Goal: Answer question/provide support

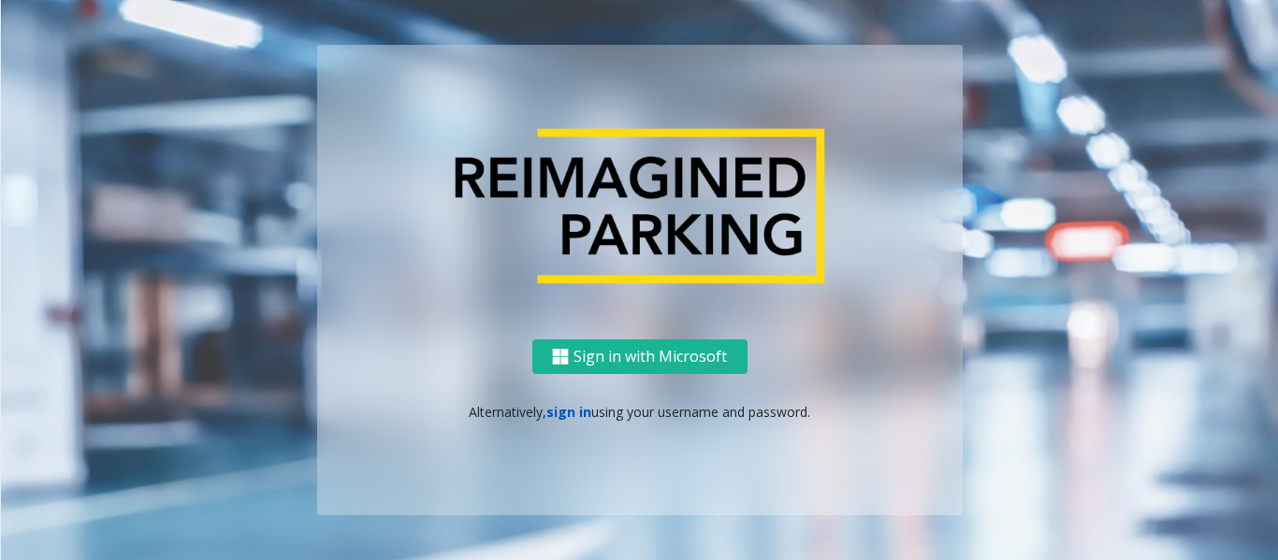
click at [573, 416] on link "sign in" at bounding box center [568, 412] width 45 height 18
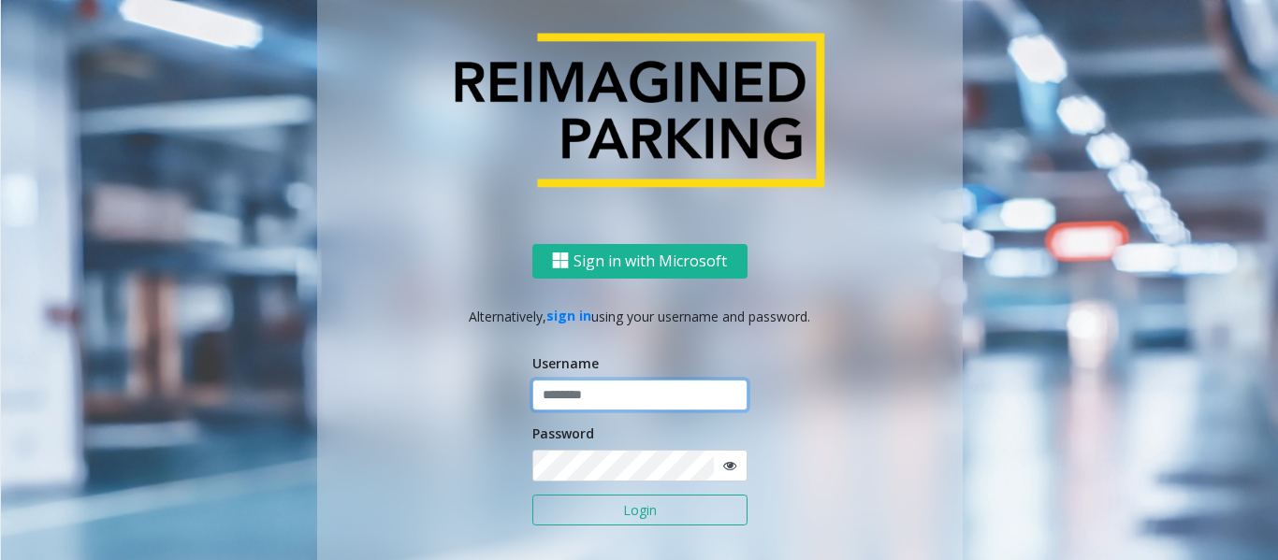
type input "*********"
click at [580, 502] on button "Login" at bounding box center [639, 511] width 215 height 32
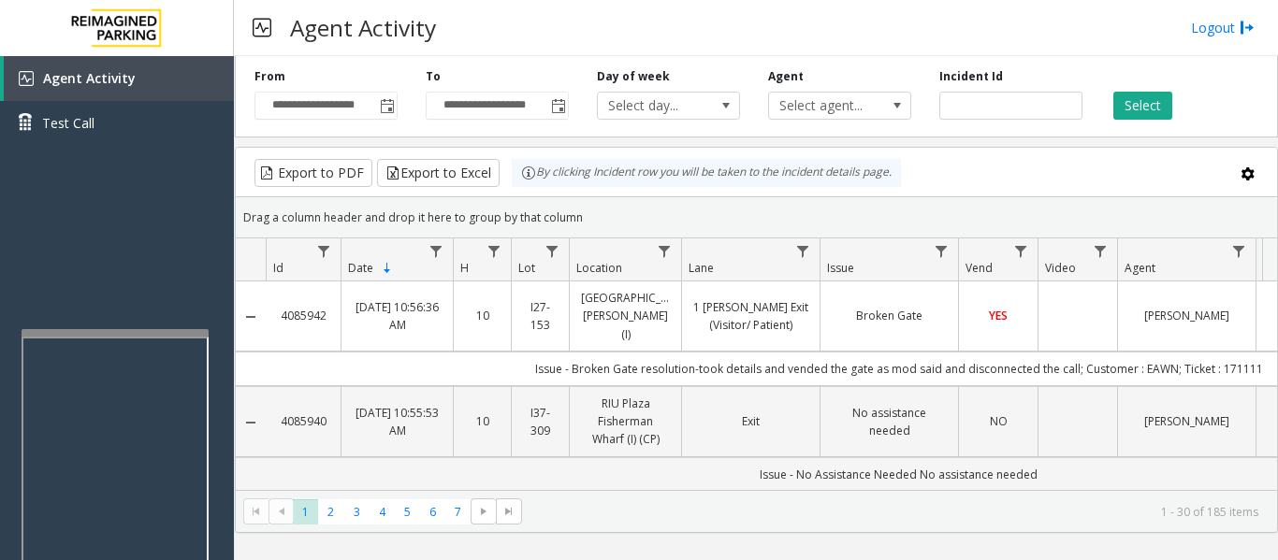
click at [176, 332] on div at bounding box center [115, 332] width 187 height 7
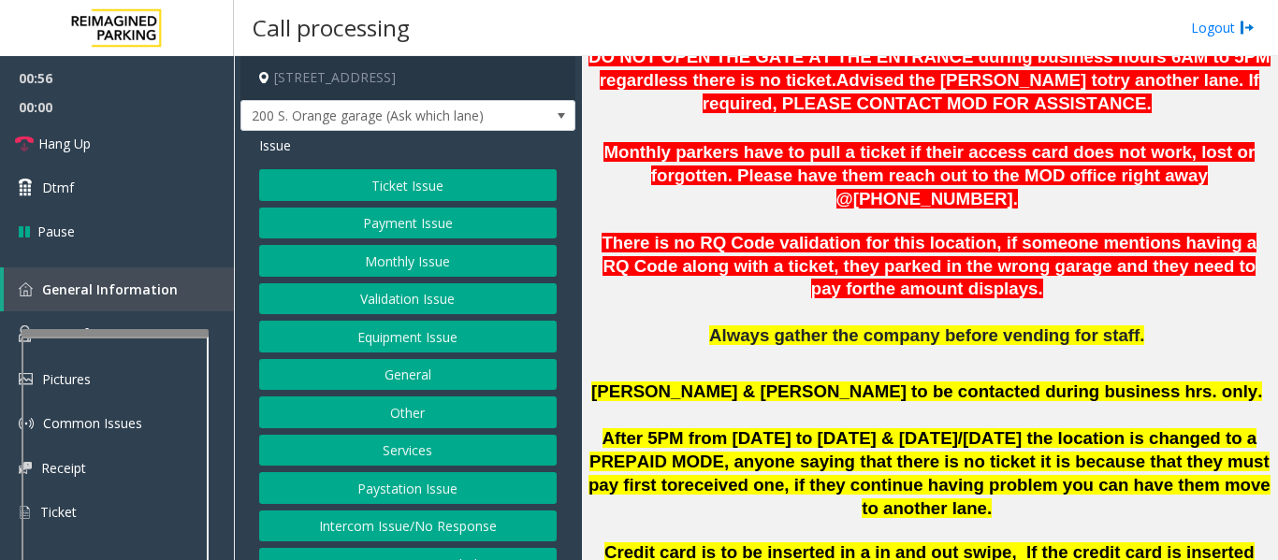
scroll to position [655, 0]
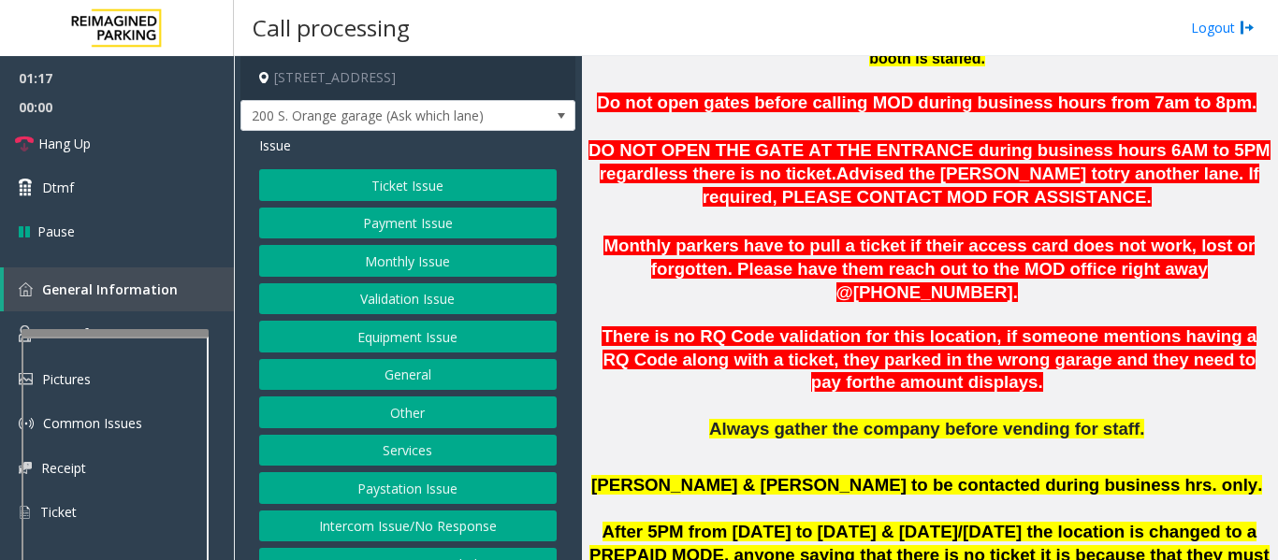
click at [326, 265] on button "Monthly Issue" at bounding box center [407, 261] width 297 height 32
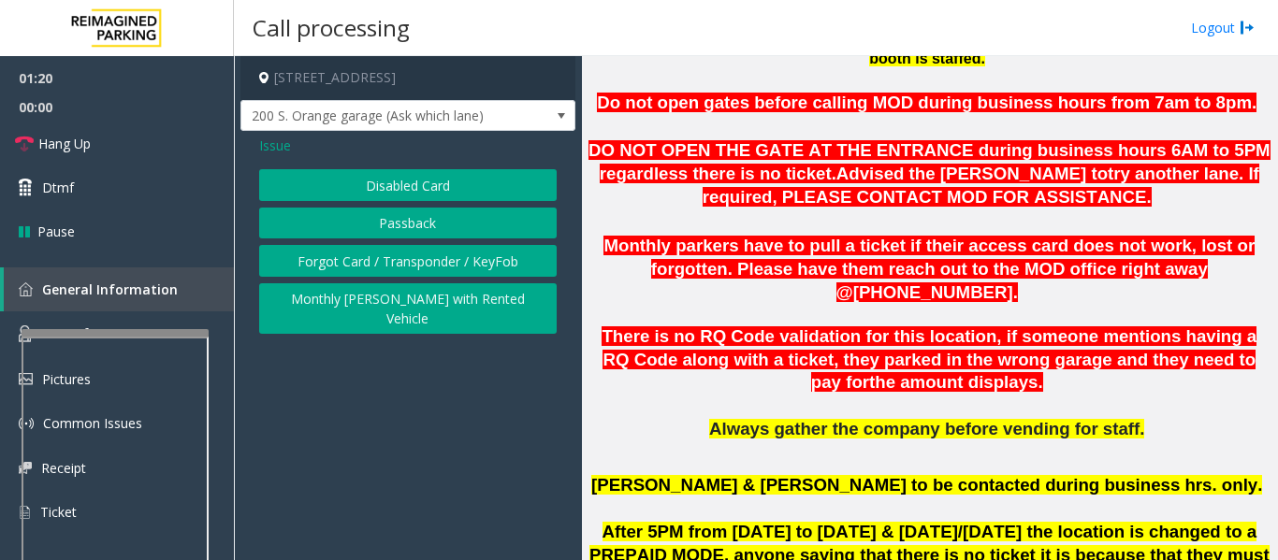
click at [373, 263] on button "Forgot Card / Transponder / KeyFob" at bounding box center [407, 261] width 297 height 32
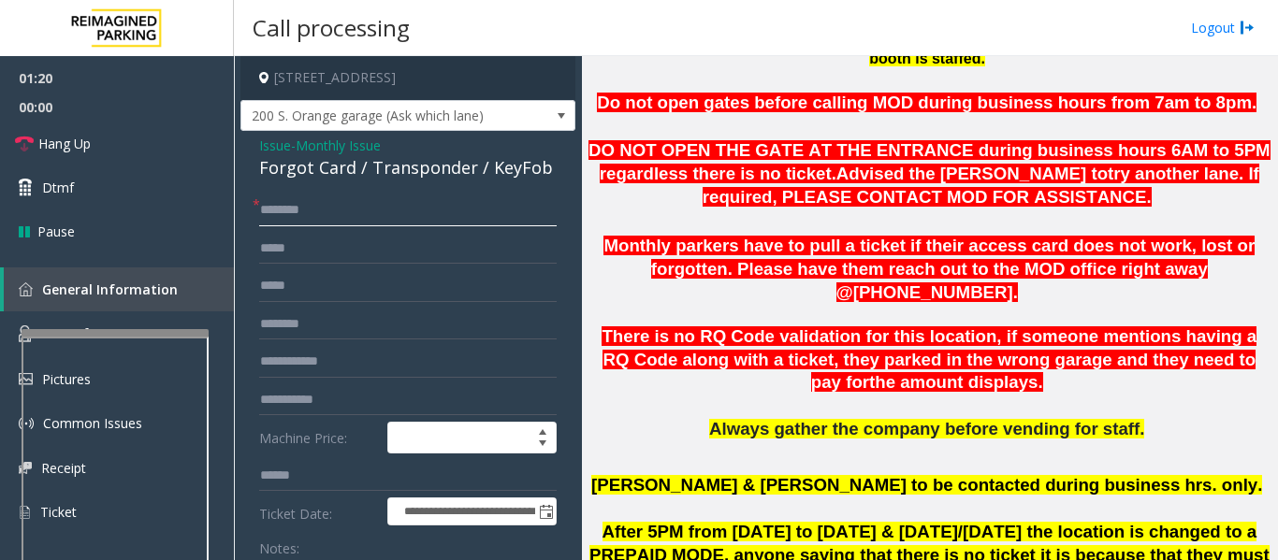
click at [352, 213] on input "text" at bounding box center [407, 211] width 297 height 32
click at [281, 145] on span "Issue" at bounding box center [275, 146] width 32 height 20
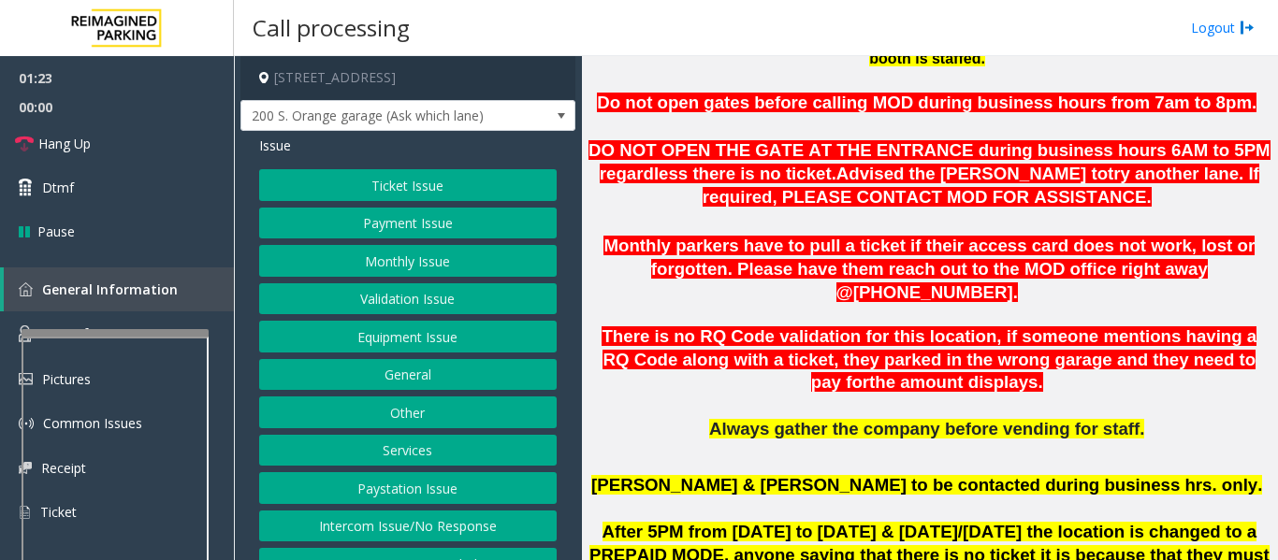
click at [396, 266] on button "Monthly Issue" at bounding box center [407, 261] width 297 height 32
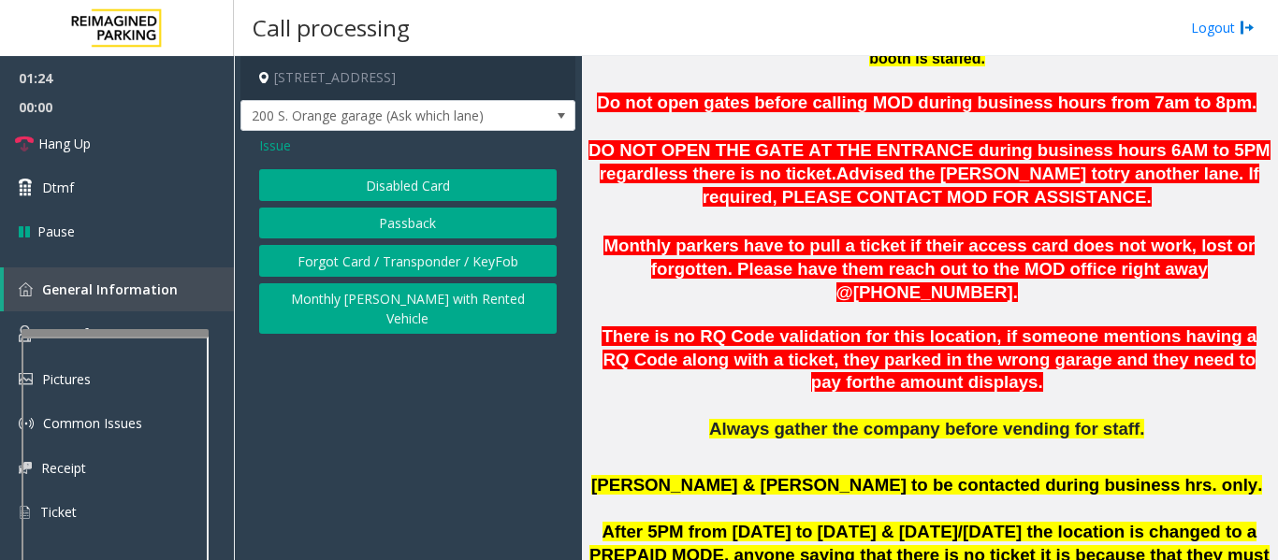
click at [421, 192] on button "Disabled Card" at bounding box center [407, 185] width 297 height 32
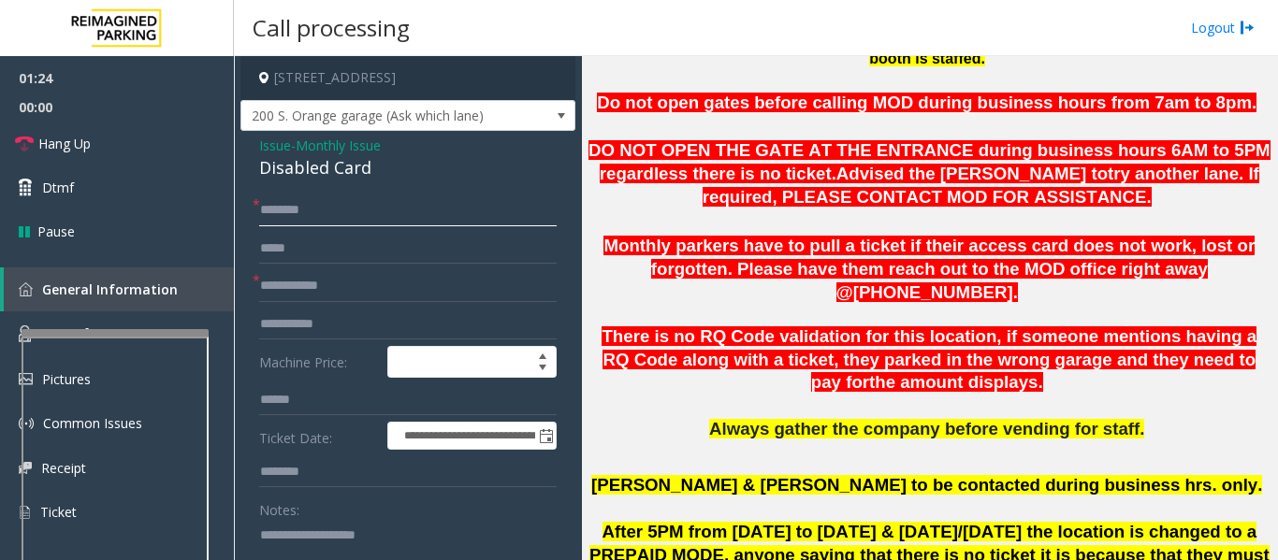
click at [366, 215] on input "text" at bounding box center [407, 211] width 297 height 32
click at [30, 130] on link "Hang Up" at bounding box center [117, 144] width 234 height 44
click at [281, 144] on span "Issue" at bounding box center [275, 146] width 32 height 20
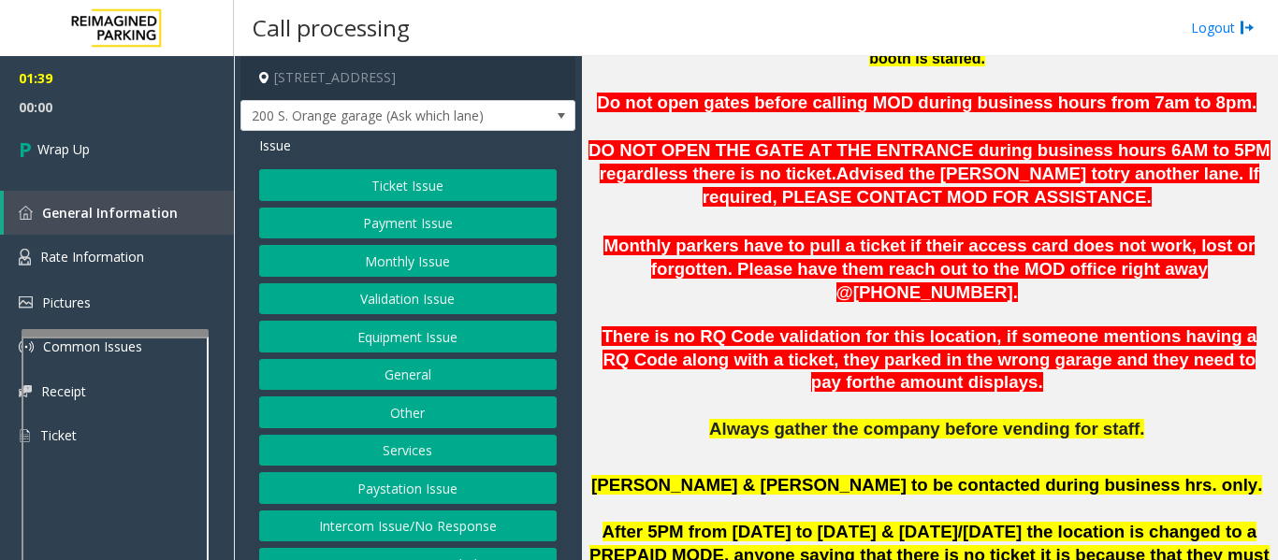
click at [377, 328] on button "Equipment Issue" at bounding box center [407, 337] width 297 height 32
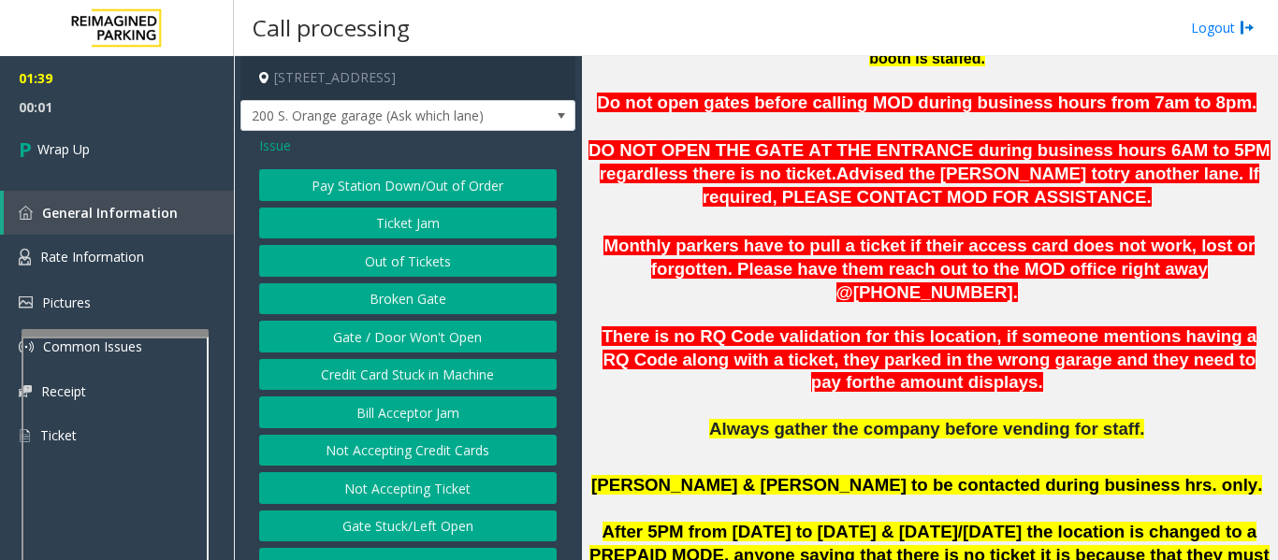
click at [377, 328] on button "Gate / Door Won't Open" at bounding box center [407, 337] width 297 height 32
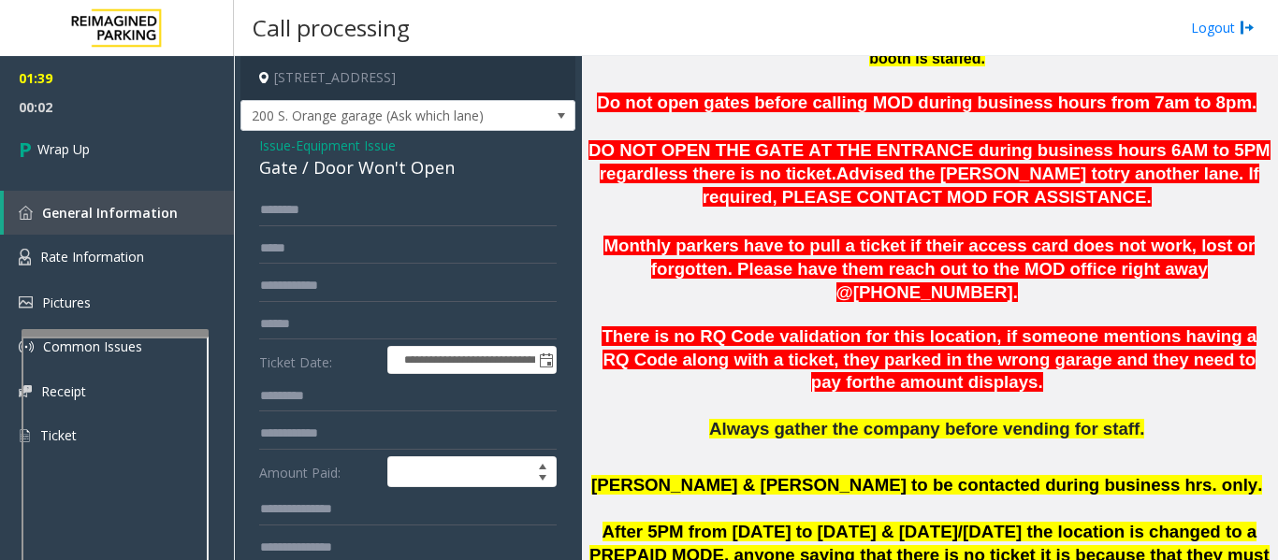
click at [288, 177] on div "Gate / Door Won't Open" at bounding box center [407, 167] width 297 height 25
copy div "Gate / Door Won't Open"
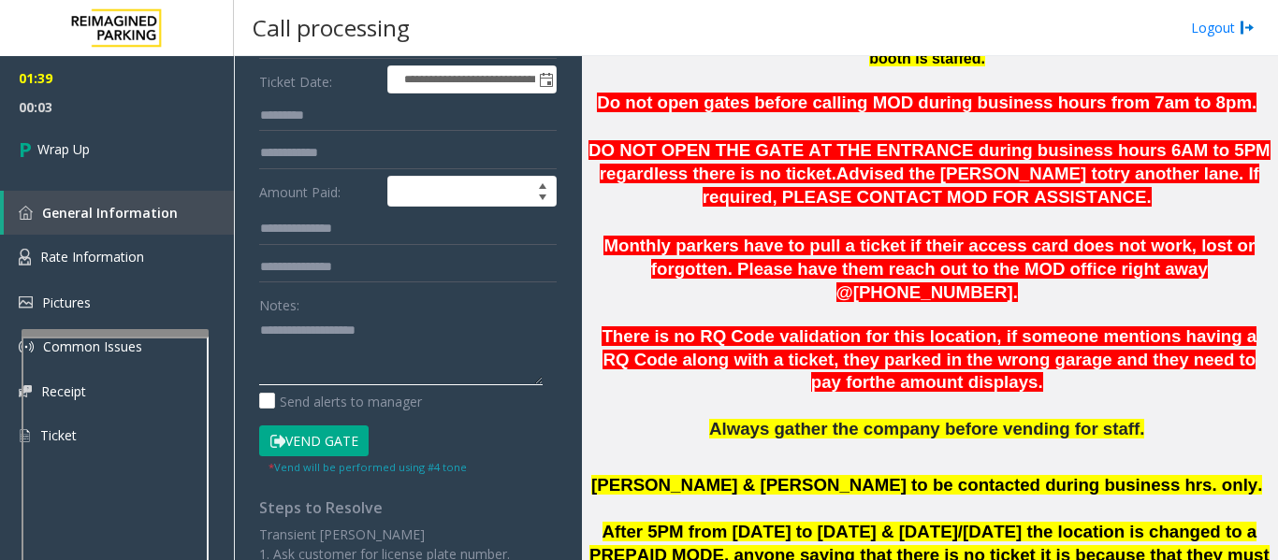
click at [308, 335] on textarea at bounding box center [400, 350] width 283 height 70
paste textarea "**********"
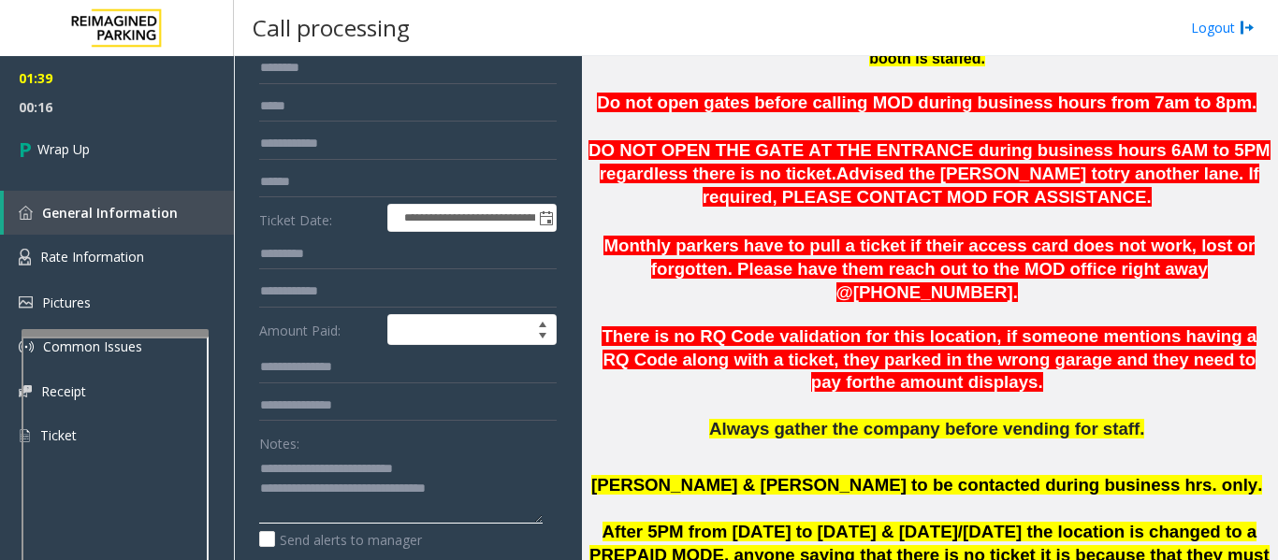
scroll to position [0, 0]
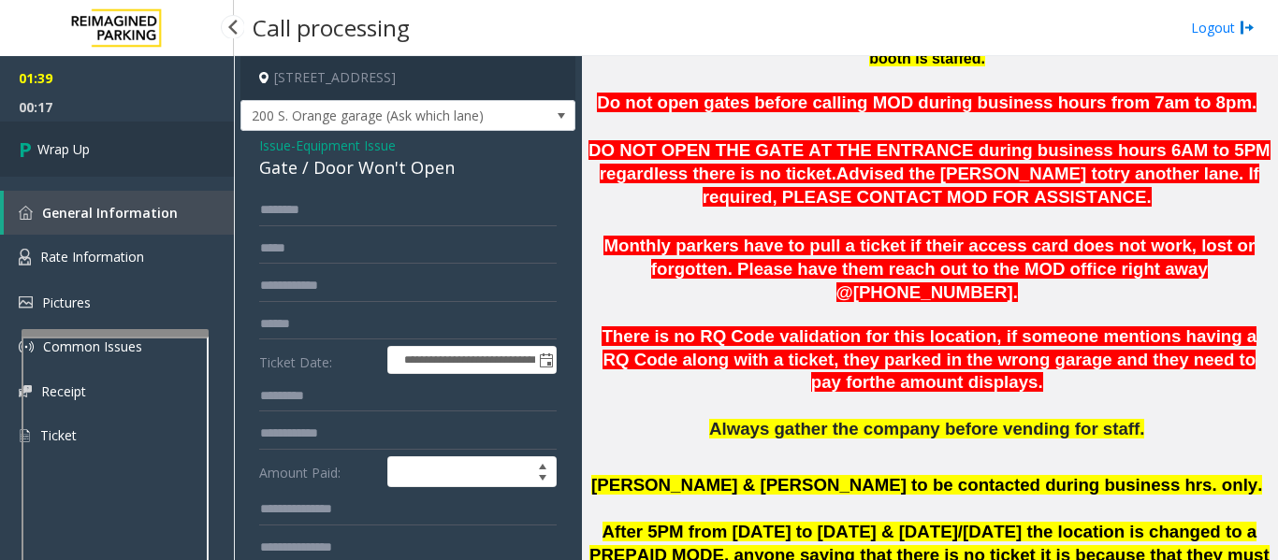
type textarea "**********"
drag, startPoint x: 95, startPoint y: 155, endPoint x: 107, endPoint y: 159, distance: 11.8
click at [95, 155] on link "Wrap Up" at bounding box center [117, 149] width 234 height 55
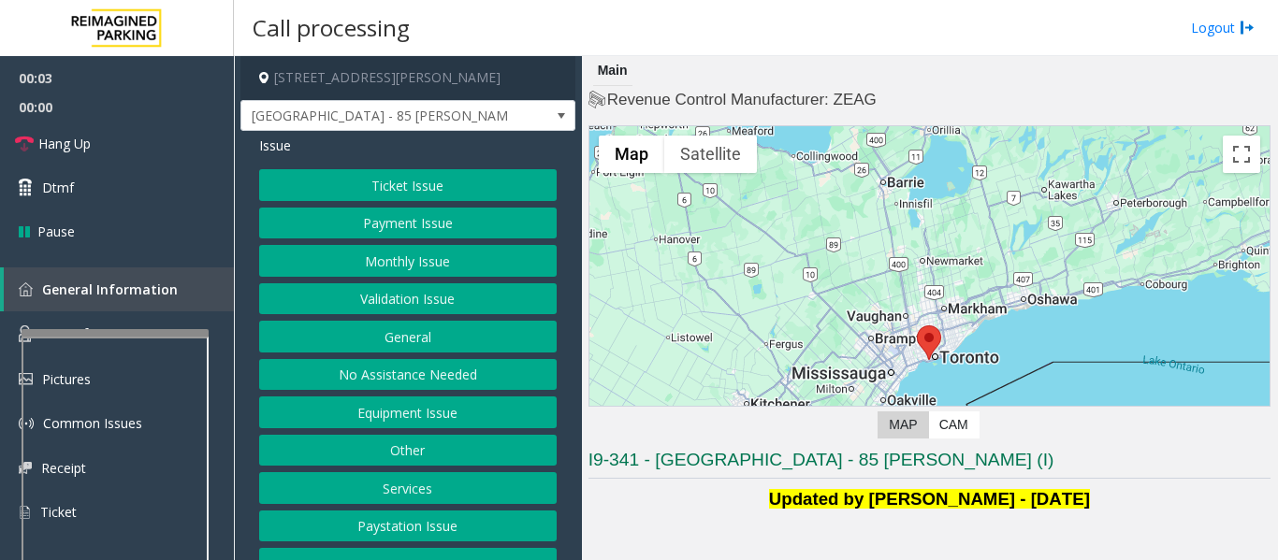
click at [314, 307] on button "Validation Issue" at bounding box center [407, 299] width 297 height 32
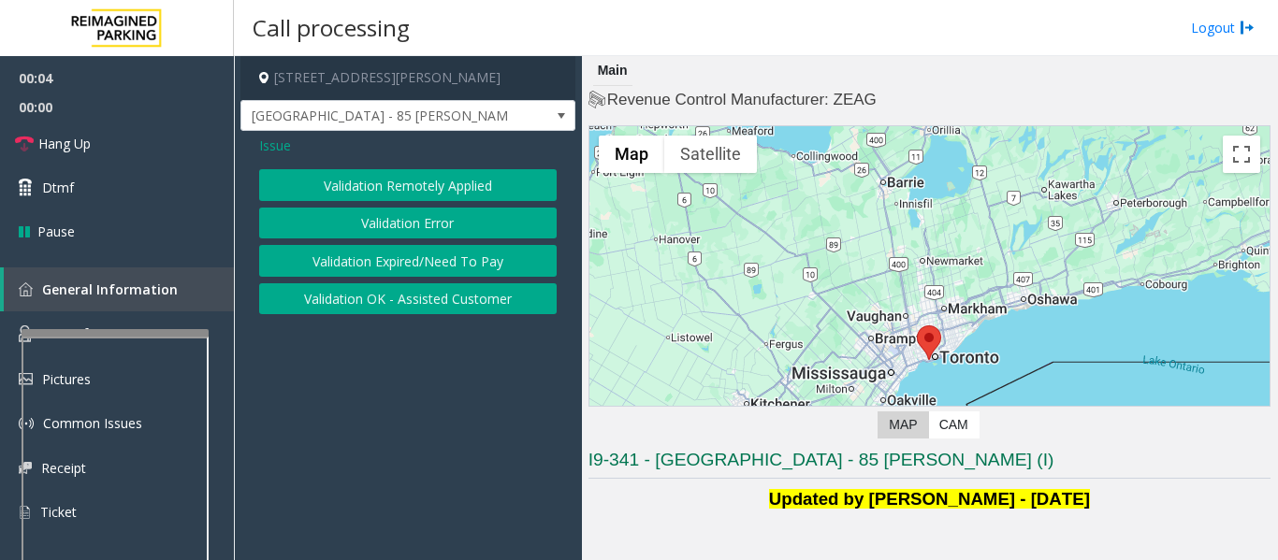
click at [488, 227] on button "Validation Error" at bounding box center [407, 224] width 297 height 32
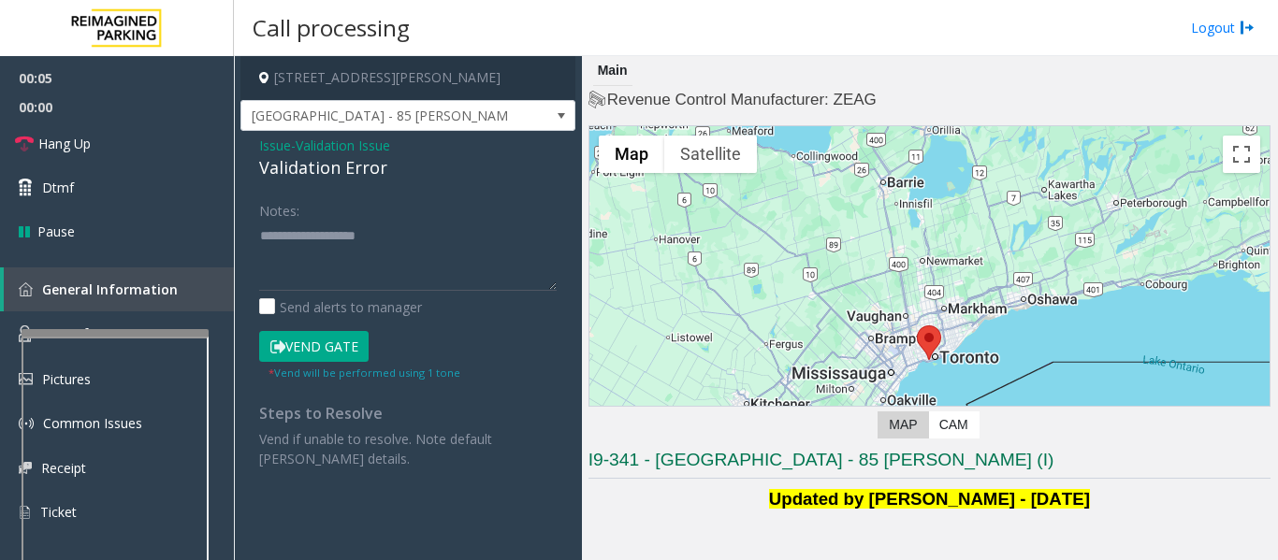
click at [360, 162] on div "Validation Error" at bounding box center [407, 167] width 297 height 25
copy div "Validation Error"
click at [351, 232] on textarea at bounding box center [407, 256] width 297 height 70
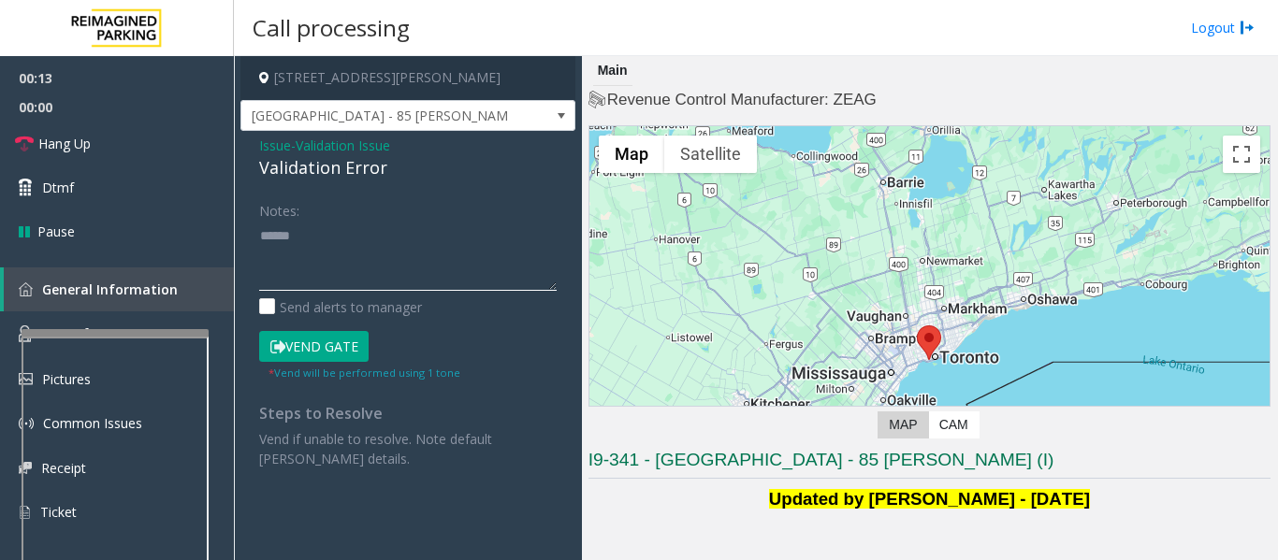
click at [283, 237] on textarea at bounding box center [407, 256] width 297 height 70
drag, startPoint x: 267, startPoint y: 237, endPoint x: 254, endPoint y: 239, distance: 13.2
click at [254, 239] on div "Notes: Send alerts to manager Vend Gate * Vend will be performed using 1 tone S…" at bounding box center [408, 332] width 326 height 274
click at [281, 238] on textarea at bounding box center [407, 256] width 297 height 70
click at [263, 239] on textarea at bounding box center [407, 256] width 297 height 70
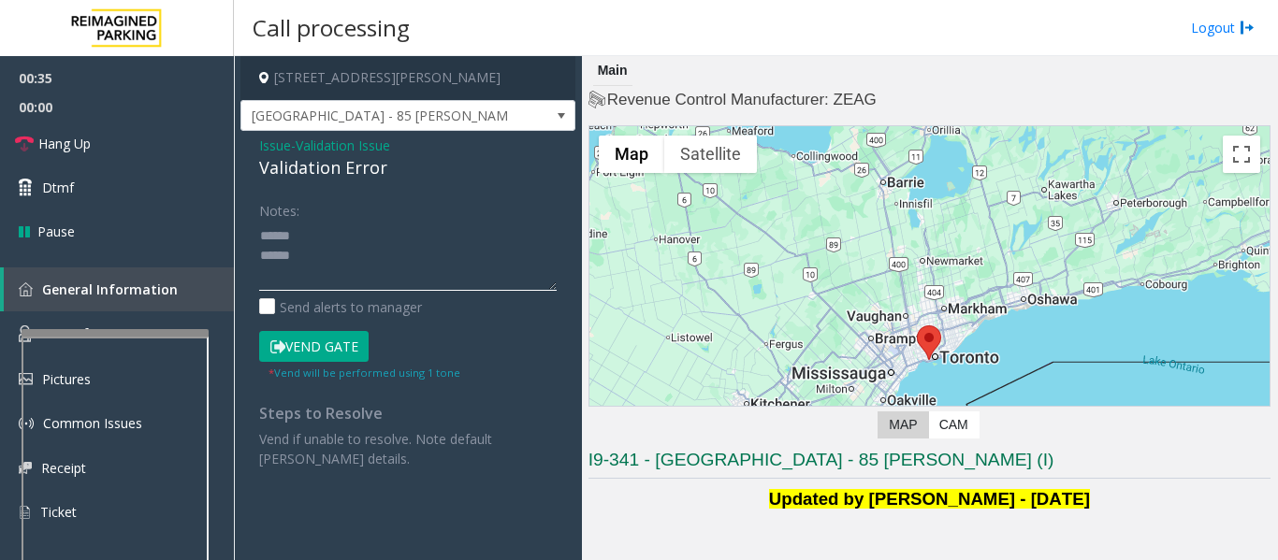
paste textarea "**********"
click at [441, 265] on textarea at bounding box center [407, 256] width 297 height 70
paste textarea "**********"
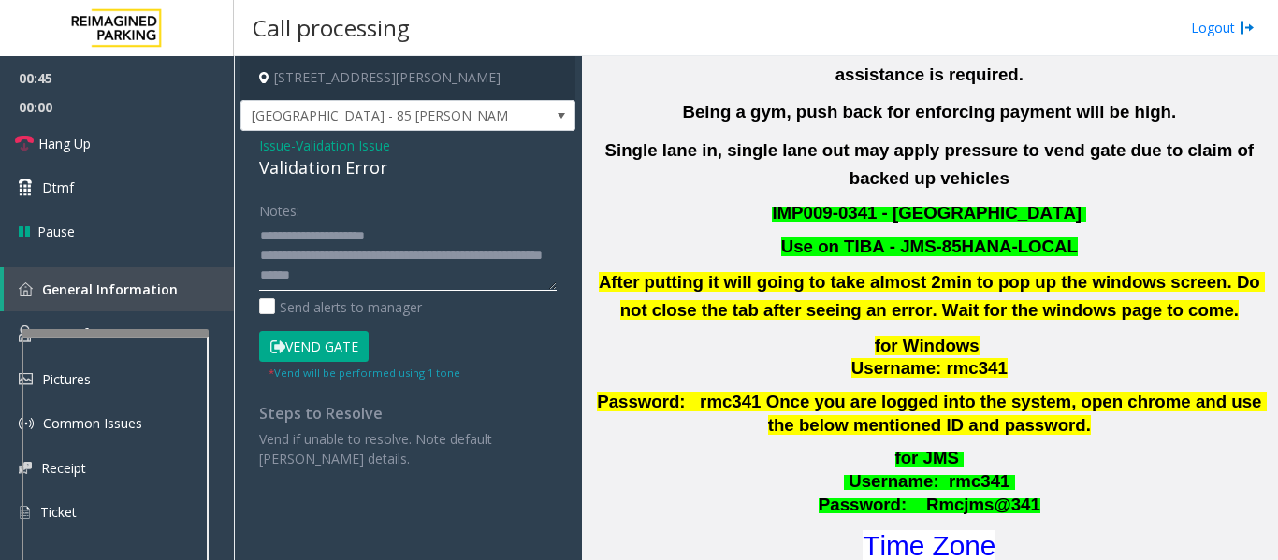
scroll to position [842, 0]
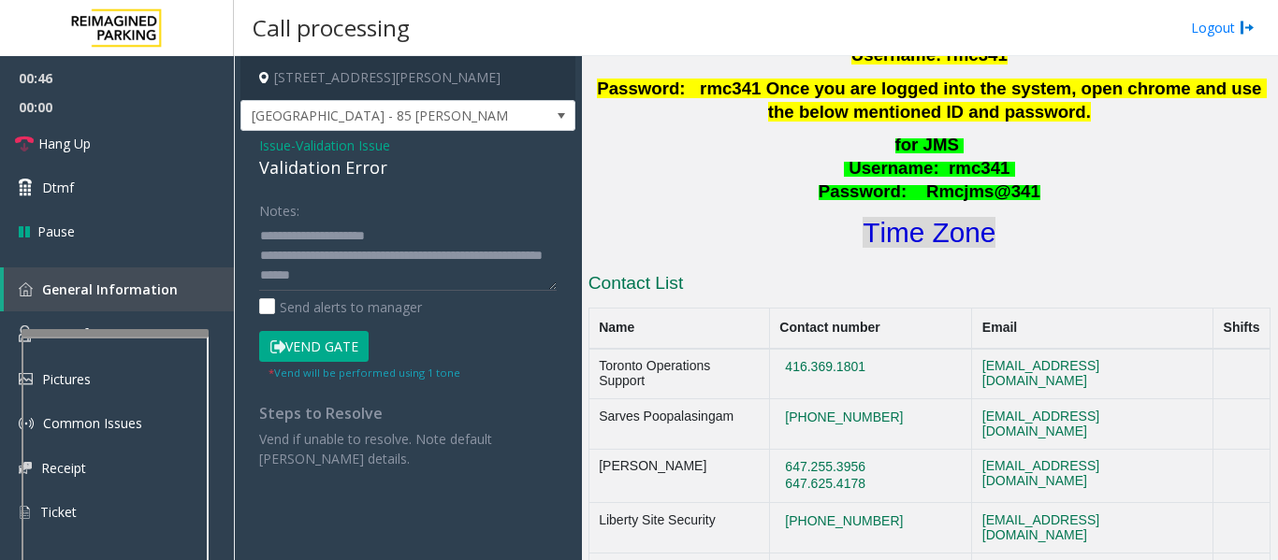
click at [935, 217] on font "Time Zone" at bounding box center [928, 232] width 133 height 31
click at [398, 255] on textarea at bounding box center [407, 256] width 297 height 70
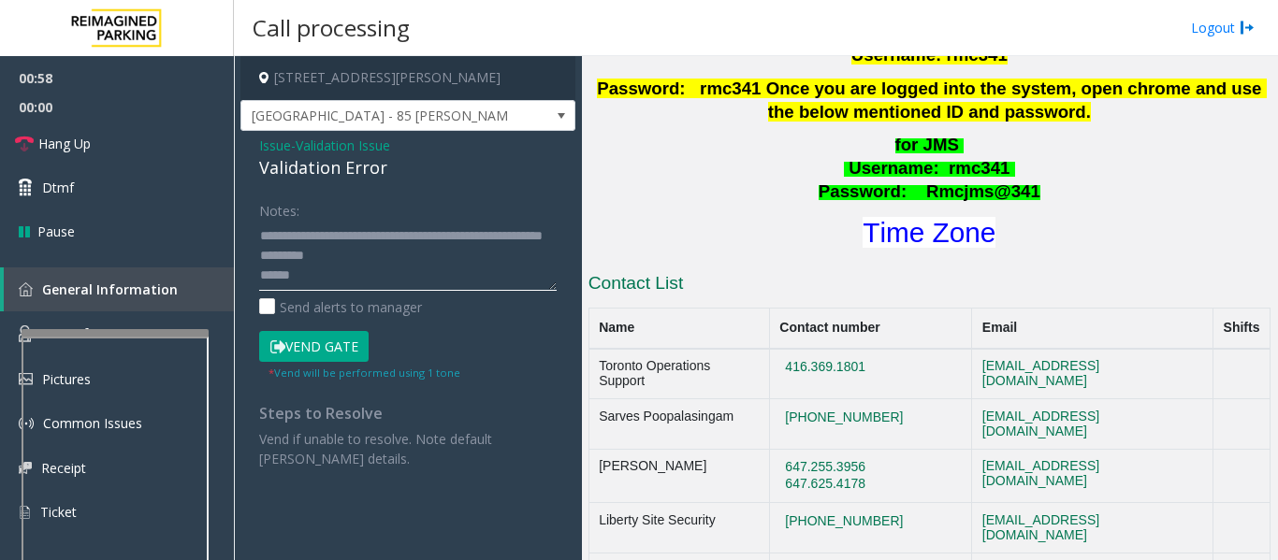
click at [398, 255] on textarea at bounding box center [407, 256] width 297 height 70
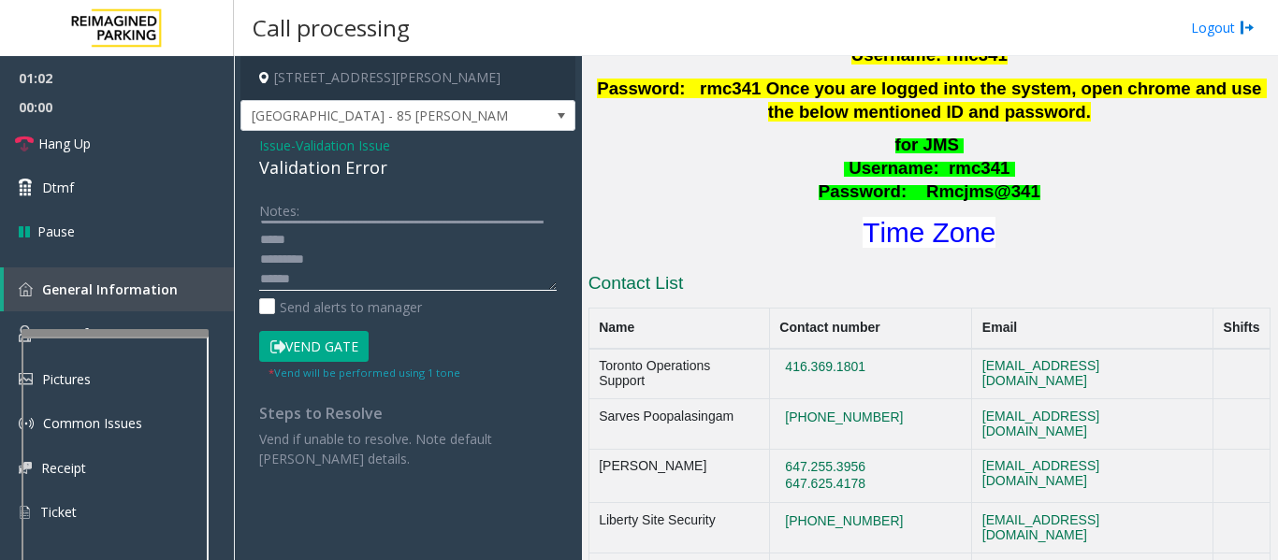
scroll to position [39, 0]
click at [260, 278] on textarea at bounding box center [407, 256] width 297 height 70
click at [326, 345] on button "Vend Gate" at bounding box center [313, 347] width 109 height 32
click at [313, 275] on textarea at bounding box center [407, 256] width 297 height 70
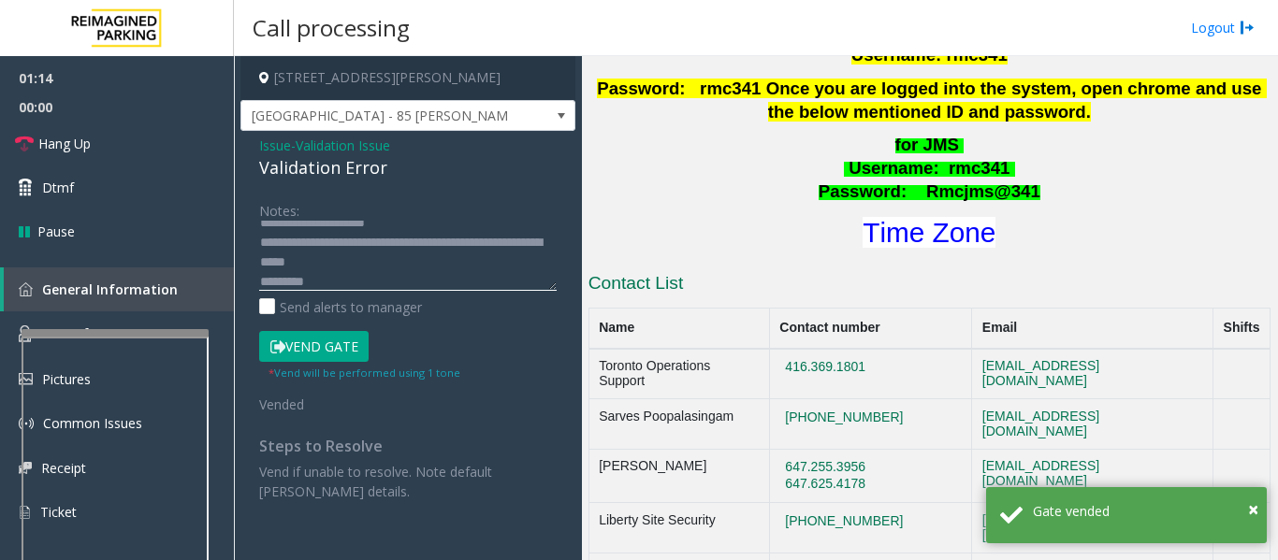
scroll to position [0, 0]
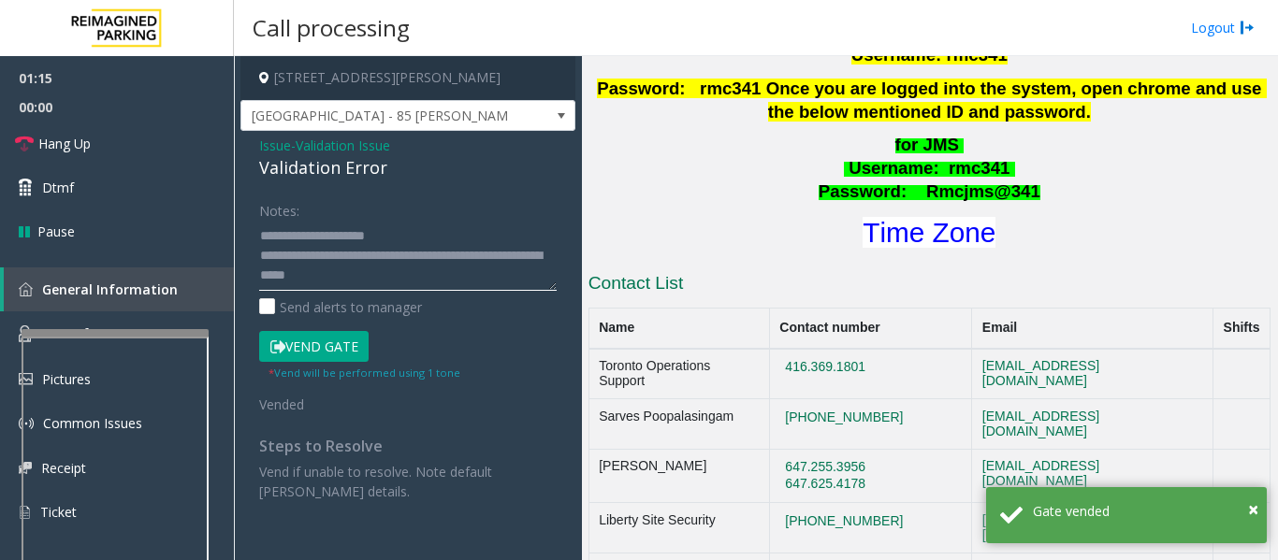
click at [393, 234] on textarea at bounding box center [407, 256] width 297 height 70
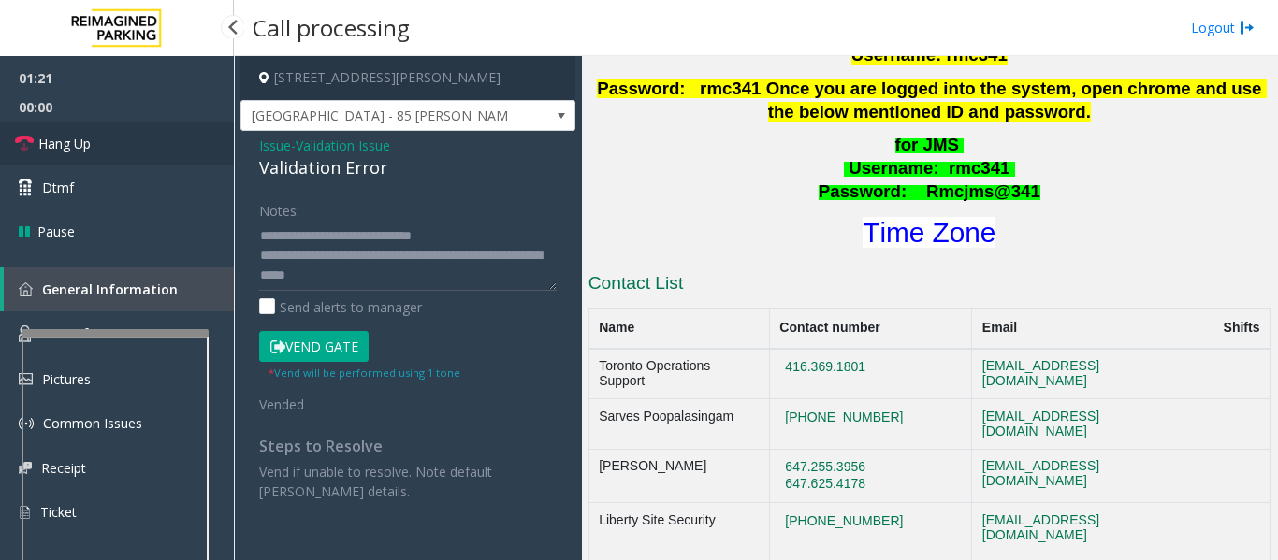
click at [154, 122] on link "Hang Up" at bounding box center [117, 144] width 234 height 44
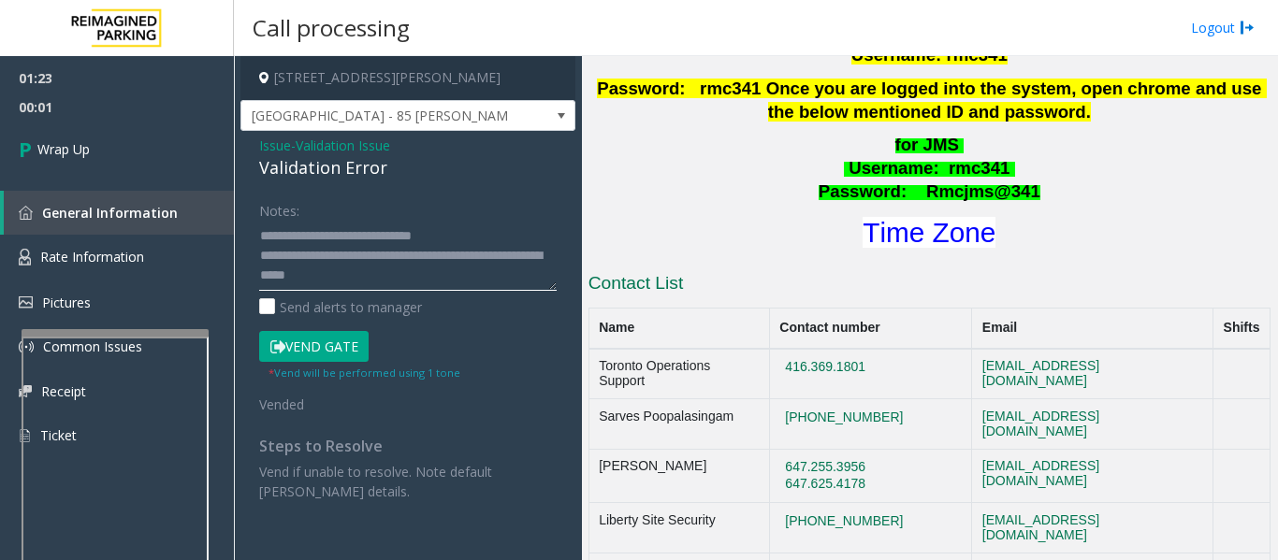
scroll to position [39, 0]
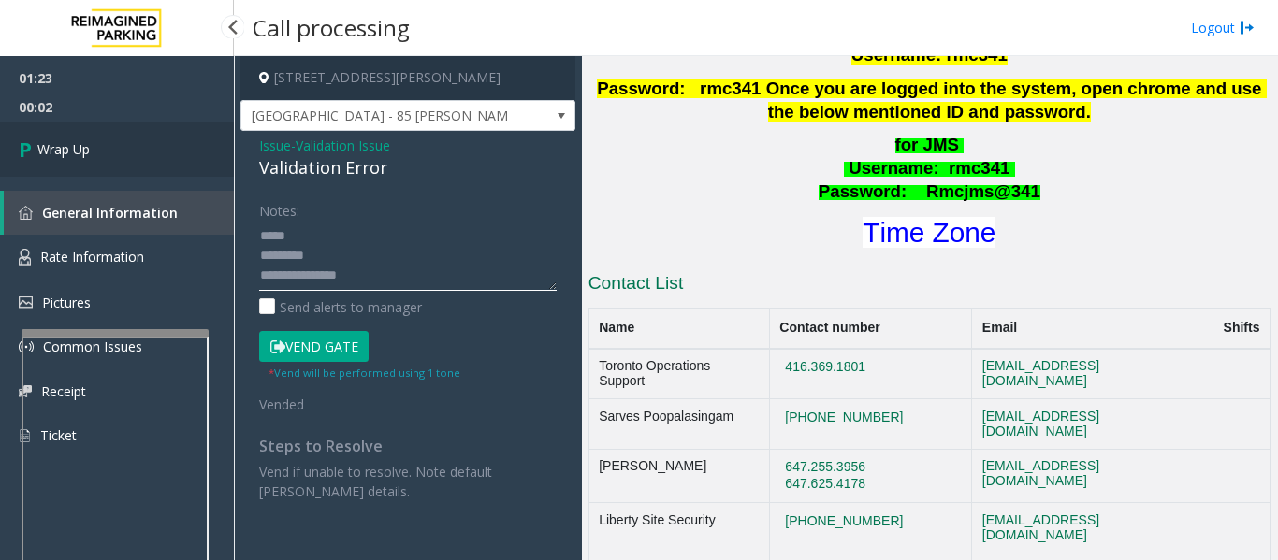
type textarea "**********"
click at [146, 167] on link "Wrap Up" at bounding box center [117, 149] width 234 height 55
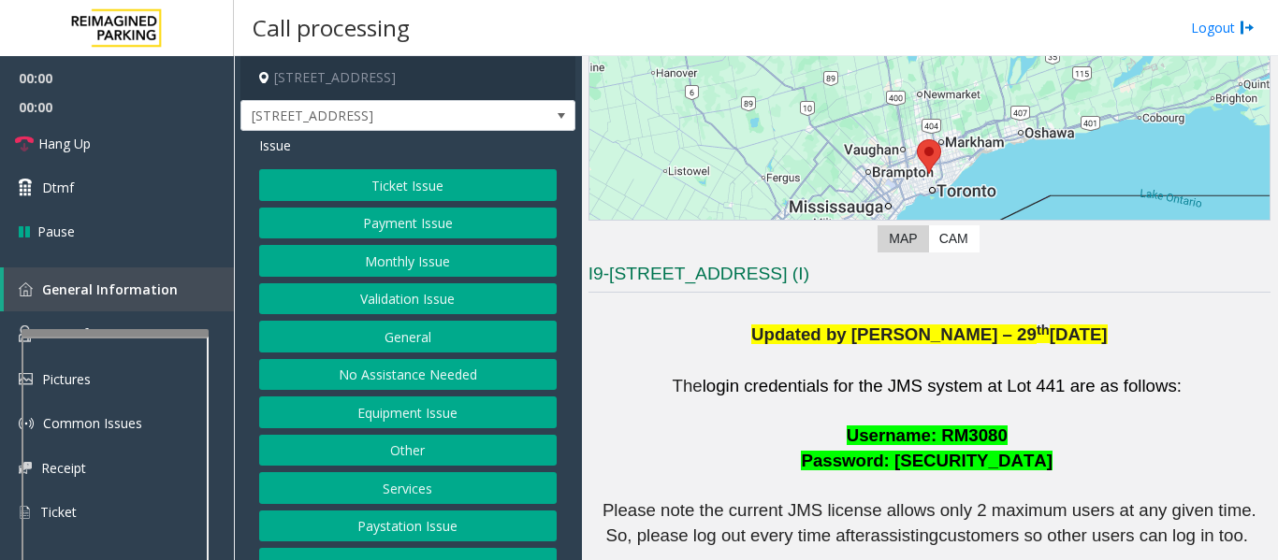
scroll to position [281, 0]
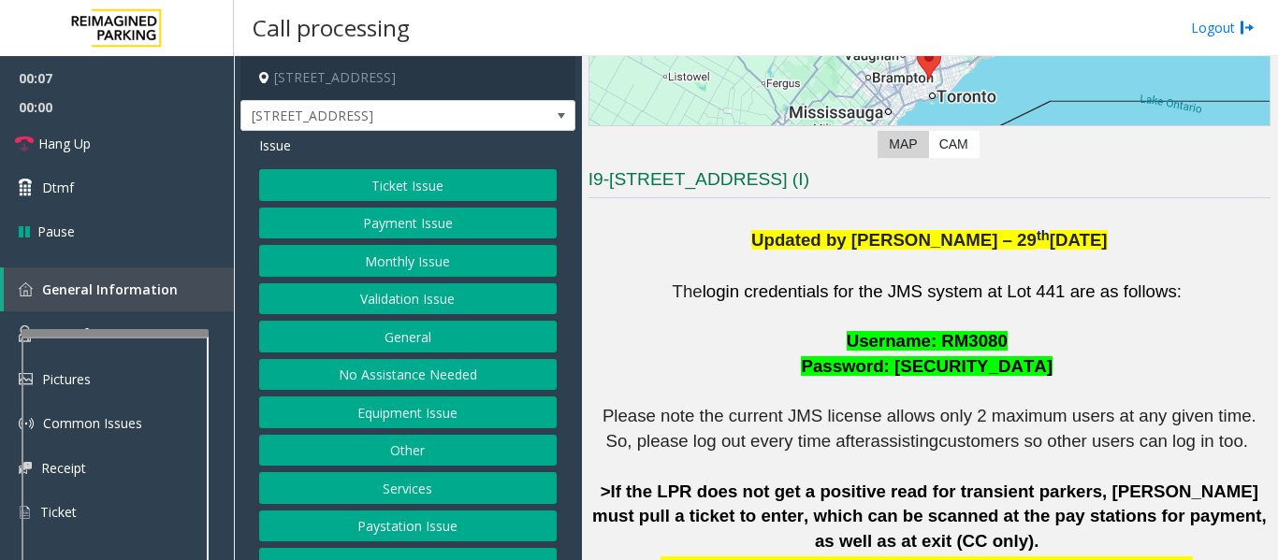
click at [463, 420] on button "Equipment Issue" at bounding box center [407, 413] width 297 height 32
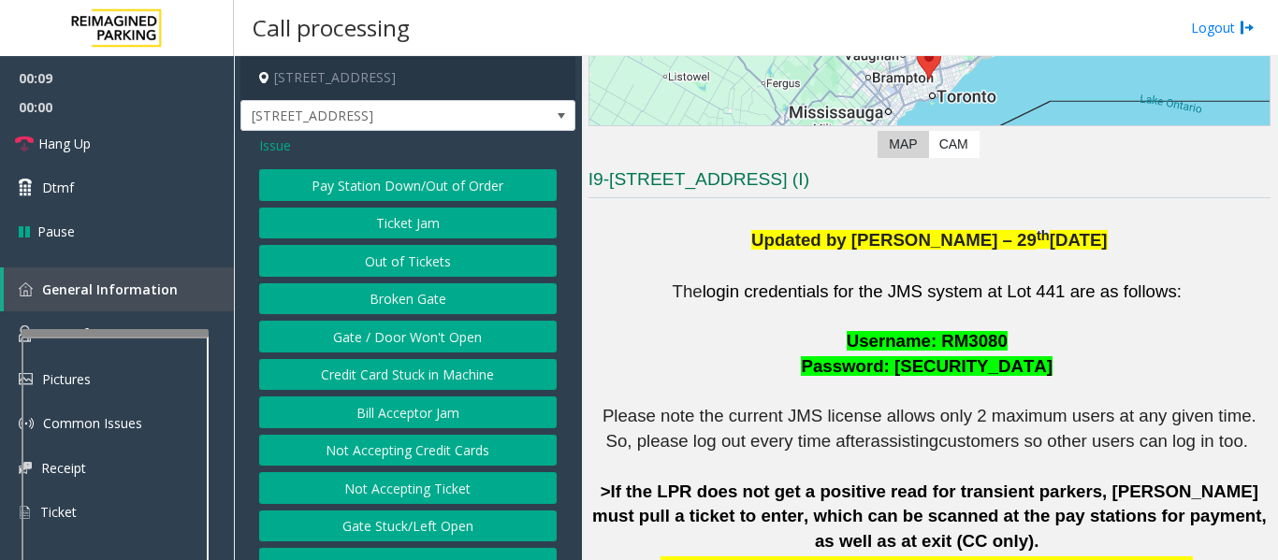
click at [480, 196] on button "Pay Station Down/Out of Order" at bounding box center [407, 185] width 297 height 32
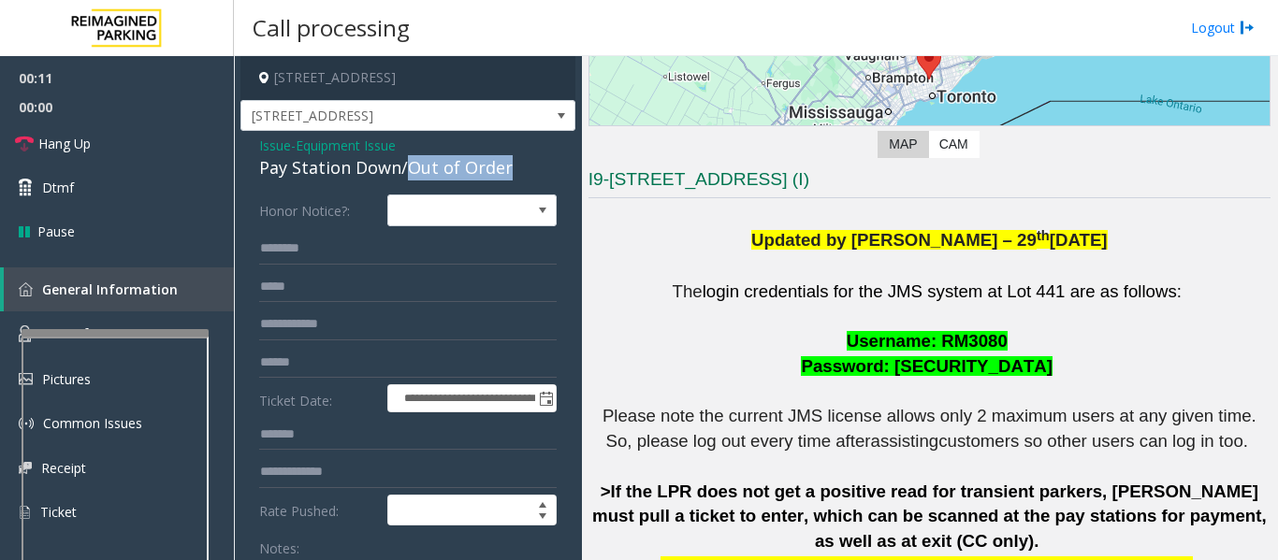
drag, startPoint x: 406, startPoint y: 173, endPoint x: 509, endPoint y: 167, distance: 103.1
click at [509, 167] on div "Pay Station Down/Out of Order" at bounding box center [407, 167] width 297 height 25
copy div "Out of Order"
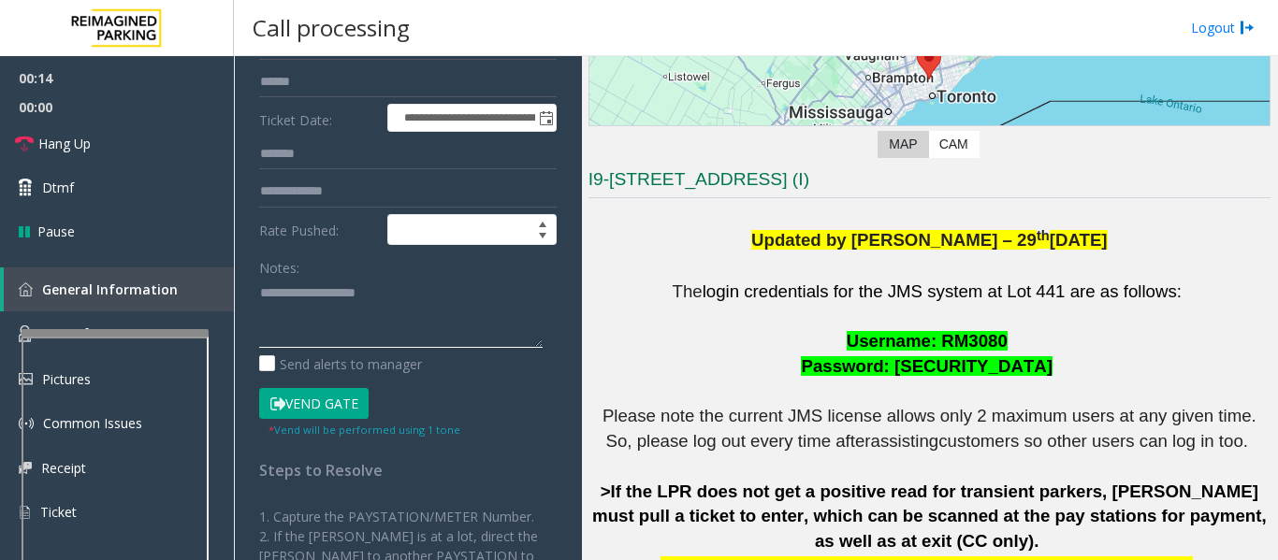
click at [355, 314] on textarea at bounding box center [400, 313] width 283 height 70
paste textarea "**********"
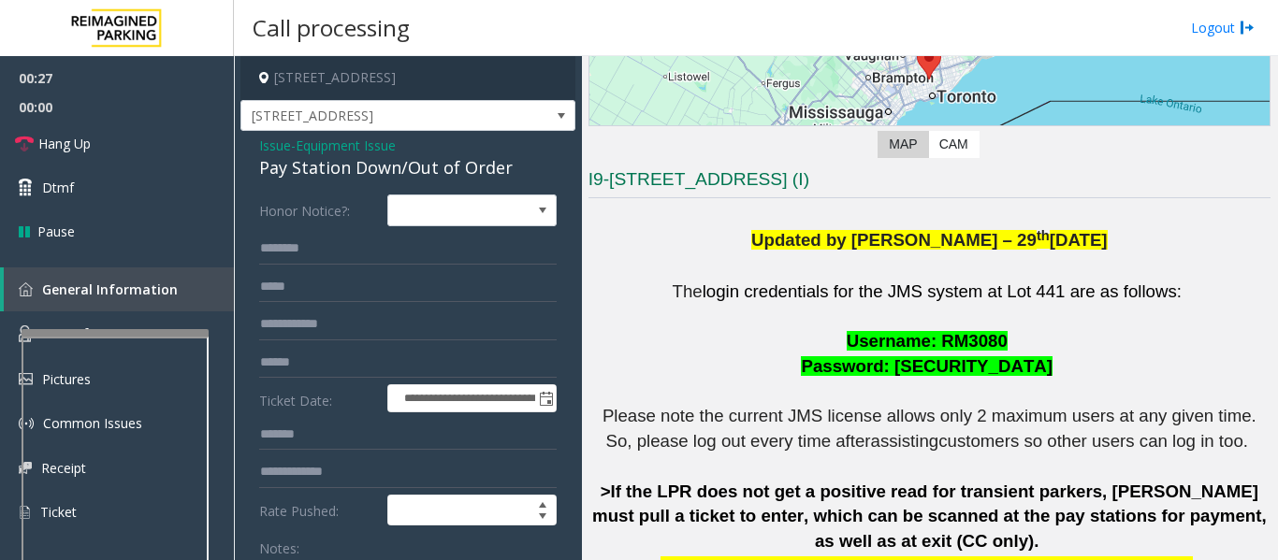
type textarea "**********"
click at [355, 254] on input "text" at bounding box center [407, 249] width 297 height 32
click at [332, 366] on input "text" at bounding box center [407, 363] width 297 height 32
type input "********"
click at [366, 246] on input "text" at bounding box center [407, 249] width 297 height 32
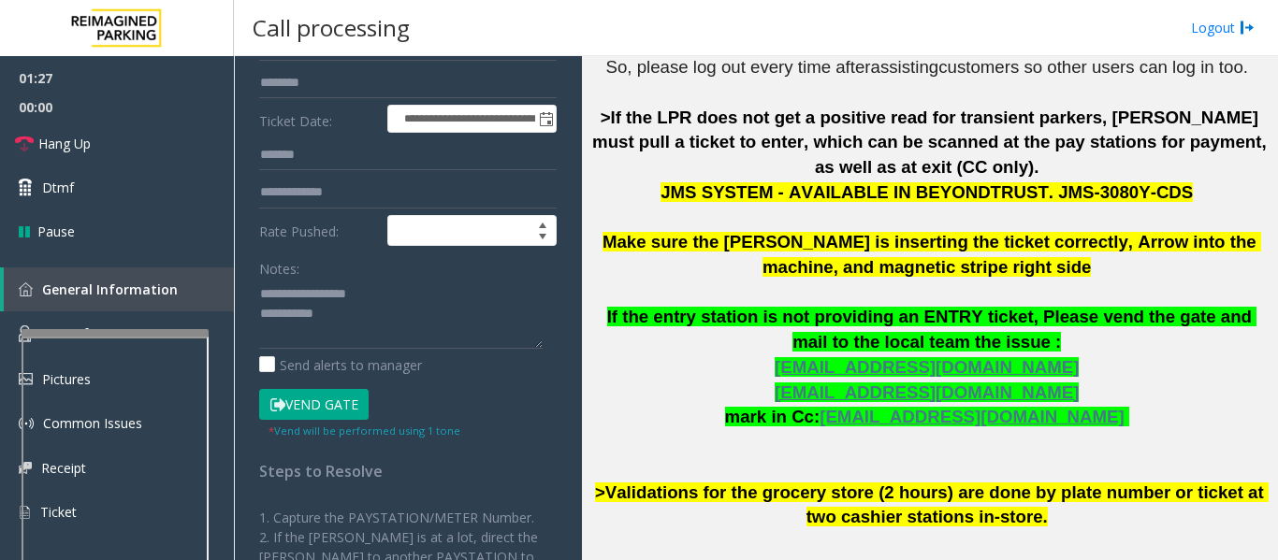
scroll to position [281, 0]
type input "*******"
click at [442, 336] on textarea at bounding box center [400, 313] width 283 height 70
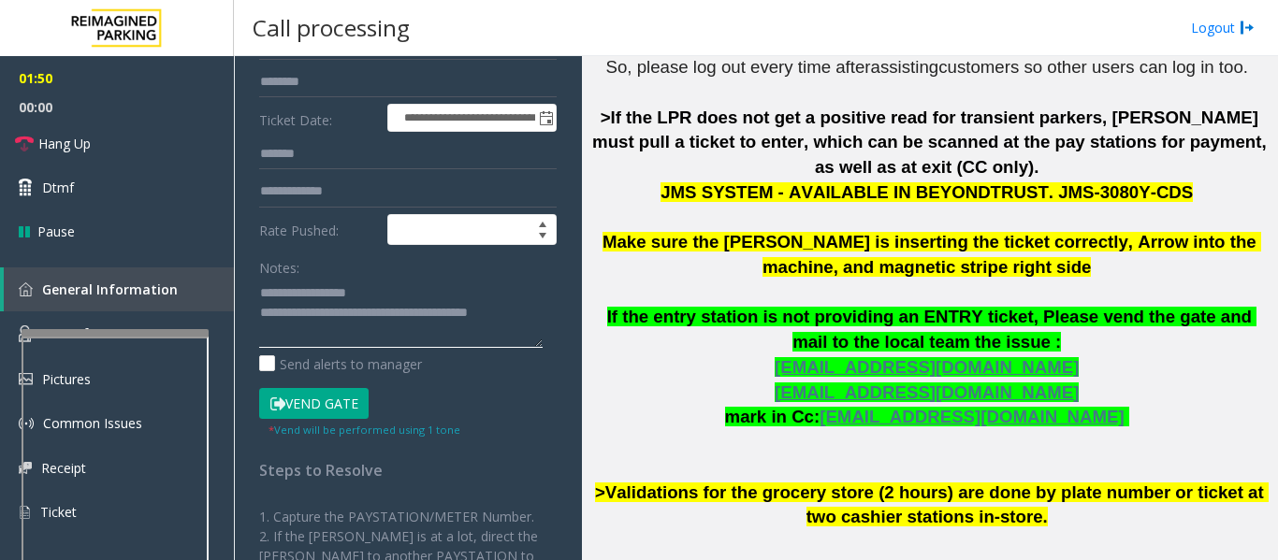
click at [392, 332] on textarea at bounding box center [400, 313] width 283 height 70
click at [534, 319] on textarea at bounding box center [400, 313] width 283 height 70
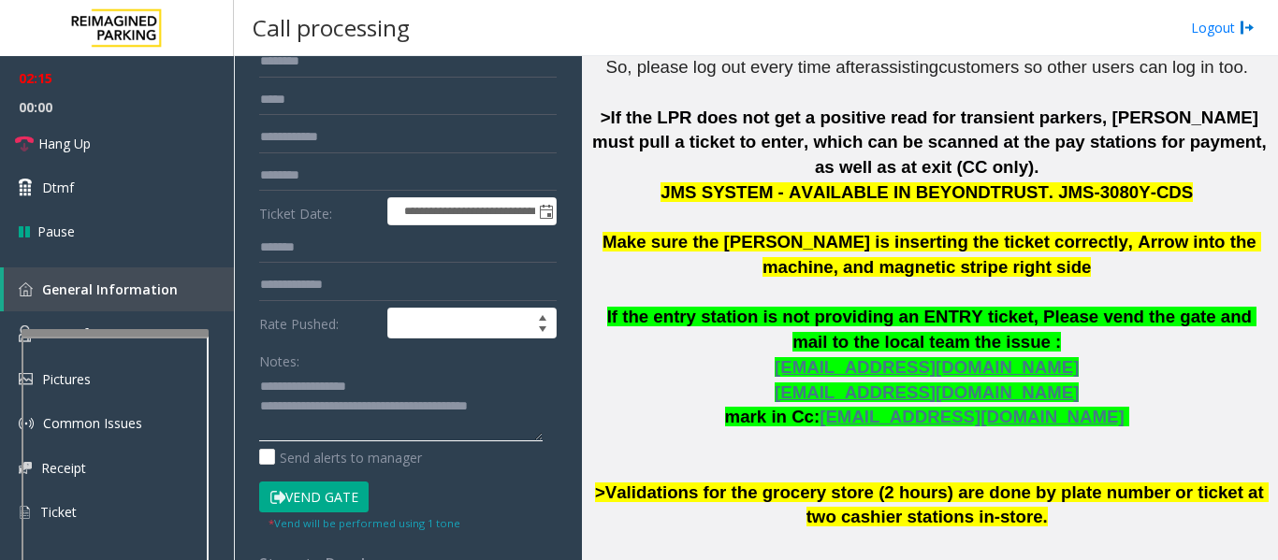
scroll to position [0, 0]
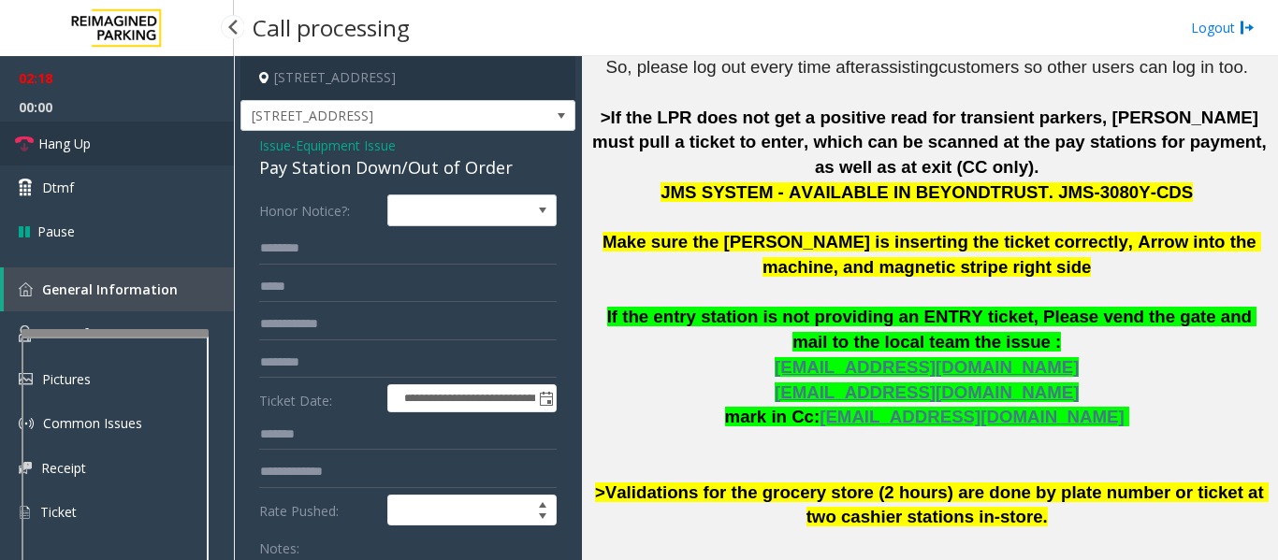
click at [29, 141] on icon at bounding box center [24, 144] width 19 height 19
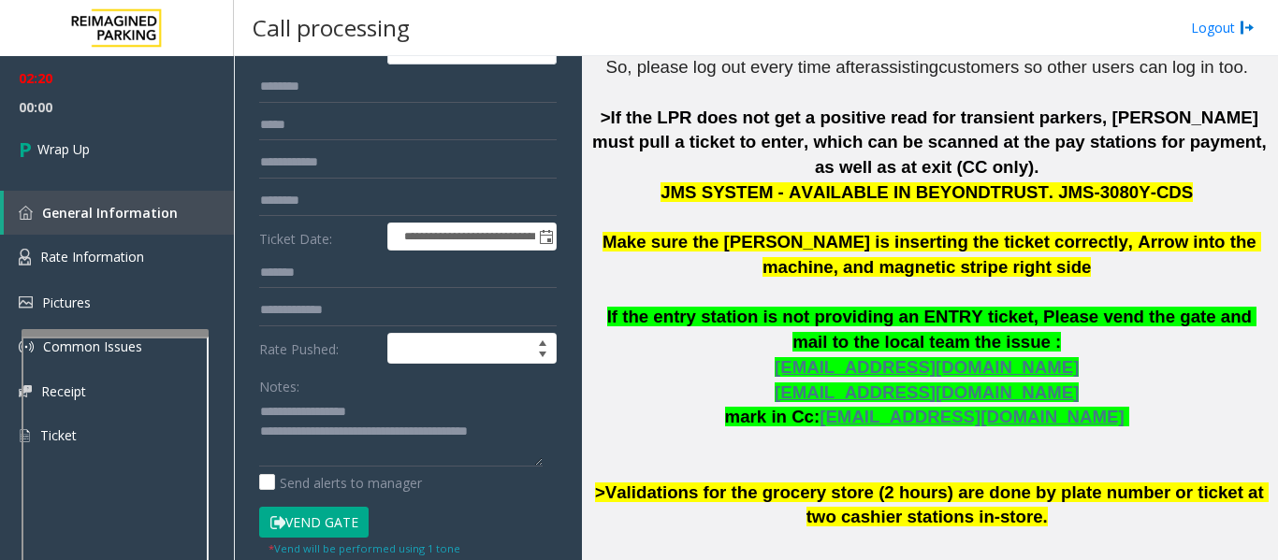
scroll to position [281, 0]
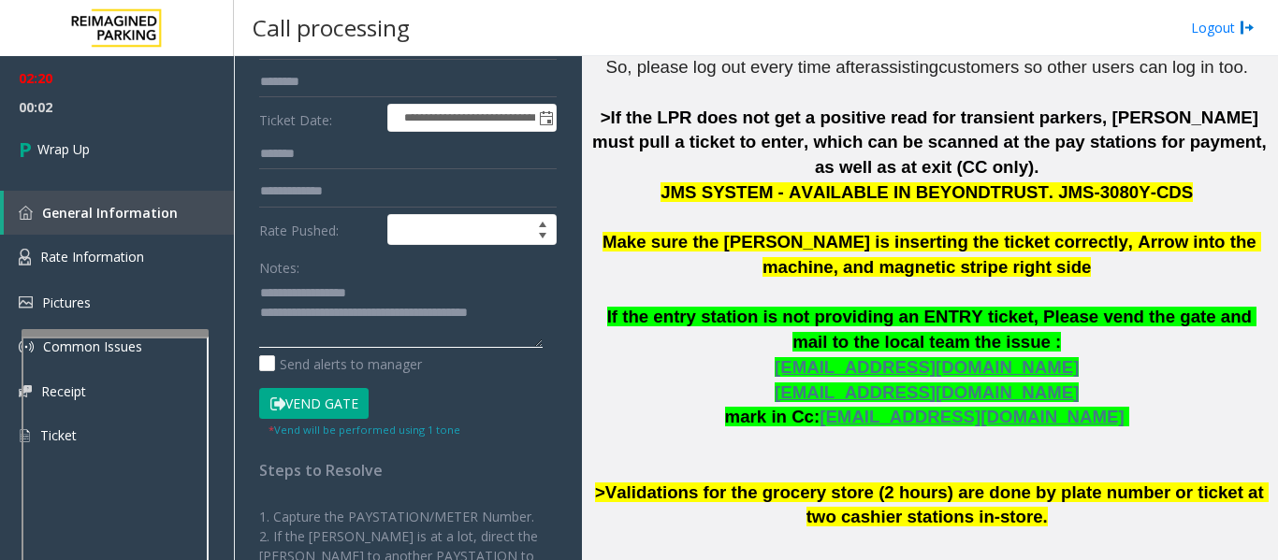
drag, startPoint x: 326, startPoint y: 312, endPoint x: 567, endPoint y: 316, distance: 240.4
click at [567, 316] on app-call-processing-form "**********" at bounding box center [408, 308] width 348 height 504
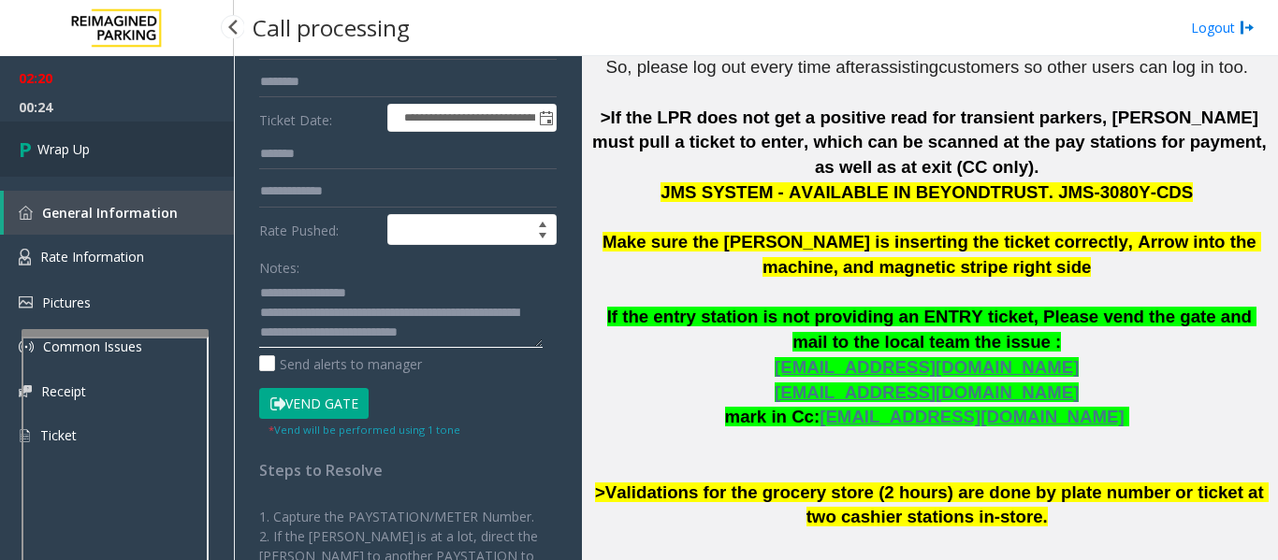
type textarea "**********"
click at [104, 142] on link "Wrap Up" at bounding box center [117, 149] width 234 height 55
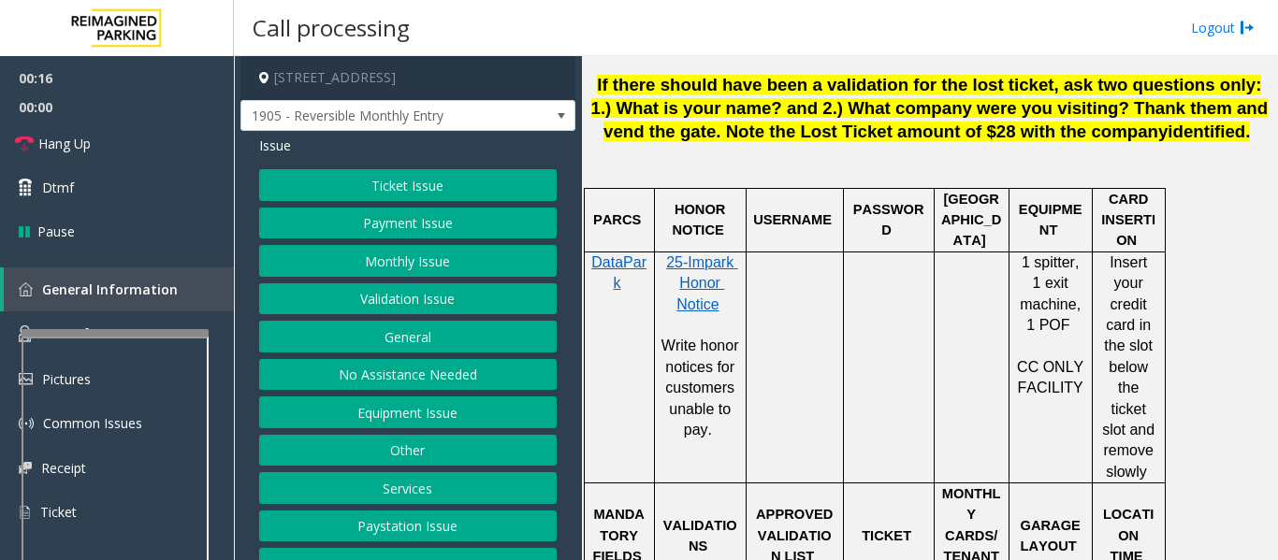
scroll to position [561, 0]
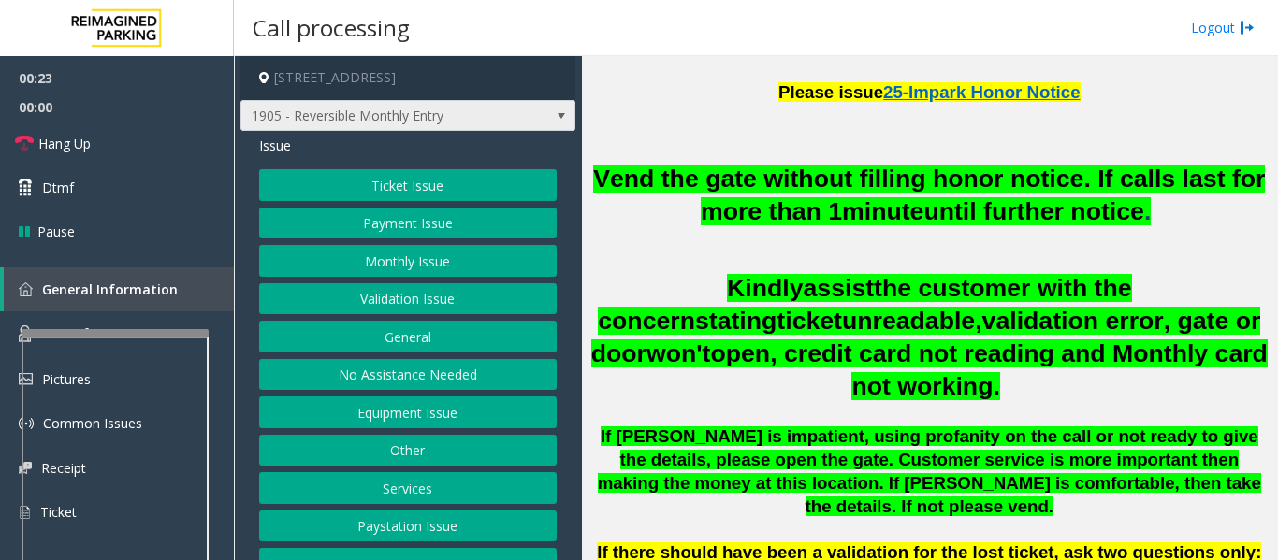
click at [365, 112] on span "1905 - Reversible Monthly Entry" at bounding box center [374, 116] width 267 height 30
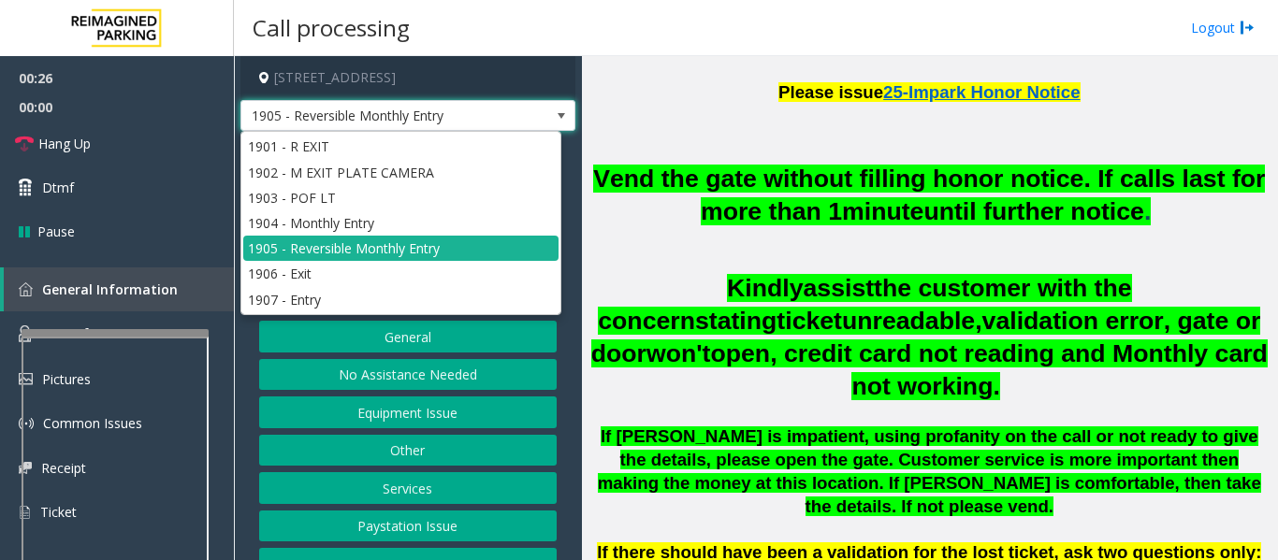
click at [472, 117] on span "1905 - Reversible Monthly Entry" at bounding box center [374, 116] width 267 height 30
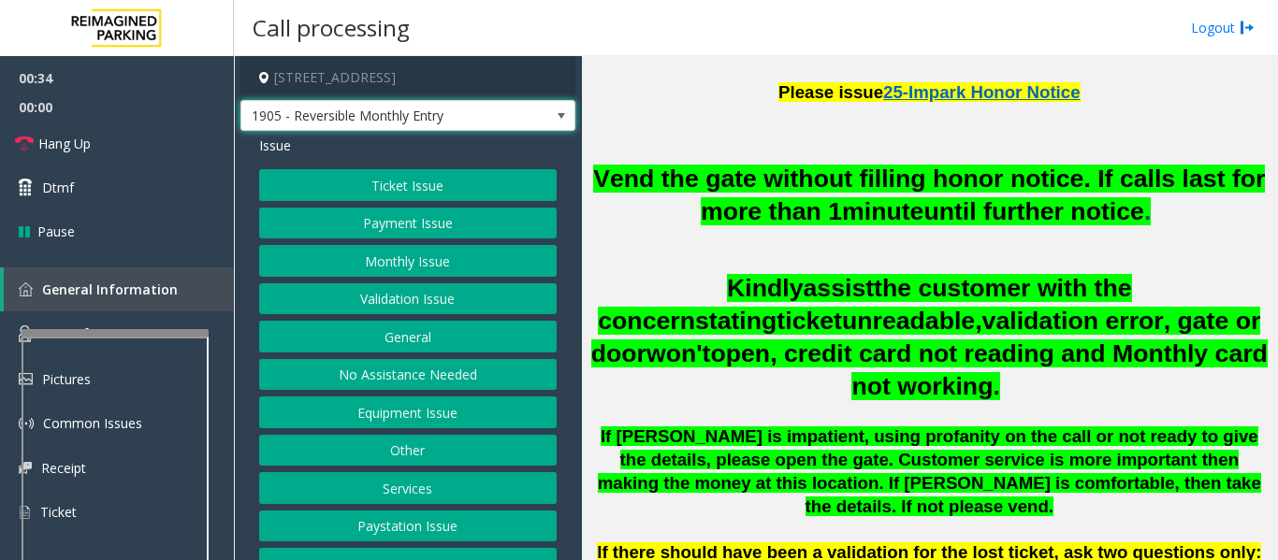
click at [443, 267] on button "Monthly Issue" at bounding box center [407, 261] width 297 height 32
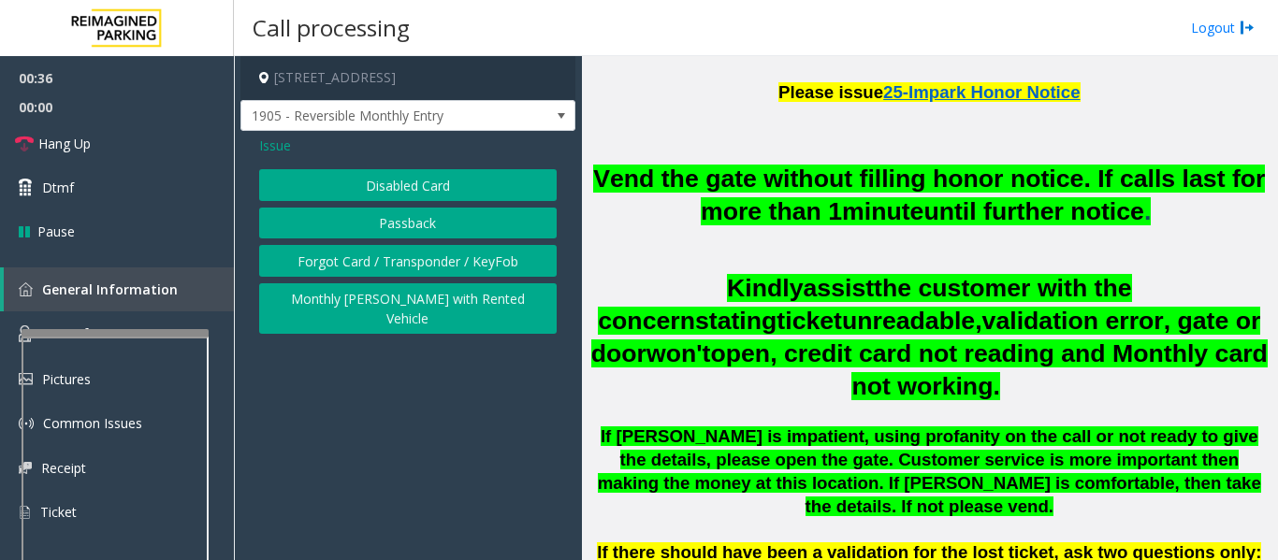
click at [442, 267] on button "Forgot Card / Transponder / KeyFob" at bounding box center [407, 261] width 297 height 32
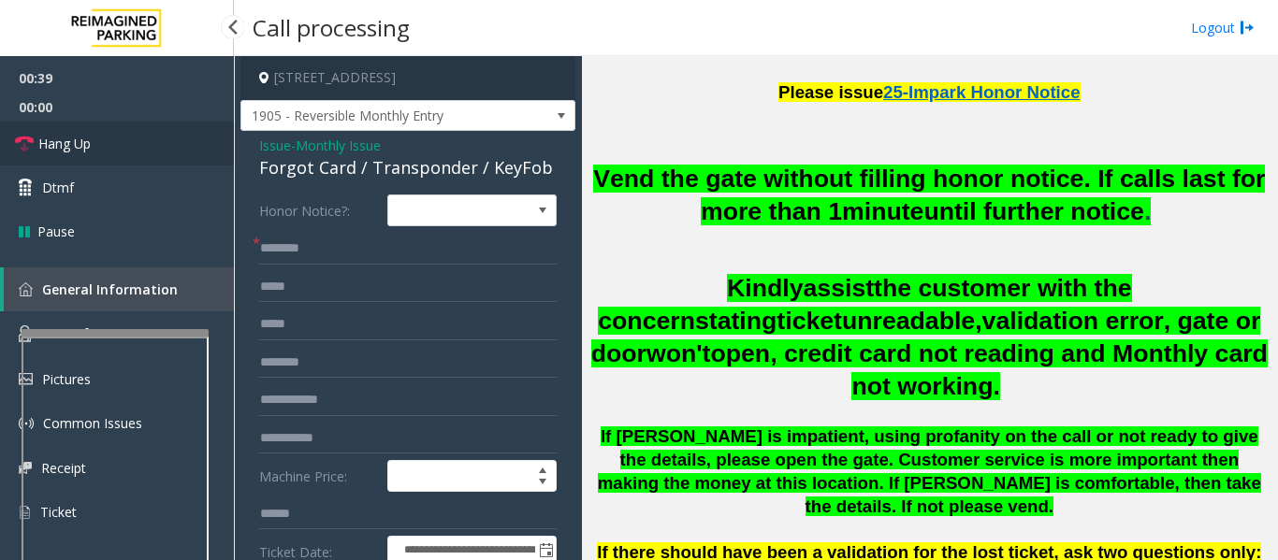
click at [103, 149] on link "Hang Up" at bounding box center [117, 144] width 234 height 44
click at [312, 248] on input "text" at bounding box center [407, 249] width 297 height 32
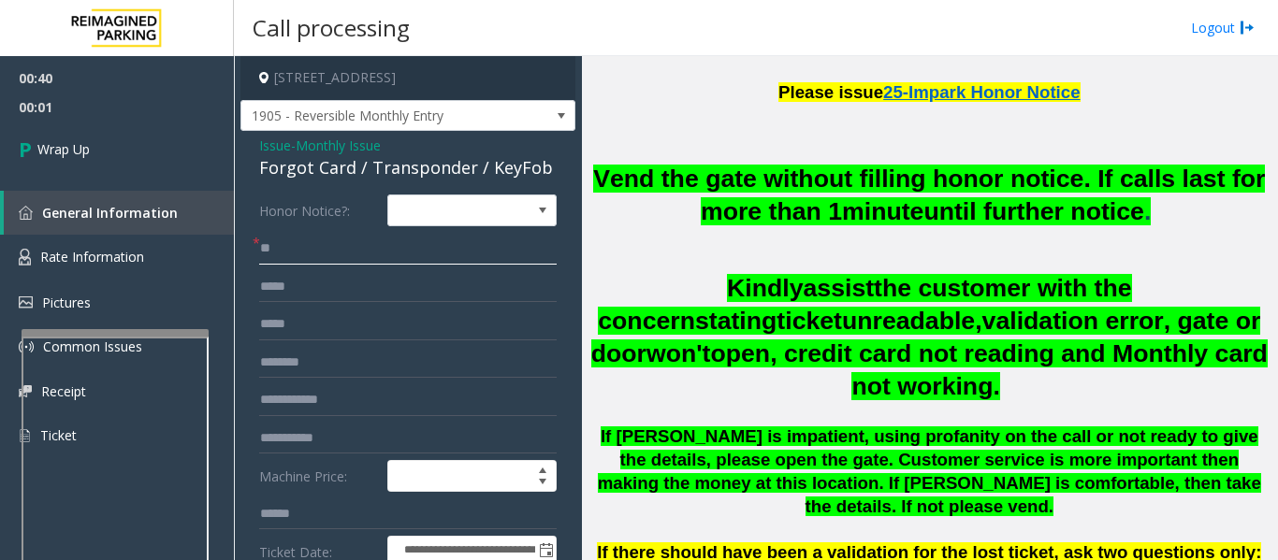
type input "**"
click at [376, 157] on div "Forgot Card / Transponder / KeyFob" at bounding box center [407, 167] width 297 height 25
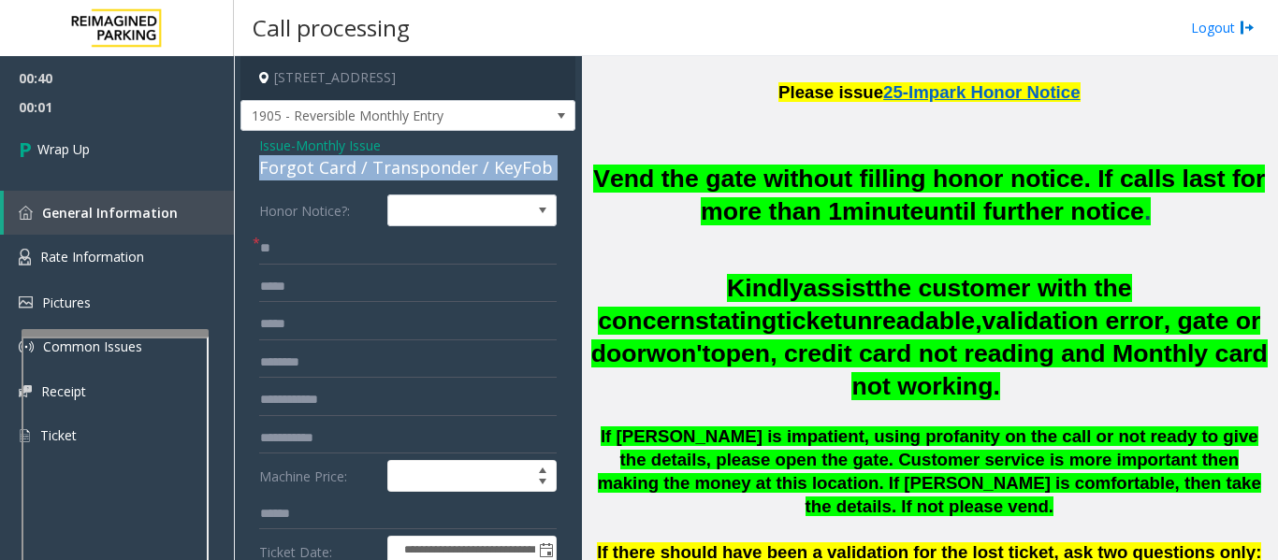
click at [376, 157] on div "Forgot Card / Transponder / KeyFob" at bounding box center [407, 167] width 297 height 25
copy div "Forgot Card / Transponder / KeyFob"
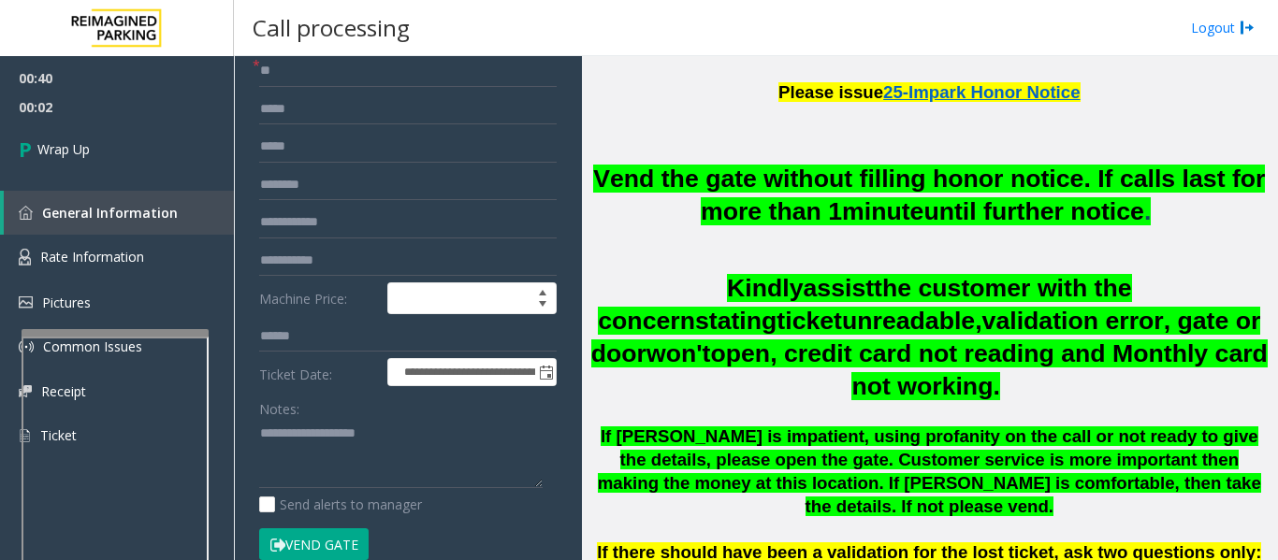
scroll to position [374, 0]
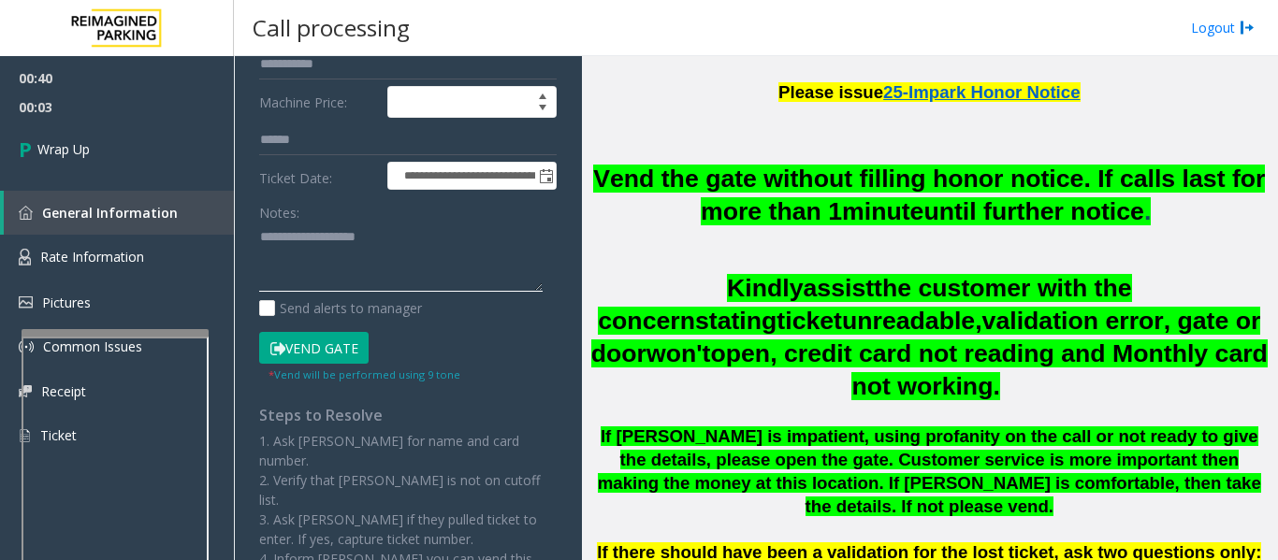
click at [349, 268] on textarea at bounding box center [400, 258] width 283 height 70
paste textarea "**********"
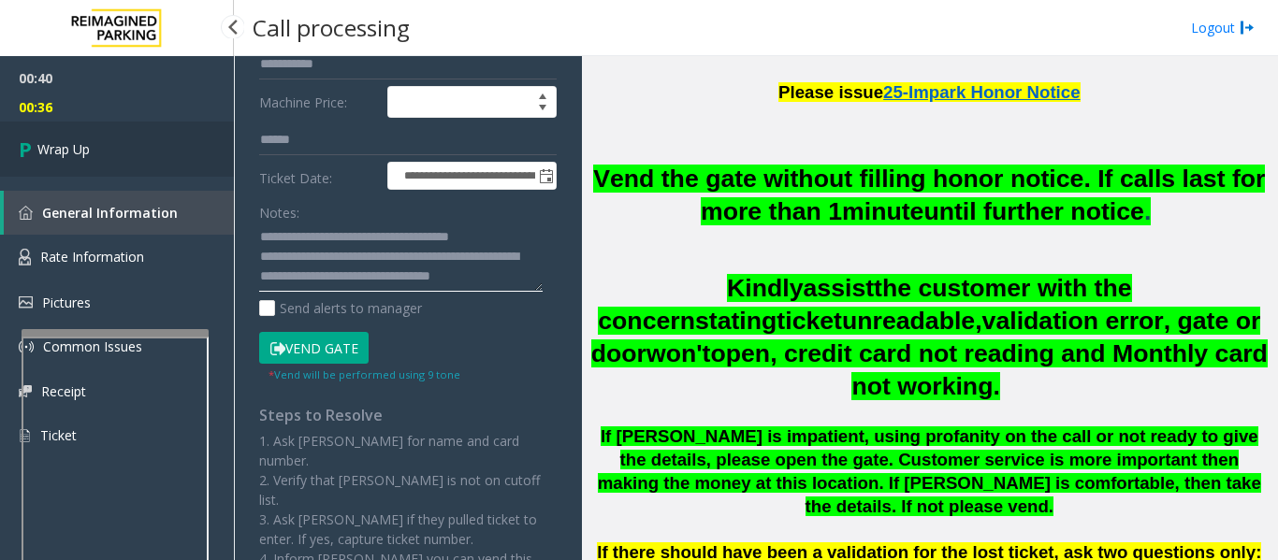
type textarea "**********"
click at [152, 170] on link "Wrap Up" at bounding box center [117, 149] width 234 height 55
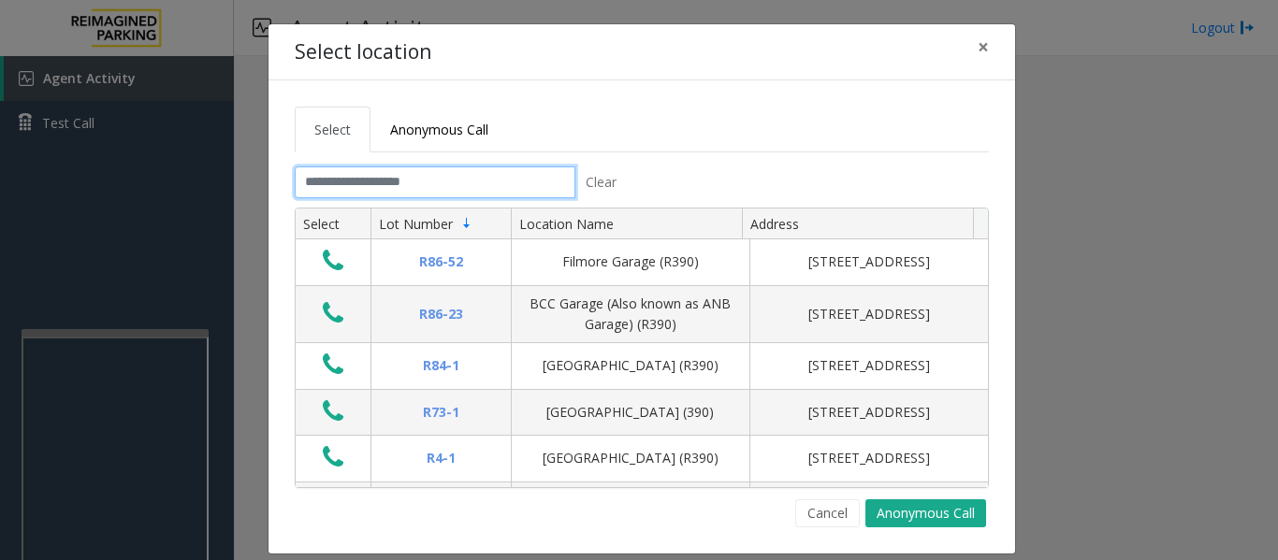
click at [494, 179] on input "text" at bounding box center [435, 183] width 281 height 32
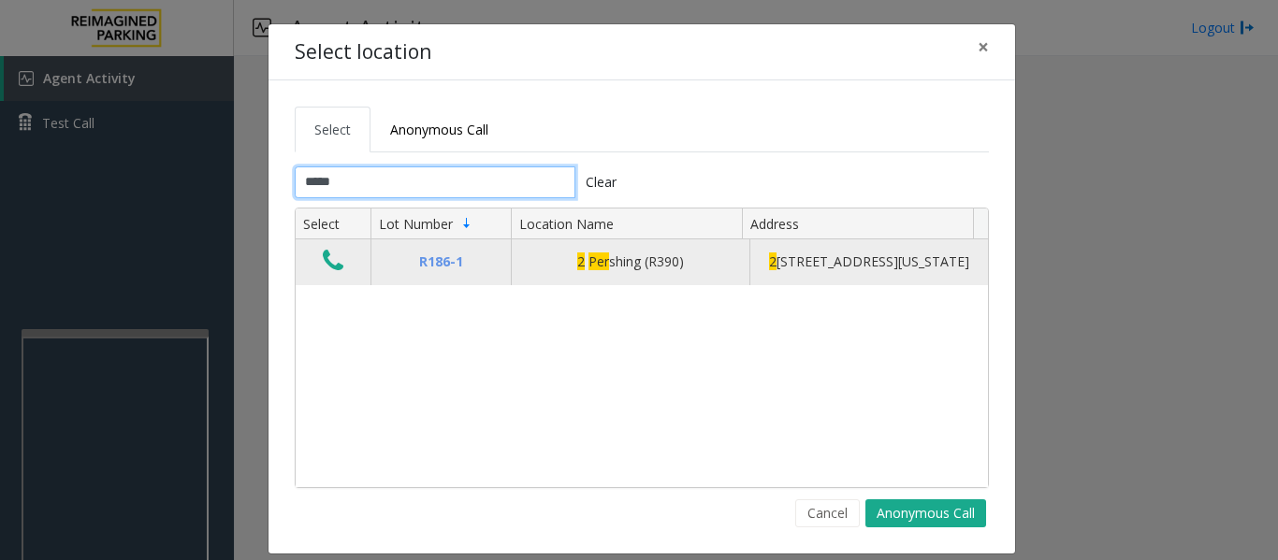
type input "*****"
click at [323, 271] on icon "Data table" at bounding box center [333, 261] width 21 height 26
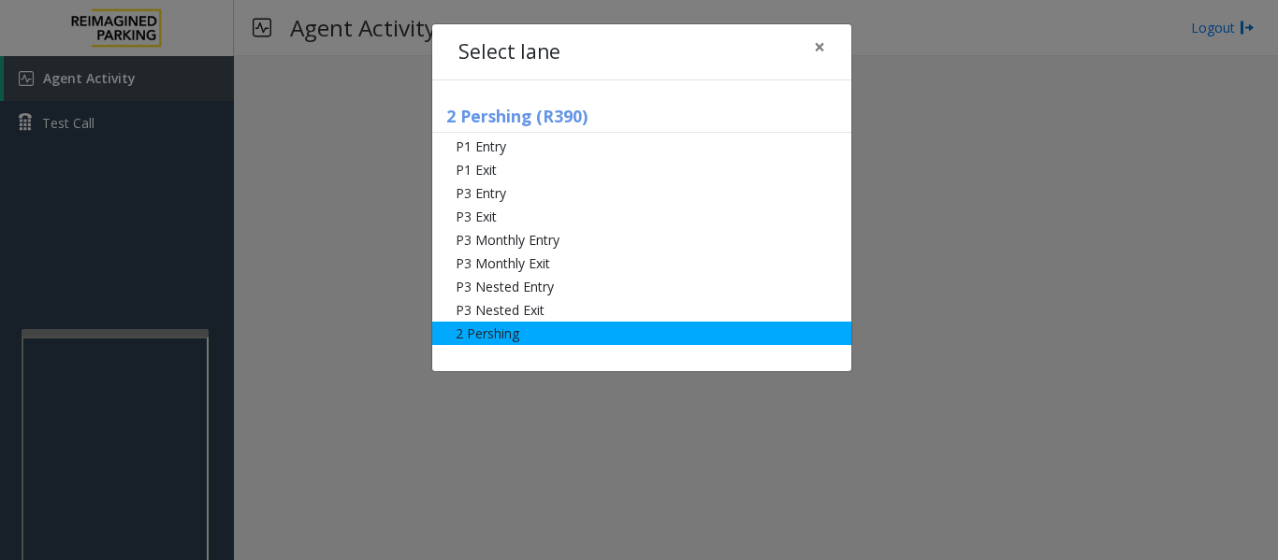
click at [487, 341] on li "2 Pershing" at bounding box center [641, 333] width 419 height 23
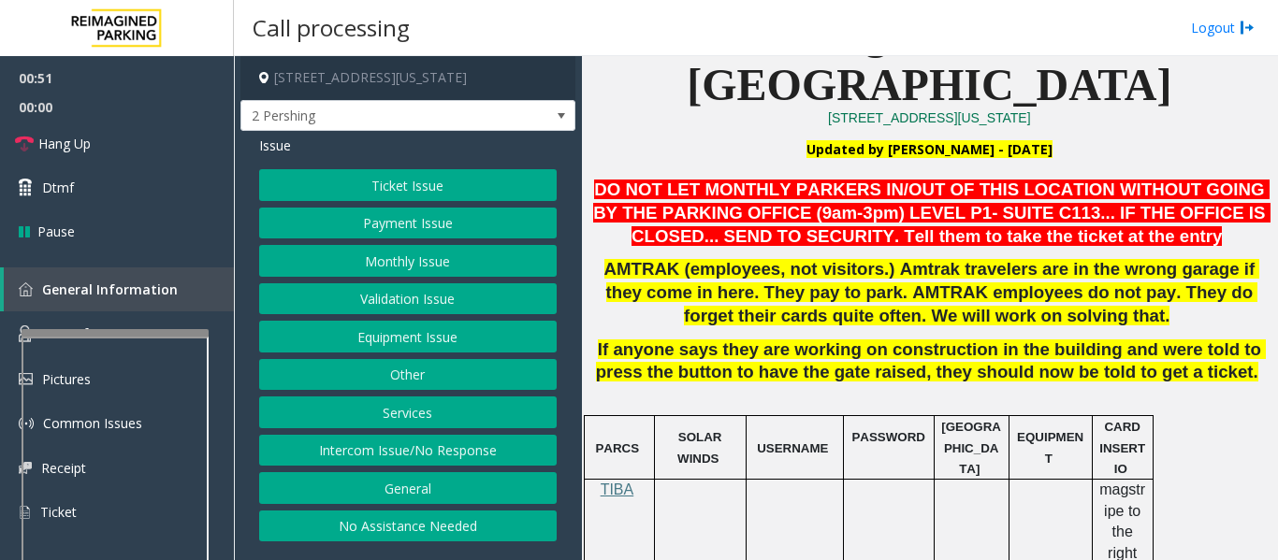
scroll to position [281, 0]
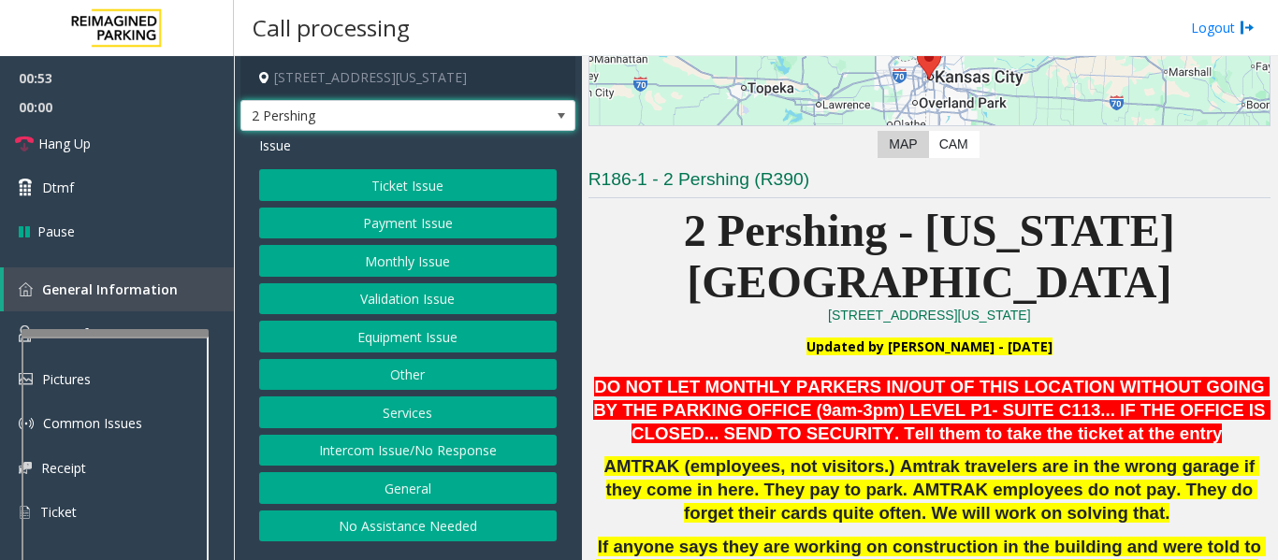
click at [565, 118] on span at bounding box center [561, 116] width 15 height 15
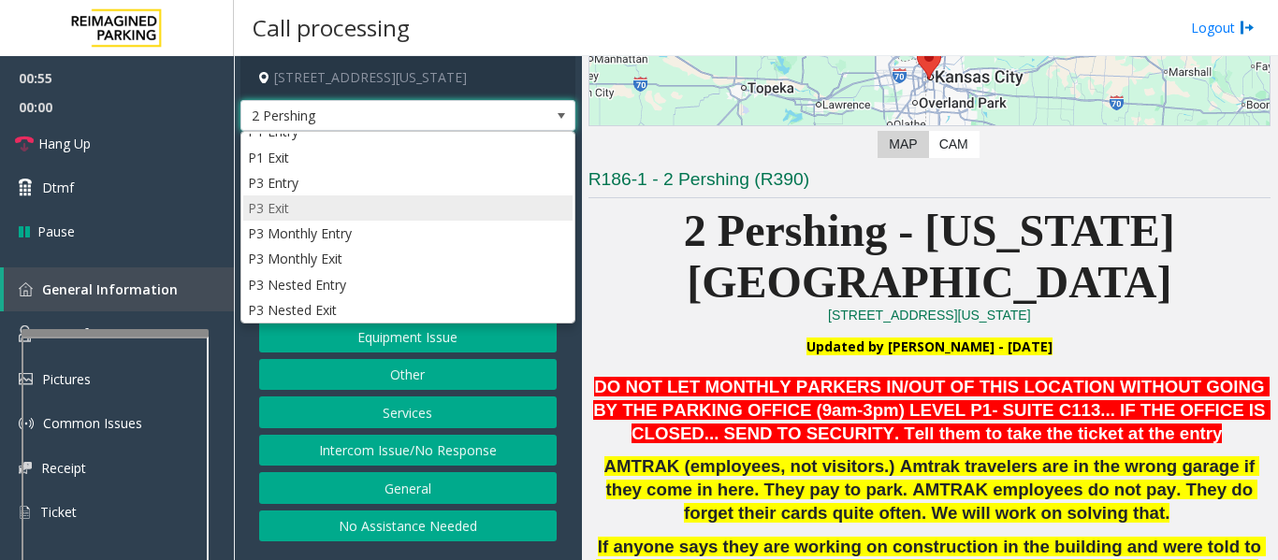
scroll to position [0, 0]
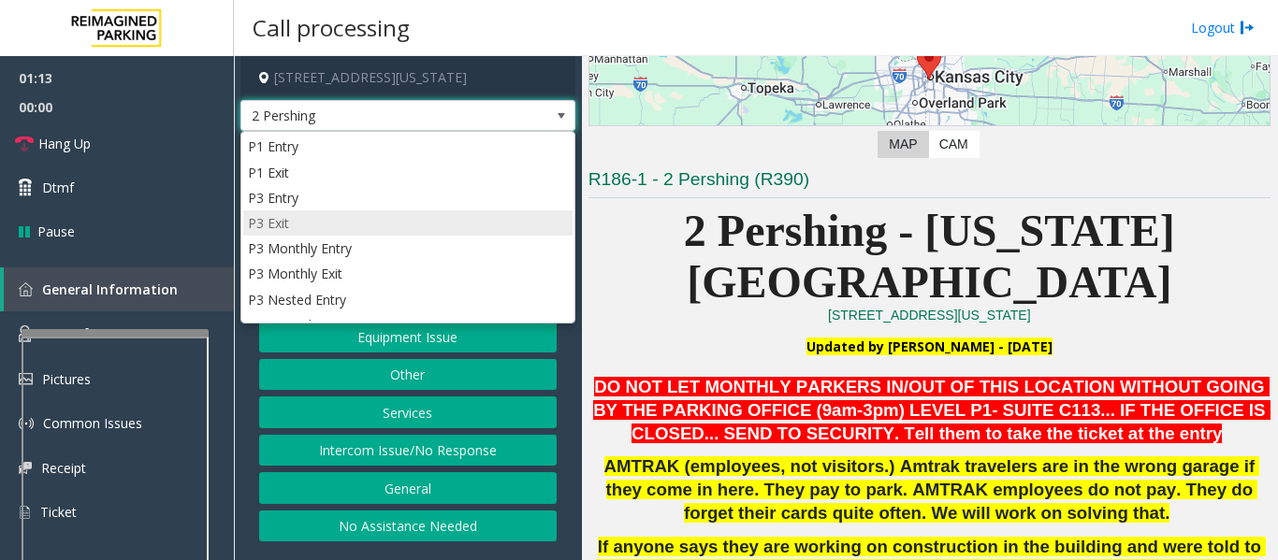
click at [489, 219] on li "P3 Exit" at bounding box center [407, 222] width 329 height 25
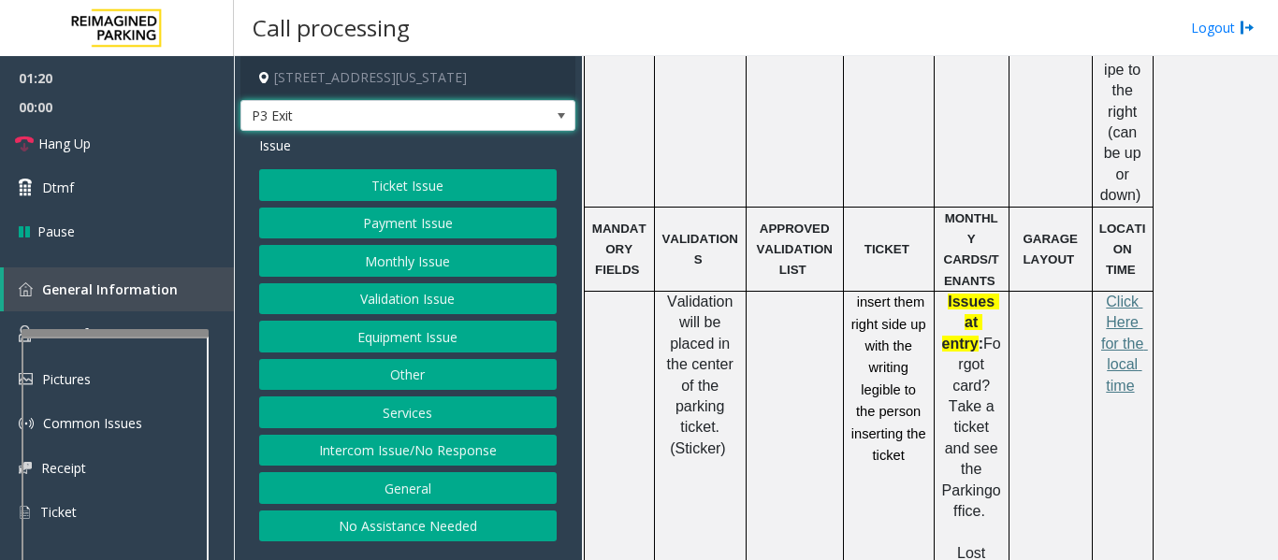
scroll to position [935, 0]
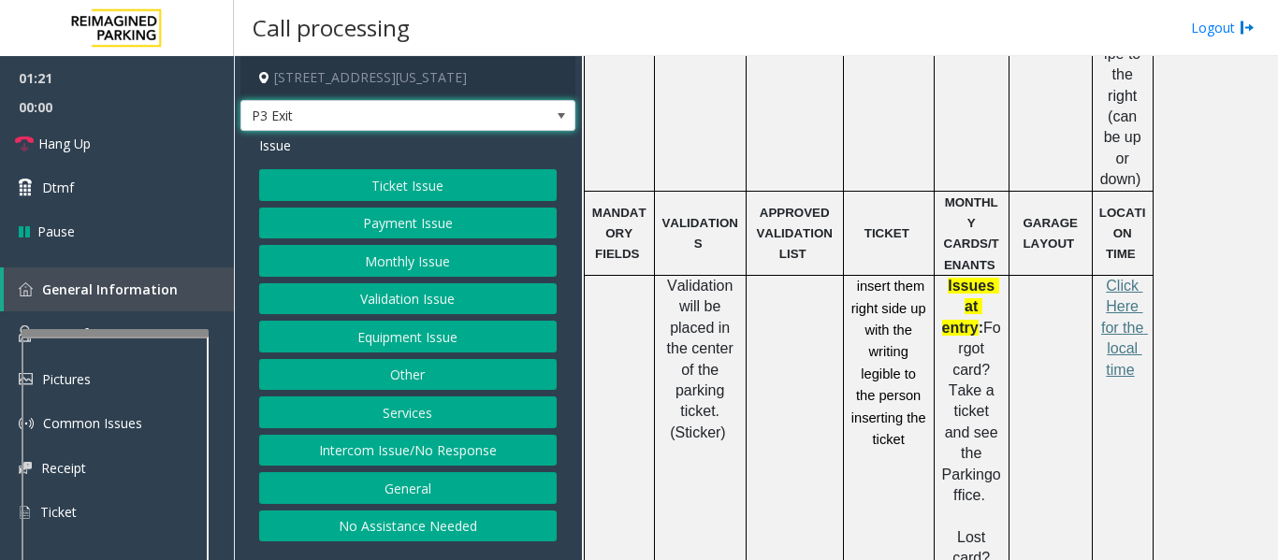
click at [374, 332] on button "Equipment Issue" at bounding box center [407, 337] width 297 height 32
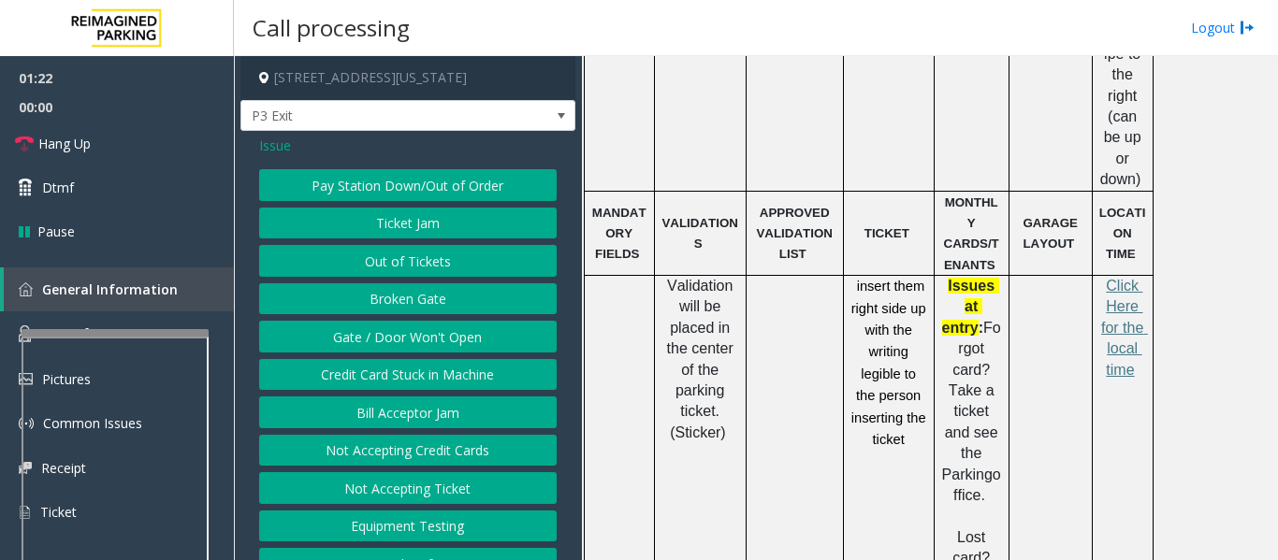
click at [461, 225] on button "Ticket Jam" at bounding box center [407, 224] width 297 height 32
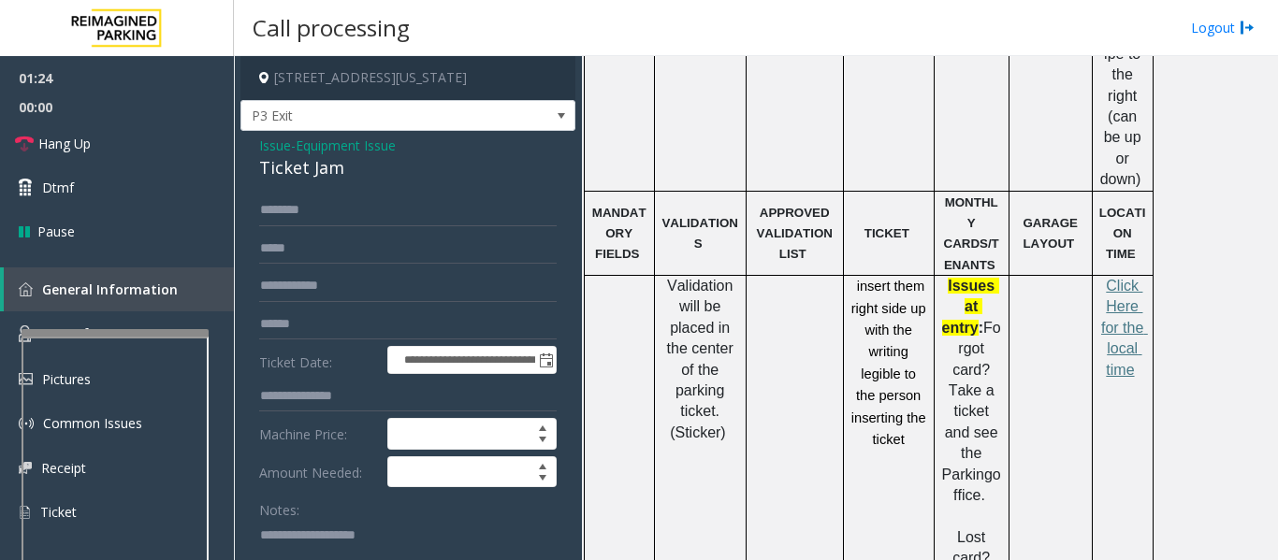
click at [321, 180] on div "Ticket Jam" at bounding box center [407, 167] width 297 height 25
copy div "Ticket Jam"
drag, startPoint x: 309, startPoint y: 503, endPoint x: 300, endPoint y: 558, distance: 55.8
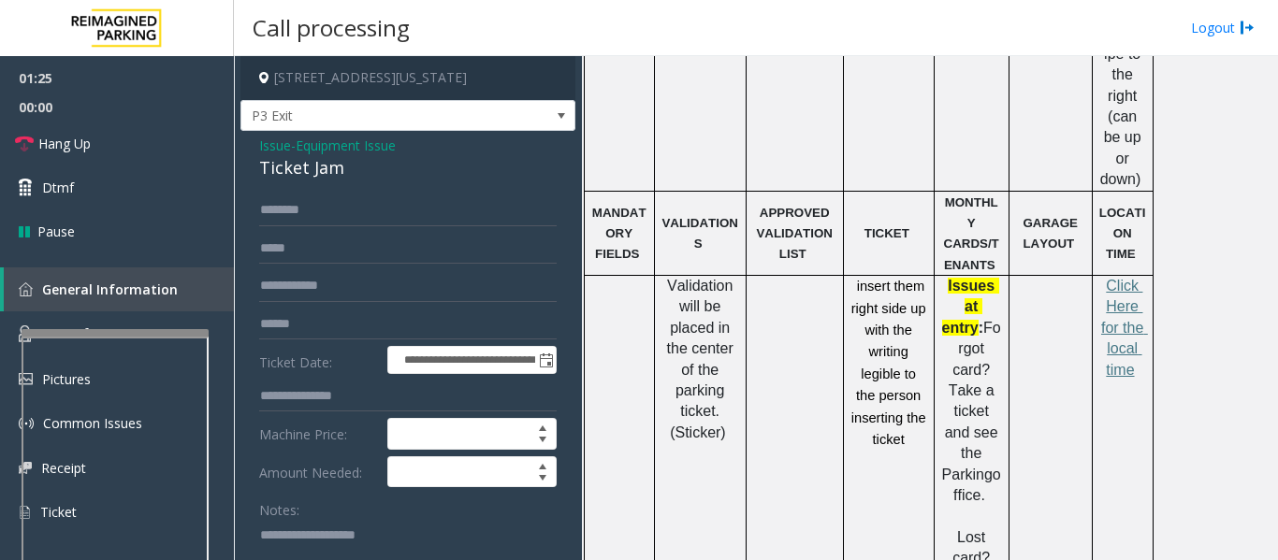
click at [306, 522] on div "Notes:" at bounding box center [407, 542] width 297 height 96
click at [307, 540] on textarea at bounding box center [400, 555] width 283 height 70
paste textarea "**********"
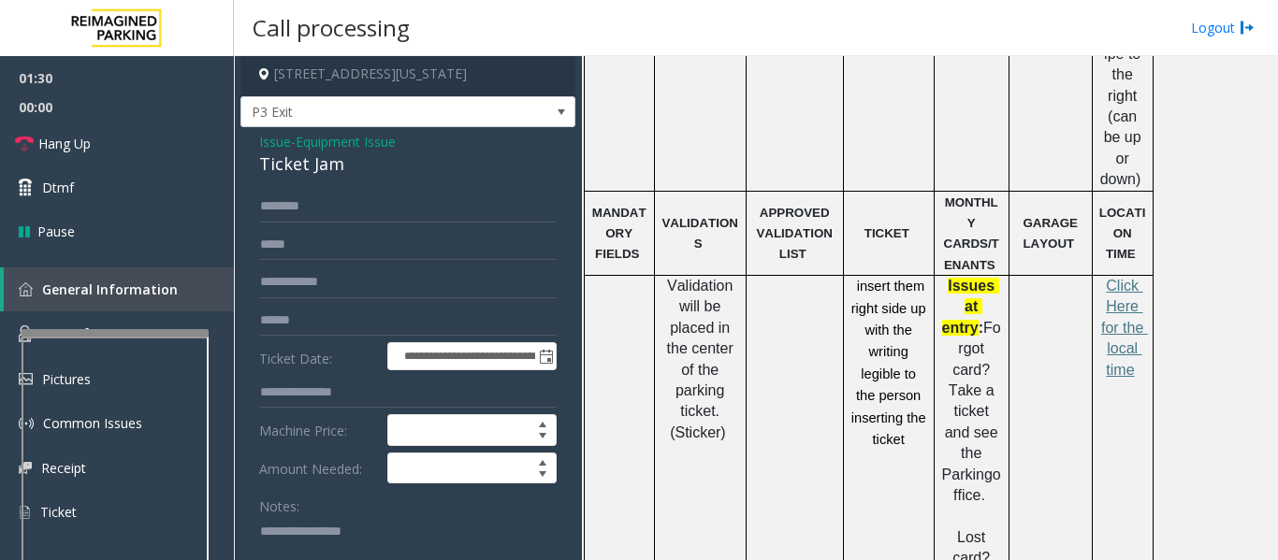
type textarea "**********"
click at [317, 200] on input "text" at bounding box center [407, 207] width 297 height 32
click at [314, 246] on input "text" at bounding box center [407, 245] width 297 height 32
type input "**********"
click at [340, 213] on input "text" at bounding box center [407, 207] width 297 height 32
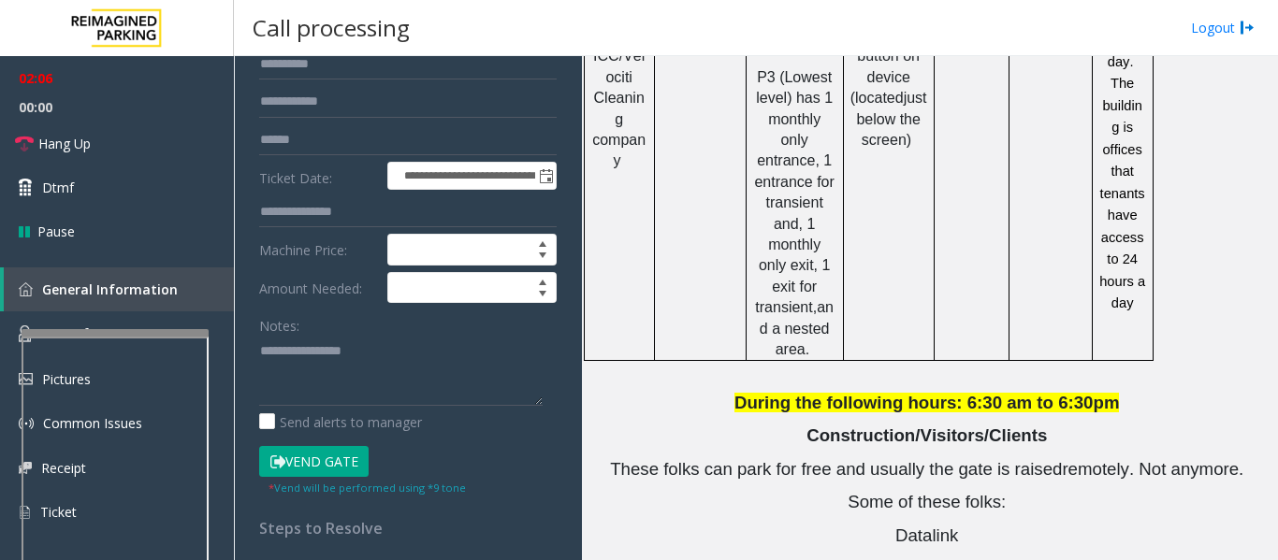
scroll to position [191, 0]
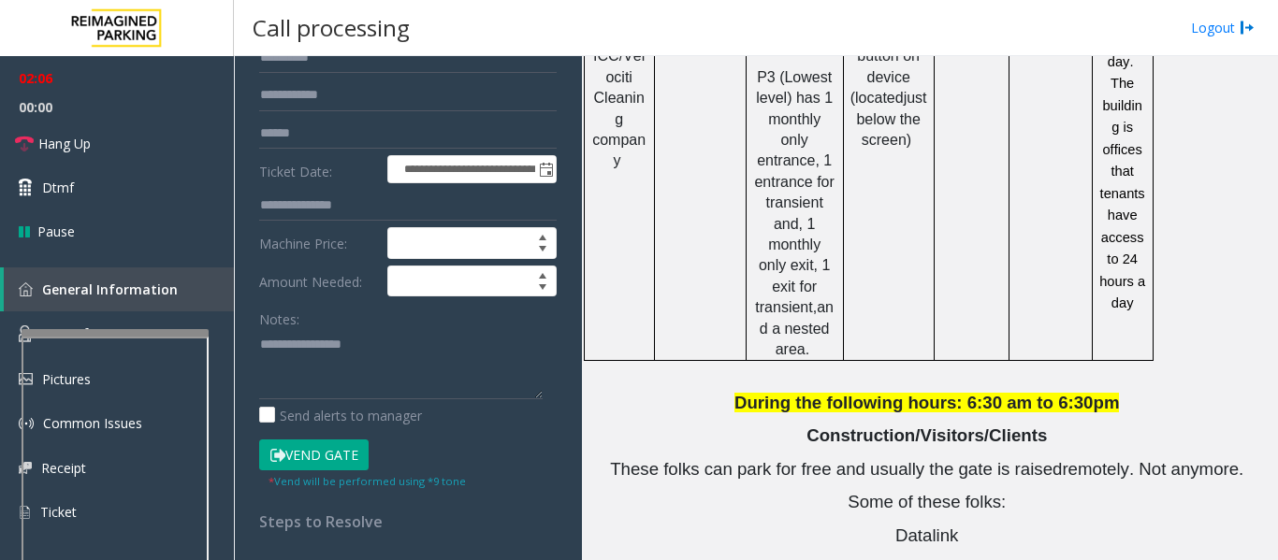
type input "********"
click at [462, 343] on textarea at bounding box center [400, 364] width 283 height 70
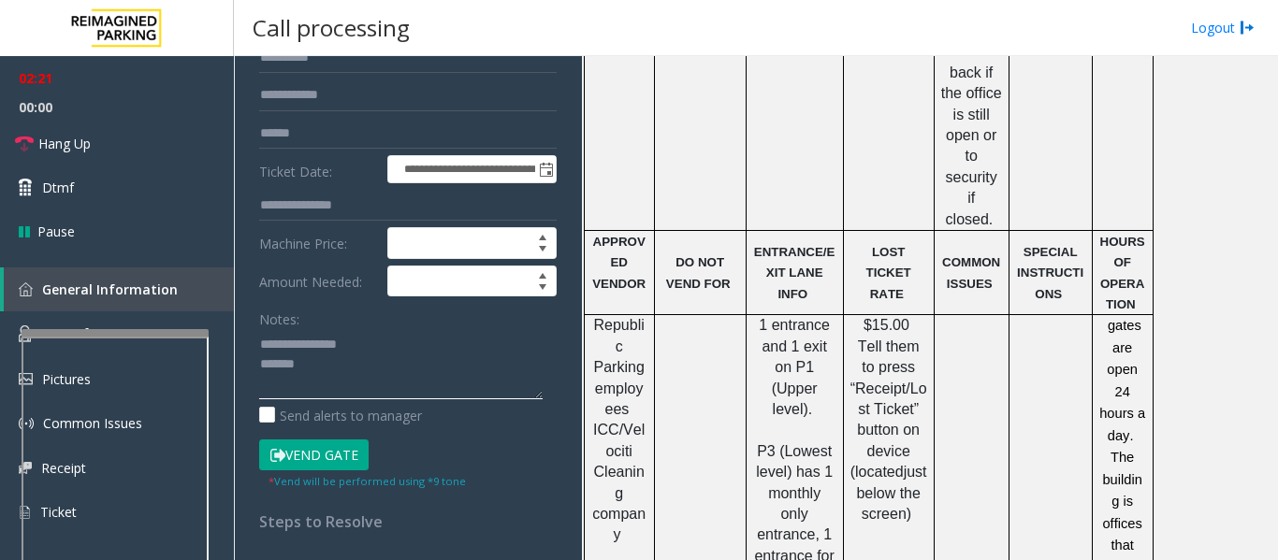
scroll to position [1497, 0]
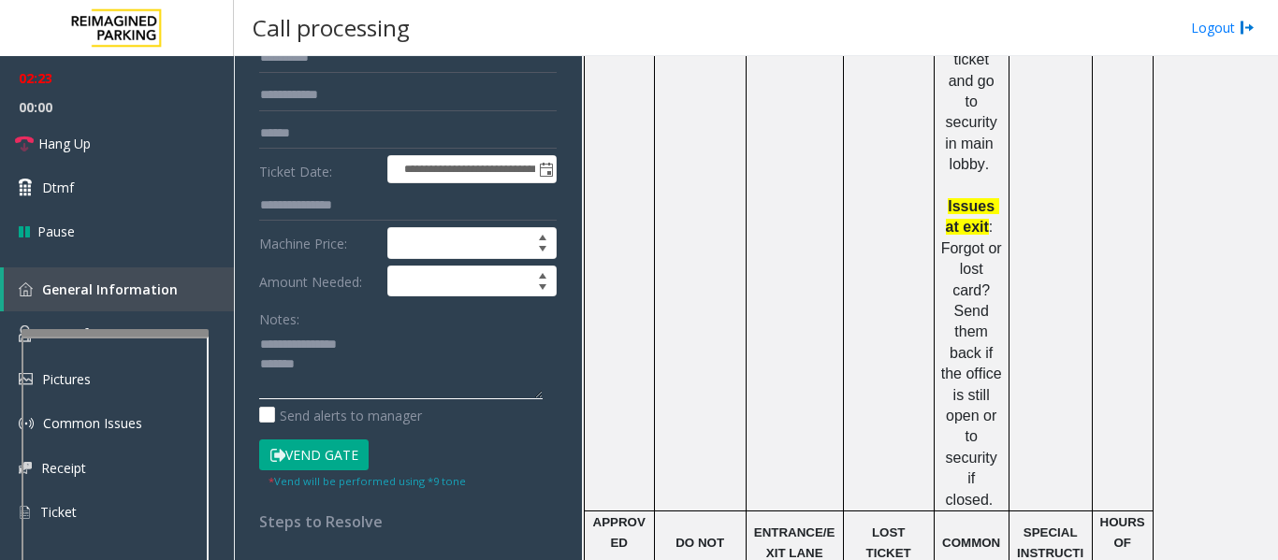
click at [280, 367] on textarea at bounding box center [400, 364] width 283 height 70
click at [299, 451] on button "Vend Gate" at bounding box center [313, 456] width 109 height 32
click at [262, 366] on textarea at bounding box center [400, 364] width 283 height 70
click at [427, 381] on textarea at bounding box center [400, 364] width 283 height 70
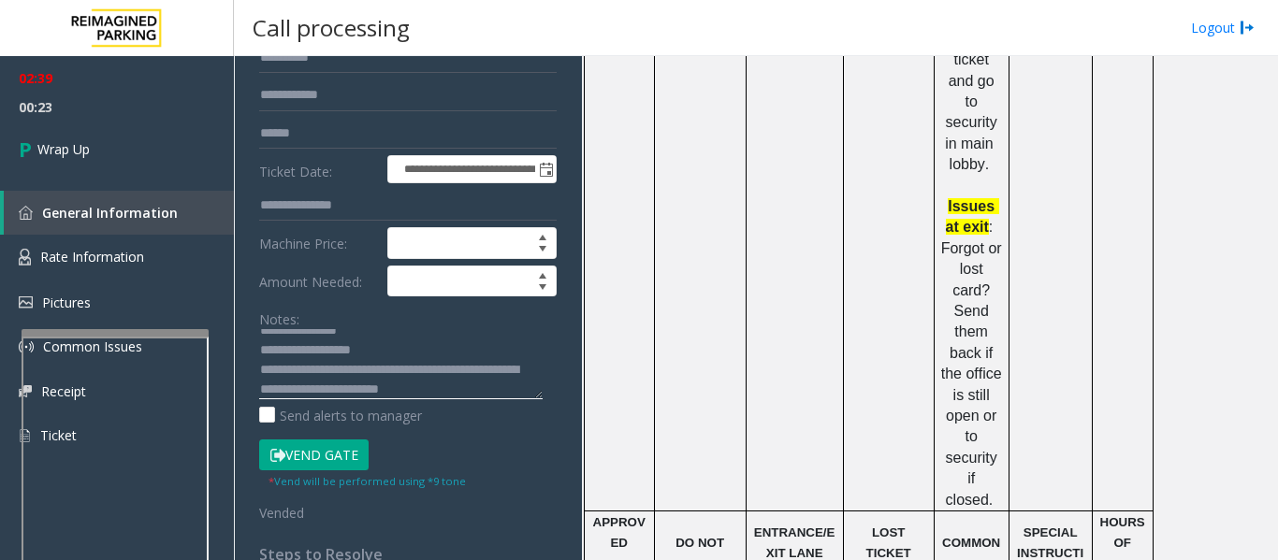
scroll to position [34, 0]
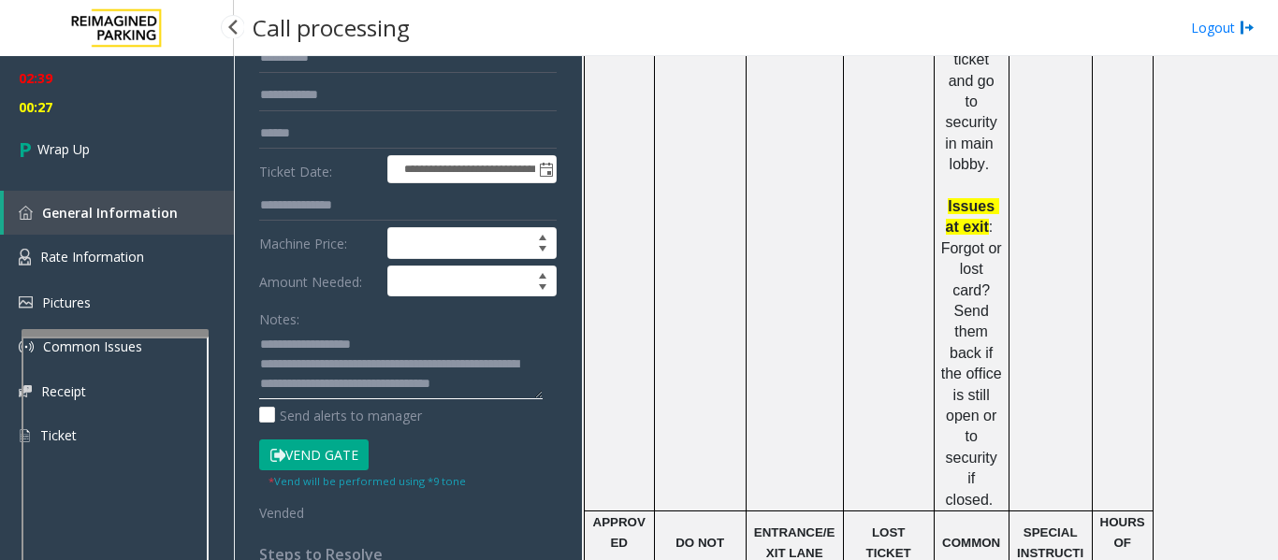
type textarea "**********"
click at [30, 74] on span "02:39" at bounding box center [117, 78] width 234 height 29
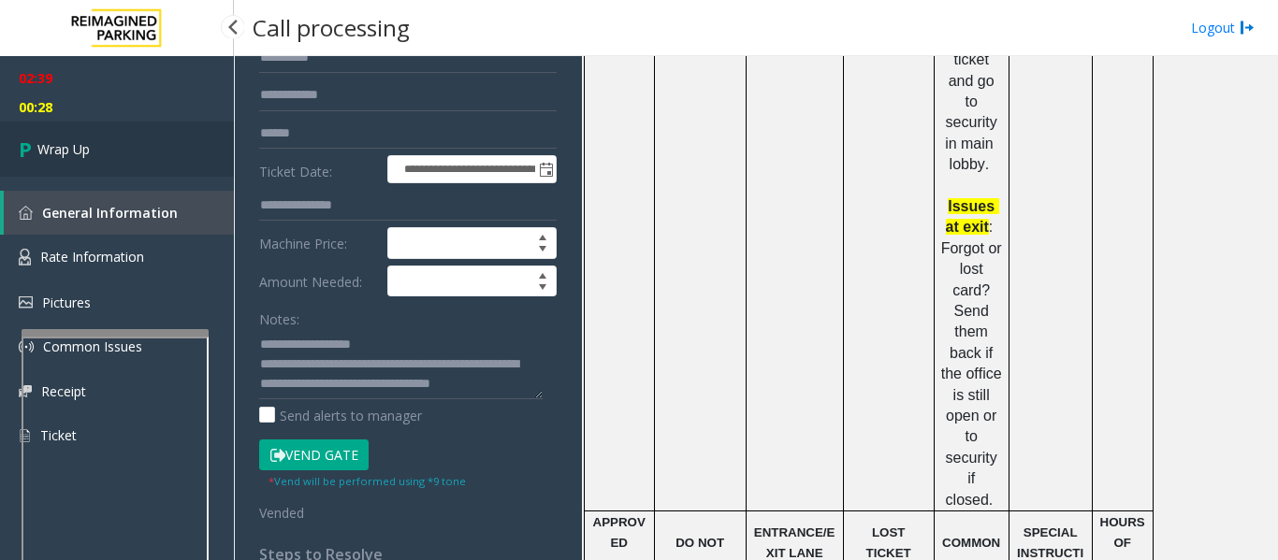
click at [47, 148] on span "Wrap Up" at bounding box center [63, 149] width 52 height 20
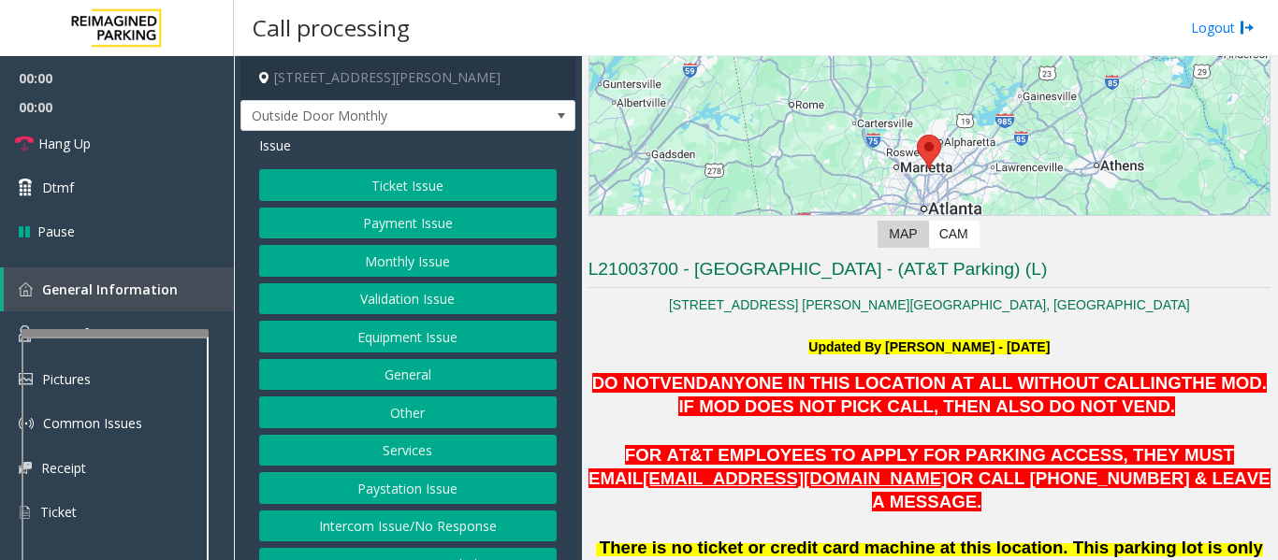
scroll to position [374, 0]
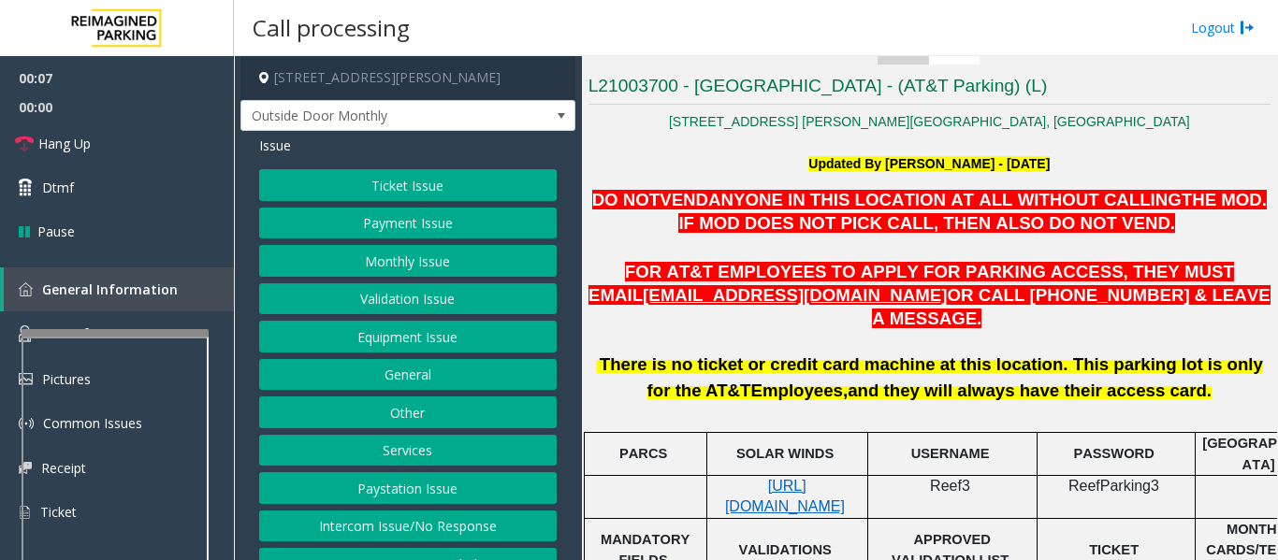
click at [429, 271] on button "Monthly Issue" at bounding box center [407, 261] width 297 height 32
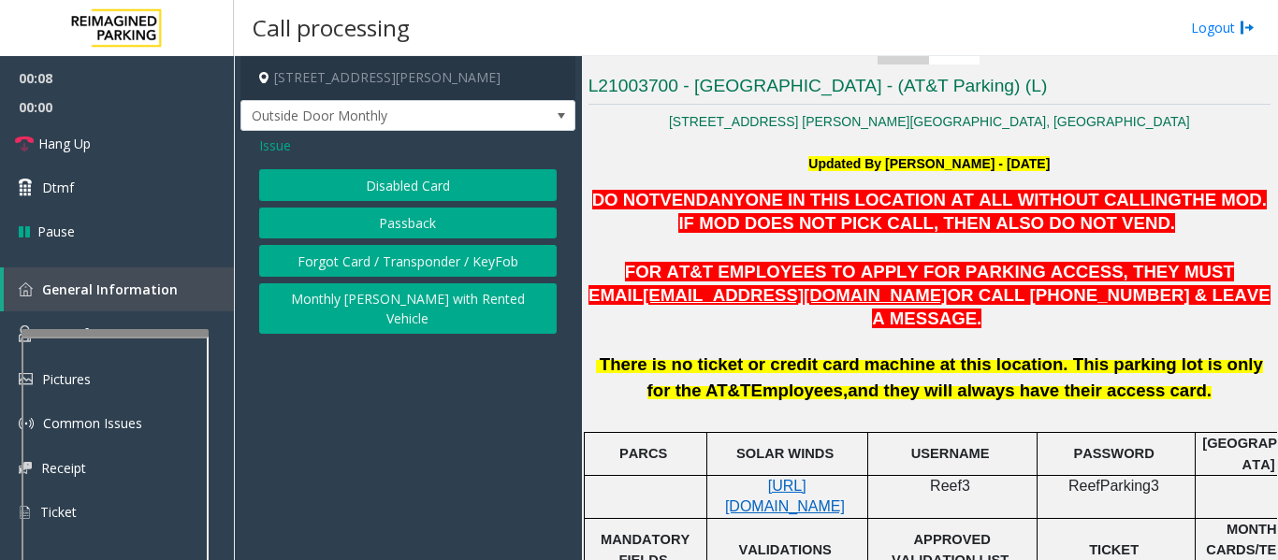
click at [432, 201] on button "Disabled Card" at bounding box center [407, 185] width 297 height 32
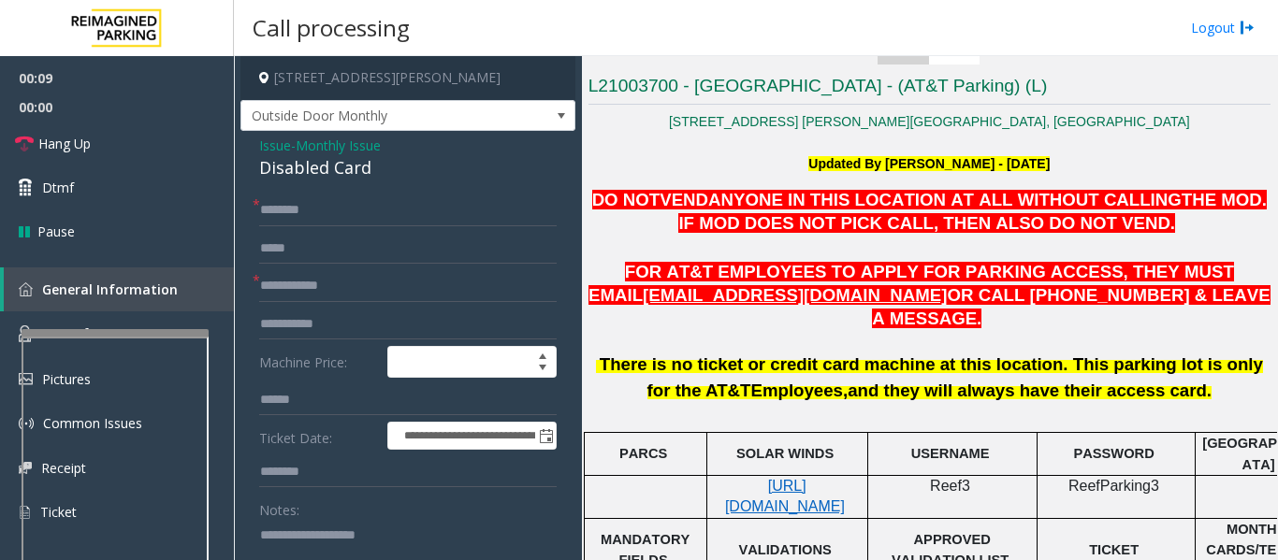
click at [340, 180] on div "Disabled Card" at bounding box center [407, 167] width 297 height 25
copy div "Disabled Card"
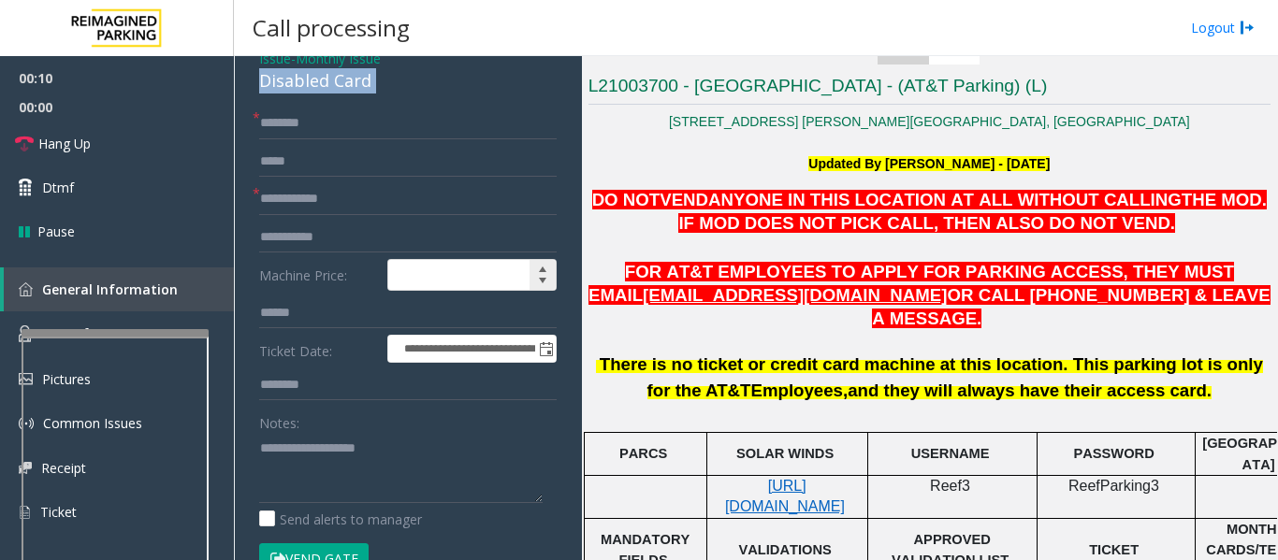
scroll to position [187, 0]
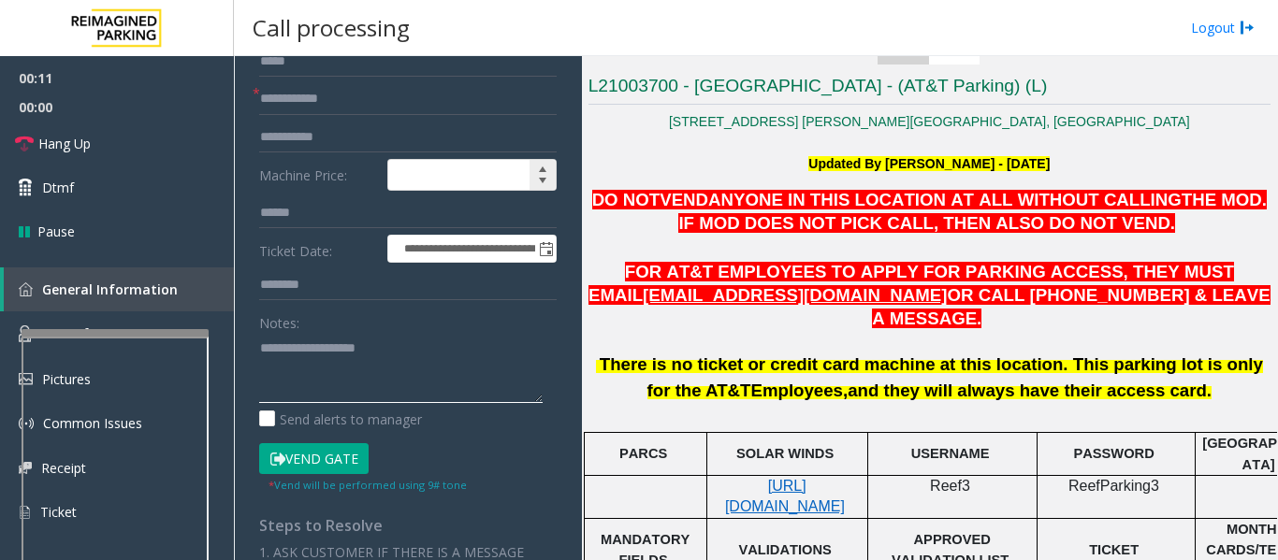
click at [395, 372] on textarea at bounding box center [400, 368] width 283 height 70
paste textarea "**********"
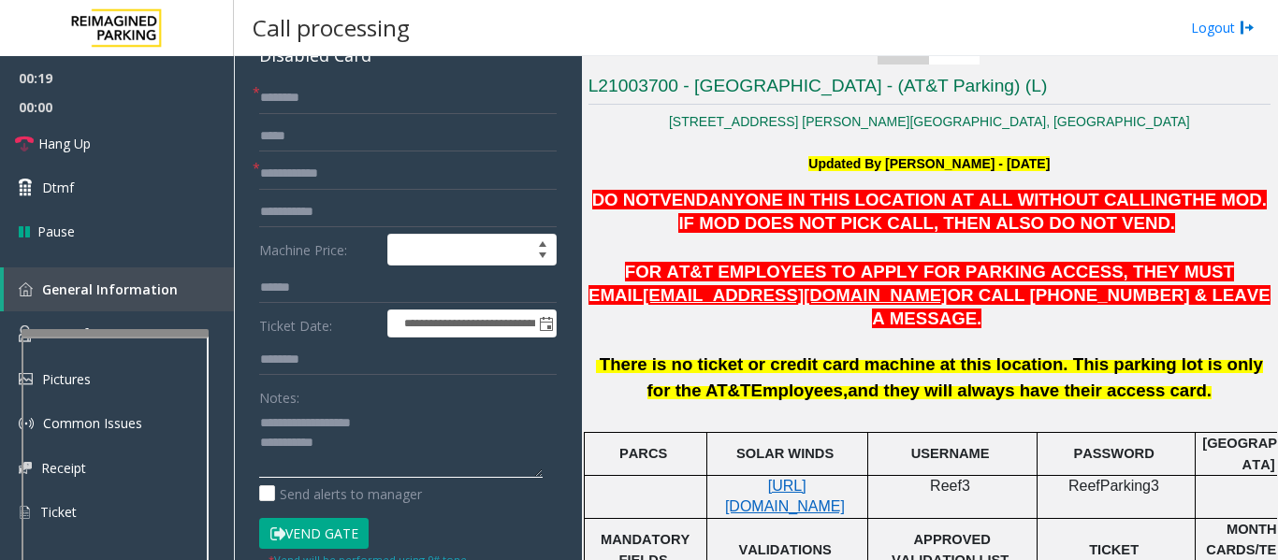
scroll to position [0, 0]
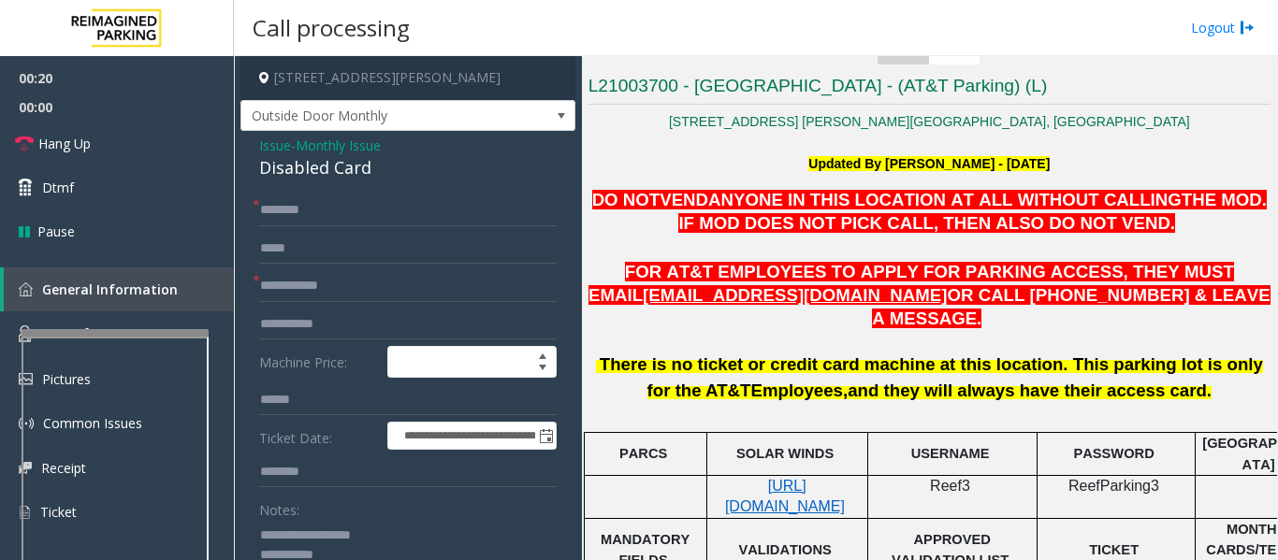
type textarea "**********"
click at [266, 226] on input "text" at bounding box center [407, 211] width 297 height 32
type input "*******"
click at [285, 294] on input "text" at bounding box center [407, 286] width 297 height 32
type input "*"
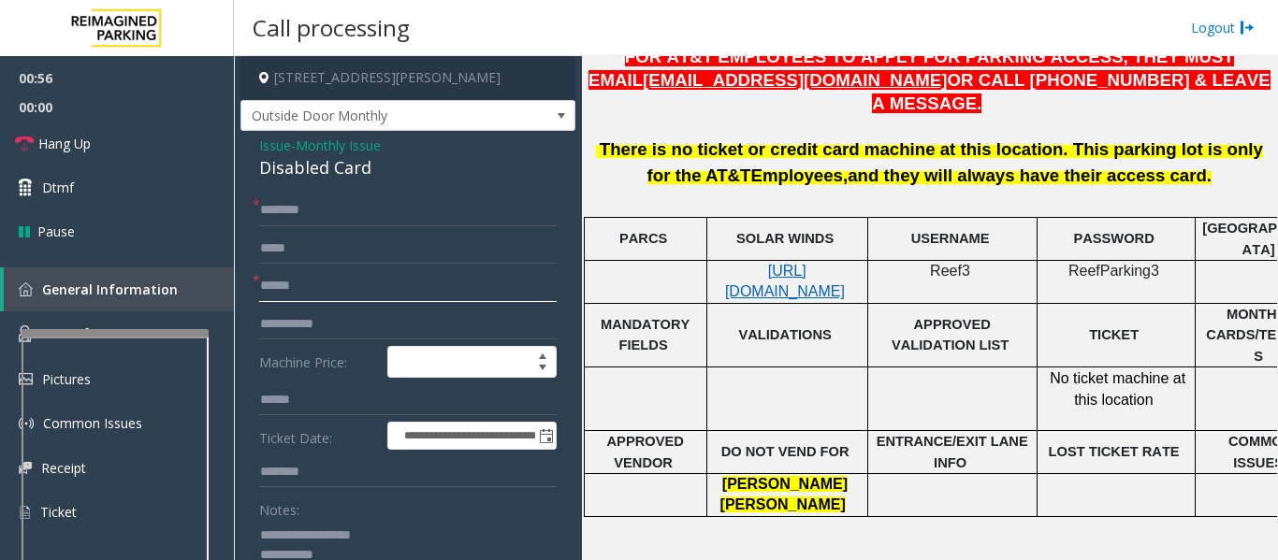
scroll to position [748, 0]
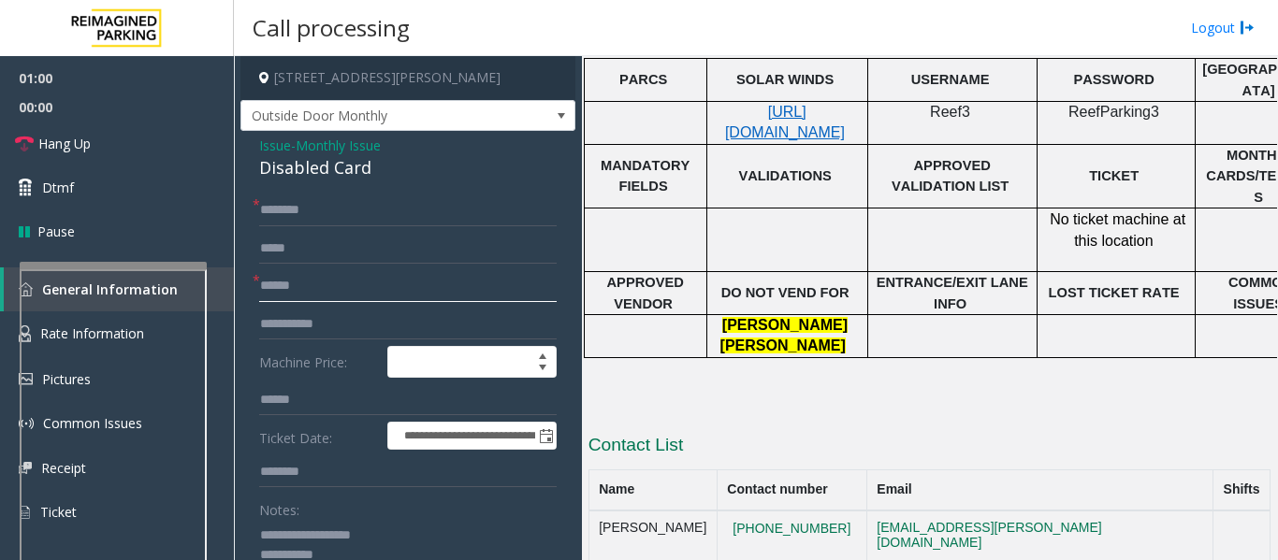
click at [167, 262] on div at bounding box center [113, 265] width 187 height 7
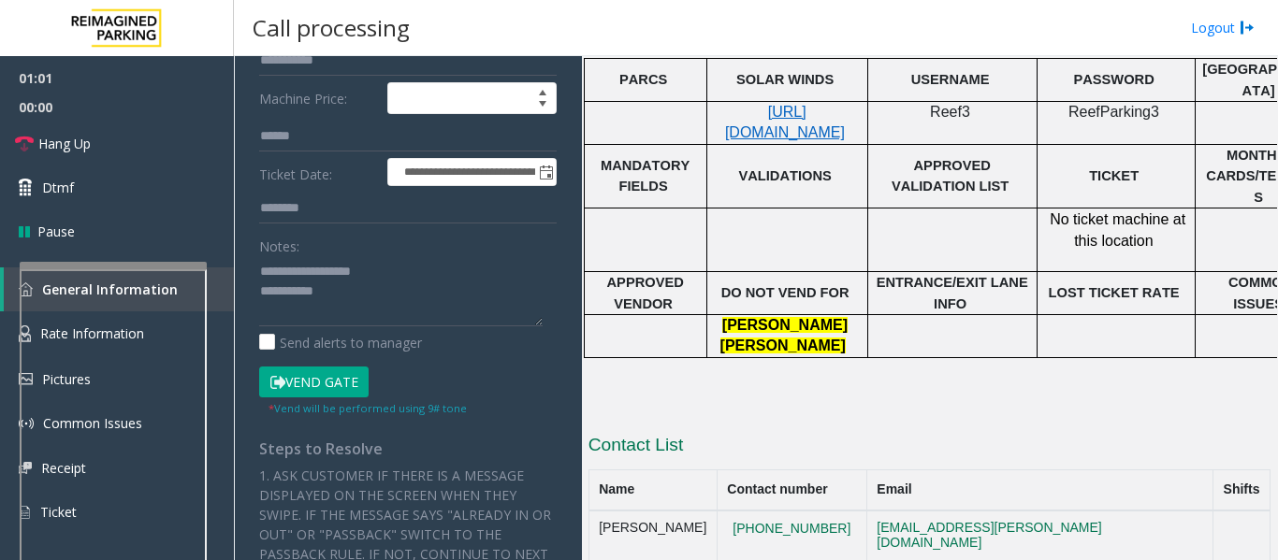
scroll to position [281, 0]
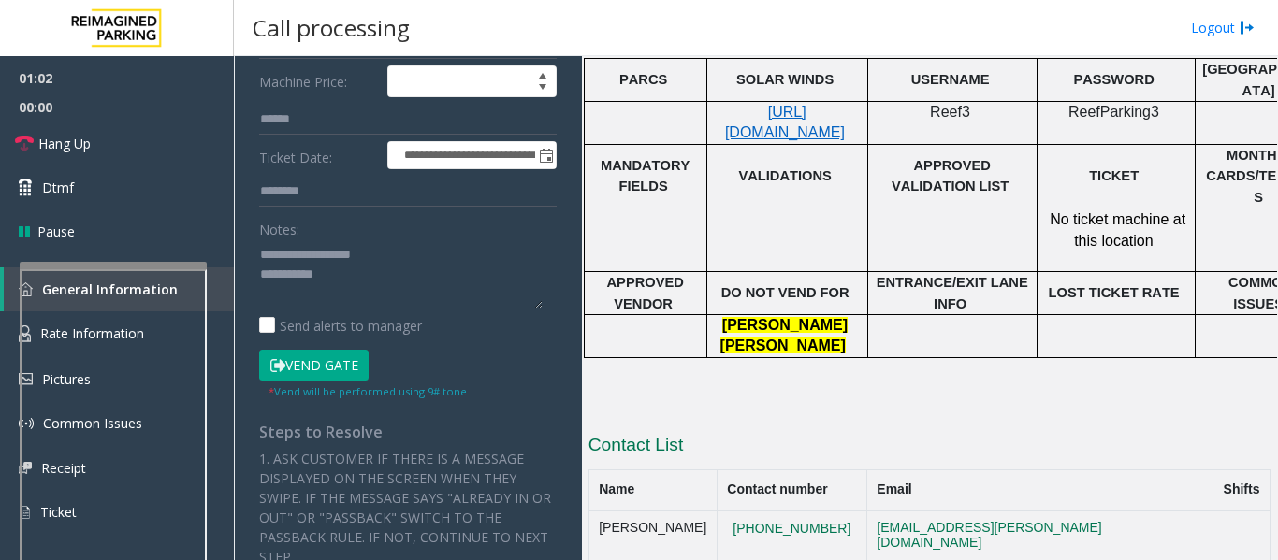
type input "******"
click at [359, 293] on textarea at bounding box center [400, 274] width 283 height 70
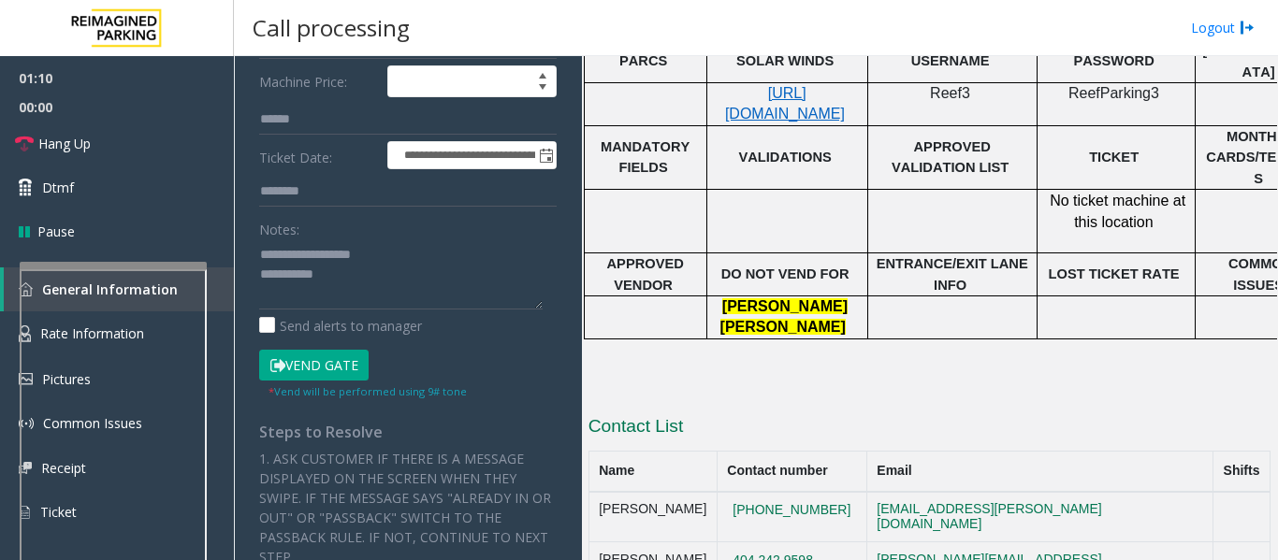
scroll to position [769, 0]
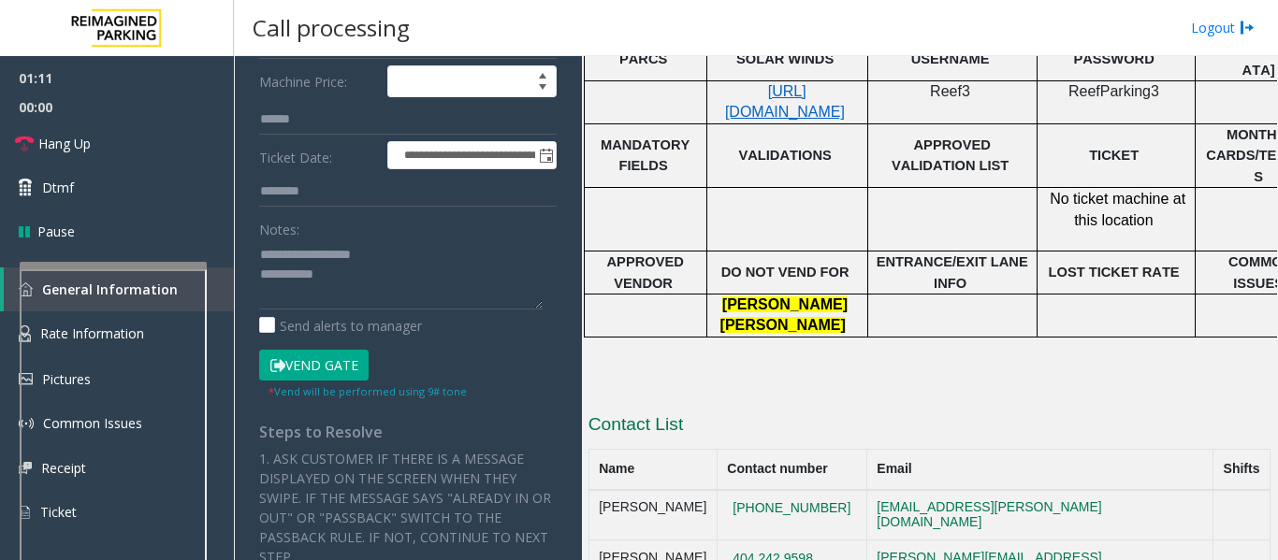
drag, startPoint x: 854, startPoint y: 467, endPoint x: 720, endPoint y: 467, distance: 133.8
click at [720, 490] on tr "[PERSON_NAME] [PHONE_NUMBER] [EMAIL_ADDRESS][PERSON_NAME][DOMAIN_NAME]" at bounding box center [928, 515] width 681 height 51
copy tr "[PHONE_NUMBER]"
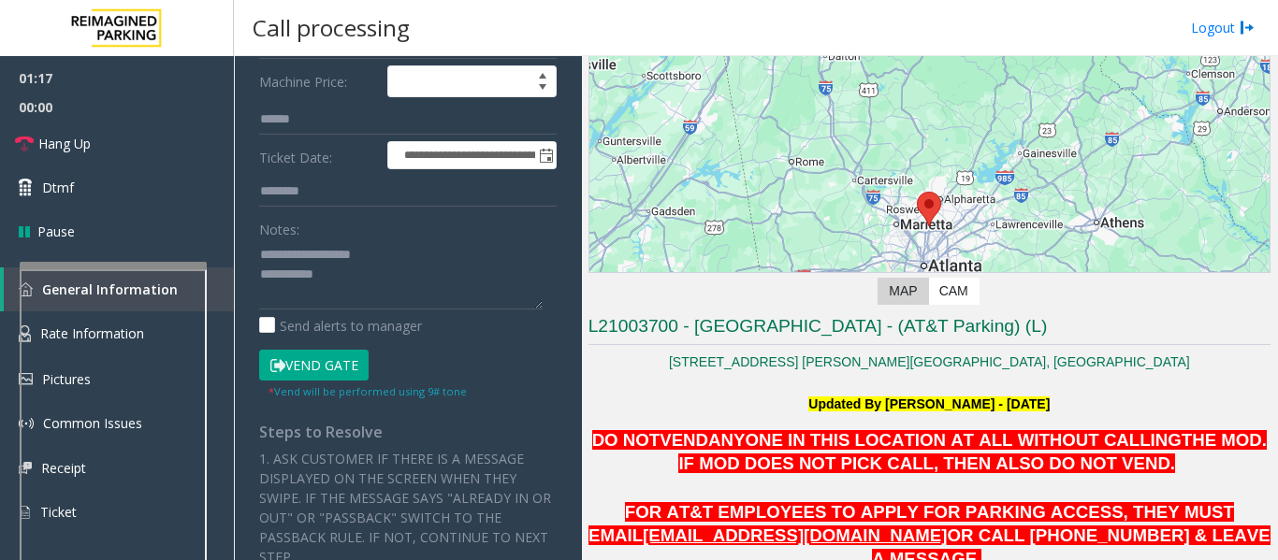
scroll to position [21, 0]
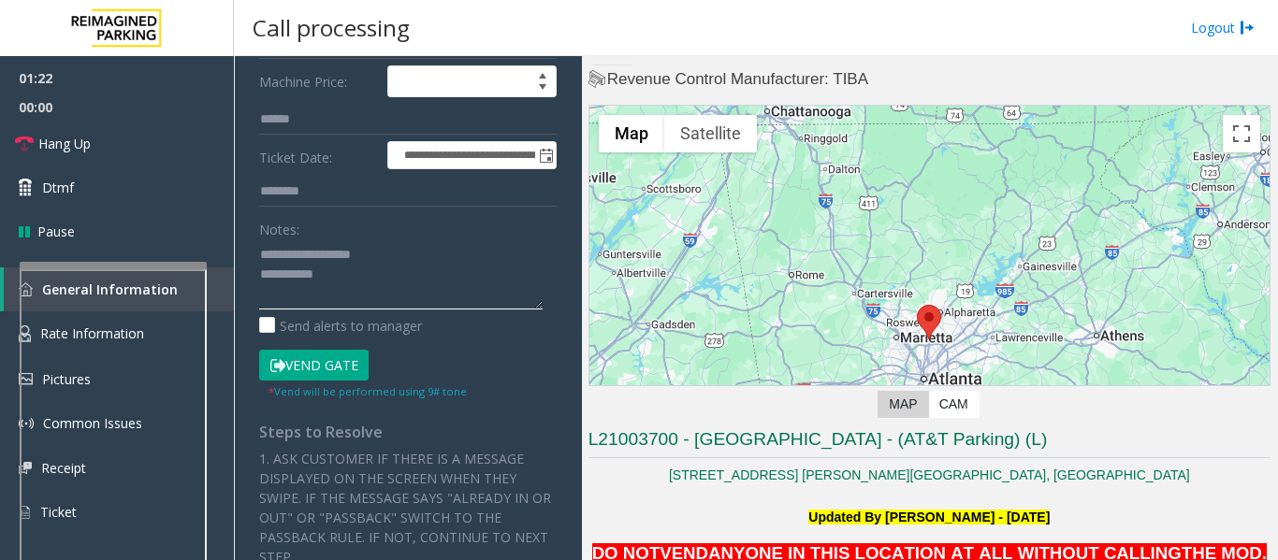
click at [384, 304] on textarea at bounding box center [400, 274] width 283 height 70
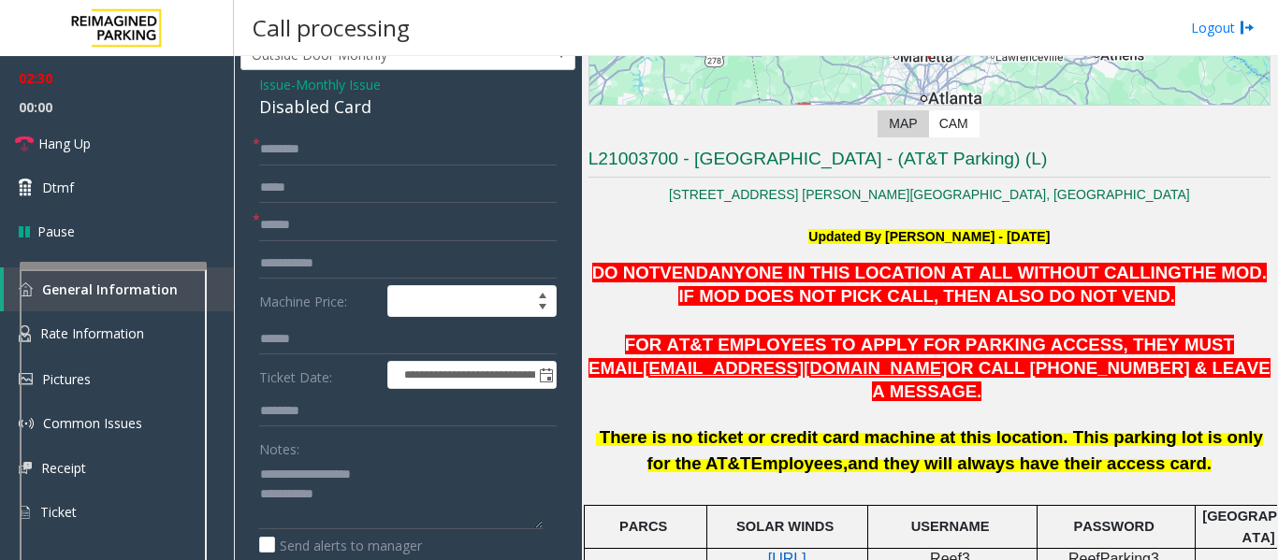
scroll to position [94, 0]
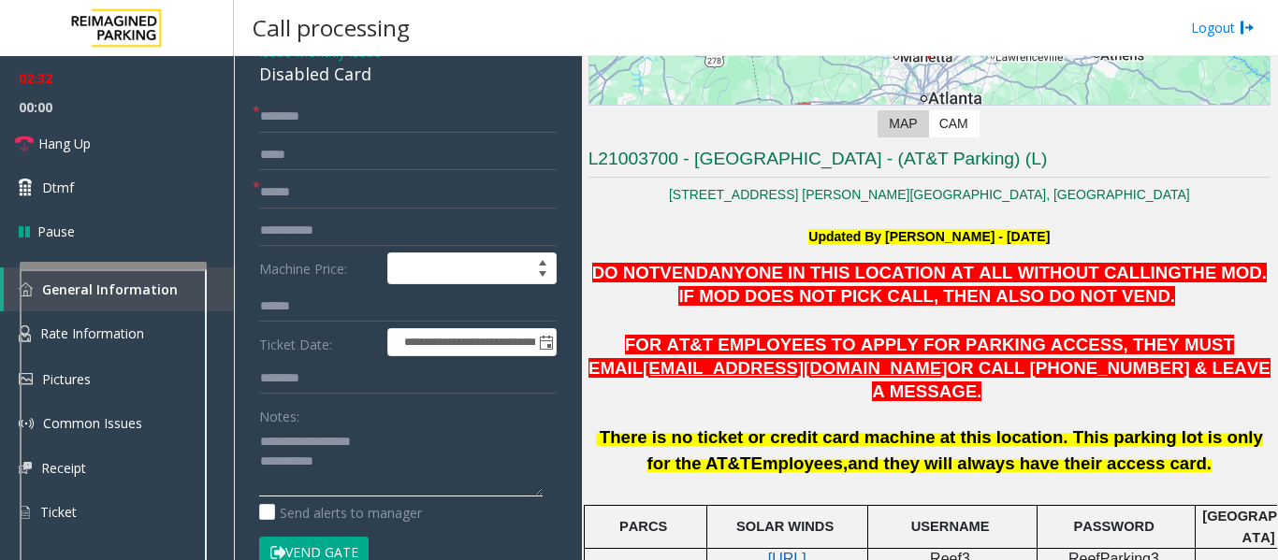
click at [445, 486] on textarea at bounding box center [400, 462] width 283 height 70
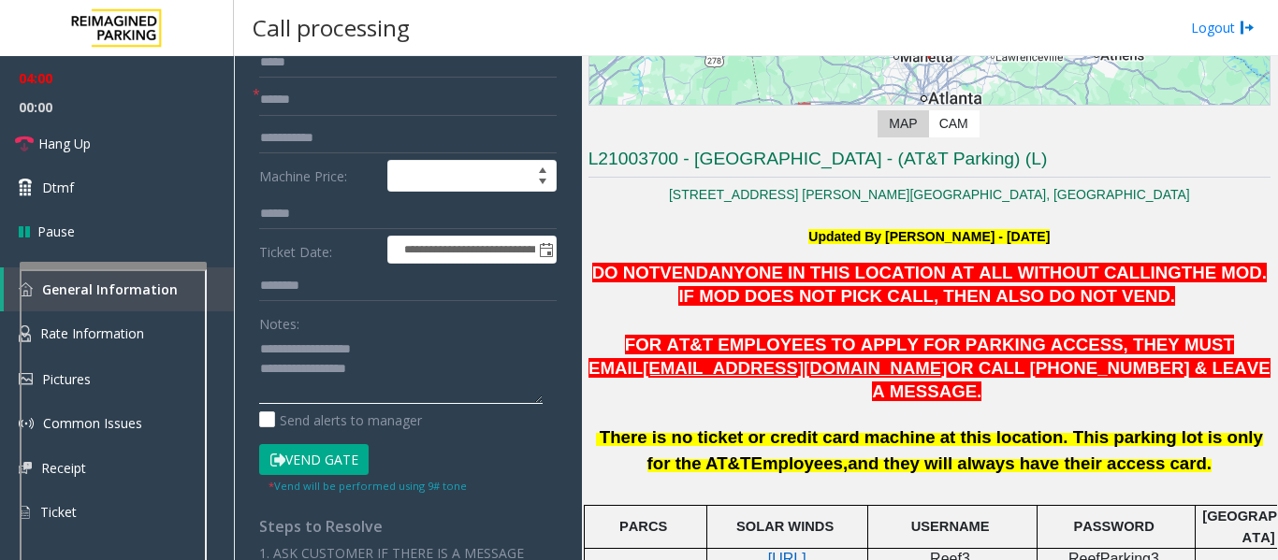
scroll to position [187, 0]
click at [405, 391] on textarea at bounding box center [400, 368] width 283 height 70
click at [437, 392] on textarea at bounding box center [400, 368] width 283 height 70
click at [399, 389] on textarea at bounding box center [400, 368] width 283 height 70
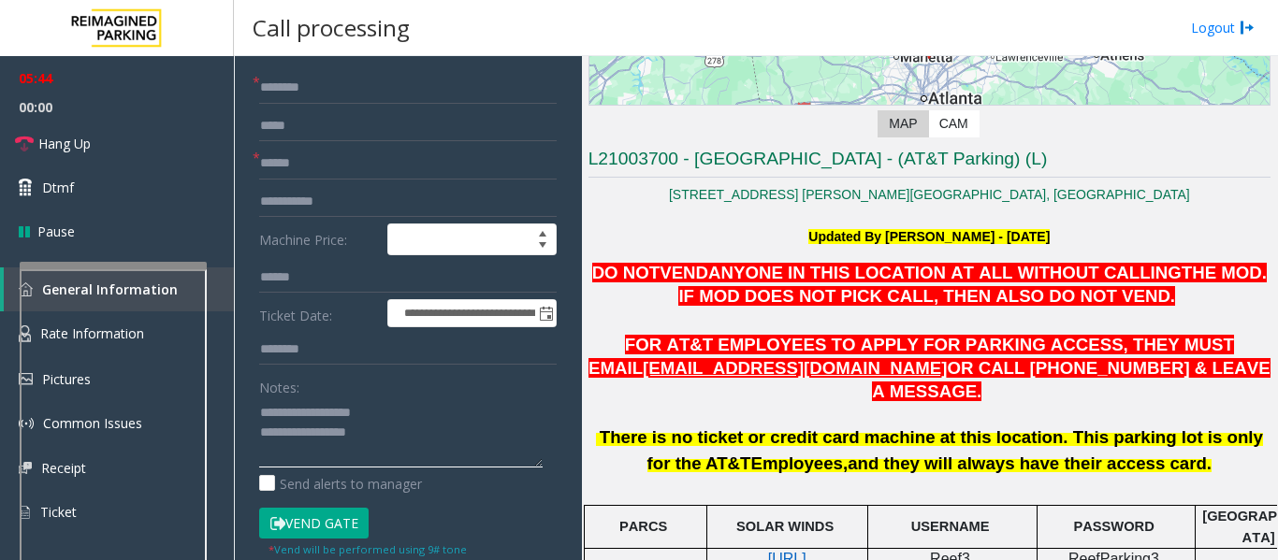
scroll to position [374, 0]
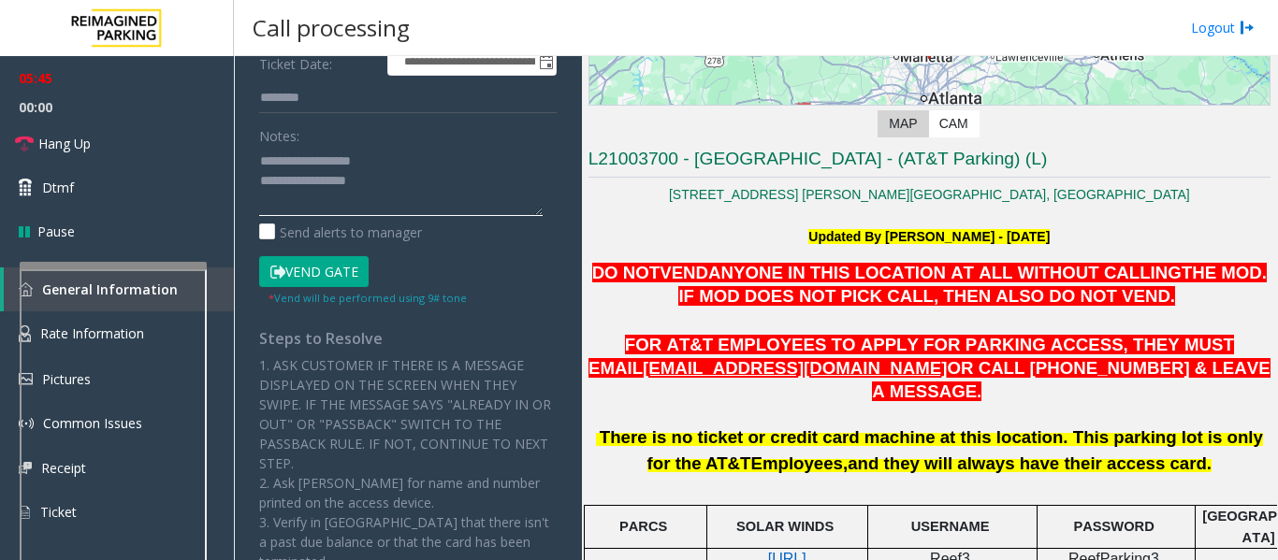
click at [385, 205] on textarea at bounding box center [400, 181] width 283 height 70
click at [12, 141] on link "Hang Up" at bounding box center [117, 144] width 234 height 44
click at [429, 210] on textarea at bounding box center [400, 181] width 283 height 70
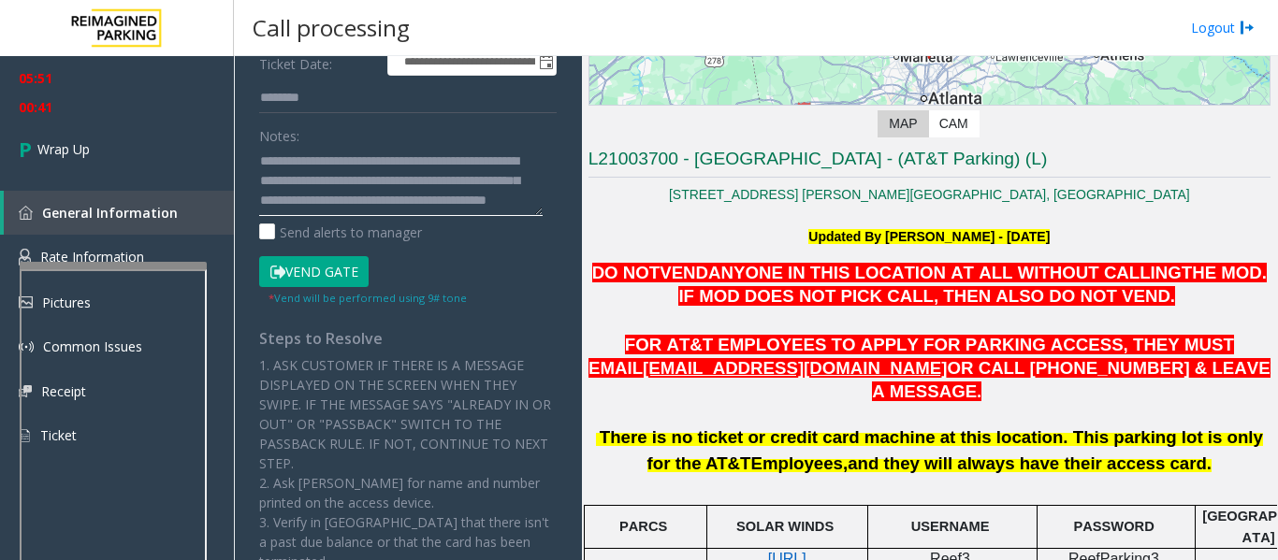
scroll to position [53, 0]
type textarea "**********"
click at [113, 108] on span "00:47" at bounding box center [117, 107] width 234 height 29
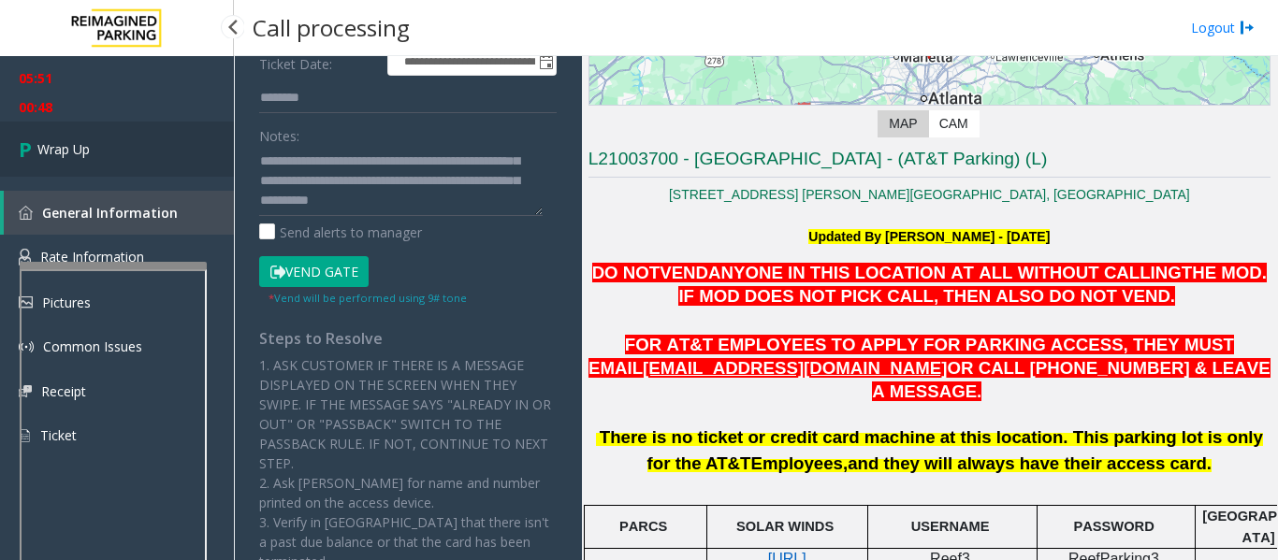
click at [112, 135] on link "Wrap Up" at bounding box center [117, 149] width 234 height 55
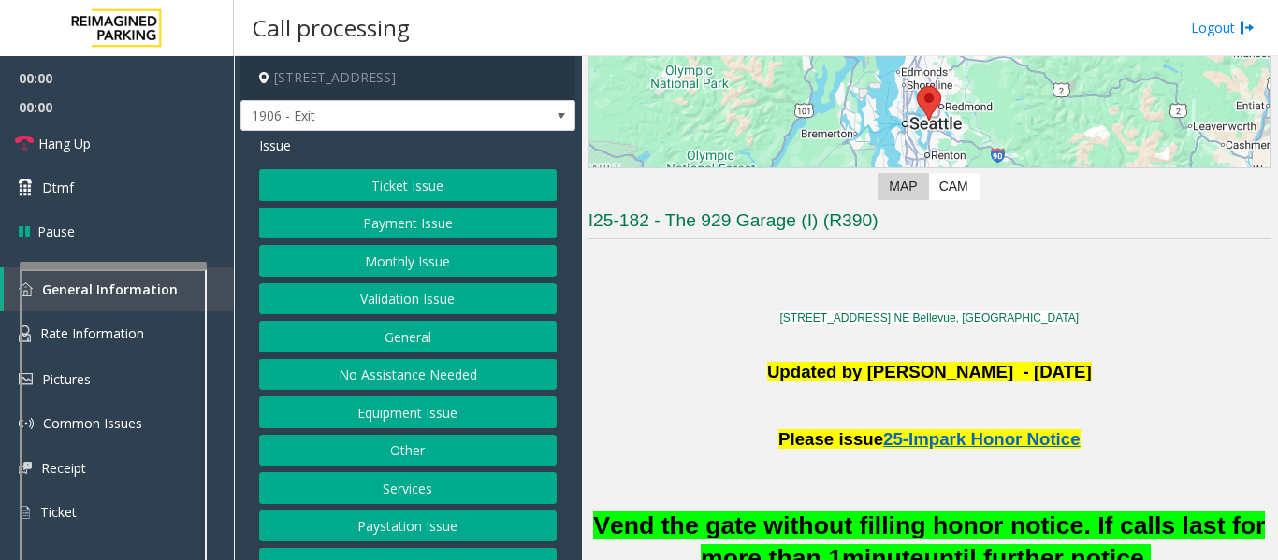
scroll to position [374, 0]
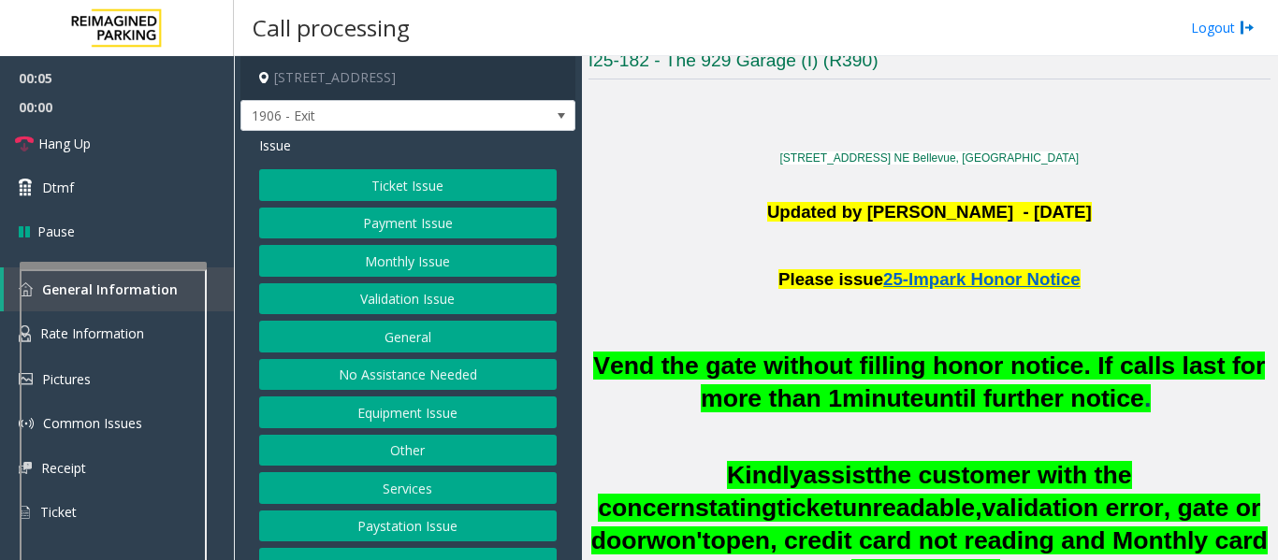
click at [444, 187] on button "Ticket Issue" at bounding box center [407, 185] width 297 height 32
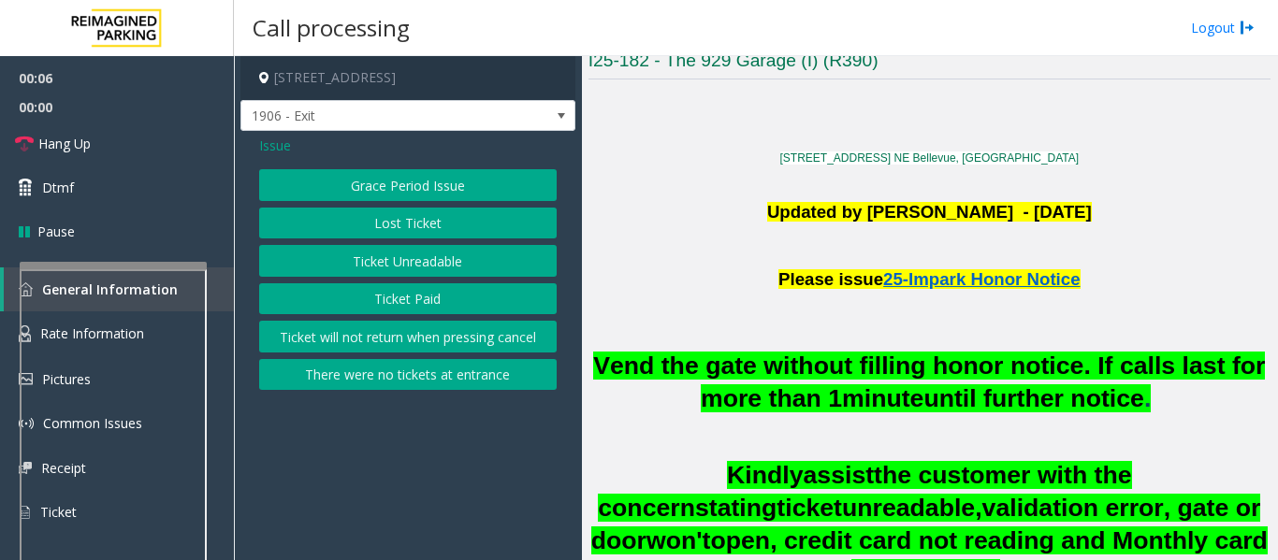
click at [426, 269] on button "Ticket Unreadable" at bounding box center [407, 261] width 297 height 32
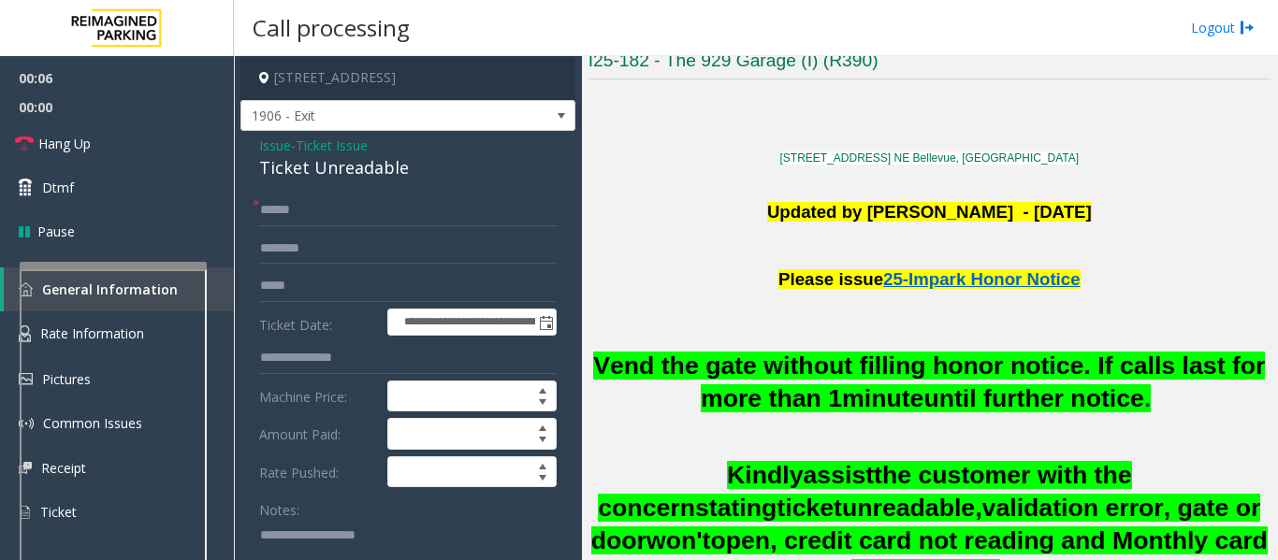
click at [328, 172] on div "Ticket Unreadable" at bounding box center [407, 167] width 297 height 25
copy div "Ticket Unreadable"
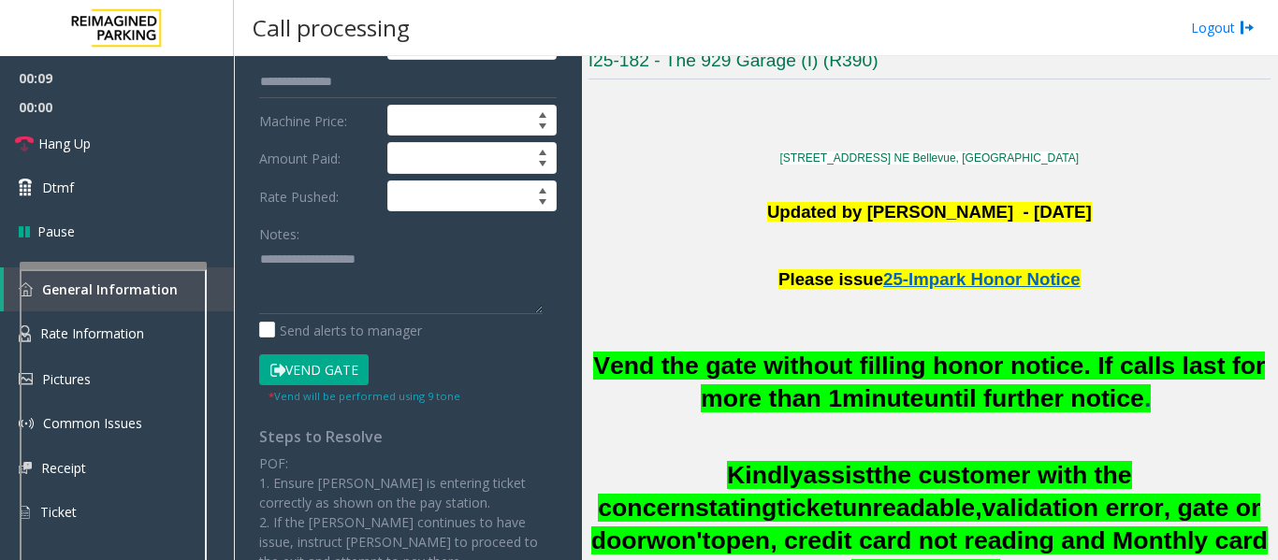
scroll to position [281, 0]
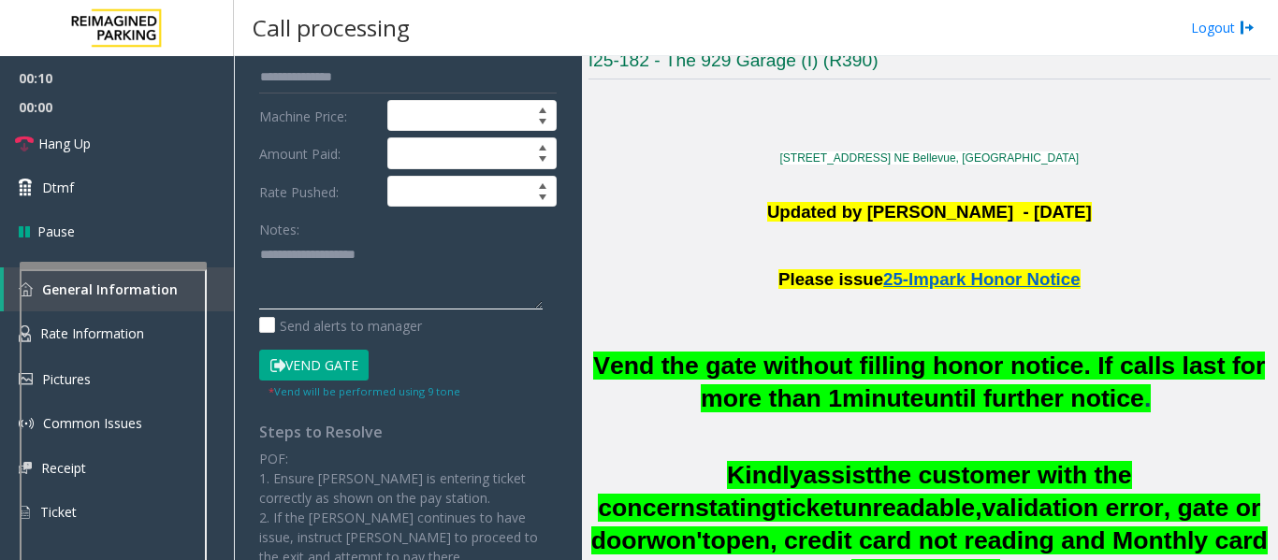
click at [351, 288] on textarea at bounding box center [400, 274] width 283 height 70
paste textarea "**********"
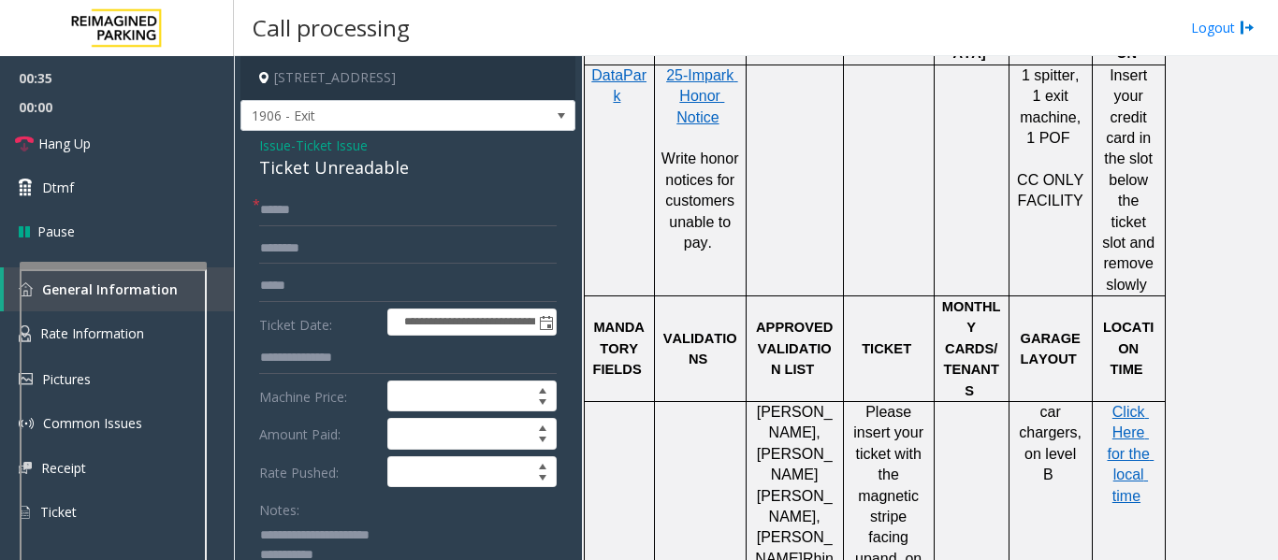
scroll to position [88, 0]
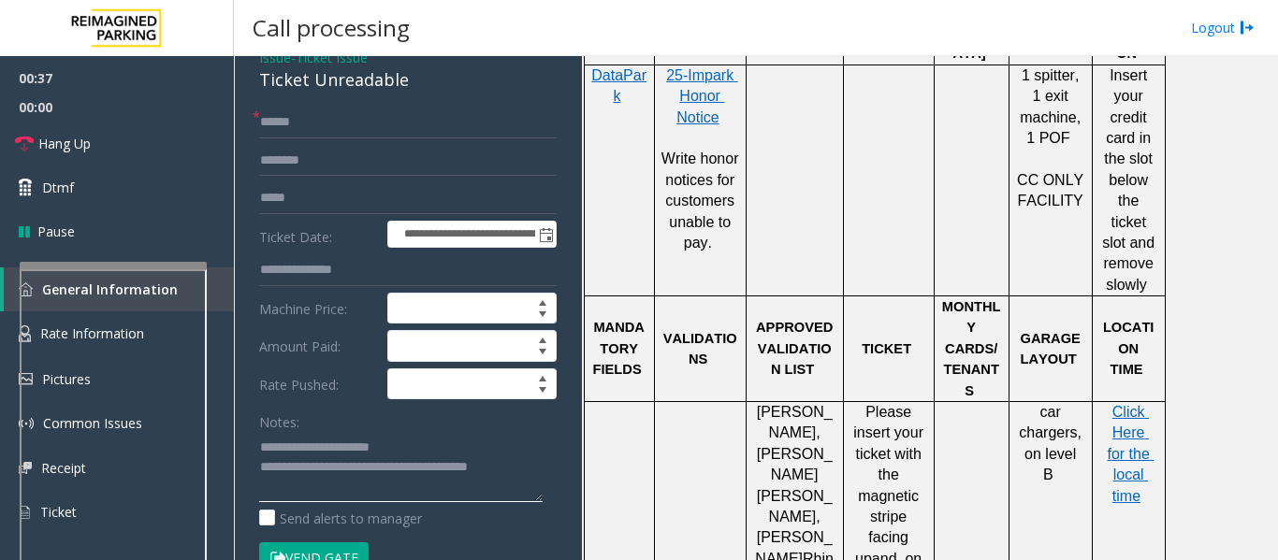
click at [540, 460] on textarea at bounding box center [400, 467] width 283 height 70
type textarea "**********"
click at [429, 138] on input "text" at bounding box center [407, 123] width 297 height 32
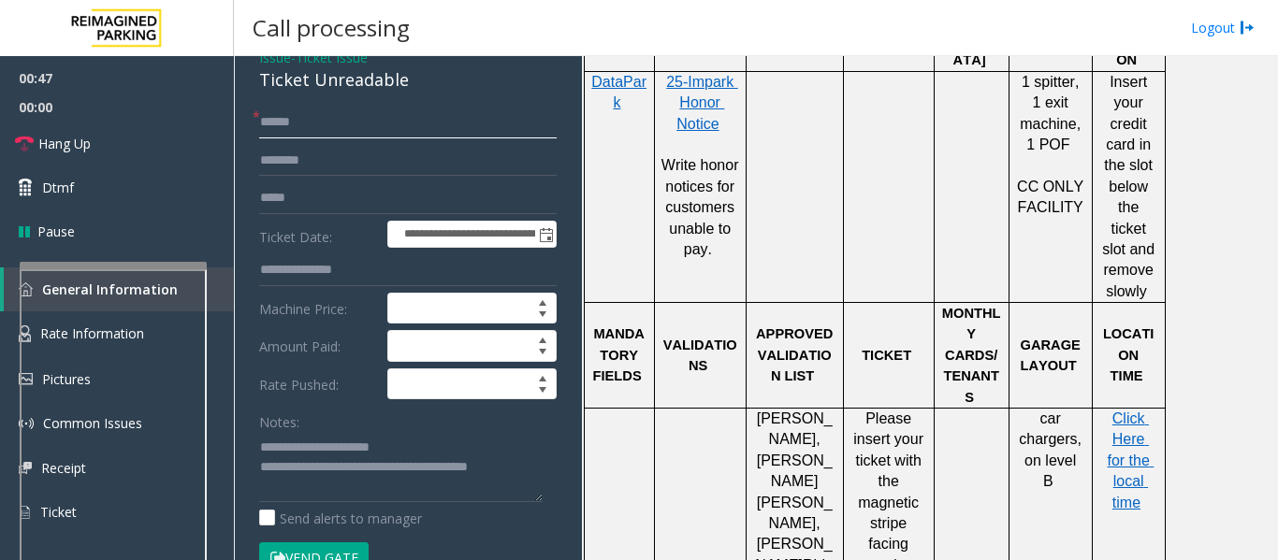
scroll to position [1216, 0]
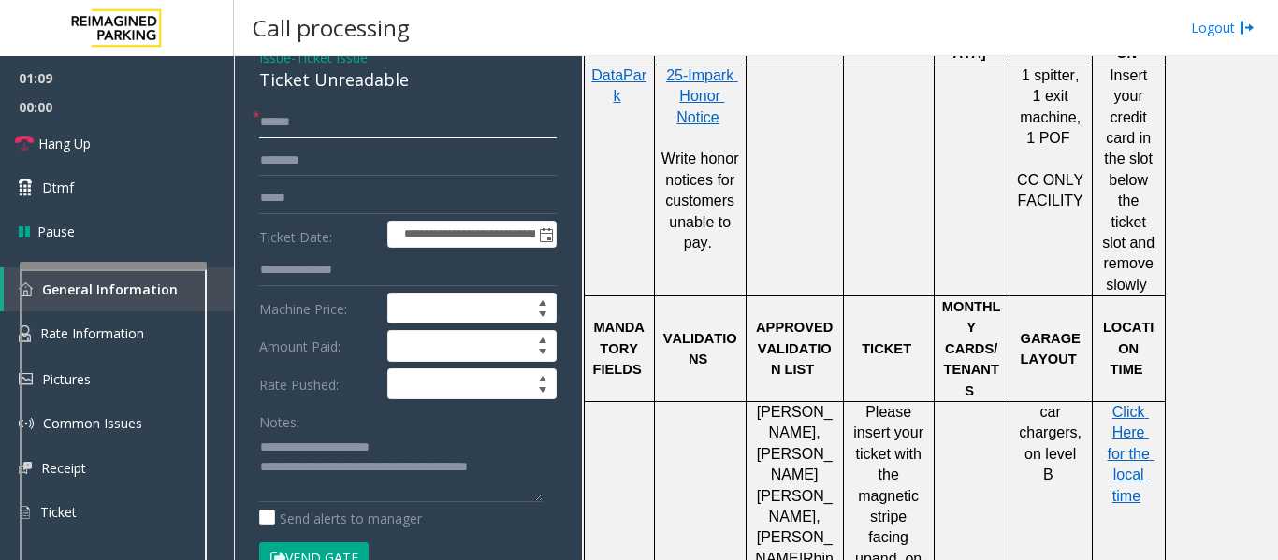
click at [329, 116] on input "text" at bounding box center [407, 123] width 297 height 32
click at [403, 127] on input "text" at bounding box center [407, 123] width 297 height 32
click at [519, 171] on input "text" at bounding box center [407, 161] width 297 height 32
click at [268, 120] on input "******" at bounding box center [407, 123] width 297 height 32
type input "******"
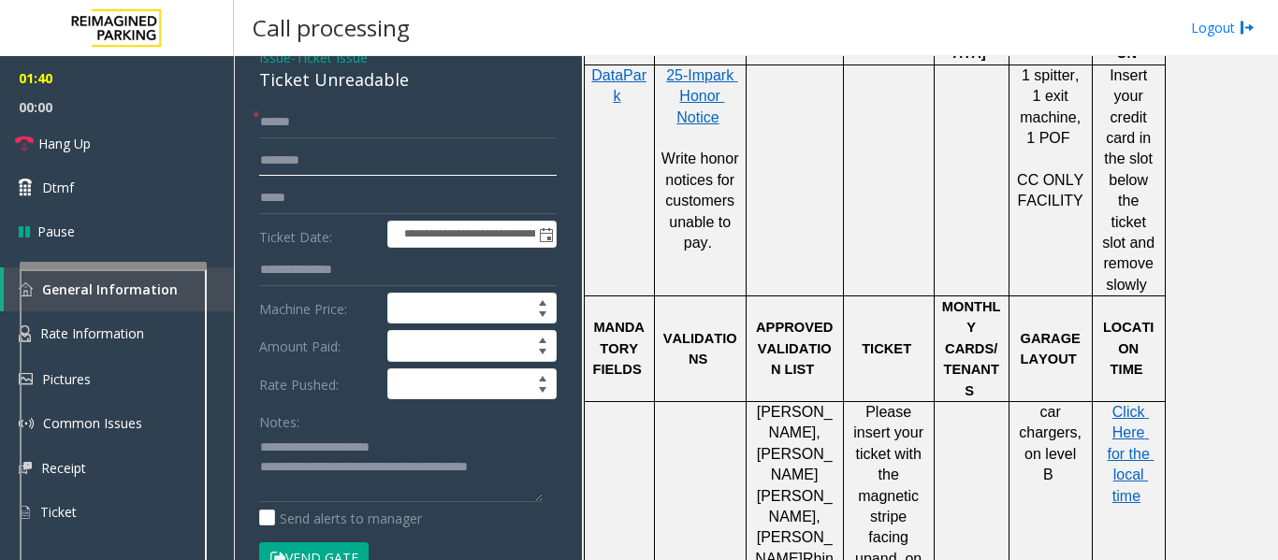
click at [364, 155] on input "text" at bounding box center [407, 161] width 297 height 32
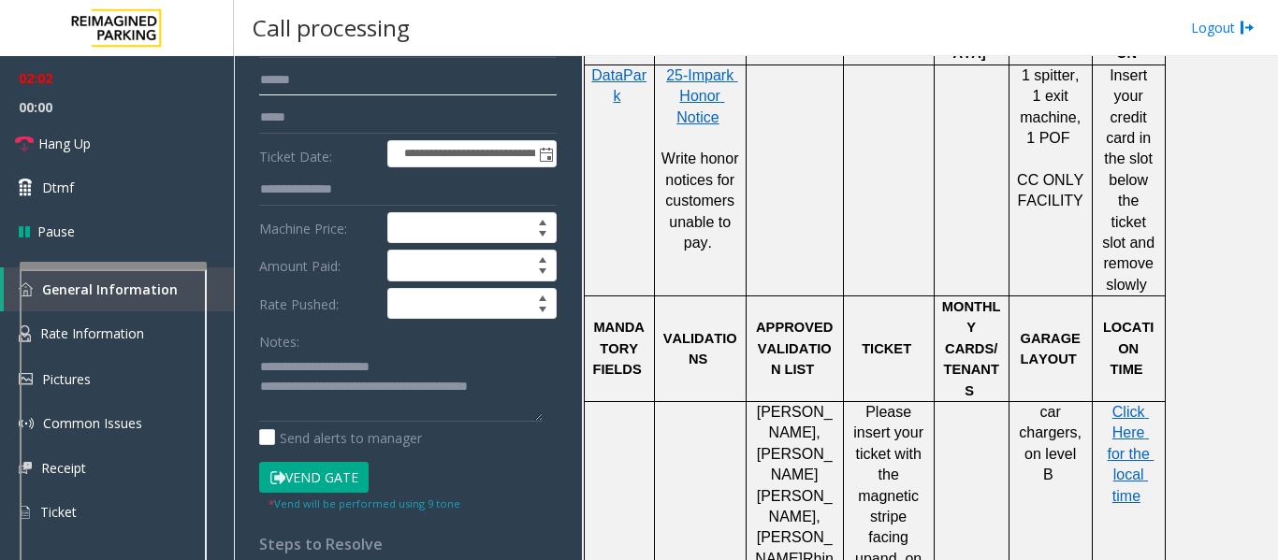
scroll to position [275, 0]
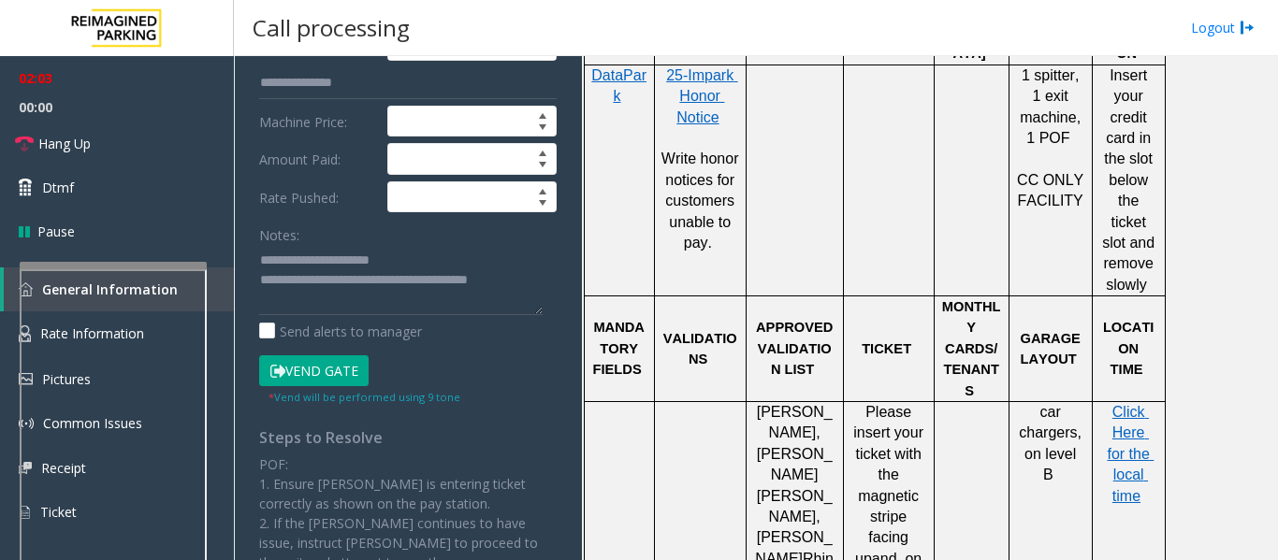
type input "*****"
click at [332, 370] on button "Vend Gate" at bounding box center [313, 371] width 109 height 32
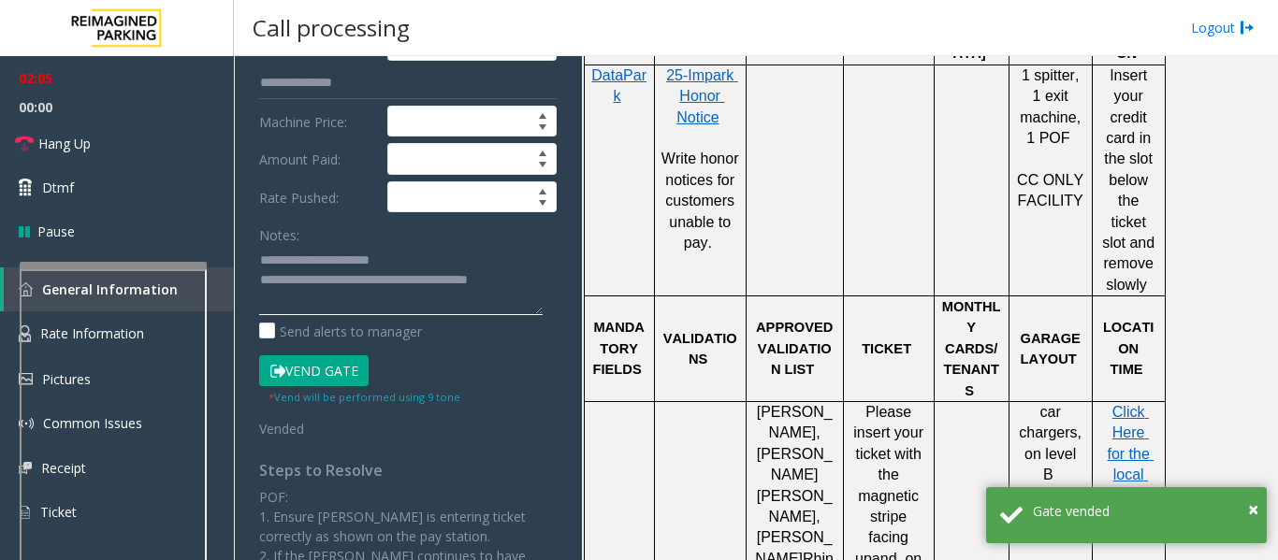
click at [534, 281] on textarea at bounding box center [400, 280] width 283 height 70
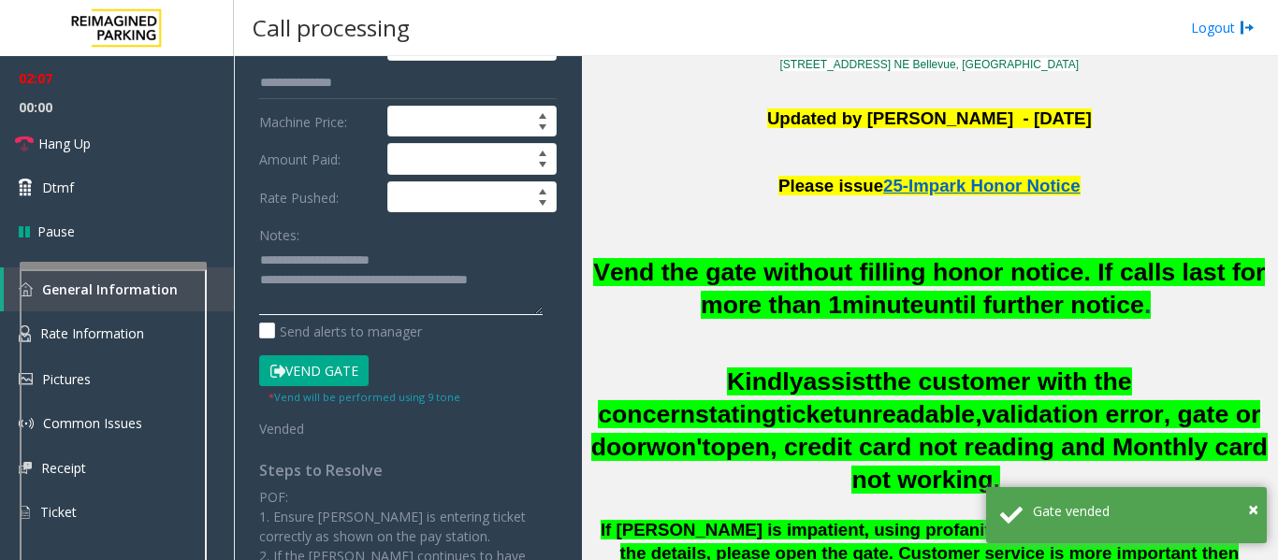
scroll to position [0, 0]
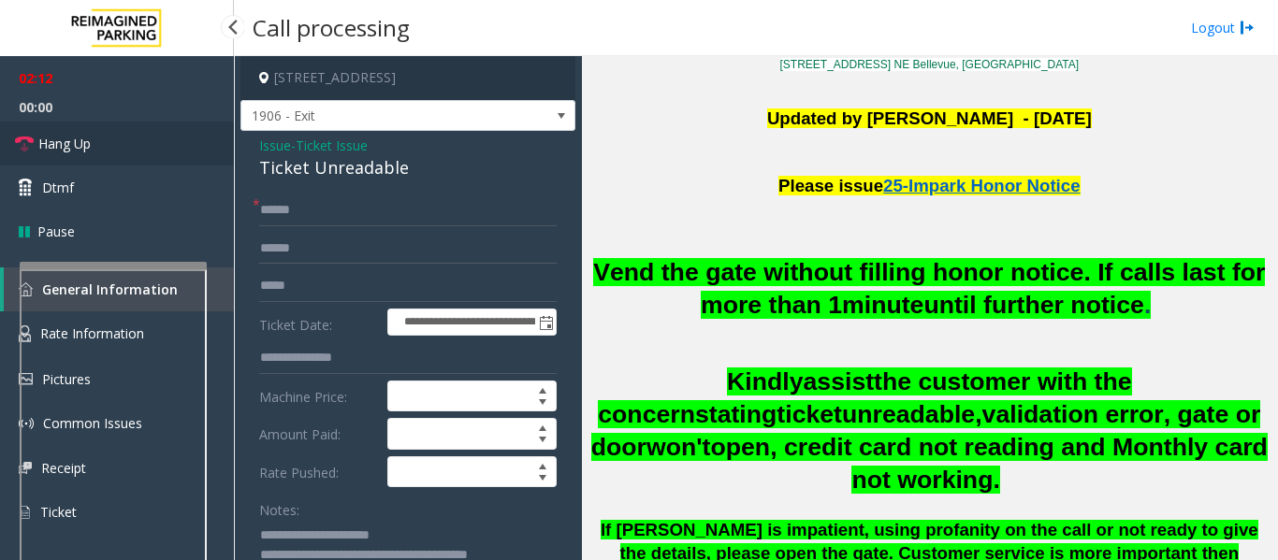
click at [66, 140] on span "Hang Up" at bounding box center [64, 144] width 52 height 20
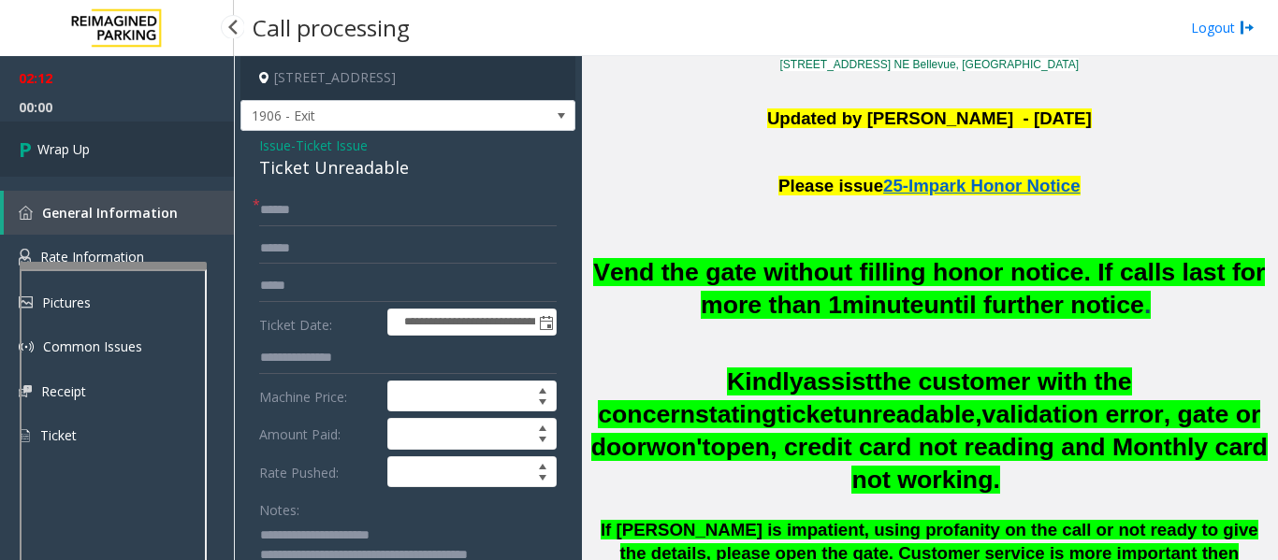
click at [66, 140] on span "Wrap Up" at bounding box center [63, 149] width 52 height 20
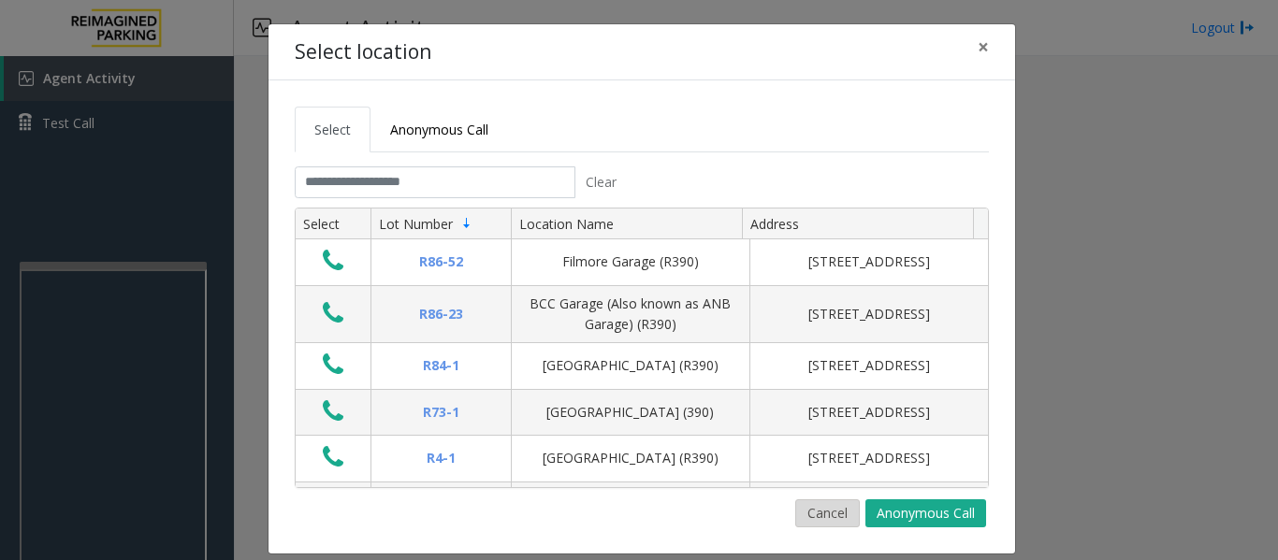
drag, startPoint x: 786, startPoint y: 516, endPoint x: 800, endPoint y: 515, distance: 14.2
click at [789, 515] on div "Cancel Anonymous Call" at bounding box center [642, 514] width 694 height 28
click at [804, 512] on button "Cancel" at bounding box center [827, 514] width 65 height 28
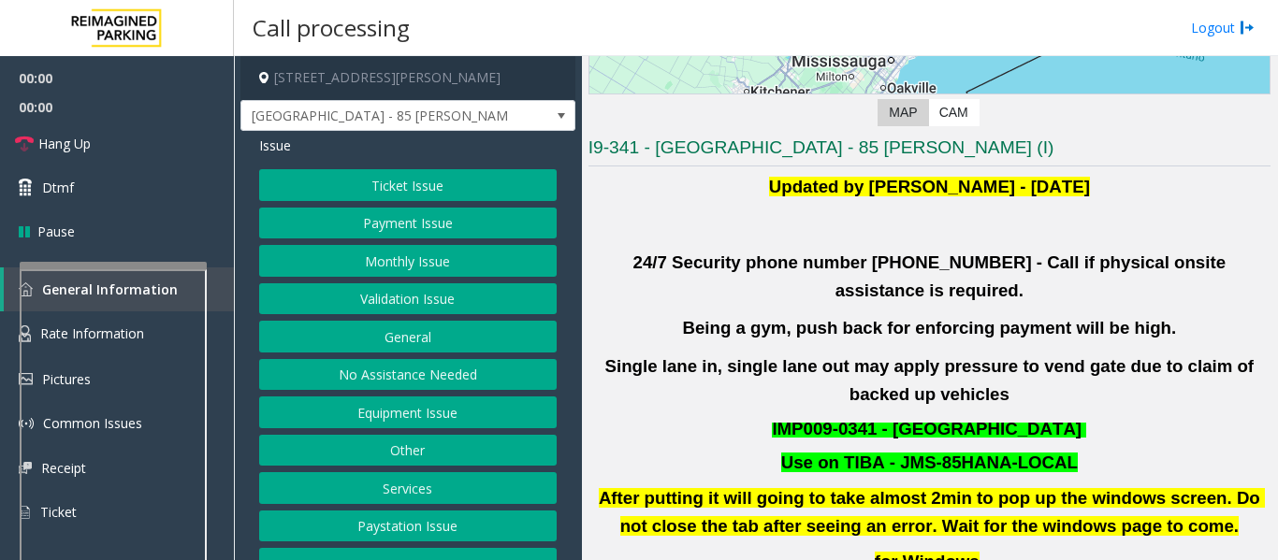
scroll to position [374, 0]
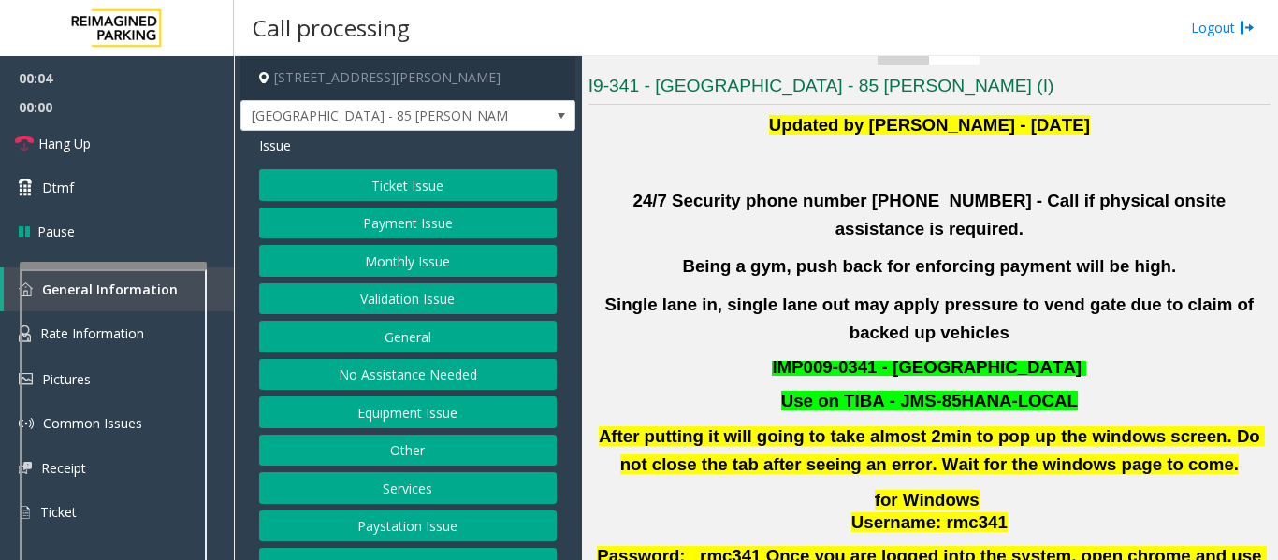
click at [502, 306] on button "Validation Issue" at bounding box center [407, 299] width 297 height 32
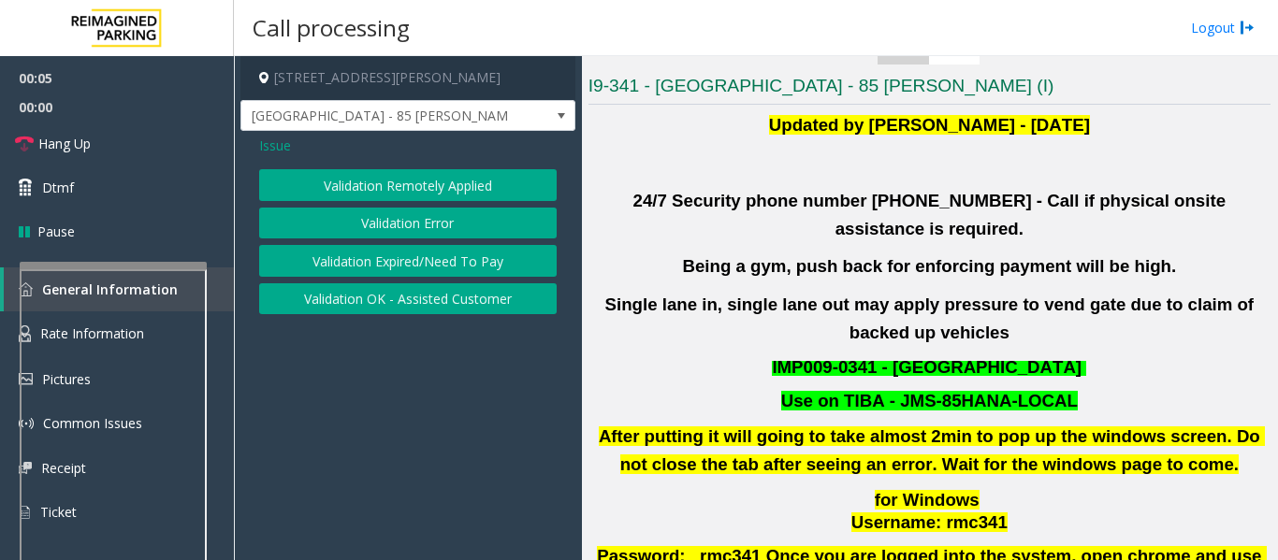
click at [460, 229] on button "Validation Error" at bounding box center [407, 224] width 297 height 32
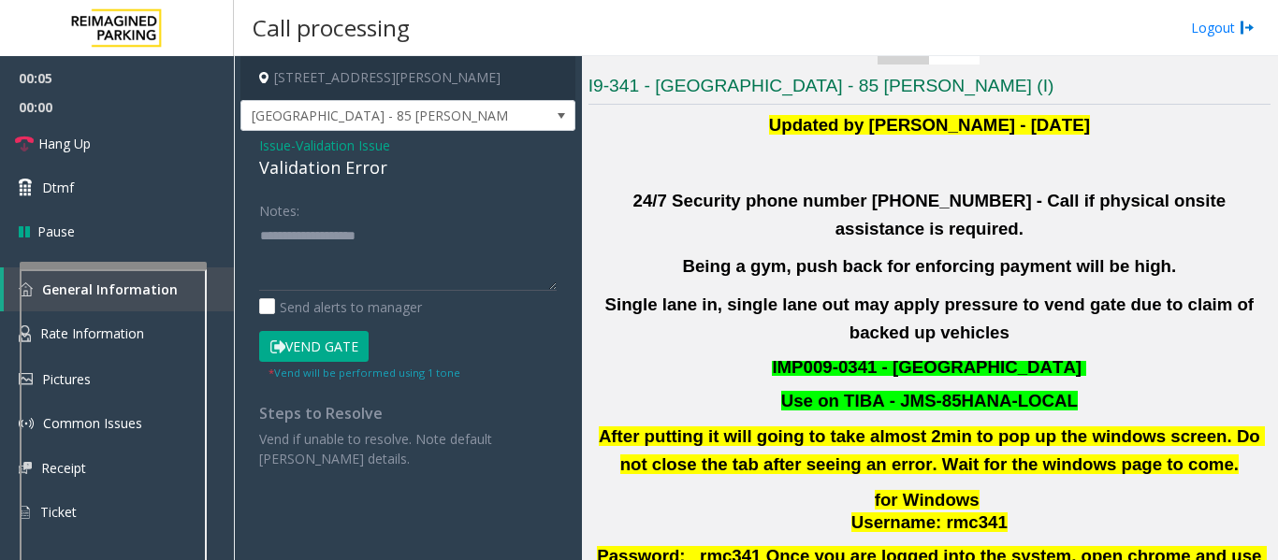
click at [291, 163] on div "Validation Error" at bounding box center [407, 167] width 297 height 25
copy div "Validation Error"
click at [317, 273] on textarea at bounding box center [407, 256] width 297 height 70
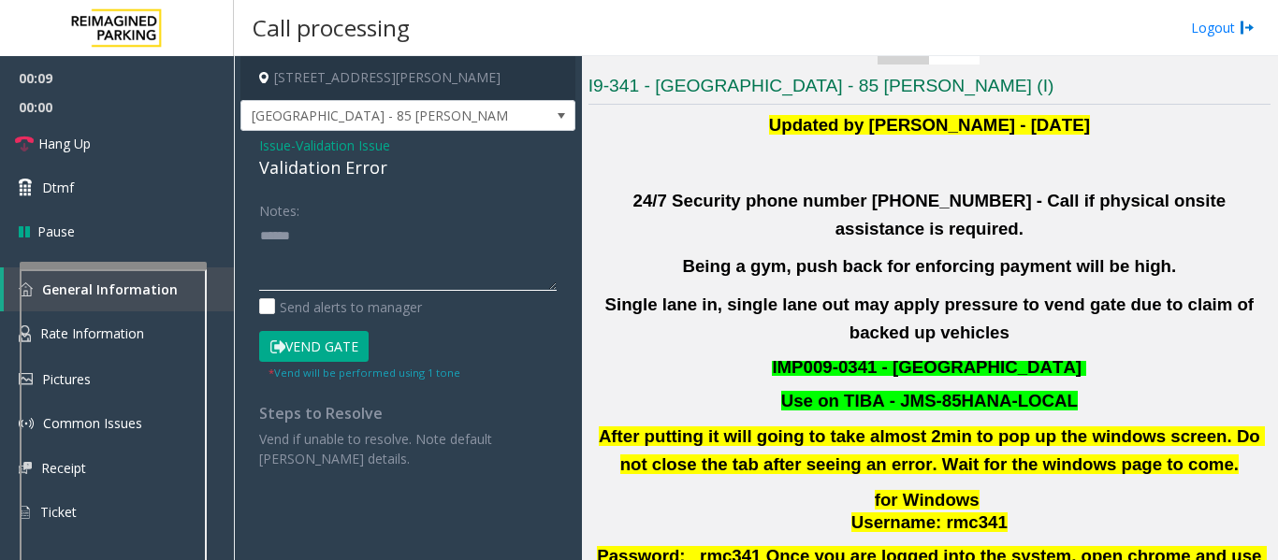
paste textarea "**********"
click at [418, 234] on textarea at bounding box center [407, 256] width 297 height 70
click at [397, 259] on textarea at bounding box center [407, 256] width 297 height 70
click at [498, 285] on textarea at bounding box center [407, 256] width 297 height 70
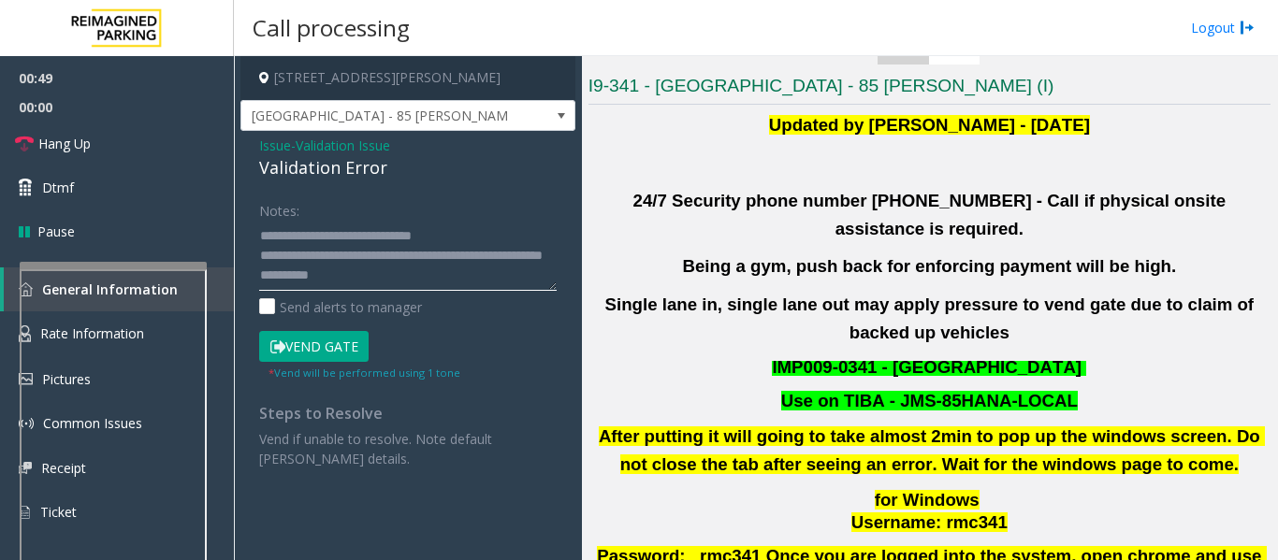
drag, startPoint x: 327, startPoint y: 238, endPoint x: 356, endPoint y: 284, distance: 55.0
click at [356, 284] on textarea at bounding box center [407, 256] width 297 height 70
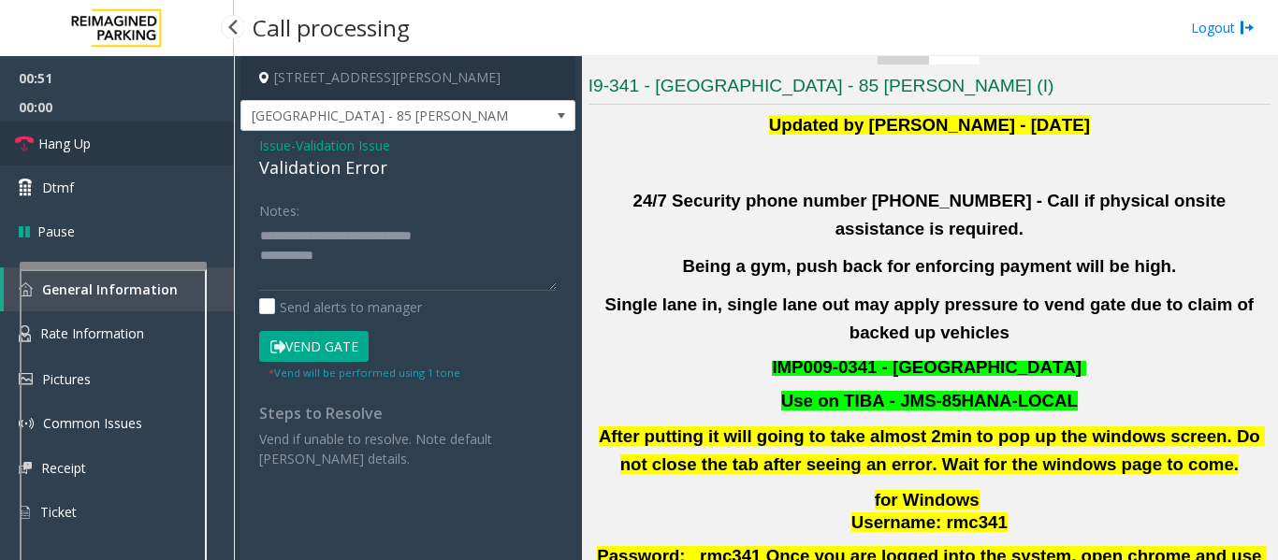
click at [154, 155] on link "Hang Up" at bounding box center [117, 144] width 234 height 44
click at [383, 253] on textarea at bounding box center [407, 256] width 297 height 70
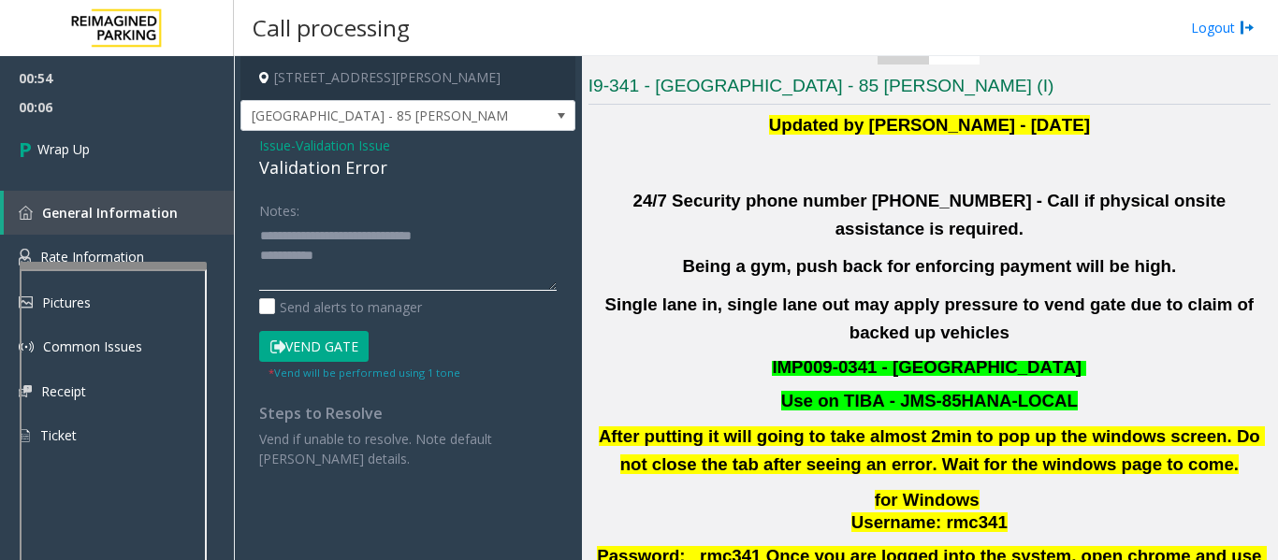
click at [390, 254] on textarea at bounding box center [407, 256] width 297 height 70
paste textarea "**********"
type textarea "**********"
click at [138, 179] on div "00:54 00:07 Wrap Up General Information Rate Information Pictures Common Issues…" at bounding box center [117, 264] width 234 height 417
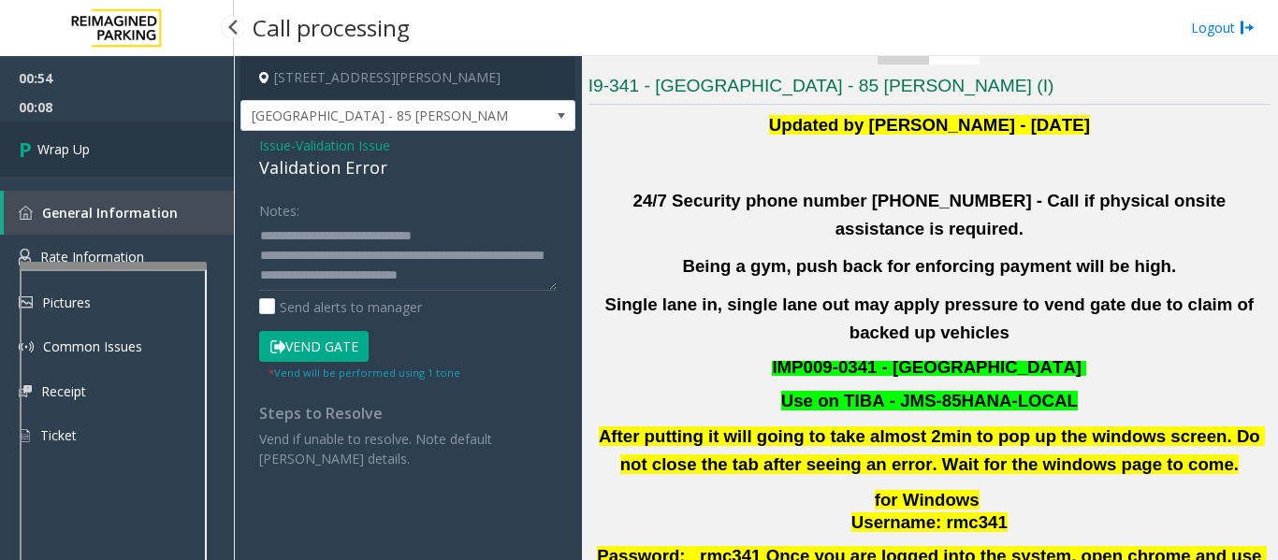
click at [138, 167] on link "Wrap Up" at bounding box center [117, 149] width 234 height 55
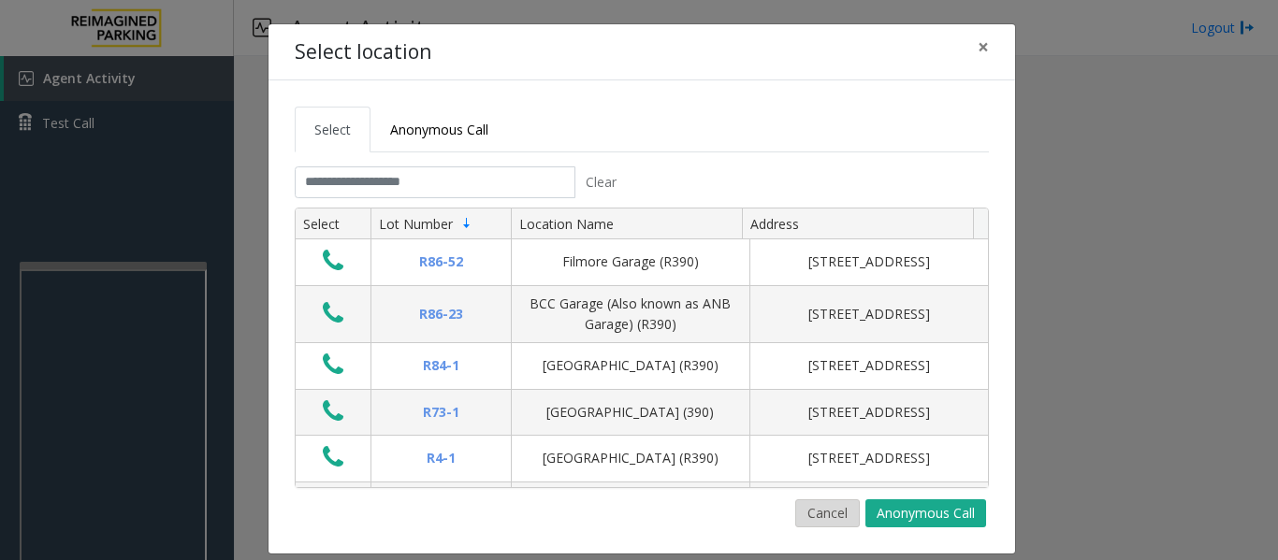
click at [802, 520] on button "Cancel" at bounding box center [827, 514] width 65 height 28
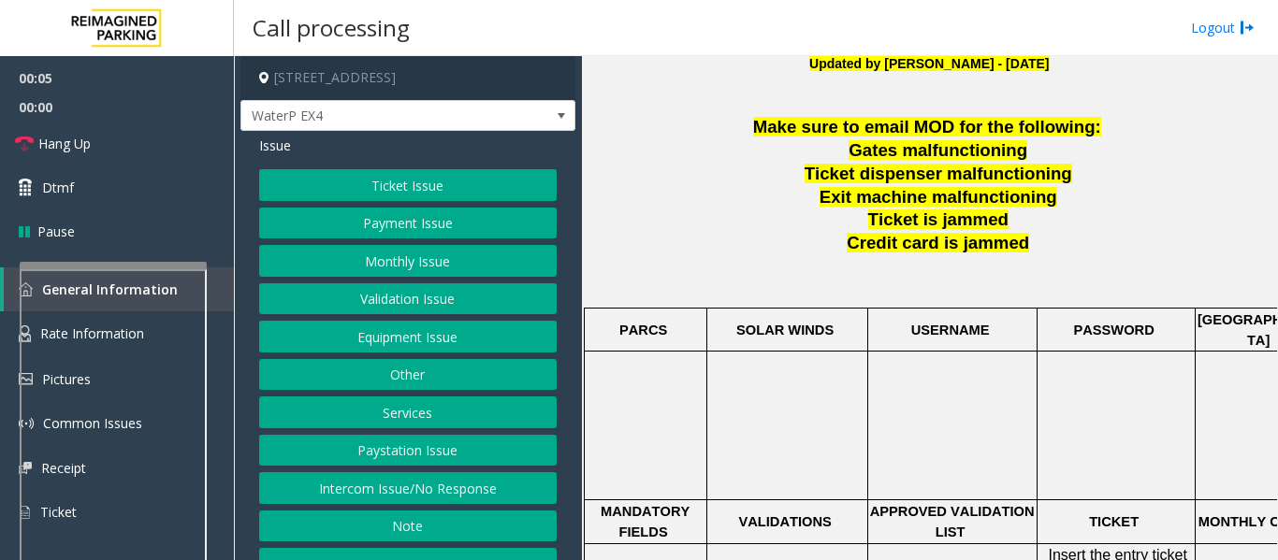
scroll to position [655, 0]
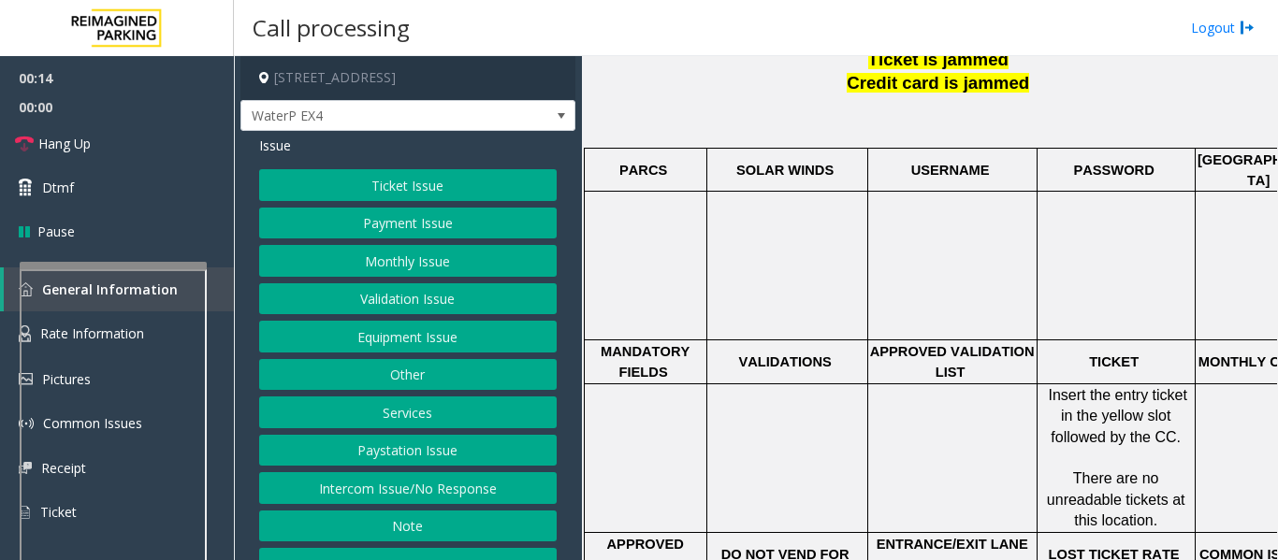
click at [371, 177] on button "Ticket Issue" at bounding box center [407, 185] width 297 height 32
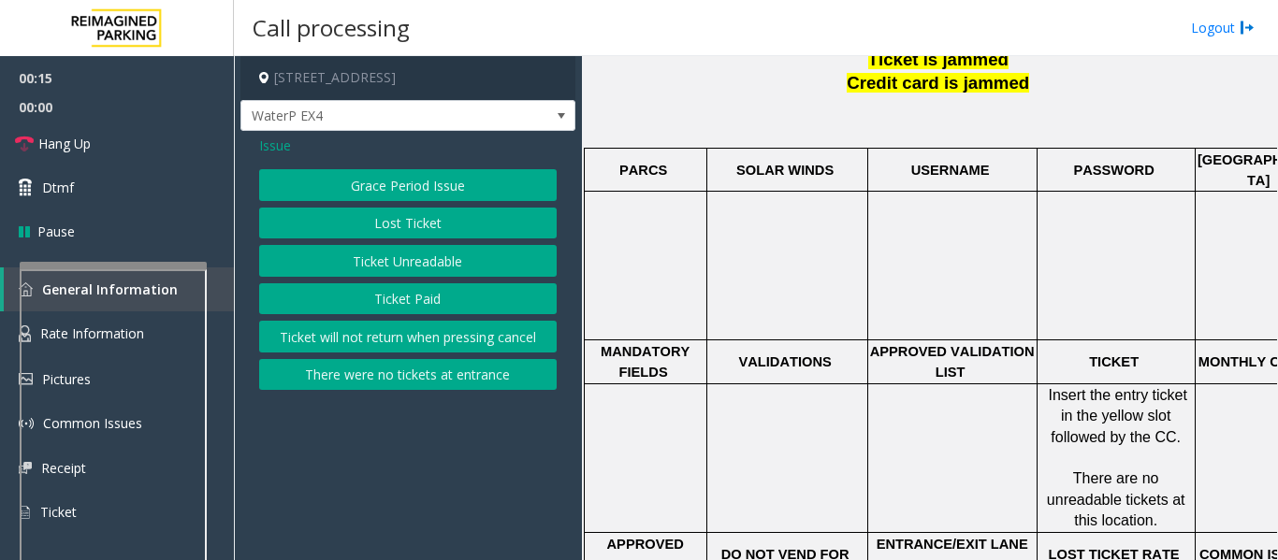
click at [398, 297] on button "Ticket Paid" at bounding box center [407, 299] width 297 height 32
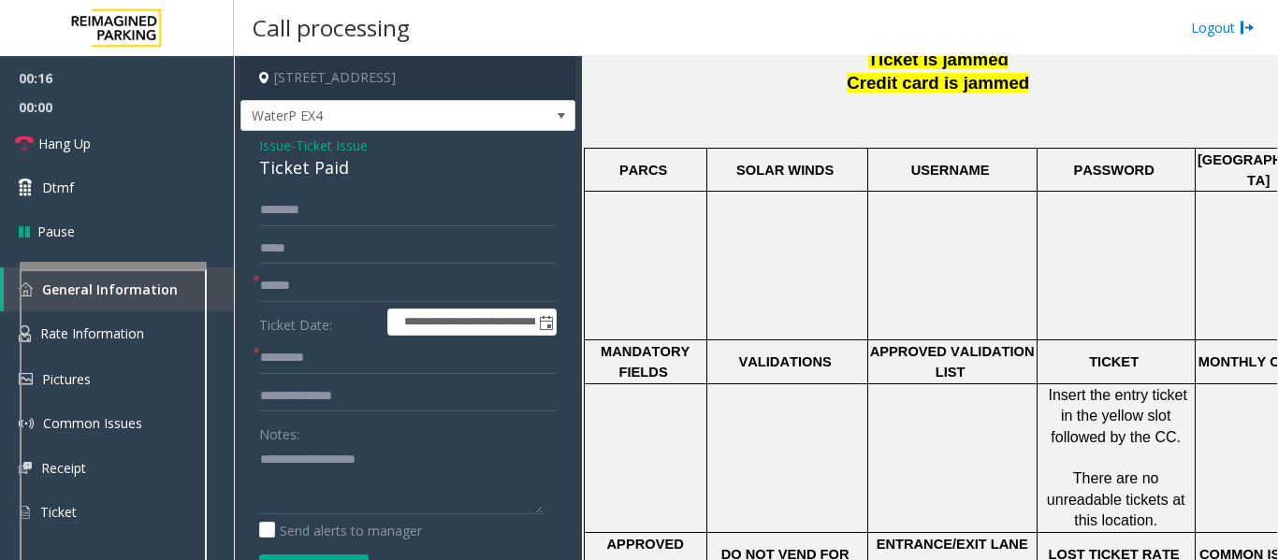
click at [313, 178] on div "Ticket Paid" at bounding box center [407, 167] width 297 height 25
copy div "Ticket Paid"
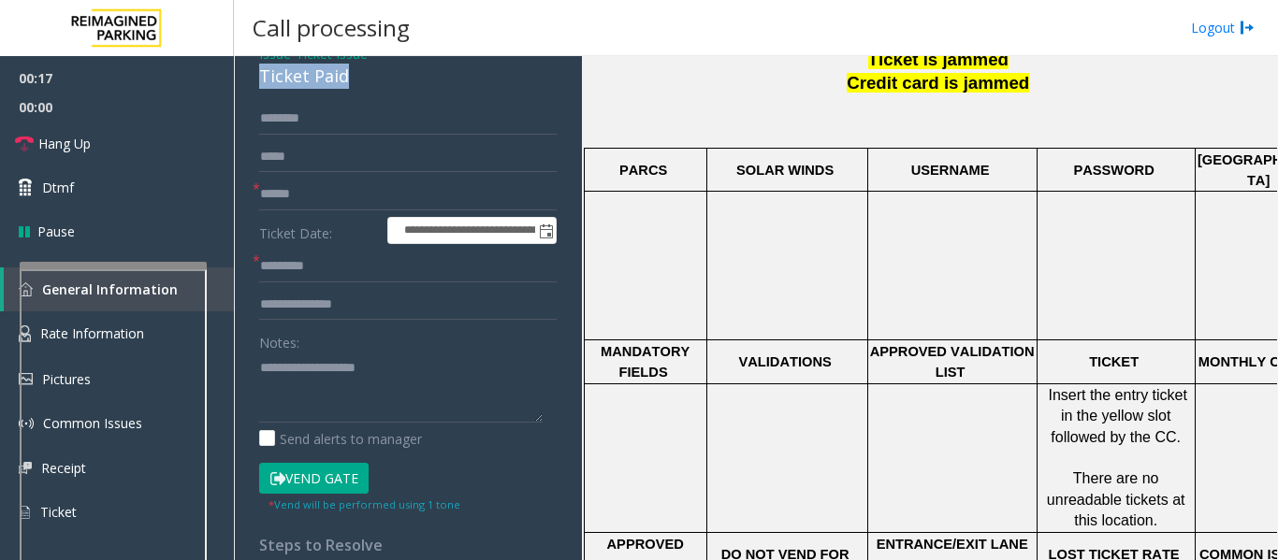
scroll to position [281, 0]
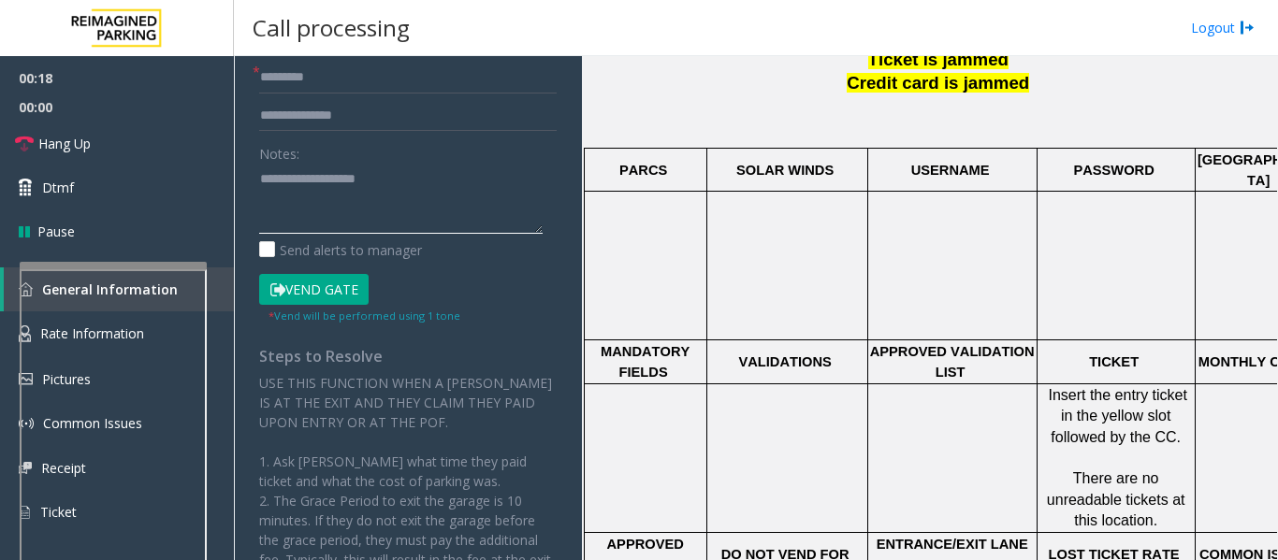
click at [316, 194] on textarea at bounding box center [400, 199] width 283 height 70
paste textarea "**********"
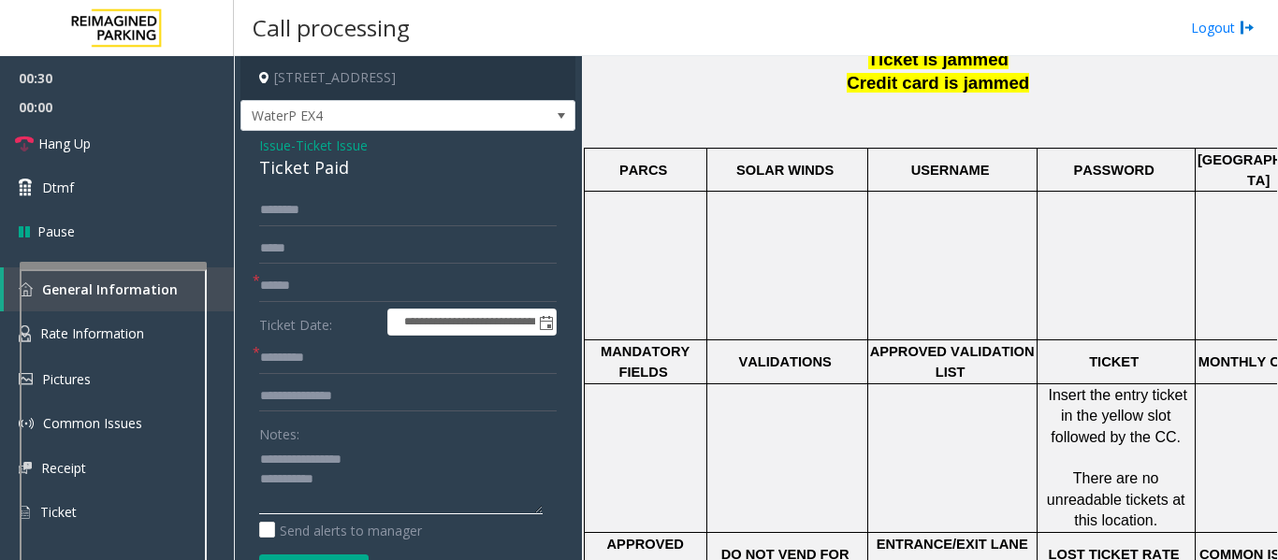
type textarea "**********"
click at [332, 273] on input "text" at bounding box center [407, 286] width 297 height 32
type input "*****"
click at [347, 356] on input "text" at bounding box center [407, 358] width 297 height 32
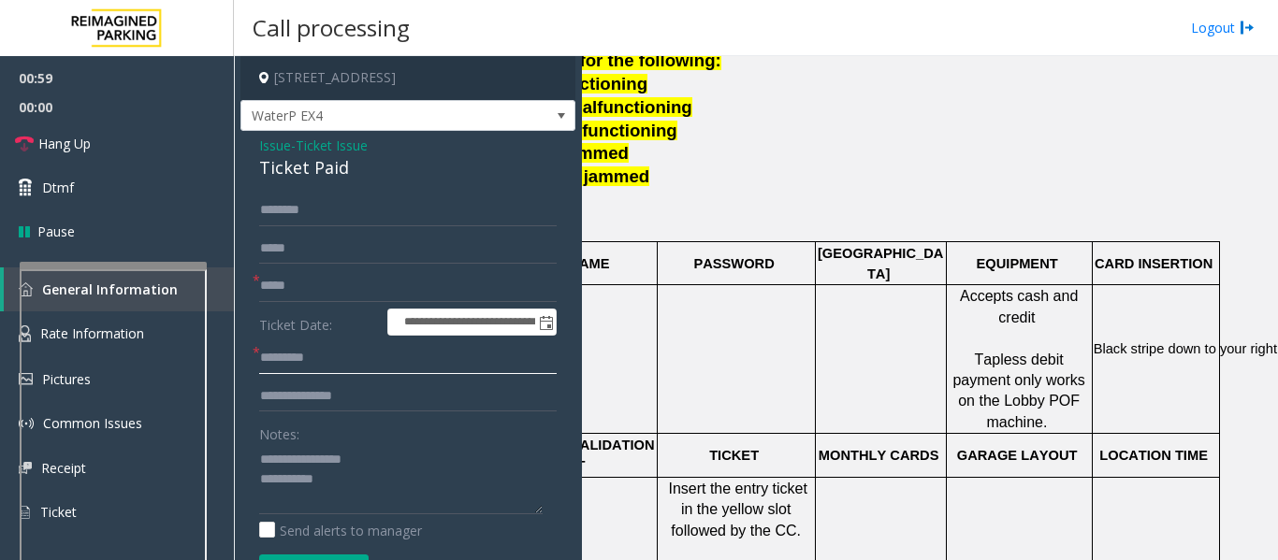
scroll to position [561, 0]
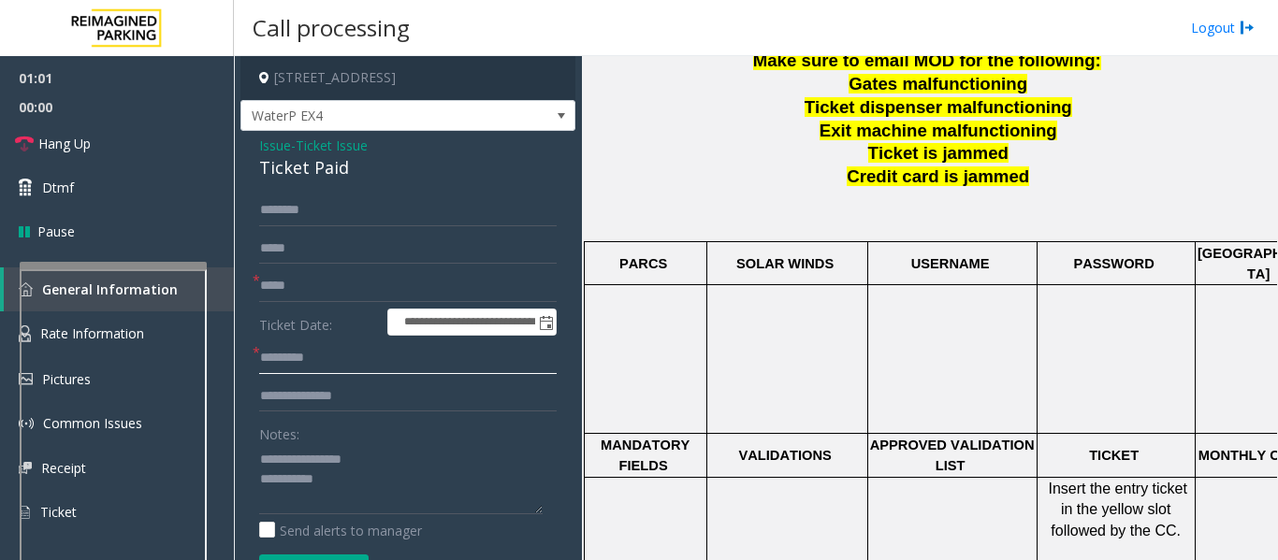
click at [326, 356] on input "text" at bounding box center [407, 358] width 297 height 32
type input "**"
click at [340, 390] on input "text" at bounding box center [407, 397] width 297 height 32
drag, startPoint x: 324, startPoint y: 360, endPoint x: 247, endPoint y: 353, distance: 77.1
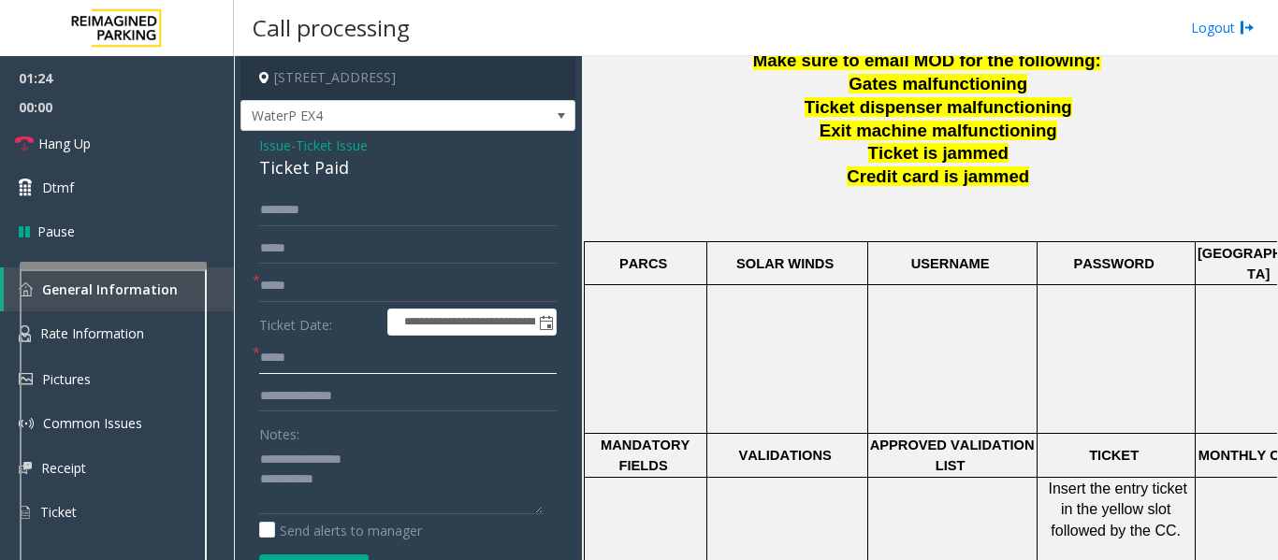
type input "*****"
click at [283, 388] on input "text" at bounding box center [407, 397] width 297 height 32
click at [637, 545] on td at bounding box center [645, 551] width 123 height 149
click at [381, 399] on input "***" at bounding box center [407, 397] width 297 height 32
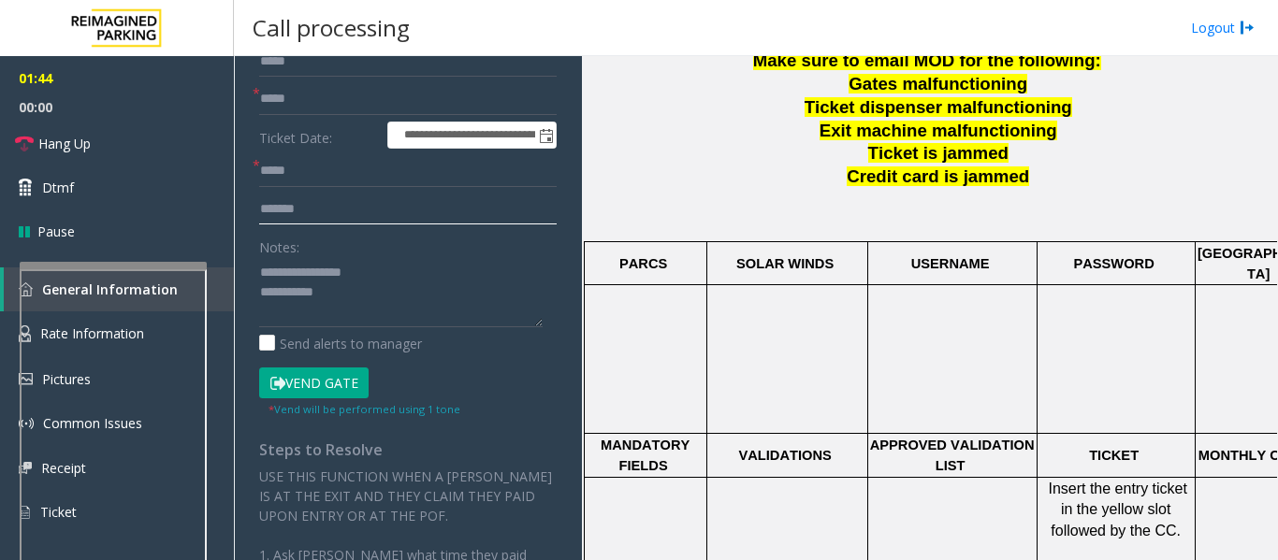
type input "*******"
click at [350, 373] on button "Vend Gate" at bounding box center [313, 384] width 109 height 32
click at [396, 296] on textarea at bounding box center [400, 292] width 283 height 70
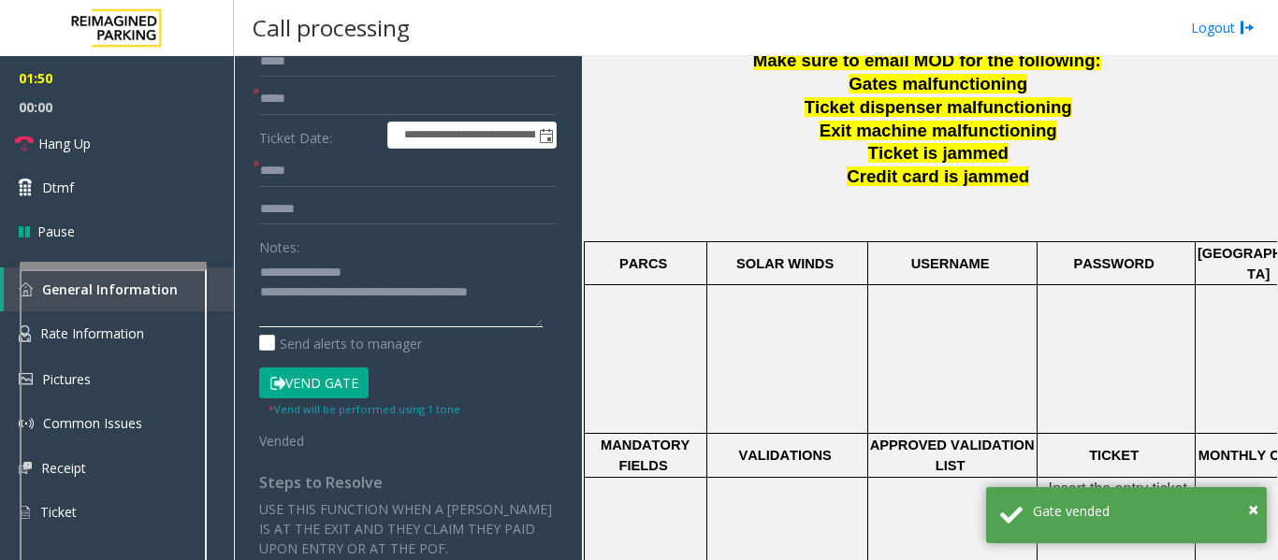
type textarea "**********"
click at [547, 293] on div "**********" at bounding box center [408, 429] width 326 height 845
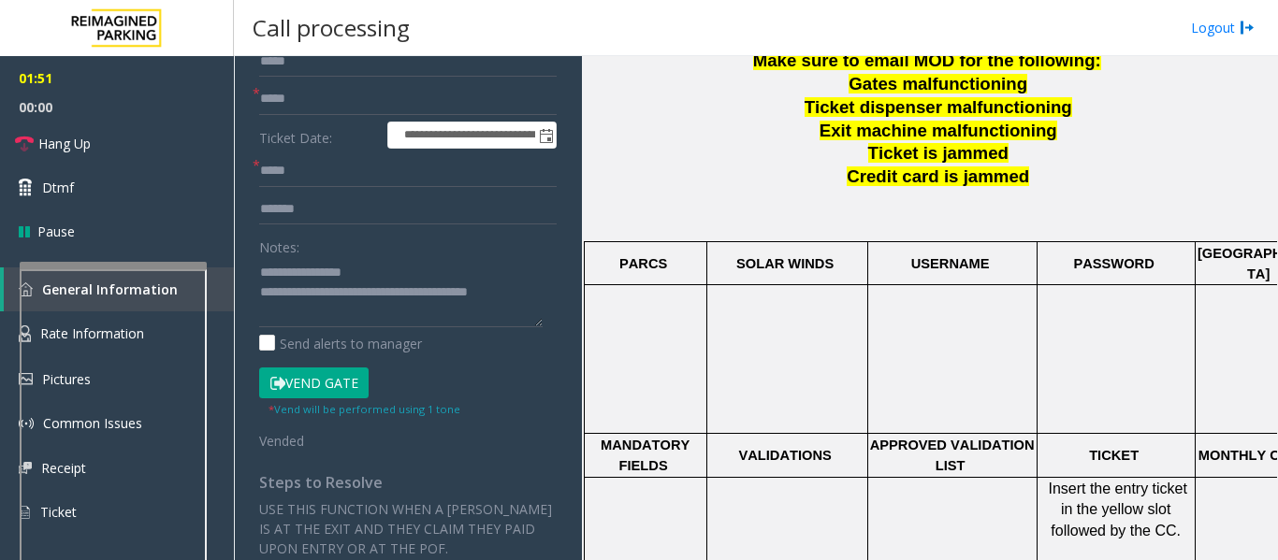
scroll to position [0, 0]
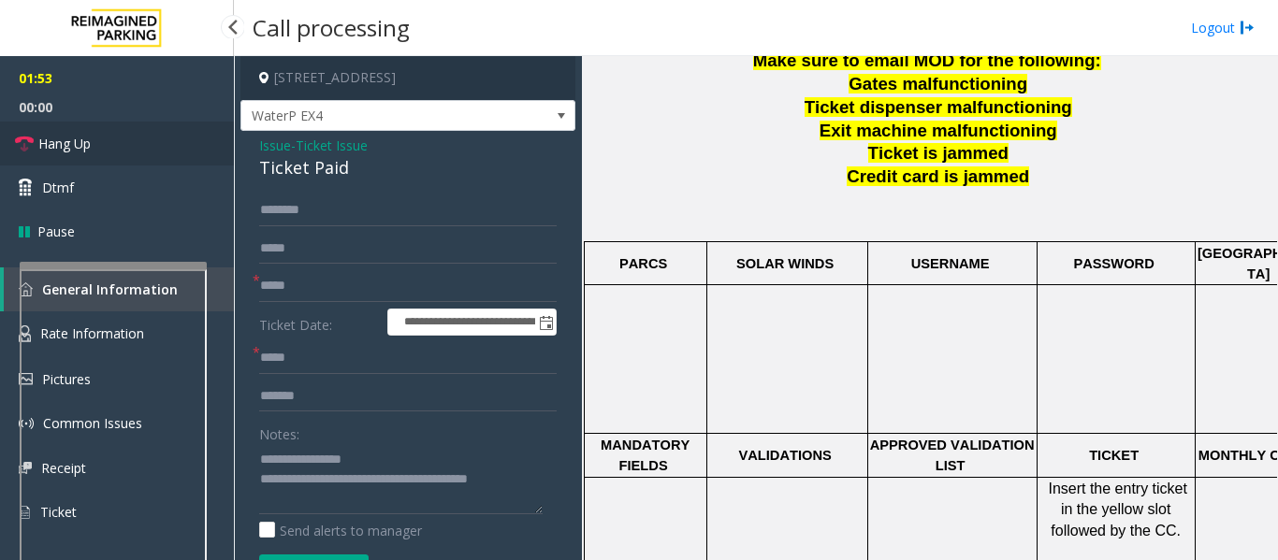
click at [40, 145] on span "Hang Up" at bounding box center [64, 144] width 52 height 20
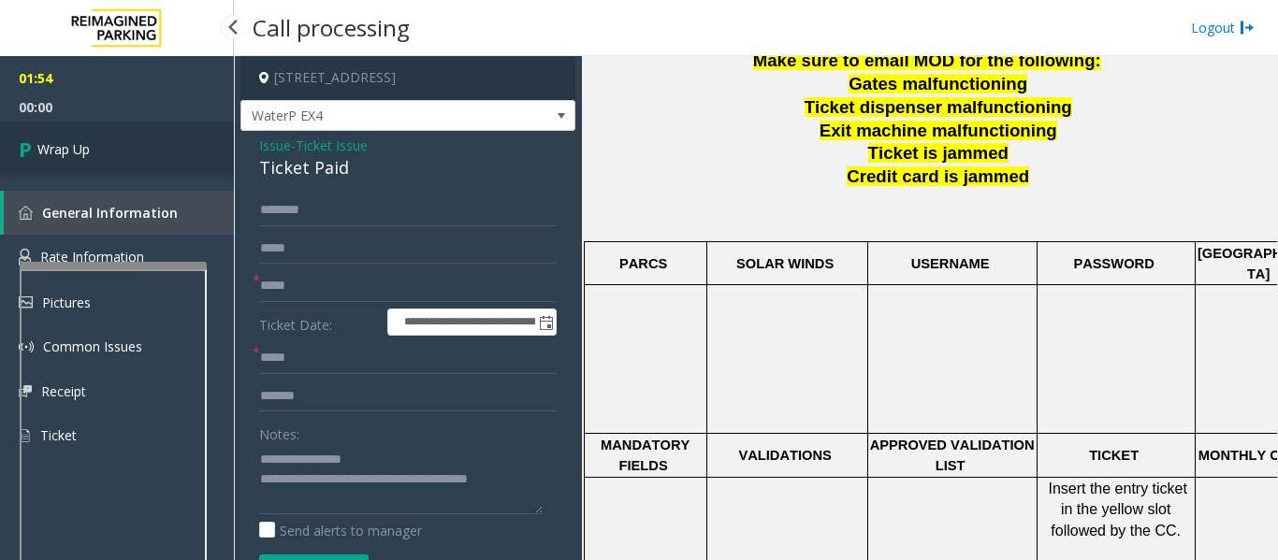
click at [40, 145] on span "Wrap Up" at bounding box center [63, 149] width 52 height 20
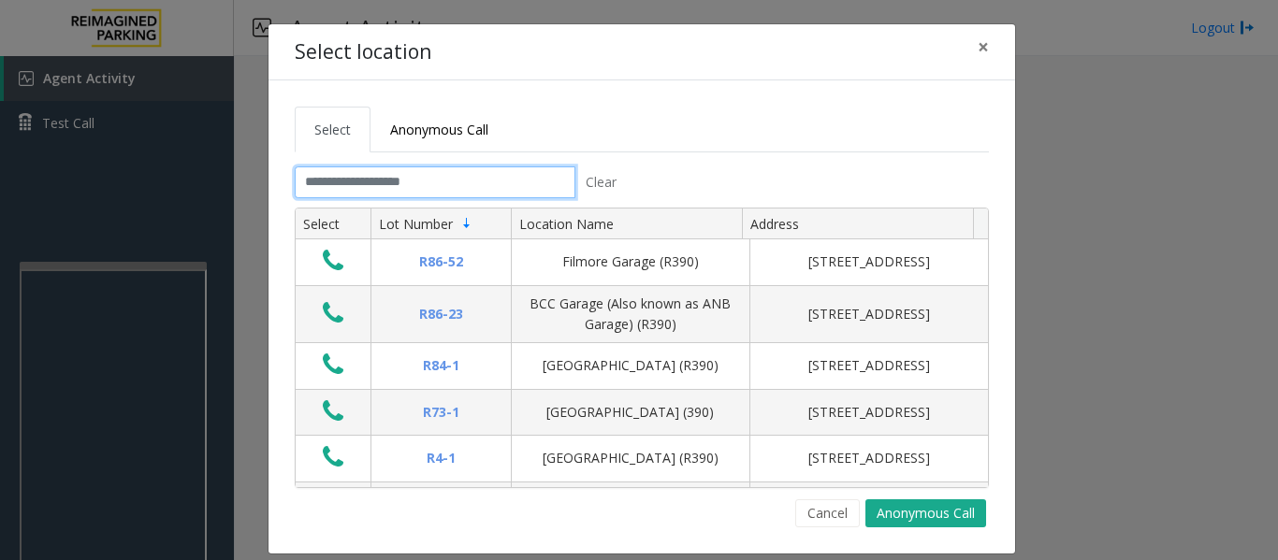
click at [449, 177] on input "text" at bounding box center [435, 183] width 281 height 32
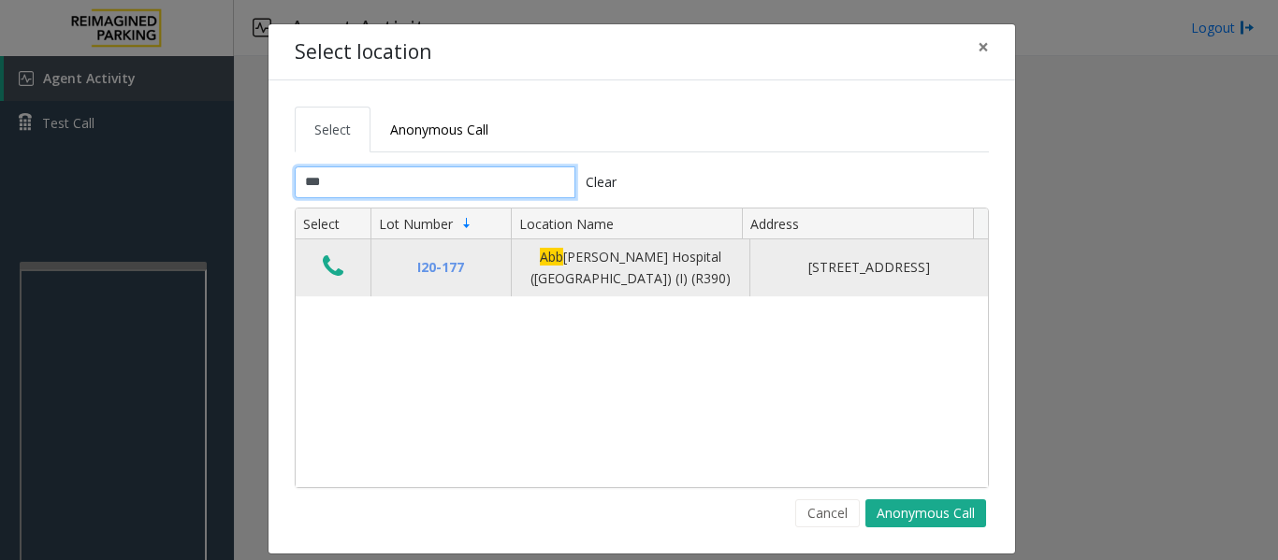
type input "***"
click at [329, 268] on icon "Data table" at bounding box center [333, 267] width 21 height 26
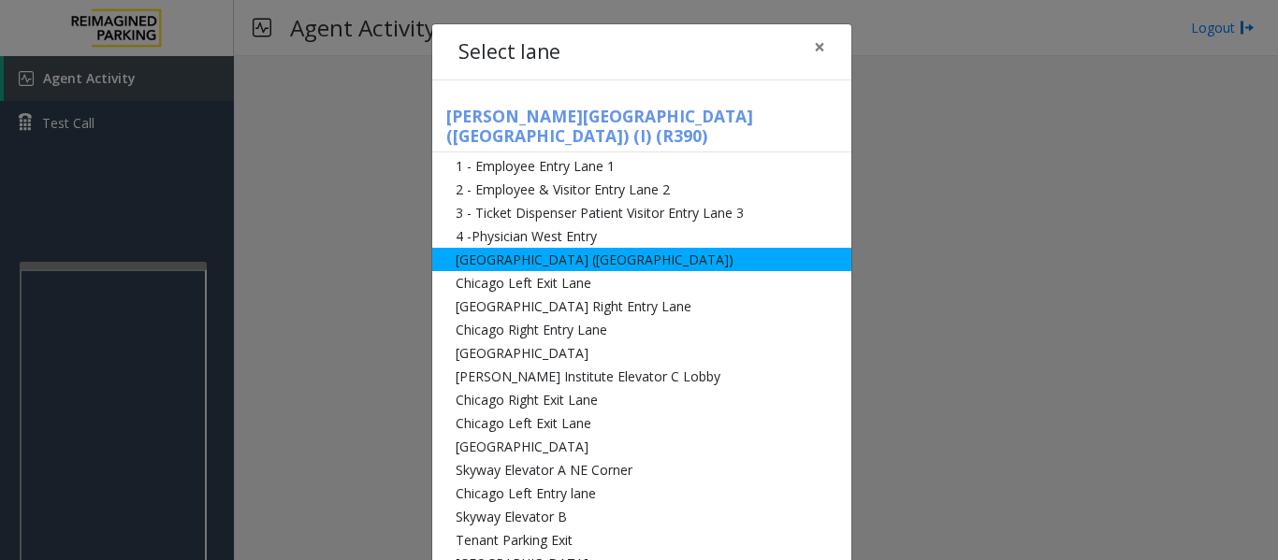
click at [552, 248] on li "[GEOGRAPHIC_DATA] ([GEOGRAPHIC_DATA])" at bounding box center [641, 259] width 419 height 23
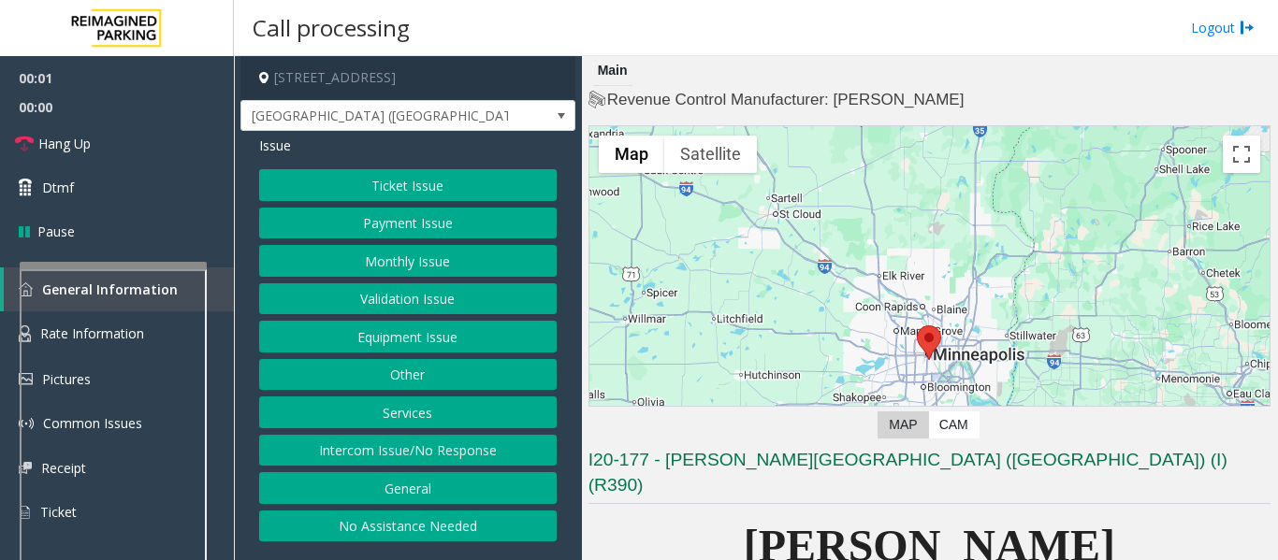
click at [451, 267] on button "Monthly Issue" at bounding box center [407, 261] width 297 height 32
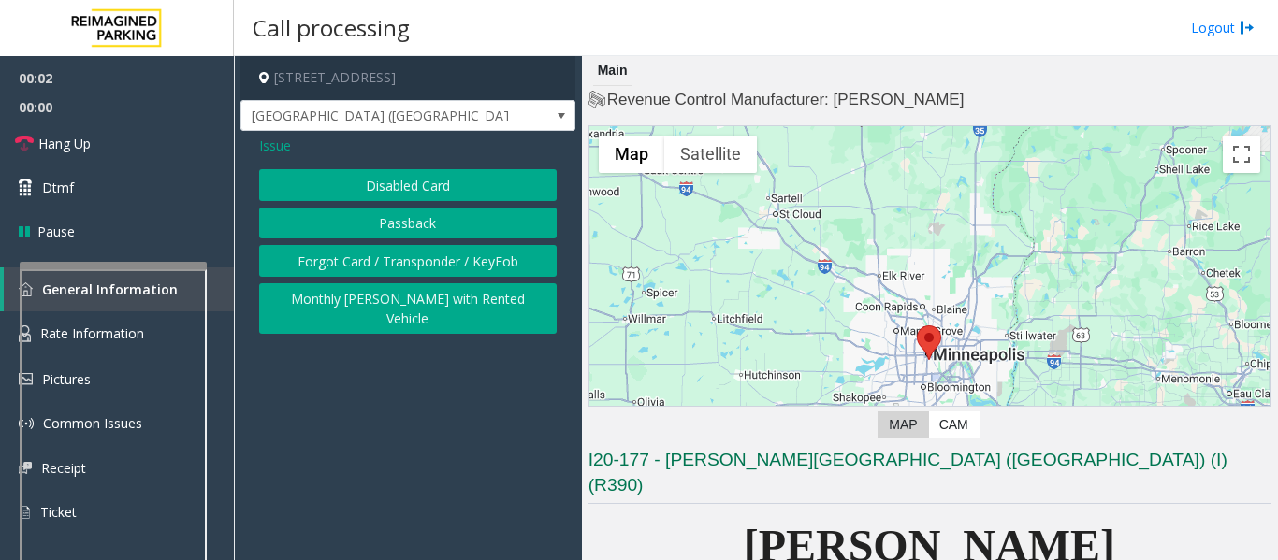
click at [452, 185] on button "Disabled Card" at bounding box center [407, 185] width 297 height 32
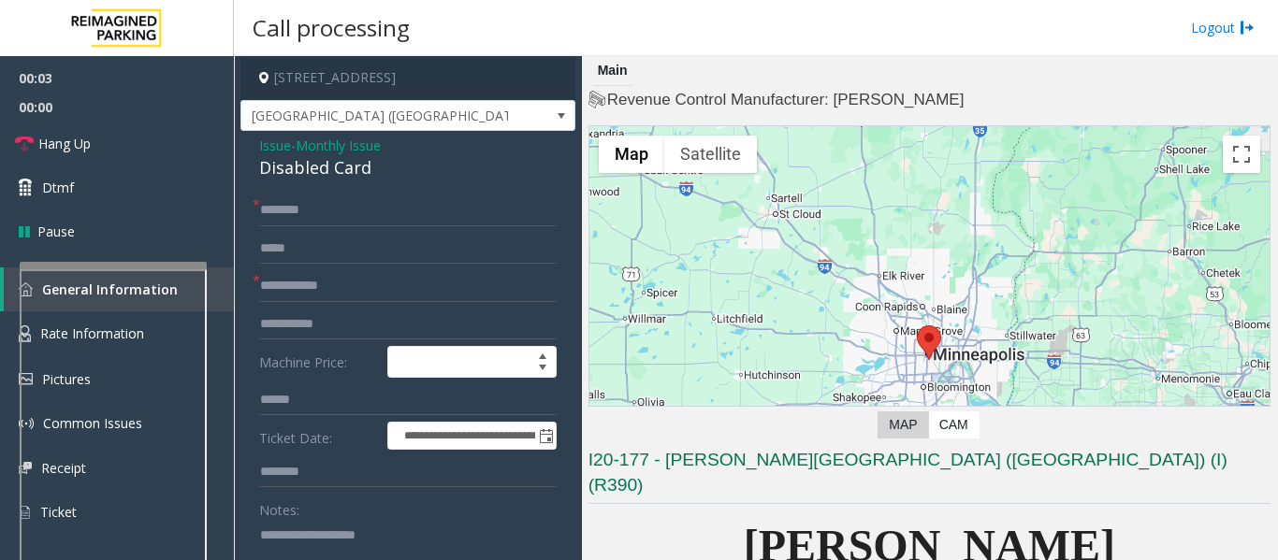
click at [302, 164] on div "Disabled Card" at bounding box center [407, 167] width 297 height 25
copy div "Disabled Card"
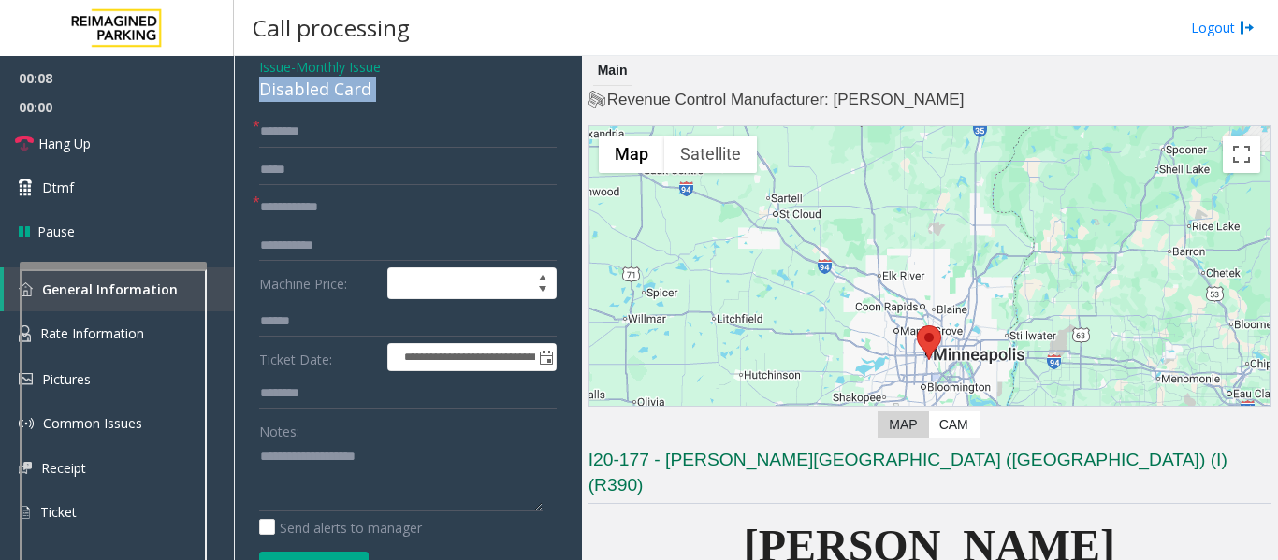
scroll to position [187, 0]
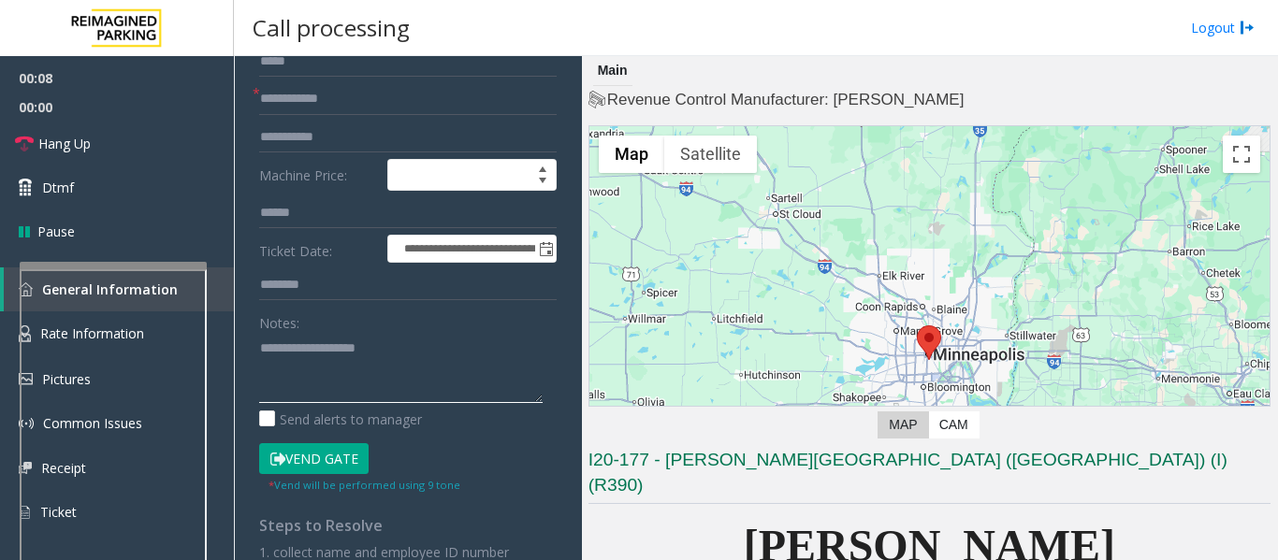
click at [323, 376] on textarea at bounding box center [400, 368] width 283 height 70
paste textarea "**********"
type textarea "**********"
click at [341, 114] on input "text" at bounding box center [407, 99] width 297 height 32
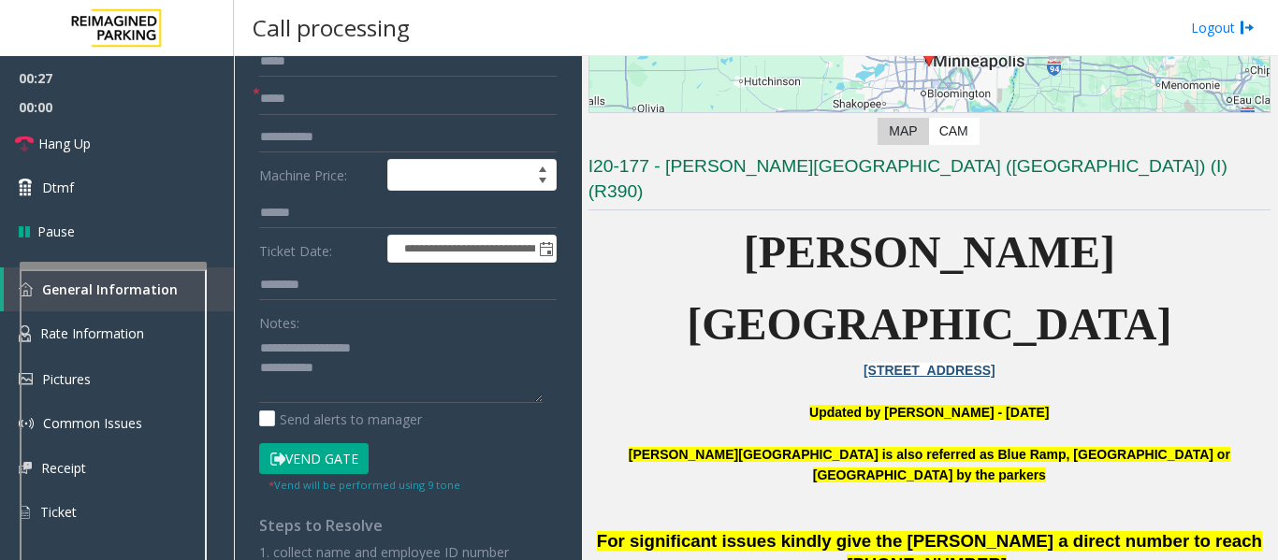
drag, startPoint x: 621, startPoint y: 505, endPoint x: 1089, endPoint y: 543, distance: 469.2
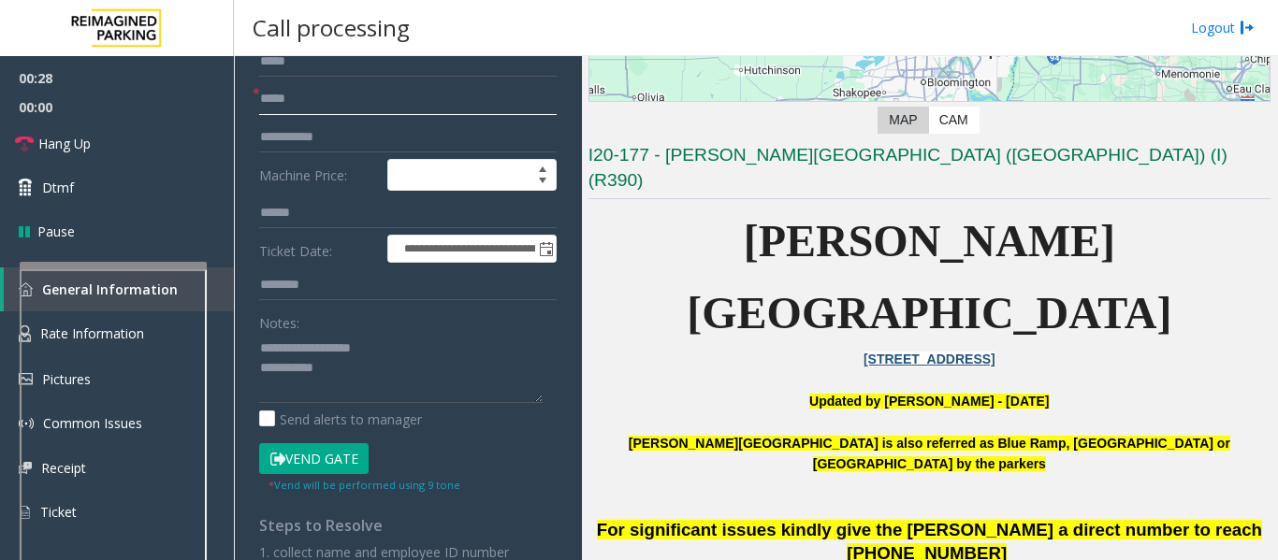
click at [396, 91] on input "*****" at bounding box center [407, 99] width 297 height 32
type input "**********"
drag, startPoint x: 349, startPoint y: 467, endPoint x: 355, endPoint y: 457, distance: 10.9
click at [351, 467] on button "Vend Gate" at bounding box center [313, 459] width 109 height 32
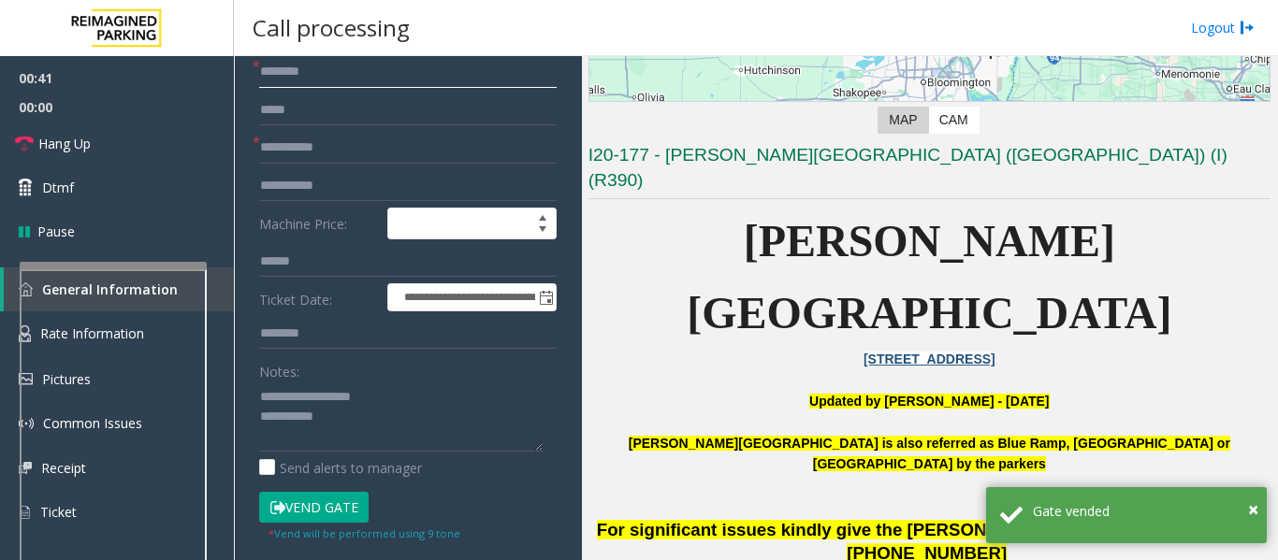
click at [339, 73] on input "text" at bounding box center [407, 72] width 297 height 32
type input "**"
click at [349, 429] on textarea at bounding box center [400, 417] width 283 height 70
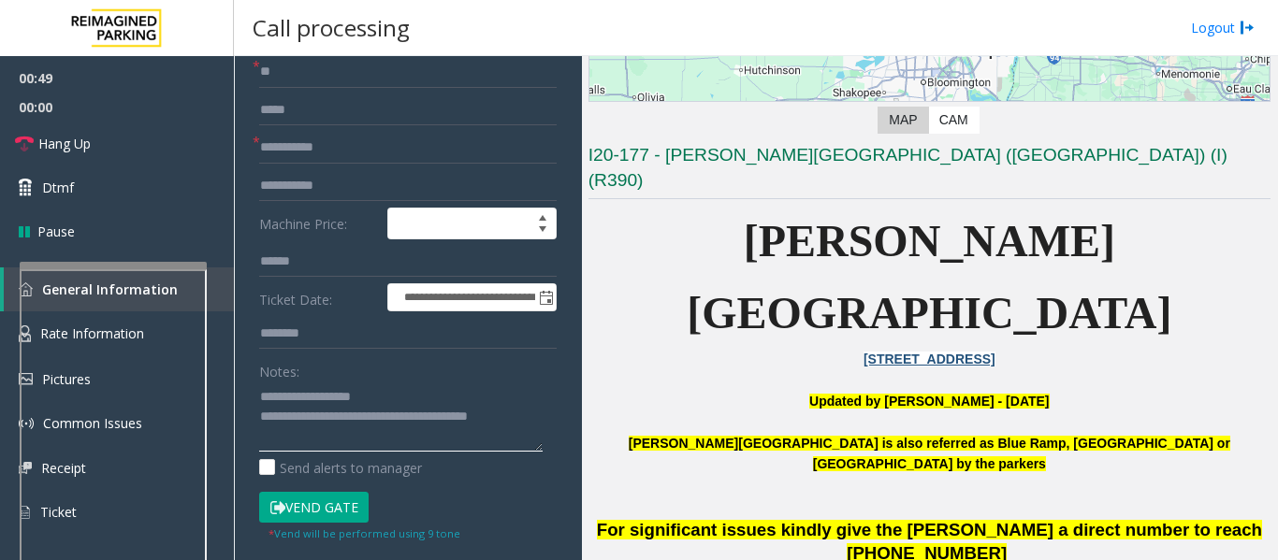
click at [542, 413] on textarea at bounding box center [400, 417] width 283 height 70
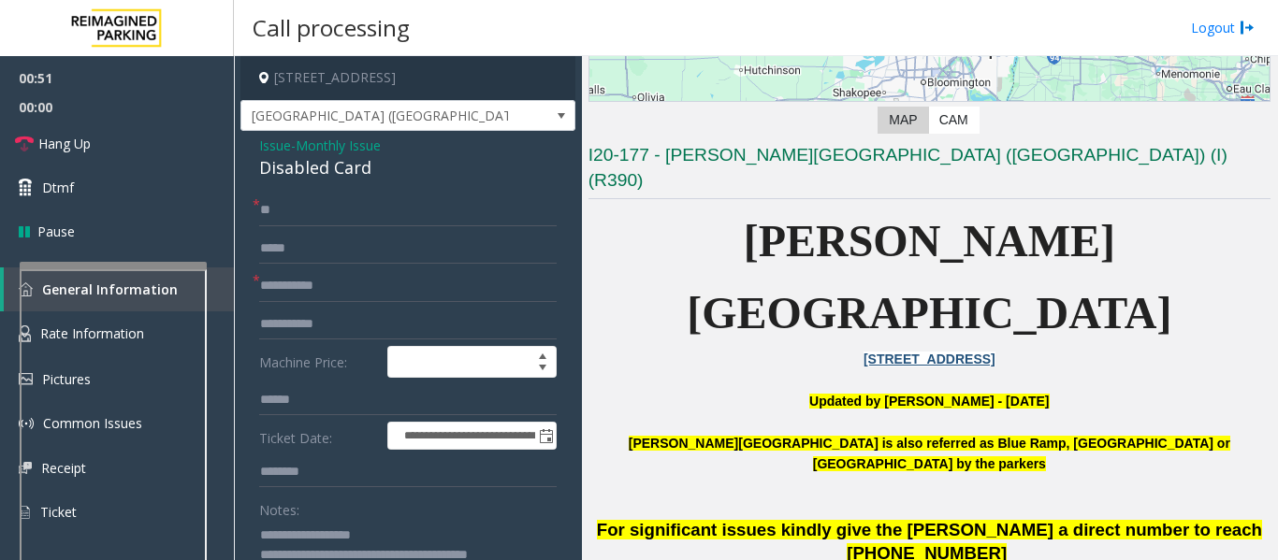
scroll to position [187, 0]
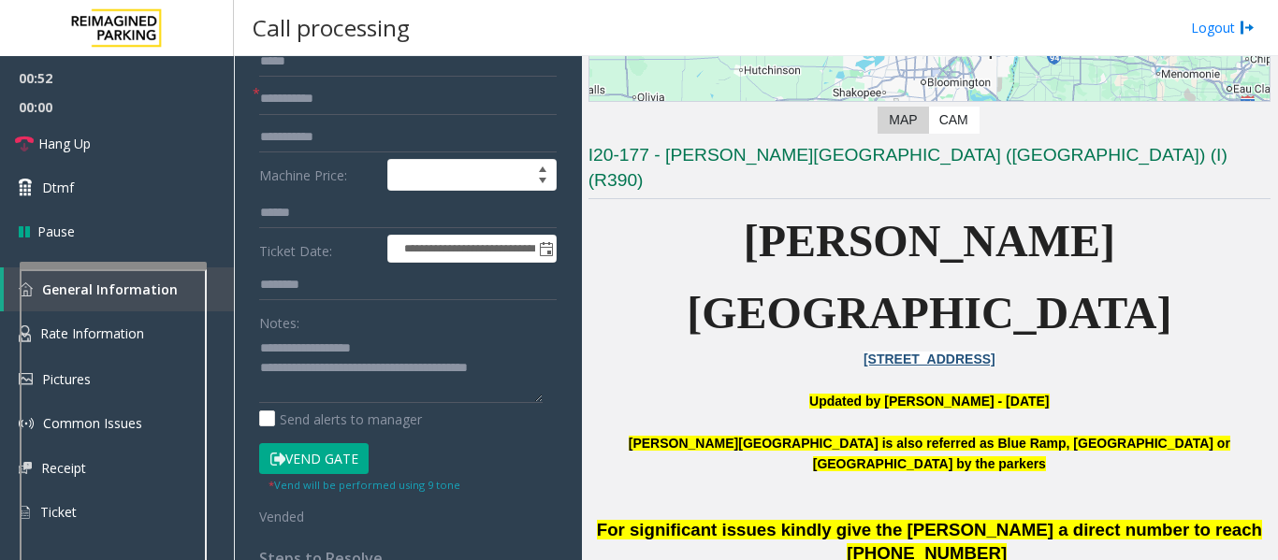
click at [304, 463] on button "Vend Gate" at bounding box center [313, 459] width 109 height 32
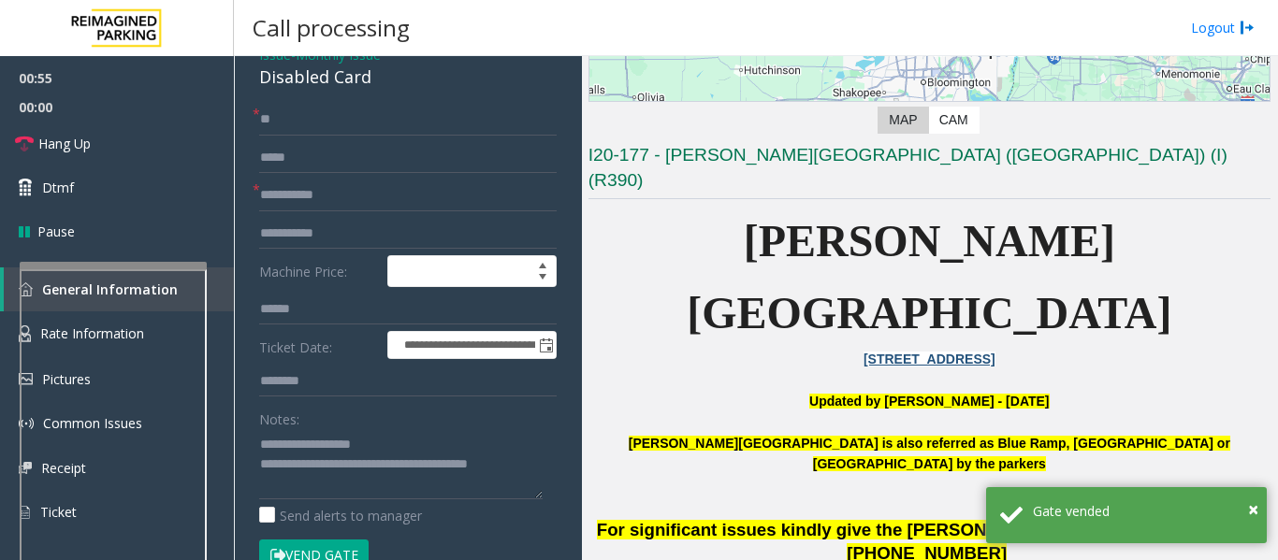
scroll to position [0, 0]
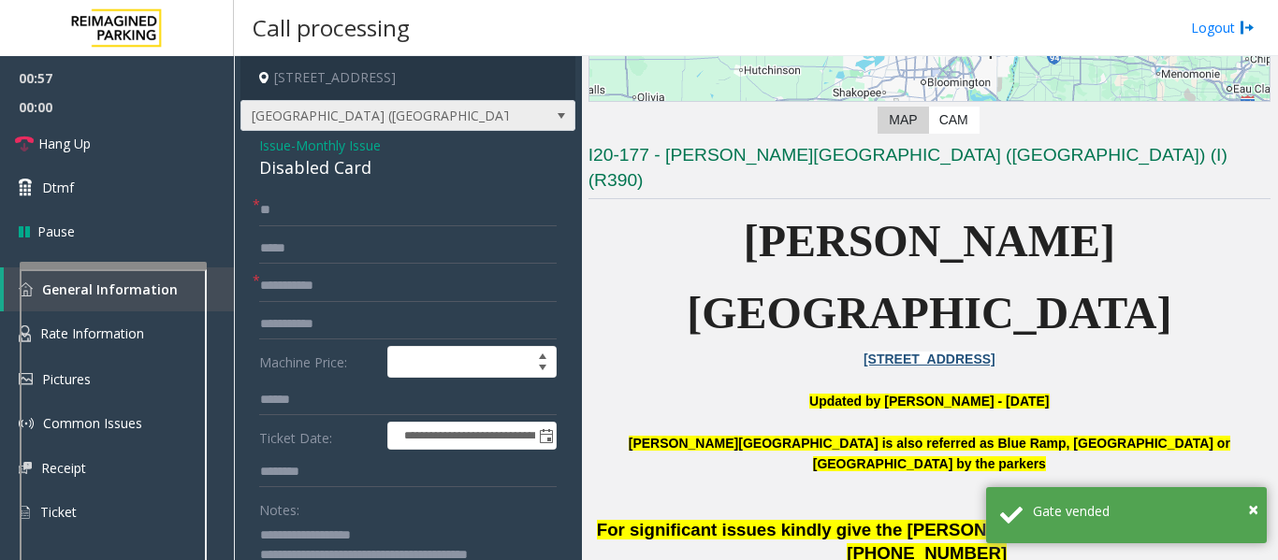
click at [500, 117] on span "[GEOGRAPHIC_DATA] ([GEOGRAPHIC_DATA])" at bounding box center [407, 116] width 335 height 32
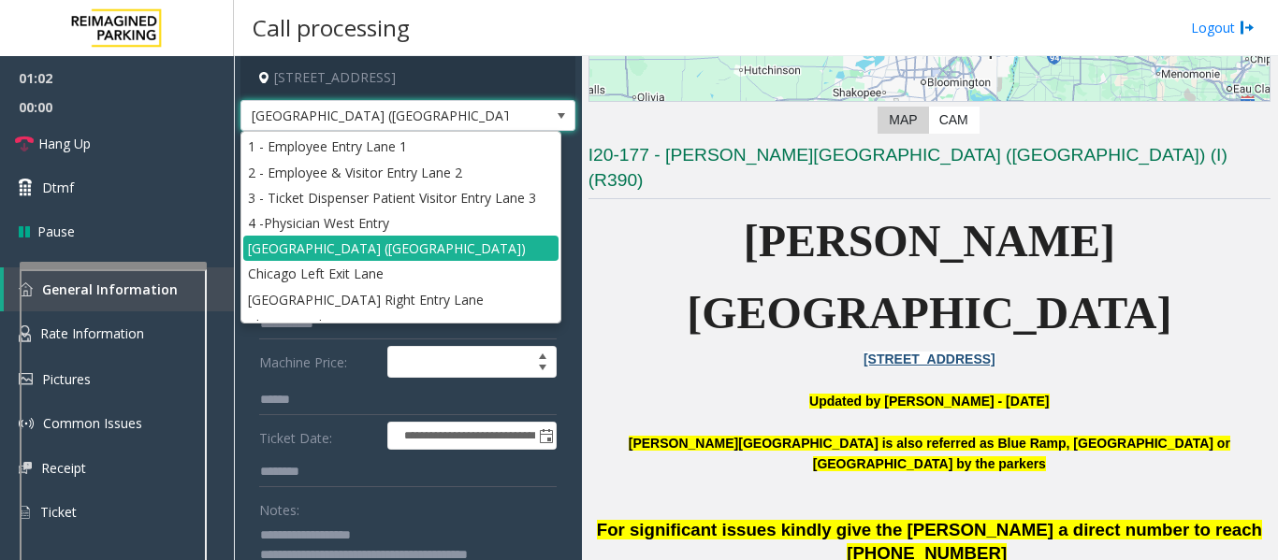
click at [529, 120] on span "[GEOGRAPHIC_DATA] ([GEOGRAPHIC_DATA])" at bounding box center [407, 116] width 335 height 32
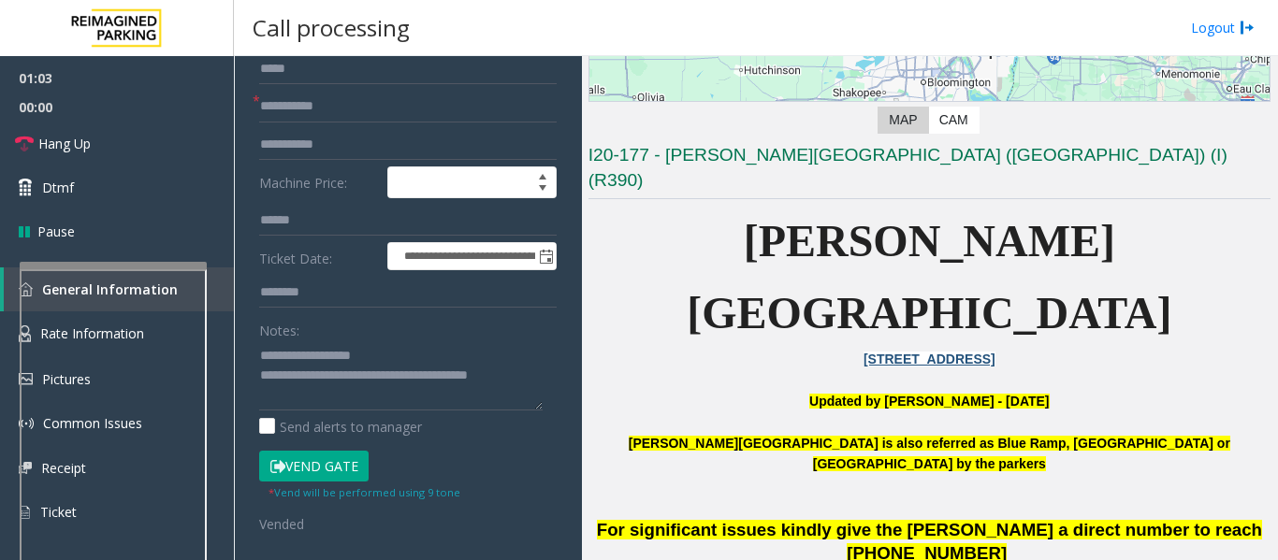
scroll to position [187, 0]
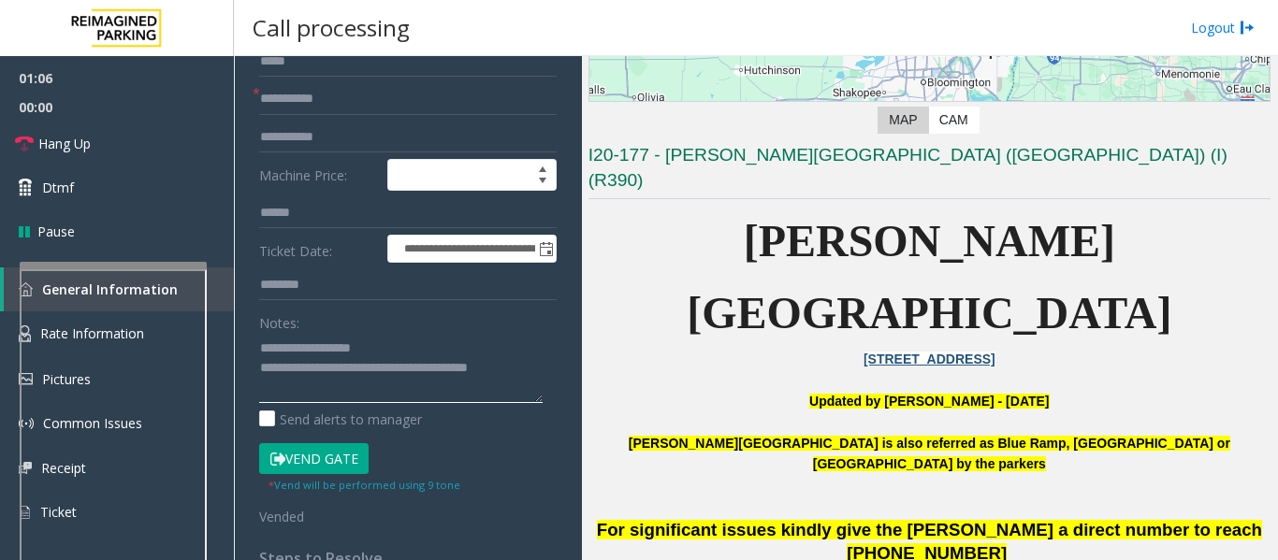
drag, startPoint x: 326, startPoint y: 369, endPoint x: 539, endPoint y: 393, distance: 213.7
click at [539, 393] on textarea at bounding box center [400, 368] width 283 height 70
click at [17, 149] on icon at bounding box center [24, 144] width 19 height 19
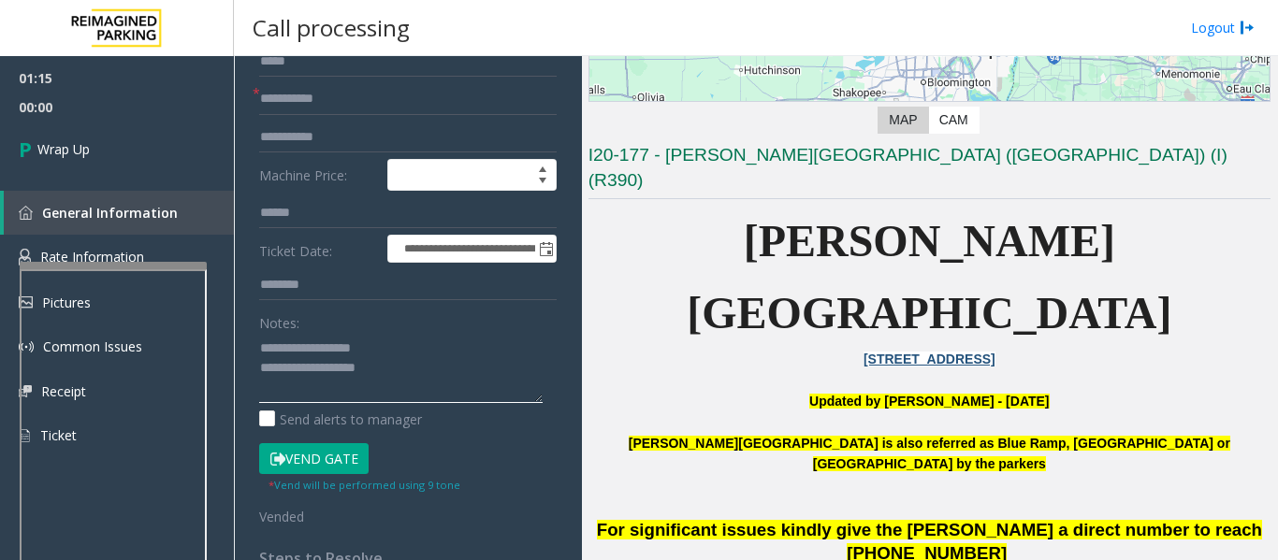
click at [398, 373] on textarea at bounding box center [400, 368] width 283 height 70
type textarea "**********"
click at [149, 120] on span "00:21" at bounding box center [117, 107] width 234 height 29
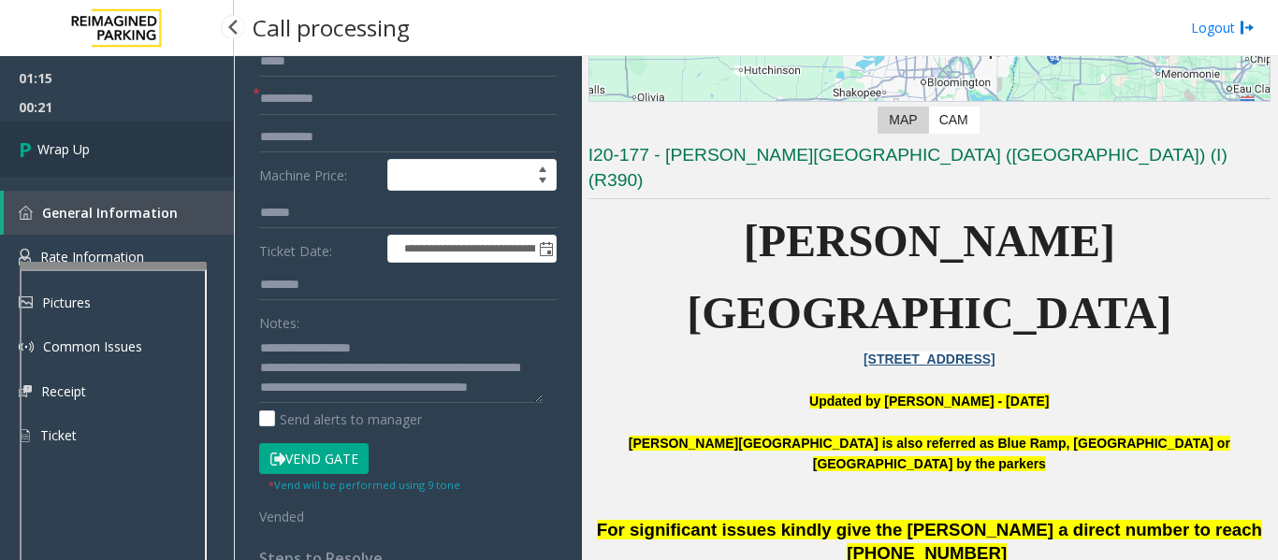
click at [140, 139] on link "Wrap Up" at bounding box center [117, 149] width 234 height 55
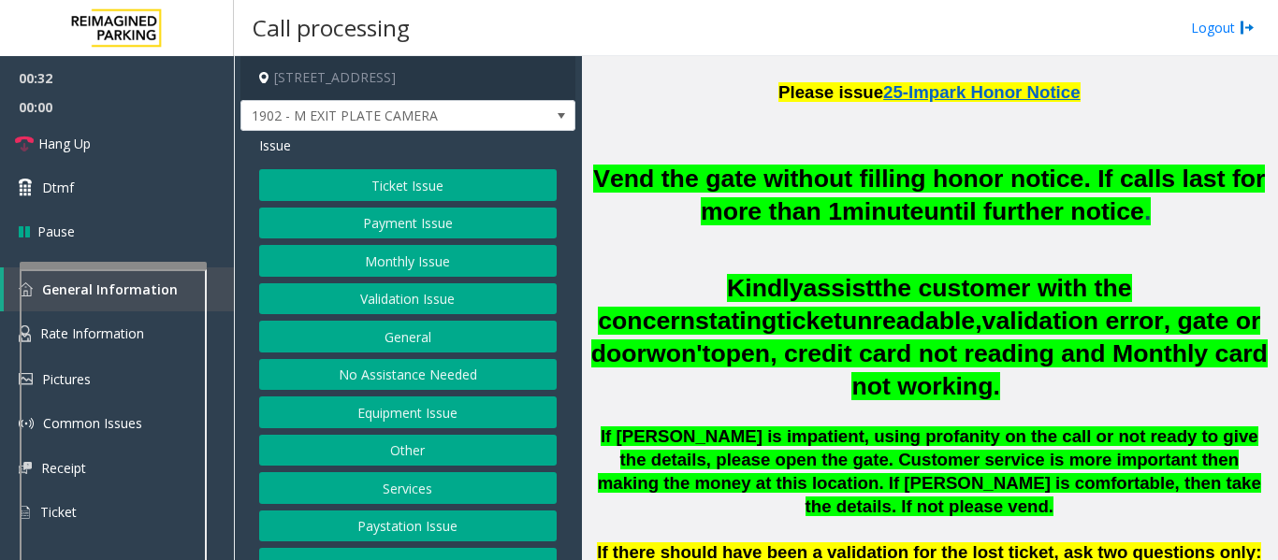
scroll to position [29, 0]
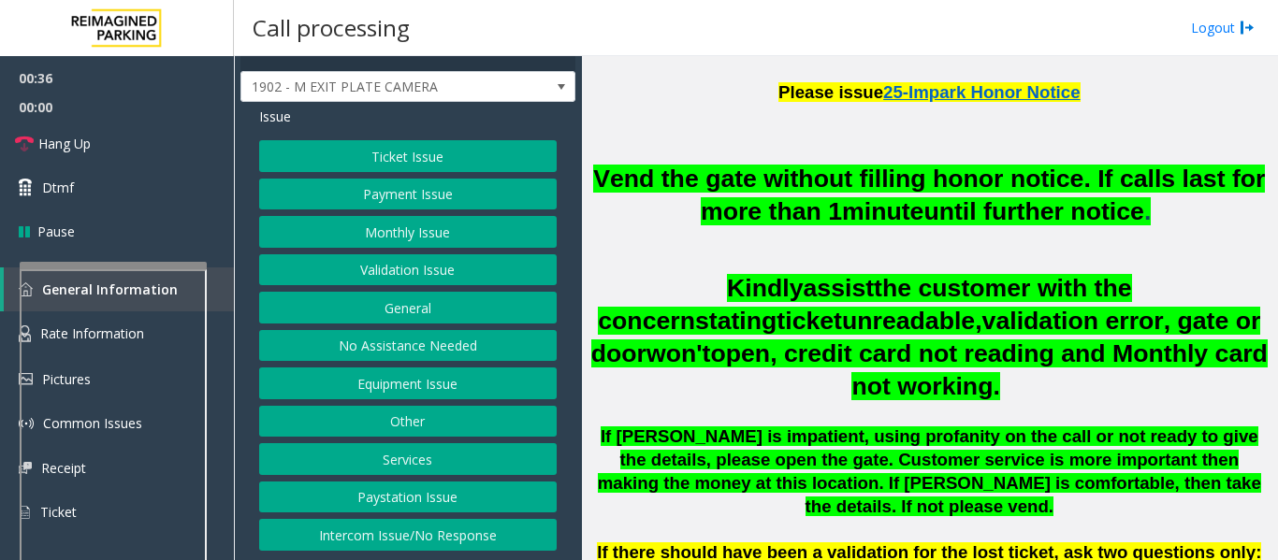
click at [450, 540] on button "Intercom Issue/No Response" at bounding box center [407, 535] width 297 height 32
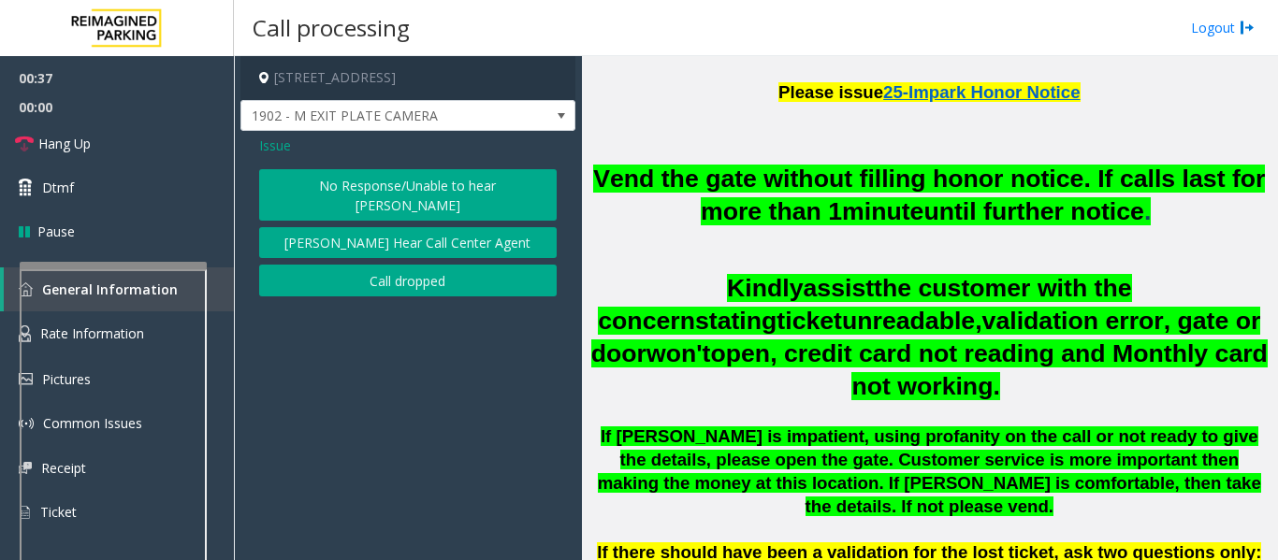
click at [441, 177] on button "No Response/Unable to hear [PERSON_NAME]" at bounding box center [407, 194] width 297 height 51
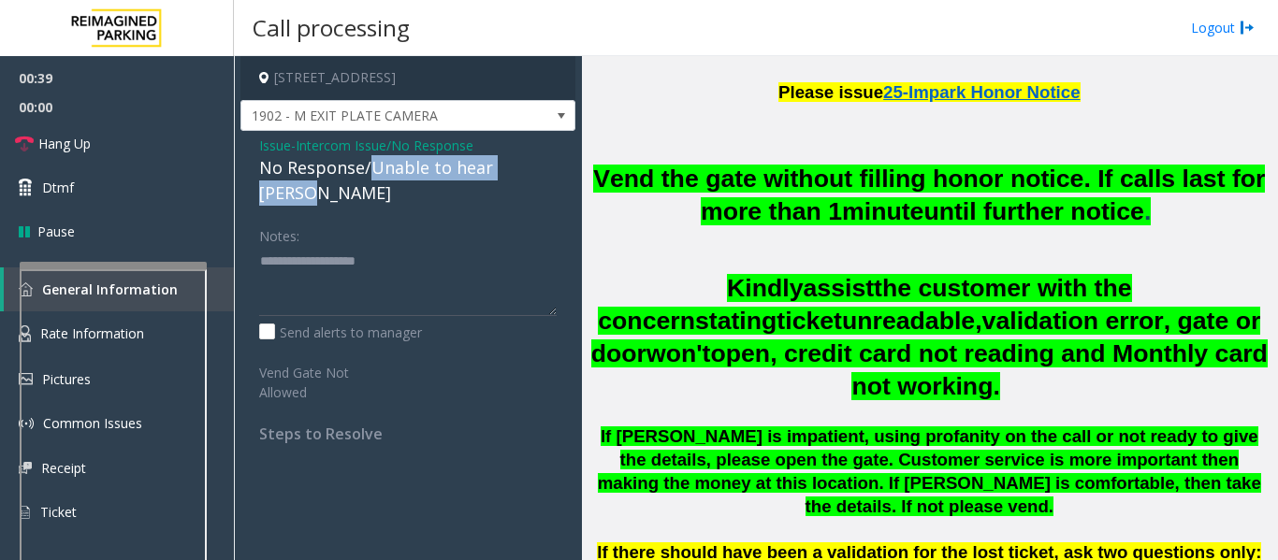
drag, startPoint x: 372, startPoint y: 165, endPoint x: 544, endPoint y: 170, distance: 171.3
click at [544, 170] on div "No Response/Unable to hear [PERSON_NAME]" at bounding box center [407, 180] width 297 height 51
click at [464, 246] on textarea at bounding box center [407, 281] width 297 height 70
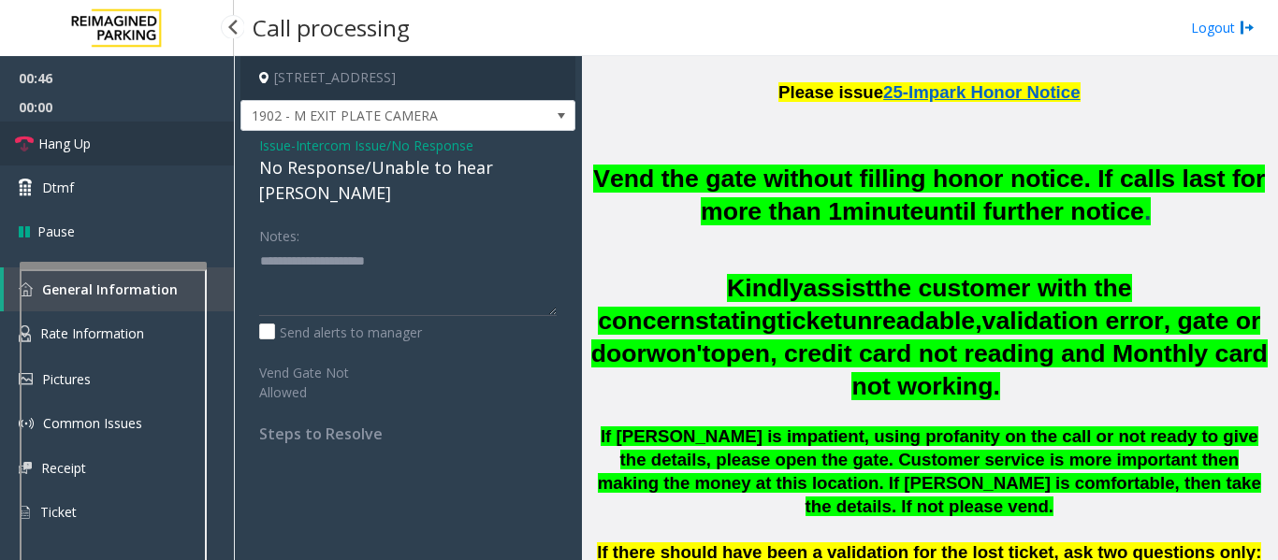
click at [118, 148] on link "Hang Up" at bounding box center [117, 144] width 234 height 44
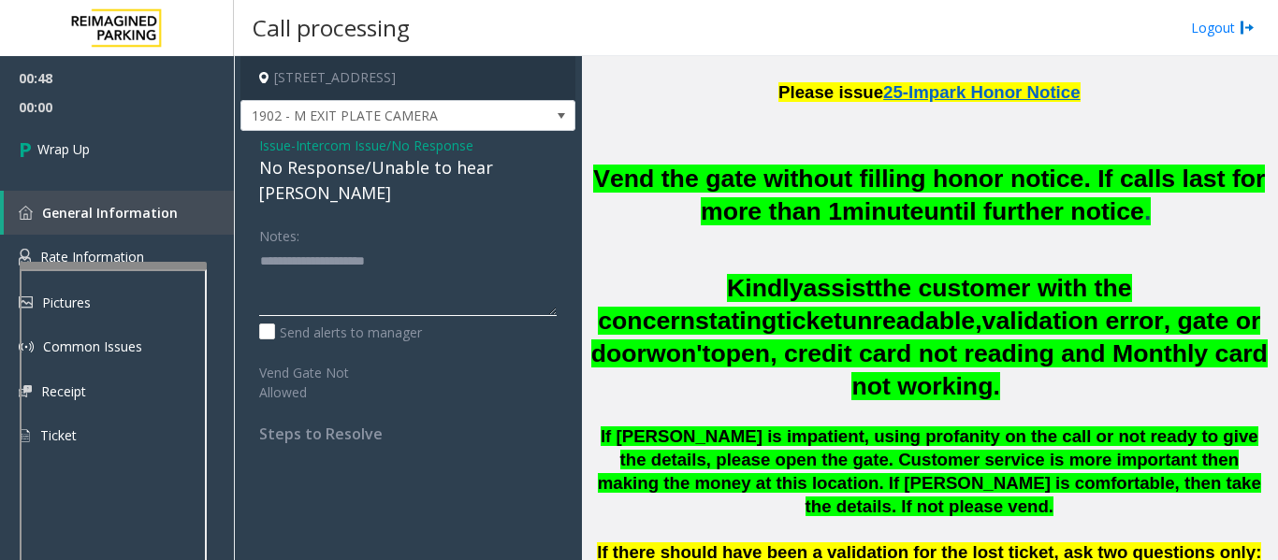
click at [461, 246] on textarea at bounding box center [407, 281] width 297 height 70
paste textarea "**********"
type textarea "**********"
click at [39, 148] on span "Wrap Up" at bounding box center [63, 149] width 52 height 20
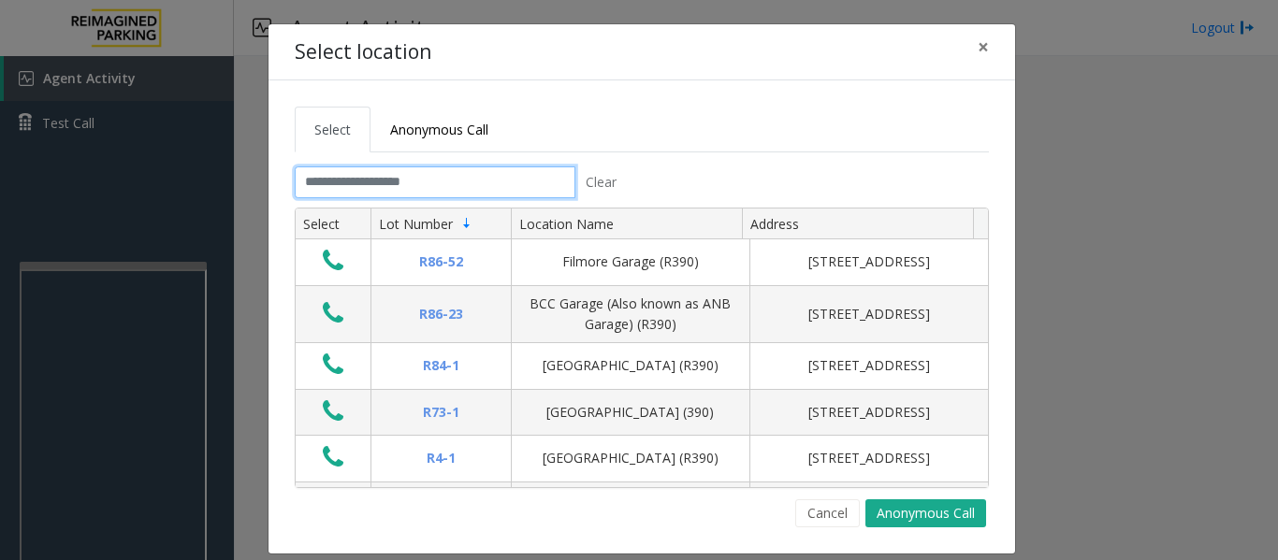
click at [466, 184] on input "text" at bounding box center [435, 183] width 281 height 32
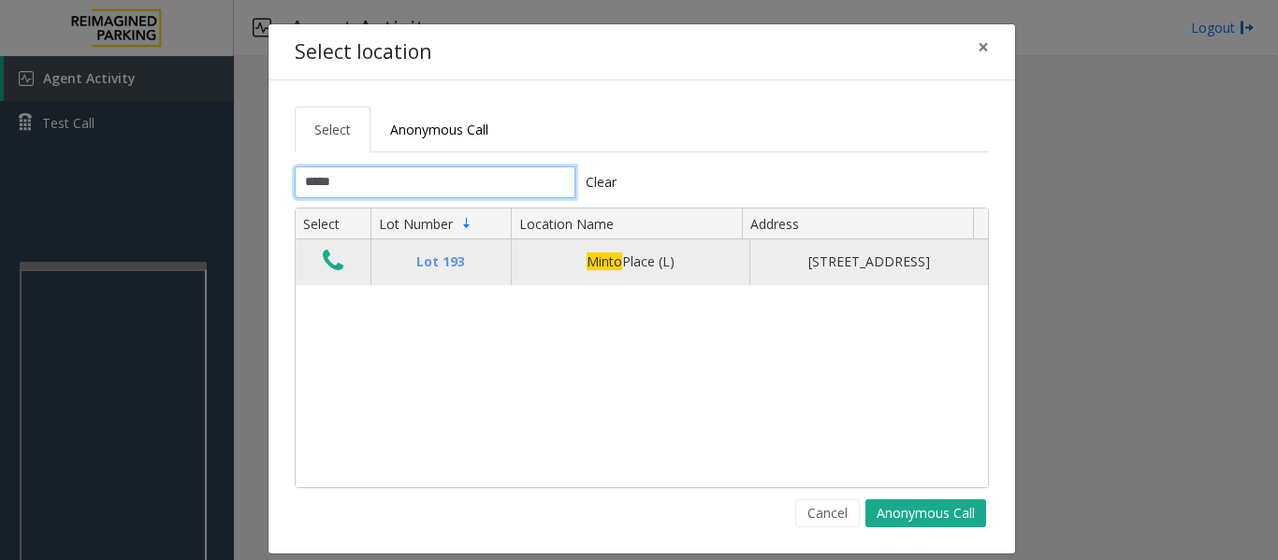
type input "*****"
click at [333, 260] on icon "Data table" at bounding box center [333, 261] width 21 height 26
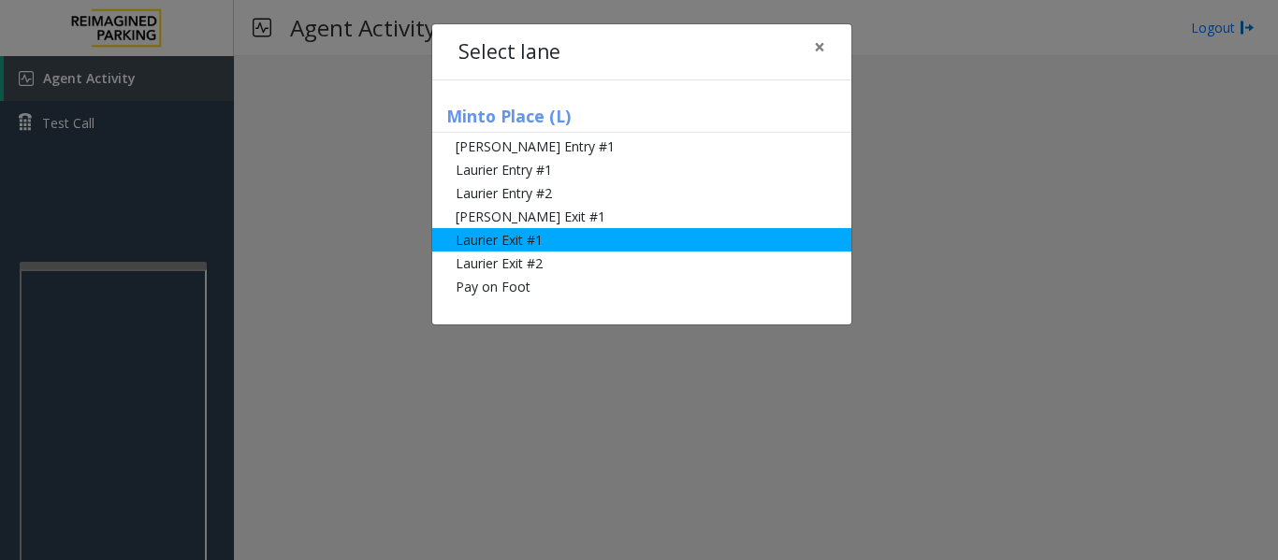
click at [452, 233] on li "Laurier Exit #1" at bounding box center [641, 239] width 419 height 23
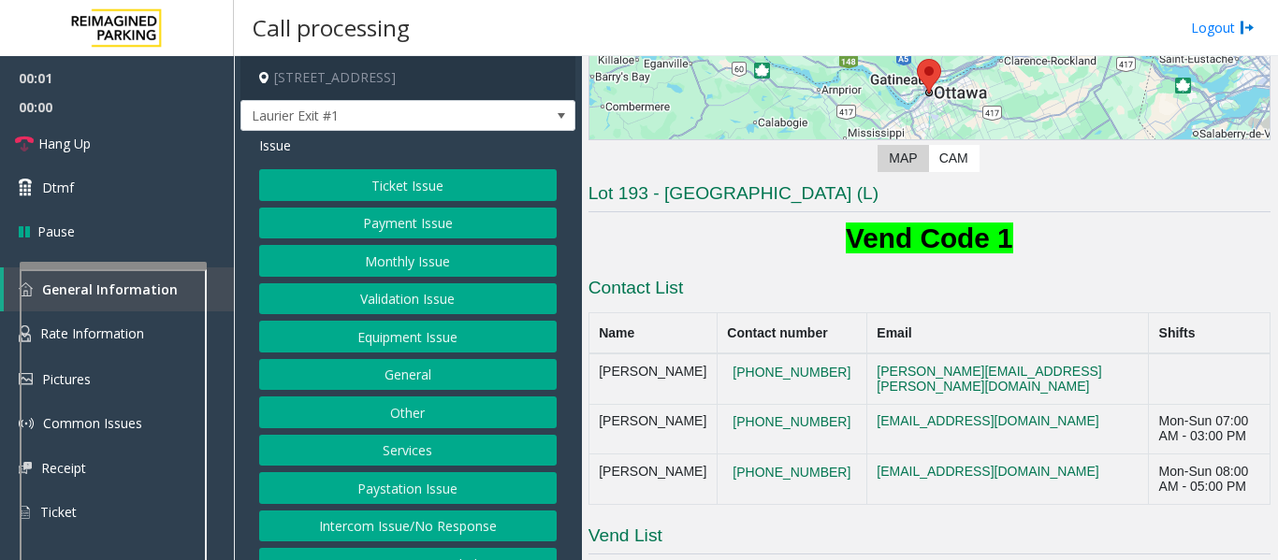
scroll to position [269, 0]
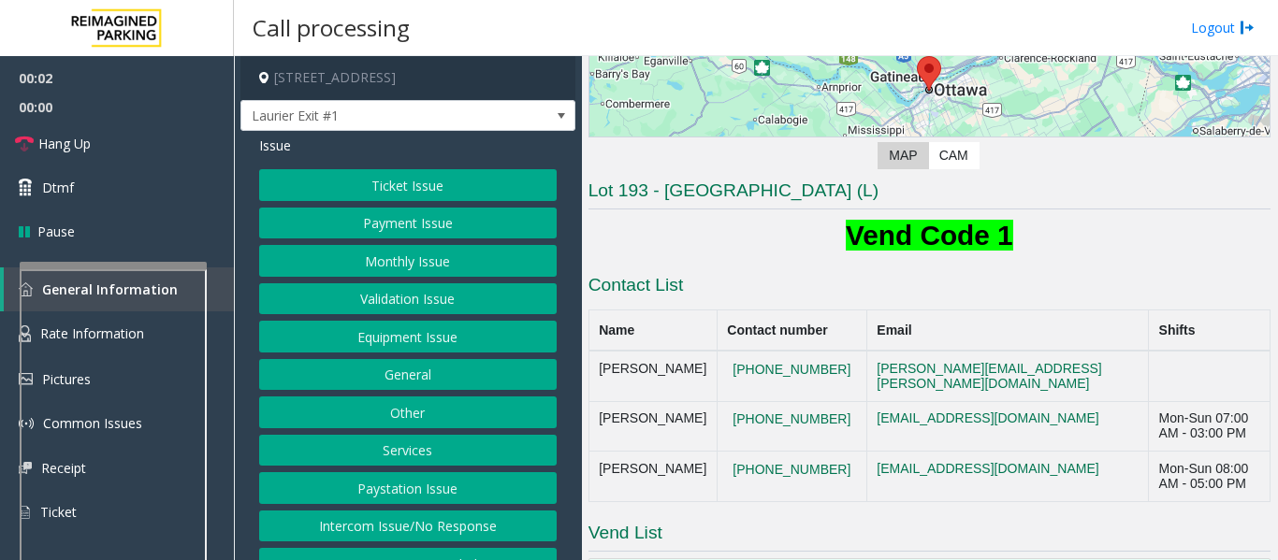
click at [338, 185] on button "Ticket Issue" at bounding box center [407, 185] width 297 height 32
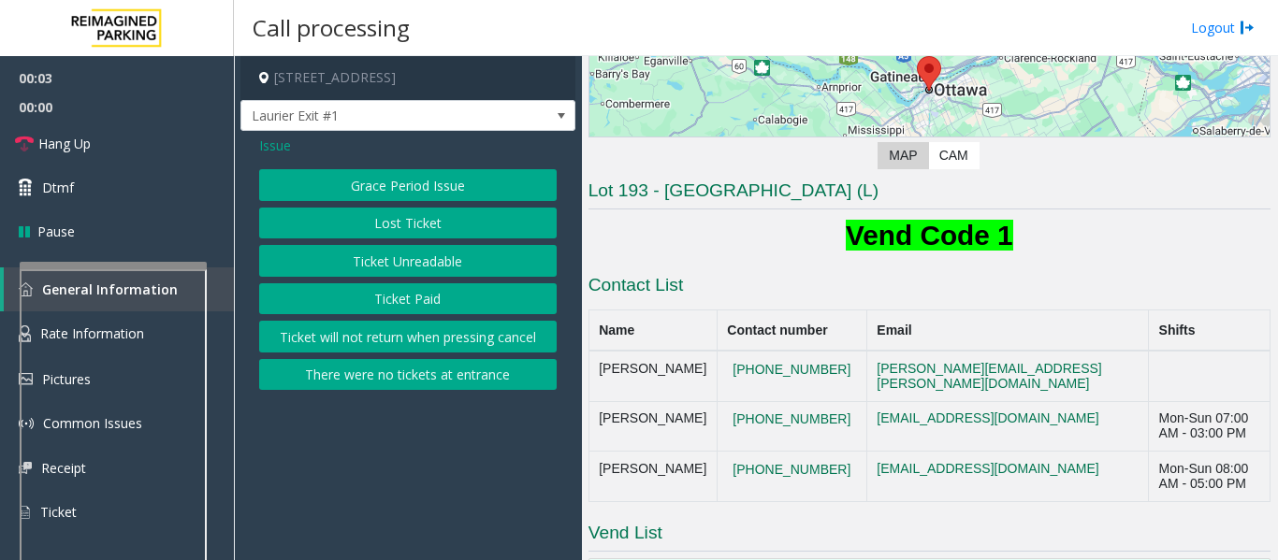
click at [363, 217] on button "Lost Ticket" at bounding box center [407, 224] width 297 height 32
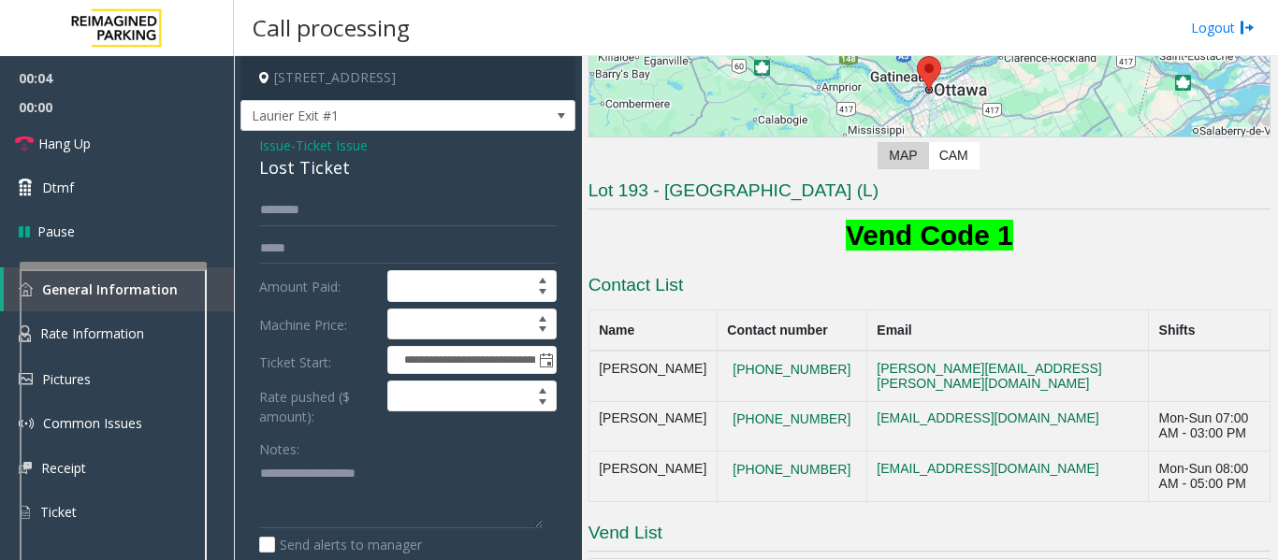
click at [321, 167] on div "Lost Ticket" at bounding box center [407, 167] width 297 height 25
copy div "Lost Ticket"
click at [363, 478] on textarea at bounding box center [400, 494] width 283 height 70
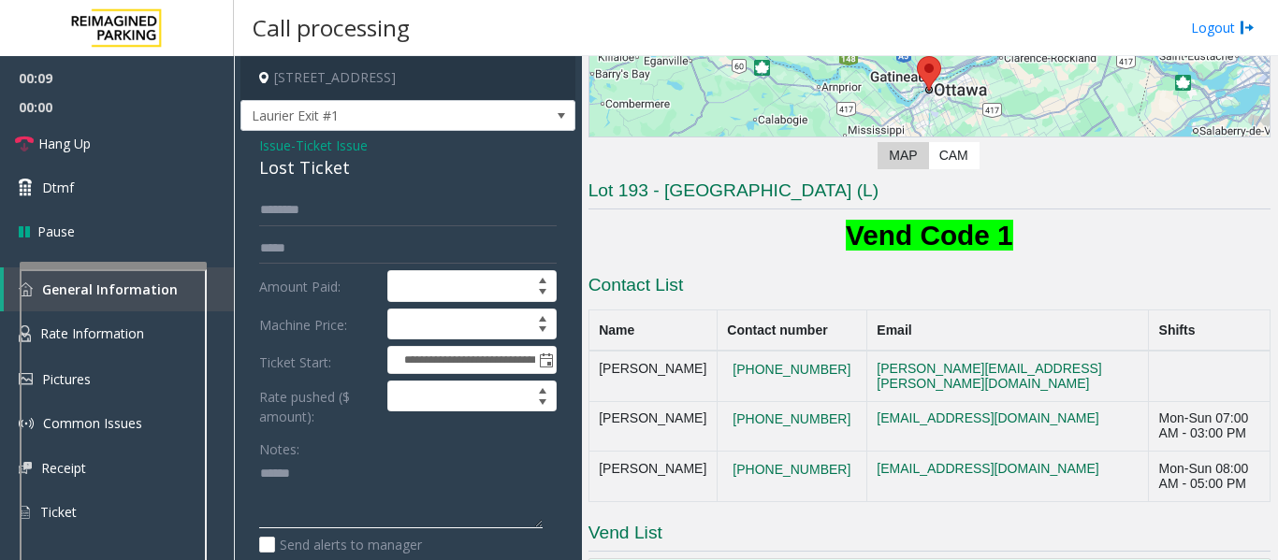
paste textarea "**********"
click at [371, 500] on textarea at bounding box center [400, 494] width 283 height 70
click at [370, 513] on textarea at bounding box center [400, 494] width 283 height 70
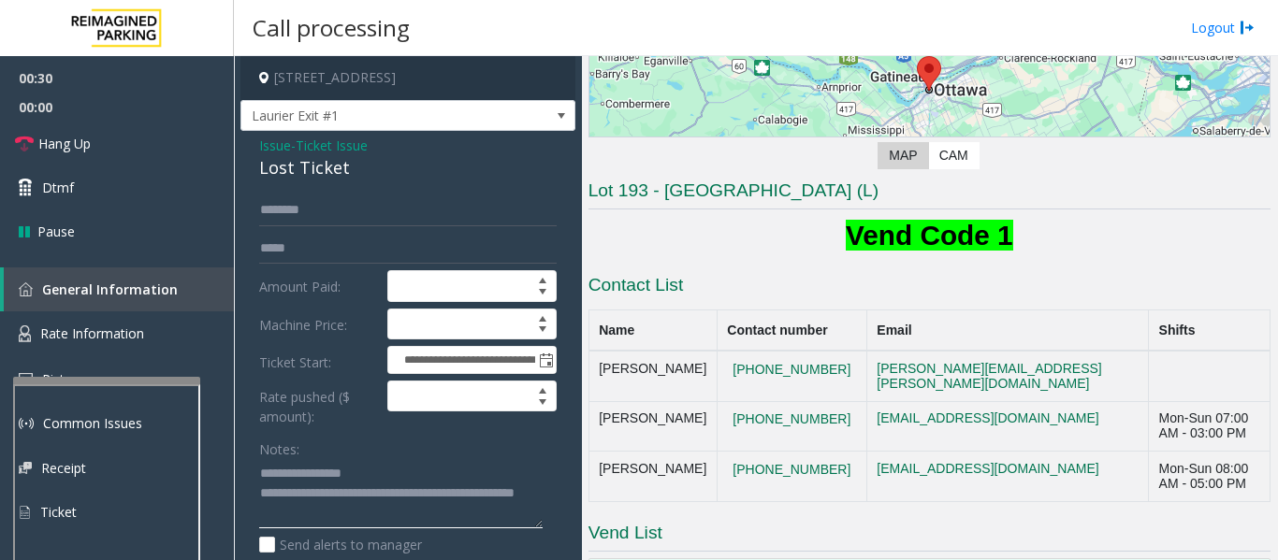
click at [81, 381] on div at bounding box center [106, 380] width 187 height 7
type textarea "**********"
click at [99, 326] on span "Rate Information" at bounding box center [92, 334] width 104 height 18
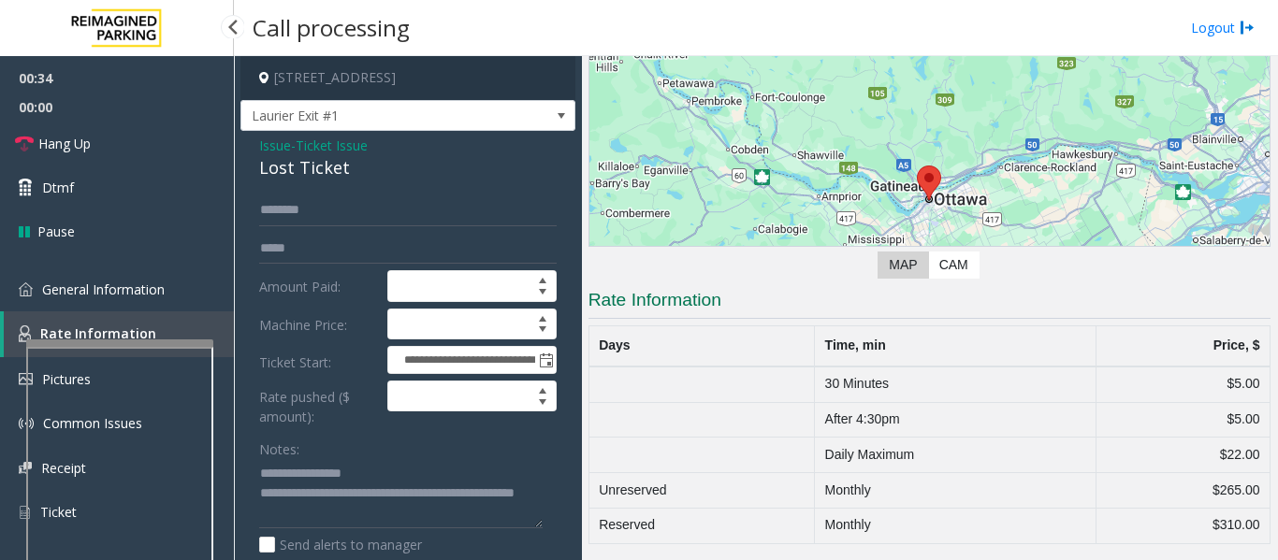
click at [182, 328] on app-root "**********" at bounding box center [639, 280] width 1278 height 560
click at [90, 131] on link "Hang Up" at bounding box center [117, 144] width 234 height 44
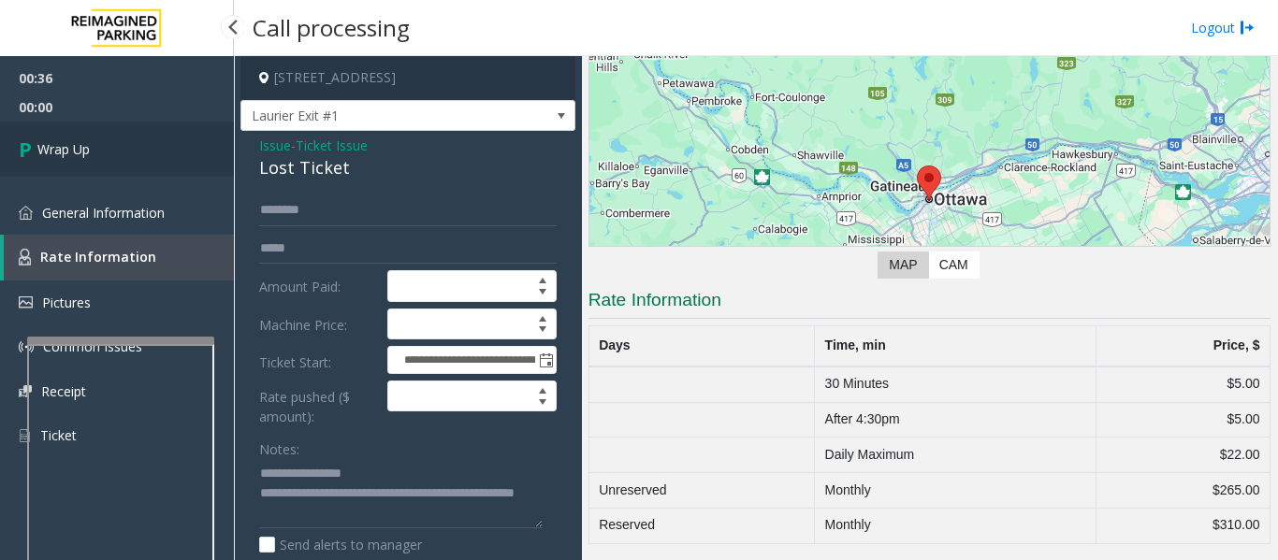
click at [104, 164] on link "Wrap Up" at bounding box center [117, 149] width 234 height 55
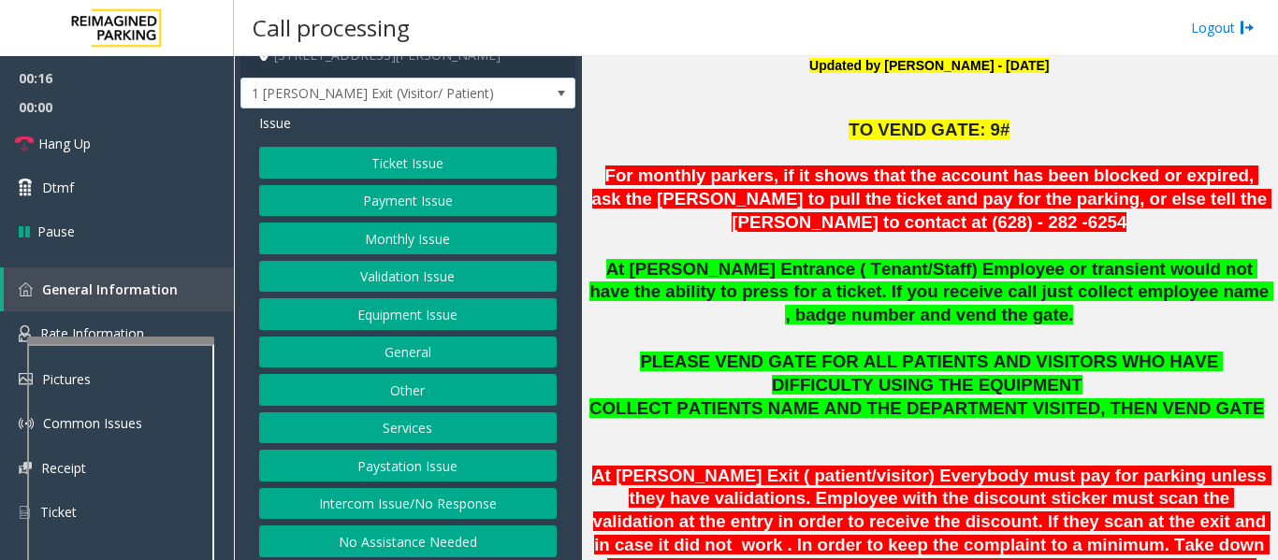
scroll to position [29, 0]
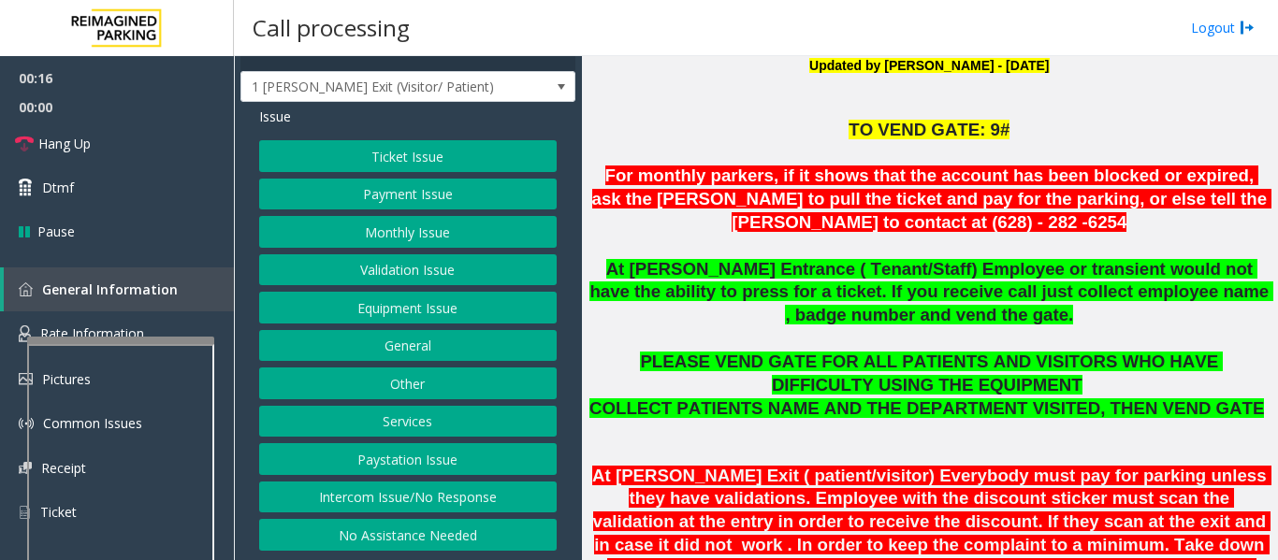
click at [355, 486] on button "Intercom Issue/No Response" at bounding box center [407, 498] width 297 height 32
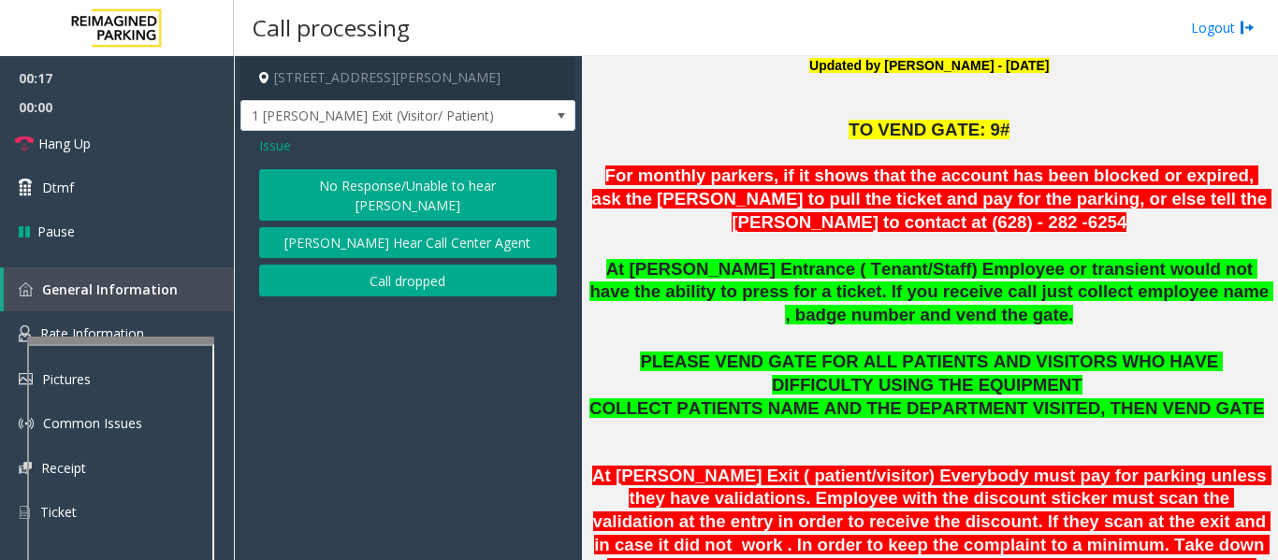
click at [367, 187] on button "No Response/Unable to hear [PERSON_NAME]" at bounding box center [407, 194] width 297 height 51
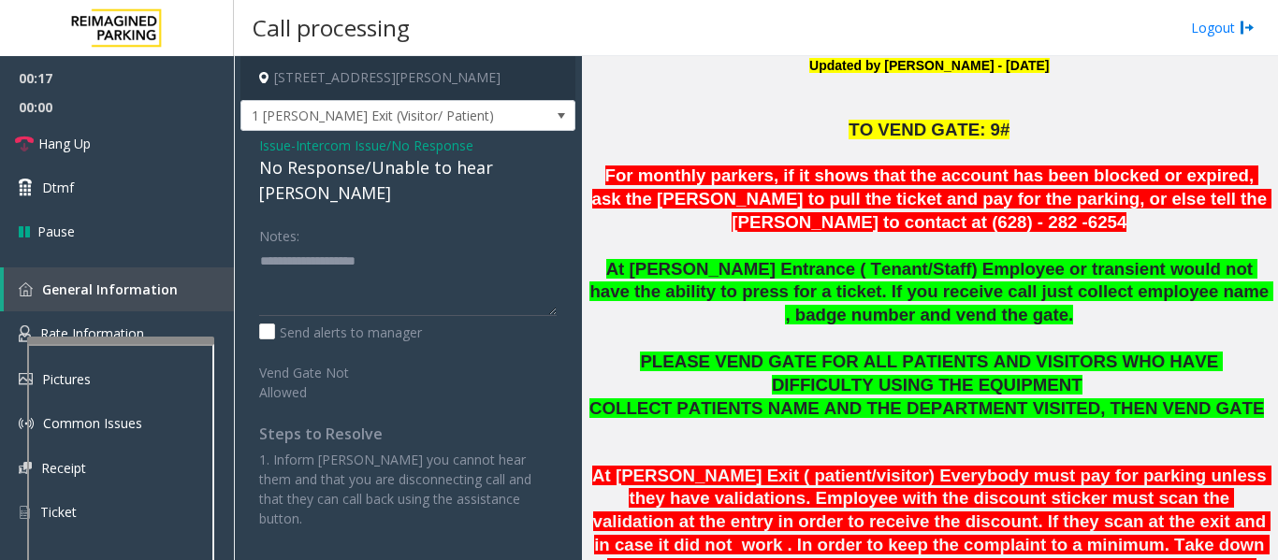
click at [373, 173] on div "No Response/Unable to hear [PERSON_NAME]" at bounding box center [407, 180] width 297 height 51
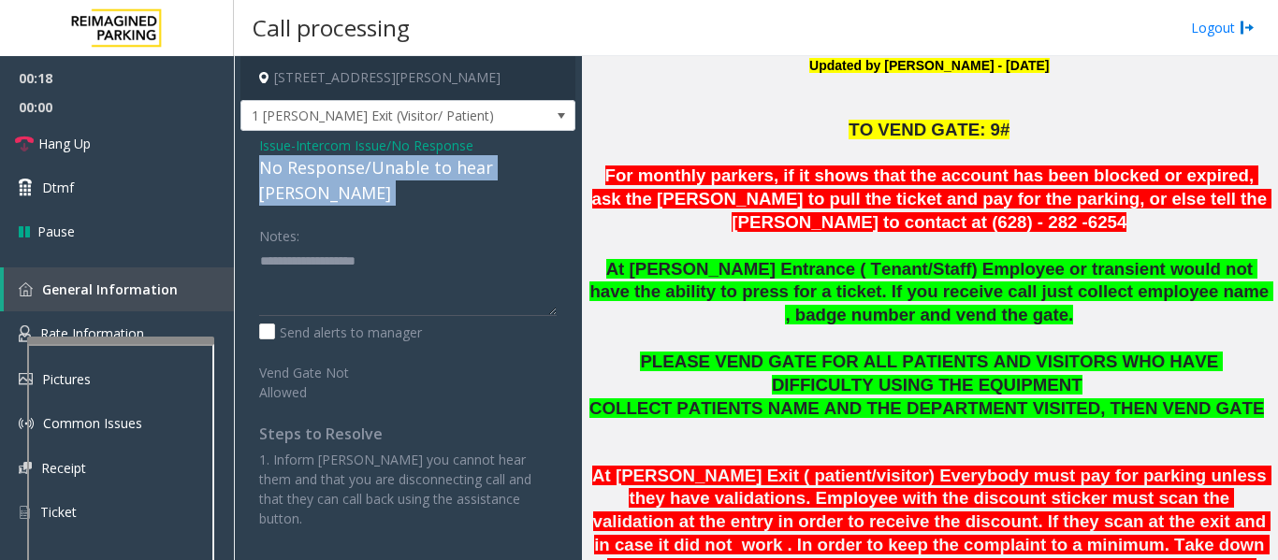
click at [373, 173] on div "No Response/Unable to hear [PERSON_NAME]" at bounding box center [407, 180] width 297 height 51
drag, startPoint x: 375, startPoint y: 172, endPoint x: 366, endPoint y: 273, distance: 101.5
click at [366, 273] on div "Issue - Intercom Issue/No Response No Response/Unable to hear [PERSON_NAME] Not…" at bounding box center [407, 339] width 335 height 416
click at [418, 175] on div "No Response/Unable to hear [PERSON_NAME]" at bounding box center [407, 180] width 297 height 51
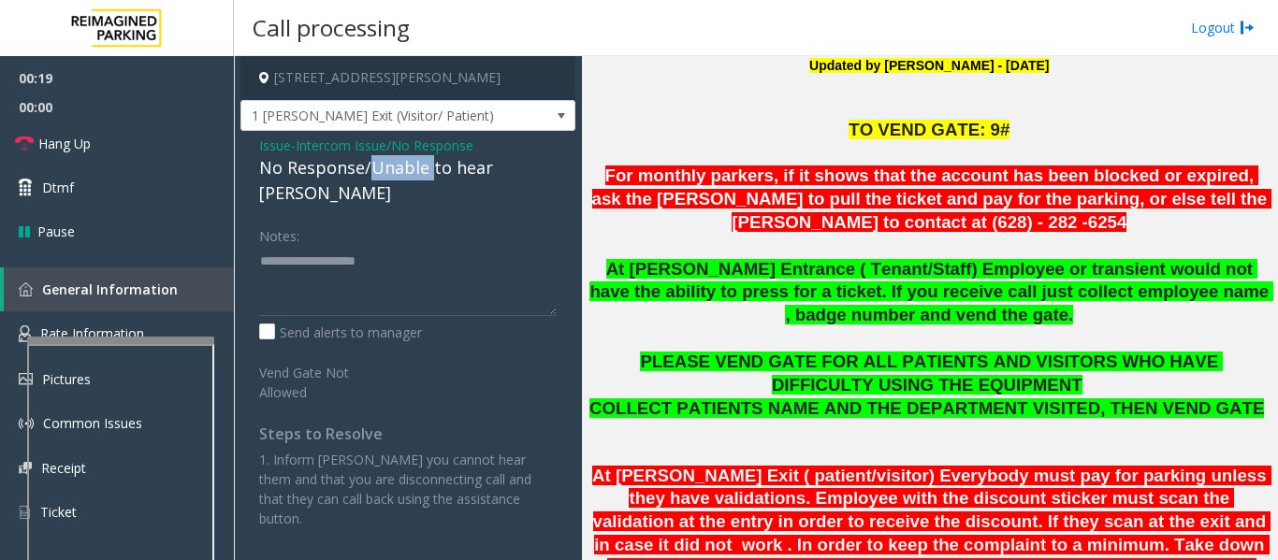
click at [418, 175] on div "No Response/Unable to hear [PERSON_NAME]" at bounding box center [407, 180] width 297 height 51
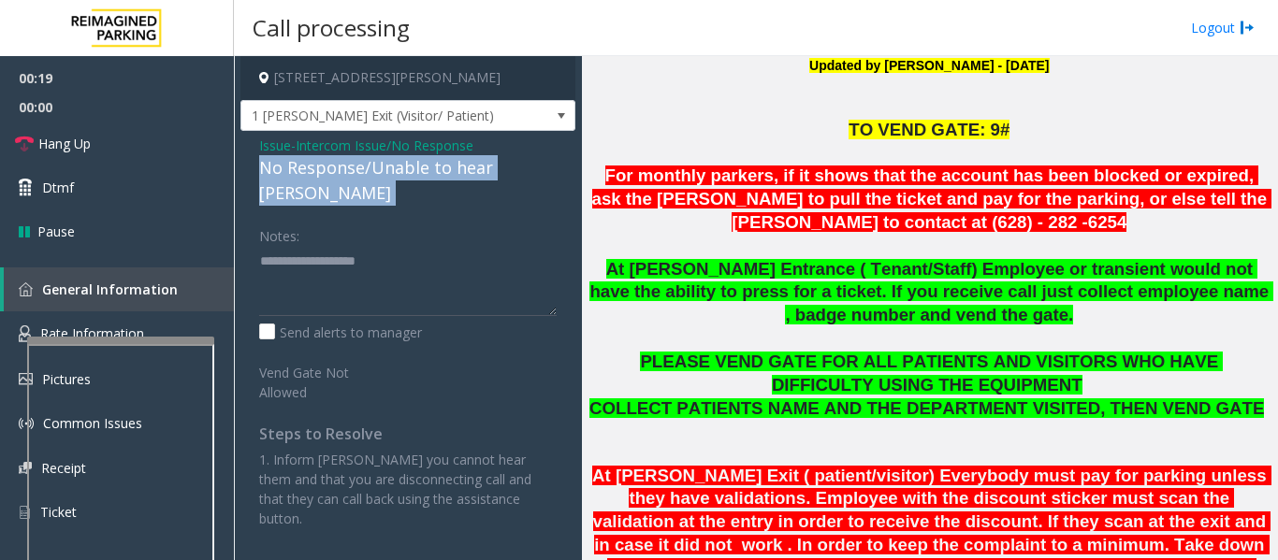
click at [418, 175] on div "No Response/Unable to hear [PERSON_NAME]" at bounding box center [407, 180] width 297 height 51
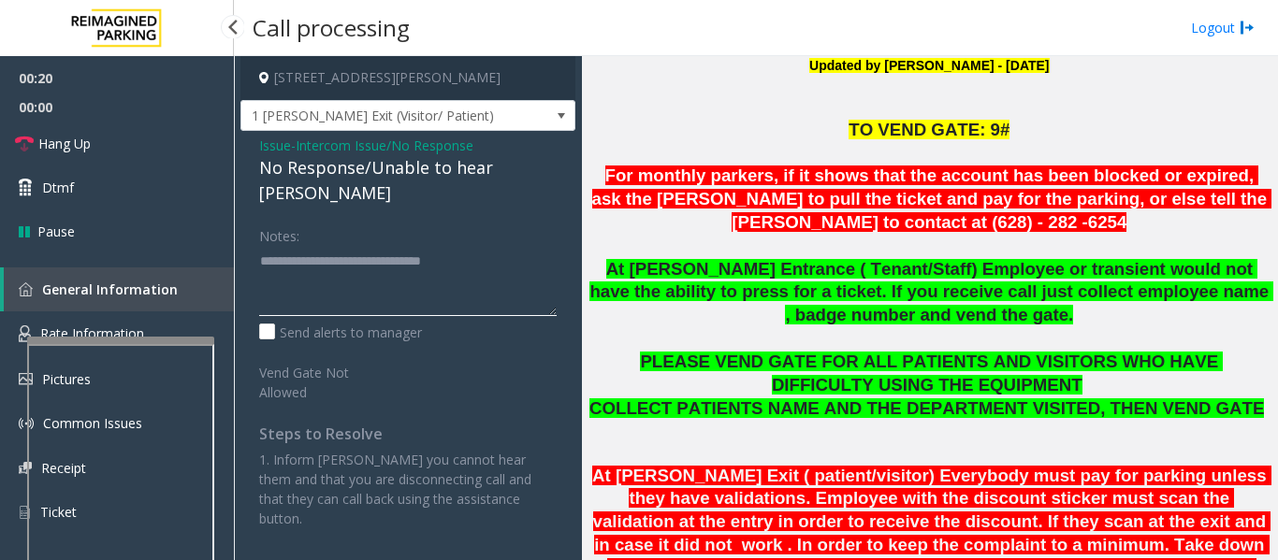
type textarea "**********"
click at [94, 111] on span "00:00" at bounding box center [117, 107] width 234 height 29
click at [98, 126] on link "Hang Up" at bounding box center [117, 144] width 234 height 44
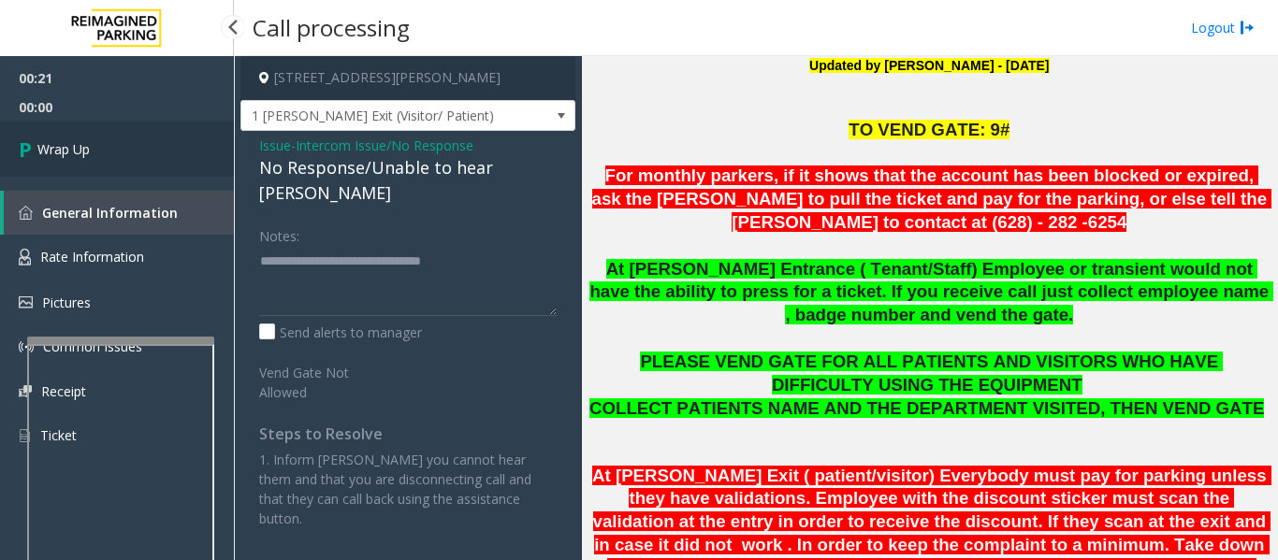
click at [44, 146] on span "Wrap Up" at bounding box center [63, 149] width 52 height 20
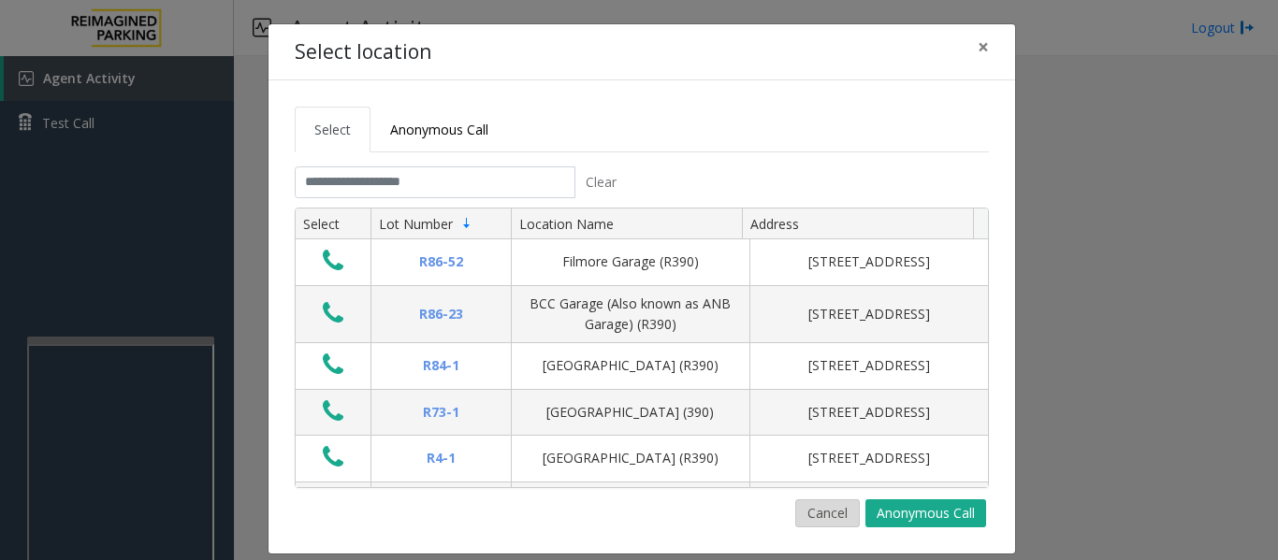
click at [809, 515] on button "Cancel" at bounding box center [827, 514] width 65 height 28
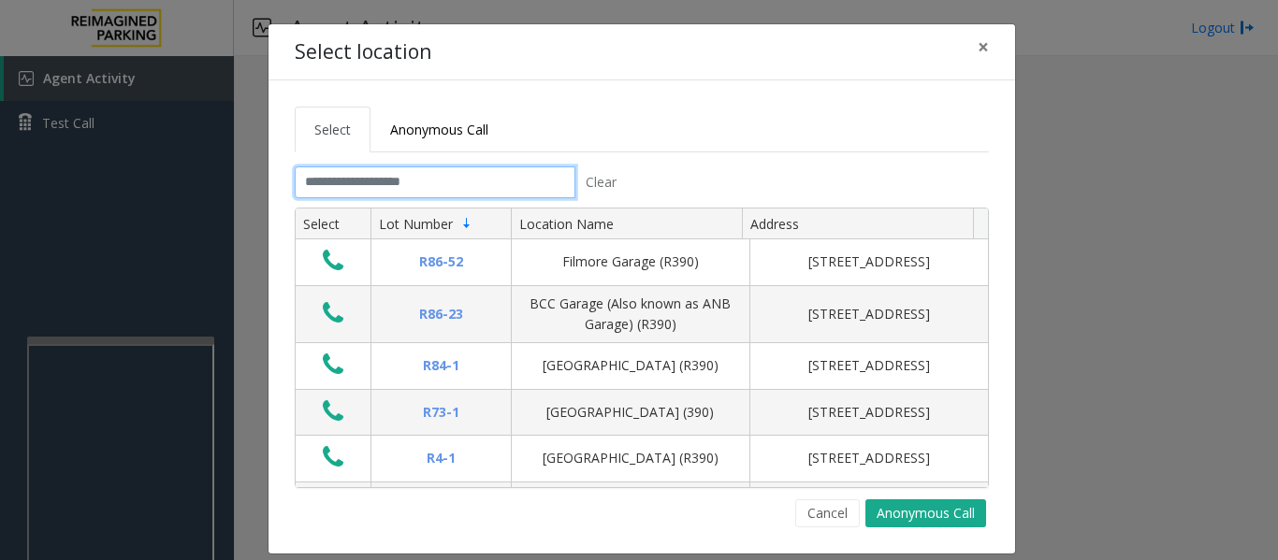
click at [483, 182] on input "text" at bounding box center [435, 183] width 281 height 32
type input "*"
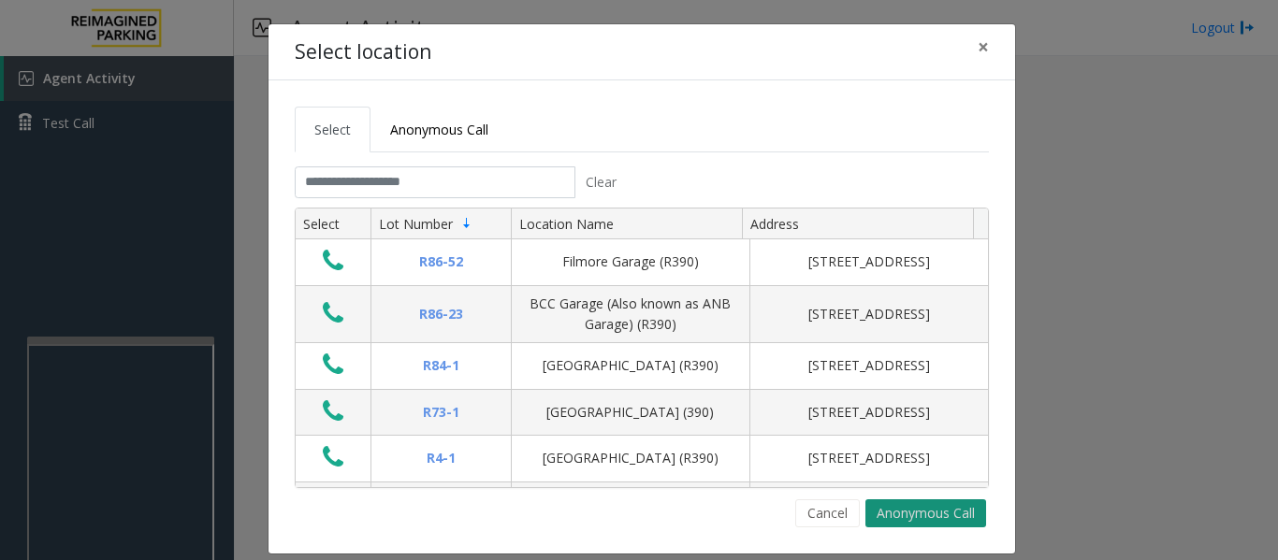
drag, startPoint x: 820, startPoint y: 511, endPoint x: 886, endPoint y: 500, distance: 66.3
click at [821, 511] on button "Cancel" at bounding box center [827, 514] width 65 height 28
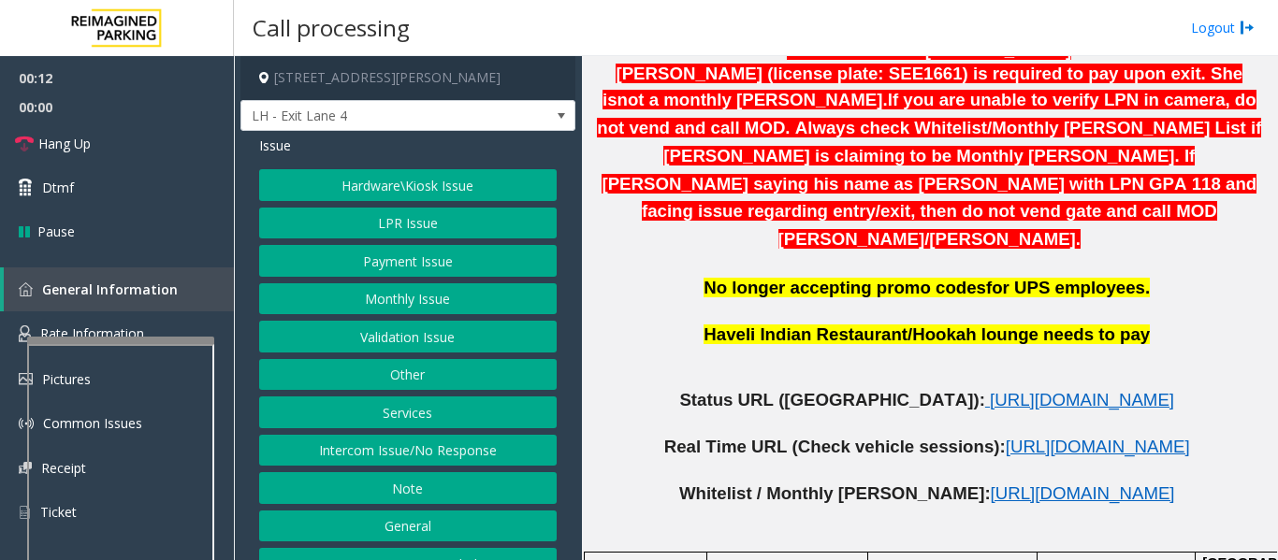
scroll to position [842, 0]
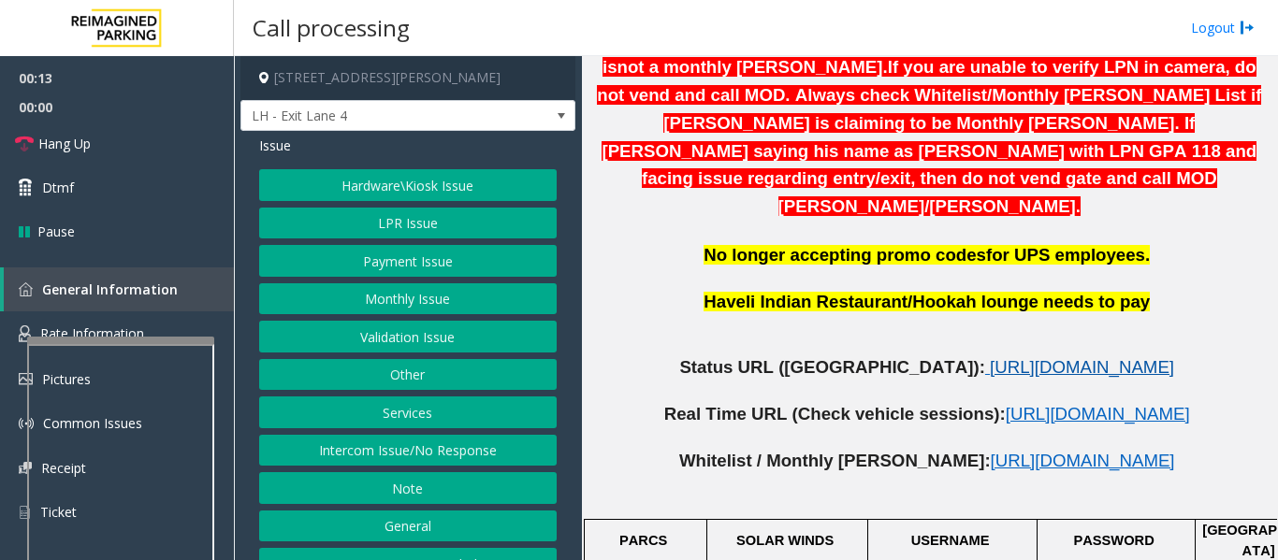
click at [990, 357] on span "[URL][DOMAIN_NAME]" at bounding box center [1082, 367] width 184 height 20
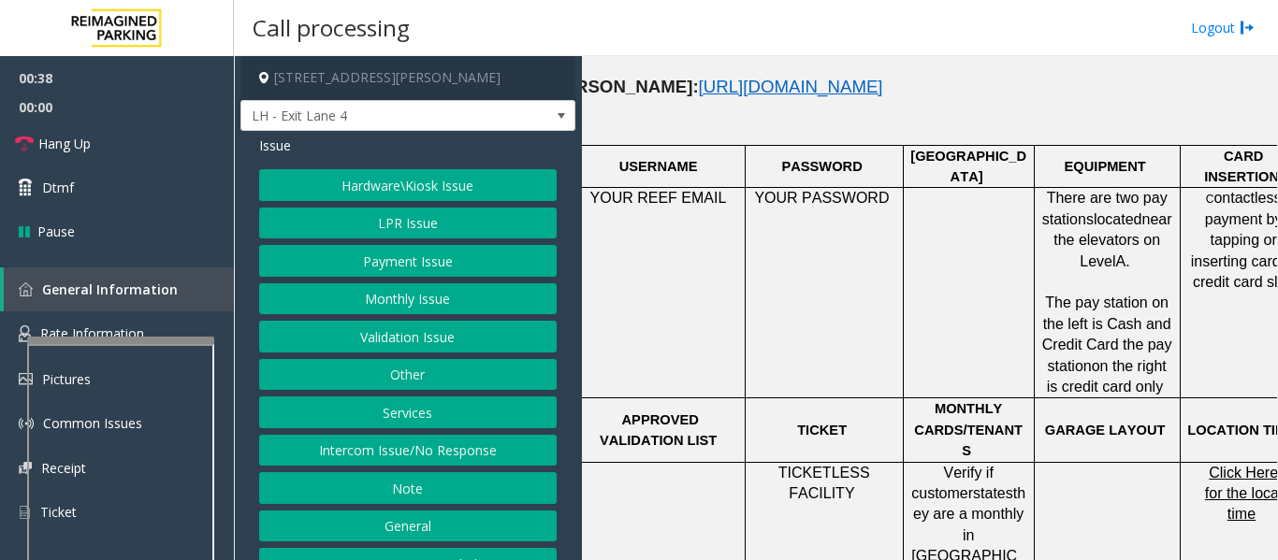
scroll to position [1216, 345]
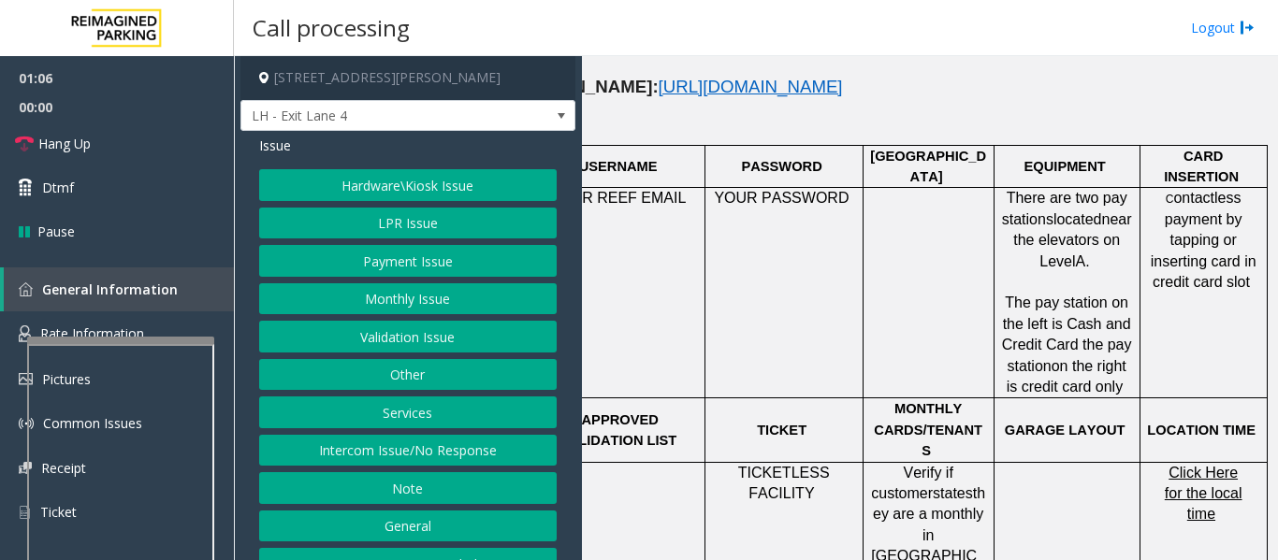
click at [470, 195] on button "Hardware\Kiosk Issue" at bounding box center [407, 185] width 297 height 32
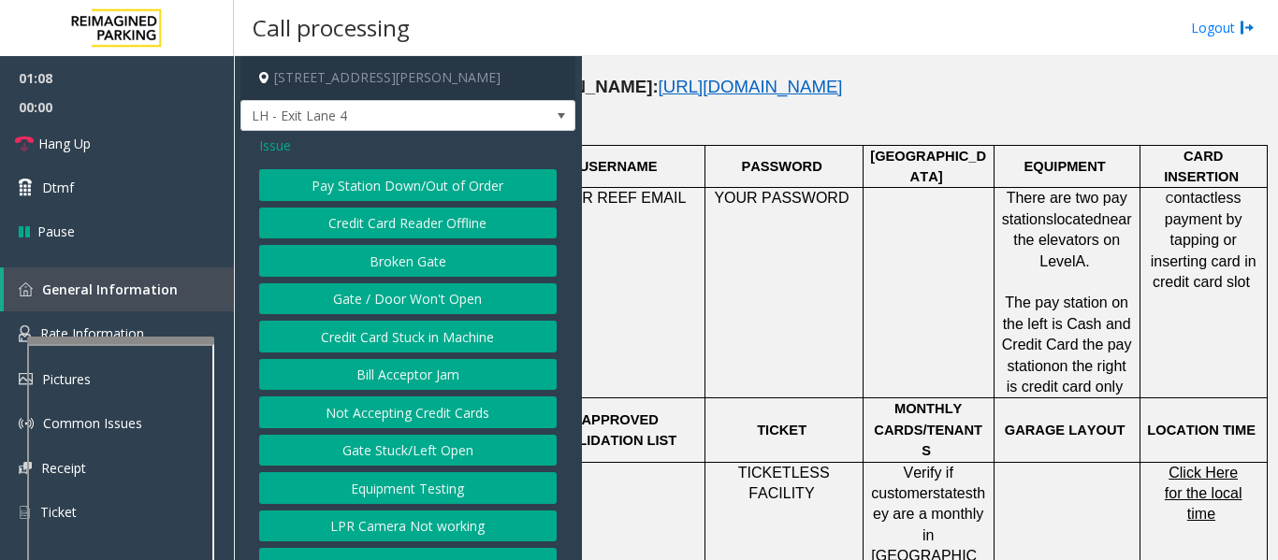
click at [444, 306] on button "Gate / Door Won't Open" at bounding box center [407, 299] width 297 height 32
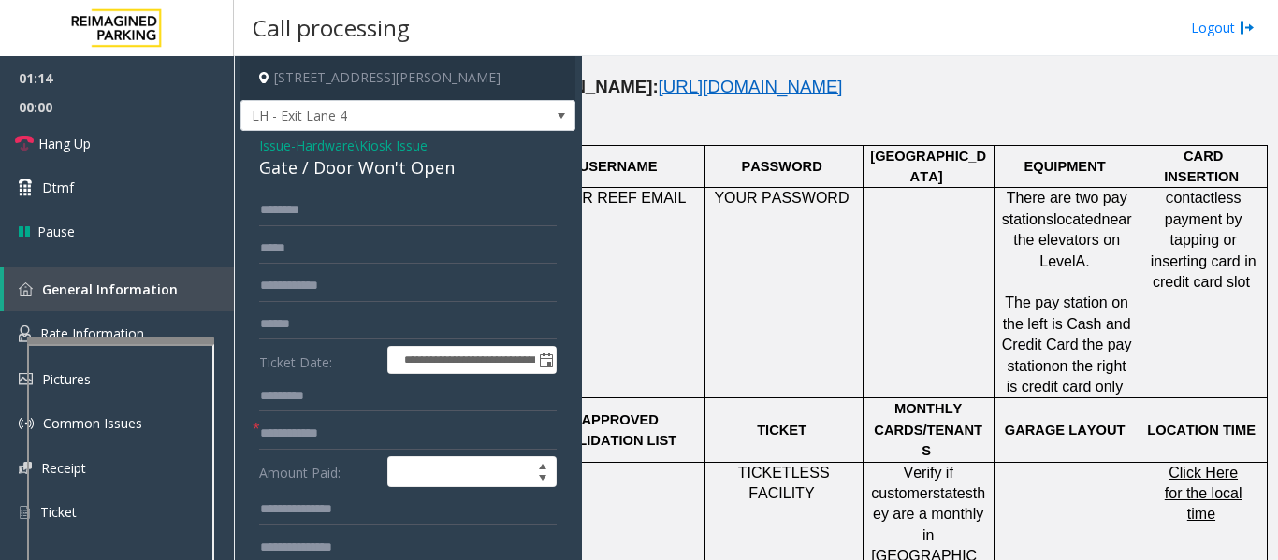
click at [380, 169] on div "Gate / Door Won't Open" at bounding box center [407, 167] width 297 height 25
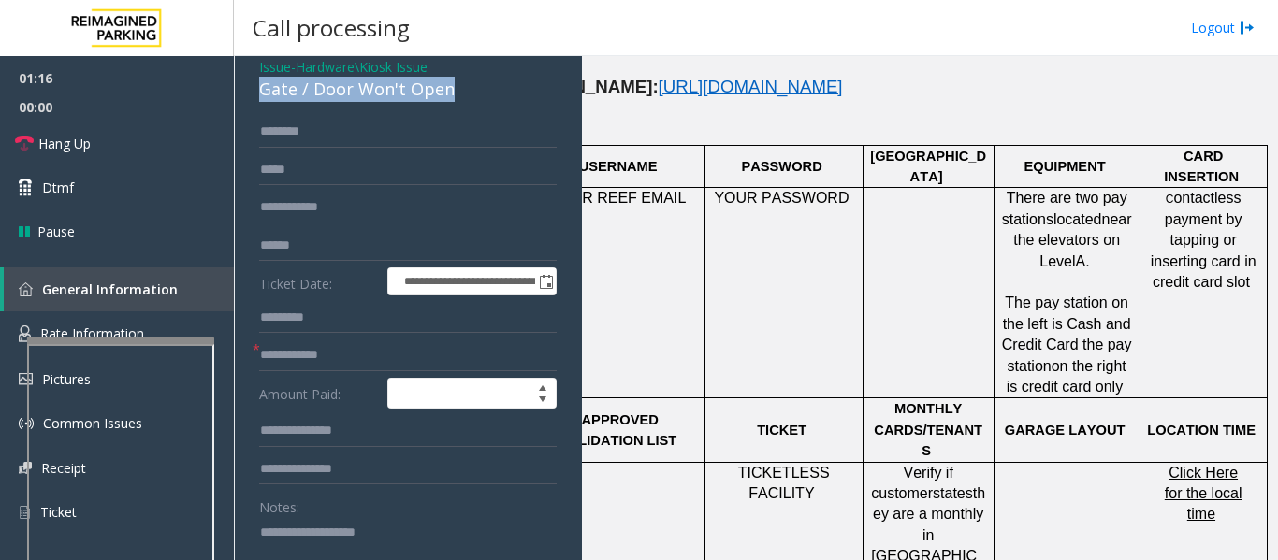
scroll to position [187, 0]
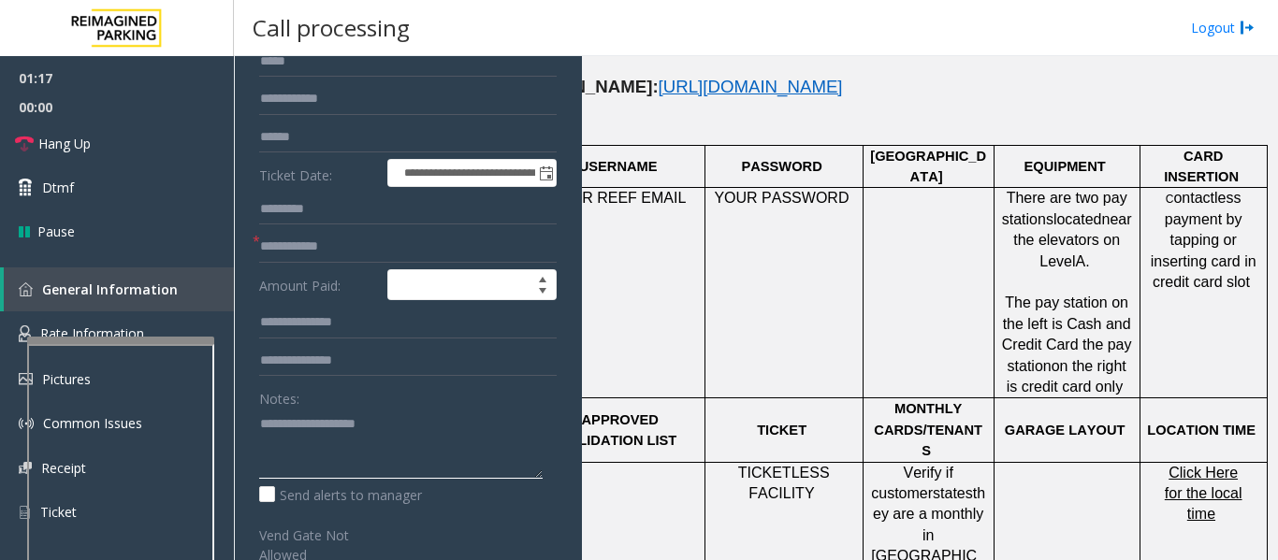
click at [387, 428] on textarea at bounding box center [400, 444] width 283 height 70
paste textarea "**********"
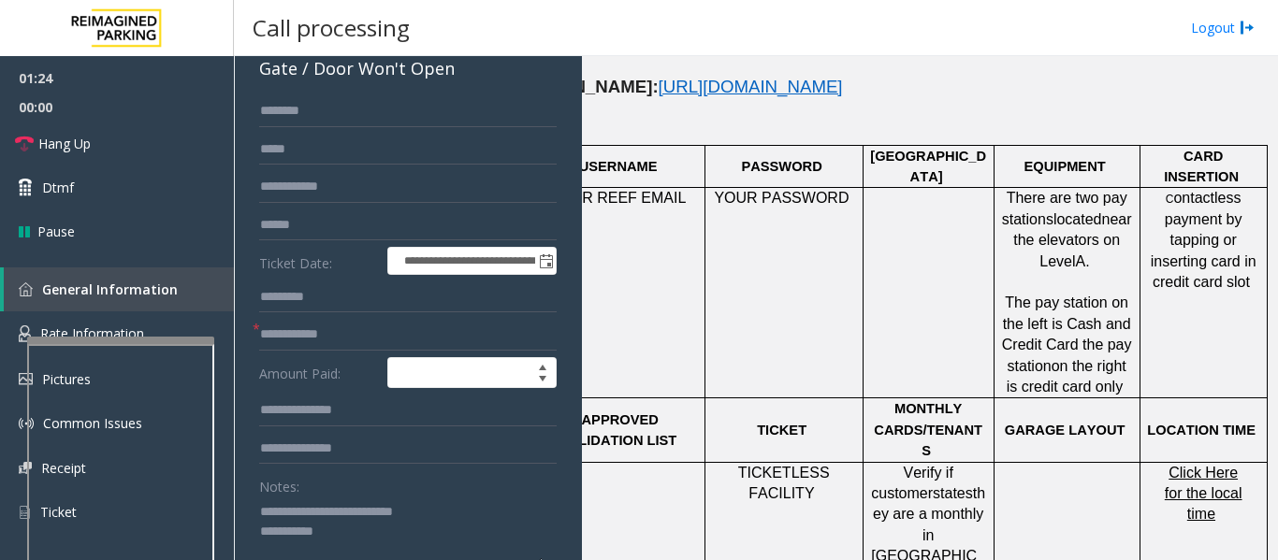
scroll to position [0, 0]
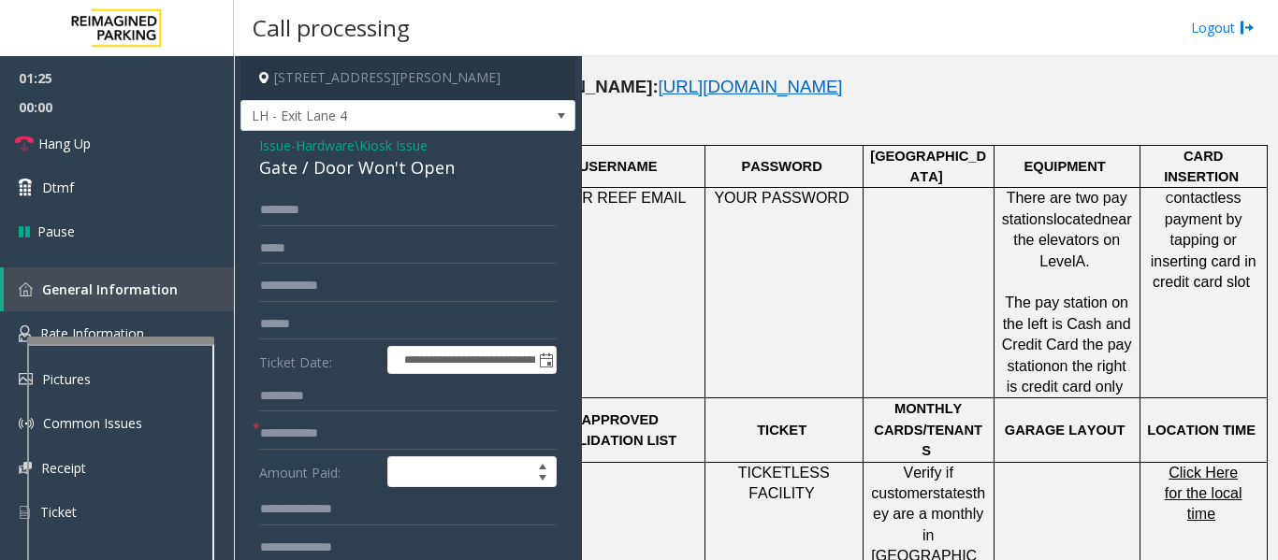
type textarea "**********"
click at [343, 216] on input "text" at bounding box center [407, 211] width 297 height 32
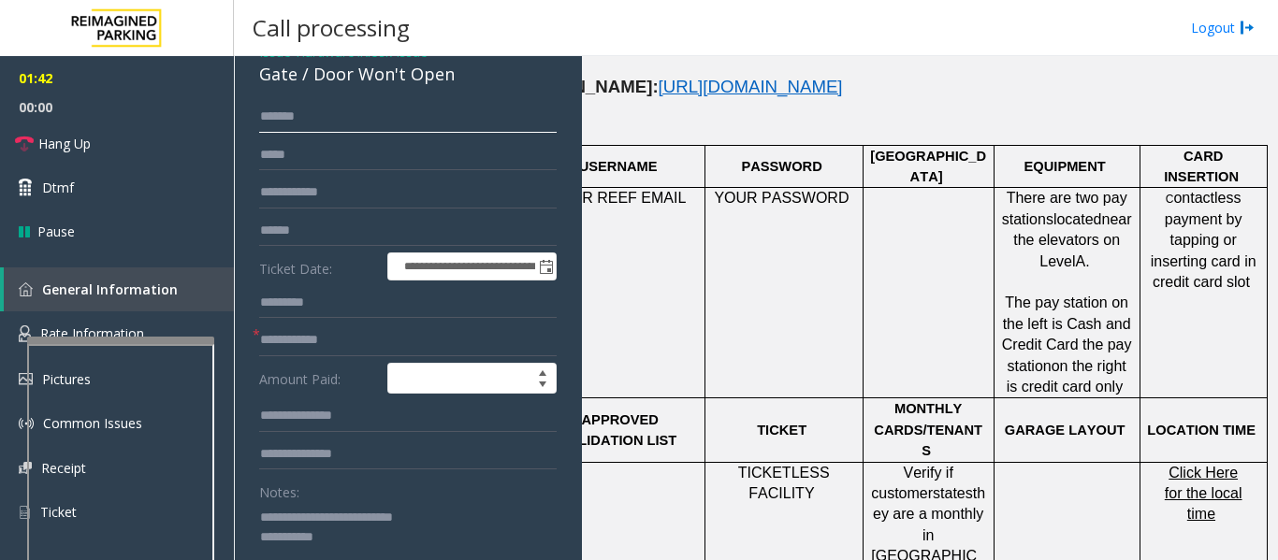
type input "******"
click at [459, 520] on textarea at bounding box center [400, 537] width 283 height 70
type textarea "**********"
click at [325, 340] on input "text" at bounding box center [407, 341] width 297 height 32
type input "**"
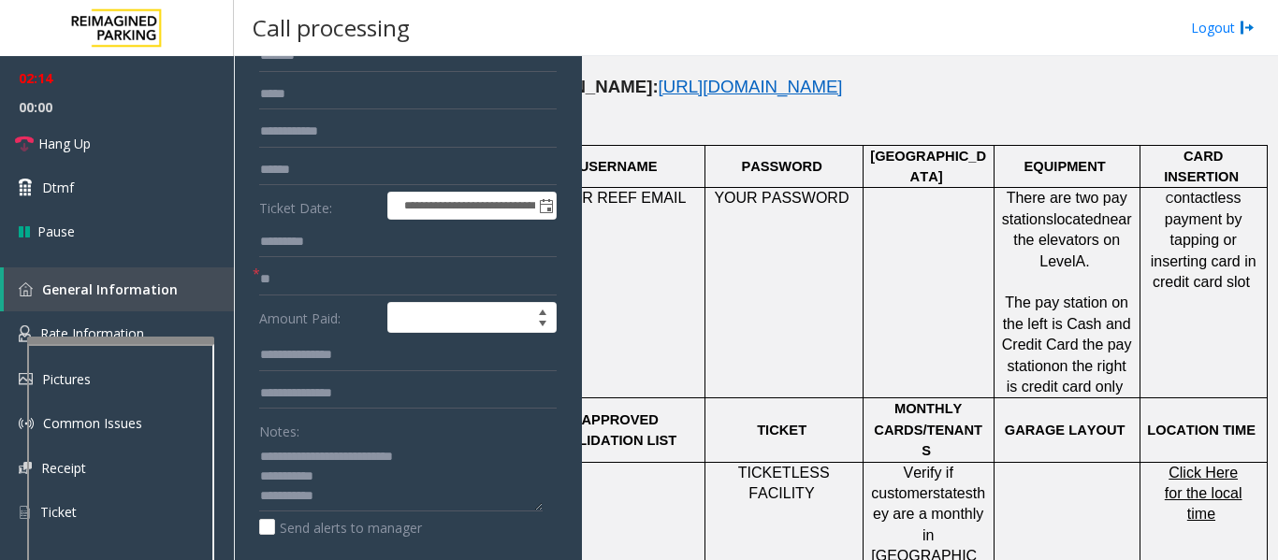
scroll to position [187, 0]
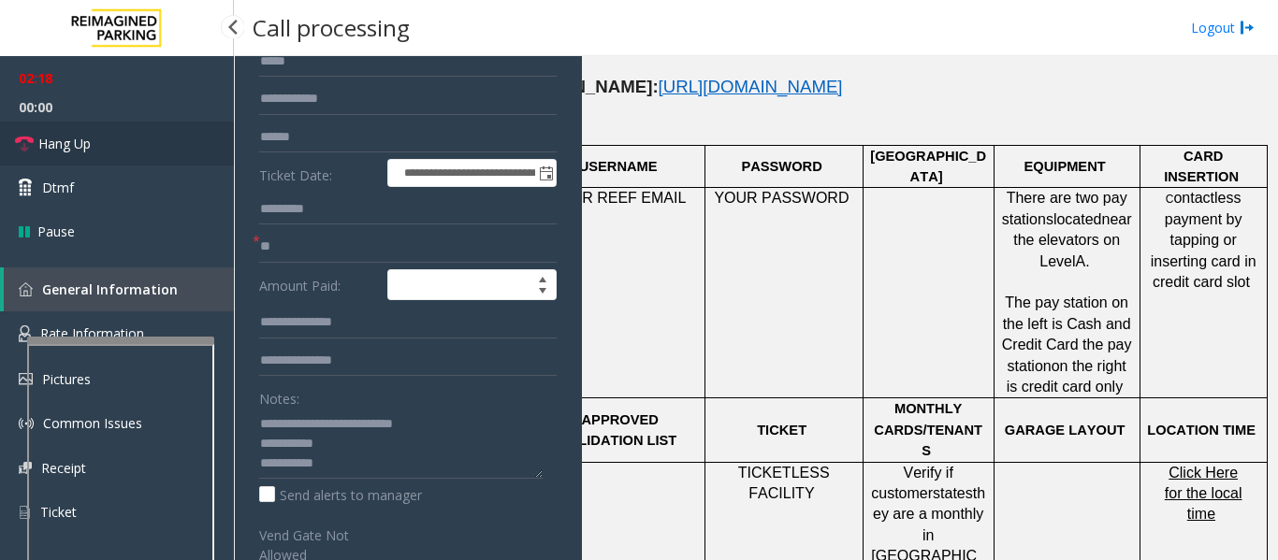
click at [77, 160] on link "Hang Up" at bounding box center [117, 144] width 234 height 44
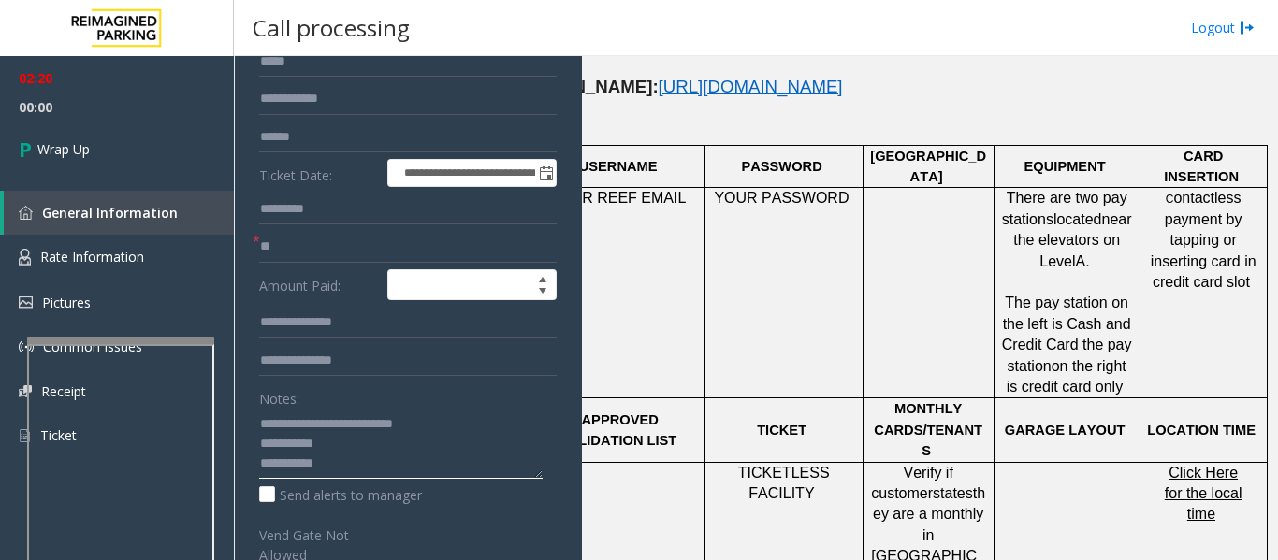
click at [350, 469] on textarea at bounding box center [400, 444] width 283 height 70
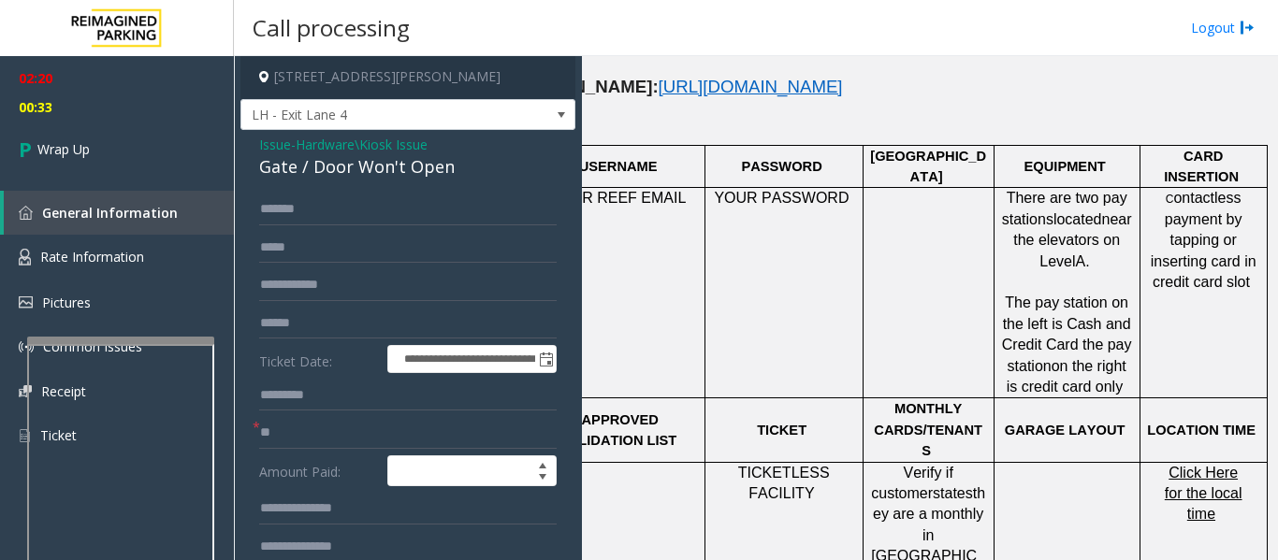
scroll to position [0, 0]
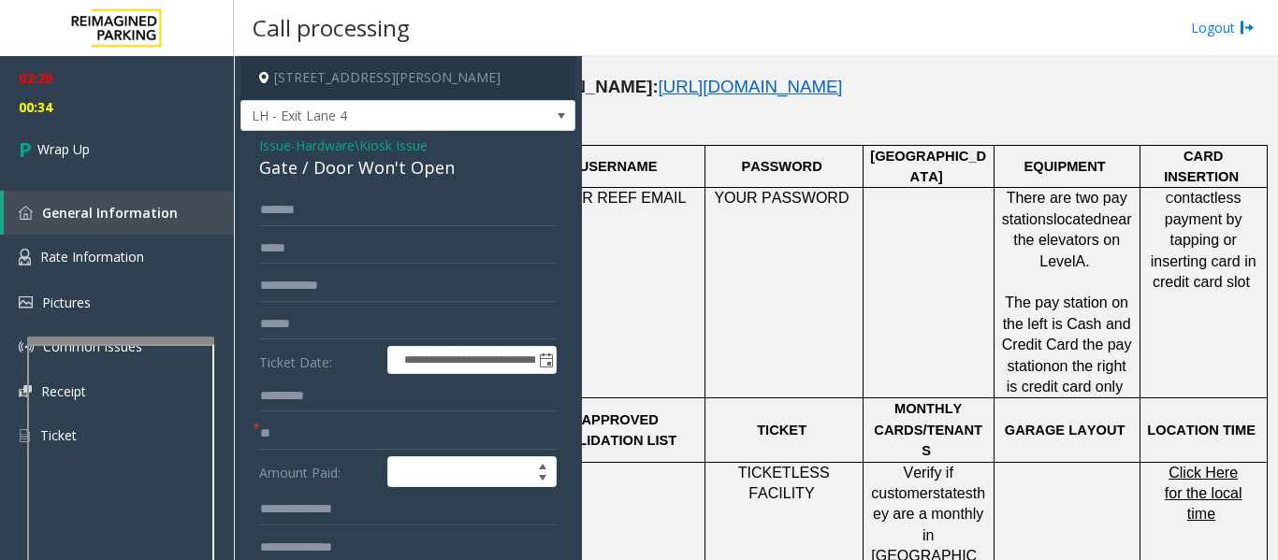
type textarea "**********"
click at [279, 143] on span "Issue" at bounding box center [275, 146] width 32 height 20
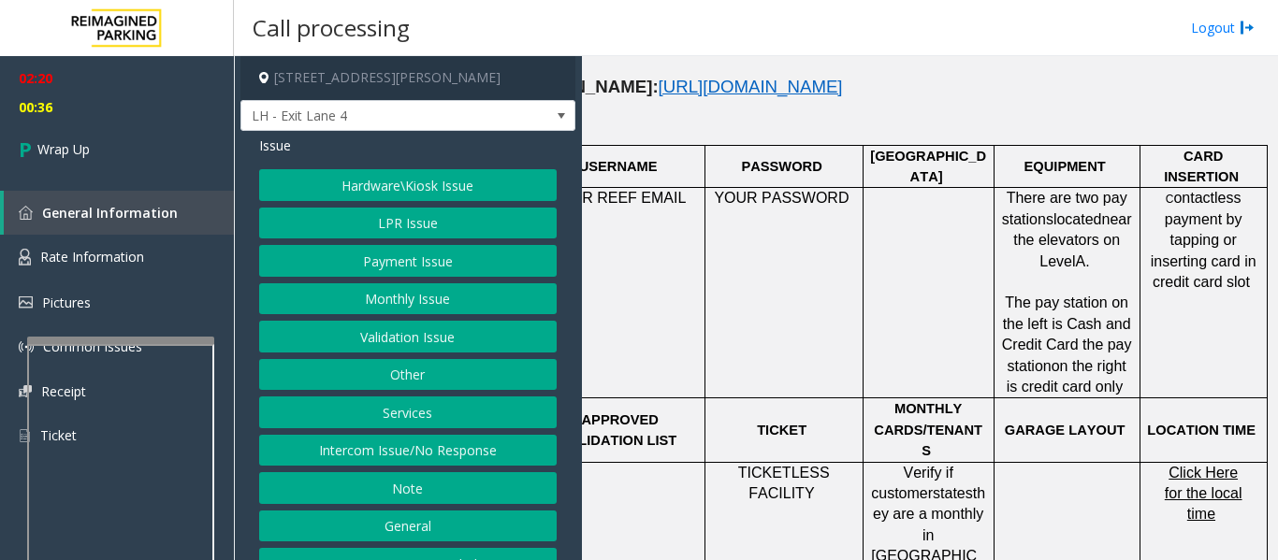
click at [424, 188] on button "Hardware\Kiosk Issue" at bounding box center [407, 185] width 297 height 32
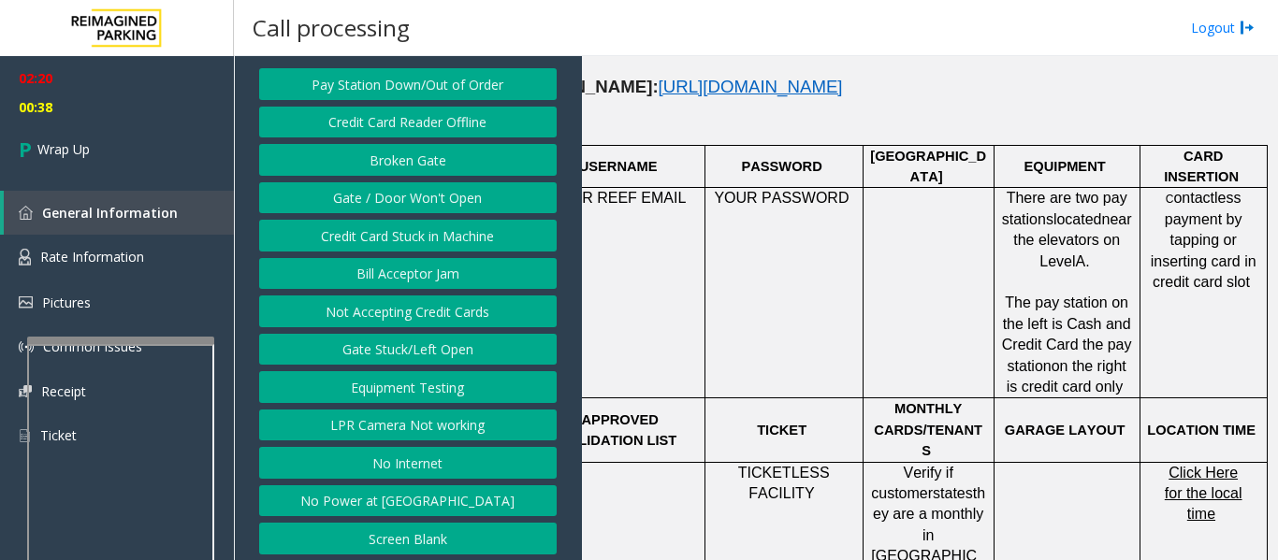
scroll to position [105, 0]
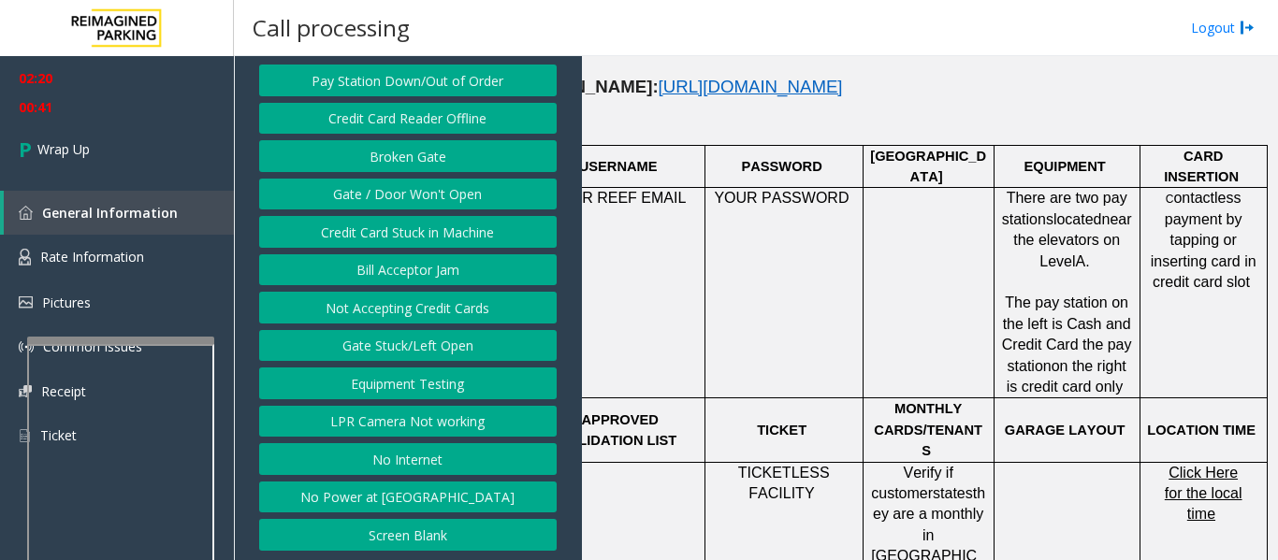
click at [468, 335] on button "Gate Stuck/Left Open" at bounding box center [407, 346] width 297 height 32
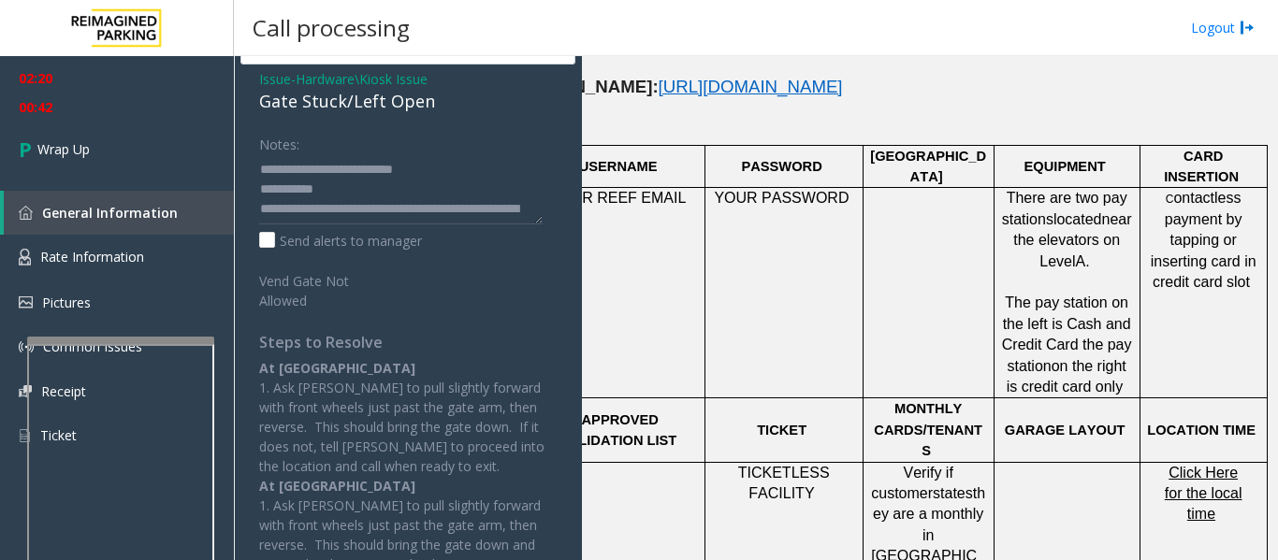
scroll to position [0, 0]
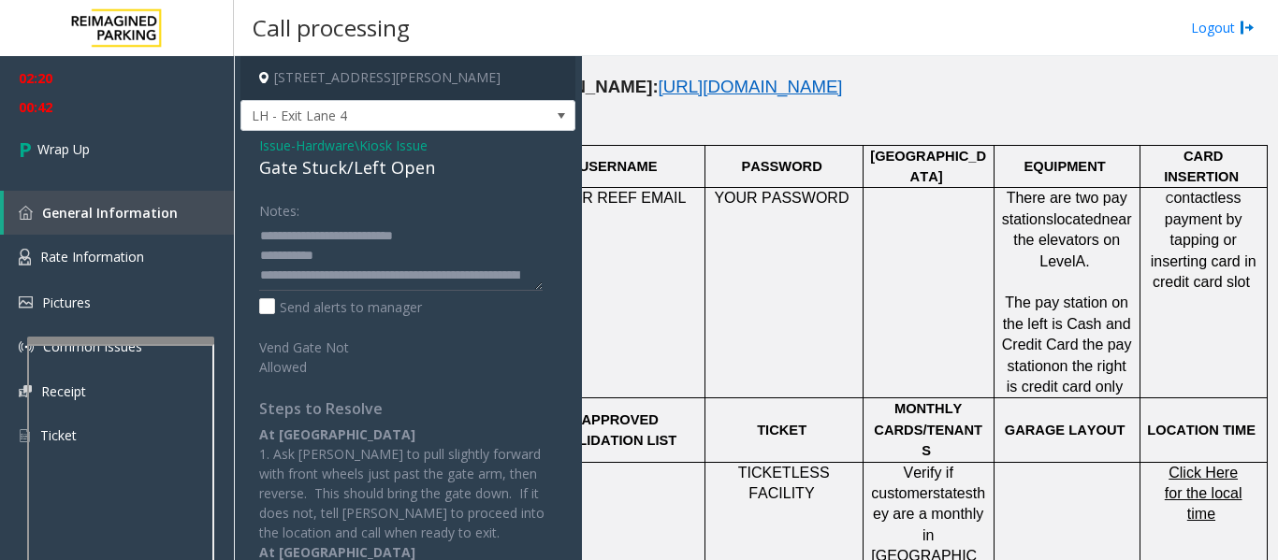
click at [372, 166] on div "Gate Stuck/Left Open" at bounding box center [407, 167] width 297 height 25
drag, startPoint x: 298, startPoint y: 234, endPoint x: 459, endPoint y: 237, distance: 160.9
click at [459, 237] on textarea at bounding box center [400, 256] width 283 height 70
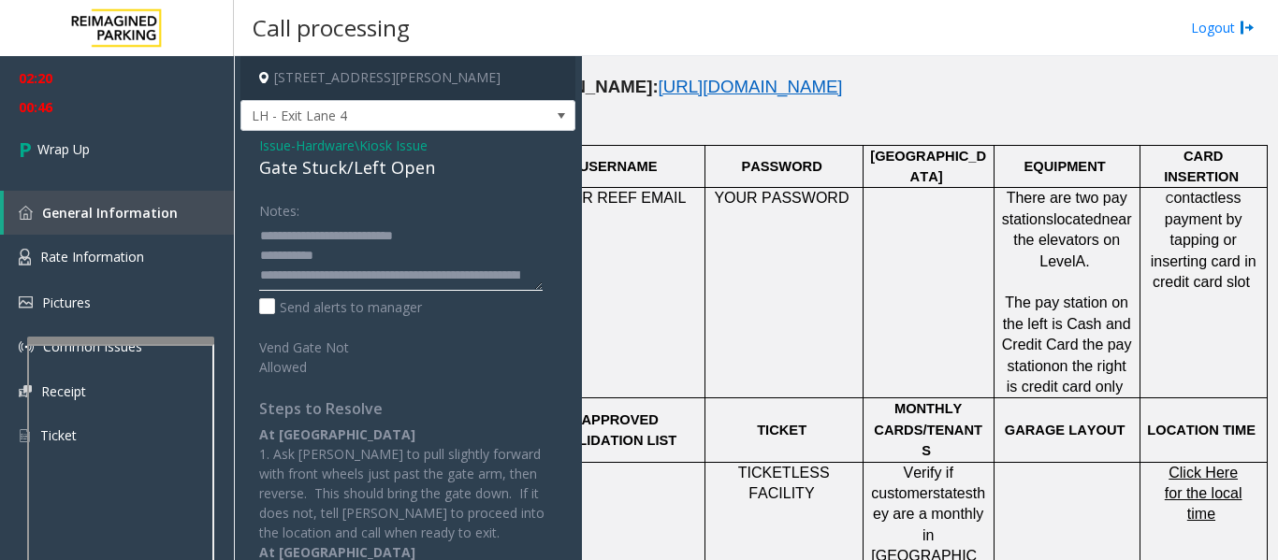
paste textarea
type textarea "**********"
click at [283, 149] on span "Issue" at bounding box center [275, 146] width 32 height 20
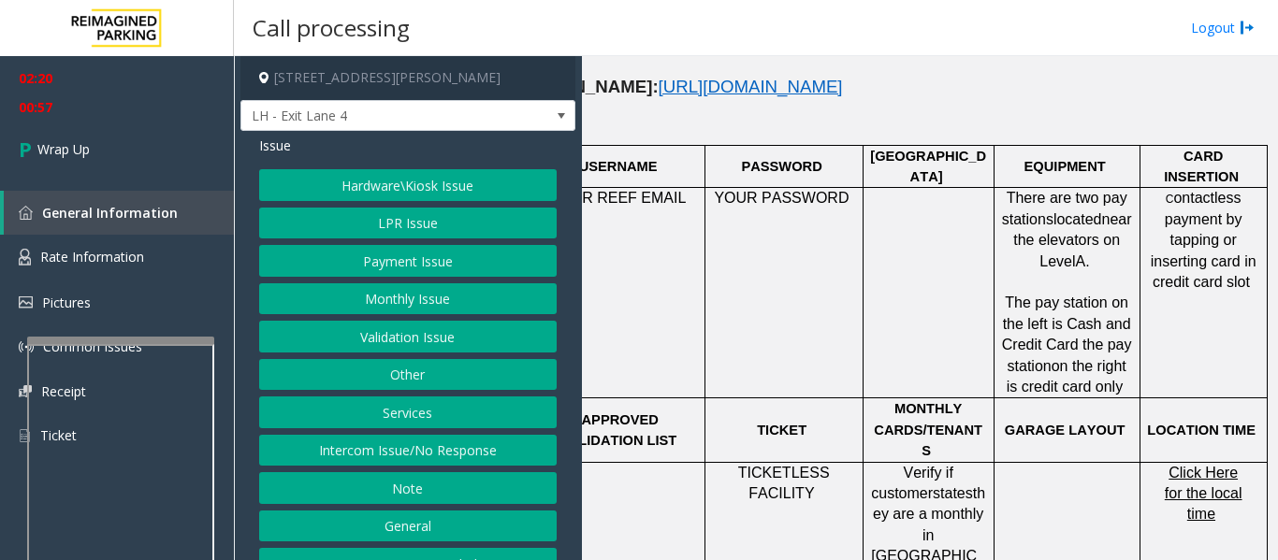
click at [437, 179] on button "Hardware\Kiosk Issue" at bounding box center [407, 185] width 297 height 32
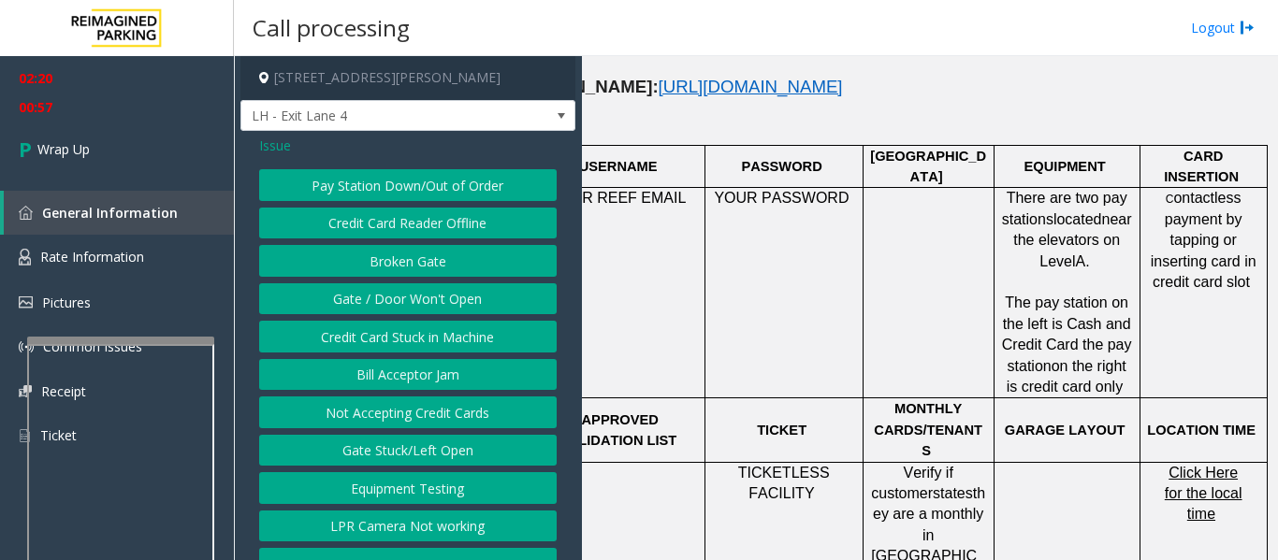
click at [399, 300] on button "Gate / Door Won't Open" at bounding box center [407, 299] width 297 height 32
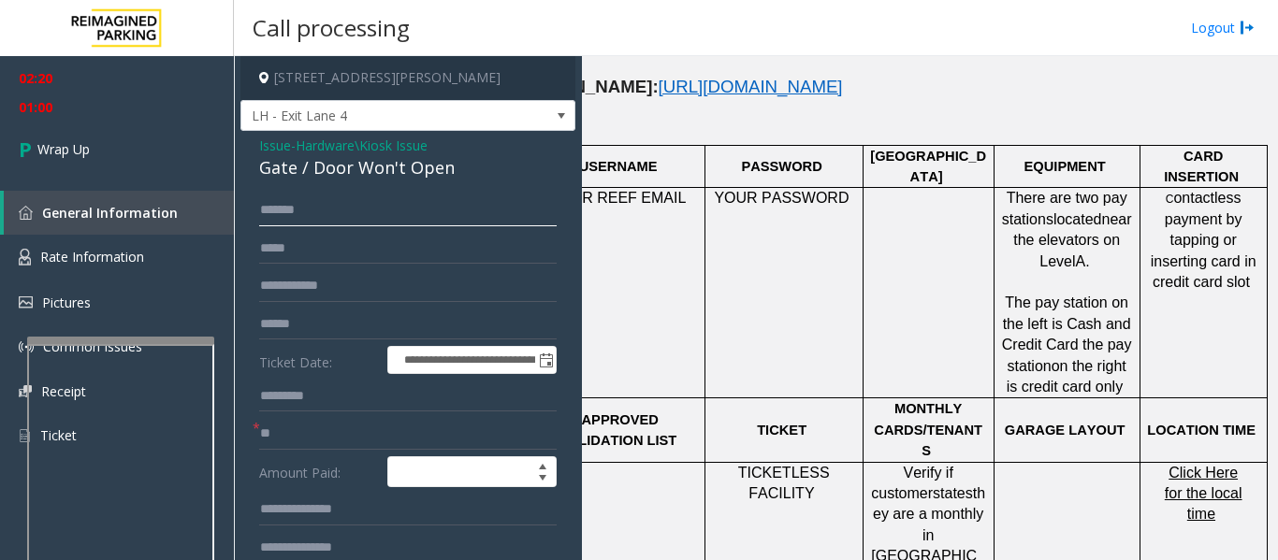
drag, startPoint x: 327, startPoint y: 205, endPoint x: 256, endPoint y: 204, distance: 71.1
click at [267, 145] on span "Issue" at bounding box center [275, 146] width 32 height 20
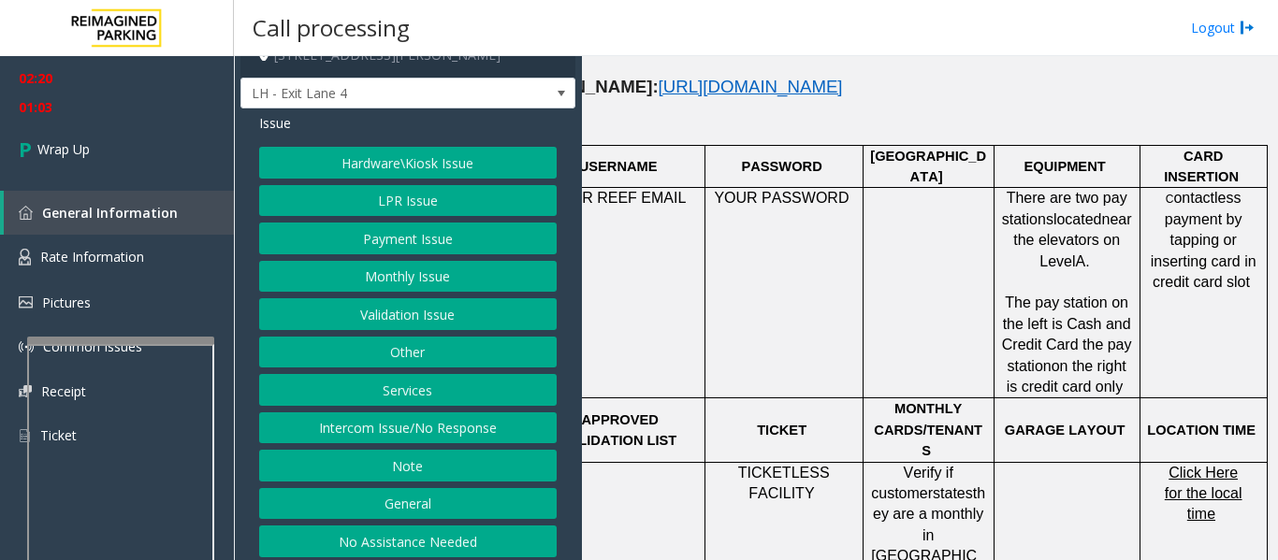
scroll to position [29, 0]
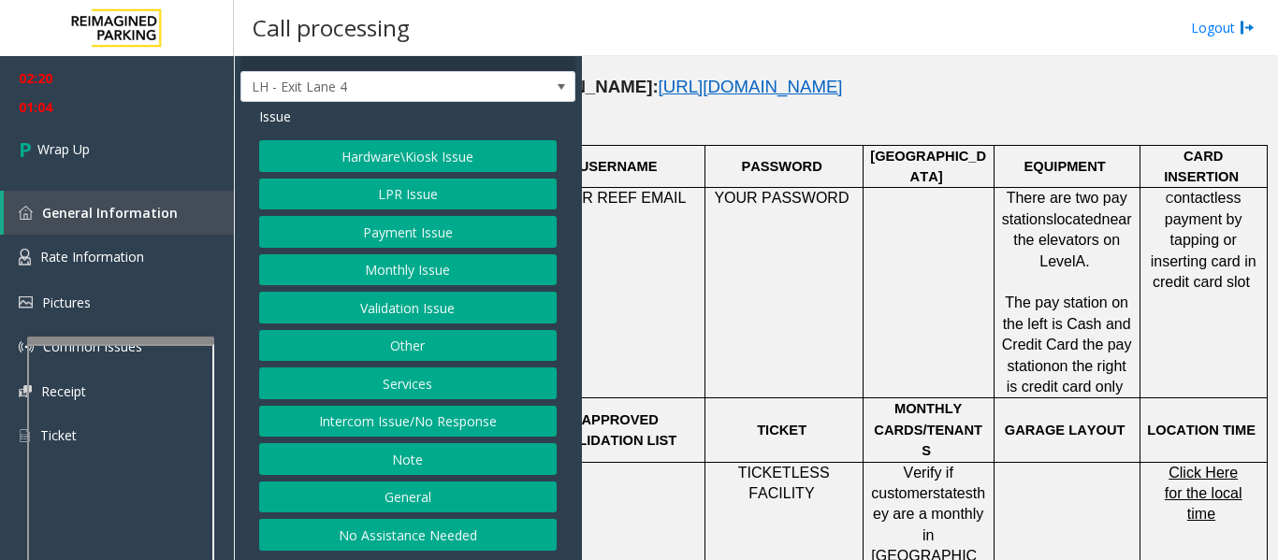
click at [432, 161] on button "Hardware\Kiosk Issue" at bounding box center [407, 156] width 297 height 32
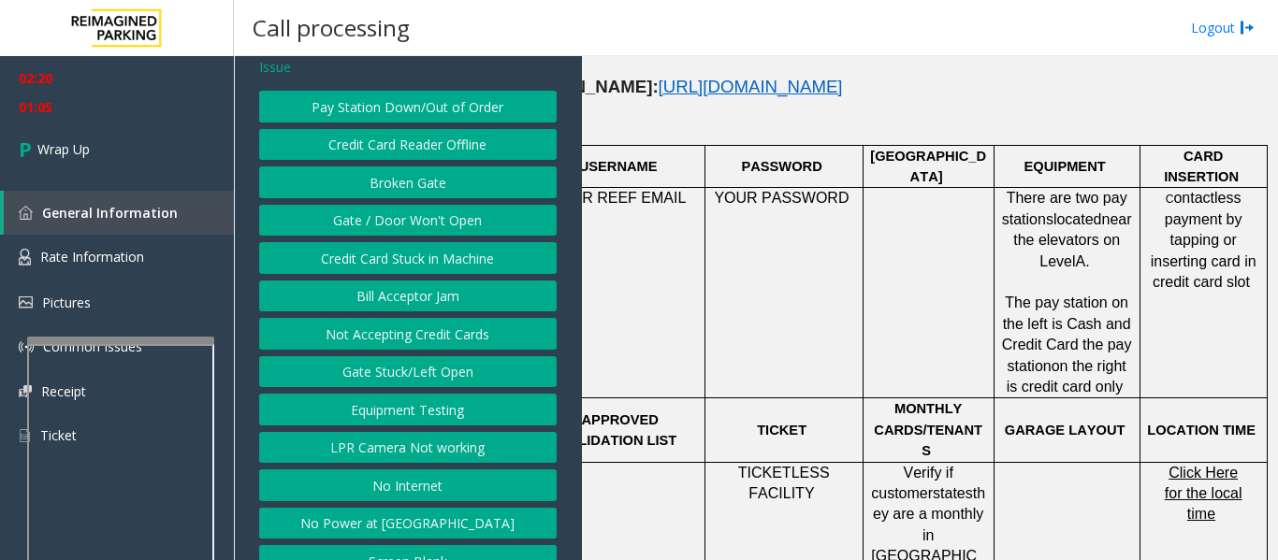
scroll to position [105, 0]
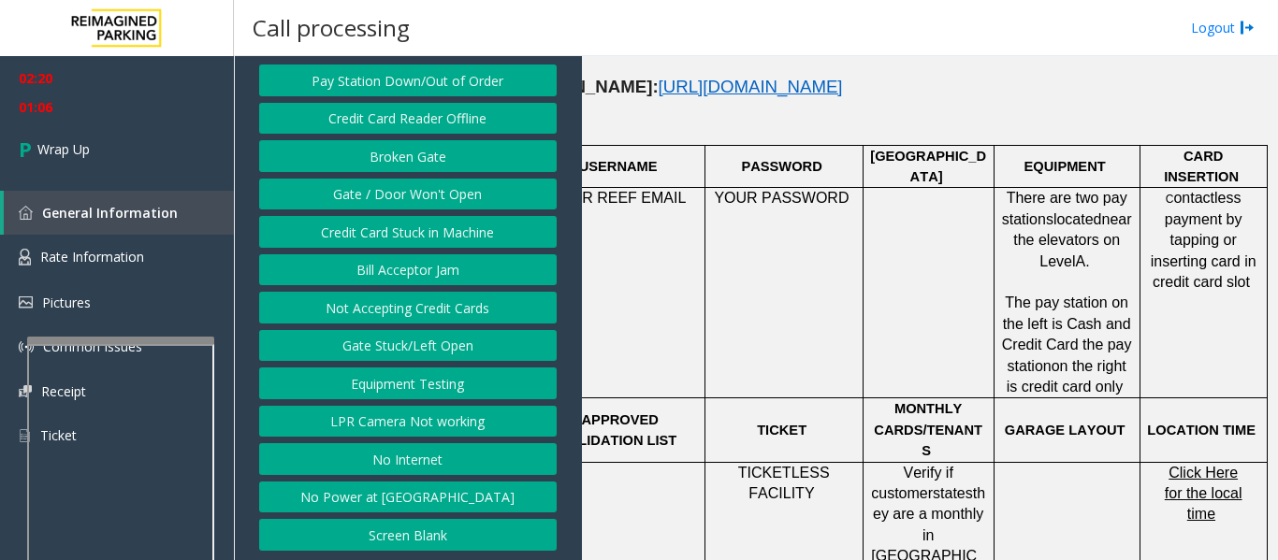
click at [450, 342] on button "Gate Stuck/Left Open" at bounding box center [407, 346] width 297 height 32
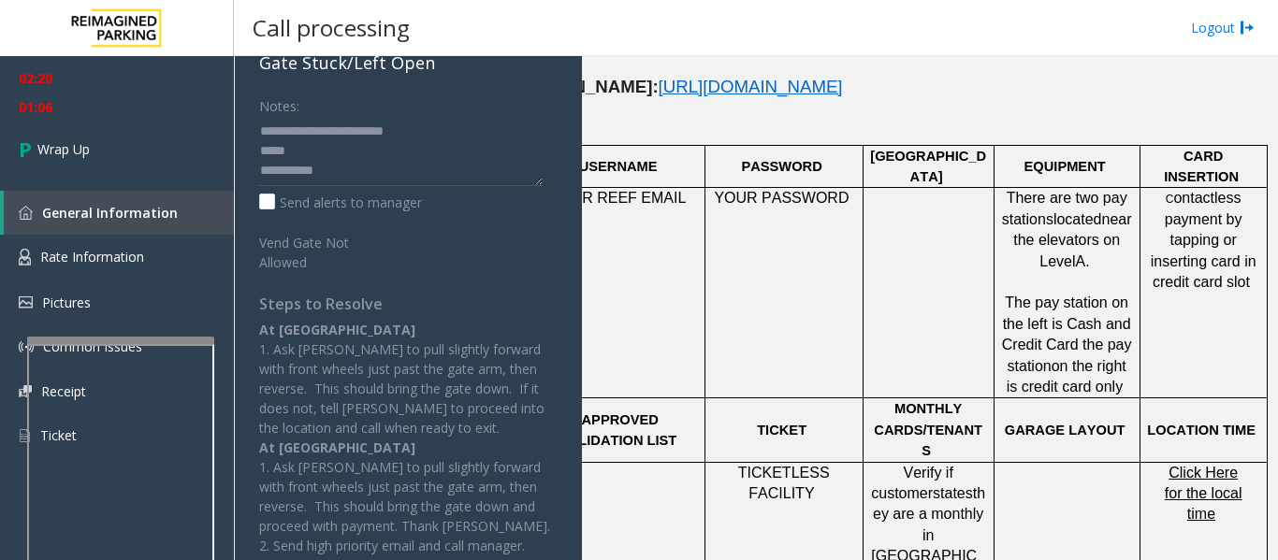
scroll to position [130, 0]
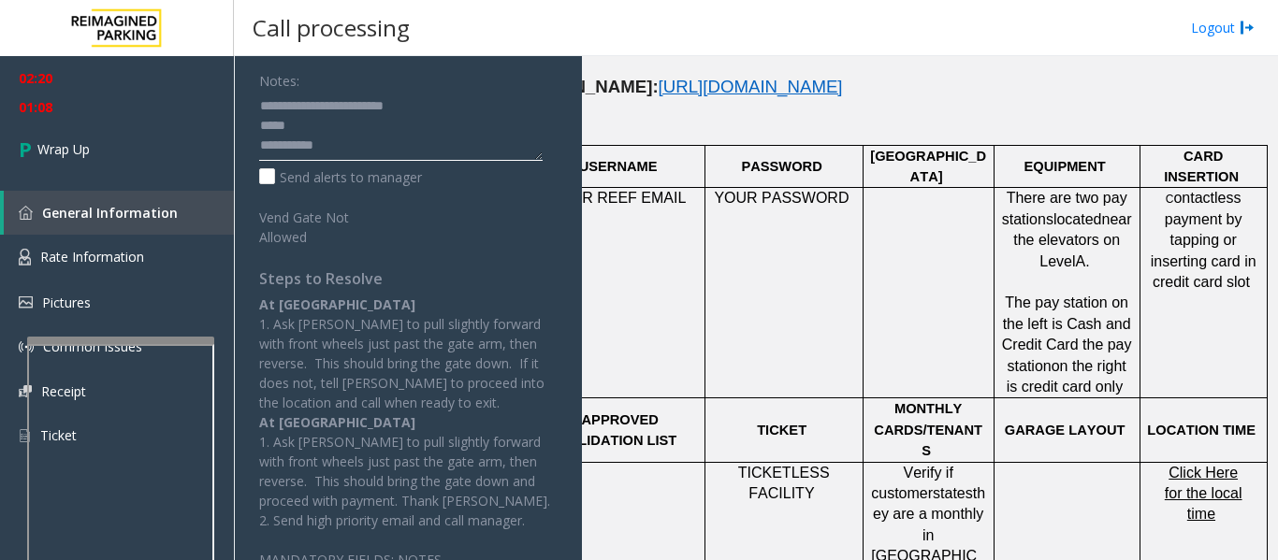
click at [310, 129] on textarea at bounding box center [400, 126] width 283 height 70
paste textarea "*******"
type textarea "**********"
click at [138, 115] on span "01:09" at bounding box center [117, 107] width 234 height 29
click at [138, 141] on link "Wrap Up" at bounding box center [117, 149] width 234 height 55
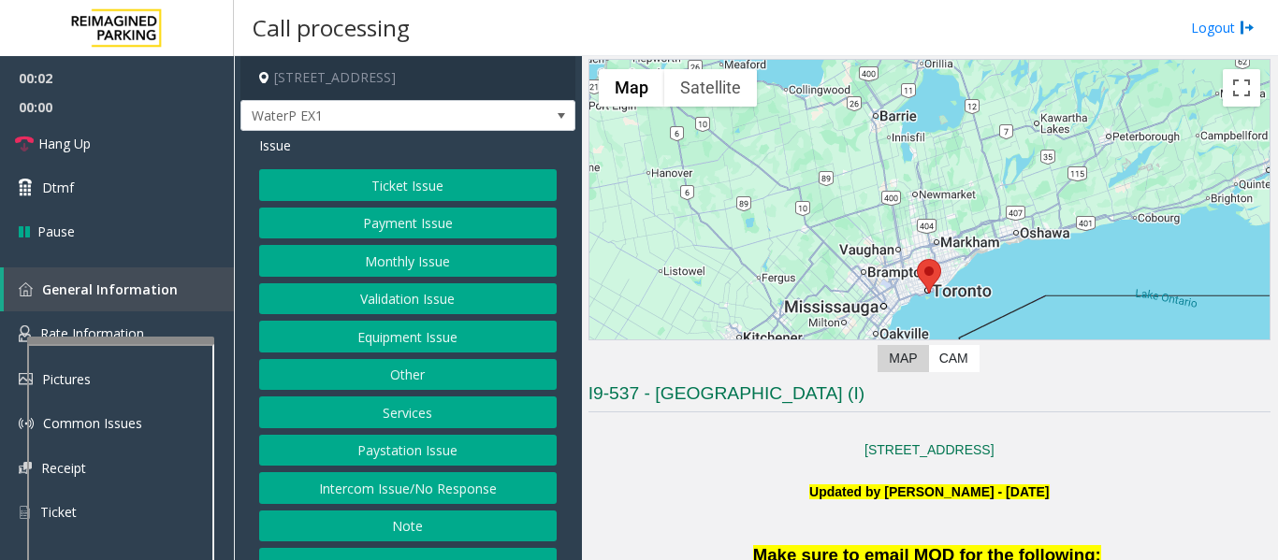
scroll to position [94, 0]
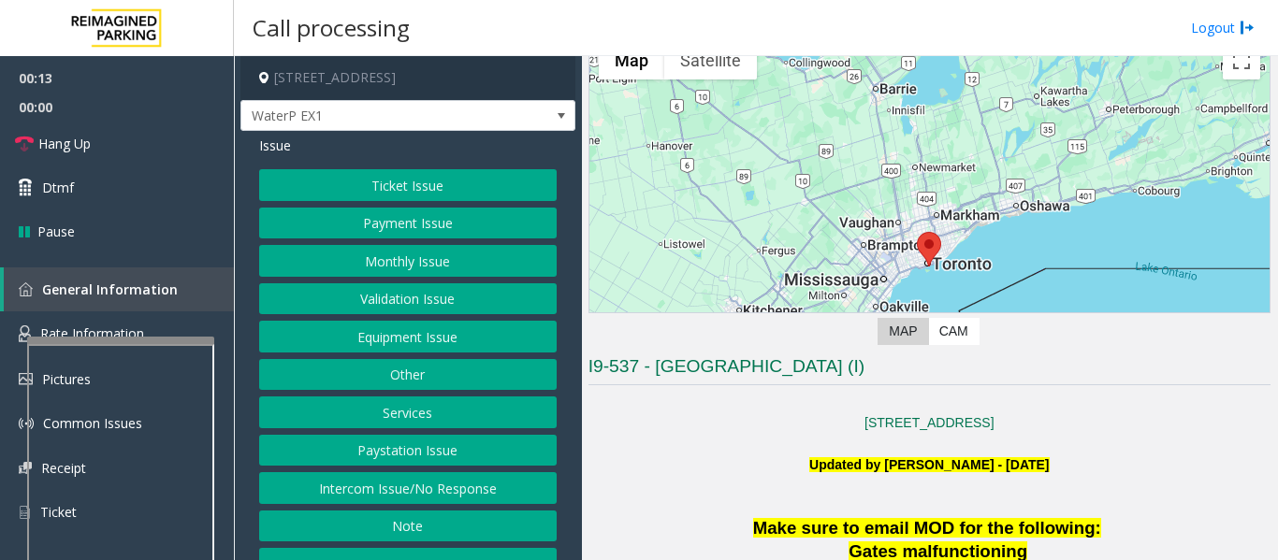
click at [508, 475] on button "Intercom Issue/No Response" at bounding box center [407, 488] width 297 height 32
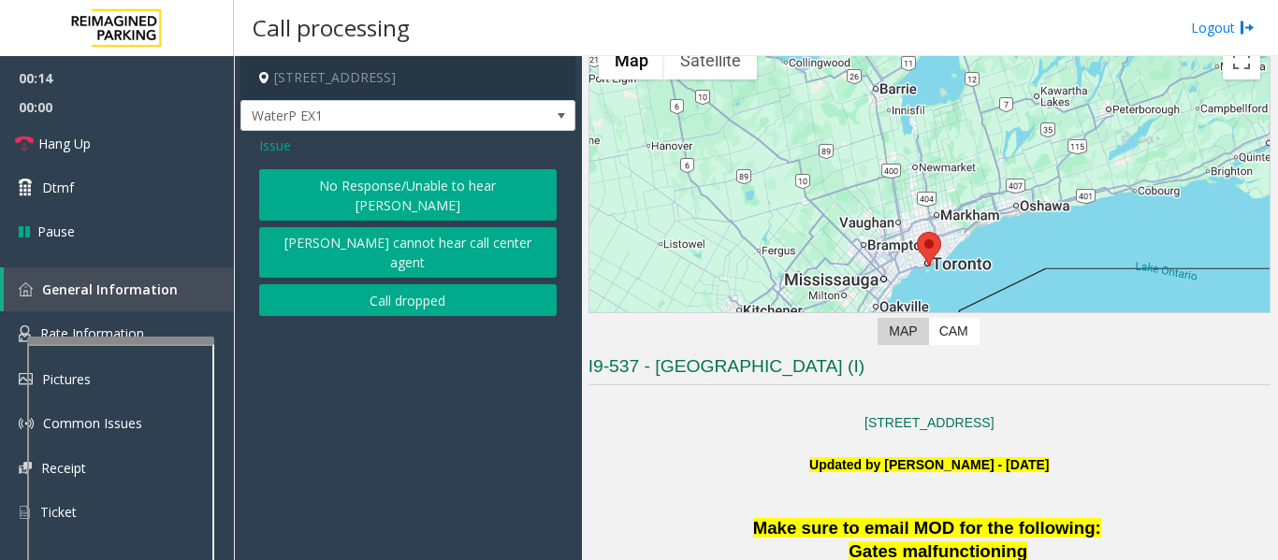
click at [425, 180] on button "No Response/Unable to hear [PERSON_NAME]" at bounding box center [407, 194] width 297 height 51
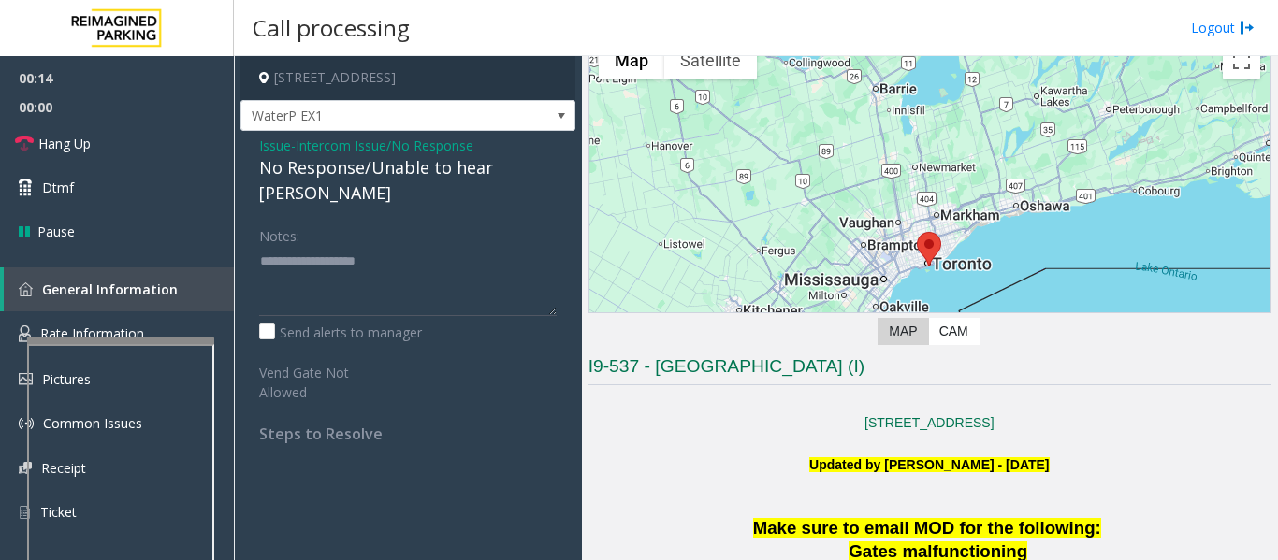
click at [417, 172] on div "No Response/Unable to hear [PERSON_NAME]" at bounding box center [407, 180] width 297 height 51
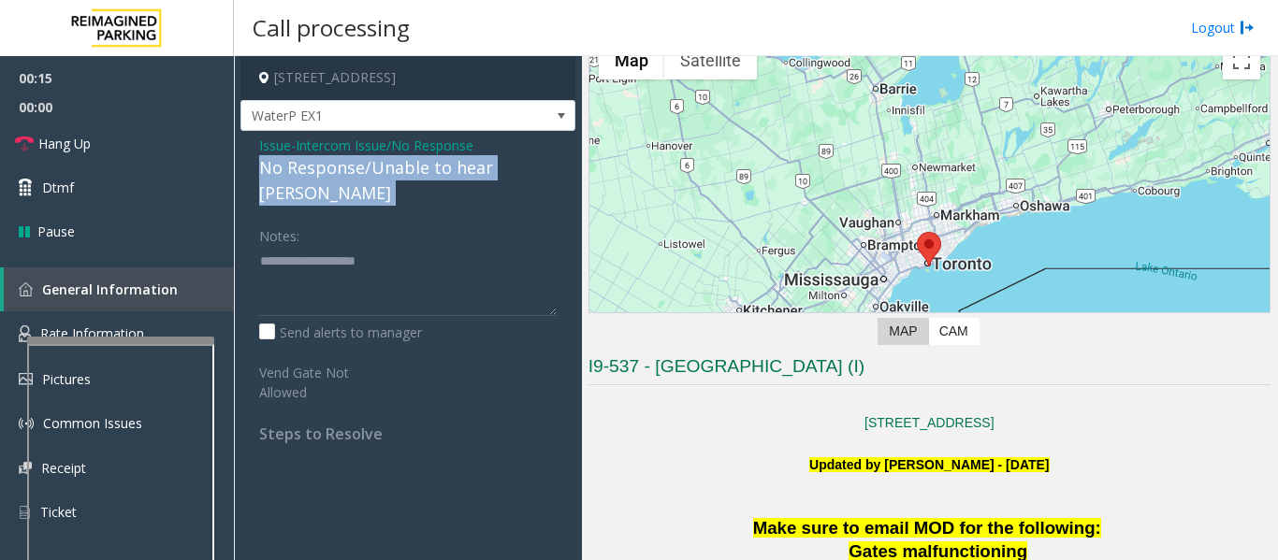
click at [417, 172] on div "No Response/Unable to hear [PERSON_NAME]" at bounding box center [407, 180] width 297 height 51
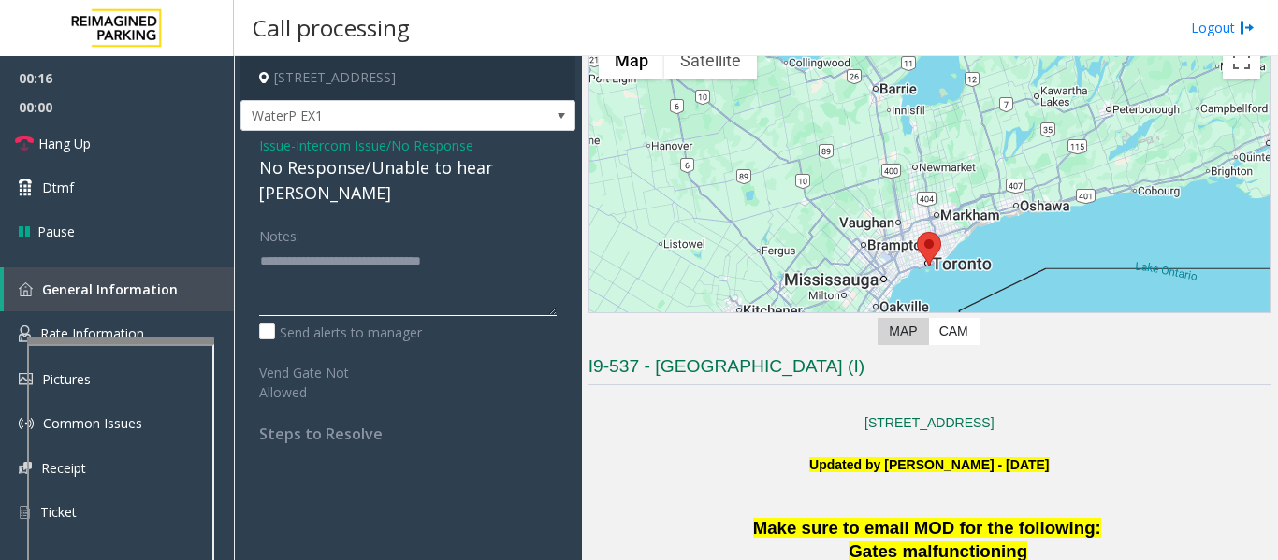
click at [499, 246] on textarea at bounding box center [407, 281] width 297 height 70
type textarea "**********"
click at [79, 137] on span "Hang Up" at bounding box center [64, 144] width 52 height 20
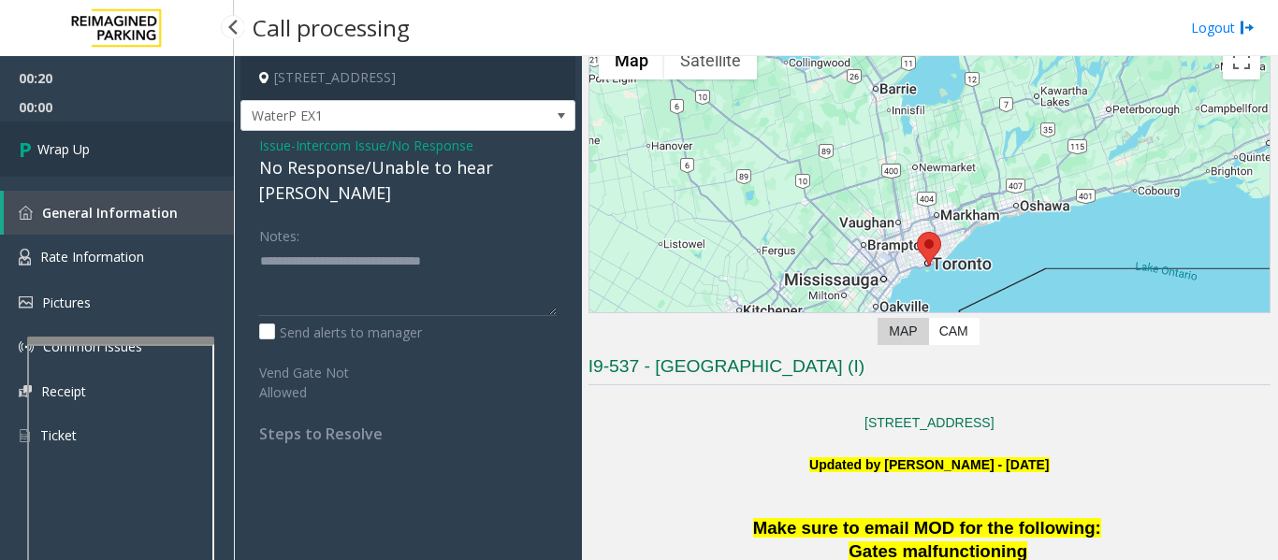
click at [20, 136] on icon at bounding box center [28, 149] width 19 height 31
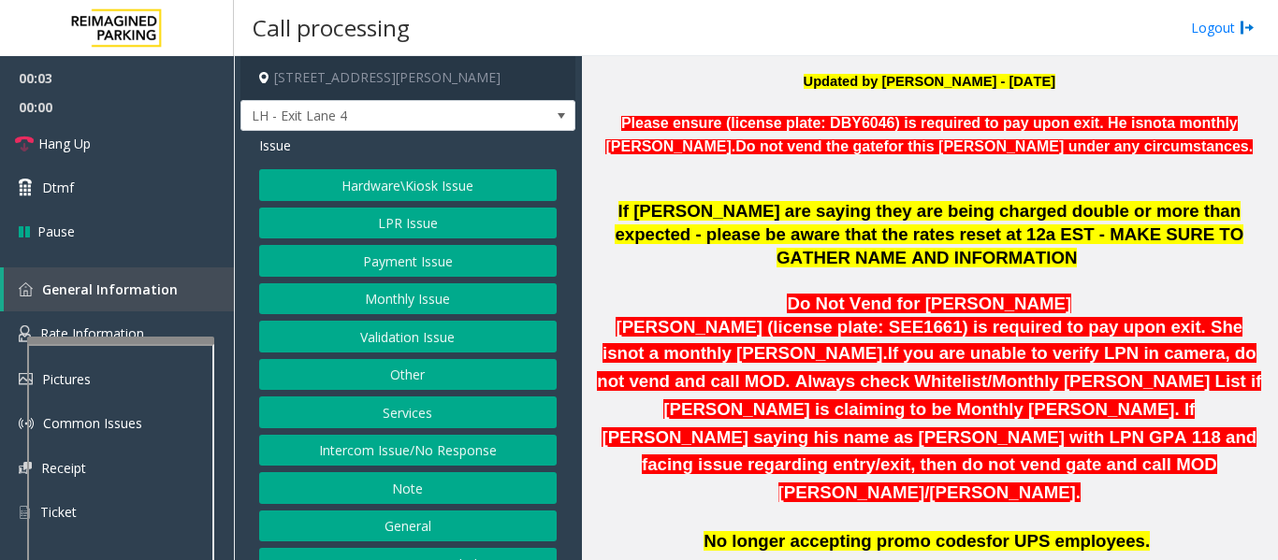
scroll to position [748, 0]
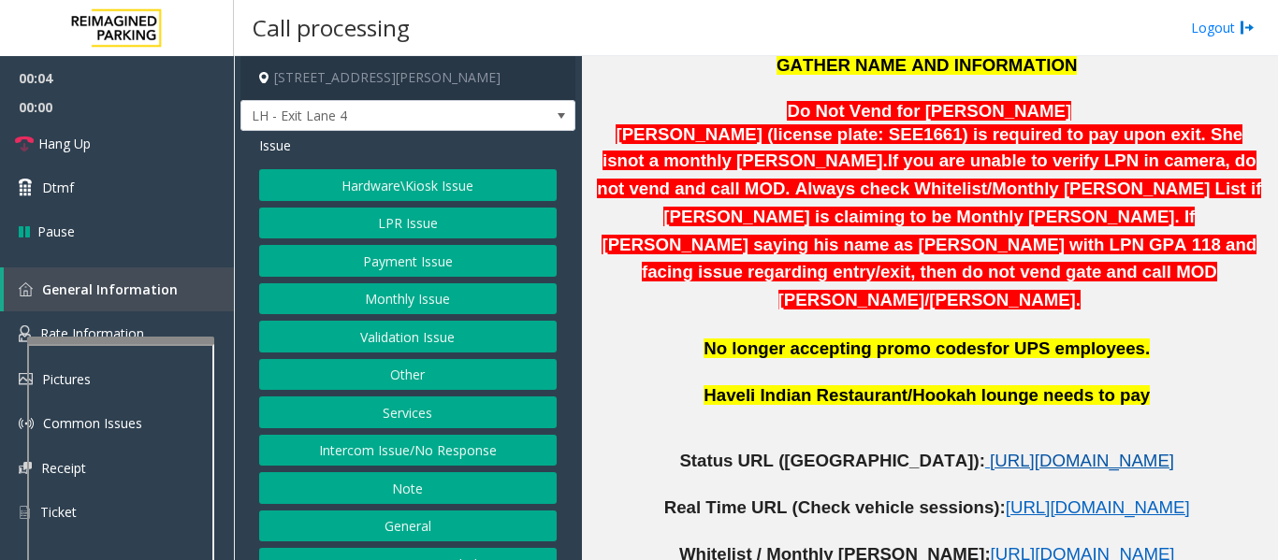
click at [990, 451] on span "[URL][DOMAIN_NAME]" at bounding box center [1082, 461] width 184 height 20
click at [299, 456] on button "Intercom Issue/No Response" at bounding box center [407, 451] width 297 height 32
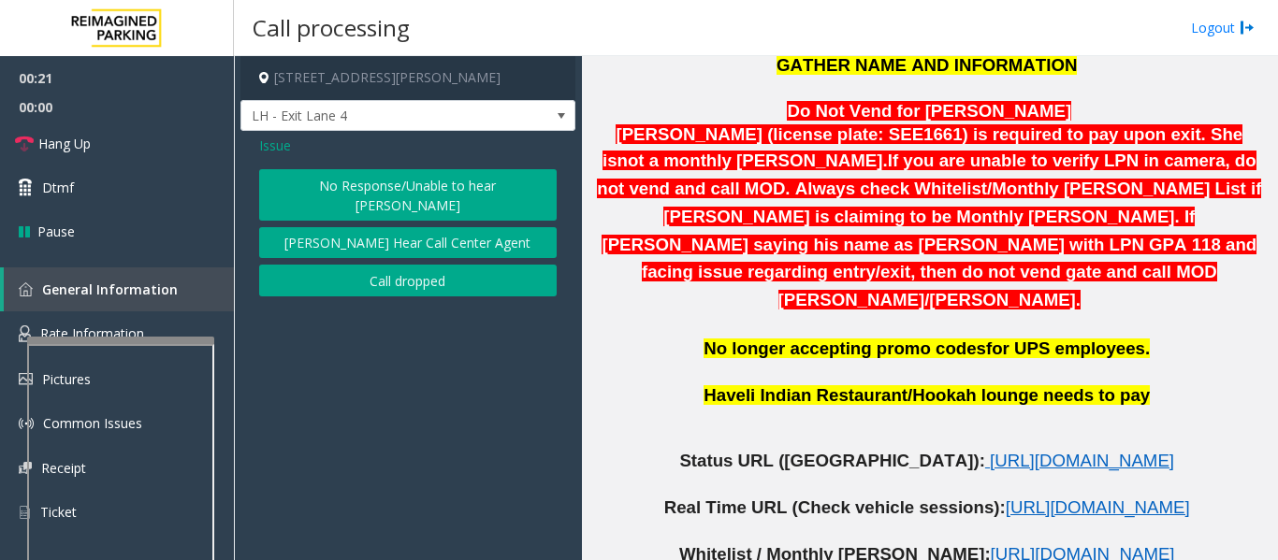
click at [372, 227] on button "[PERSON_NAME] Hear Call Center Agent" at bounding box center [407, 243] width 297 height 32
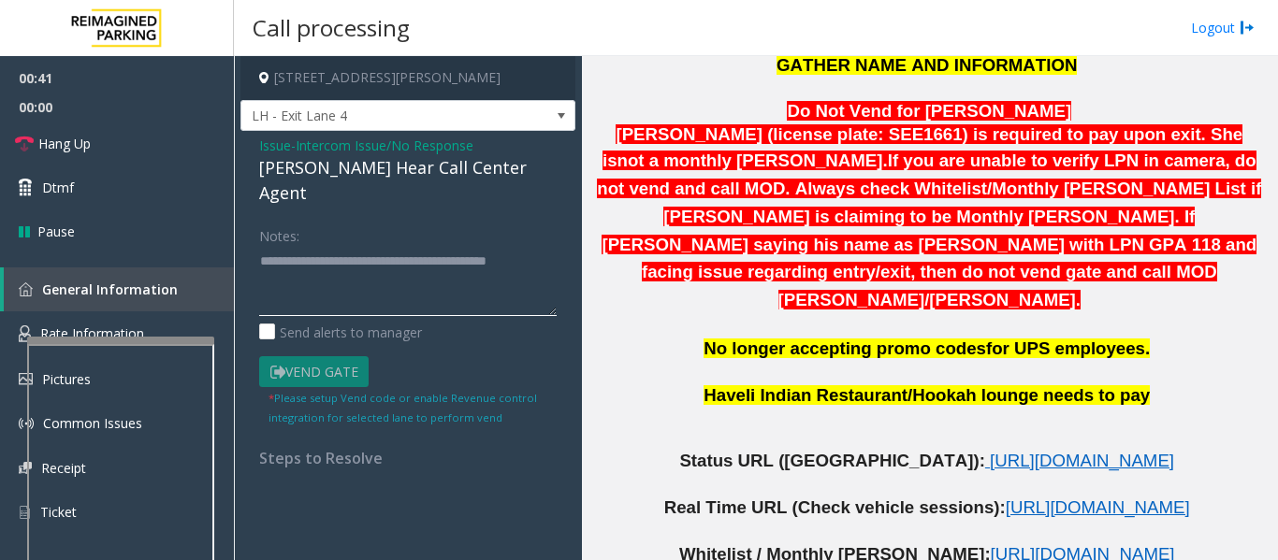
click at [336, 264] on textarea at bounding box center [407, 281] width 297 height 70
type textarea "**********"
click at [36, 141] on link "Hang Up" at bounding box center [117, 144] width 234 height 44
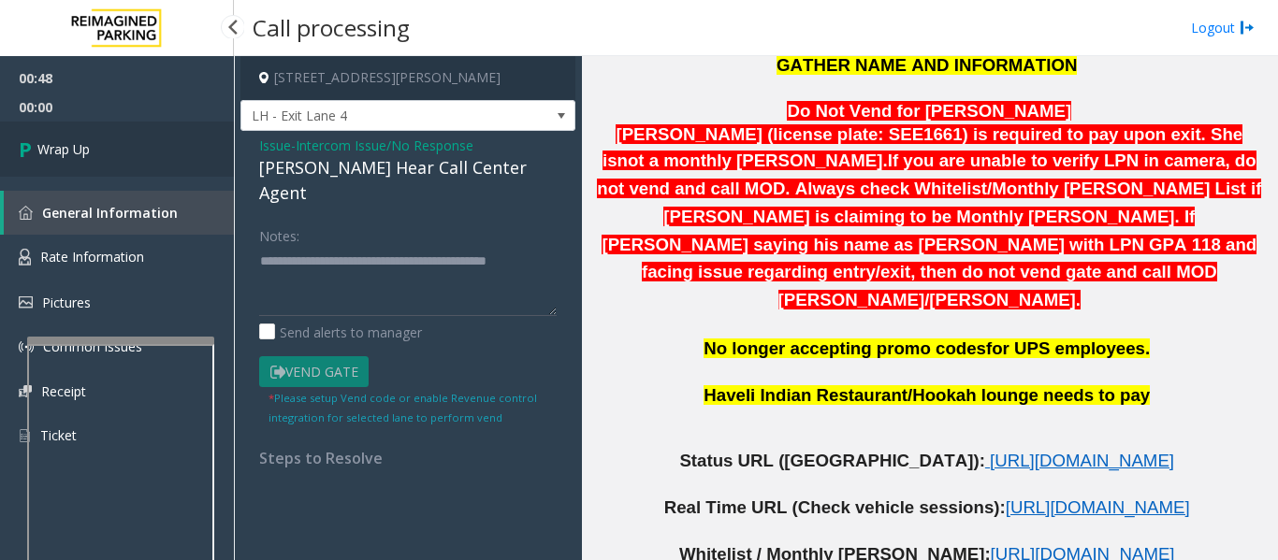
drag, startPoint x: 28, startPoint y: 148, endPoint x: 39, endPoint y: 149, distance: 11.3
click at [30, 148] on icon at bounding box center [28, 149] width 19 height 31
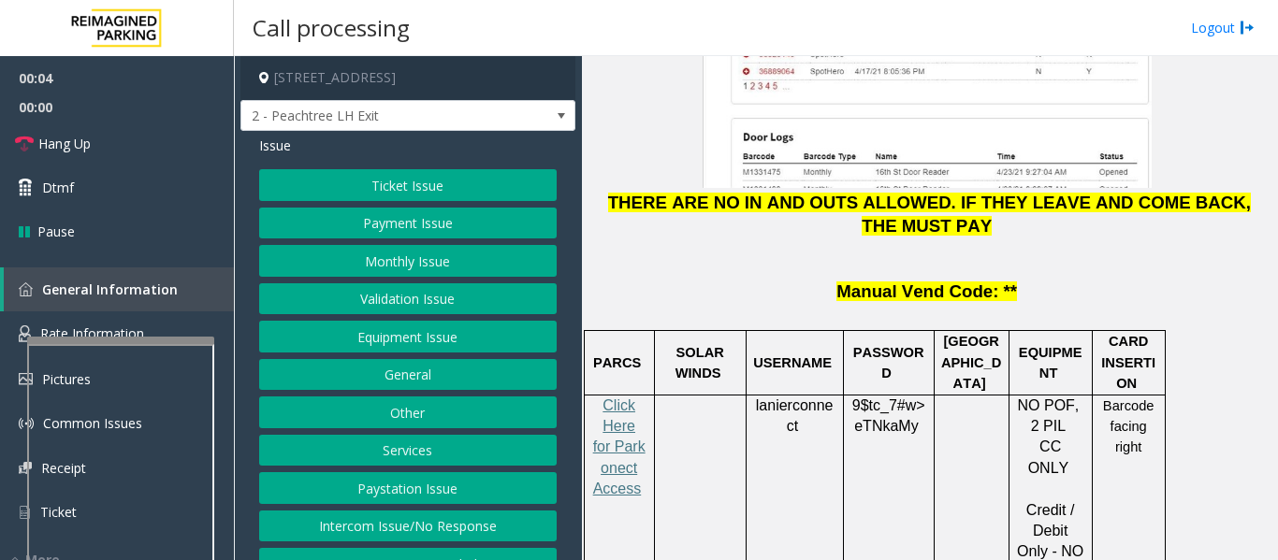
scroll to position [2619, 0]
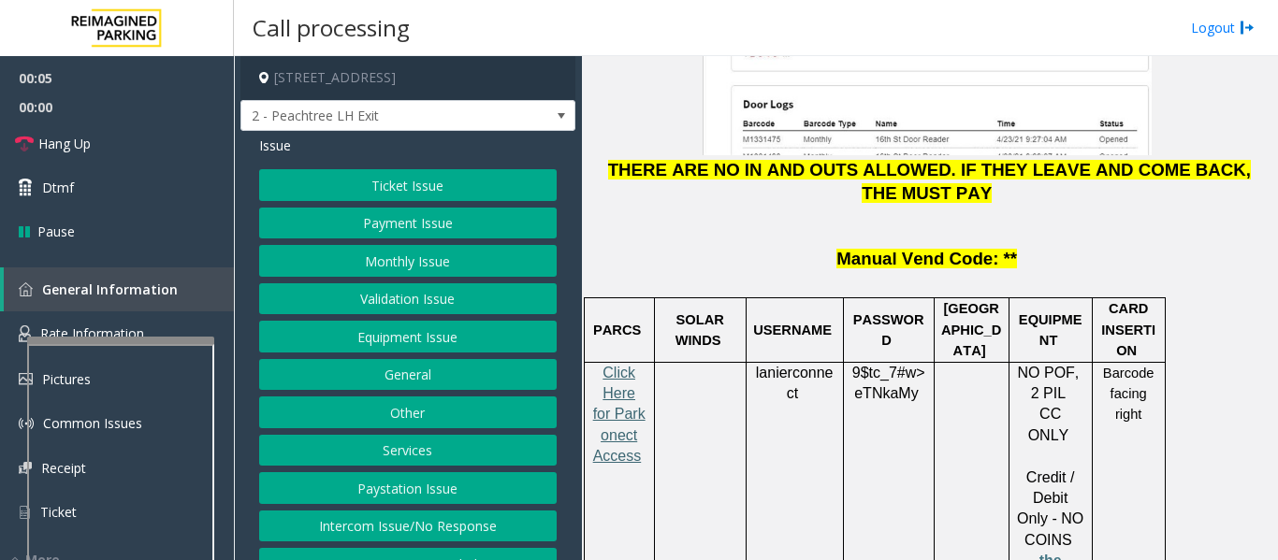
click at [630, 365] on span "Click Here for Parkonect Access" at bounding box center [619, 415] width 52 height 100
click at [530, 233] on button "Payment Issue" at bounding box center [407, 224] width 297 height 32
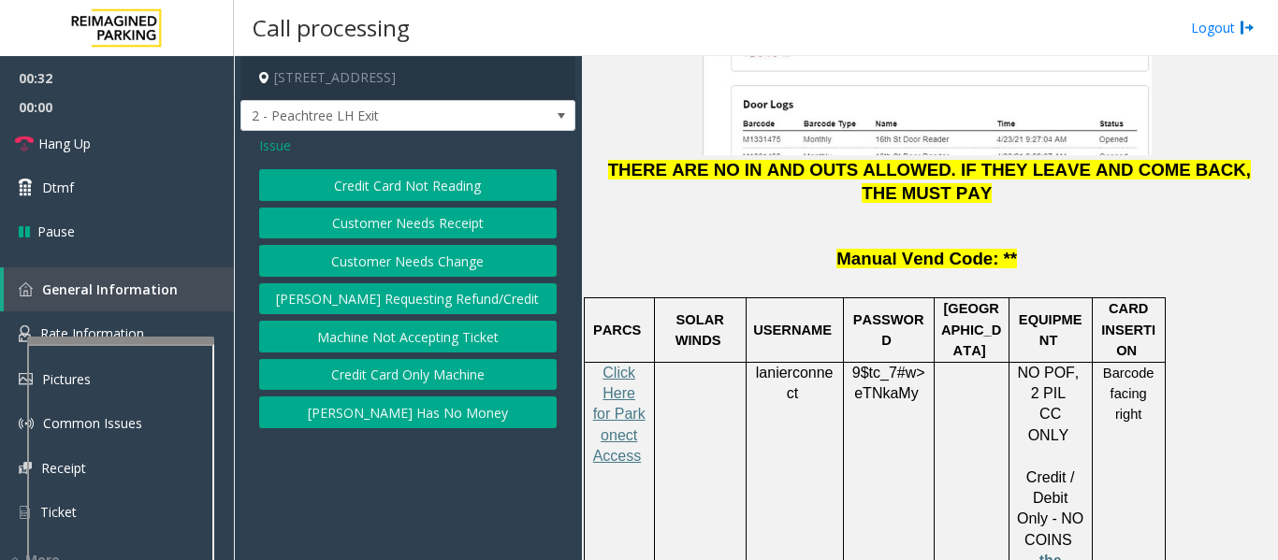
click at [494, 183] on button "Credit Card Not Reading" at bounding box center [407, 185] width 297 height 32
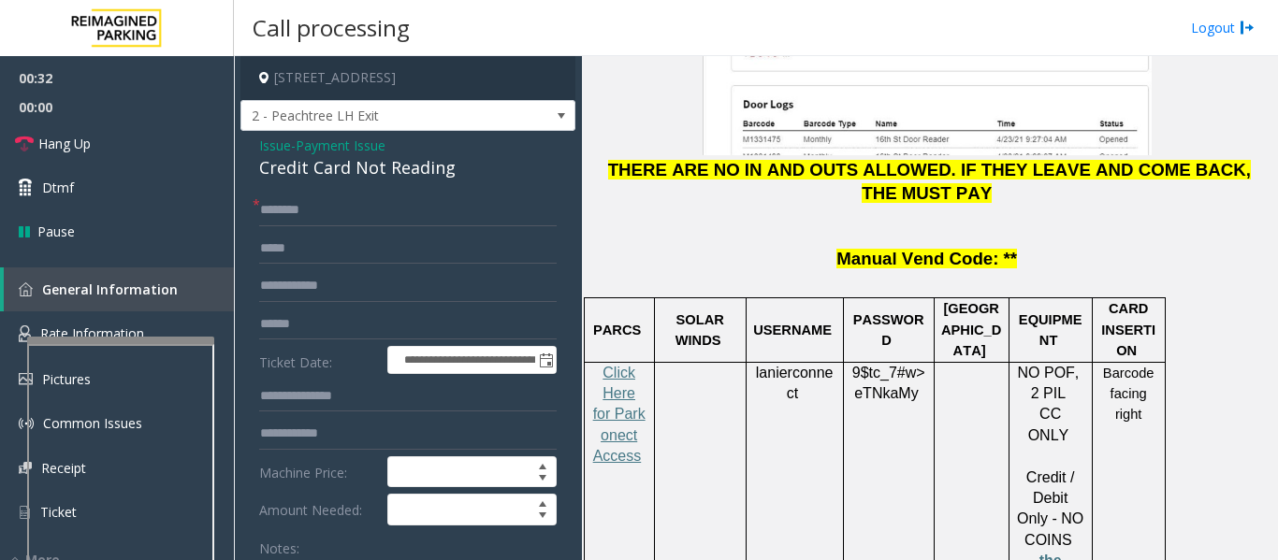
click at [342, 181] on div "Credit Card Not Reading" at bounding box center [407, 167] width 297 height 25
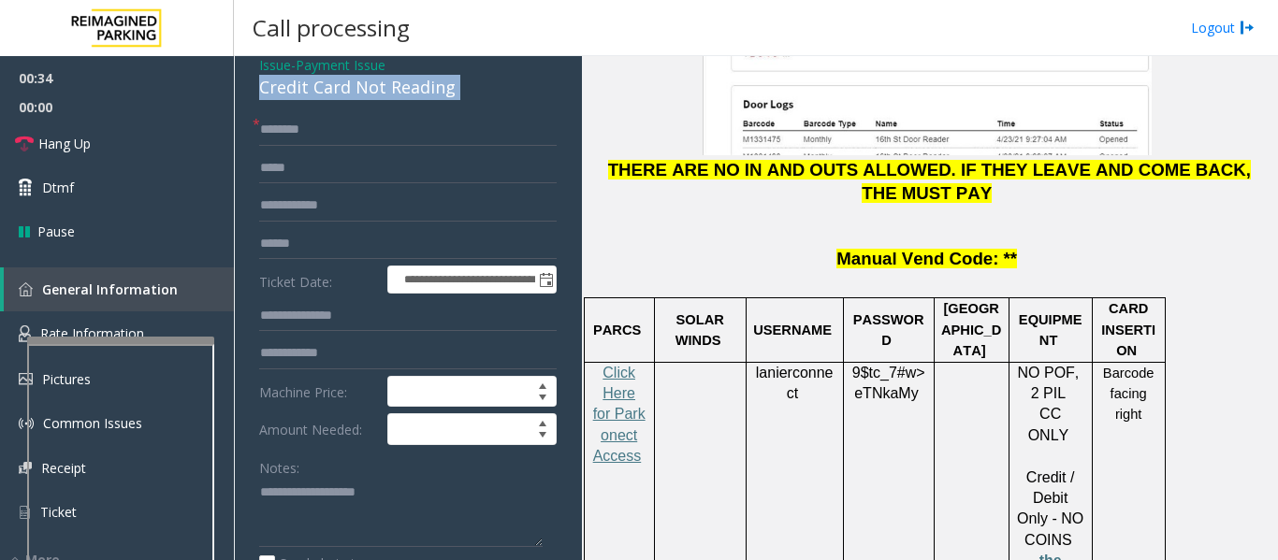
scroll to position [187, 0]
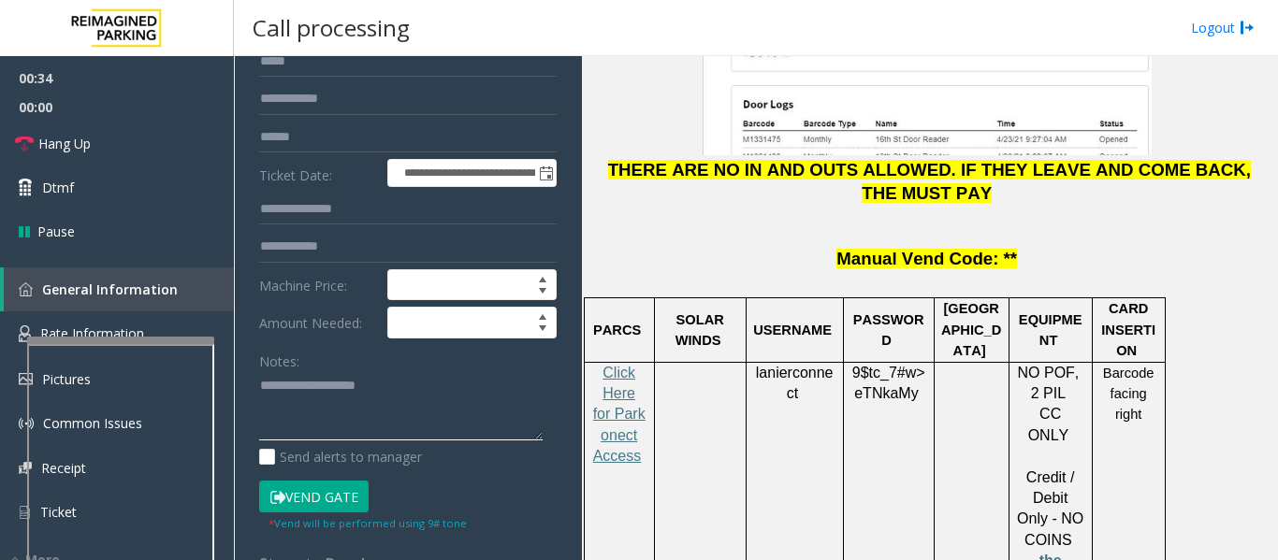
click at [368, 393] on textarea at bounding box center [400, 406] width 283 height 70
paste textarea "**********"
type textarea "**********"
click at [783, 365] on span "lanierconnect" at bounding box center [795, 383] width 78 height 37
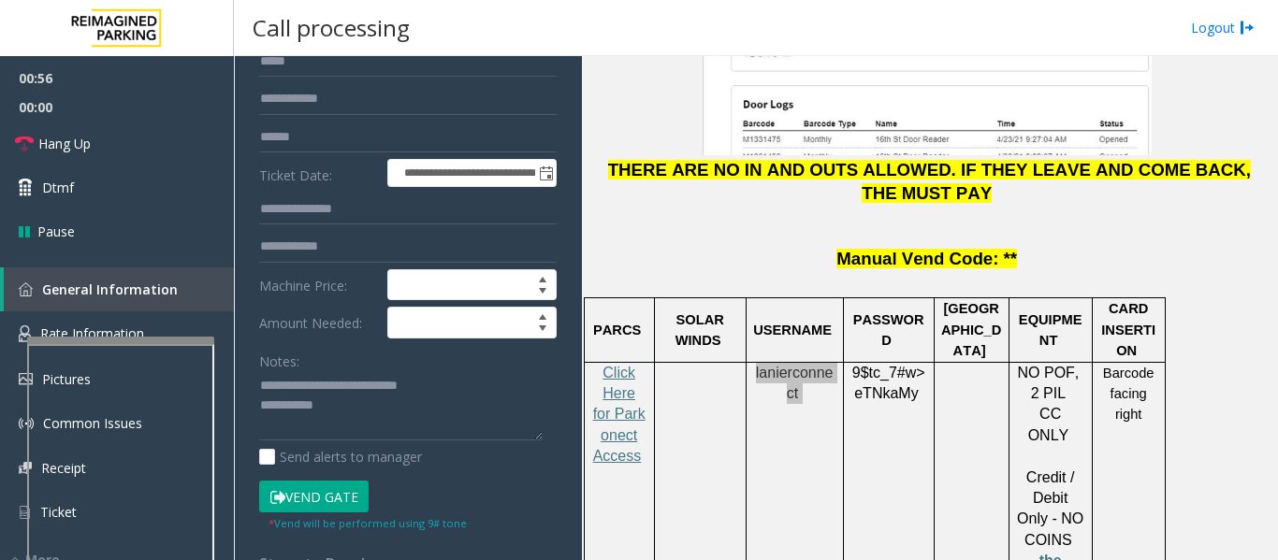
scroll to position [0, 0]
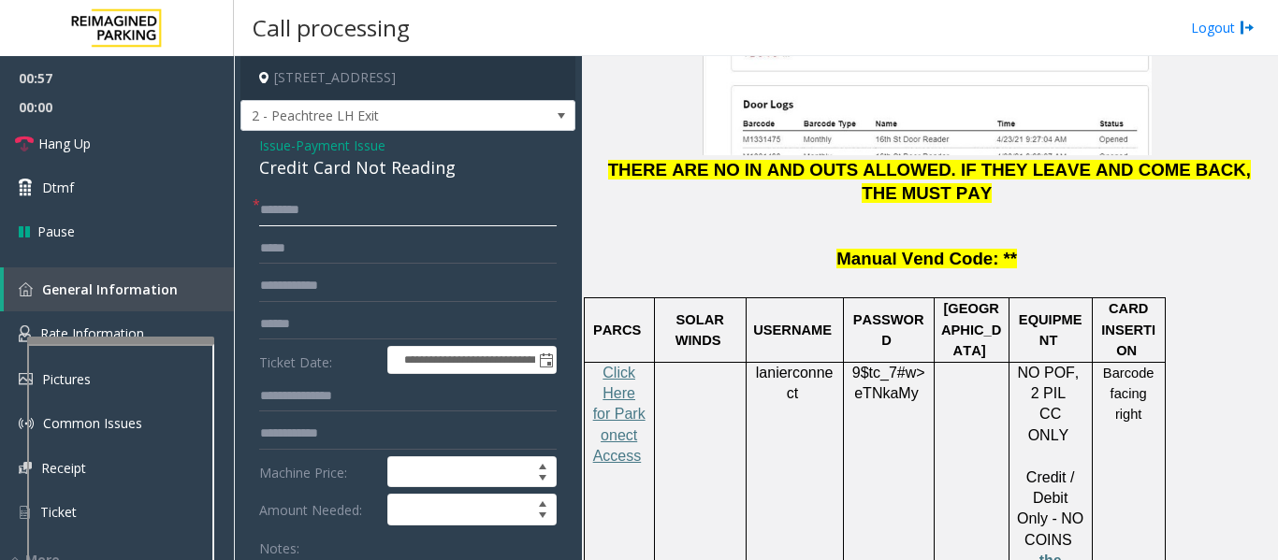
click at [346, 226] on input "text" at bounding box center [407, 211] width 297 height 32
click at [354, 341] on input "text" at bounding box center [407, 325] width 297 height 32
type input "**********"
click at [379, 226] on input "text" at bounding box center [407, 211] width 297 height 32
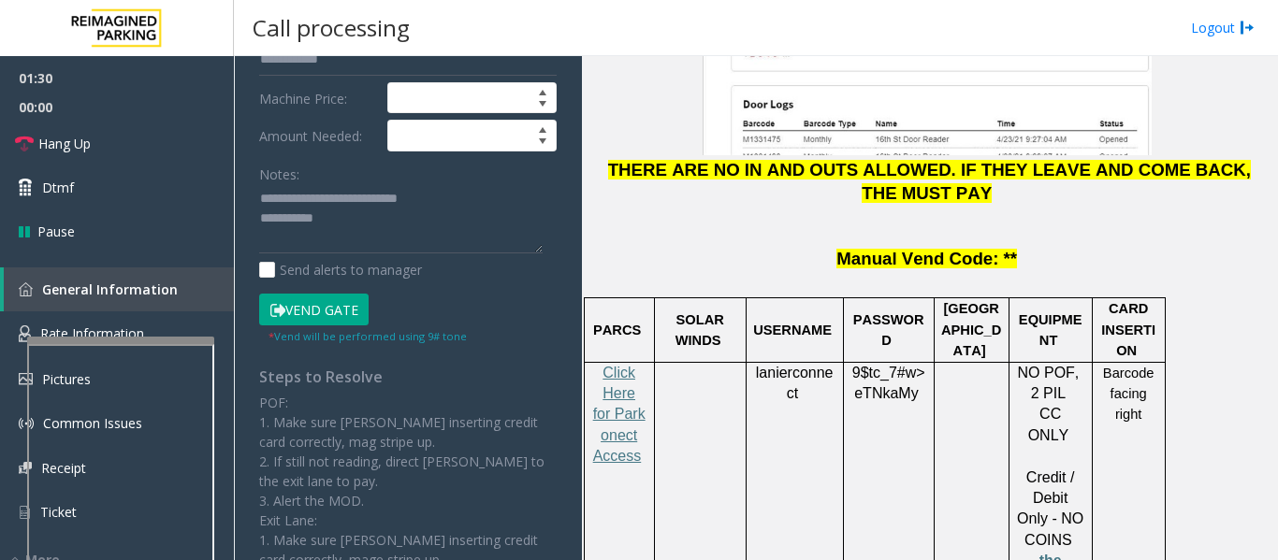
type input "****"
click at [326, 326] on button "Vend Gate" at bounding box center [313, 310] width 109 height 32
click at [383, 253] on textarea at bounding box center [400, 219] width 283 height 70
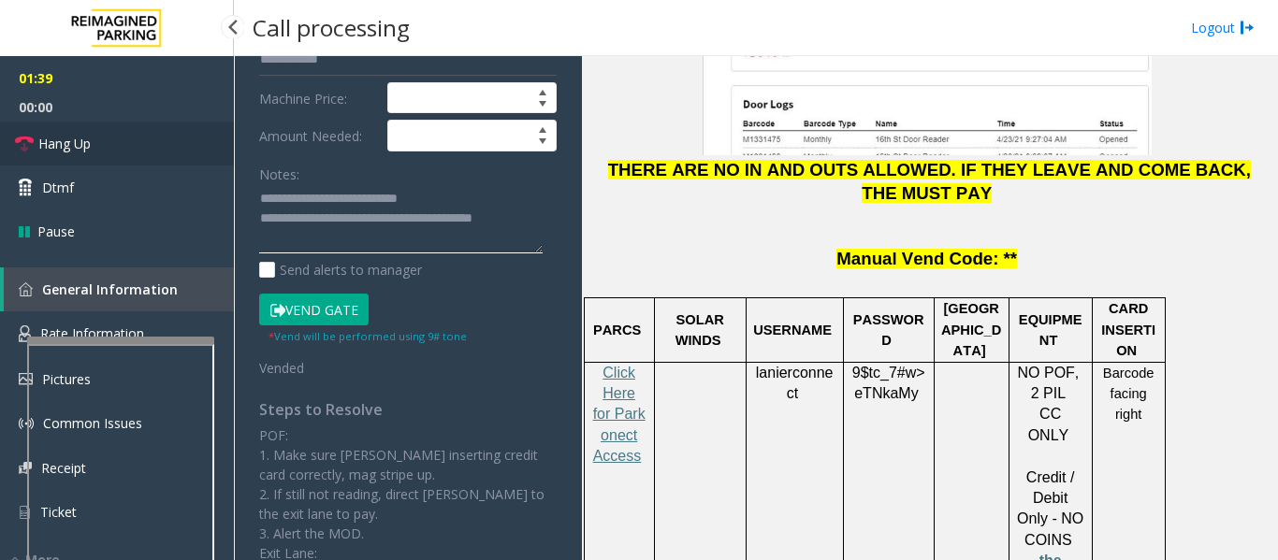
type textarea "**********"
click at [88, 151] on span "Hang Up" at bounding box center [64, 144] width 52 height 20
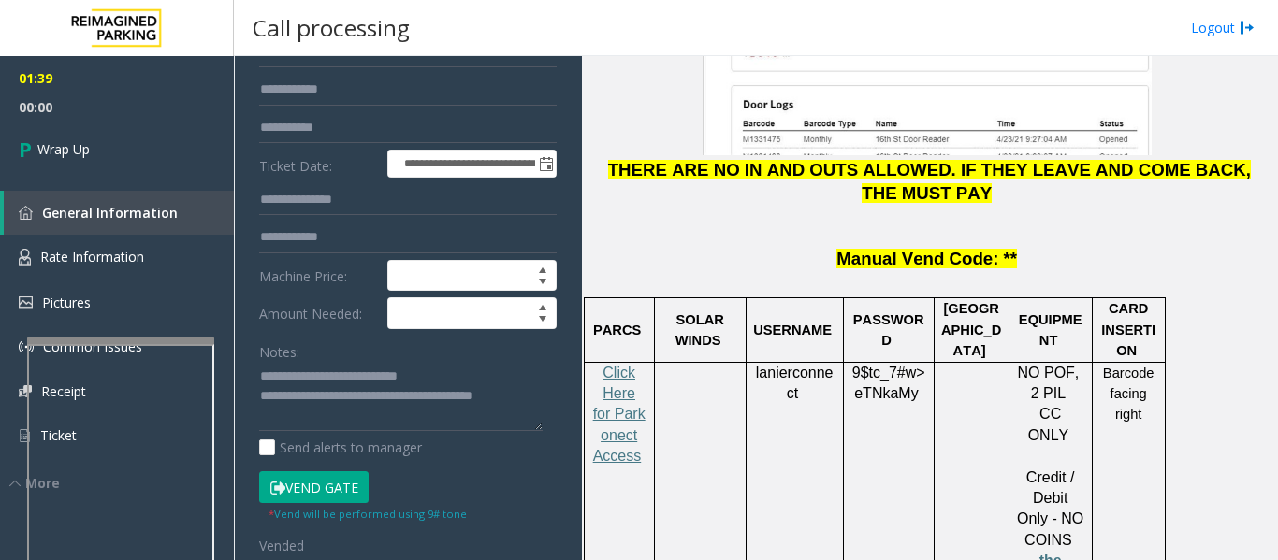
scroll to position [0, 0]
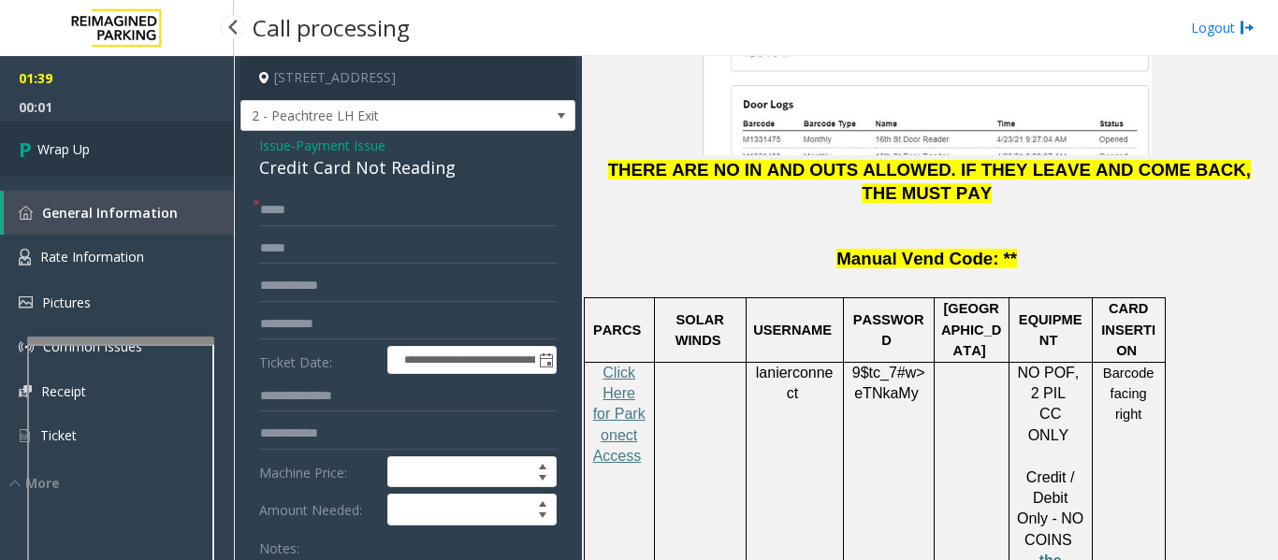
click at [109, 150] on link "Wrap Up" at bounding box center [117, 149] width 234 height 55
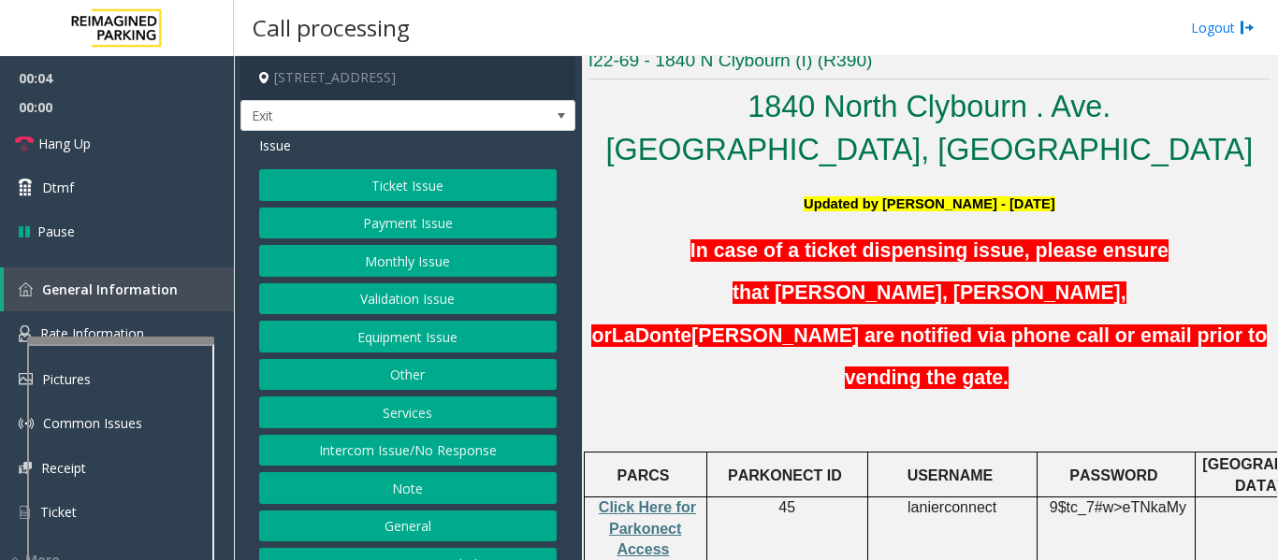
scroll to position [468, 0]
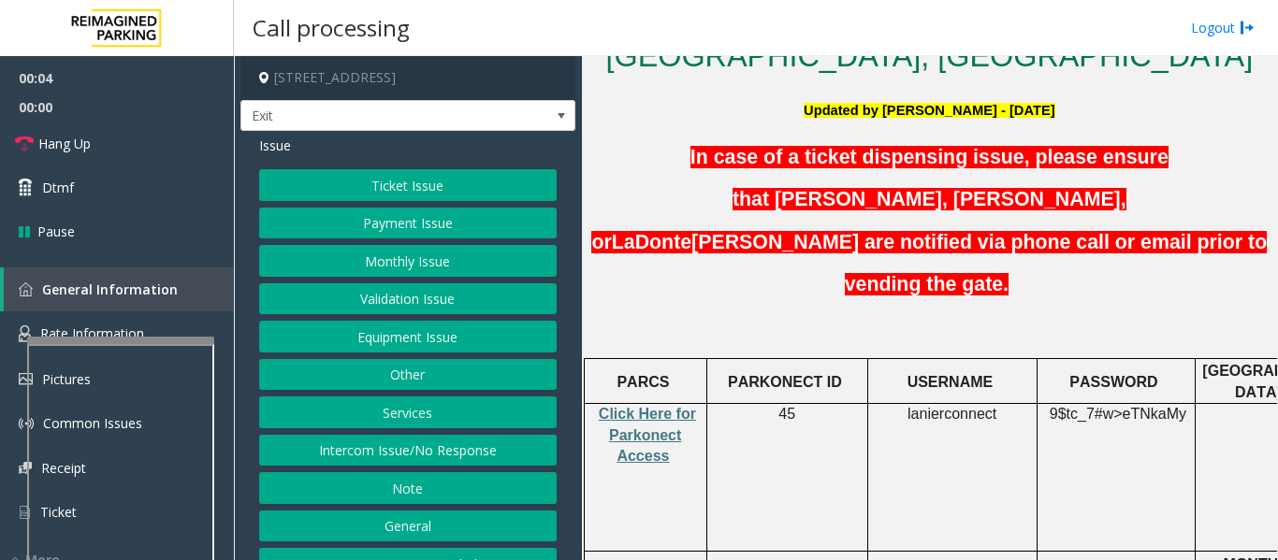
click at [1138, 406] on span "eTNkaMy" at bounding box center [1155, 414] width 64 height 17
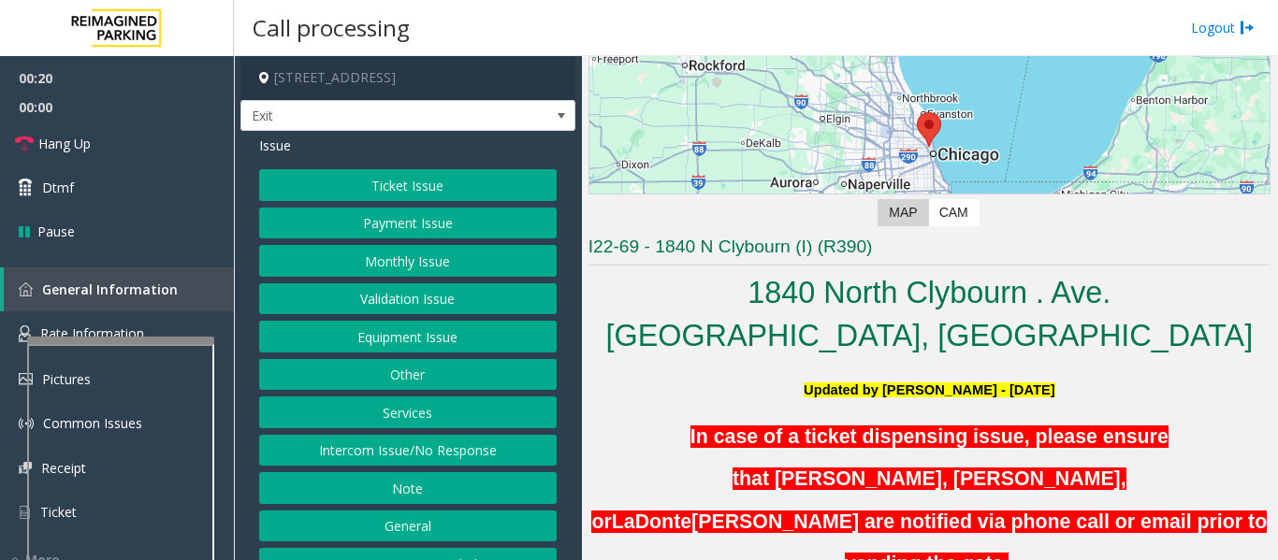
scroll to position [187, 0]
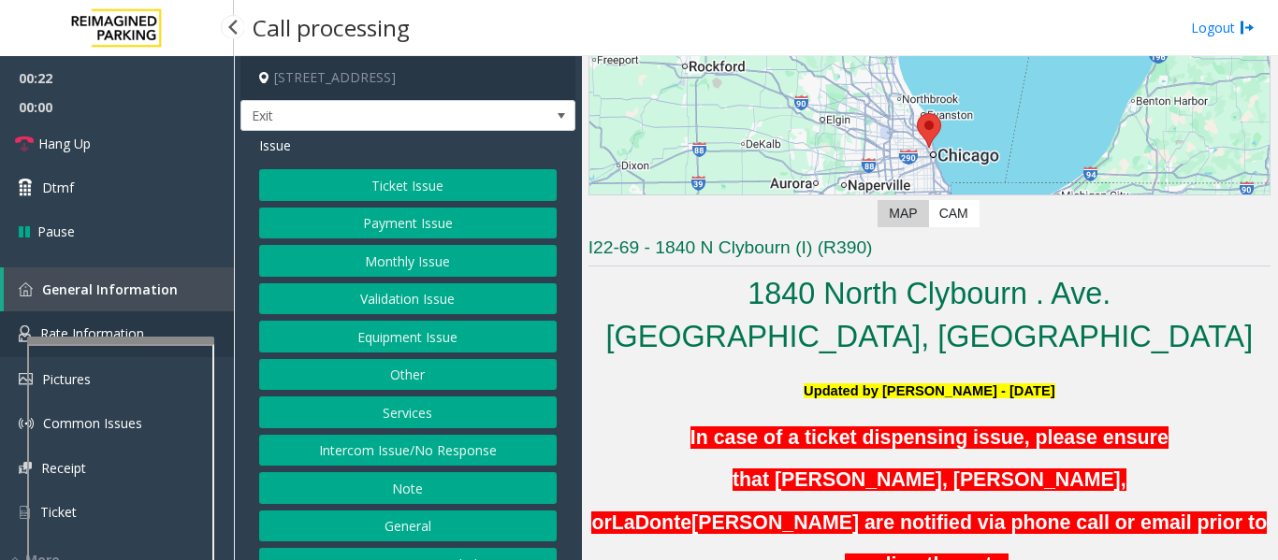
click at [169, 318] on link "Rate Information" at bounding box center [117, 335] width 234 height 46
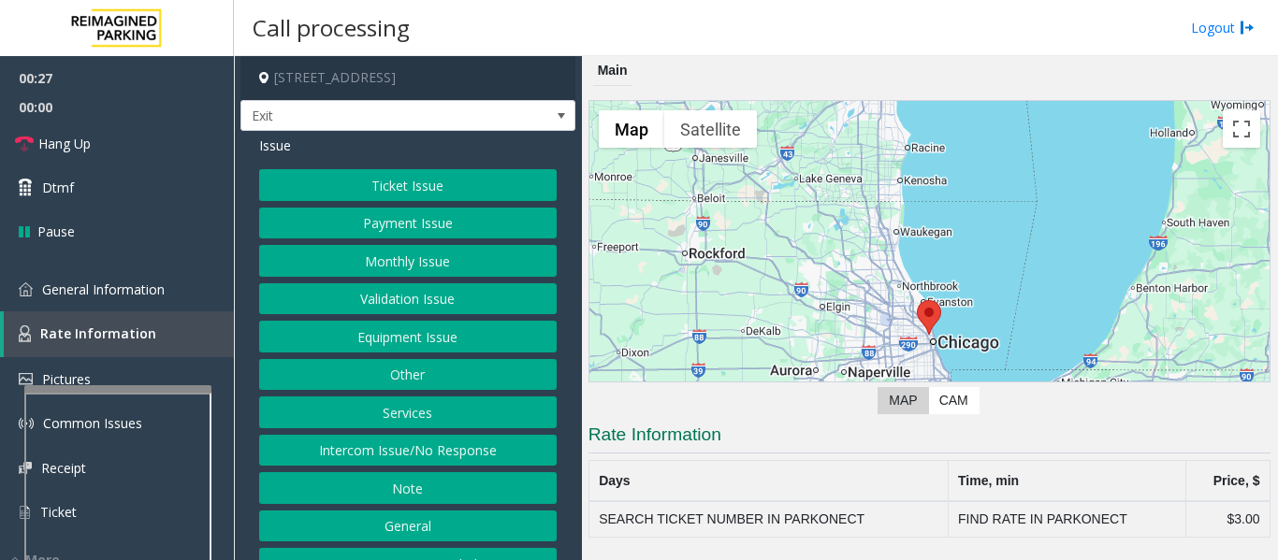
click at [151, 297] on span "General Information" at bounding box center [103, 290] width 123 height 18
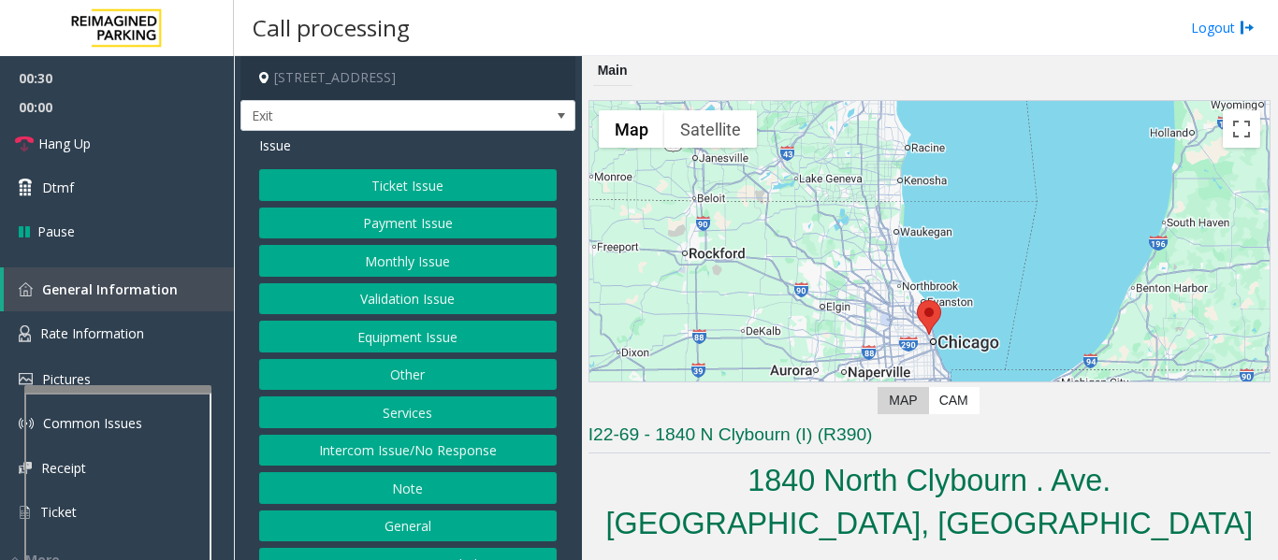
click at [490, 186] on button "Ticket Issue" at bounding box center [407, 185] width 297 height 32
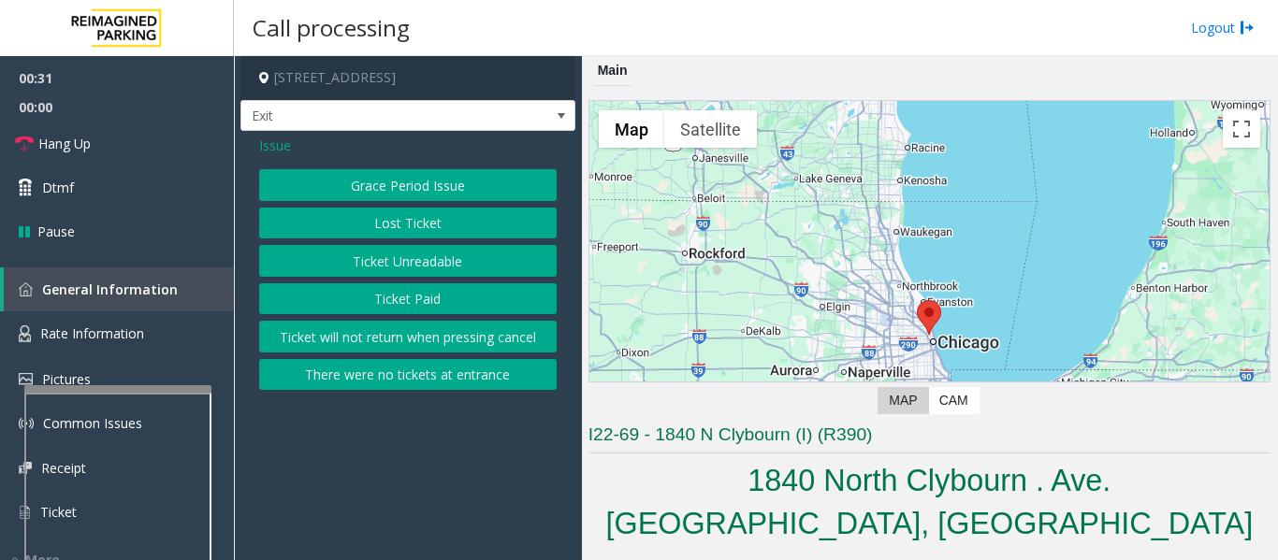
click at [473, 225] on button "Lost Ticket" at bounding box center [407, 224] width 297 height 32
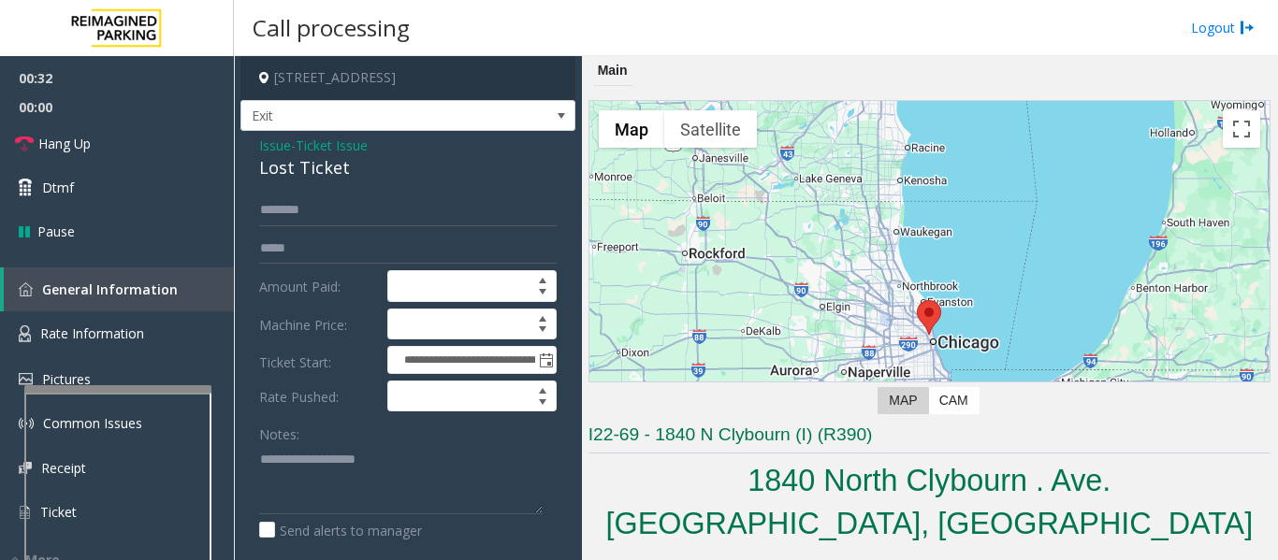
click at [297, 169] on div "Lost Ticket" at bounding box center [407, 167] width 297 height 25
click at [312, 475] on textarea at bounding box center [400, 479] width 283 height 70
paste textarea "**********"
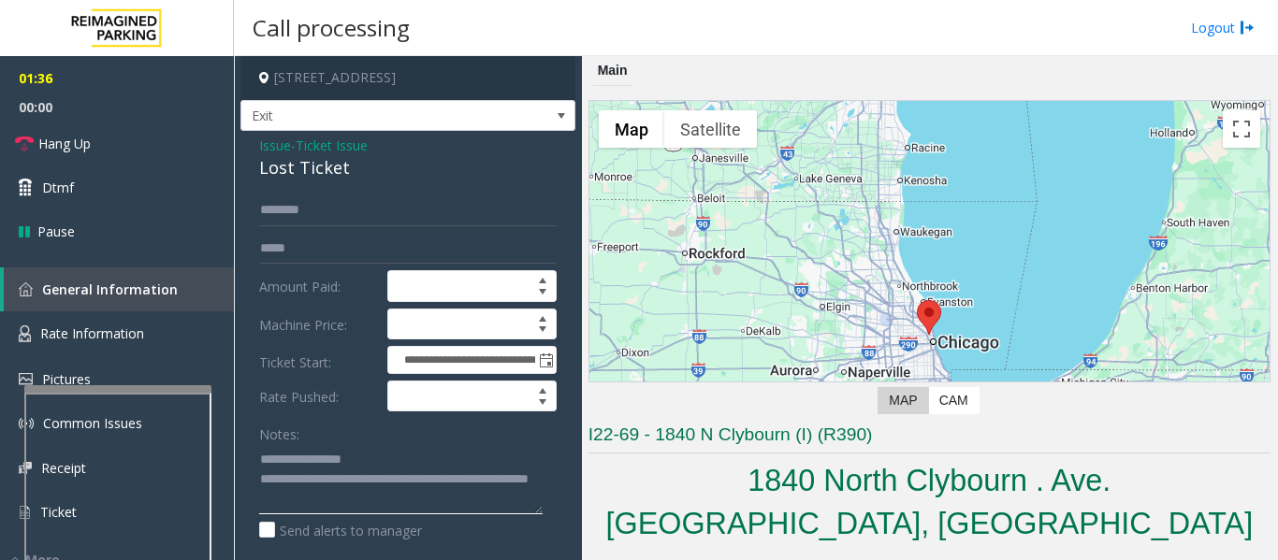
type textarea "**********"
click at [396, 504] on textarea at bounding box center [400, 479] width 283 height 70
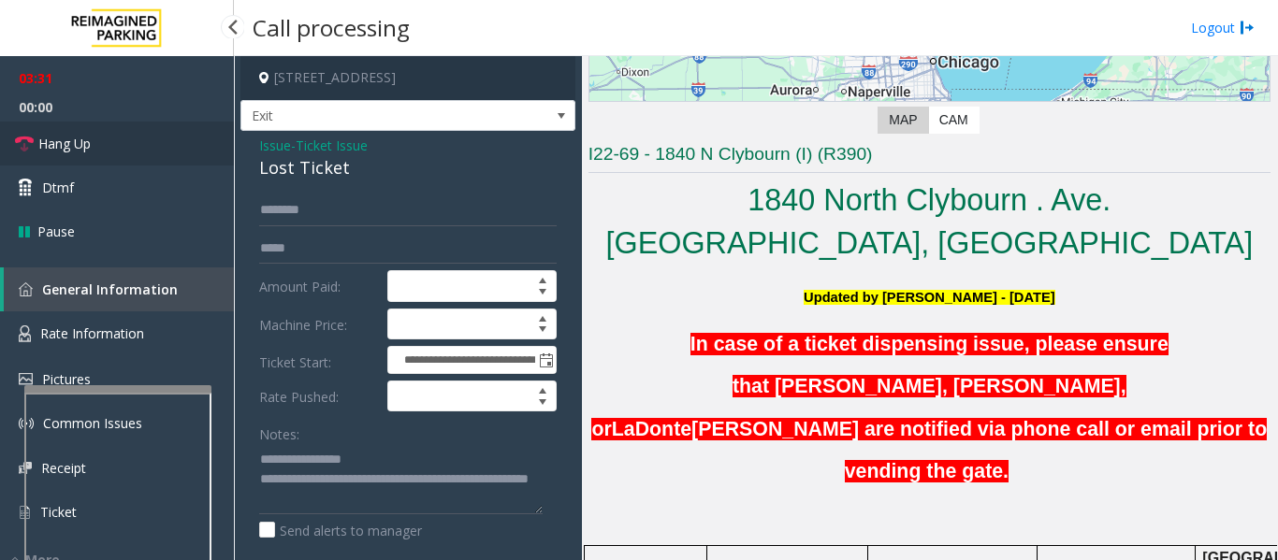
click at [77, 138] on span "Hang Up" at bounding box center [64, 144] width 52 height 20
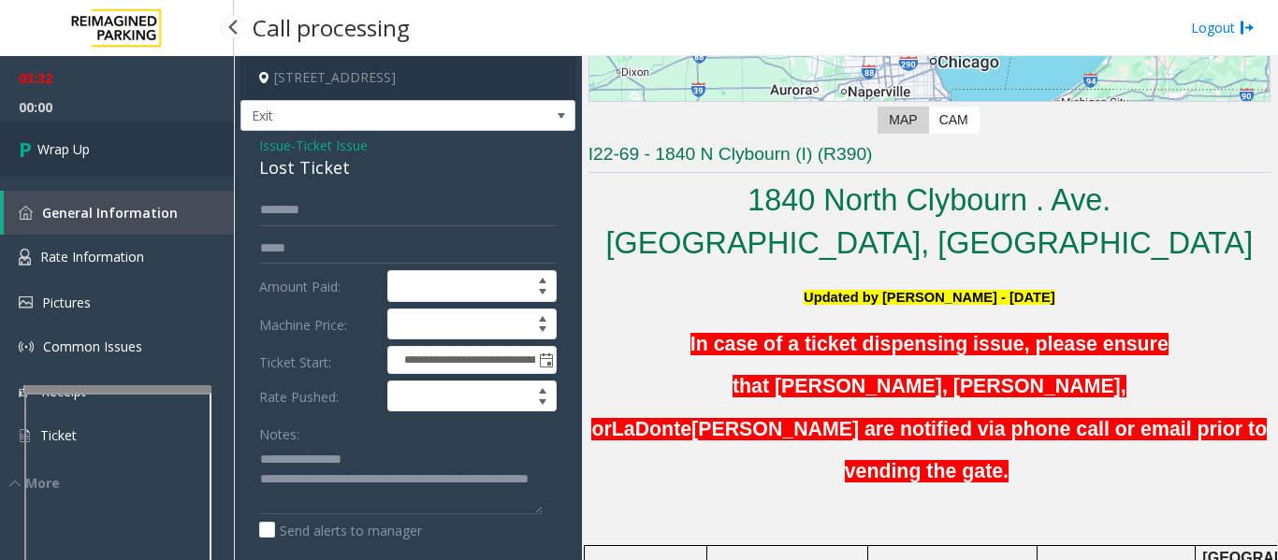
click at [77, 138] on link "Wrap Up" at bounding box center [117, 149] width 234 height 55
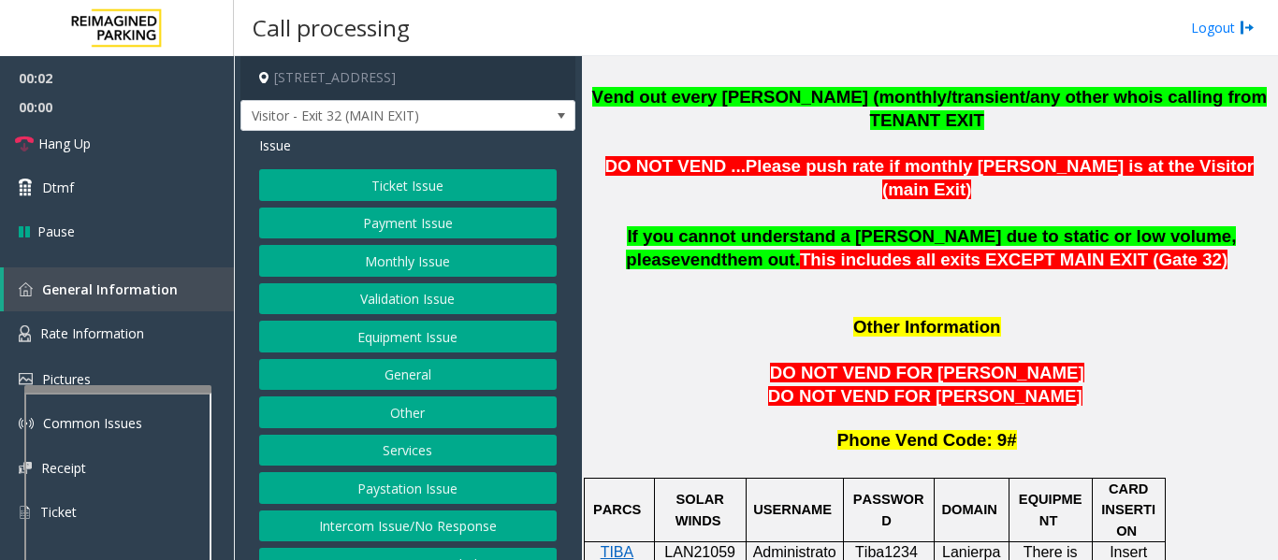
scroll to position [1684, 0]
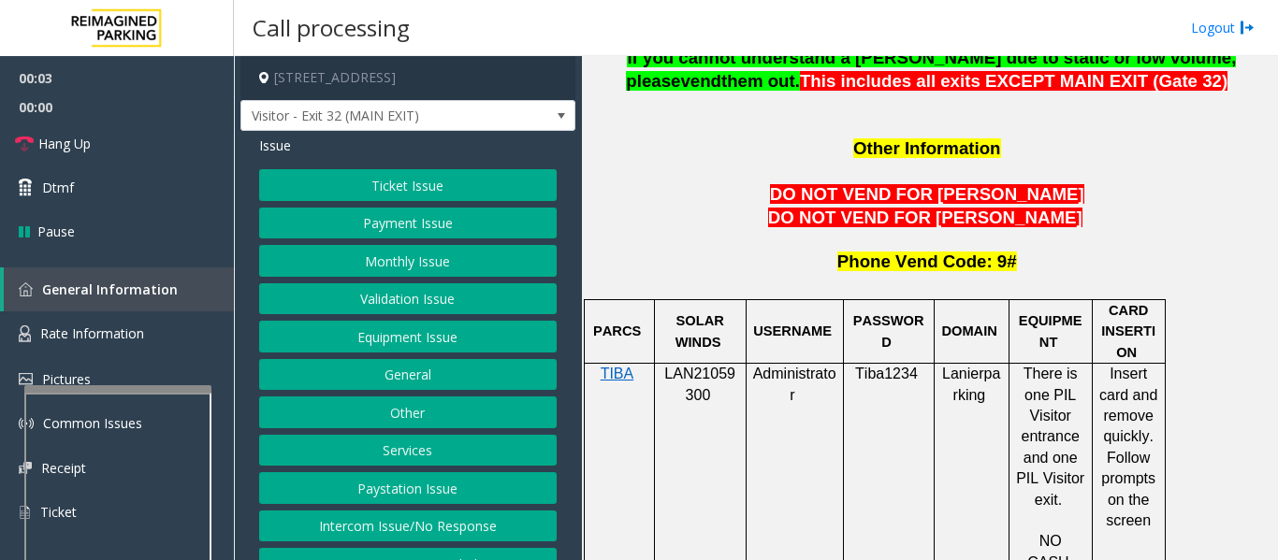
click at [726, 364] on p "LAN21059300" at bounding box center [700, 385] width 78 height 42
copy p "LAN21059300"
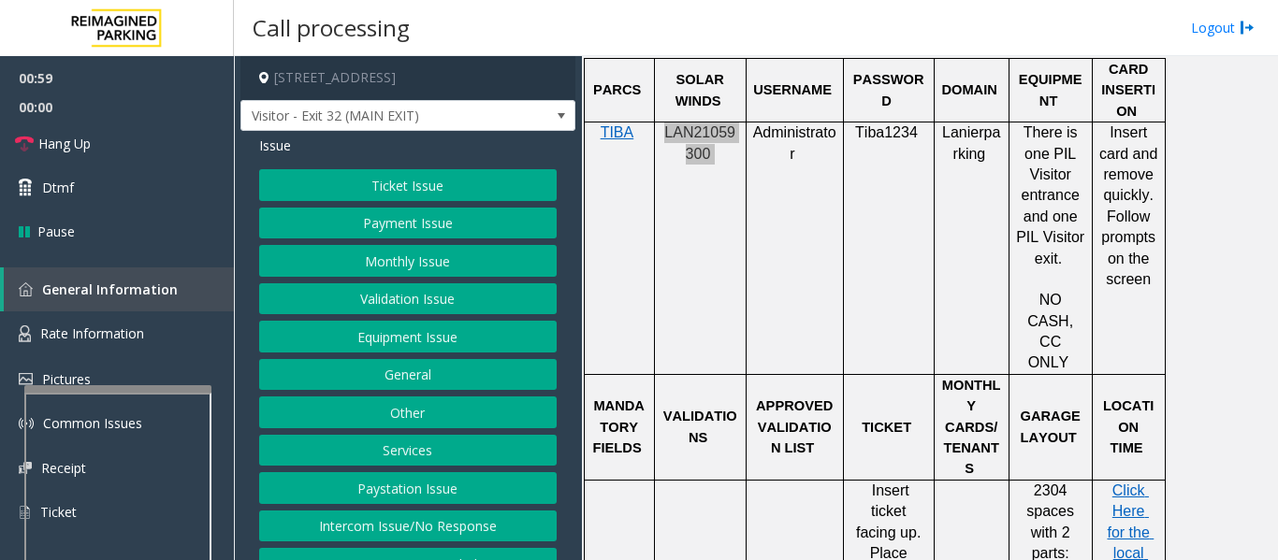
scroll to position [2058, 0]
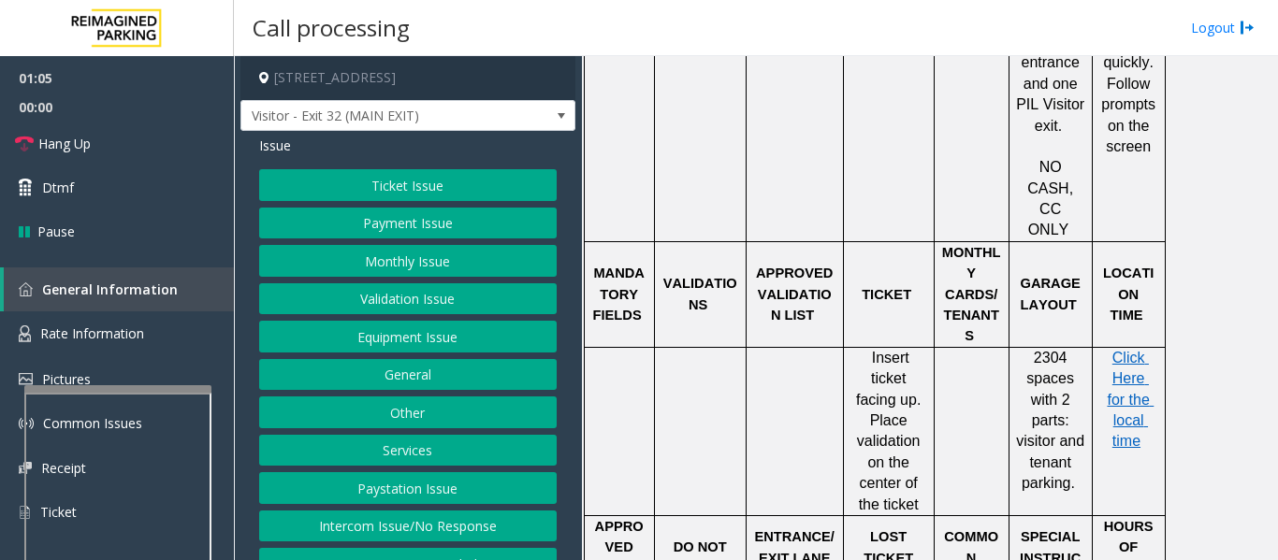
click at [435, 305] on button "Validation Issue" at bounding box center [407, 299] width 297 height 32
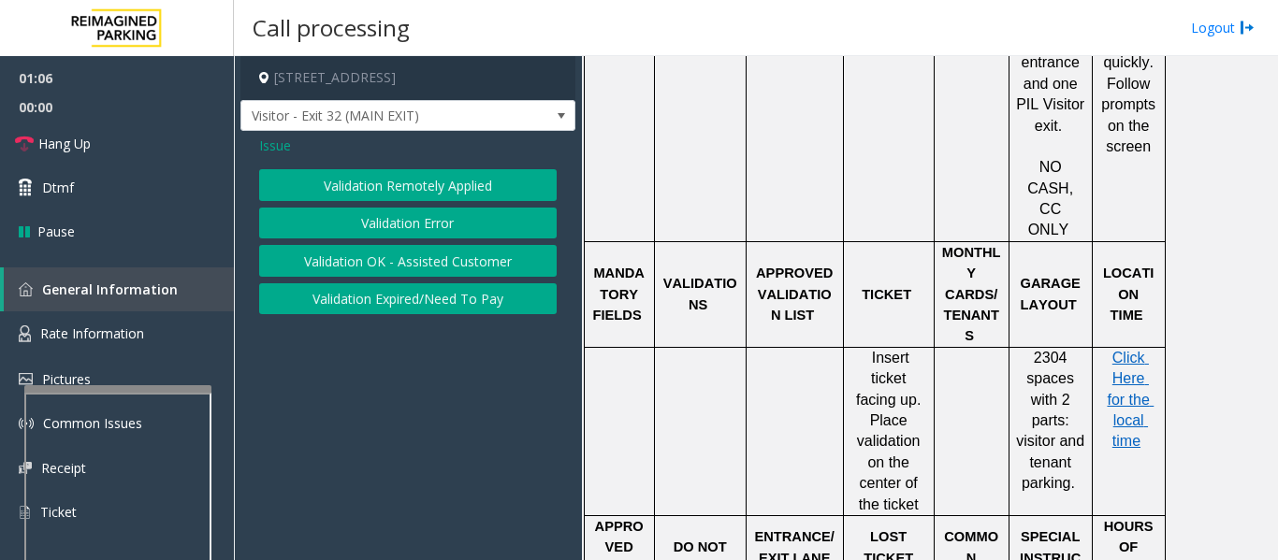
click at [451, 232] on button "Validation Error" at bounding box center [407, 224] width 297 height 32
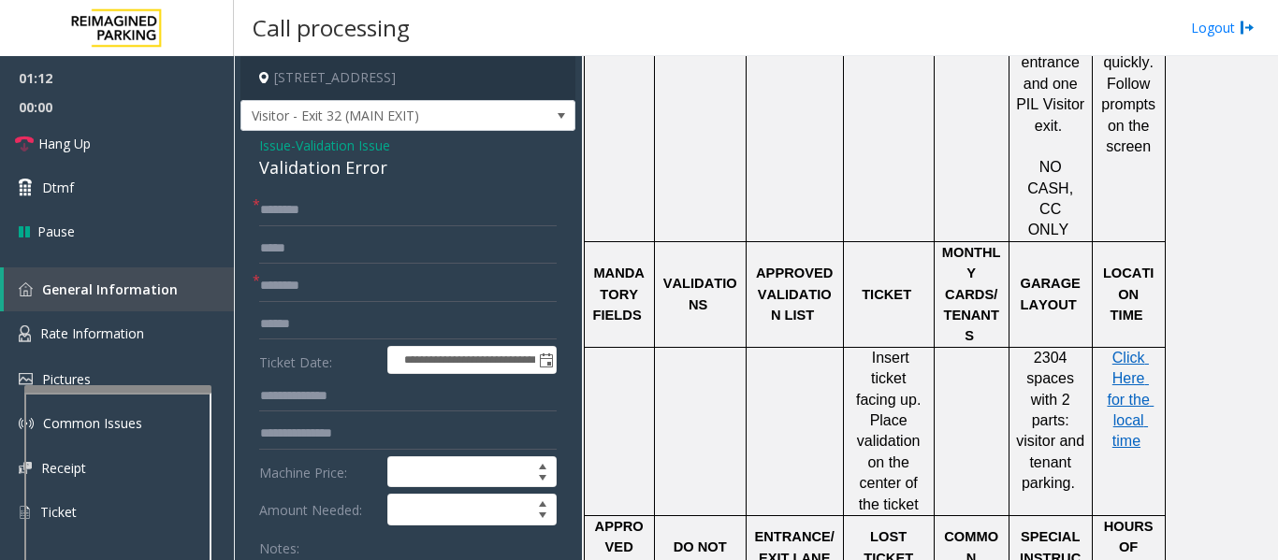
click at [334, 174] on div "Validation Error" at bounding box center [407, 167] width 297 height 25
copy div "Validation Error"
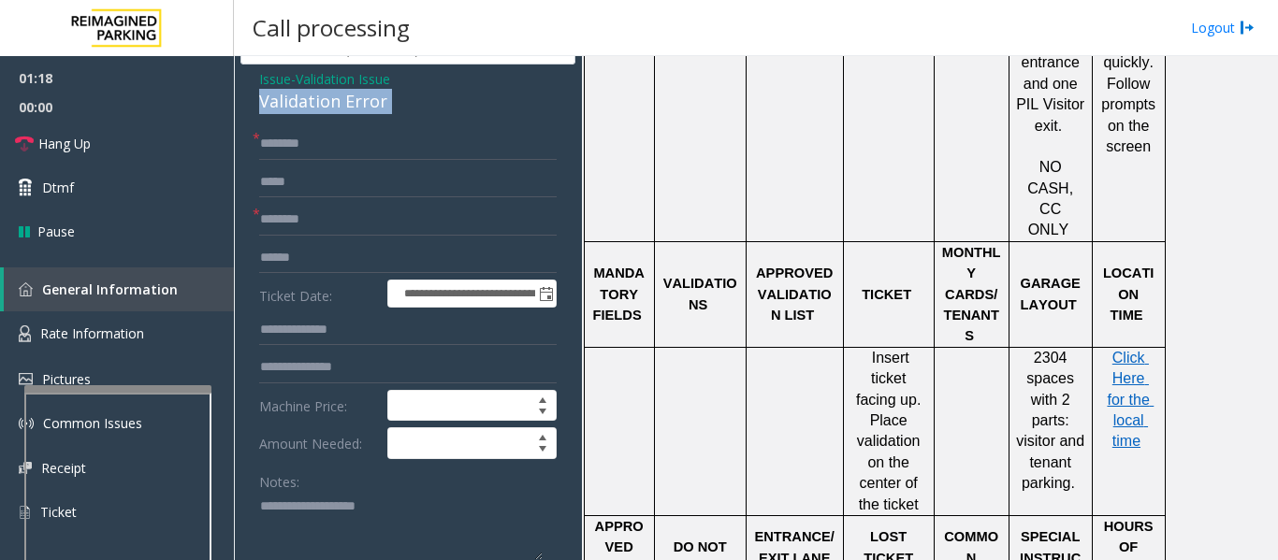
scroll to position [94, 0]
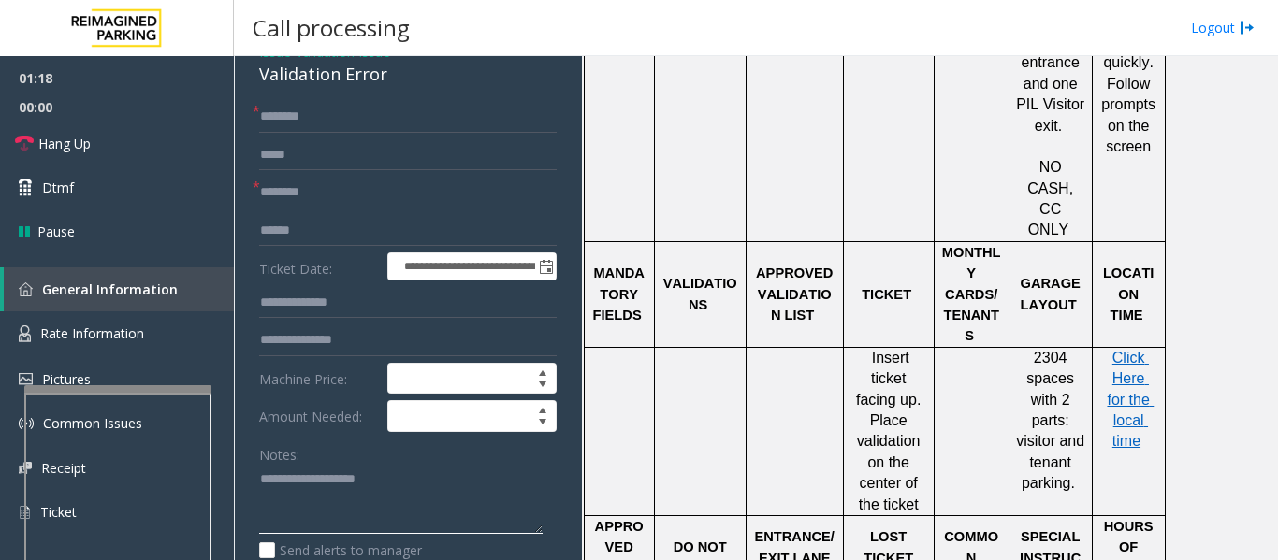
click at [360, 485] on textarea at bounding box center [400, 500] width 283 height 70
paste textarea "**********"
type textarea "**********"
click at [74, 151] on span "Hang Up" at bounding box center [64, 144] width 52 height 20
click at [369, 118] on input "text" at bounding box center [407, 117] width 297 height 32
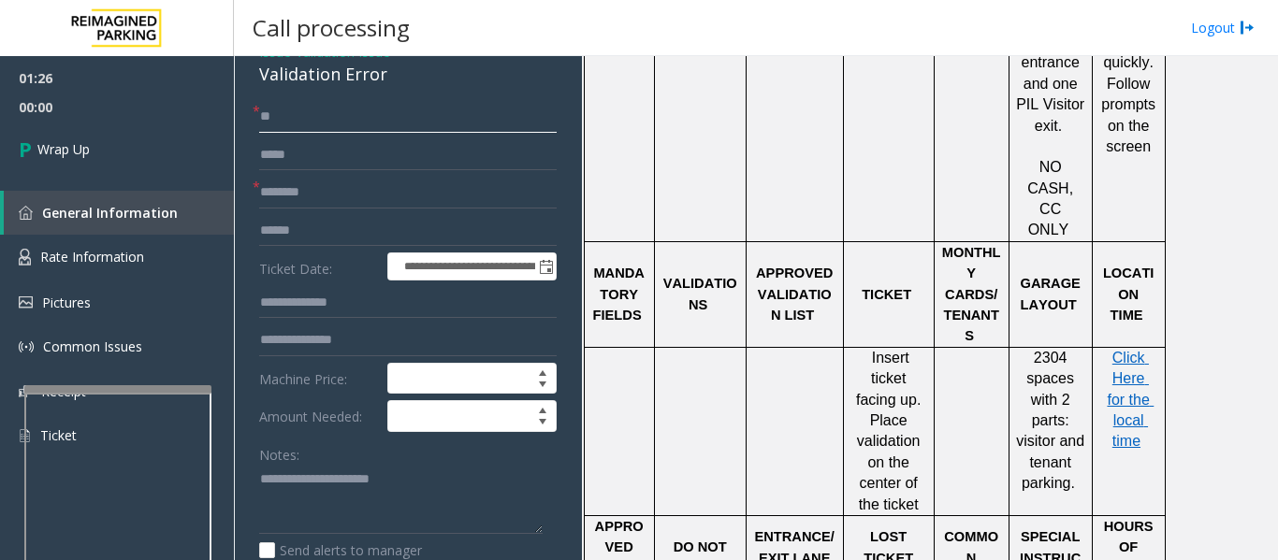
type input "**"
click at [391, 196] on input "text" at bounding box center [407, 193] width 297 height 32
type input "**"
click at [312, 507] on textarea at bounding box center [400, 500] width 283 height 70
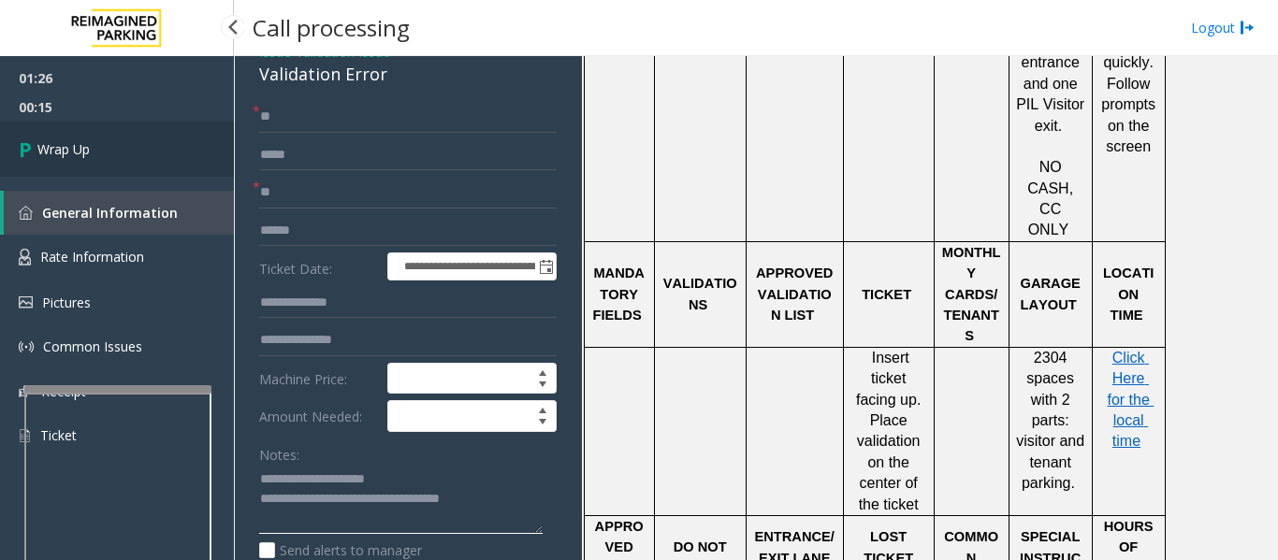
type textarea "**********"
click at [87, 147] on span "Wrap Up" at bounding box center [63, 149] width 52 height 20
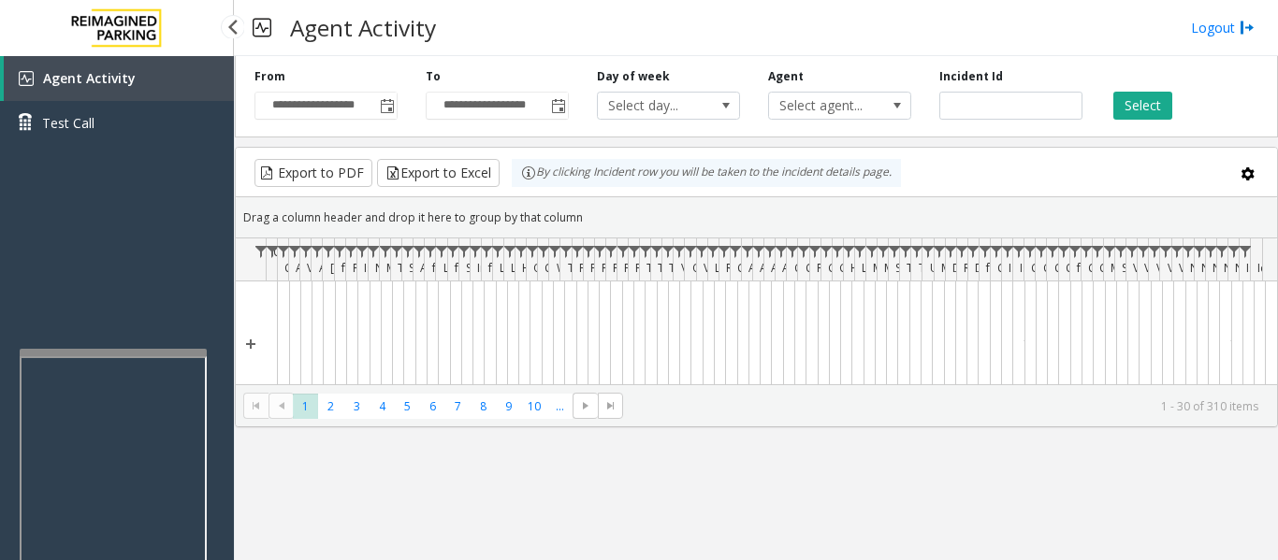
click at [102, 335] on app-root "**********" at bounding box center [639, 280] width 1278 height 560
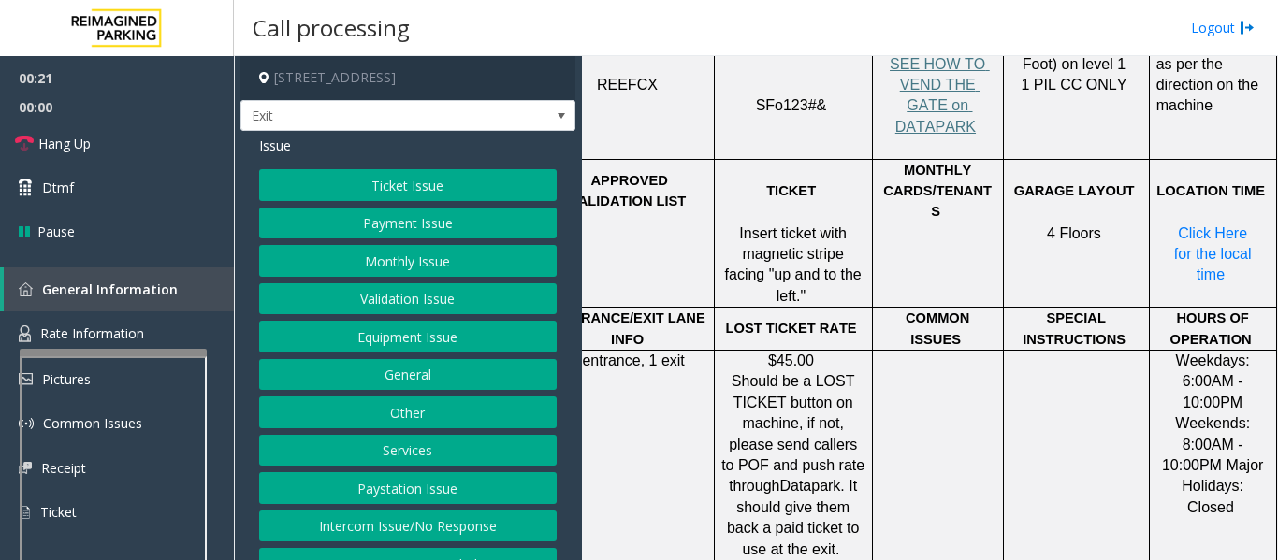
scroll to position [748, 294]
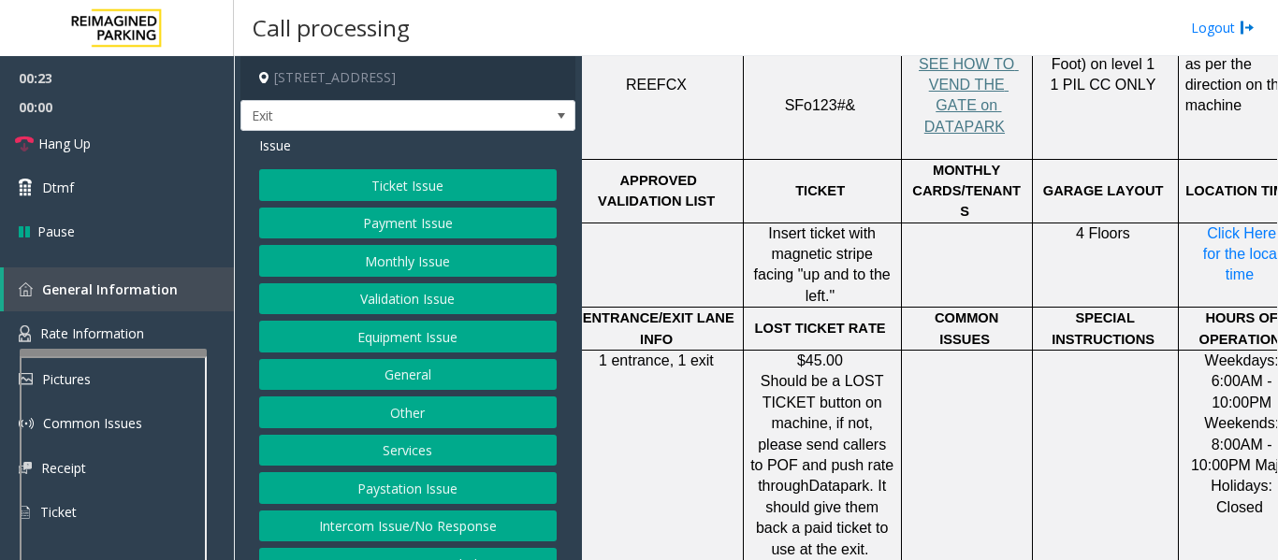
click at [416, 459] on button "Services" at bounding box center [407, 451] width 297 height 32
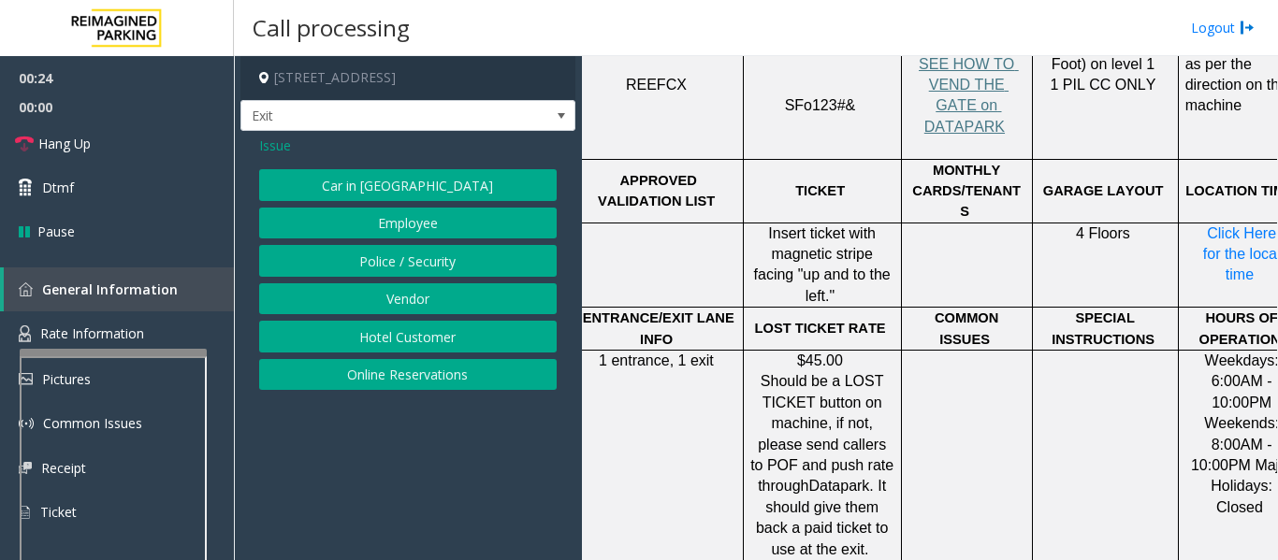
click at [448, 338] on button "Hotel Customer" at bounding box center [407, 337] width 297 height 32
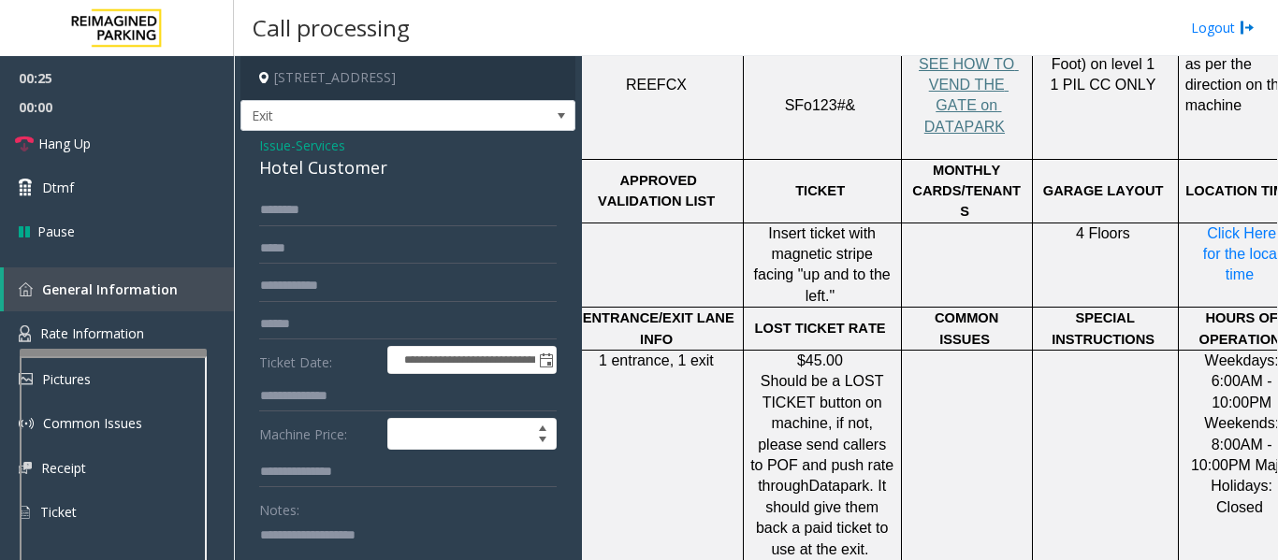
click at [317, 167] on div "Hotel Customer" at bounding box center [407, 167] width 297 height 25
copy div "Hotel Customer"
click at [322, 544] on textarea at bounding box center [400, 555] width 283 height 70
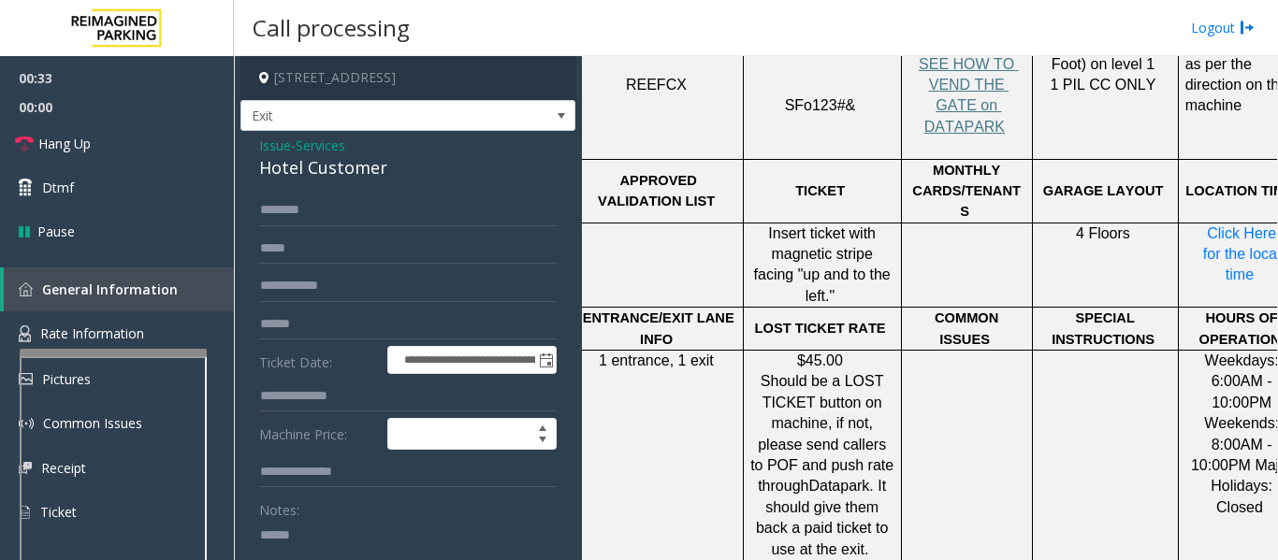
paste textarea "**********"
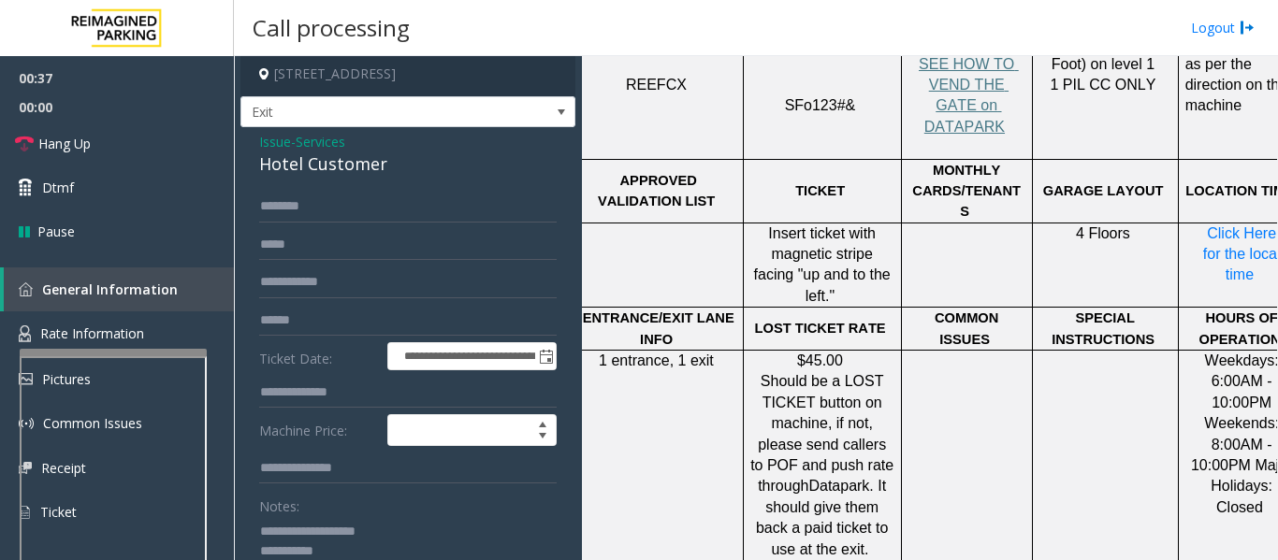
type textarea "**********"
click at [338, 200] on input "text" at bounding box center [407, 207] width 297 height 32
type input "*"
type input "******"
click at [326, 383] on input "text" at bounding box center [407, 393] width 297 height 32
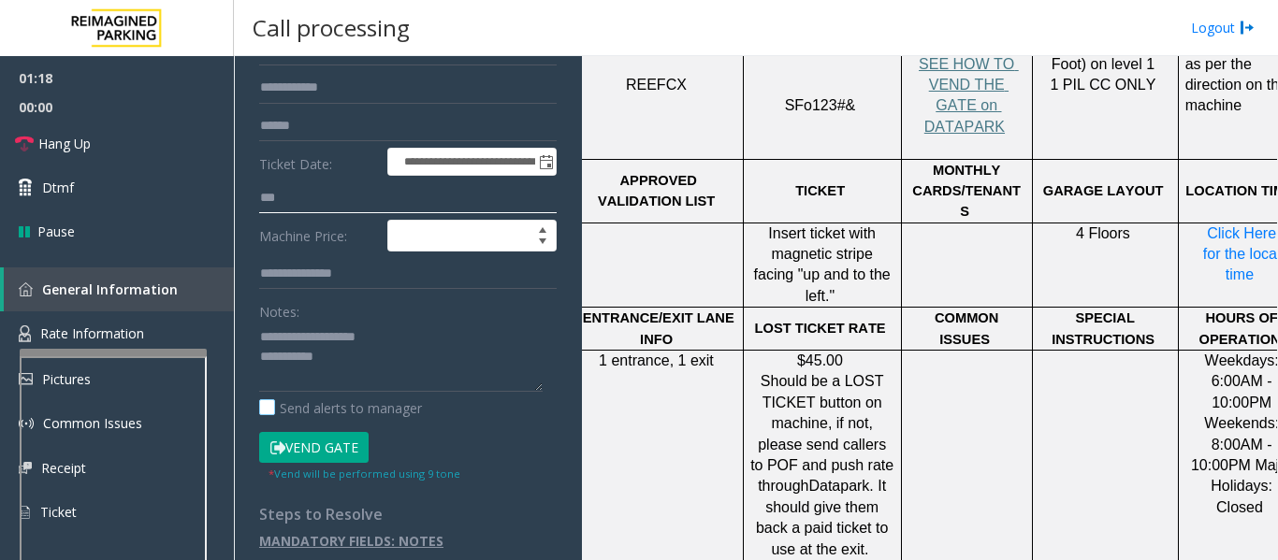
scroll to position [208, 0]
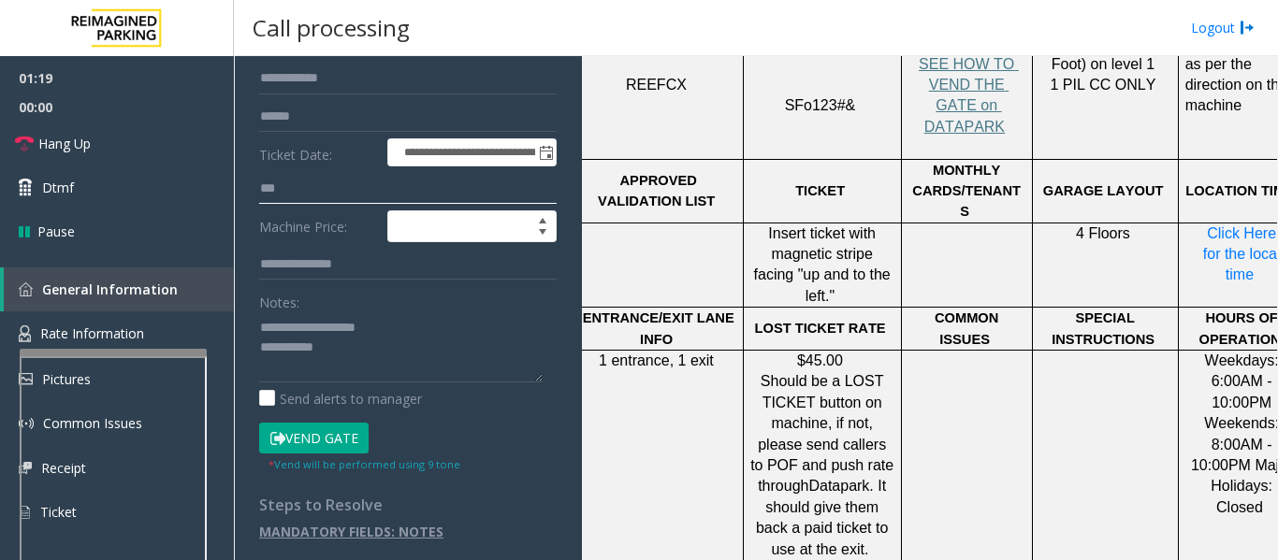
type input "***"
drag, startPoint x: 349, startPoint y: 439, endPoint x: 357, endPoint y: 419, distance: 21.4
click at [350, 439] on button "Vend Gate" at bounding box center [313, 439] width 109 height 32
click at [381, 352] on textarea at bounding box center [400, 347] width 283 height 70
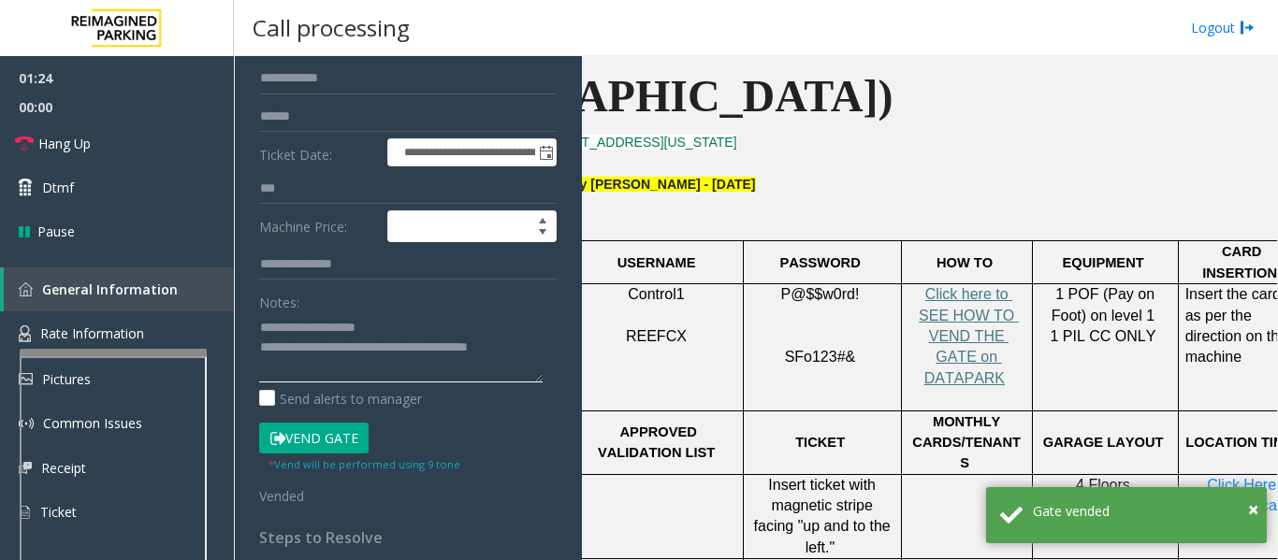
scroll to position [374, 294]
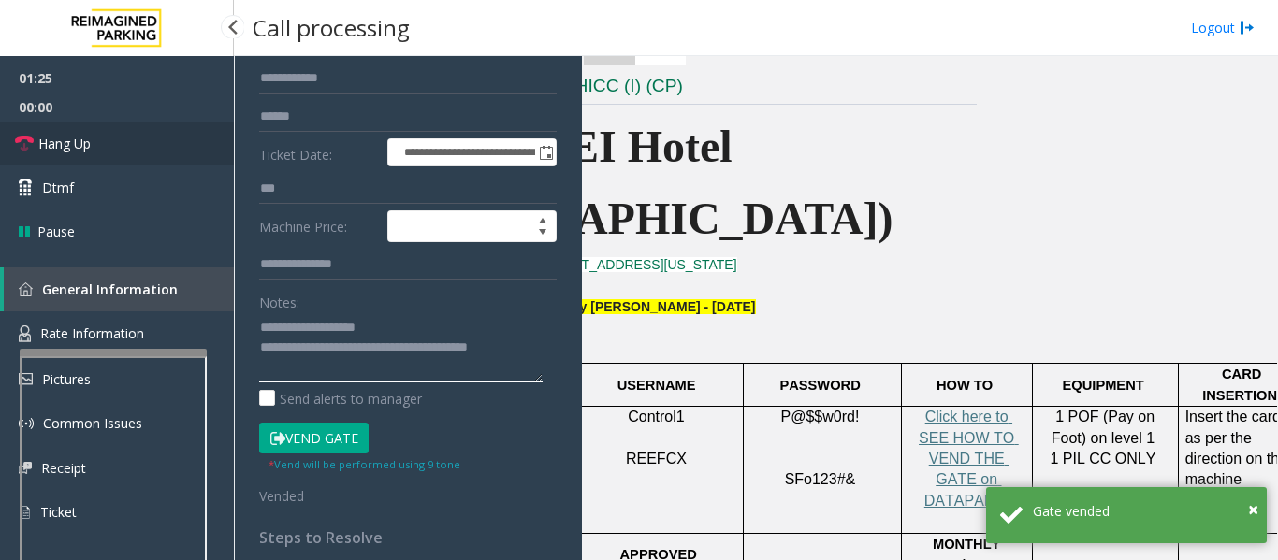
type textarea "**********"
click at [10, 146] on link "Hang Up" at bounding box center [117, 144] width 234 height 44
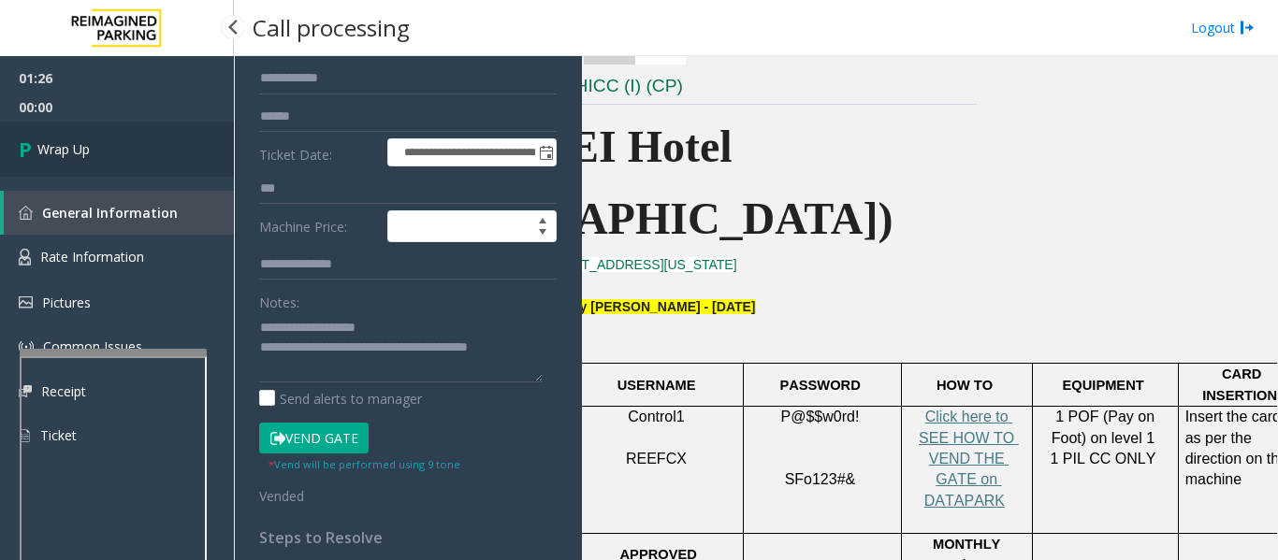
click at [114, 155] on link "Wrap Up" at bounding box center [117, 149] width 234 height 55
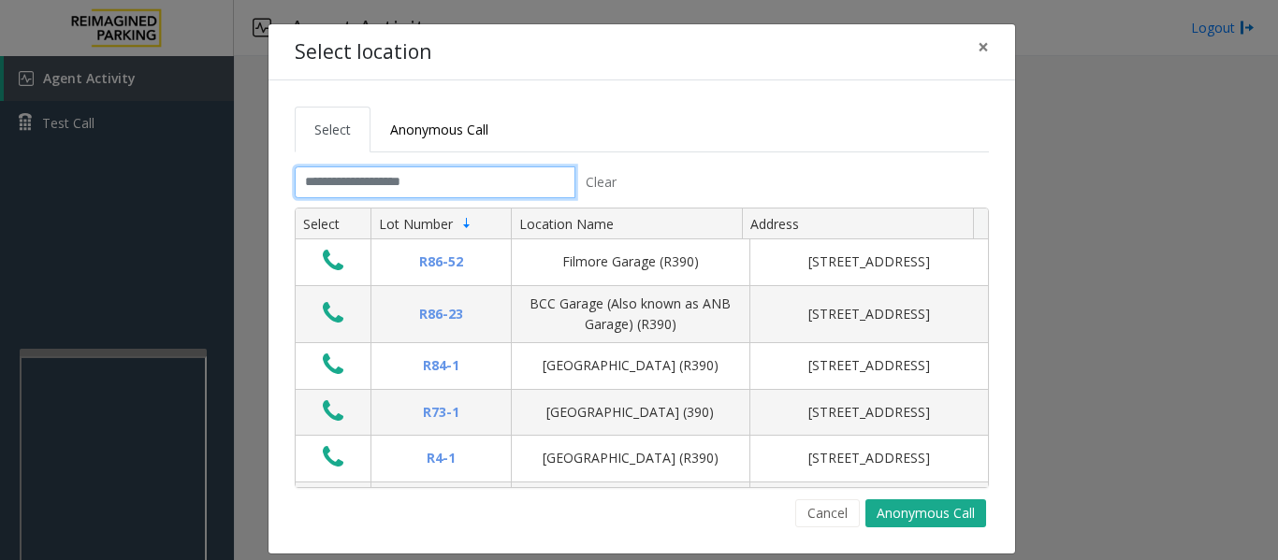
click at [483, 186] on input "text" at bounding box center [435, 183] width 281 height 32
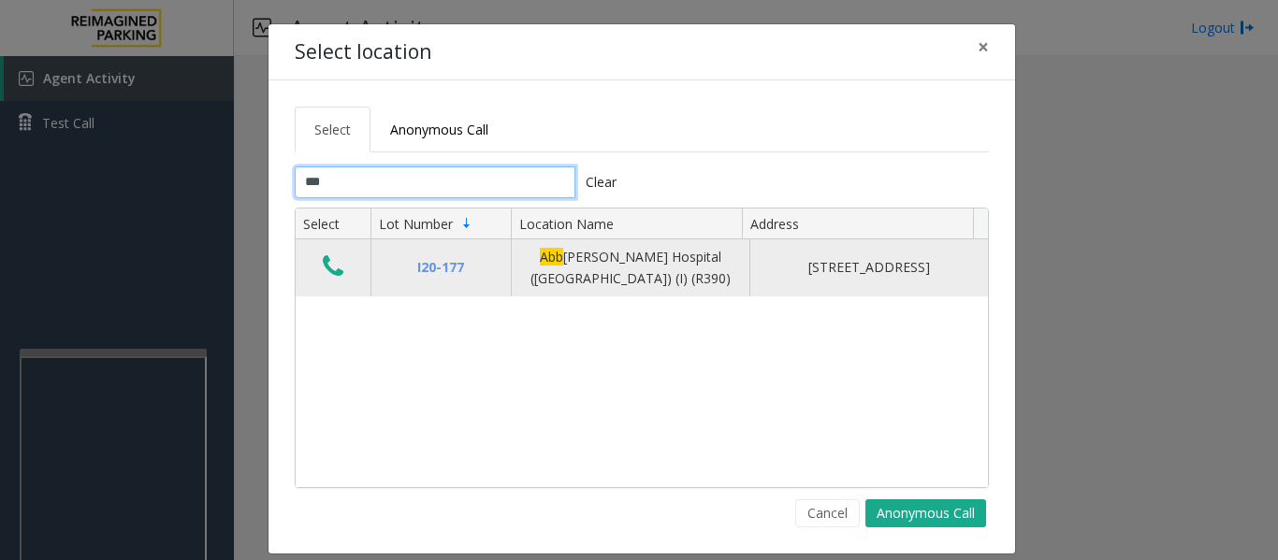
type input "***"
click at [320, 285] on td "Data table" at bounding box center [333, 267] width 75 height 57
click at [326, 268] on icon "Data table" at bounding box center [333, 267] width 21 height 26
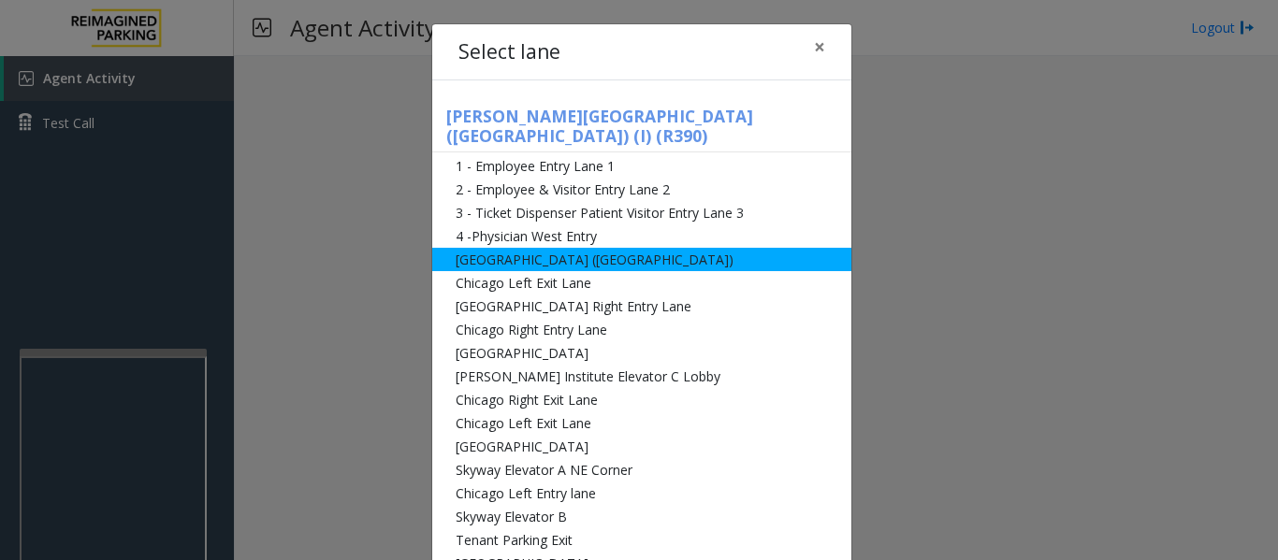
click at [486, 248] on li "[GEOGRAPHIC_DATA] ([GEOGRAPHIC_DATA])" at bounding box center [641, 259] width 419 height 23
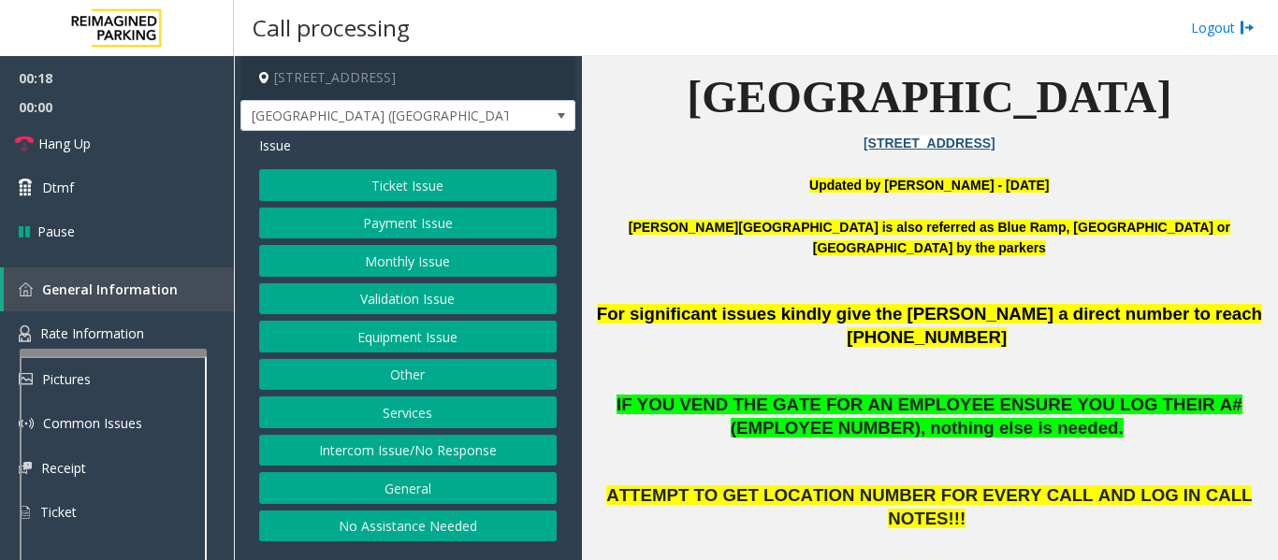
scroll to position [748, 0]
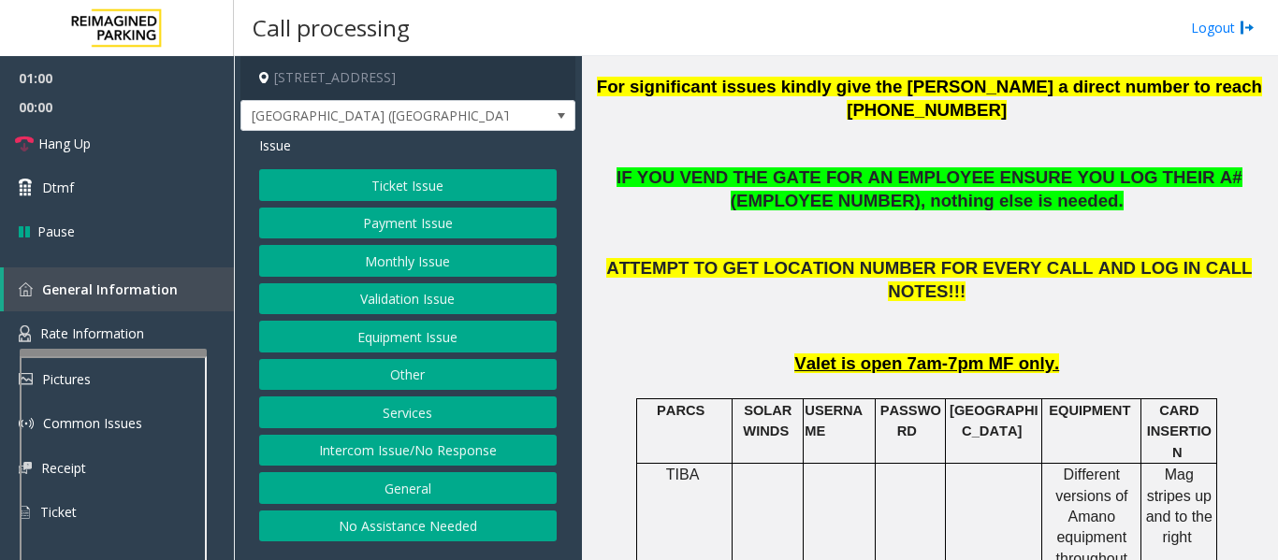
click at [445, 440] on button "Intercom Issue/No Response" at bounding box center [407, 451] width 297 height 32
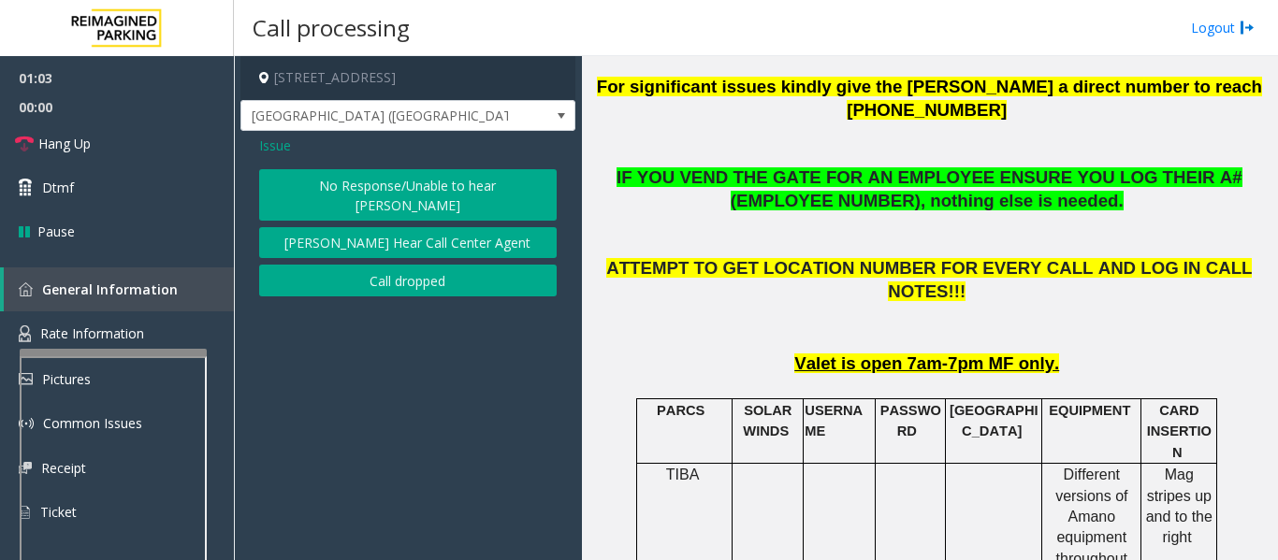
click at [423, 227] on button "[PERSON_NAME] Hear Call Center Agent" at bounding box center [407, 243] width 297 height 32
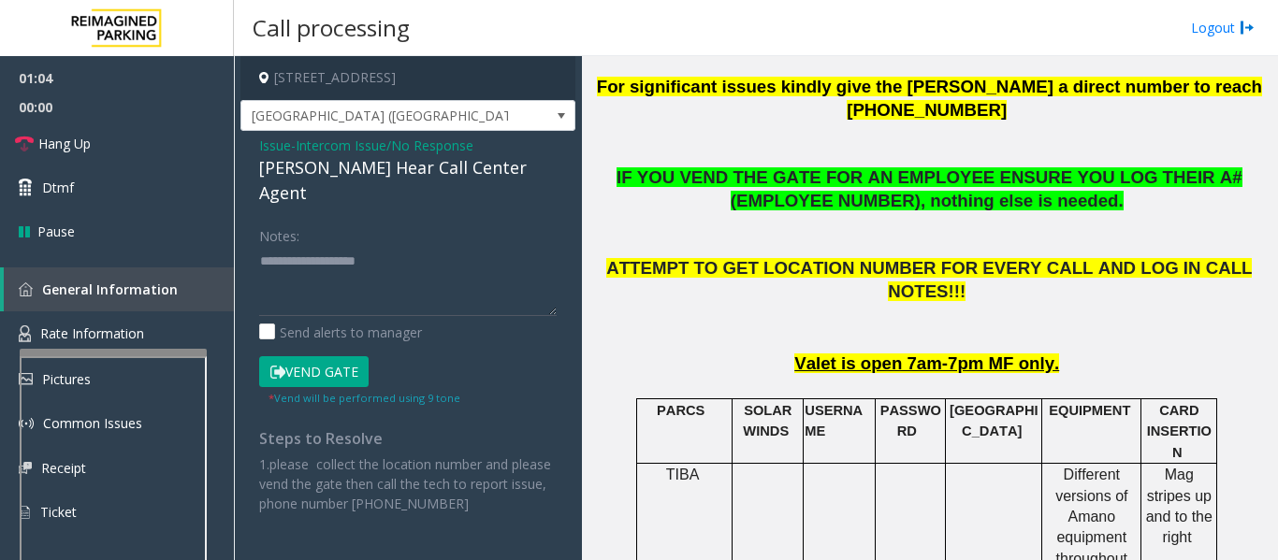
click at [281, 152] on span "Issue" at bounding box center [275, 146] width 32 height 20
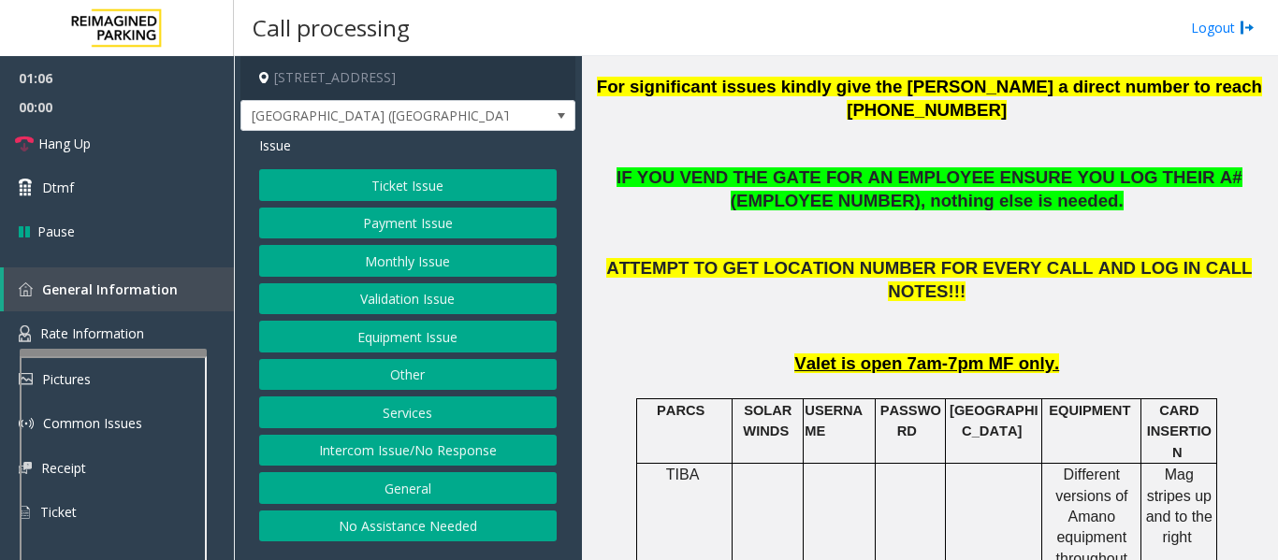
click at [441, 223] on button "Payment Issue" at bounding box center [407, 224] width 297 height 32
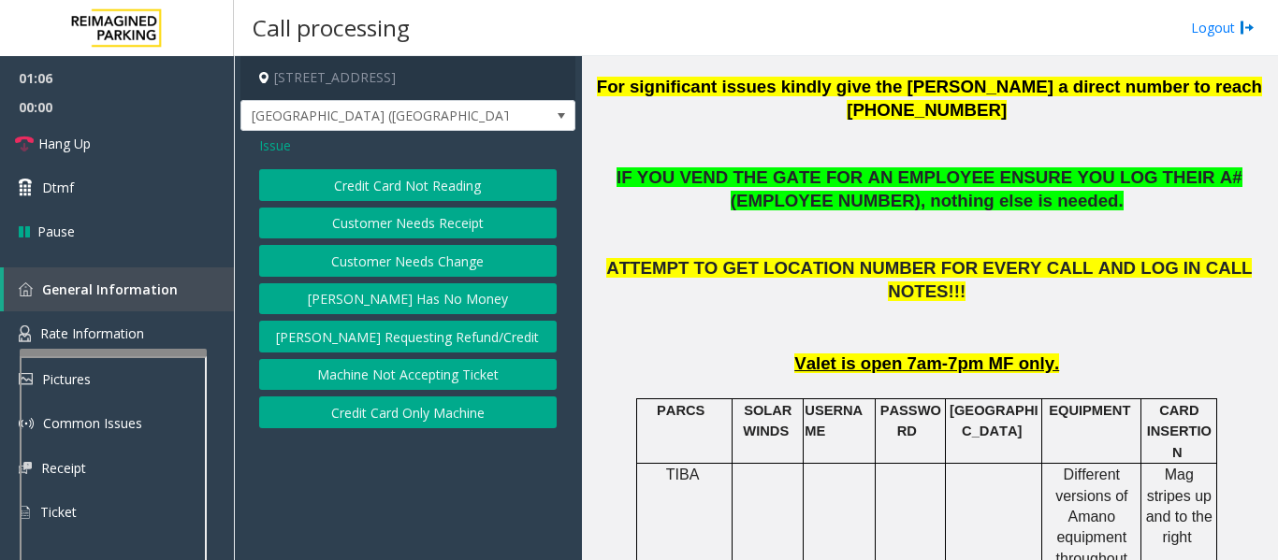
click at [449, 181] on button "Credit Card Not Reading" at bounding box center [407, 185] width 297 height 32
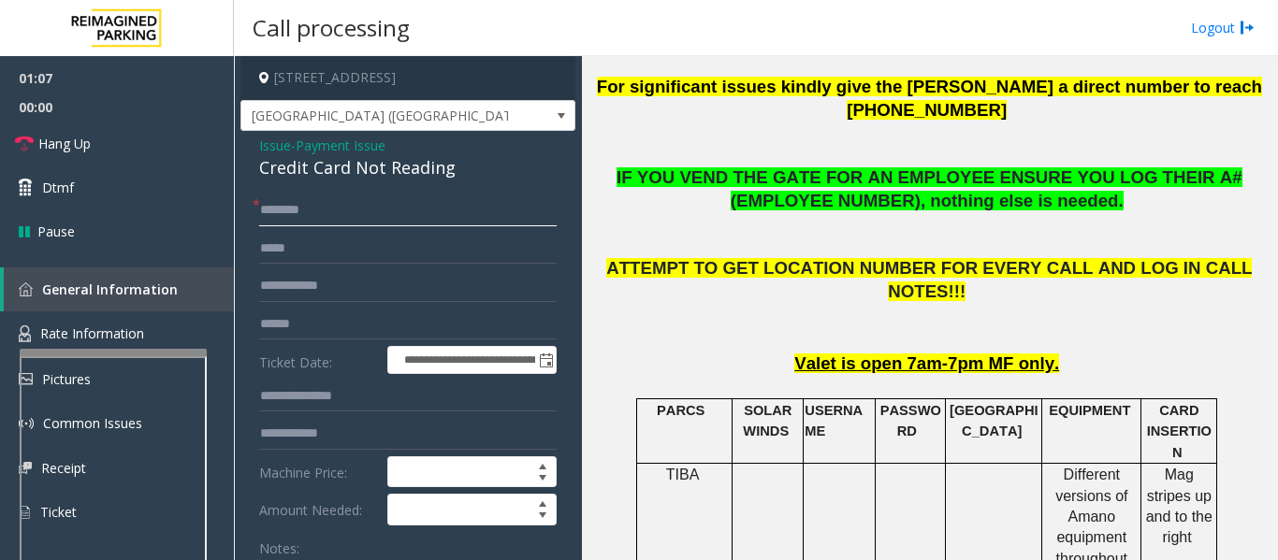
click at [372, 221] on input "text" at bounding box center [407, 211] width 297 height 32
type input "**"
click at [182, 153] on link "Hang Up" at bounding box center [117, 144] width 234 height 44
click at [301, 157] on div "Credit Card Not Reading" at bounding box center [407, 167] width 297 height 25
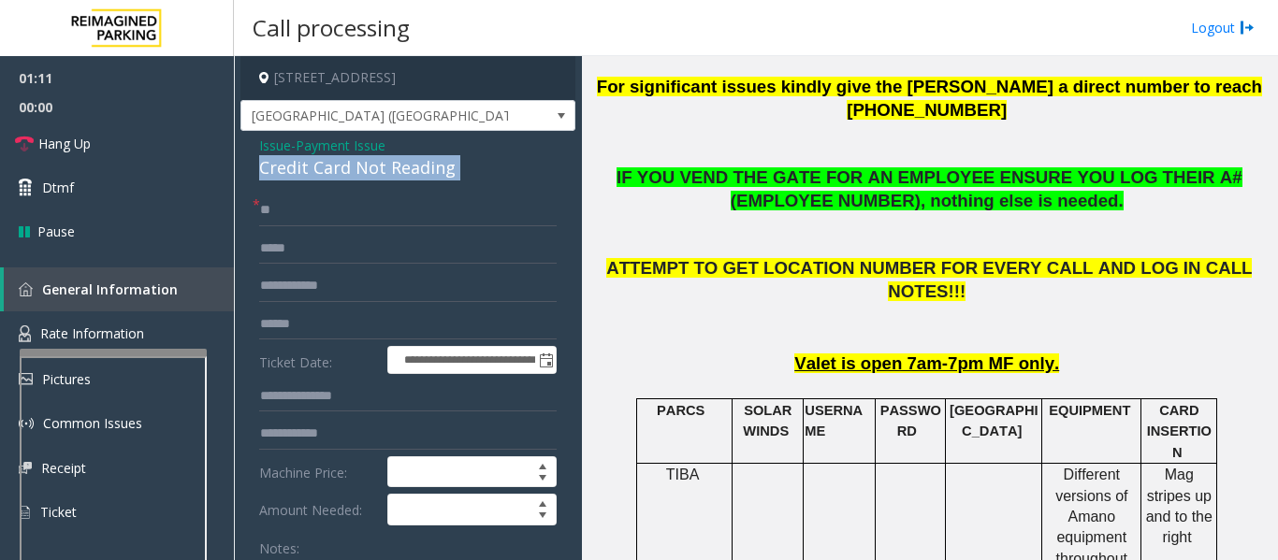
click at [301, 157] on div "Credit Card Not Reading" at bounding box center [407, 167] width 297 height 25
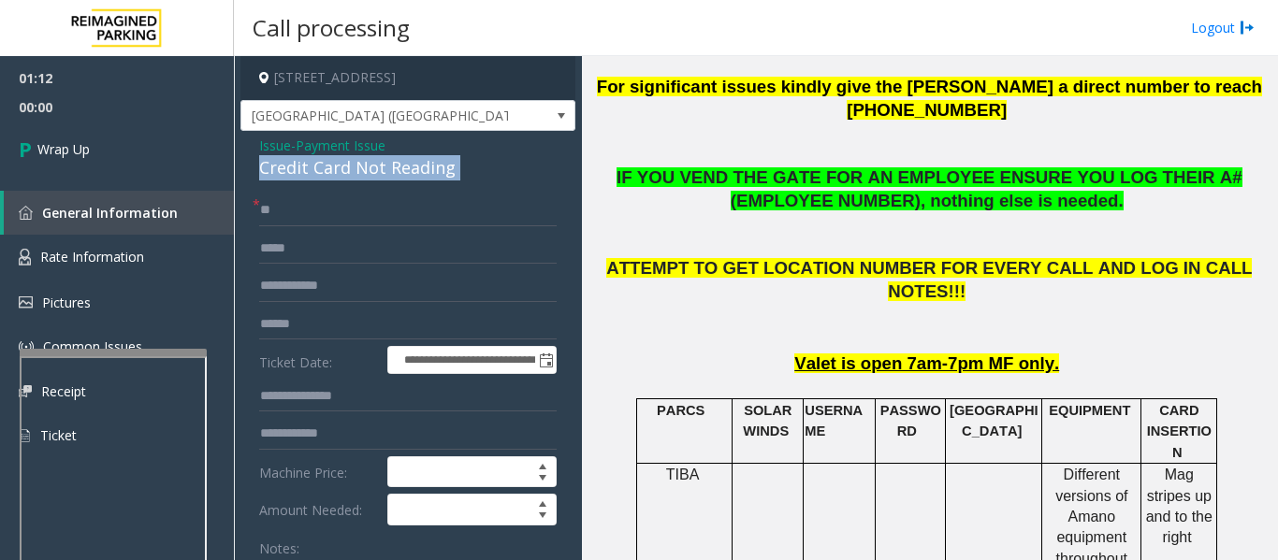
copy div "Credit Card Not Reading"
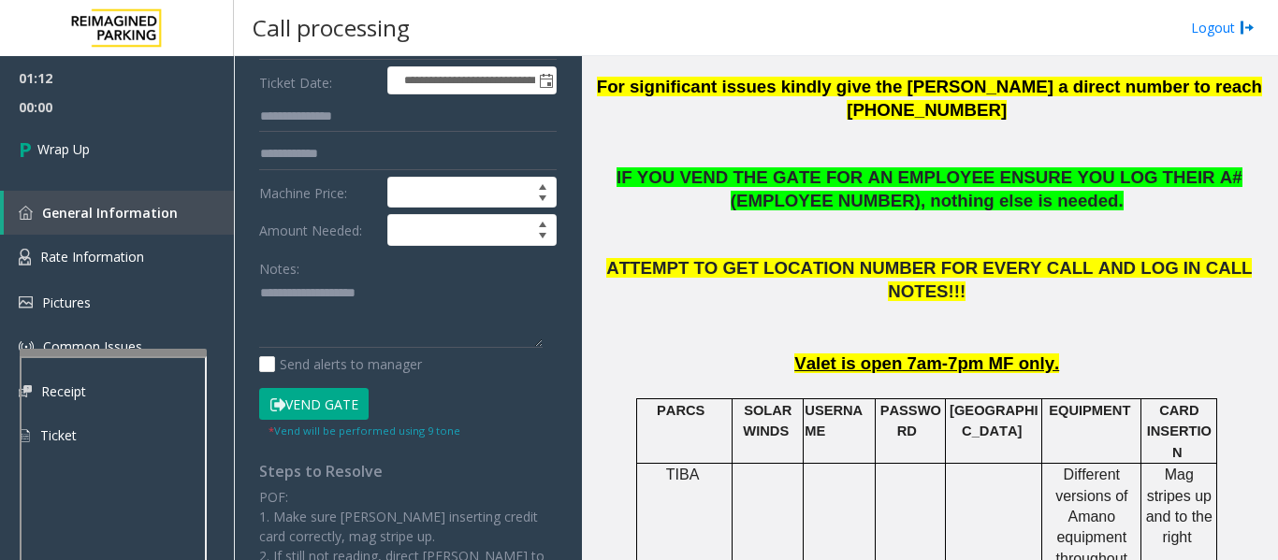
scroll to position [281, 0]
click at [281, 319] on textarea at bounding box center [400, 313] width 283 height 70
paste textarea "**********"
click at [372, 305] on textarea at bounding box center [400, 313] width 283 height 70
paste textarea "**********"
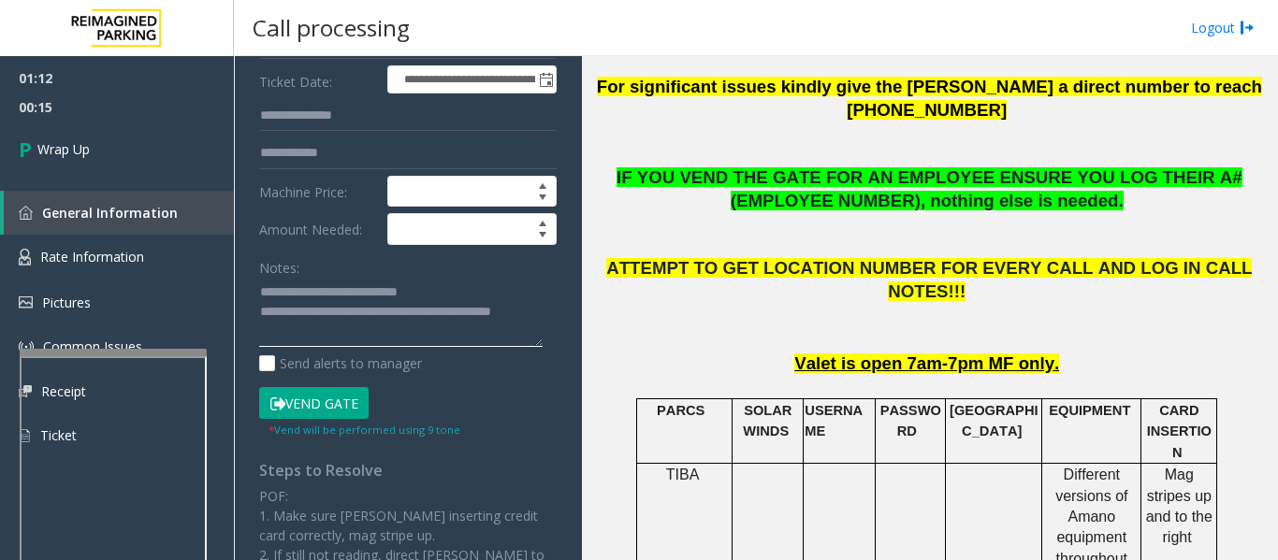
click at [425, 313] on textarea at bounding box center [400, 313] width 283 height 70
click at [420, 314] on textarea at bounding box center [400, 313] width 283 height 70
type textarea "**********"
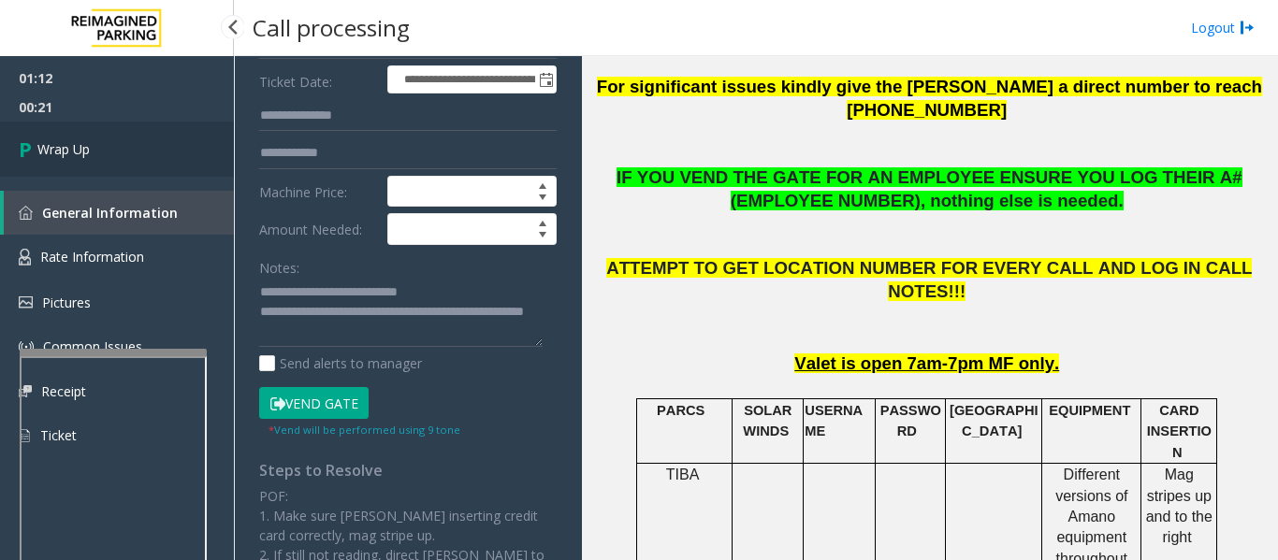
click at [82, 167] on link "Wrap Up" at bounding box center [117, 149] width 234 height 55
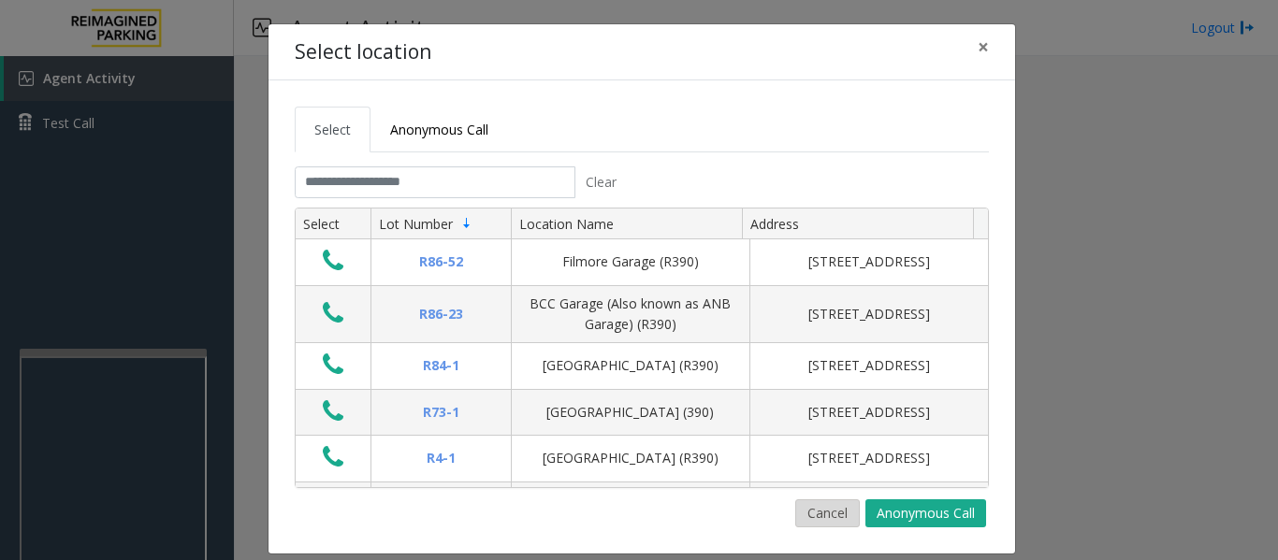
click at [807, 501] on button "Cancel" at bounding box center [827, 514] width 65 height 28
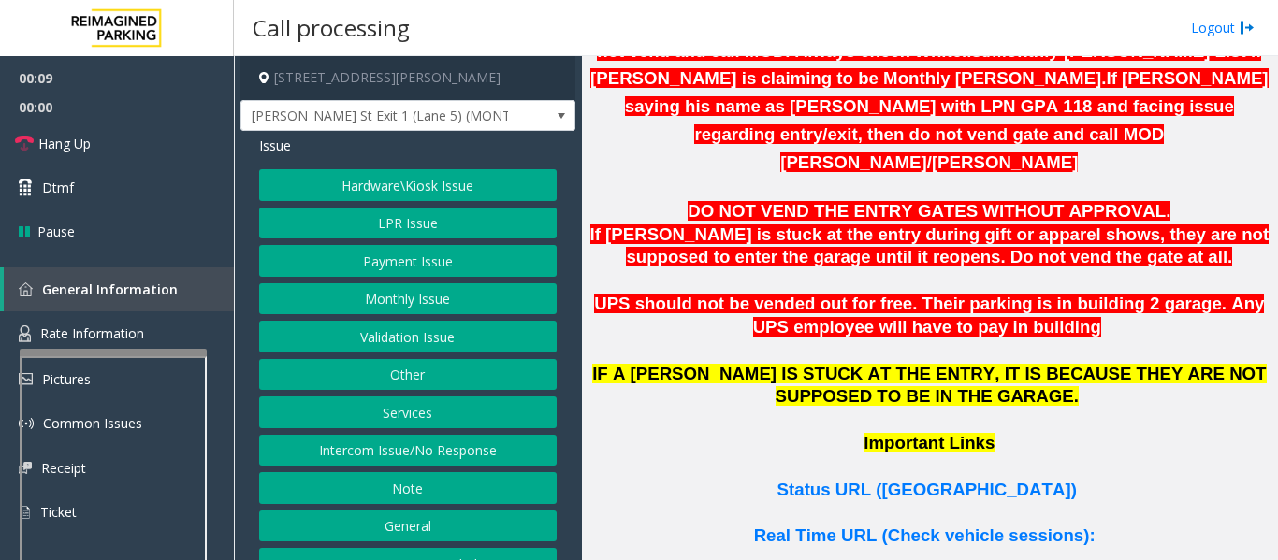
scroll to position [1310, 0]
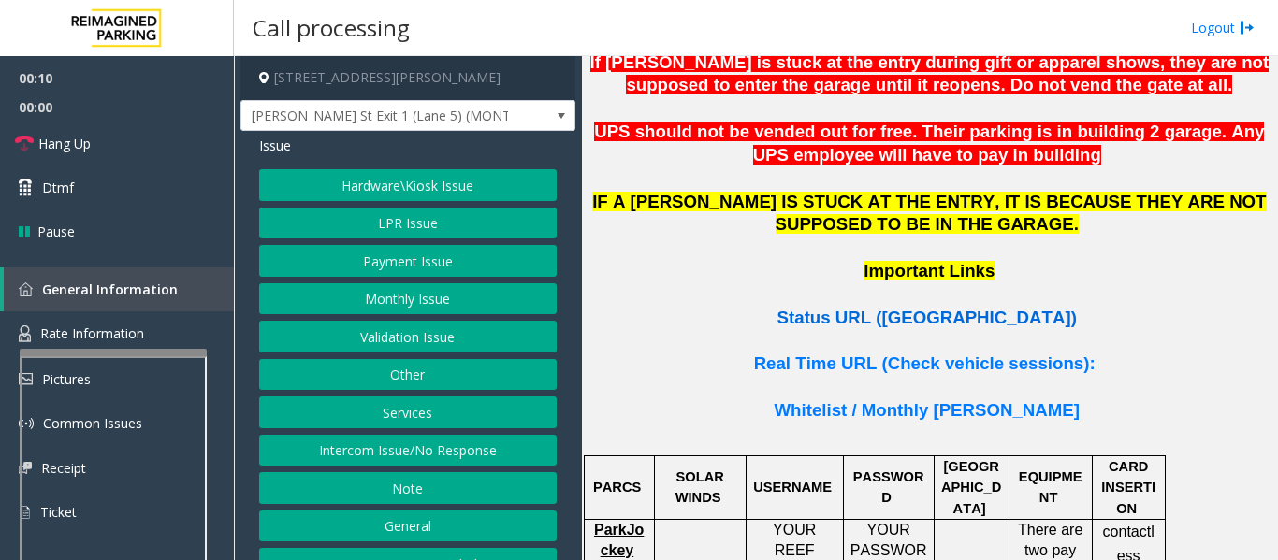
click at [953, 308] on span "Status URL (Vend Gate)" at bounding box center [926, 318] width 299 height 20
click at [336, 209] on button "LPR Issue" at bounding box center [407, 224] width 297 height 32
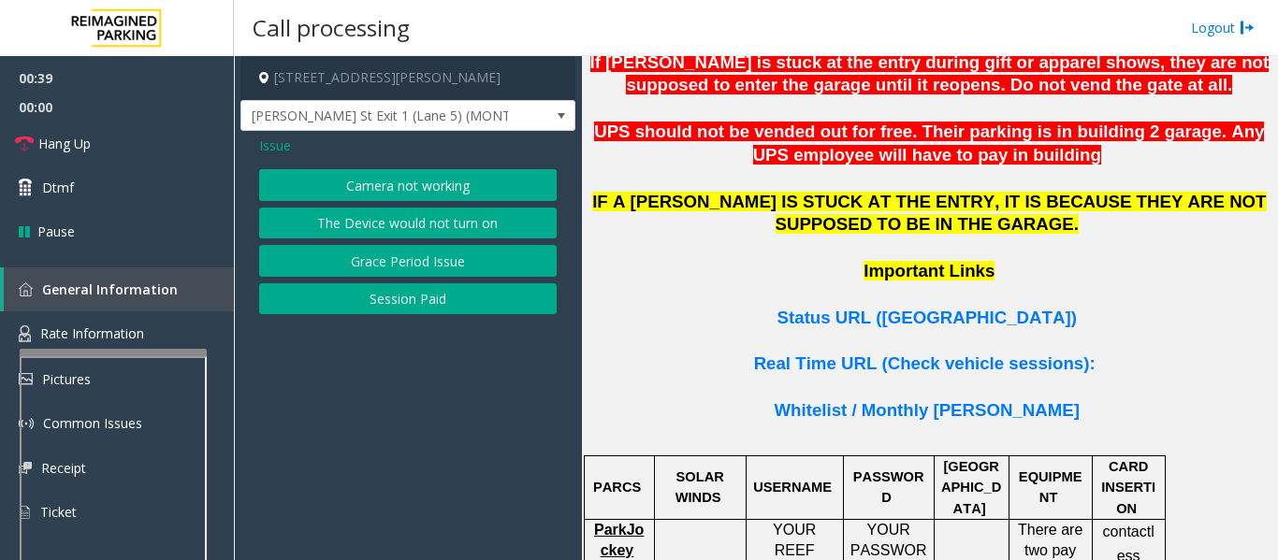
click at [362, 188] on button "Camera not working" at bounding box center [407, 185] width 297 height 32
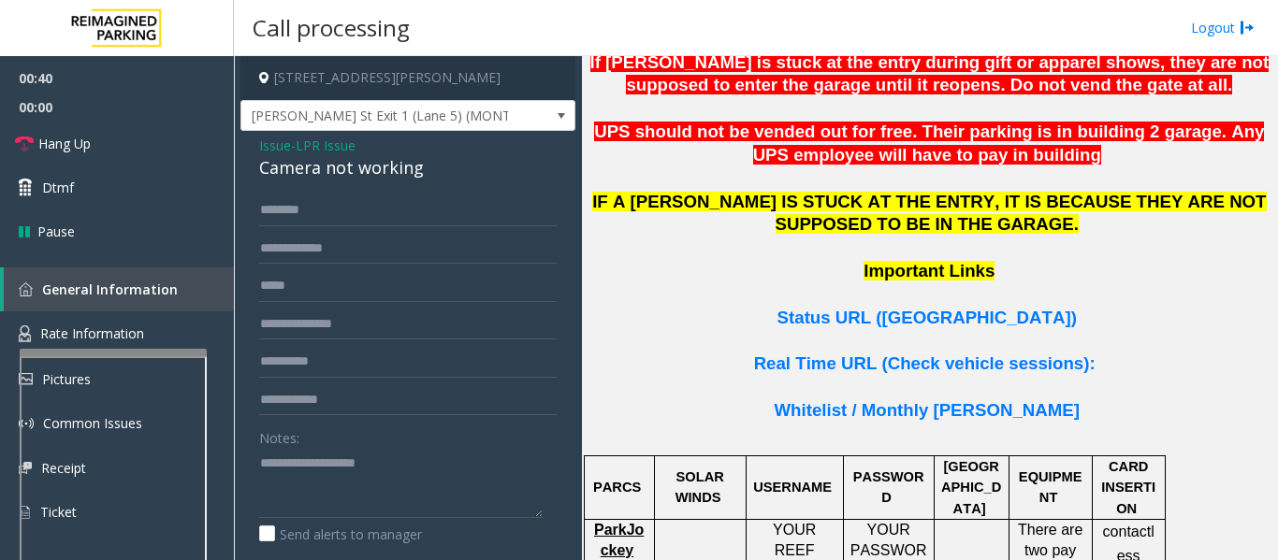
click at [285, 152] on span "Issue" at bounding box center [275, 146] width 32 height 20
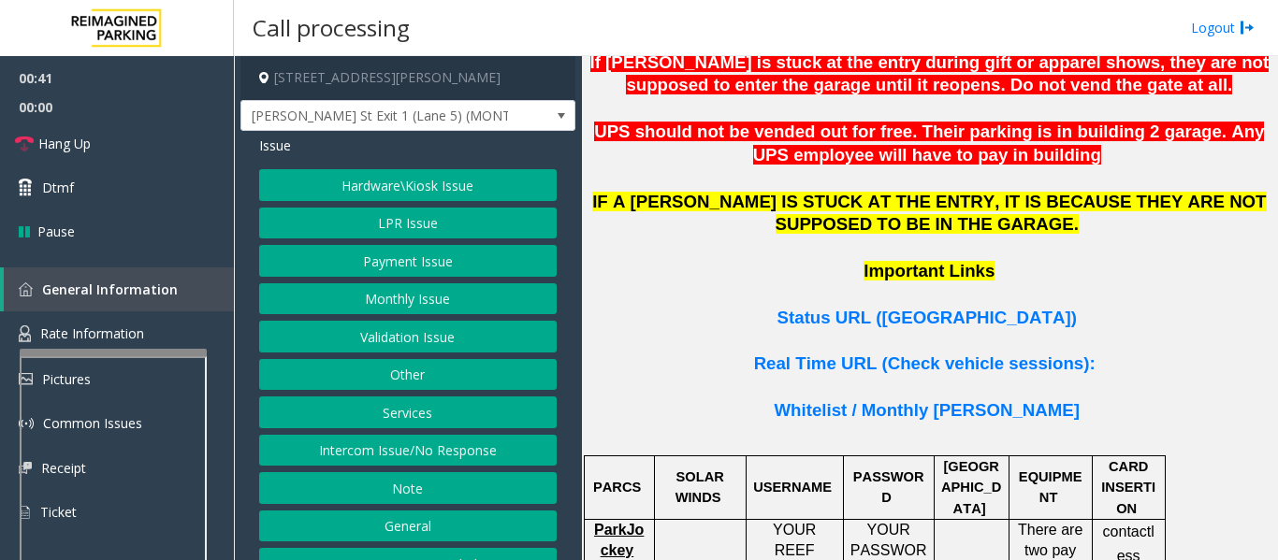
click at [352, 226] on button "LPR Issue" at bounding box center [407, 224] width 297 height 32
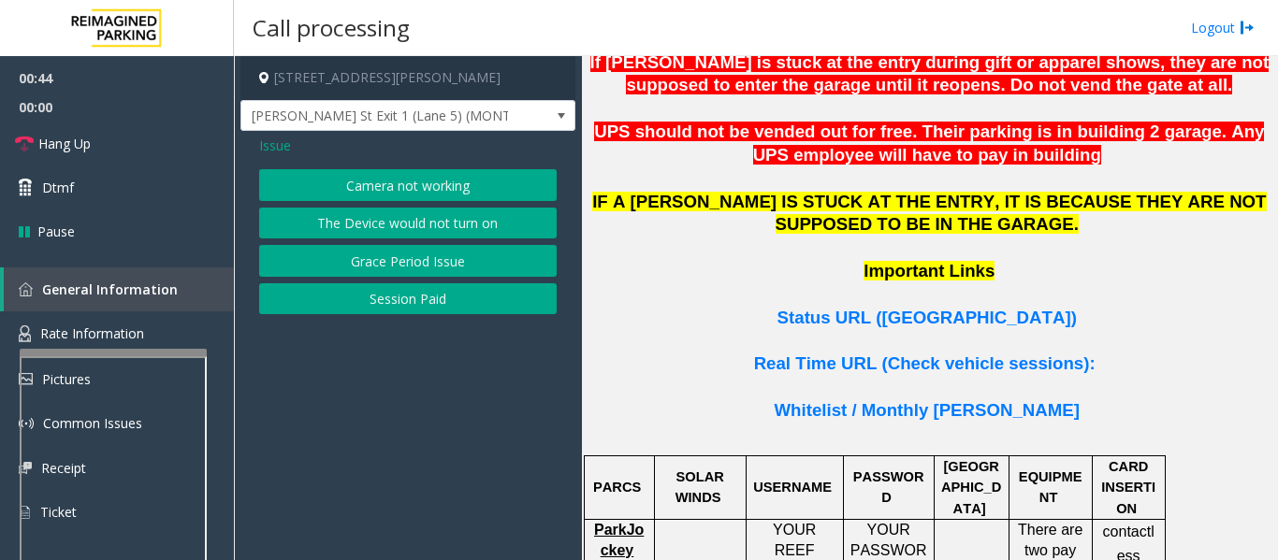
click at [389, 171] on button "Camera not working" at bounding box center [407, 185] width 297 height 32
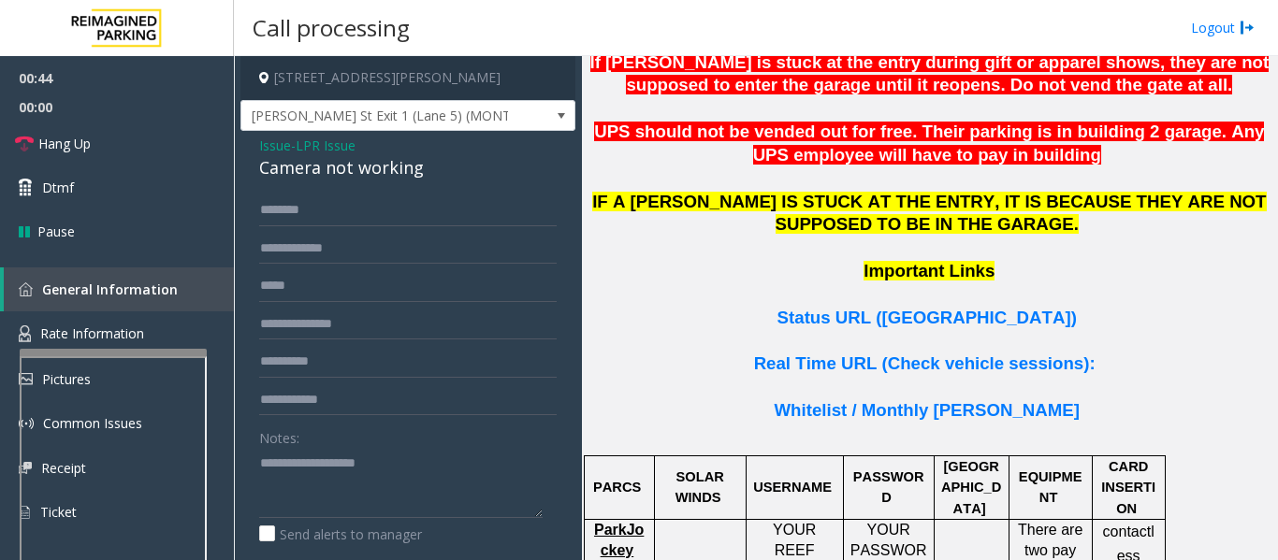
click at [355, 174] on div "Camera not working" at bounding box center [407, 167] width 297 height 25
copy div "Camera not working"
click at [381, 468] on textarea at bounding box center [400, 483] width 283 height 70
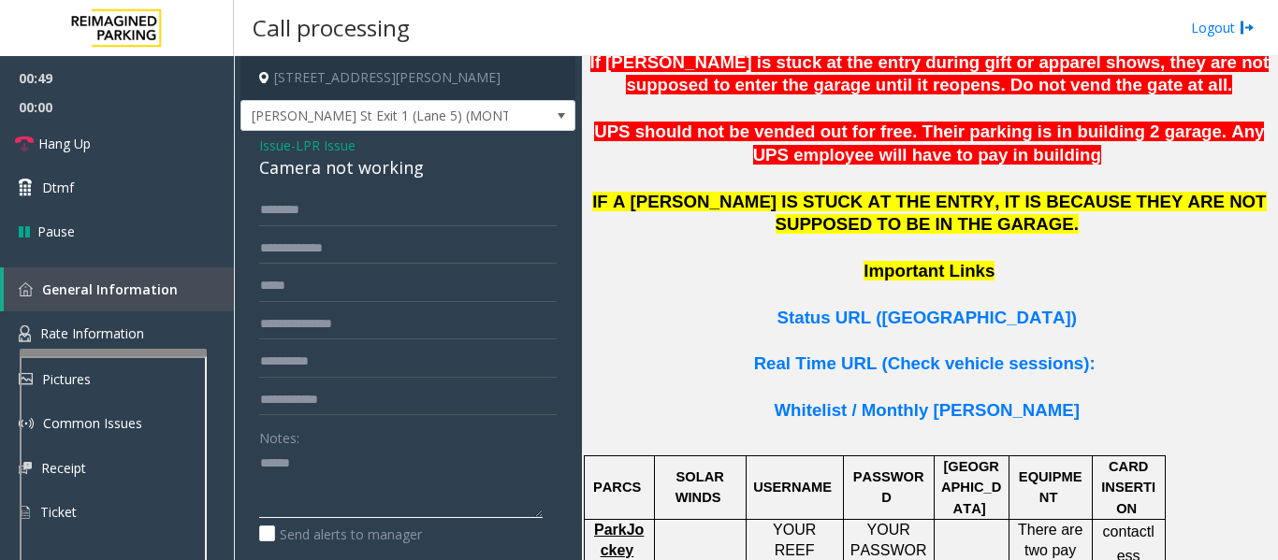
paste textarea "**********"
click at [130, 153] on link "Hang Up" at bounding box center [117, 144] width 234 height 44
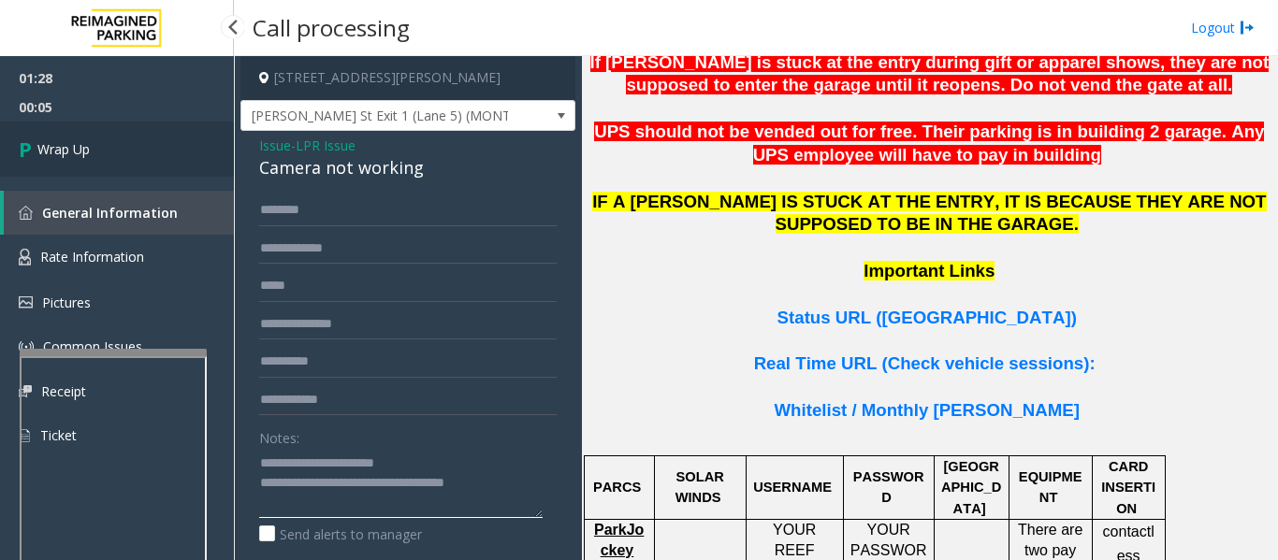
type textarea "**********"
click at [105, 171] on link "Wrap Up" at bounding box center [117, 149] width 234 height 55
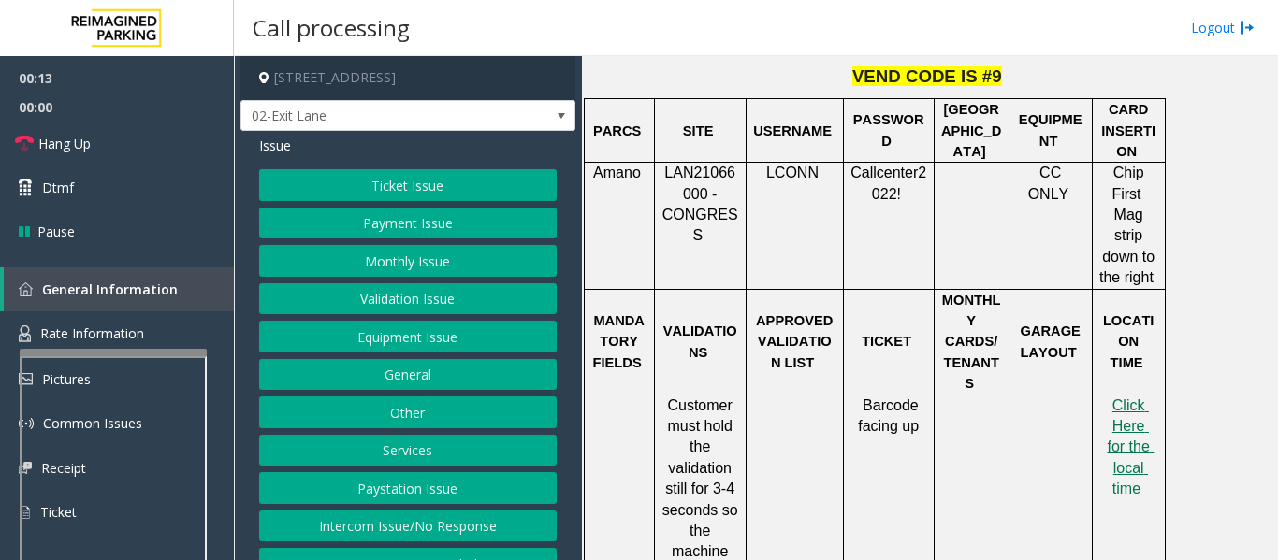
scroll to position [842, 0]
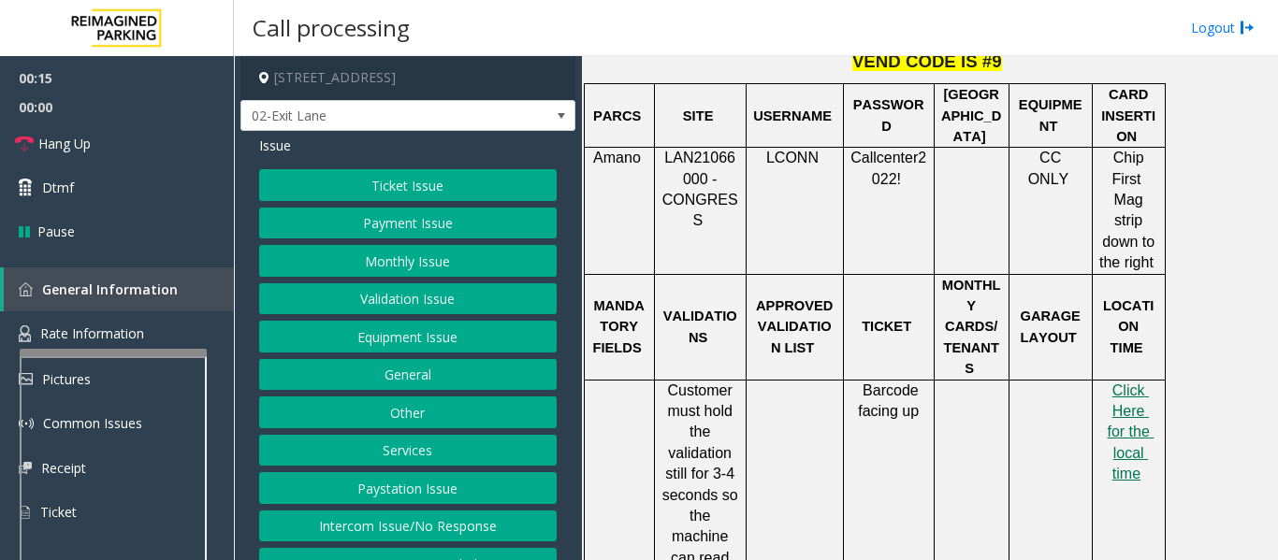
click at [435, 172] on button "Ticket Issue" at bounding box center [407, 185] width 297 height 32
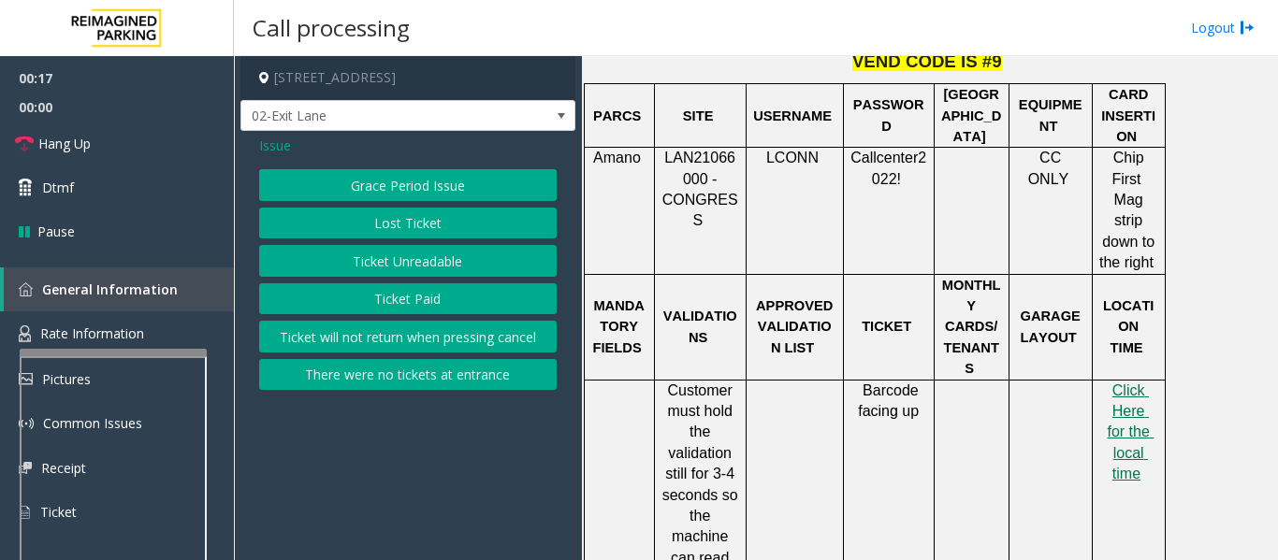
click at [397, 254] on button "Ticket Unreadable" at bounding box center [407, 261] width 297 height 32
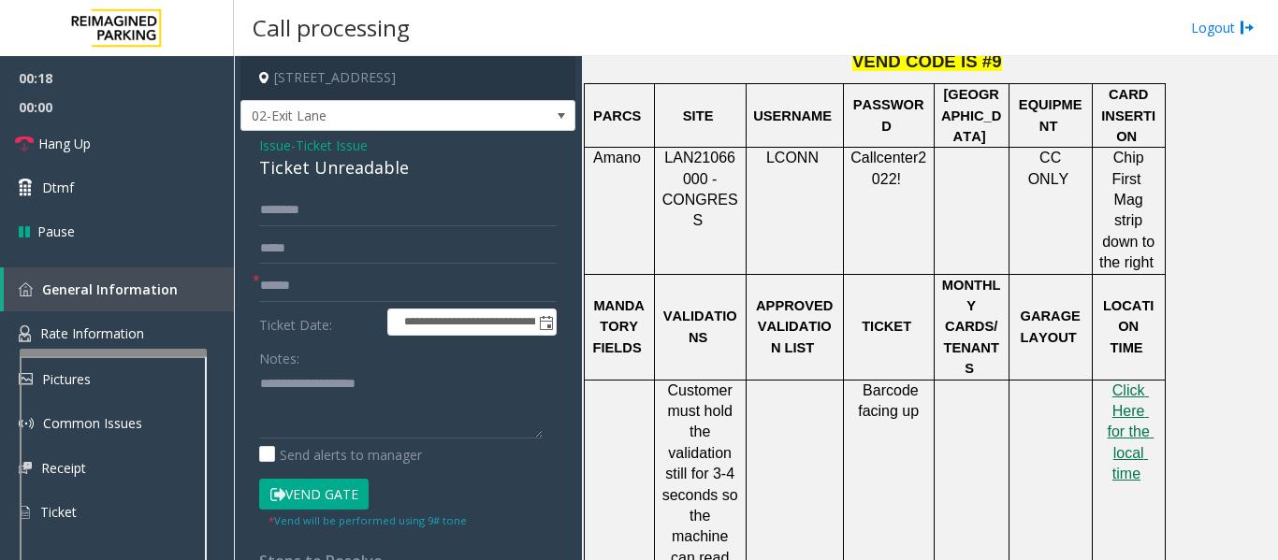
click at [386, 173] on div "Ticket Unreadable" at bounding box center [407, 167] width 297 height 25
copy div "Ticket Unreadable"
click at [384, 405] on textarea at bounding box center [400, 404] width 283 height 70
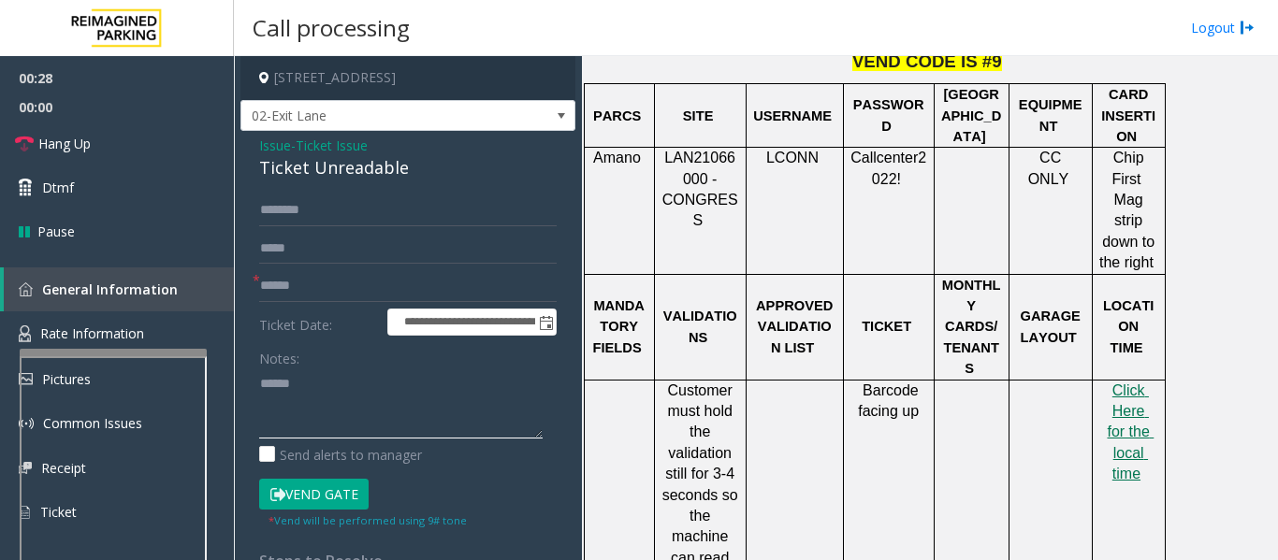
paste textarea "**********"
click at [331, 296] on input "text" at bounding box center [407, 286] width 297 height 32
drag, startPoint x: 326, startPoint y: 403, endPoint x: 567, endPoint y: 417, distance: 241.8
click at [567, 417] on app-call-processing-form "**********" at bounding box center [408, 308] width 348 height 504
type textarea "**********"
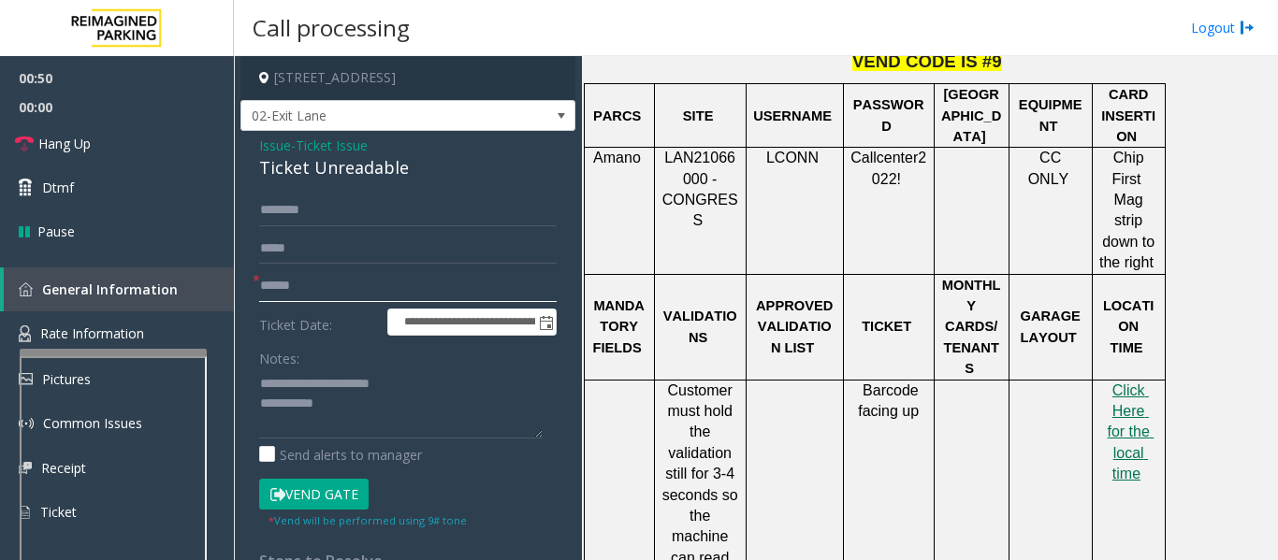
click at [300, 295] on input "text" at bounding box center [407, 286] width 297 height 32
type input "**"
click at [81, 138] on span "Hang Up" at bounding box center [64, 144] width 52 height 20
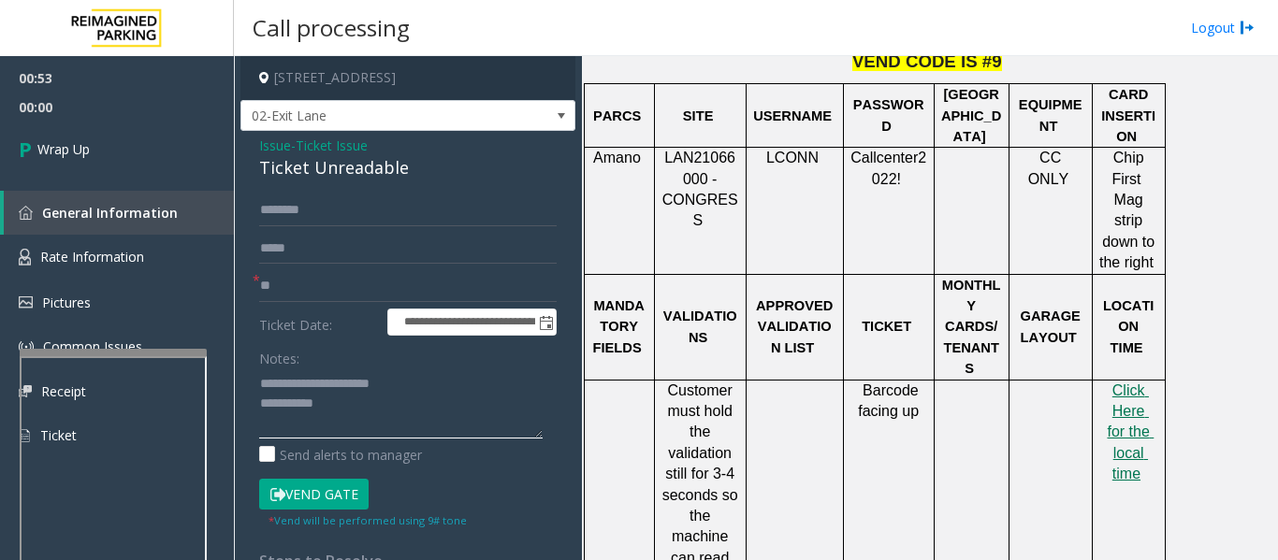
click at [359, 404] on textarea at bounding box center [400, 404] width 283 height 70
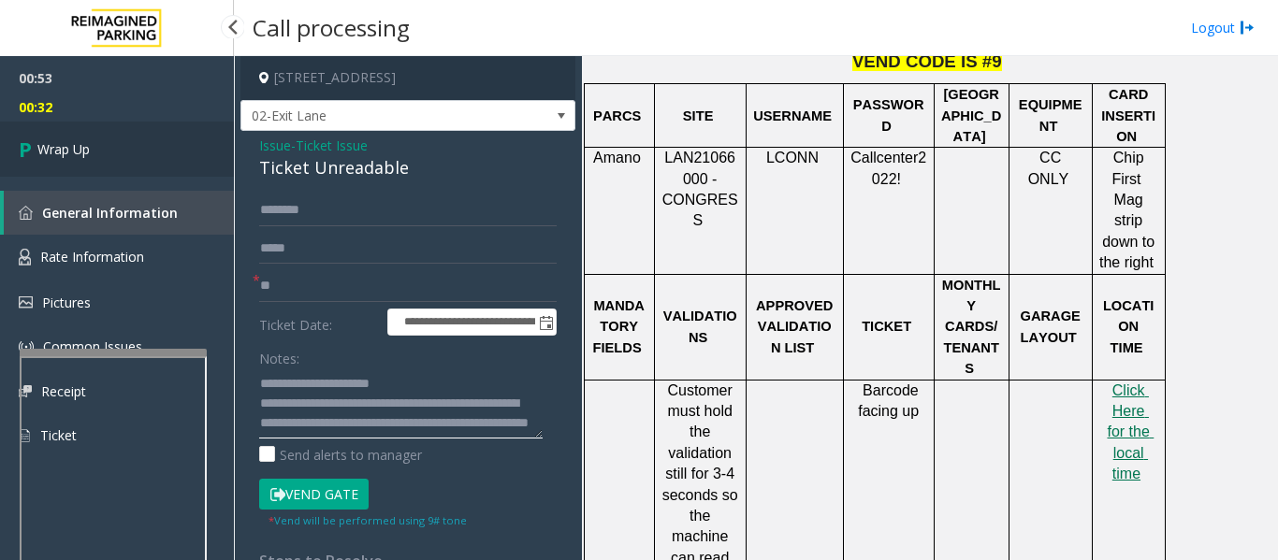
type textarea "**********"
click at [152, 135] on link "Wrap Up" at bounding box center [117, 149] width 234 height 55
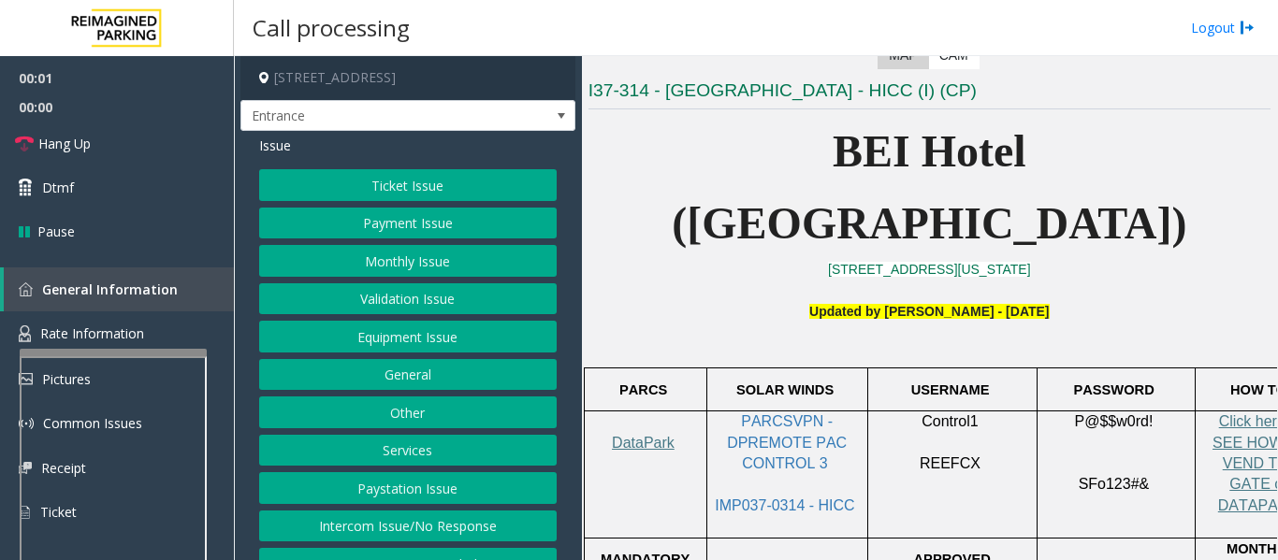
scroll to position [374, 0]
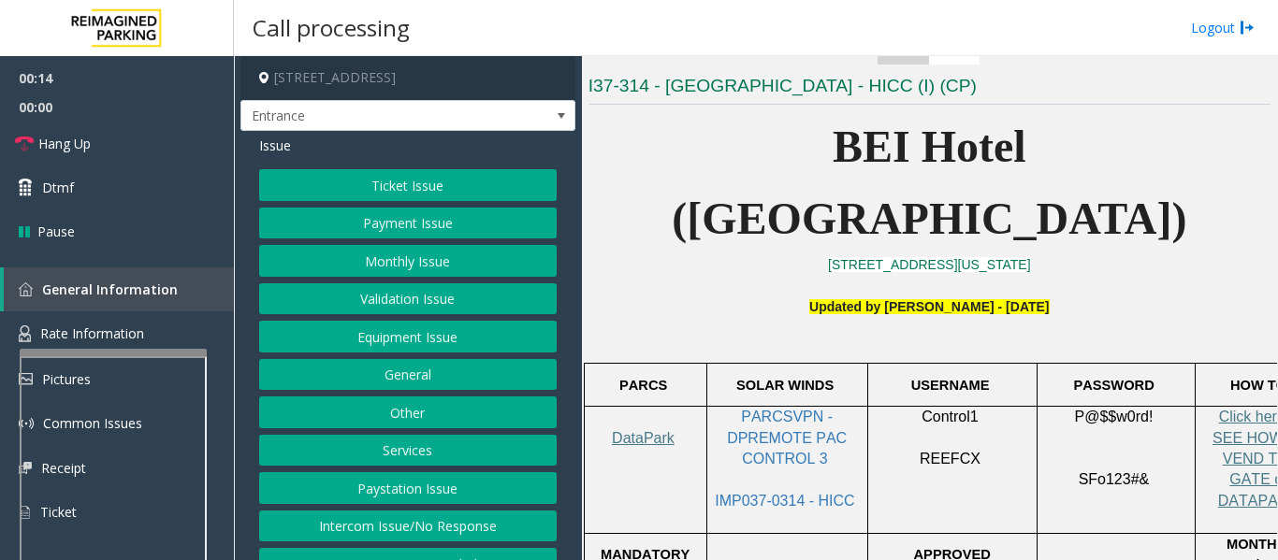
click at [499, 448] on button "Services" at bounding box center [407, 451] width 297 height 32
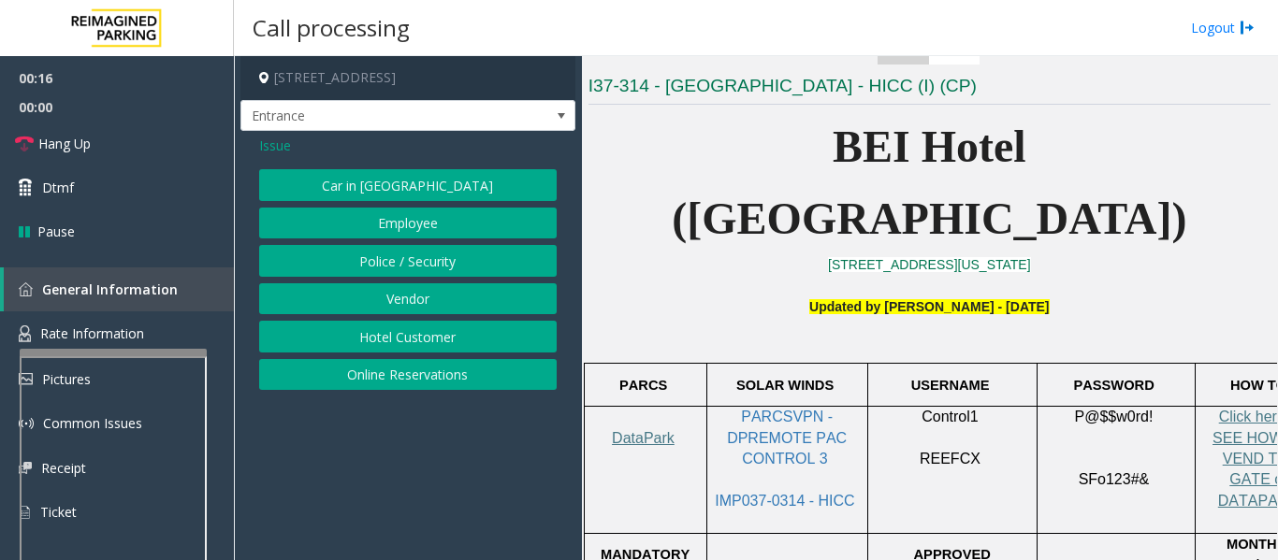
click at [486, 350] on button "Hotel Customer" at bounding box center [407, 337] width 297 height 32
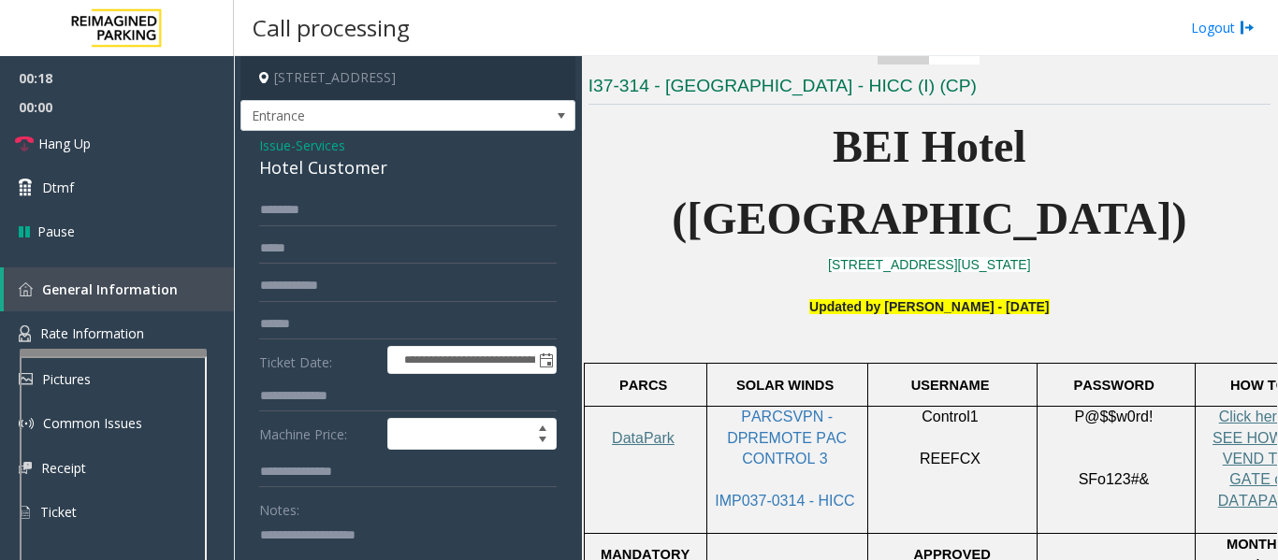
click at [332, 176] on div "Hotel Customer" at bounding box center [407, 167] width 297 height 25
copy div "Hotel Customer"
click at [359, 543] on textarea at bounding box center [400, 555] width 283 height 70
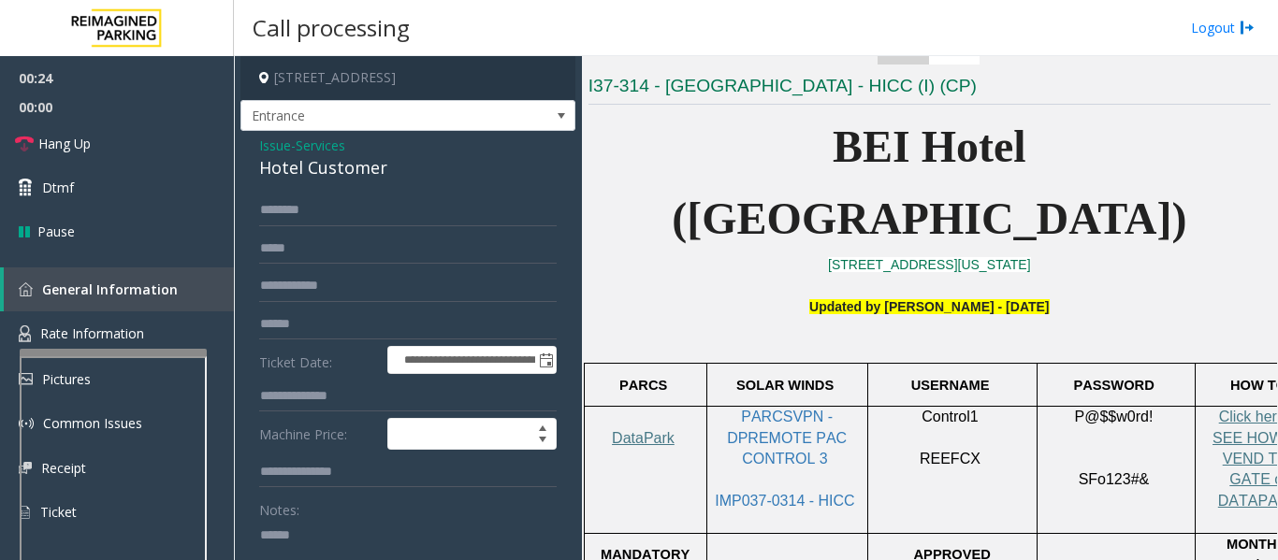
paste textarea "**********"
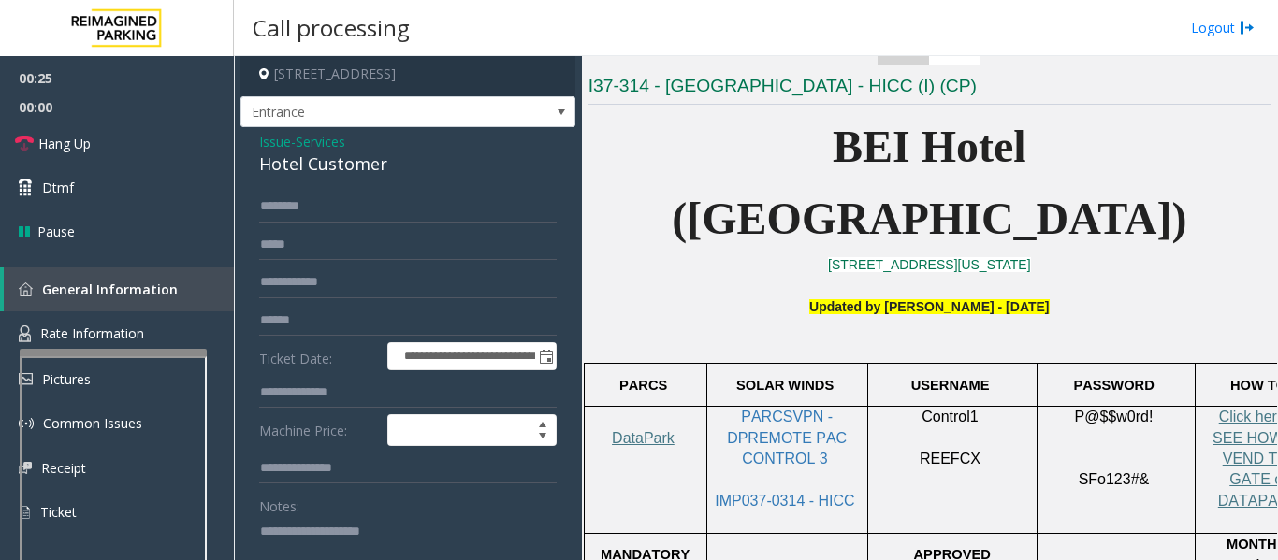
type textarea "**********"
click at [341, 384] on input "text" at bounding box center [407, 393] width 297 height 32
type input "***"
click at [343, 197] on input "text" at bounding box center [407, 207] width 297 height 32
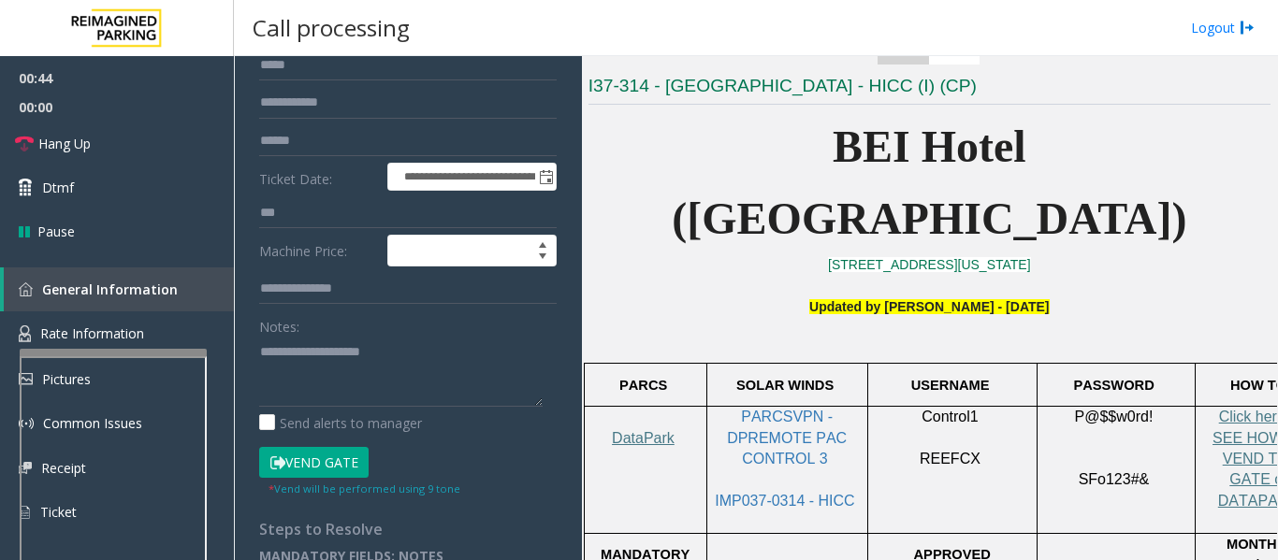
scroll to position [191, 0]
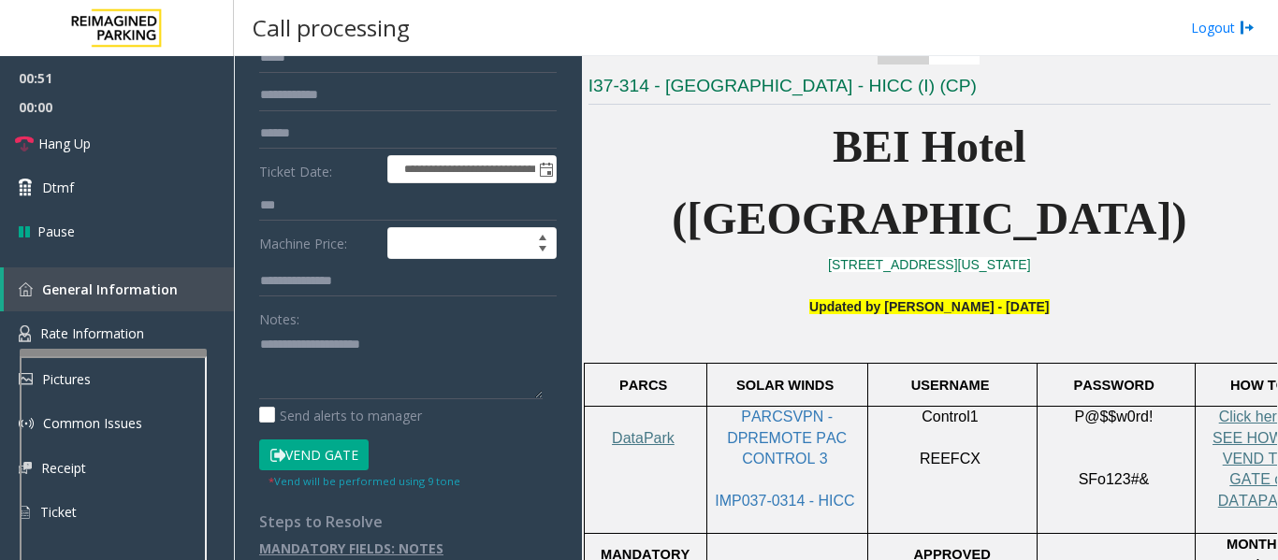
type input "******"
click at [318, 451] on button "Vend Gate" at bounding box center [313, 456] width 109 height 32
click at [274, 361] on textarea at bounding box center [400, 364] width 283 height 70
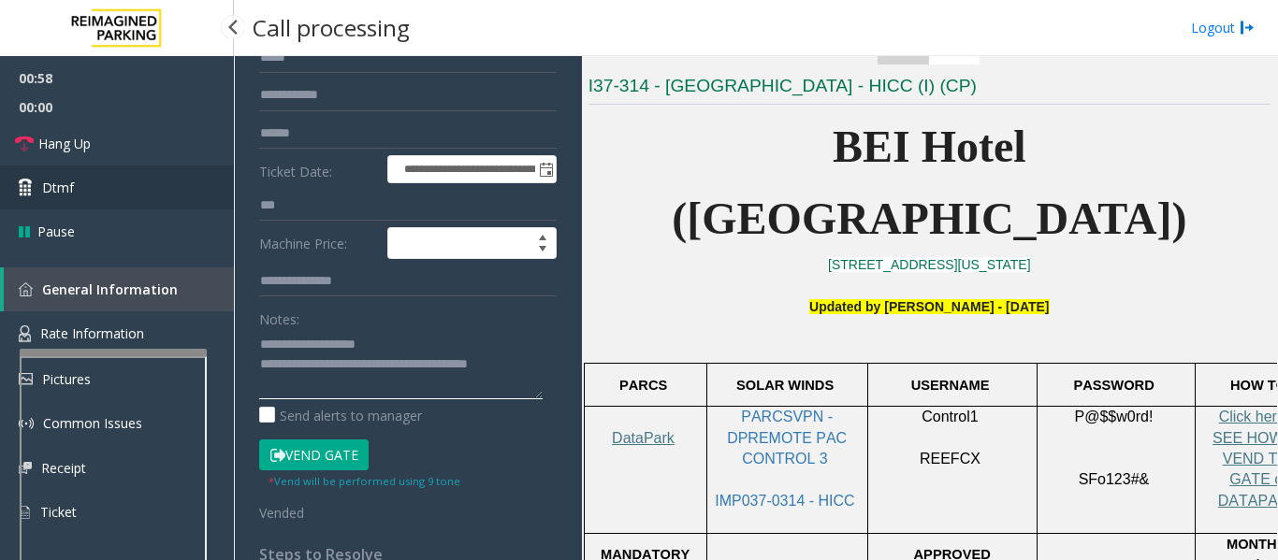
type textarea "**********"
click at [61, 167] on link "Dtmf" at bounding box center [117, 188] width 234 height 44
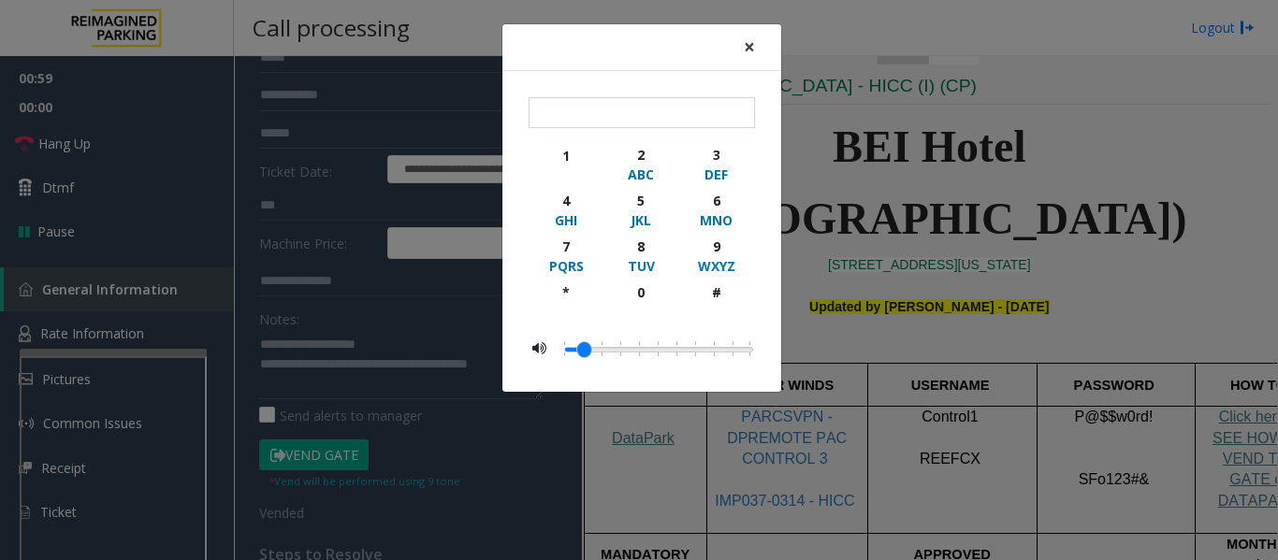
click at [734, 49] on button "×" at bounding box center [749, 47] width 37 height 46
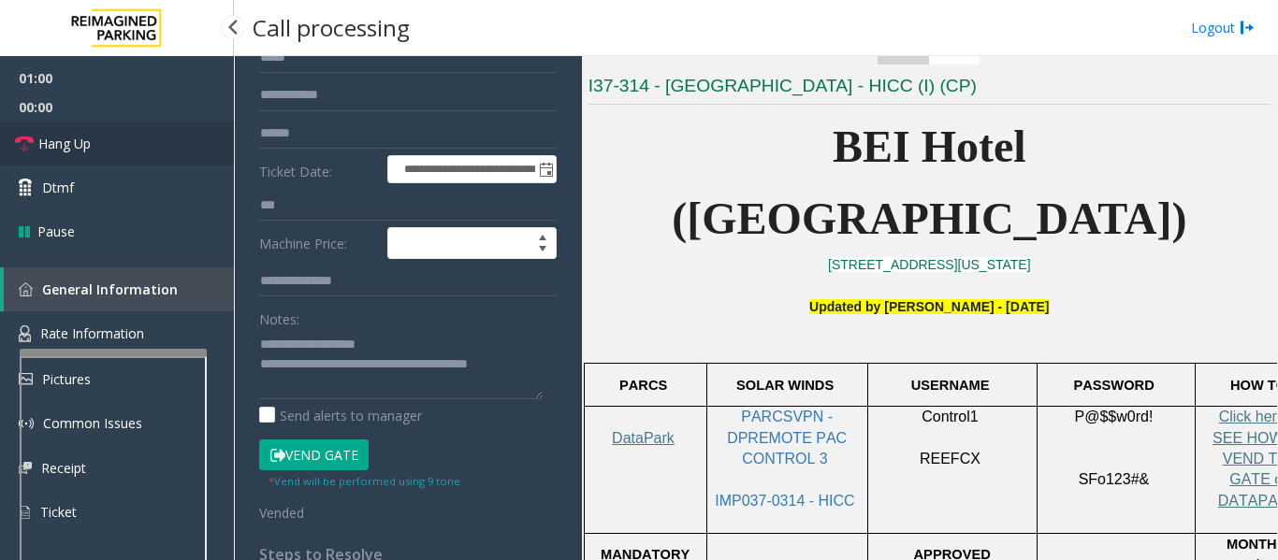
click at [140, 148] on link "Hang Up" at bounding box center [117, 144] width 234 height 44
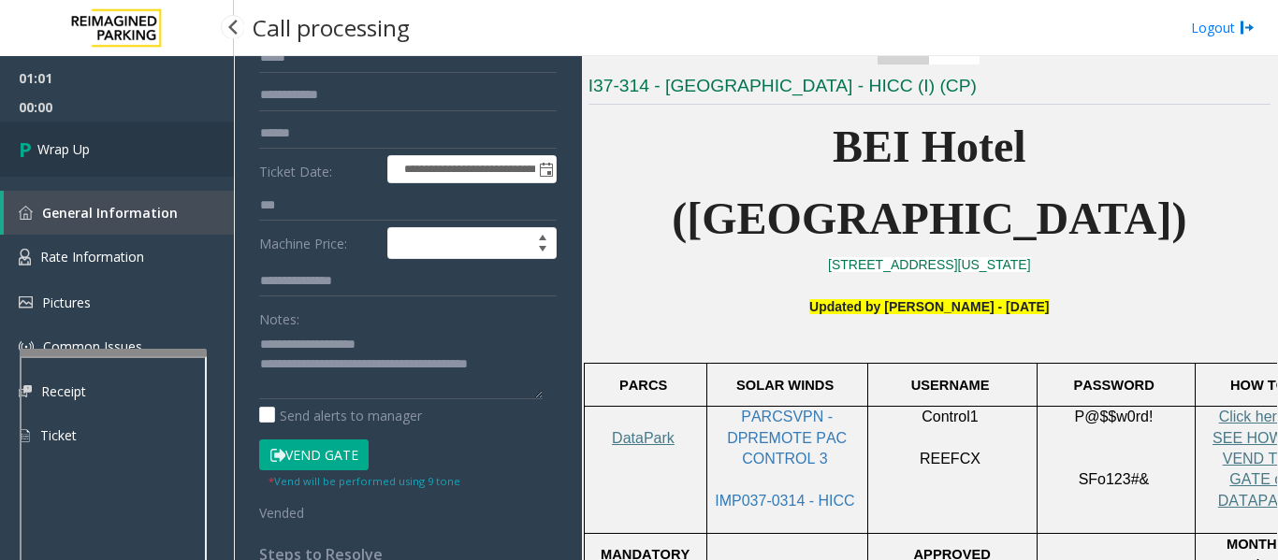
click at [53, 161] on link "Wrap Up" at bounding box center [117, 149] width 234 height 55
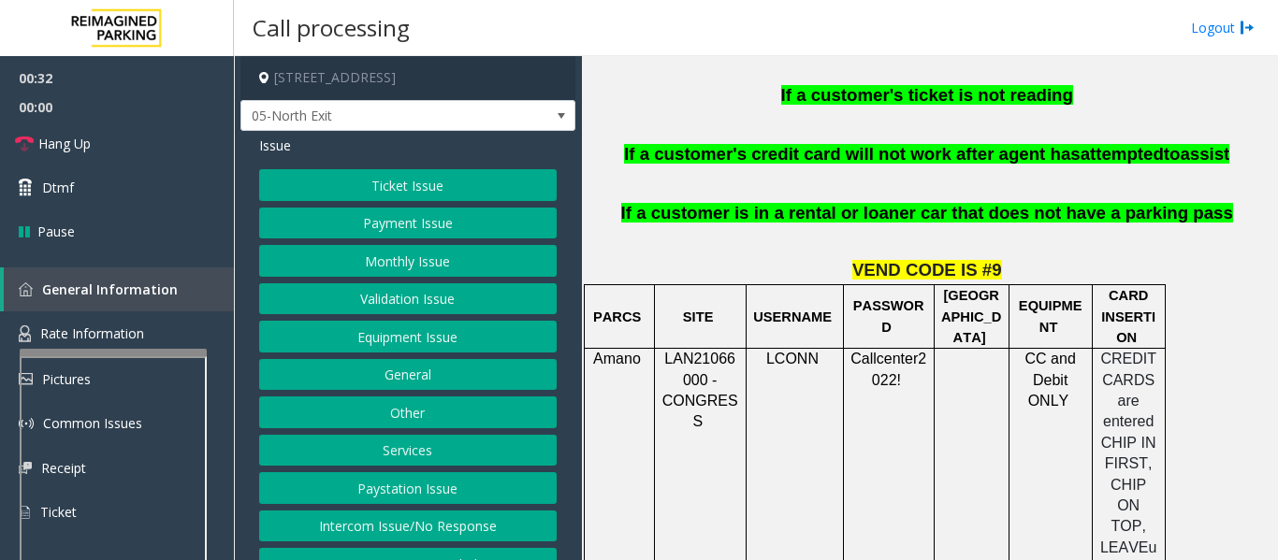
scroll to position [1590, 0]
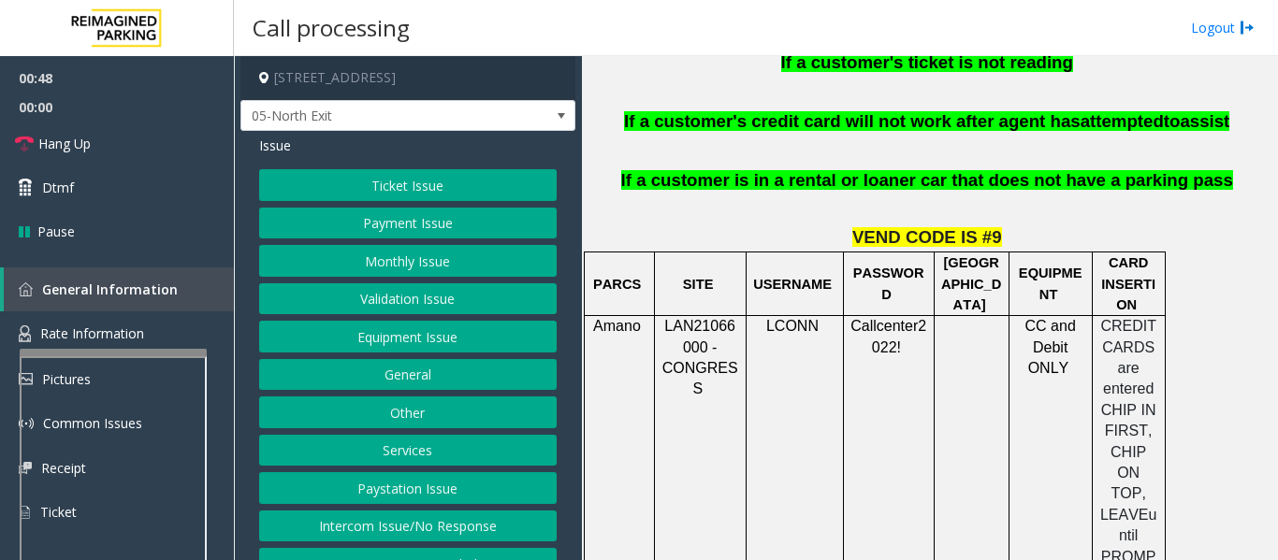
click at [412, 210] on button "Payment Issue" at bounding box center [407, 224] width 297 height 32
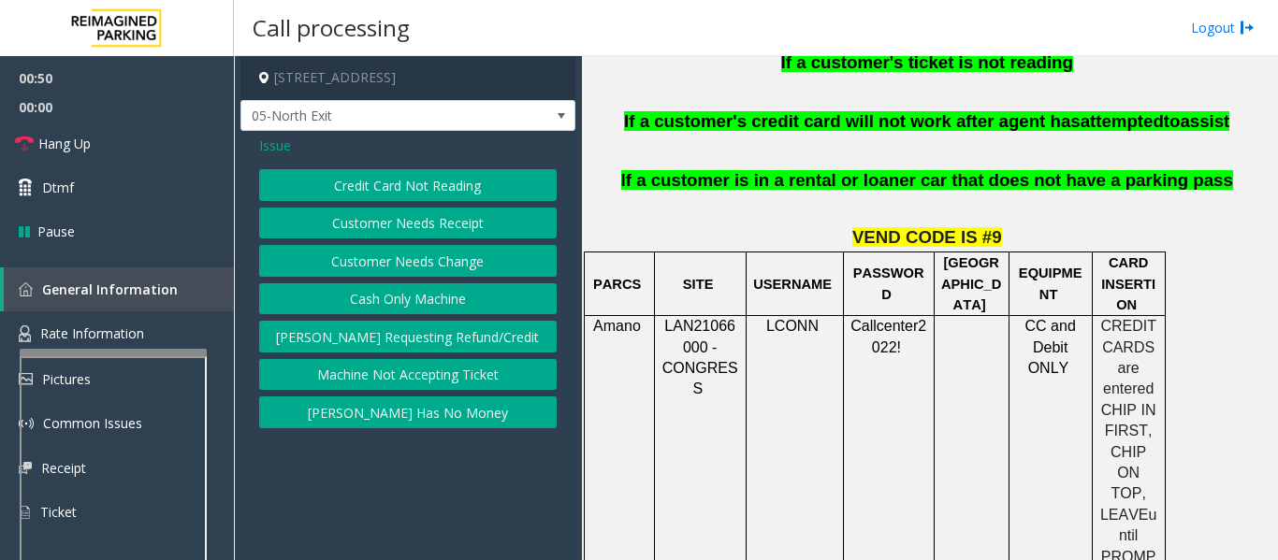
click at [413, 185] on button "Credit Card Not Reading" at bounding box center [407, 185] width 297 height 32
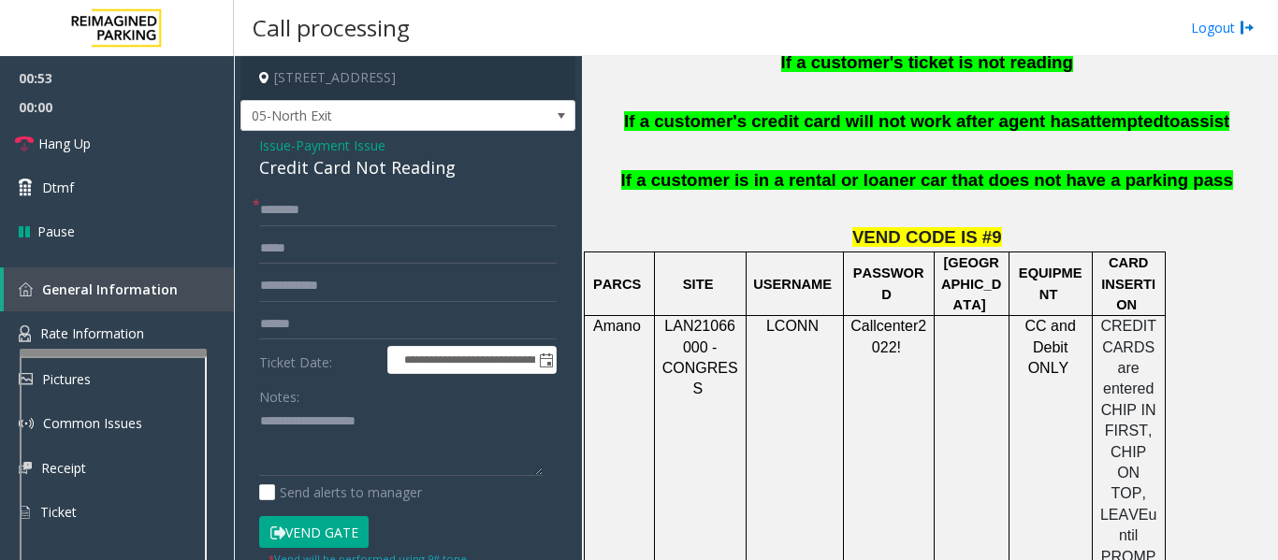
click at [413, 177] on div "Credit Card Not Reading" at bounding box center [407, 167] width 297 height 25
click at [415, 176] on div "Credit Card Not Reading" at bounding box center [407, 167] width 297 height 25
click at [417, 175] on div "Credit Card Not Reading" at bounding box center [407, 167] width 297 height 25
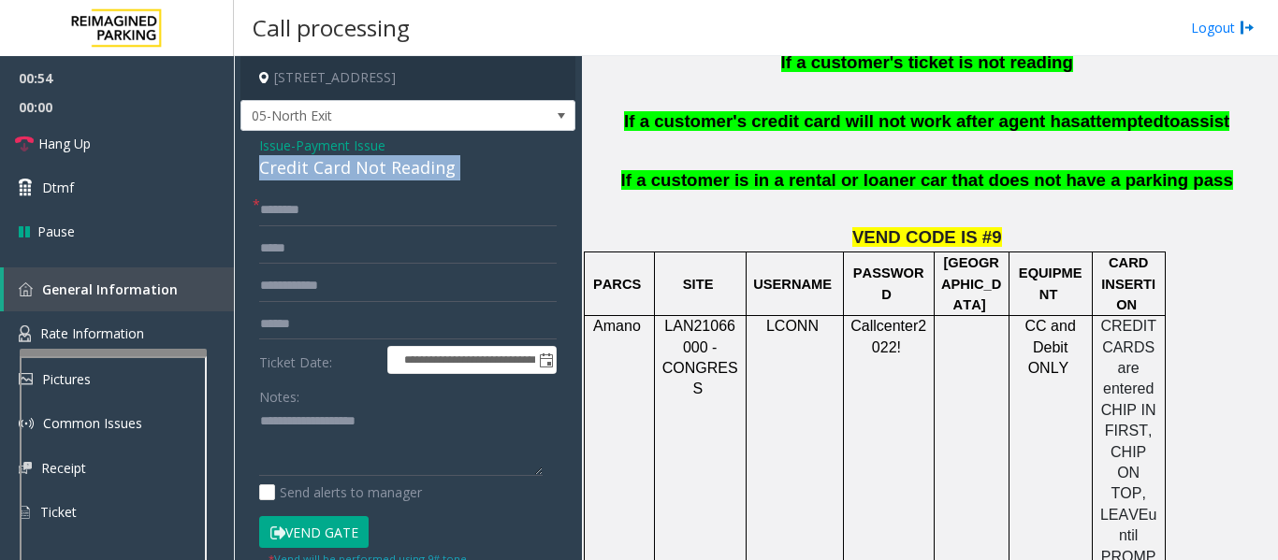
click at [417, 175] on div "Credit Card Not Reading" at bounding box center [407, 167] width 297 height 25
click at [355, 480] on div "Notes: Send alerts to manager" at bounding box center [407, 442] width 297 height 123
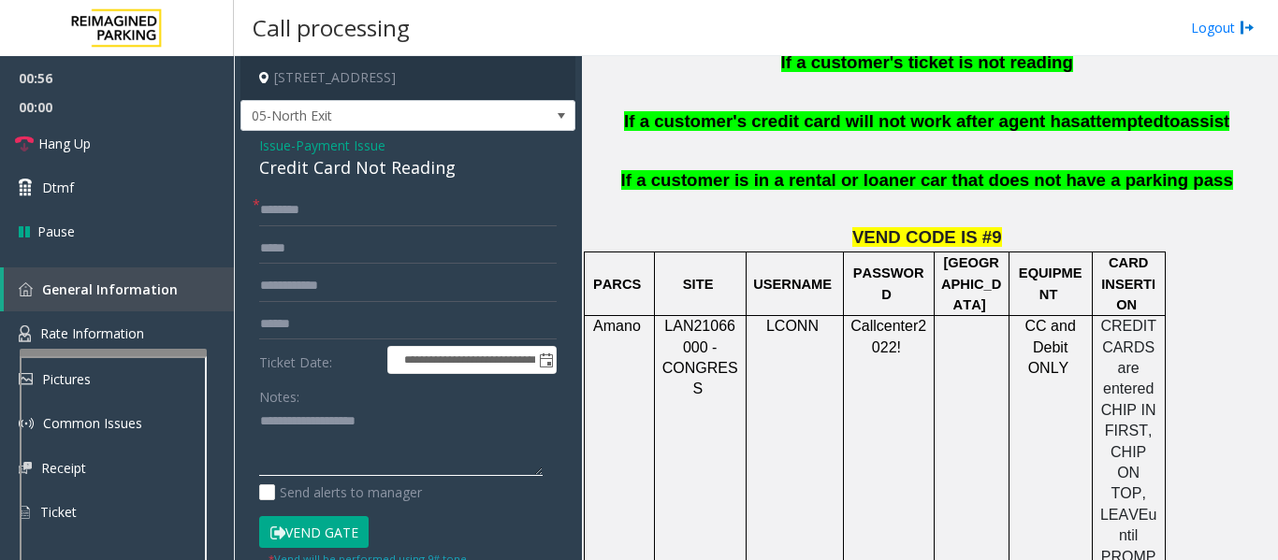
click at [384, 450] on textarea at bounding box center [400, 442] width 283 height 70
paste textarea "**********"
type textarea "**********"
click at [378, 198] on input "text" at bounding box center [407, 211] width 297 height 32
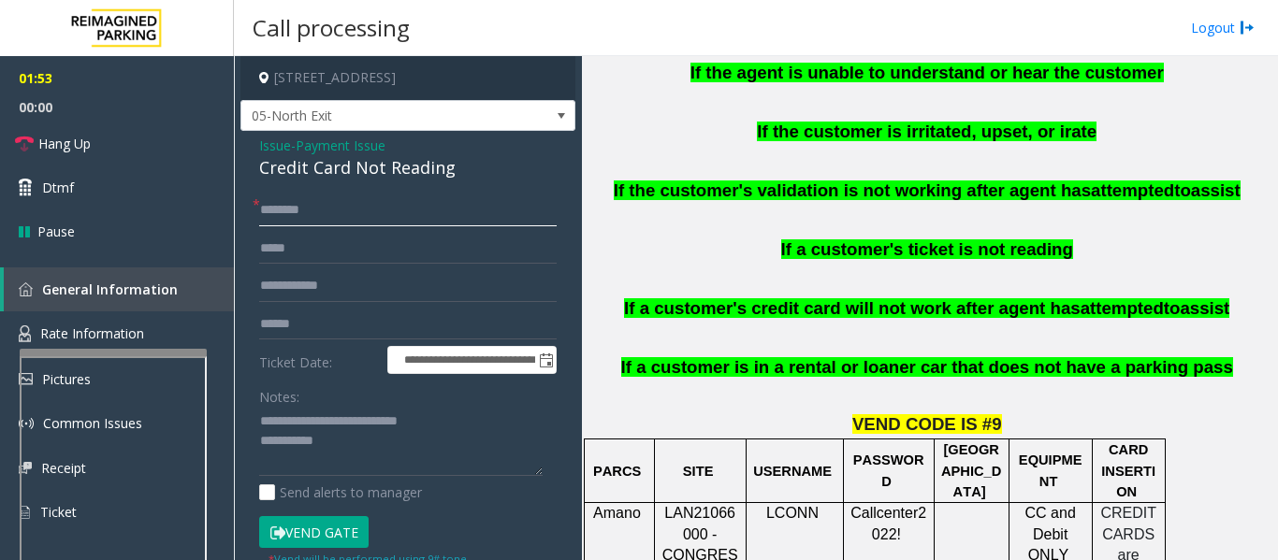
scroll to position [1216, 0]
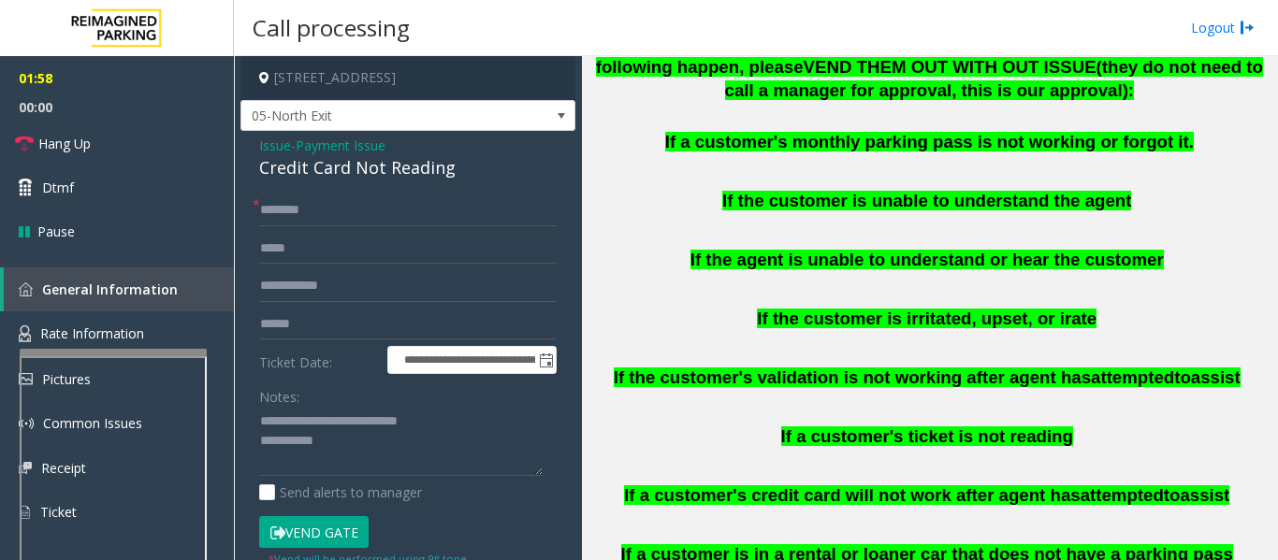
click at [337, 521] on button "Vend Gate" at bounding box center [313, 532] width 109 height 32
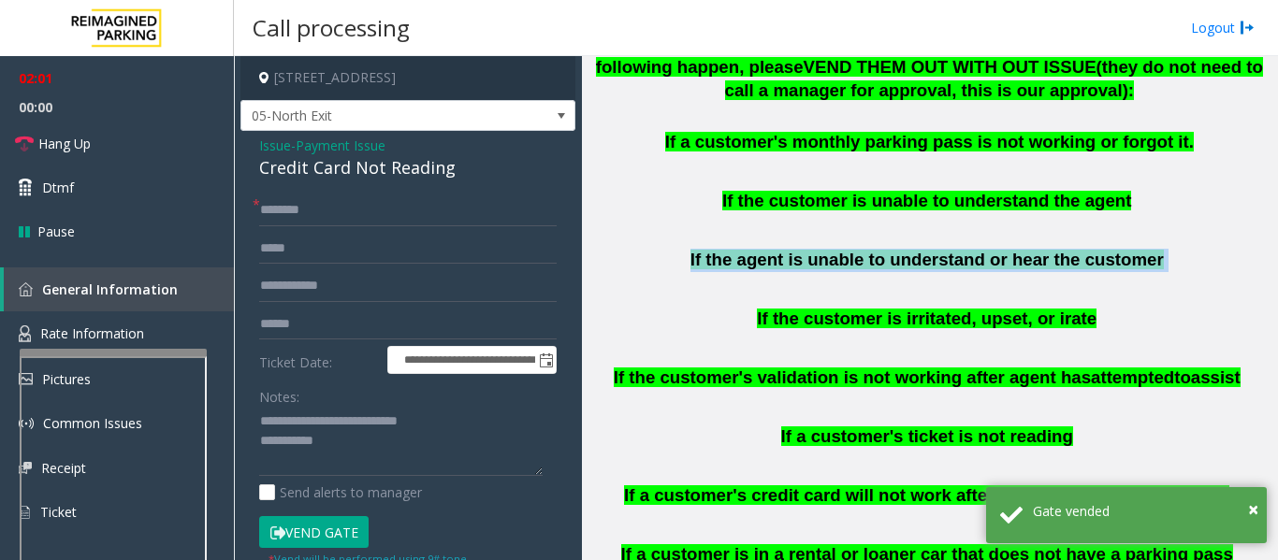
drag, startPoint x: 703, startPoint y: 221, endPoint x: 1142, endPoint y: 227, distance: 439.7
click at [1142, 249] on p "If the agent is unable to understand or hear the customer" at bounding box center [929, 260] width 682 height 23
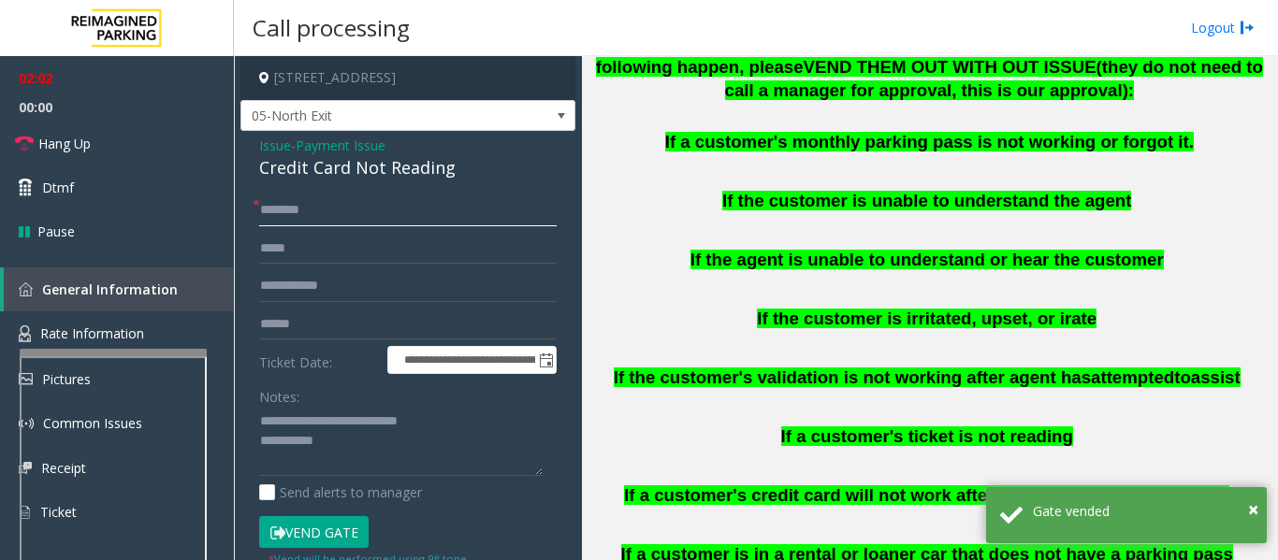
click at [358, 213] on input "text" at bounding box center [407, 211] width 297 height 32
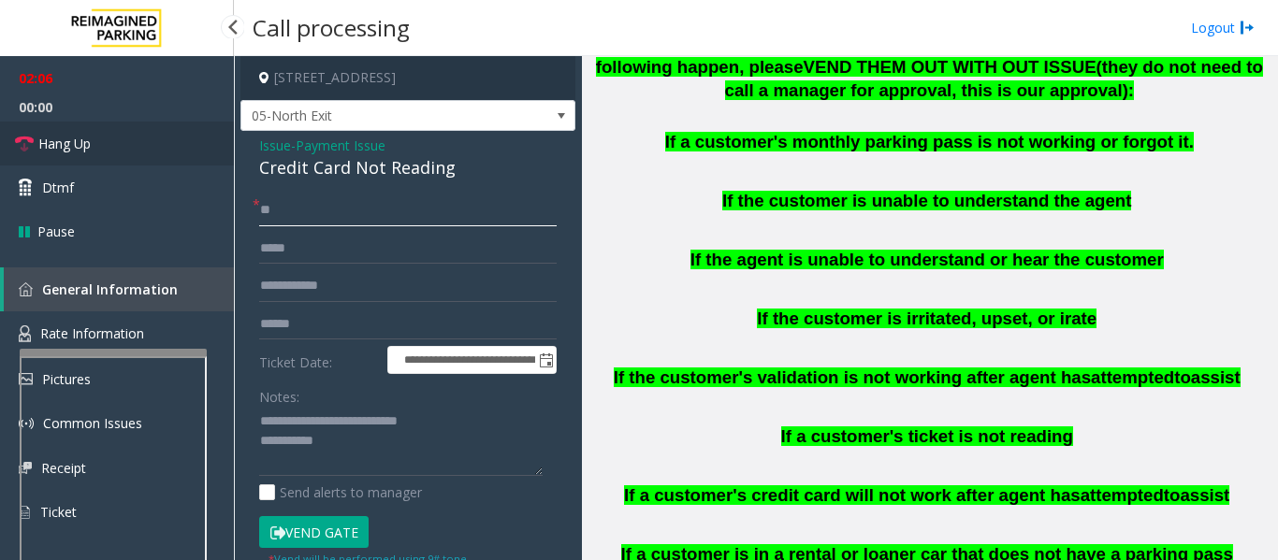
type input "**"
click at [52, 143] on span "Hang Up" at bounding box center [64, 144] width 52 height 20
click at [402, 465] on textarea at bounding box center [400, 442] width 283 height 70
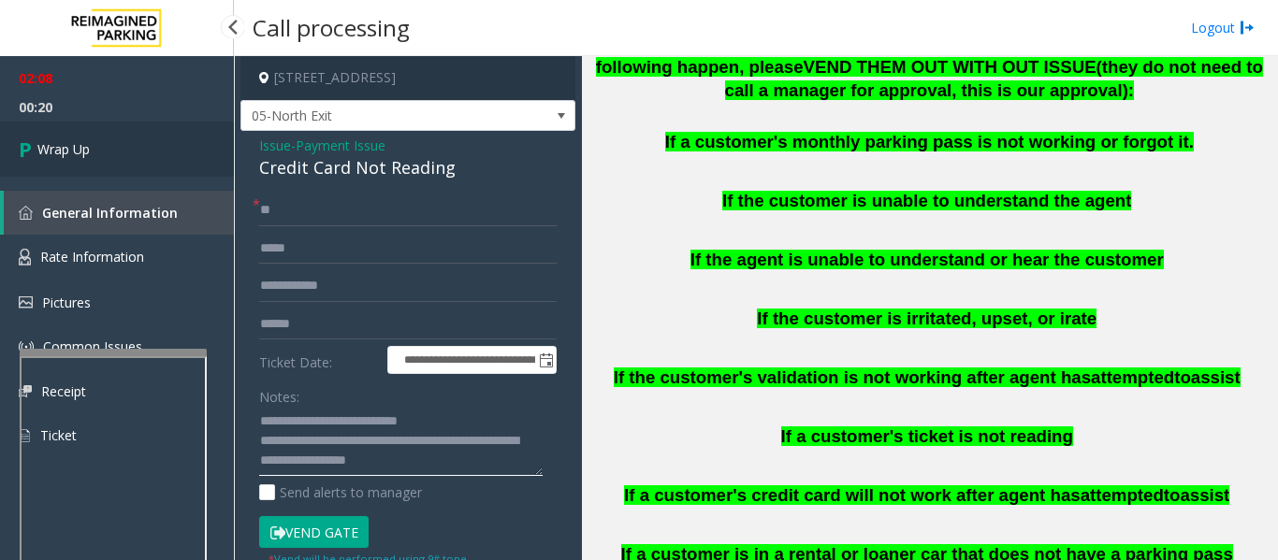
type textarea "**********"
click at [66, 132] on link "Wrap Up" at bounding box center [117, 149] width 234 height 55
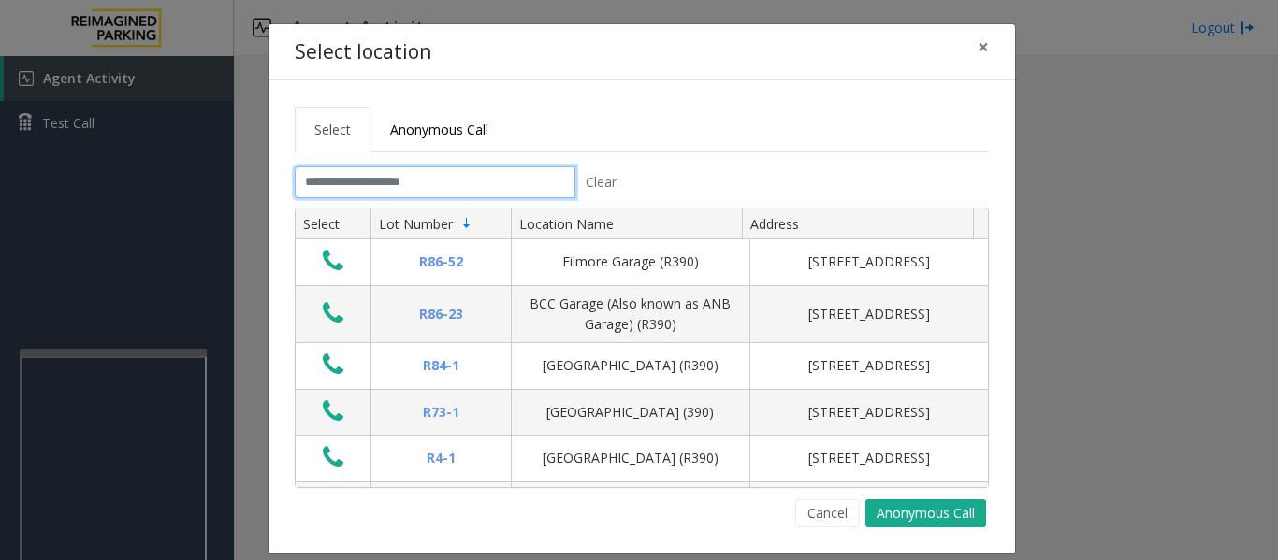
click at [398, 180] on input "text" at bounding box center [435, 183] width 281 height 32
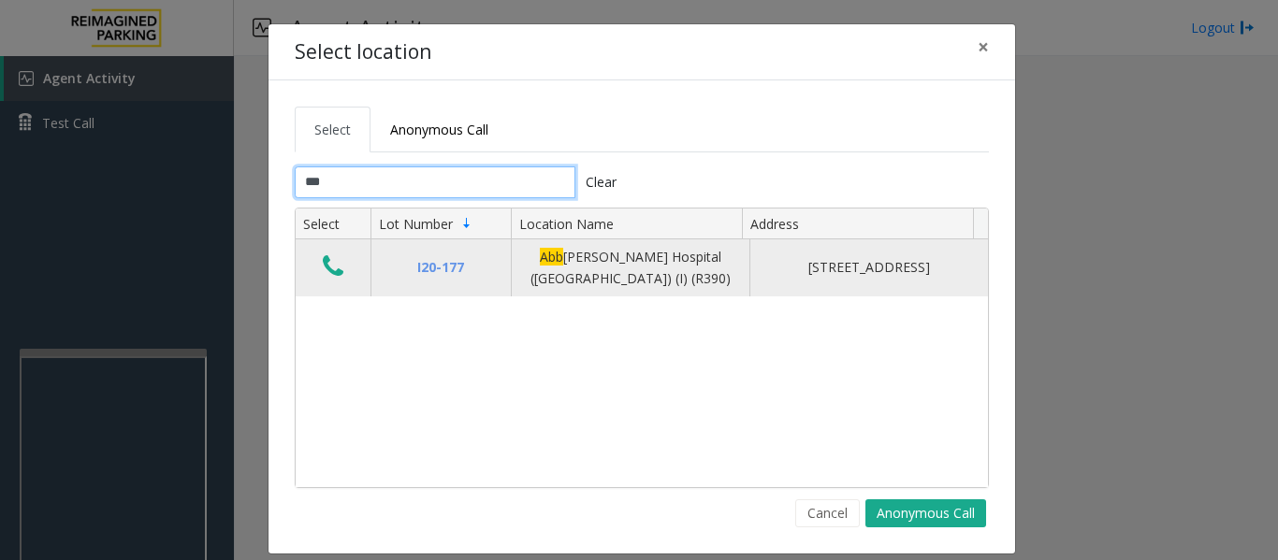
type input "***"
click at [323, 258] on icon "Data table" at bounding box center [333, 267] width 21 height 26
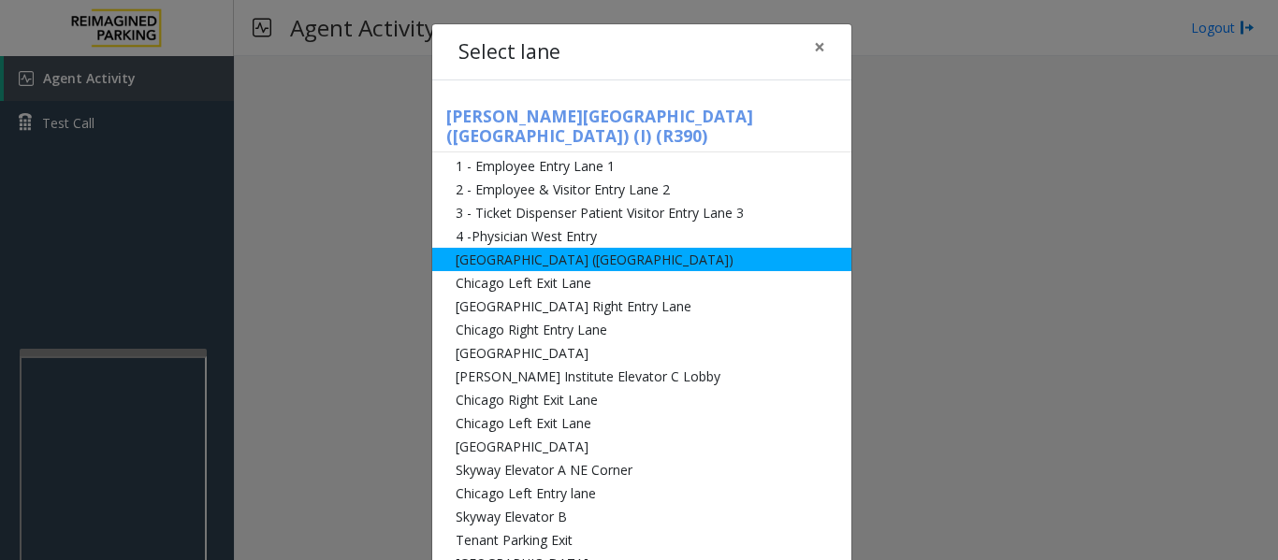
click at [539, 248] on li "[GEOGRAPHIC_DATA] ([GEOGRAPHIC_DATA])" at bounding box center [641, 259] width 419 height 23
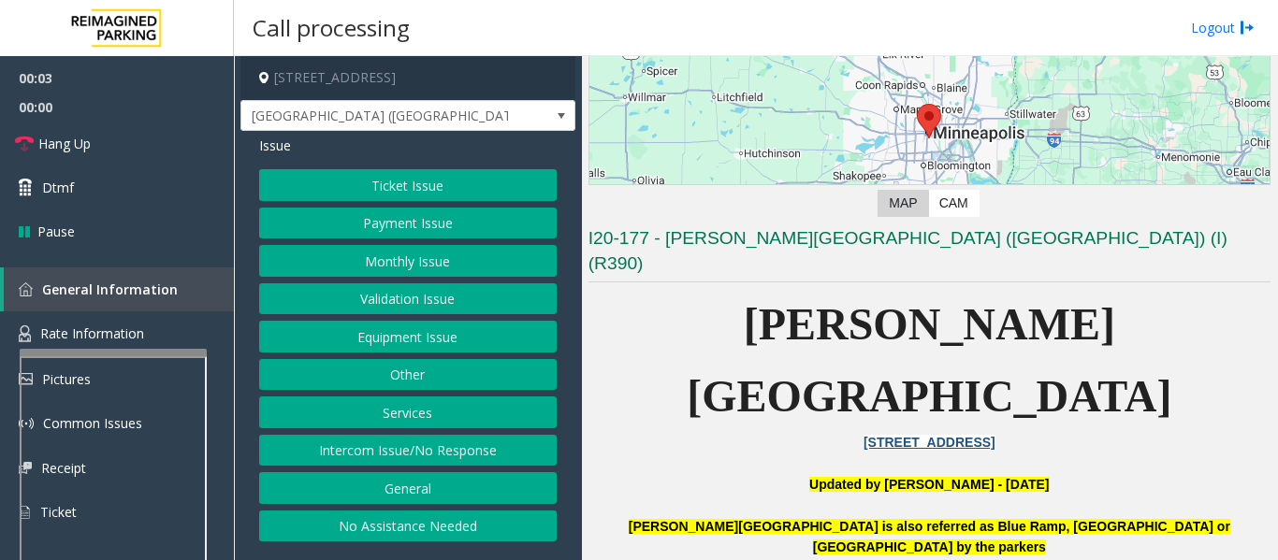
scroll to position [374, 0]
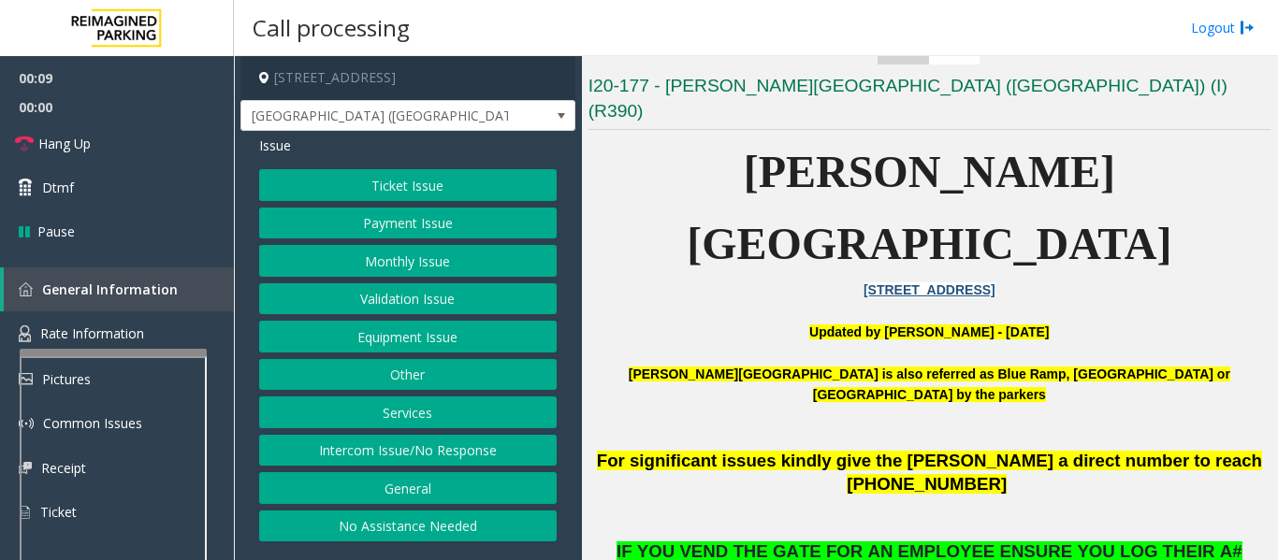
click at [535, 448] on button "Intercom Issue/No Response" at bounding box center [407, 451] width 297 height 32
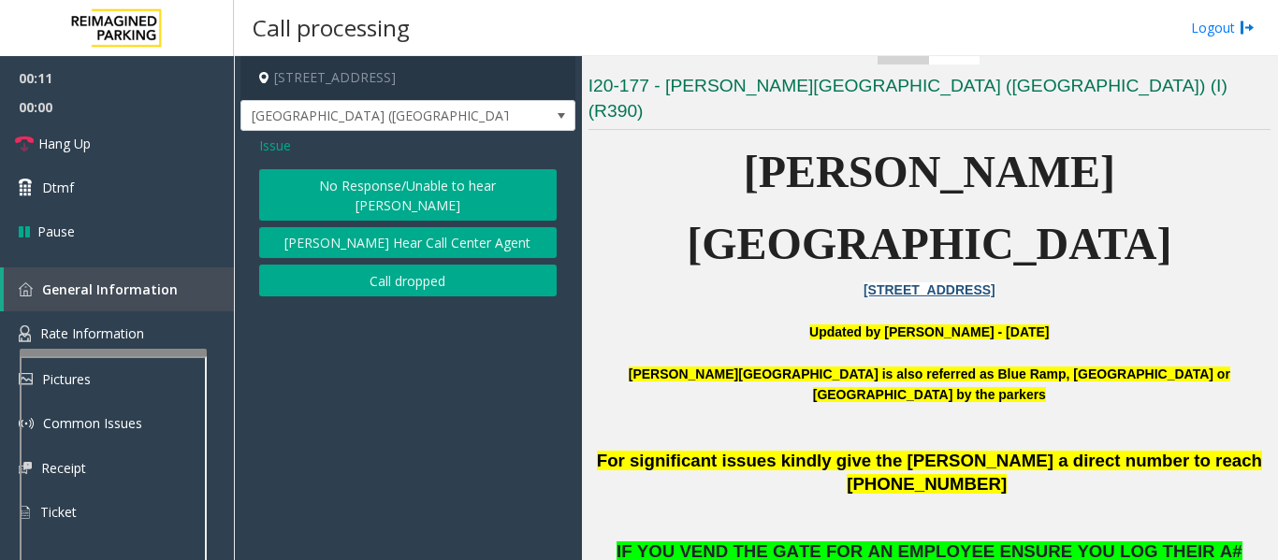
click at [284, 148] on span "Issue" at bounding box center [275, 146] width 32 height 20
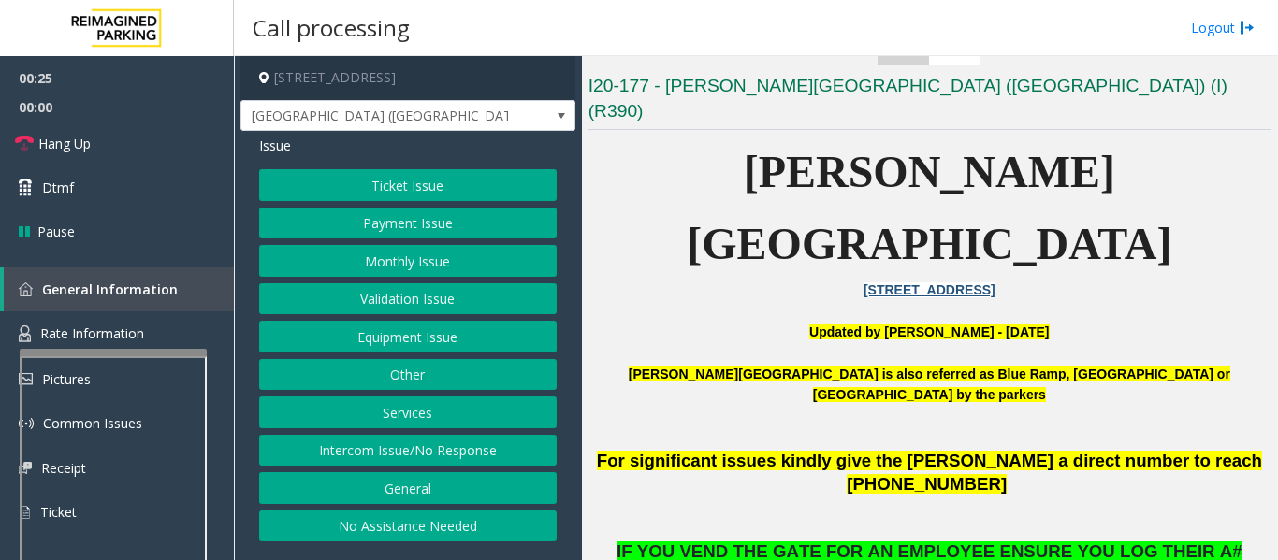
click at [504, 443] on button "Intercom Issue/No Response" at bounding box center [407, 451] width 297 height 32
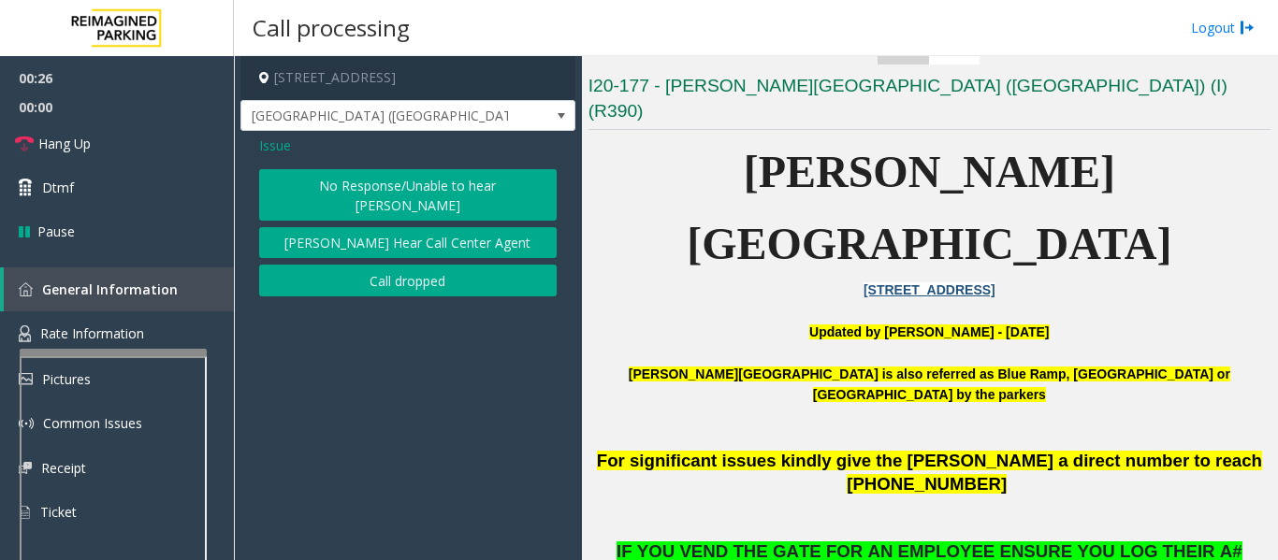
click at [499, 183] on button "No Response/Unable to hear [PERSON_NAME]" at bounding box center [407, 194] width 297 height 51
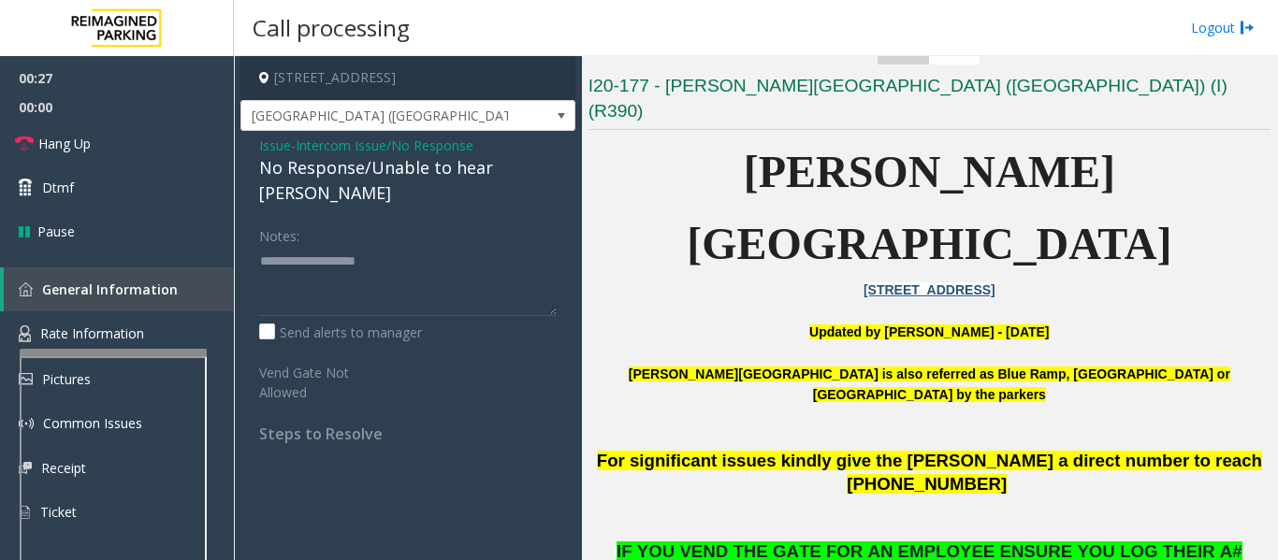
click at [454, 168] on div "No Response/Unable to hear [PERSON_NAME]" at bounding box center [407, 180] width 297 height 51
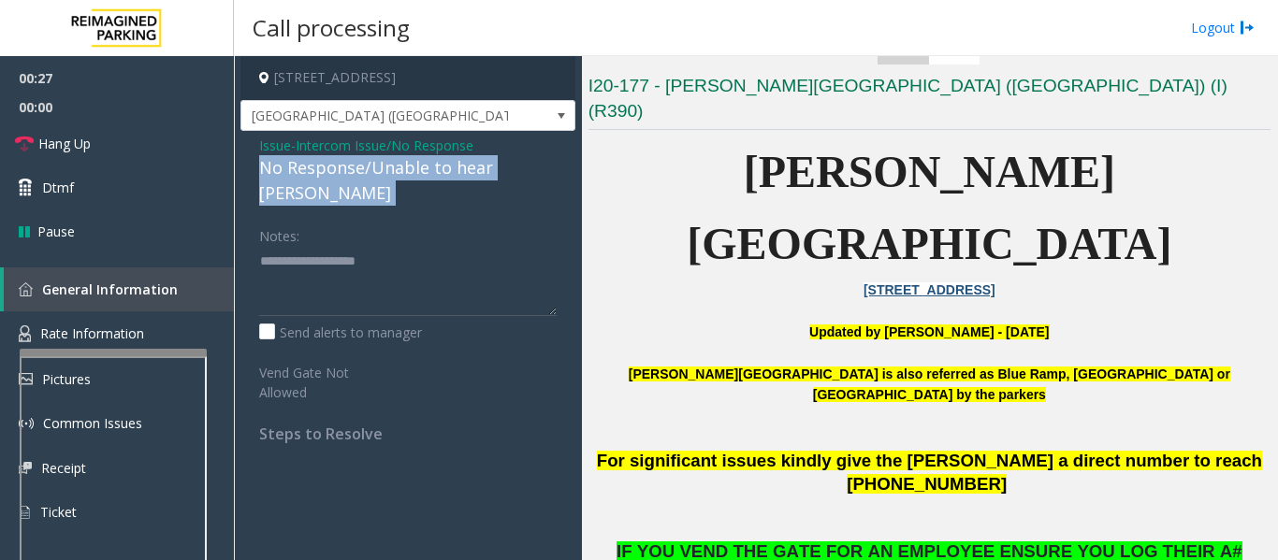
click at [454, 168] on div "No Response/Unable to hear [PERSON_NAME]" at bounding box center [407, 180] width 297 height 51
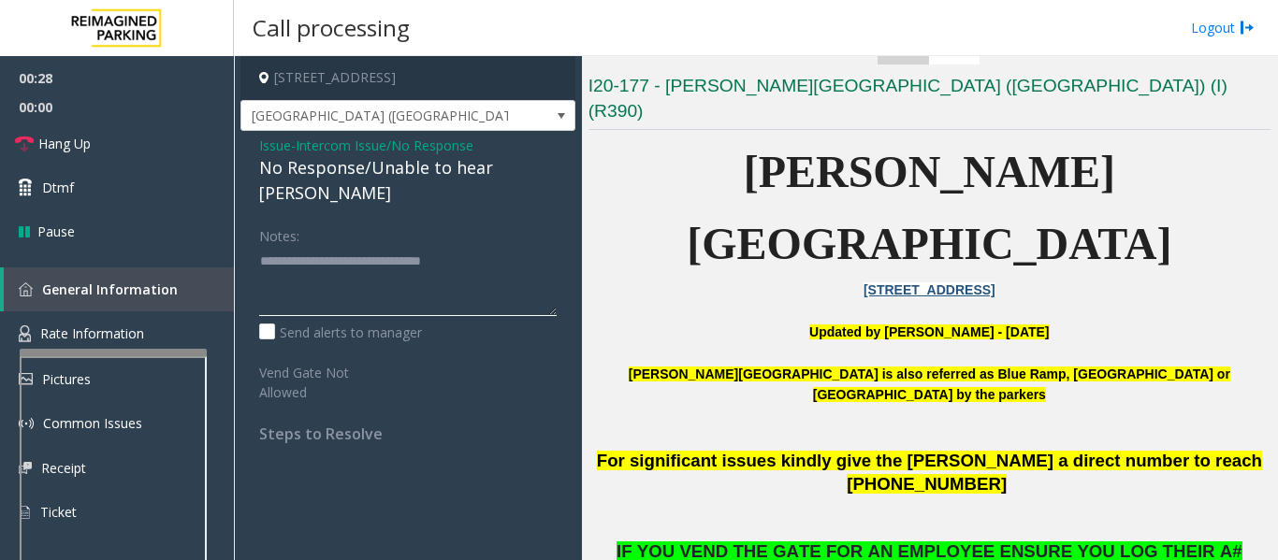
click at [532, 246] on textarea at bounding box center [407, 281] width 297 height 70
type textarea "**********"
click at [74, 149] on span "Hang Up" at bounding box center [64, 144] width 52 height 20
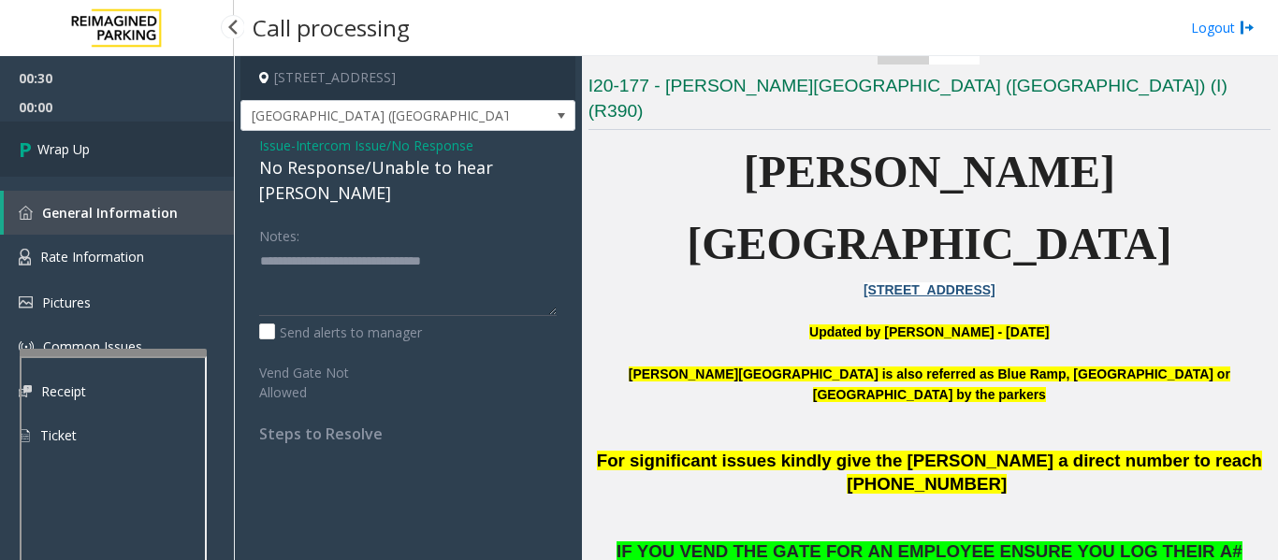
click at [62, 151] on span "Wrap Up" at bounding box center [63, 149] width 52 height 20
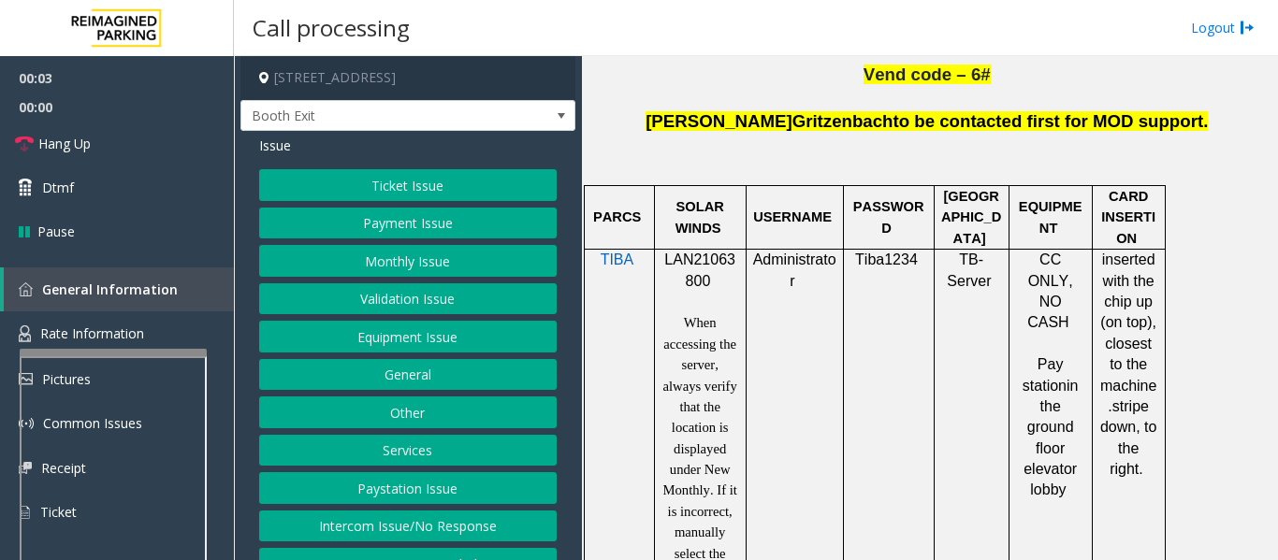
scroll to position [1216, 0]
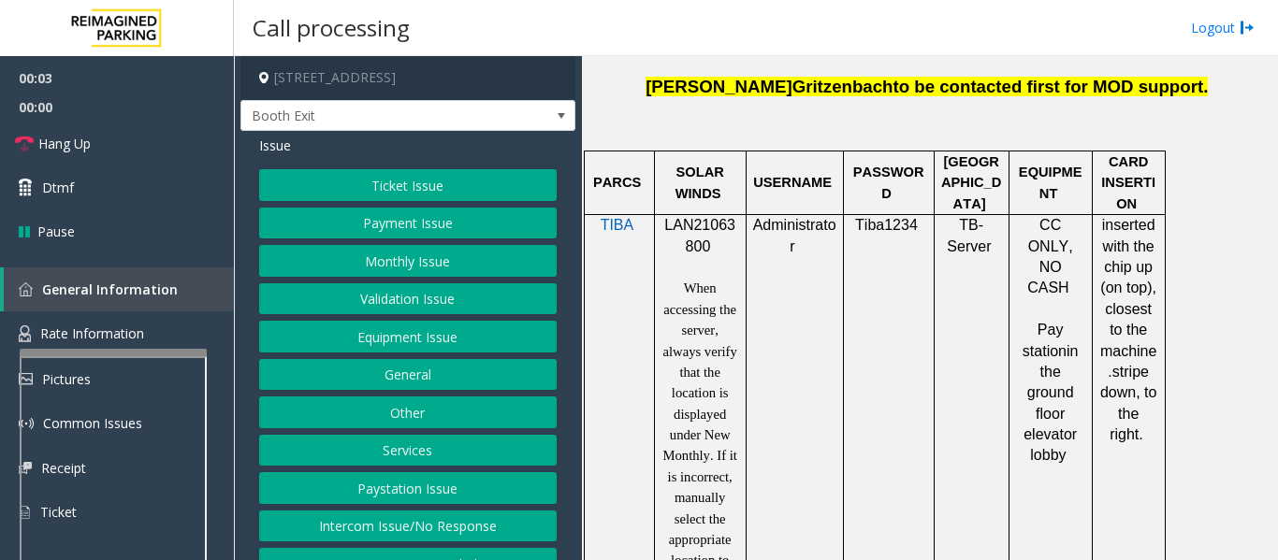
click at [698, 215] on p "LAN21063800" at bounding box center [700, 236] width 78 height 42
copy p "LAN21063800"
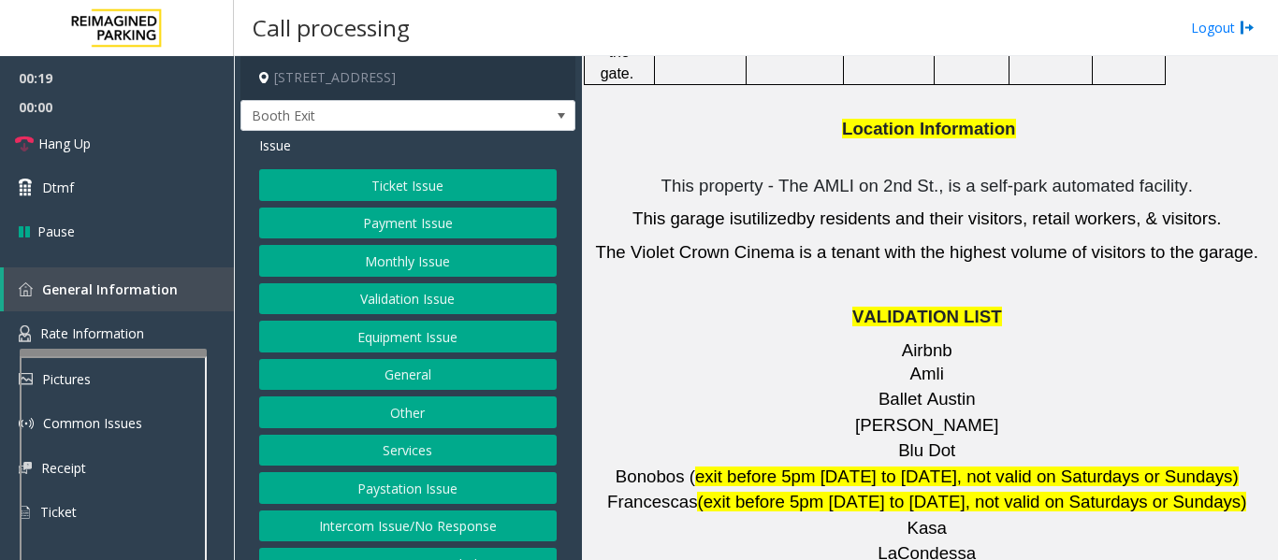
scroll to position [2526, 0]
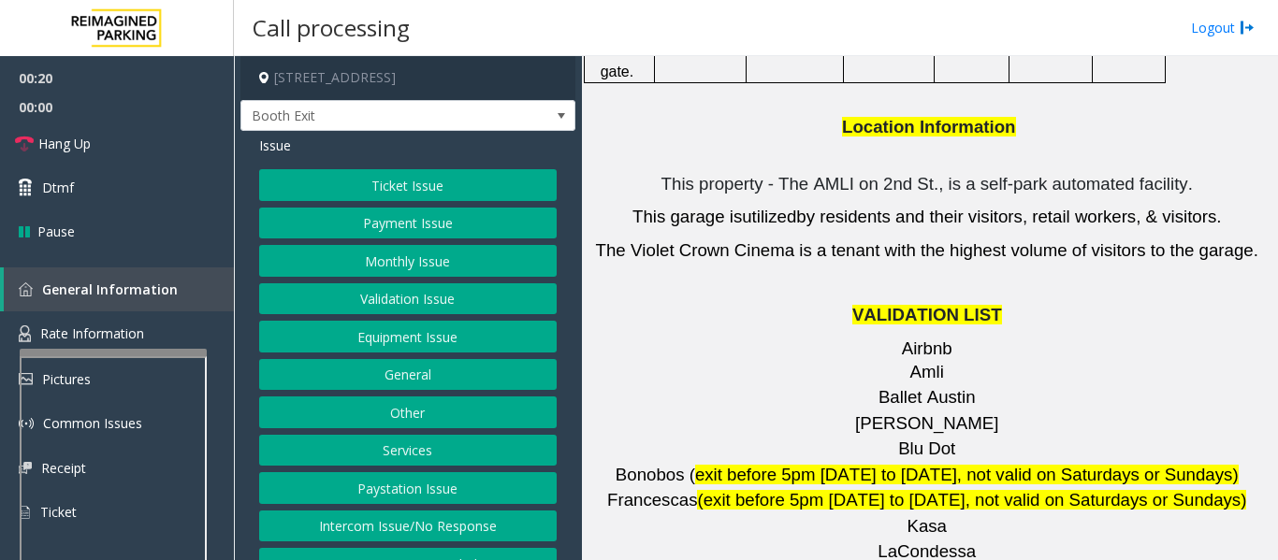
click at [373, 302] on button "Validation Issue" at bounding box center [407, 299] width 297 height 32
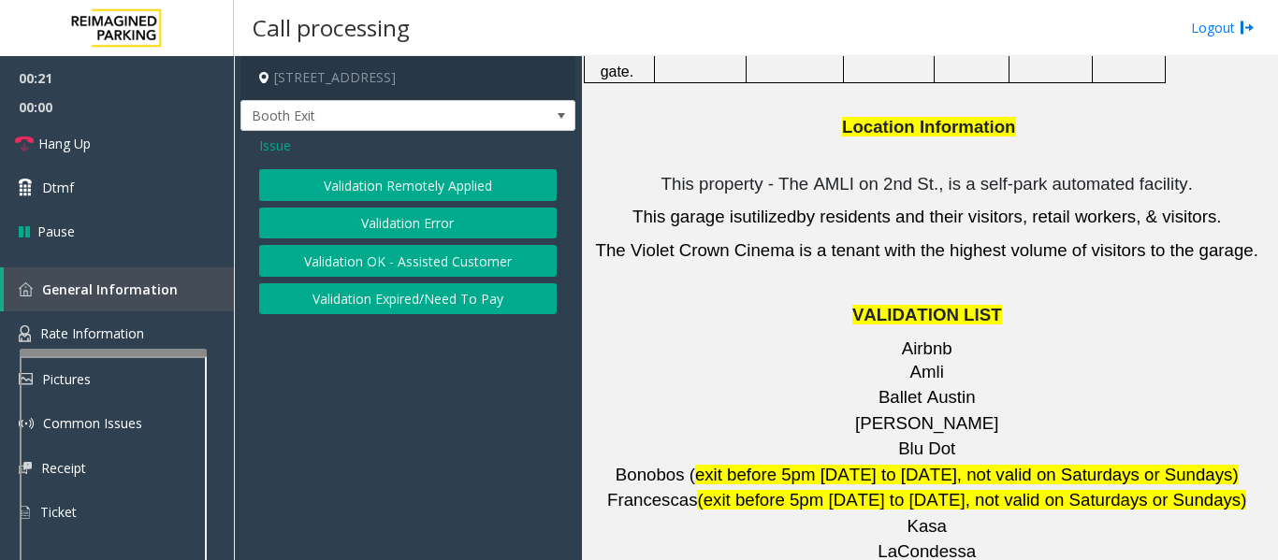
click at [415, 225] on button "Validation Error" at bounding box center [407, 224] width 297 height 32
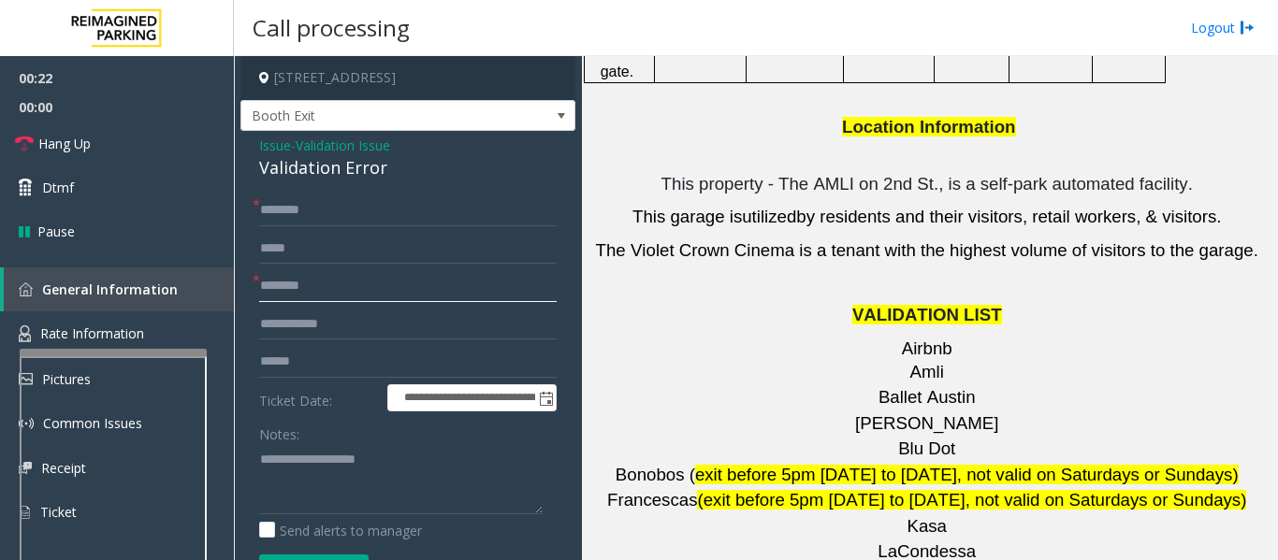
click at [385, 280] on input "text" at bounding box center [407, 286] width 297 height 32
click at [292, 343] on form "**********" at bounding box center [407, 400] width 297 height 411
click at [294, 349] on input "text" at bounding box center [407, 362] width 297 height 32
click at [384, 352] on input "text" at bounding box center [407, 362] width 297 height 32
type input "*******"
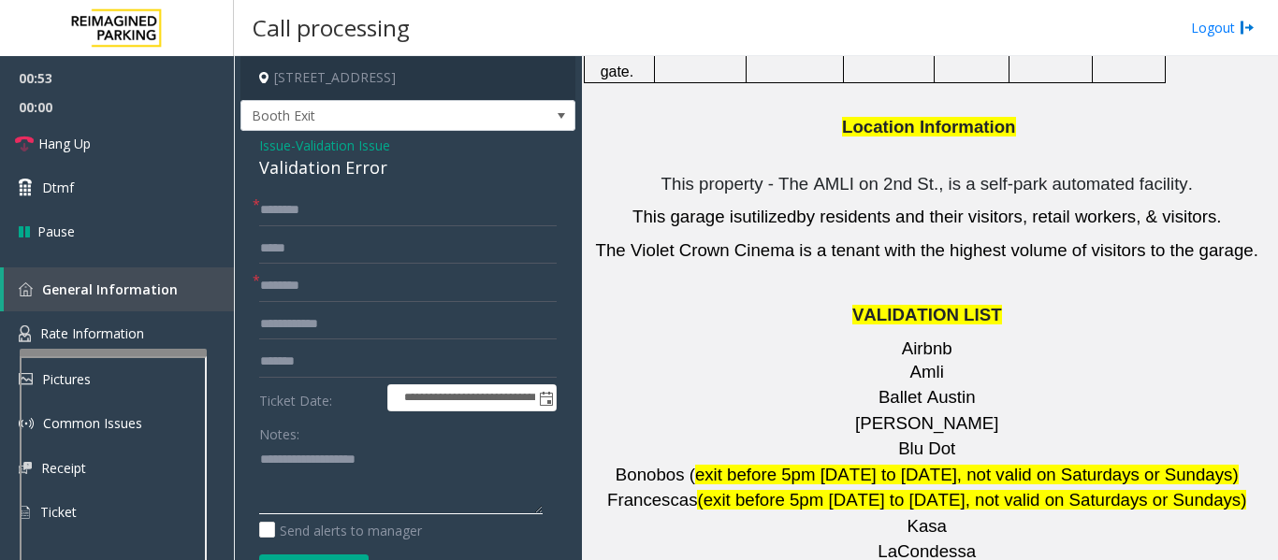
click at [277, 449] on textarea at bounding box center [400, 479] width 283 height 70
click at [416, 476] on textarea at bounding box center [400, 479] width 283 height 70
type textarea "****** *****"
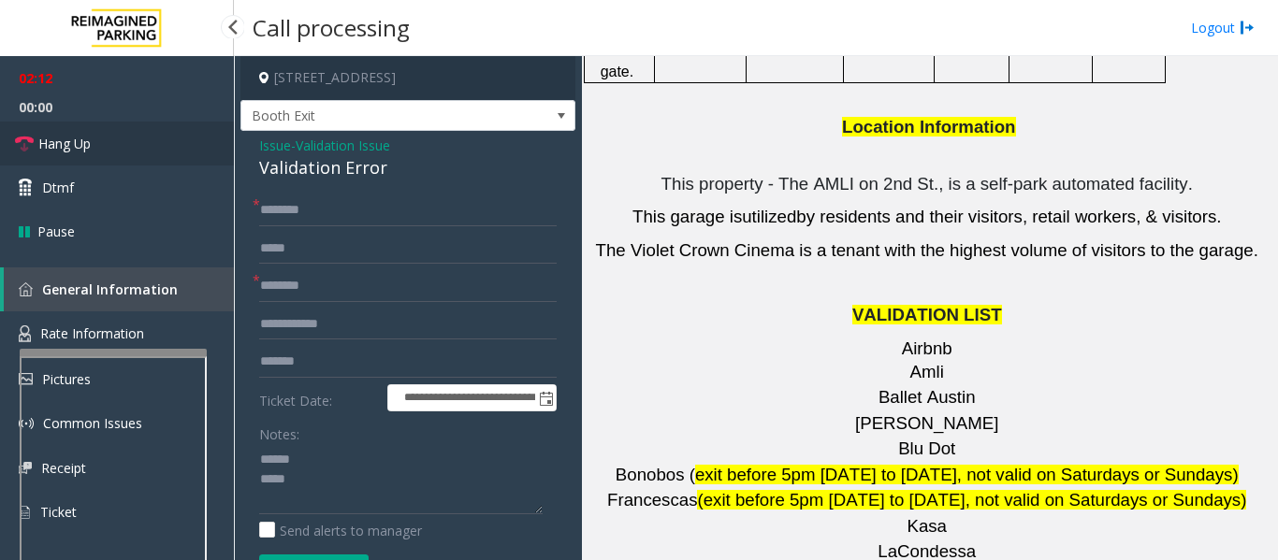
click at [79, 152] on span "Hang Up" at bounding box center [64, 144] width 52 height 20
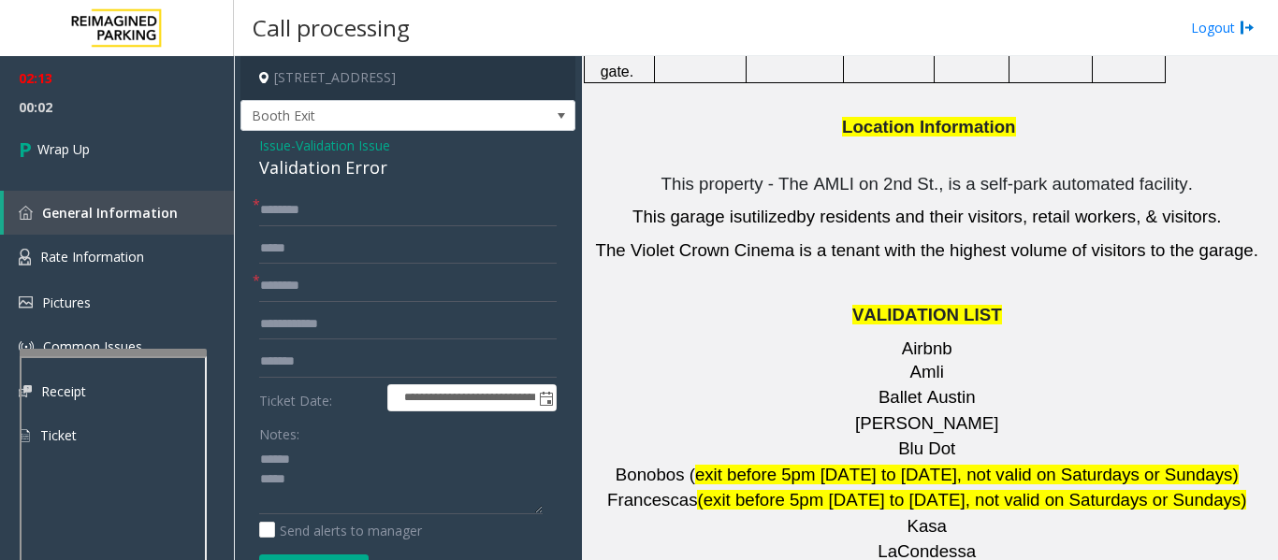
drag, startPoint x: 628, startPoint y: 403, endPoint x: 707, endPoint y: 412, distance: 80.0
copy span "MAC Works"
click at [321, 305] on form "**********" at bounding box center [407, 400] width 297 height 411
click at [331, 284] on input "text" at bounding box center [407, 286] width 297 height 32
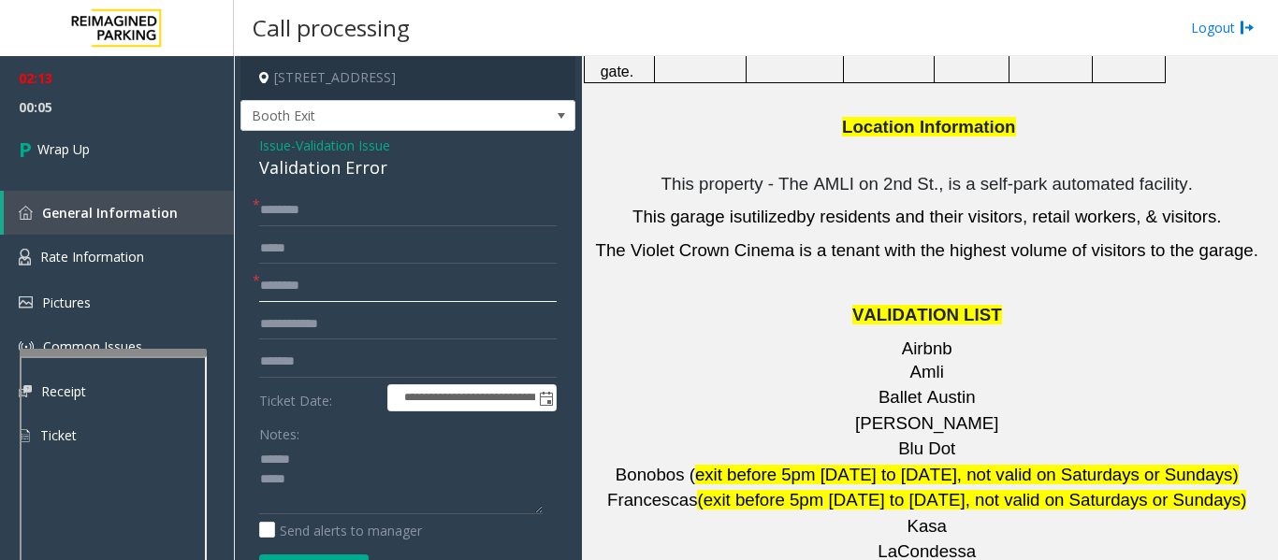
paste input "*********"
type input "*********"
click at [348, 207] on input "text" at bounding box center [407, 211] width 297 height 32
type input "**"
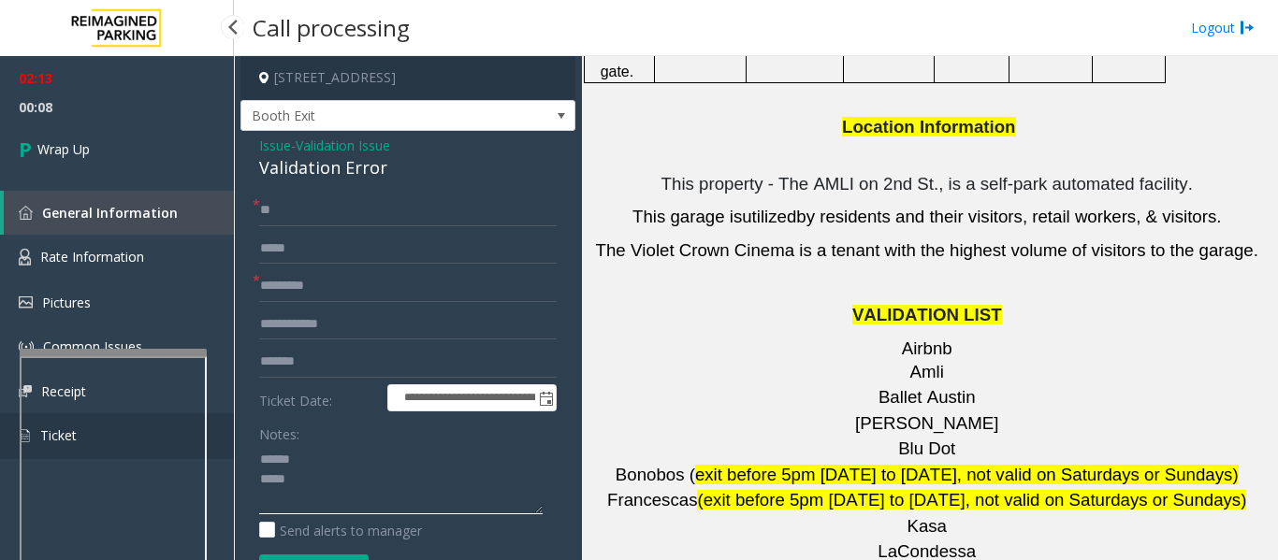
drag, startPoint x: 352, startPoint y: 481, endPoint x: 210, endPoint y: 438, distance: 148.6
click at [210, 438] on app-root "**********" at bounding box center [639, 280] width 1278 height 560
paste textarea "*********"
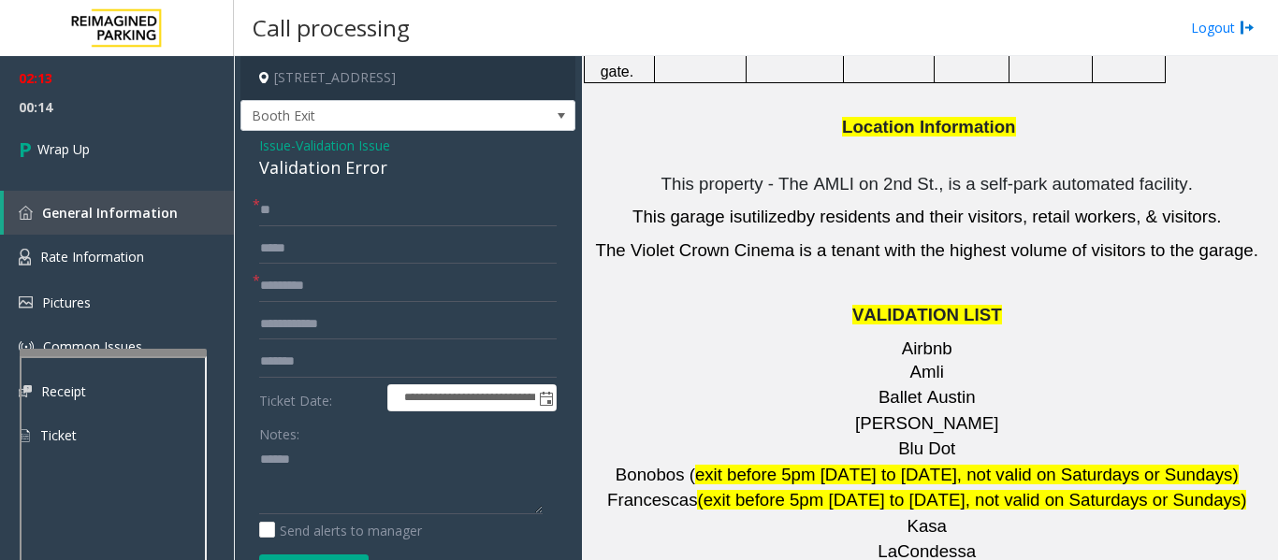
click at [354, 171] on div "Validation Error" at bounding box center [407, 167] width 297 height 25
click at [366, 437] on div "Notes:" at bounding box center [407, 466] width 297 height 96
click at [366, 469] on textarea at bounding box center [400, 479] width 283 height 70
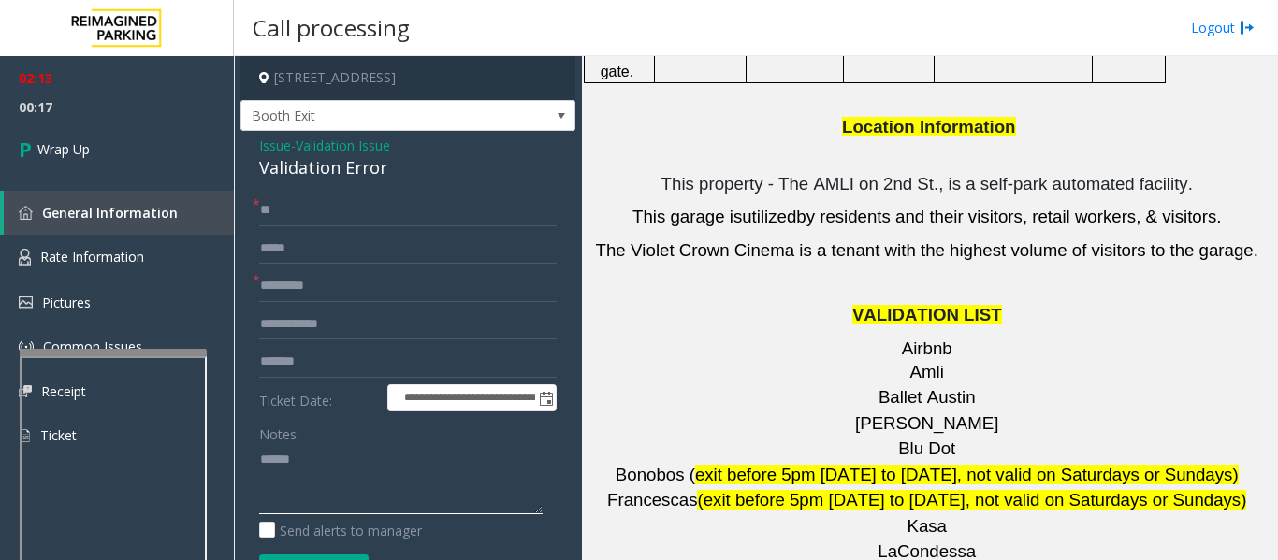
paste textarea "**********"
type textarea "**********"
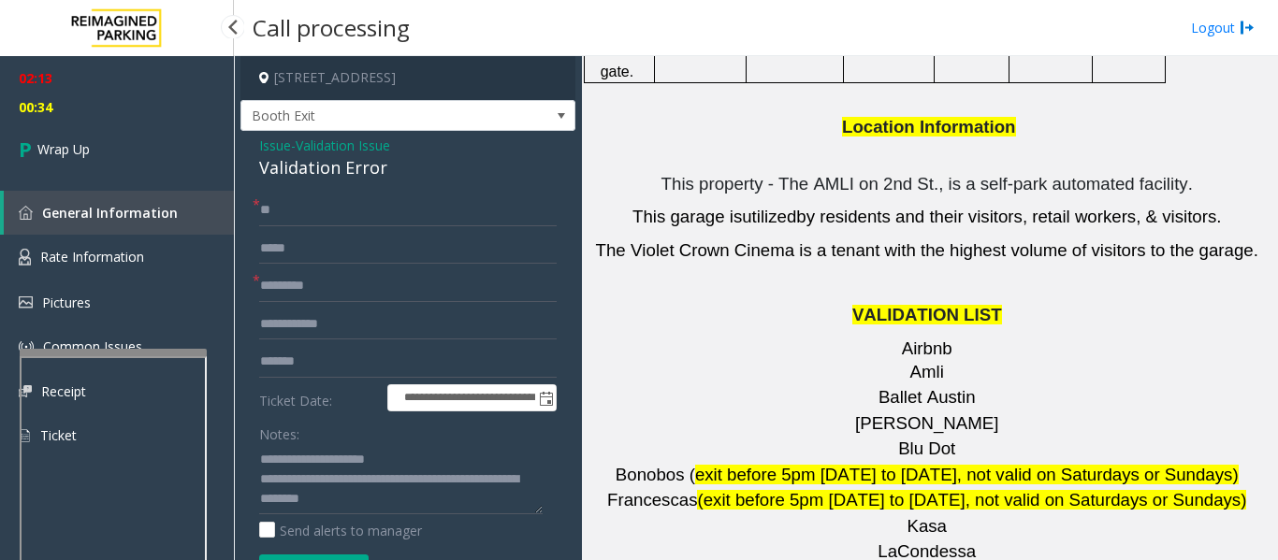
click at [51, 90] on span "02:13" at bounding box center [117, 78] width 234 height 29
click at [53, 121] on span "00:34" at bounding box center [117, 107] width 234 height 29
click at [54, 142] on span "Wrap Up" at bounding box center [63, 149] width 52 height 20
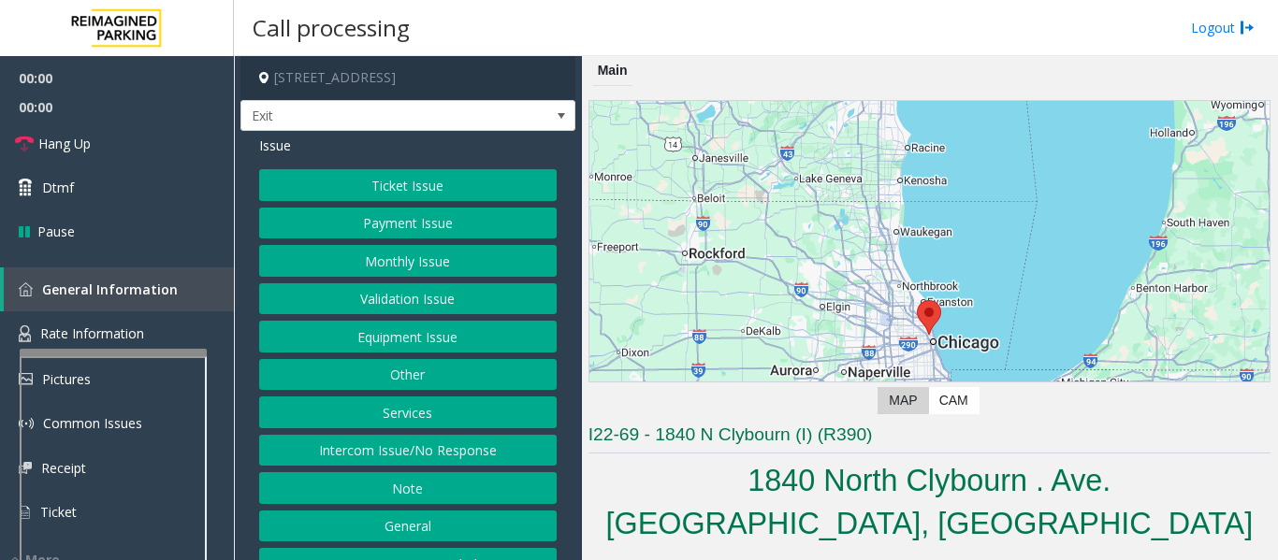
scroll to position [468, 0]
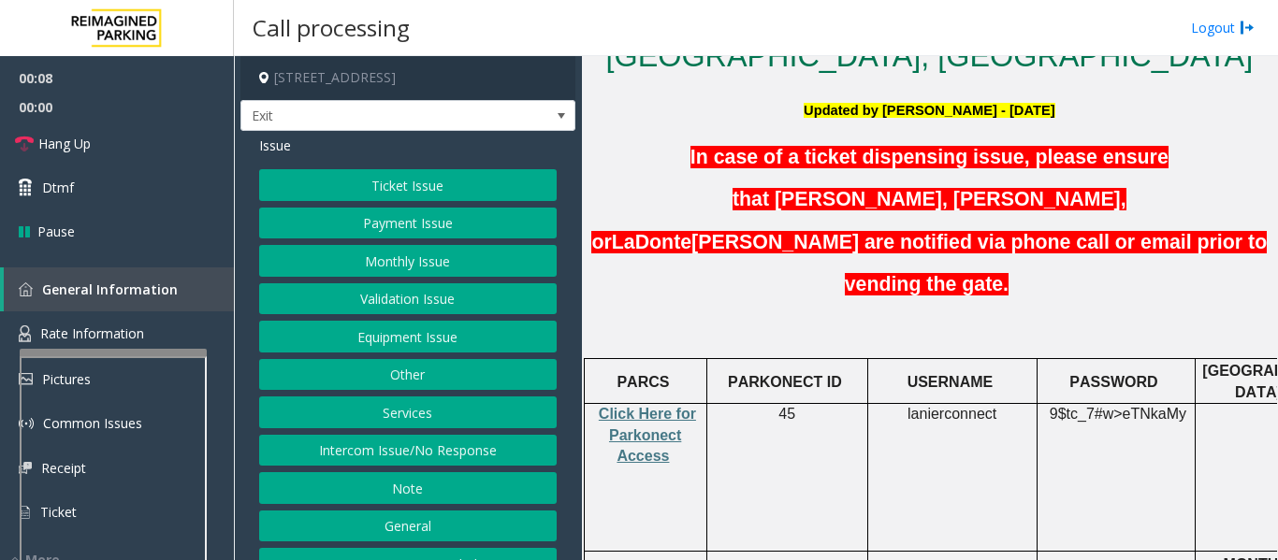
click at [445, 178] on button "Ticket Issue" at bounding box center [407, 185] width 297 height 32
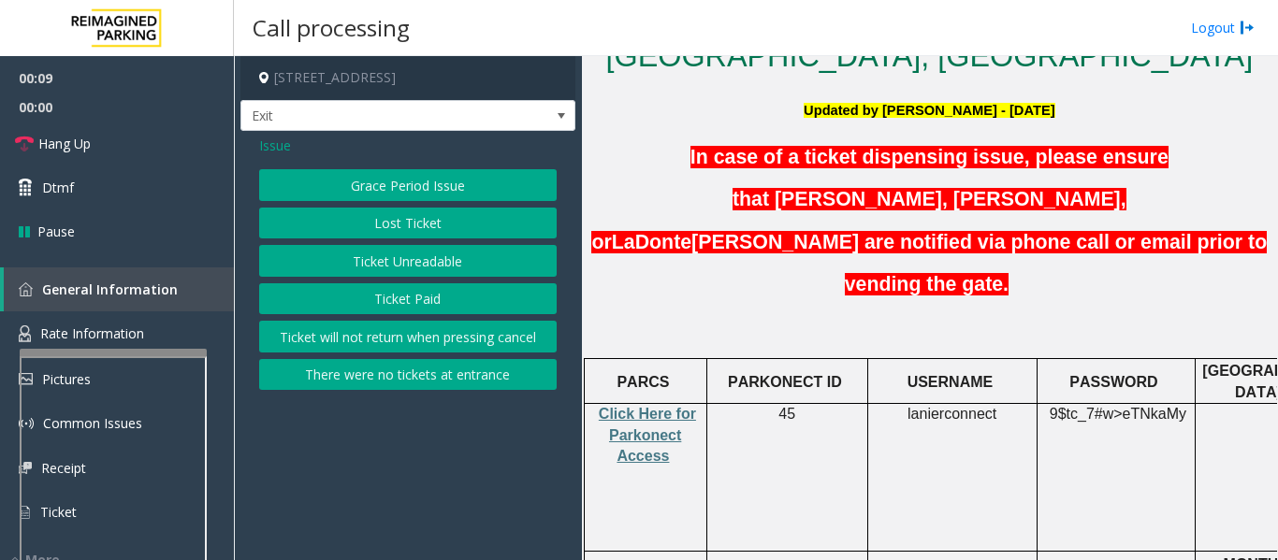
click at [425, 298] on button "Ticket Paid" at bounding box center [407, 299] width 297 height 32
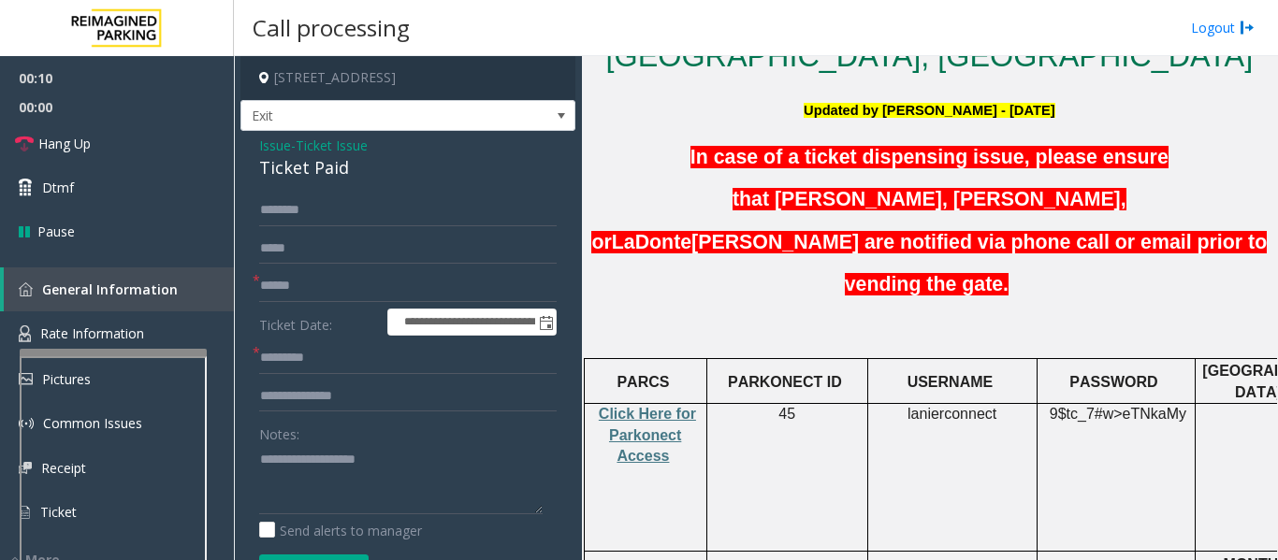
click at [326, 169] on div "Ticket Paid" at bounding box center [407, 167] width 297 height 25
click at [326, 490] on textarea at bounding box center [400, 479] width 283 height 70
paste textarea "**********"
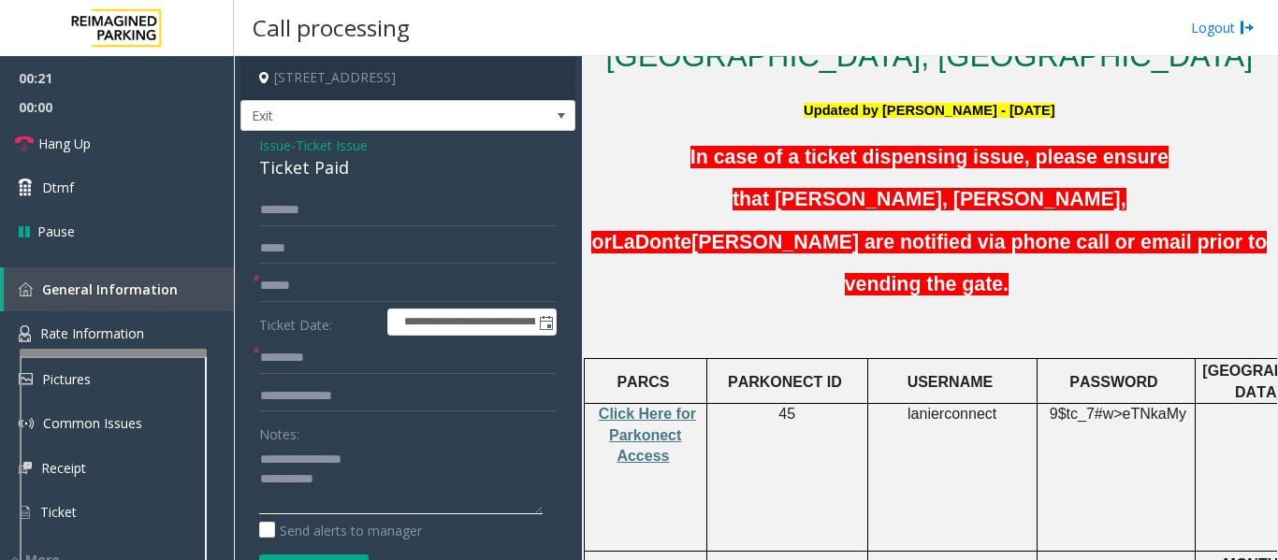
type textarea "**********"
click at [351, 291] on input "text" at bounding box center [407, 286] width 297 height 32
type input "**********"
click at [334, 359] on input "text" at bounding box center [407, 358] width 297 height 32
type input "**"
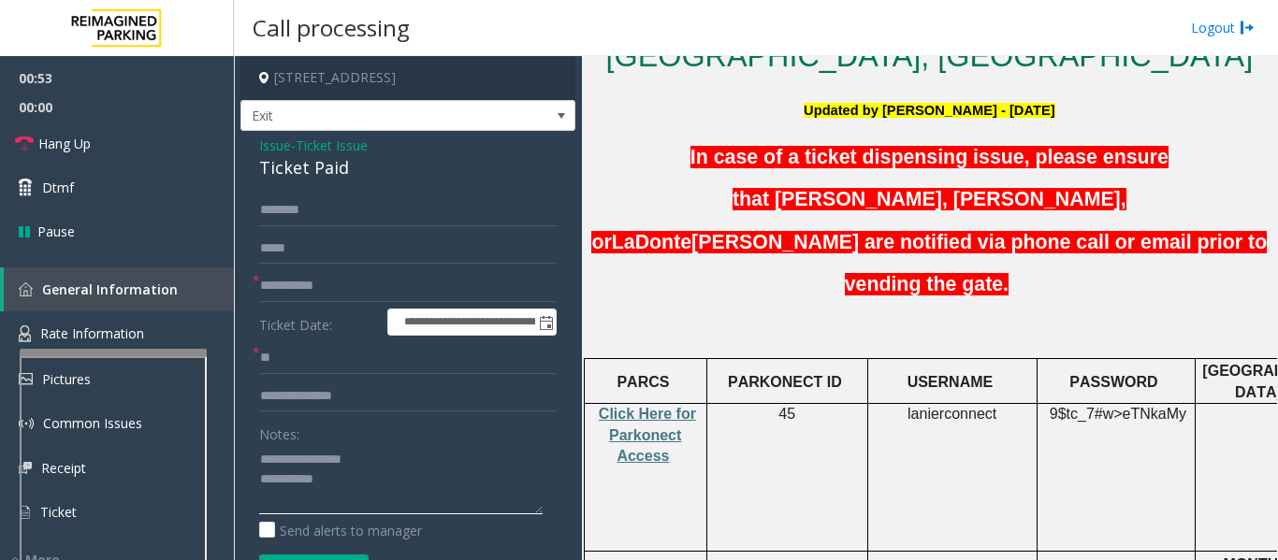
click at [361, 487] on textarea at bounding box center [400, 479] width 283 height 70
click at [354, 391] on input "text" at bounding box center [407, 397] width 297 height 32
type input "*******"
click at [455, 476] on textarea at bounding box center [400, 479] width 283 height 70
click at [340, 498] on textarea at bounding box center [400, 479] width 283 height 70
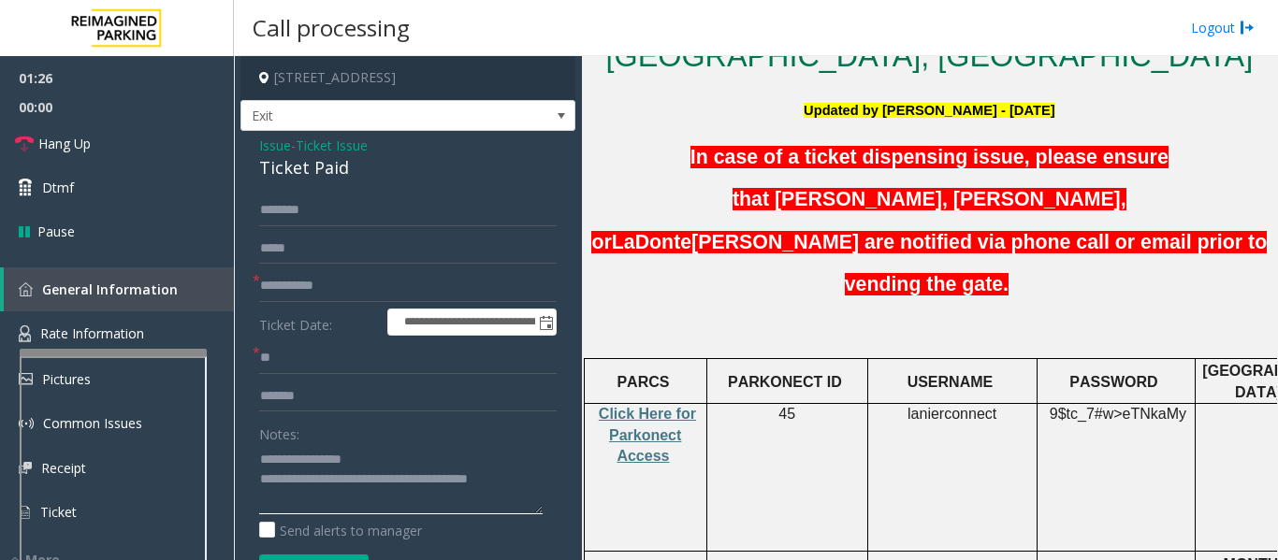
drag, startPoint x: 353, startPoint y: 484, endPoint x: 328, endPoint y: 486, distance: 24.4
click at [328, 486] on textarea at bounding box center [400, 479] width 283 height 70
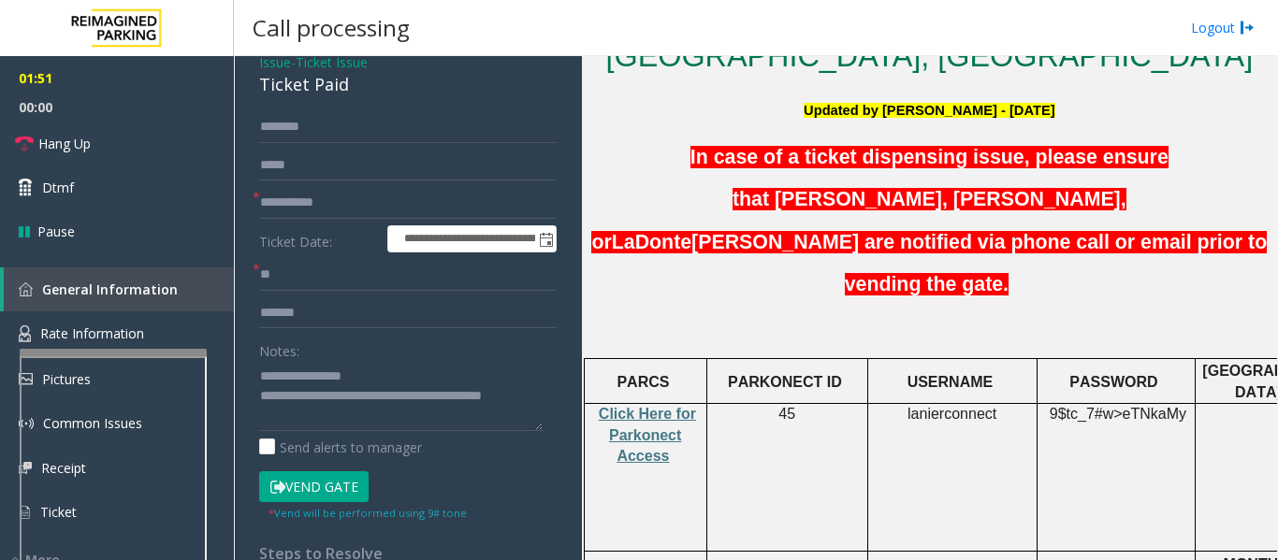
scroll to position [187, 0]
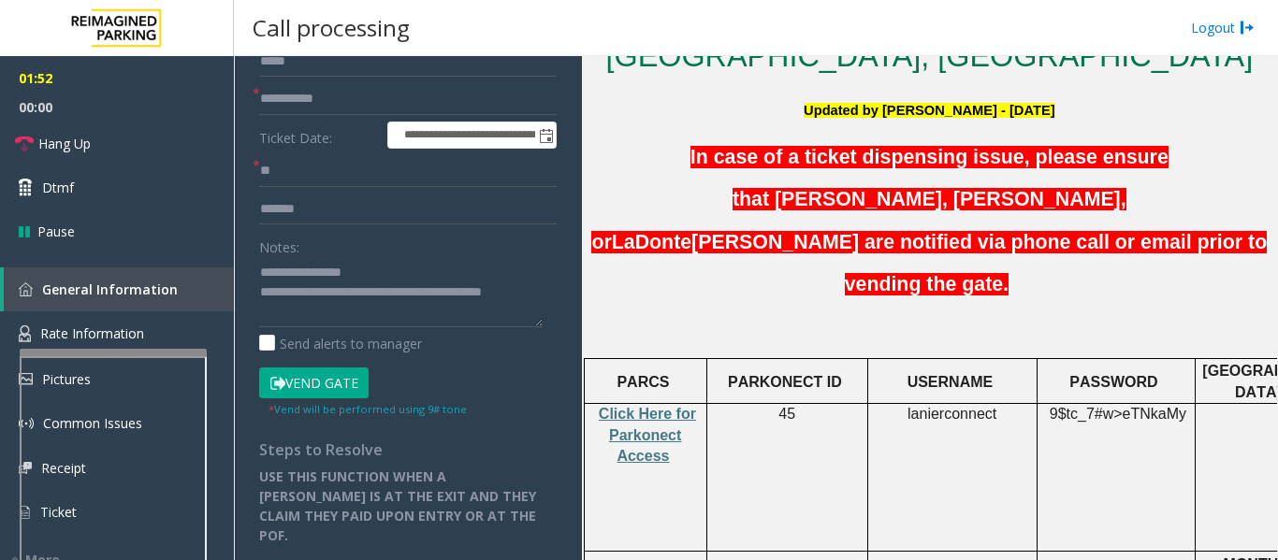
click at [324, 385] on button "Vend Gate" at bounding box center [313, 384] width 109 height 32
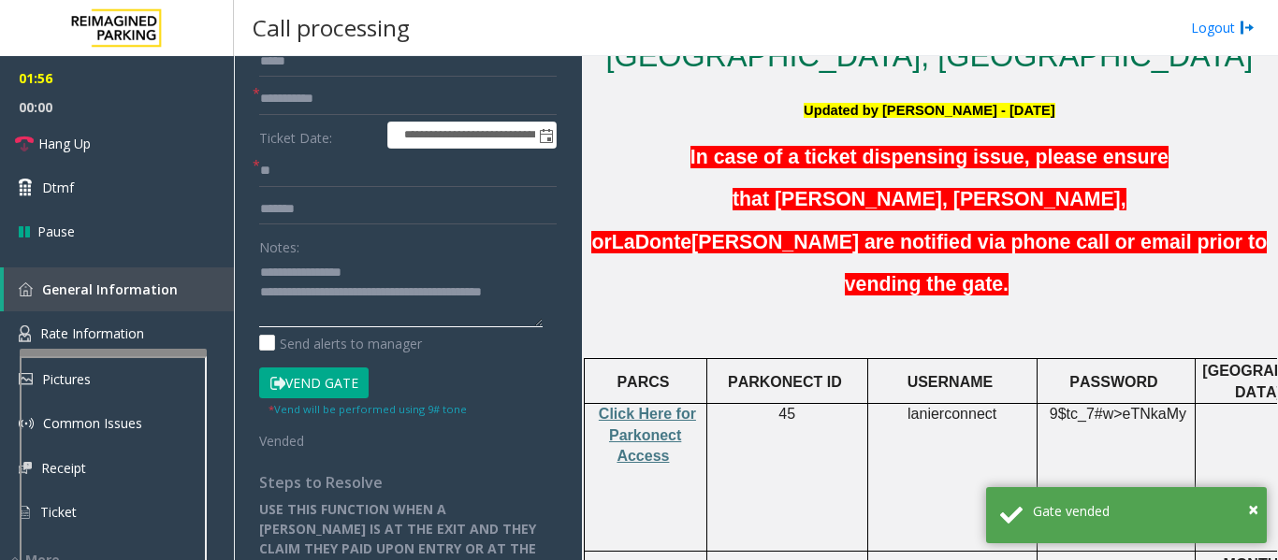
drag, startPoint x: 379, startPoint y: 296, endPoint x: 329, endPoint y: 300, distance: 49.8
click at [329, 300] on textarea at bounding box center [400, 292] width 283 height 70
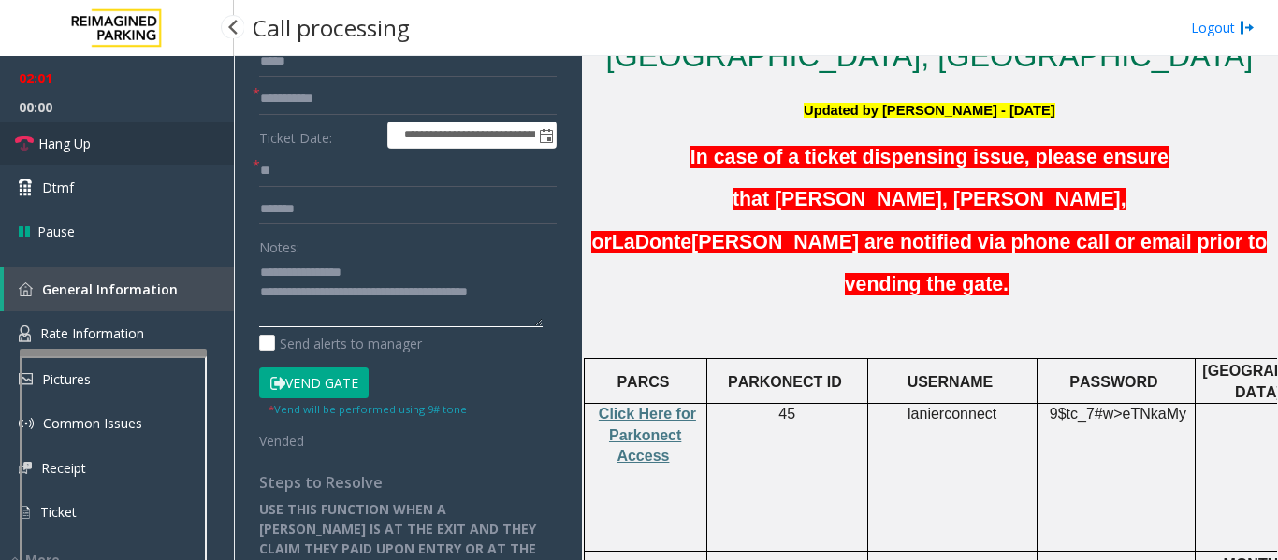
type textarea "**********"
click at [152, 127] on link "Hang Up" at bounding box center [117, 144] width 234 height 44
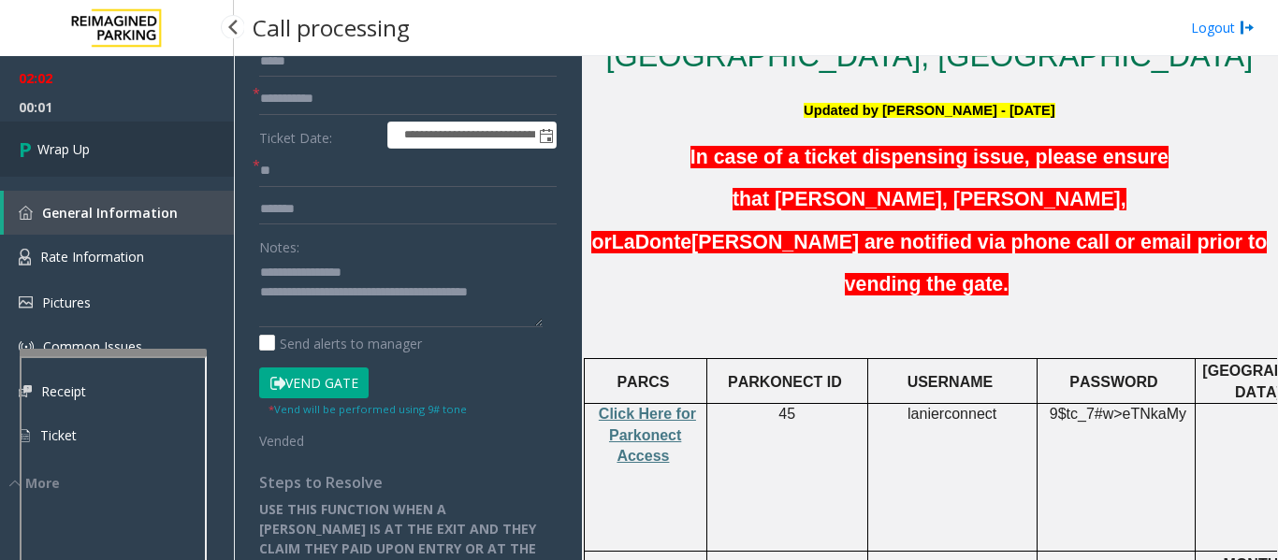
click at [118, 140] on link "Wrap Up" at bounding box center [117, 149] width 234 height 55
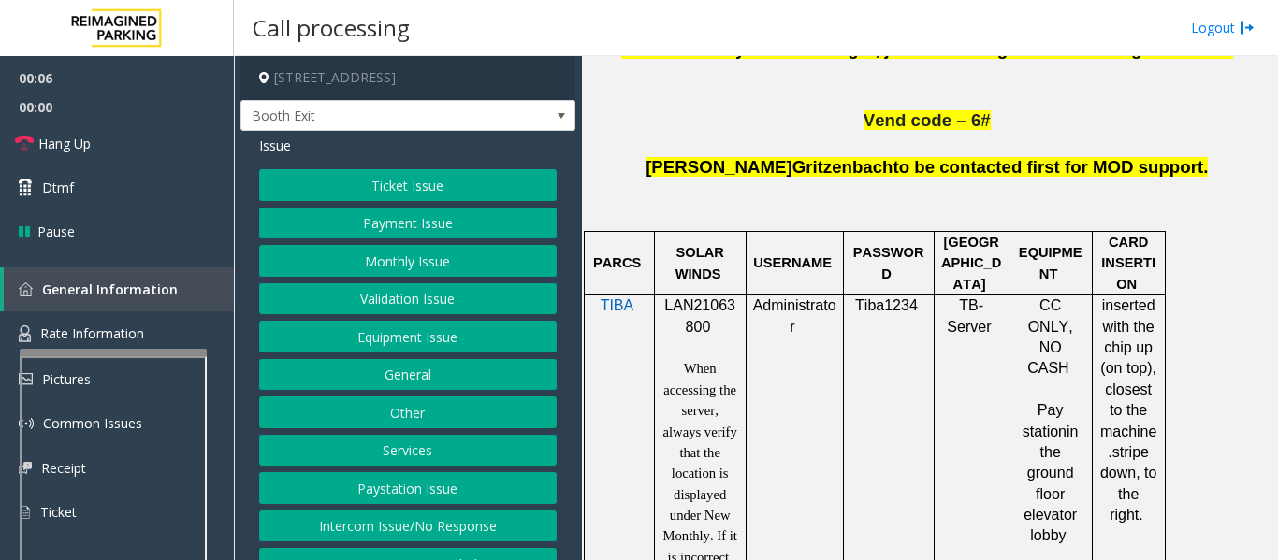
scroll to position [1216, 0]
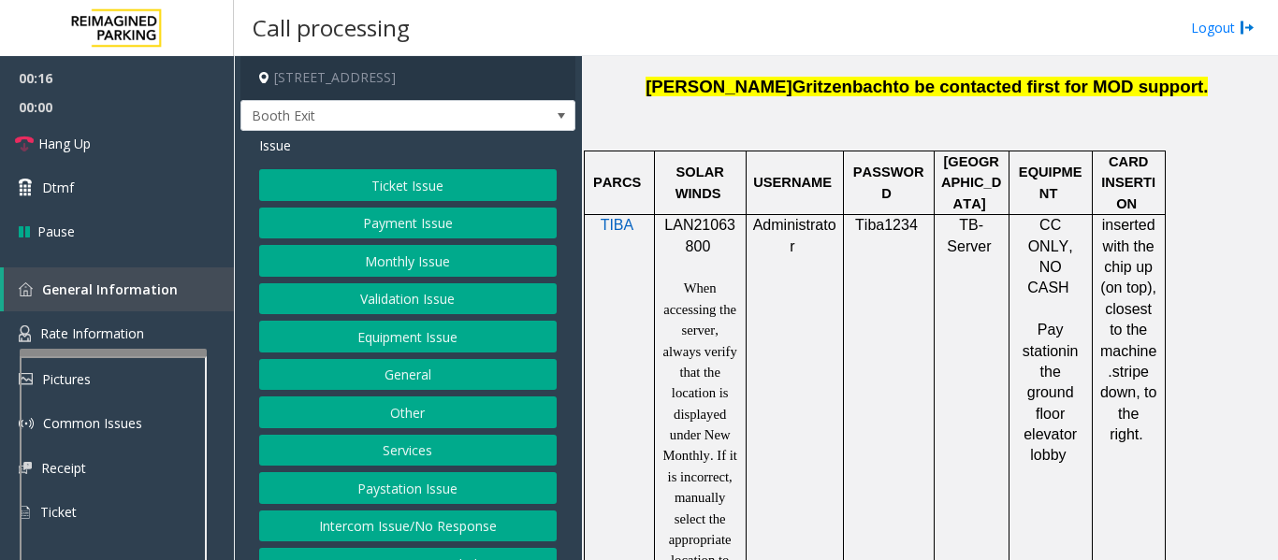
click at [970, 340] on td "TB -Server" at bounding box center [971, 404] width 75 height 378
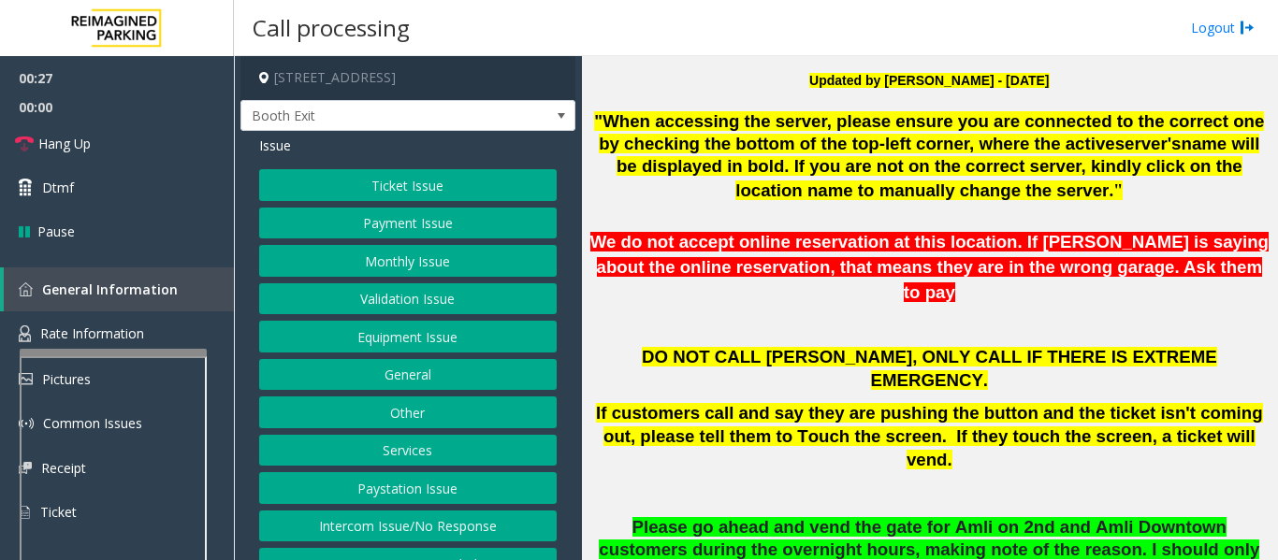
scroll to position [187, 0]
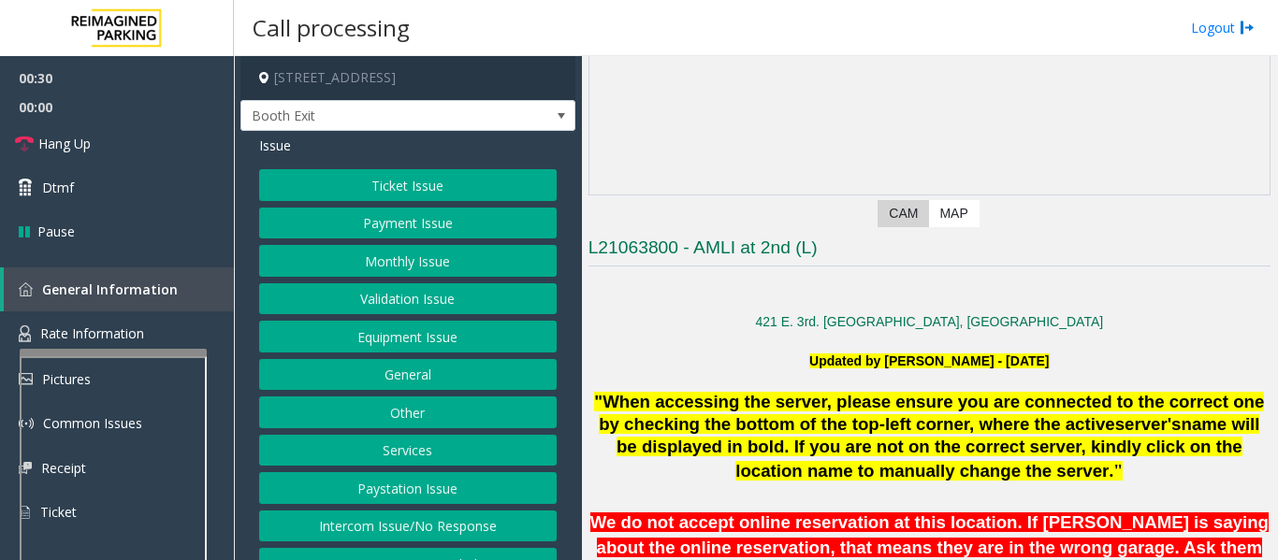
click at [404, 297] on button "Validation Issue" at bounding box center [407, 299] width 297 height 32
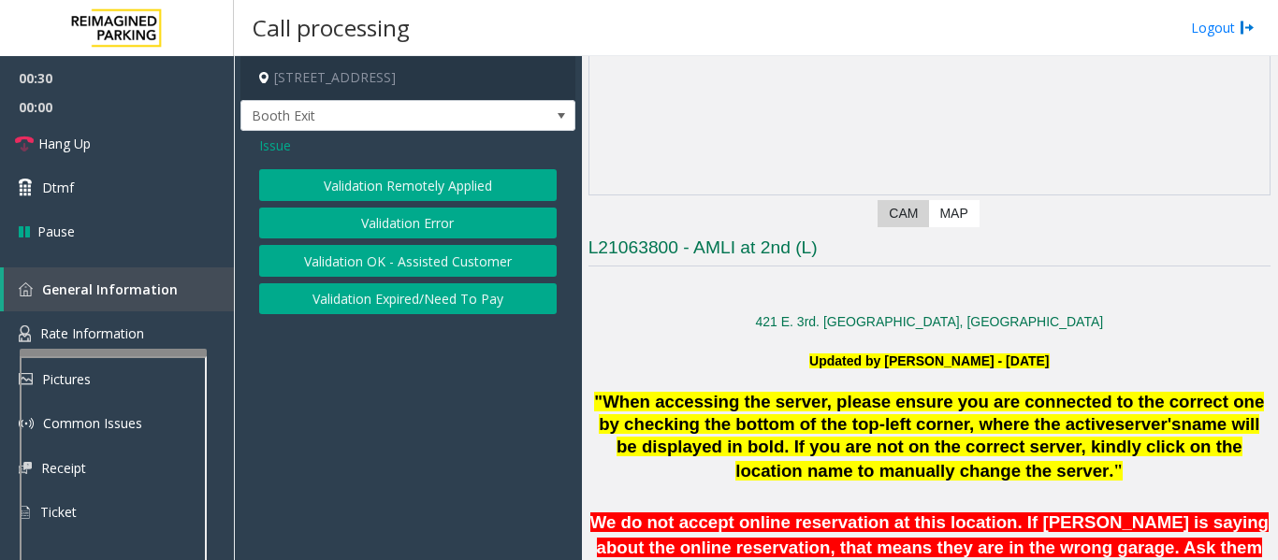
click at [454, 227] on button "Validation Error" at bounding box center [407, 224] width 297 height 32
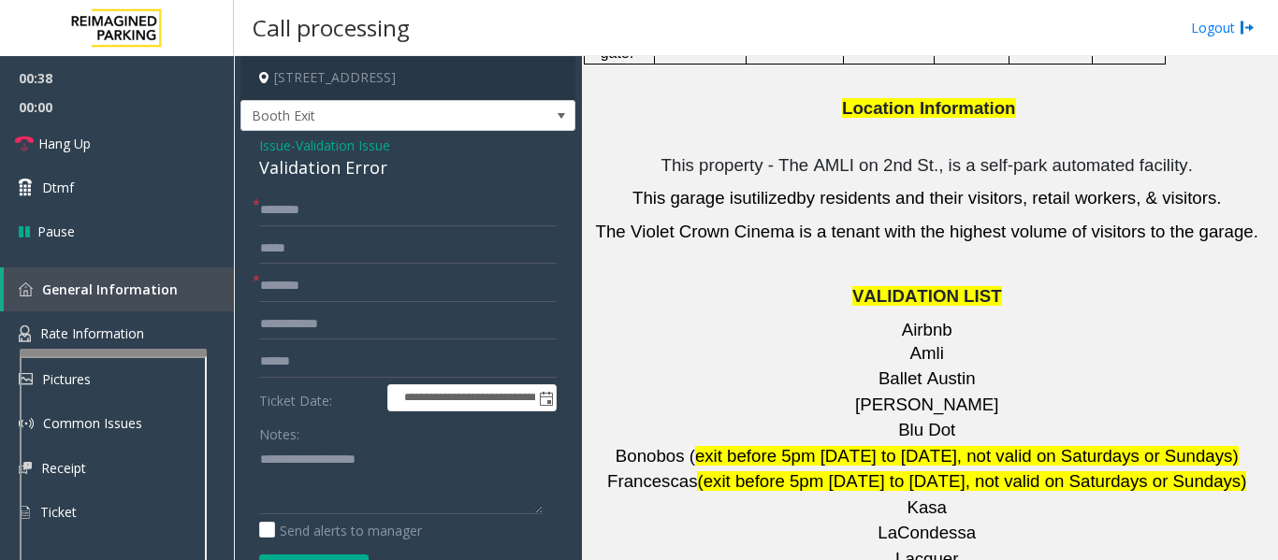
scroll to position [2713, 0]
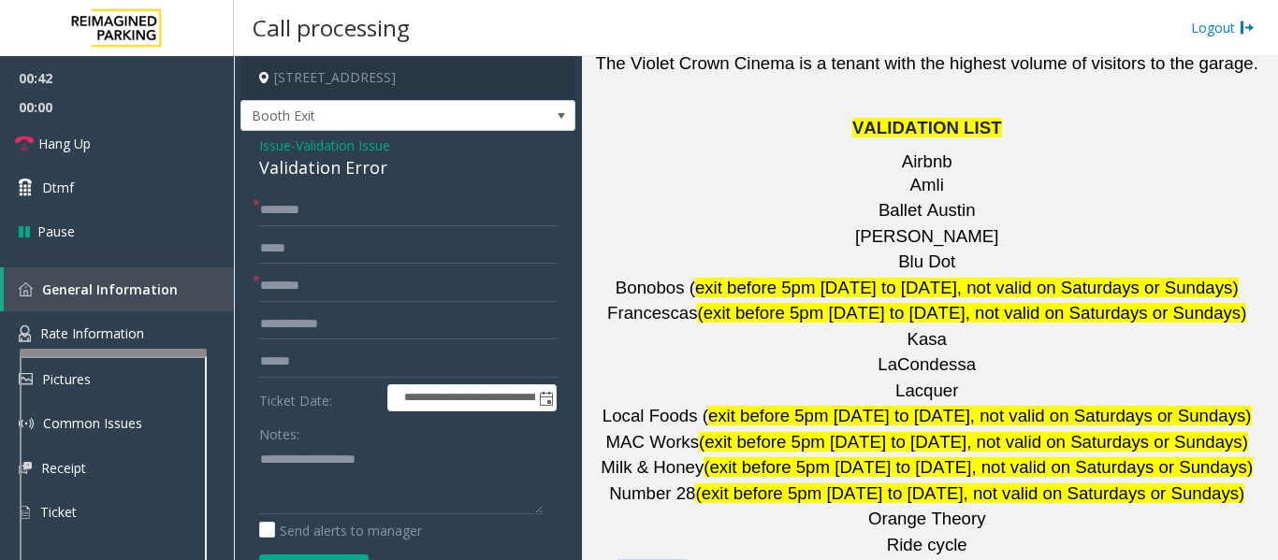
drag, startPoint x: 699, startPoint y: 350, endPoint x: 633, endPoint y: 354, distance: 65.6
click at [633, 559] on p "The Well (exit before 5pm Monday to Friday, not valid on Saturdays or Sundays)" at bounding box center [929, 570] width 682 height 23
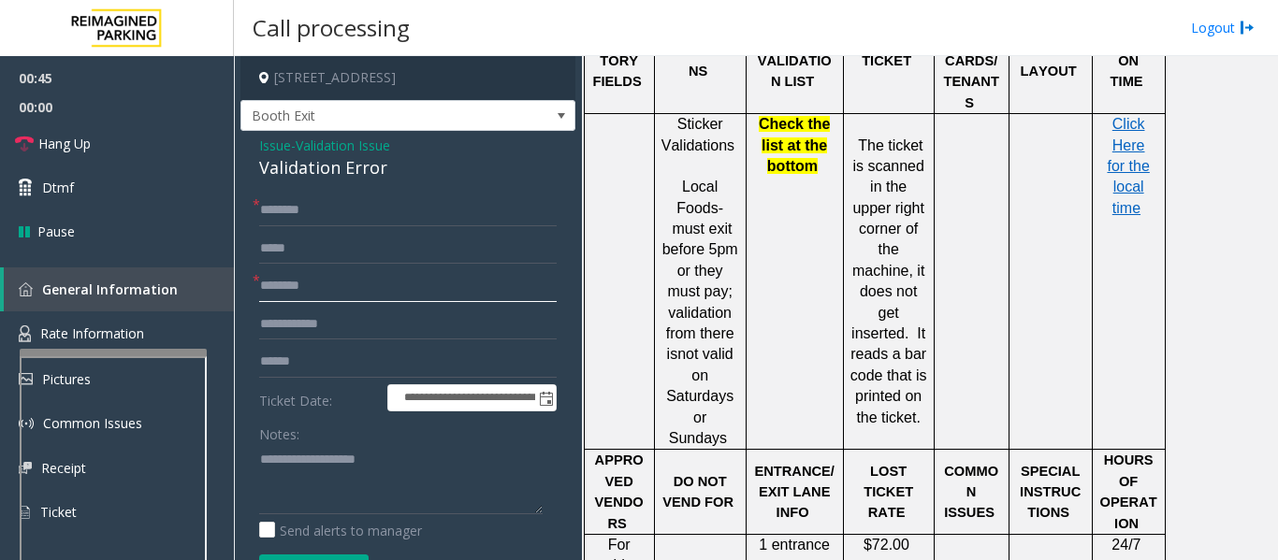
scroll to position [1590, 0]
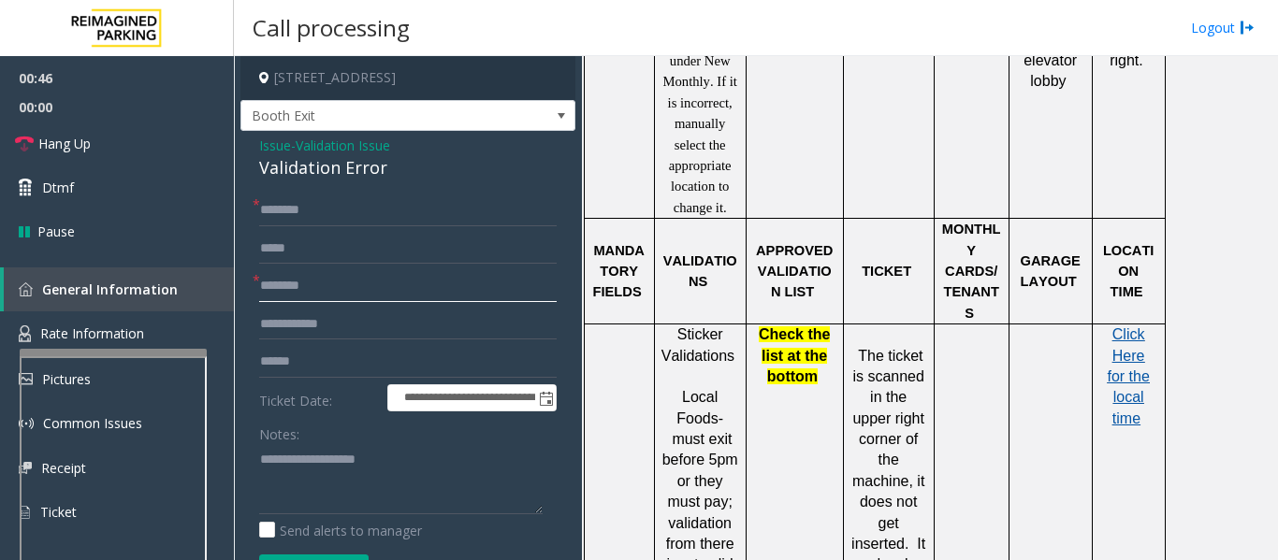
type input "********"
click at [1134, 326] on span "Click Here for the local time" at bounding box center [1128, 376] width 42 height 100
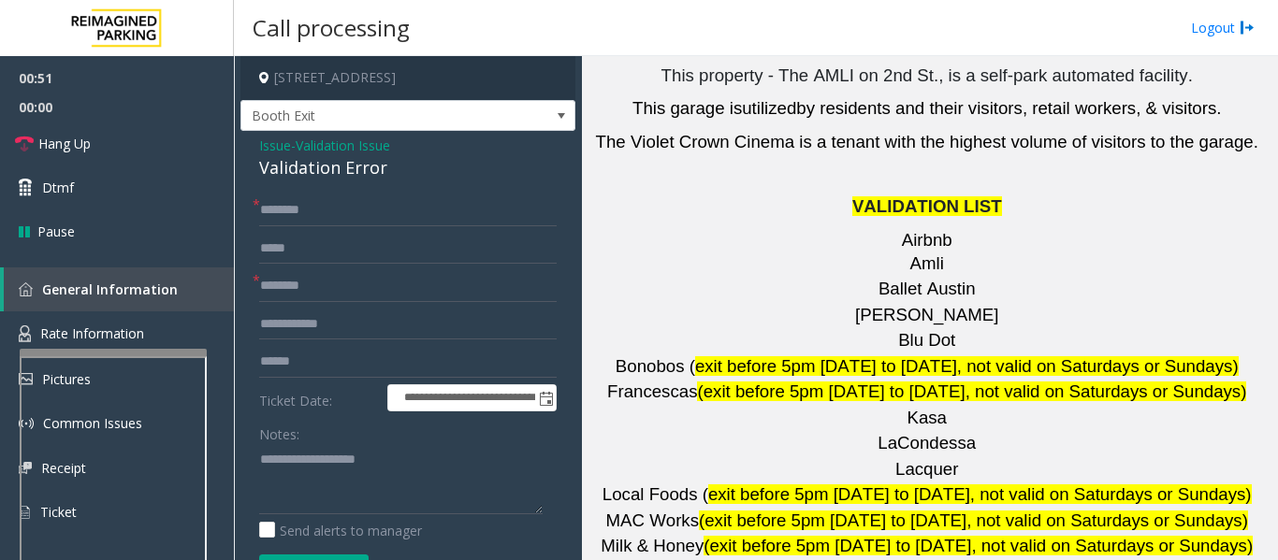
scroll to position [2806, 0]
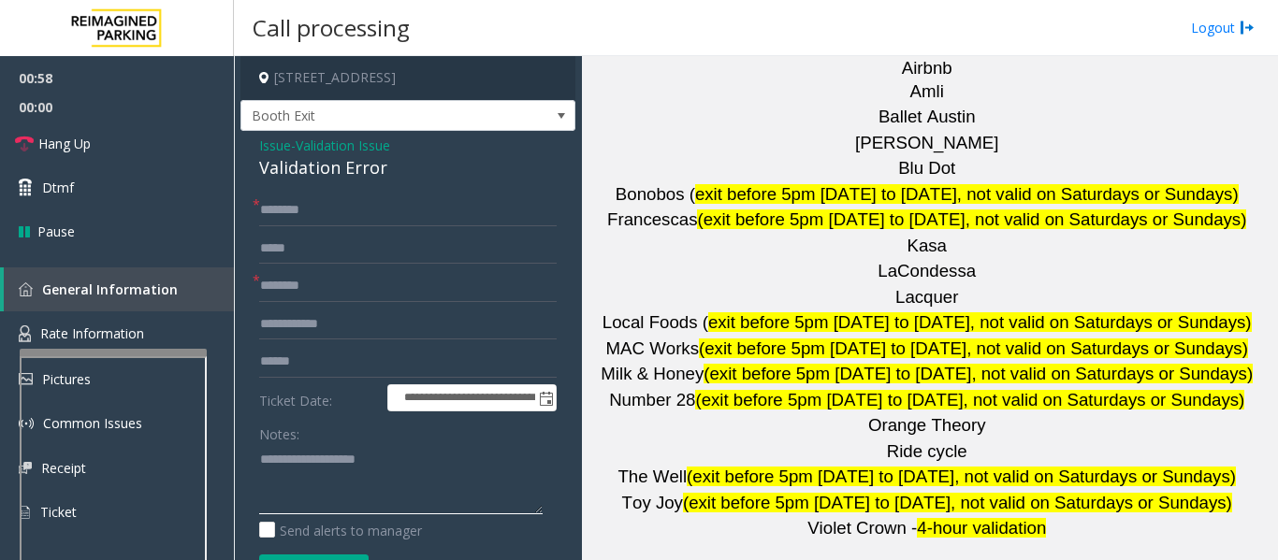
click at [308, 474] on textarea at bounding box center [400, 479] width 283 height 70
paste textarea "**********"
click at [299, 179] on div "Validation Error" at bounding box center [407, 167] width 297 height 25
click at [305, 170] on div "Validation Error" at bounding box center [407, 167] width 297 height 25
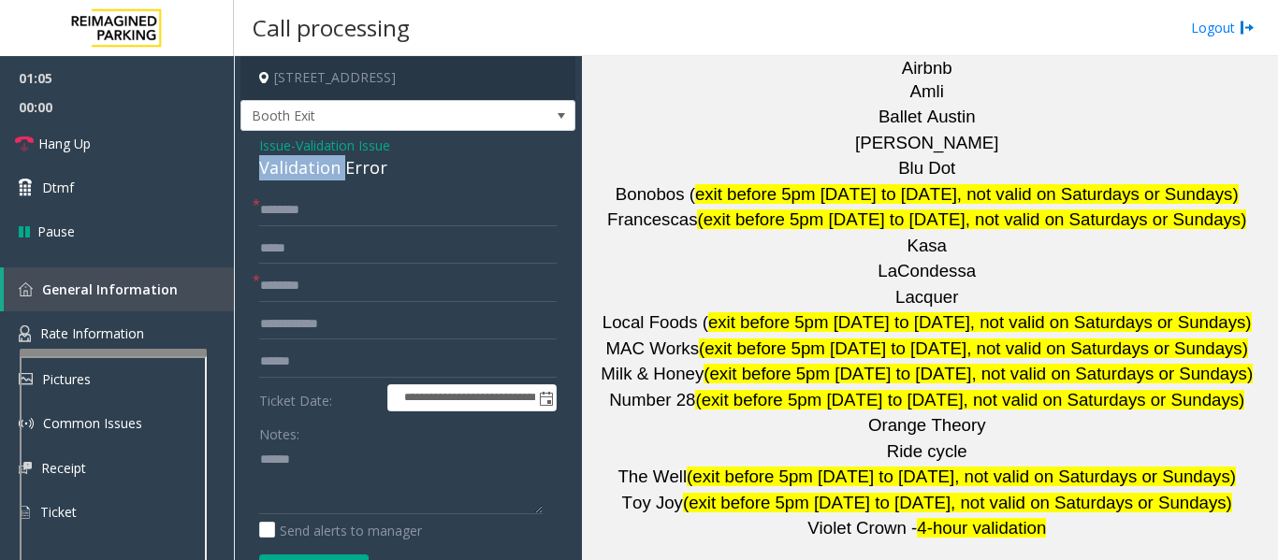
click at [305, 170] on div "Validation Error" at bounding box center [407, 167] width 297 height 25
click at [357, 460] on textarea at bounding box center [400, 479] width 283 height 70
paste textarea "**********"
type textarea "**********"
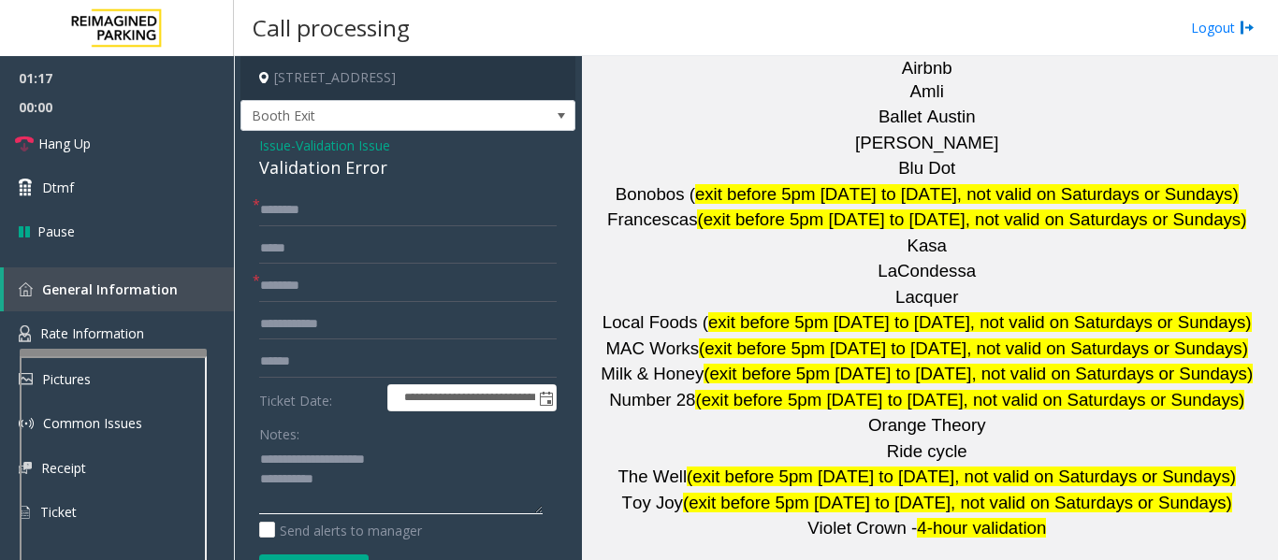
click at [362, 499] on textarea at bounding box center [400, 479] width 283 height 70
click at [355, 349] on input "text" at bounding box center [407, 362] width 297 height 32
drag, startPoint x: 329, startPoint y: 359, endPoint x: 259, endPoint y: 362, distance: 70.2
click at [259, 362] on input "******" at bounding box center [407, 362] width 297 height 32
type input "******"
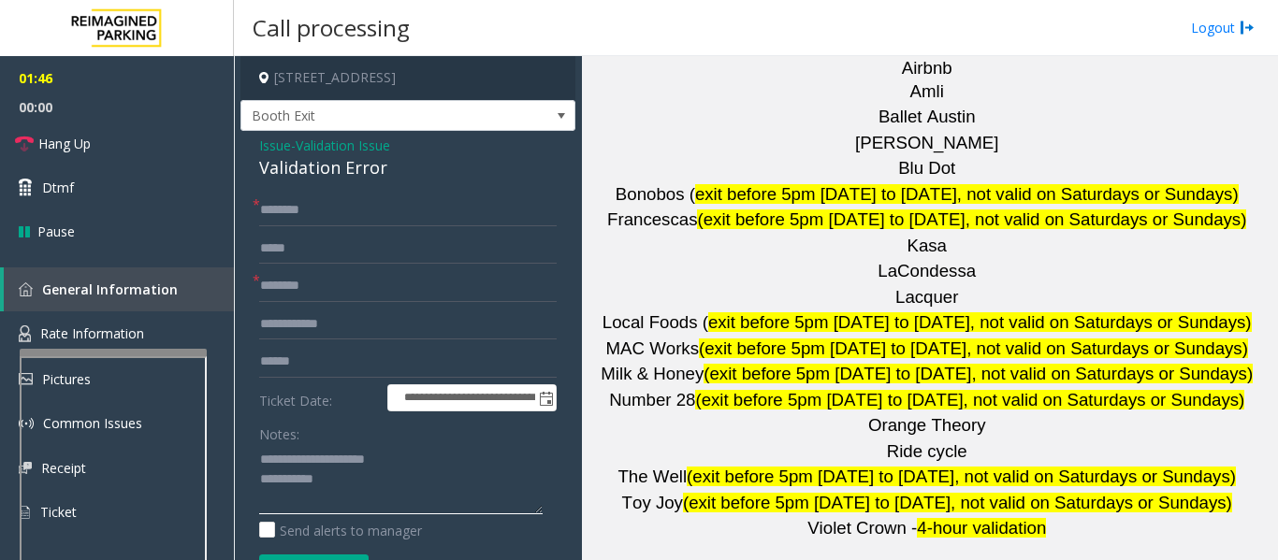
click at [459, 464] on textarea at bounding box center [400, 479] width 283 height 70
paste textarea "******"
type textarea "**********"
drag, startPoint x: 343, startPoint y: 351, endPoint x: 240, endPoint y: 369, distance: 104.4
click at [240, 369] on div "**********" at bounding box center [407, 529] width 335 height 796
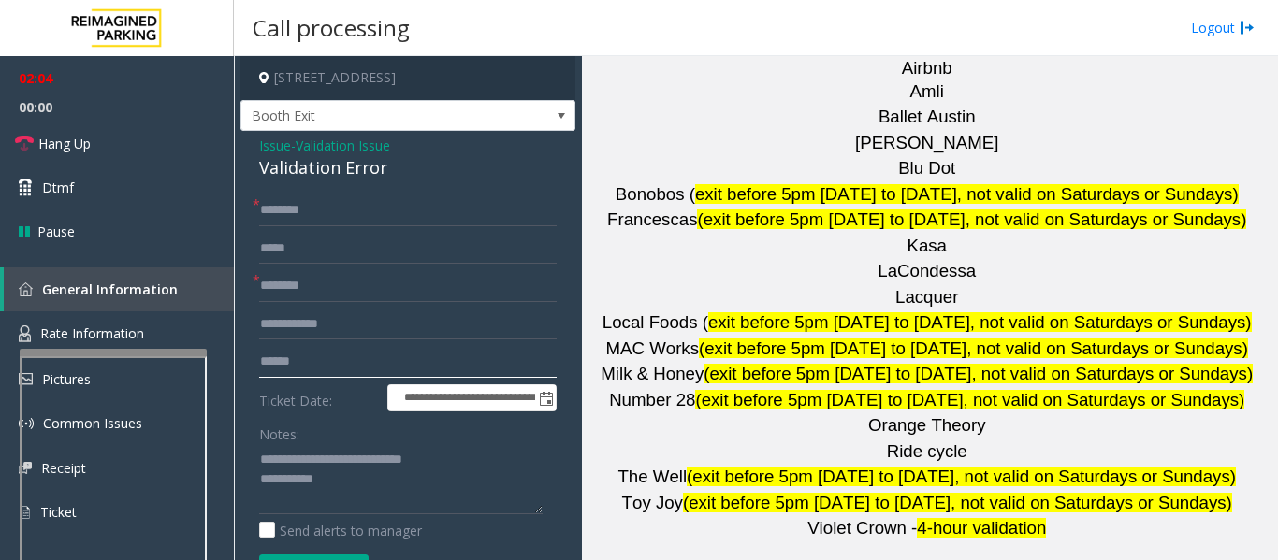
click at [354, 368] on input "text" at bounding box center [407, 362] width 297 height 32
click at [439, 354] on input "text" at bounding box center [407, 362] width 297 height 32
click at [442, 223] on input "text" at bounding box center [407, 211] width 297 height 32
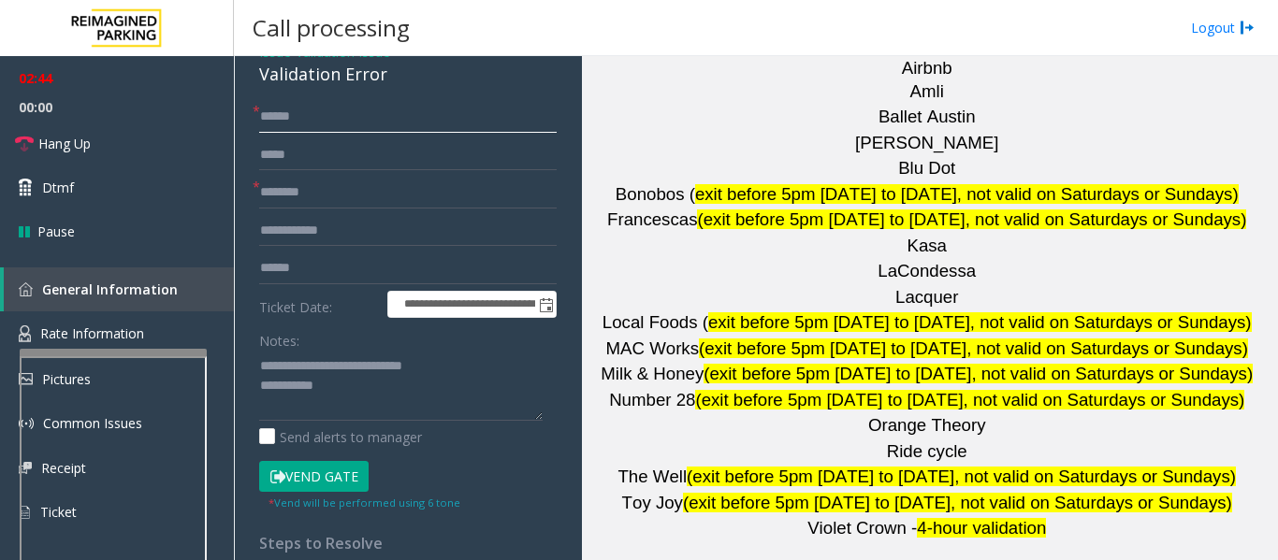
type input "*****"
click at [326, 474] on button "Vend Gate" at bounding box center [313, 477] width 109 height 32
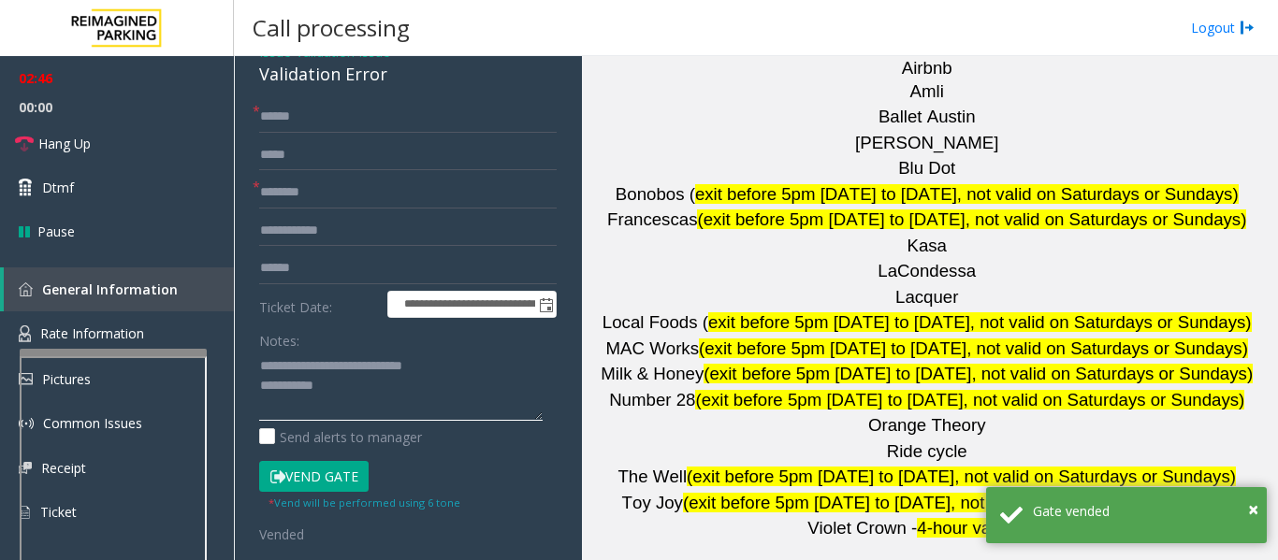
drag, startPoint x: 392, startPoint y: 362, endPoint x: 480, endPoint y: 364, distance: 88.0
click at [480, 364] on textarea at bounding box center [400, 386] width 283 height 70
click at [284, 269] on input "text" at bounding box center [407, 269] width 297 height 32
paste input "********"
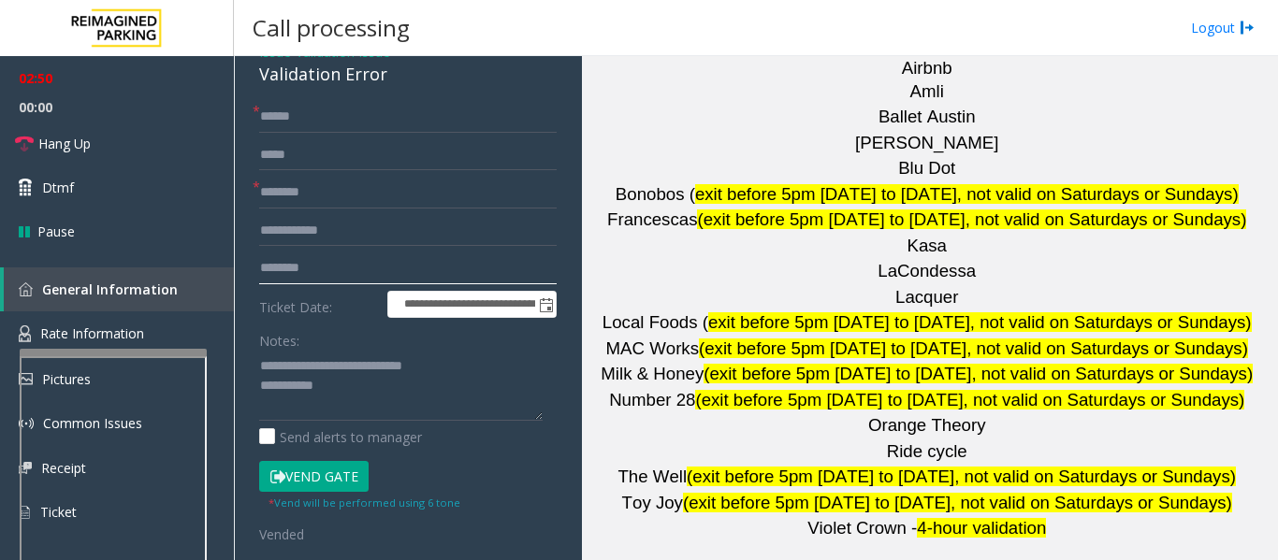
type input "********"
drag, startPoint x: 453, startPoint y: 360, endPoint x: 391, endPoint y: 368, distance: 62.2
click at [391, 368] on textarea at bounding box center [400, 386] width 283 height 70
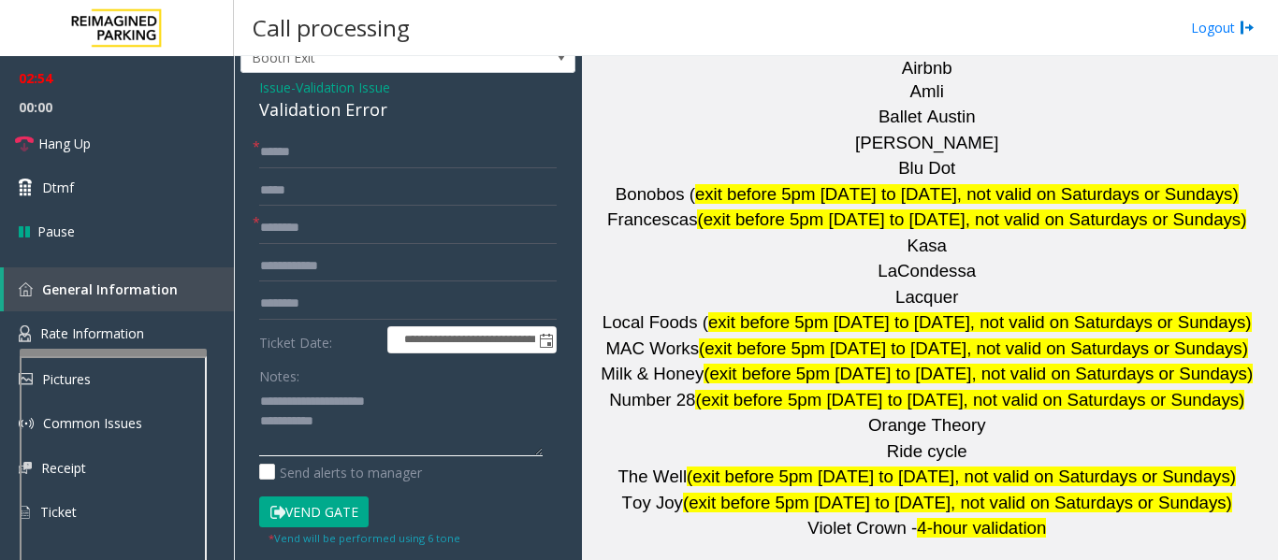
scroll to position [0, 0]
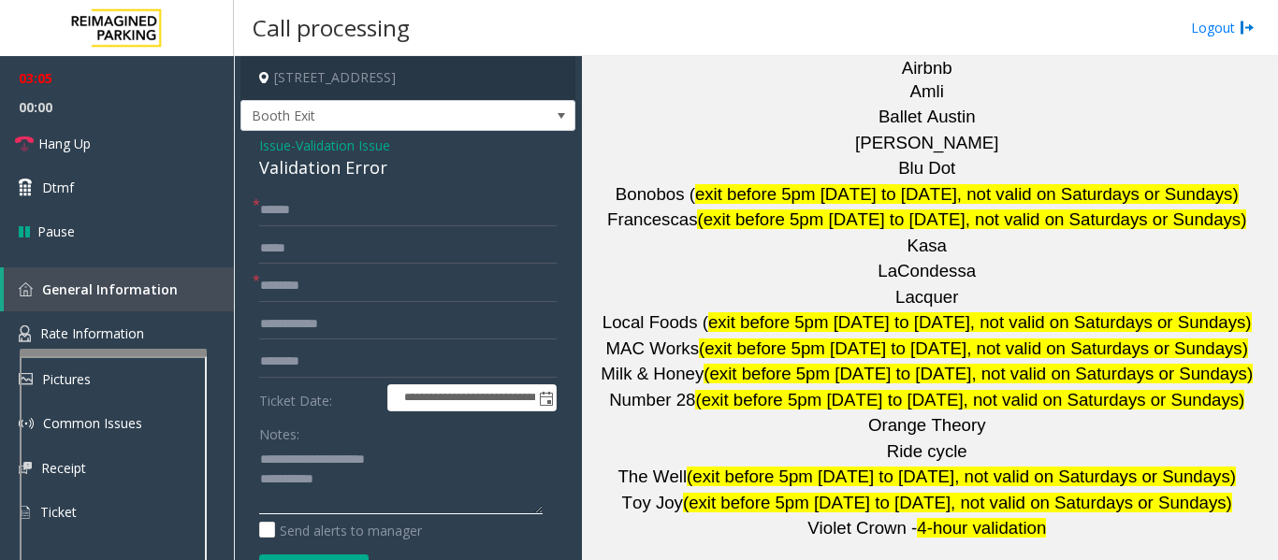
click at [427, 495] on textarea at bounding box center [400, 479] width 283 height 70
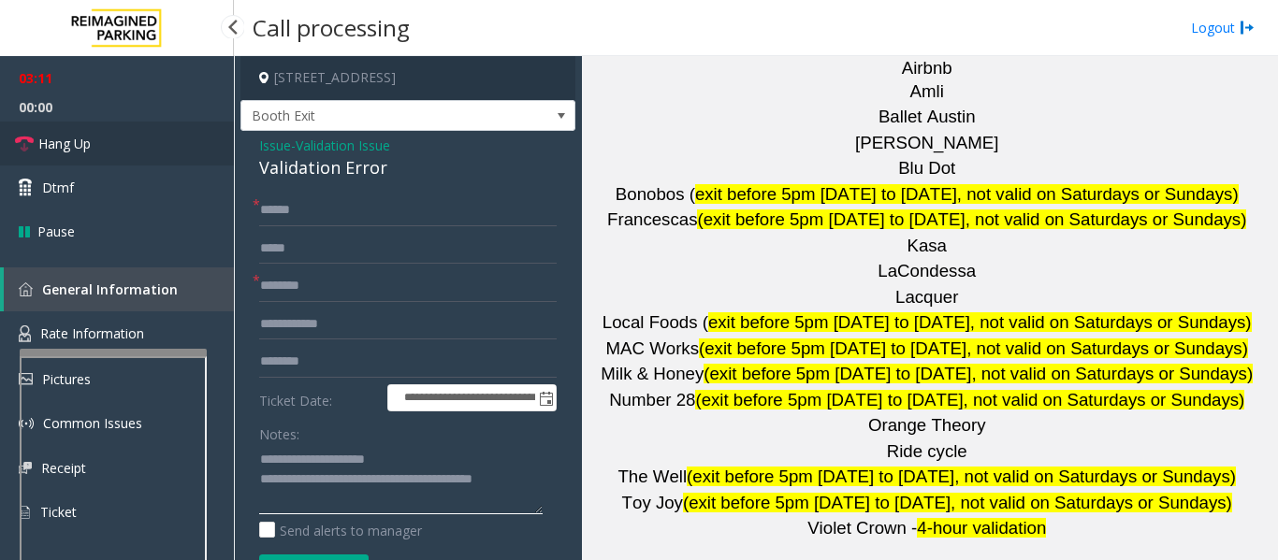
type textarea "**********"
click at [103, 163] on link "Hang Up" at bounding box center [117, 144] width 234 height 44
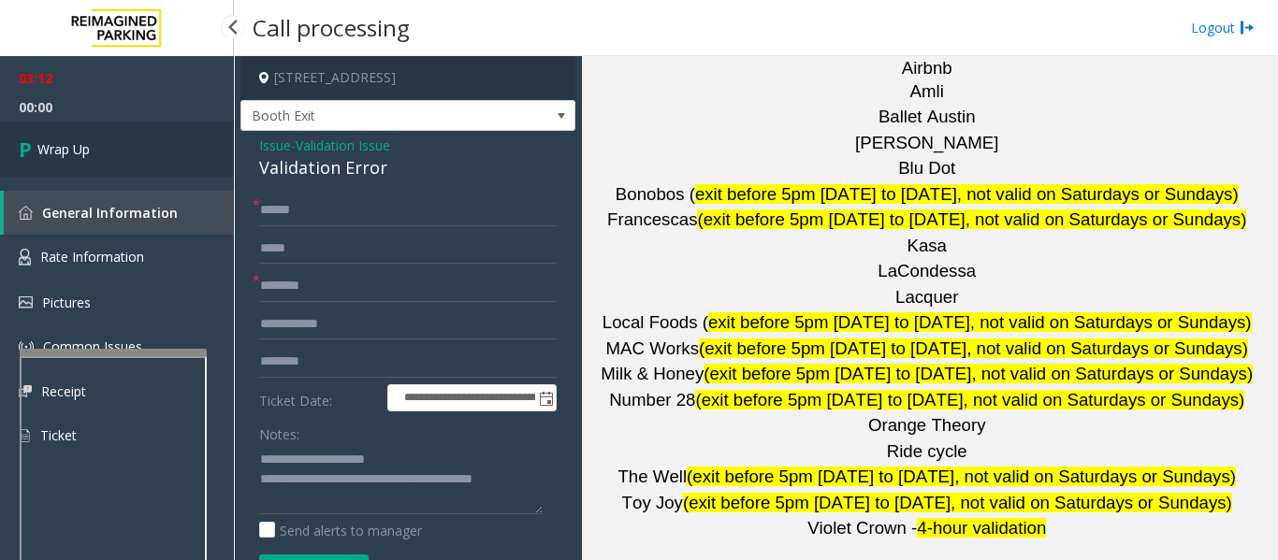
click at [142, 167] on link "Wrap Up" at bounding box center [117, 149] width 234 height 55
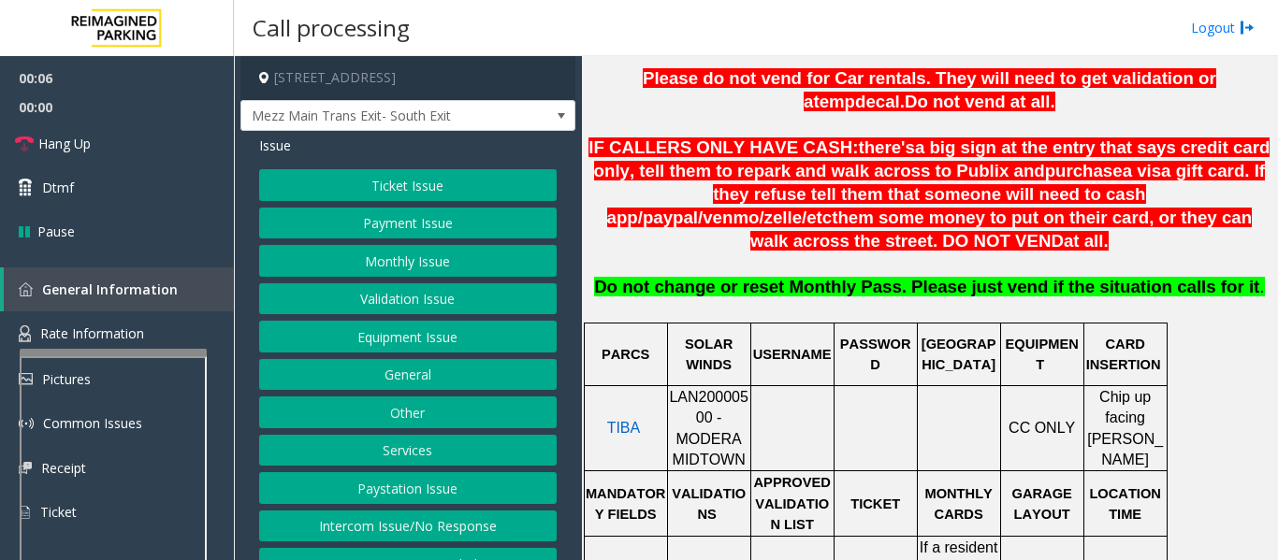
scroll to position [748, 0]
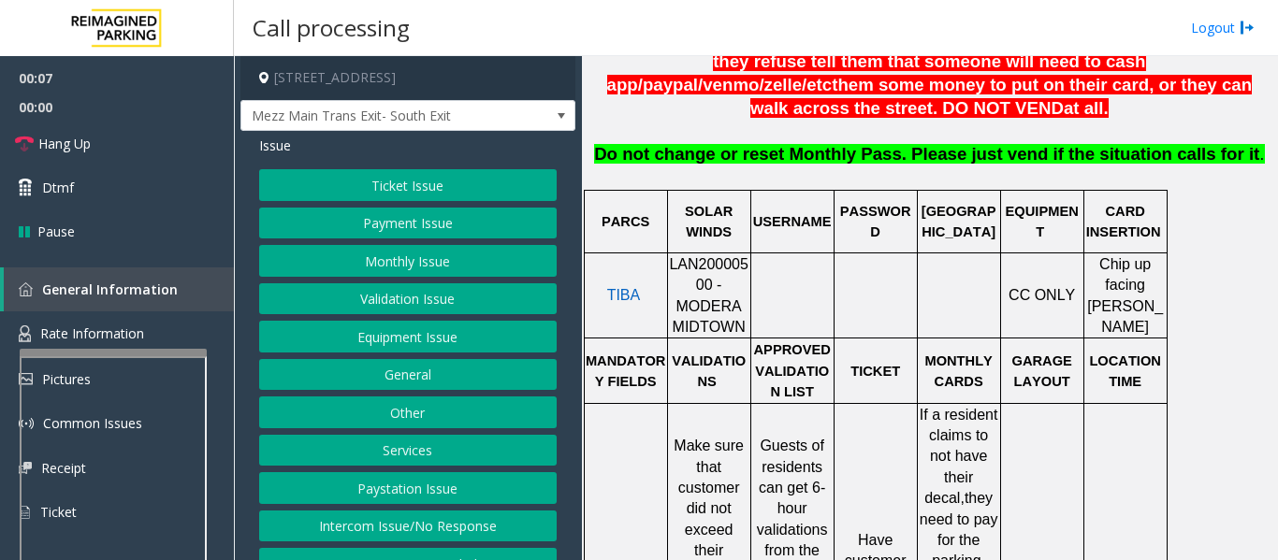
click at [732, 256] on span "LAN20000500 - MODERA MIDTOWN" at bounding box center [709, 295] width 80 height 79
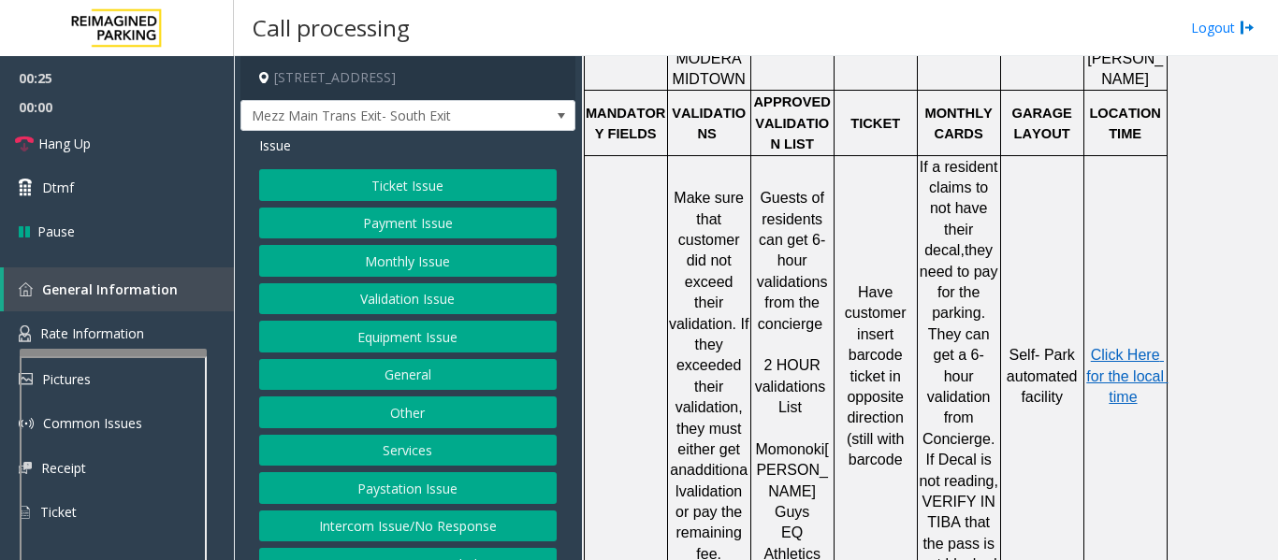
scroll to position [1029, 0]
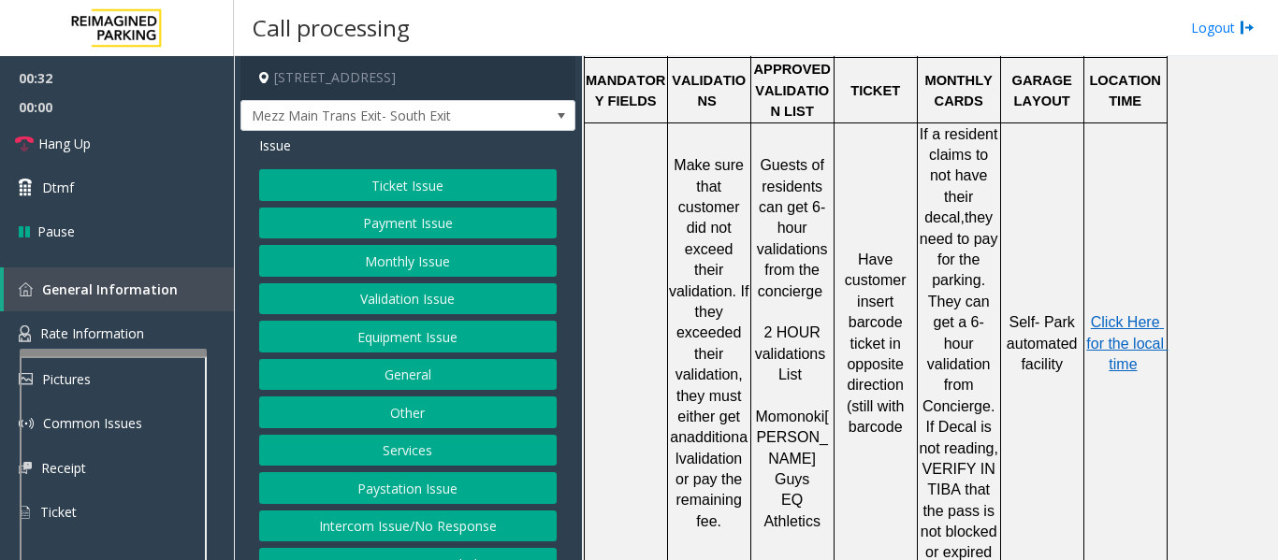
click at [352, 188] on button "Ticket Issue" at bounding box center [407, 185] width 297 height 32
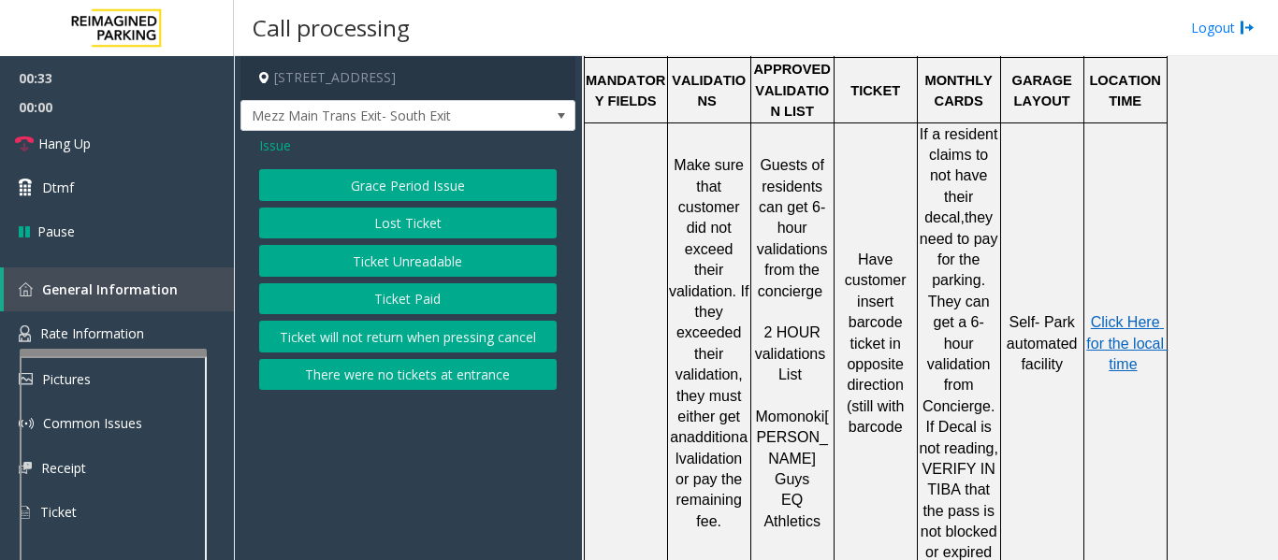
click at [364, 260] on button "Ticket Unreadable" at bounding box center [407, 261] width 297 height 32
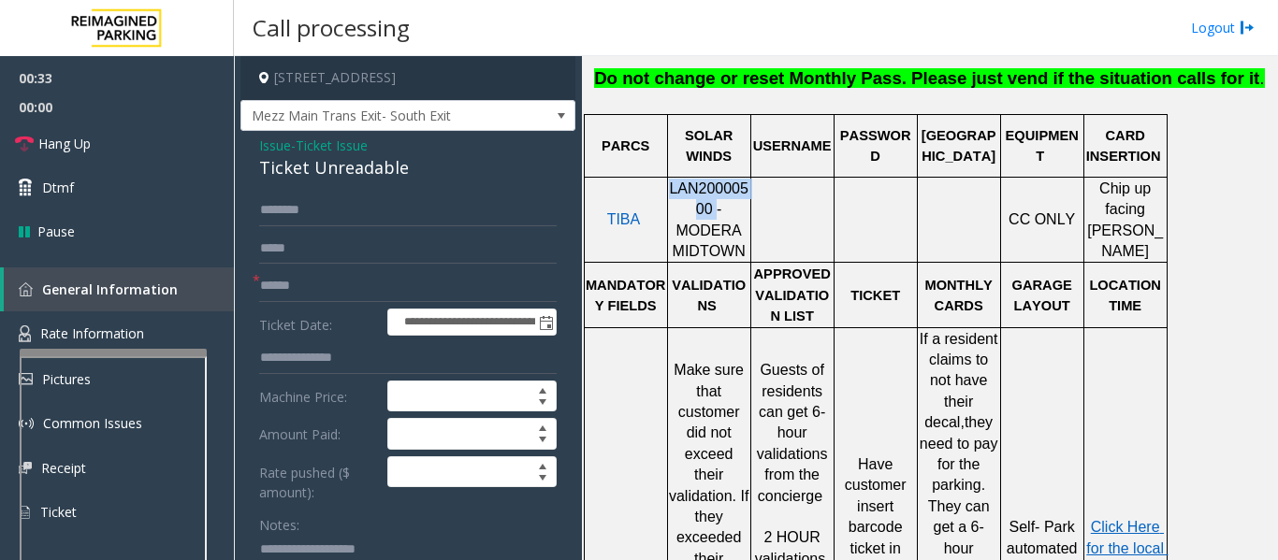
scroll to position [561, 0]
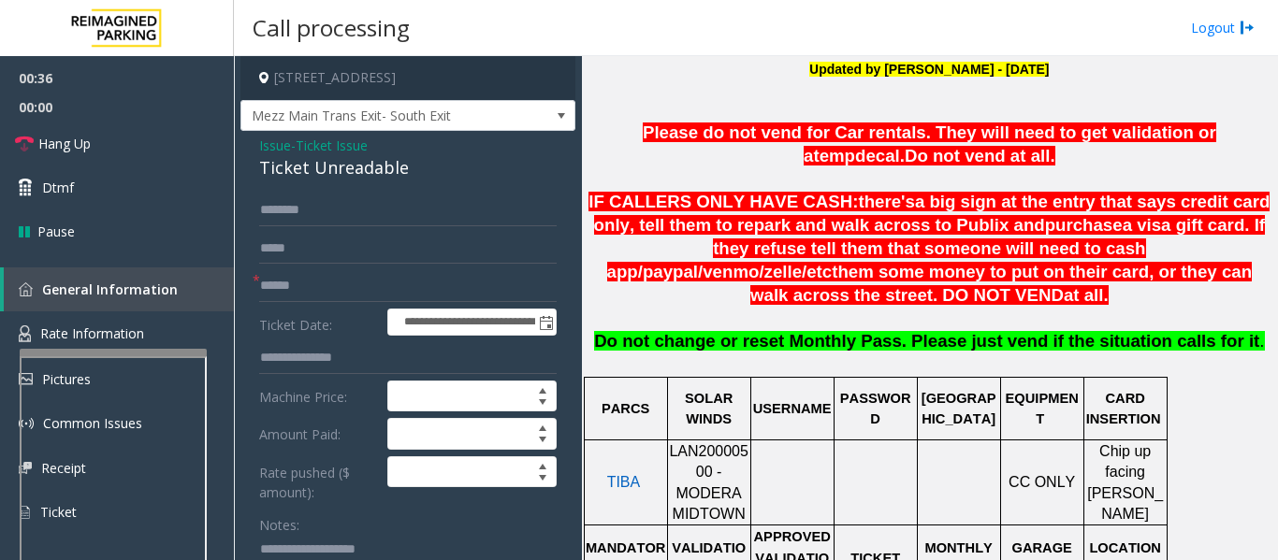
click at [350, 167] on div "Ticket Unreadable" at bounding box center [407, 167] width 297 height 25
click at [348, 167] on div "Ticket Unreadable" at bounding box center [407, 167] width 297 height 25
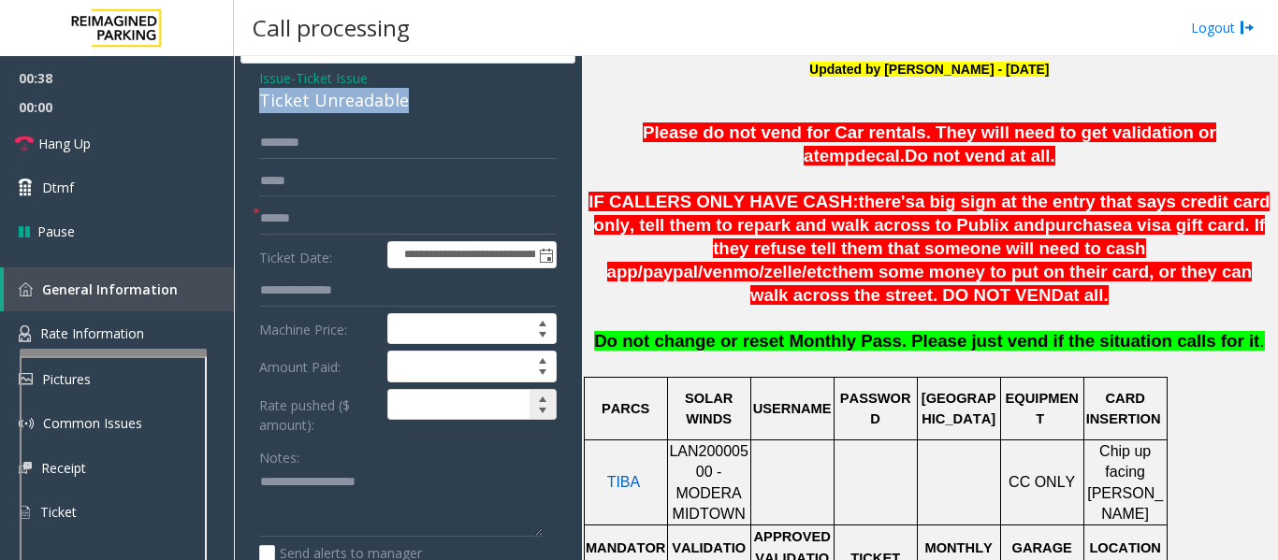
scroll to position [94, 0]
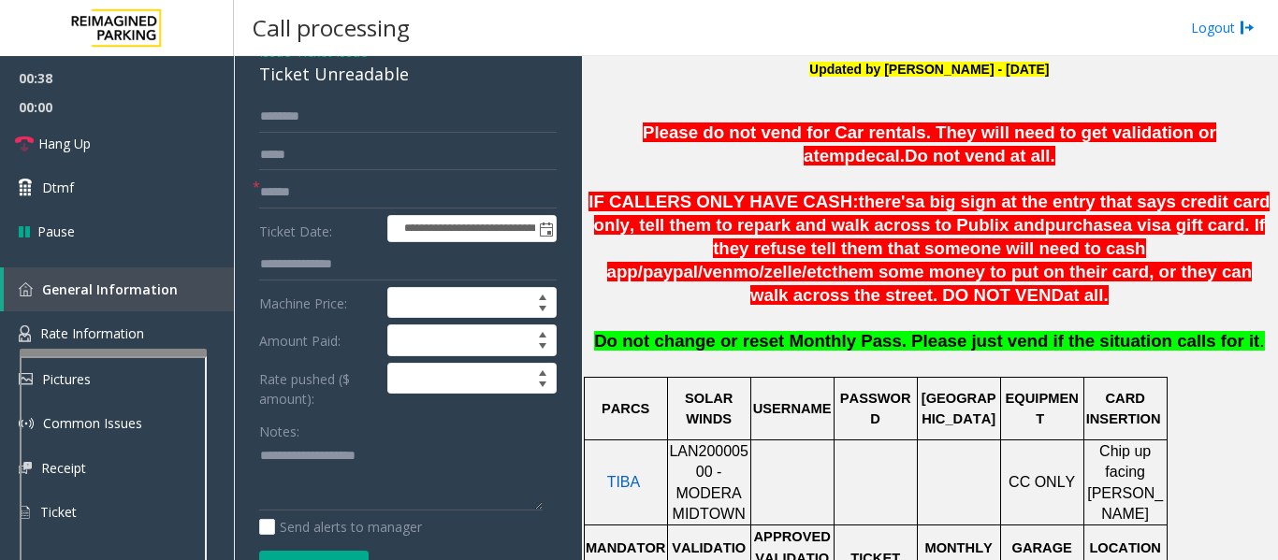
click at [357, 516] on div "Notes: Send alerts to manager" at bounding box center [407, 476] width 297 height 123
click at [371, 486] on textarea at bounding box center [400, 477] width 283 height 70
type textarea "*****"
click at [296, 127] on input "text" at bounding box center [407, 117] width 297 height 32
type input "****"
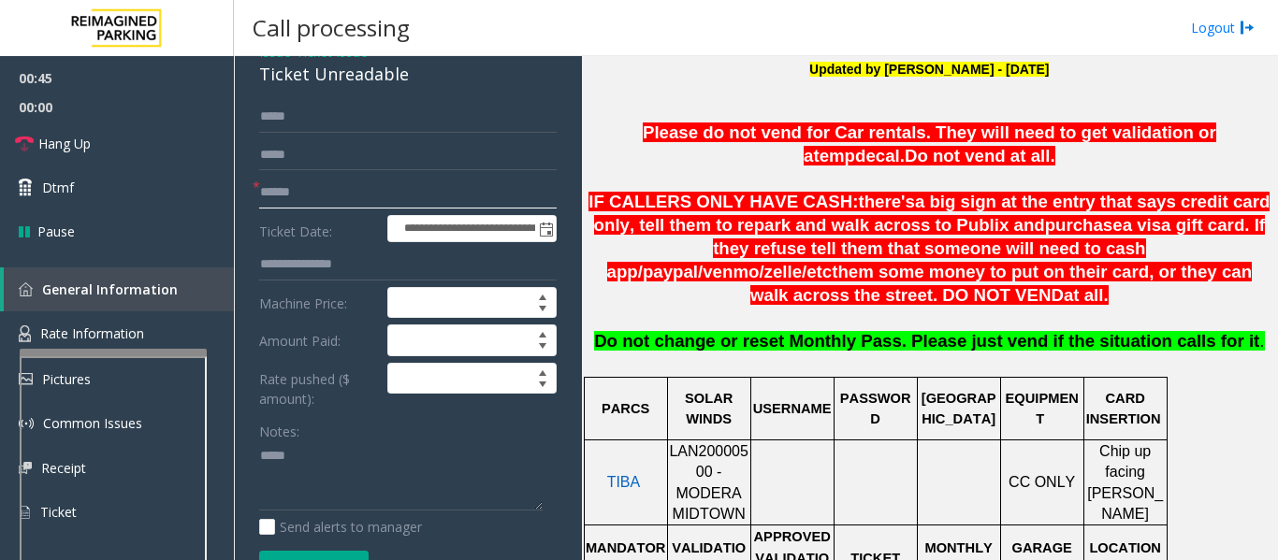
click at [295, 180] on input "text" at bounding box center [407, 193] width 297 height 32
type input "*******"
click at [314, 449] on textarea at bounding box center [400, 477] width 283 height 70
paste textarea "**********"
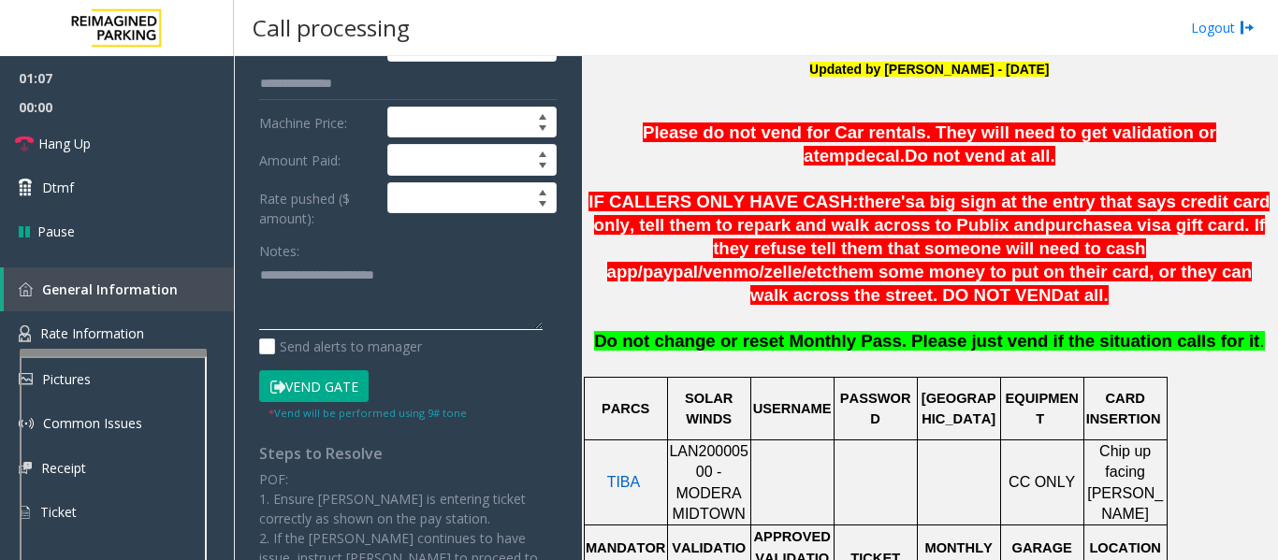
scroll to position [281, 0]
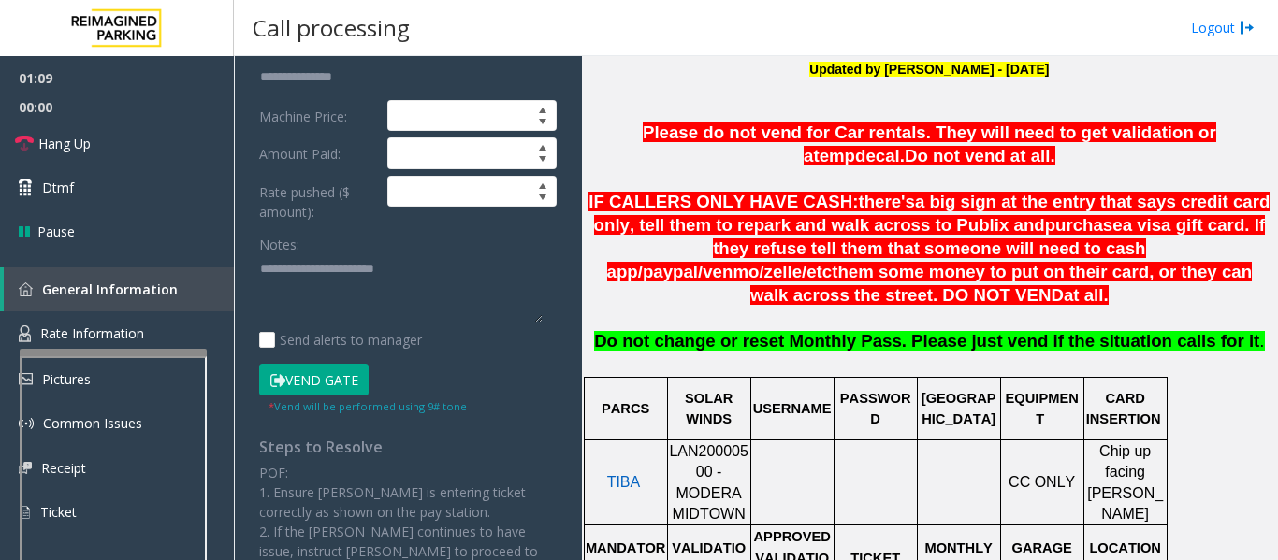
click at [291, 385] on button "Vend Gate" at bounding box center [313, 380] width 109 height 32
click at [315, 296] on textarea at bounding box center [400, 289] width 283 height 70
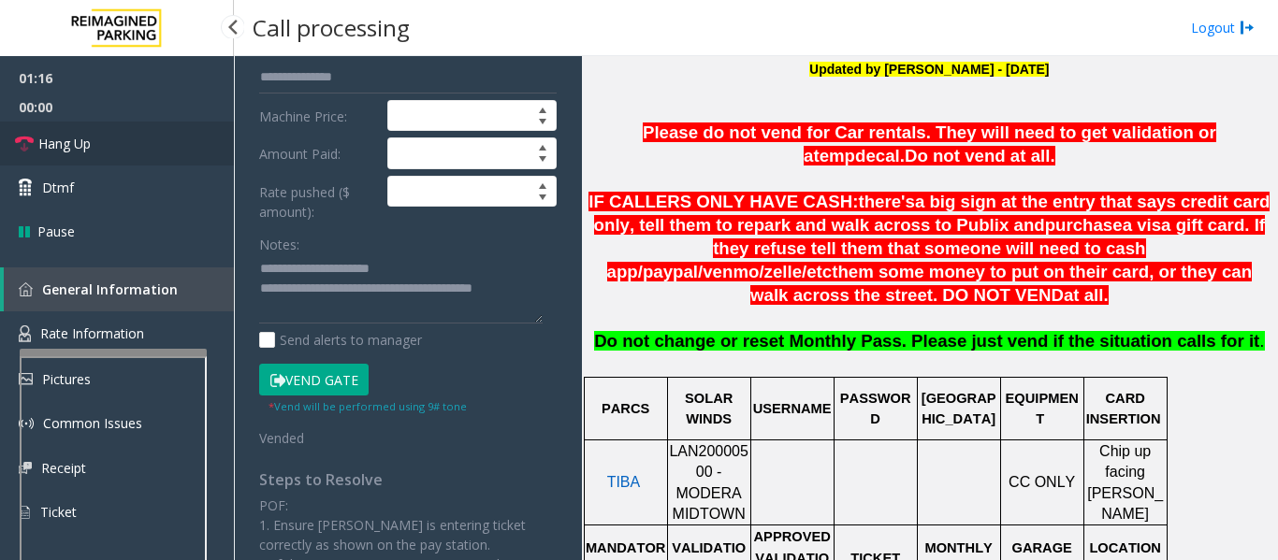
click at [96, 140] on link "Hang Up" at bounding box center [117, 144] width 234 height 44
click at [542, 290] on textarea at bounding box center [400, 289] width 283 height 70
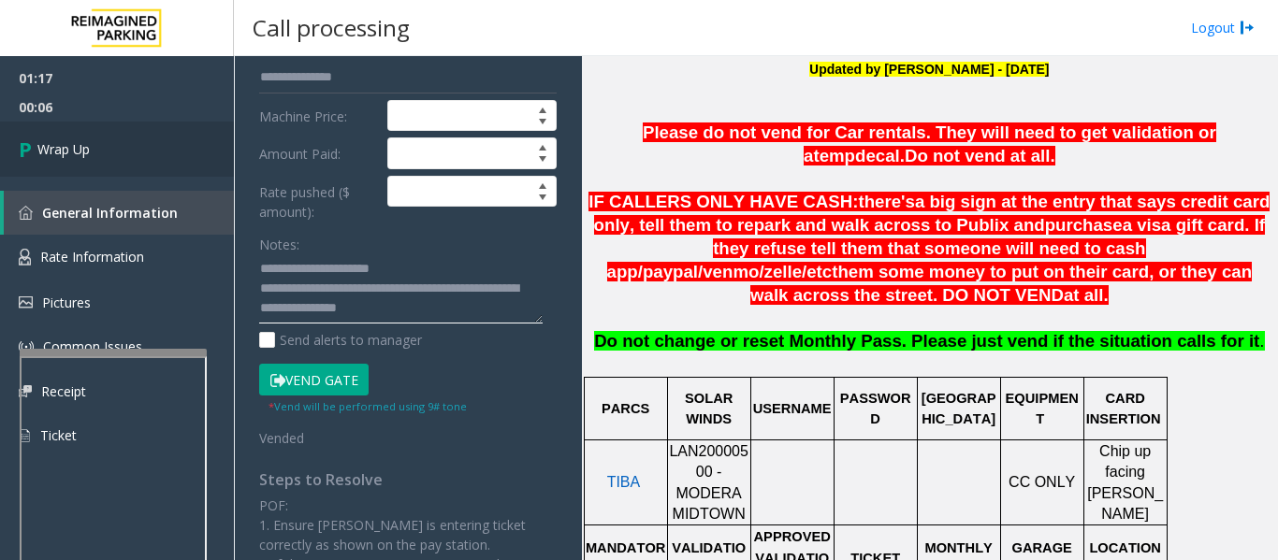
type textarea "**********"
click at [207, 148] on link "Wrap Up" at bounding box center [117, 149] width 234 height 55
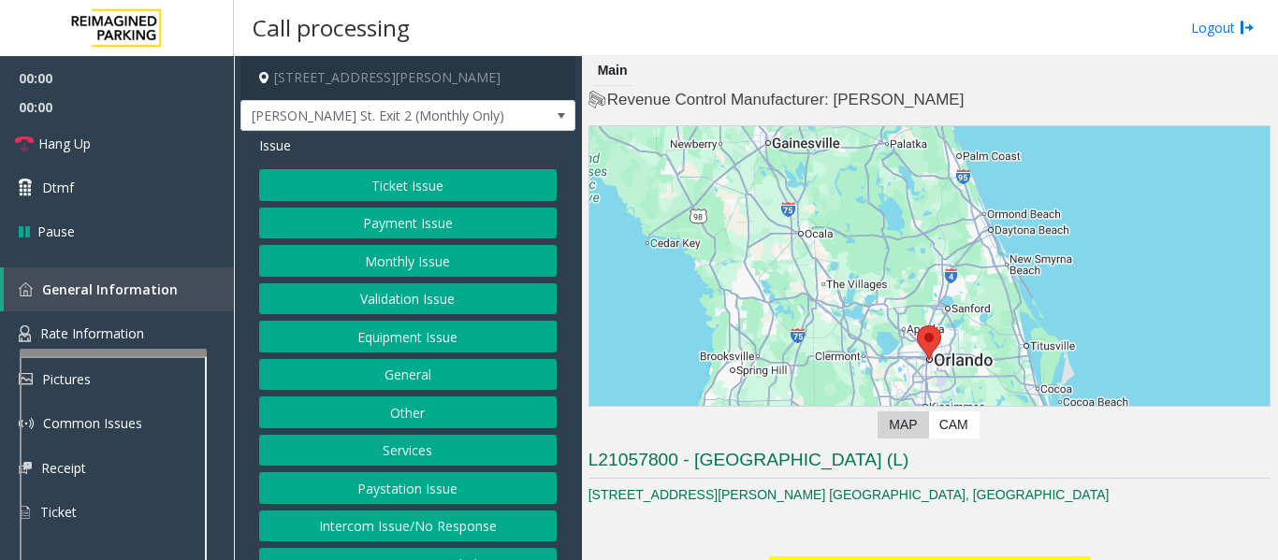
scroll to position [374, 0]
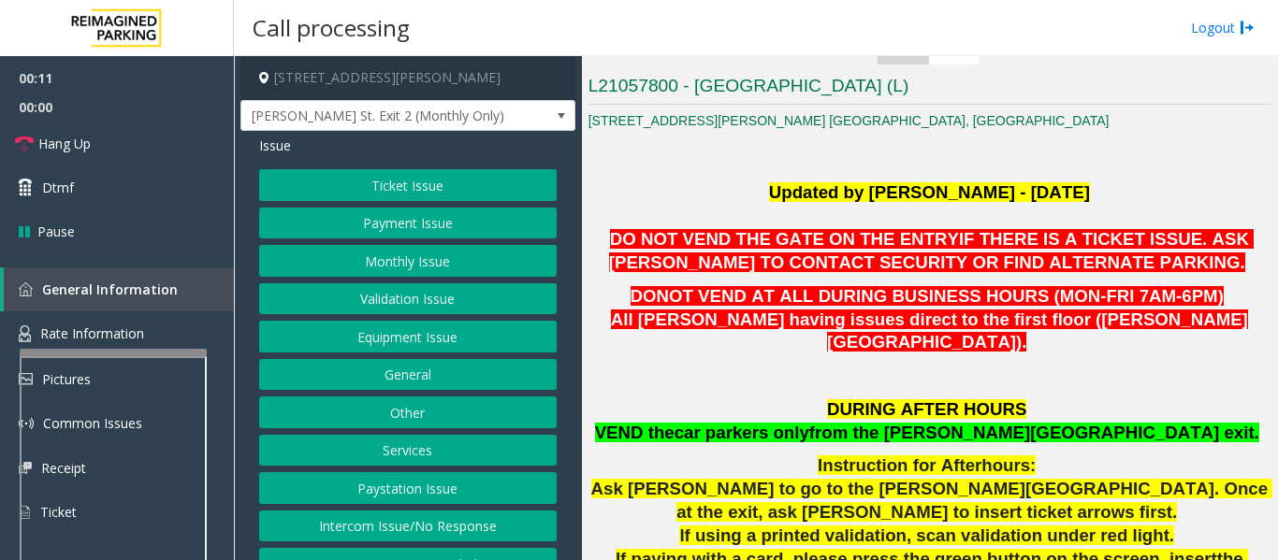
click at [357, 302] on button "Validation Issue" at bounding box center [407, 299] width 297 height 32
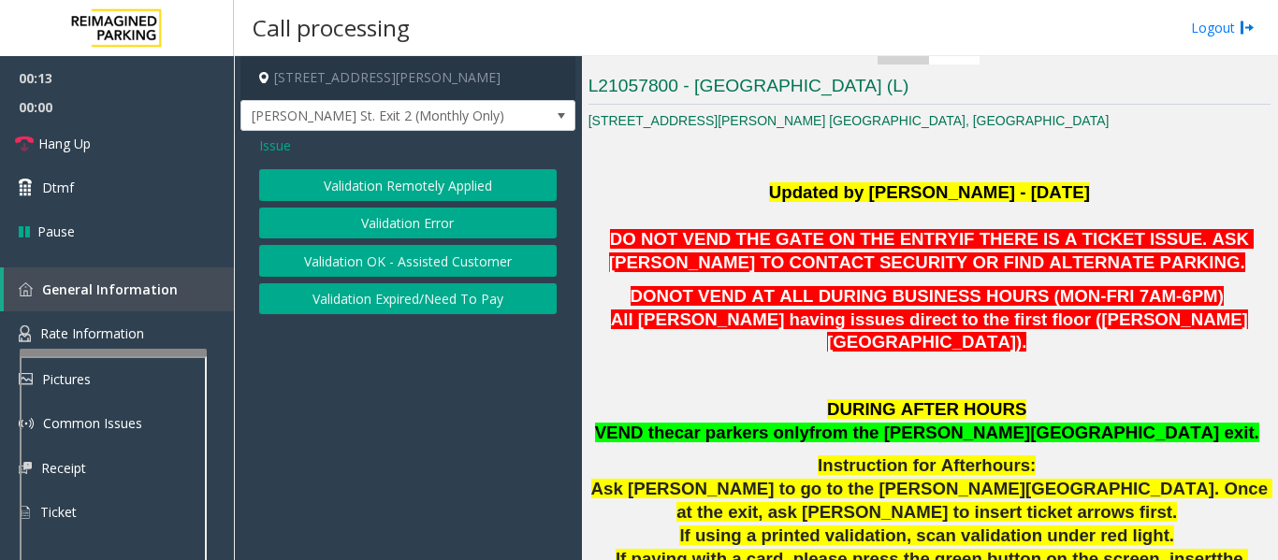
click at [408, 231] on button "Validation Error" at bounding box center [407, 224] width 297 height 32
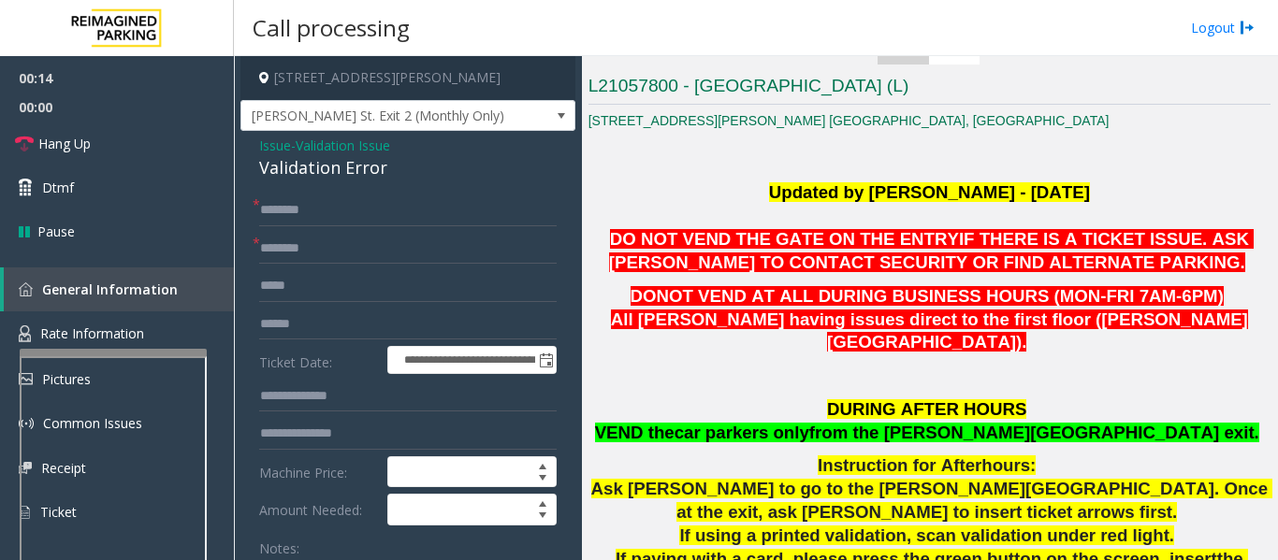
click at [357, 174] on div "Validation Error" at bounding box center [407, 167] width 297 height 25
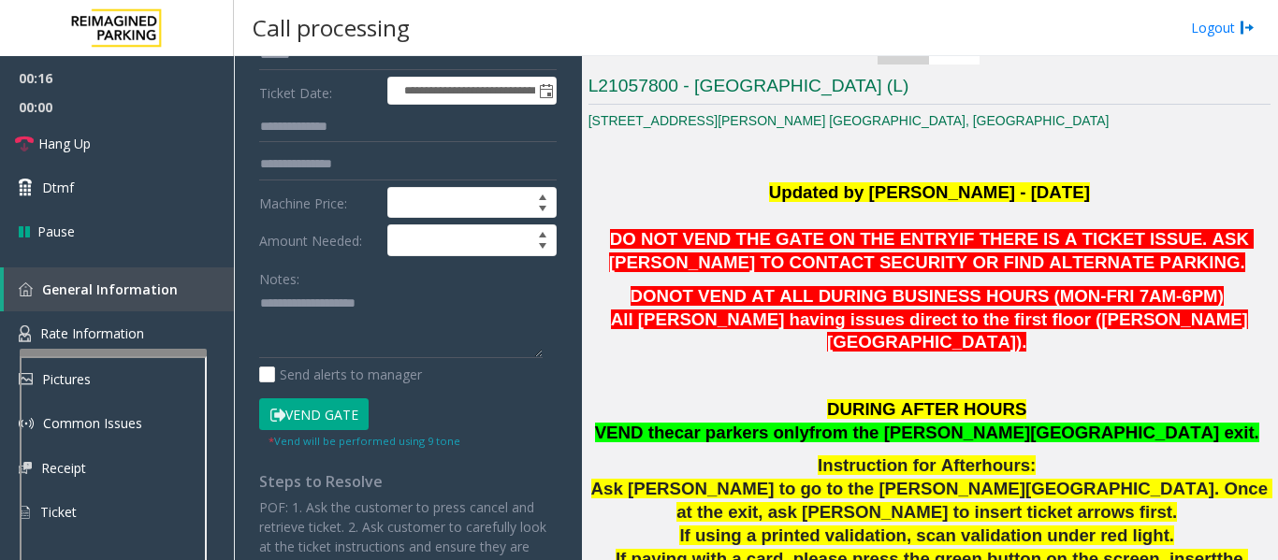
scroll to position [281, 0]
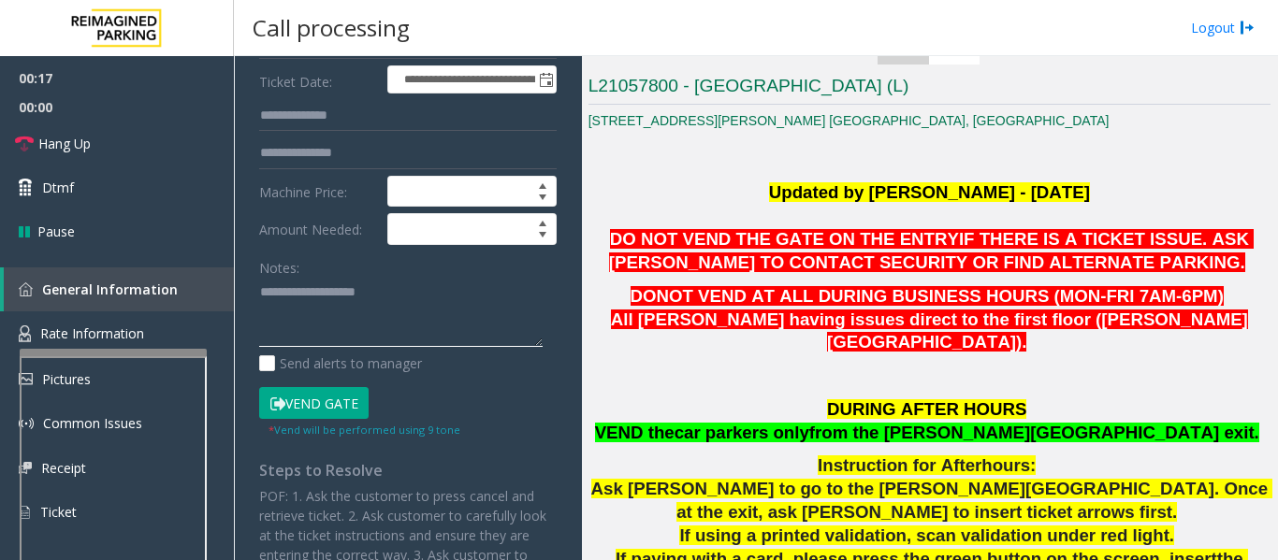
click at [353, 331] on textarea at bounding box center [400, 313] width 283 height 70
paste textarea "**********"
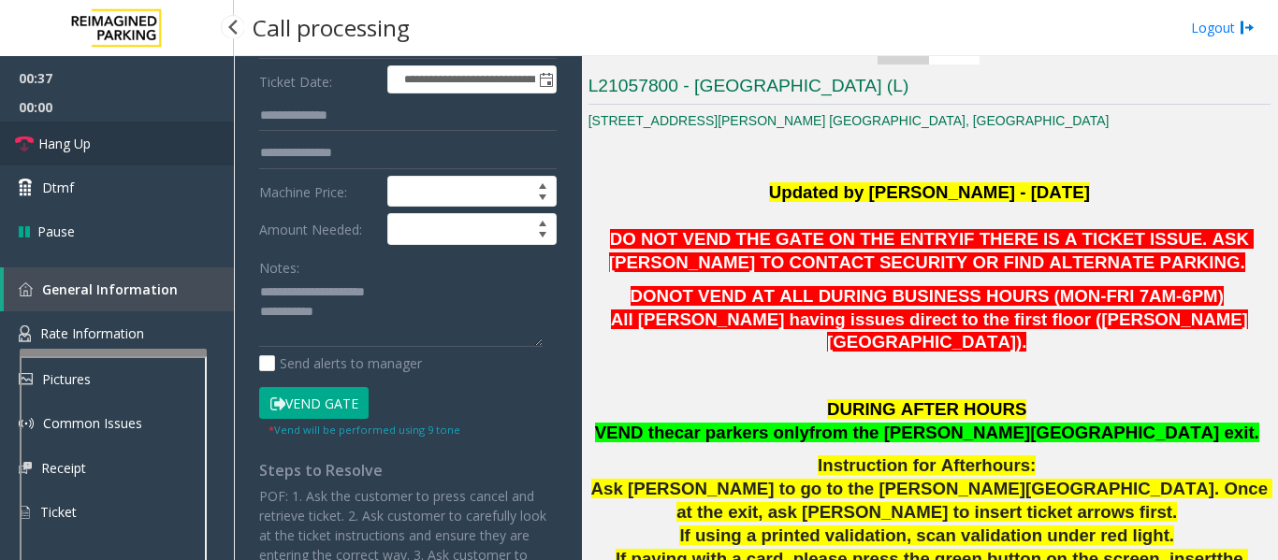
click at [79, 136] on span "Hang Up" at bounding box center [64, 144] width 52 height 20
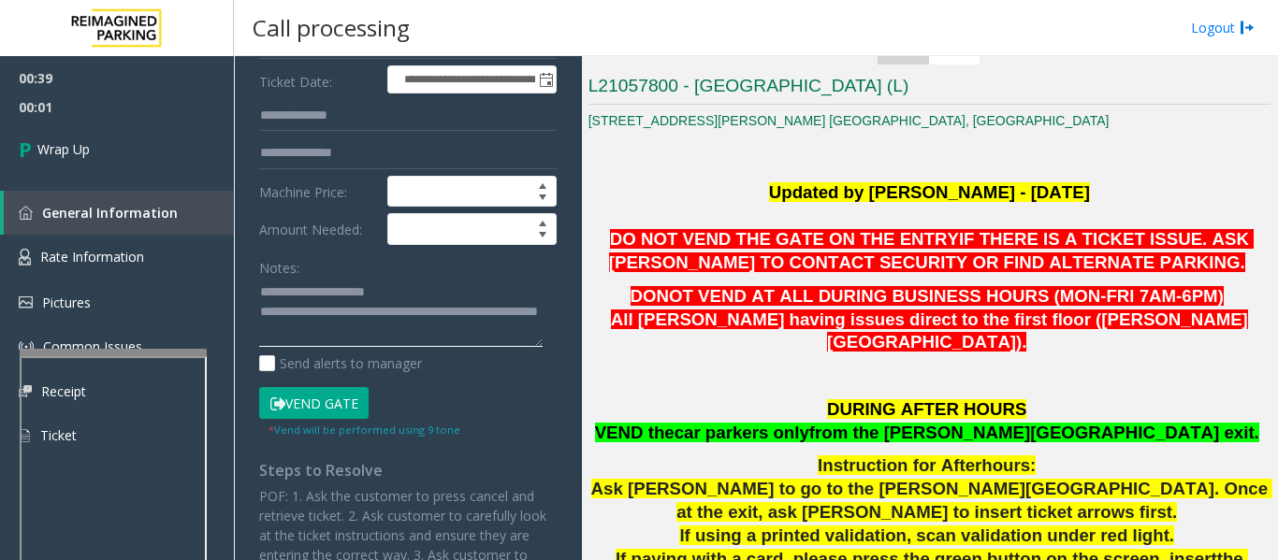
click at [455, 329] on textarea at bounding box center [400, 313] width 283 height 70
click at [278, 330] on textarea at bounding box center [400, 313] width 283 height 70
drag, startPoint x: 989, startPoint y: 405, endPoint x: 1073, endPoint y: 414, distance: 84.7
click at [1073, 423] on span "from the BOONE Ave exit." at bounding box center [1034, 433] width 450 height 20
click at [274, 327] on textarea at bounding box center [400, 313] width 283 height 70
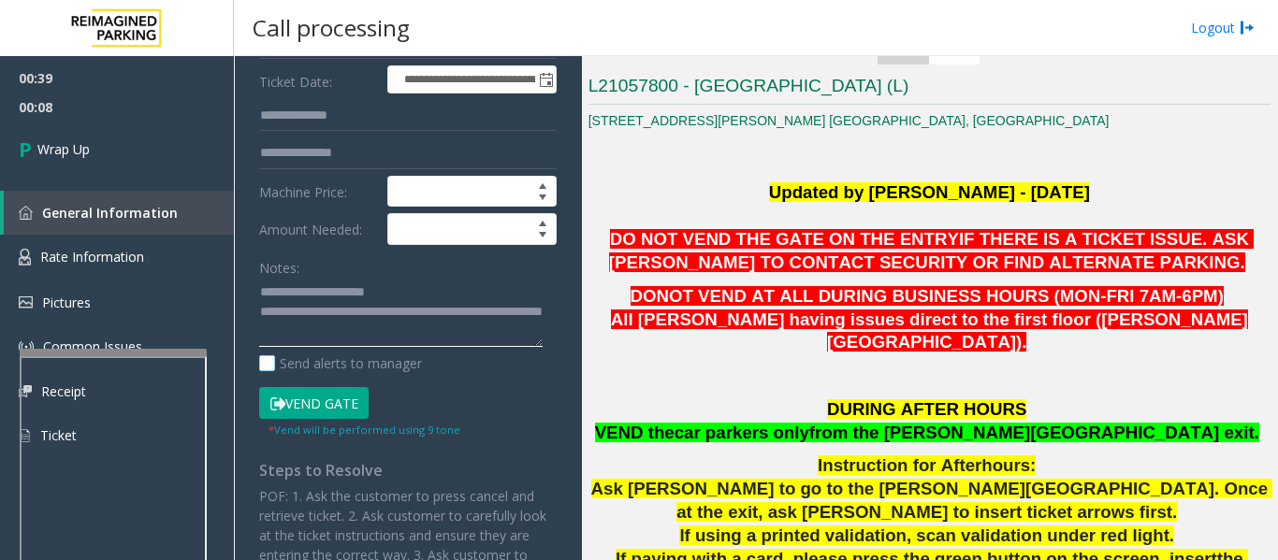
paste textarea "*********"
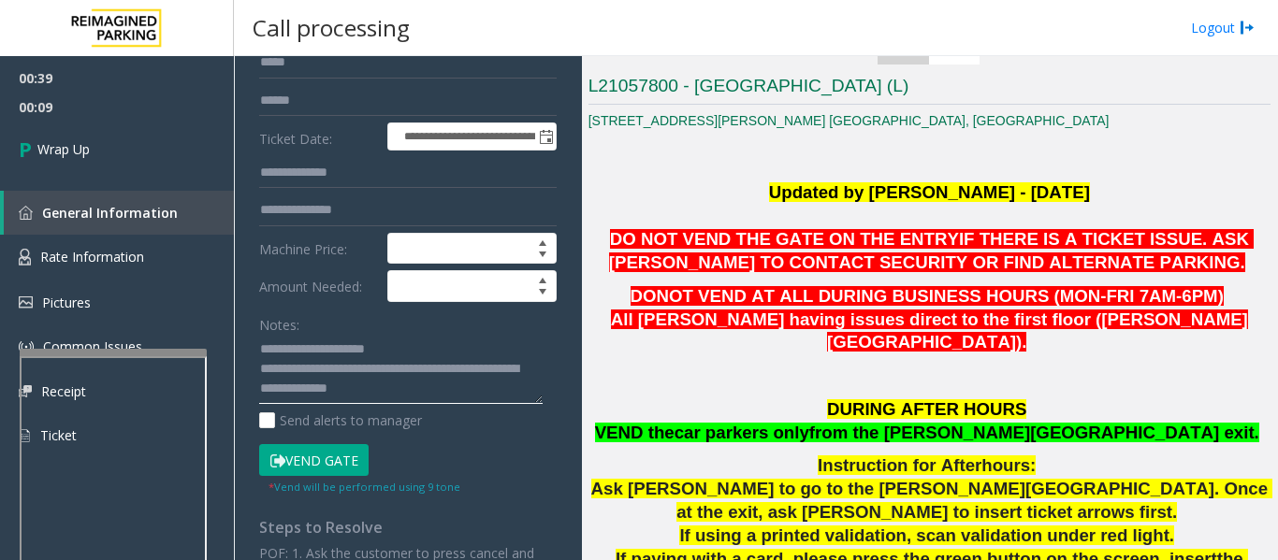
scroll to position [0, 0]
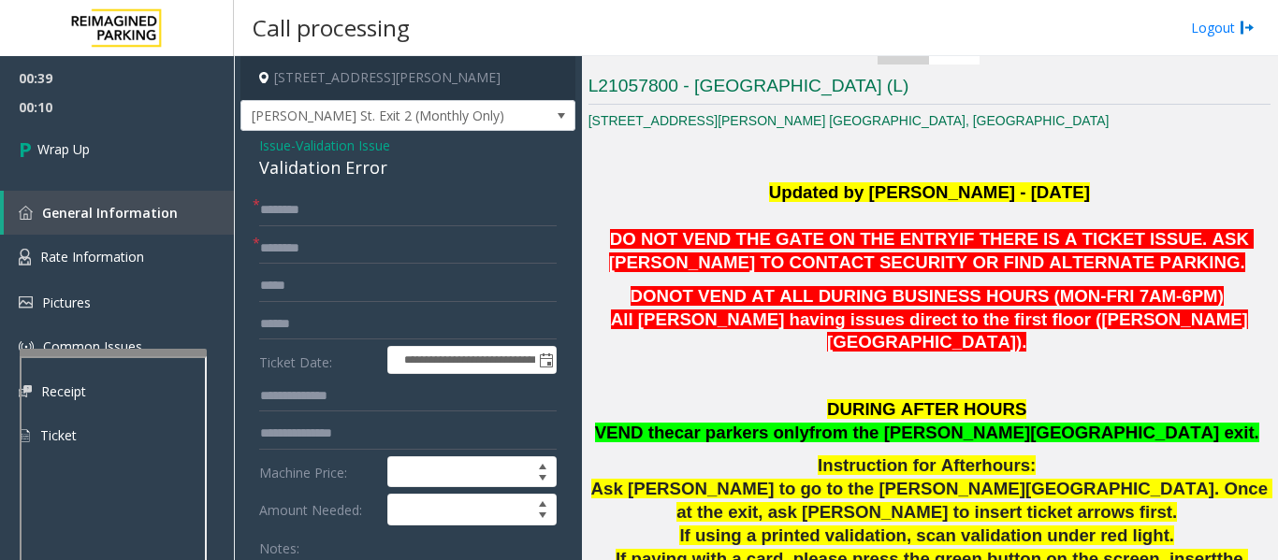
type textarea "**********"
click at [362, 254] on input "text" at bounding box center [407, 249] width 297 height 32
type input "**"
click at [413, 204] on input "text" at bounding box center [407, 211] width 297 height 32
type input "**"
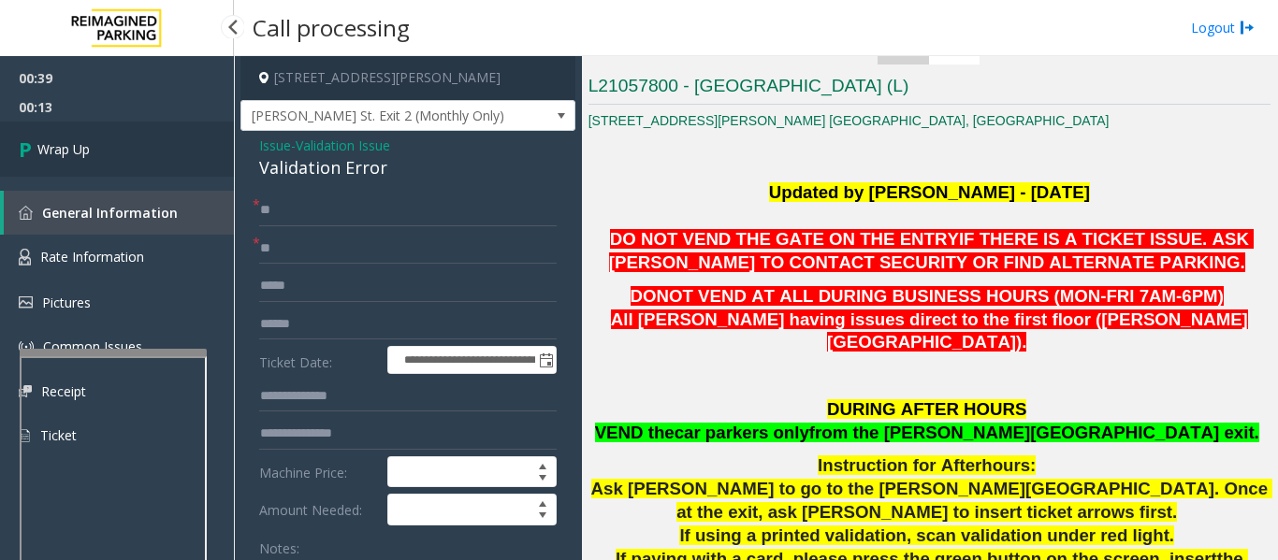
click at [77, 159] on link "Wrap Up" at bounding box center [117, 149] width 234 height 55
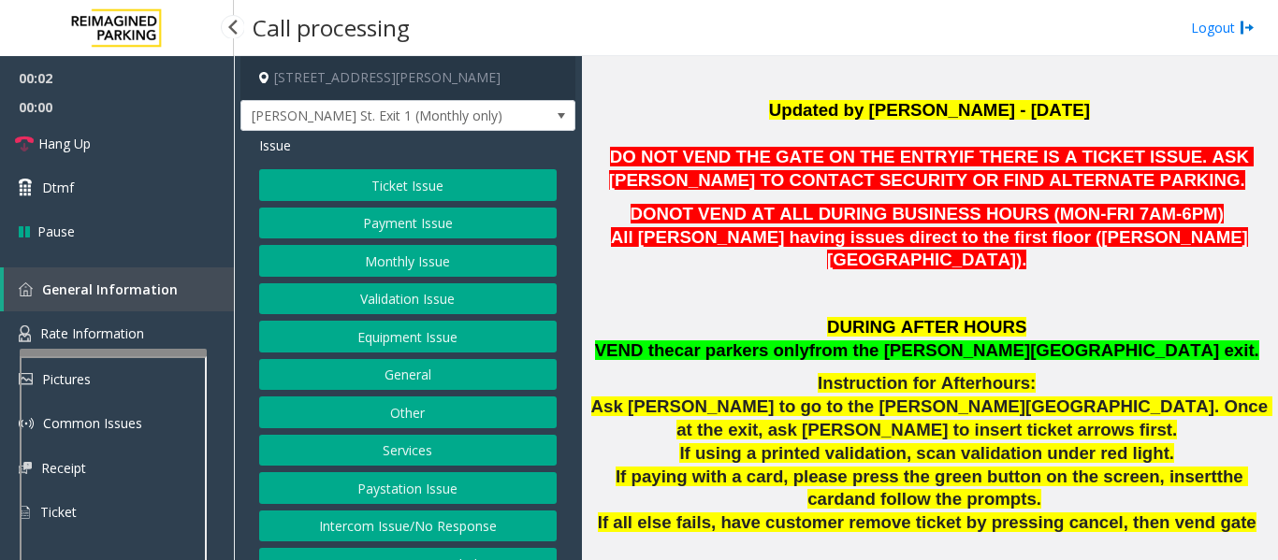
scroll to position [561, 0]
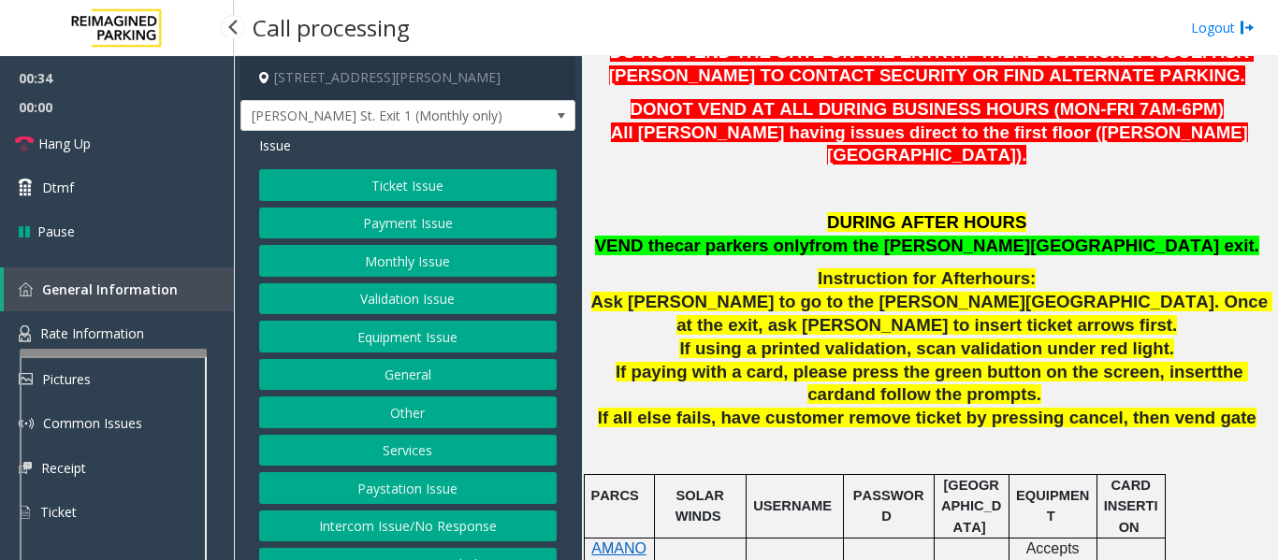
click at [499, 326] on button "Equipment Issue" at bounding box center [407, 337] width 297 height 32
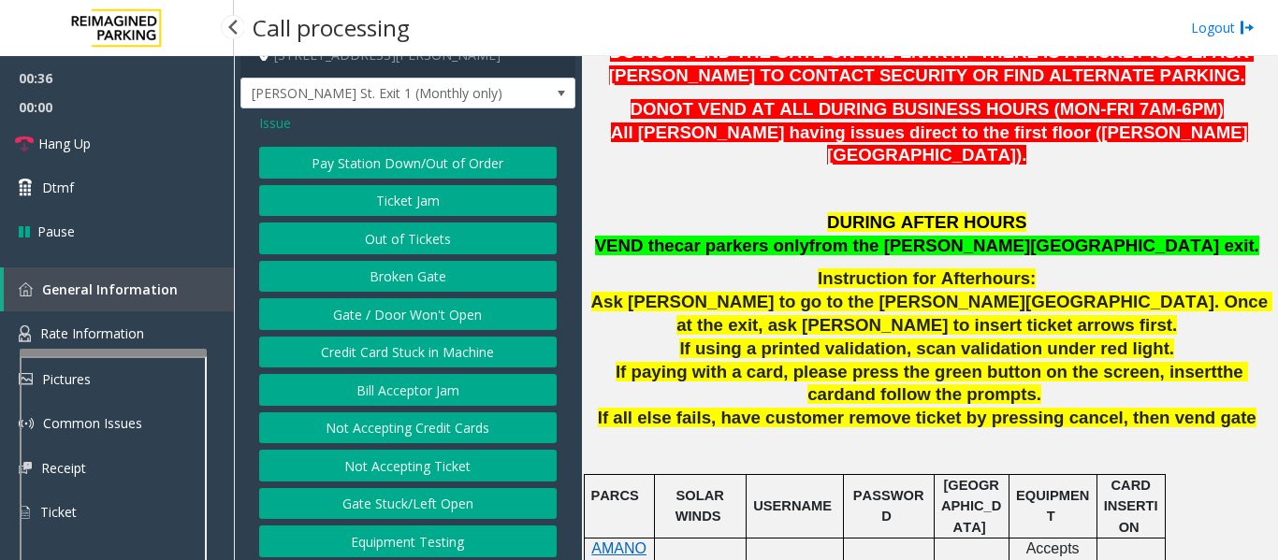
scroll to position [29, 0]
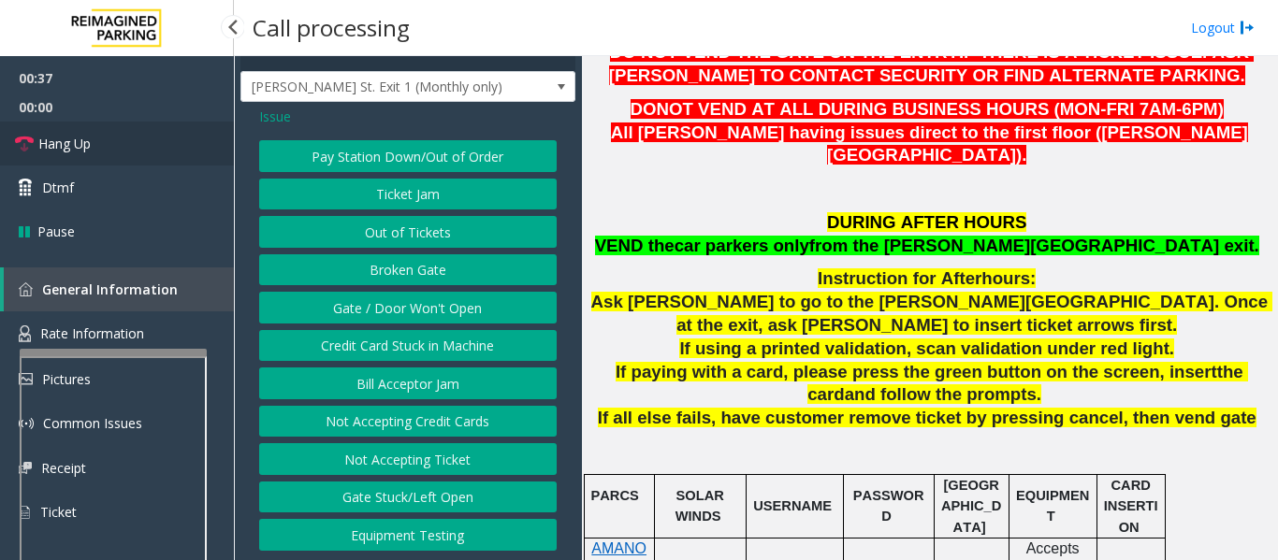
click at [129, 146] on link "Hang Up" at bounding box center [117, 144] width 234 height 44
click at [286, 121] on span "Issue" at bounding box center [275, 117] width 32 height 20
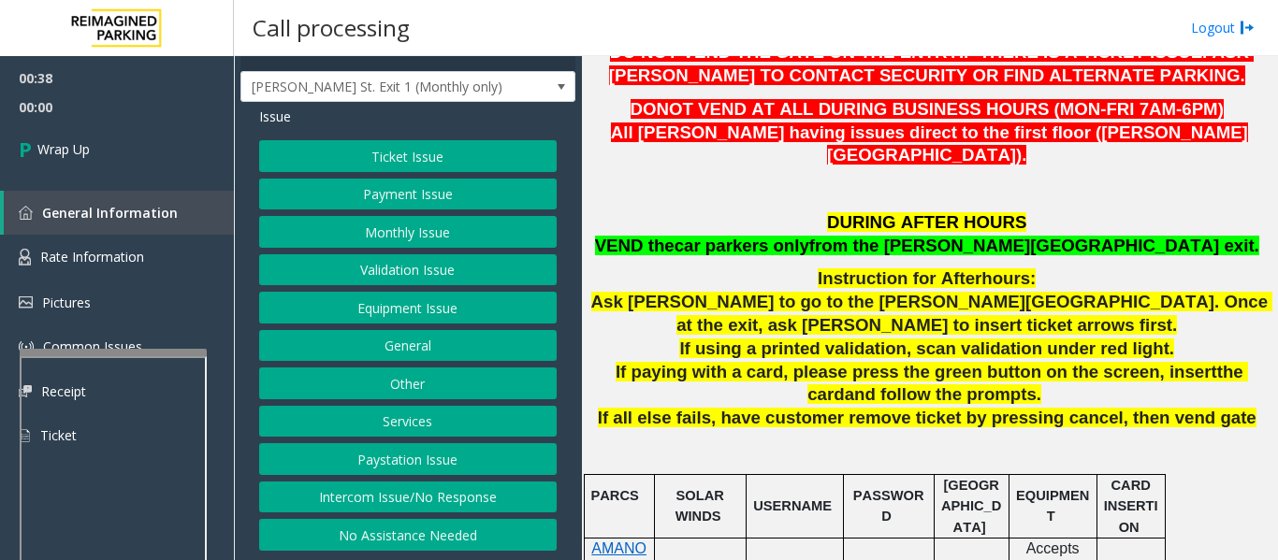
click at [444, 393] on button "Other" at bounding box center [407, 384] width 297 height 32
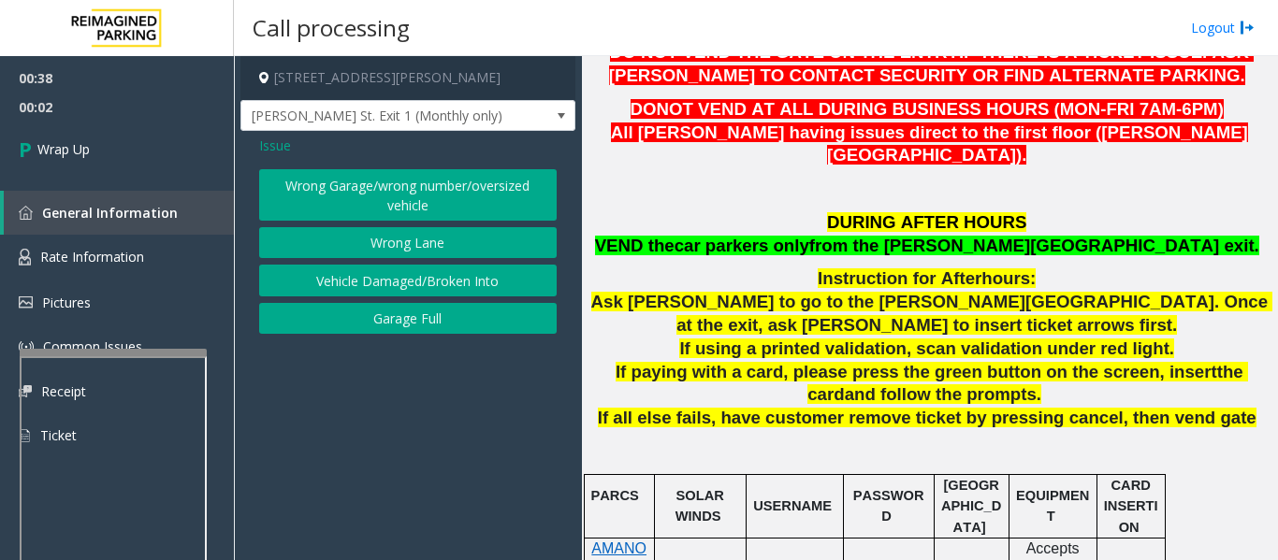
click at [404, 240] on button "Wrong Lane" at bounding box center [407, 243] width 297 height 32
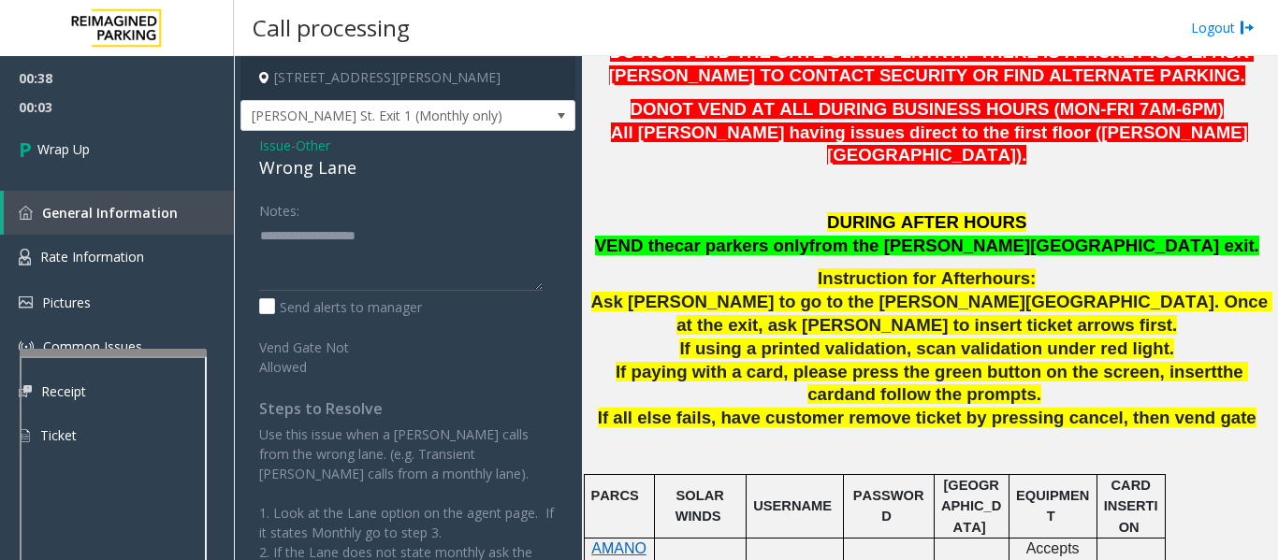
click at [300, 170] on div "Wrong Lane" at bounding box center [407, 167] width 297 height 25
click at [317, 228] on textarea at bounding box center [400, 256] width 283 height 70
paste textarea "**********"
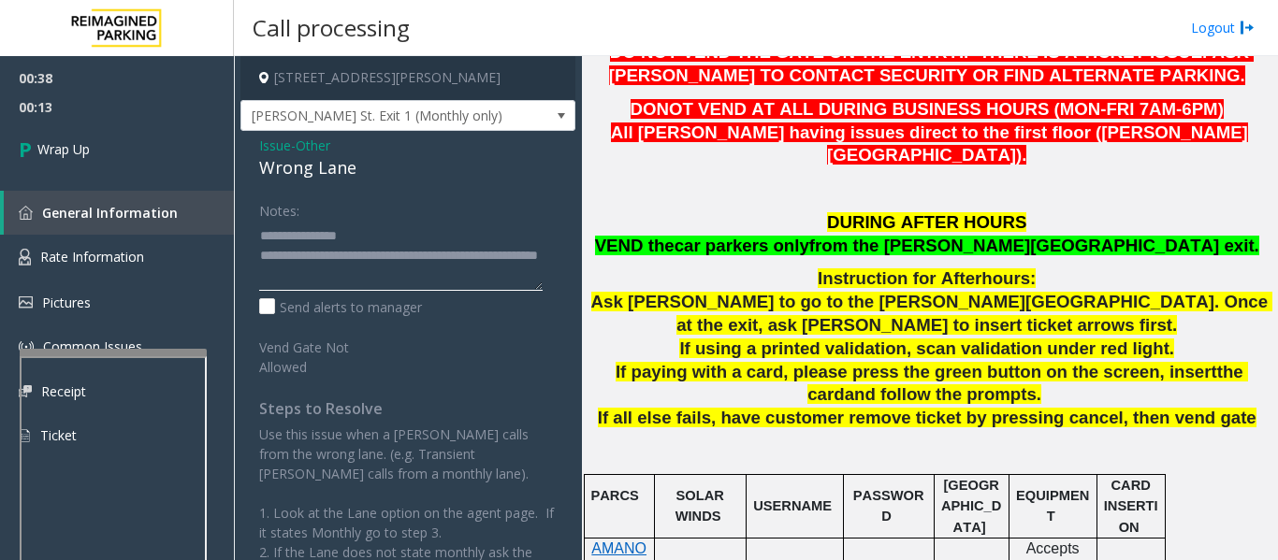
click at [501, 278] on textarea at bounding box center [400, 256] width 283 height 70
drag, startPoint x: 990, startPoint y: 216, endPoint x: 1081, endPoint y: 223, distance: 91.9
click at [1081, 236] on span "from the BOONE Ave exit." at bounding box center [1034, 246] width 450 height 20
click at [278, 268] on textarea at bounding box center [400, 256] width 283 height 70
paste textarea "**********"
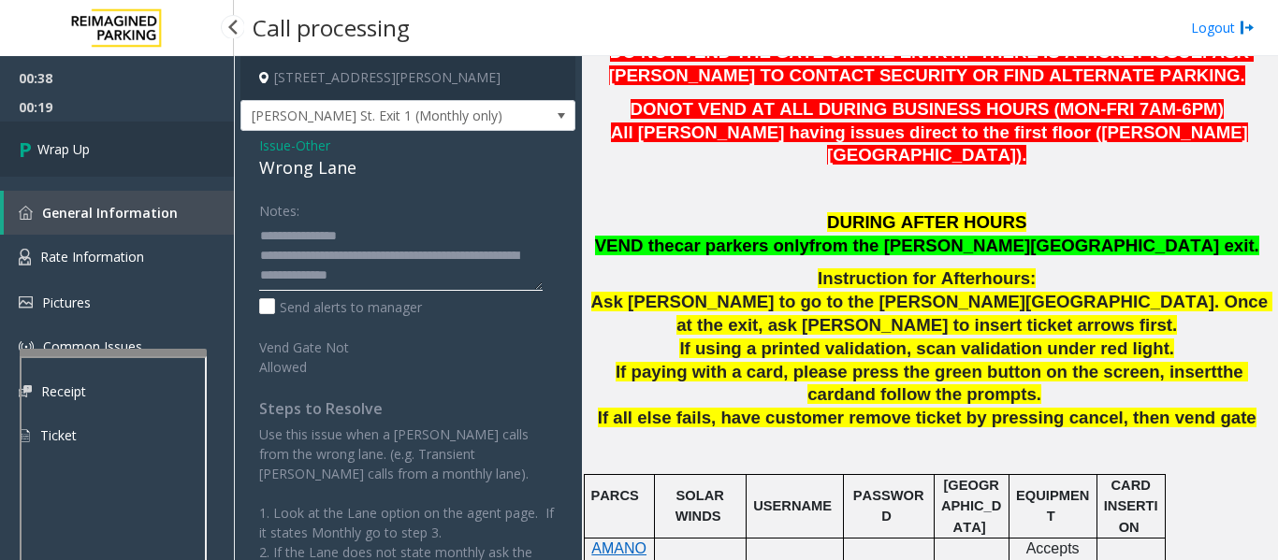
type textarea "**********"
click at [117, 138] on link "Wrap Up" at bounding box center [117, 149] width 234 height 55
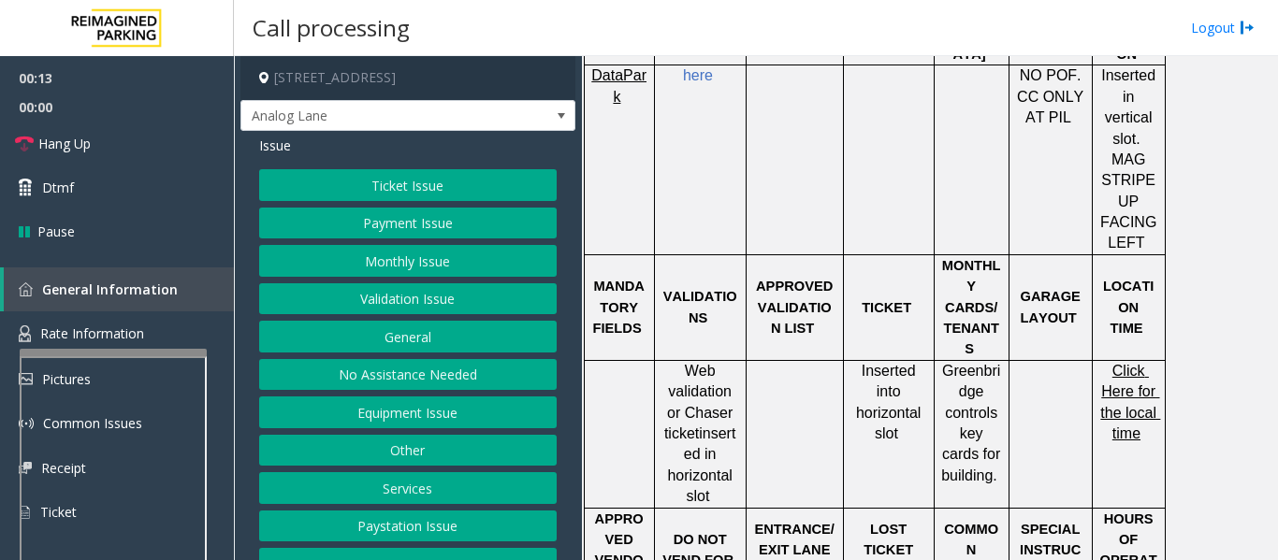
scroll to position [1216, 0]
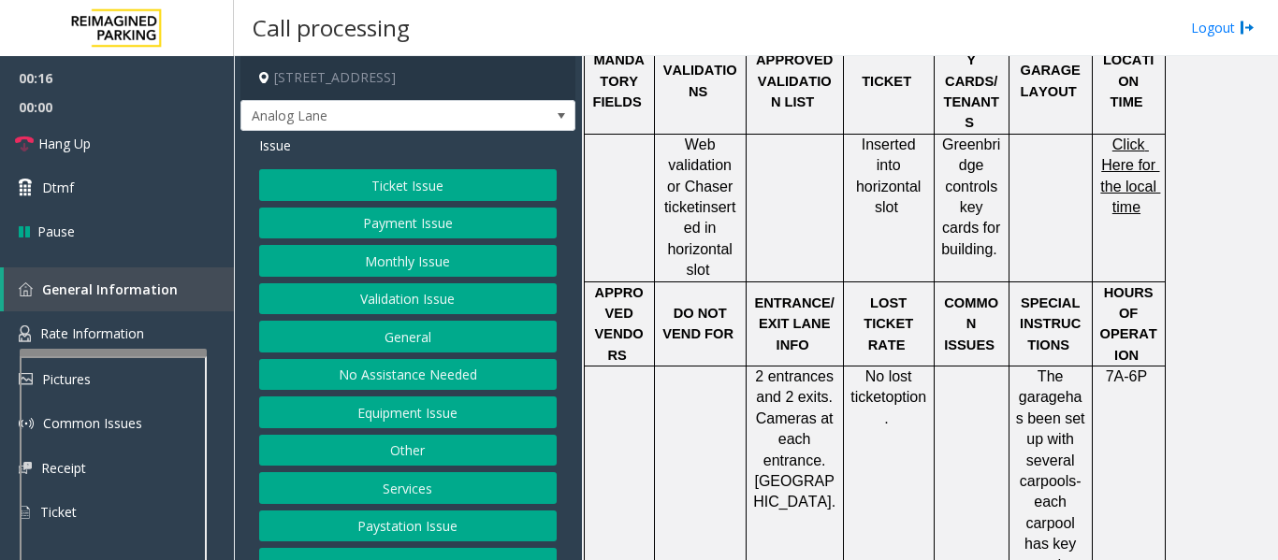
click at [352, 302] on button "Validation Issue" at bounding box center [407, 299] width 297 height 32
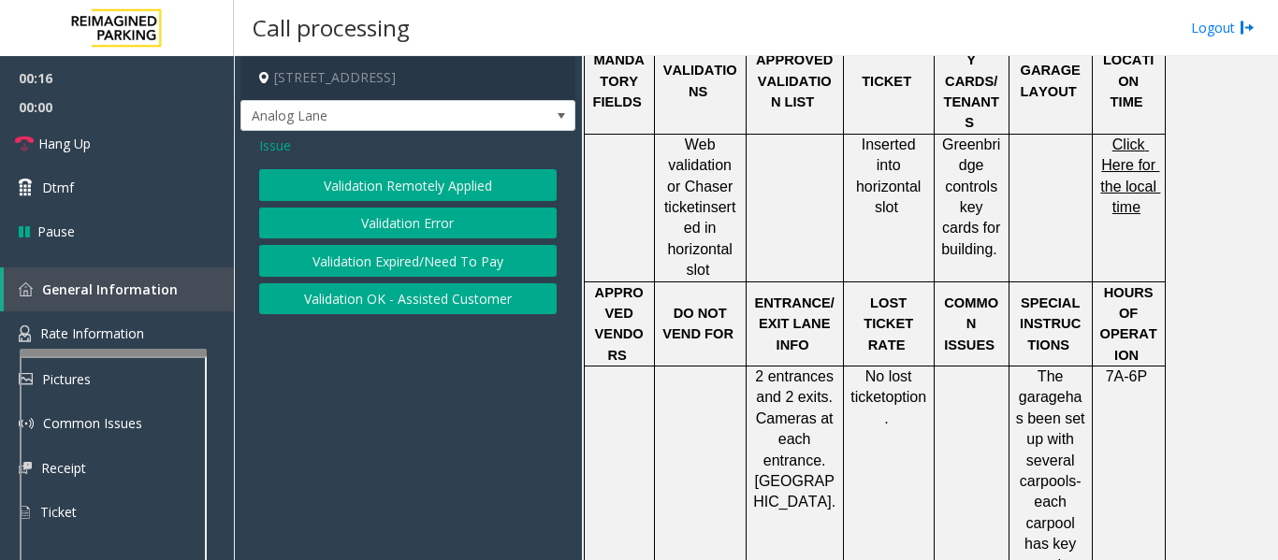
click at [383, 214] on button "Validation Error" at bounding box center [407, 224] width 297 height 32
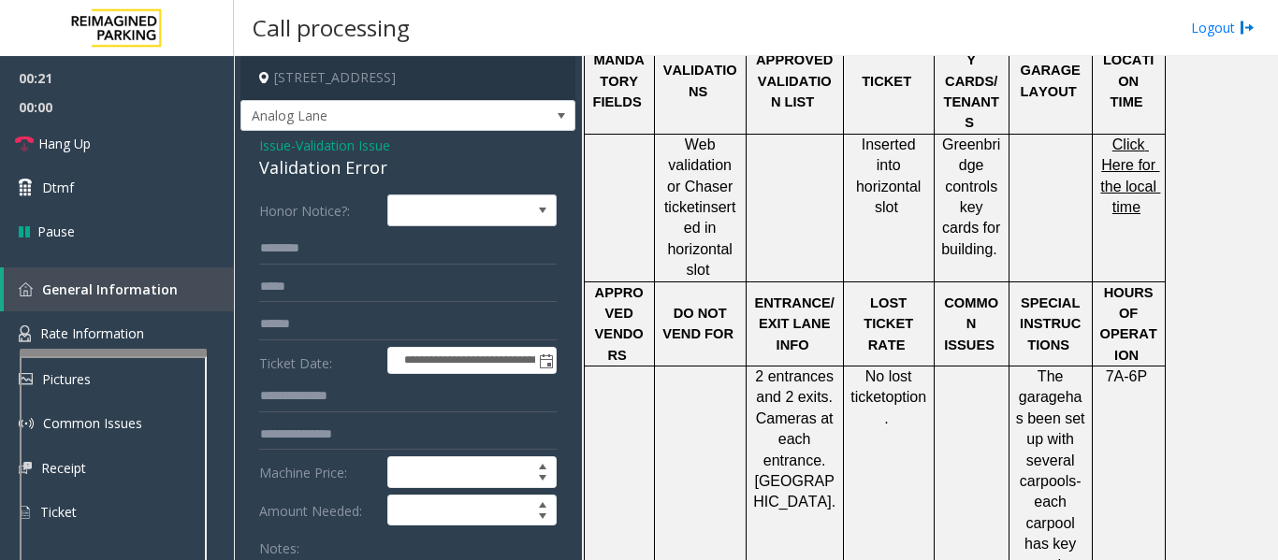
click at [359, 170] on div "Validation Error" at bounding box center [407, 167] width 297 height 25
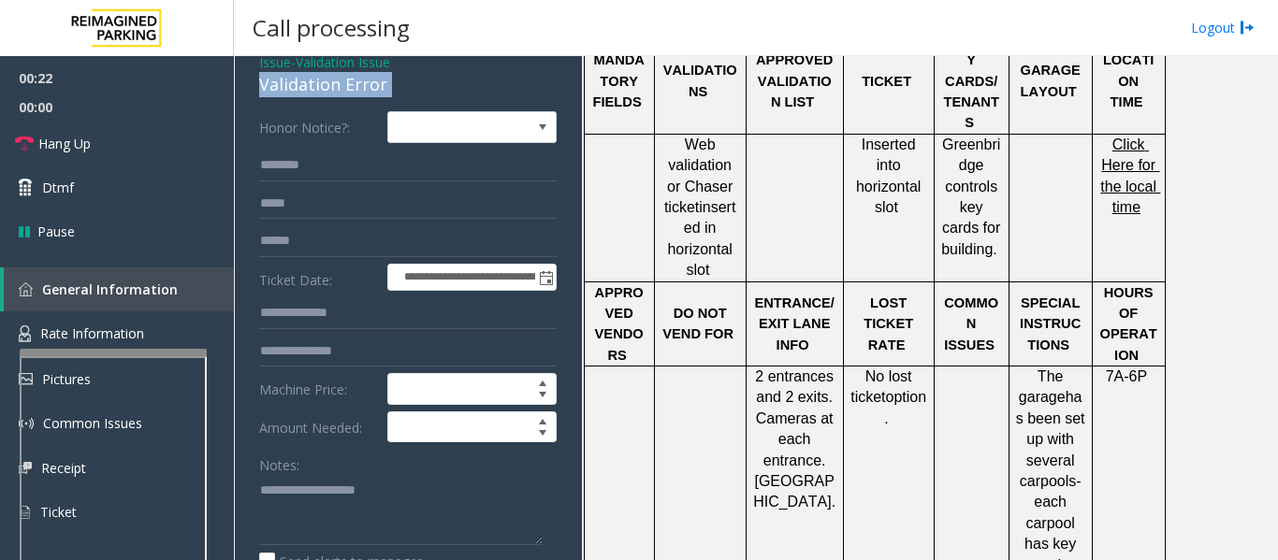
scroll to position [187, 0]
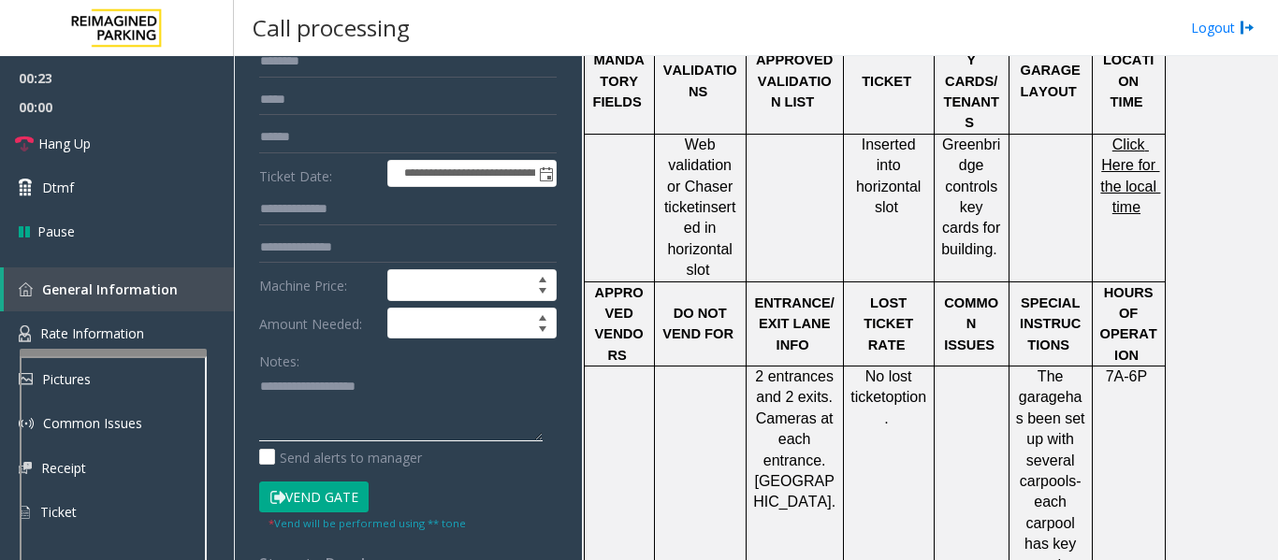
click at [319, 378] on textarea at bounding box center [400, 406] width 283 height 70
paste textarea "**********"
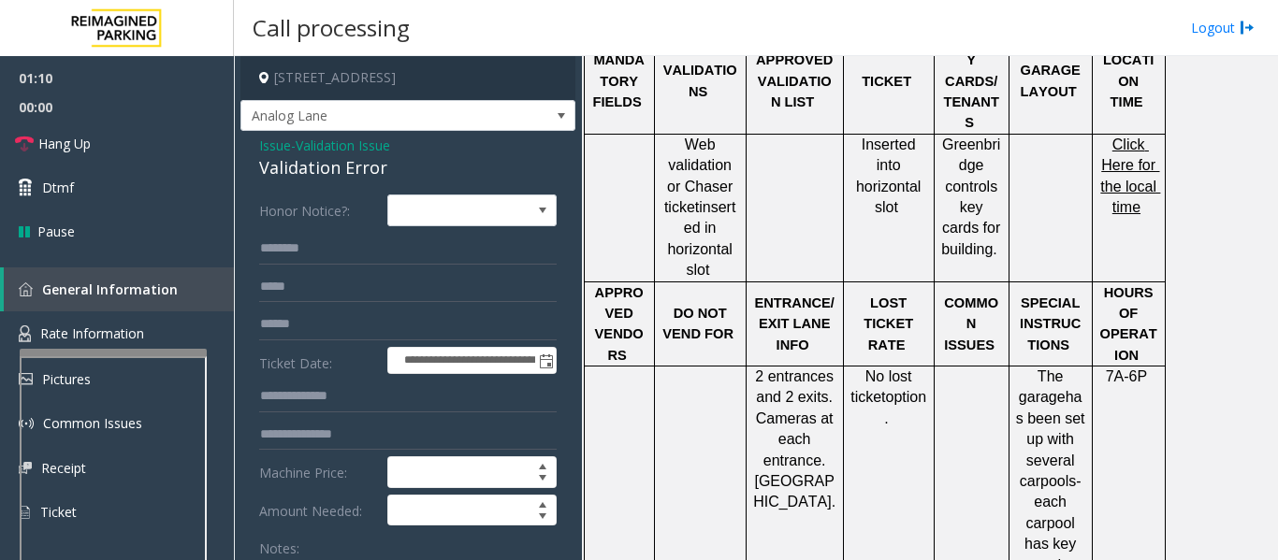
type textarea "**********"
click at [373, 263] on input "text" at bounding box center [407, 249] width 297 height 32
click at [362, 317] on input "text" at bounding box center [407, 325] width 297 height 32
type input "******"
click at [412, 263] on input "text" at bounding box center [407, 249] width 297 height 32
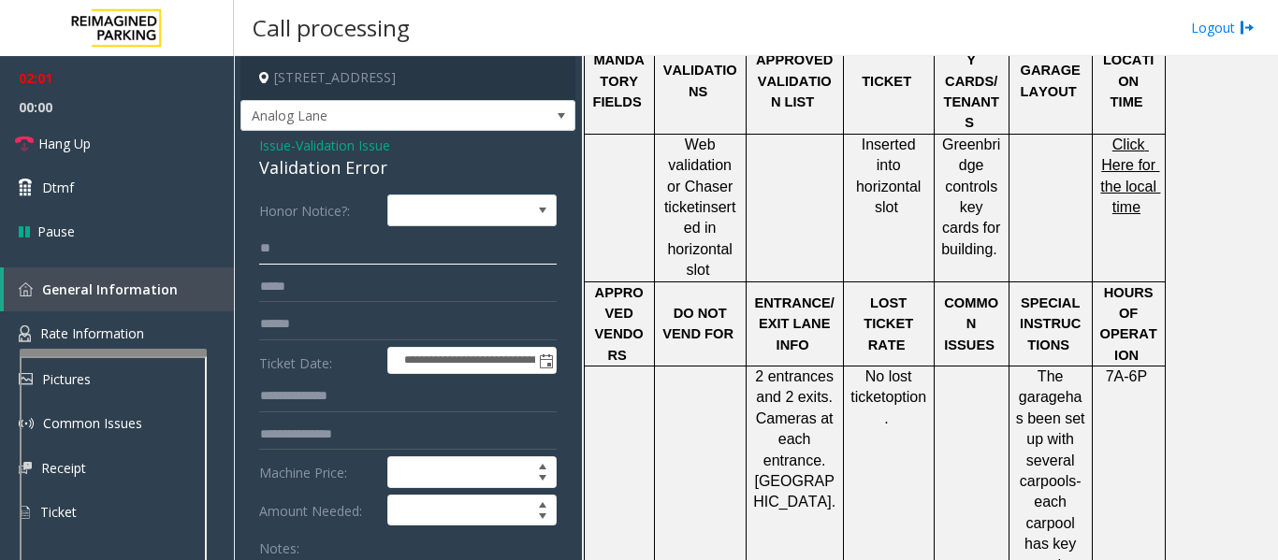
type input "*"
click at [291, 249] on input "******" at bounding box center [407, 249] width 297 height 32
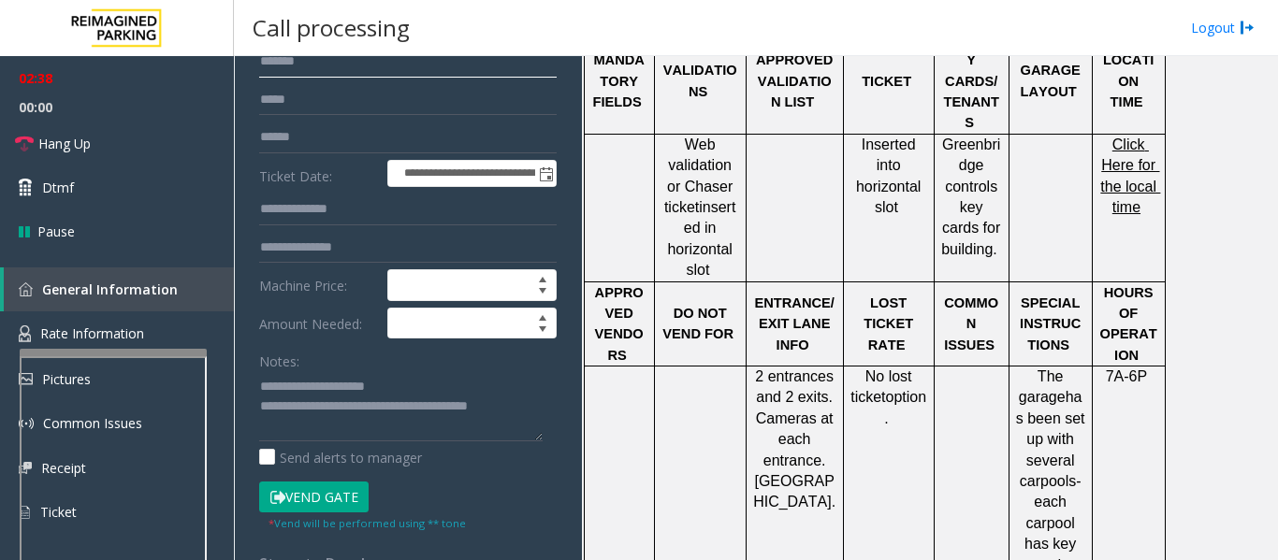
scroll to position [842, 0]
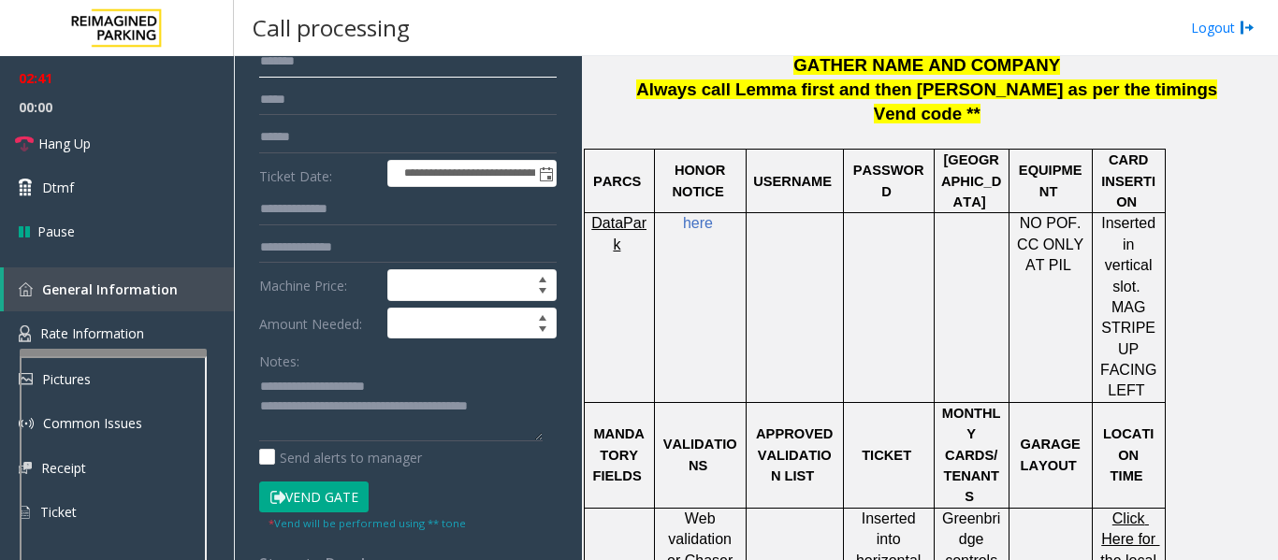
type input "******"
click at [320, 214] on input "text" at bounding box center [407, 210] width 297 height 32
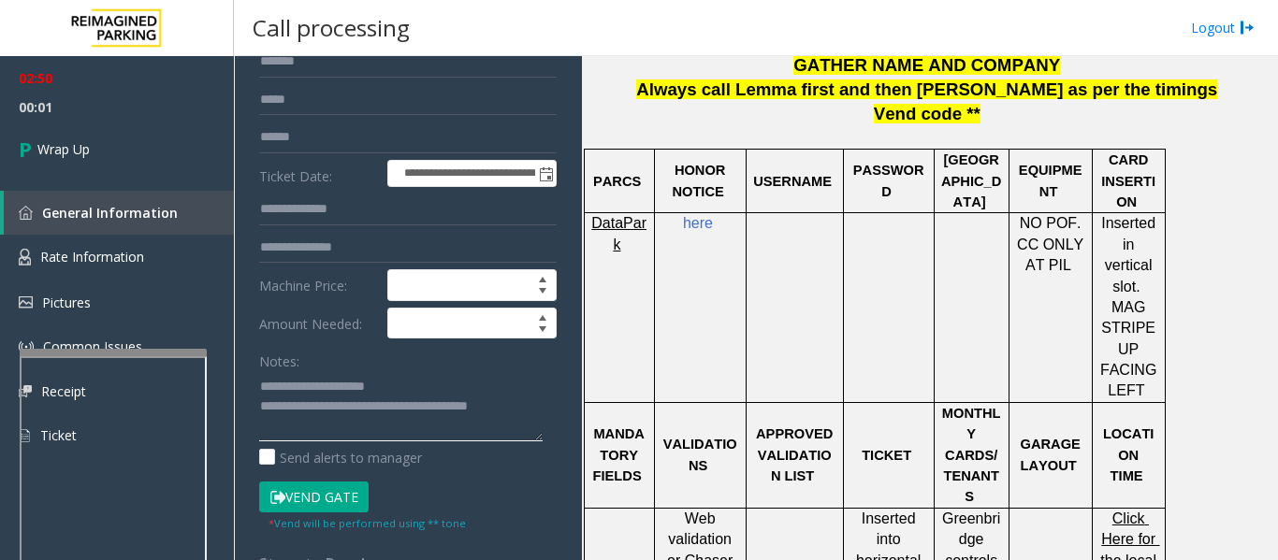
drag, startPoint x: 328, startPoint y: 405, endPoint x: 547, endPoint y: 412, distance: 219.0
click at [547, 412] on div "**********" at bounding box center [408, 568] width 326 height 1123
type textarea "**********"
click at [98, 117] on span "00:13" at bounding box center [117, 107] width 234 height 29
click at [100, 133] on link "Wrap Up" at bounding box center [117, 149] width 234 height 55
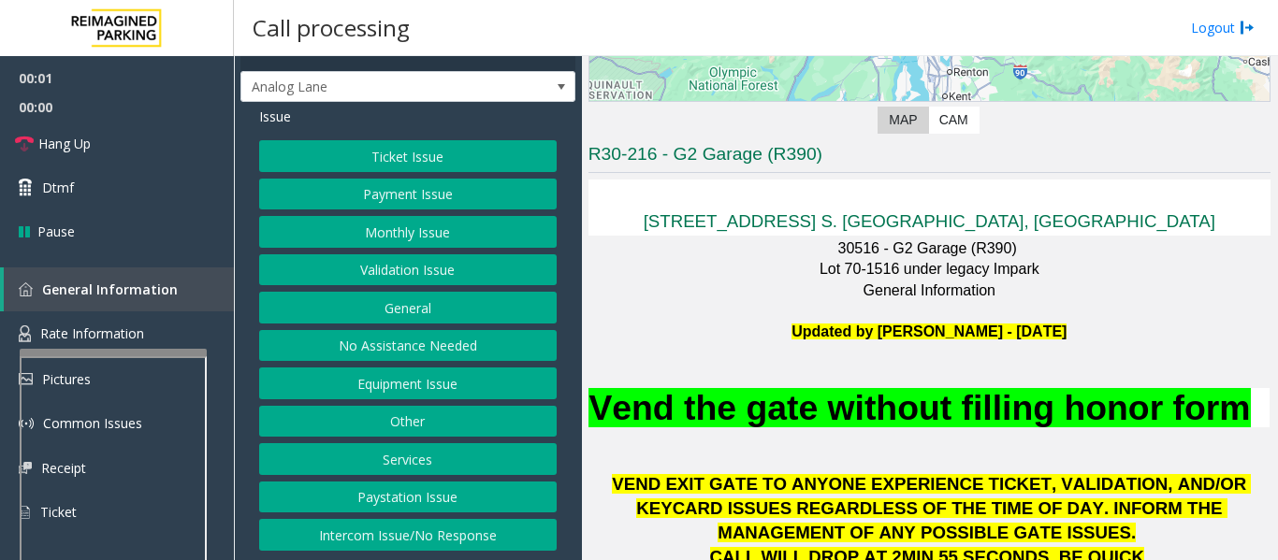
scroll to position [655, 0]
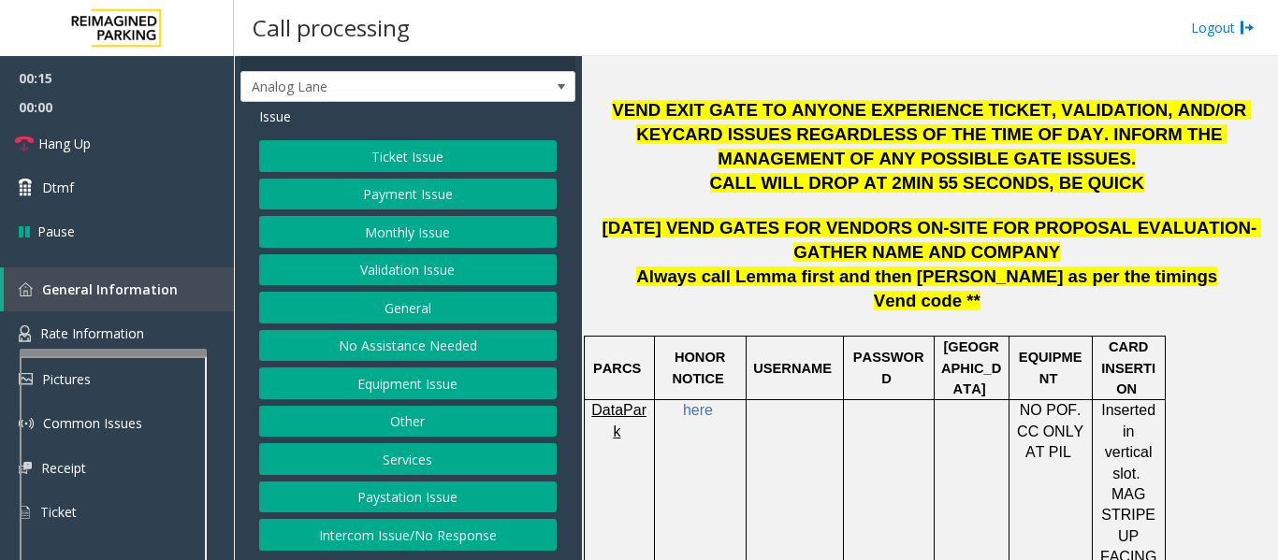
click at [504, 283] on button "Validation Issue" at bounding box center [407, 270] width 297 height 32
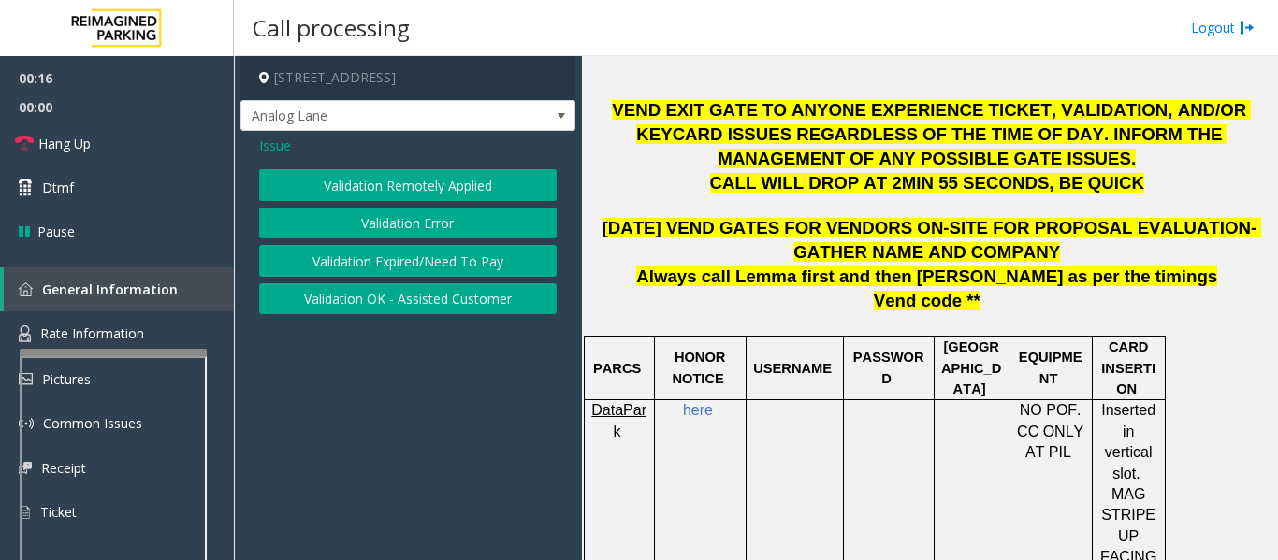
click at [471, 225] on button "Validation Error" at bounding box center [407, 224] width 297 height 32
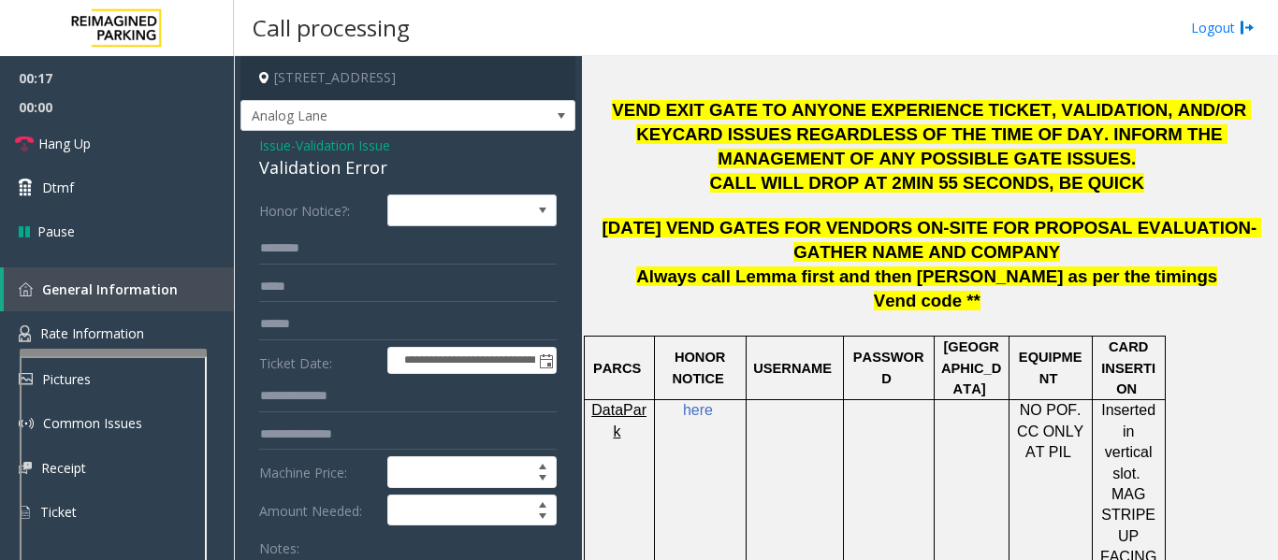
click at [298, 168] on div "Validation Error" at bounding box center [407, 167] width 297 height 25
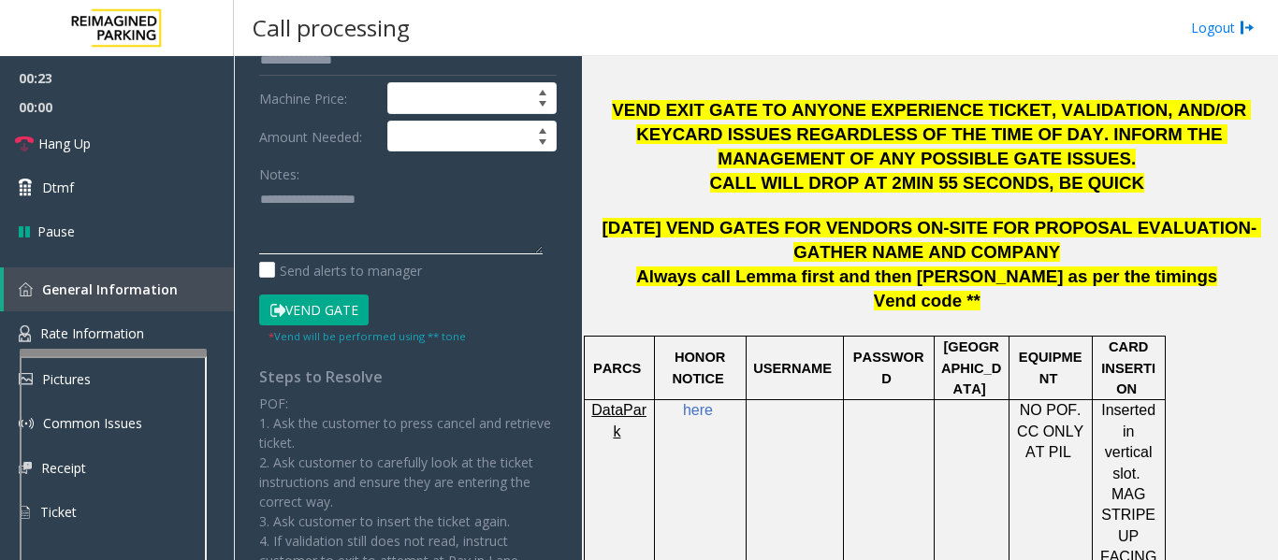
click at [317, 229] on textarea at bounding box center [400, 219] width 283 height 70
paste textarea "**********"
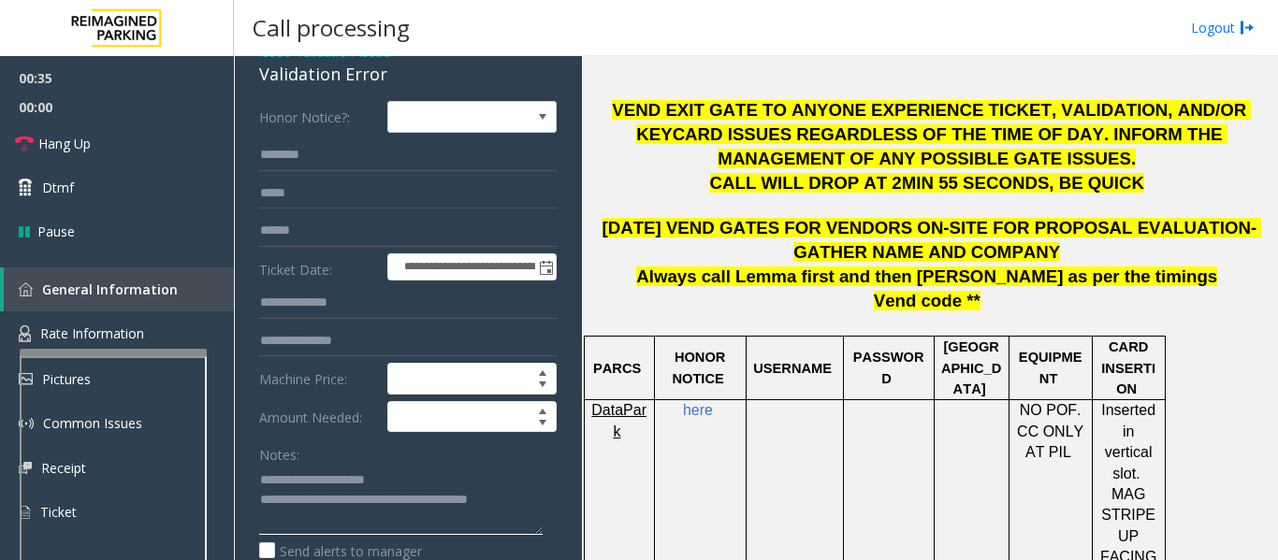
type textarea "**********"
click at [297, 139] on input "text" at bounding box center [407, 155] width 297 height 32
click at [326, 219] on input "text" at bounding box center [407, 231] width 297 height 32
type input "******"
click at [364, 154] on input "text" at bounding box center [407, 155] width 297 height 32
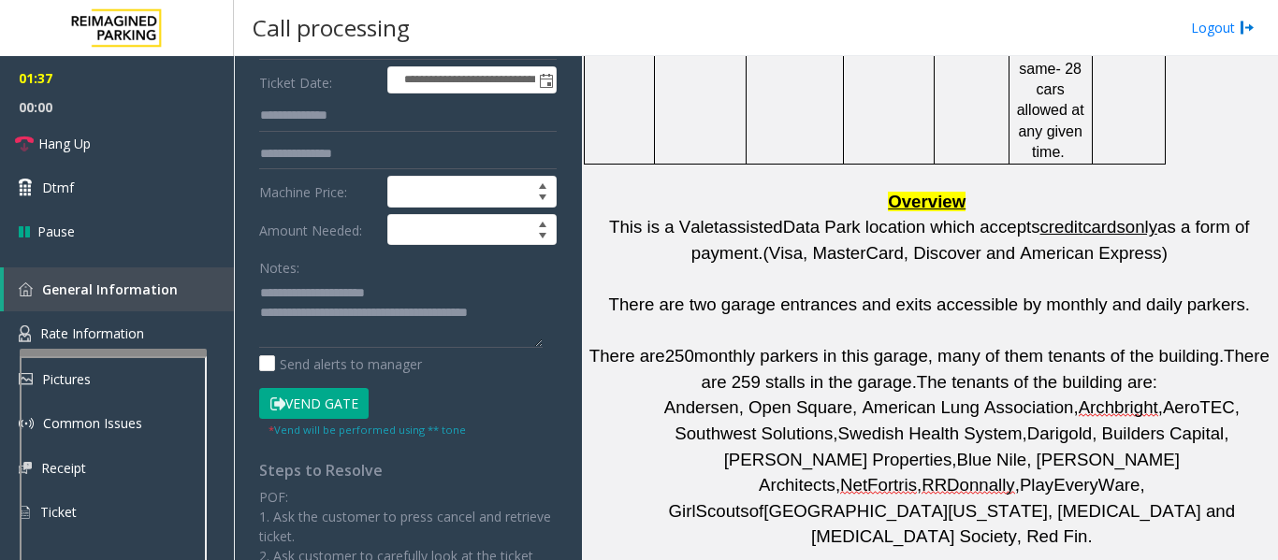
scroll to position [2526, 0]
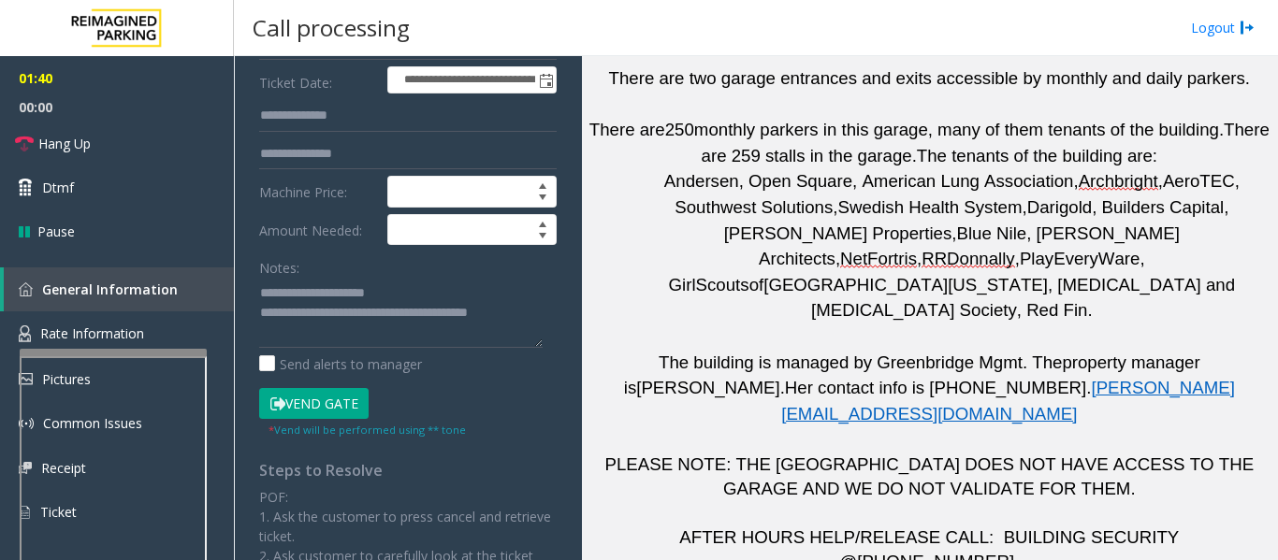
type input "******"
click at [361, 404] on button "Vend Gate" at bounding box center [313, 404] width 109 height 32
click at [537, 319] on textarea at bounding box center [400, 313] width 283 height 70
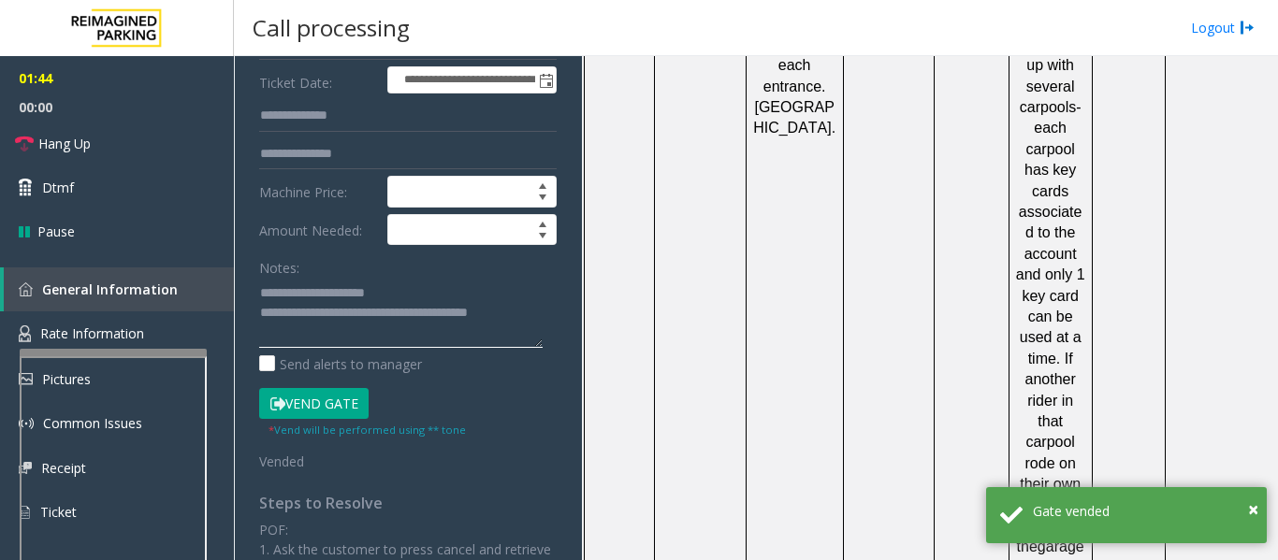
scroll to position [1123, 0]
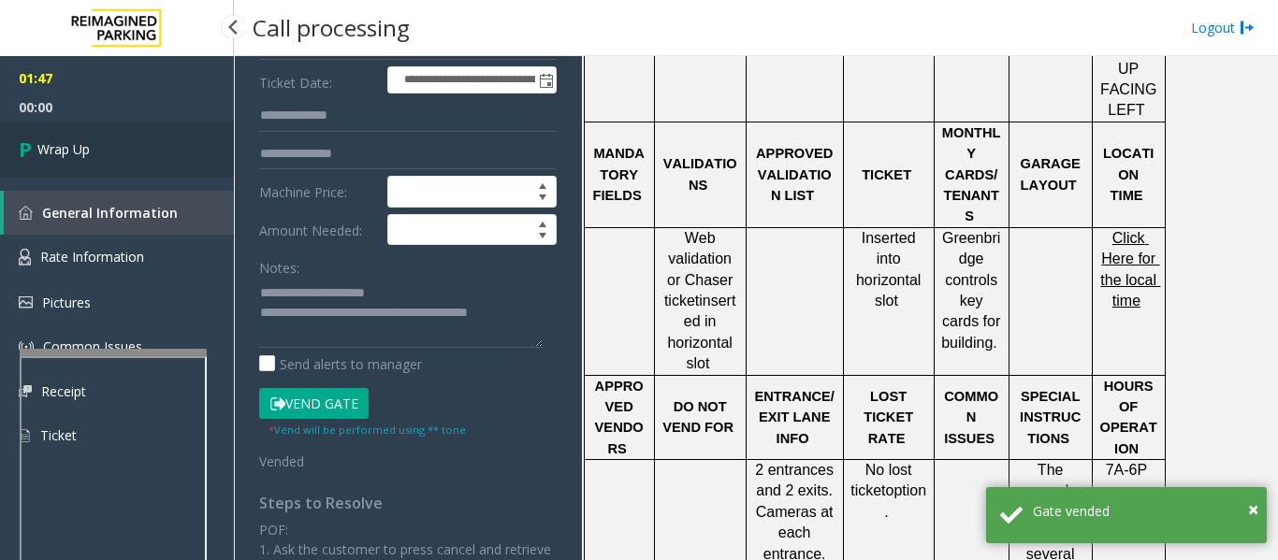
click at [140, 166] on link "Wrap Up" at bounding box center [117, 149] width 234 height 55
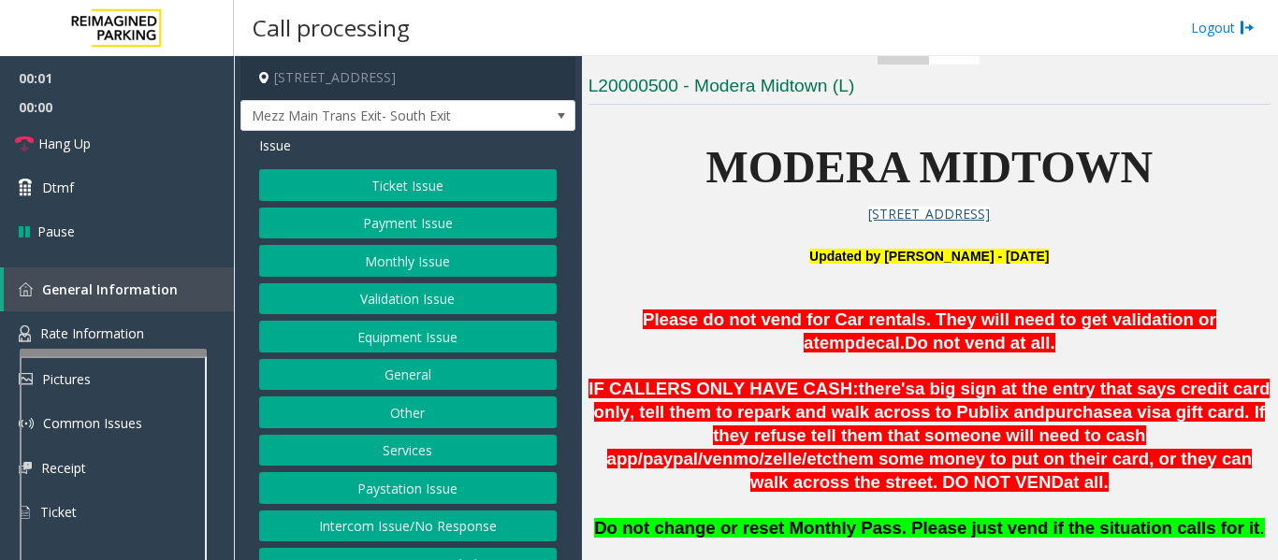
scroll to position [842, 0]
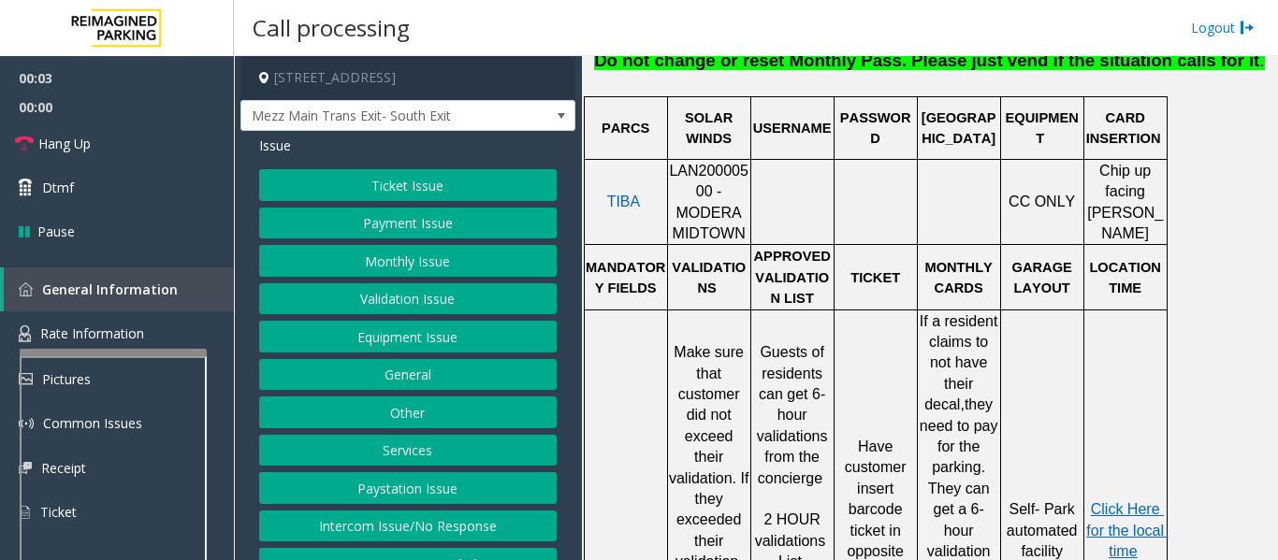
click at [678, 163] on span "LAN20000500 - MODERA MIDTOWN" at bounding box center [709, 202] width 80 height 79
click at [421, 175] on button "Ticket Issue" at bounding box center [407, 185] width 297 height 32
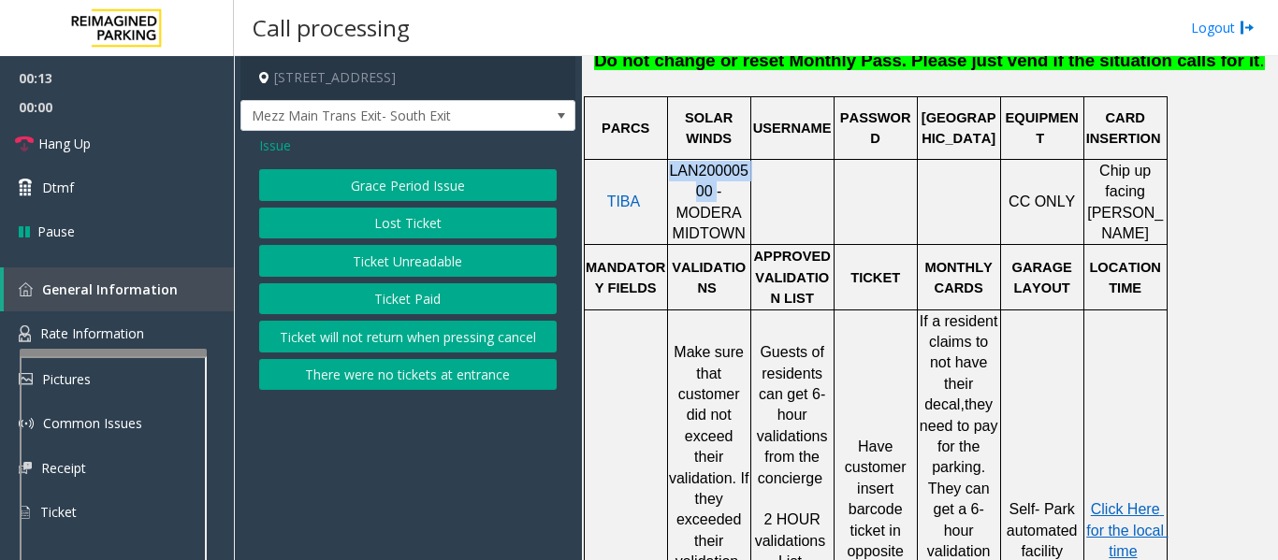
click at [410, 263] on button "Ticket Unreadable" at bounding box center [407, 261] width 297 height 32
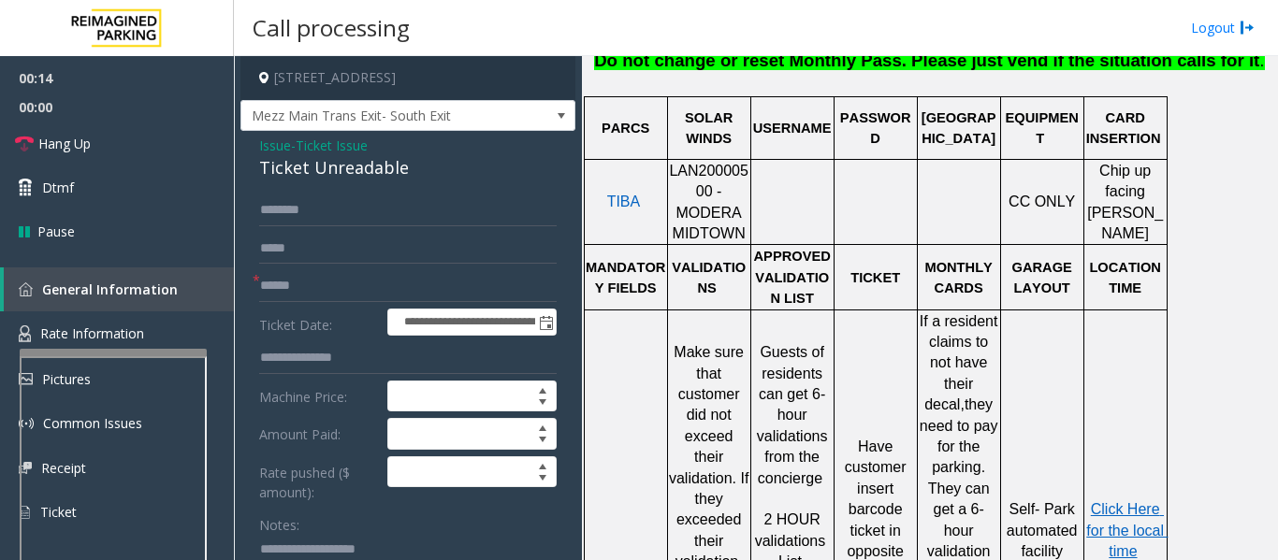
click at [294, 171] on div "Ticket Unreadable" at bounding box center [407, 167] width 297 height 25
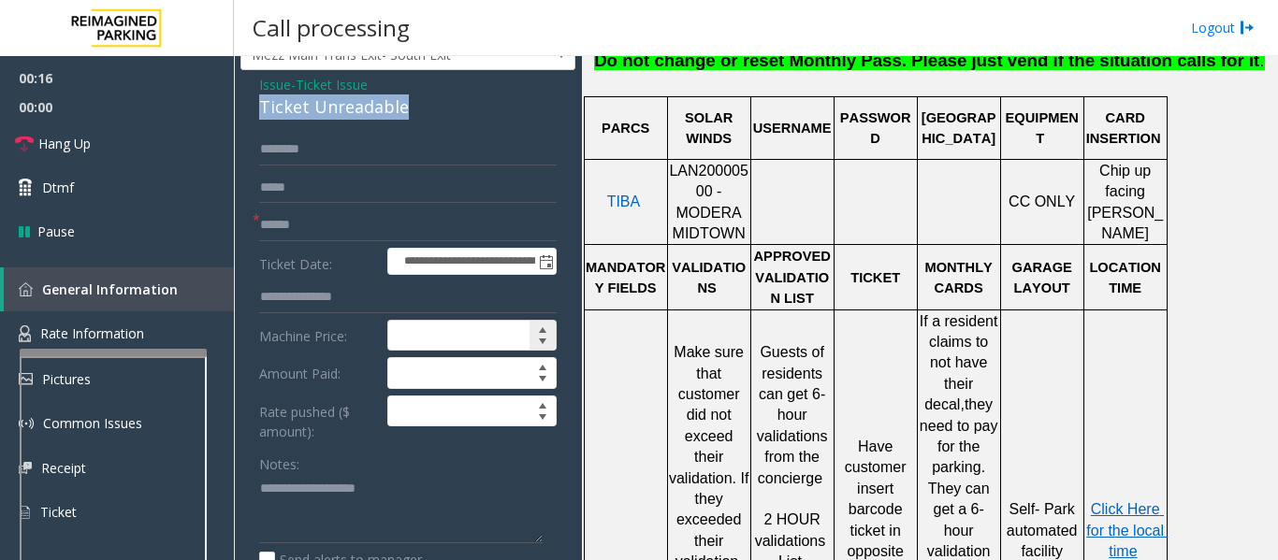
scroll to position [94, 0]
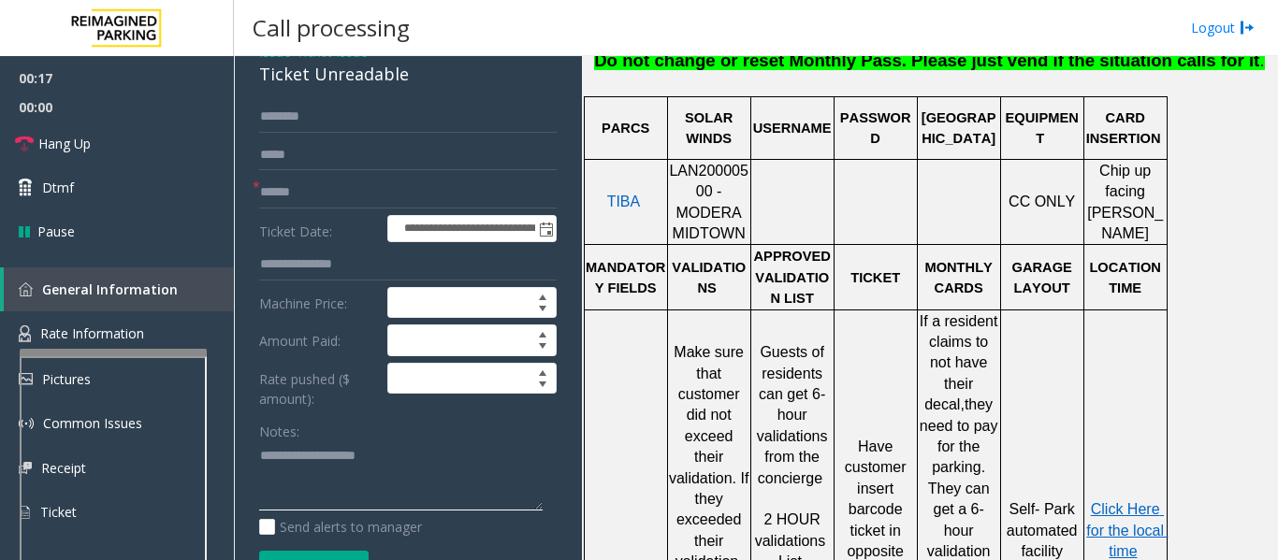
click at [437, 486] on textarea at bounding box center [400, 477] width 283 height 70
paste textarea "**********"
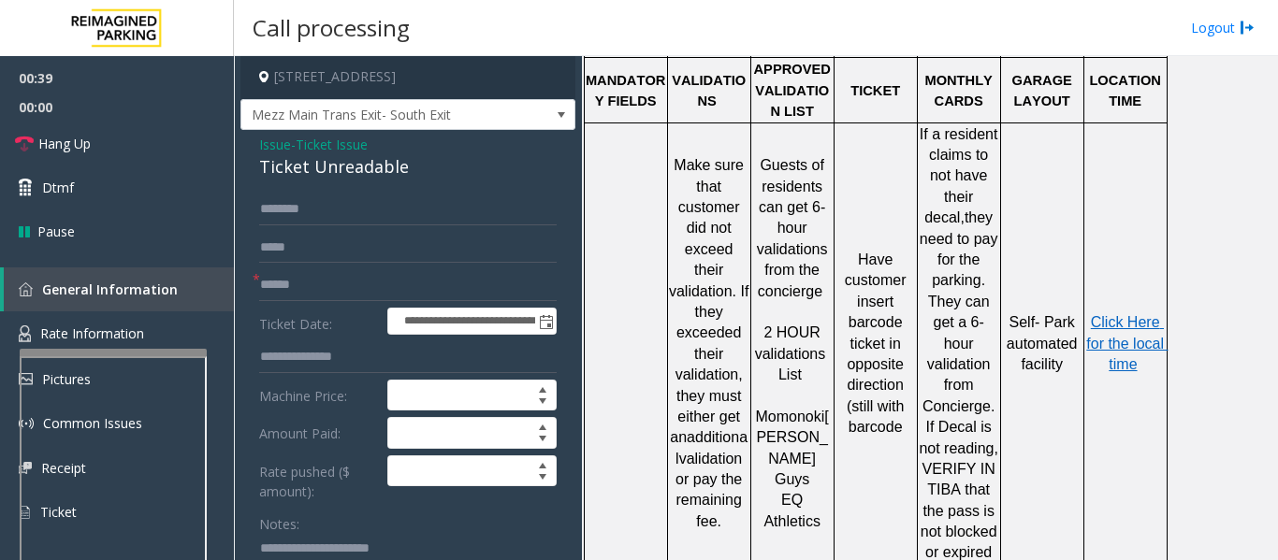
scroll to position [0, 0]
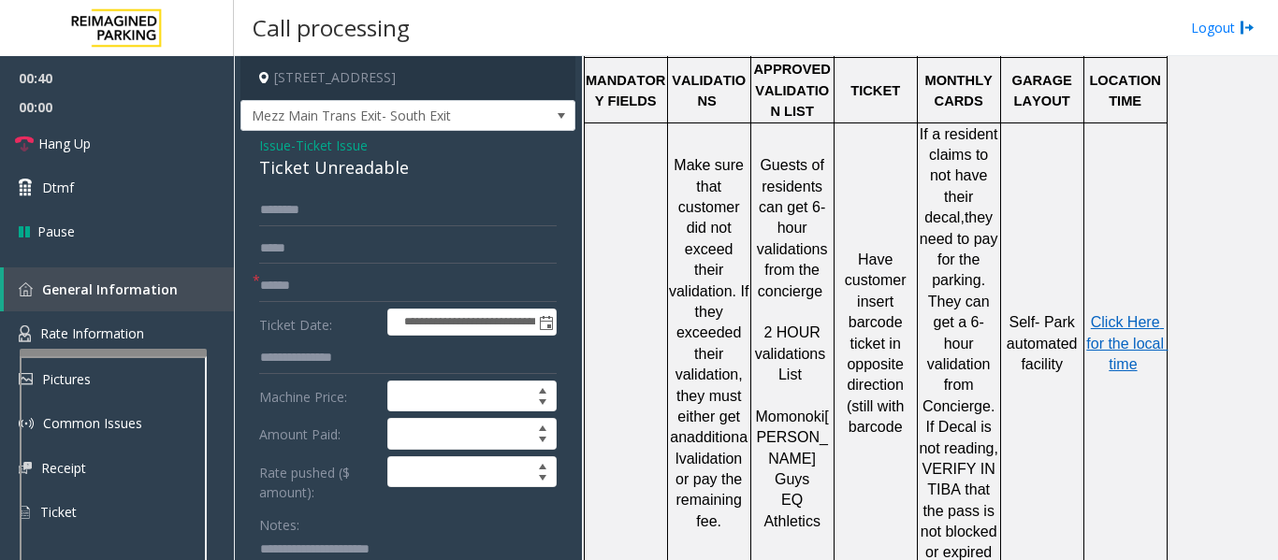
type textarea "**********"
click at [309, 213] on input "text" at bounding box center [407, 211] width 297 height 32
drag, startPoint x: 318, startPoint y: 277, endPoint x: 486, endPoint y: 296, distance: 169.4
click at [318, 277] on input "text" at bounding box center [407, 286] width 297 height 32
type input "*******"
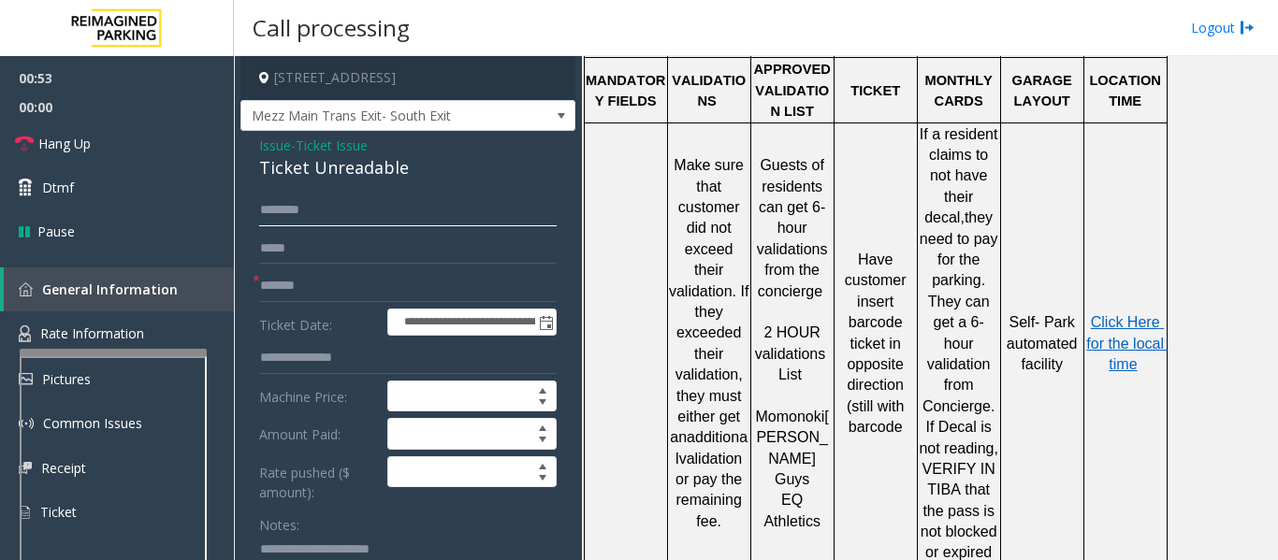
click at [407, 220] on input "text" at bounding box center [407, 211] width 297 height 32
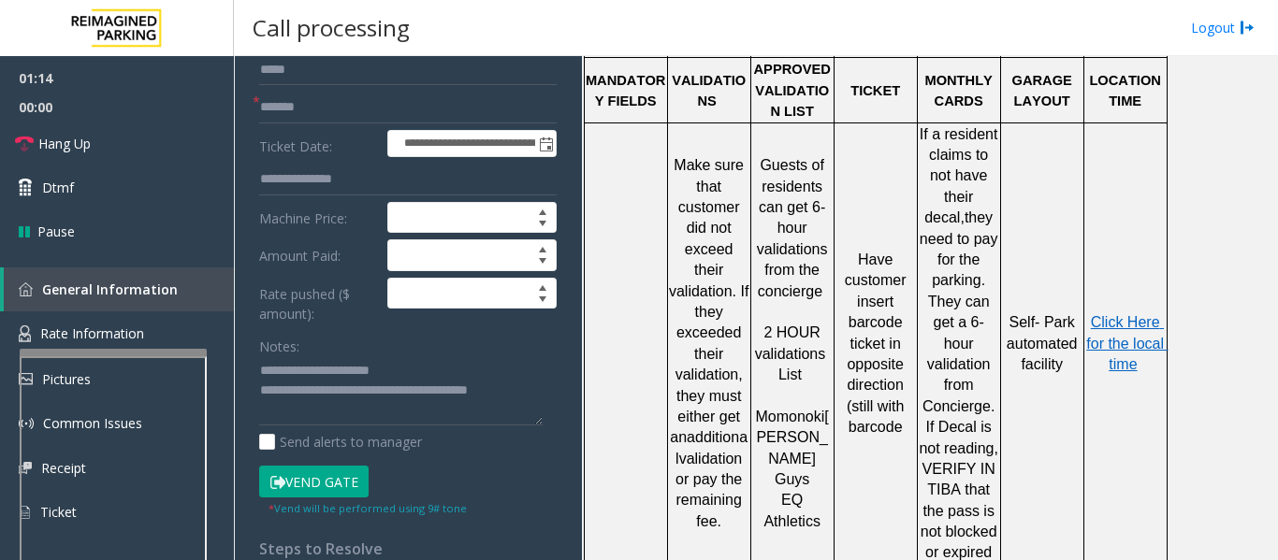
scroll to position [374, 0]
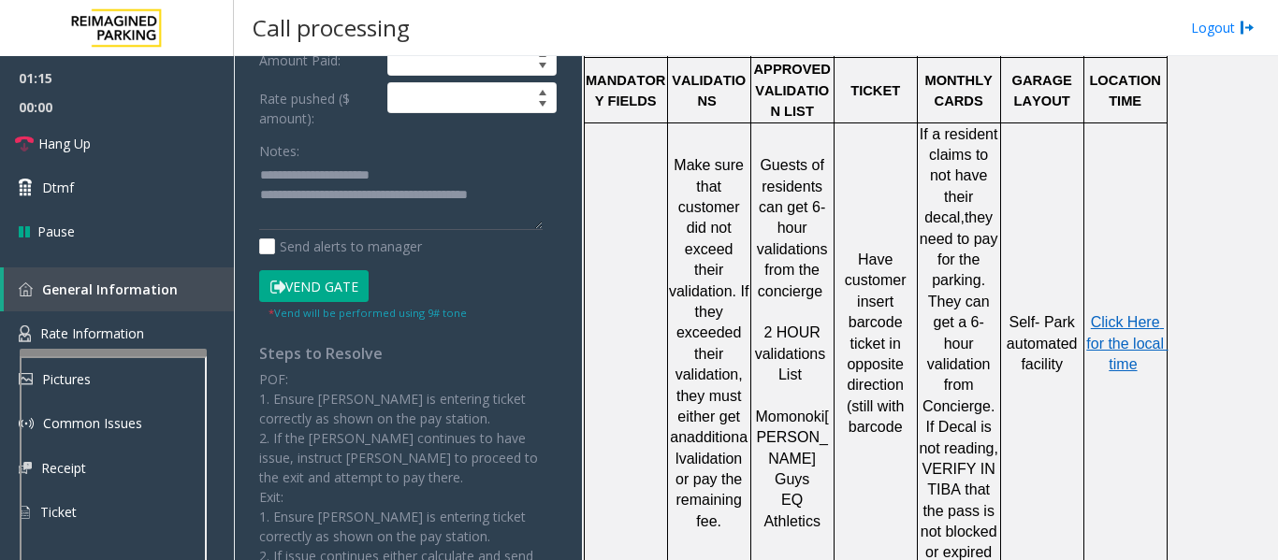
type input "*****"
click at [337, 299] on button "Vend Gate" at bounding box center [313, 286] width 109 height 32
click at [534, 202] on textarea at bounding box center [400, 196] width 283 height 70
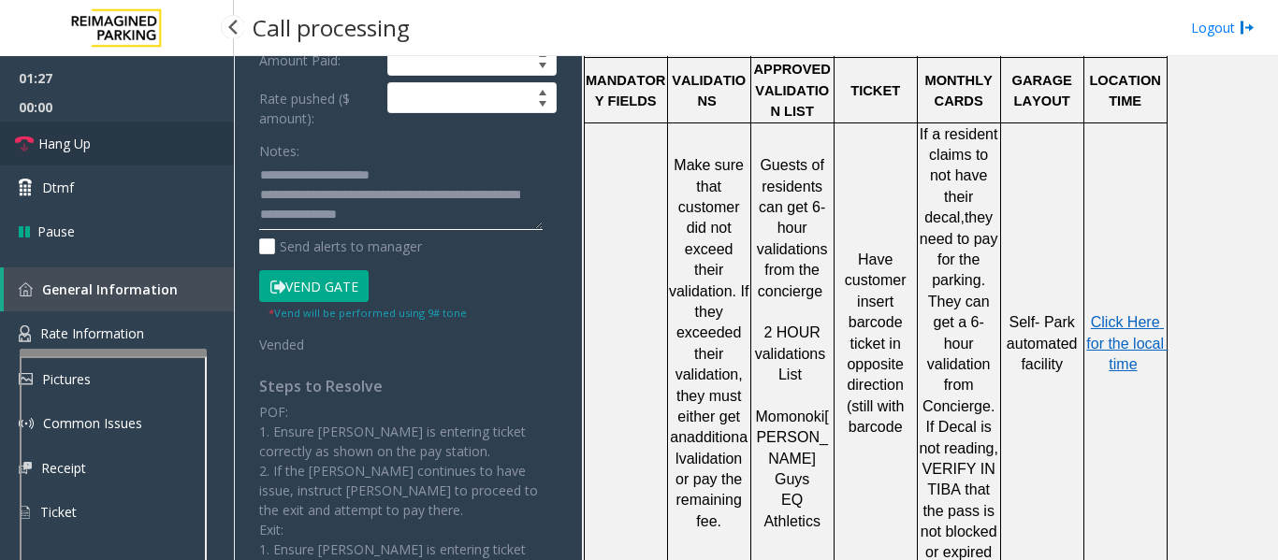
type textarea "**********"
click at [52, 146] on span "Hang Up" at bounding box center [64, 144] width 52 height 20
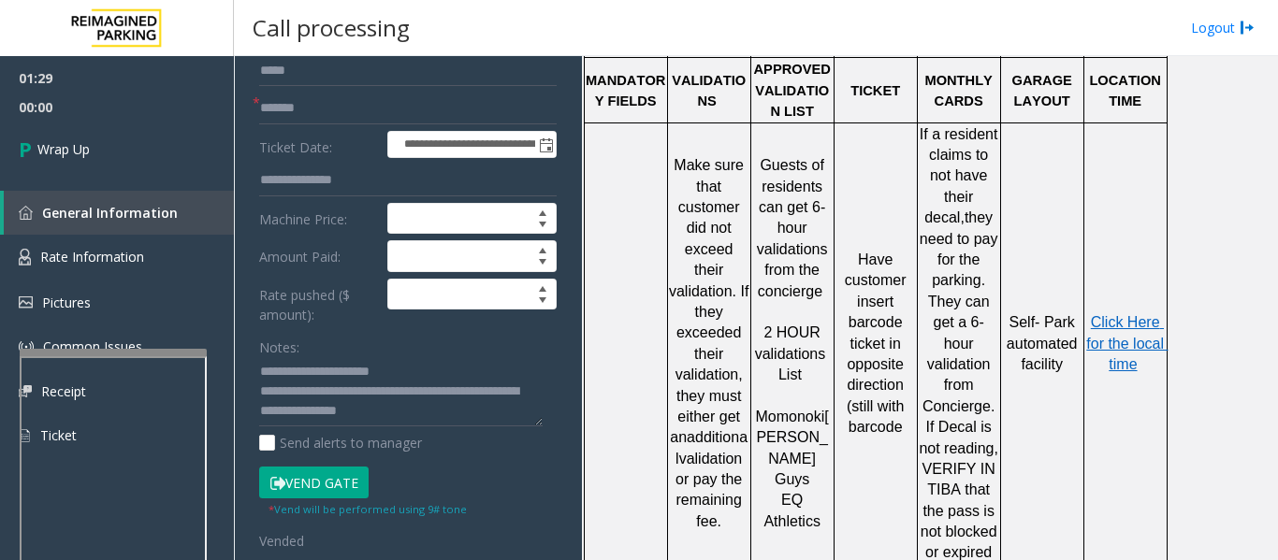
scroll to position [0, 0]
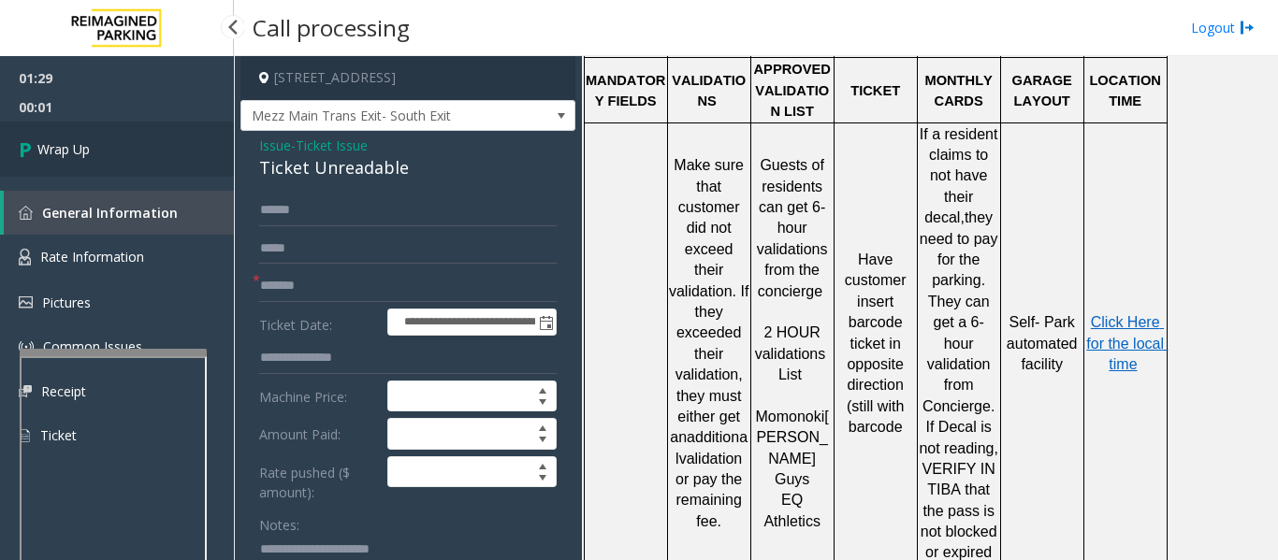
click at [106, 169] on link "Wrap Up" at bounding box center [117, 149] width 234 height 55
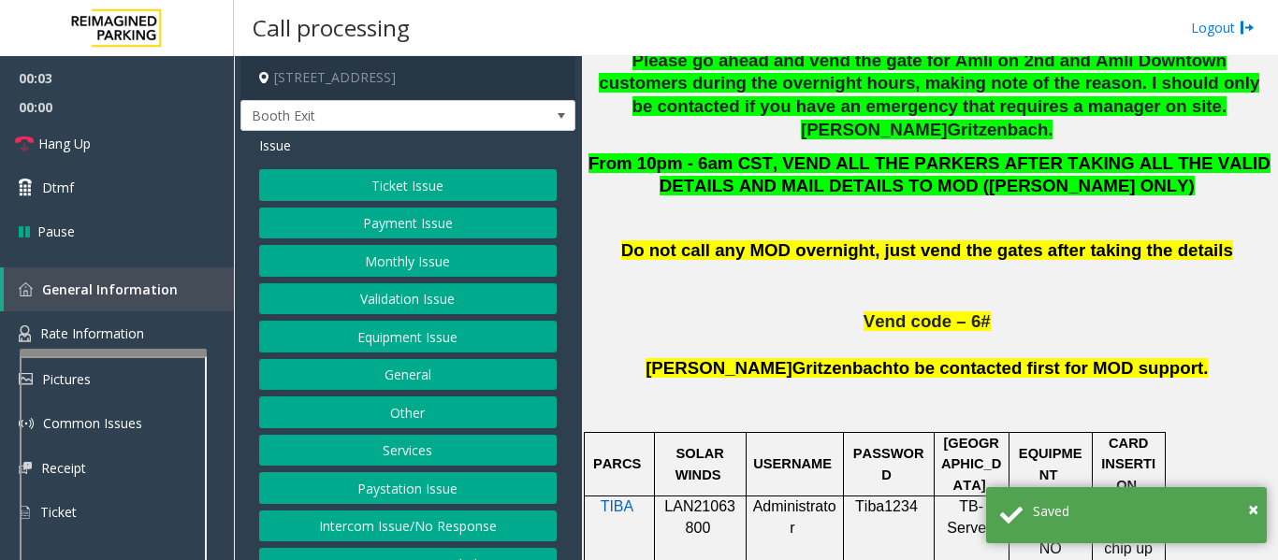
scroll to position [935, 0]
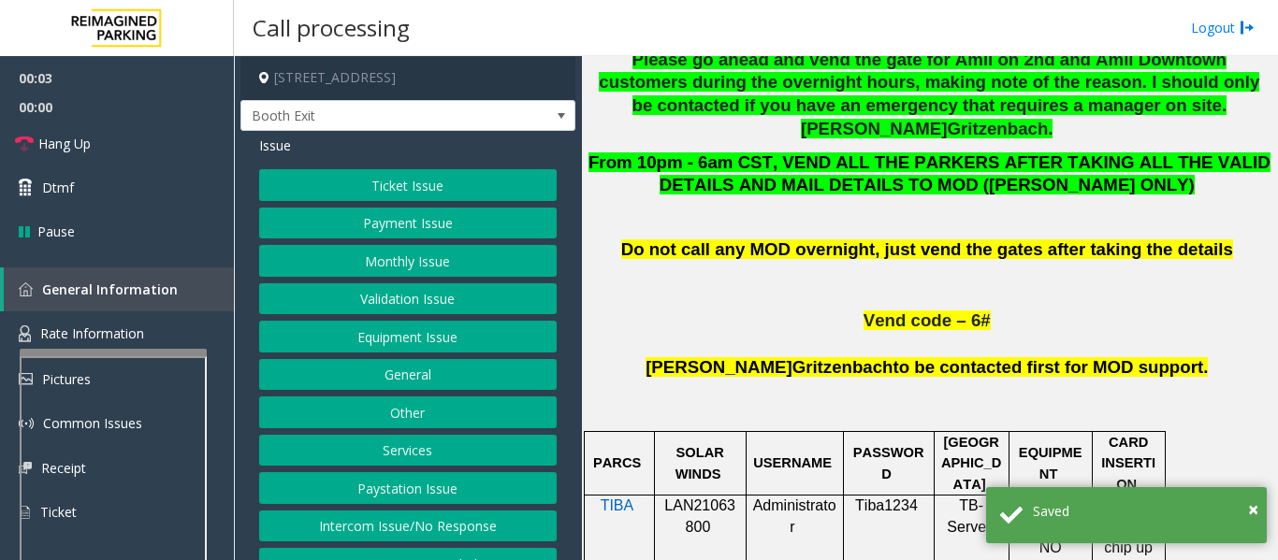
click at [676, 498] on span "LAN21063800" at bounding box center [699, 516] width 71 height 36
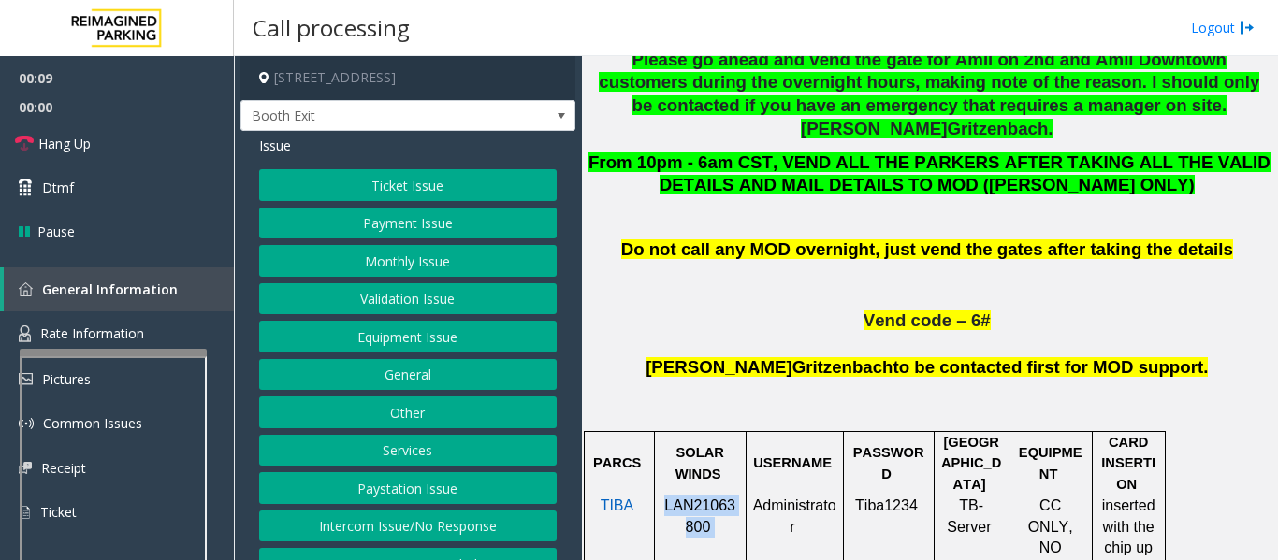
click at [376, 528] on button "Intercom Issue/No Response" at bounding box center [407, 527] width 297 height 32
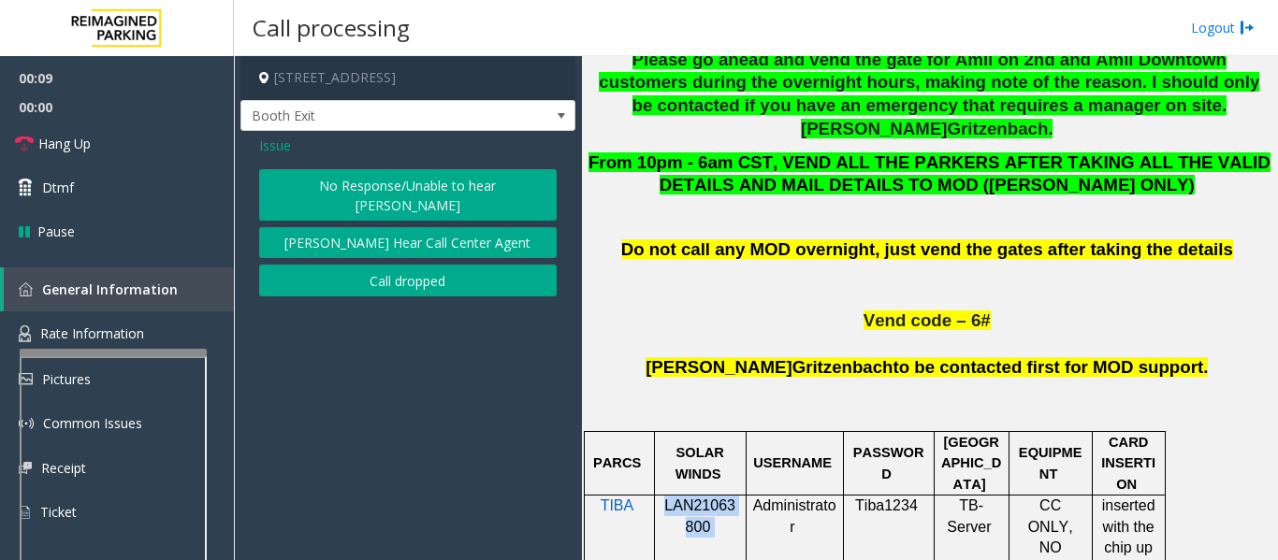
click at [366, 180] on button "No Response/Unable to hear [PERSON_NAME]" at bounding box center [407, 194] width 297 height 51
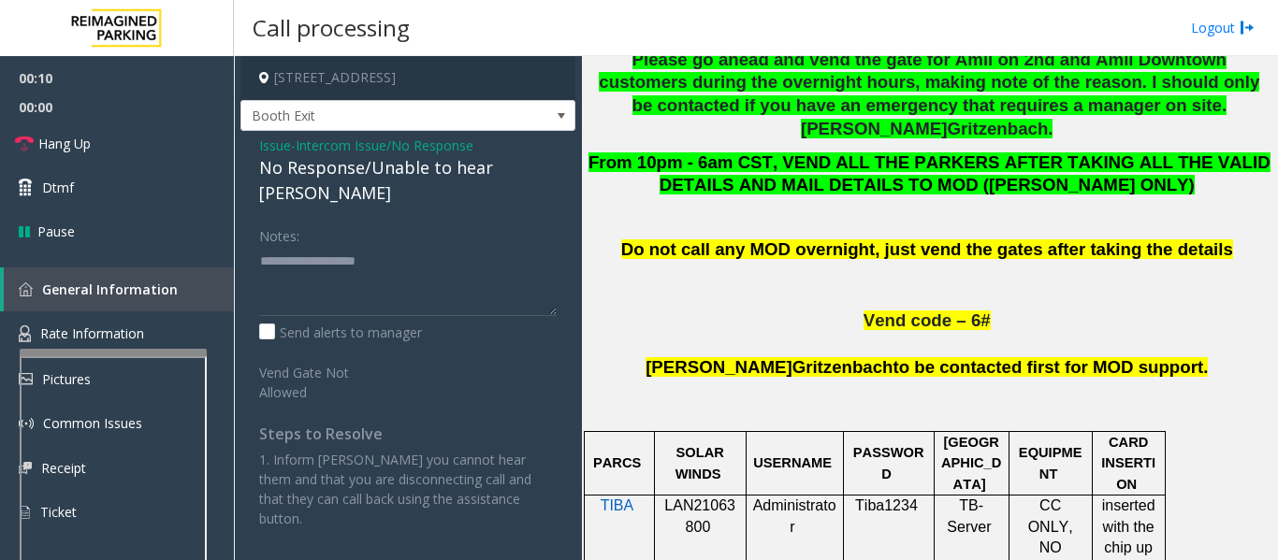
click at [365, 172] on div "No Response/Unable to hear [PERSON_NAME]" at bounding box center [407, 180] width 297 height 51
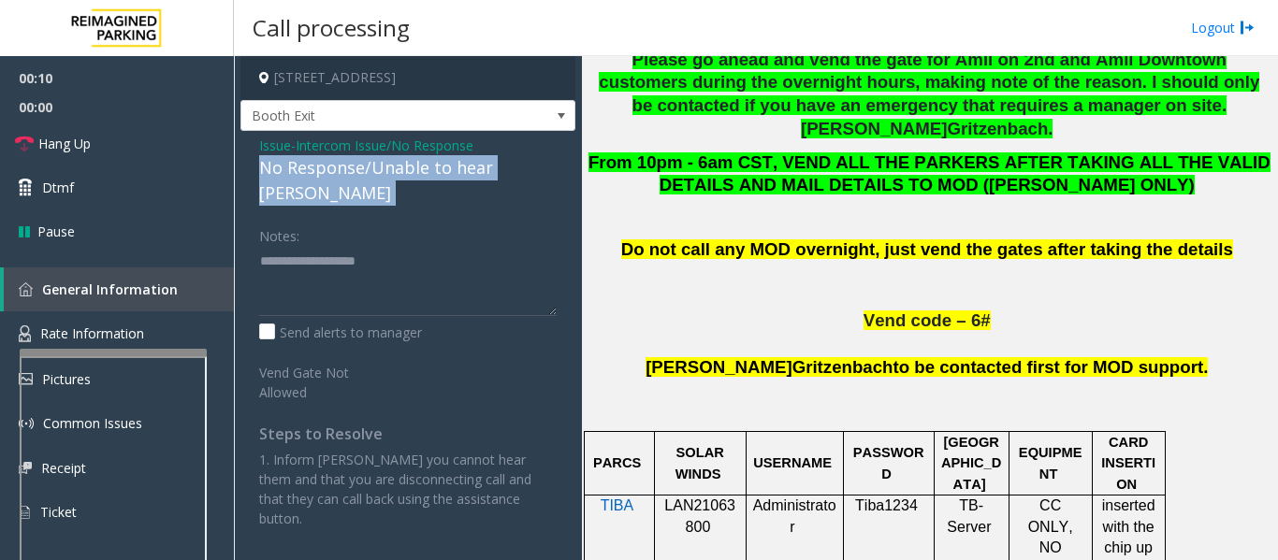
click at [365, 172] on div "No Response/Unable to hear [PERSON_NAME]" at bounding box center [407, 180] width 297 height 51
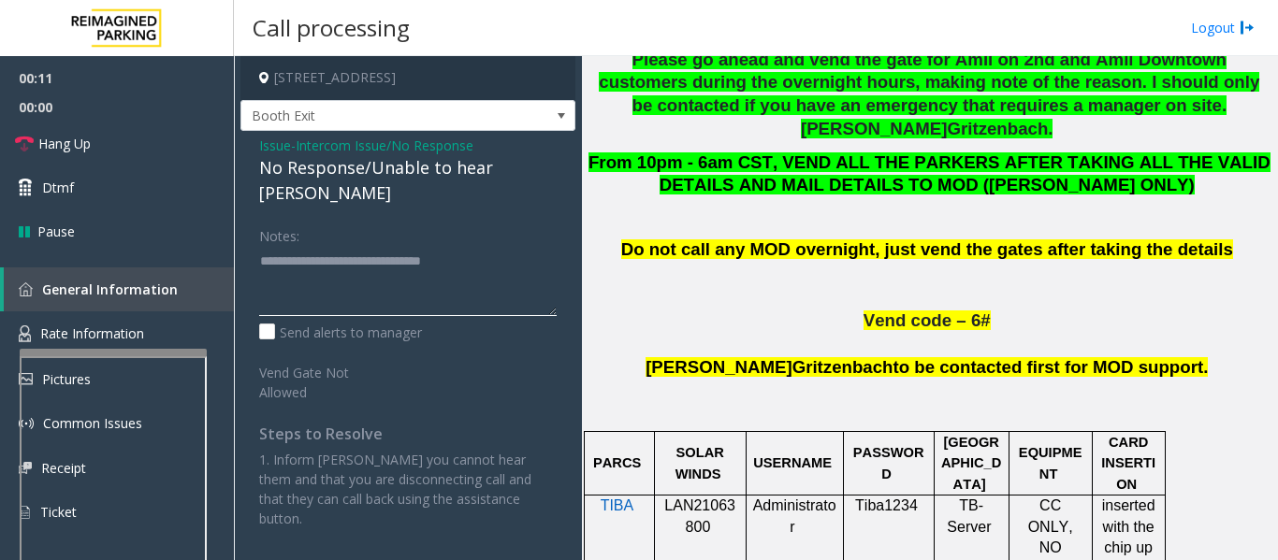
click at [515, 246] on textarea at bounding box center [407, 281] width 297 height 70
click at [503, 246] on textarea at bounding box center [407, 281] width 297 height 70
type textarea "**********"
click at [104, 140] on link "Hang Up" at bounding box center [117, 144] width 234 height 44
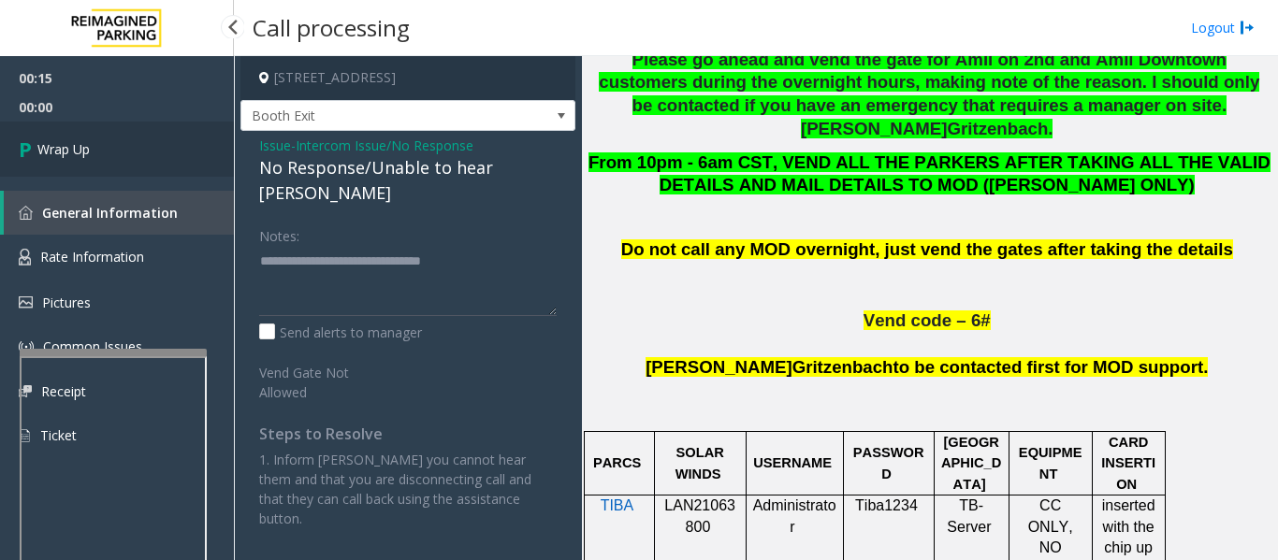
click at [104, 140] on link "Wrap Up" at bounding box center [117, 149] width 234 height 55
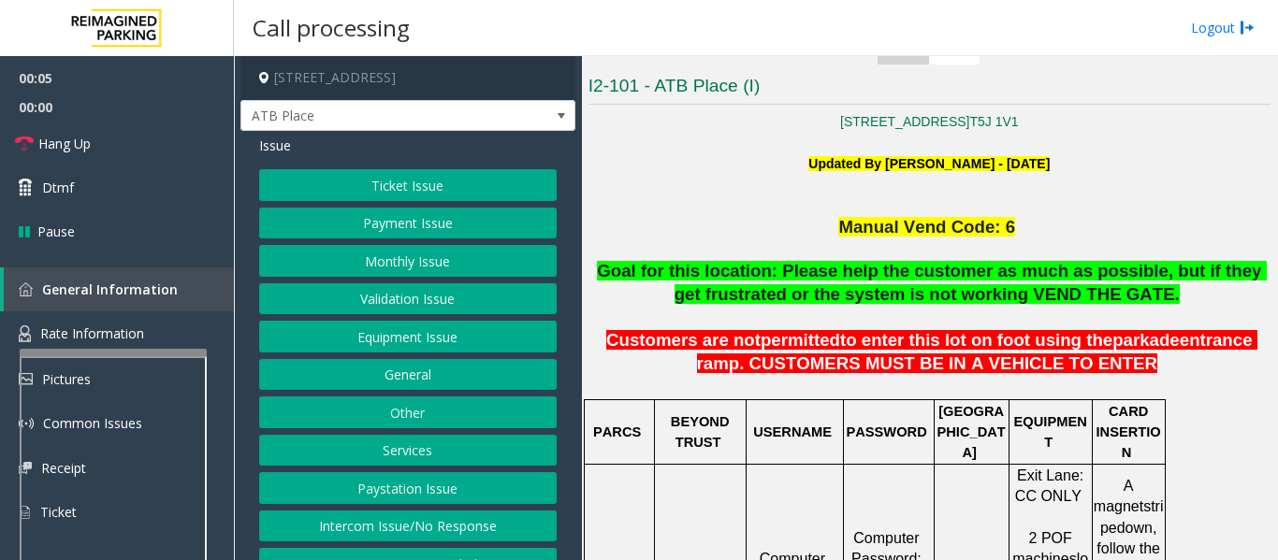
scroll to position [655, 0]
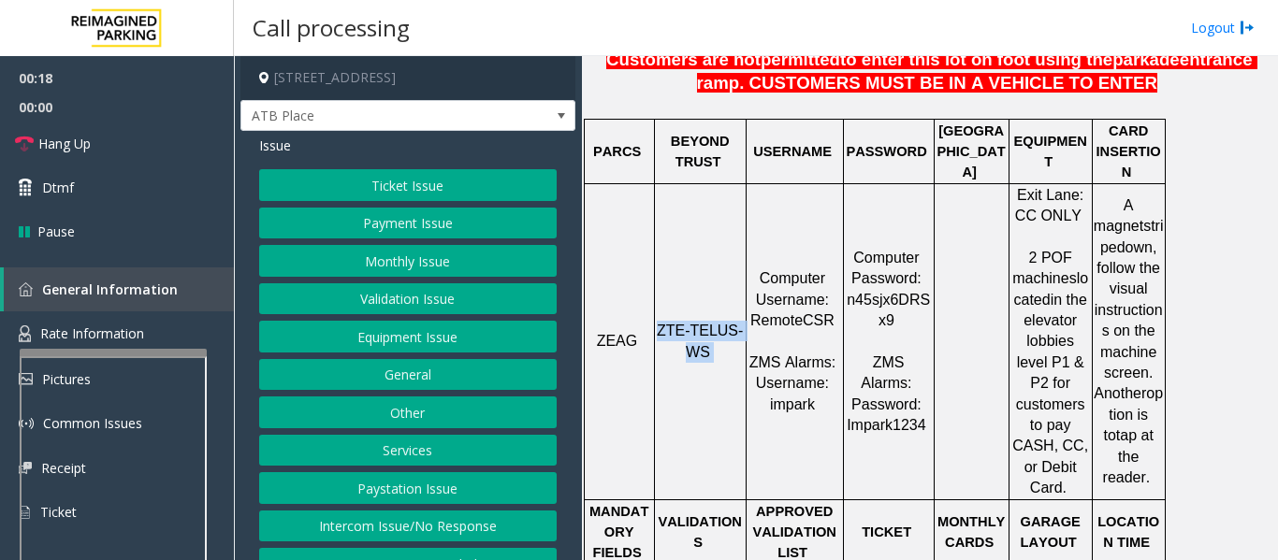
drag, startPoint x: 663, startPoint y: 288, endPoint x: 717, endPoint y: 323, distance: 63.6
click at [717, 323] on td "ZTE-TELUS-WS" at bounding box center [700, 341] width 92 height 316
click at [443, 183] on button "Ticket Issue" at bounding box center [407, 185] width 297 height 32
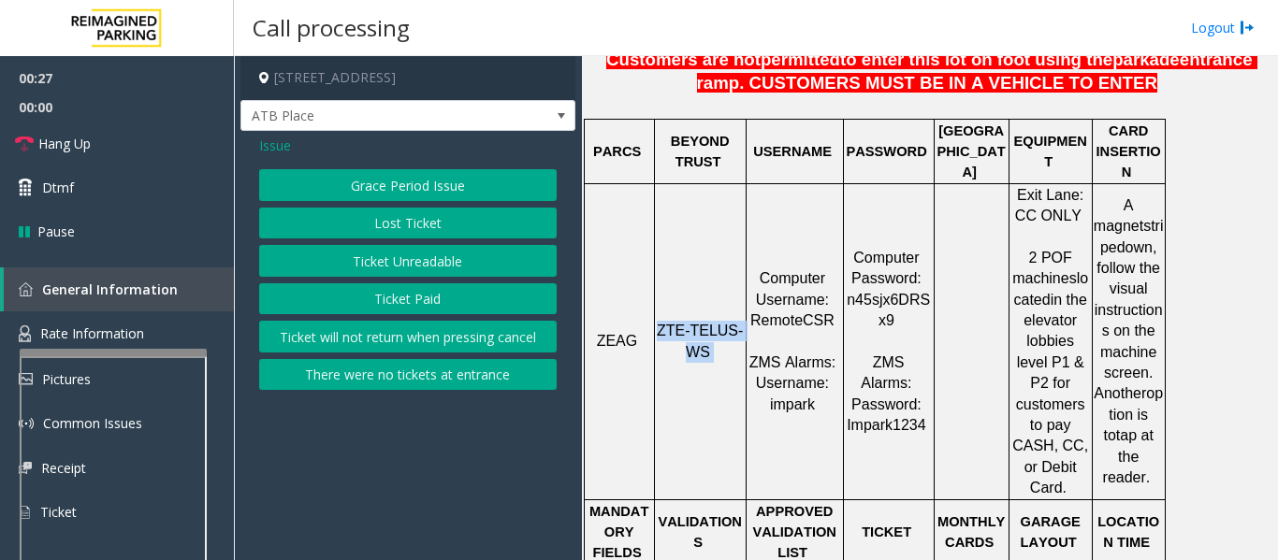
click at [423, 257] on button "Ticket Unreadable" at bounding box center [407, 261] width 297 height 32
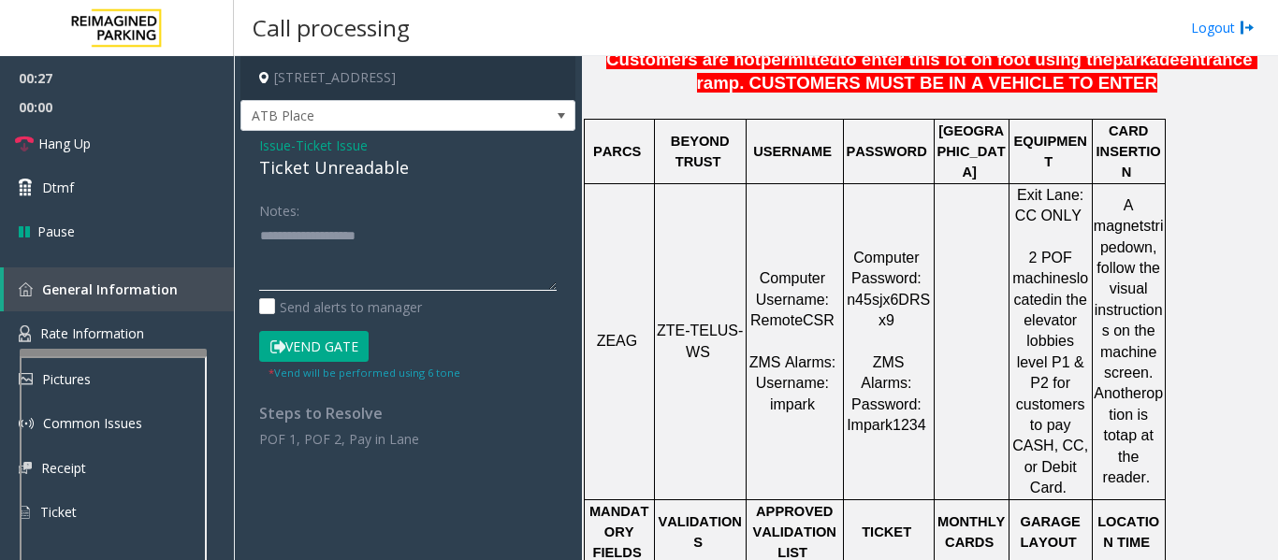
click at [384, 259] on textarea at bounding box center [407, 256] width 297 height 70
click at [326, 258] on textarea at bounding box center [407, 256] width 297 height 70
click at [439, 283] on textarea at bounding box center [407, 256] width 297 height 70
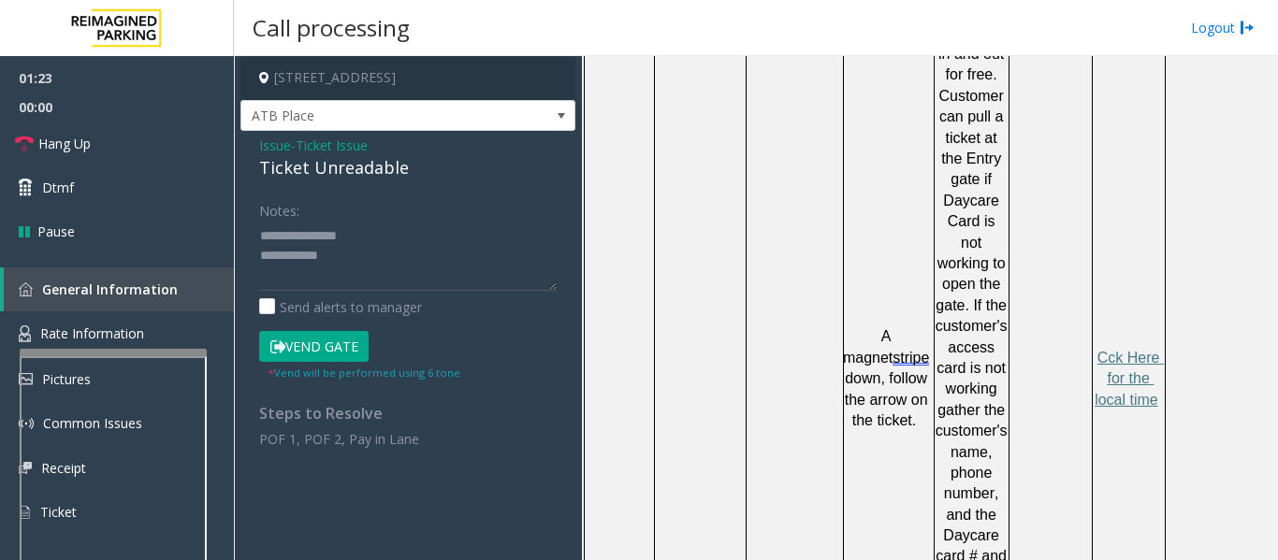
scroll to position [1310, 0]
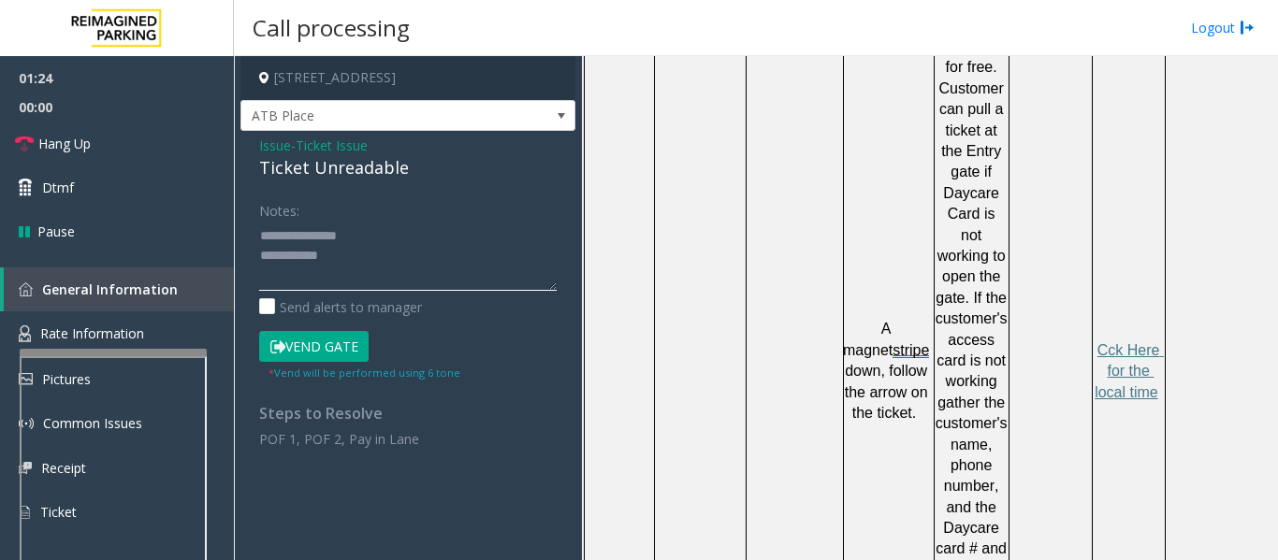
click at [367, 249] on textarea at bounding box center [407, 256] width 297 height 70
click at [304, 178] on div "Ticket Unreadable" at bounding box center [407, 167] width 297 height 25
click at [320, 283] on textarea at bounding box center [407, 256] width 297 height 70
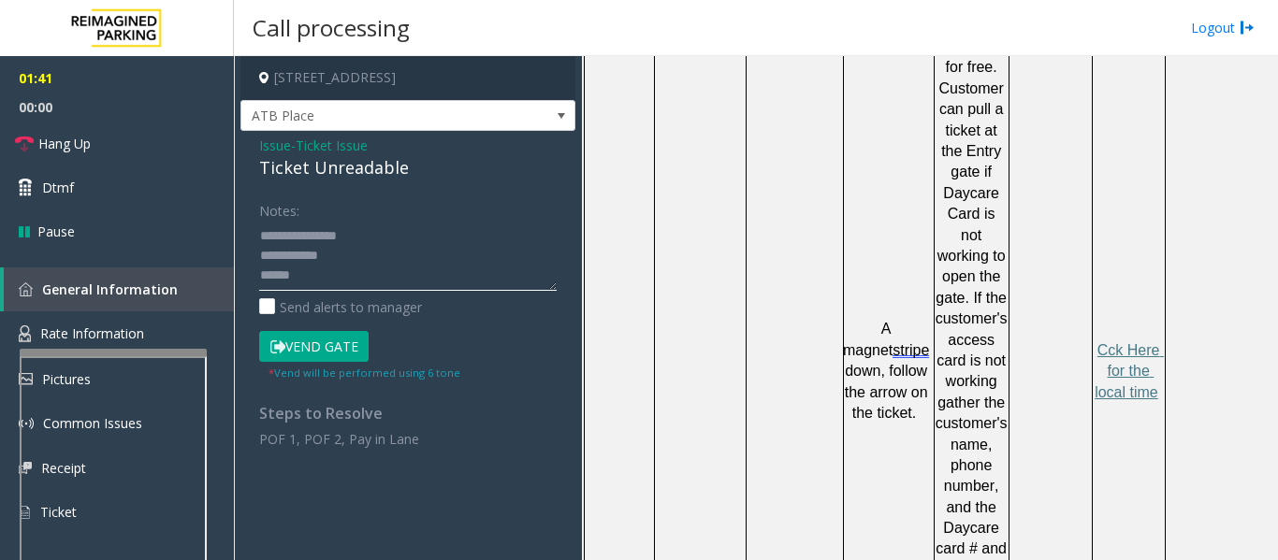
paste textarea "**********"
click at [350, 335] on button "Vend Gate" at bounding box center [313, 347] width 109 height 32
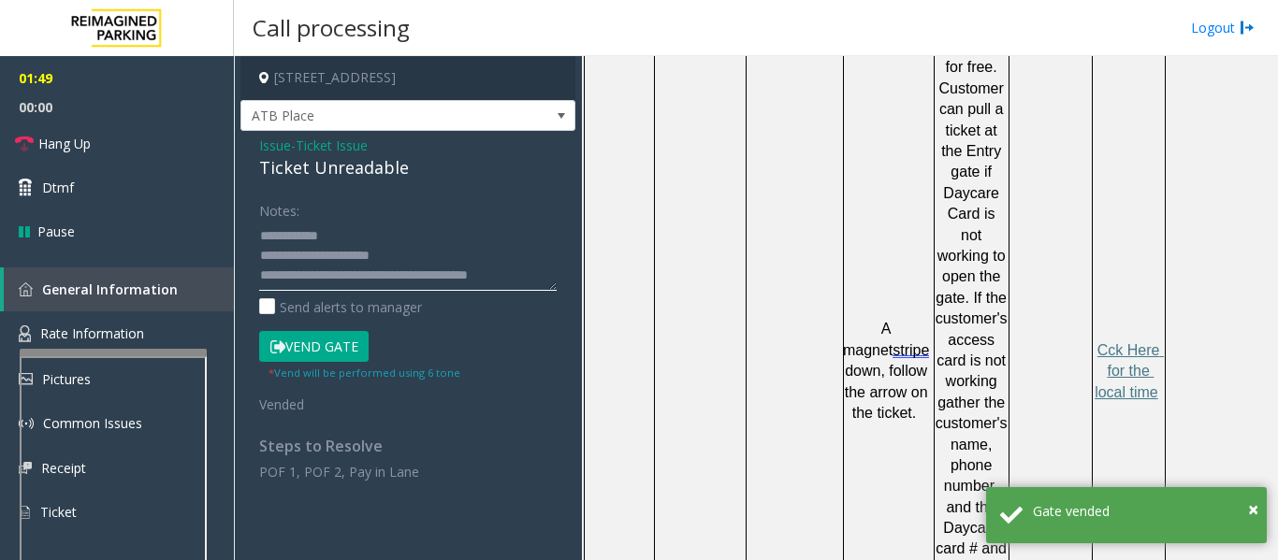
scroll to position [0, 0]
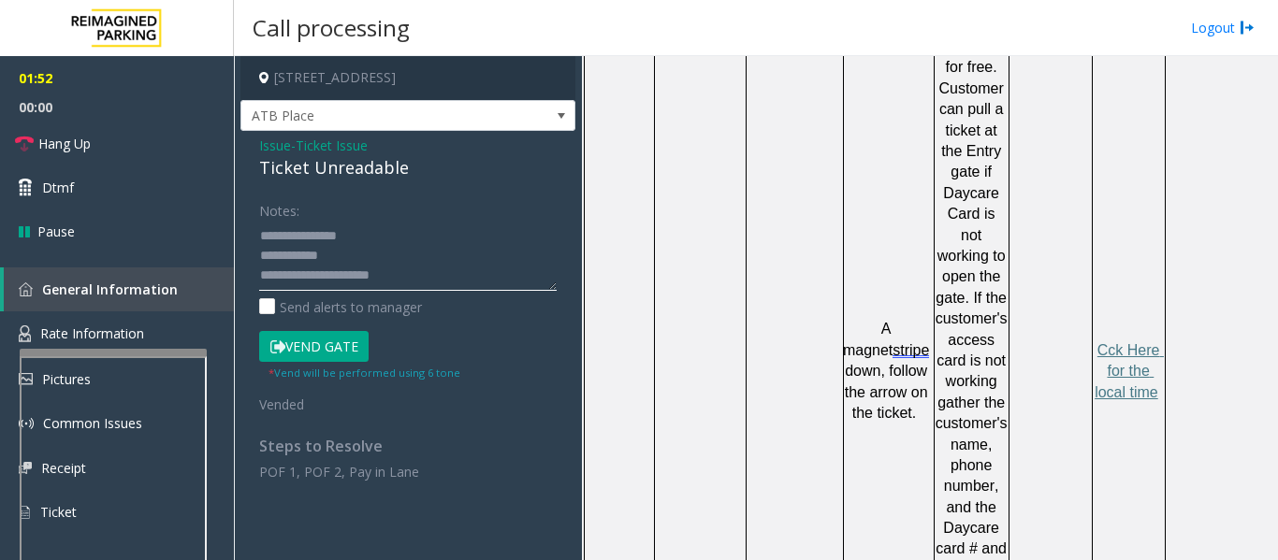
click at [393, 265] on textarea at bounding box center [407, 256] width 297 height 70
type textarea "**********"
click at [80, 143] on span "Hang Up" at bounding box center [64, 144] width 52 height 20
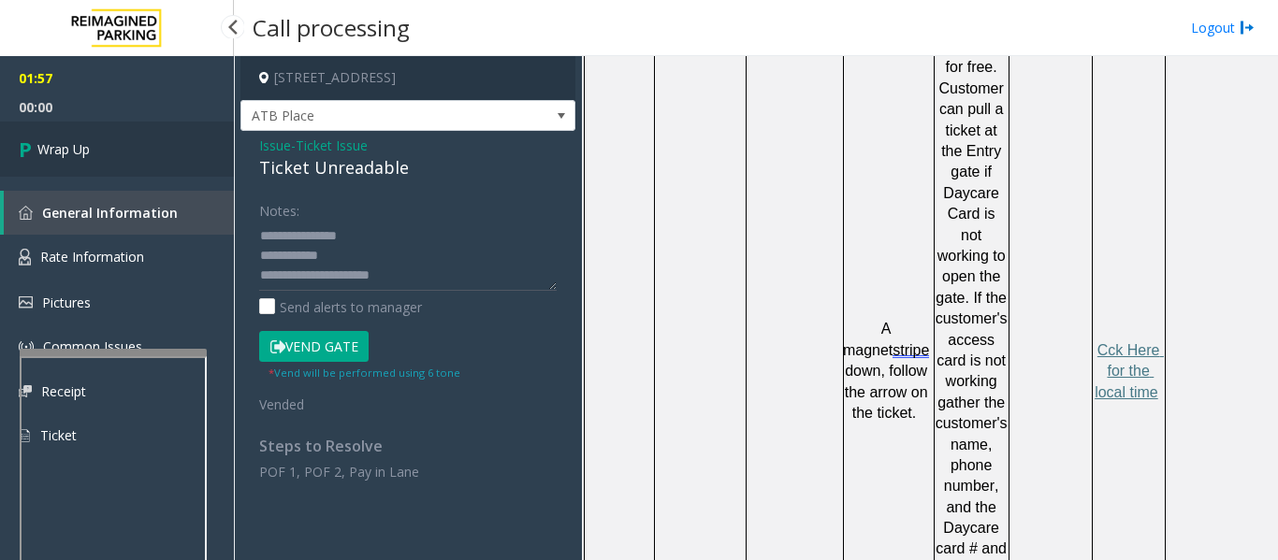
click at [50, 162] on link "Wrap Up" at bounding box center [117, 149] width 234 height 55
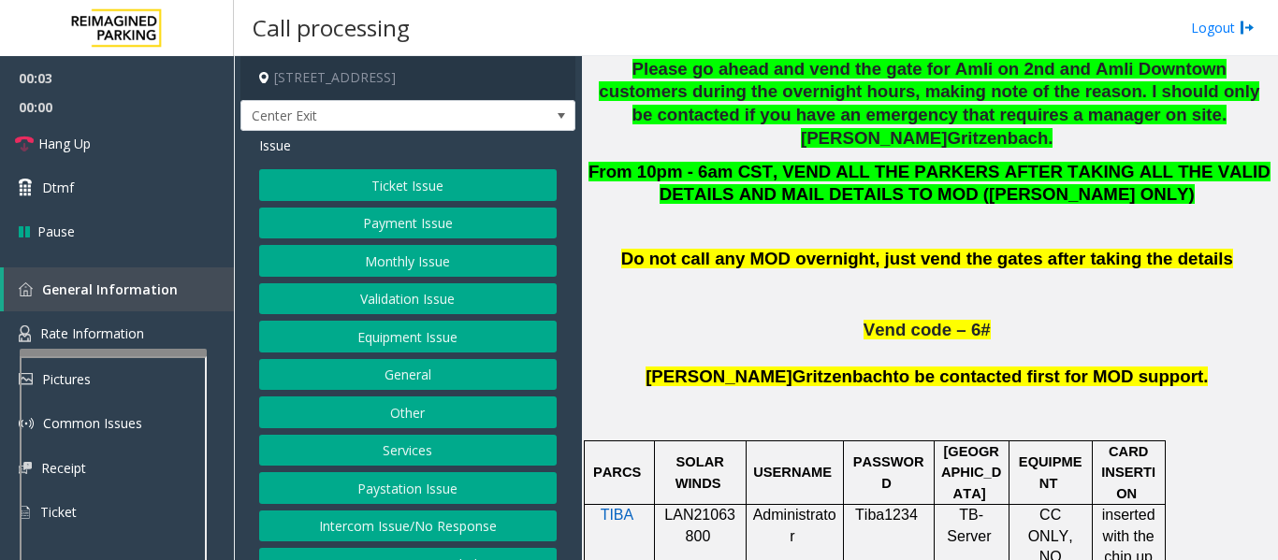
scroll to position [1029, 0]
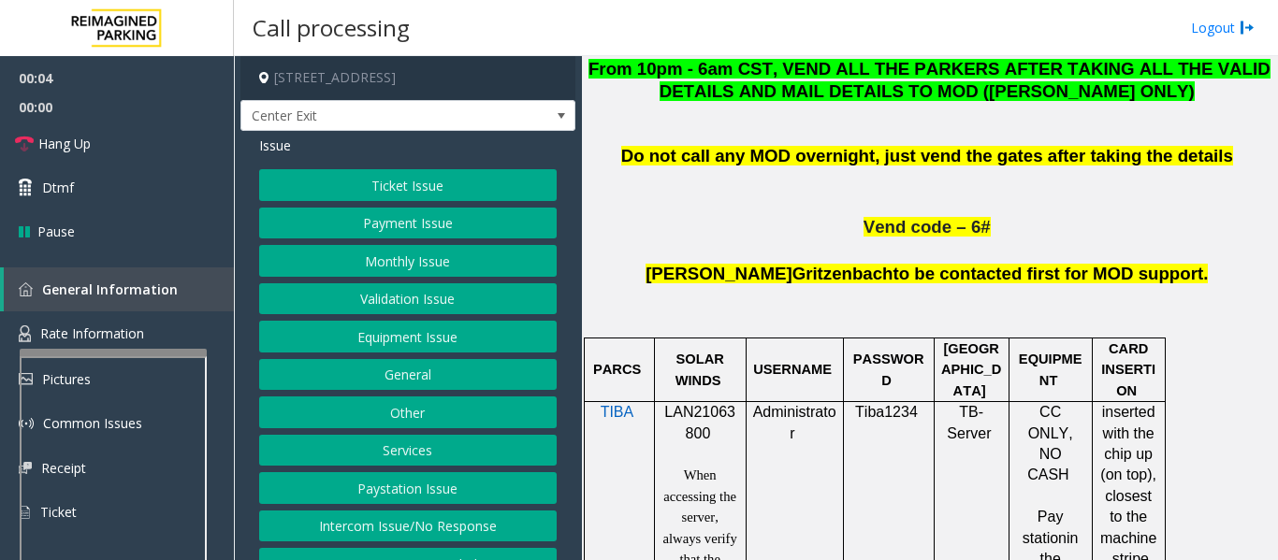
click at [690, 404] on span "LAN21063800" at bounding box center [699, 422] width 71 height 36
click at [408, 216] on button "Payment Issue" at bounding box center [407, 224] width 297 height 32
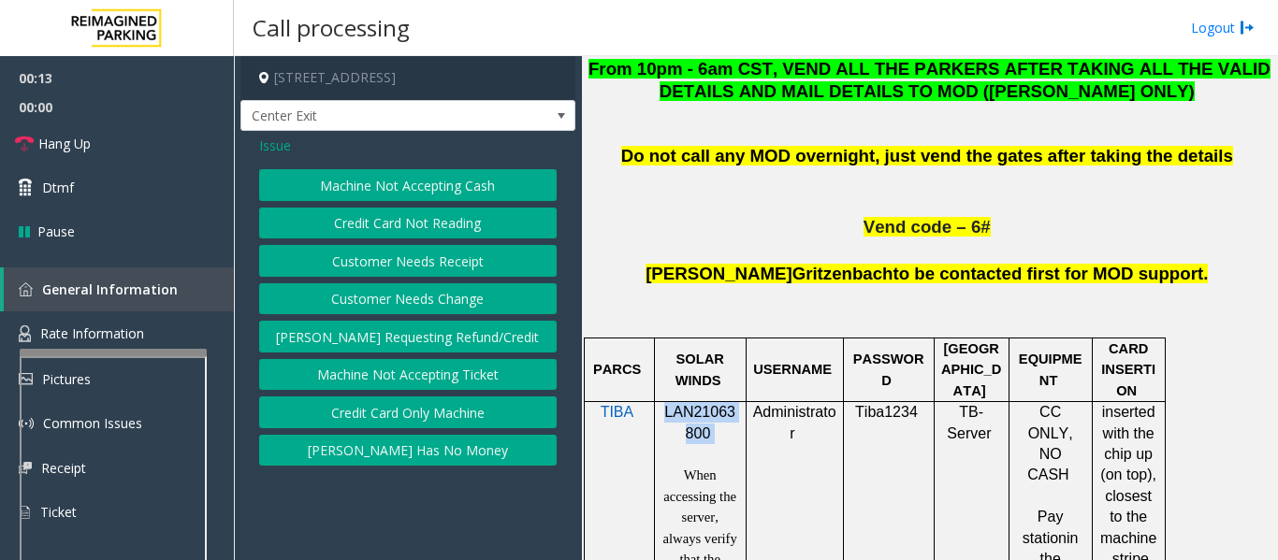
click at [436, 186] on button "Machine Not Accepting Cash" at bounding box center [407, 185] width 297 height 32
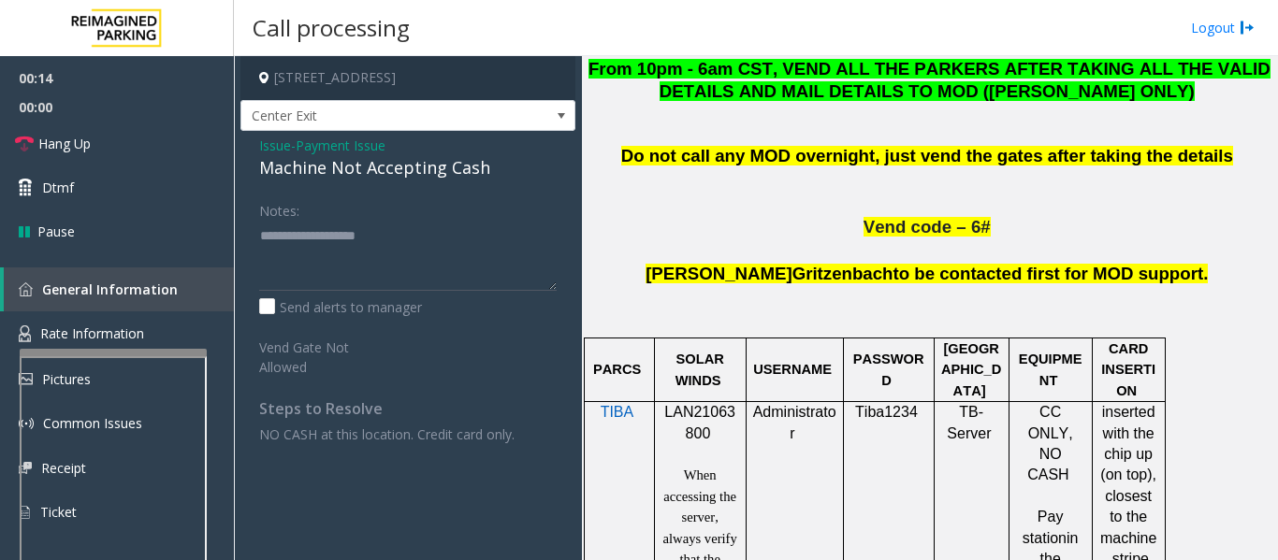
click at [275, 145] on span "Issue" at bounding box center [275, 146] width 32 height 20
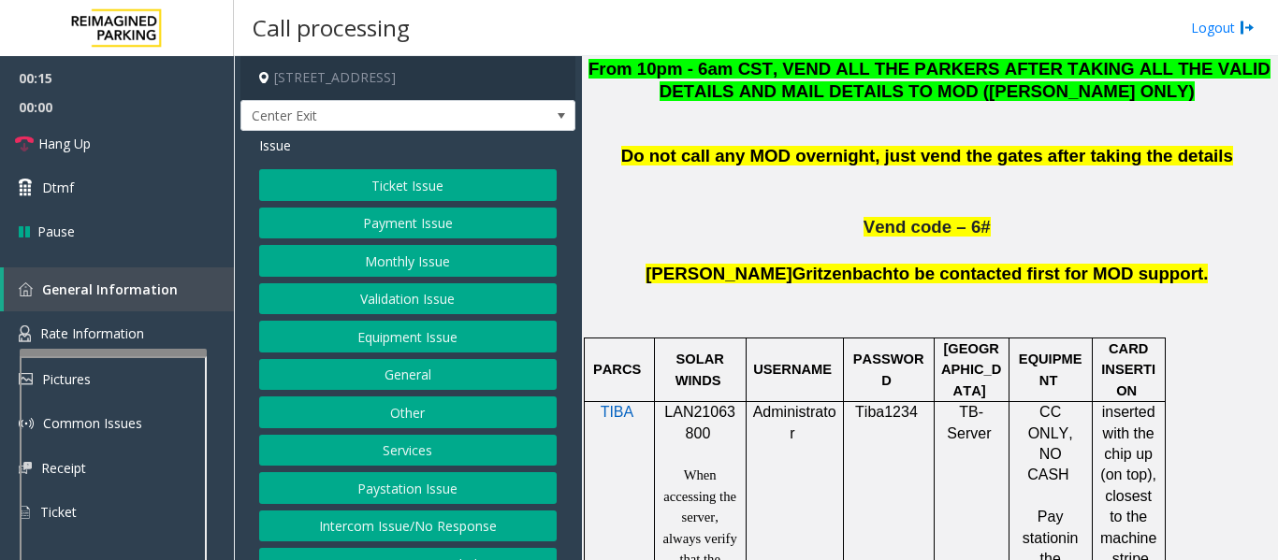
click at [423, 226] on button "Payment Issue" at bounding box center [407, 224] width 297 height 32
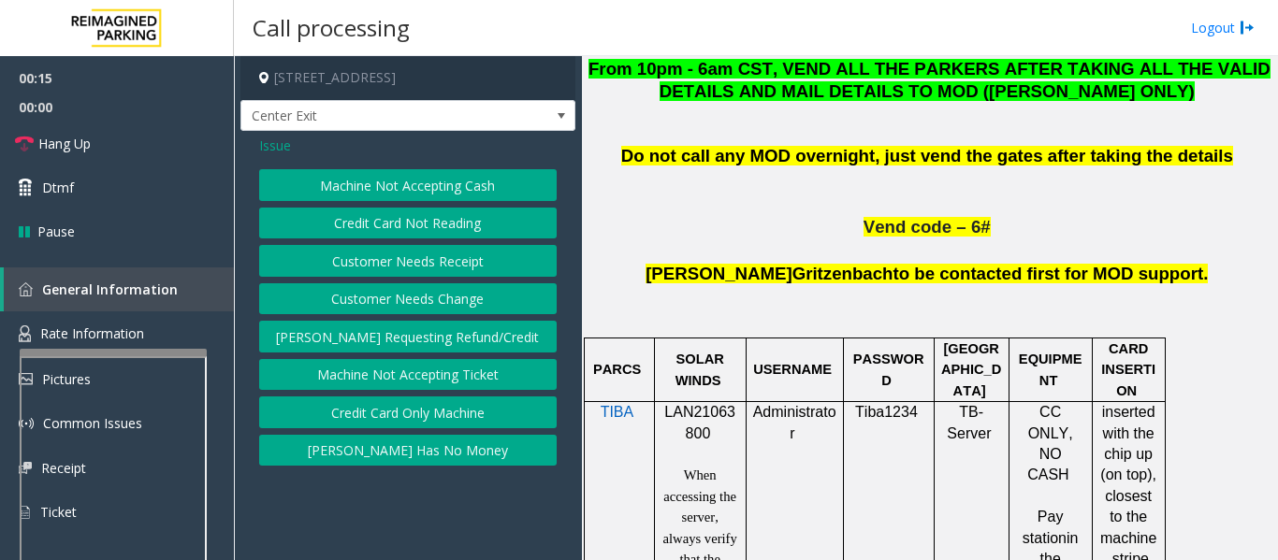
click at [455, 223] on button "Credit Card Not Reading" at bounding box center [407, 224] width 297 height 32
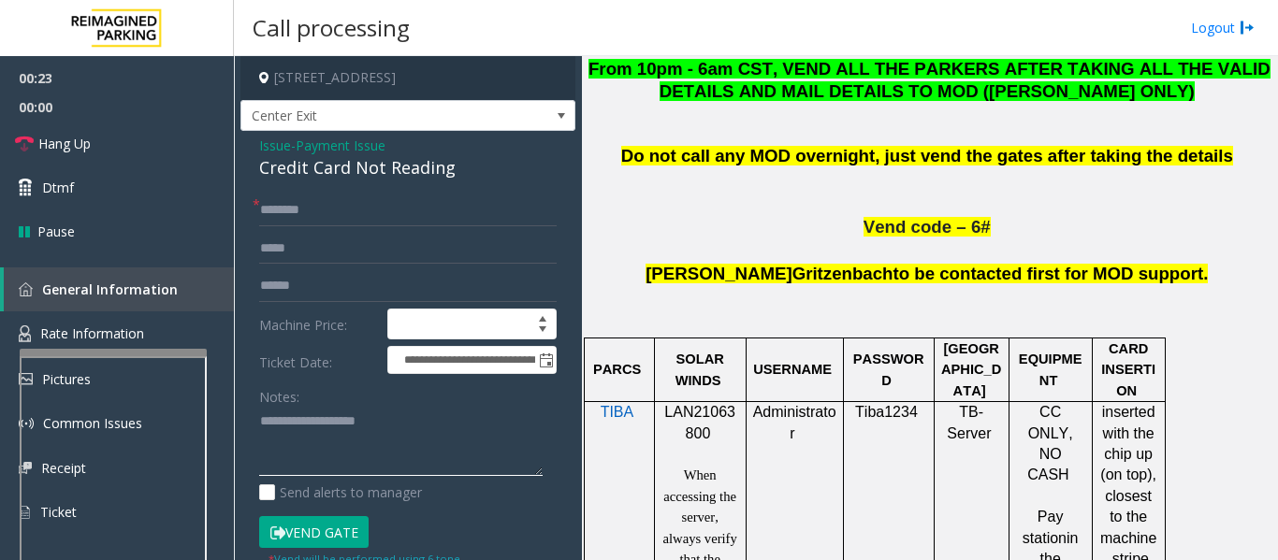
click at [419, 428] on textarea at bounding box center [400, 442] width 283 height 70
paste textarea "**********"
click at [402, 166] on div "Credit Card Not Reading" at bounding box center [407, 167] width 297 height 25
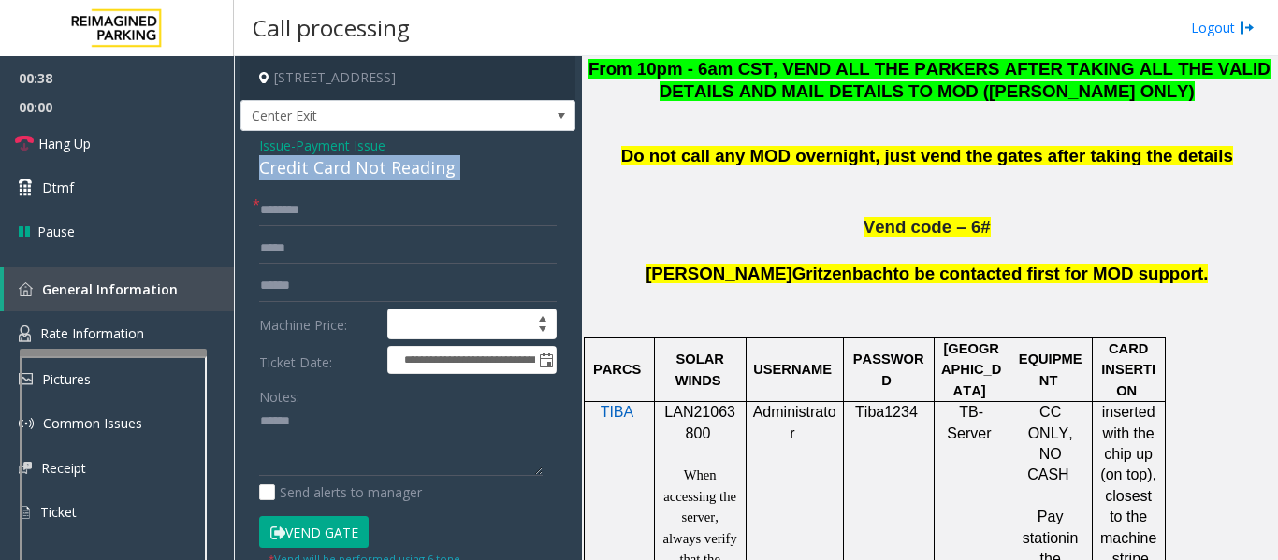
click at [402, 166] on div "Credit Card Not Reading" at bounding box center [407, 167] width 297 height 25
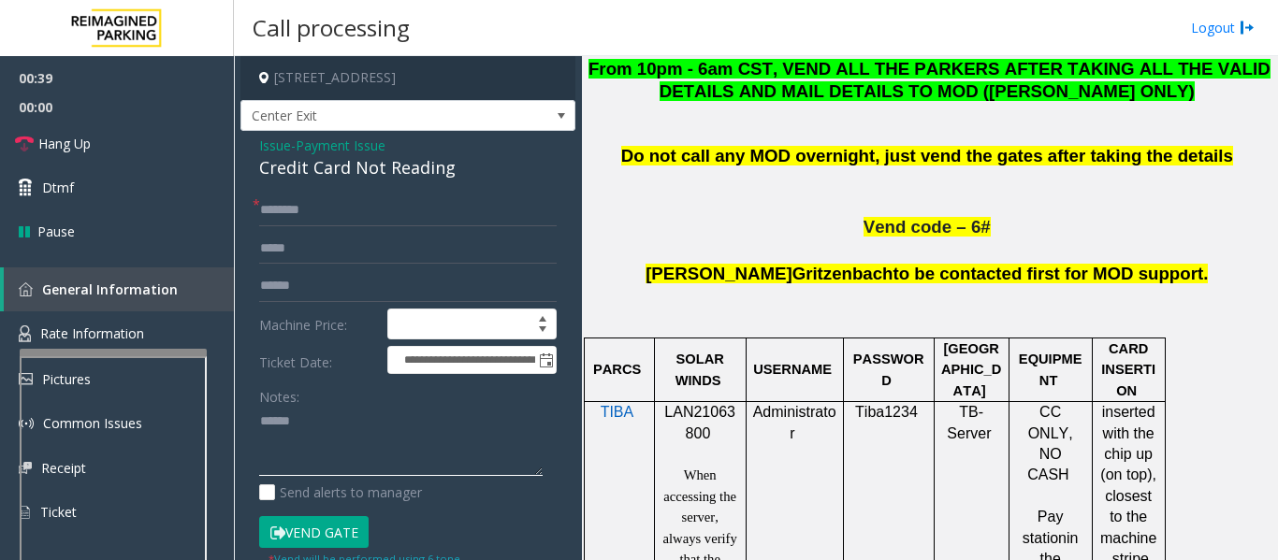
click at [373, 439] on textarea at bounding box center [400, 442] width 283 height 70
paste textarea "**********"
click at [320, 445] on textarea at bounding box center [400, 442] width 283 height 70
click at [377, 450] on textarea at bounding box center [400, 442] width 283 height 70
type textarea "**********"
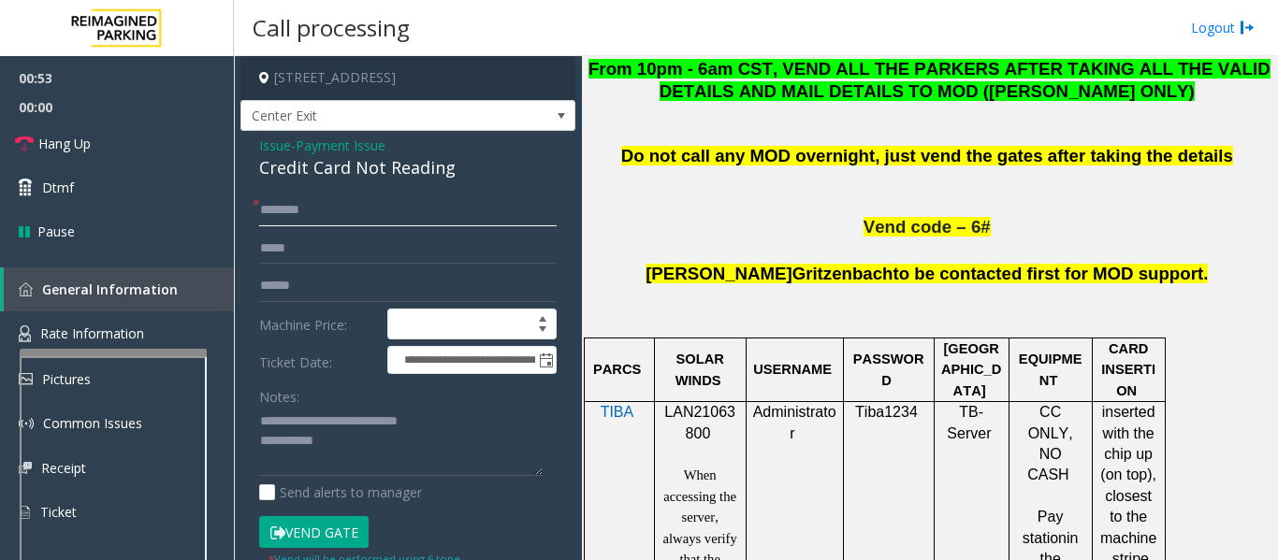
click at [342, 209] on input "text" at bounding box center [407, 211] width 297 height 32
type input "**"
click at [409, 463] on textarea at bounding box center [400, 442] width 283 height 70
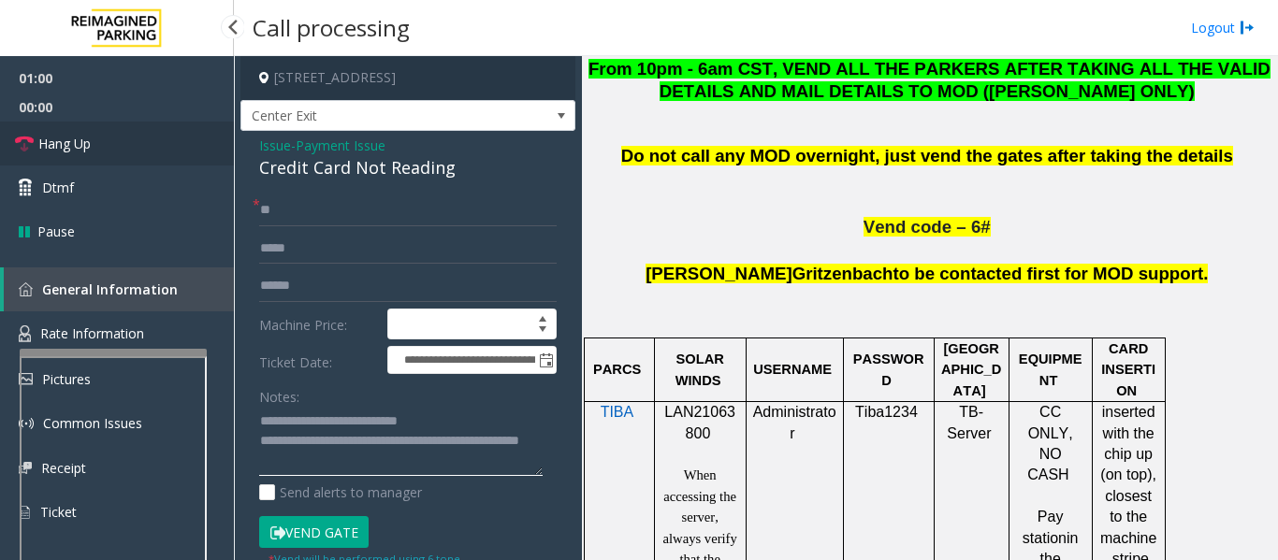
type textarea "**********"
click at [155, 132] on link "Hang Up" at bounding box center [117, 144] width 234 height 44
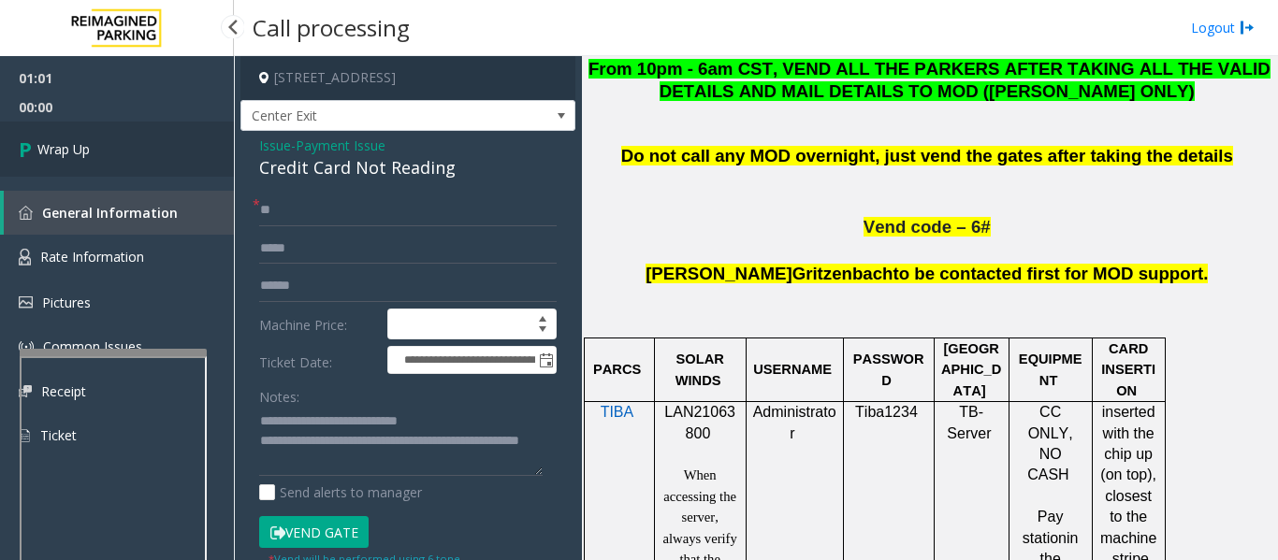
click at [117, 131] on link "Wrap Up" at bounding box center [117, 149] width 234 height 55
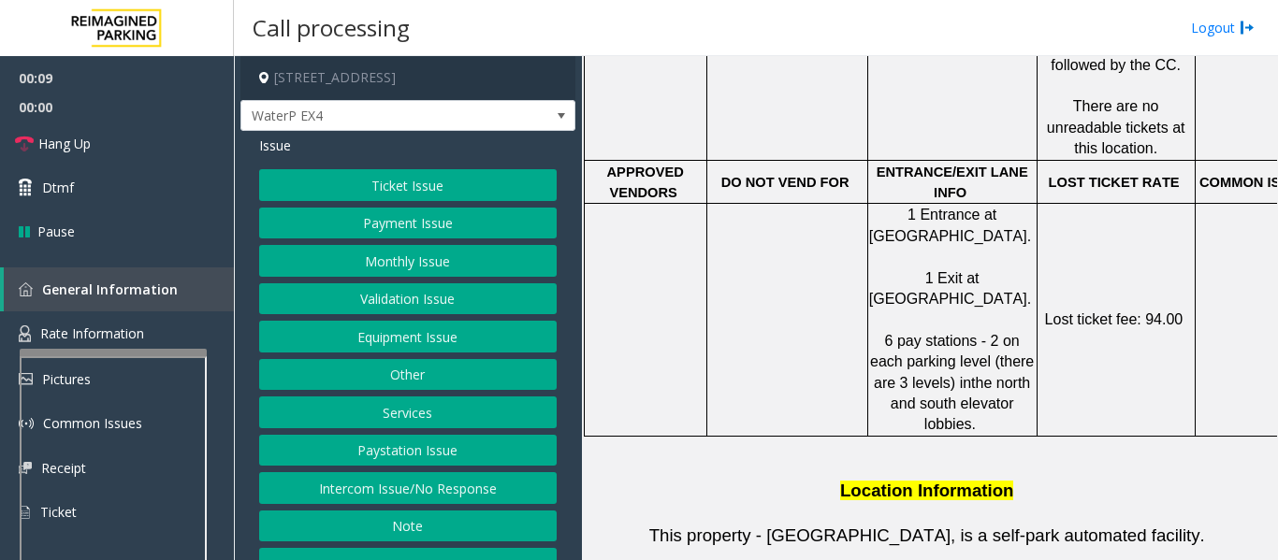
scroll to position [1029, 0]
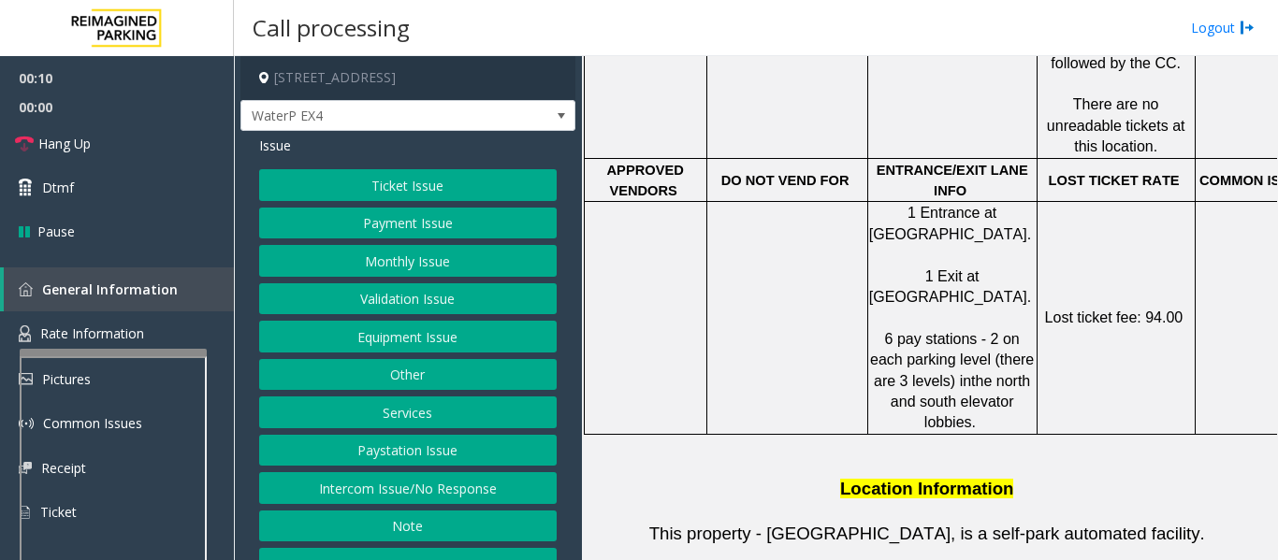
click at [459, 477] on button "Intercom Issue/No Response" at bounding box center [407, 488] width 297 height 32
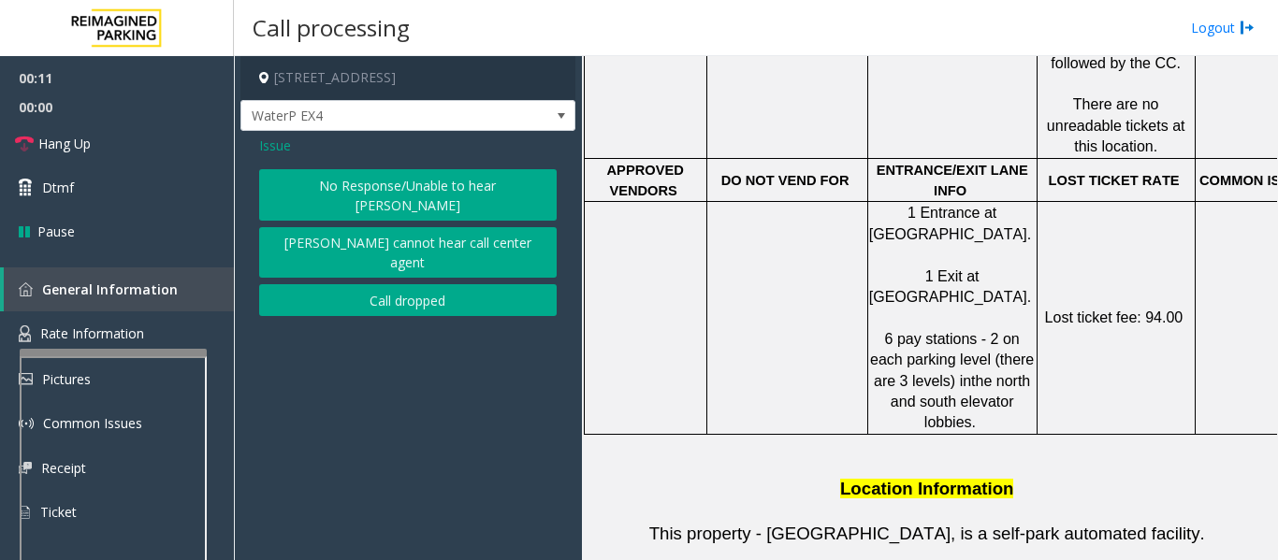
click at [472, 189] on button "No Response/Unable to hear [PERSON_NAME]" at bounding box center [407, 194] width 297 height 51
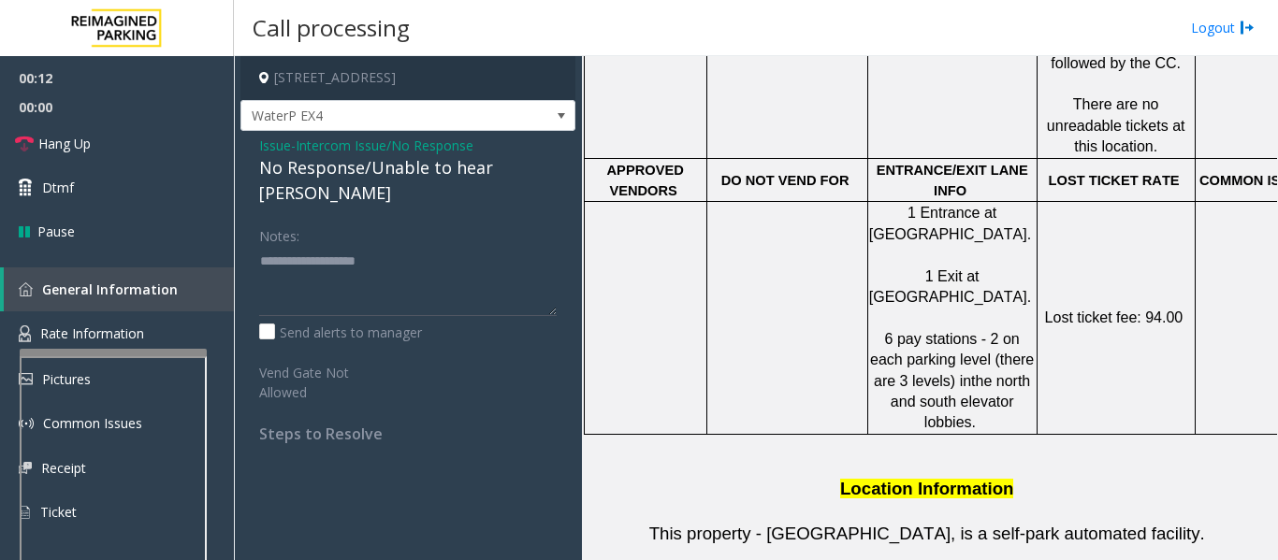
click at [444, 169] on div "No Response/Unable to hear [PERSON_NAME]" at bounding box center [407, 180] width 297 height 51
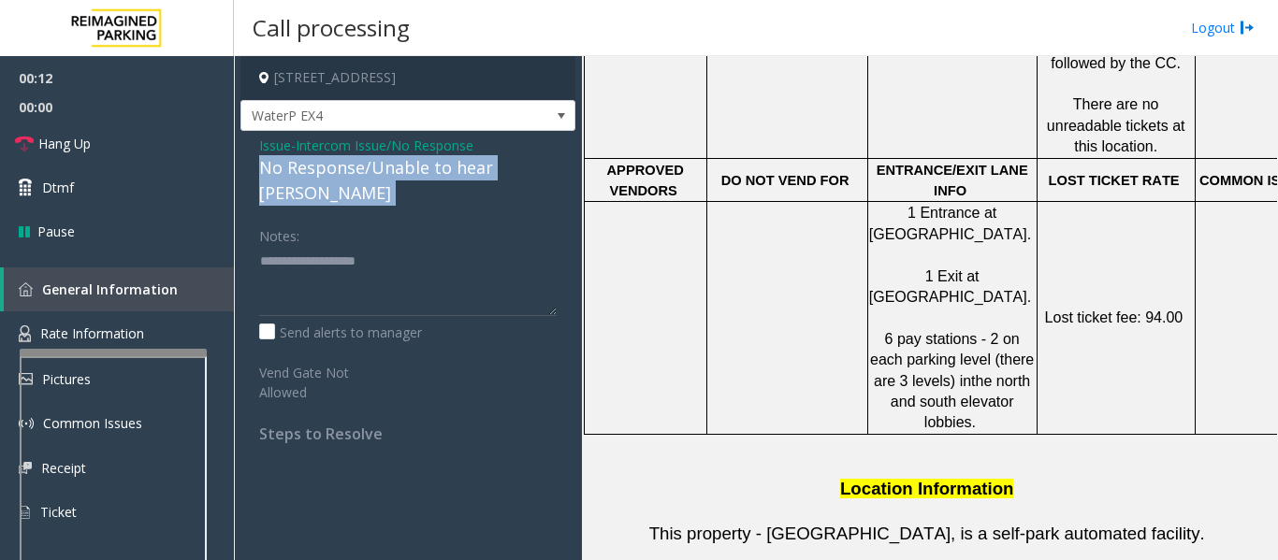
click at [444, 169] on div "No Response/Unable to hear [PERSON_NAME]" at bounding box center [407, 180] width 297 height 51
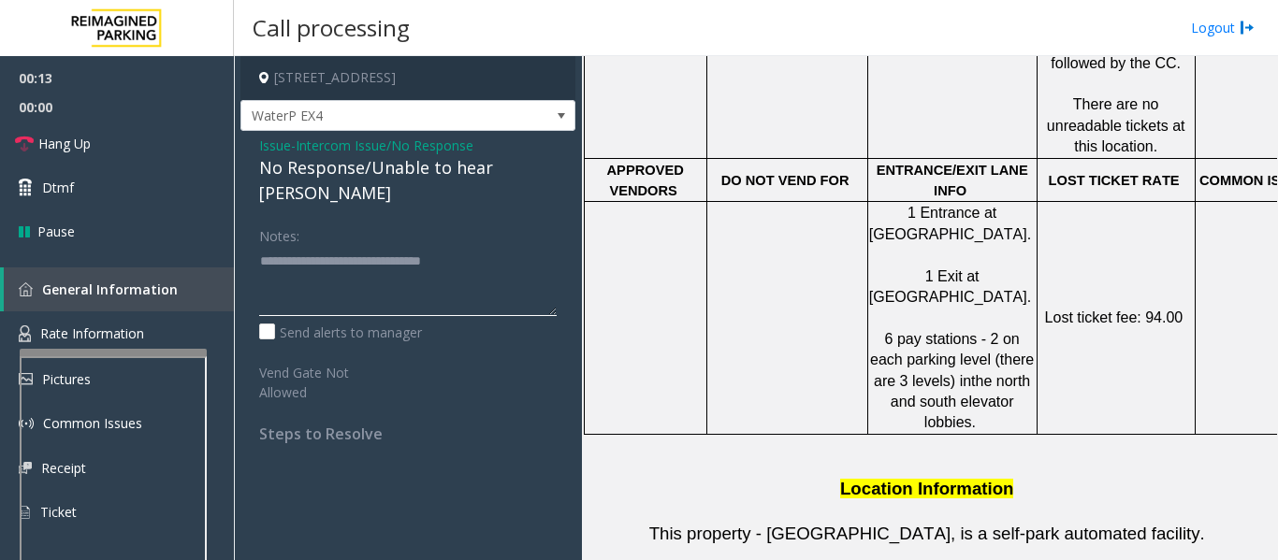
type textarea "**********"
click at [497, 220] on div "Notes:" at bounding box center [407, 268] width 297 height 96
click at [56, 131] on link "Hang Up" at bounding box center [117, 144] width 234 height 44
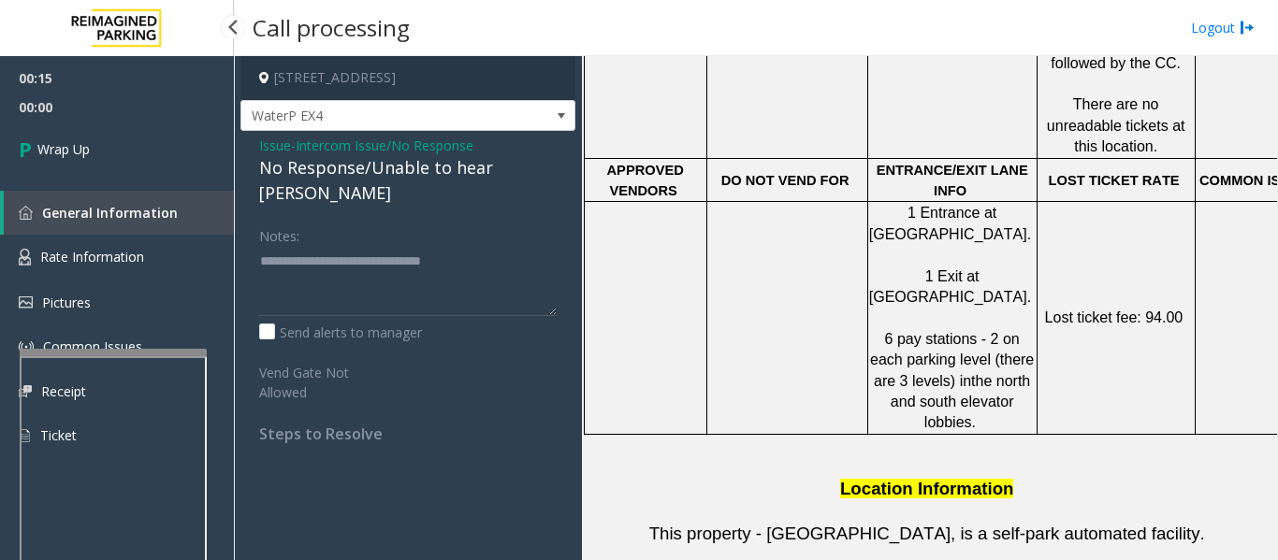
click at [50, 121] on span "00:00" at bounding box center [117, 107] width 234 height 29
click at [57, 141] on span "Wrap Up" at bounding box center [63, 149] width 52 height 20
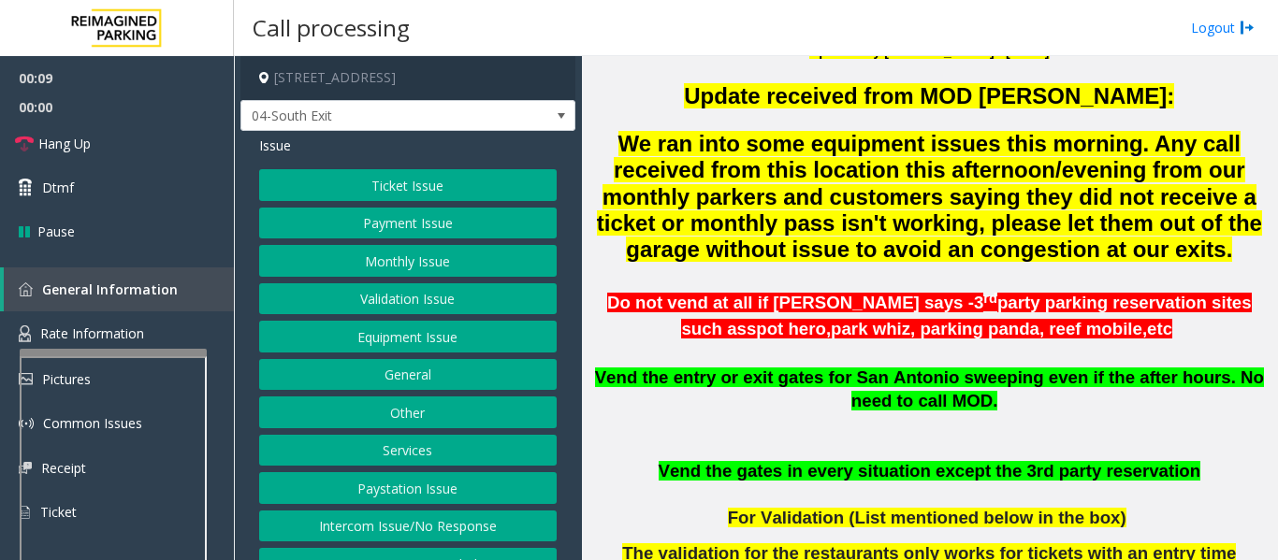
scroll to position [281, 0]
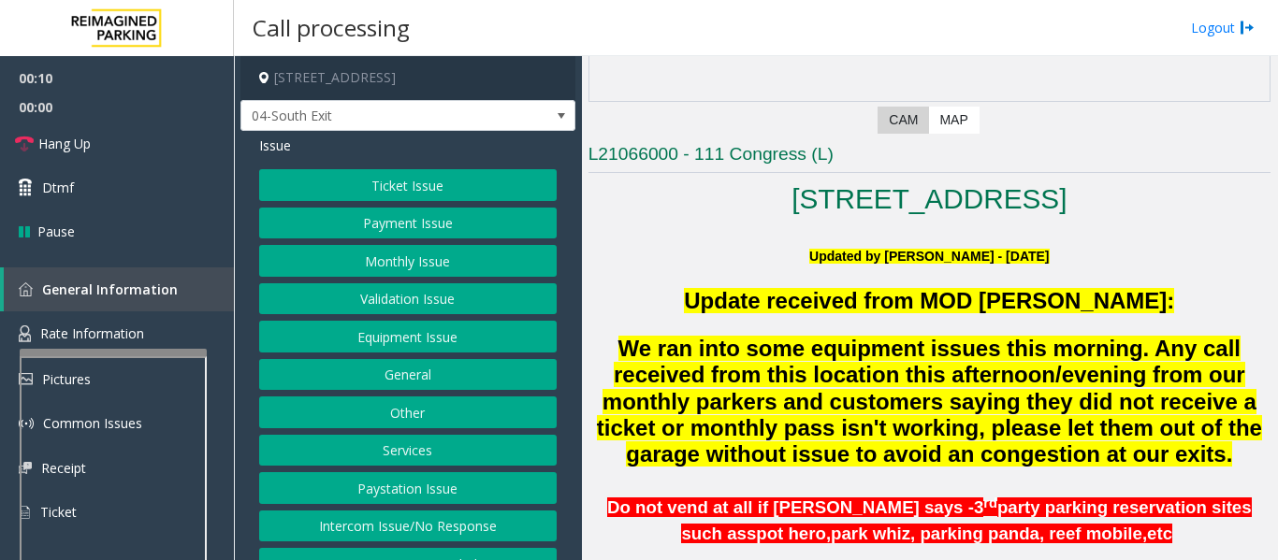
click at [408, 515] on button "Intercom Issue/No Response" at bounding box center [407, 527] width 297 height 32
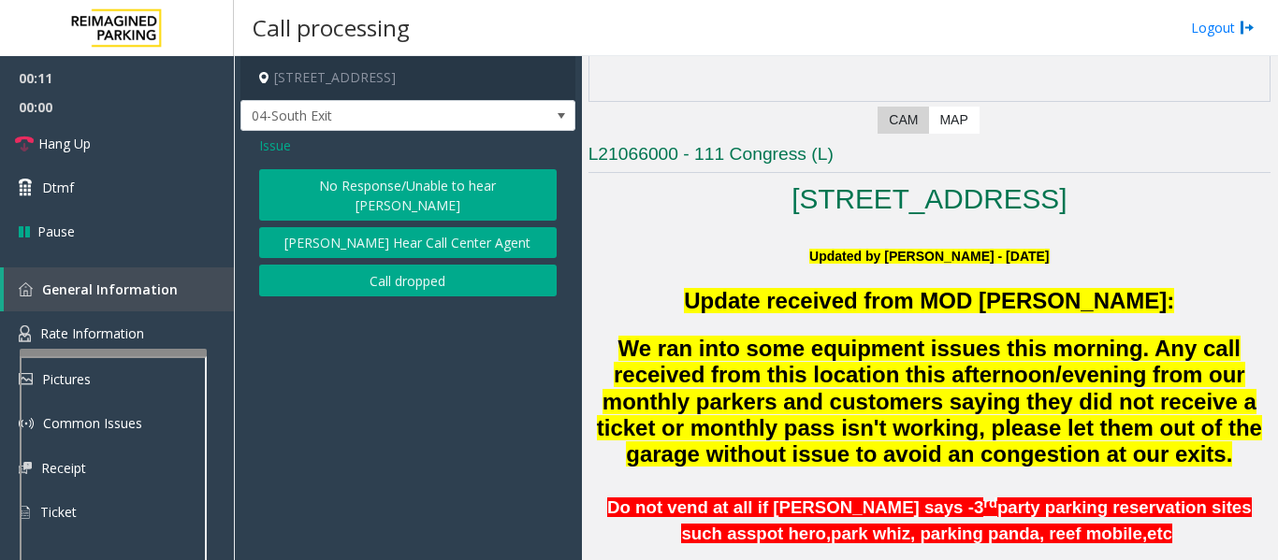
click at [401, 186] on button "No Response/Unable to hear [PERSON_NAME]" at bounding box center [407, 194] width 297 height 51
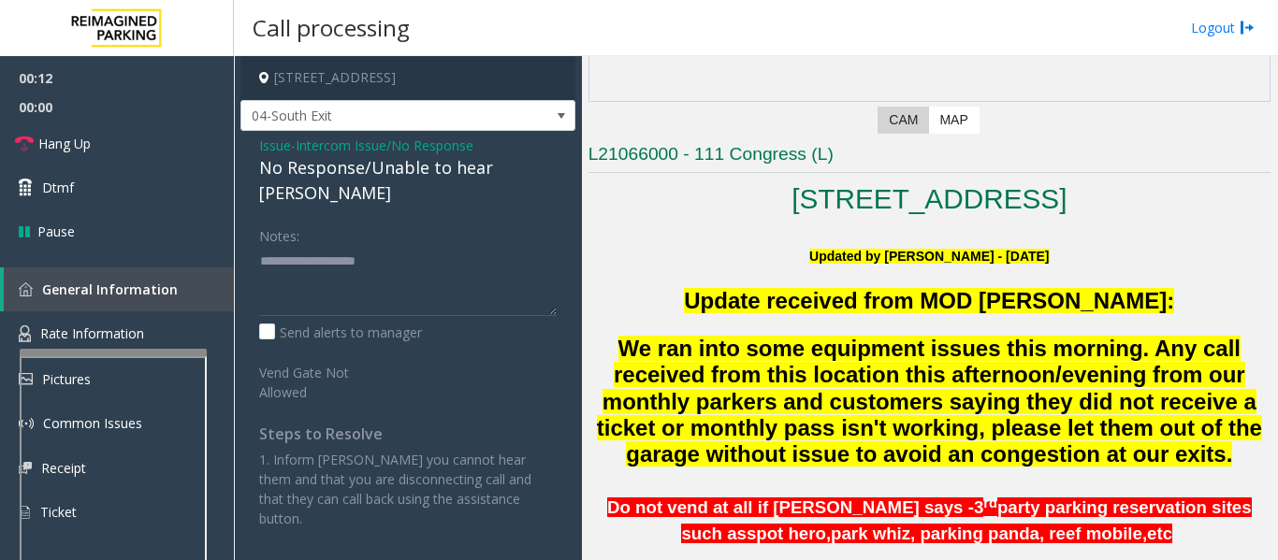
click at [399, 162] on div "No Response/Unable to hear [PERSON_NAME]" at bounding box center [407, 180] width 297 height 51
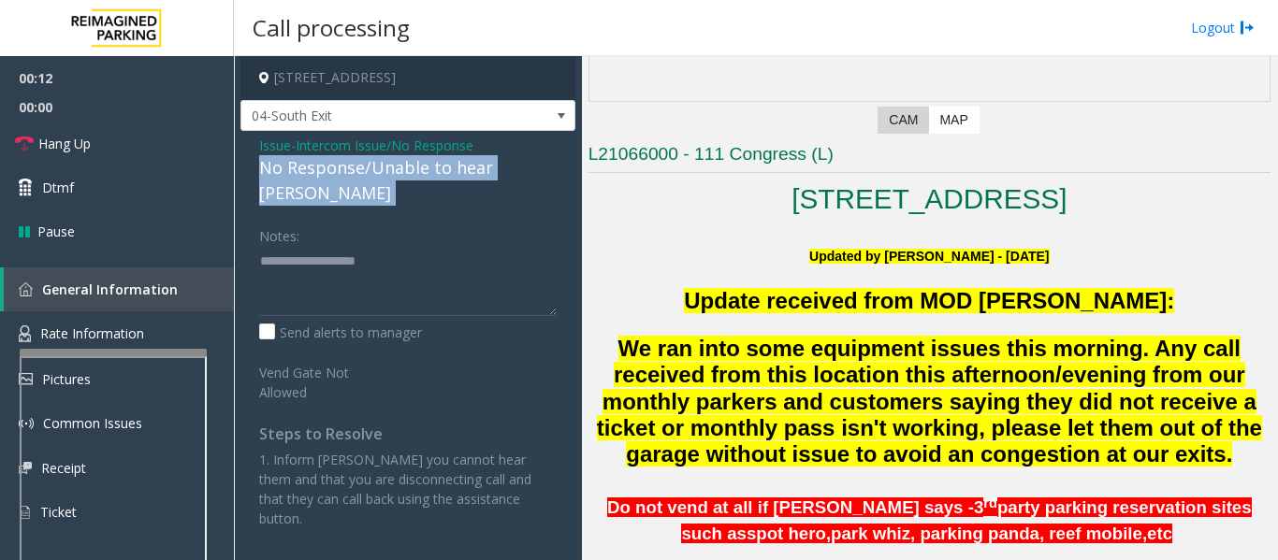
click at [399, 162] on div "No Response/Unable to hear [PERSON_NAME]" at bounding box center [407, 180] width 297 height 51
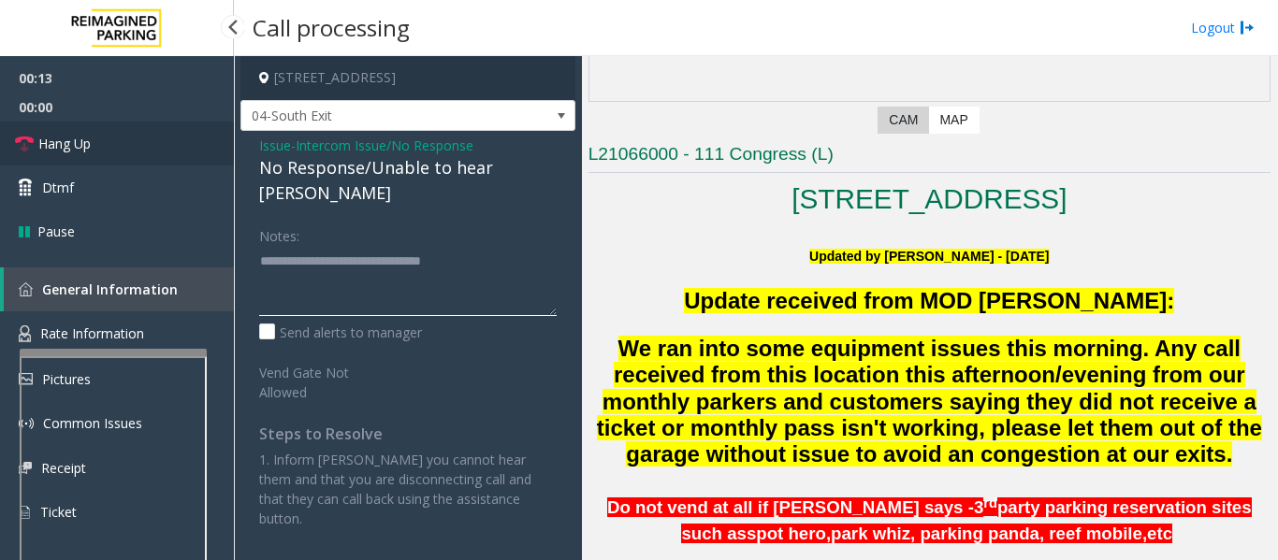
type textarea "**********"
click at [178, 144] on link "Hang Up" at bounding box center [117, 144] width 234 height 44
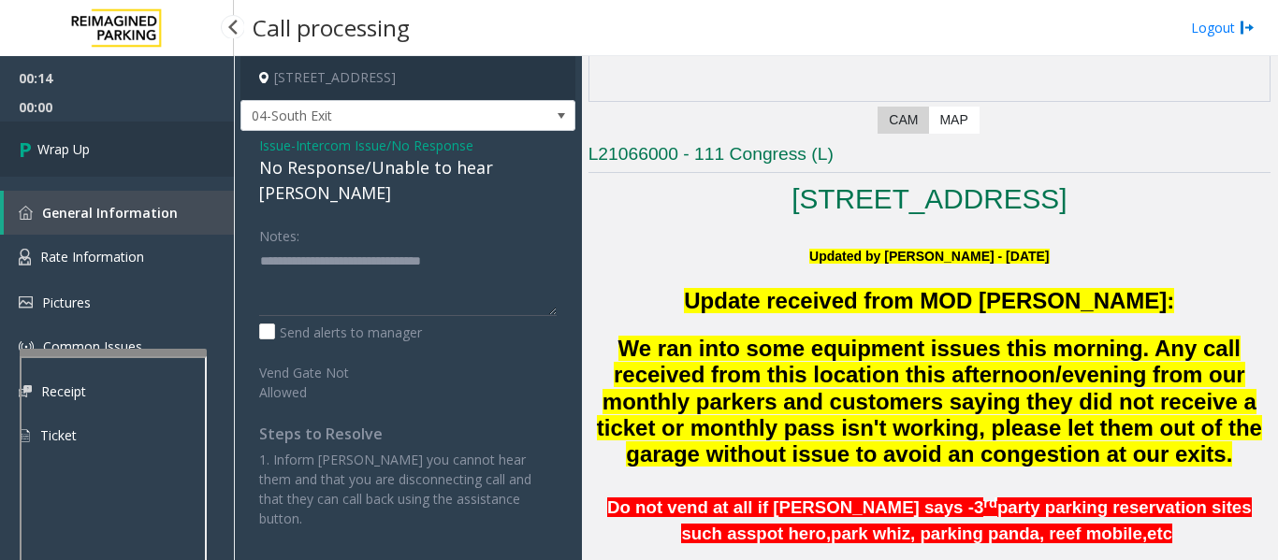
click at [47, 159] on link "Wrap Up" at bounding box center [117, 149] width 234 height 55
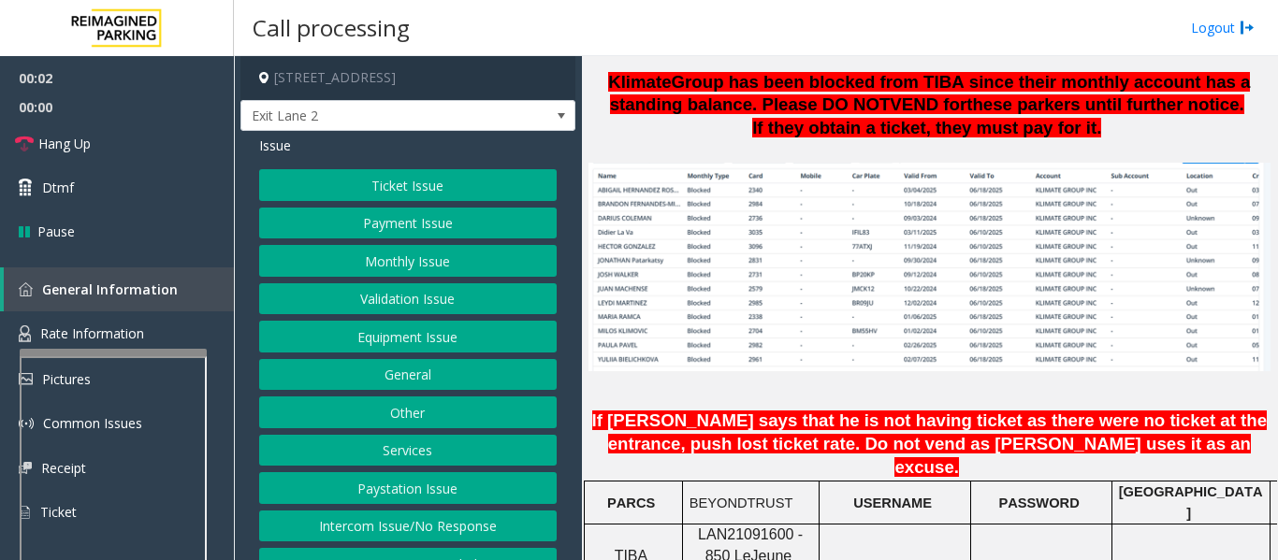
scroll to position [1497, 0]
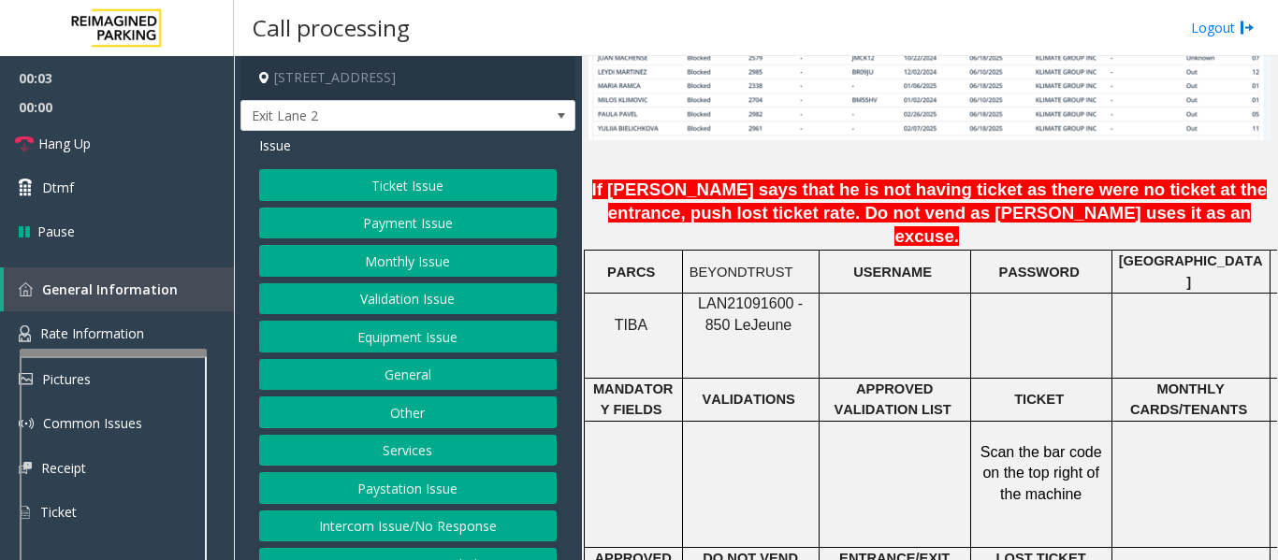
click at [738, 296] on span "LAN21091600 - 850 Le" at bounding box center [750, 314] width 105 height 36
click at [364, 254] on button "Monthly Issue" at bounding box center [407, 261] width 297 height 32
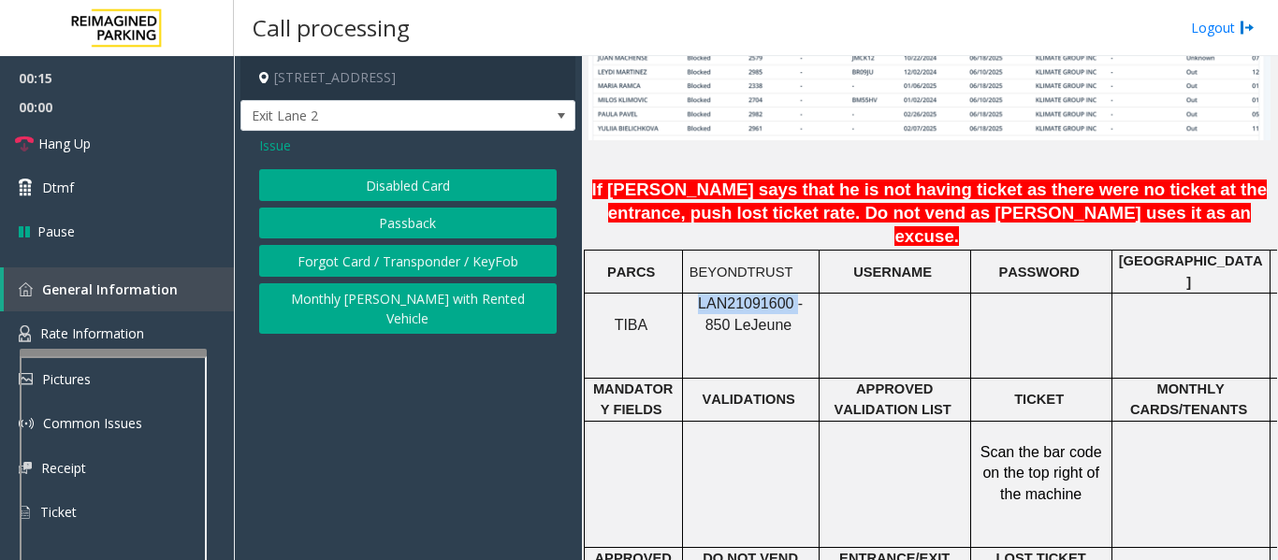
click at [409, 189] on button "Disabled Card" at bounding box center [407, 185] width 297 height 32
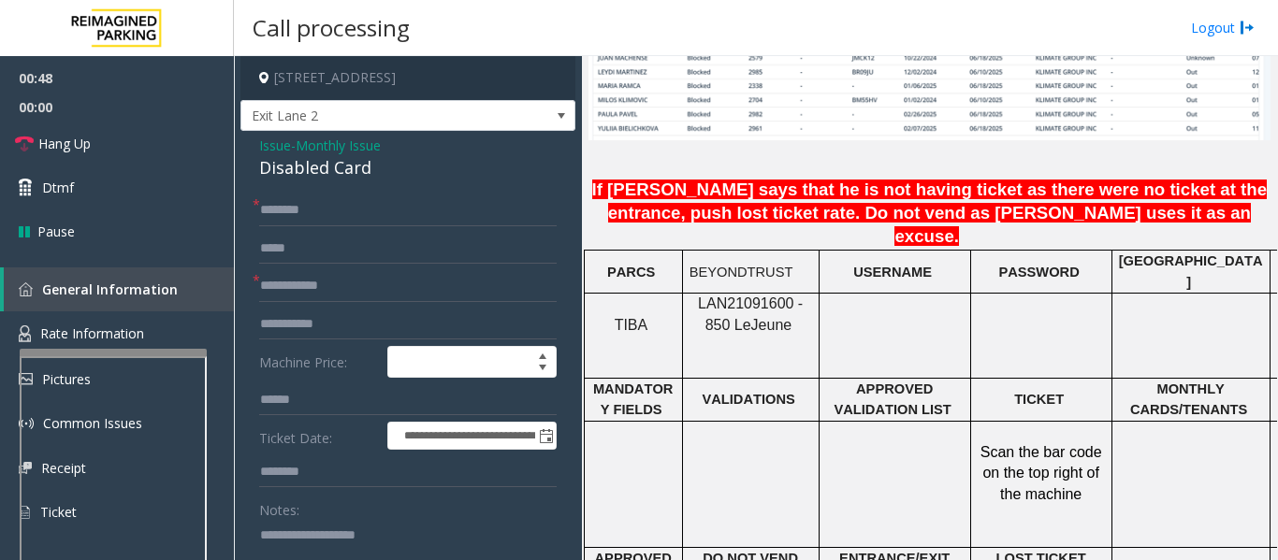
click at [279, 145] on span "Issue" at bounding box center [275, 146] width 32 height 20
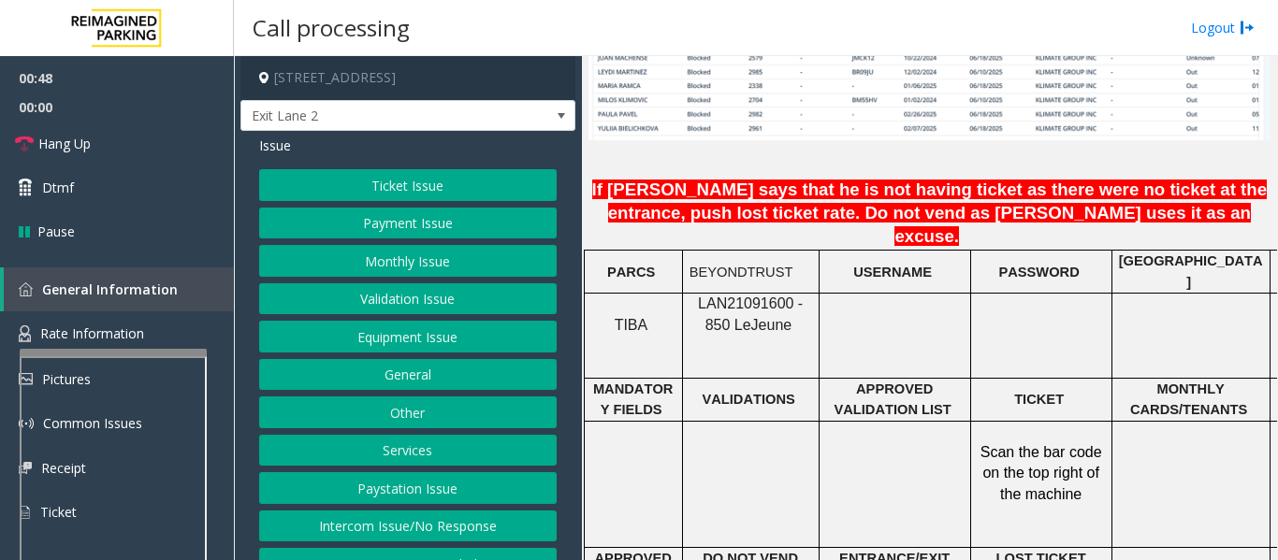
click at [326, 252] on button "Monthly Issue" at bounding box center [407, 261] width 297 height 32
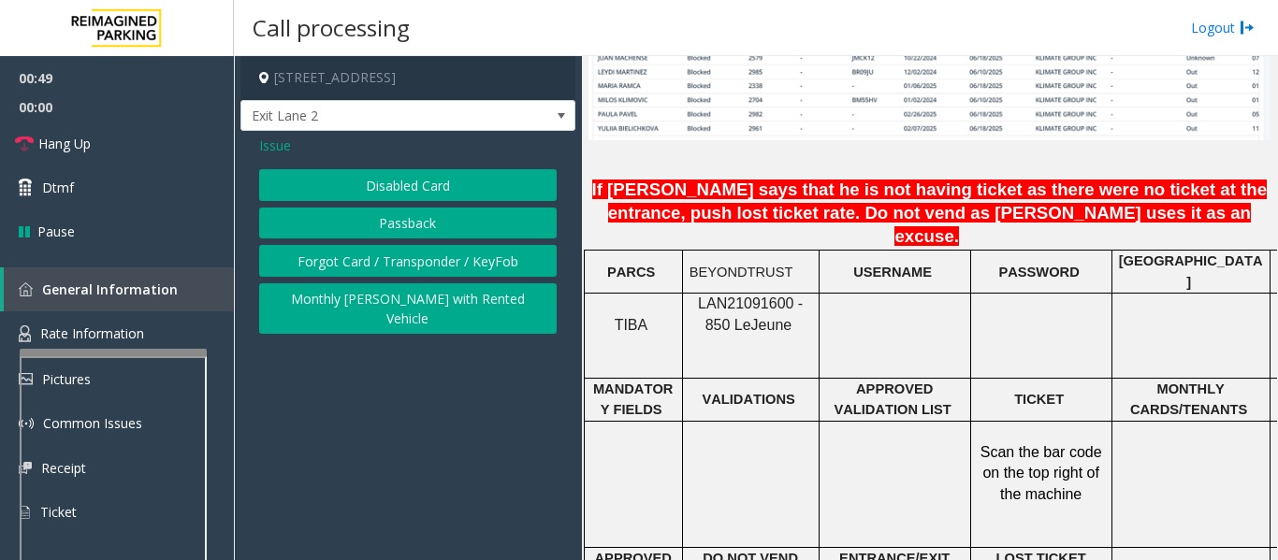
click at [376, 233] on button "Passback" at bounding box center [407, 224] width 297 height 32
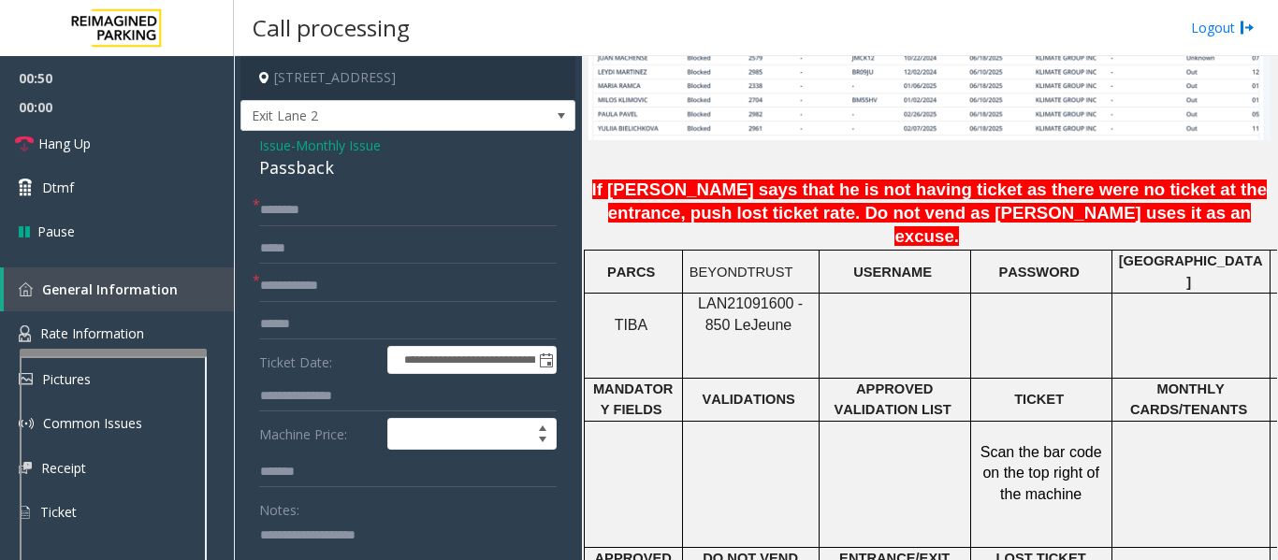
click at [294, 176] on div "Passback" at bounding box center [407, 167] width 297 height 25
click at [330, 521] on textarea at bounding box center [400, 555] width 283 height 70
paste textarea "********"
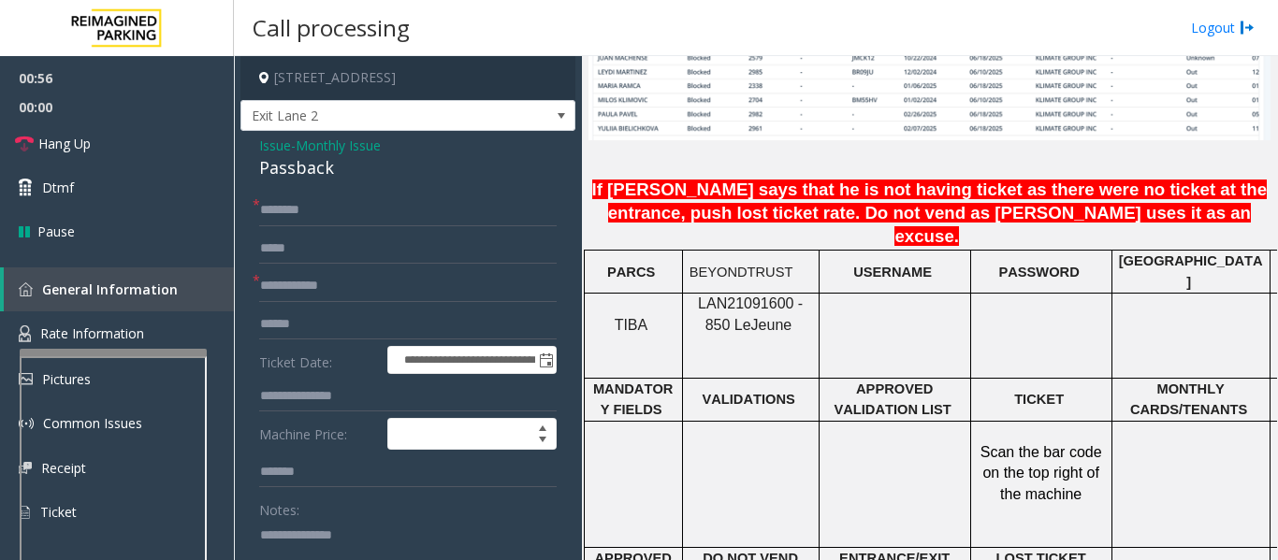
scroll to position [4, 0]
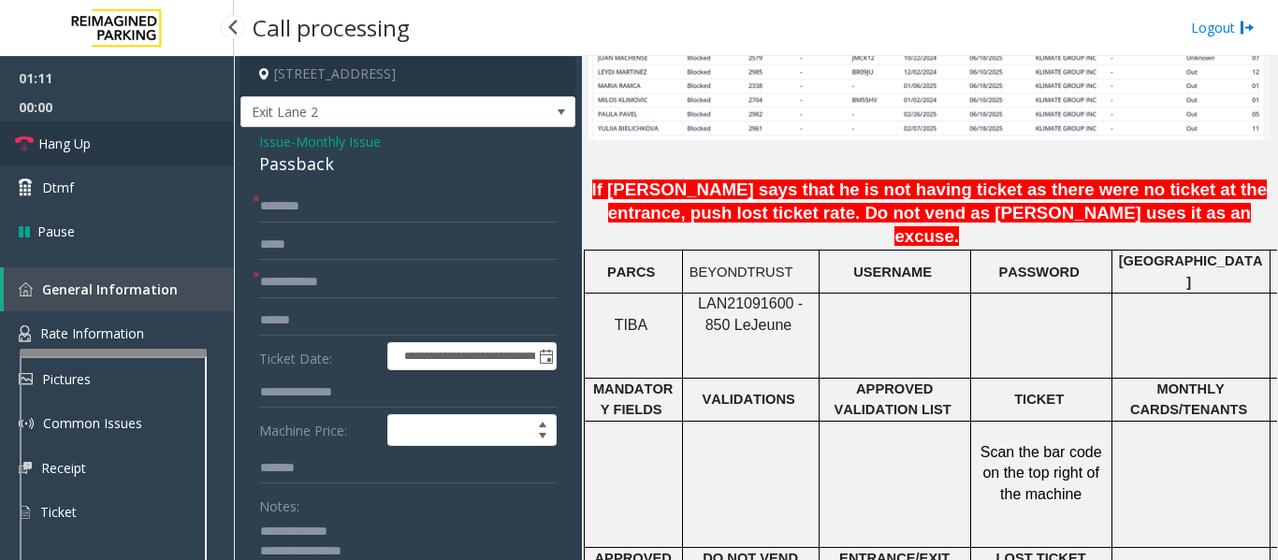
type textarea "**********"
click at [66, 153] on link "Hang Up" at bounding box center [117, 144] width 234 height 44
click at [272, 199] on input "text" at bounding box center [407, 207] width 297 height 32
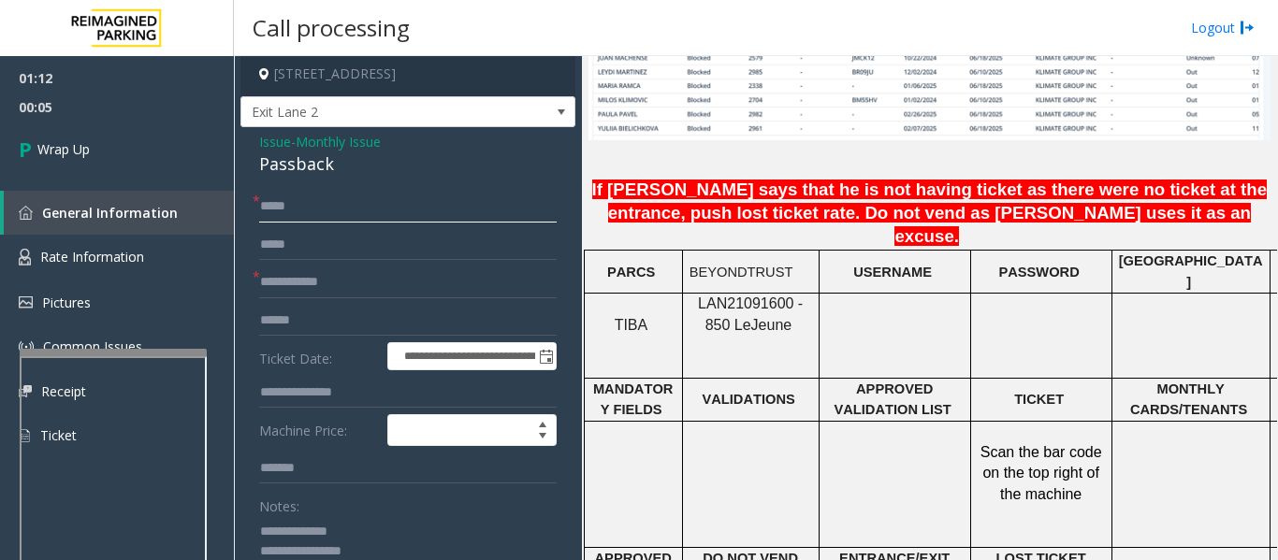
type input "*****"
click at [282, 287] on input "text" at bounding box center [407, 283] width 297 height 32
type input "****"
click at [379, 545] on textarea at bounding box center [400, 551] width 283 height 70
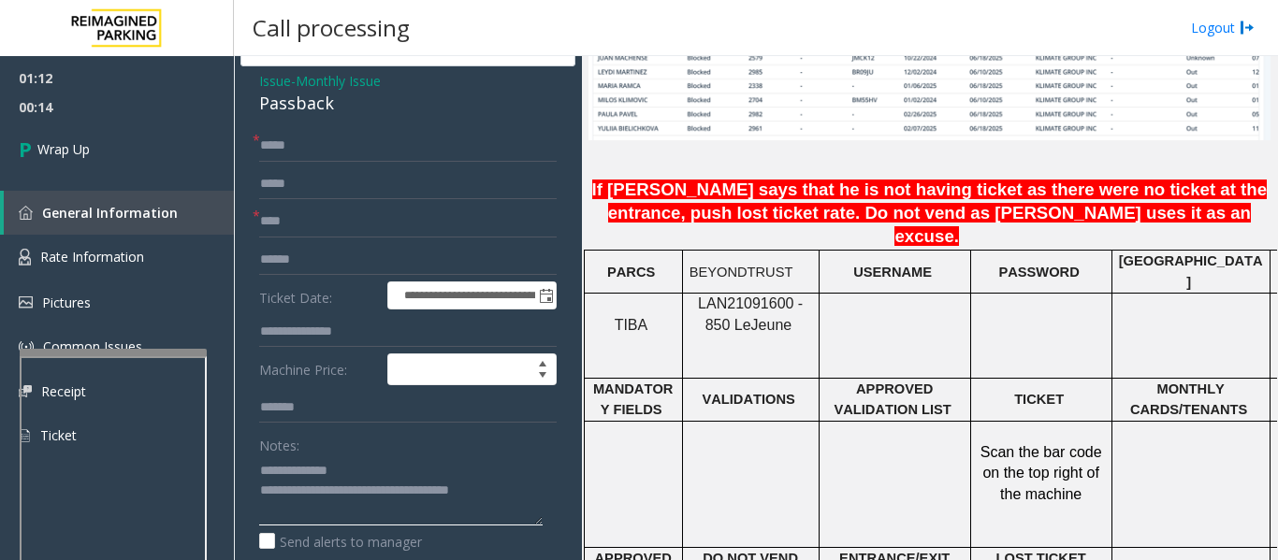
scroll to position [97, 0]
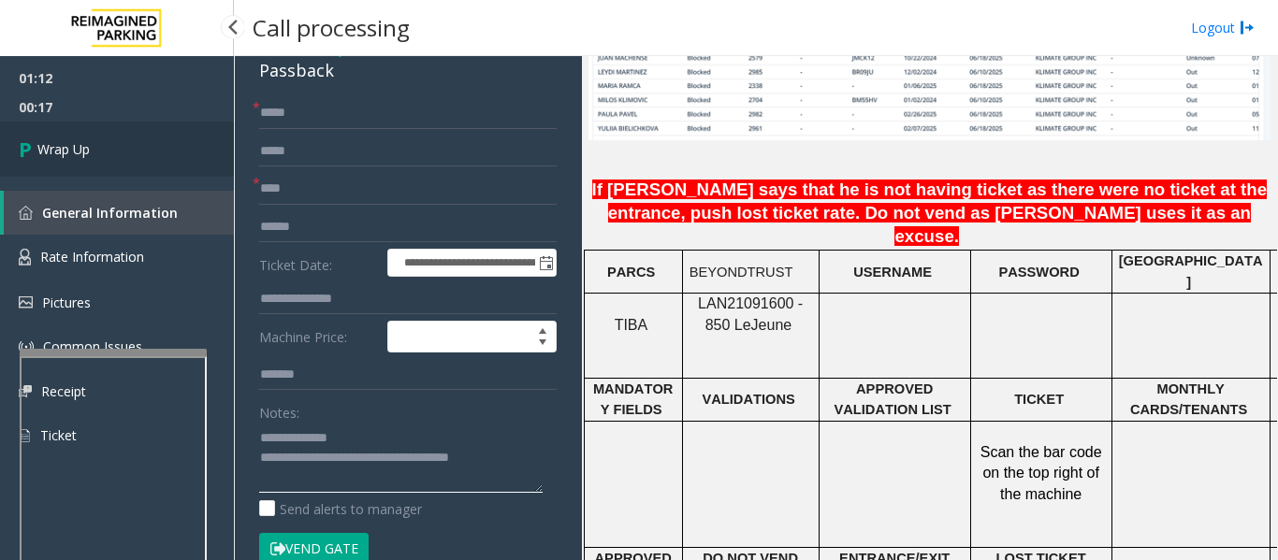
type textarea "**********"
click at [114, 164] on link "Wrap Up" at bounding box center [117, 149] width 234 height 55
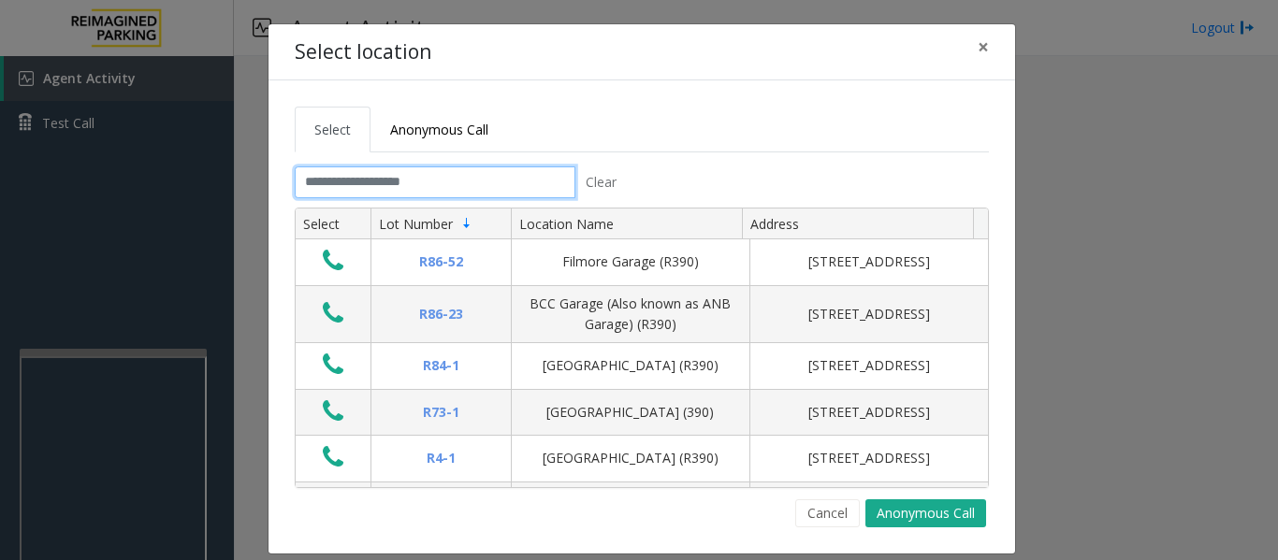
click at [467, 193] on input "text" at bounding box center [435, 183] width 281 height 32
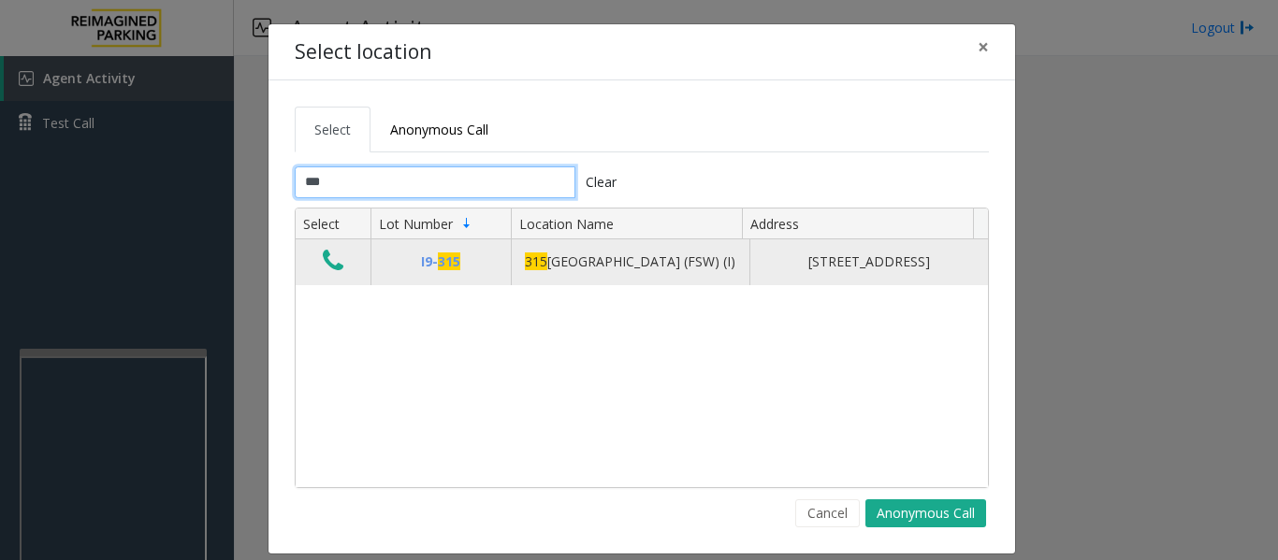
type input "***"
click at [333, 258] on icon "Data table" at bounding box center [333, 261] width 21 height 26
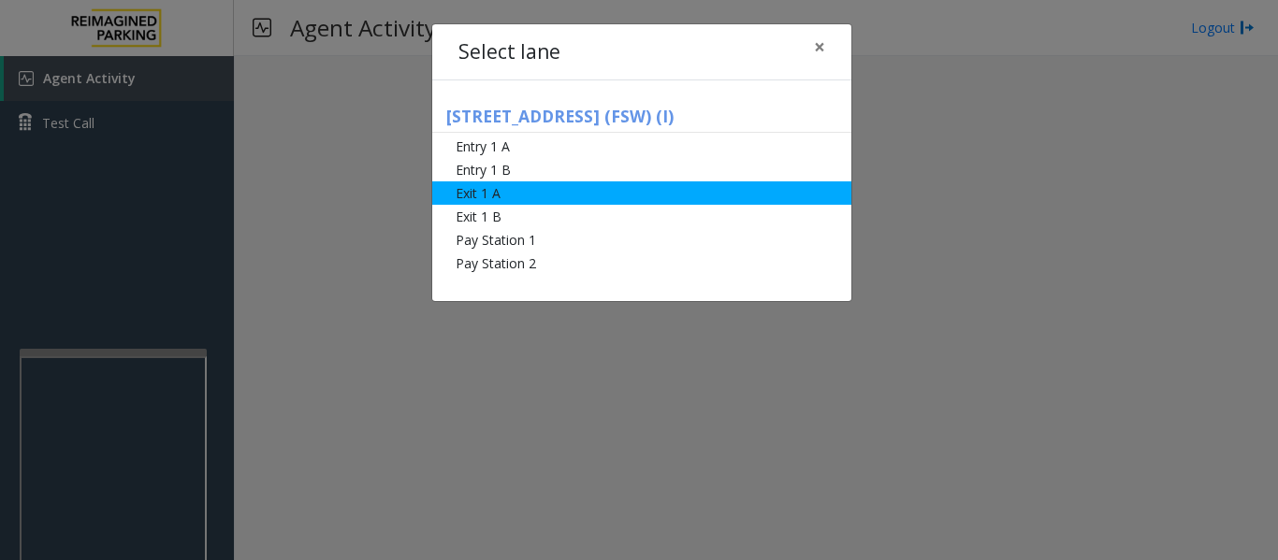
click at [516, 184] on li "Exit 1 A" at bounding box center [641, 192] width 419 height 23
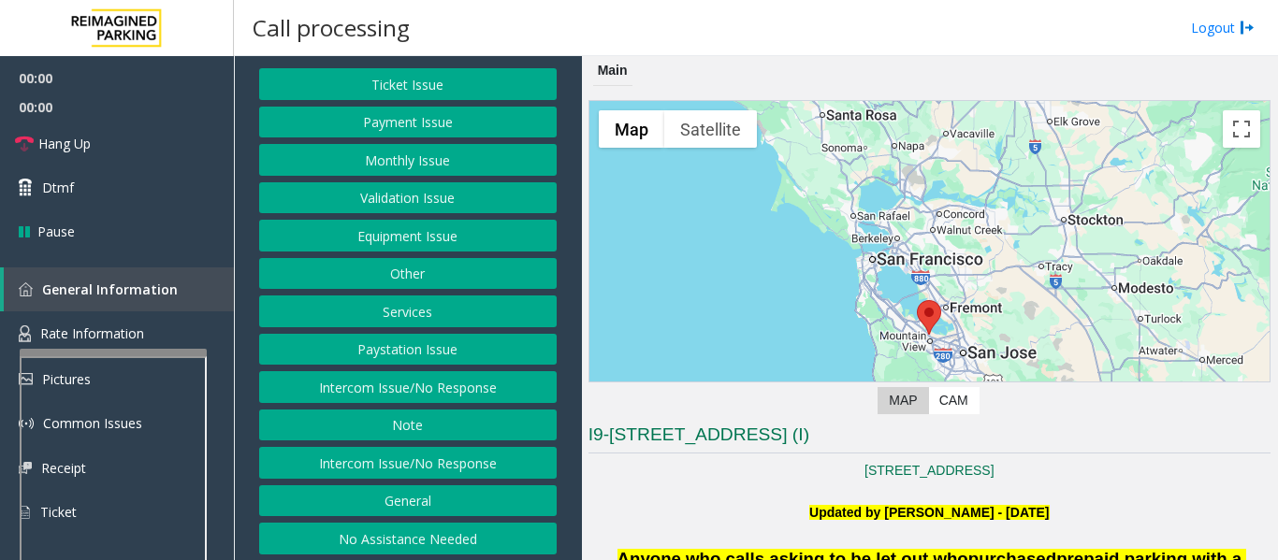
scroll to position [105, 0]
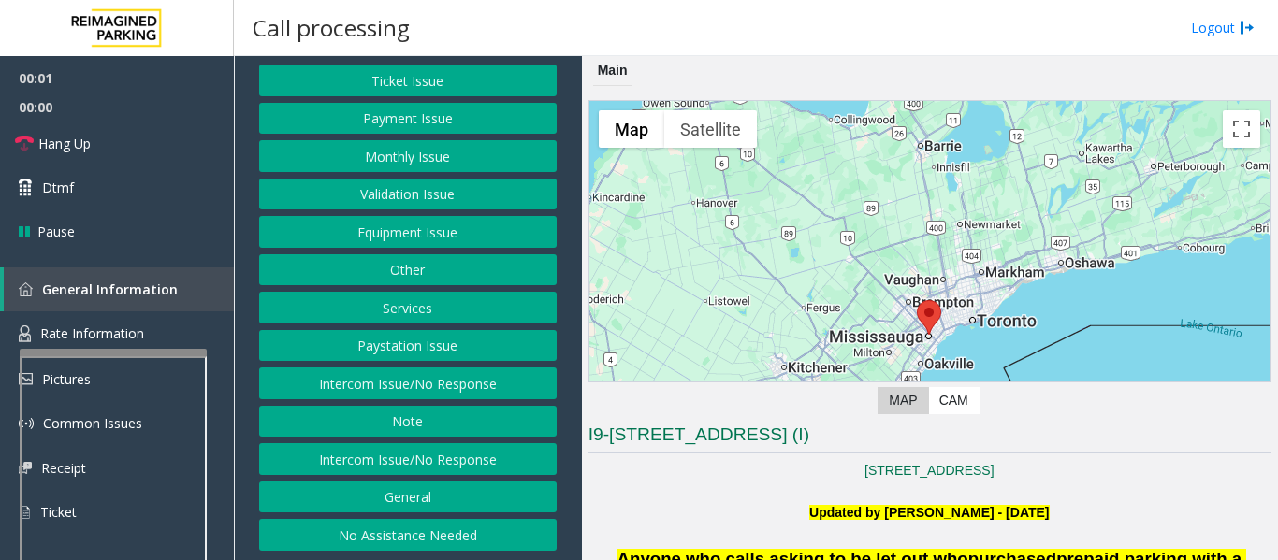
click at [447, 318] on button "Services" at bounding box center [407, 308] width 297 height 32
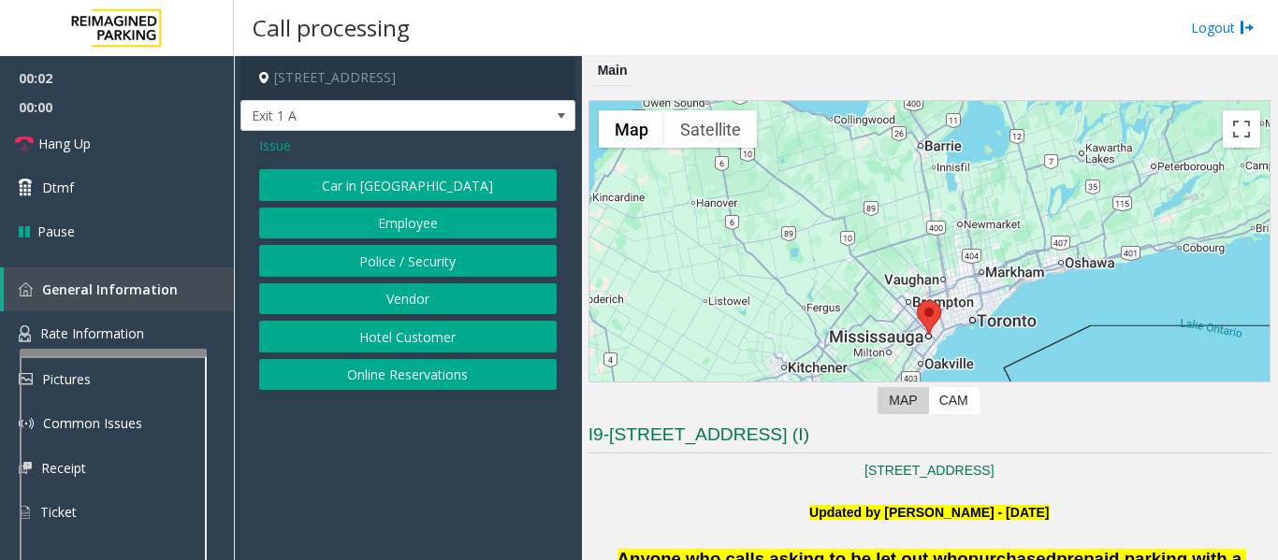
scroll to position [0, 0]
click at [435, 370] on button "Online Reservations" at bounding box center [407, 375] width 297 height 32
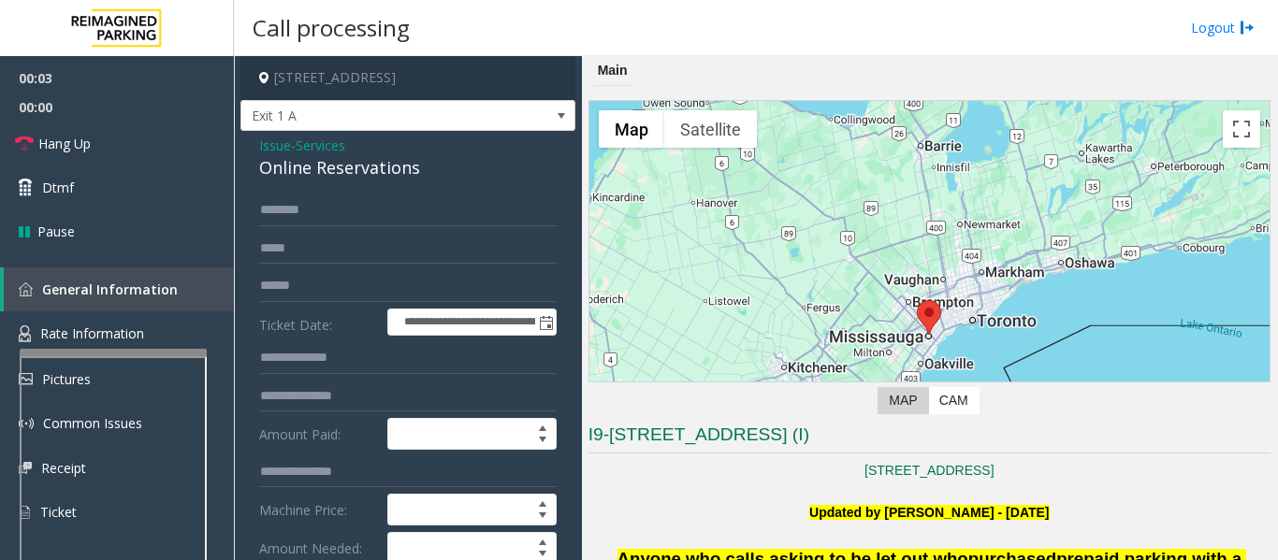
click at [324, 165] on div "Online Reservations" at bounding box center [407, 167] width 297 height 25
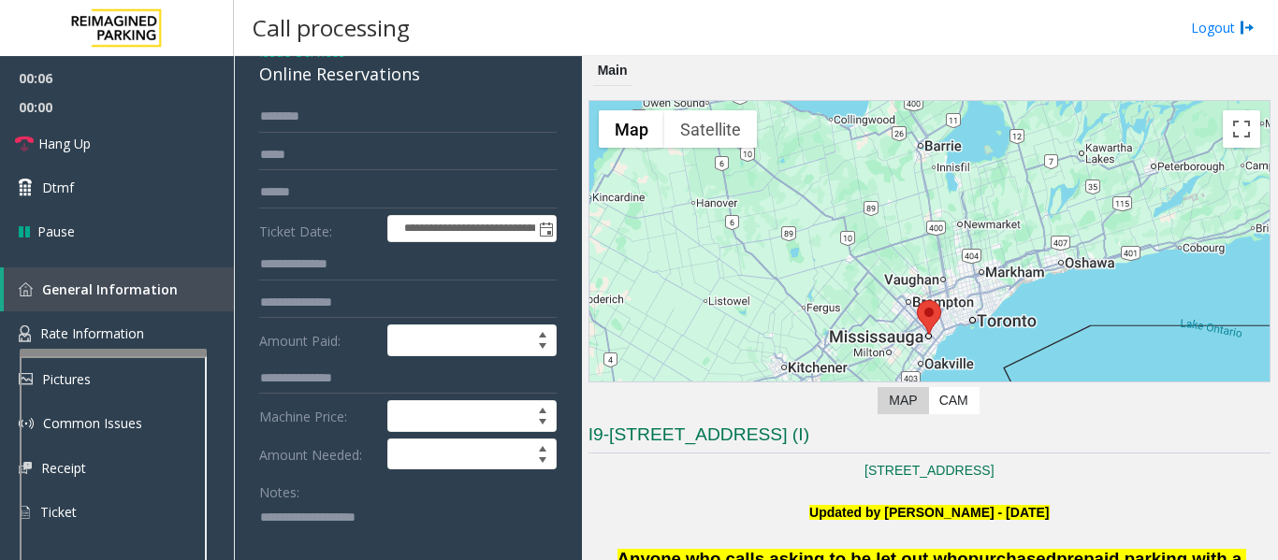
click at [344, 526] on textarea at bounding box center [400, 537] width 283 height 70
paste textarea "**********"
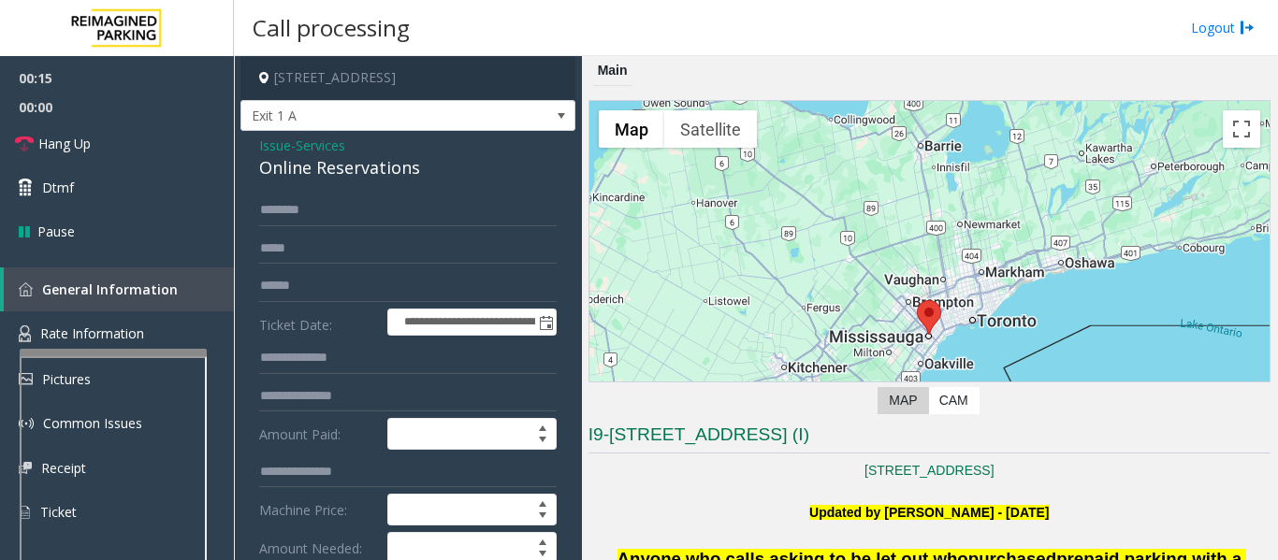
type textarea "**********"
click at [323, 282] on input "text" at bounding box center [407, 286] width 297 height 32
type input "*********"
drag, startPoint x: 366, startPoint y: 191, endPoint x: 356, endPoint y: 231, distance: 41.3
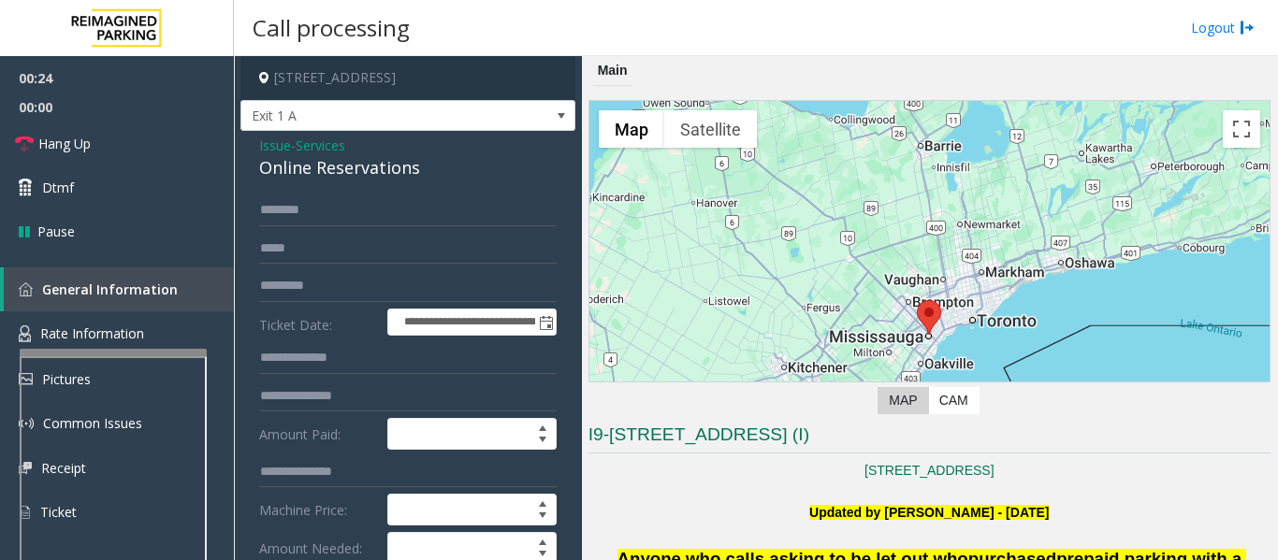
click at [356, 231] on form "**********" at bounding box center [407, 476] width 297 height 562
click at [368, 210] on input "text" at bounding box center [407, 211] width 297 height 32
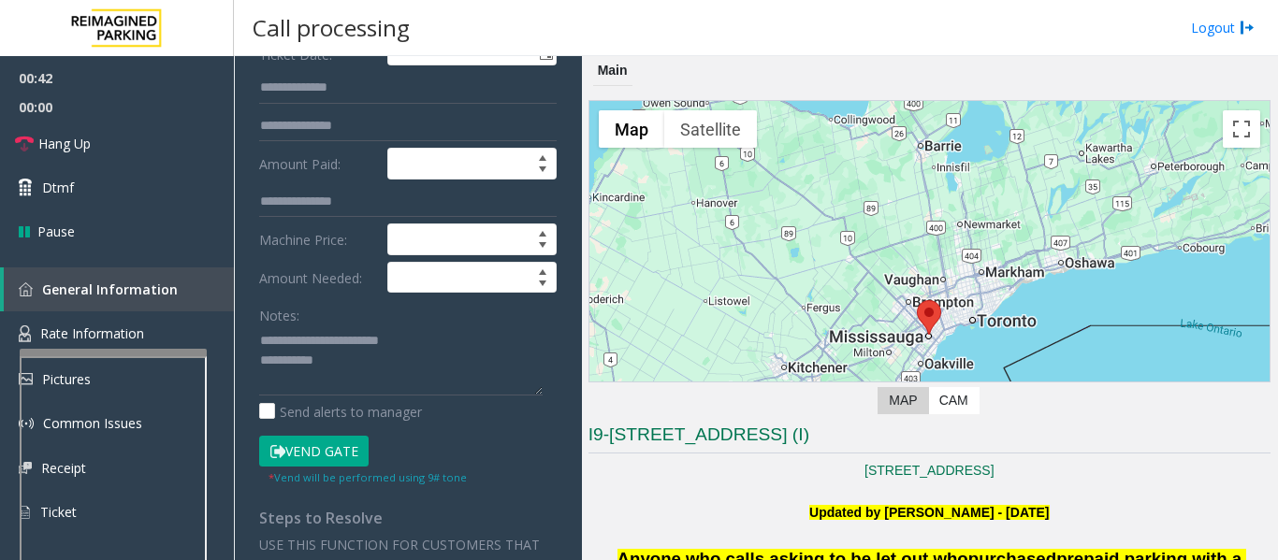
scroll to position [281, 0]
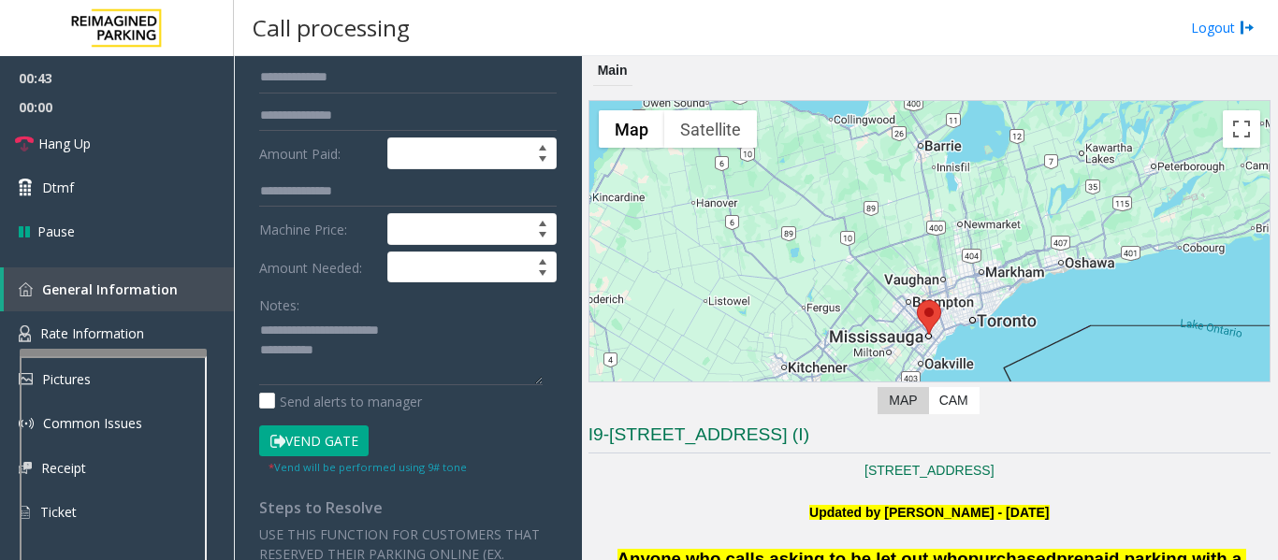
type input "****"
click at [316, 450] on button "Vend Gate" at bounding box center [313, 442] width 109 height 32
drag, startPoint x: 356, startPoint y: 386, endPoint x: 362, endPoint y: 377, distance: 10.9
click at [357, 386] on div "Notes: Send alerts to manager" at bounding box center [407, 350] width 297 height 123
click at [368, 369] on textarea at bounding box center [400, 350] width 283 height 70
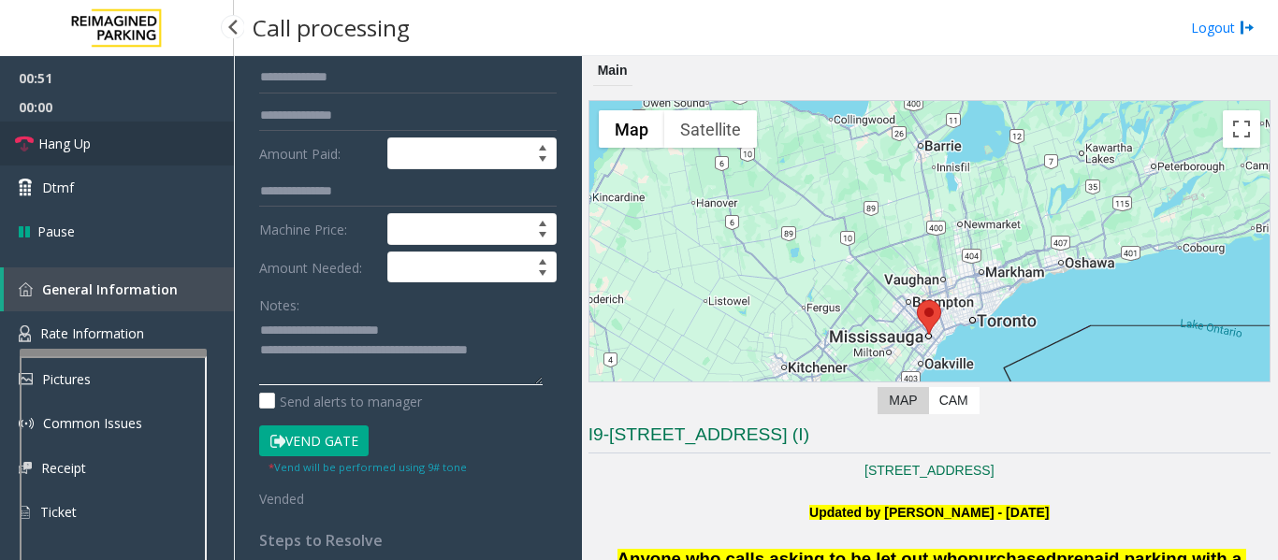
type textarea "**********"
click at [51, 132] on link "Hang Up" at bounding box center [117, 144] width 234 height 44
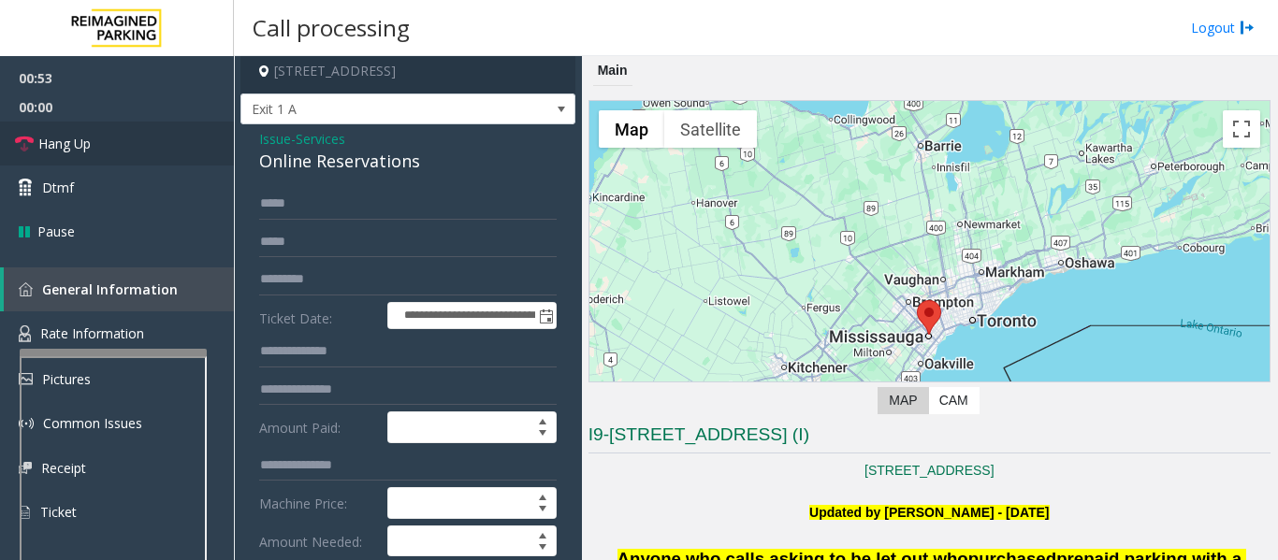
scroll to position [0, 0]
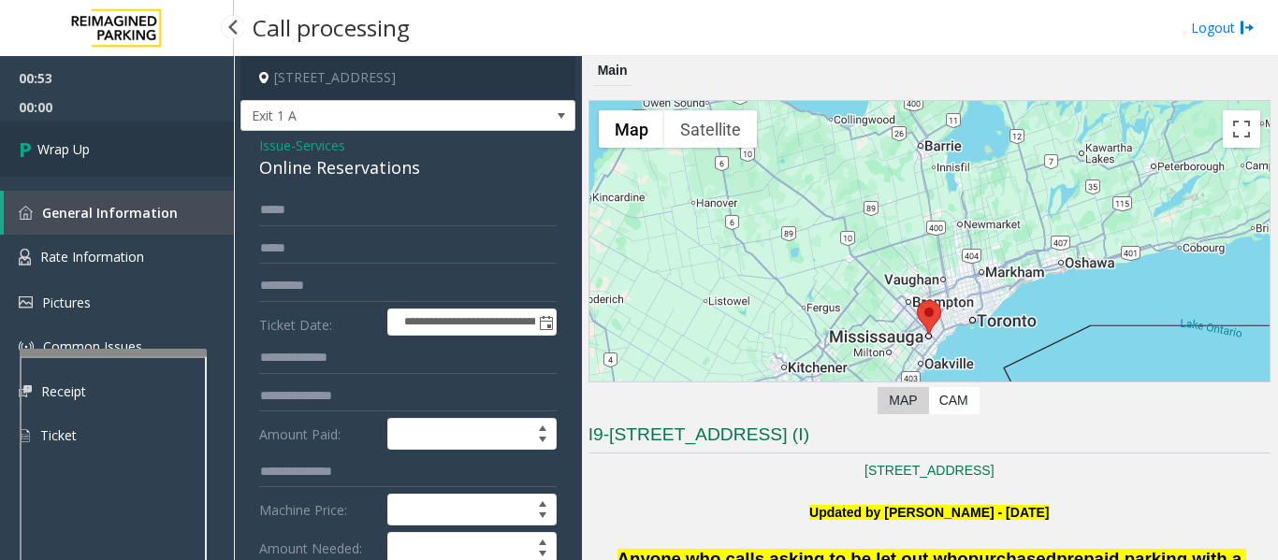
click at [57, 140] on span "Wrap Up" at bounding box center [63, 149] width 52 height 20
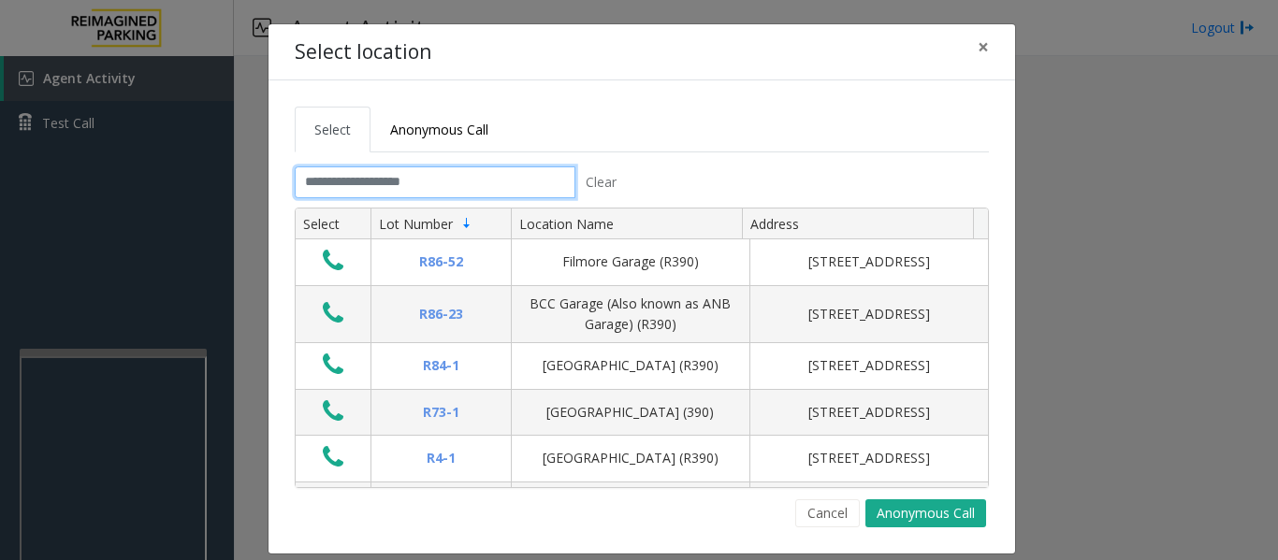
click at [499, 194] on input "text" at bounding box center [435, 183] width 281 height 32
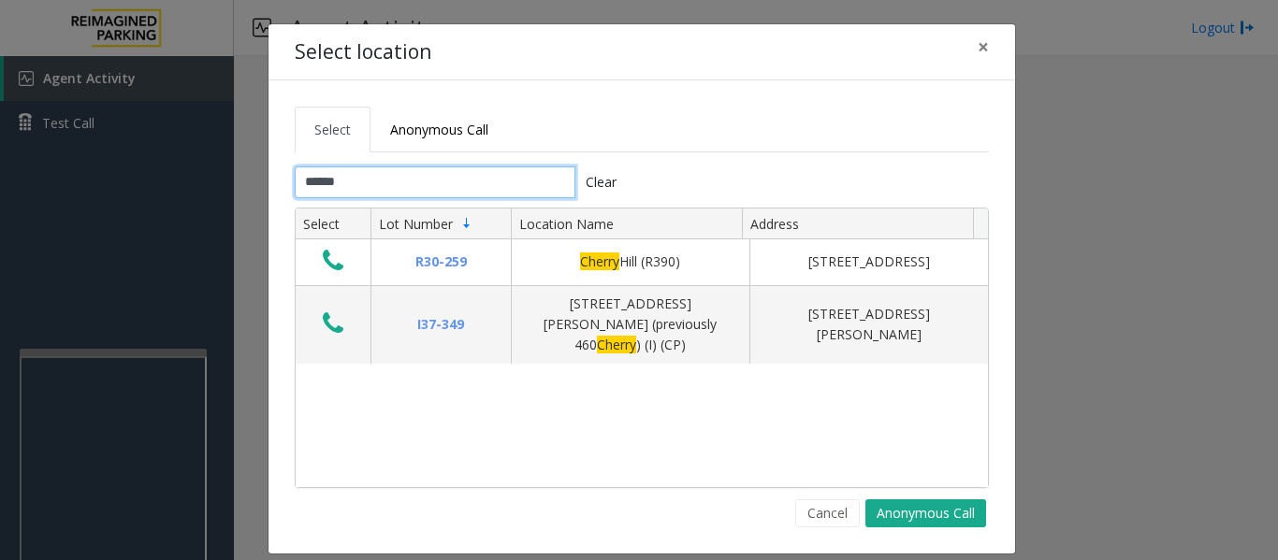
type input "******"
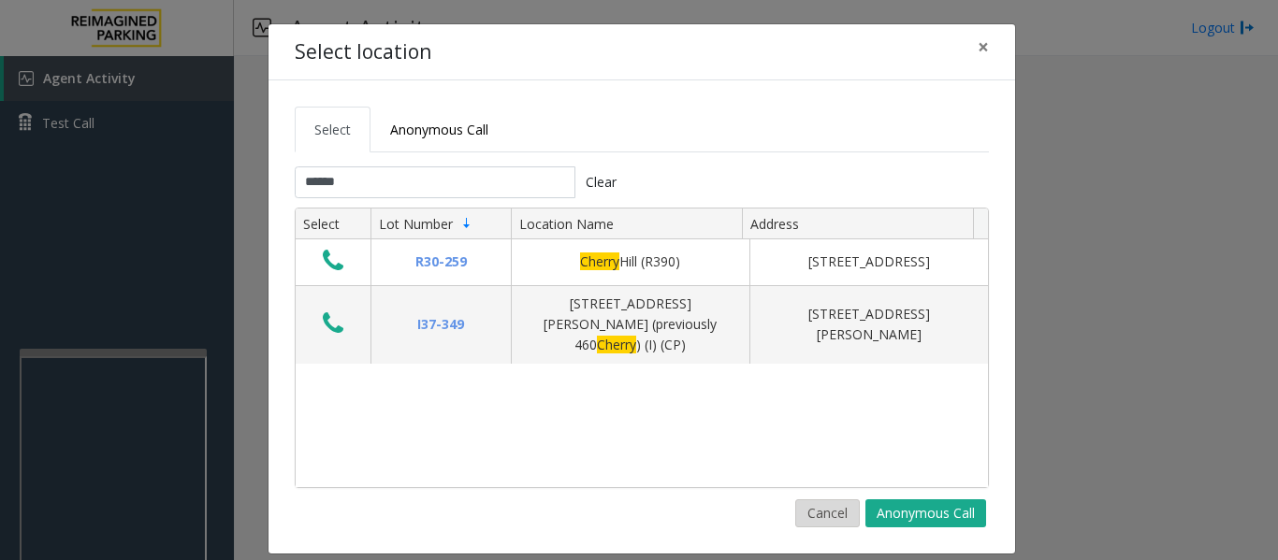
click at [818, 519] on button "Cancel" at bounding box center [827, 514] width 65 height 28
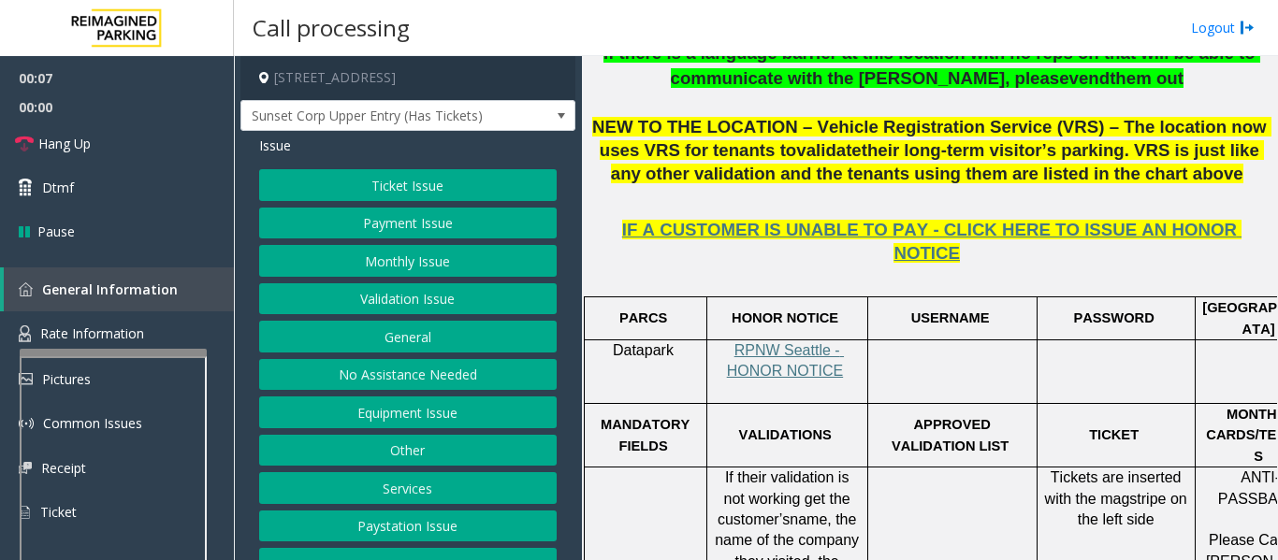
scroll to position [45, 0]
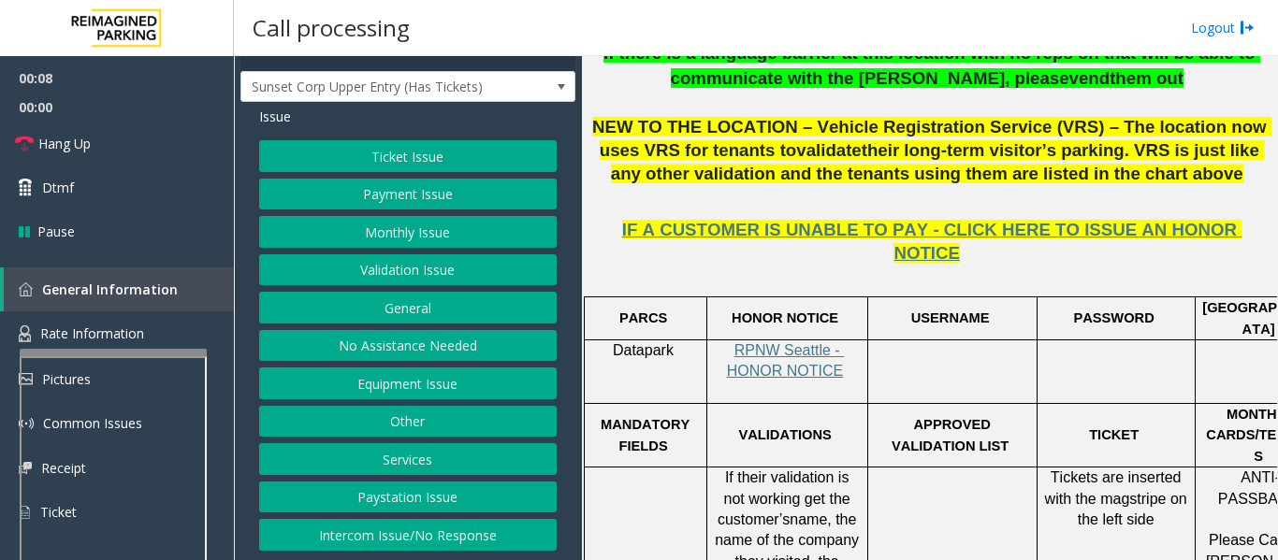
click at [424, 539] on button "Intercom Issue/No Response" at bounding box center [407, 535] width 297 height 32
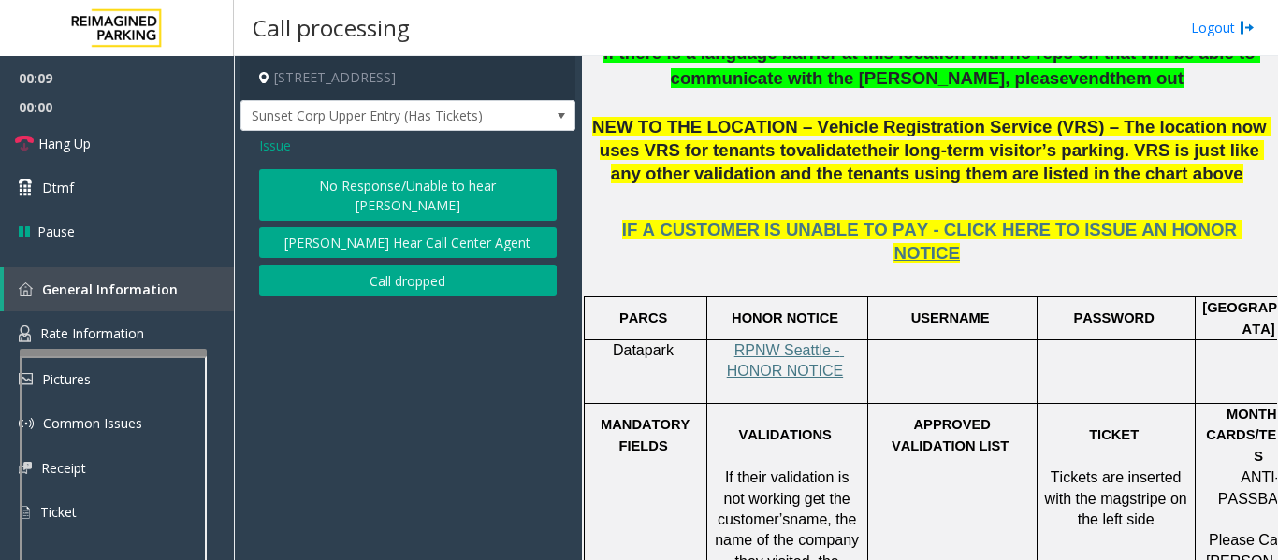
click at [384, 185] on button "No Response/Unable to hear [PERSON_NAME]" at bounding box center [407, 194] width 297 height 51
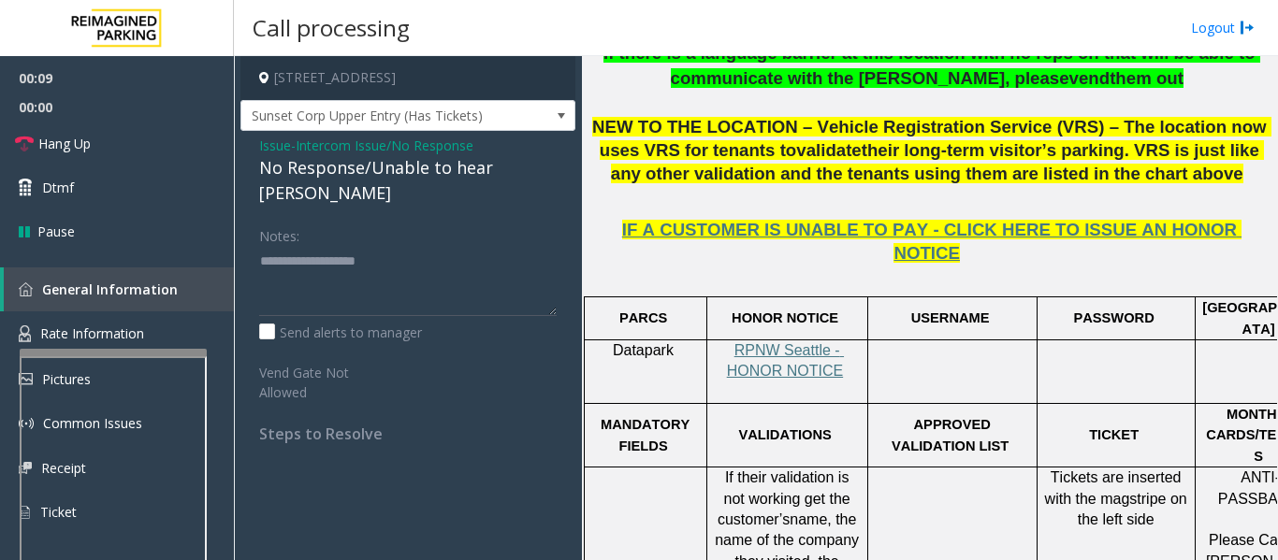
click at [380, 165] on div "No Response/Unable to hear [PERSON_NAME]" at bounding box center [407, 180] width 297 height 51
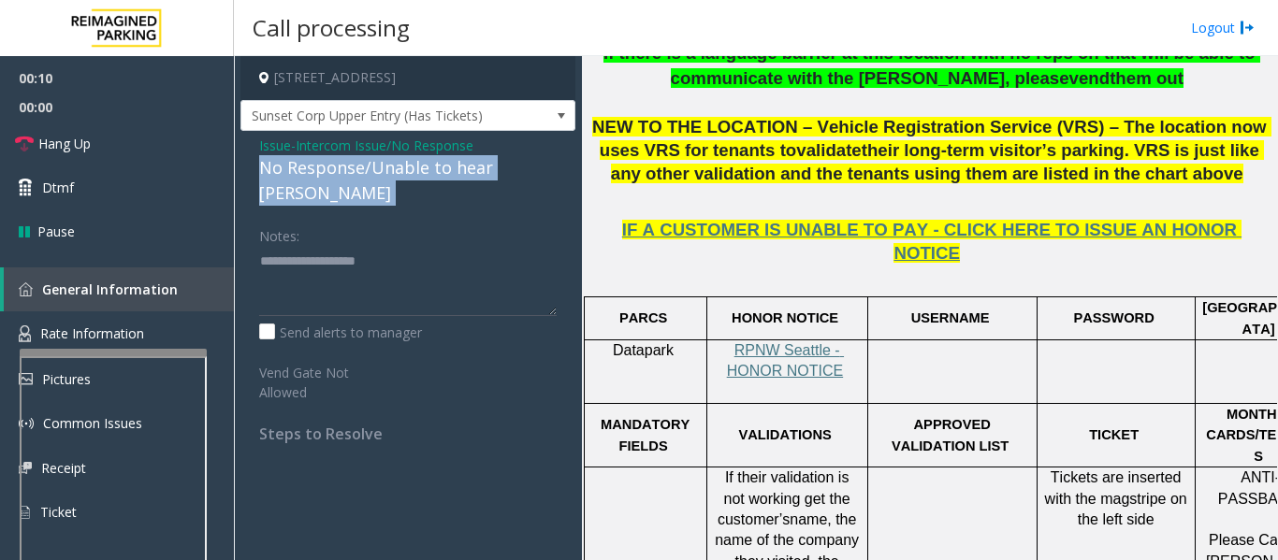
click at [380, 165] on div "No Response/Unable to hear [PERSON_NAME]" at bounding box center [407, 180] width 297 height 51
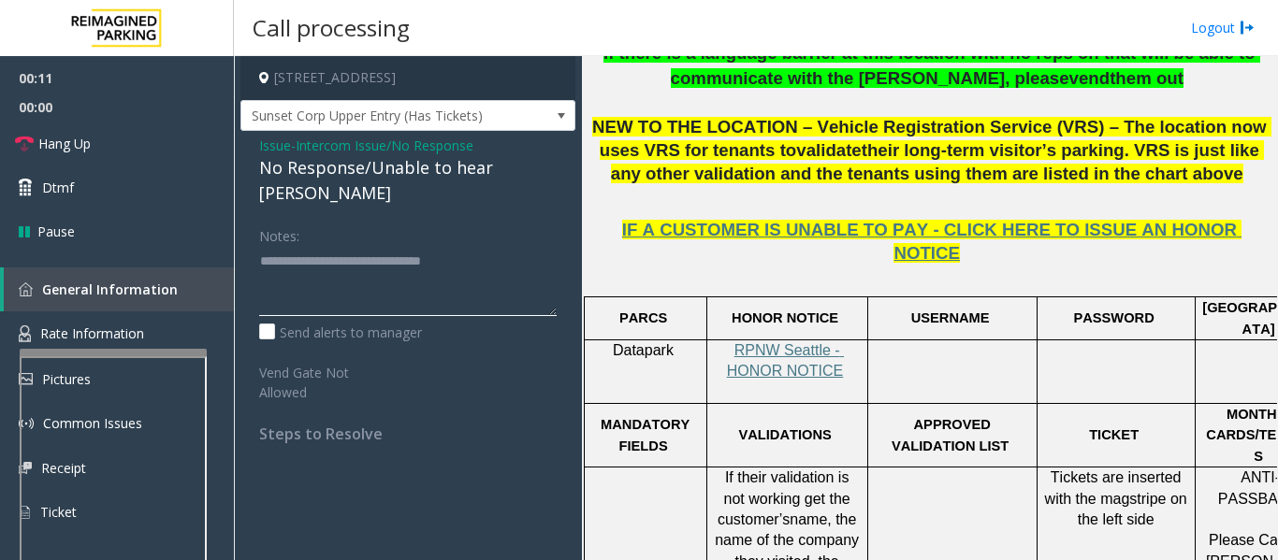
click at [501, 246] on textarea at bounding box center [407, 281] width 297 height 70
click at [487, 246] on textarea at bounding box center [407, 281] width 297 height 70
type textarea "**********"
click at [57, 155] on link "Hang Up" at bounding box center [117, 144] width 234 height 44
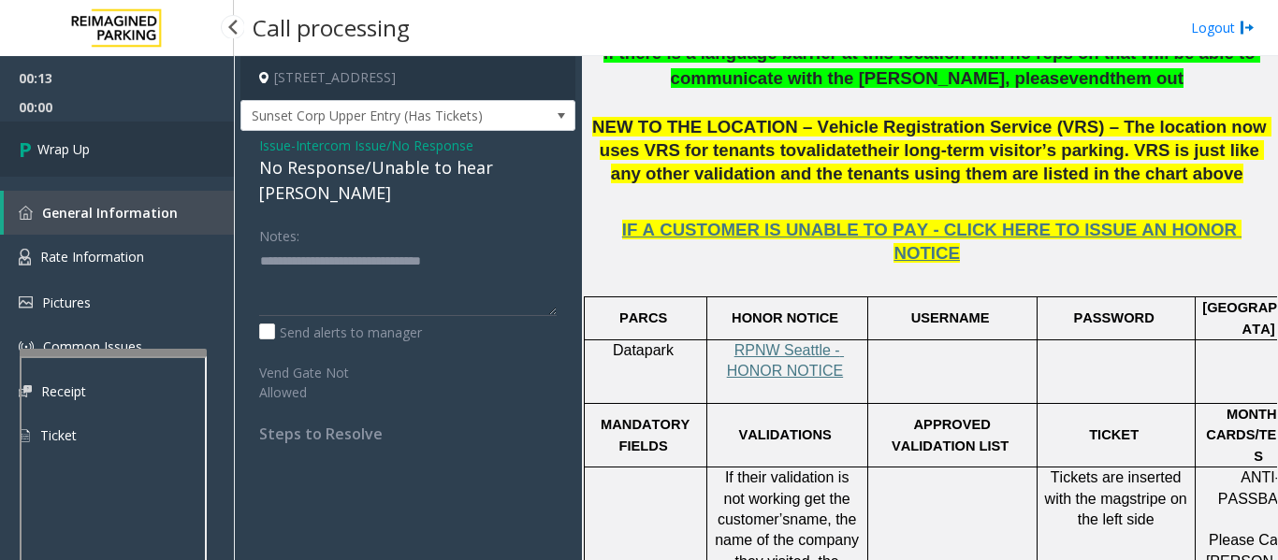
click at [57, 155] on span "Wrap Up" at bounding box center [63, 149] width 52 height 20
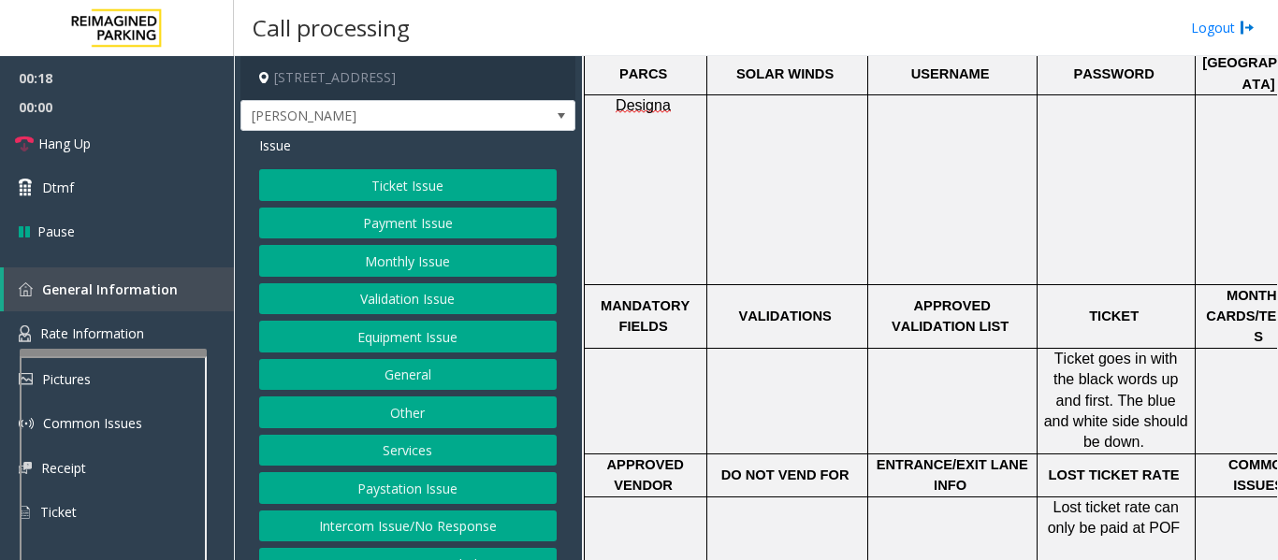
scroll to position [374, 0]
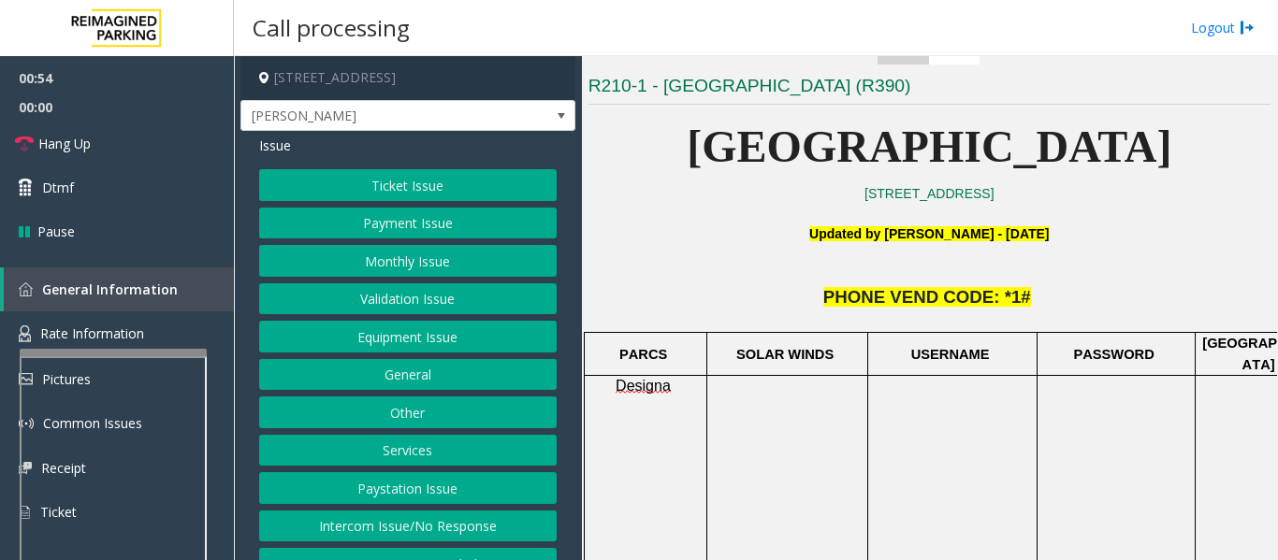
click at [508, 529] on button "Intercom Issue/No Response" at bounding box center [407, 527] width 297 height 32
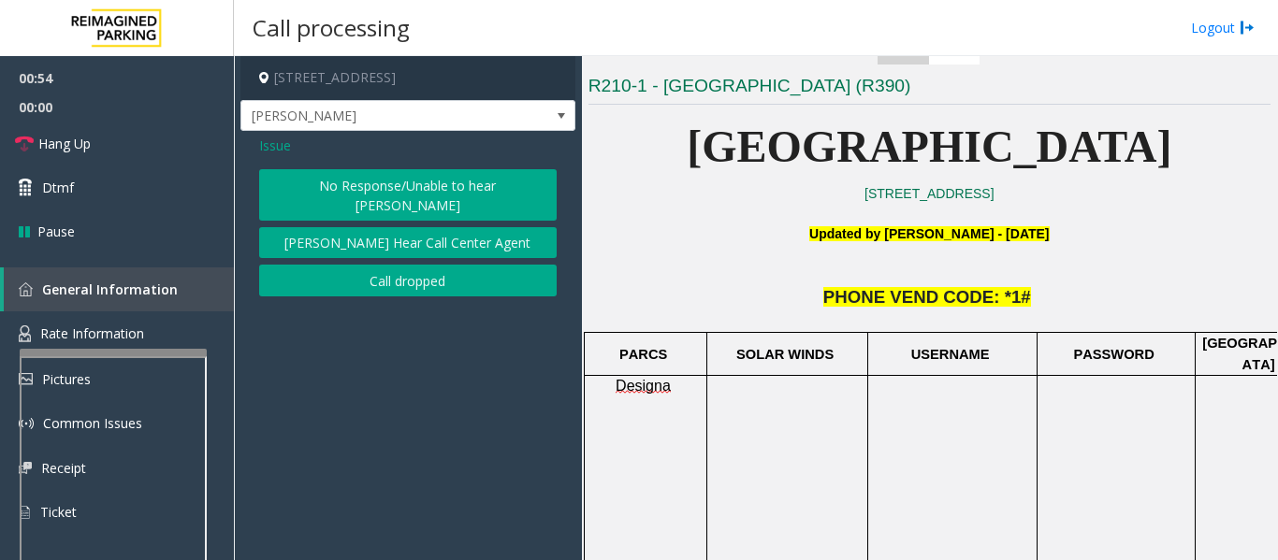
click at [451, 227] on button "[PERSON_NAME] Hear Call Center Agent" at bounding box center [407, 243] width 297 height 32
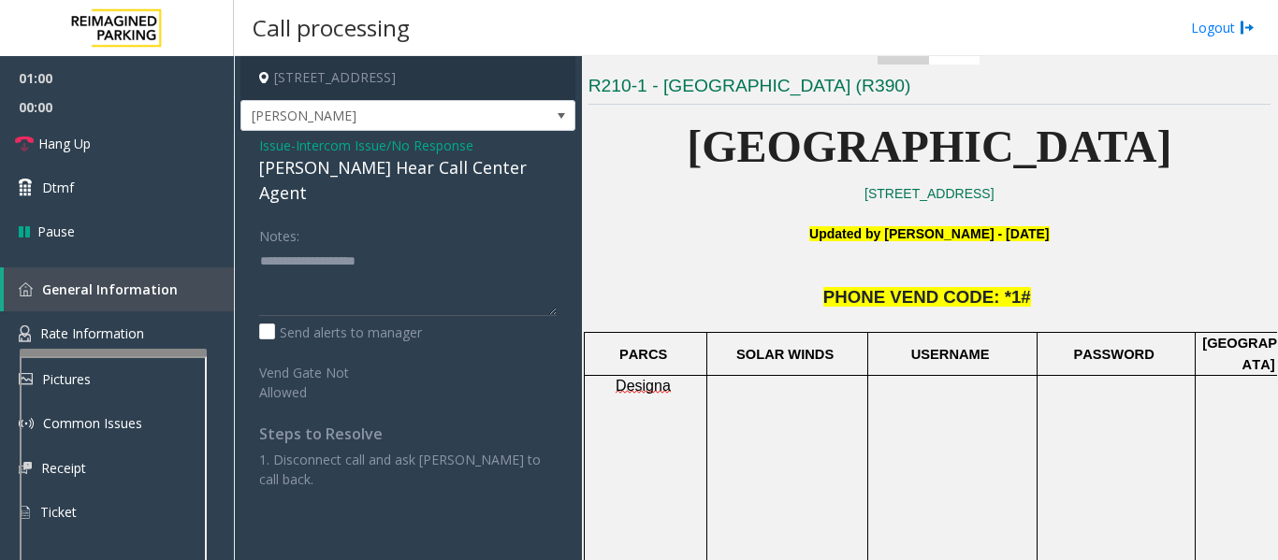
click at [323, 220] on div "Notes:" at bounding box center [407, 268] width 297 height 96
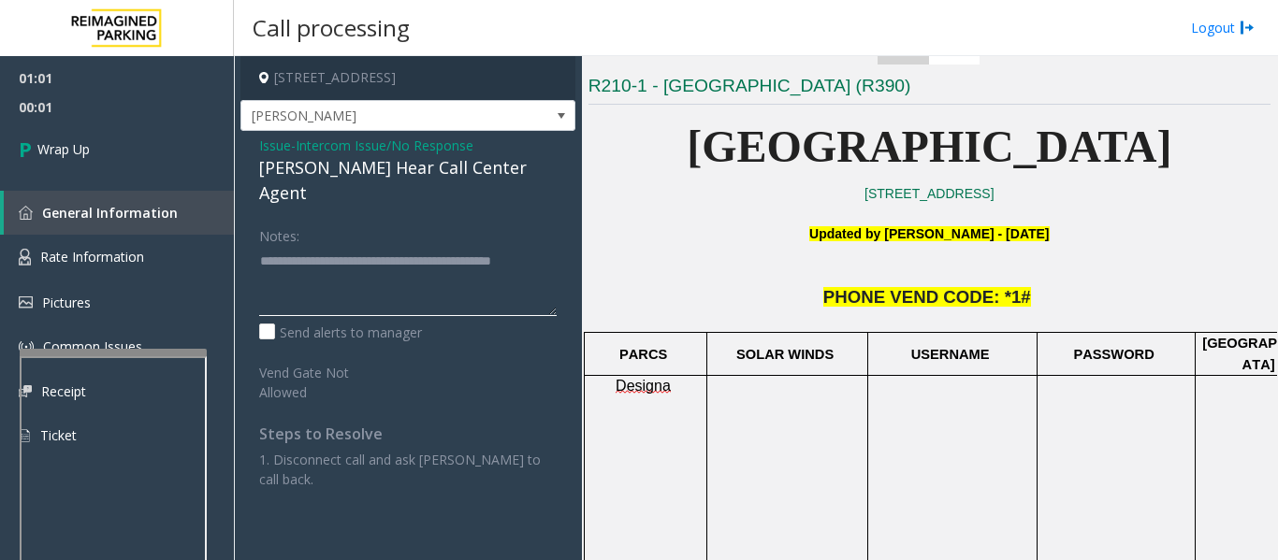
click at [355, 264] on textarea at bounding box center [407, 281] width 297 height 70
type textarea "**********"
click at [143, 124] on link "Wrap Up" at bounding box center [117, 149] width 234 height 55
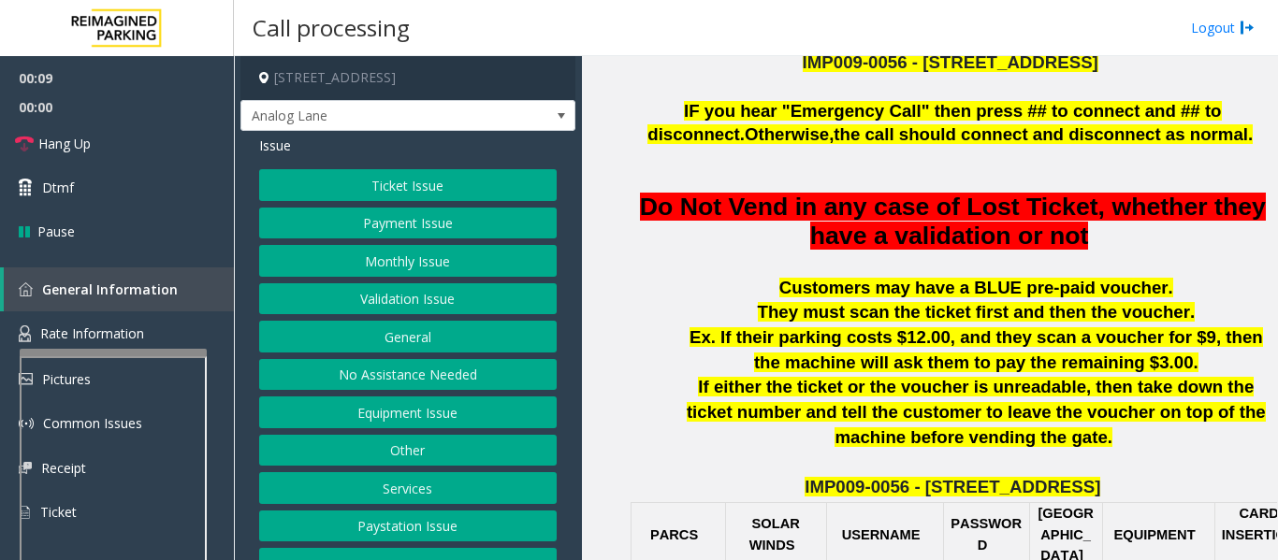
scroll to position [655, 0]
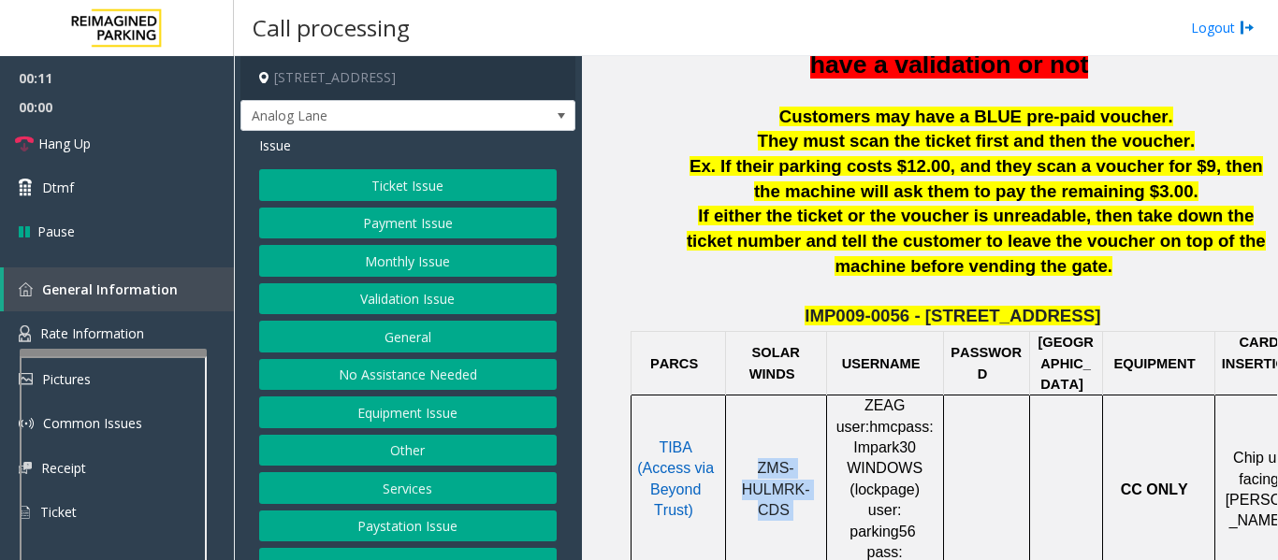
drag, startPoint x: 754, startPoint y: 436, endPoint x: 790, endPoint y: 481, distance: 57.9
click at [790, 481] on p "ZMS-HULMRK-CDS" at bounding box center [775, 489] width 87 height 63
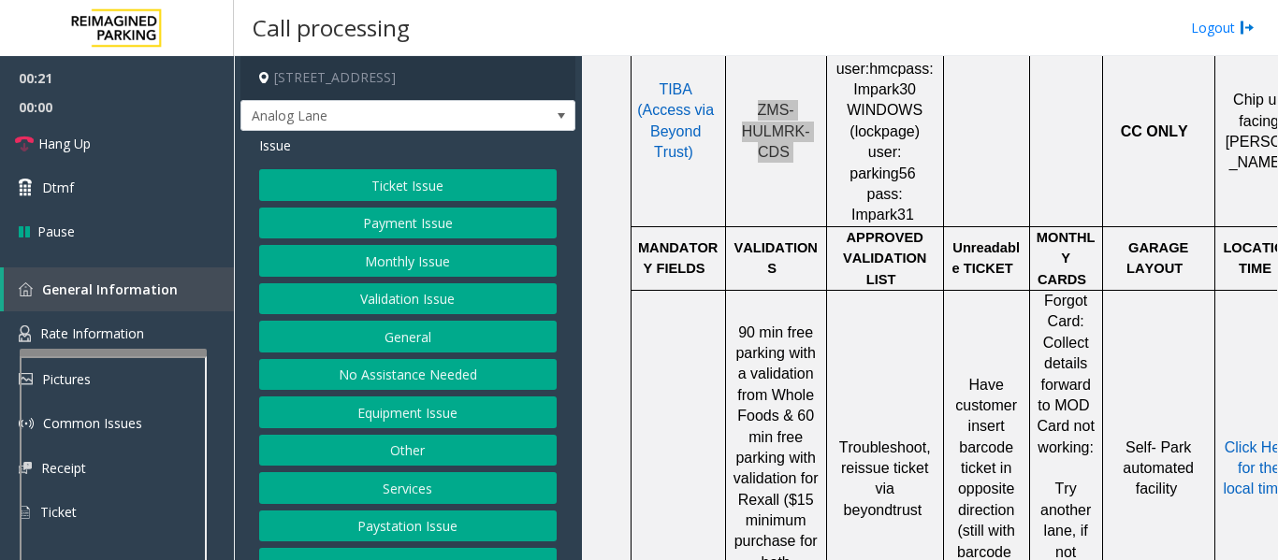
scroll to position [1029, 0]
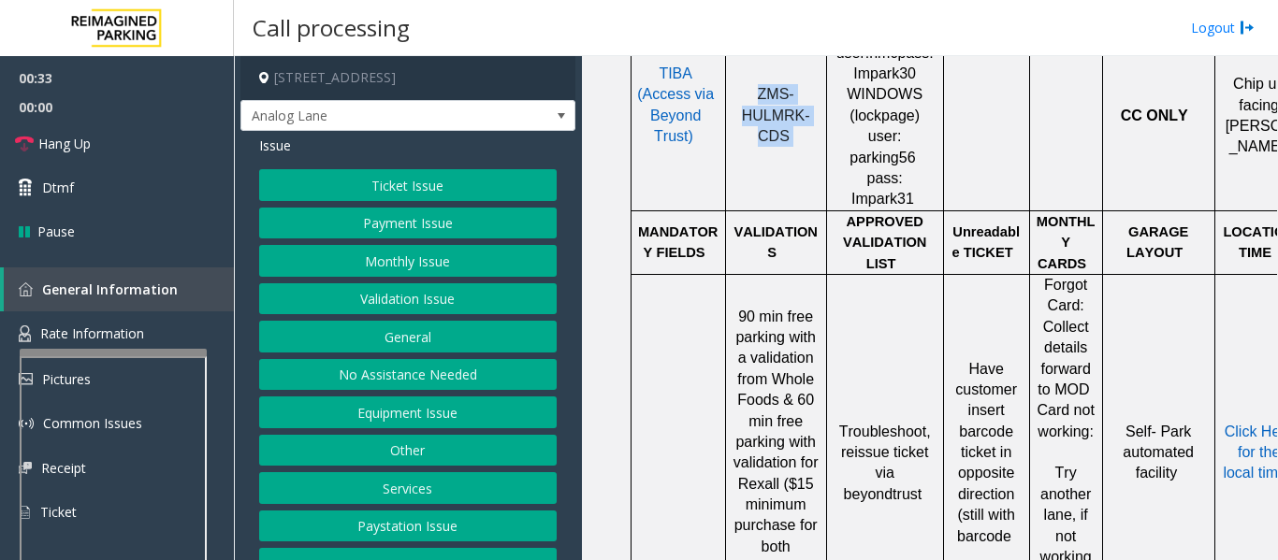
click at [465, 182] on button "Ticket Issue" at bounding box center [407, 185] width 297 height 32
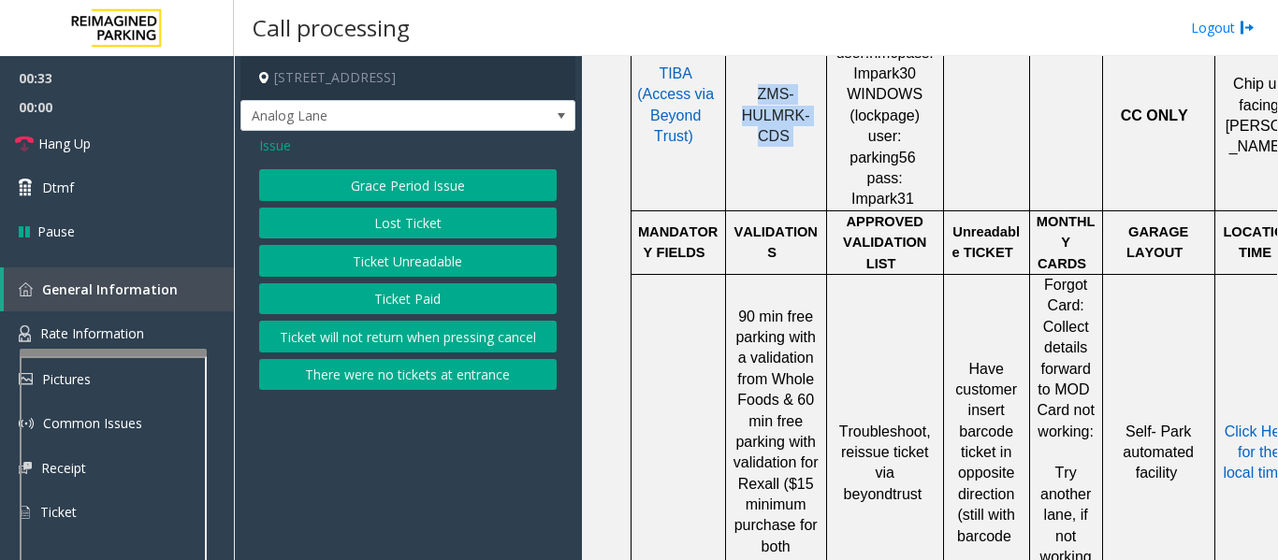
click at [428, 257] on button "Ticket Unreadable" at bounding box center [407, 261] width 297 height 32
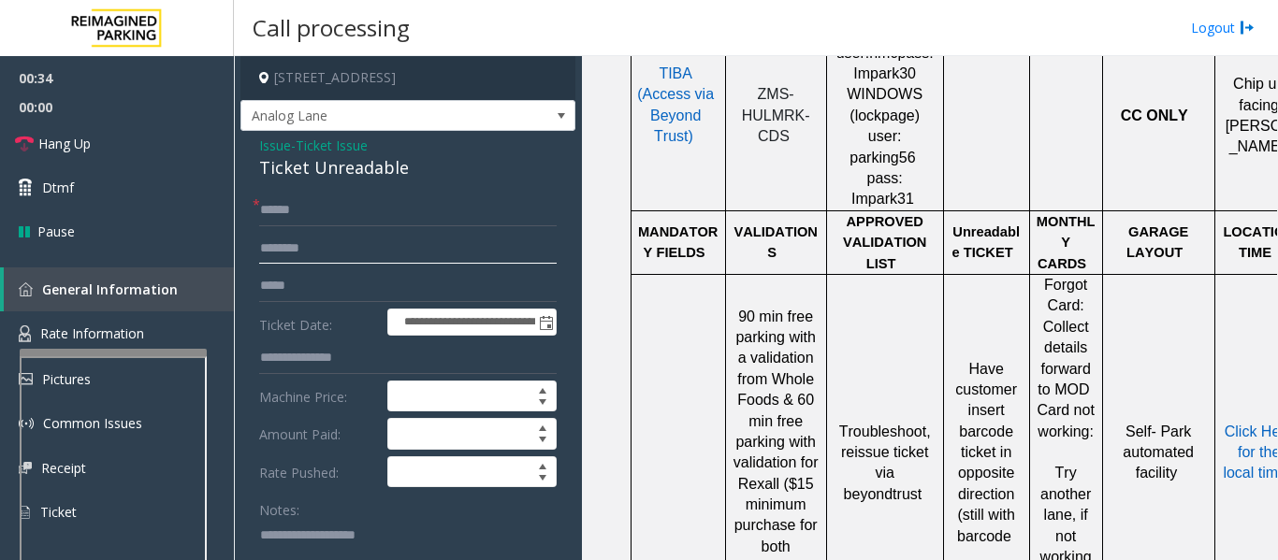
click at [387, 234] on input "text" at bounding box center [407, 249] width 297 height 32
click at [403, 210] on input "text" at bounding box center [407, 211] width 297 height 32
click at [372, 174] on div "Ticket Unreadable" at bounding box center [407, 167] width 297 height 25
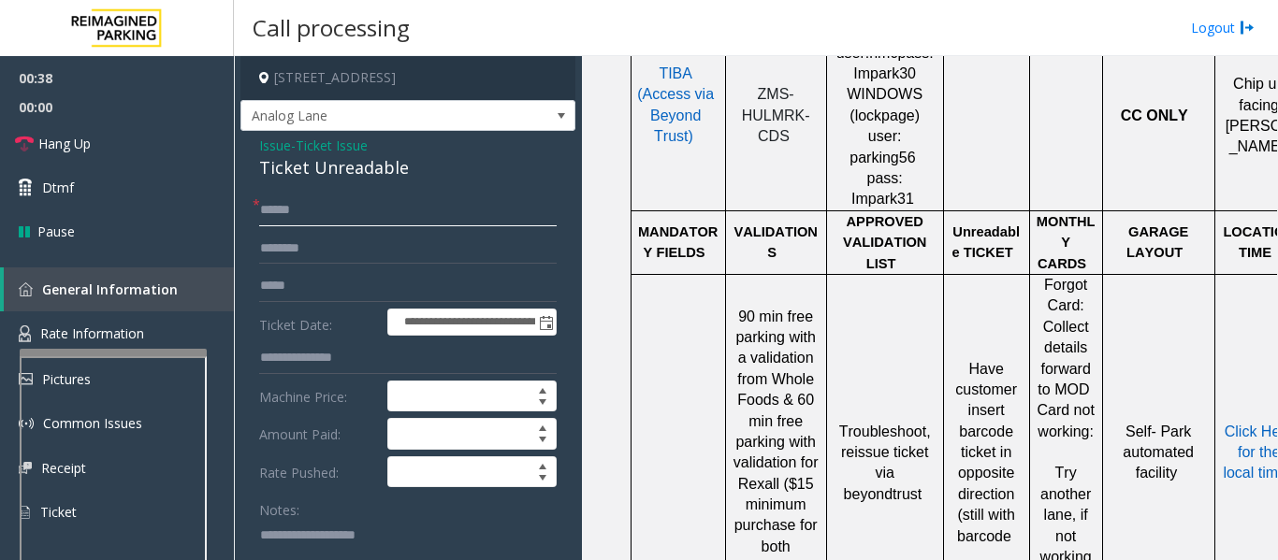
click at [383, 207] on input "text" at bounding box center [407, 211] width 297 height 32
type input "********"
click at [282, 533] on textarea at bounding box center [400, 555] width 283 height 70
paste textarea "**********"
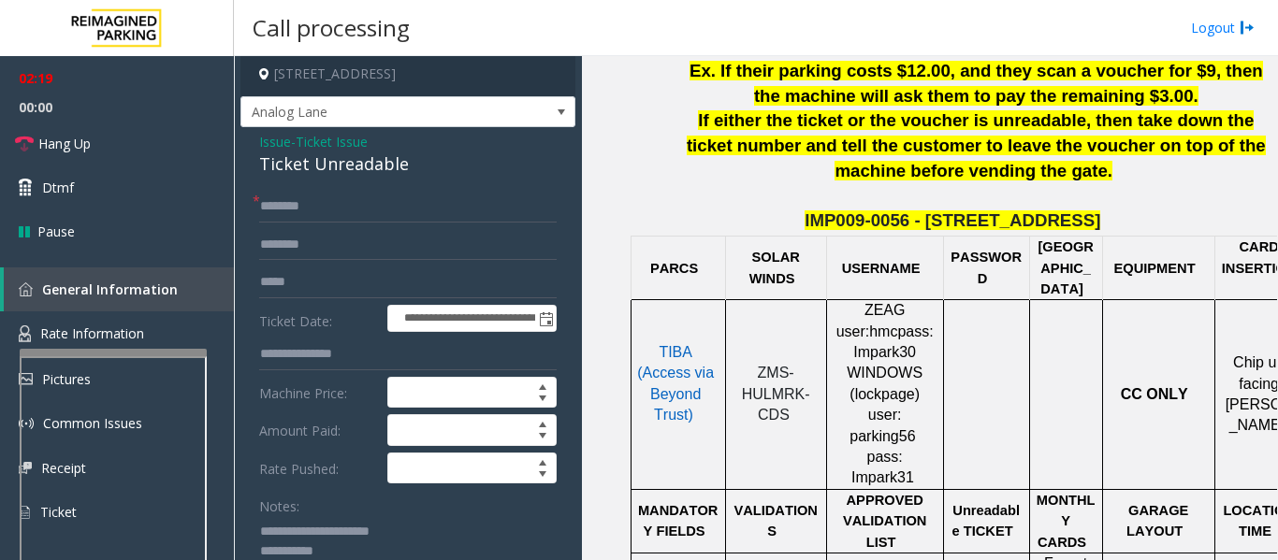
scroll to position [748, 0]
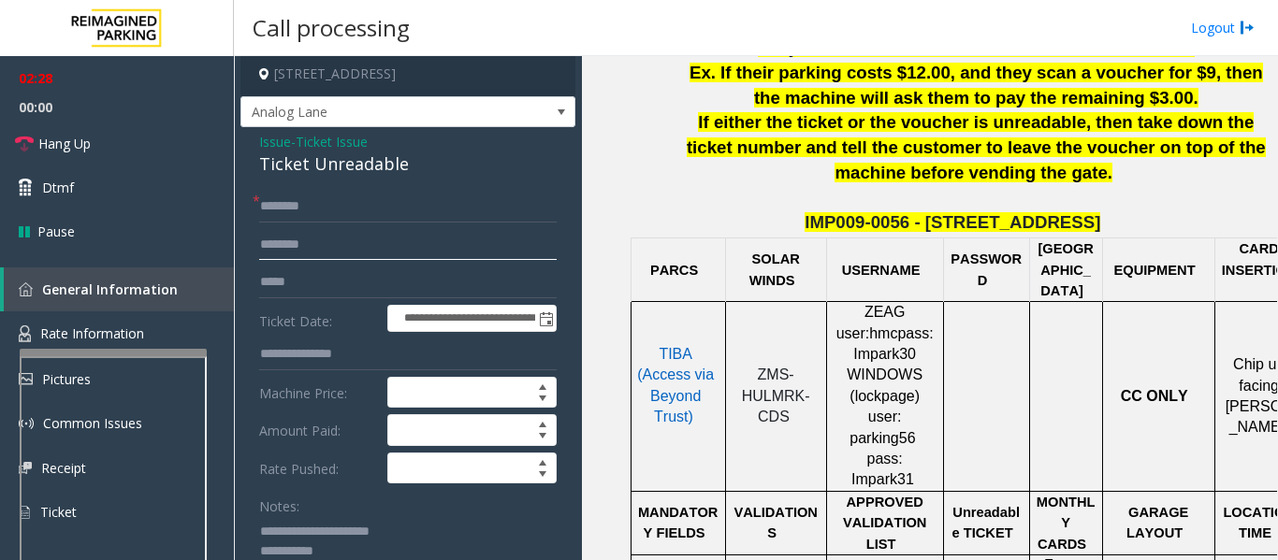
click at [323, 259] on input "text" at bounding box center [407, 245] width 297 height 32
click at [365, 244] on input "text" at bounding box center [407, 245] width 297 height 32
click at [72, 155] on link "Hang Up" at bounding box center [117, 144] width 234 height 44
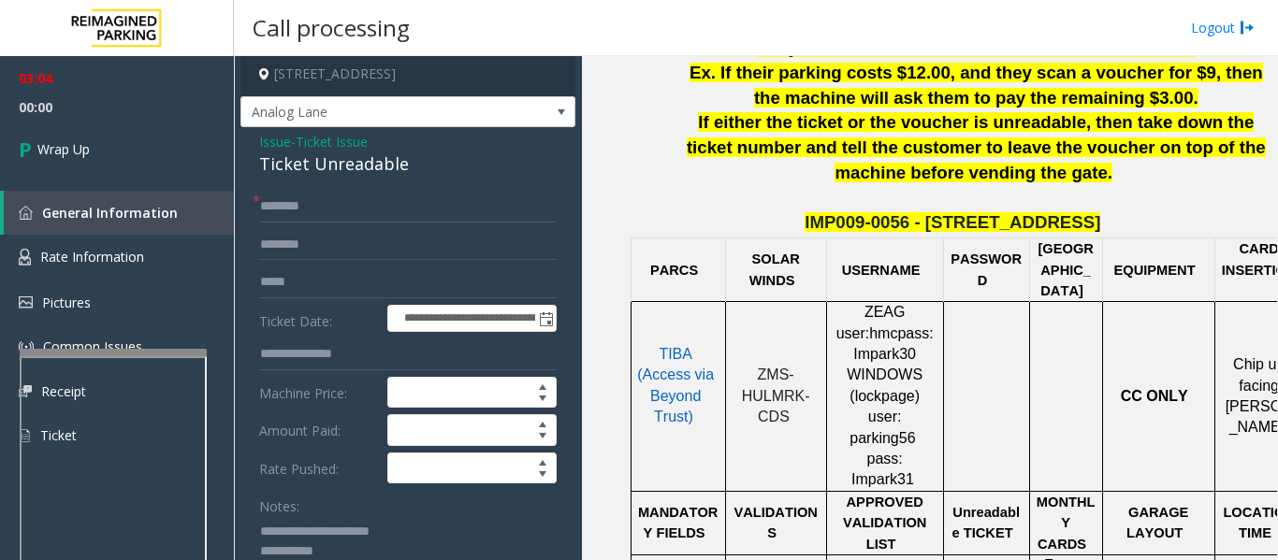
click at [426, 544] on textarea at bounding box center [400, 551] width 283 height 70
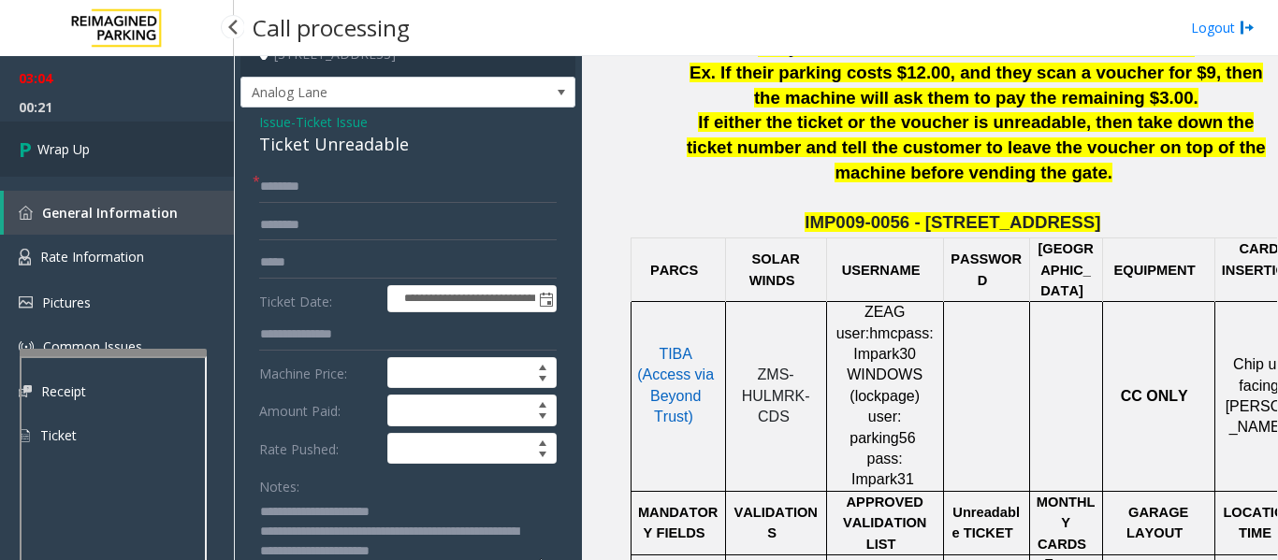
type textarea "**********"
click at [148, 176] on link "Wrap Up" at bounding box center [117, 149] width 234 height 55
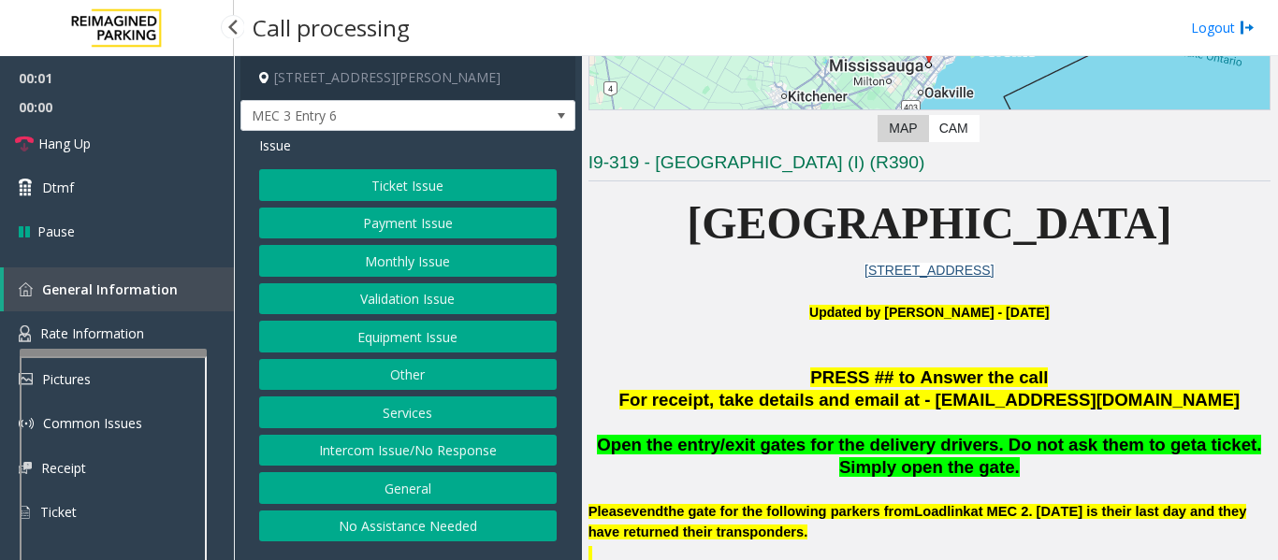
scroll to position [374, 0]
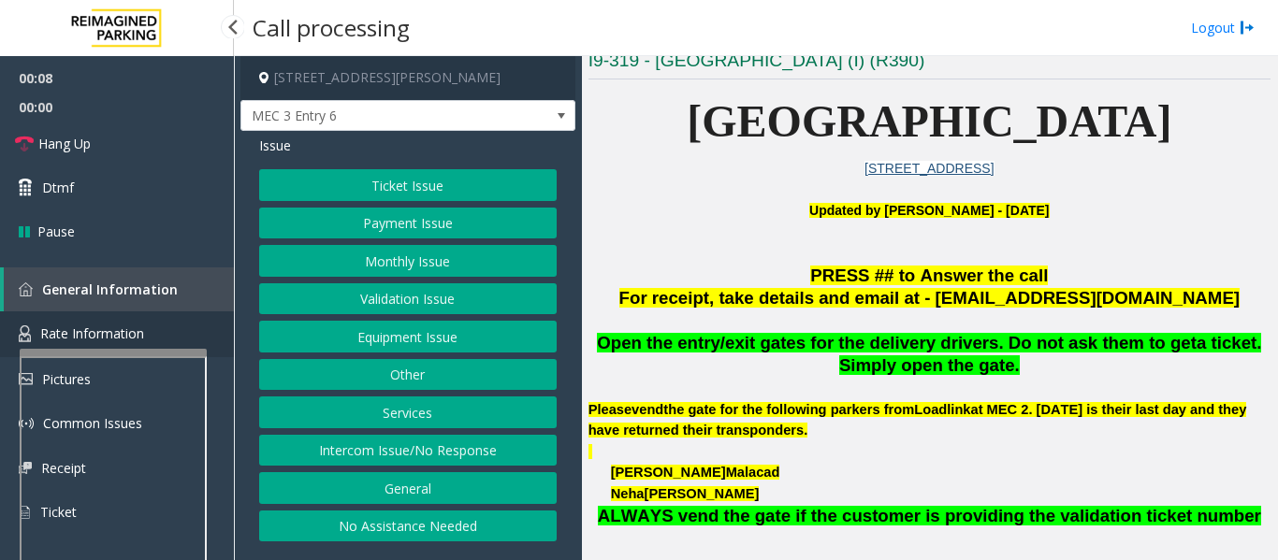
click at [139, 332] on span "Rate Information" at bounding box center [92, 334] width 104 height 18
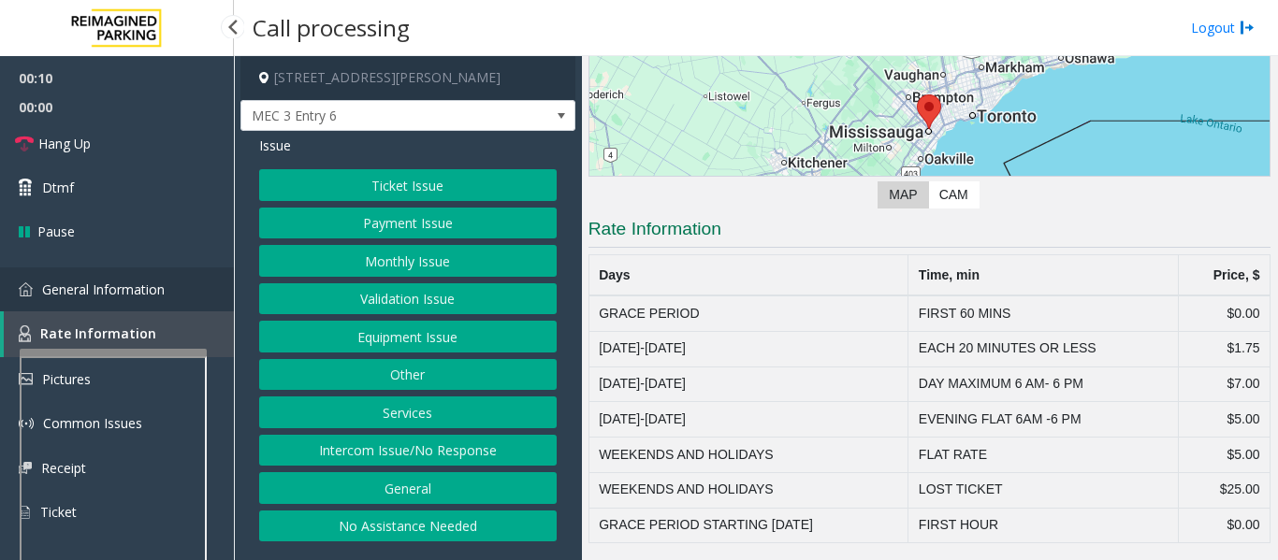
click at [186, 287] on link "General Information" at bounding box center [117, 290] width 234 height 44
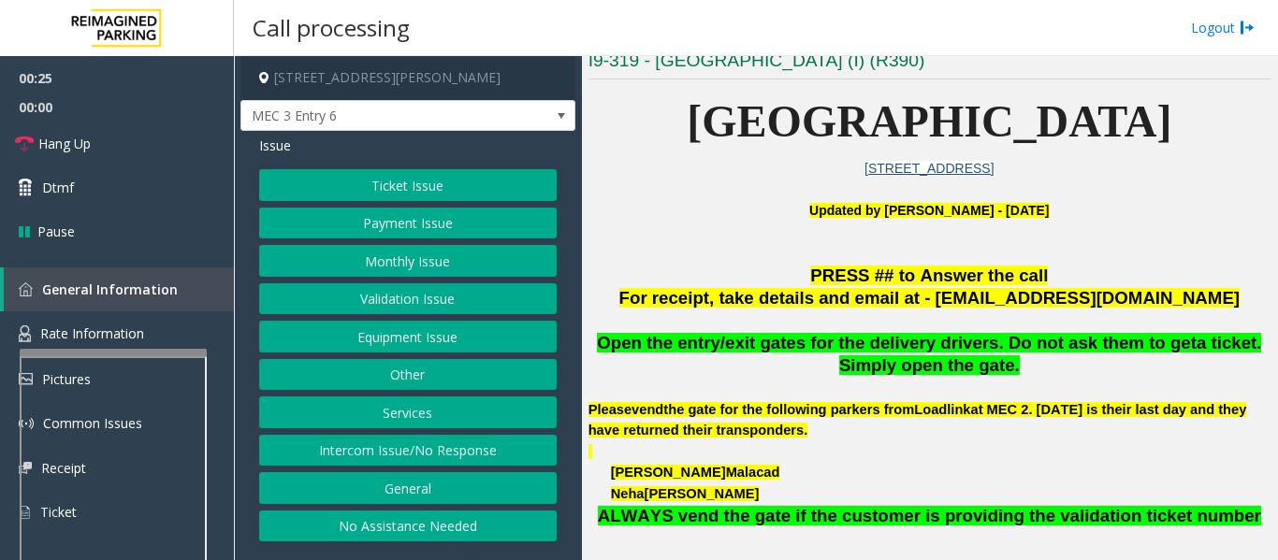
click at [499, 326] on button "Equipment Issue" at bounding box center [407, 337] width 297 height 32
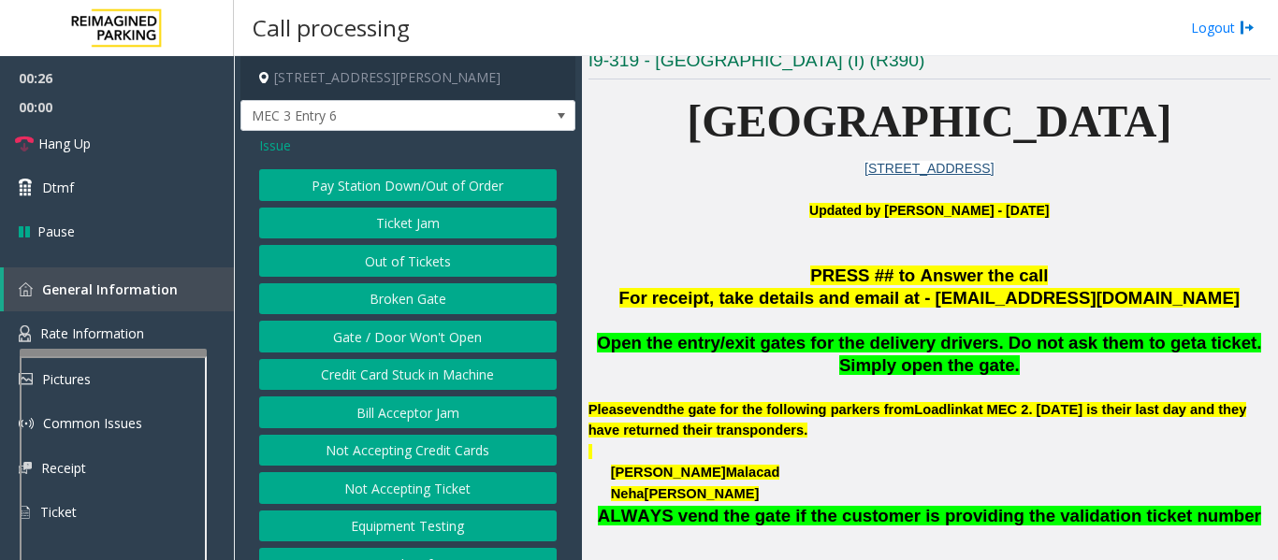
click at [498, 341] on button "Gate / Door Won't Open" at bounding box center [407, 337] width 297 height 32
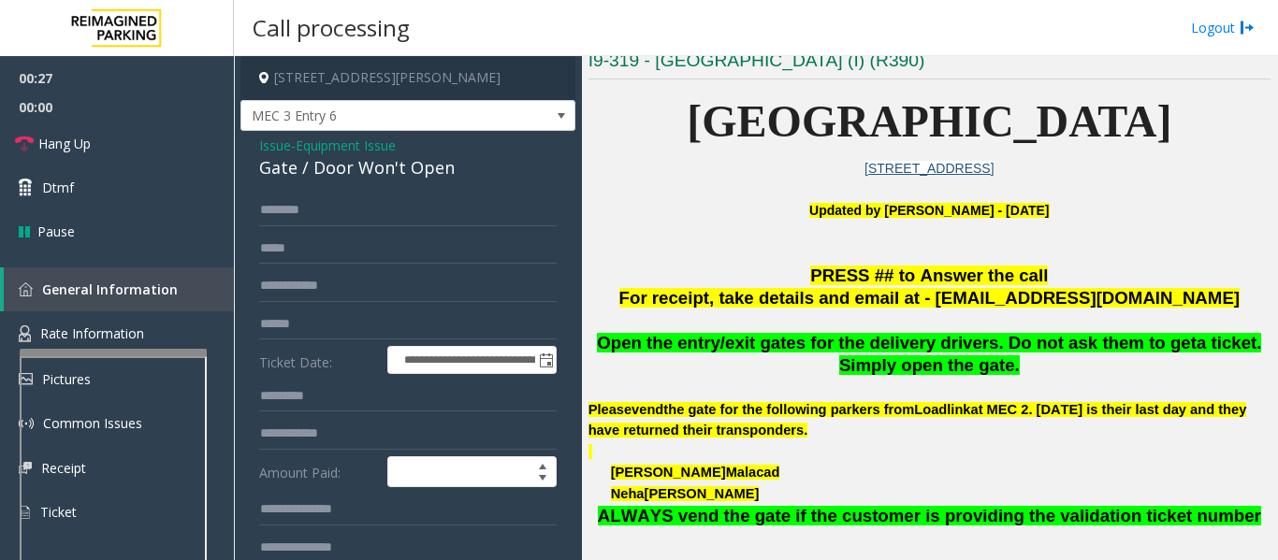
click at [398, 166] on div "Gate / Door Won't Open" at bounding box center [407, 167] width 297 height 25
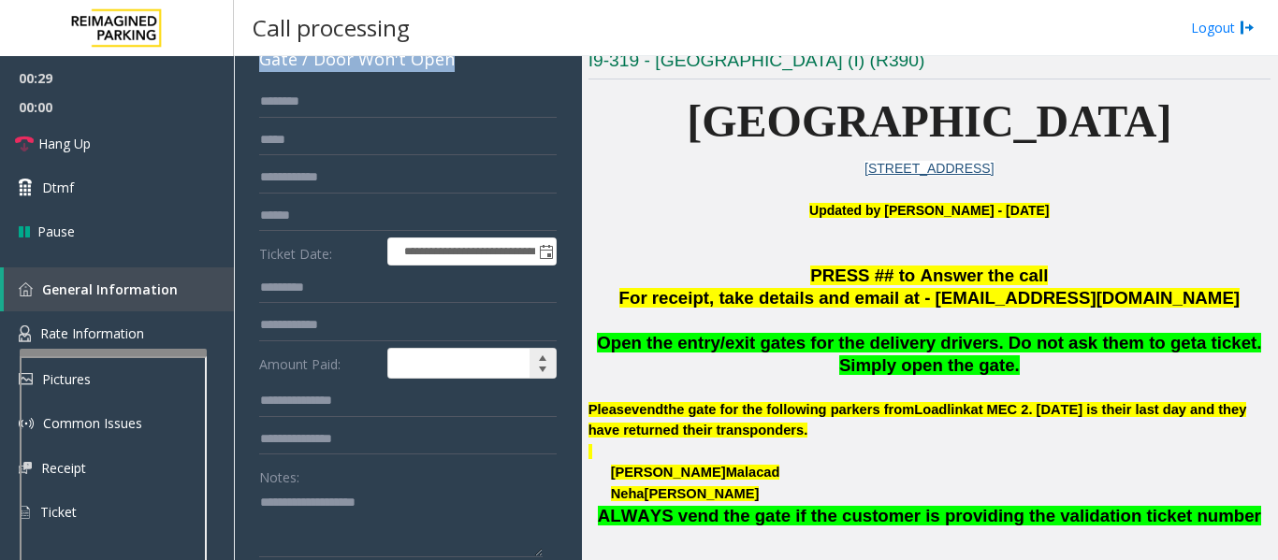
scroll to position [281, 0]
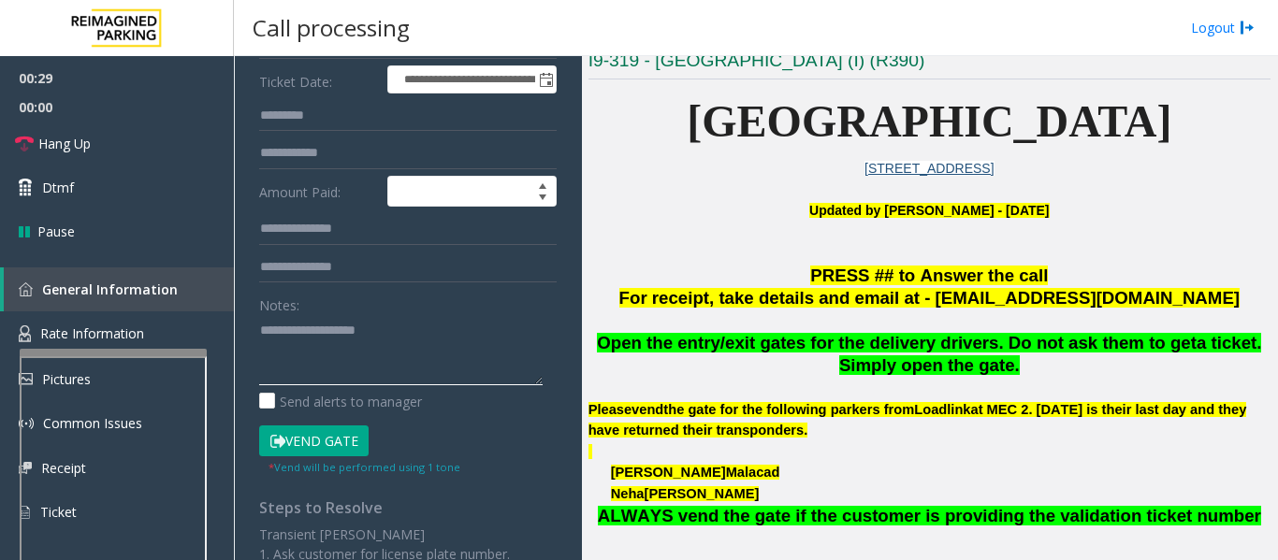
click at [386, 328] on textarea at bounding box center [400, 350] width 283 height 70
paste textarea "**********"
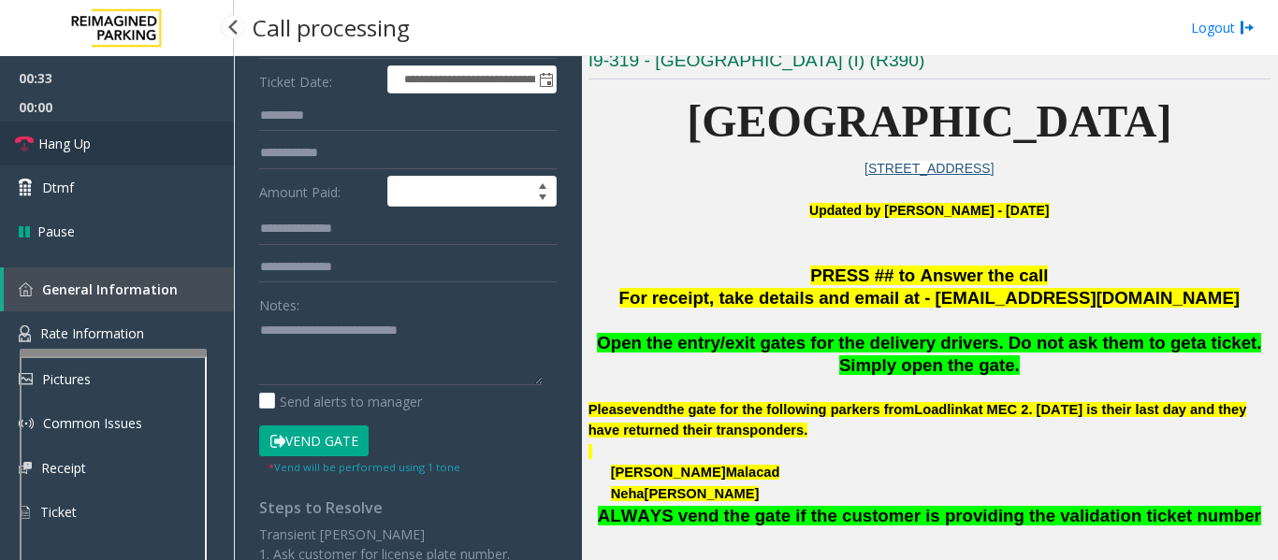
click at [135, 138] on link "Hang Up" at bounding box center [117, 144] width 234 height 44
click at [274, 345] on textarea at bounding box center [400, 350] width 283 height 70
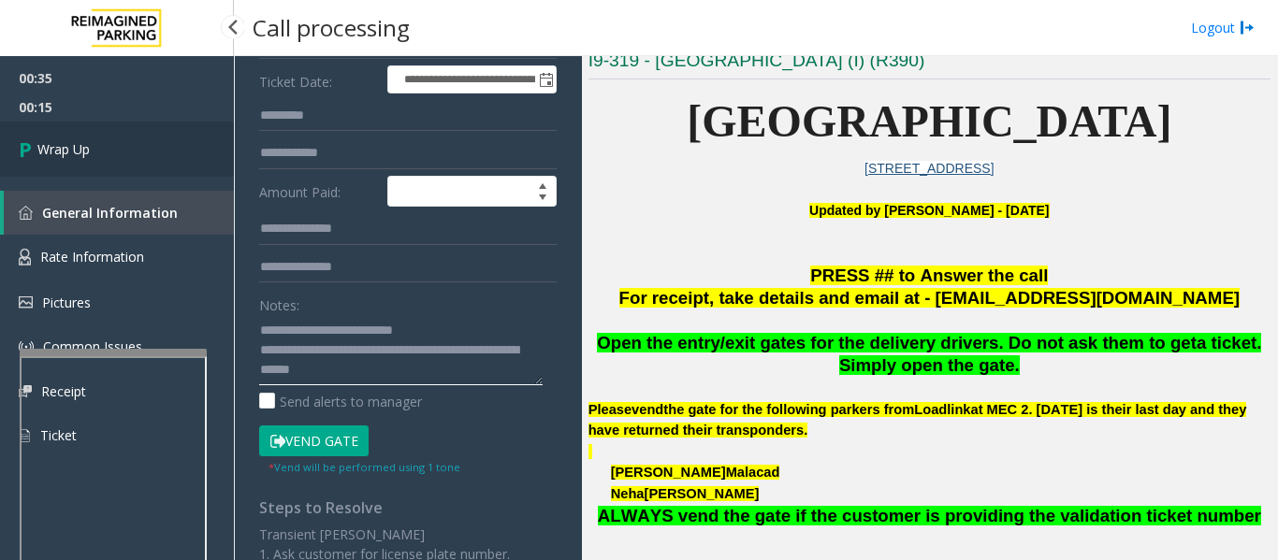
type textarea "**********"
click at [93, 164] on link "Wrap Up" at bounding box center [117, 149] width 234 height 55
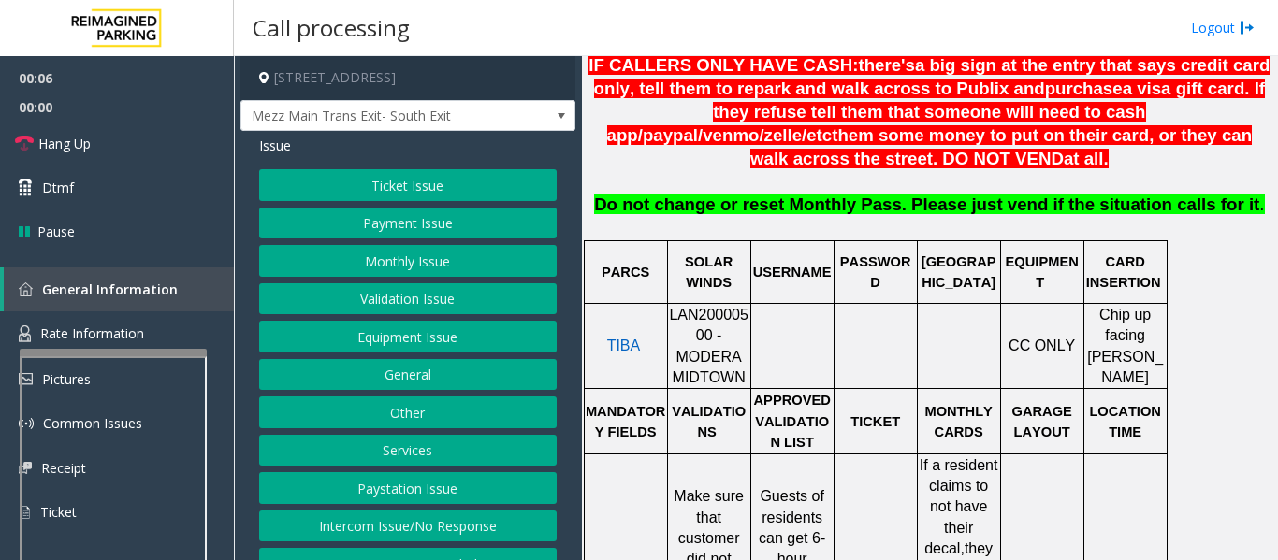
scroll to position [842, 0]
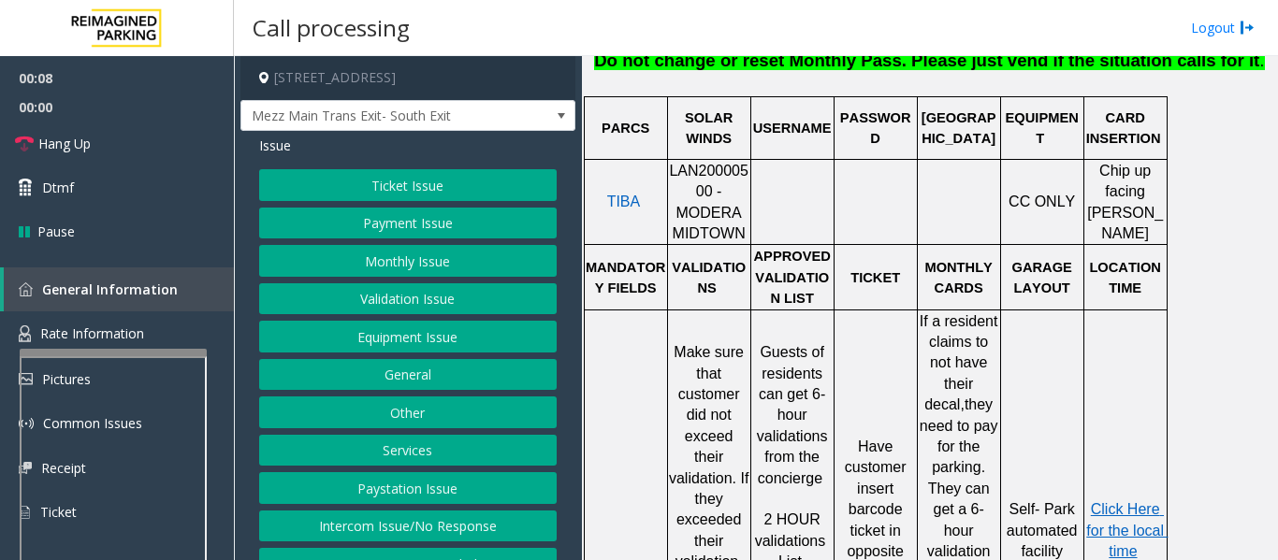
click at [685, 163] on span "LAN20000500 - MODERA MIDTOWN" at bounding box center [709, 202] width 80 height 79
click at [431, 304] on button "Validation Issue" at bounding box center [407, 299] width 297 height 32
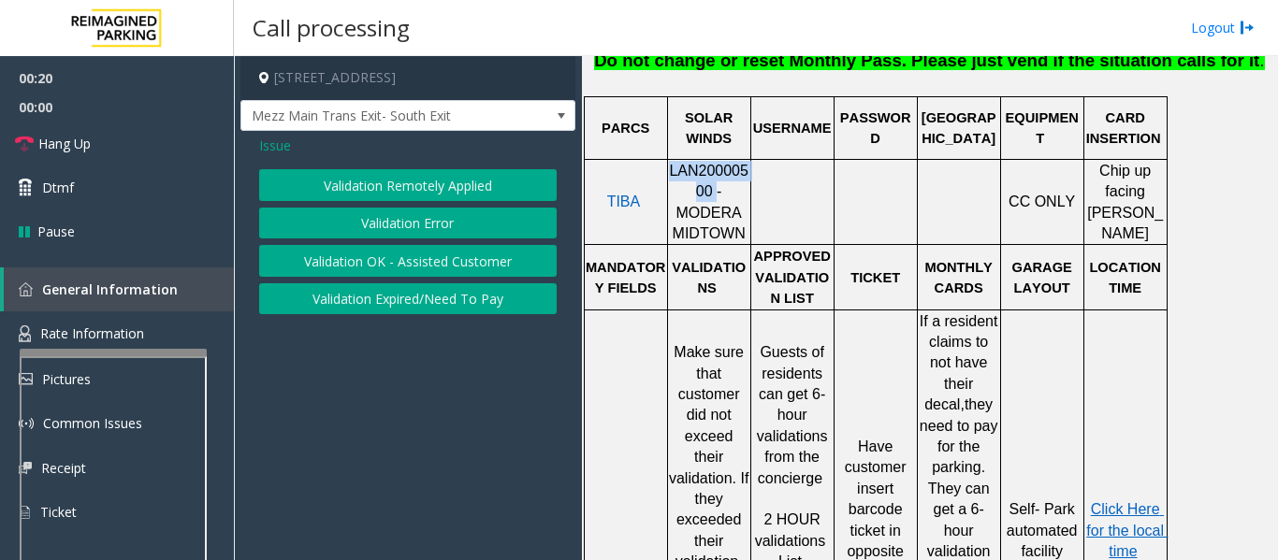
click at [437, 220] on button "Validation Error" at bounding box center [407, 224] width 297 height 32
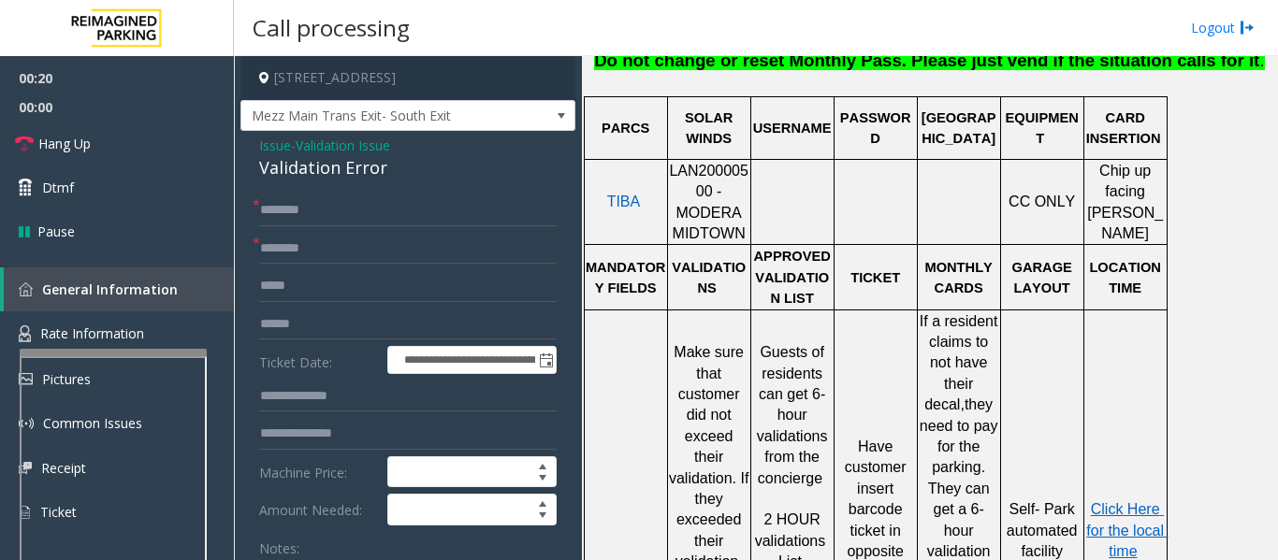
click at [291, 167] on div "Validation Error" at bounding box center [407, 167] width 297 height 25
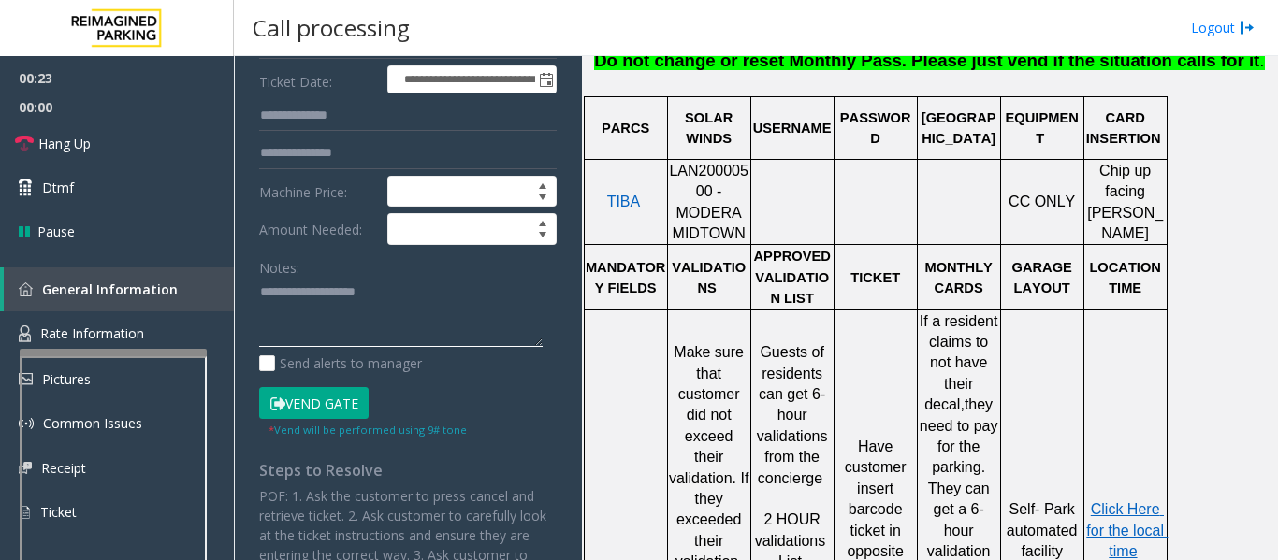
click at [366, 293] on textarea at bounding box center [400, 313] width 283 height 70
paste textarea "**********"
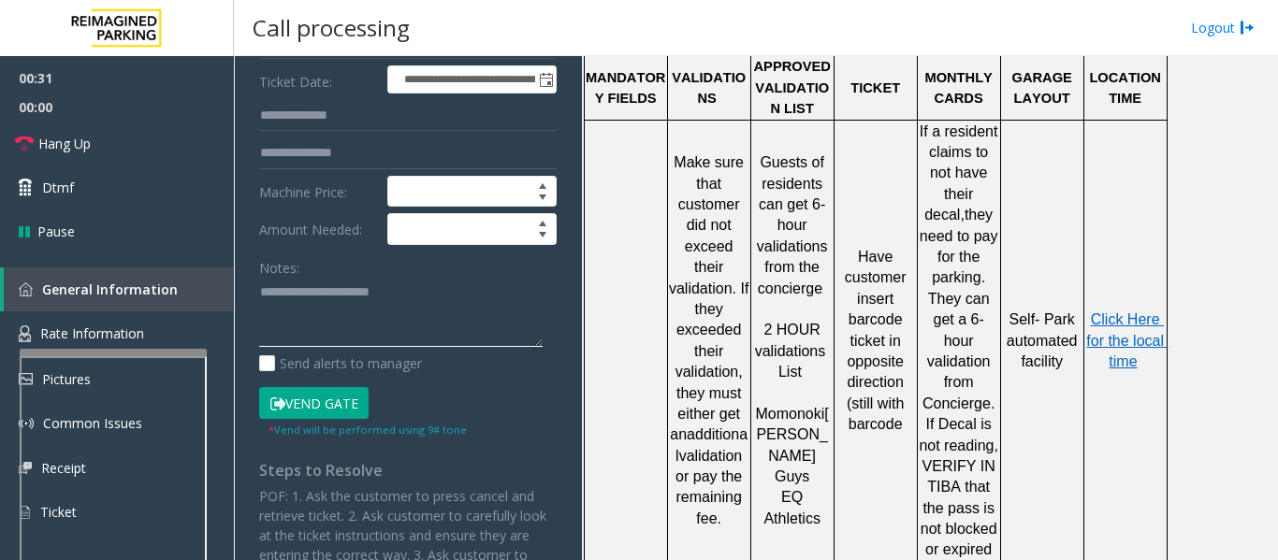
scroll to position [1029, 0]
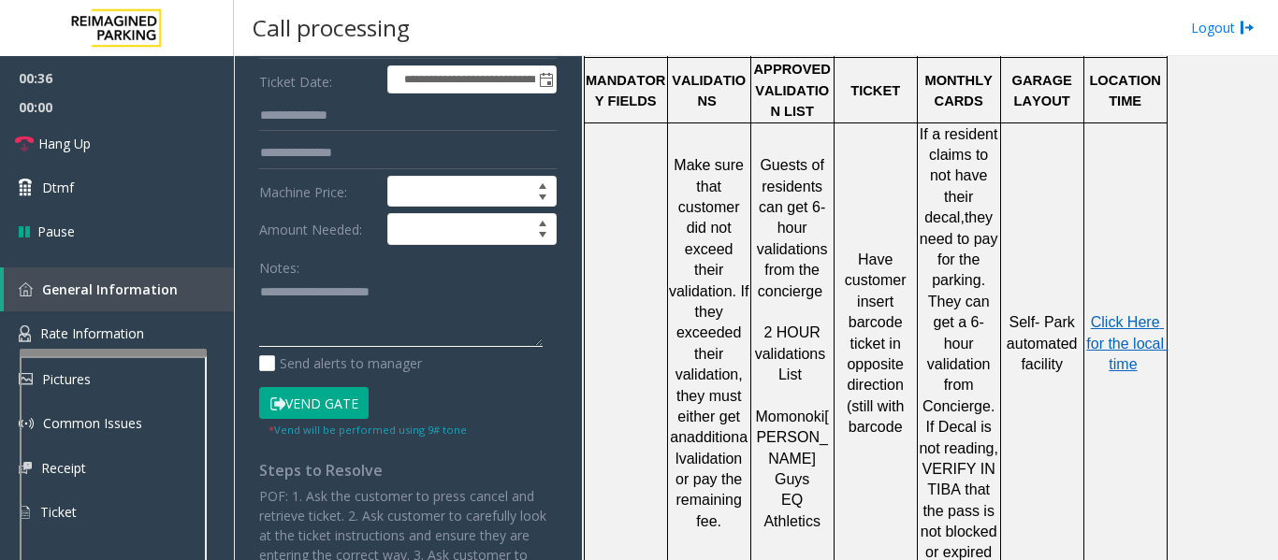
type textarea "**********"
drag, startPoint x: 759, startPoint y: 384, endPoint x: 827, endPoint y: 386, distance: 68.3
click at [827, 409] on span "Momonoki Hallal Guys" at bounding box center [792, 448] width 73 height 79
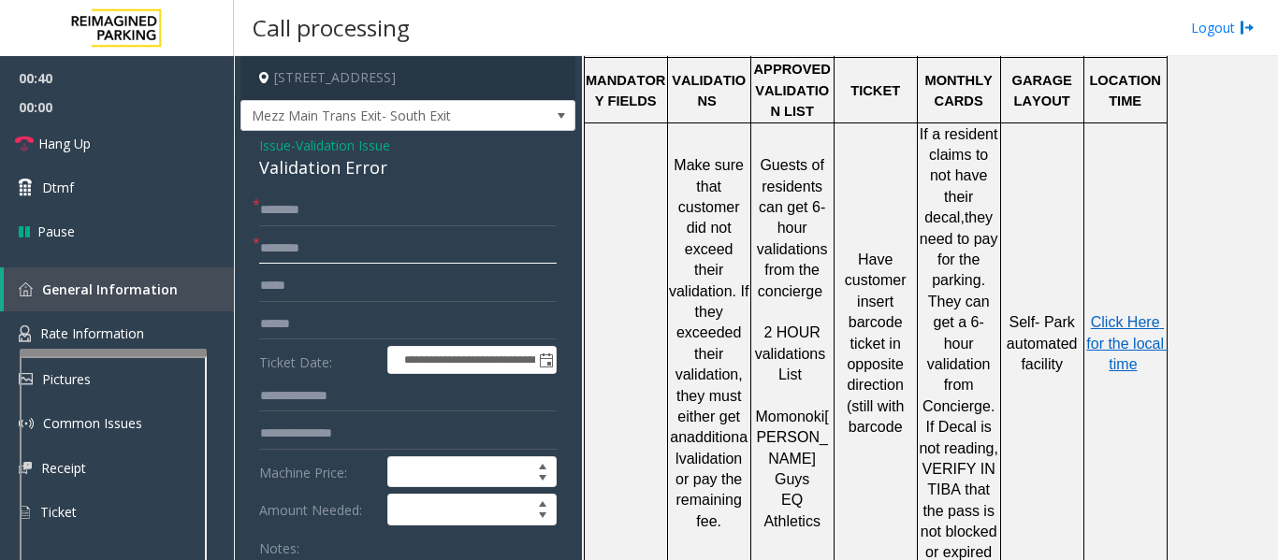
click at [336, 259] on input "text" at bounding box center [407, 249] width 297 height 32
paste input "********"
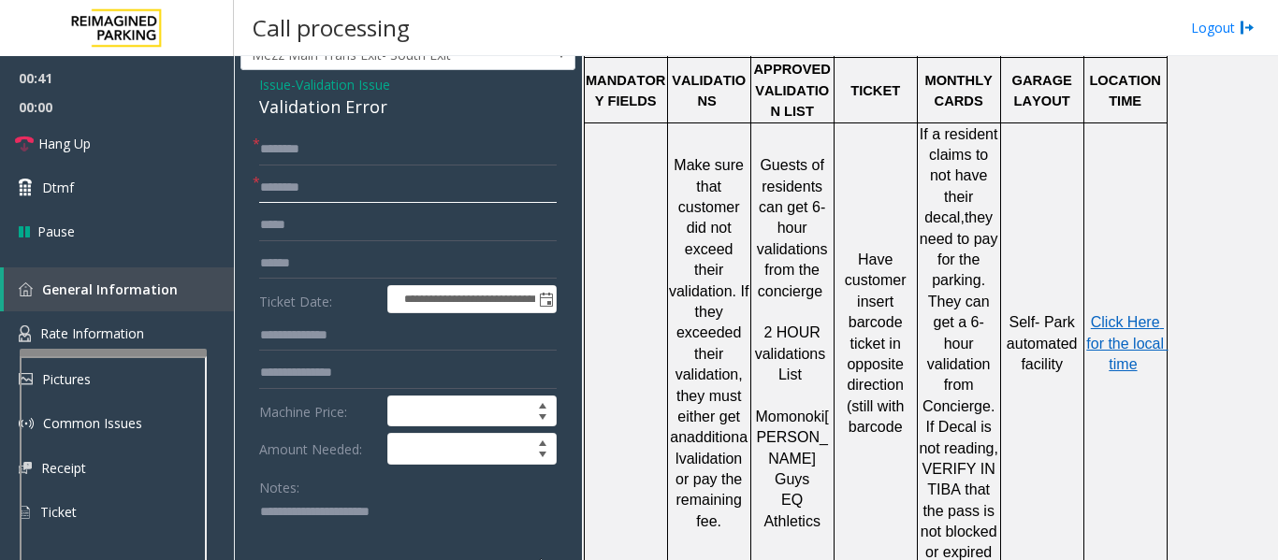
scroll to position [94, 0]
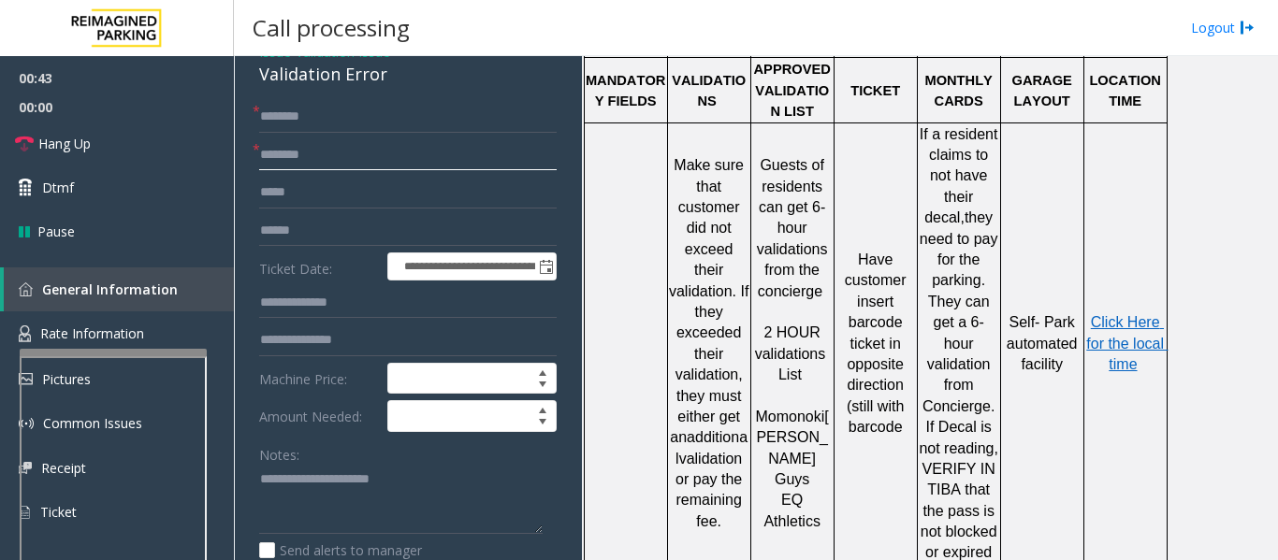
type input "********"
click at [356, 124] on input "text" at bounding box center [407, 117] width 297 height 32
click at [283, 507] on textarea at bounding box center [400, 500] width 283 height 70
type textarea "**********"
click at [320, 221] on input "text" at bounding box center [407, 231] width 297 height 32
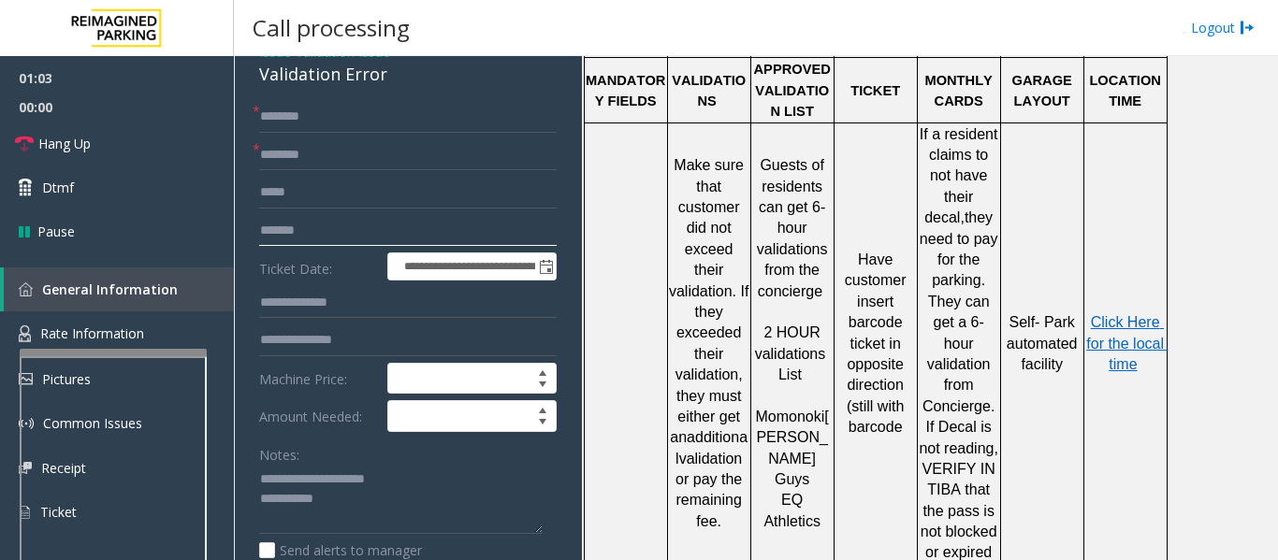
type input "*******"
click at [354, 502] on textarea at bounding box center [400, 500] width 283 height 70
click at [337, 108] on input "text" at bounding box center [407, 117] width 297 height 32
click at [1110, 312] on p "Click Here for the local time" at bounding box center [1125, 343] width 80 height 63
click at [366, 111] on input "text" at bounding box center [407, 117] width 297 height 32
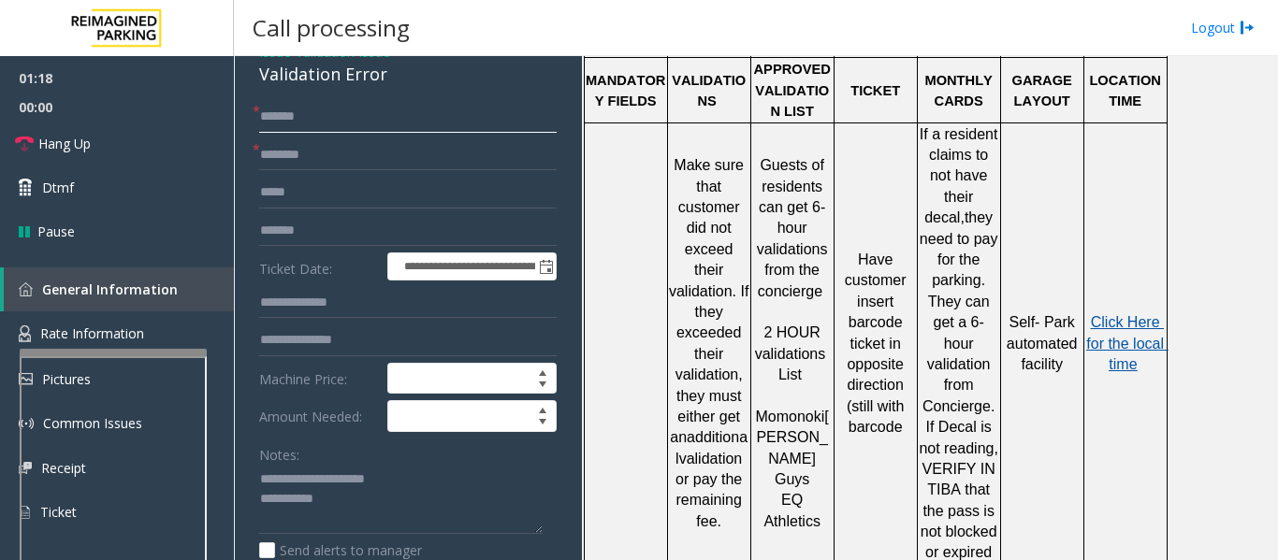
type input "******"
click at [1119, 314] on span "Click Here for the local time" at bounding box center [1126, 343] width 81 height 58
click at [425, 503] on textarea at bounding box center [400, 500] width 283 height 70
click at [387, 505] on textarea at bounding box center [400, 500] width 283 height 70
paste textarea "**********"
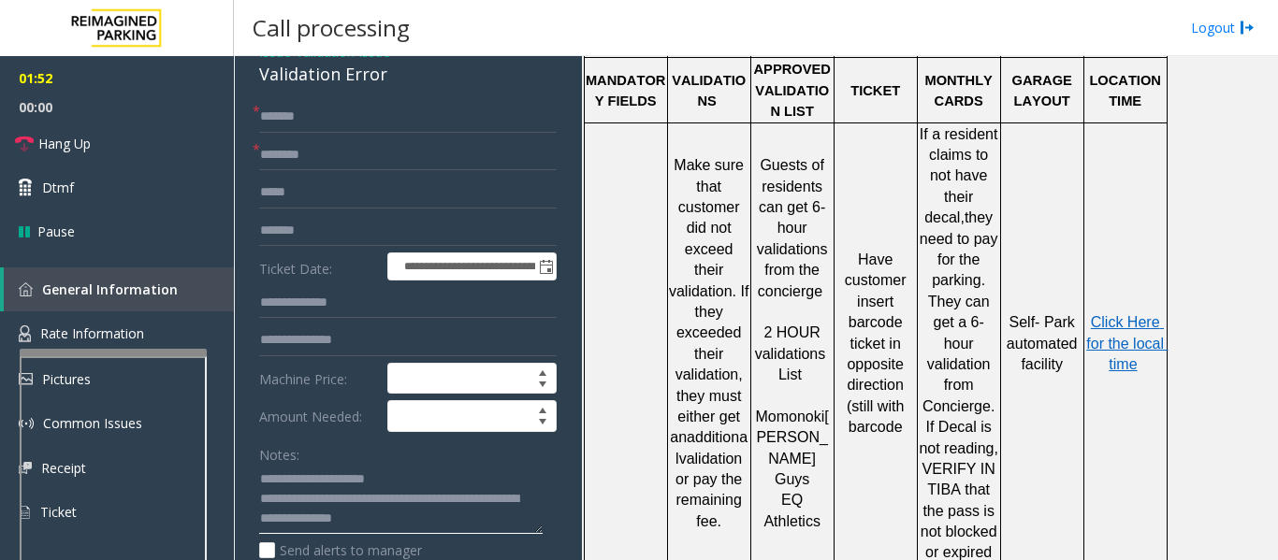
click at [425, 519] on textarea at bounding box center [400, 500] width 283 height 70
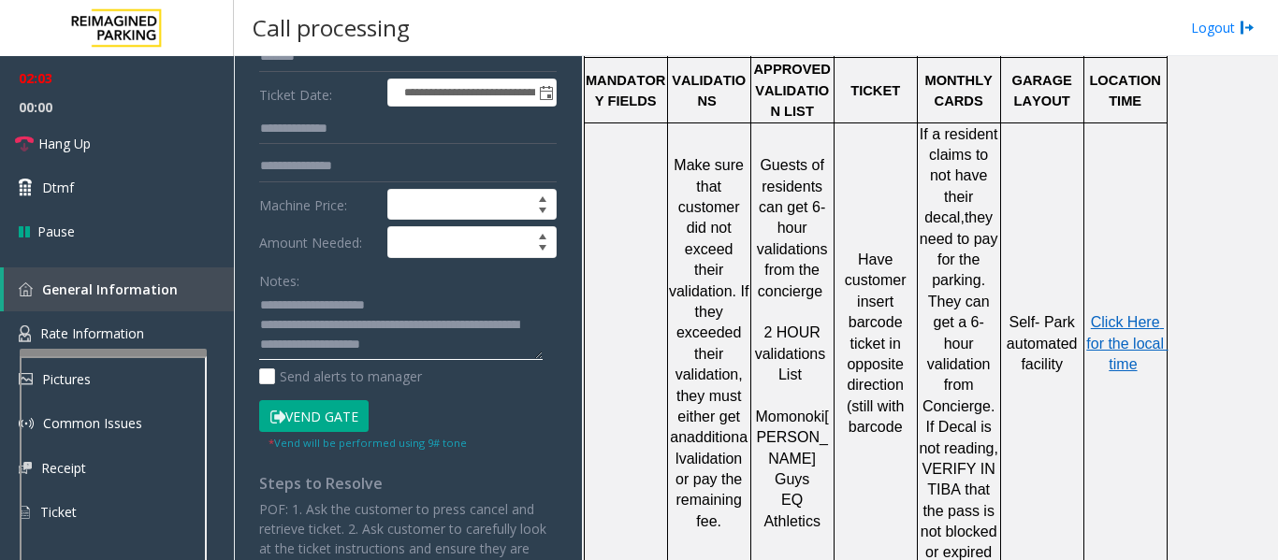
scroll to position [281, 0]
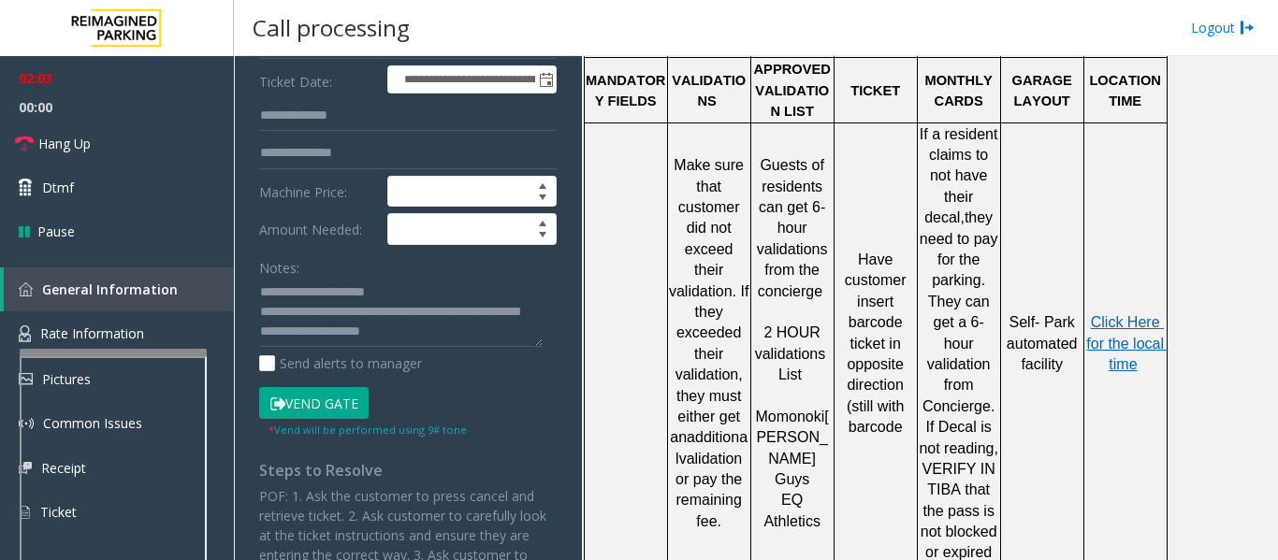
click at [351, 397] on button "Vend Gate" at bounding box center [313, 403] width 109 height 32
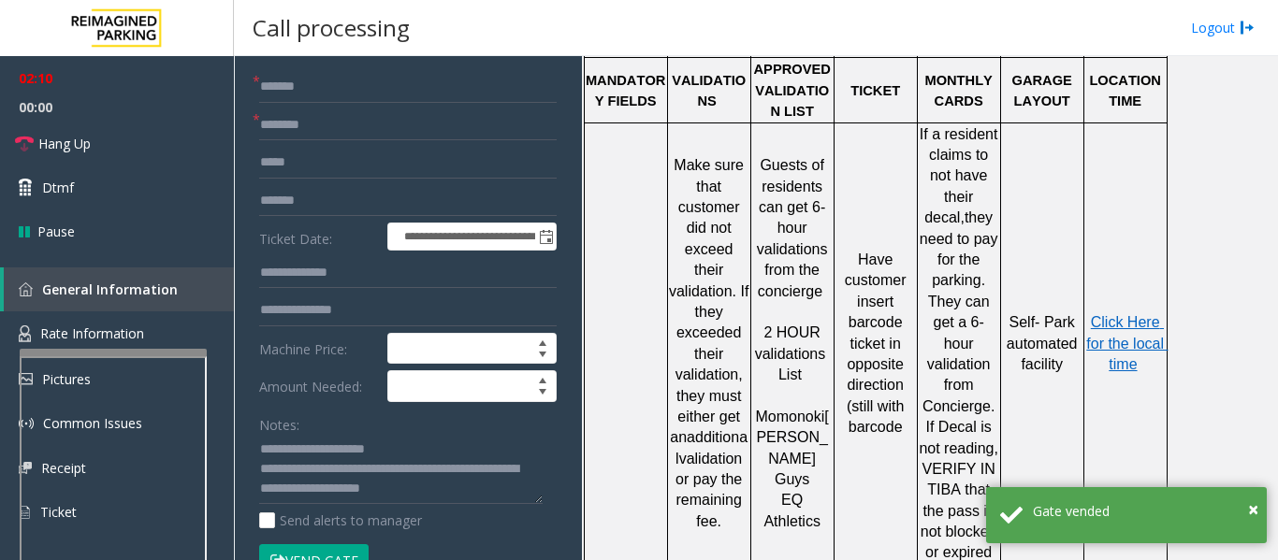
scroll to position [0, 0]
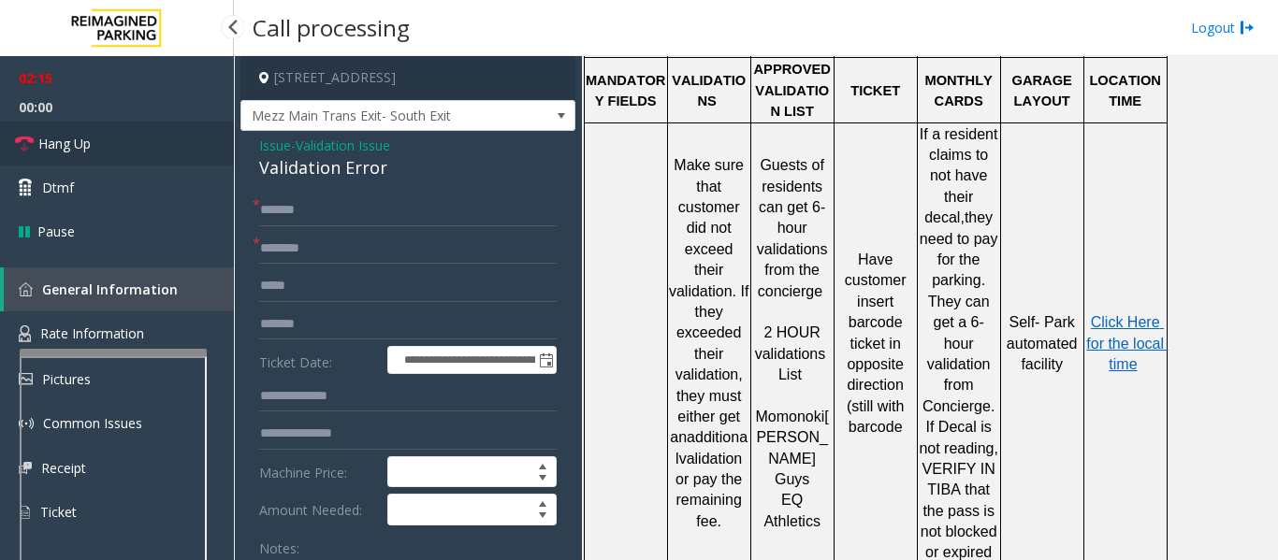
click at [65, 138] on span "Hang Up" at bounding box center [64, 144] width 52 height 20
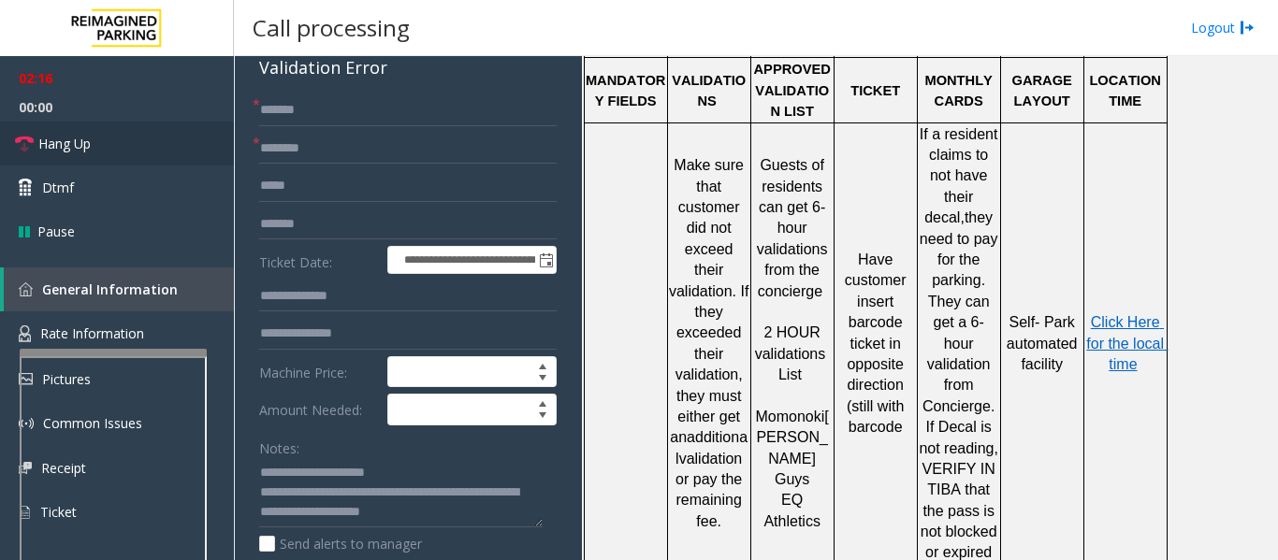
scroll to position [281, 0]
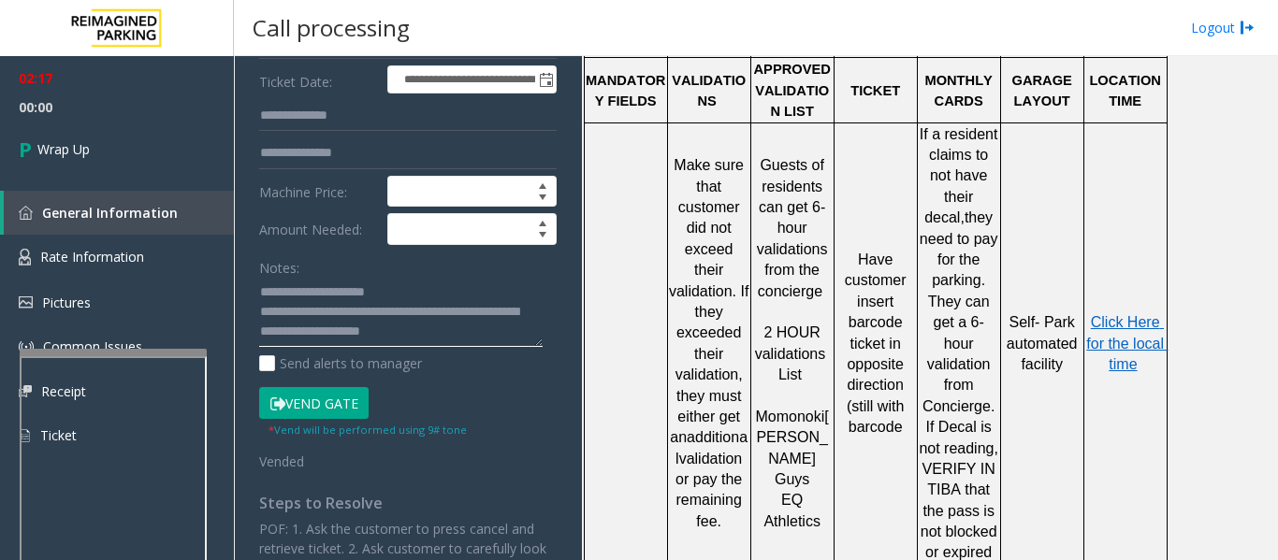
click at [538, 313] on textarea at bounding box center [400, 313] width 283 height 70
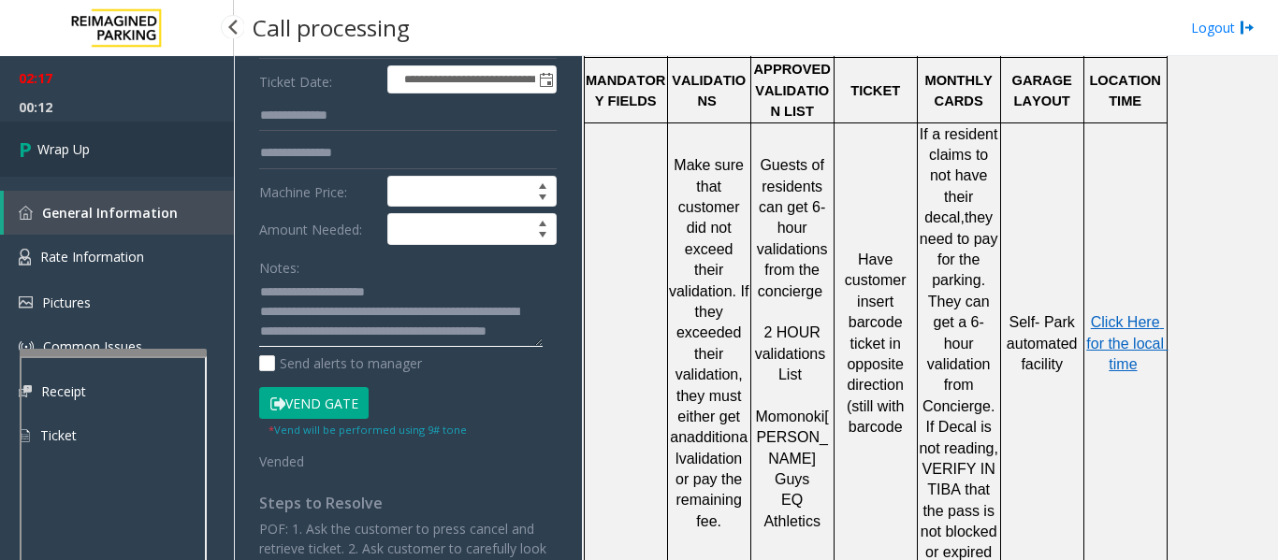
type textarea "**********"
click at [110, 133] on link "Wrap Up" at bounding box center [117, 149] width 234 height 55
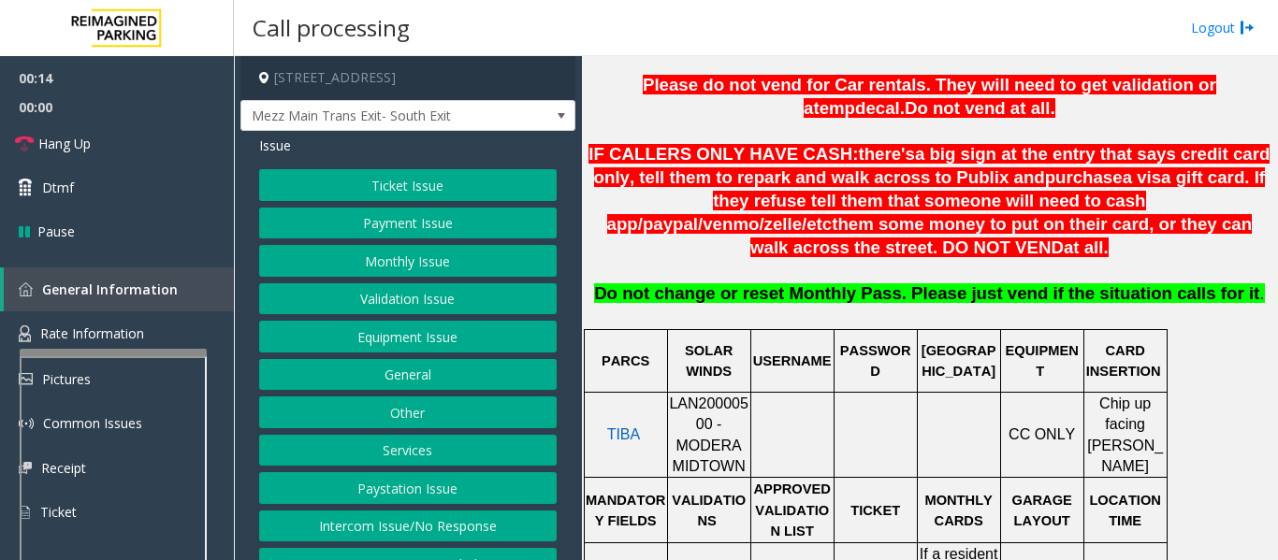
scroll to position [748, 0]
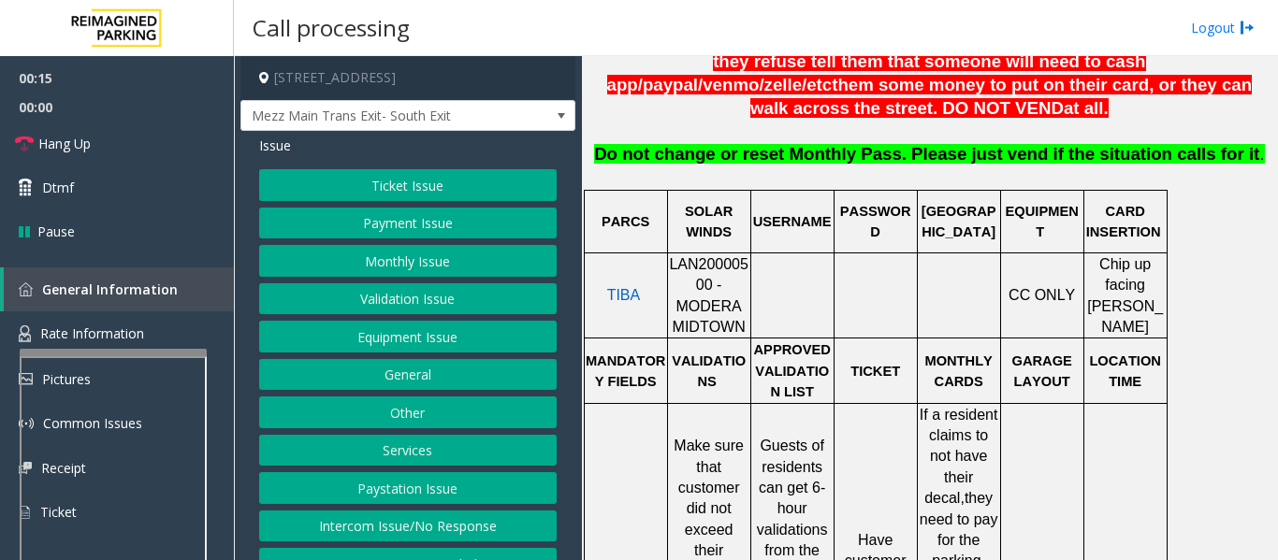
click at [711, 256] on span "LAN20000500 - MODERA MIDTOWN" at bounding box center [709, 295] width 80 height 79
click at [426, 331] on button "Equipment Issue" at bounding box center [407, 337] width 297 height 32
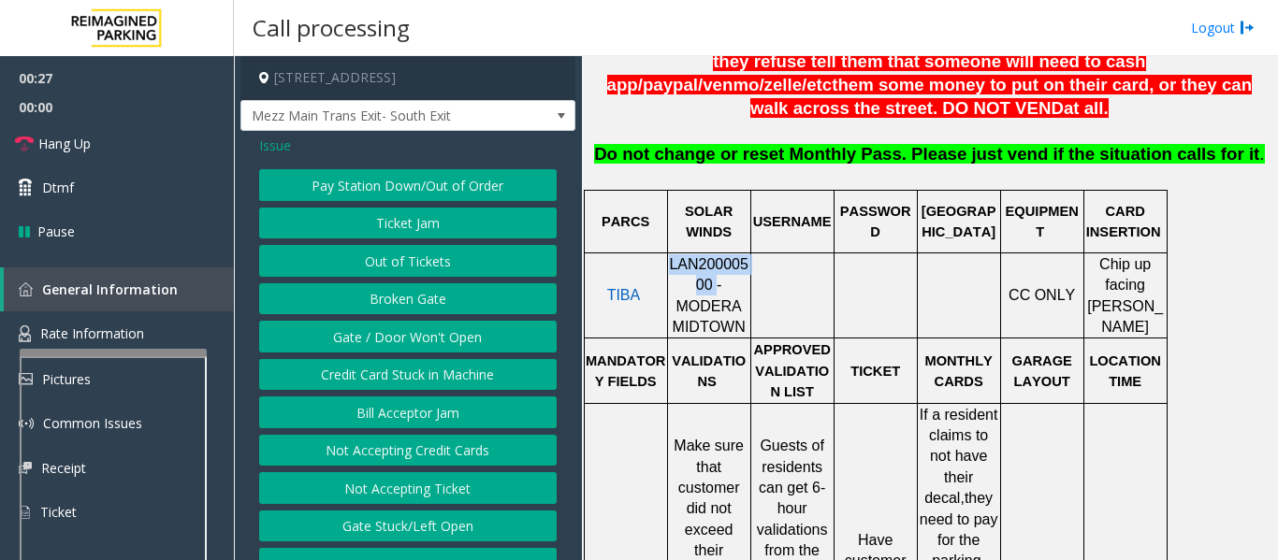
click at [471, 179] on button "Pay Station Down/Out of Order" at bounding box center [407, 185] width 297 height 32
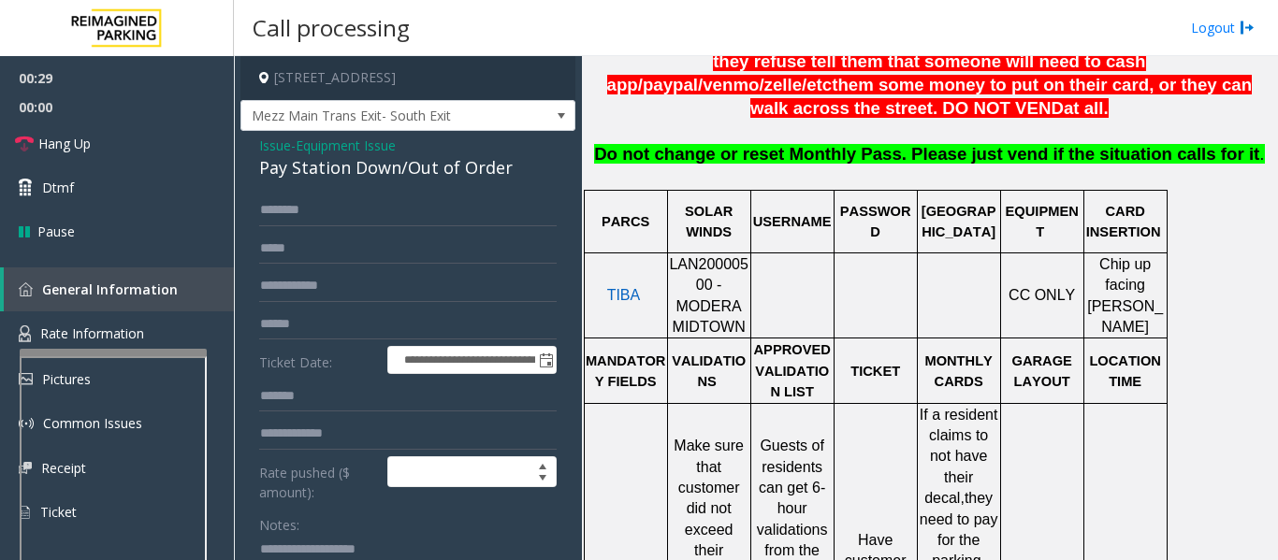
click at [291, 142] on span "- Equipment Issue" at bounding box center [343, 146] width 105 height 18
click at [286, 145] on span "Issue" at bounding box center [275, 146] width 32 height 20
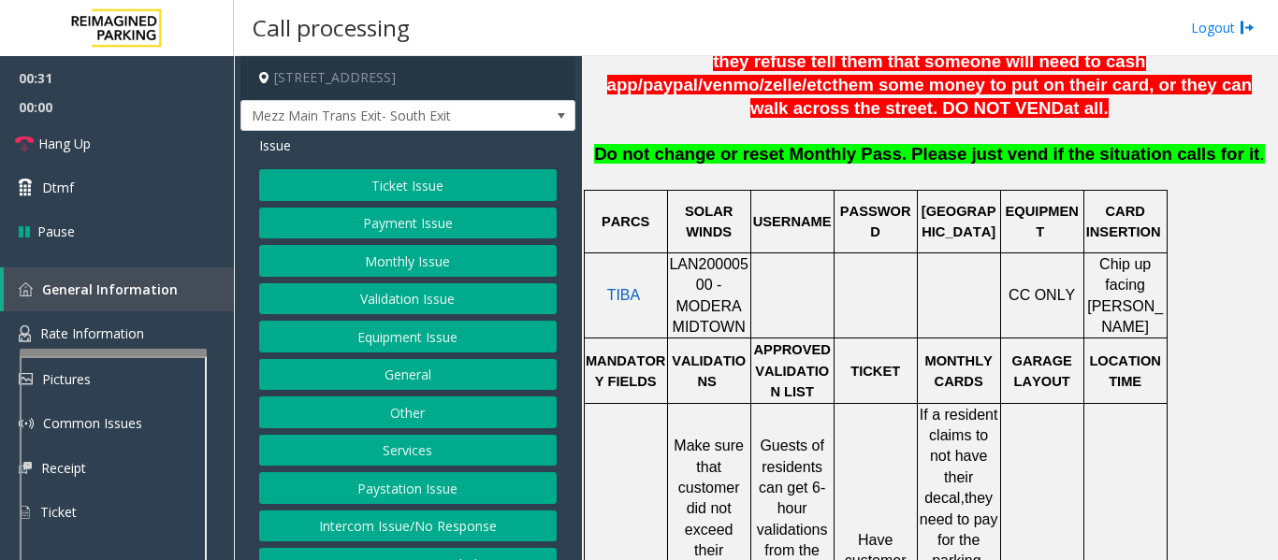
click at [370, 291] on button "Validation Issue" at bounding box center [407, 299] width 297 height 32
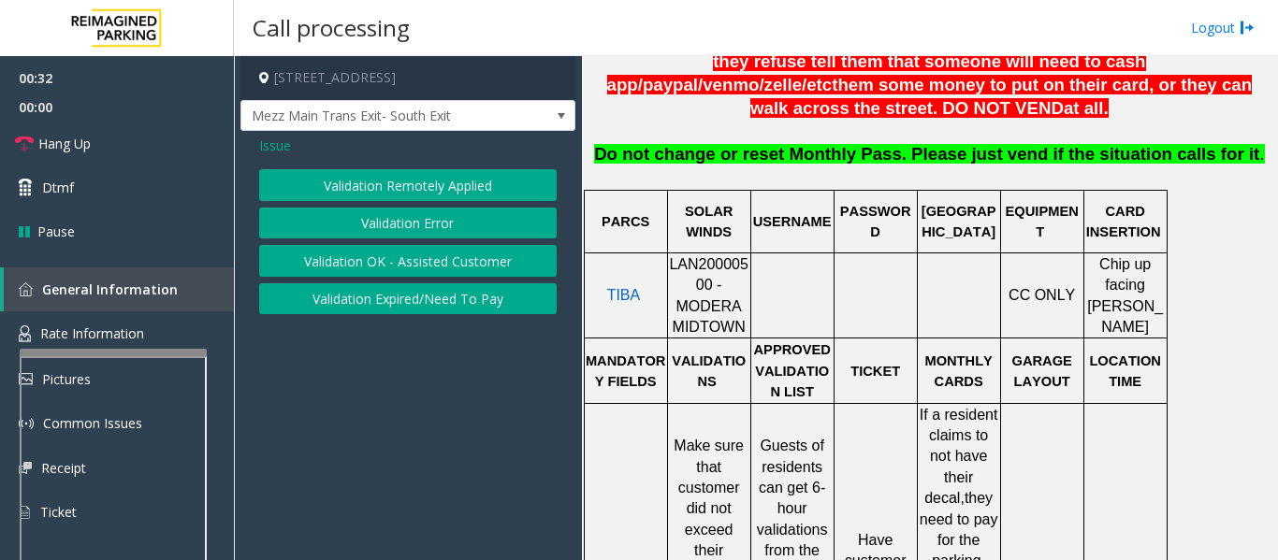
click at [407, 213] on button "Validation Error" at bounding box center [407, 224] width 297 height 32
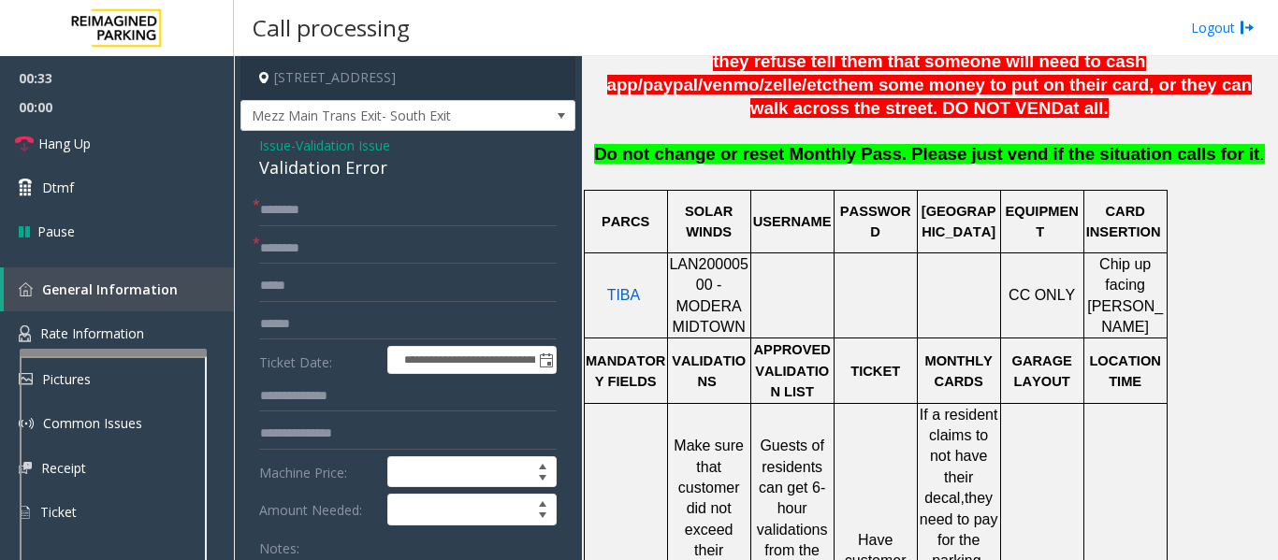
click at [331, 176] on div "Validation Error" at bounding box center [407, 167] width 297 height 25
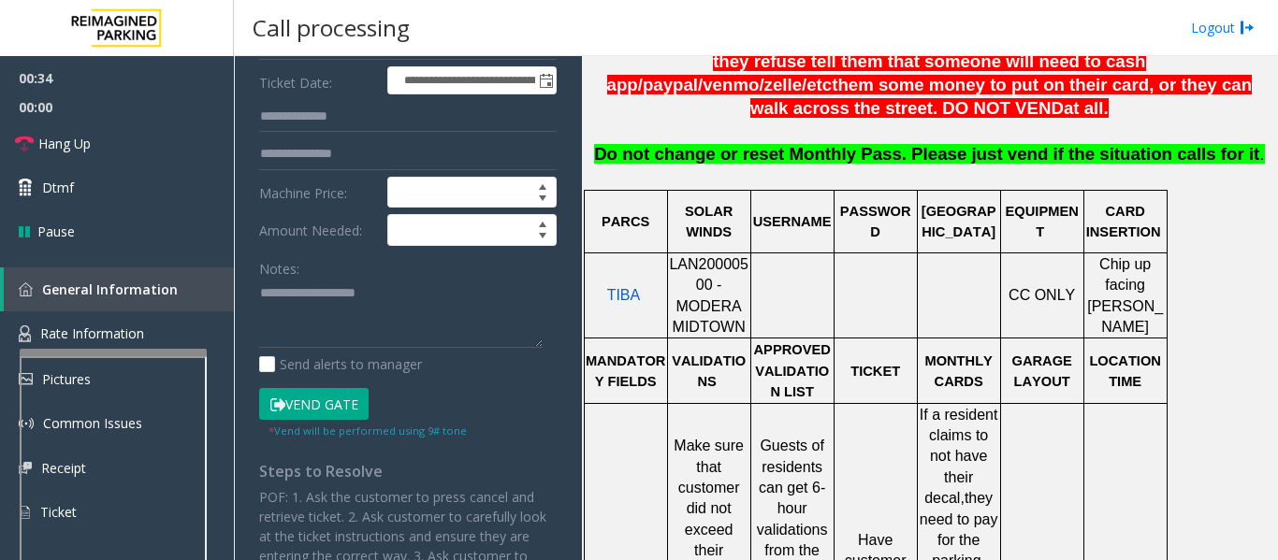
scroll to position [281, 0]
click at [342, 311] on textarea at bounding box center [400, 313] width 283 height 70
paste textarea "**********"
type textarea "**********"
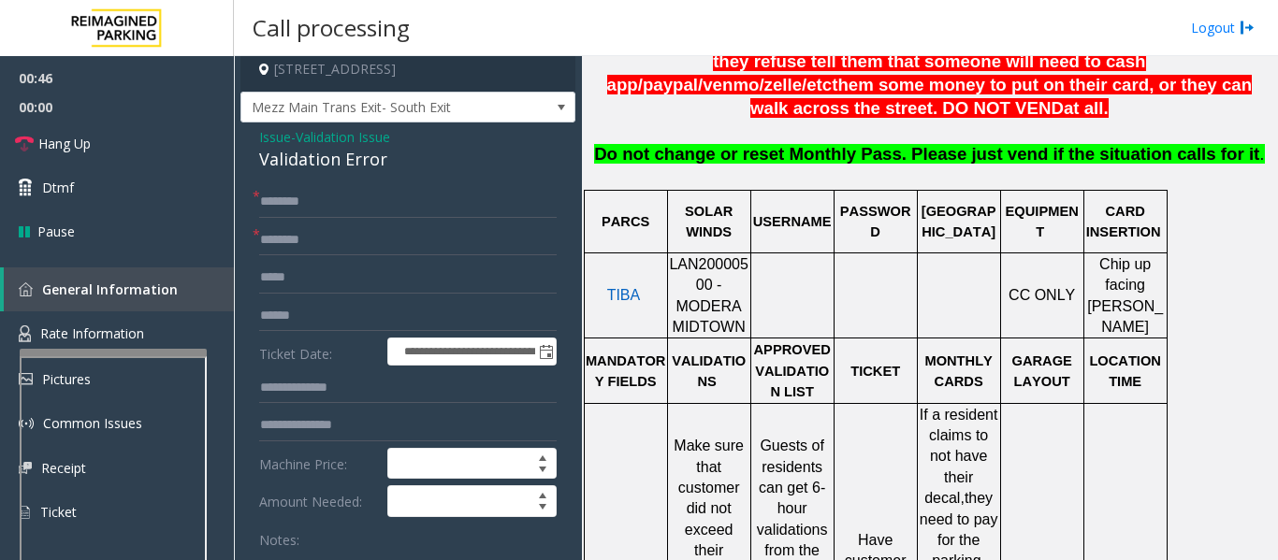
scroll to position [0, 0]
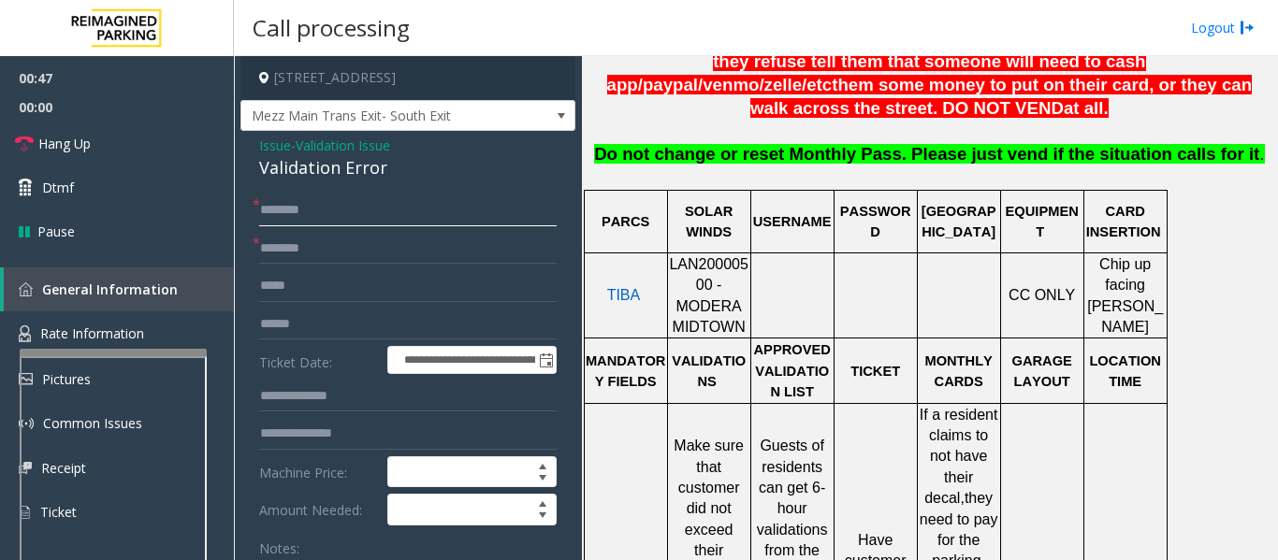
click at [343, 210] on input "text" at bounding box center [407, 211] width 297 height 32
type input "****"
click at [339, 326] on input "text" at bounding box center [407, 325] width 297 height 32
type input "*******"
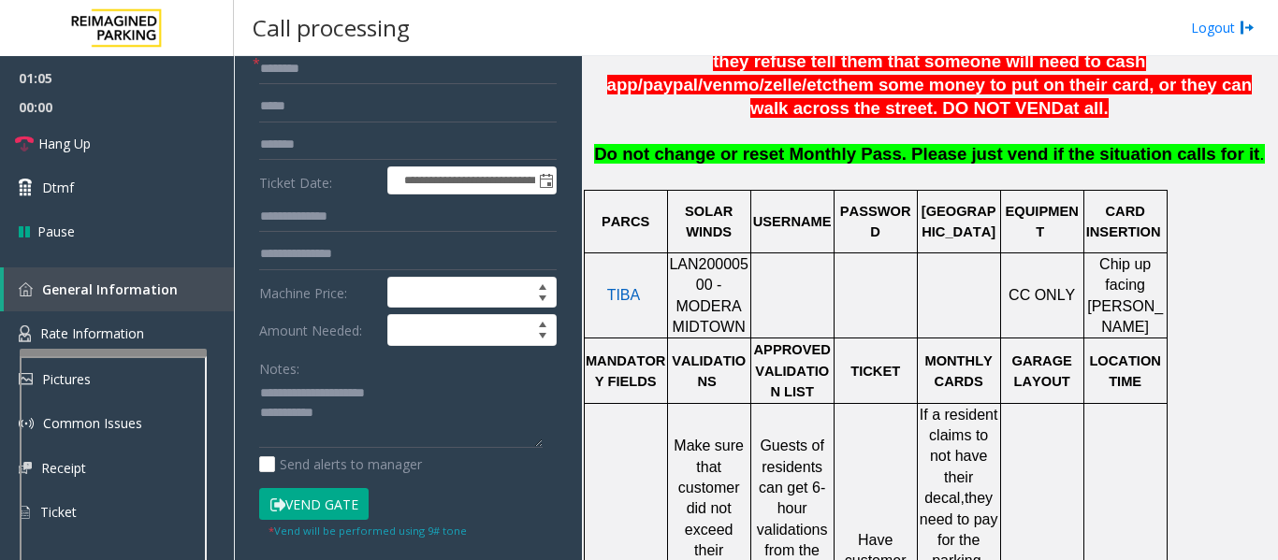
scroll to position [187, 0]
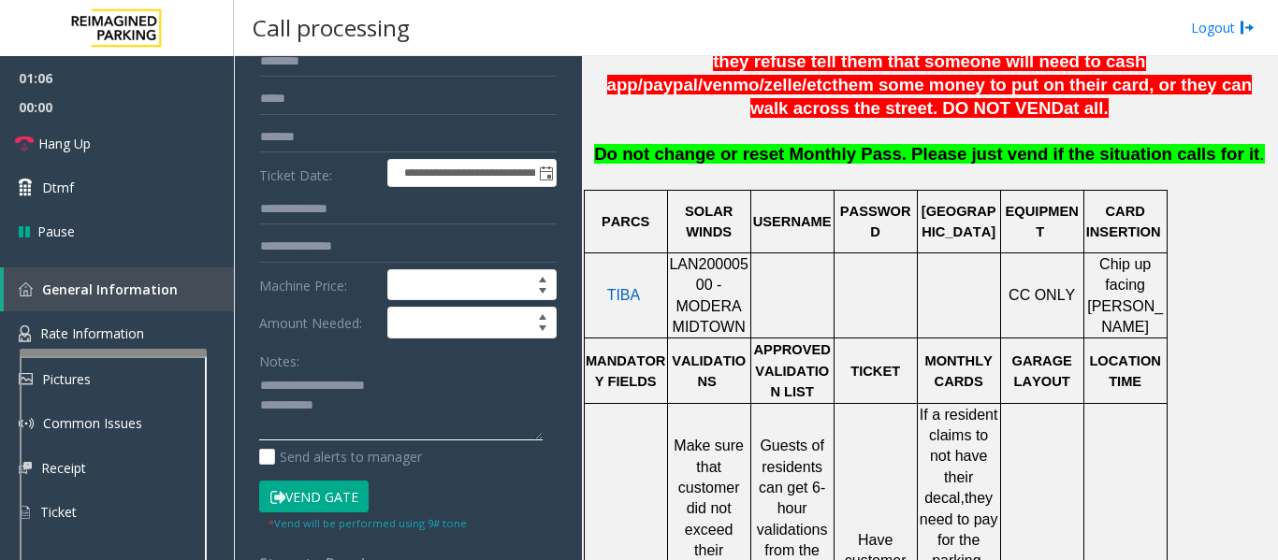
click at [346, 418] on textarea at bounding box center [400, 406] width 283 height 70
paste textarea "**********"
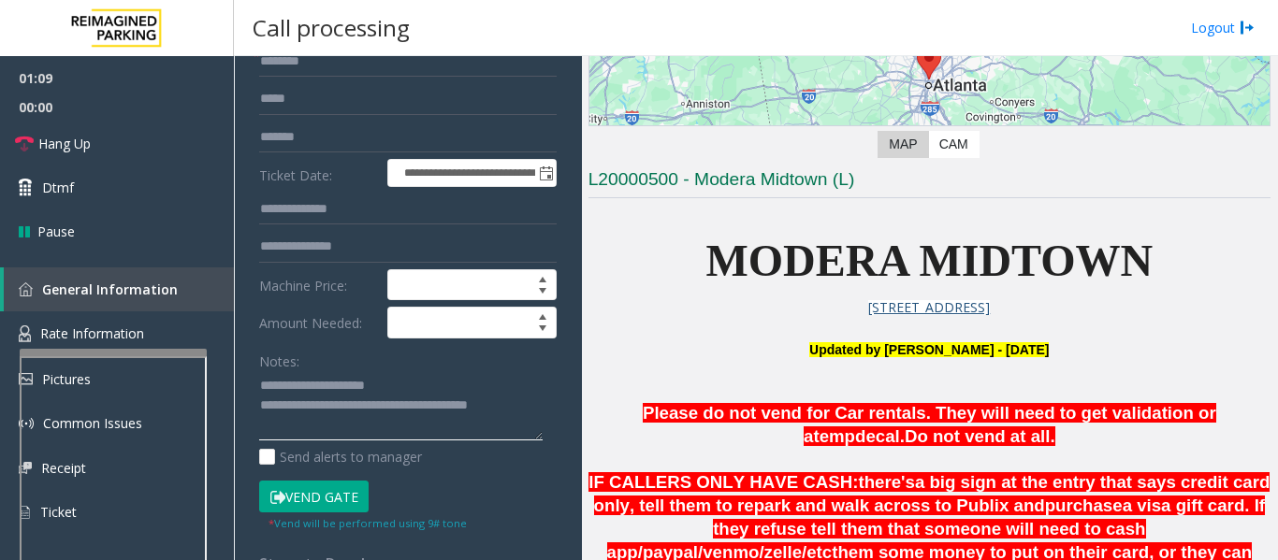
type textarea "**********"
drag, startPoint x: 691, startPoint y: 176, endPoint x: 827, endPoint y: 178, distance: 135.7
click at [827, 178] on h3 "L20000500 - Modera Midtown (L)" at bounding box center [929, 182] width 682 height 31
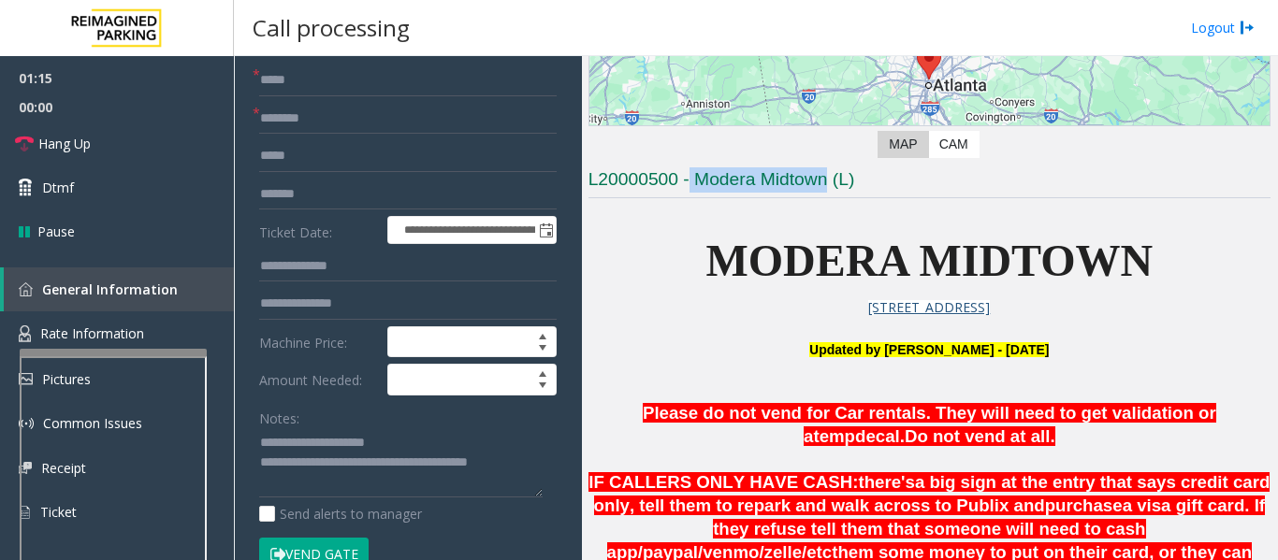
scroll to position [90, 0]
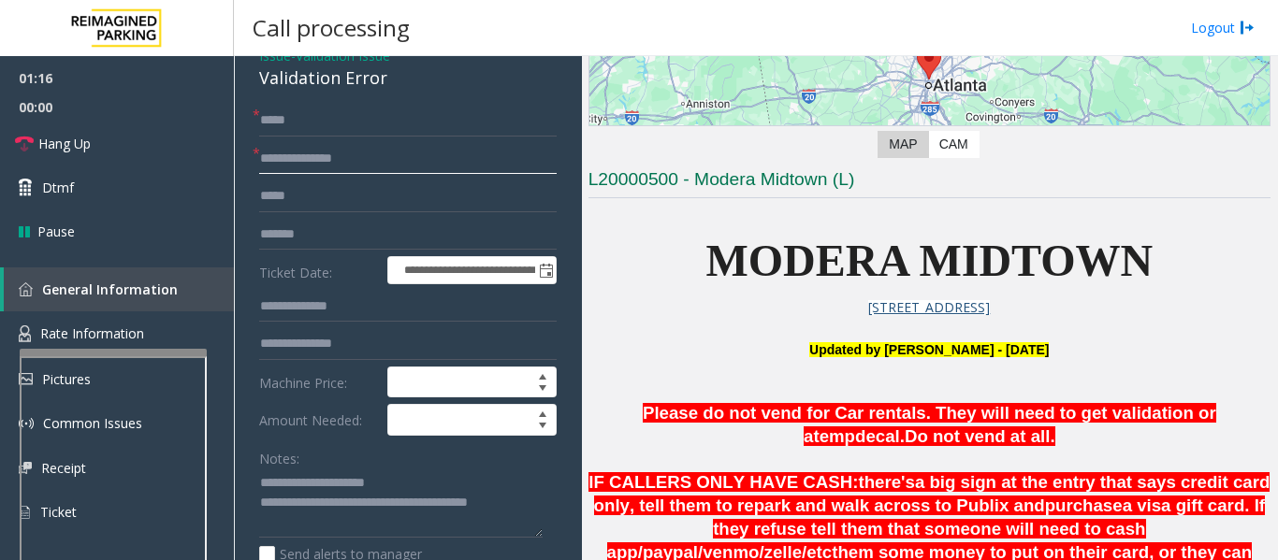
click at [390, 159] on input "**********" at bounding box center [407, 159] width 297 height 32
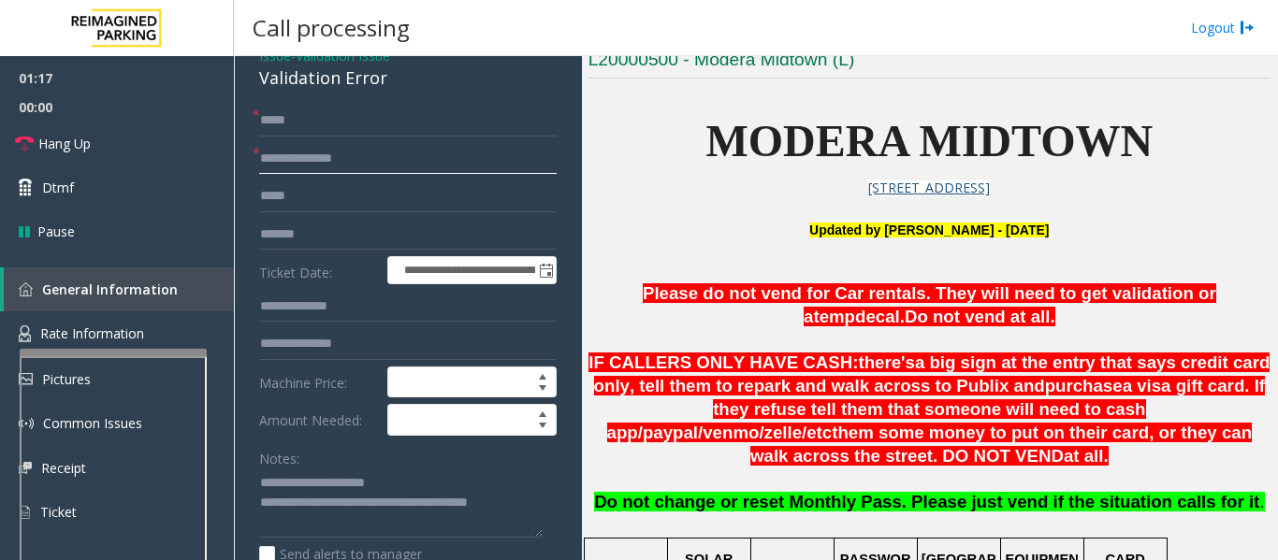
scroll to position [561, 0]
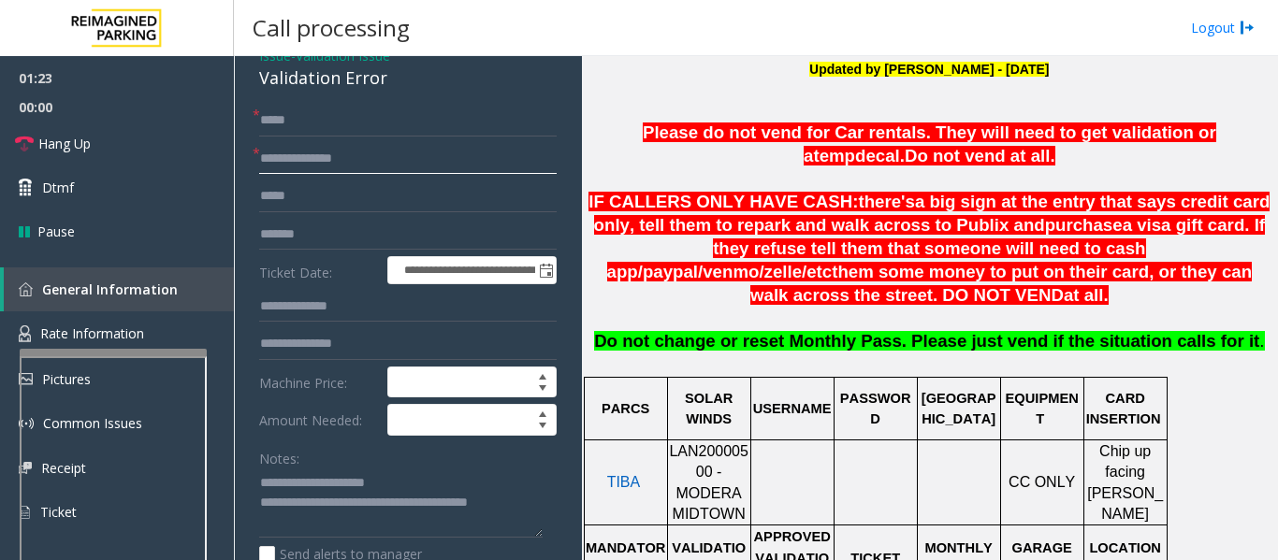
type input "**********"
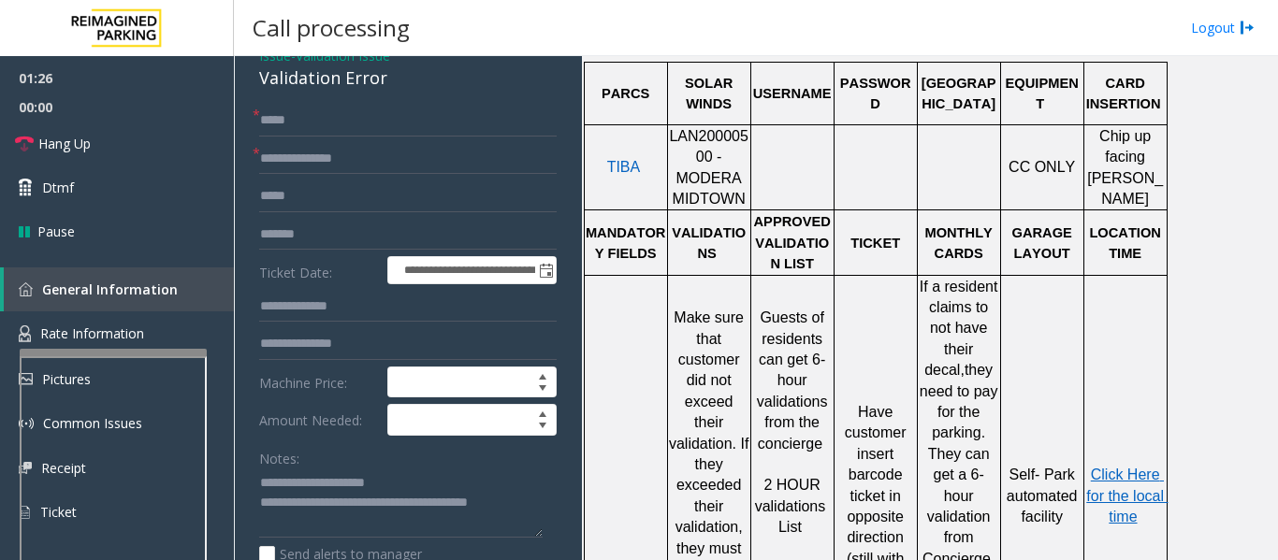
scroll to position [935, 0]
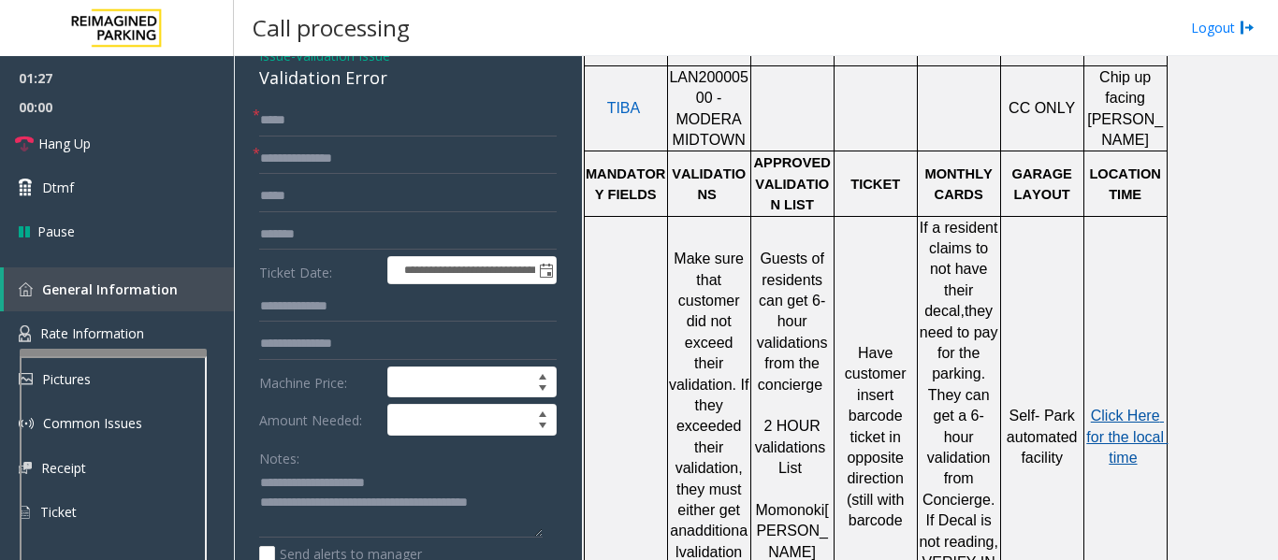
click at [1129, 408] on span "Click Here for the local time" at bounding box center [1126, 437] width 81 height 58
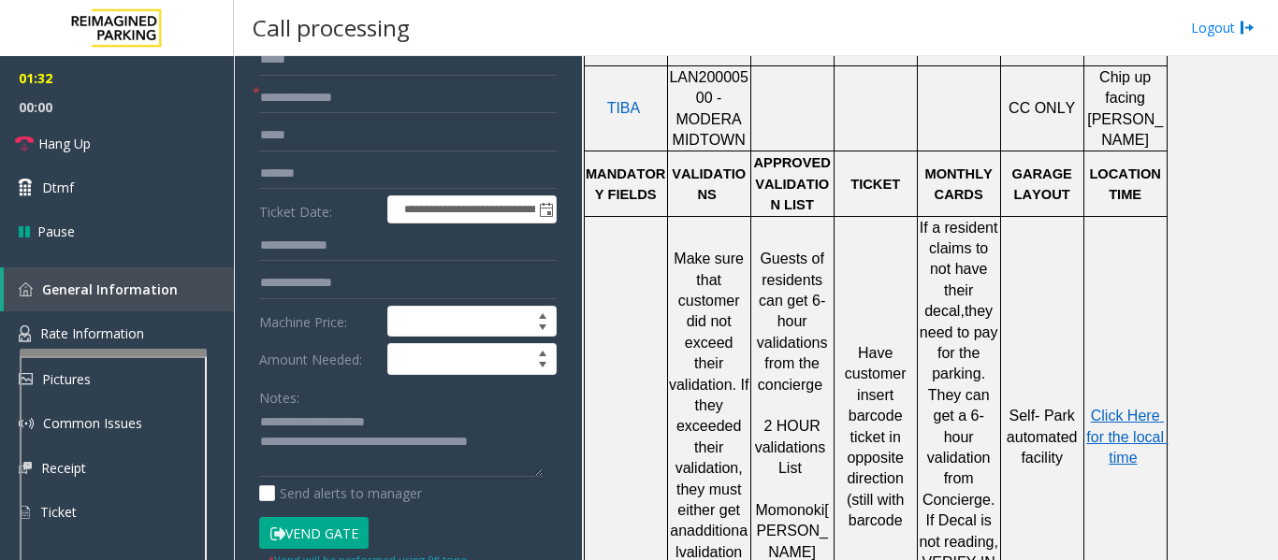
scroll to position [183, 0]
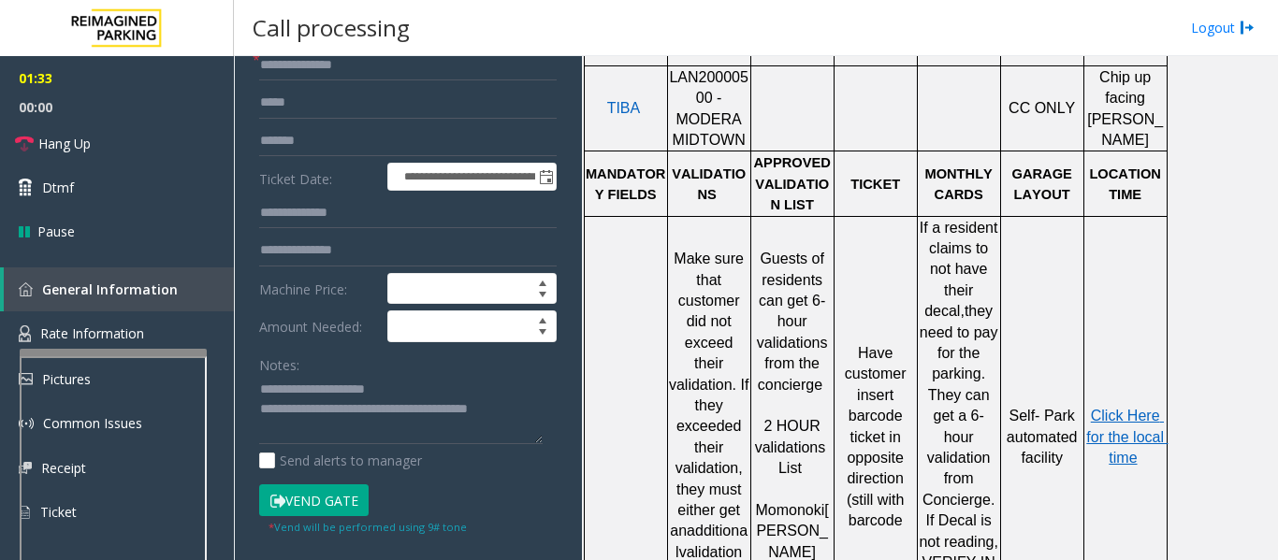
click at [325, 496] on button "Vend Gate" at bounding box center [313, 501] width 109 height 32
drag, startPoint x: 326, startPoint y: 407, endPoint x: 548, endPoint y: 422, distance: 222.2
click at [548, 422] on div "**********" at bounding box center [408, 503] width 326 height 985
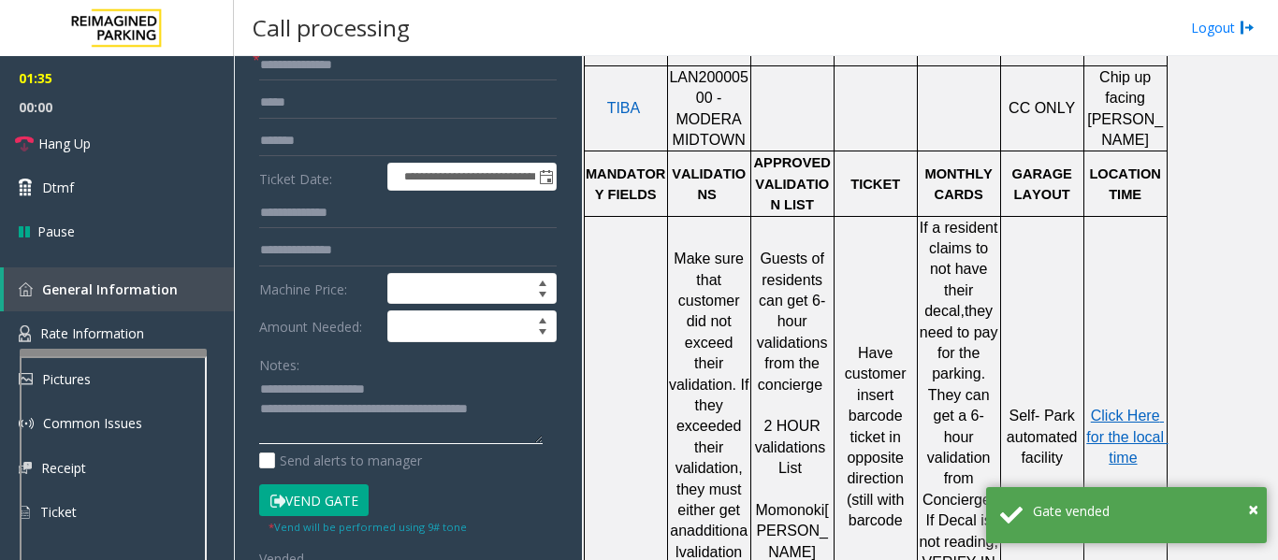
paste textarea "**********"
click at [424, 428] on textarea at bounding box center [400, 410] width 283 height 70
drag, startPoint x: 418, startPoint y: 428, endPoint x: 482, endPoint y: 425, distance: 63.7
click at [482, 425] on textarea at bounding box center [400, 410] width 283 height 70
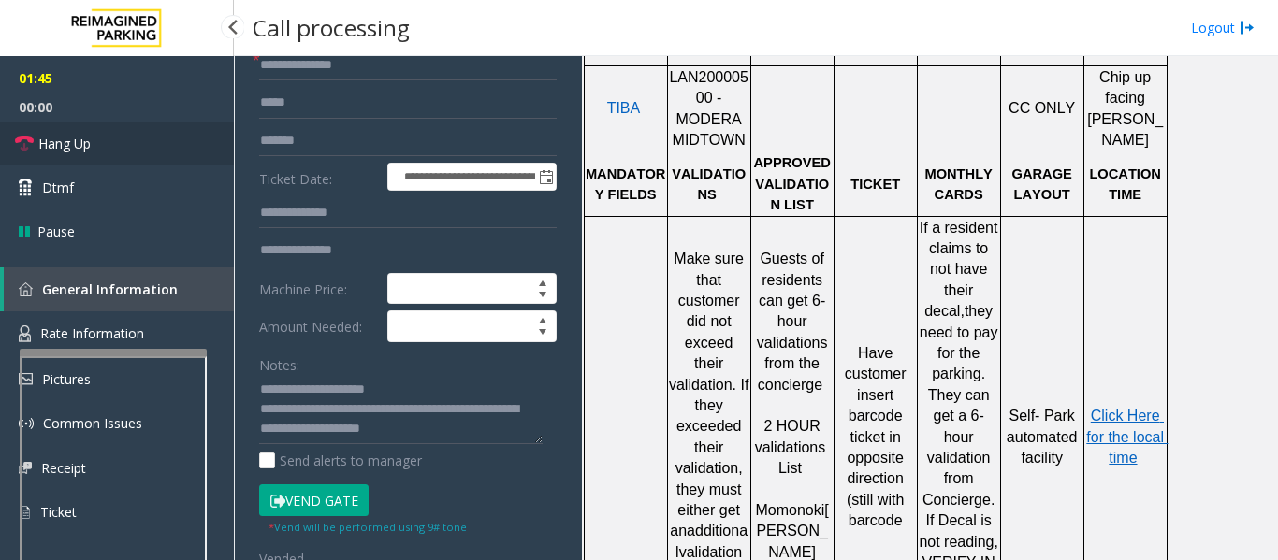
click at [80, 133] on link "Hang Up" at bounding box center [117, 144] width 234 height 44
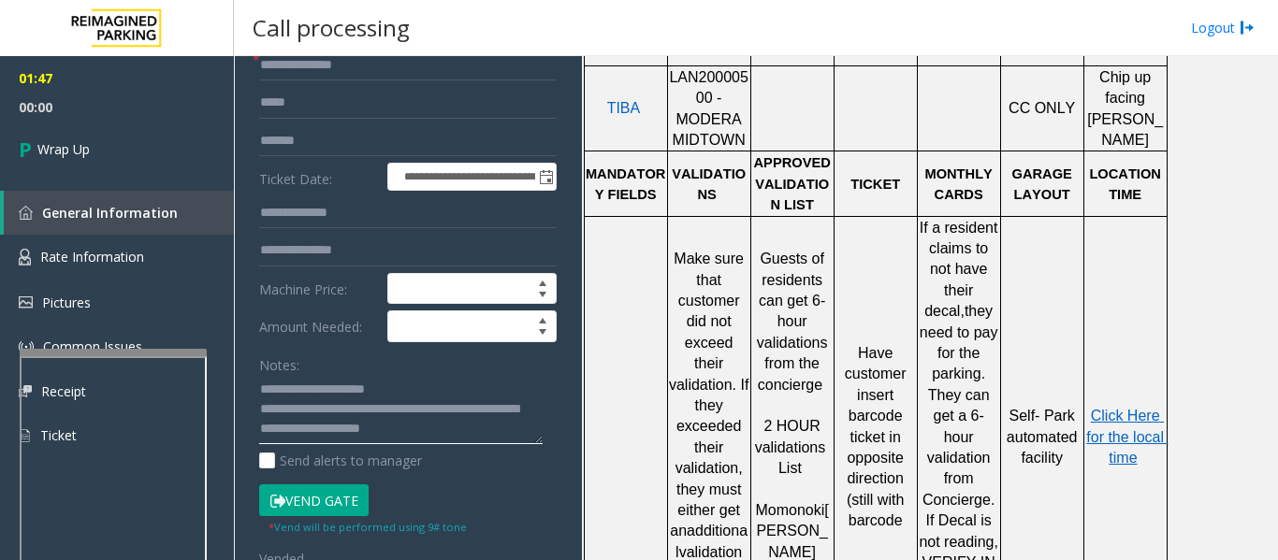
click at [538, 409] on textarea at bounding box center [400, 410] width 283 height 70
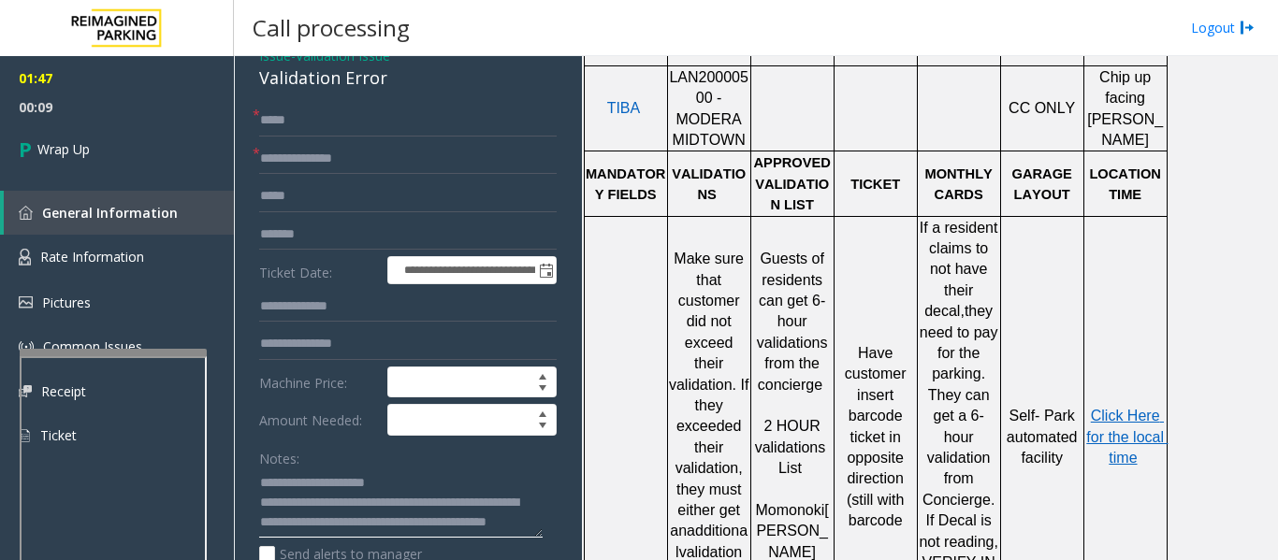
scroll to position [0, 0]
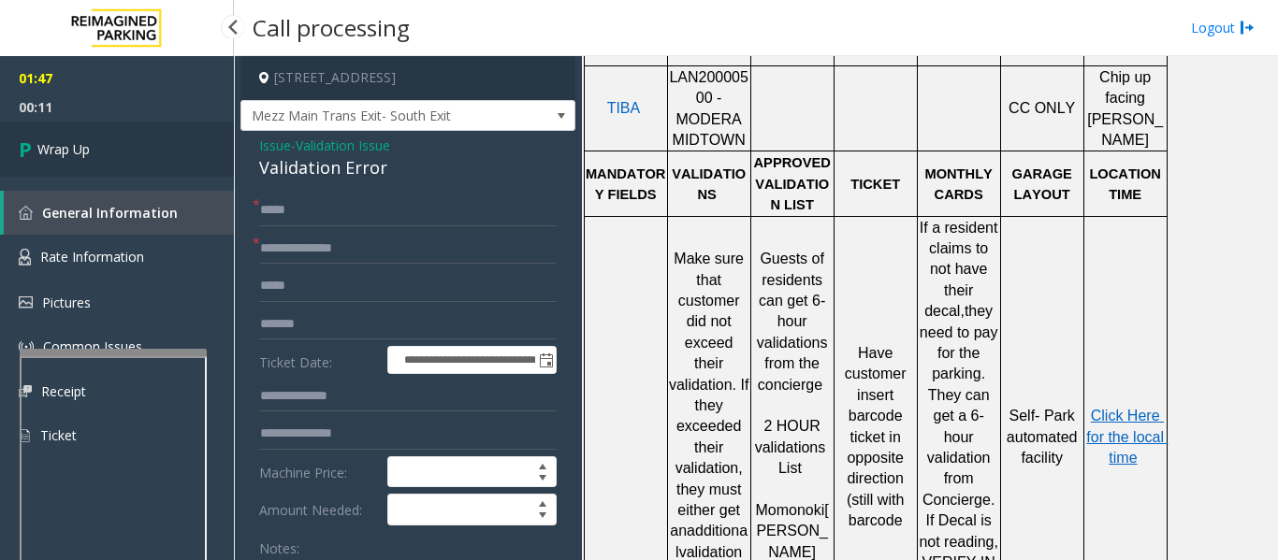
type textarea "**********"
click at [92, 141] on link "Wrap Up" at bounding box center [117, 149] width 234 height 55
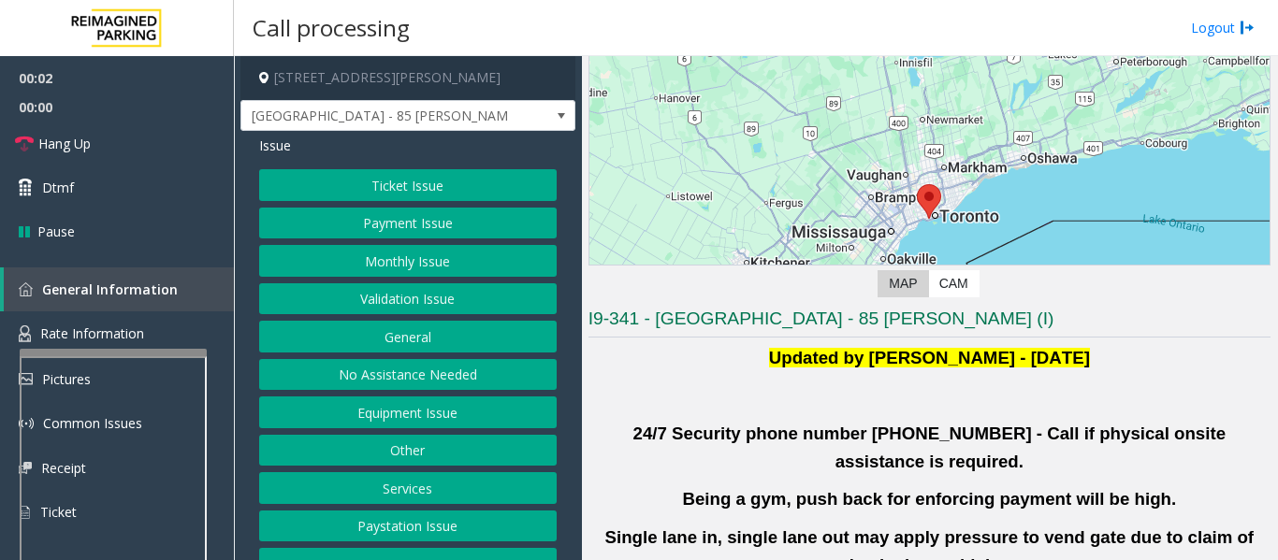
scroll to position [281, 0]
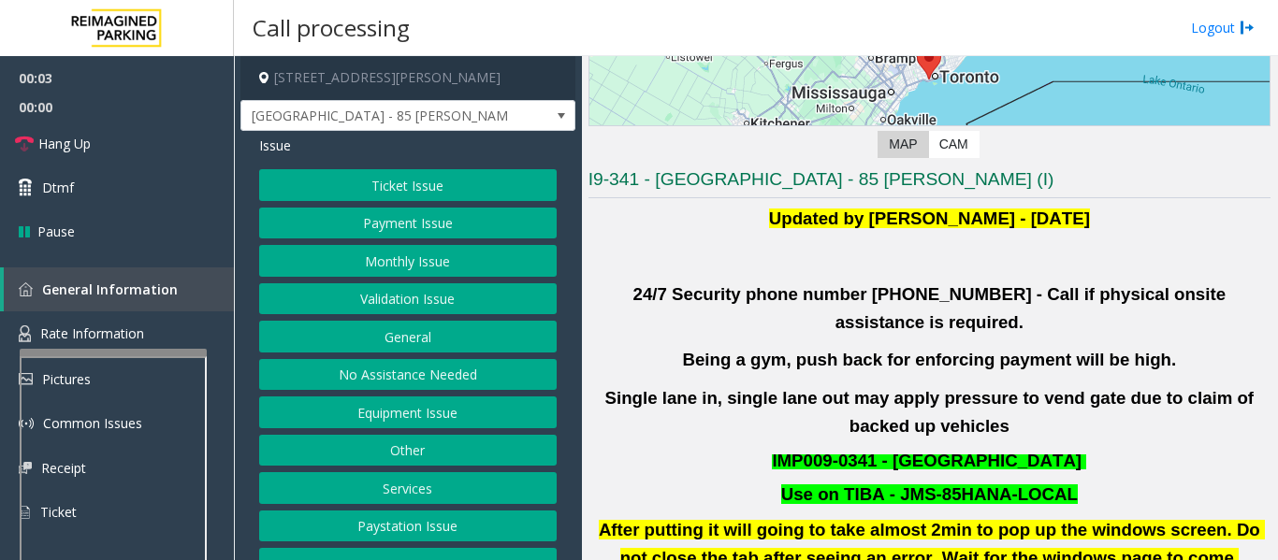
click at [442, 291] on button "Validation Issue" at bounding box center [407, 299] width 297 height 32
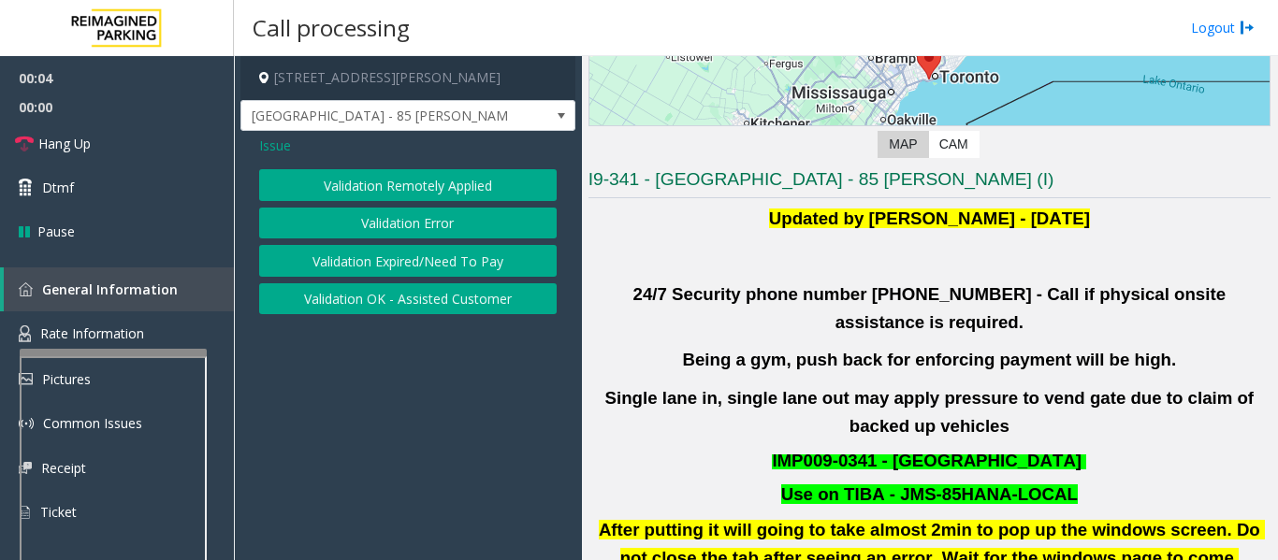
click at [440, 215] on button "Validation Error" at bounding box center [407, 224] width 297 height 32
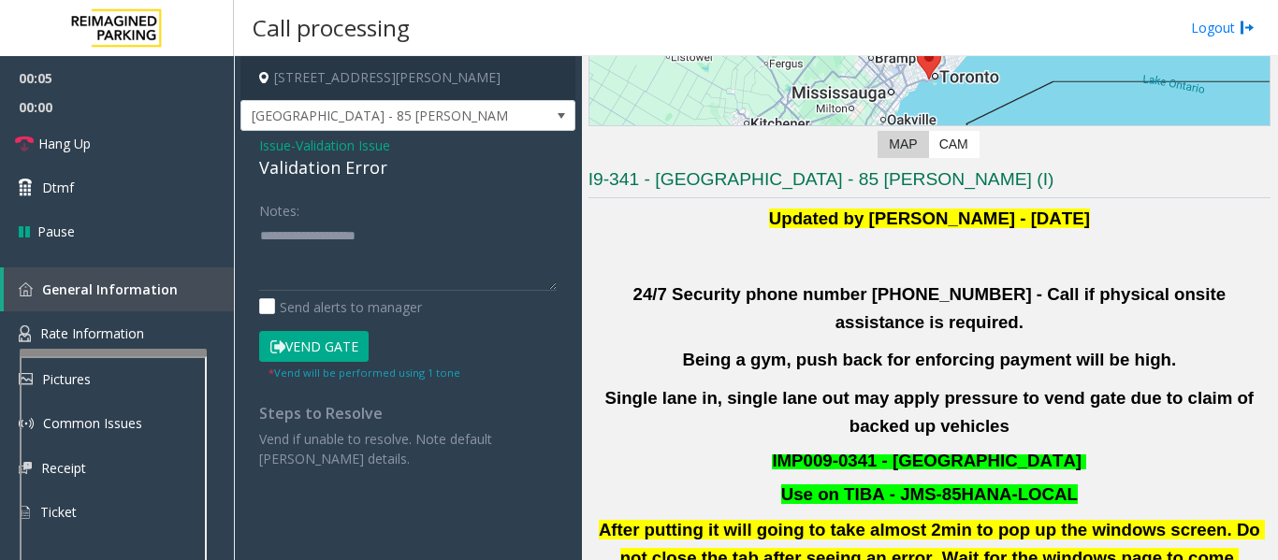
click at [278, 167] on div "Validation Error" at bounding box center [407, 167] width 297 height 25
click at [341, 264] on textarea at bounding box center [407, 256] width 297 height 70
paste textarea "**********"
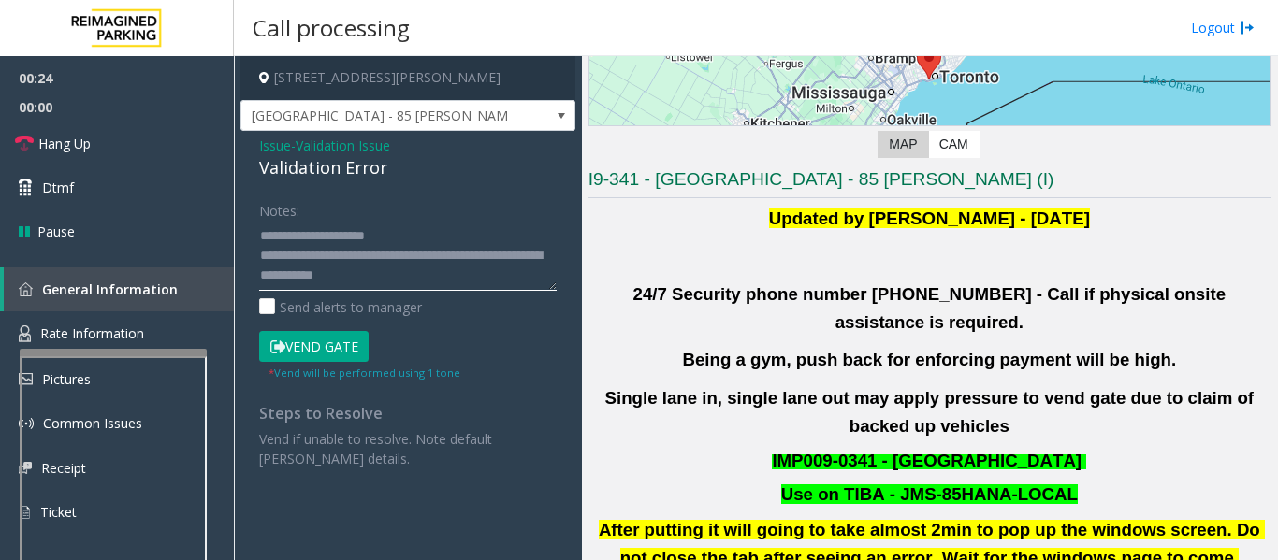
click at [430, 278] on textarea at bounding box center [407, 256] width 297 height 70
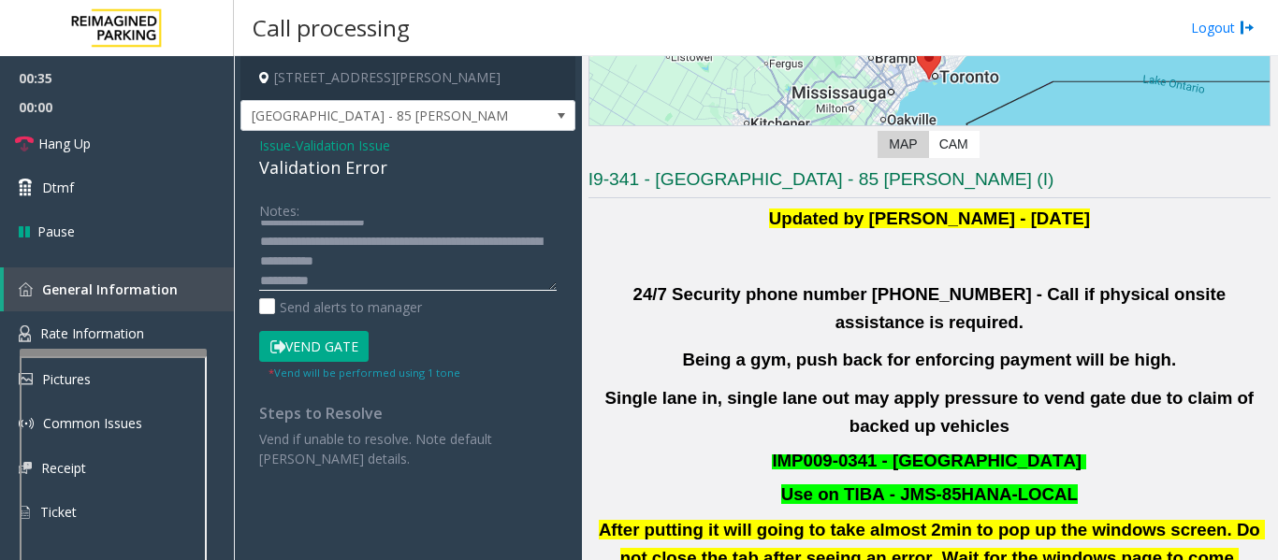
click at [446, 260] on textarea at bounding box center [407, 256] width 297 height 70
click at [418, 278] on textarea at bounding box center [407, 256] width 297 height 70
click at [426, 267] on textarea at bounding box center [407, 256] width 297 height 70
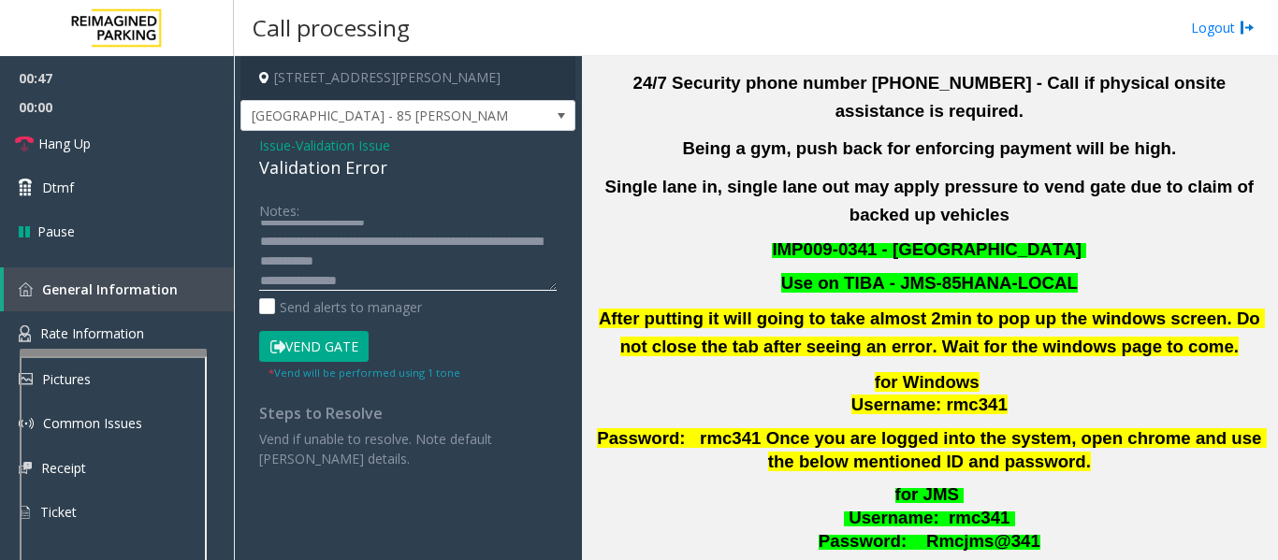
scroll to position [655, 0]
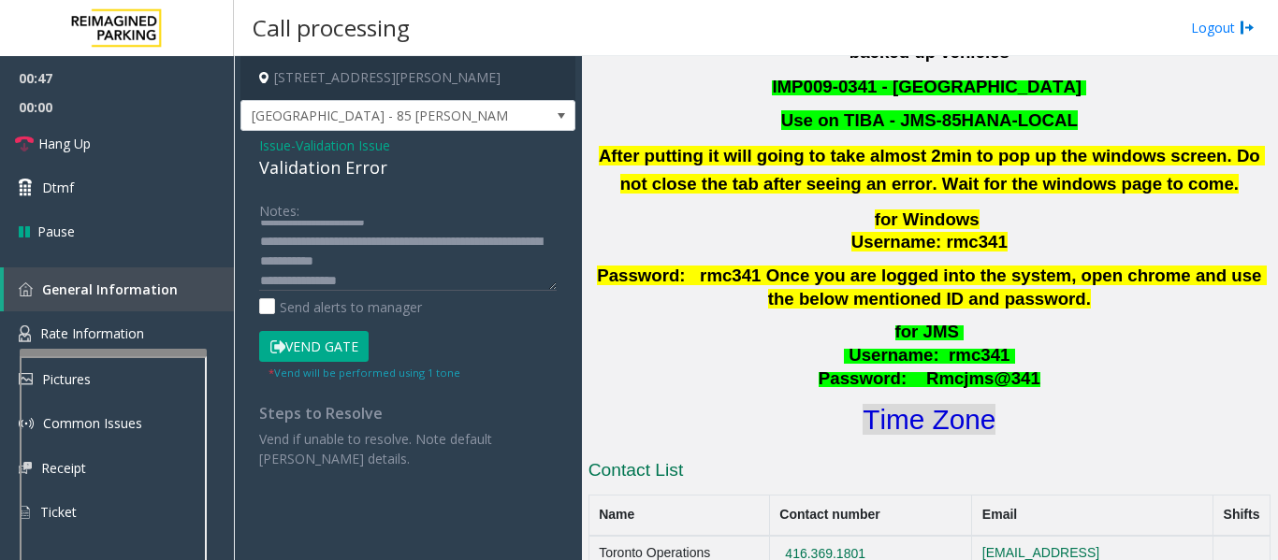
click at [975, 404] on font "Time Zone" at bounding box center [928, 419] width 133 height 31
click at [463, 264] on textarea at bounding box center [407, 256] width 297 height 70
drag, startPoint x: 347, startPoint y: 280, endPoint x: 296, endPoint y: 458, distance: 185.9
click at [296, 458] on p "Vend if unable to resolve. Note default [PERSON_NAME] details." at bounding box center [407, 448] width 297 height 39
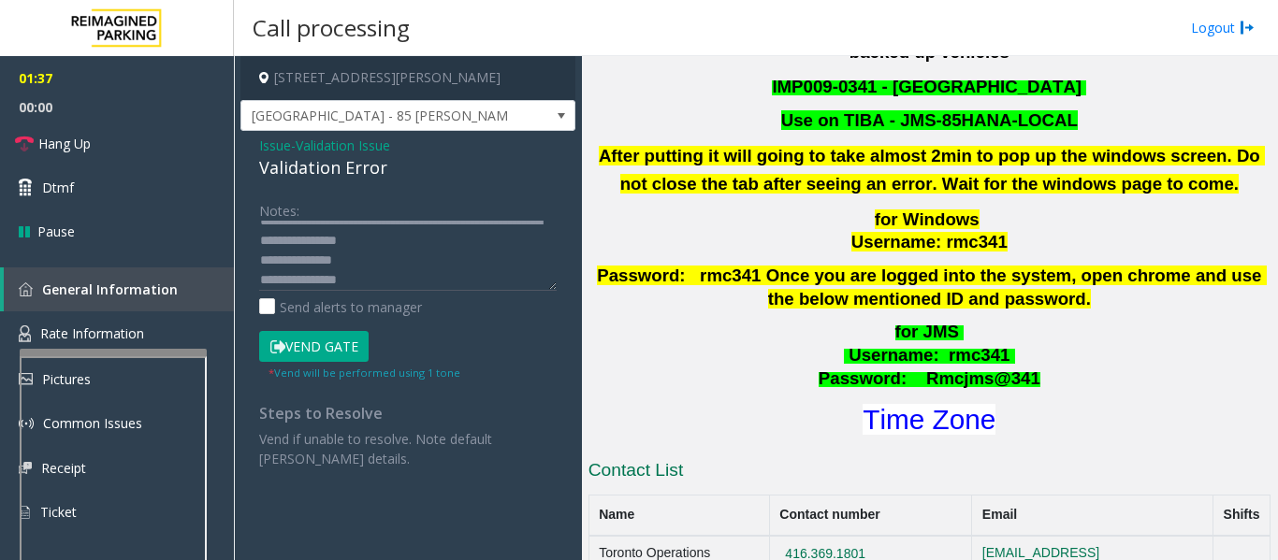
scroll to position [39, 0]
click at [345, 335] on button "Vend Gate" at bounding box center [313, 347] width 109 height 32
click at [394, 267] on textarea at bounding box center [407, 256] width 297 height 70
click at [406, 246] on textarea at bounding box center [407, 256] width 297 height 70
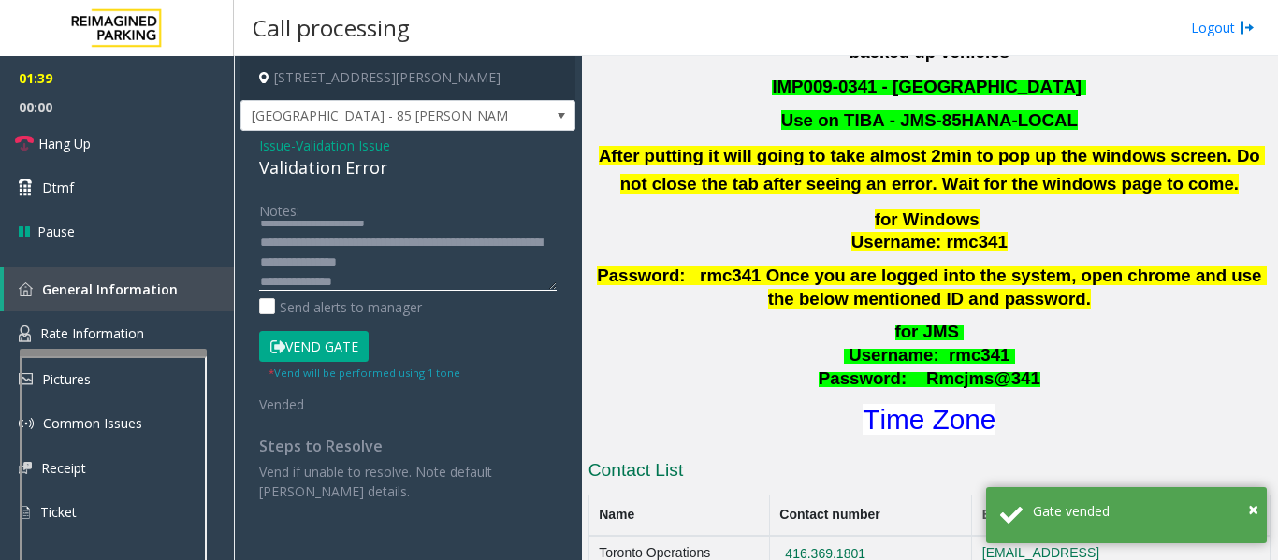
scroll to position [0, 0]
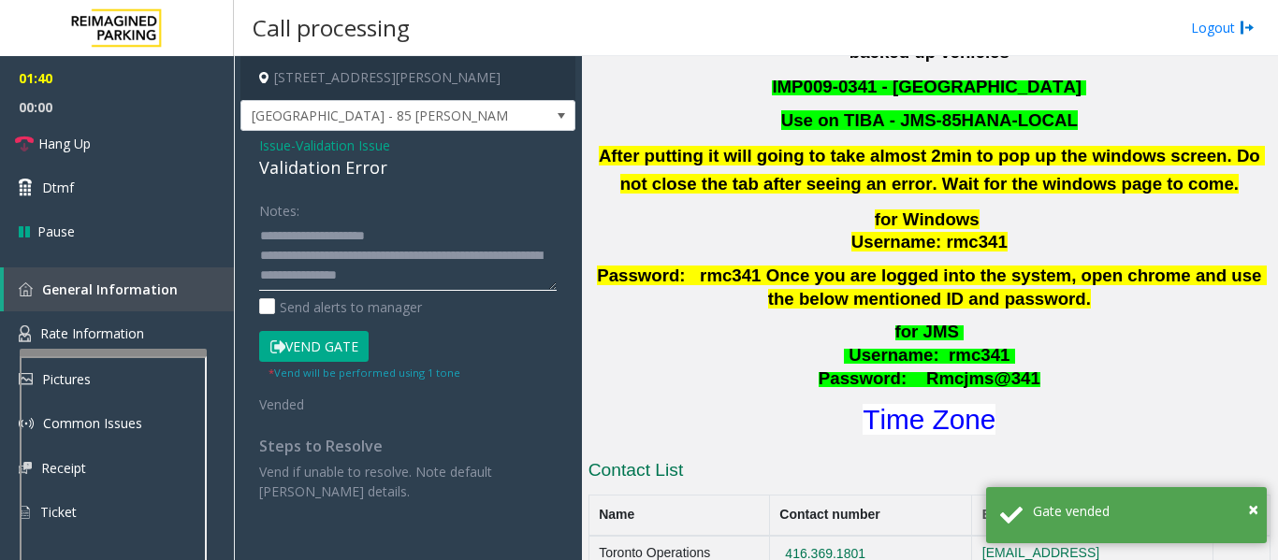
click at [428, 226] on textarea at bounding box center [407, 256] width 297 height 70
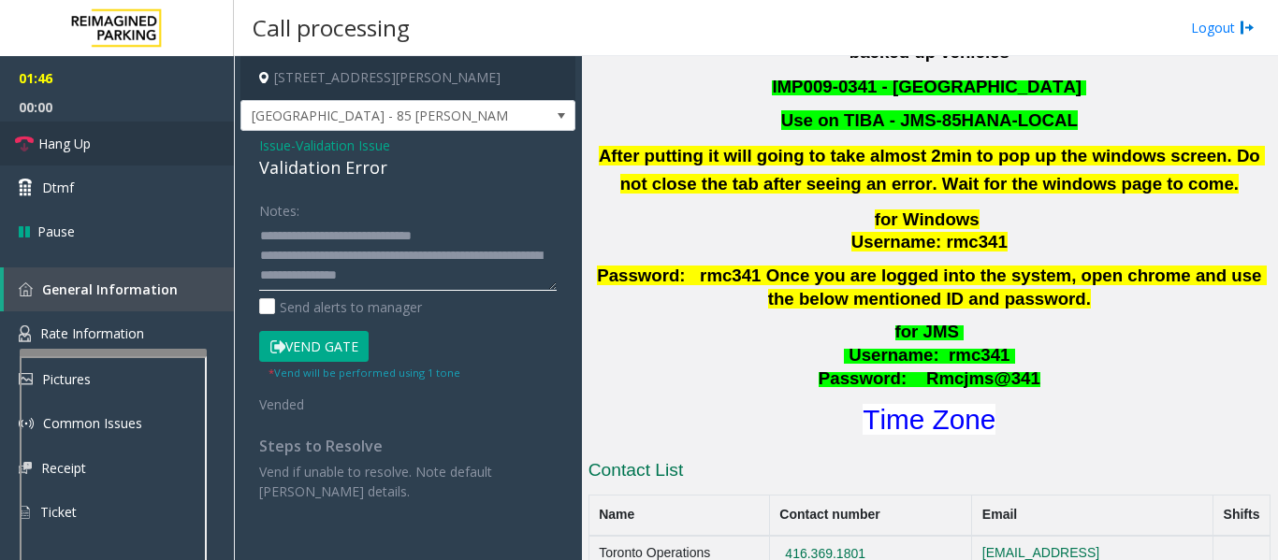
type textarea "**********"
click at [215, 149] on link "Hang Up" at bounding box center [117, 144] width 234 height 44
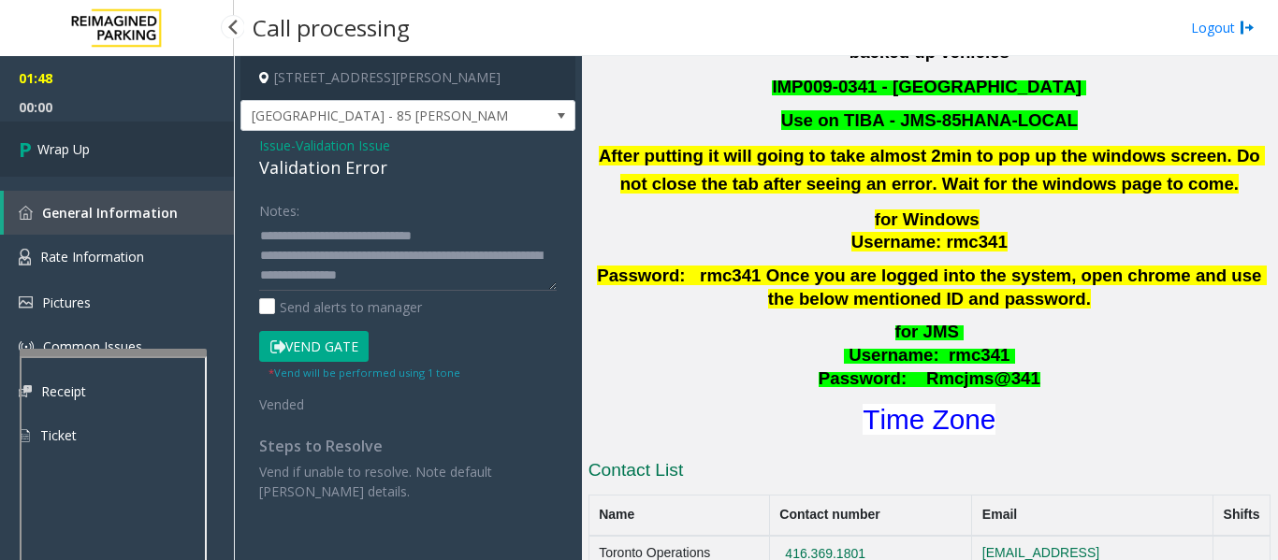
click at [168, 152] on link "Wrap Up" at bounding box center [117, 149] width 234 height 55
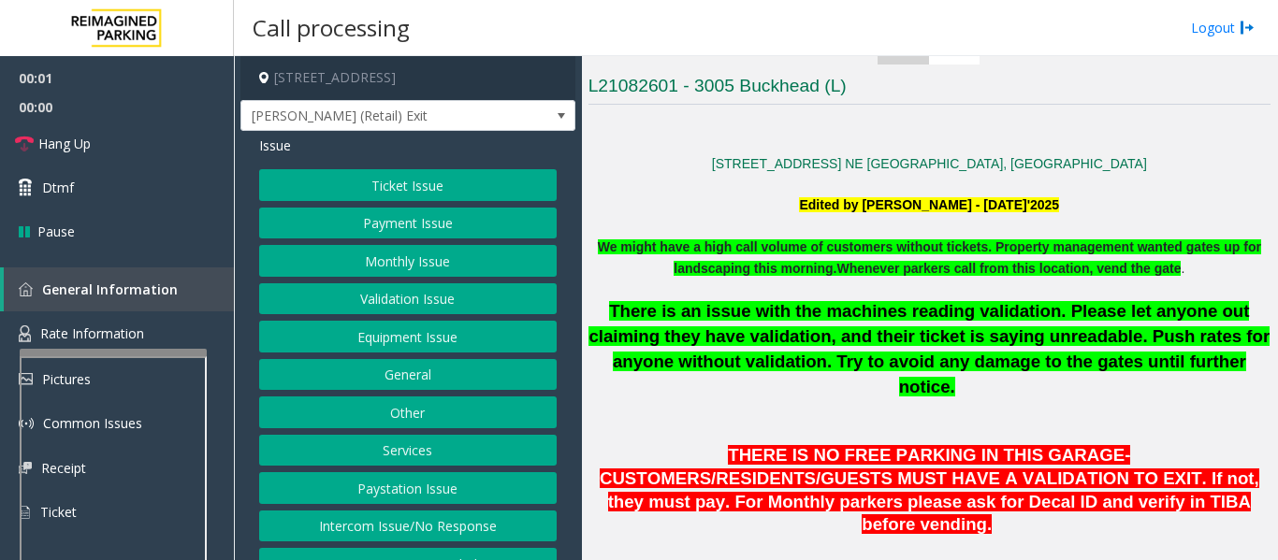
scroll to position [842, 0]
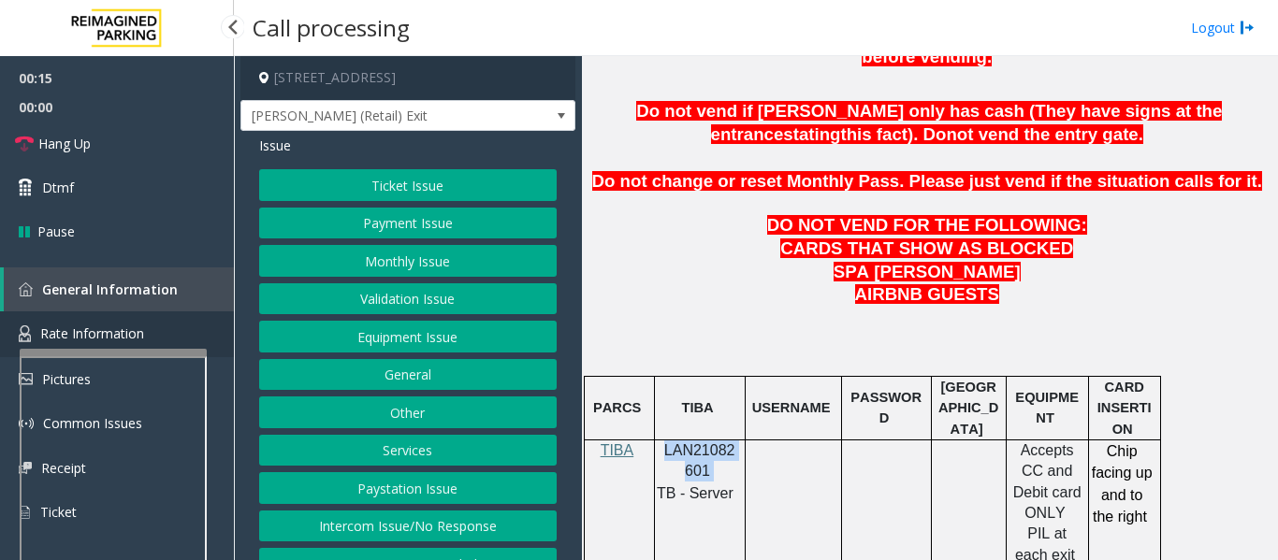
click at [60, 323] on link "Rate Information" at bounding box center [117, 335] width 234 height 46
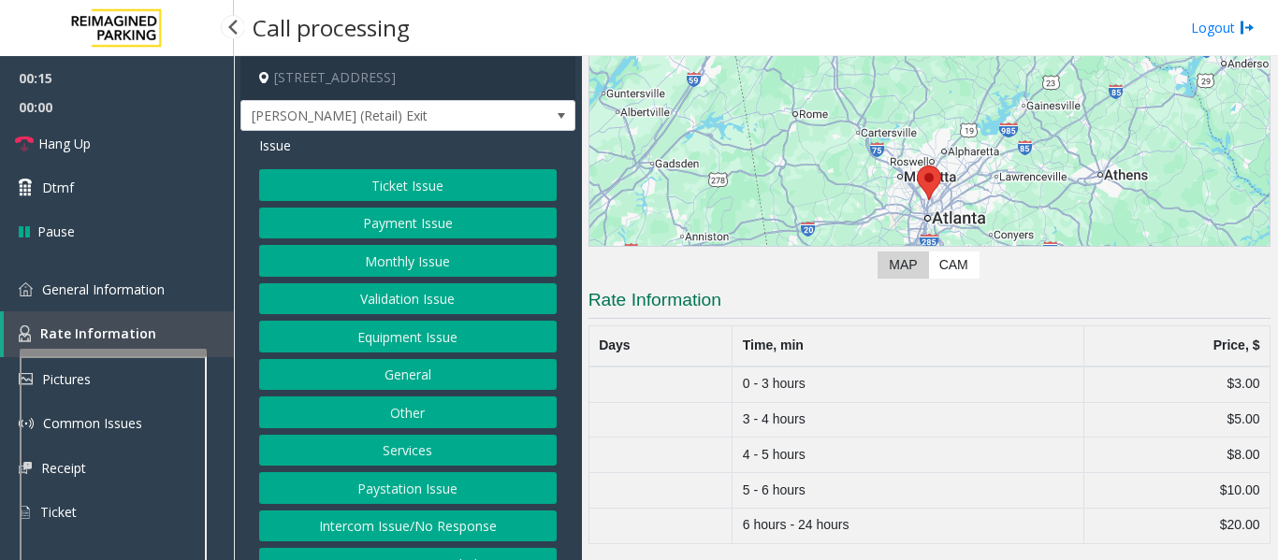
scroll to position [160, 0]
click at [136, 287] on span "General Information" at bounding box center [103, 290] width 123 height 18
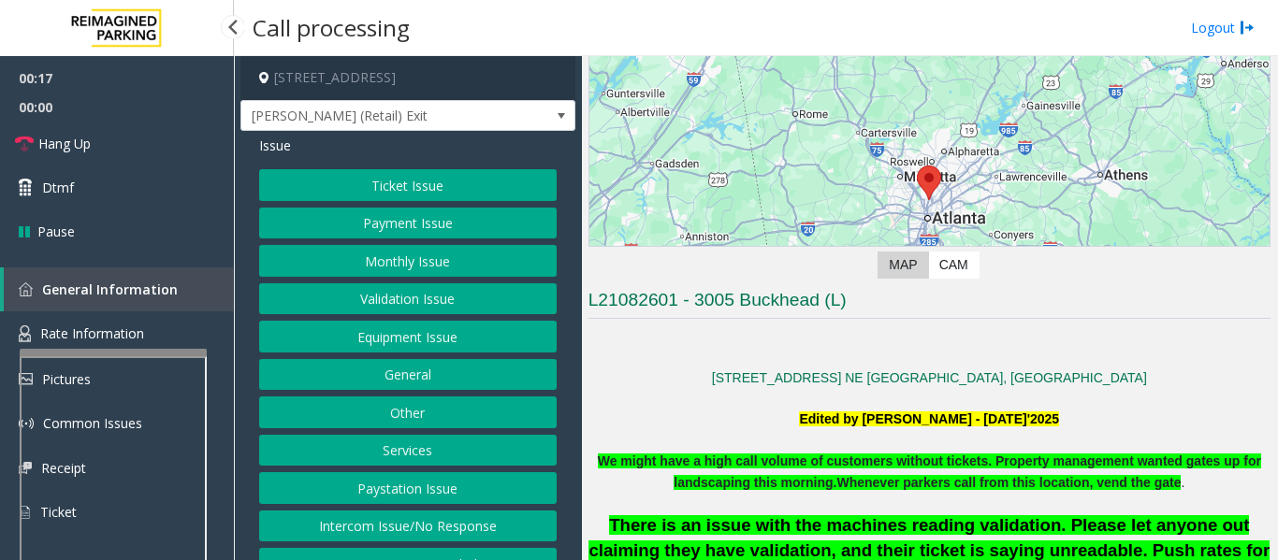
scroll to position [842, 0]
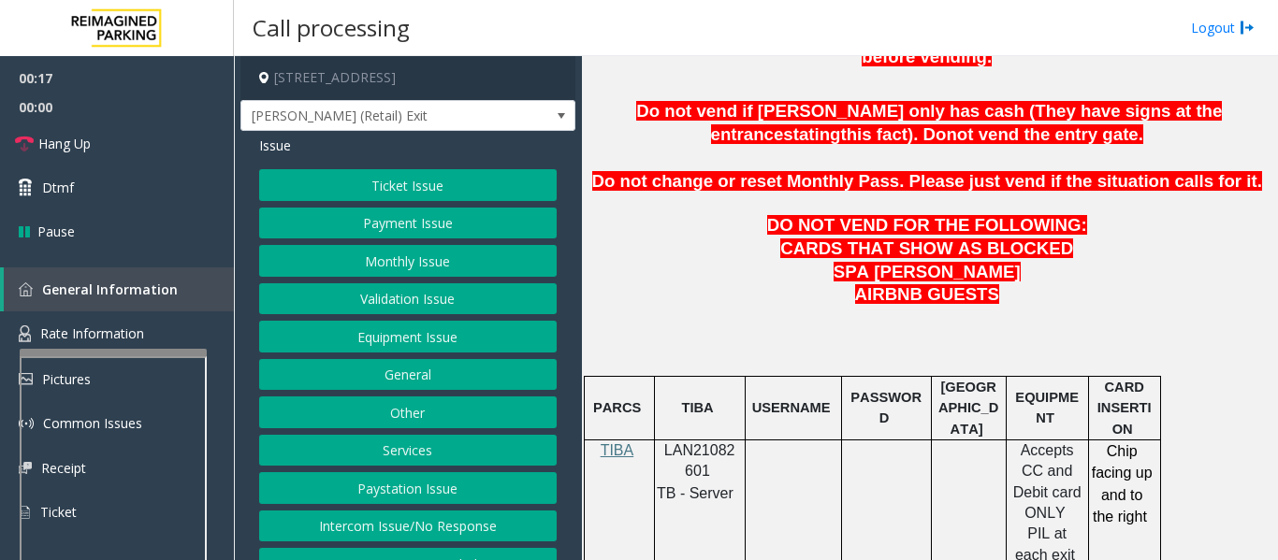
click at [414, 201] on button "Ticket Issue" at bounding box center [407, 185] width 297 height 32
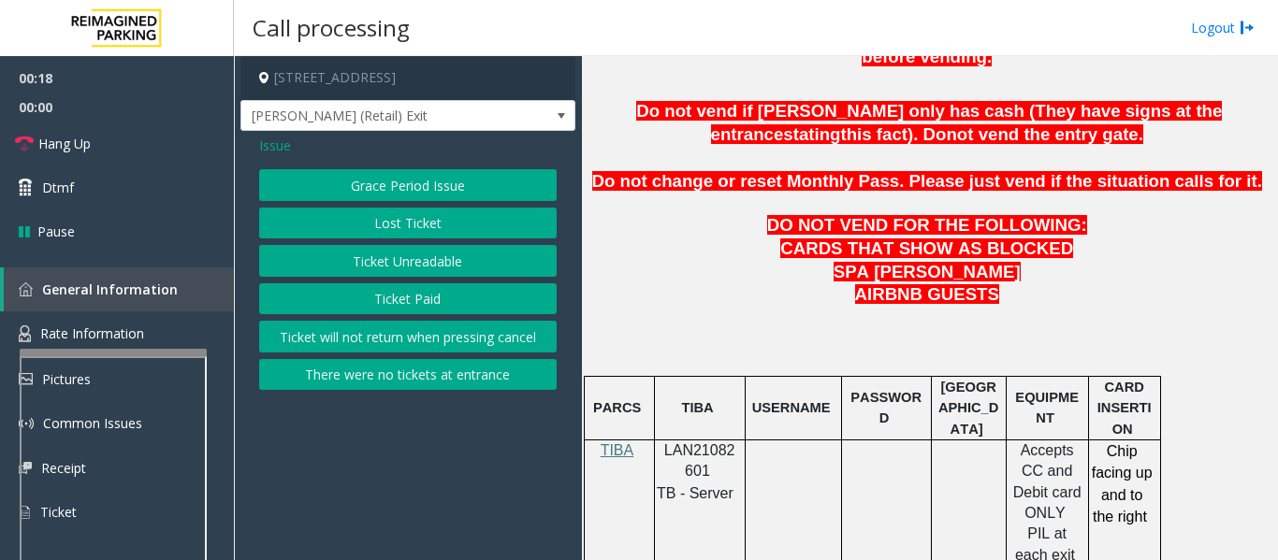
click at [408, 260] on button "Ticket Unreadable" at bounding box center [407, 261] width 297 height 32
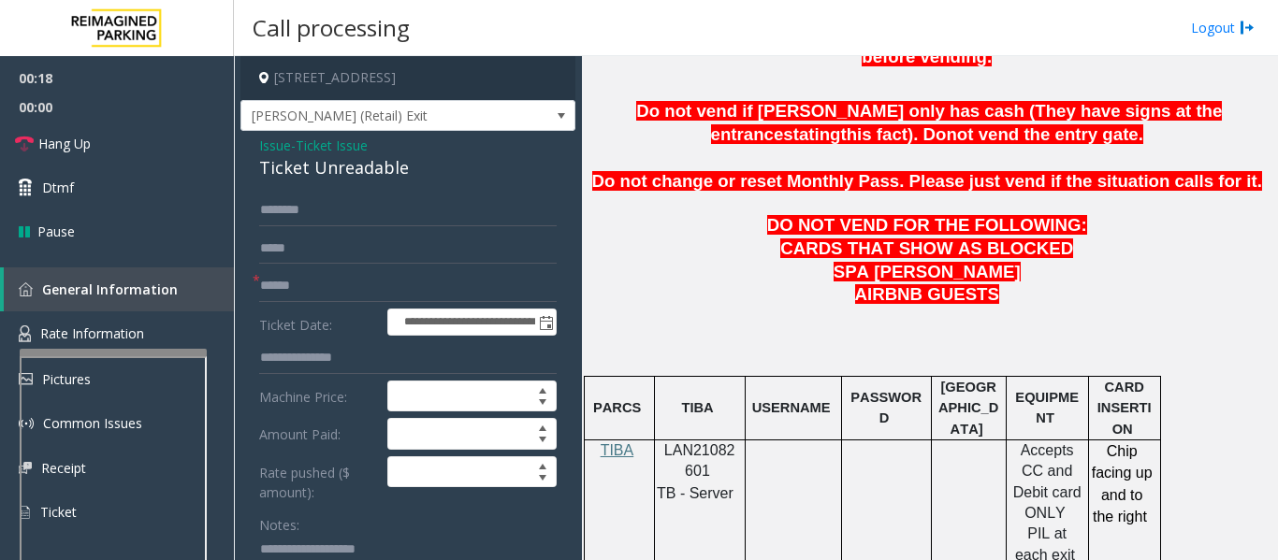
click at [374, 285] on form "**********" at bounding box center [407, 445] width 297 height 501
click at [371, 297] on input "text" at bounding box center [407, 286] width 297 height 32
click at [446, 302] on input "text" at bounding box center [407, 286] width 297 height 32
type input "*******"
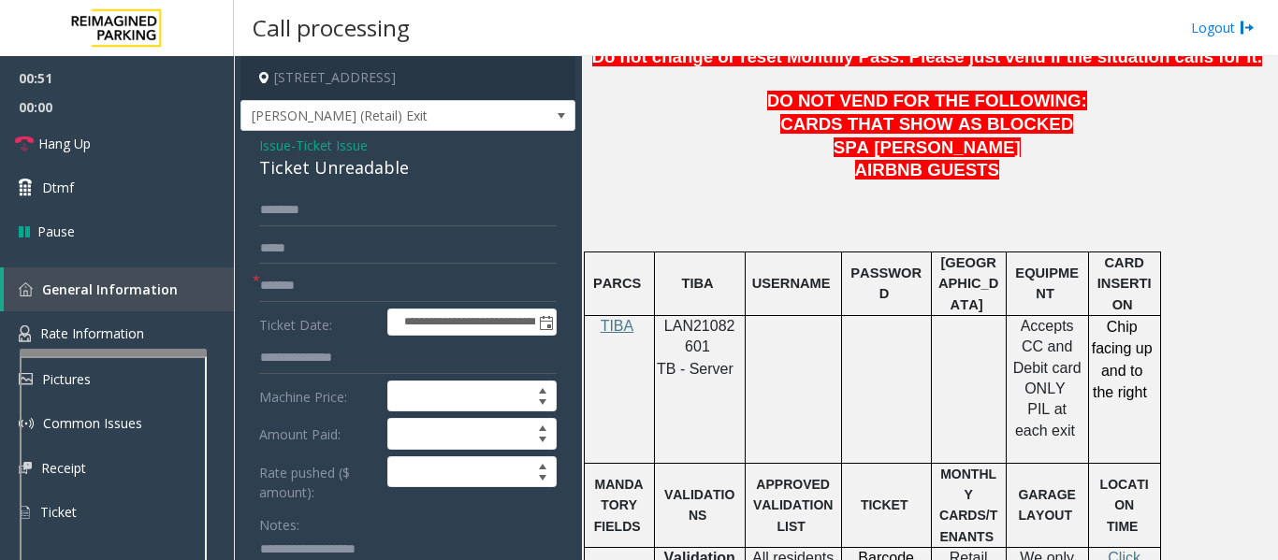
scroll to position [1123, 0]
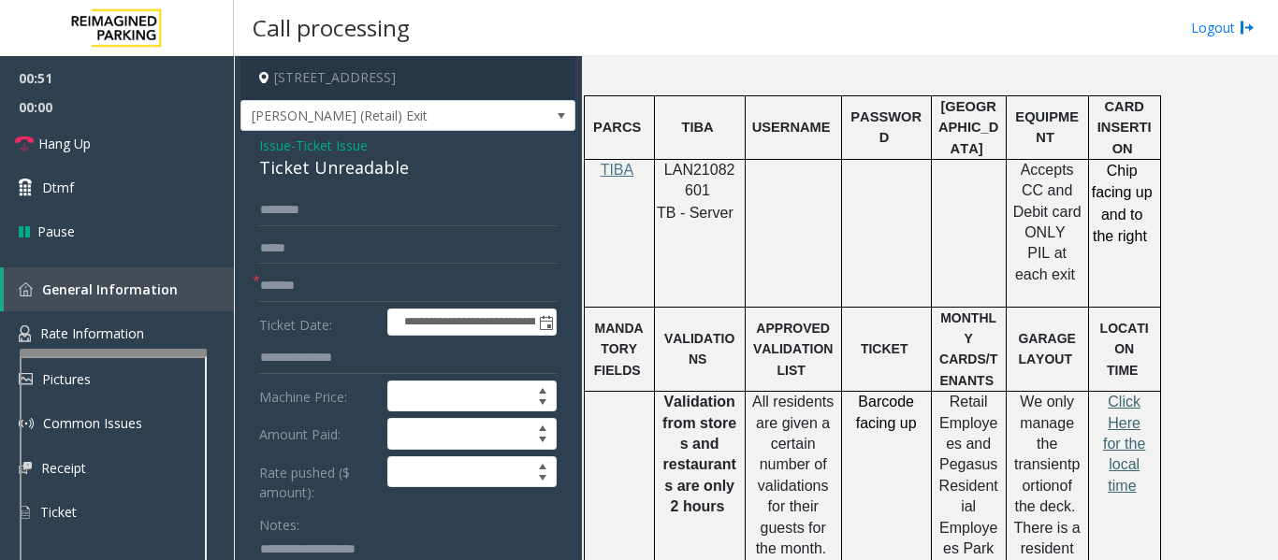
click at [1127, 394] on span "Click Here for the local time" at bounding box center [1124, 444] width 42 height 100
click at [186, 339] on link "Rate Information" at bounding box center [117, 335] width 234 height 46
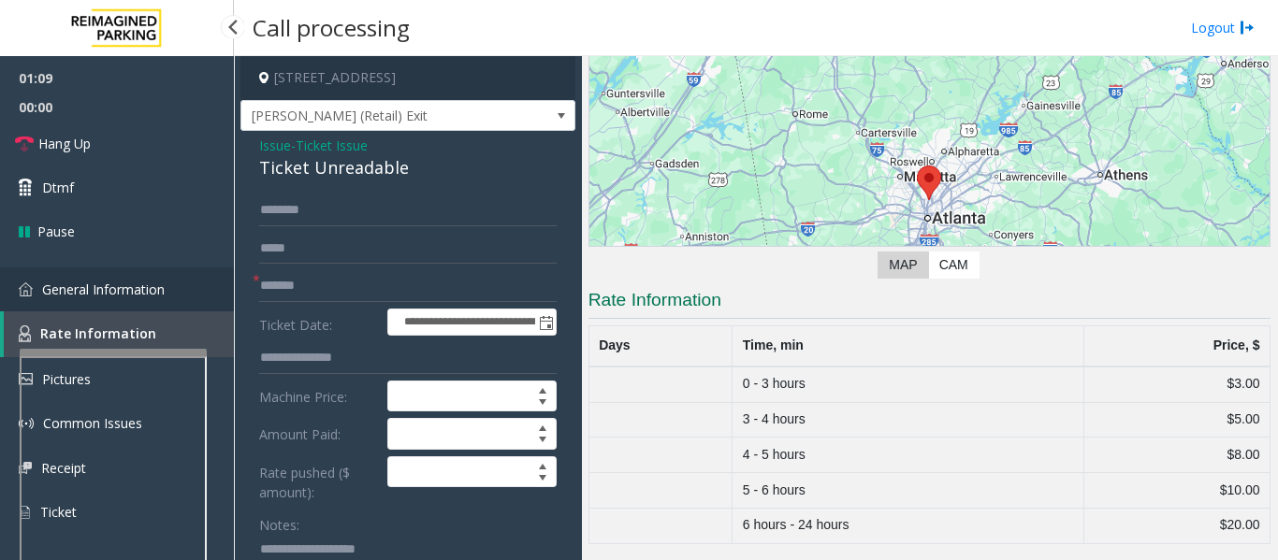
click at [167, 301] on link "General Information" at bounding box center [117, 290] width 234 height 44
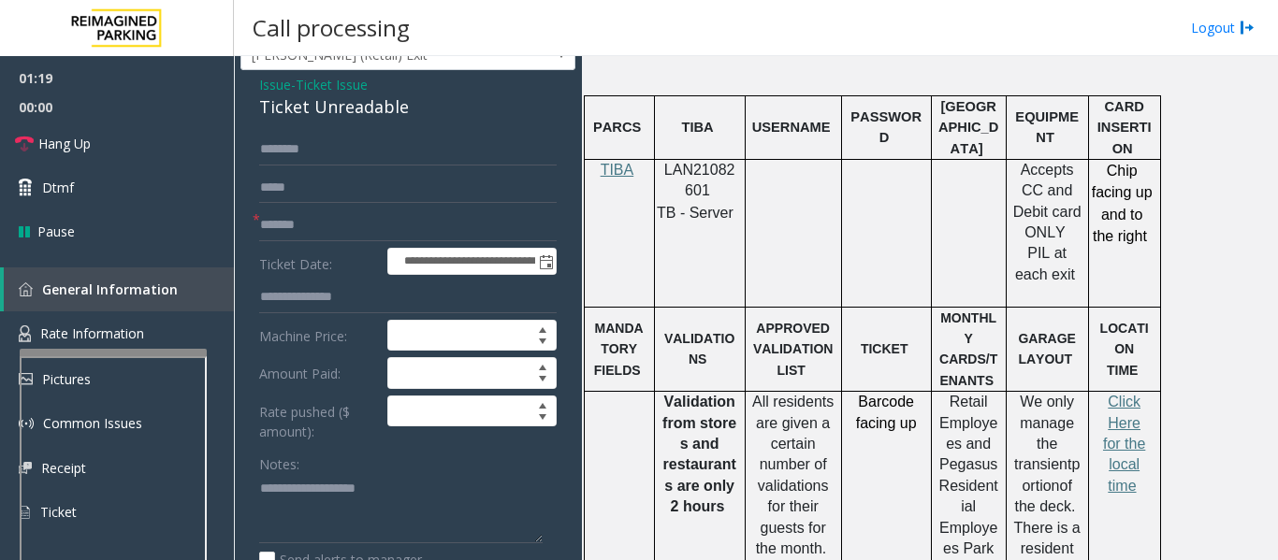
scroll to position [94, 0]
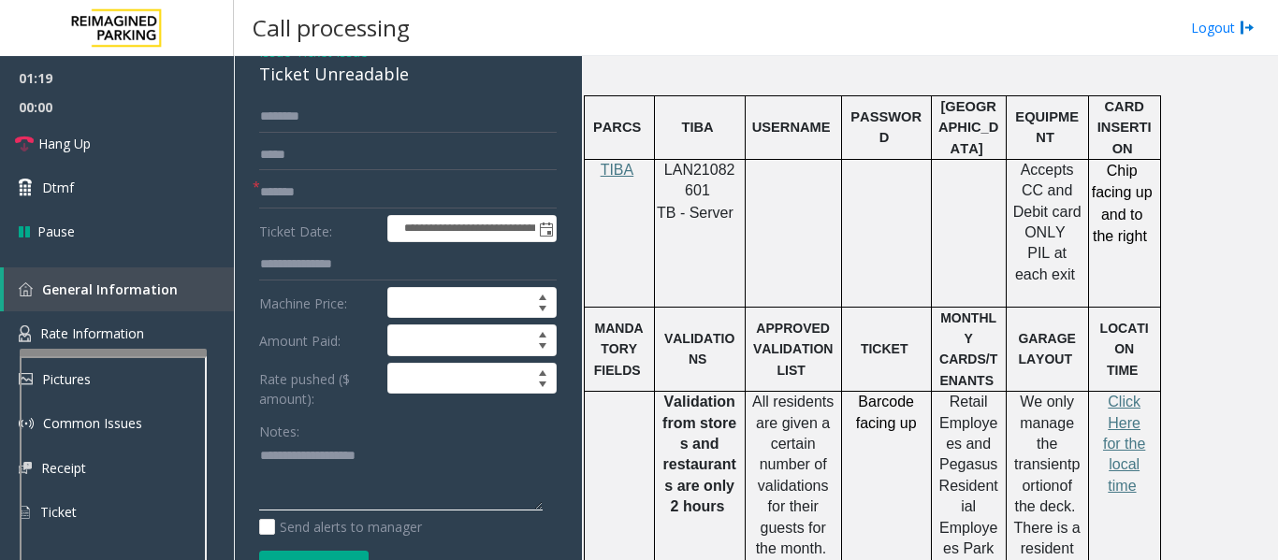
click at [363, 477] on textarea at bounding box center [400, 477] width 283 height 70
paste textarea "**********"
click at [322, 87] on div "Ticket Unreadable" at bounding box center [407, 74] width 297 height 25
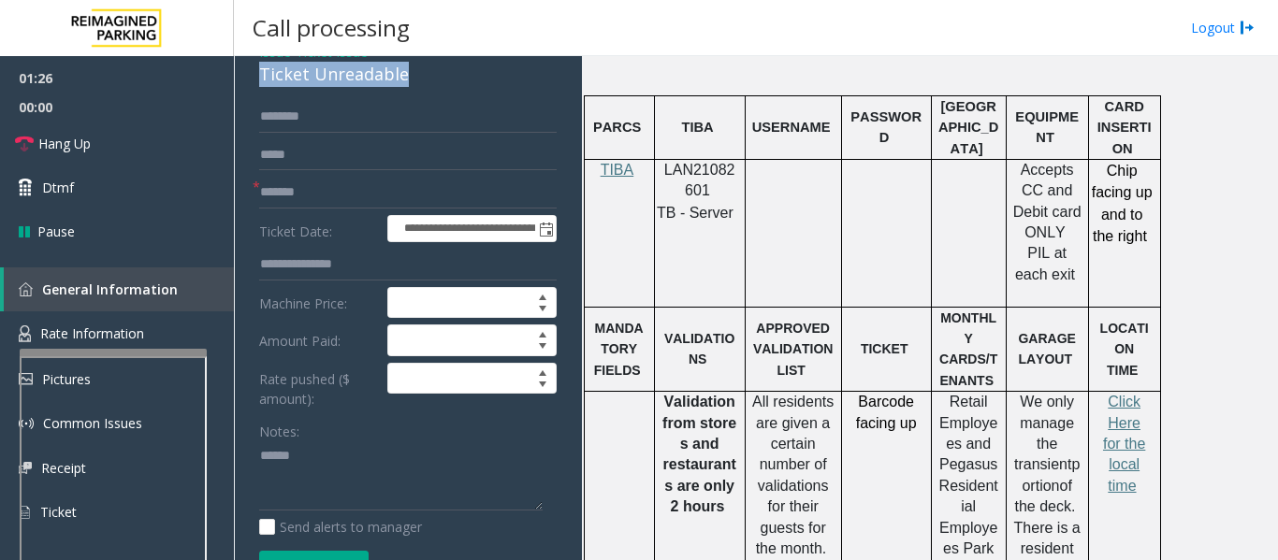
copy div "Ticket Unreadable"
click at [341, 489] on textarea at bounding box center [400, 477] width 283 height 70
paste textarea "**********"
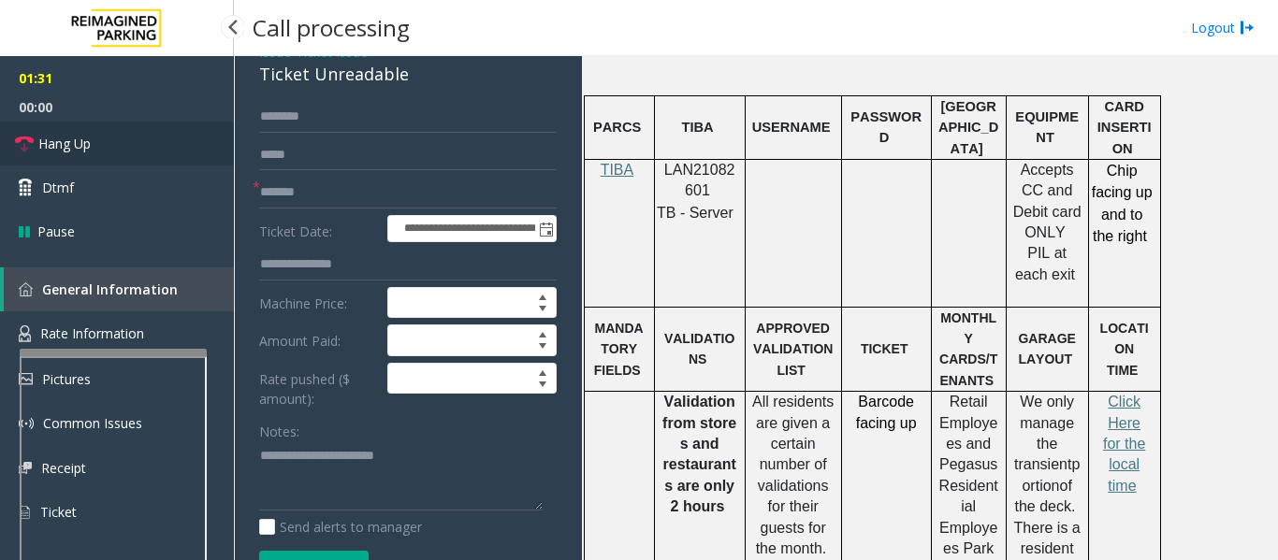
click at [146, 136] on link "Hang Up" at bounding box center [117, 144] width 234 height 44
click at [298, 487] on textarea at bounding box center [400, 477] width 283 height 70
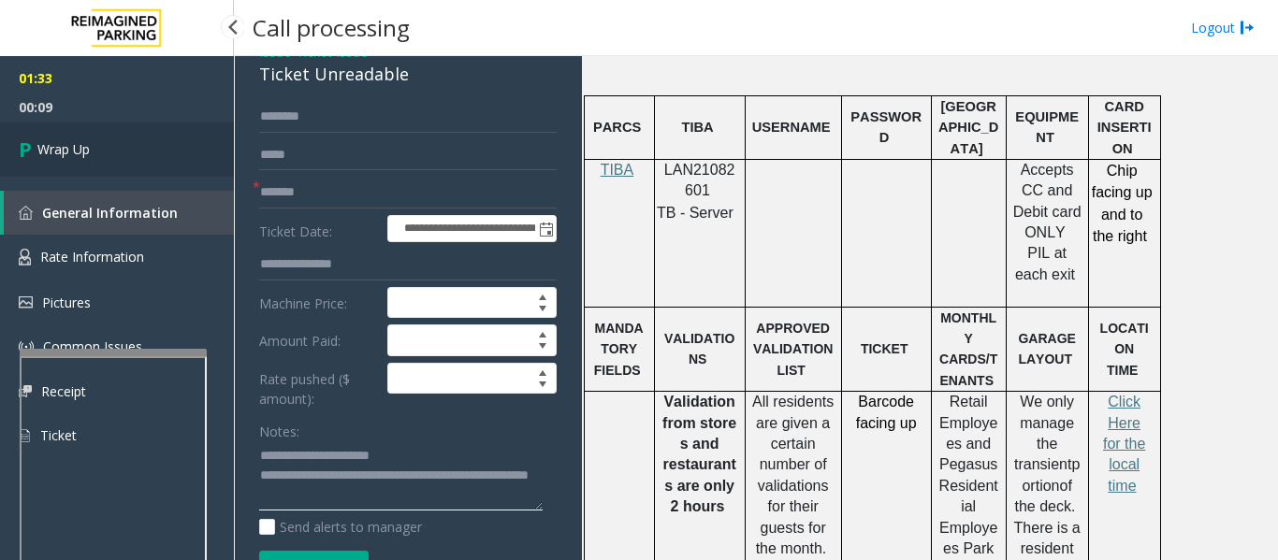
type textarea "**********"
click at [87, 164] on link "Wrap Up" at bounding box center [117, 149] width 234 height 55
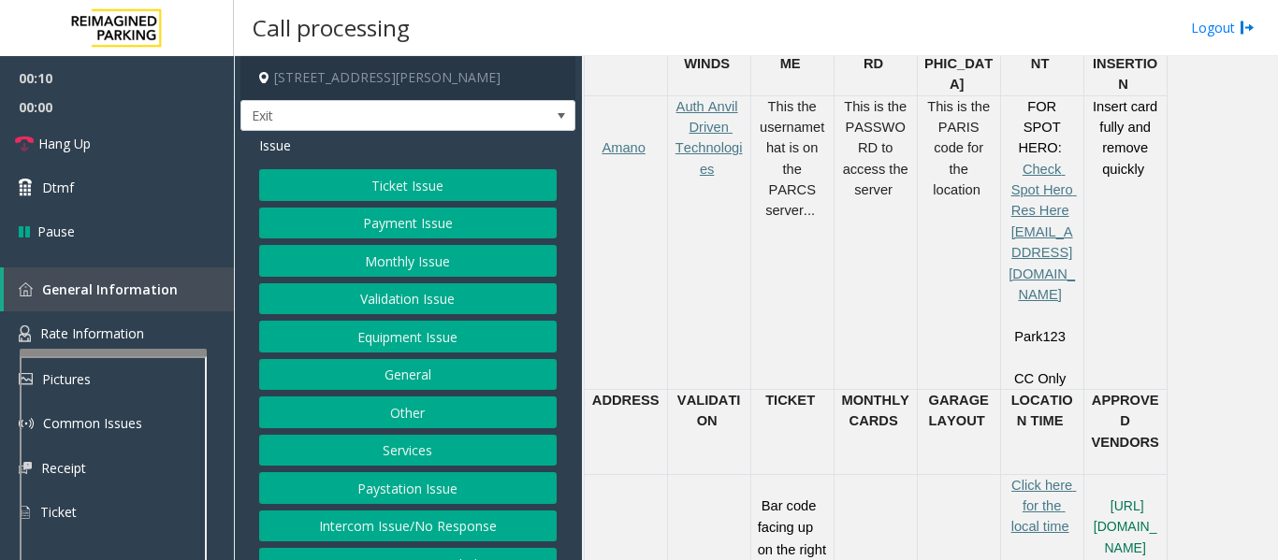
scroll to position [655, 0]
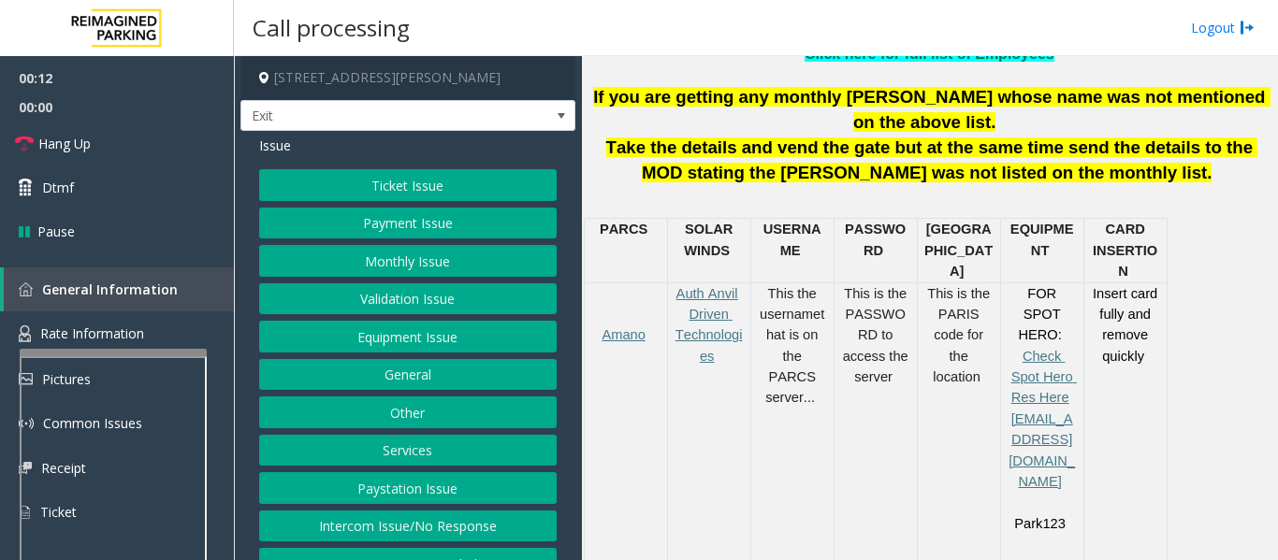
click at [414, 188] on button "Ticket Issue" at bounding box center [407, 185] width 297 height 32
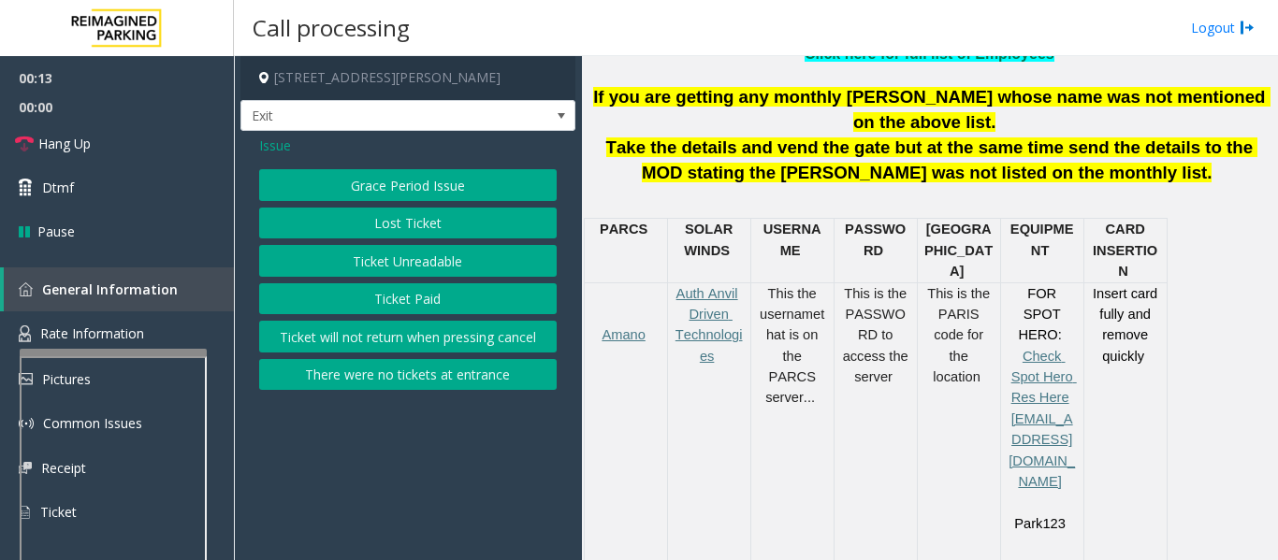
click at [396, 257] on button "Ticket Unreadable" at bounding box center [407, 261] width 297 height 32
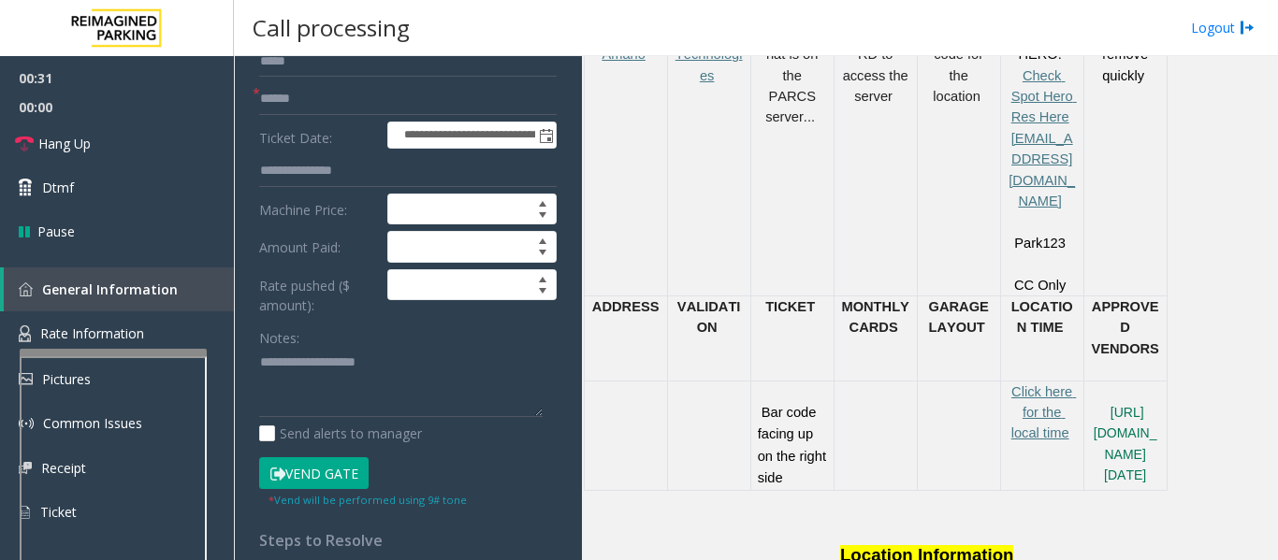
scroll to position [0, 0]
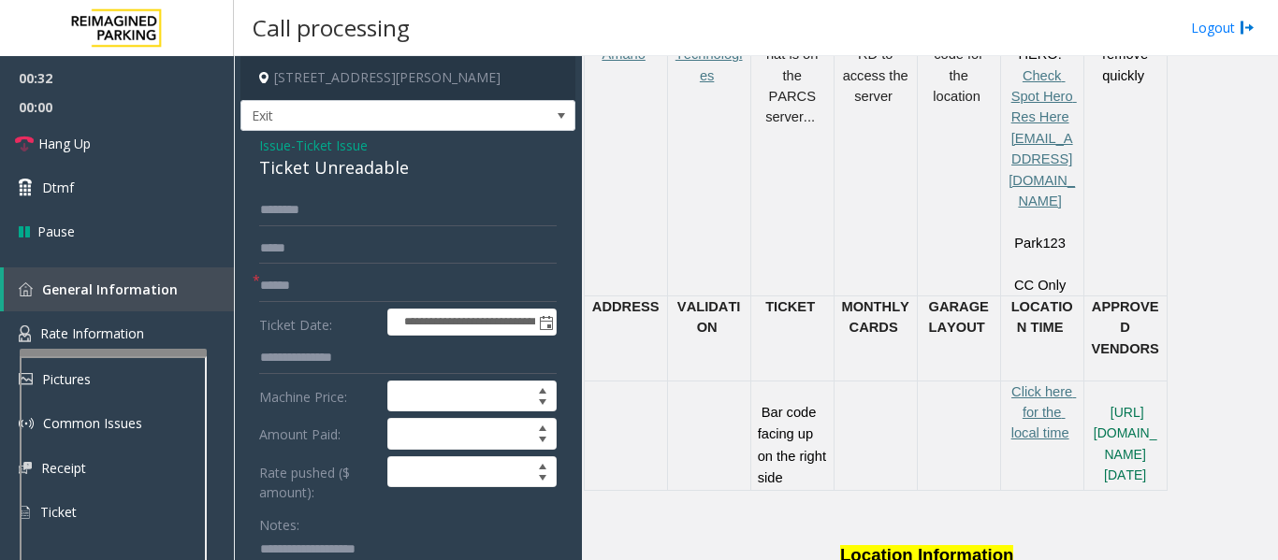
click at [358, 176] on div "Ticket Unreadable" at bounding box center [407, 167] width 297 height 25
copy div "Ticket Unreadable"
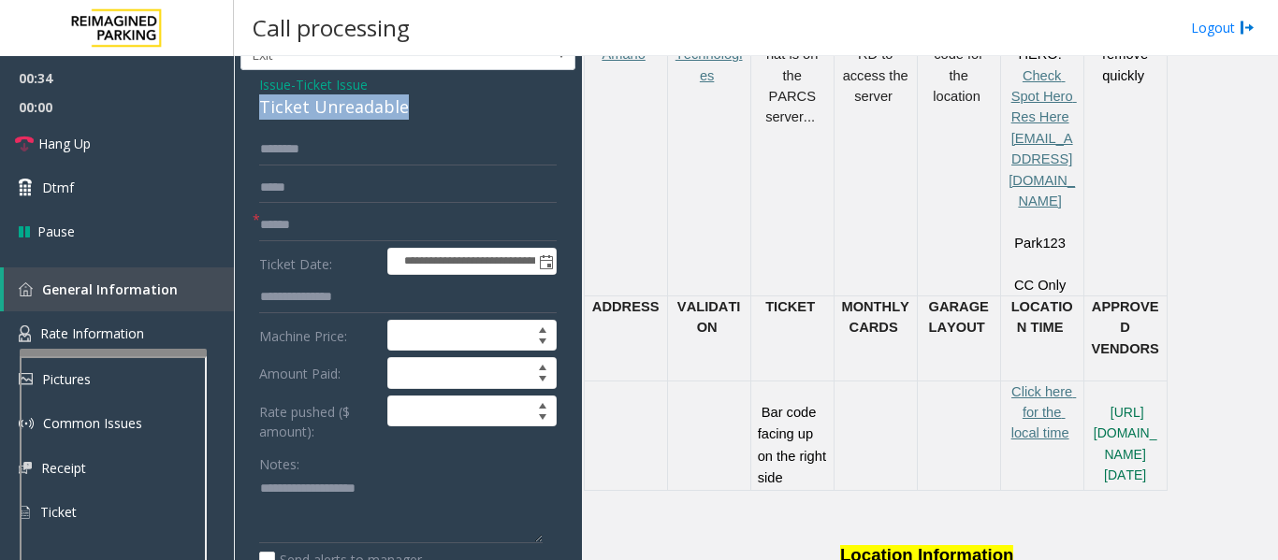
scroll to position [94, 0]
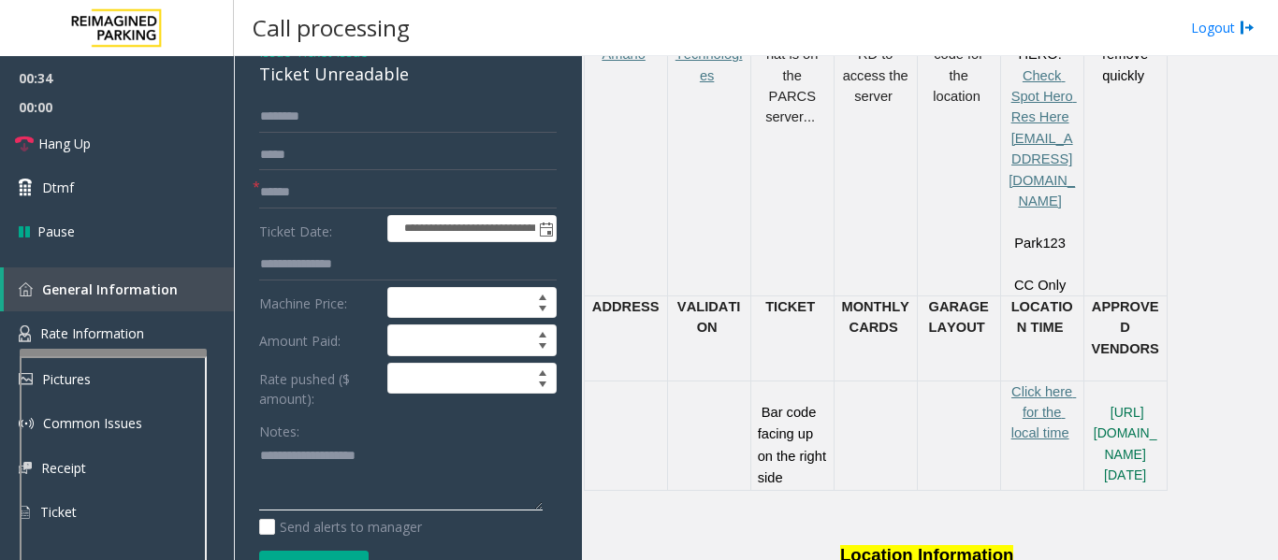
click at [374, 471] on textarea at bounding box center [400, 477] width 283 height 70
paste textarea "**********"
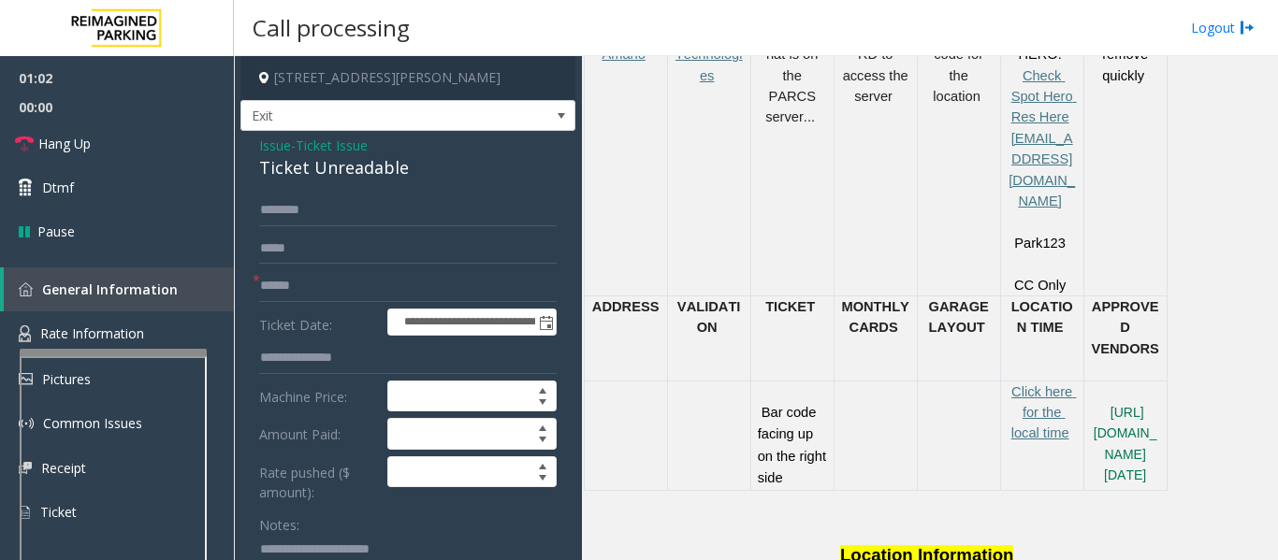
type textarea "**********"
click at [277, 152] on span "Issue" at bounding box center [275, 146] width 32 height 20
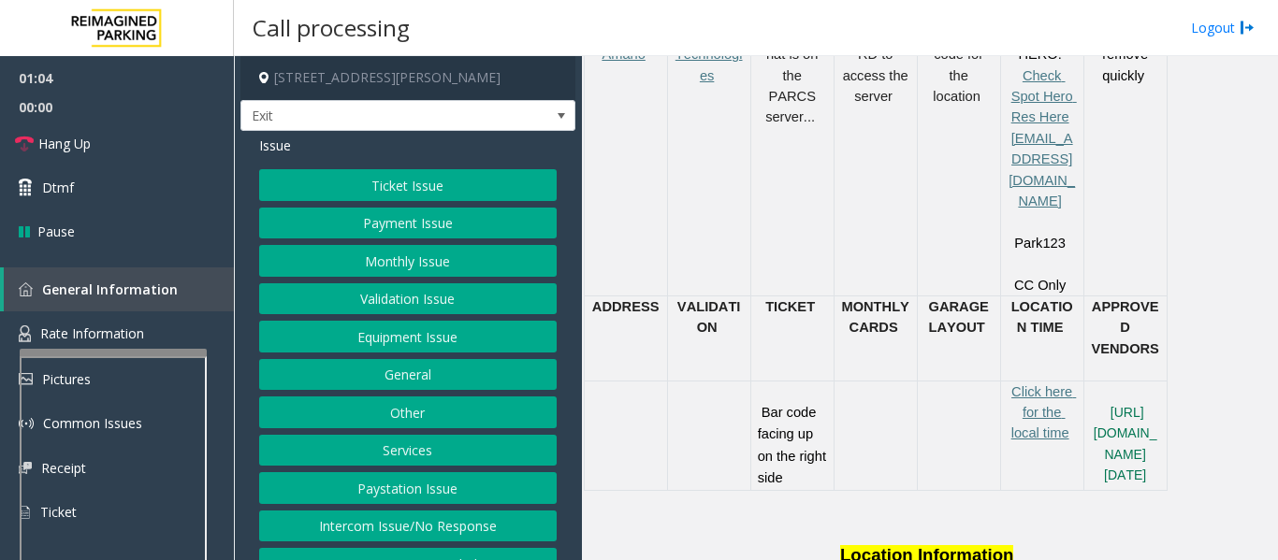
click at [441, 327] on button "Equipment Issue" at bounding box center [407, 337] width 297 height 32
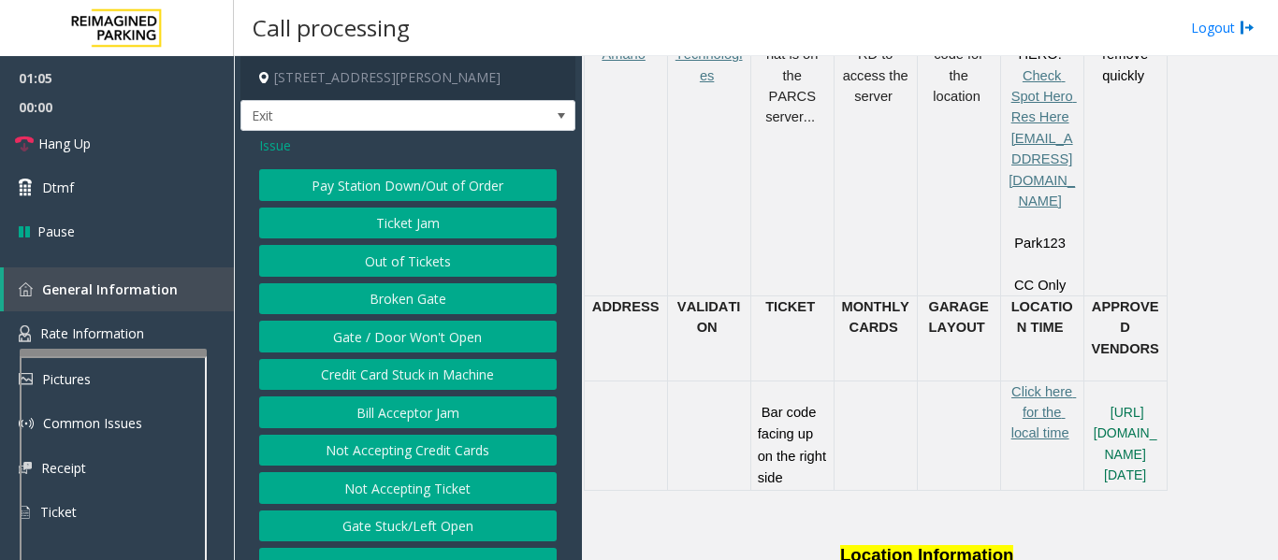
click at [456, 237] on button "Ticket Jam" at bounding box center [407, 224] width 297 height 32
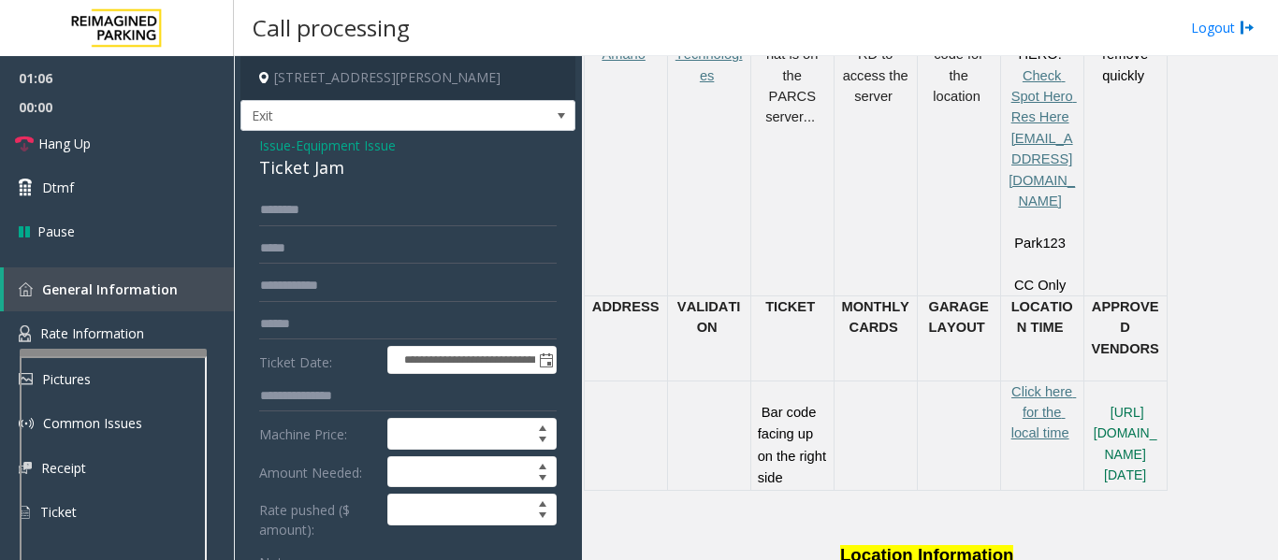
click at [330, 176] on div "Ticket Jam" at bounding box center [407, 167] width 297 height 25
copy div "Ticket Jam"
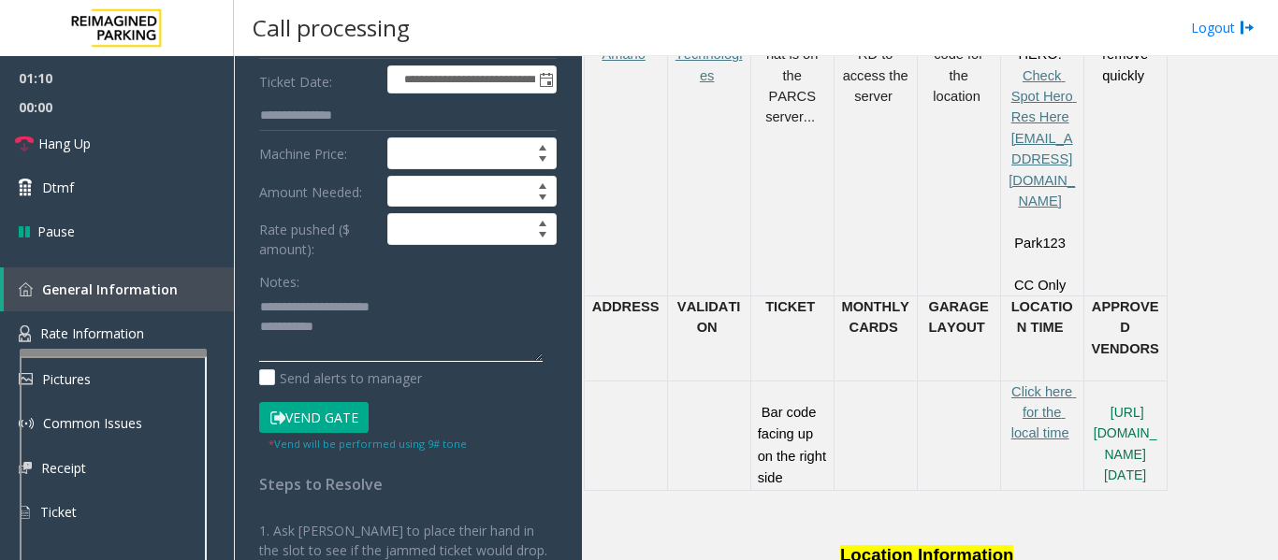
drag, startPoint x: 295, startPoint y: 308, endPoint x: 425, endPoint y: 300, distance: 130.2
click at [425, 300] on textarea at bounding box center [400, 327] width 283 height 70
paste textarea
click at [386, 352] on textarea at bounding box center [400, 327] width 283 height 70
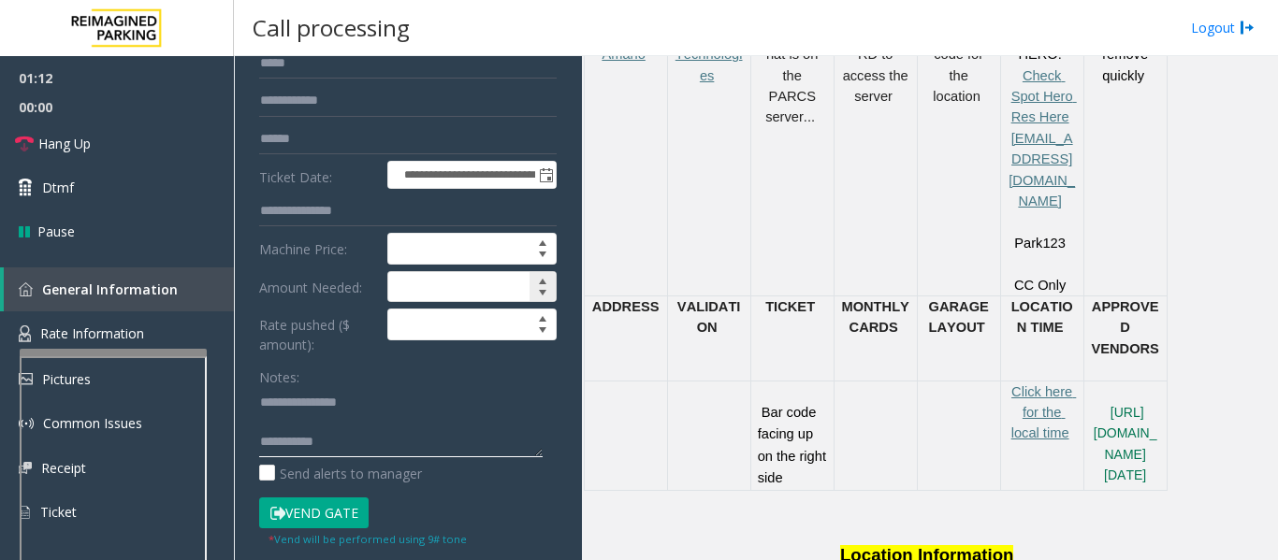
scroll to position [0, 0]
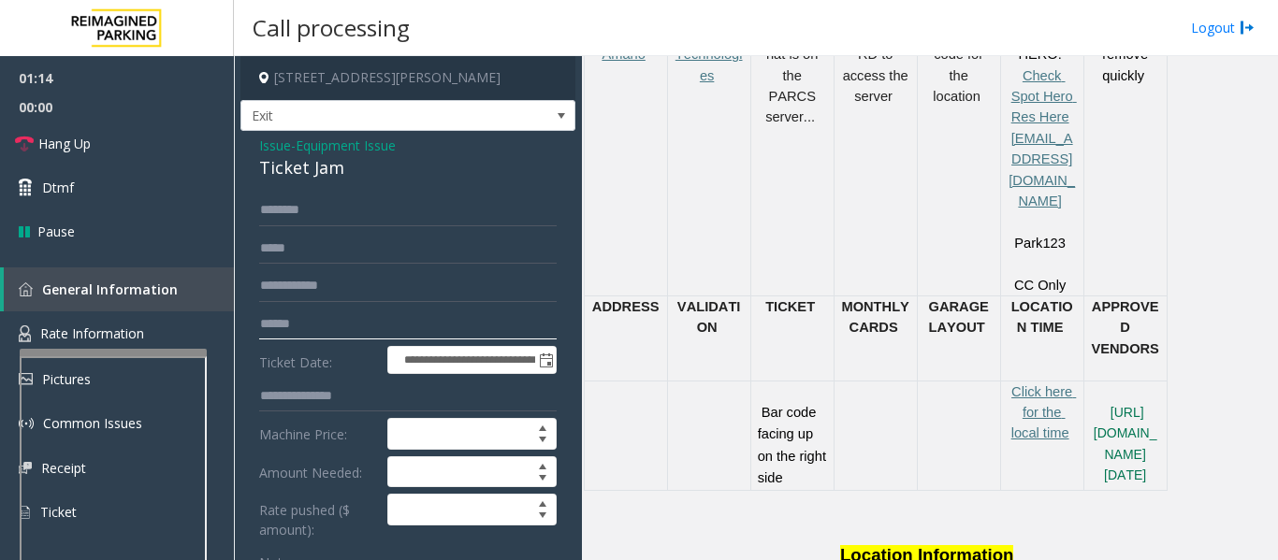
click at [395, 336] on input "text" at bounding box center [407, 325] width 297 height 32
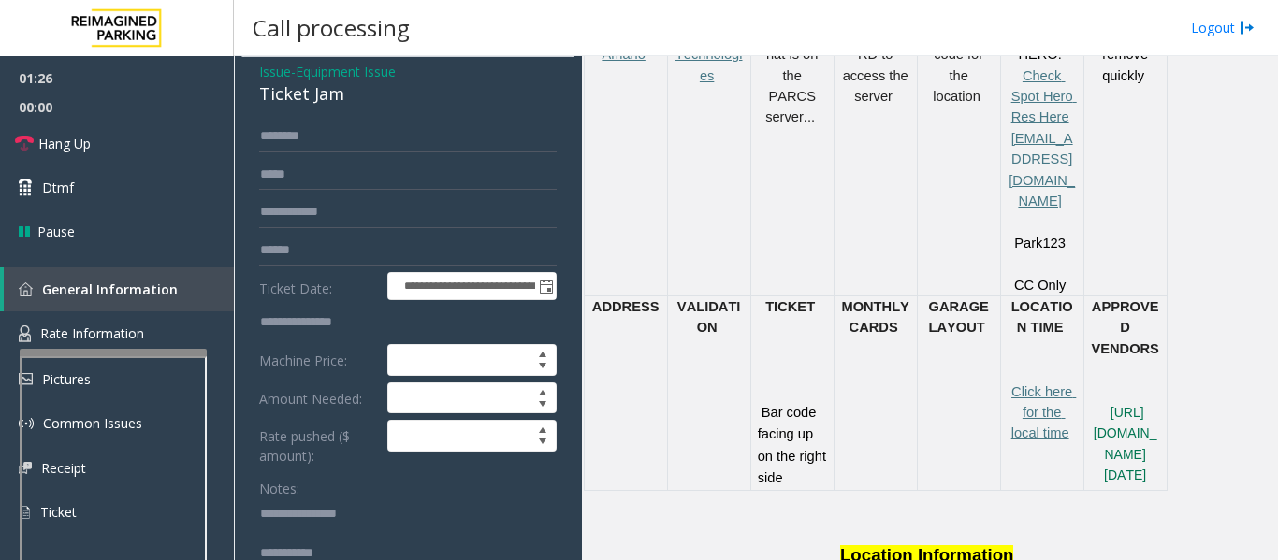
scroll to position [281, 0]
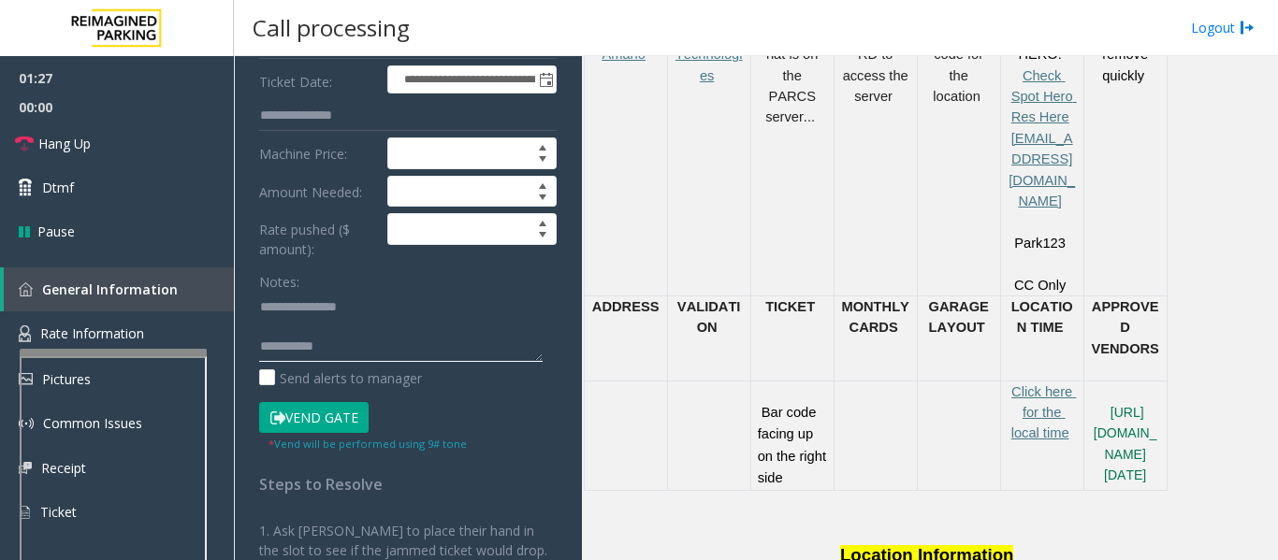
click at [351, 330] on textarea at bounding box center [400, 327] width 283 height 70
click at [353, 346] on textarea at bounding box center [400, 327] width 283 height 70
paste textarea "**********"
type textarea "**********"
click at [126, 121] on span "00:00" at bounding box center [117, 107] width 234 height 29
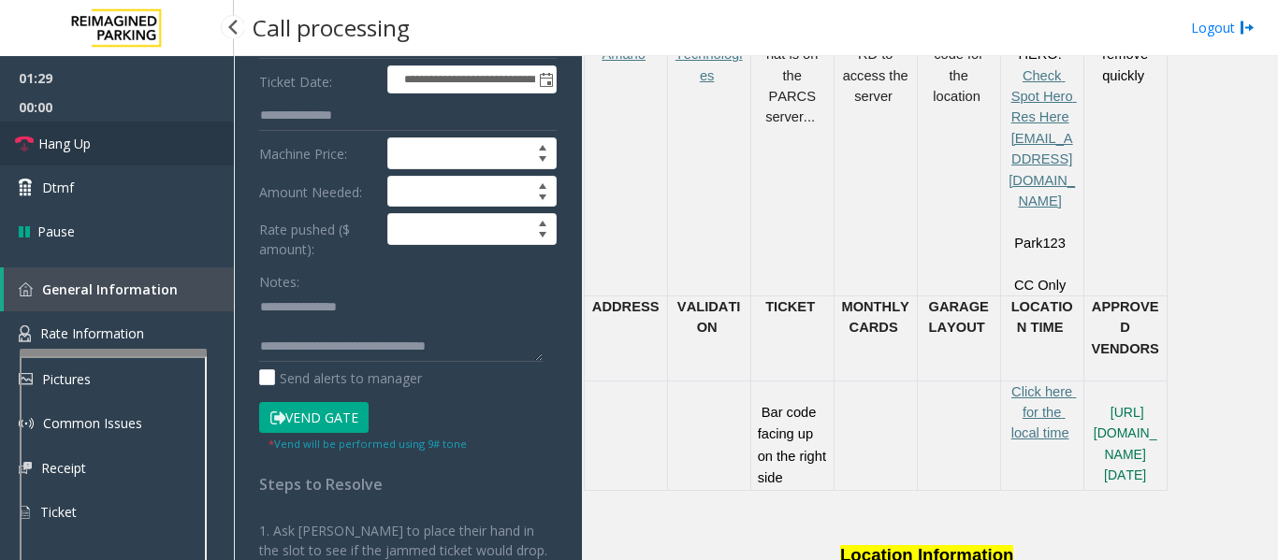
click at [98, 152] on link "Hang Up" at bounding box center [117, 144] width 234 height 44
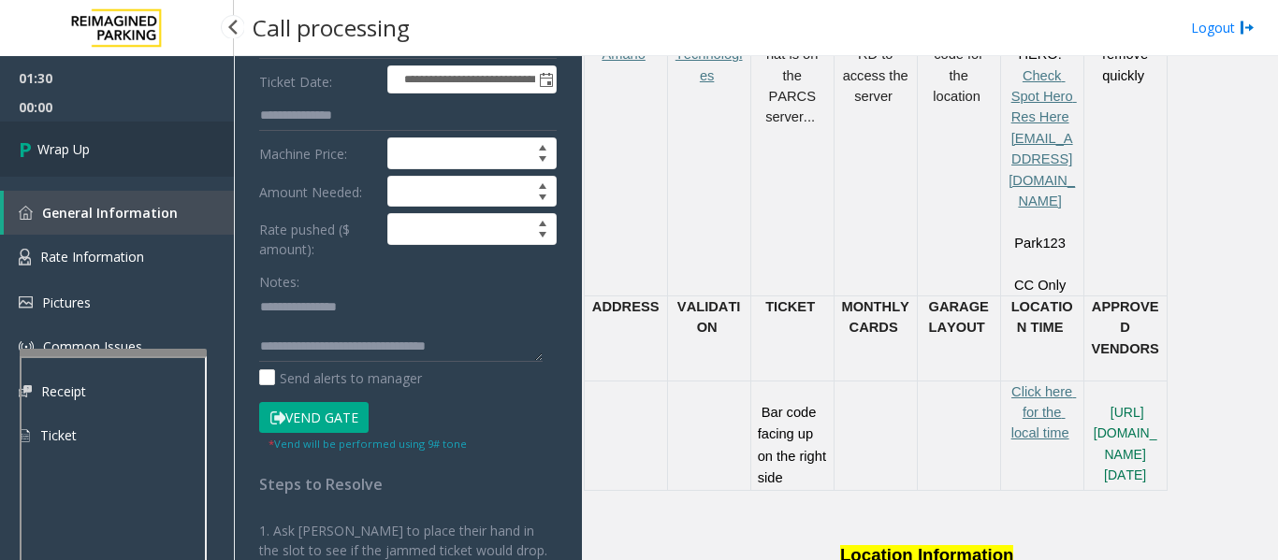
click at [72, 165] on link "Wrap Up" at bounding box center [117, 149] width 234 height 55
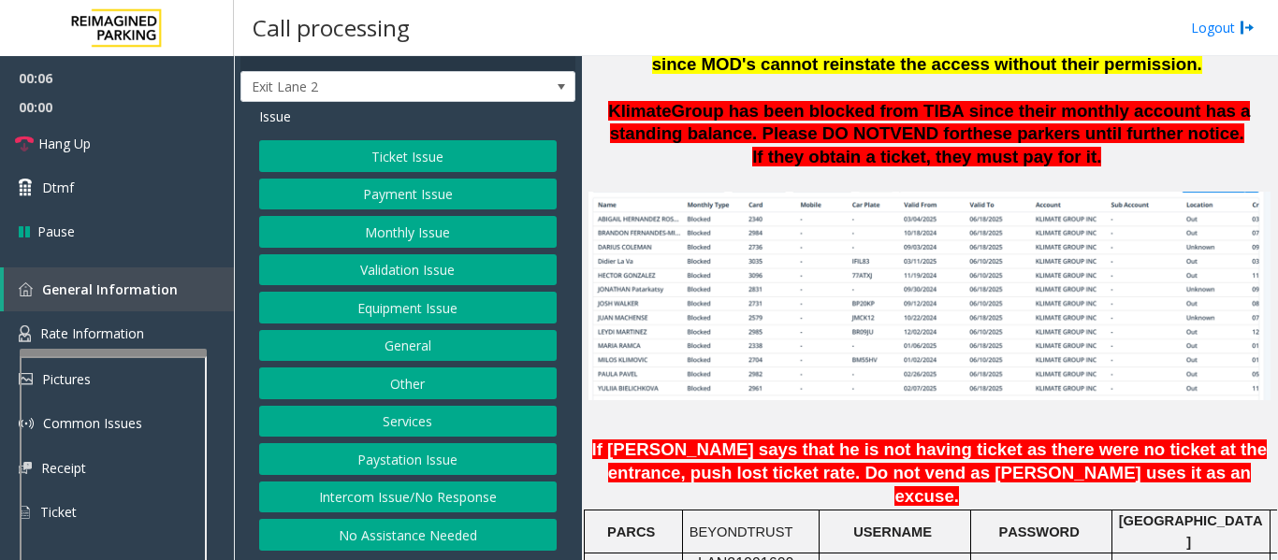
scroll to position [1403, 0]
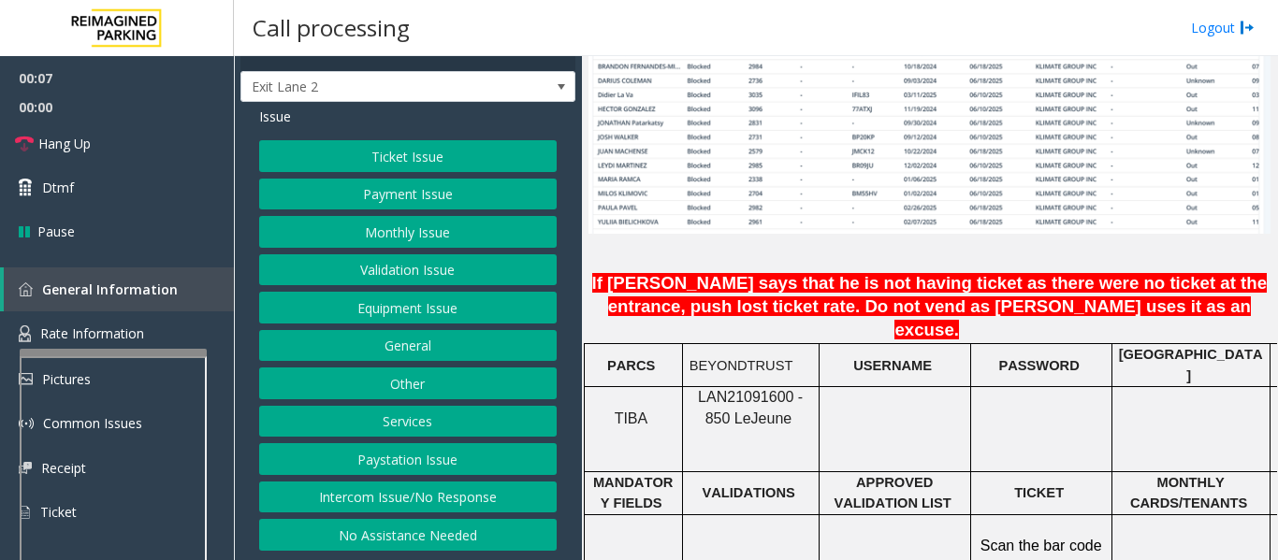
click at [725, 389] on span "LAN21091600 - 850 Le" at bounding box center [750, 407] width 105 height 36
copy span "LAN21091600"
click at [352, 236] on button "Monthly Issue" at bounding box center [407, 232] width 297 height 32
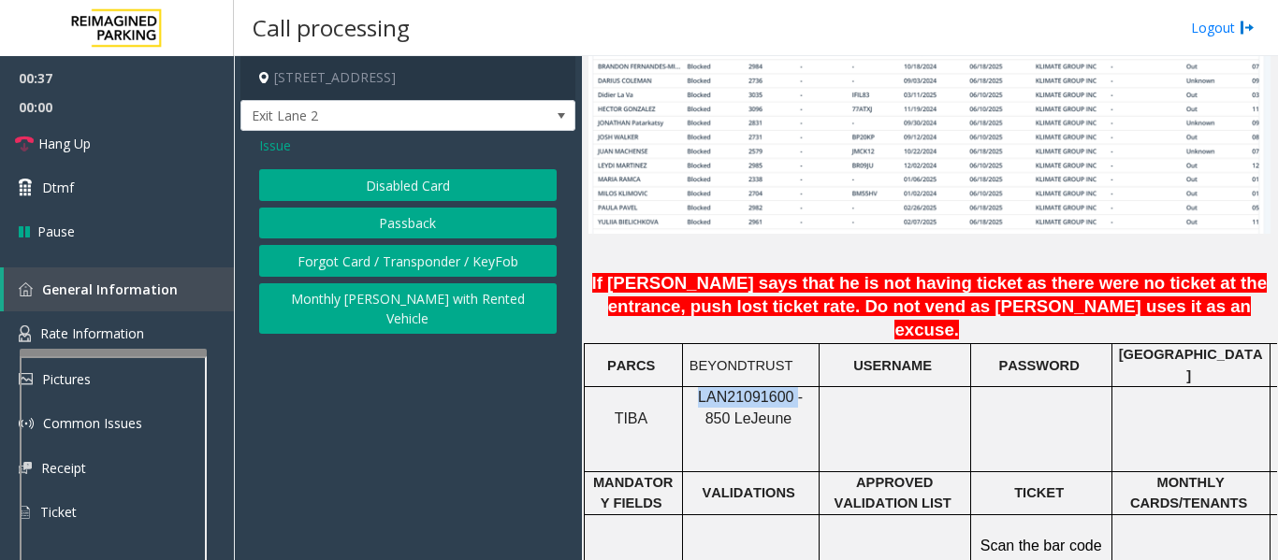
scroll to position [0, 0]
click at [399, 179] on button "Disabled Card" at bounding box center [407, 185] width 297 height 32
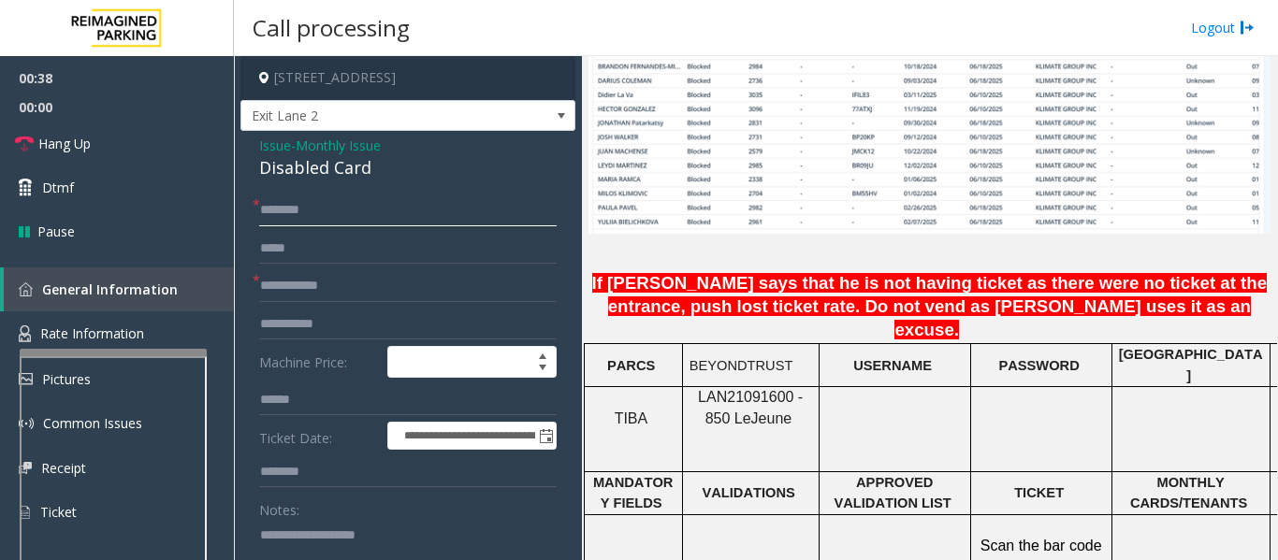
click at [318, 204] on input "text" at bounding box center [407, 211] width 297 height 32
click at [283, 212] on input "text" at bounding box center [407, 211] width 297 height 32
type input "****"
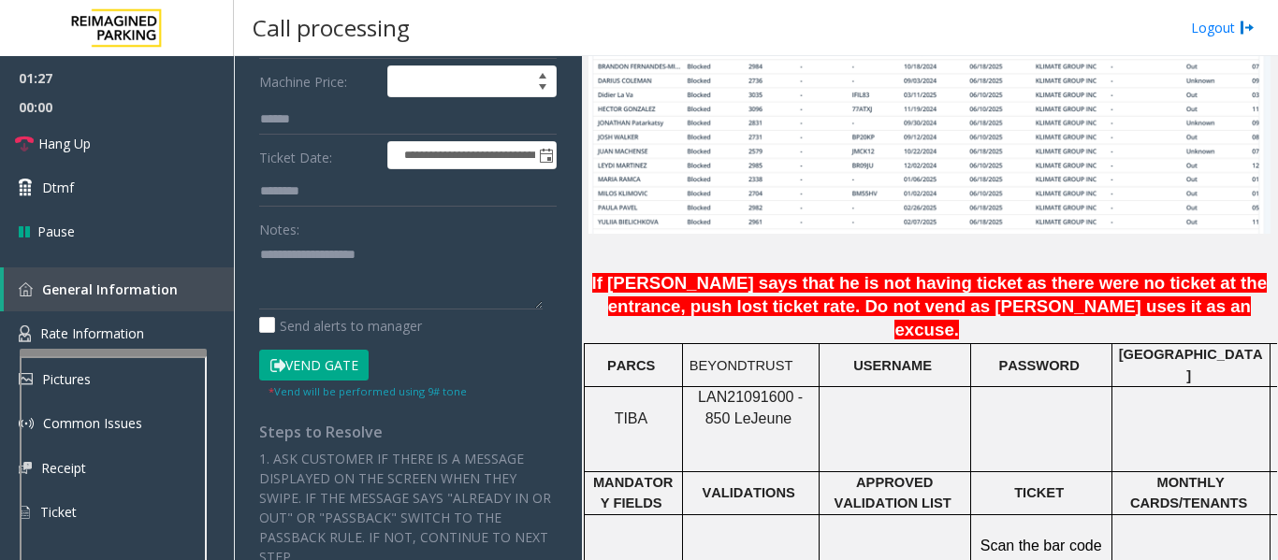
click at [354, 365] on button "Vend Gate" at bounding box center [313, 366] width 109 height 32
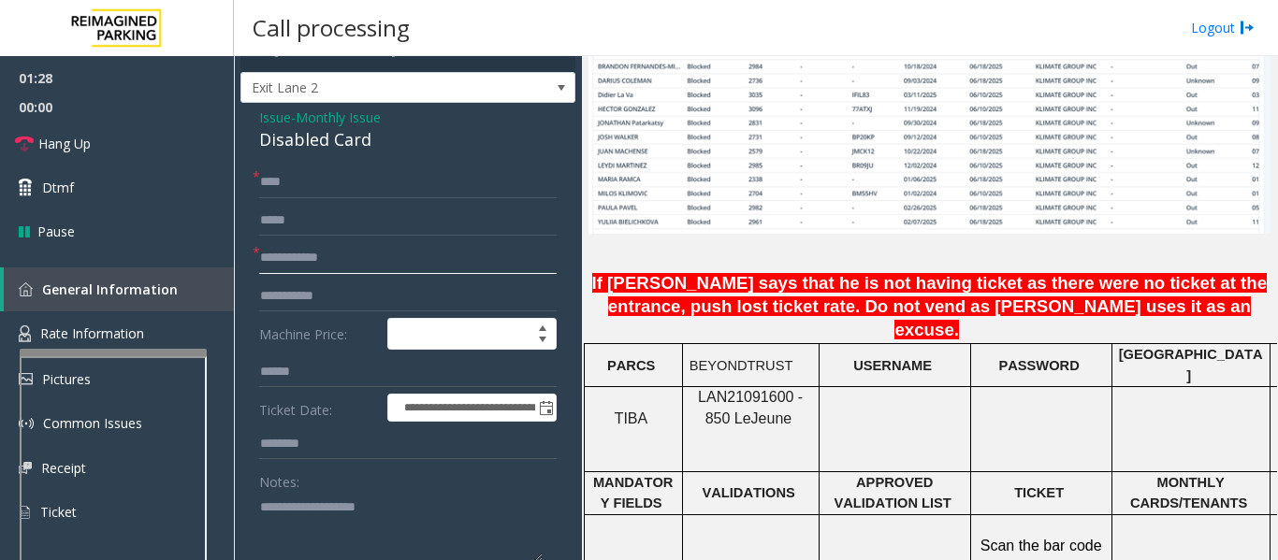
scroll to position [27, 0]
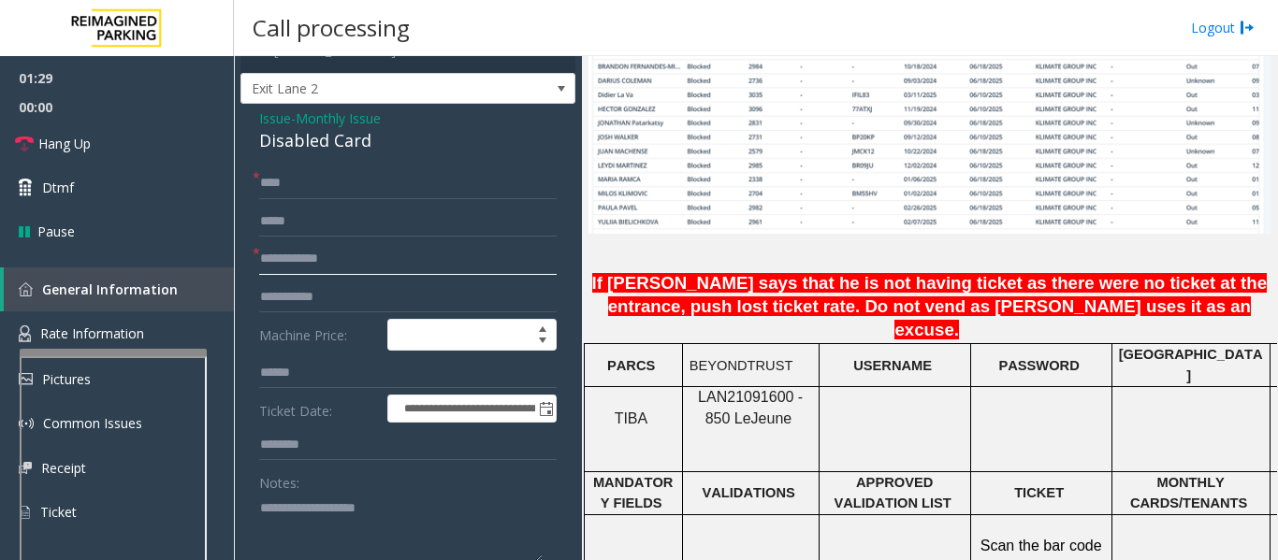
click at [293, 260] on input "text" at bounding box center [407, 259] width 297 height 32
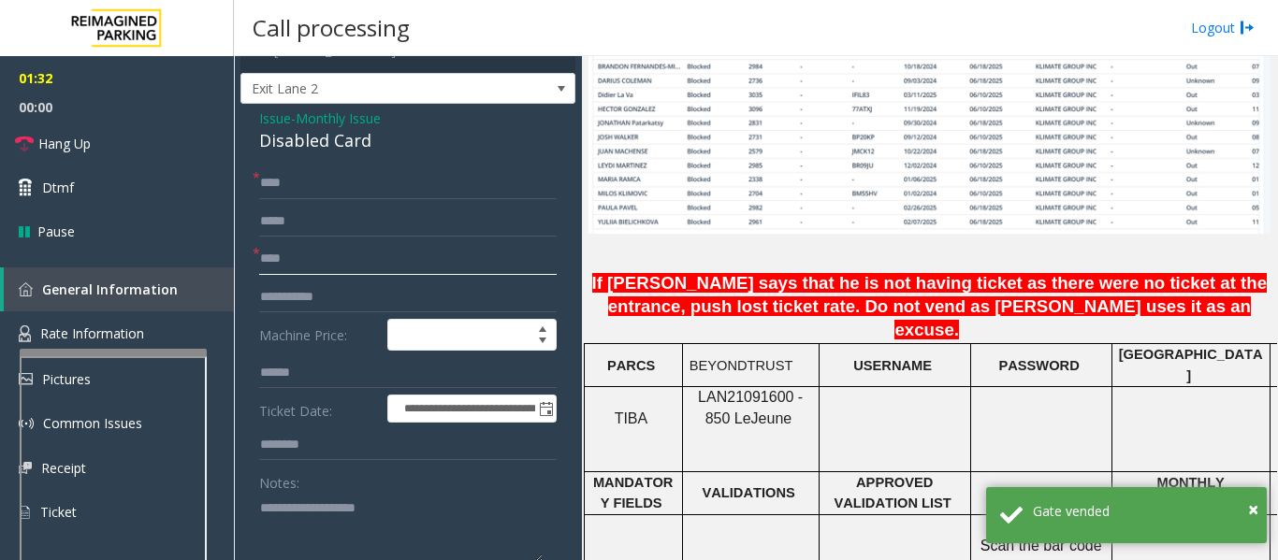
type input "****"
click at [326, 152] on div "Disabled Card" at bounding box center [407, 140] width 297 height 25
click at [327, 144] on div "Disabled Card" at bounding box center [407, 140] width 297 height 25
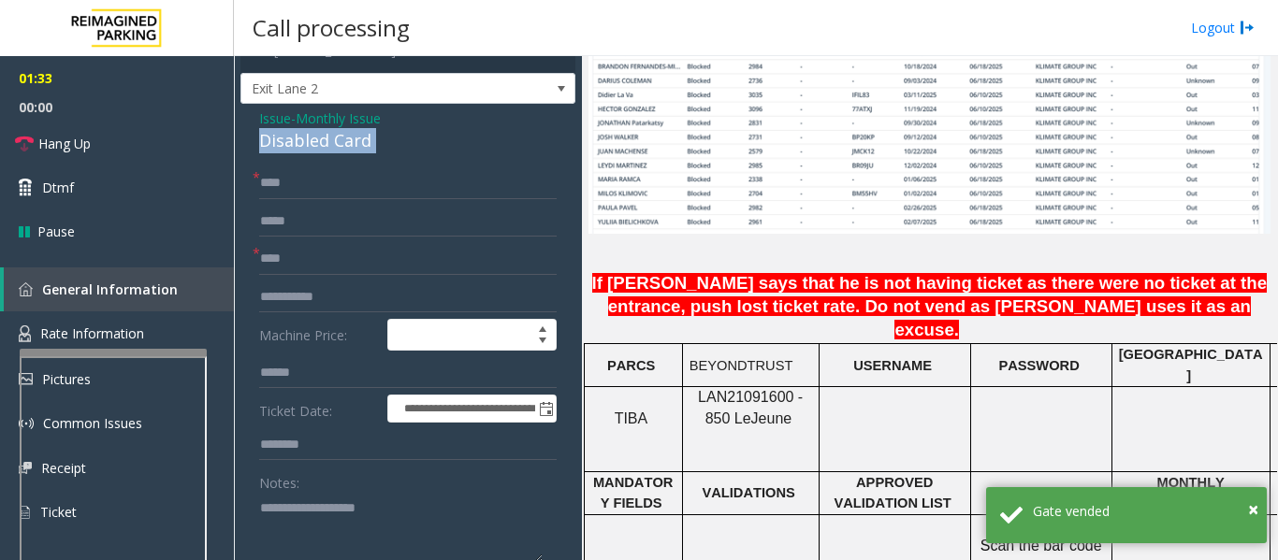
copy div "Disabled Card"
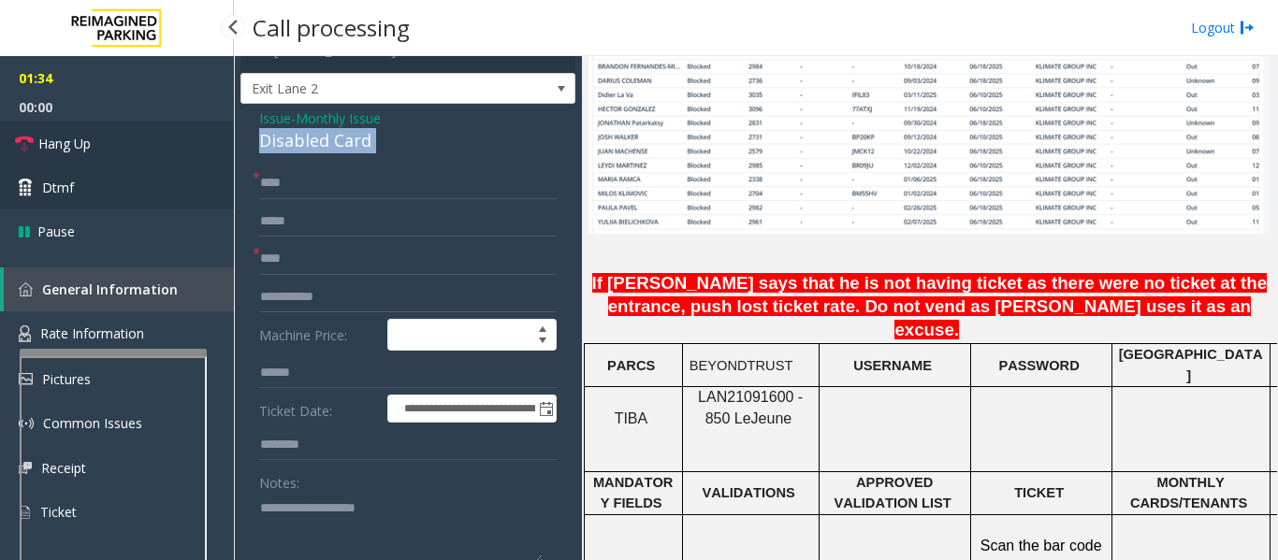
drag, startPoint x: 134, startPoint y: 150, endPoint x: 143, endPoint y: 179, distance: 30.5
click at [134, 150] on link "Hang Up" at bounding box center [117, 144] width 234 height 44
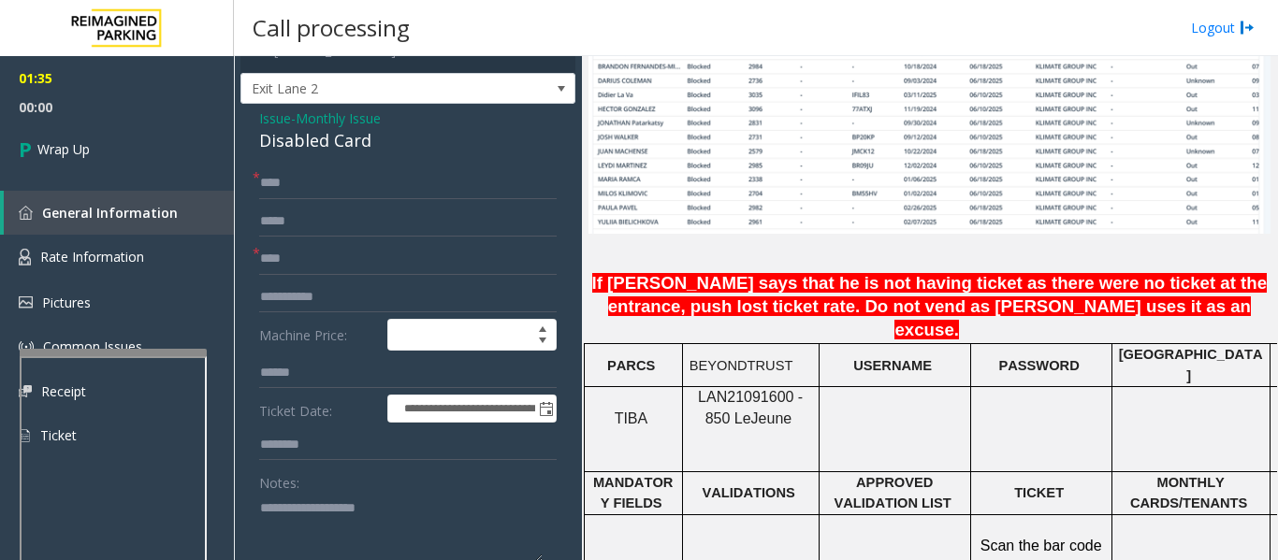
click at [326, 506] on textarea at bounding box center [400, 528] width 283 height 70
paste textarea "**********"
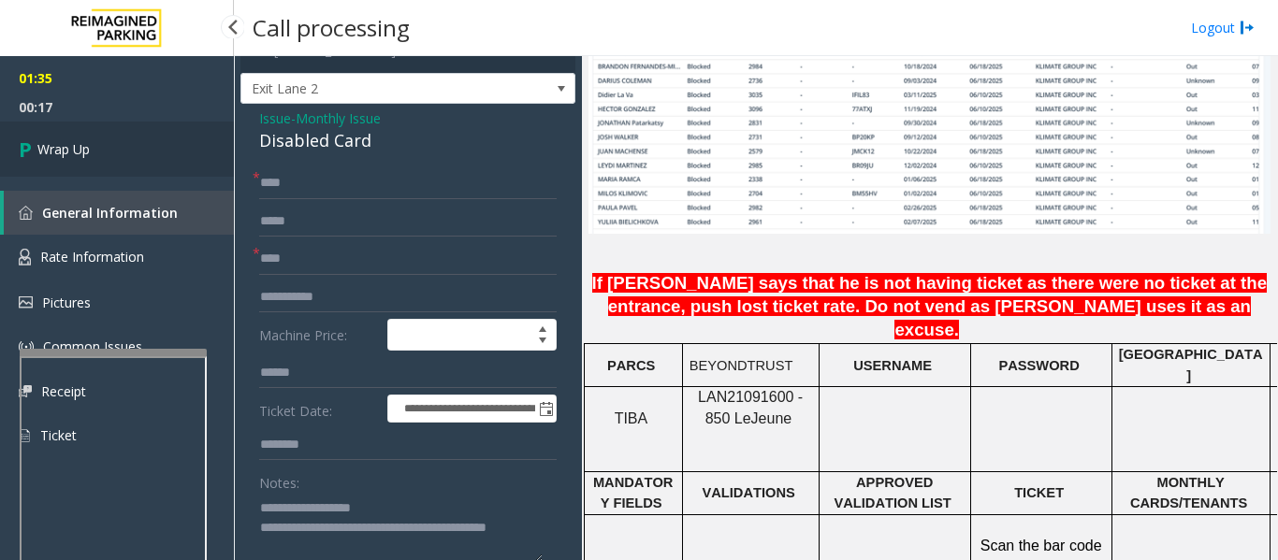
type textarea "**********"
click at [126, 152] on link "Wrap Up" at bounding box center [117, 149] width 234 height 55
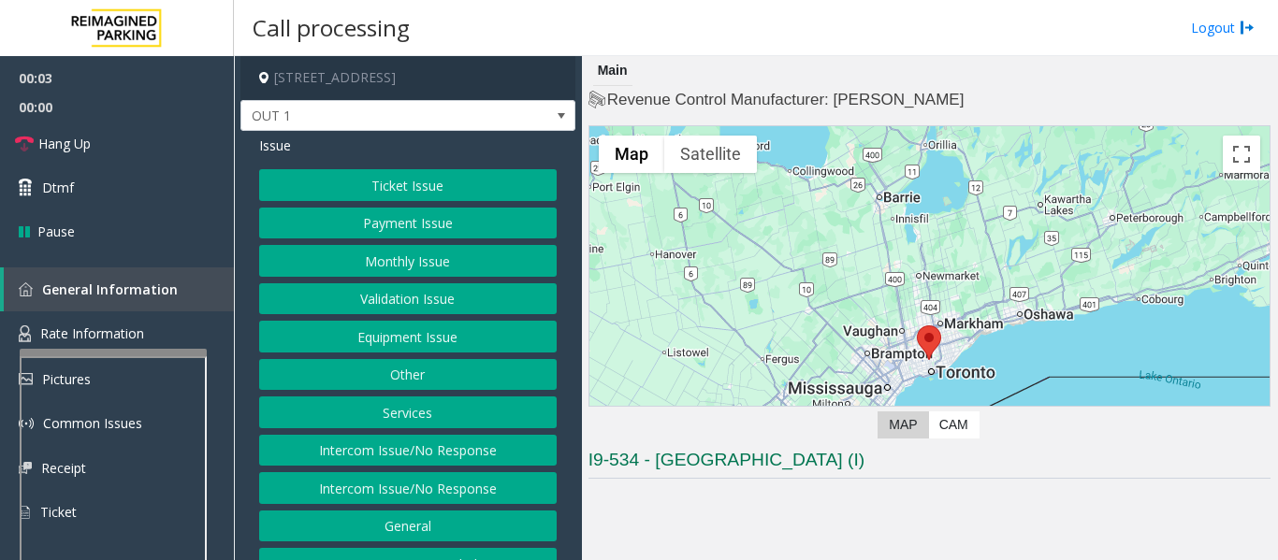
click at [396, 332] on button "Equipment Issue" at bounding box center [407, 337] width 297 height 32
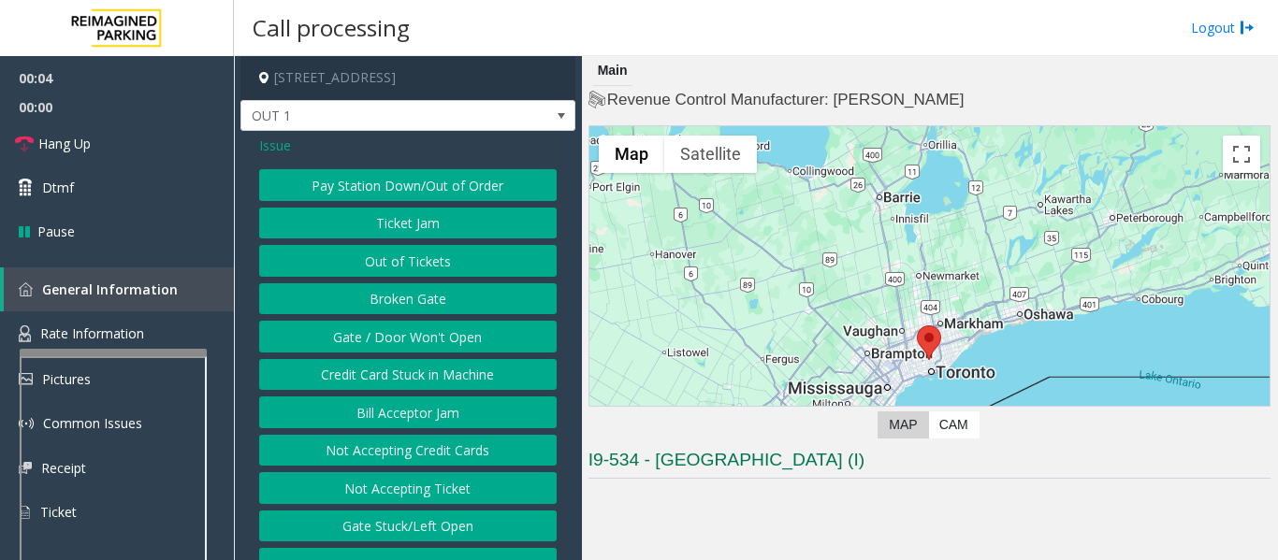
click at [396, 332] on button "Gate / Door Won't Open" at bounding box center [407, 337] width 297 height 32
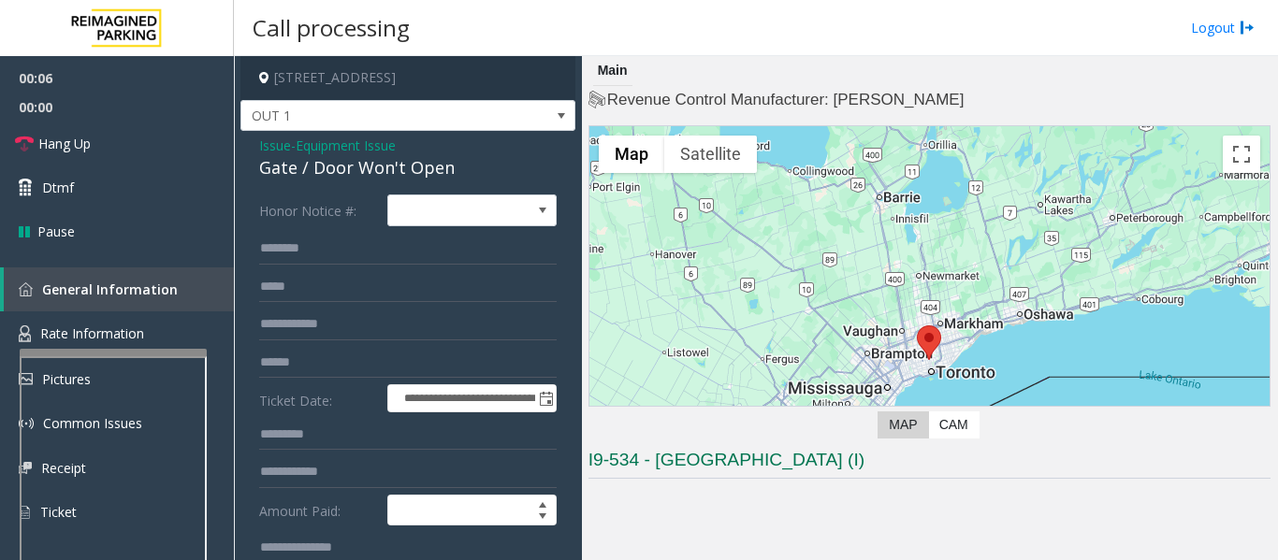
scroll to position [374, 0]
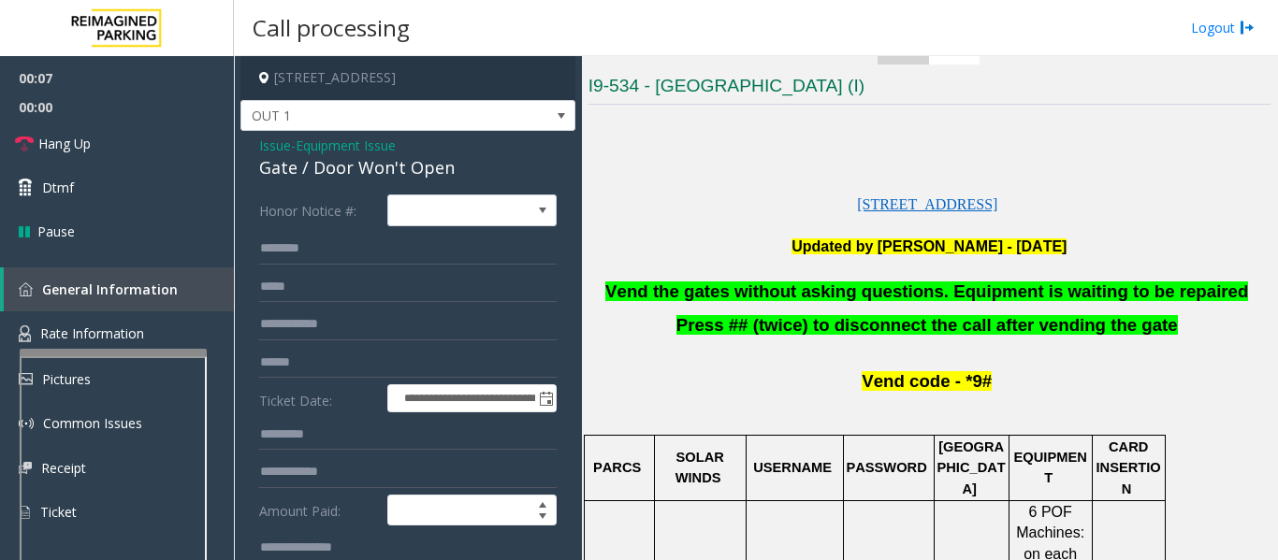
click at [899, 295] on span "Vend the gates without asking questions. Equipment is waiting to be repaired" at bounding box center [926, 292] width 643 height 20
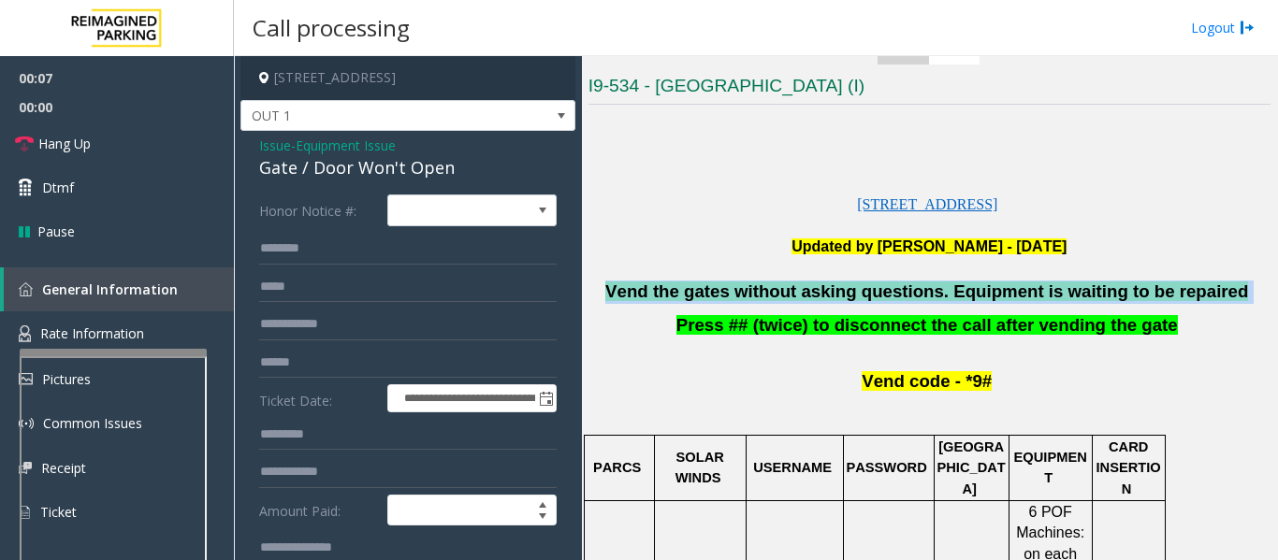
click at [899, 295] on span "Vend the gates without asking questions. Equipment is waiting to be repaired" at bounding box center [926, 292] width 643 height 20
copy p "Vend the gates without asking questions. Equipment is waiting to be repaired"
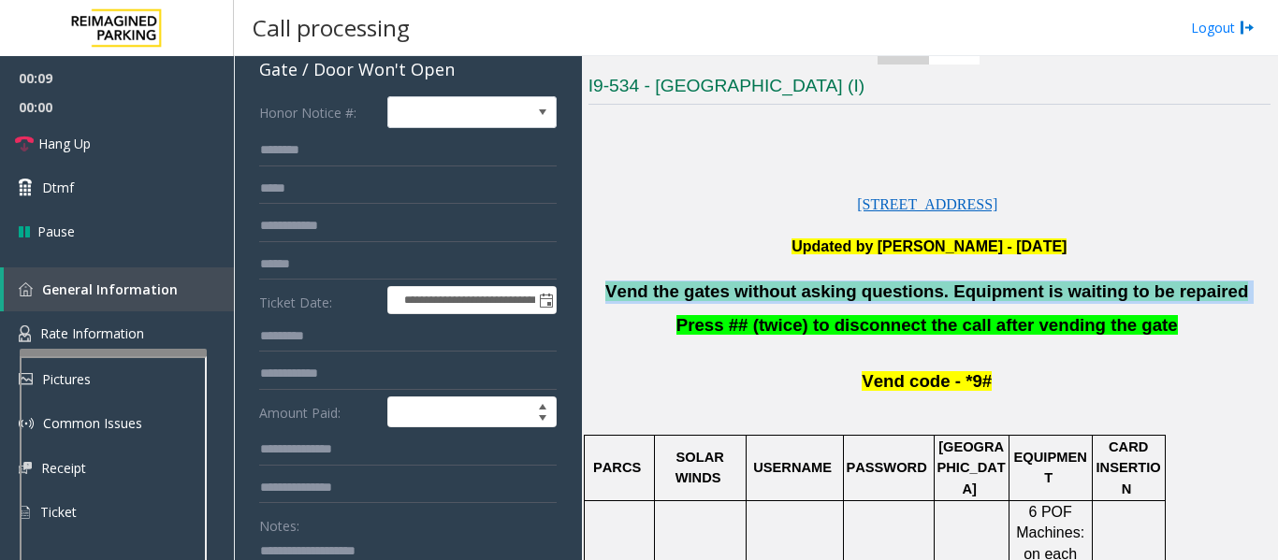
scroll to position [187, 0]
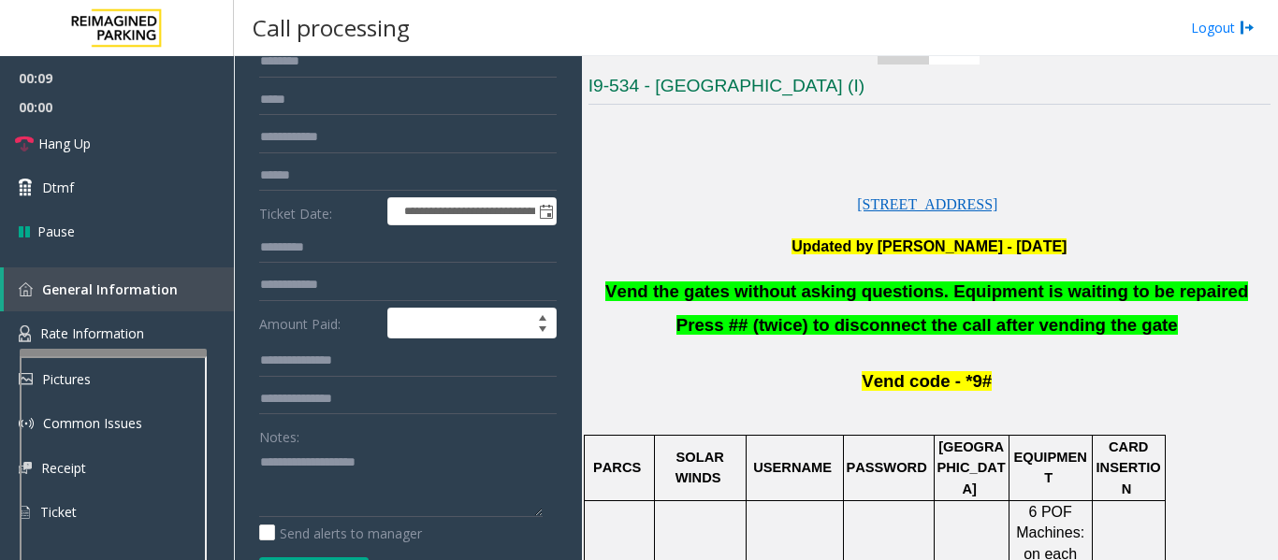
click at [356, 439] on div "Notes:" at bounding box center [407, 469] width 297 height 96
click at [355, 456] on textarea at bounding box center [400, 482] width 283 height 70
paste textarea "**********"
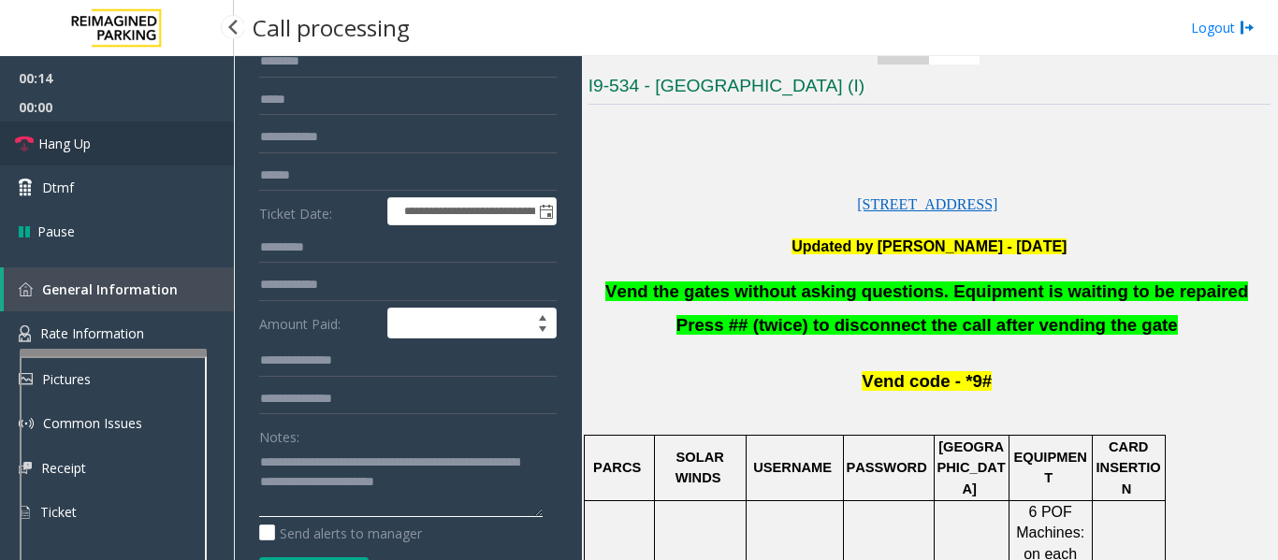
type textarea "**********"
click at [85, 144] on span "Hang Up" at bounding box center [64, 144] width 52 height 20
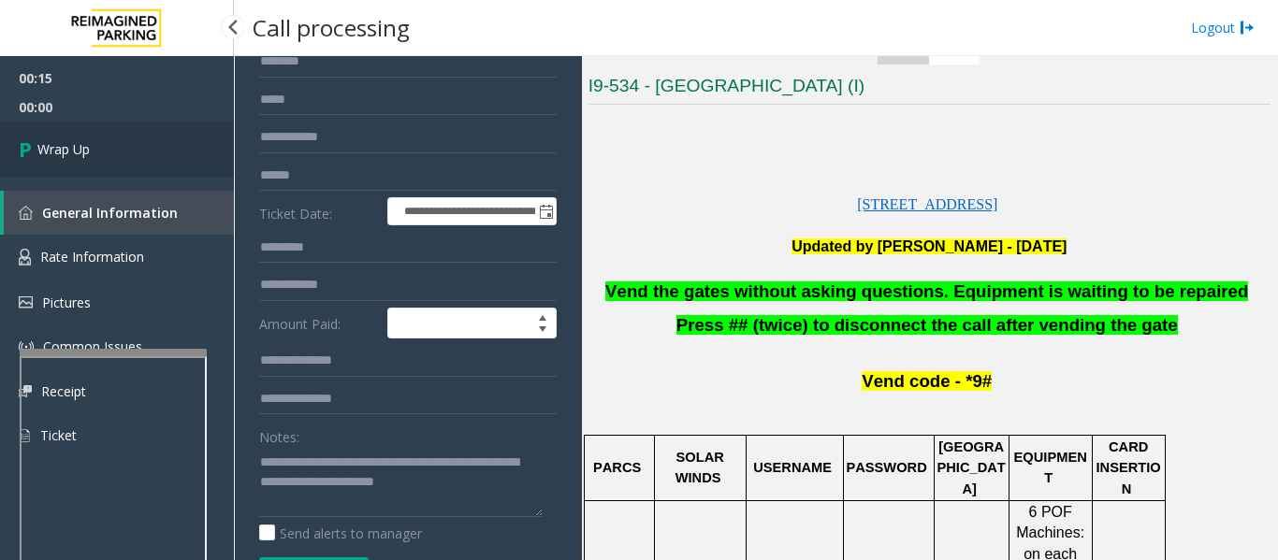
click at [85, 144] on span "Wrap Up" at bounding box center [63, 149] width 52 height 20
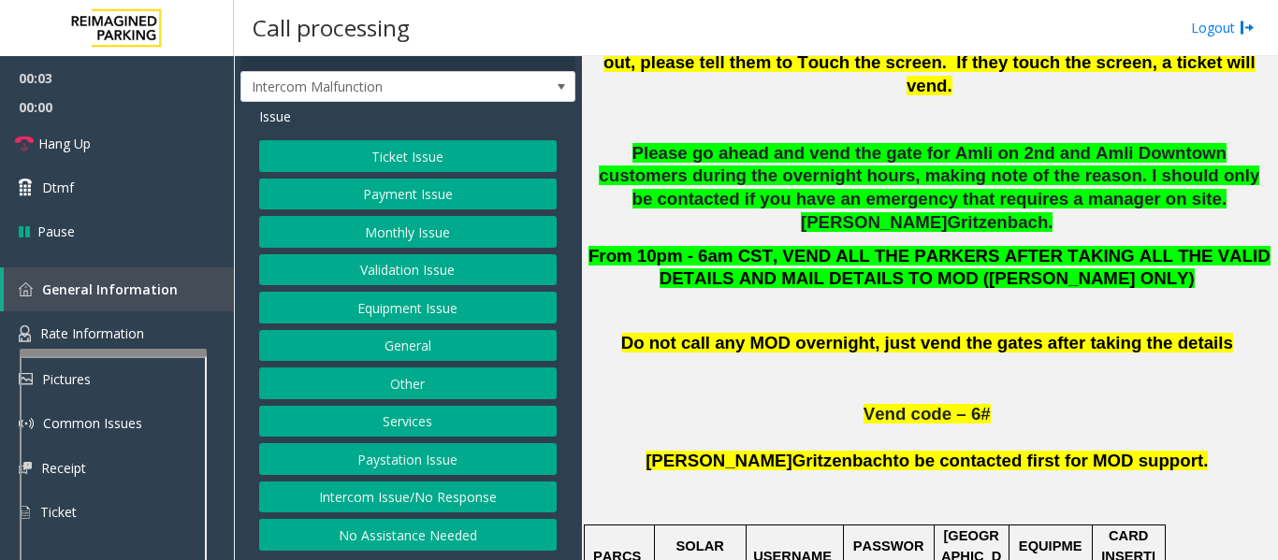
scroll to position [1123, 0]
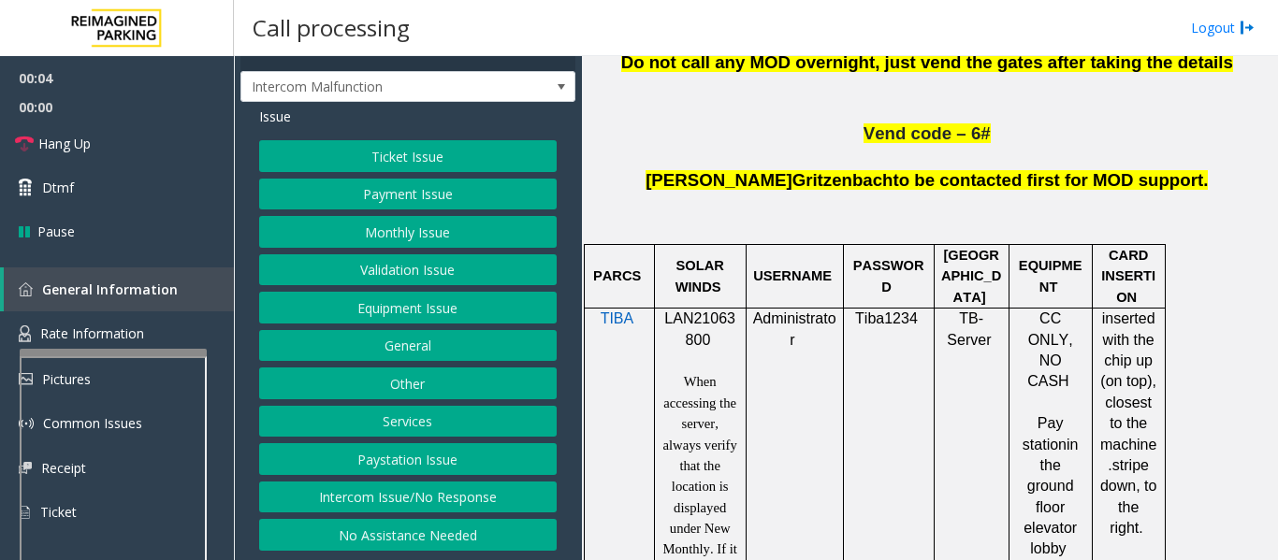
click at [693, 309] on p "LAN21063800" at bounding box center [700, 330] width 78 height 42
copy p "LAN21063800"
click at [369, 153] on button "Ticket Issue" at bounding box center [407, 156] width 297 height 32
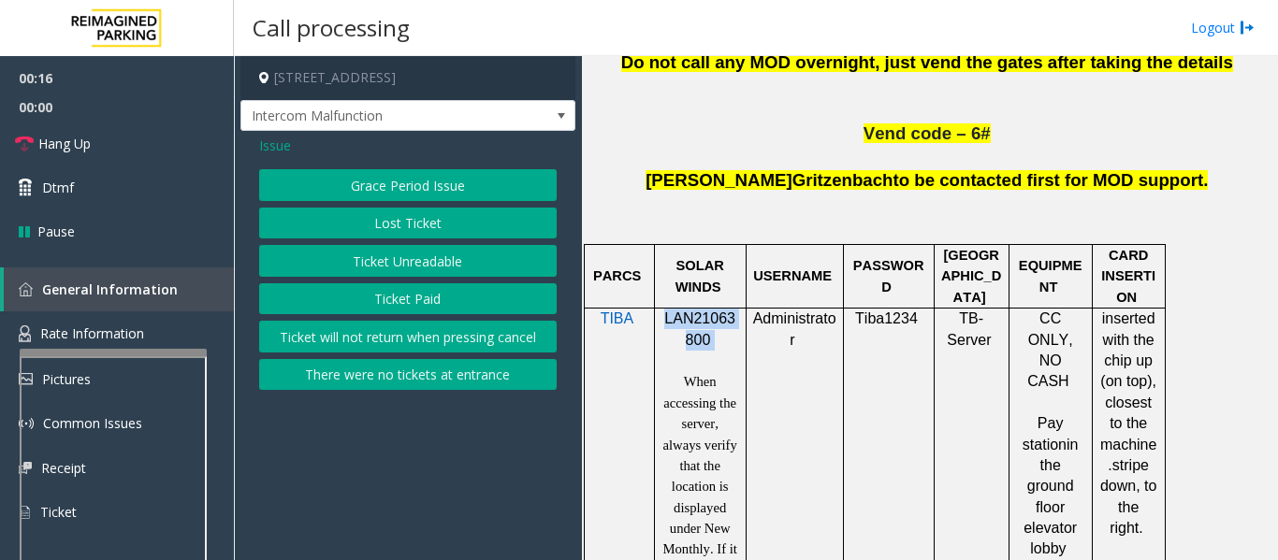
click at [384, 227] on button "Lost Ticket" at bounding box center [407, 224] width 297 height 32
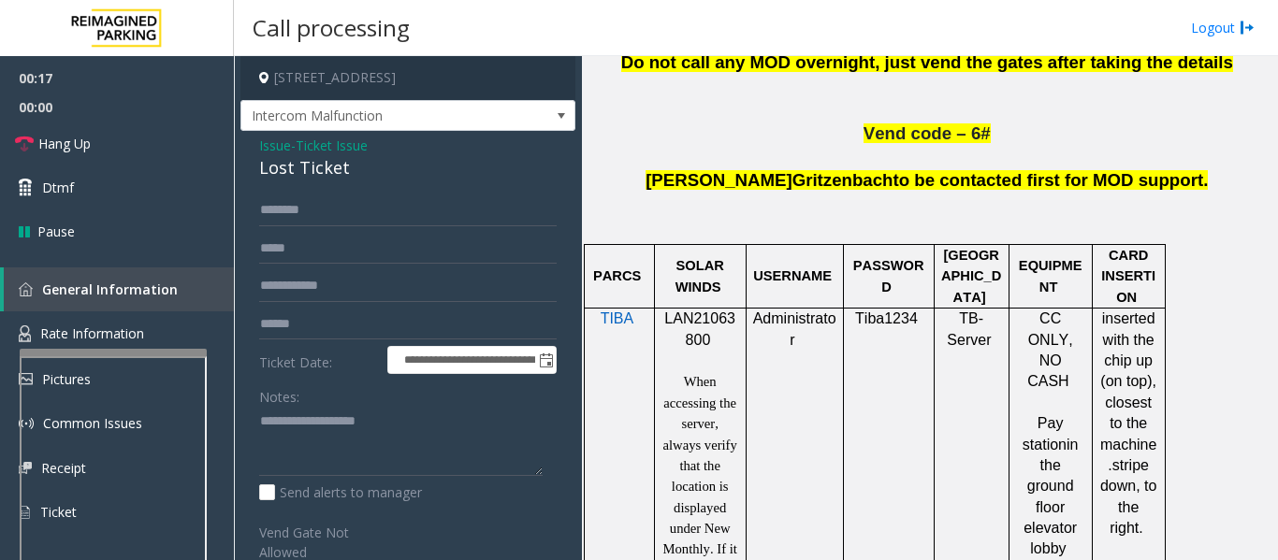
click at [323, 173] on div "Lost Ticket" at bounding box center [407, 167] width 297 height 25
copy div "Lost Ticket"
click at [310, 453] on textarea at bounding box center [400, 442] width 283 height 70
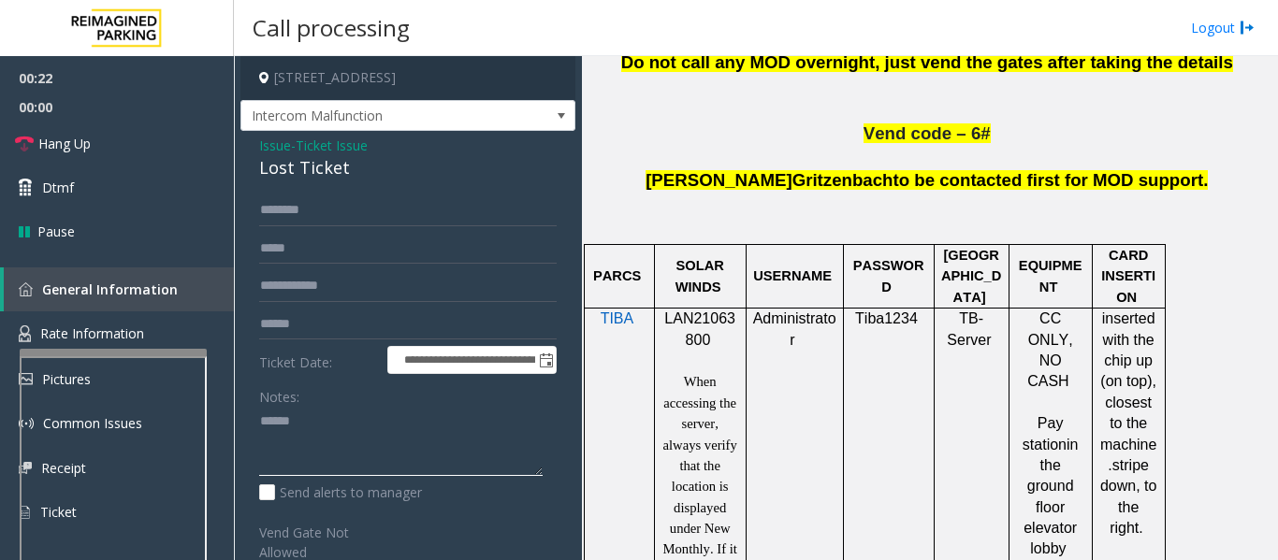
paste textarea "**********"
type textarea "**********"
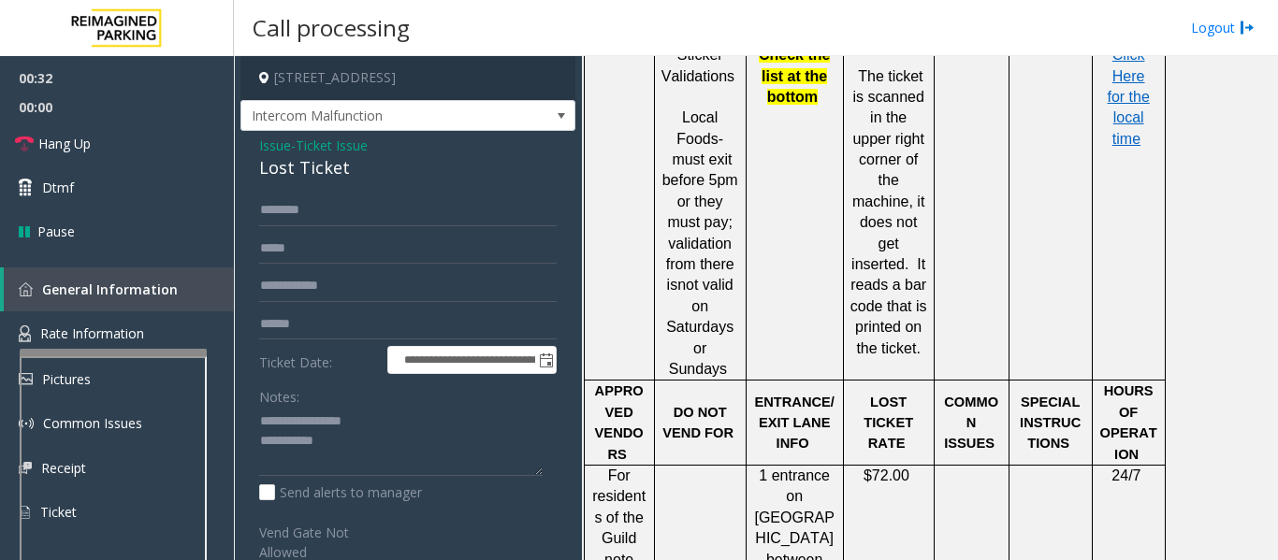
scroll to position [1871, 0]
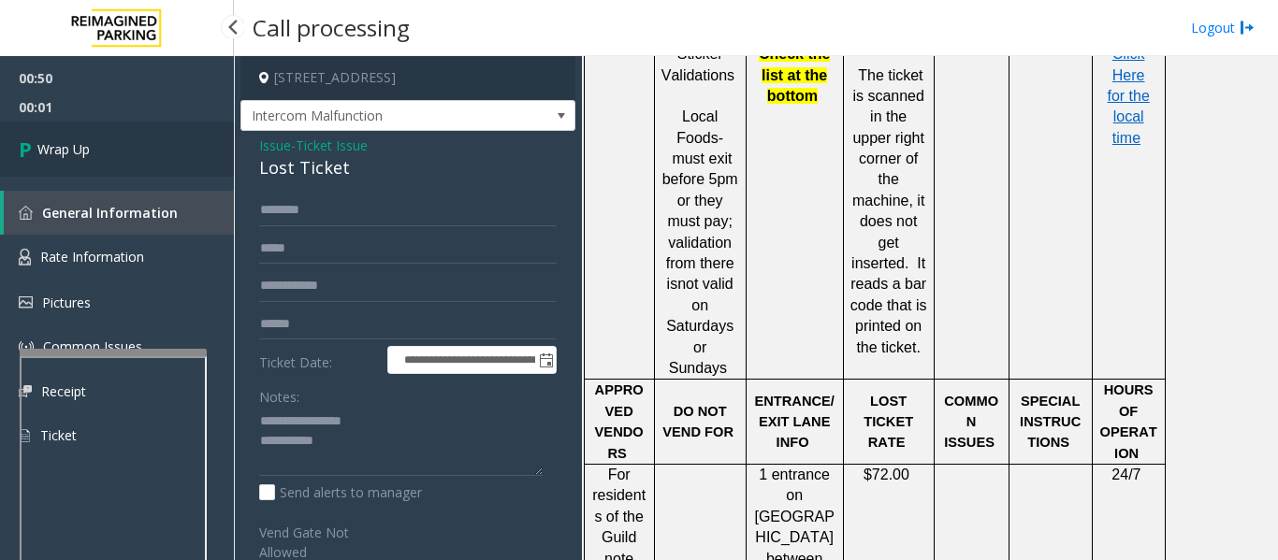
click at [152, 147] on link "Wrap Up" at bounding box center [117, 149] width 234 height 55
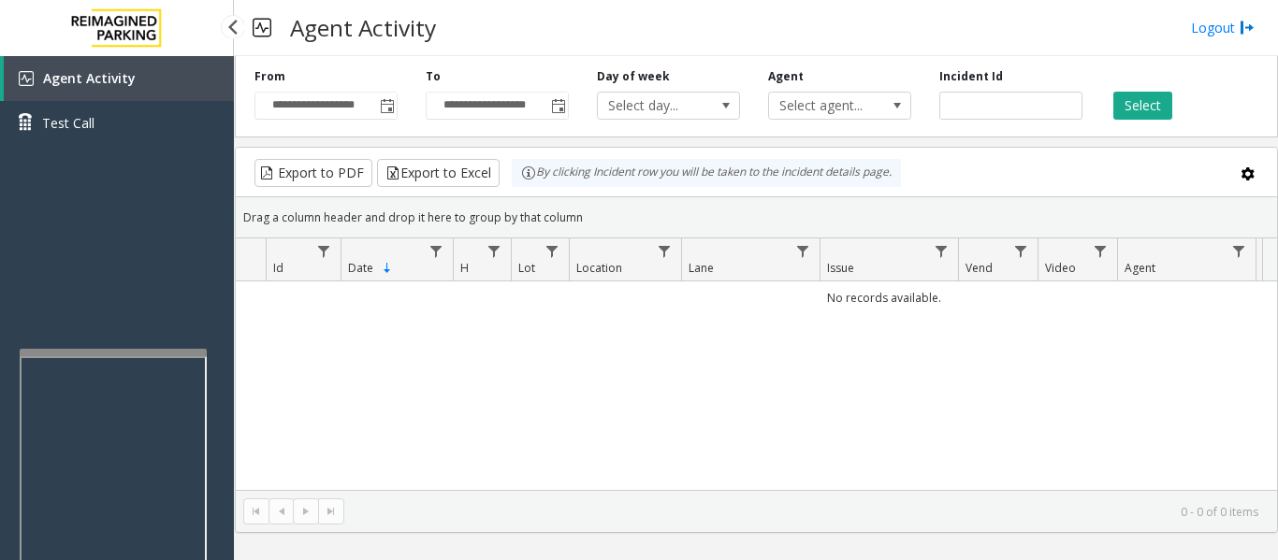
click at [137, 68] on link "Agent Activity" at bounding box center [119, 78] width 230 height 45
click at [388, 105] on span "Toggle popup" at bounding box center [387, 106] width 15 height 15
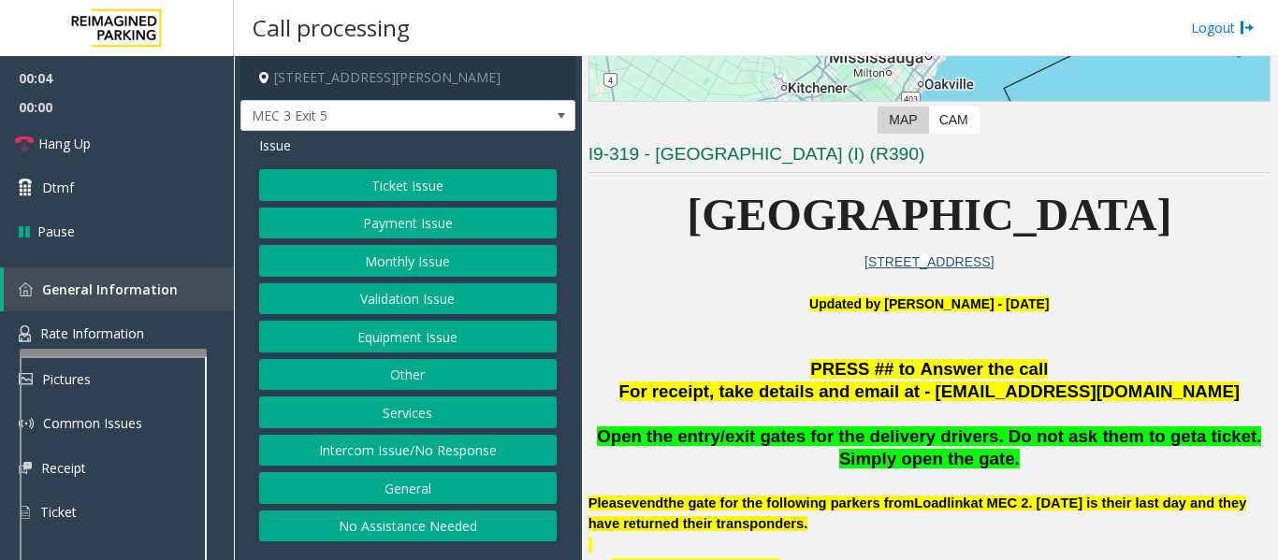
scroll to position [655, 0]
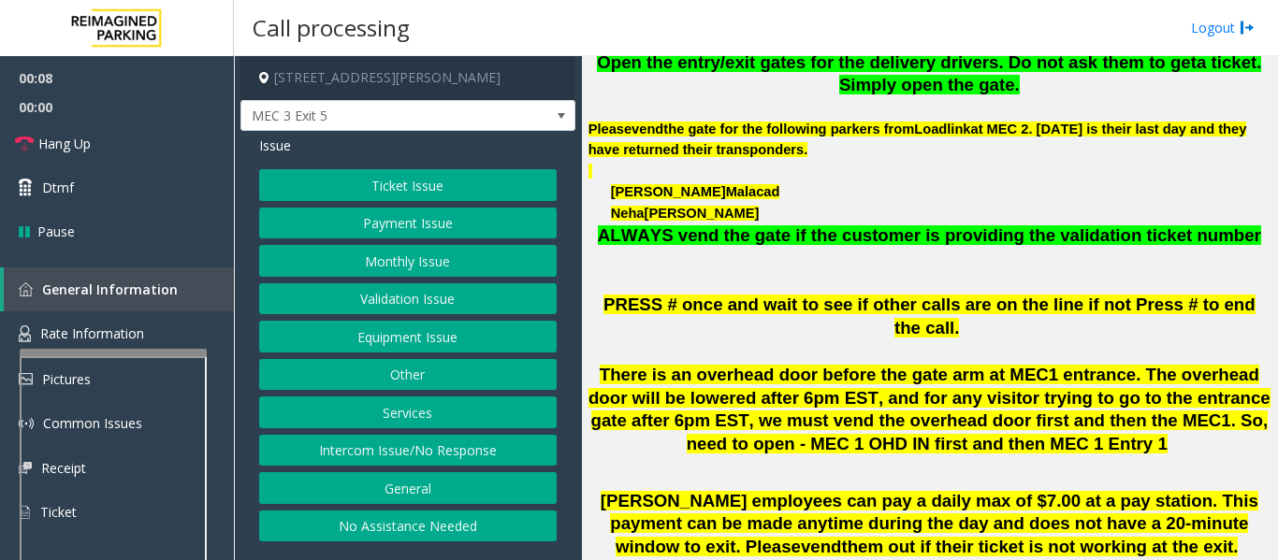
click at [406, 173] on button "Ticket Issue" at bounding box center [407, 185] width 297 height 32
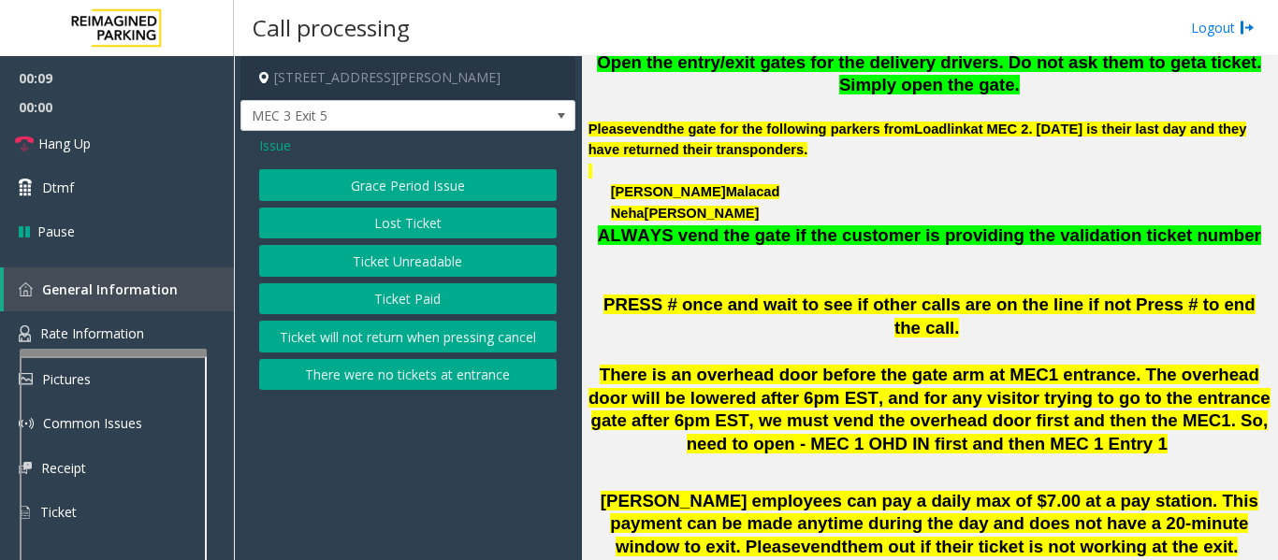
click at [402, 262] on button "Ticket Unreadable" at bounding box center [407, 261] width 297 height 32
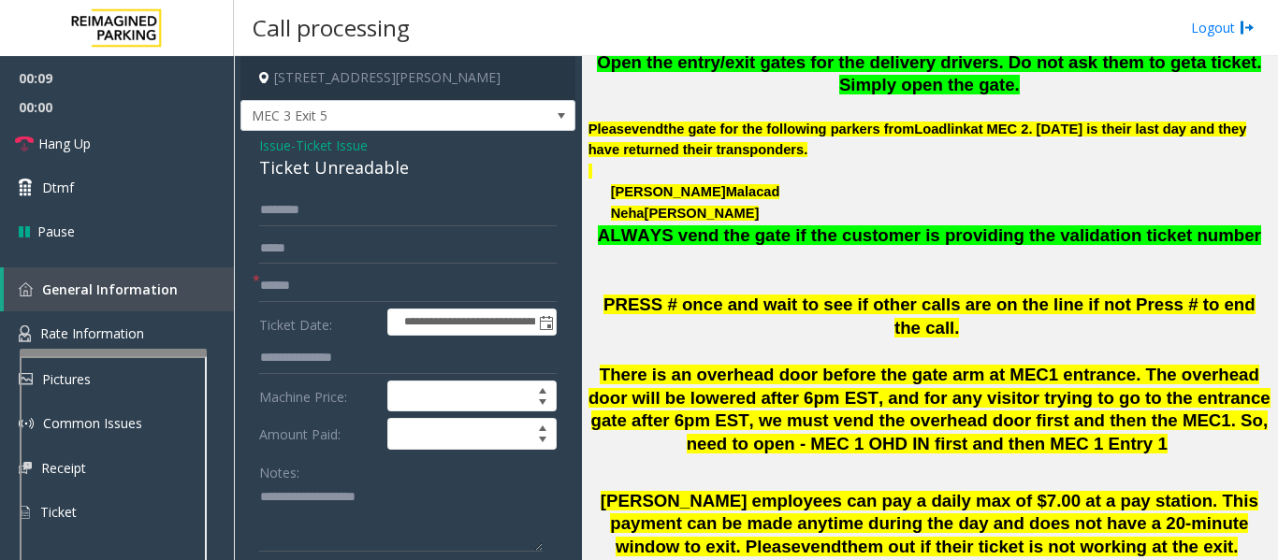
click at [377, 169] on div "Ticket Unreadable" at bounding box center [407, 167] width 297 height 25
copy div "Ticket Unreadable"
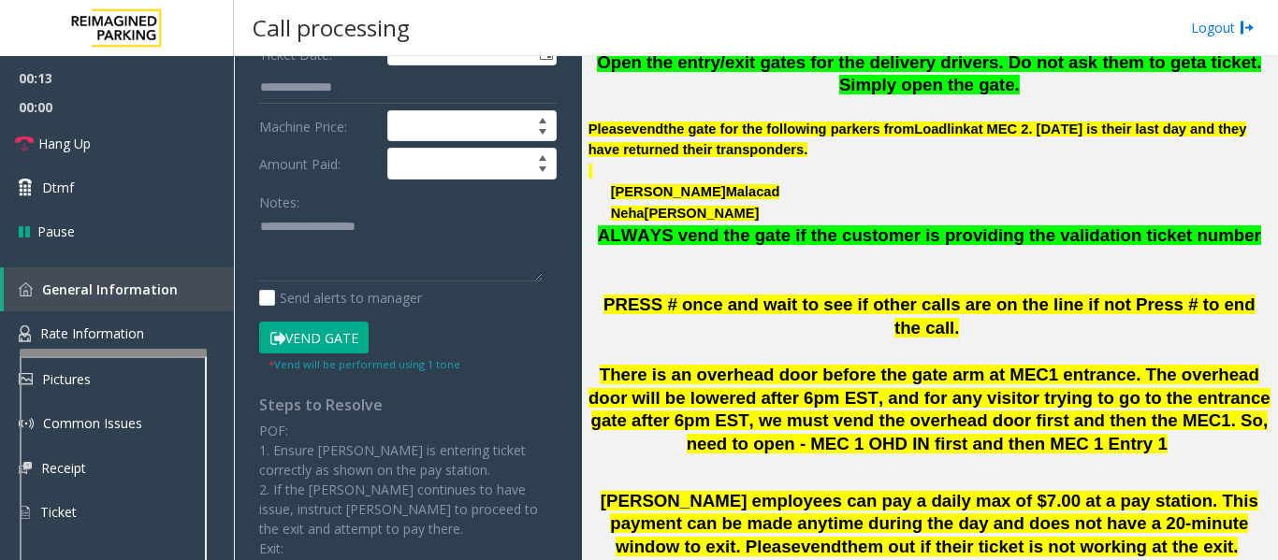
scroll to position [281, 0]
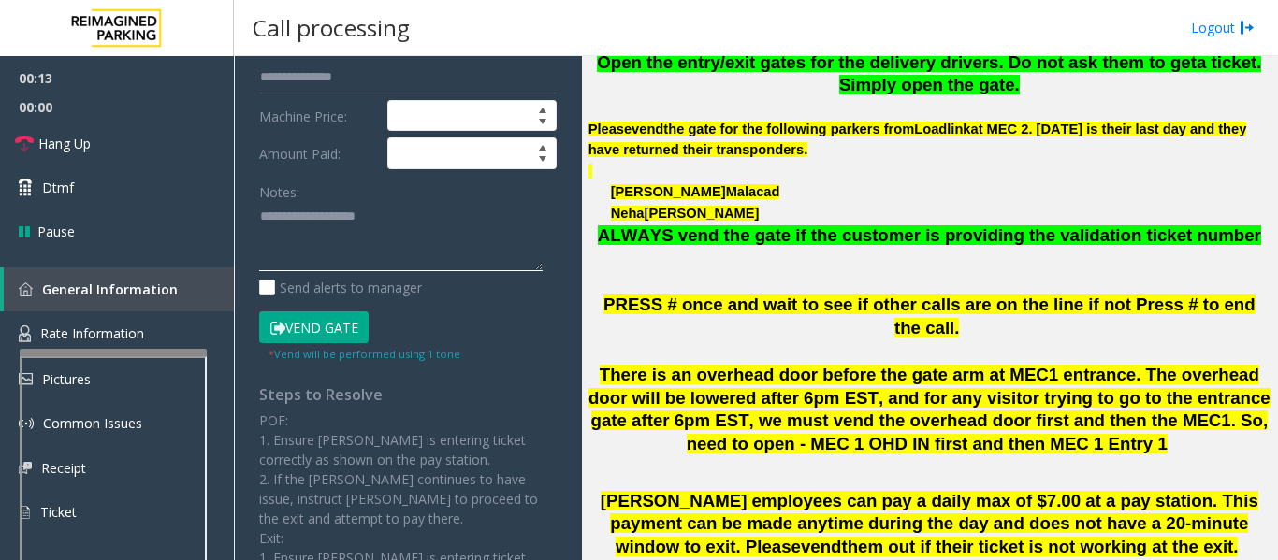
click at [383, 204] on textarea at bounding box center [400, 237] width 283 height 70
paste textarea "**********"
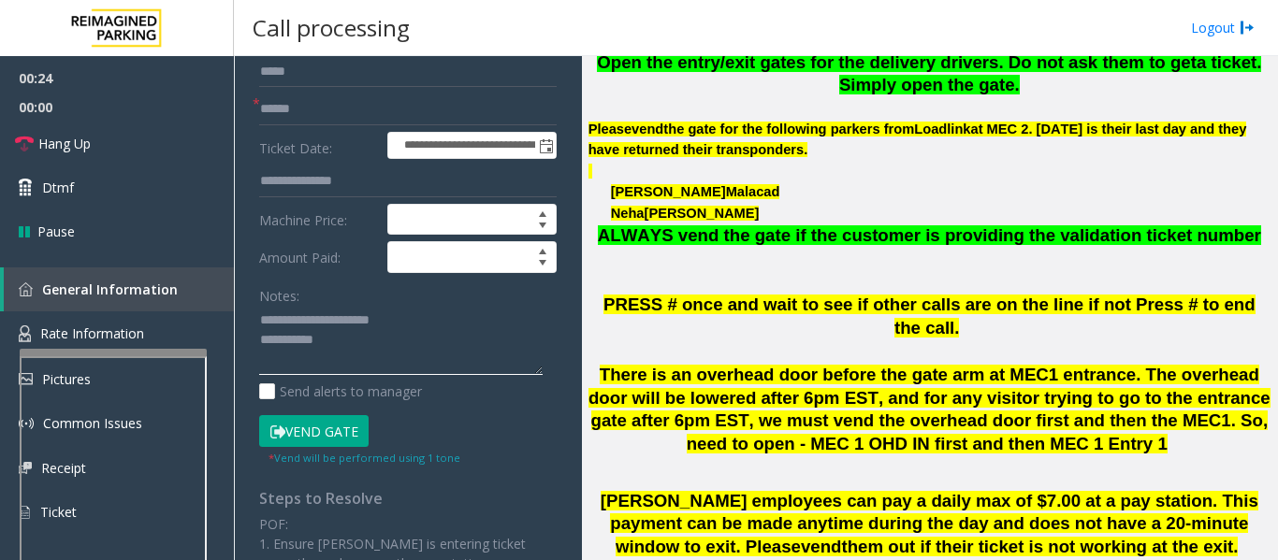
scroll to position [94, 0]
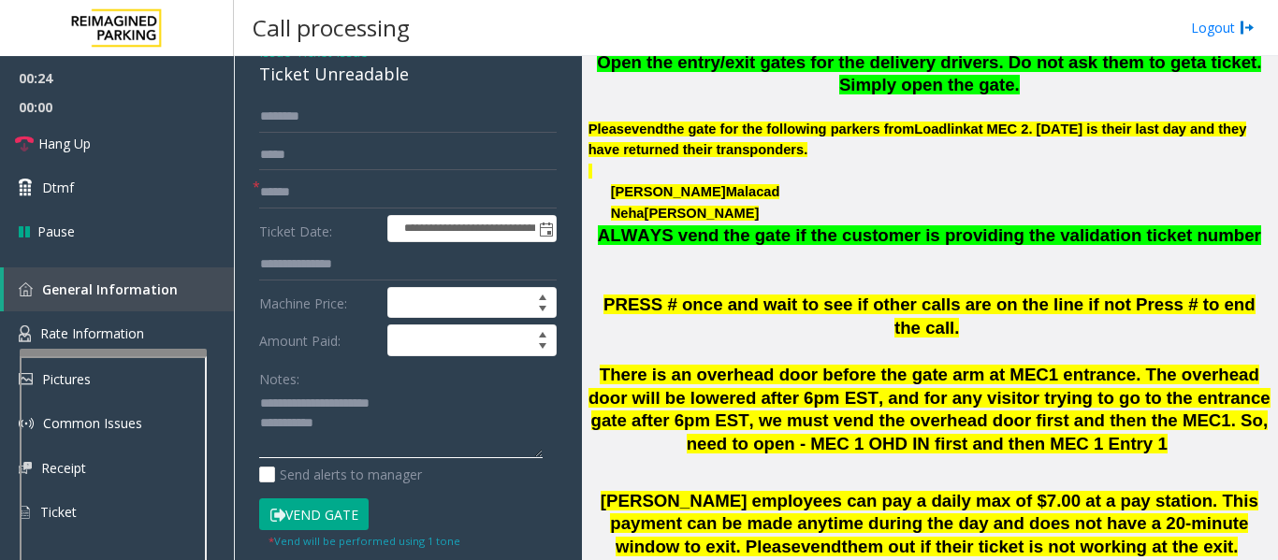
type textarea "**********"
click at [348, 195] on input "text" at bounding box center [407, 193] width 297 height 32
type input "******"
click at [373, 118] on input "text" at bounding box center [407, 117] width 297 height 32
type input "****"
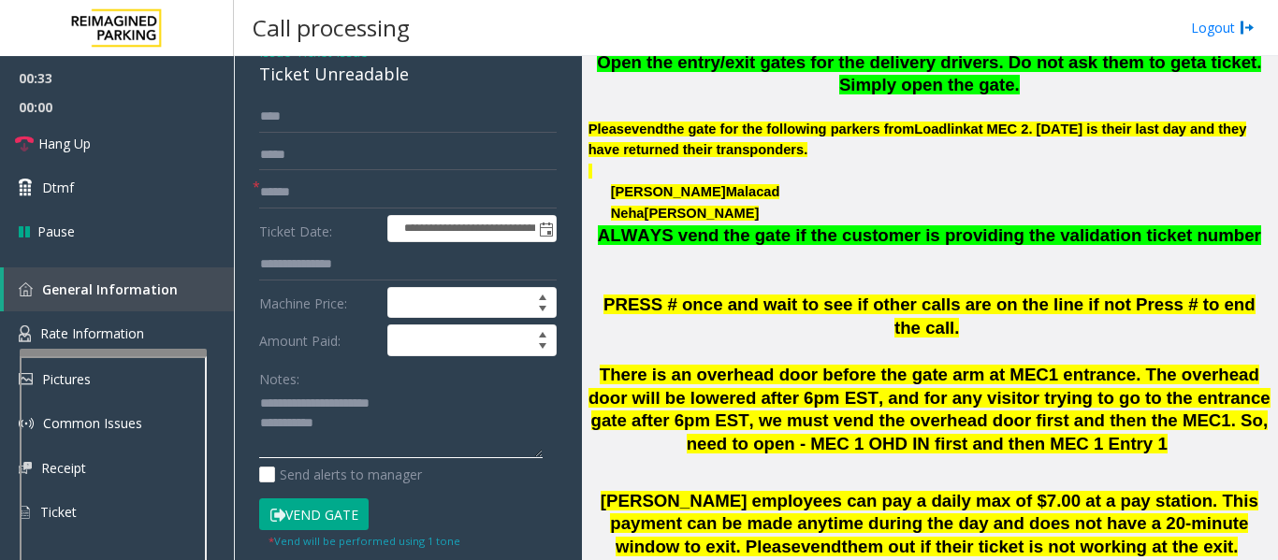
click at [342, 421] on textarea at bounding box center [400, 424] width 283 height 70
click at [401, 431] on textarea at bounding box center [400, 424] width 283 height 70
paste textarea "**********"
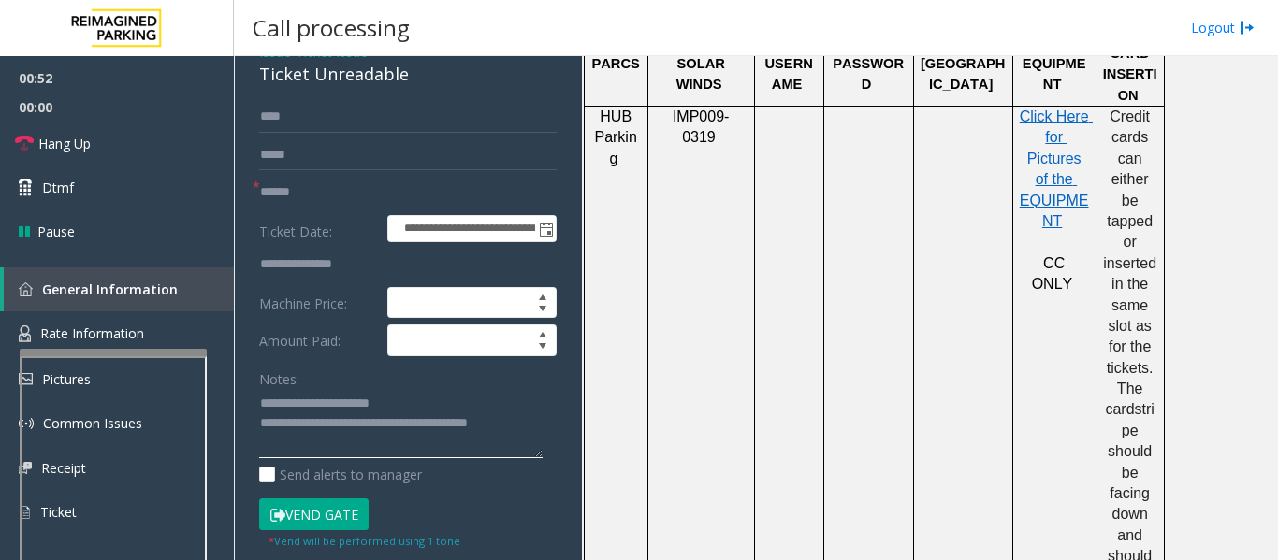
scroll to position [1590, 0]
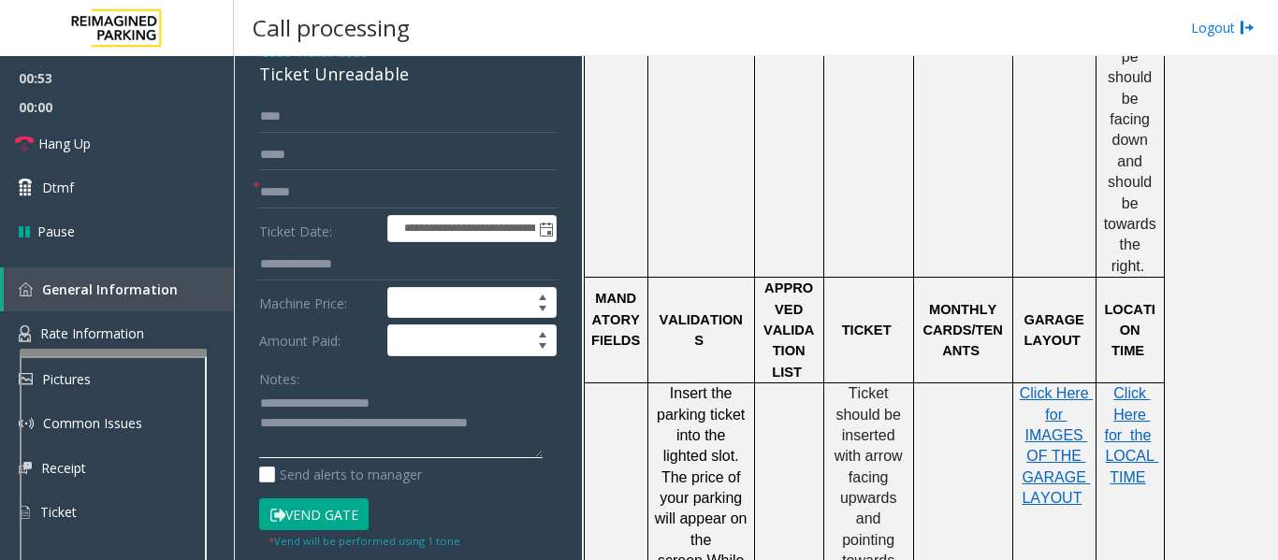
type textarea "**********"
click at [283, 519] on icon at bounding box center [277, 515] width 15 height 13
click at [532, 424] on textarea at bounding box center [400, 424] width 283 height 70
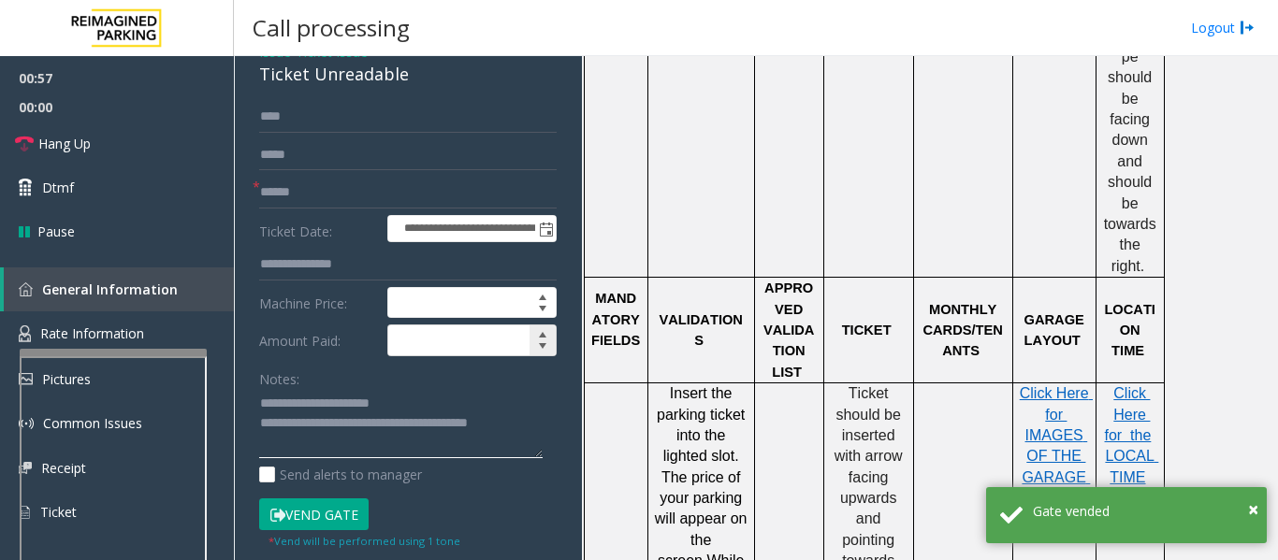
scroll to position [0, 0]
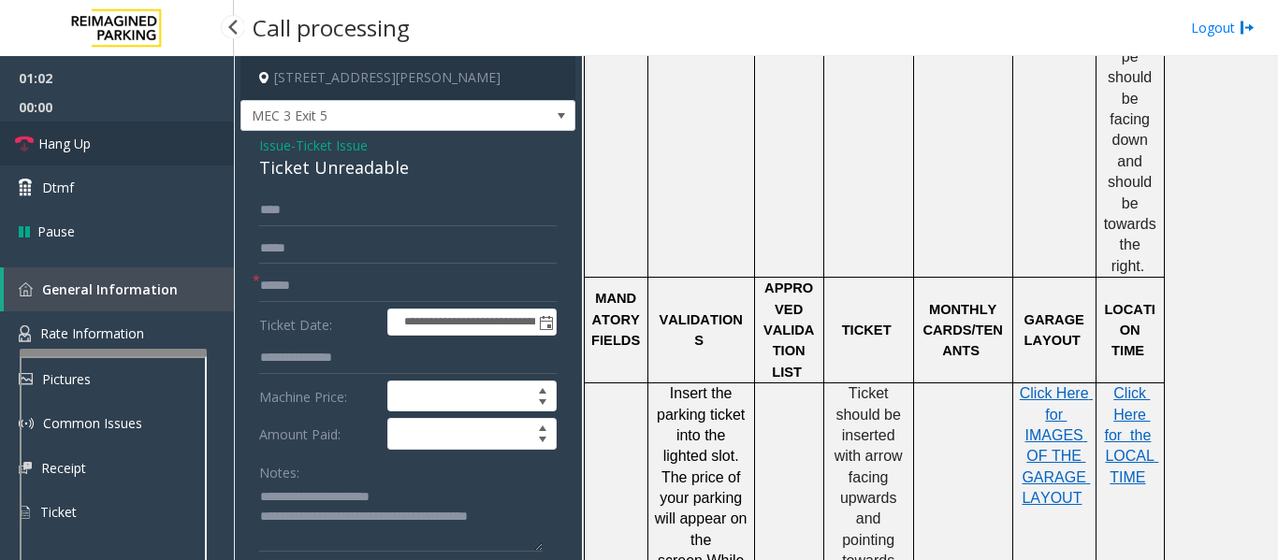
click at [105, 136] on link "Hang Up" at bounding box center [117, 144] width 234 height 44
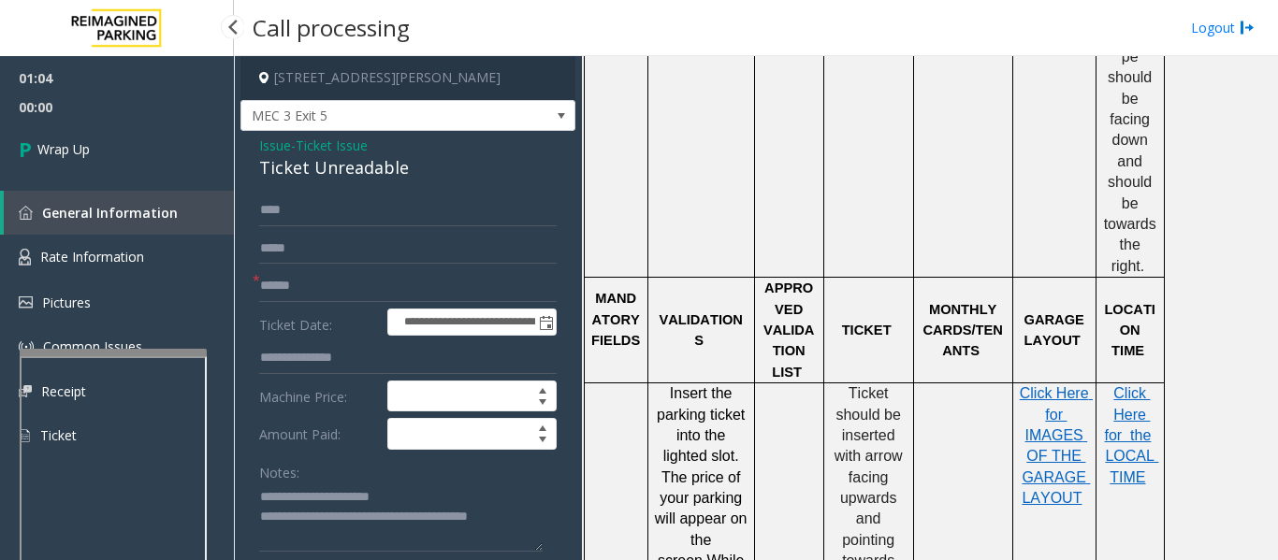
click at [54, 154] on span "Wrap Up" at bounding box center [63, 149] width 52 height 20
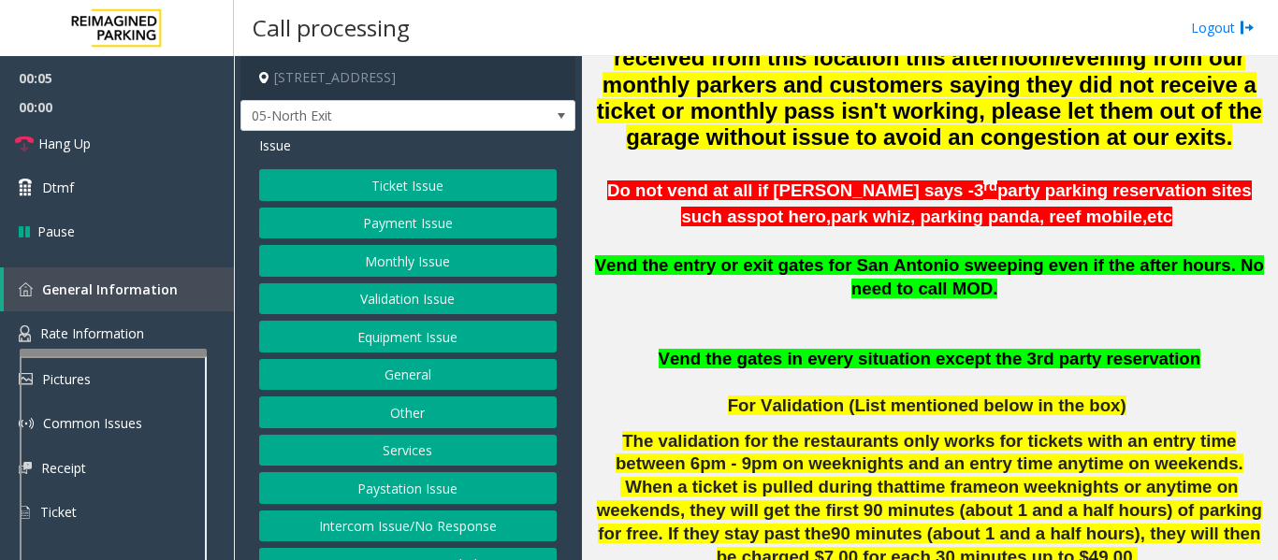
scroll to position [842, 0]
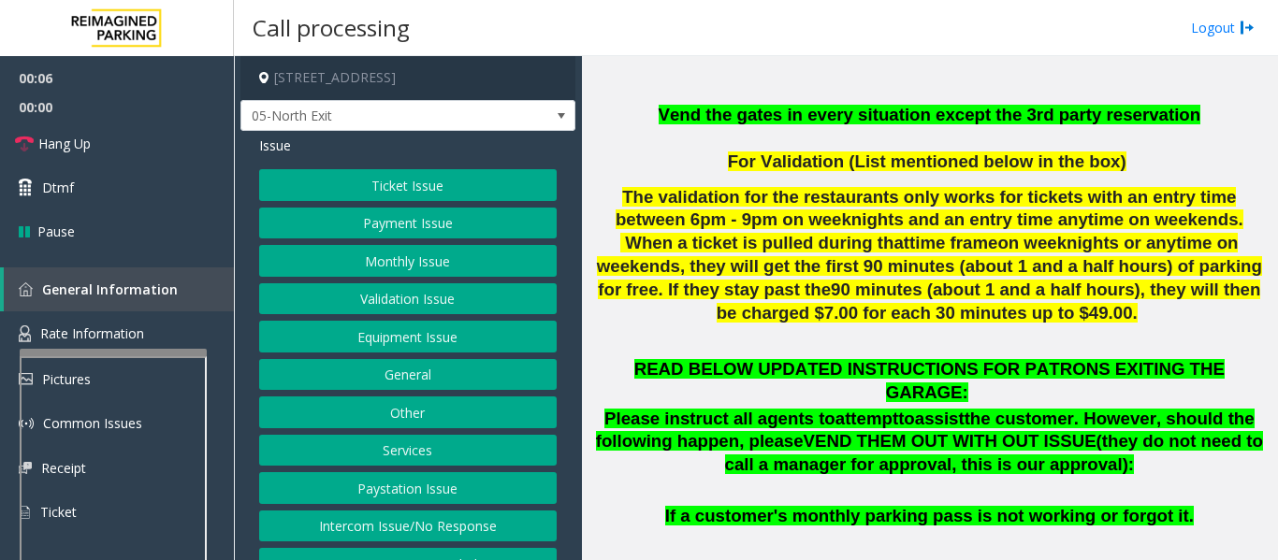
click at [428, 265] on button "Monthly Issue" at bounding box center [407, 261] width 297 height 32
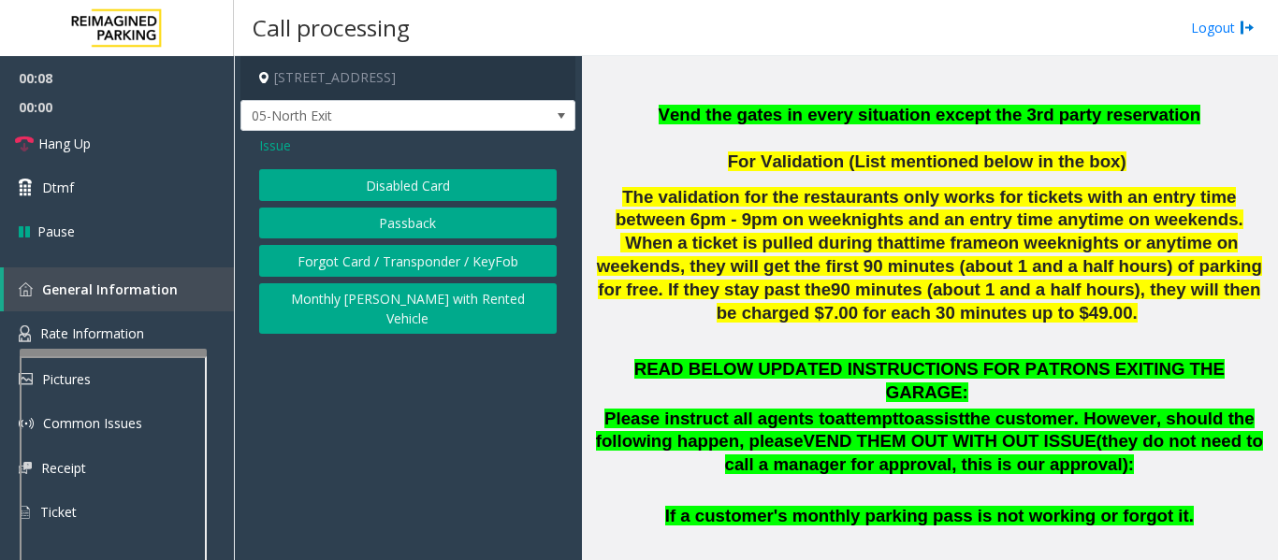
click at [473, 301] on button "Monthly [PERSON_NAME] with Rented Vehicle" at bounding box center [407, 308] width 297 height 51
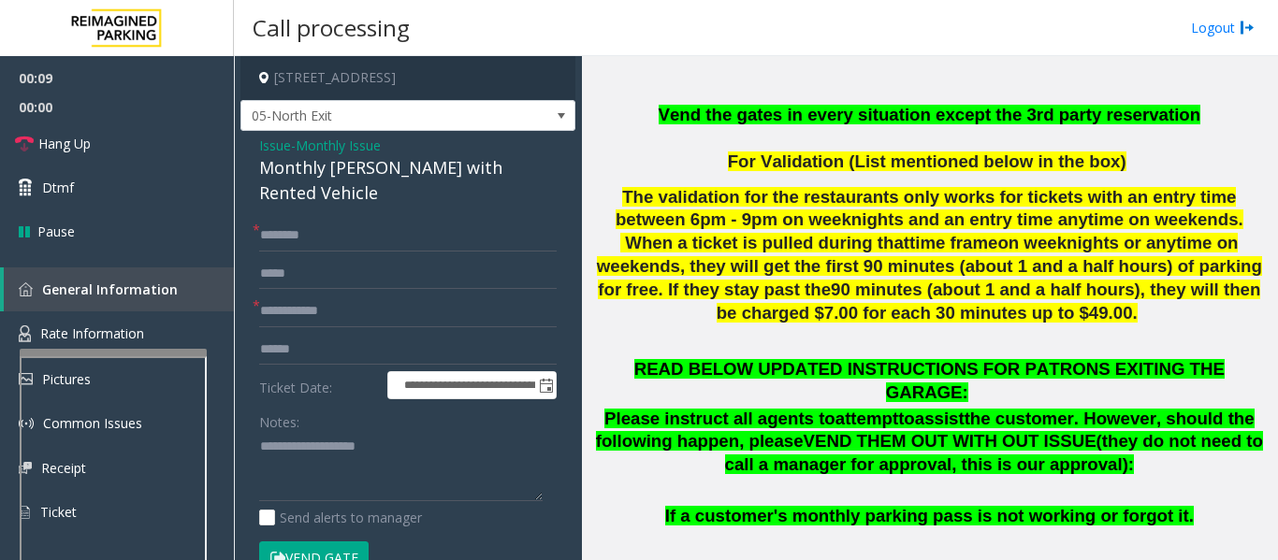
click at [426, 172] on div "Monthly [PERSON_NAME] with Rented Vehicle" at bounding box center [407, 180] width 297 height 51
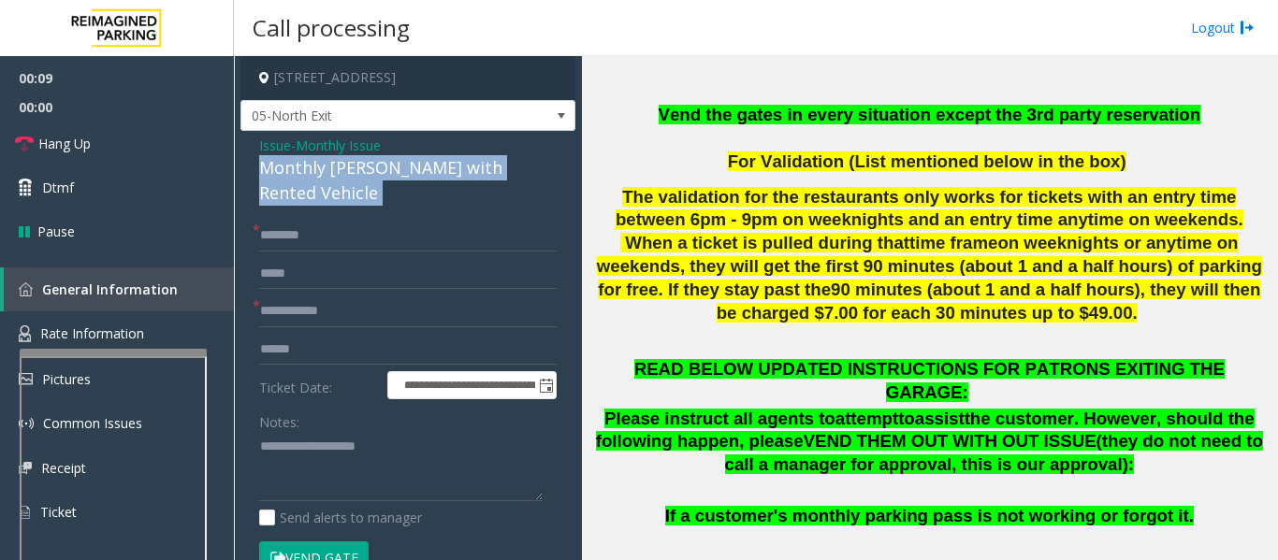
click at [426, 172] on div "Monthly [PERSON_NAME] with Rented Vehicle" at bounding box center [407, 180] width 297 height 51
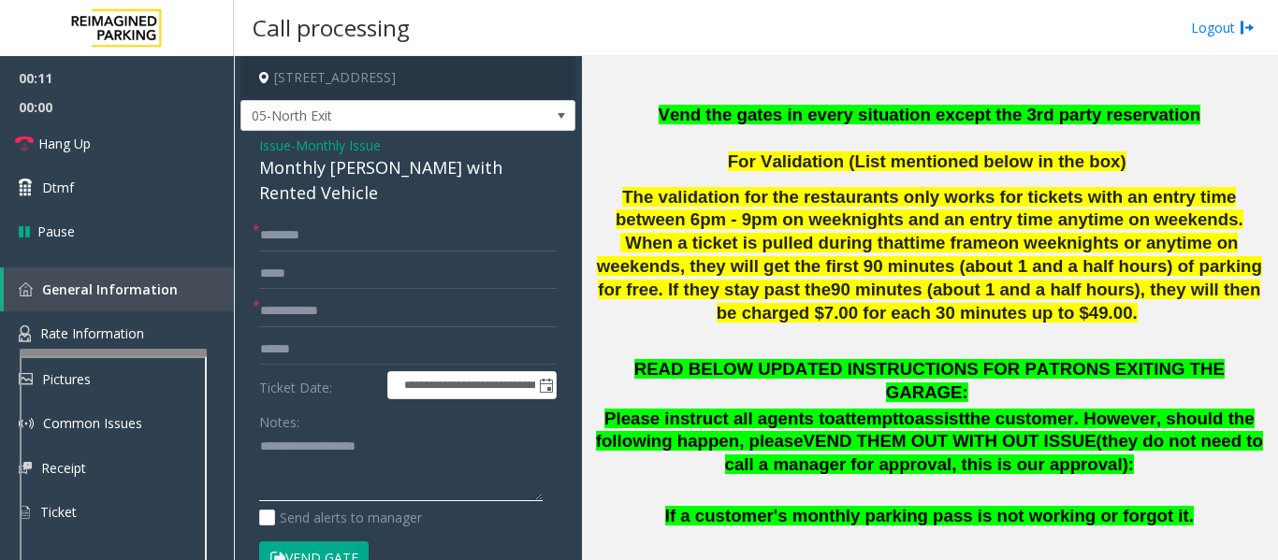
click at [375, 432] on textarea at bounding box center [400, 467] width 283 height 70
paste textarea "**********"
type textarea "**********"
click at [363, 220] on input "text" at bounding box center [407, 236] width 297 height 32
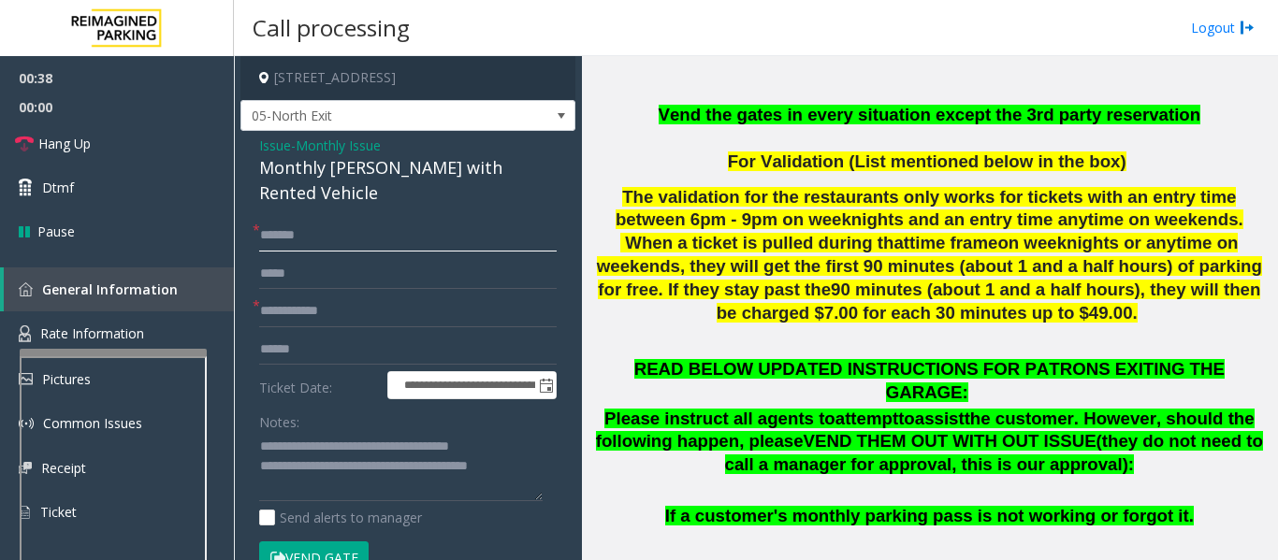
type input "******"
click at [540, 442] on textarea at bounding box center [400, 467] width 283 height 70
click at [268, 464] on textarea at bounding box center [400, 467] width 283 height 70
type textarea "**********"
click at [351, 296] on input "text" at bounding box center [407, 312] width 297 height 32
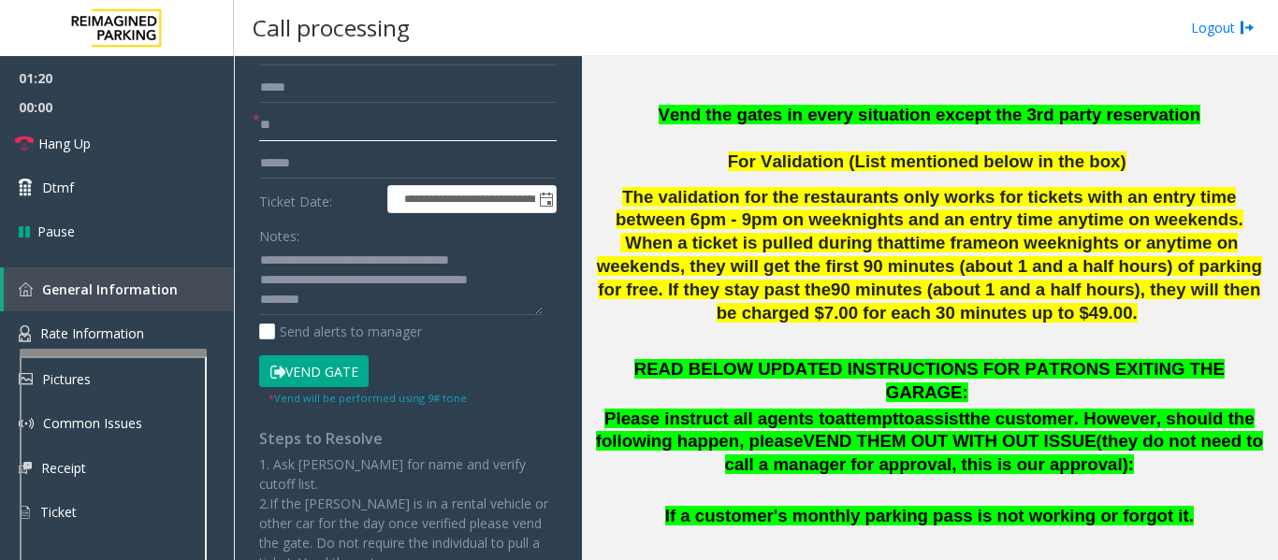
scroll to position [187, 0]
type input "**"
click at [347, 355] on button "Vend Gate" at bounding box center [313, 371] width 109 height 32
click at [384, 284] on textarea at bounding box center [400, 280] width 283 height 70
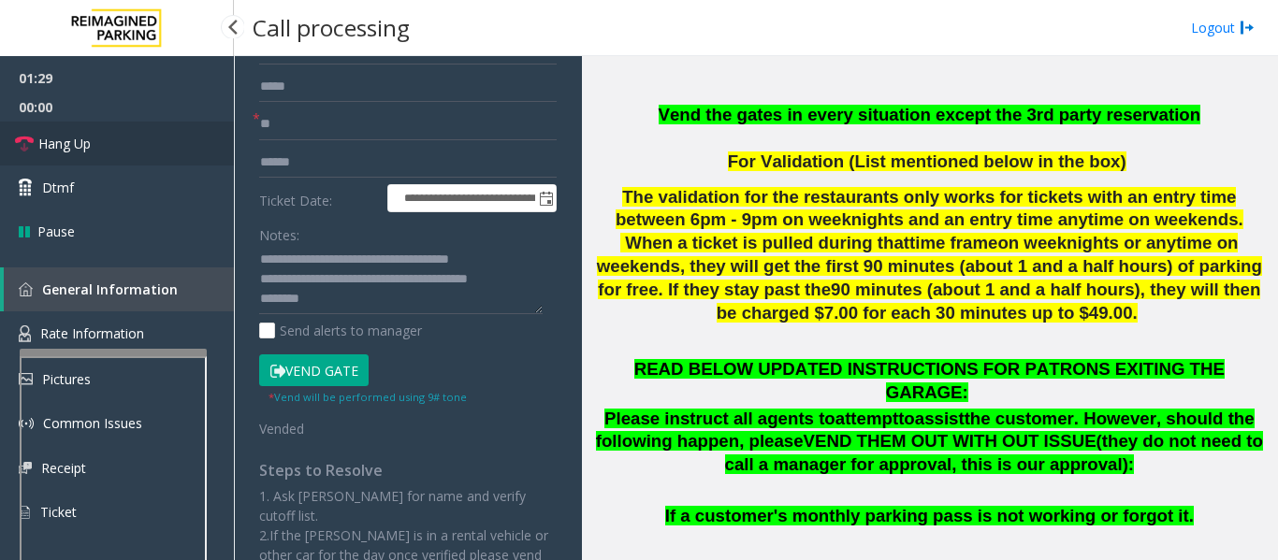
click at [92, 130] on link "Hang Up" at bounding box center [117, 144] width 234 height 44
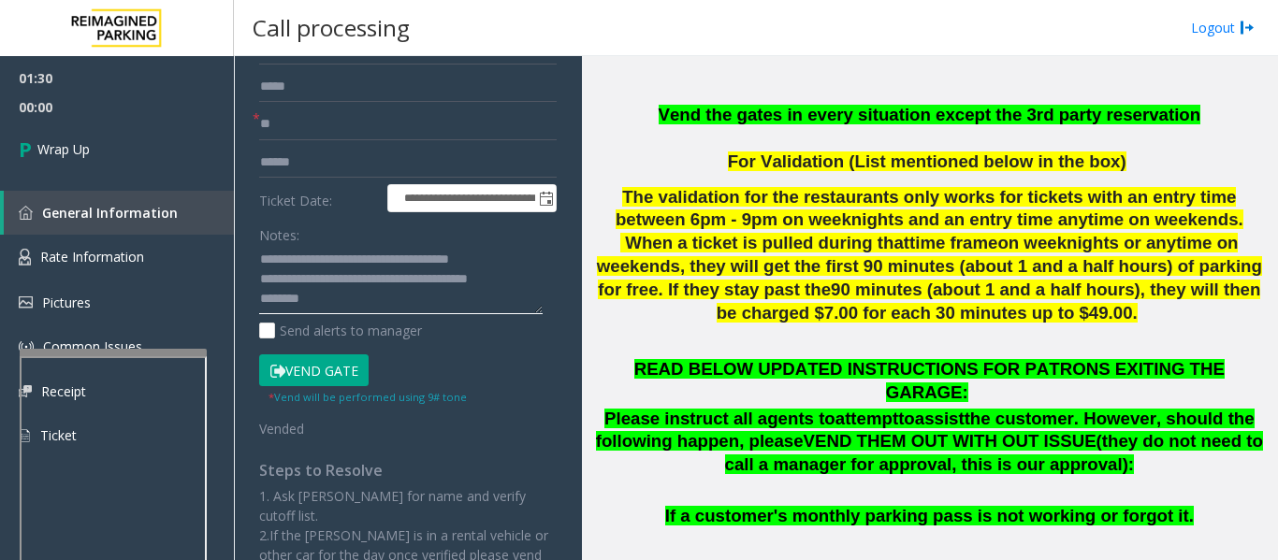
click at [260, 274] on textarea at bounding box center [400, 280] width 283 height 70
type textarea "**********"
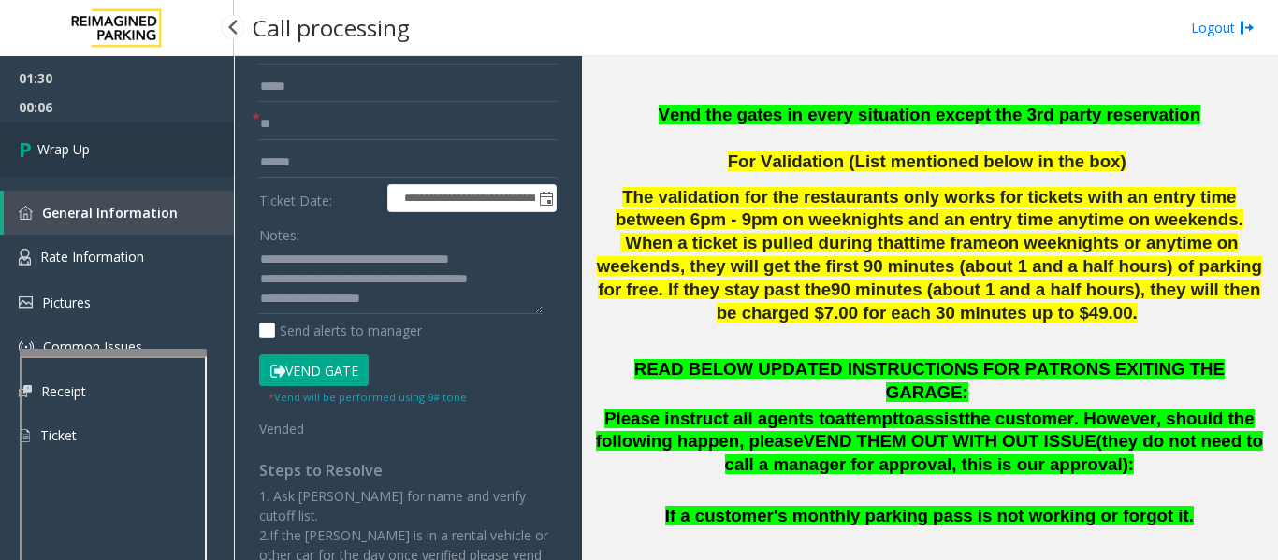
click at [150, 166] on link "Wrap Up" at bounding box center [117, 149] width 234 height 55
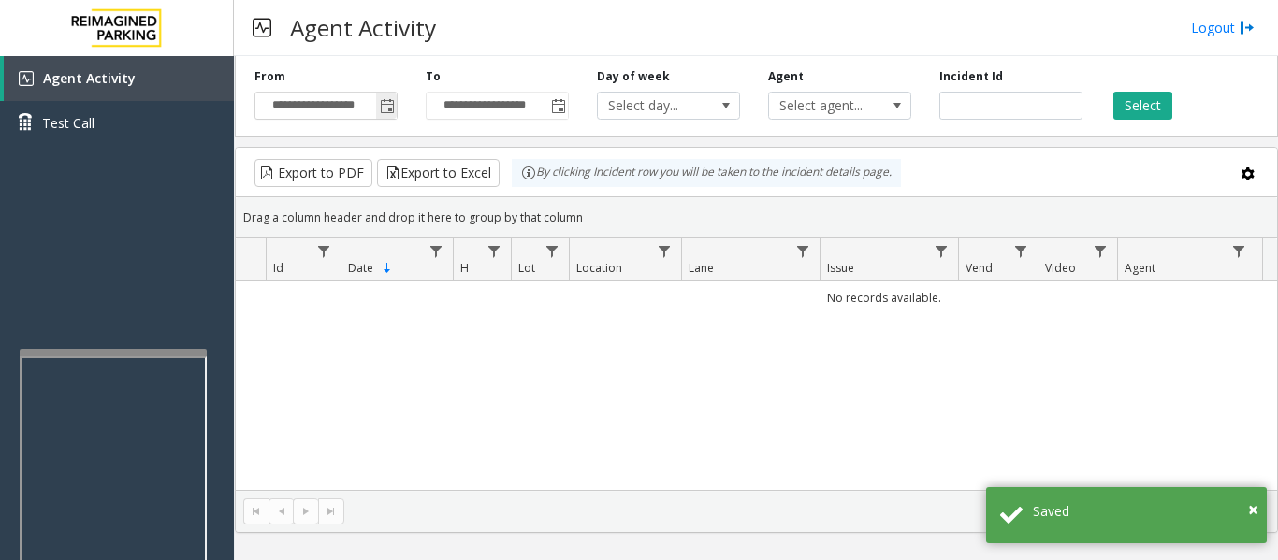
click at [385, 95] on span "Toggle popup" at bounding box center [386, 106] width 21 height 30
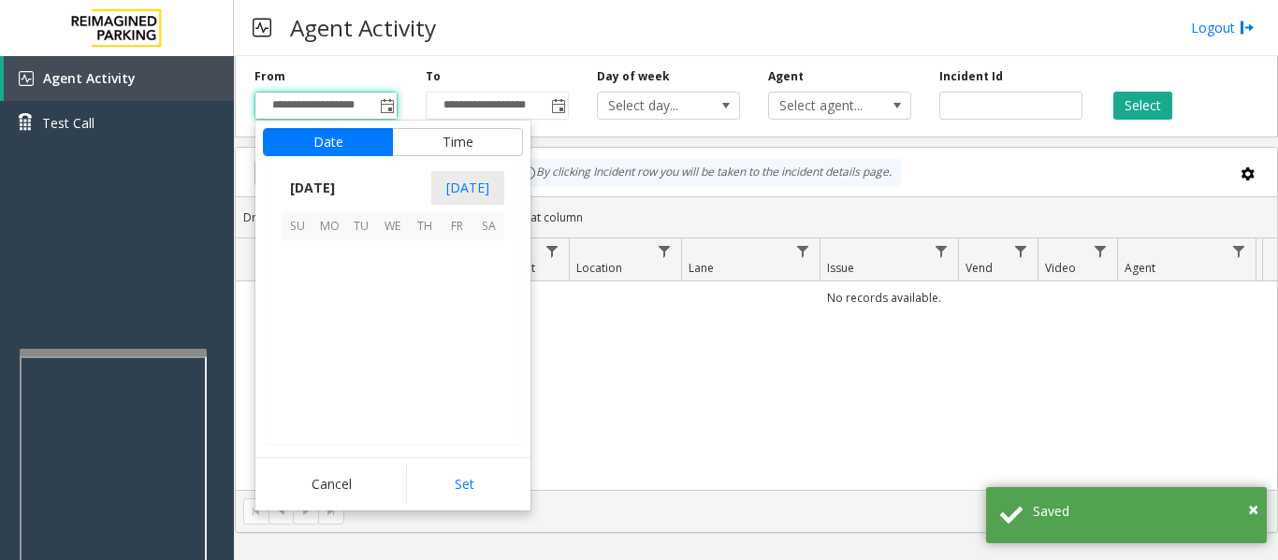
scroll to position [335742, 0]
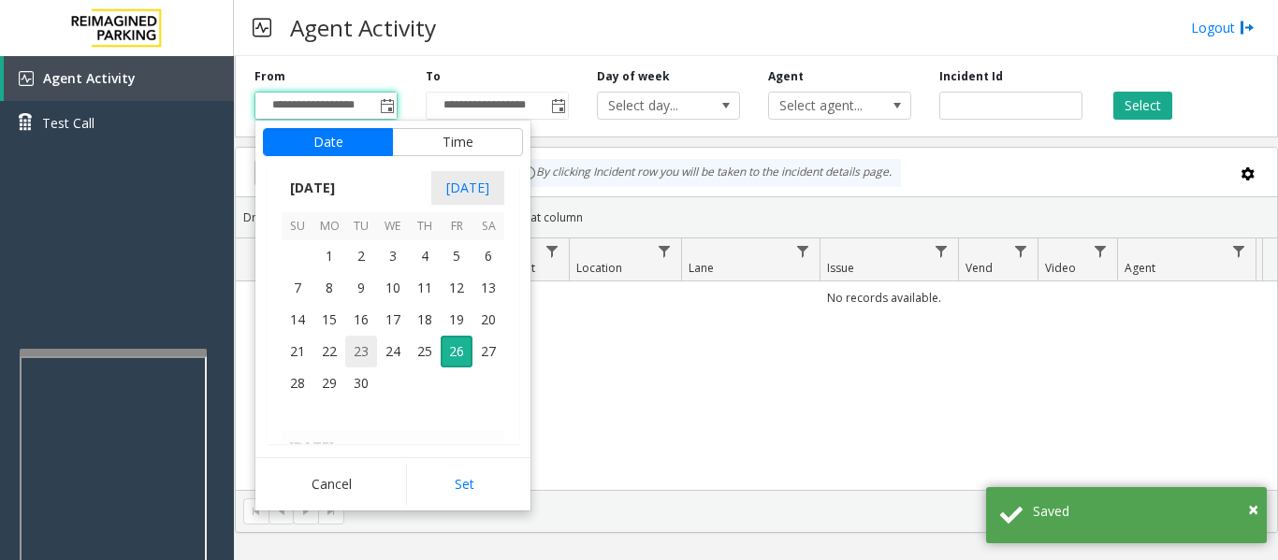
click at [364, 351] on span "23" at bounding box center [361, 352] width 32 height 32
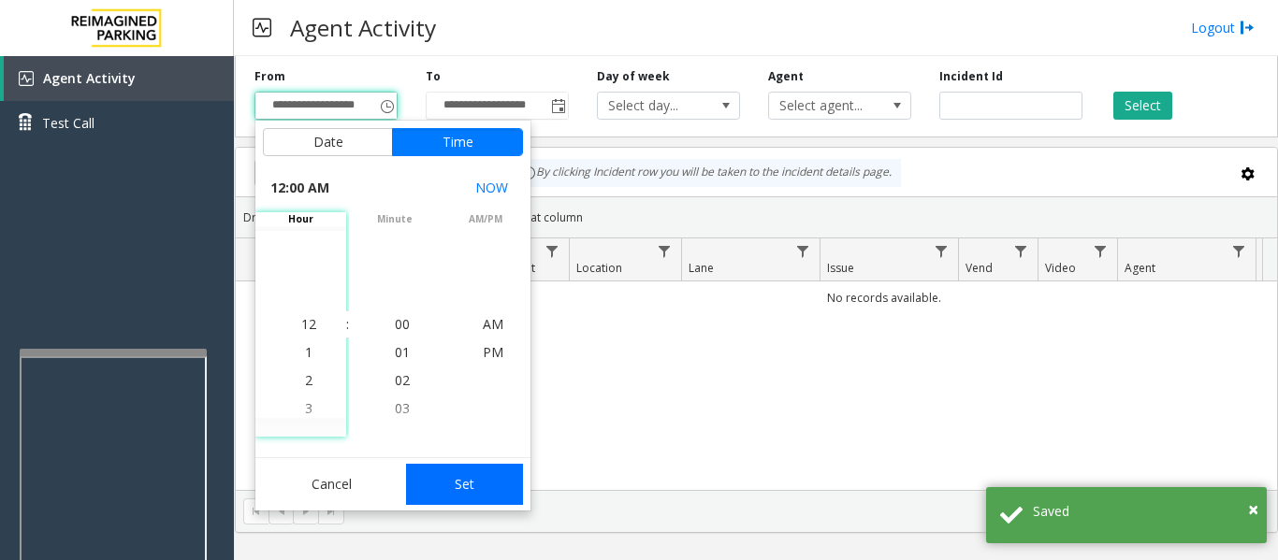
click at [501, 479] on button "Set" at bounding box center [465, 484] width 118 height 41
type input "**********"
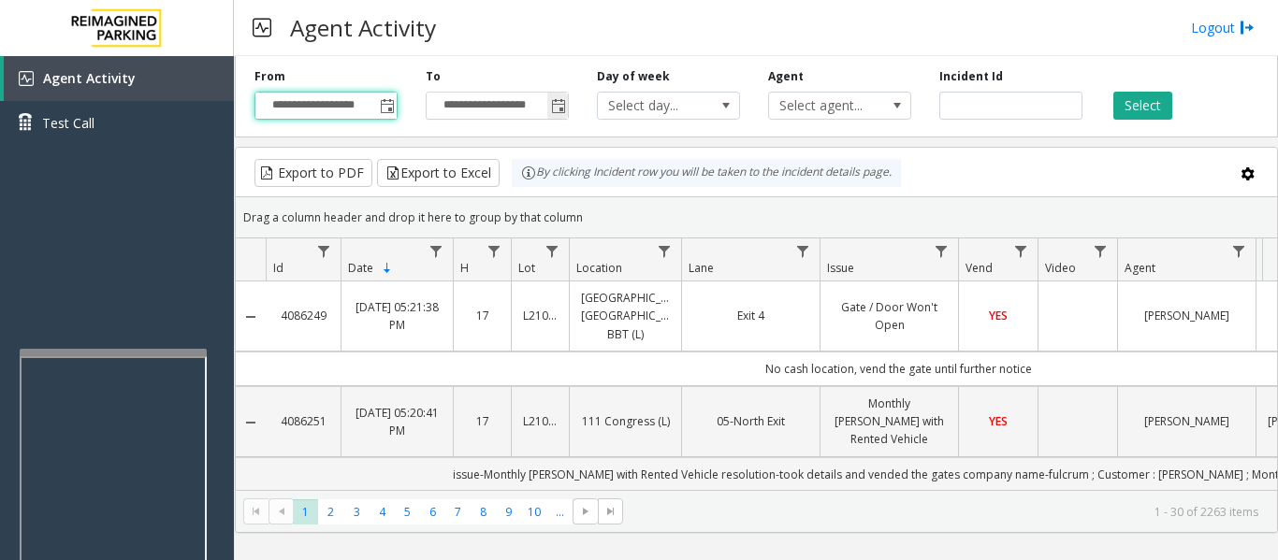
click at [558, 111] on span "Toggle popup" at bounding box center [558, 106] width 15 height 15
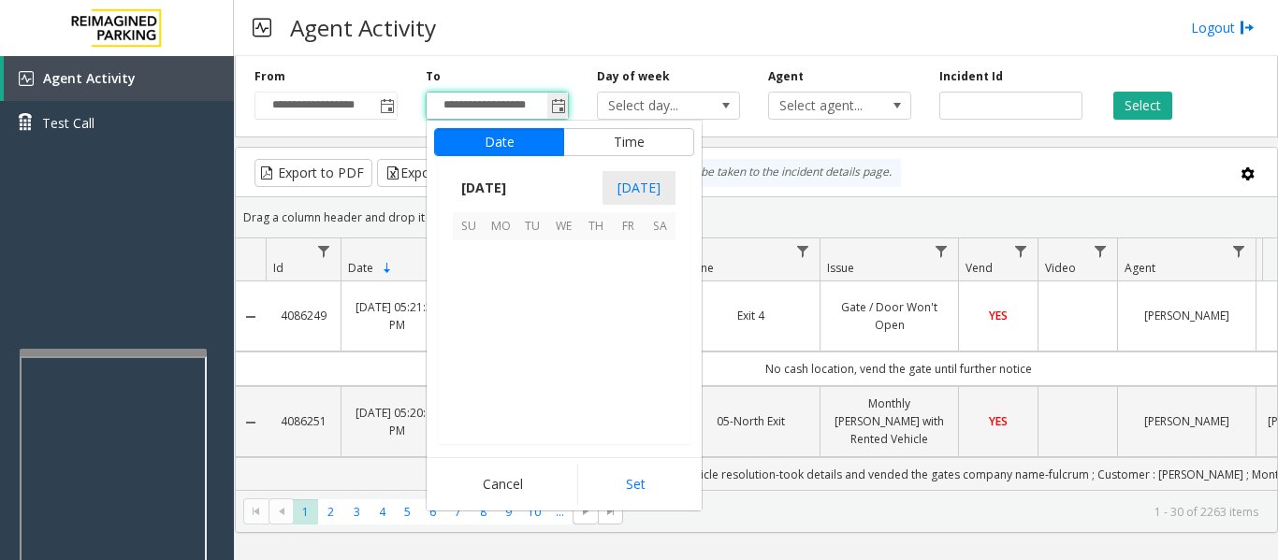
scroll to position [28, 0]
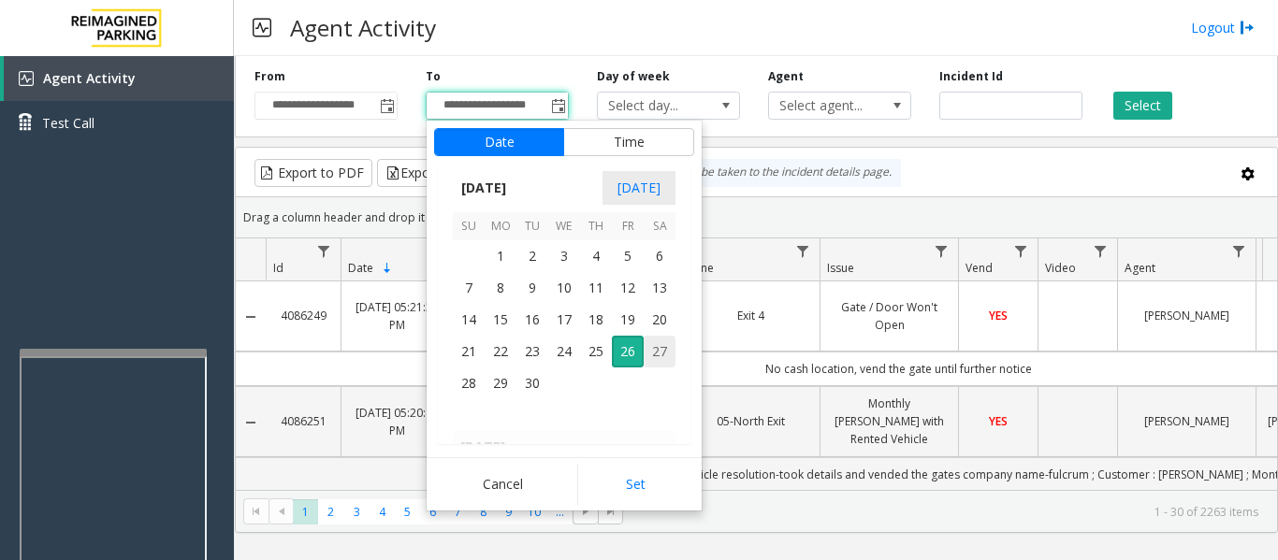
click at [654, 364] on span "27" at bounding box center [660, 352] width 32 height 32
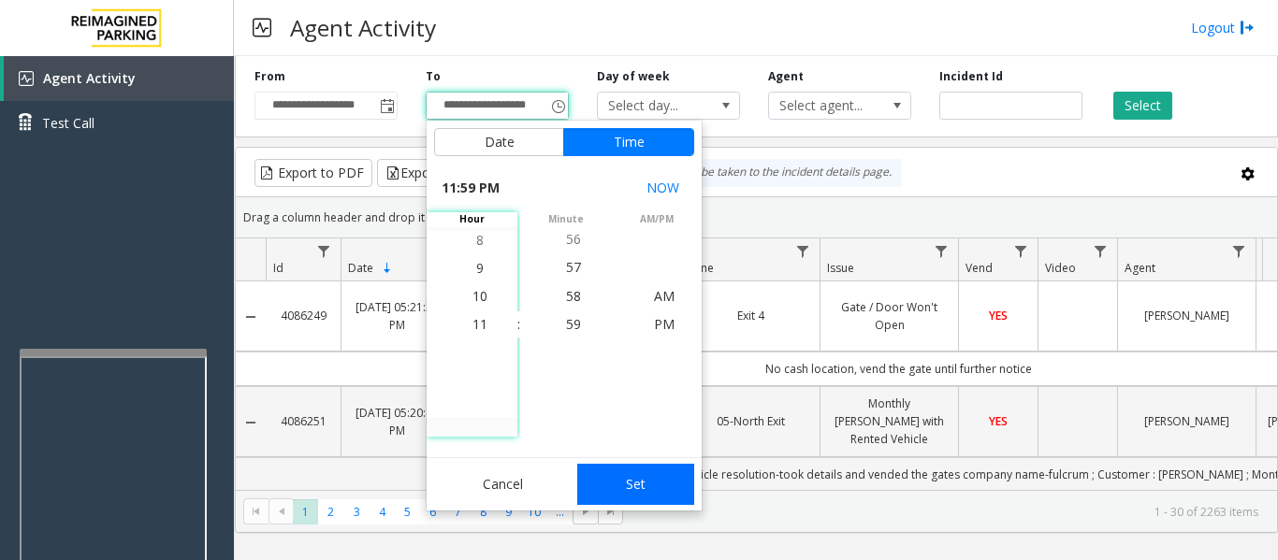
click at [643, 484] on button "Set" at bounding box center [636, 484] width 118 height 41
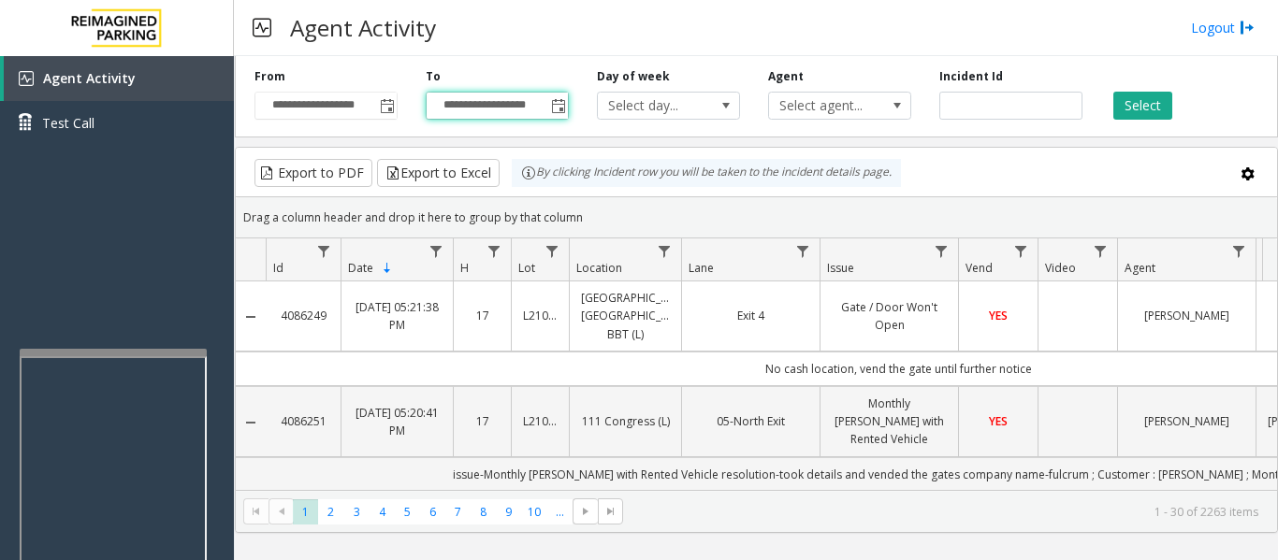
type input "**********"
click at [1167, 118] on button "Select" at bounding box center [1142, 106] width 59 height 28
click at [1142, 103] on button "Select" at bounding box center [1142, 106] width 59 height 28
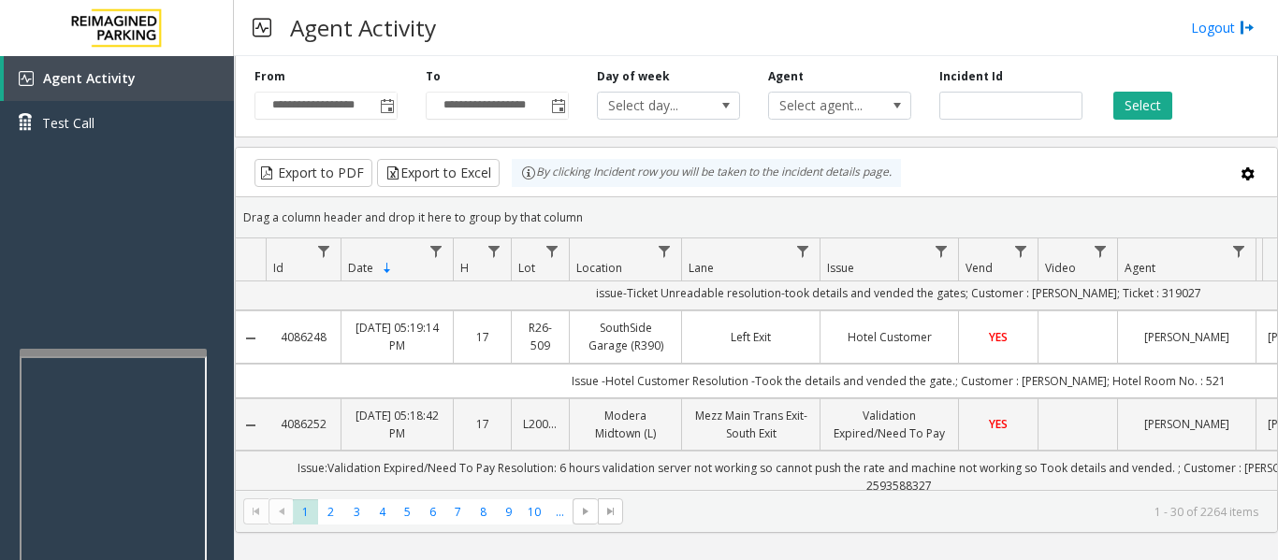
scroll to position [468, 0]
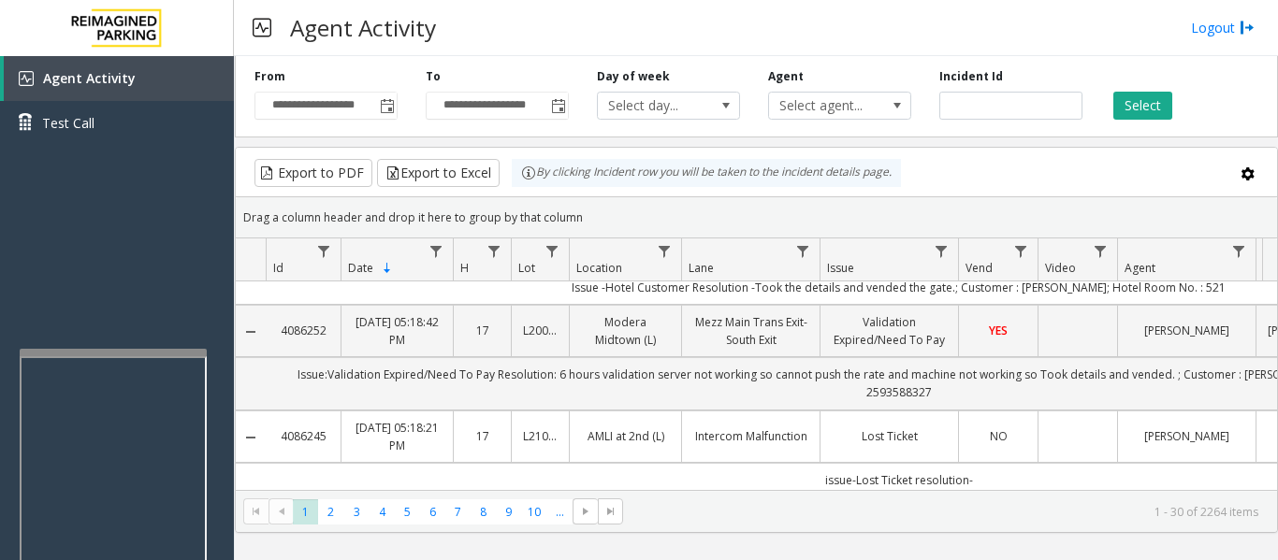
click at [1225, 413] on td "[PERSON_NAME]" at bounding box center [1186, 437] width 138 height 52
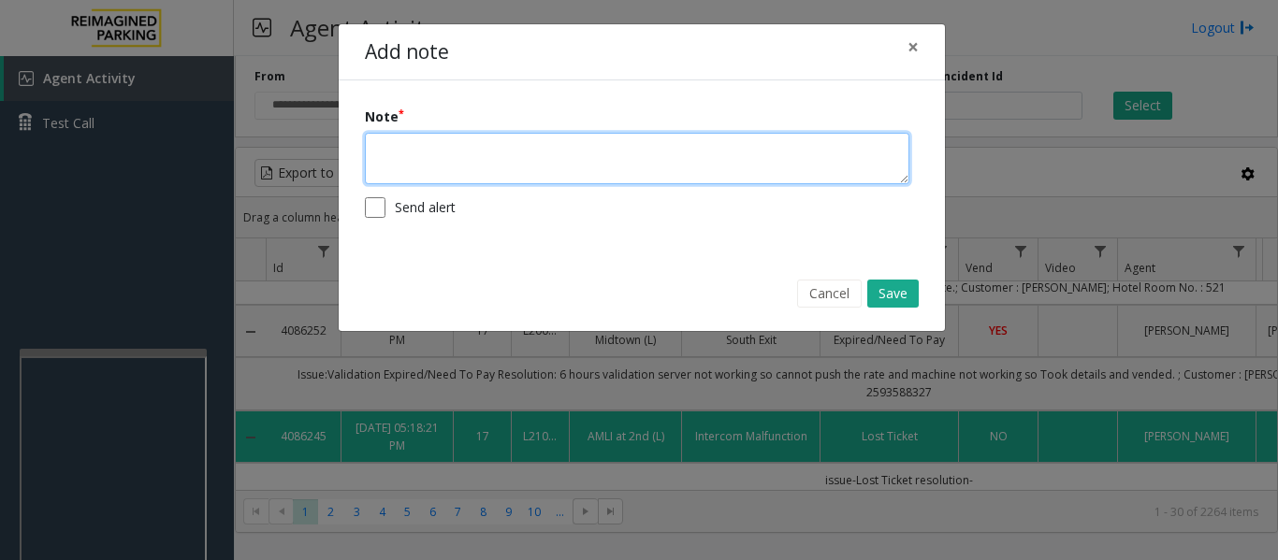
click at [514, 145] on textarea at bounding box center [637, 158] width 544 height 51
type textarea "**********"
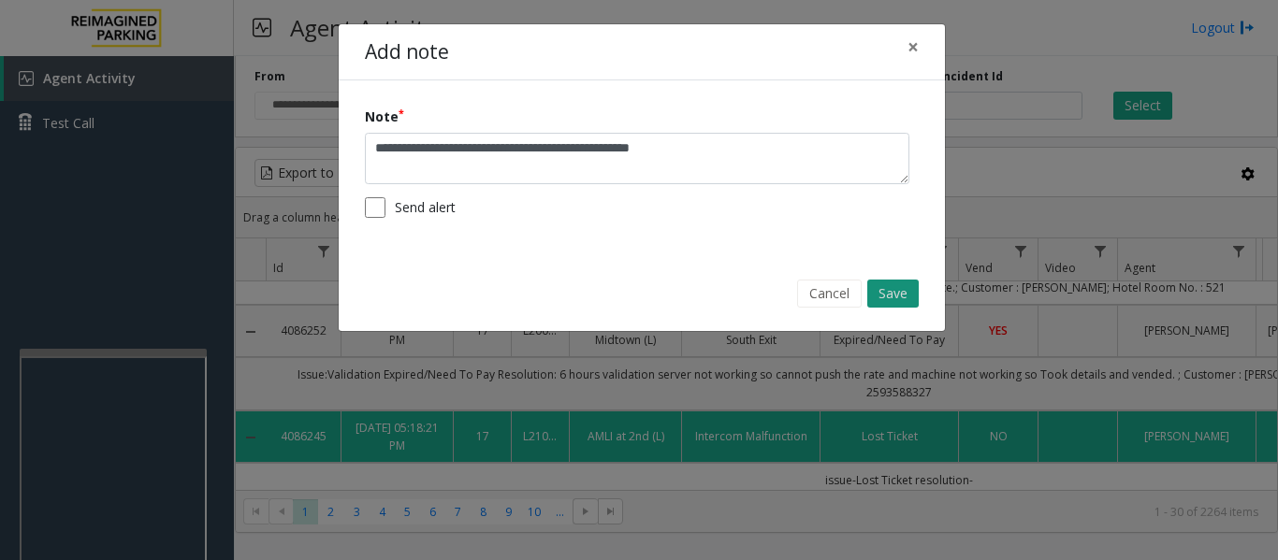
click at [900, 295] on button "Save" at bounding box center [892, 294] width 51 height 28
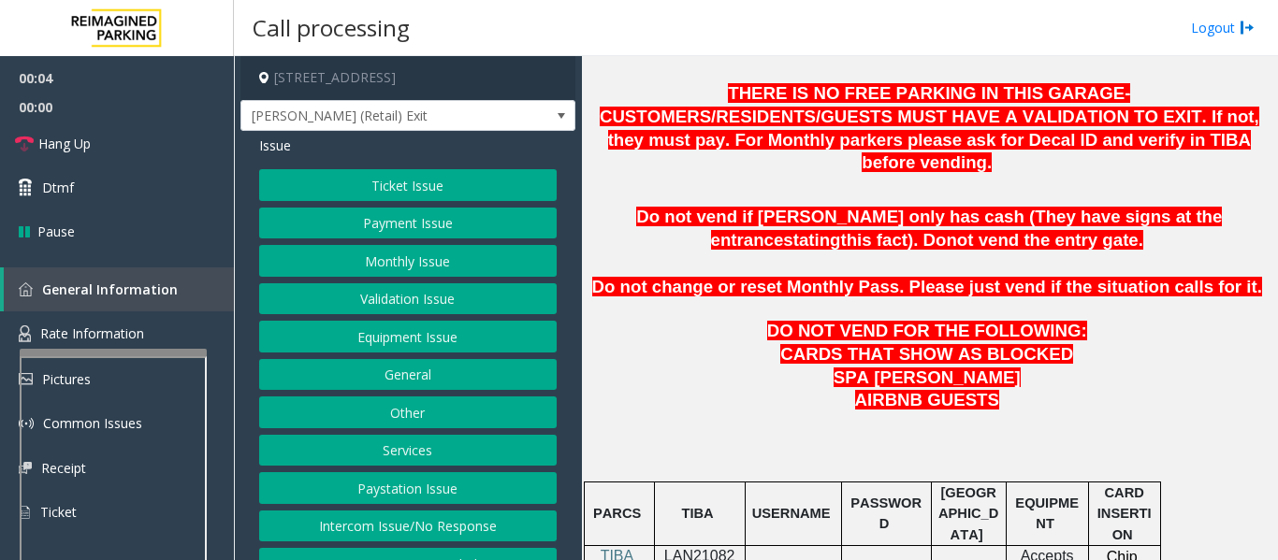
scroll to position [842, 0]
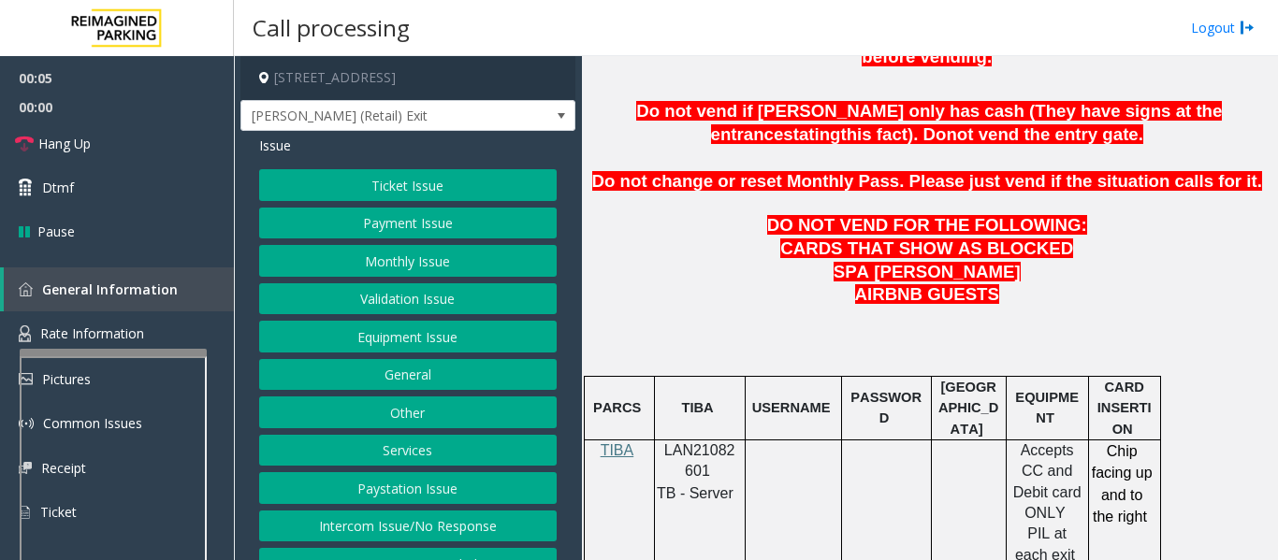
click at [703, 442] on span "LAN21082601" at bounding box center [699, 460] width 71 height 36
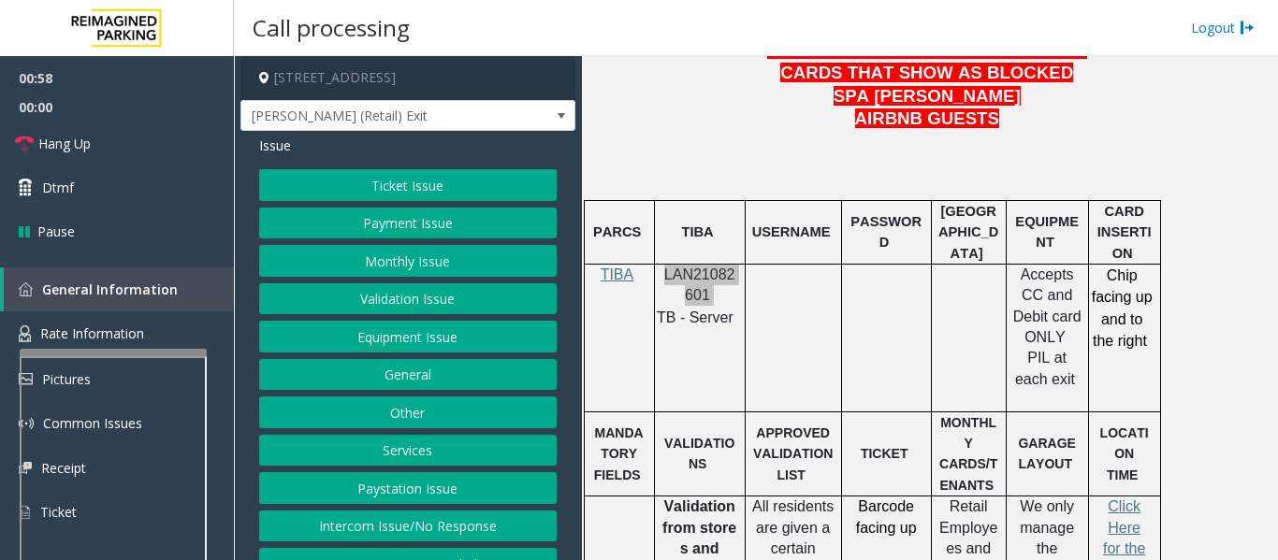
scroll to position [1029, 0]
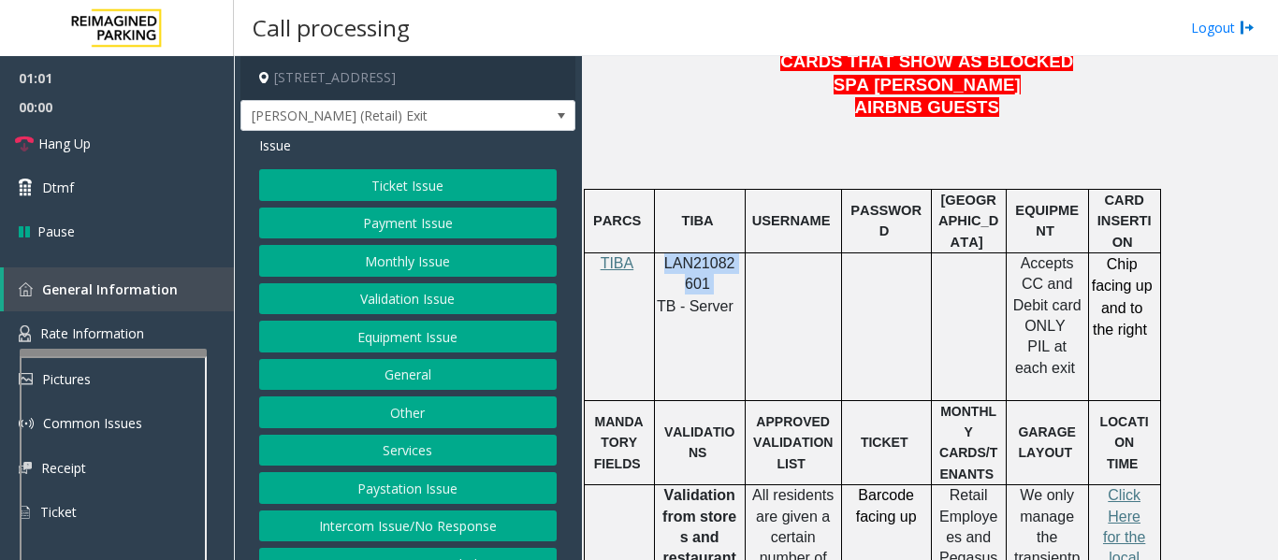
click at [431, 239] on button "Payment Issue" at bounding box center [407, 224] width 297 height 32
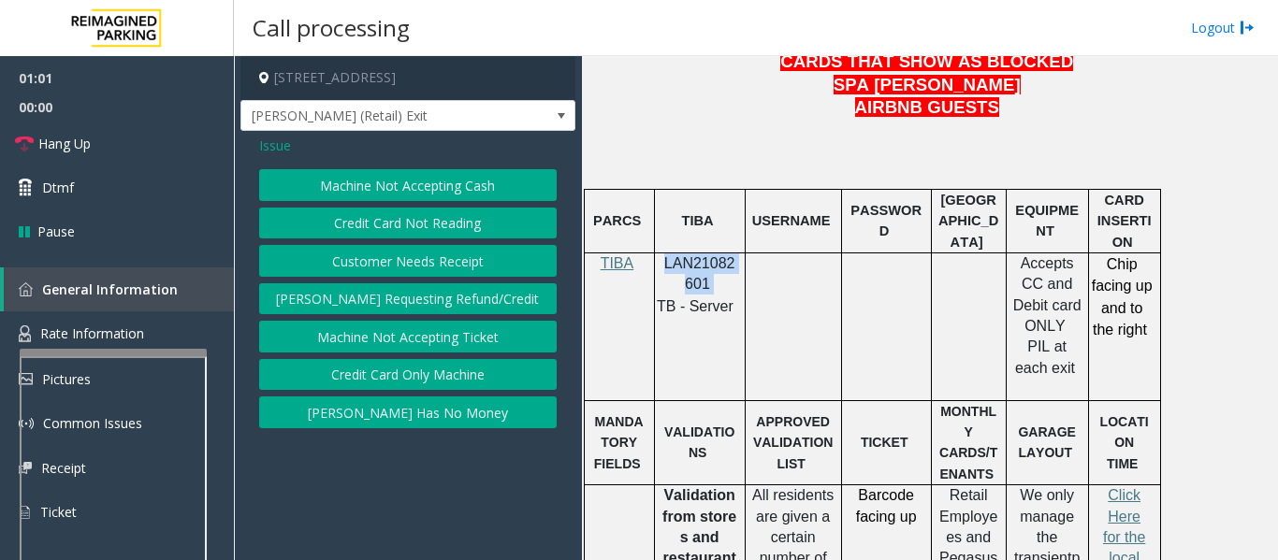
click at [400, 398] on button "[PERSON_NAME] Has No Money" at bounding box center [407, 413] width 297 height 32
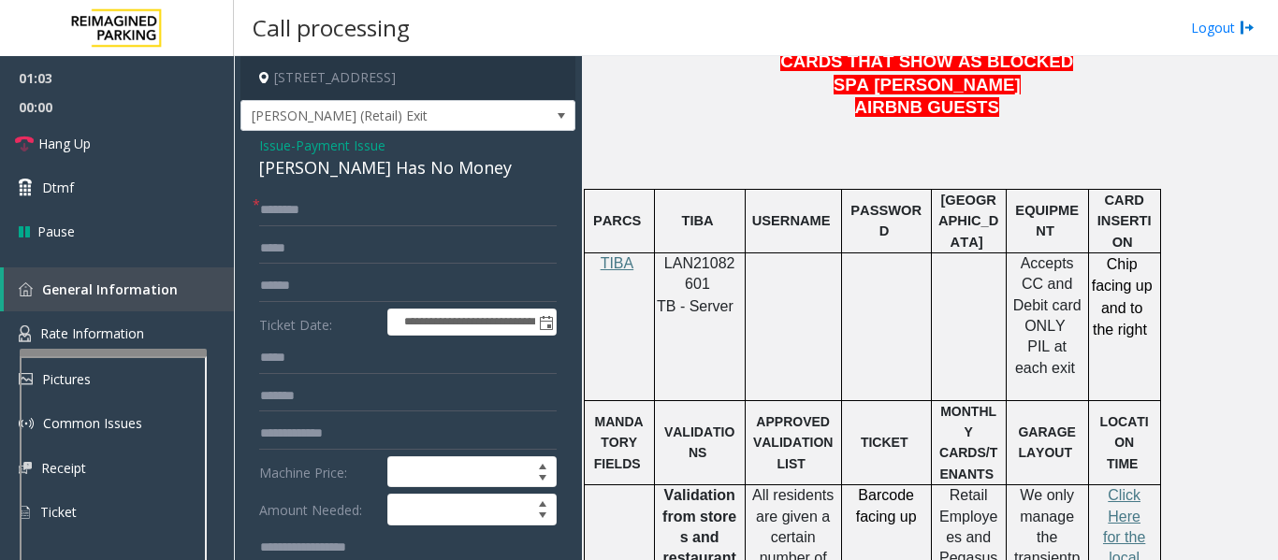
click at [359, 181] on div "[PERSON_NAME] Has No Money" at bounding box center [407, 167] width 297 height 25
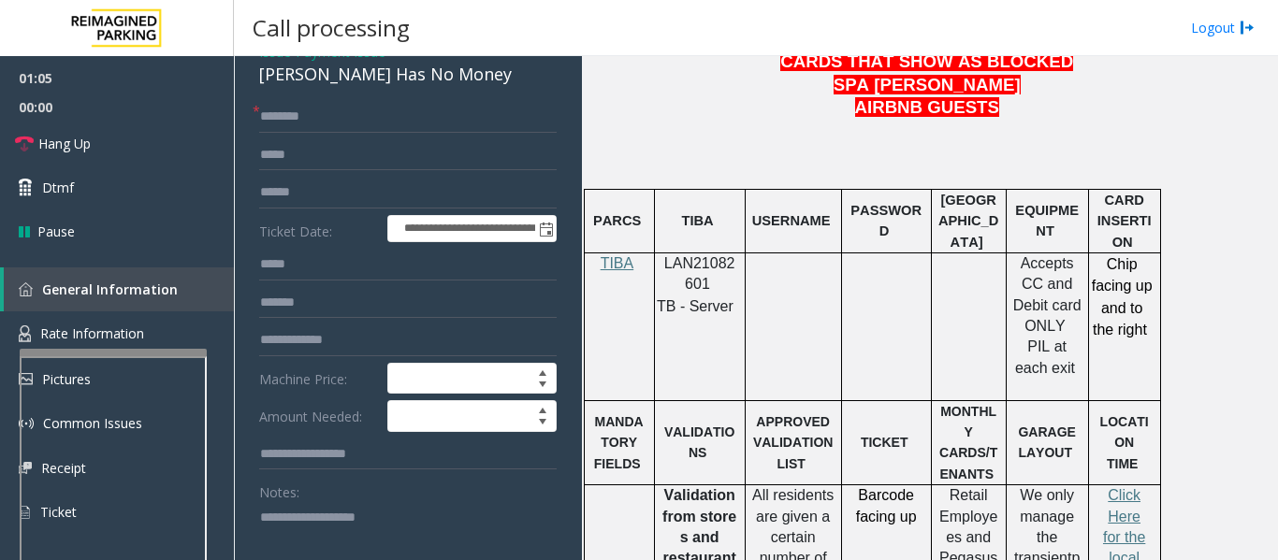
click at [347, 511] on div "Notes:" at bounding box center [407, 524] width 297 height 96
click at [336, 529] on textarea at bounding box center [400, 537] width 283 height 70
paste textarea "**********"
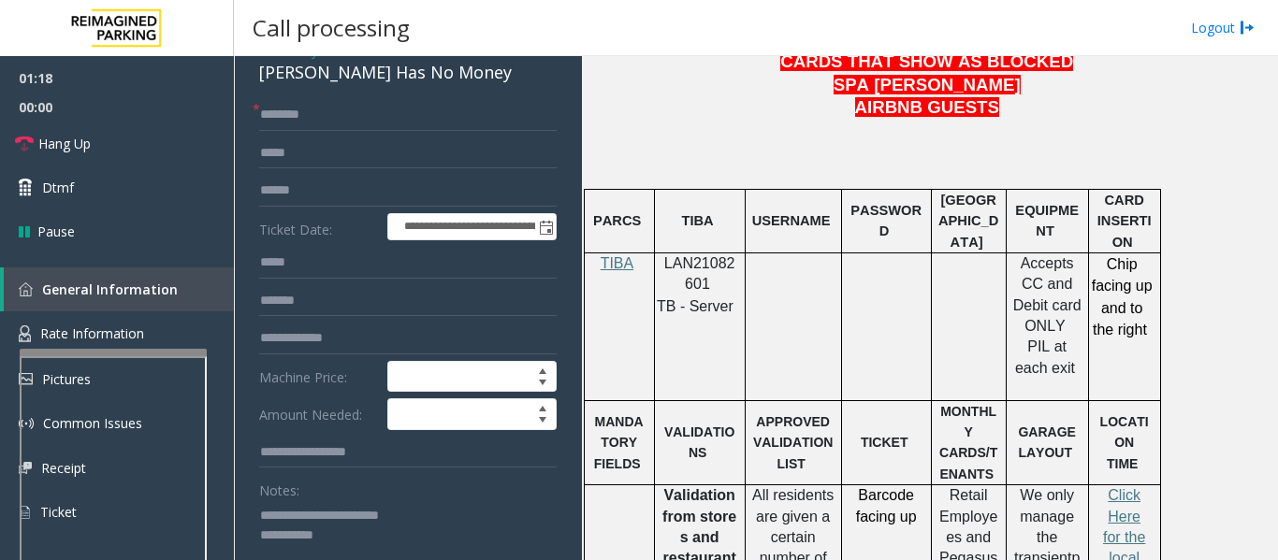
type textarea "**********"
click at [418, 131] on input "text" at bounding box center [407, 115] width 297 height 32
type input "*****"
click at [399, 207] on input "text" at bounding box center [407, 191] width 297 height 32
type input "*******"
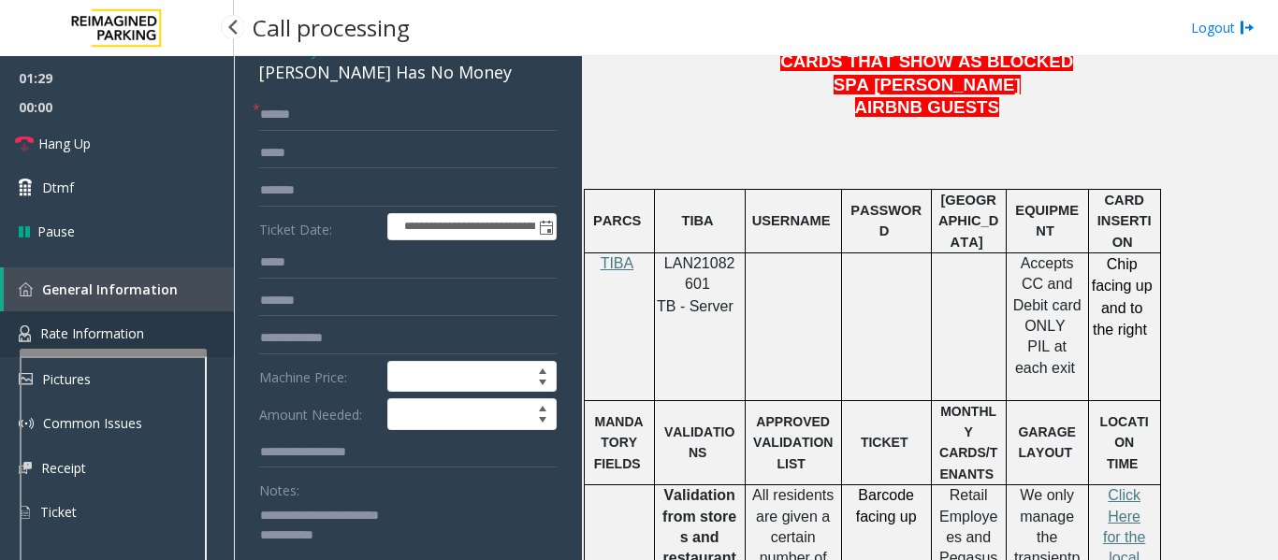
click at [184, 346] on link "Rate Information" at bounding box center [117, 335] width 234 height 46
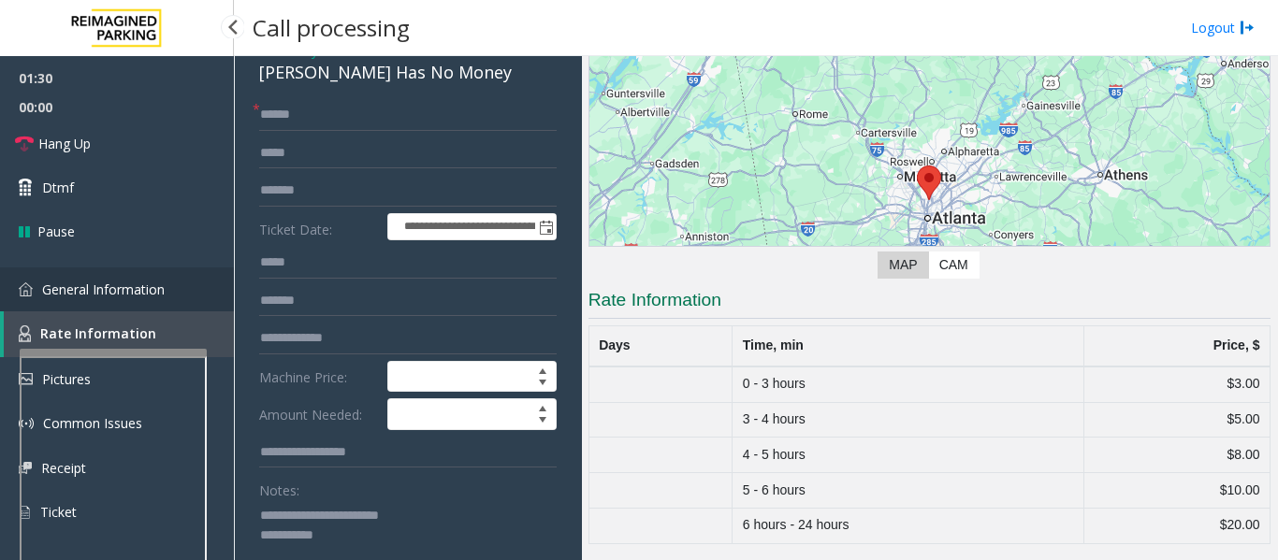
click at [190, 292] on link "General Information" at bounding box center [117, 290] width 234 height 44
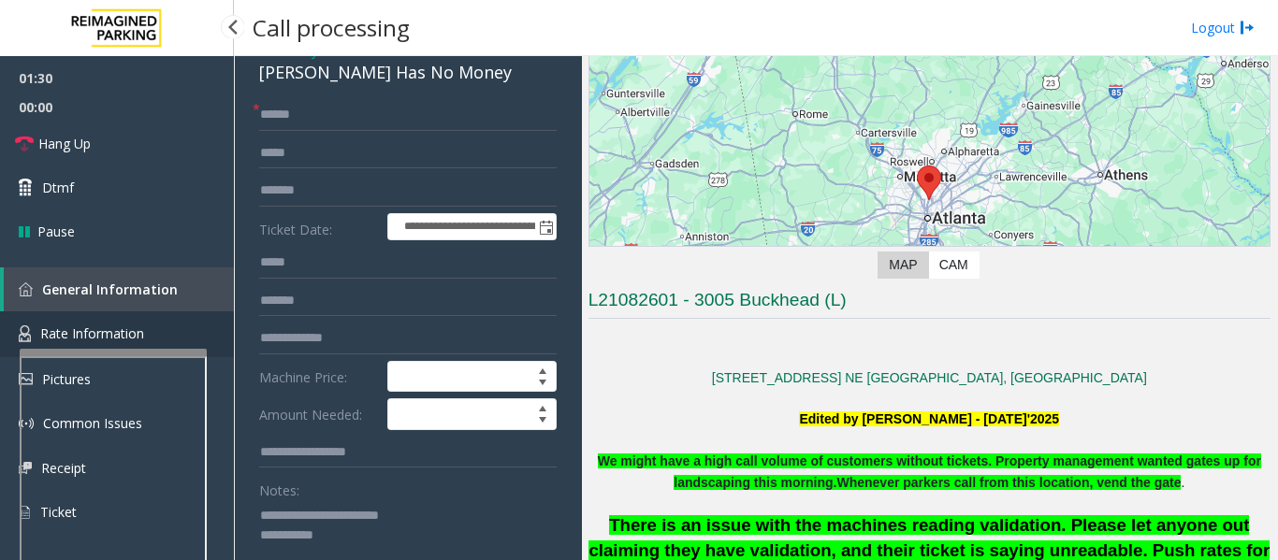
scroll to position [1029, 0]
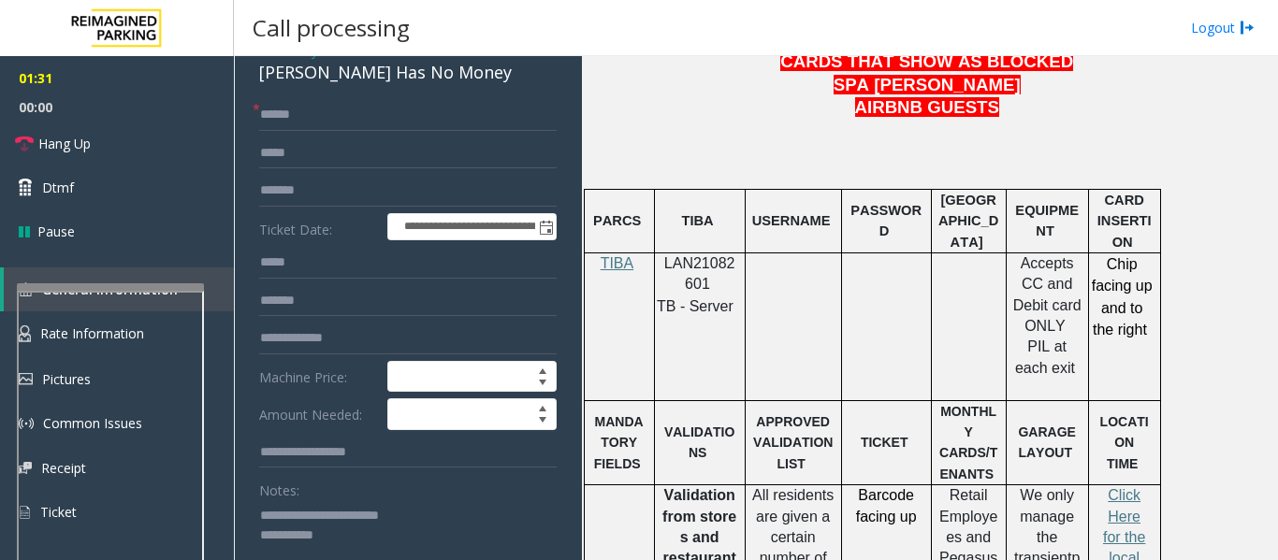
click at [185, 284] on div at bounding box center [110, 286] width 187 height 7
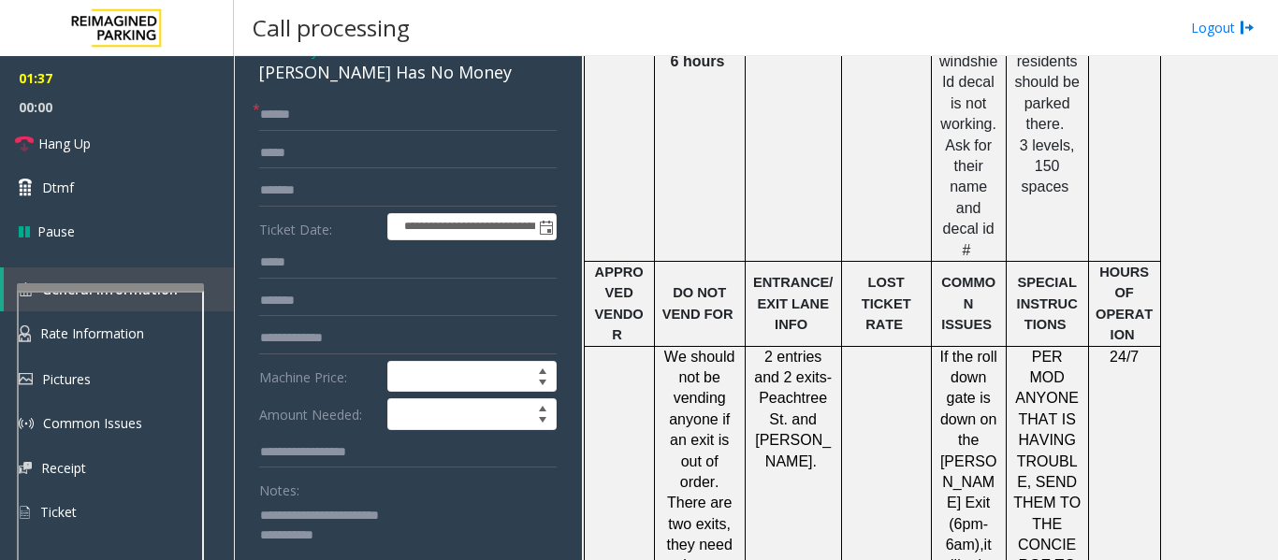
scroll to position [1403, 0]
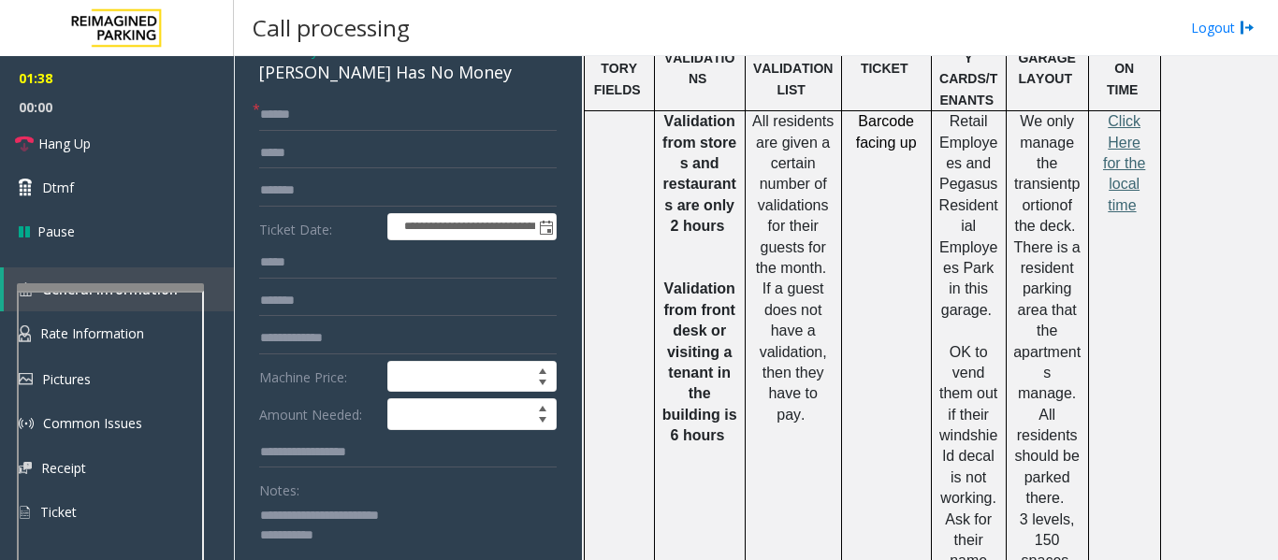
click at [1124, 113] on span "Click Here for the local time" at bounding box center [1124, 163] width 42 height 100
click at [141, 203] on app-root "**********" at bounding box center [639, 280] width 1278 height 560
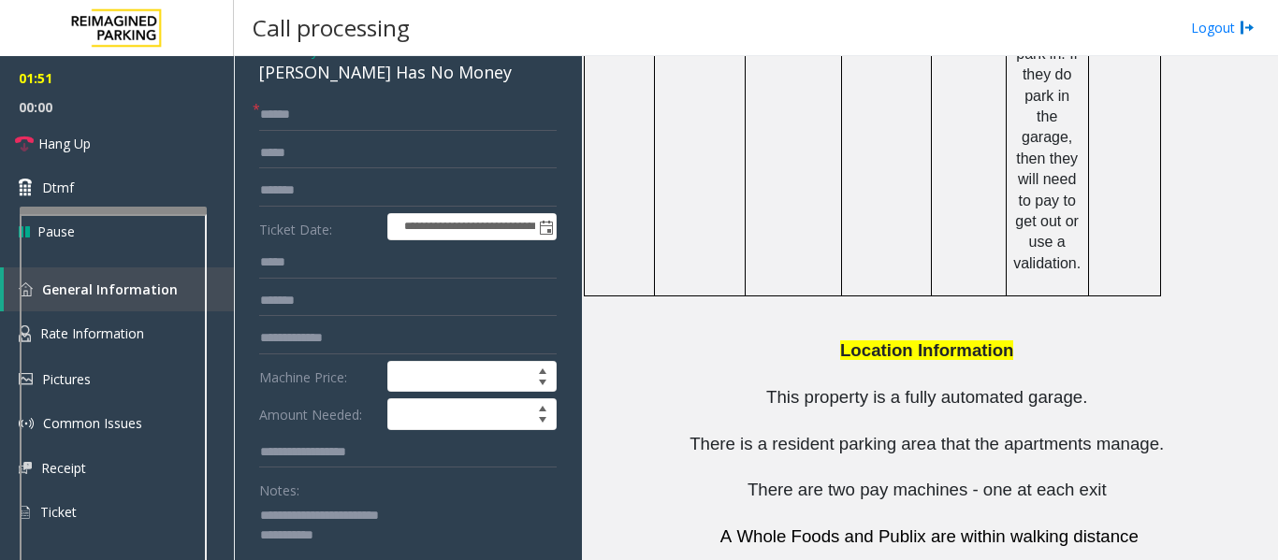
scroll to position [2689, 0]
drag, startPoint x: 767, startPoint y: 431, endPoint x: 862, endPoint y: 442, distance: 96.1
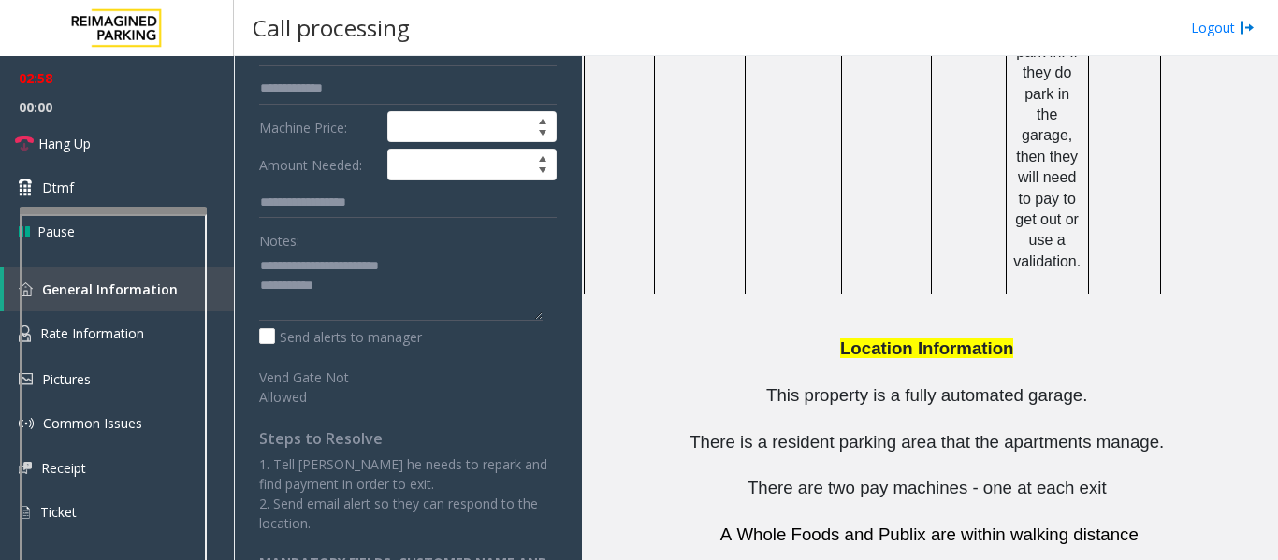
scroll to position [374, 0]
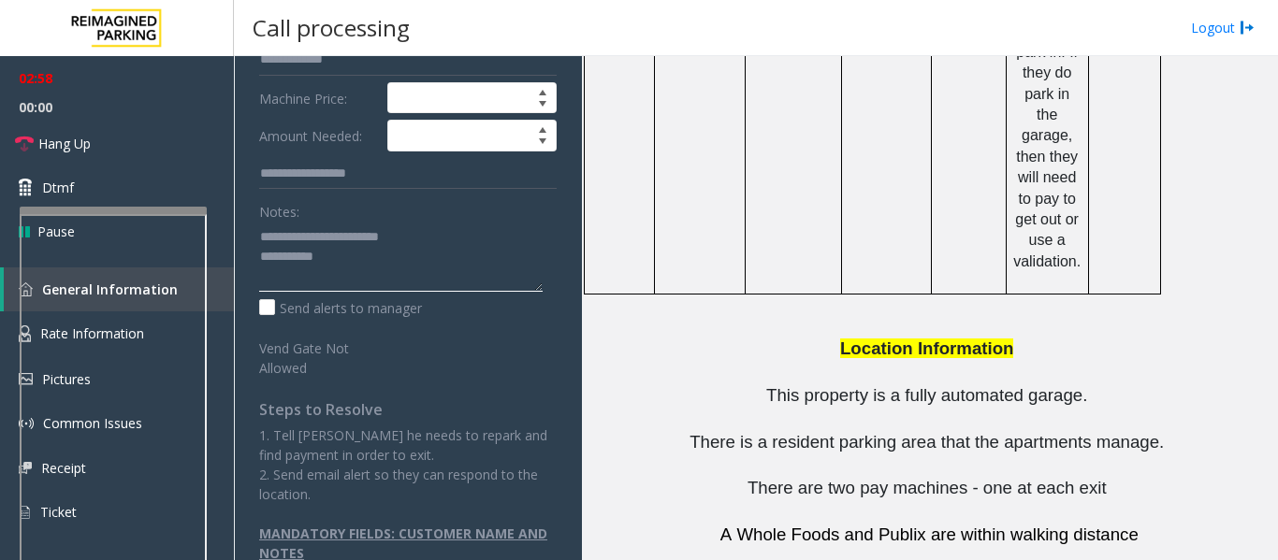
click at [415, 258] on textarea at bounding box center [400, 257] width 283 height 70
click at [411, 282] on textarea at bounding box center [400, 257] width 283 height 70
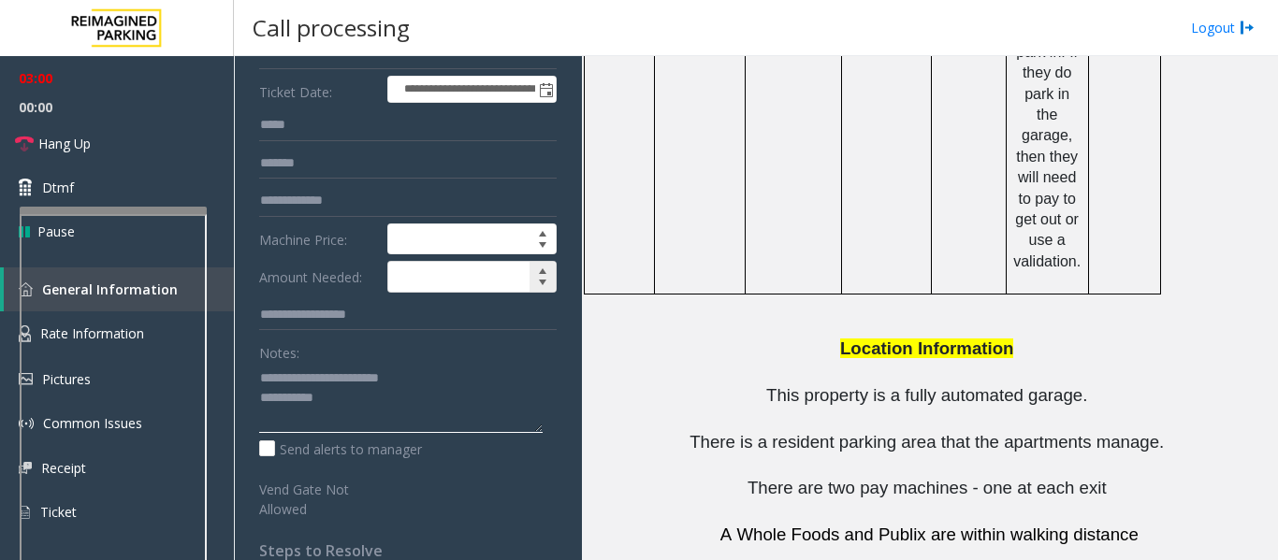
scroll to position [0, 0]
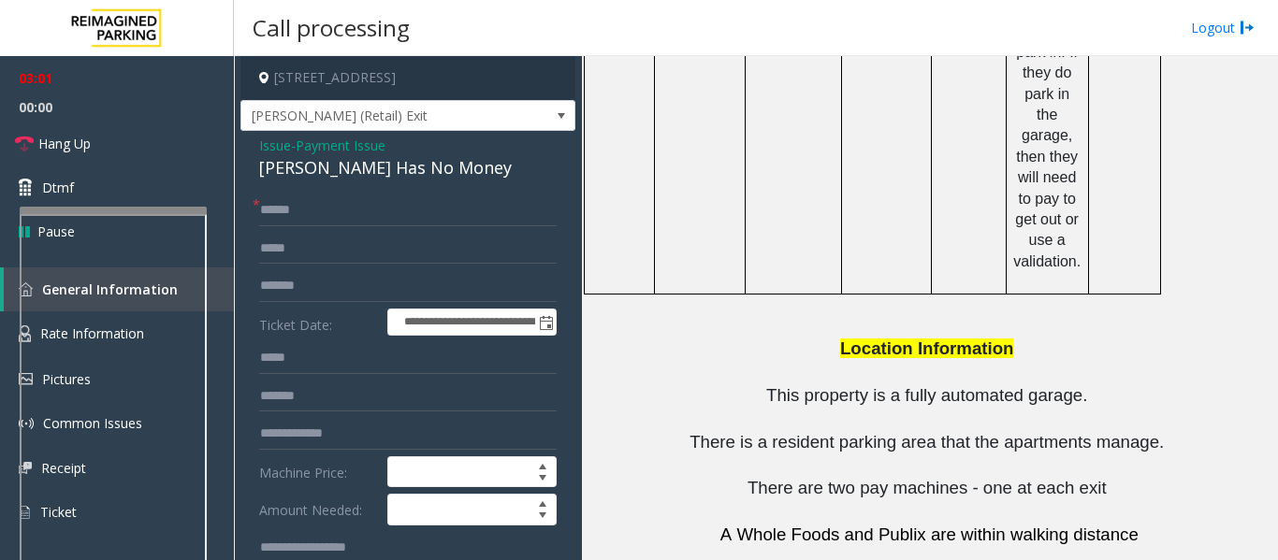
click at [282, 155] on span "Issue" at bounding box center [275, 146] width 32 height 20
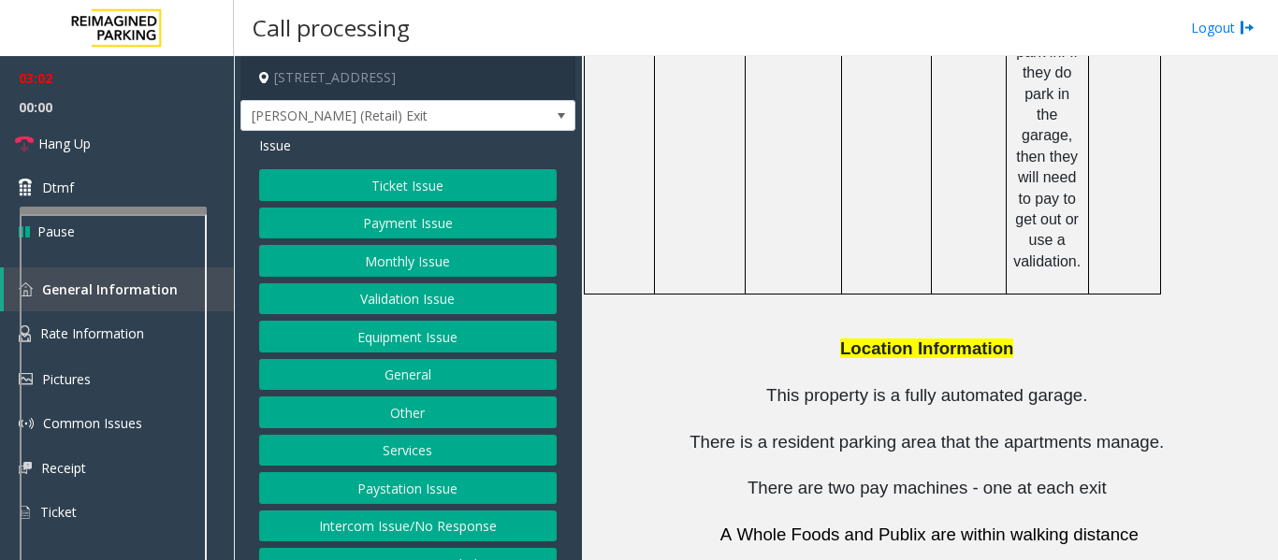
click at [376, 201] on button "Ticket Issue" at bounding box center [407, 185] width 297 height 32
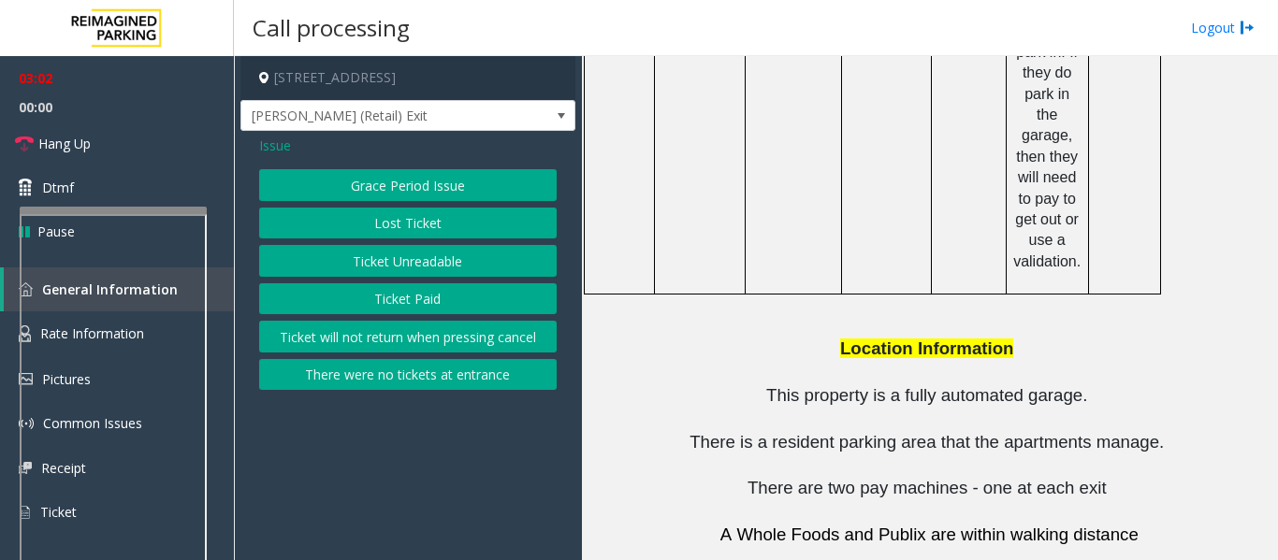
click at [392, 259] on button "Ticket Unreadable" at bounding box center [407, 261] width 297 height 32
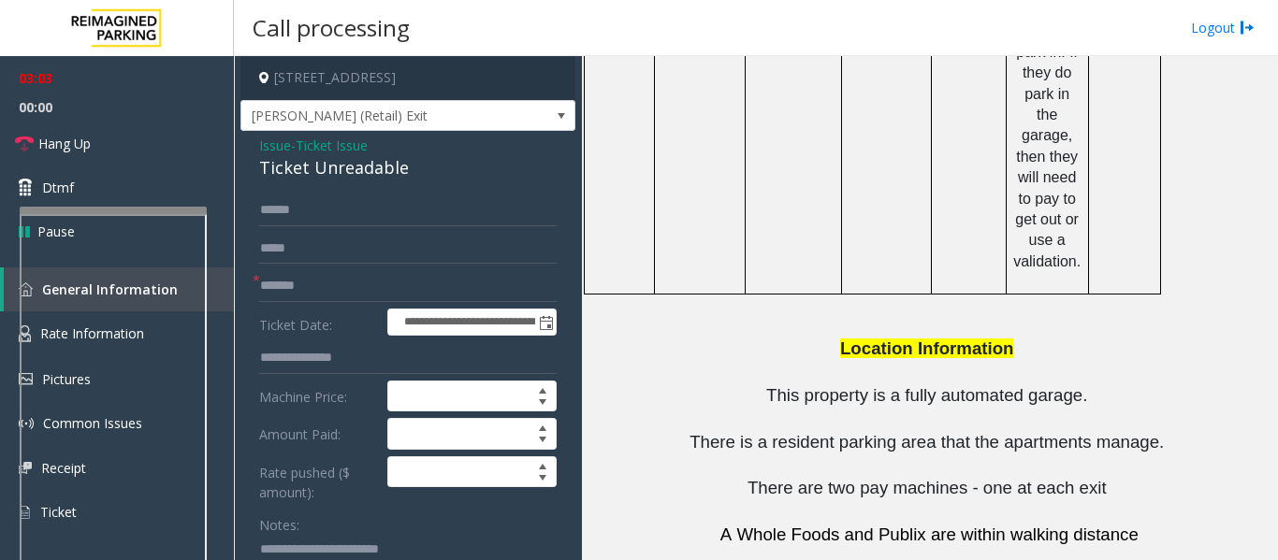
scroll to position [281, 0]
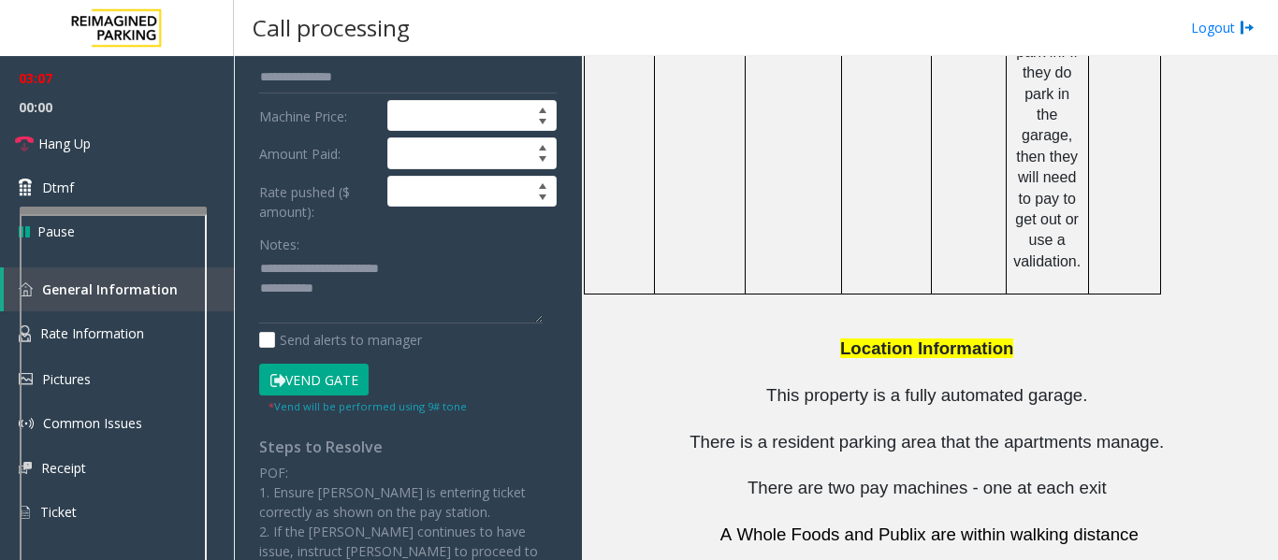
click at [328, 392] on button "Vend Gate" at bounding box center [313, 380] width 109 height 32
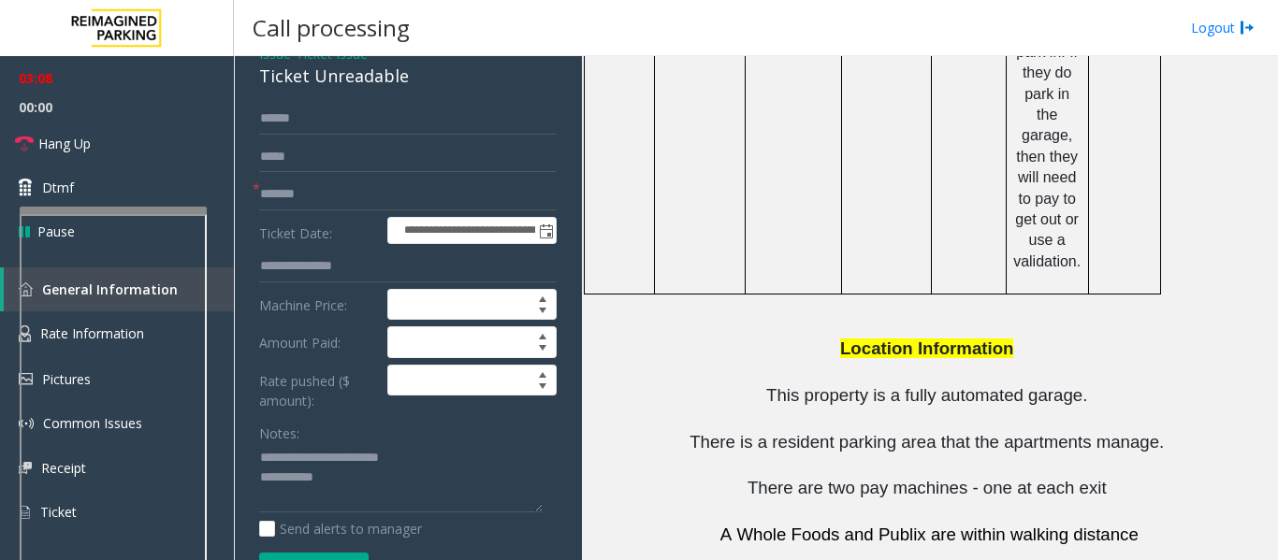
scroll to position [0, 0]
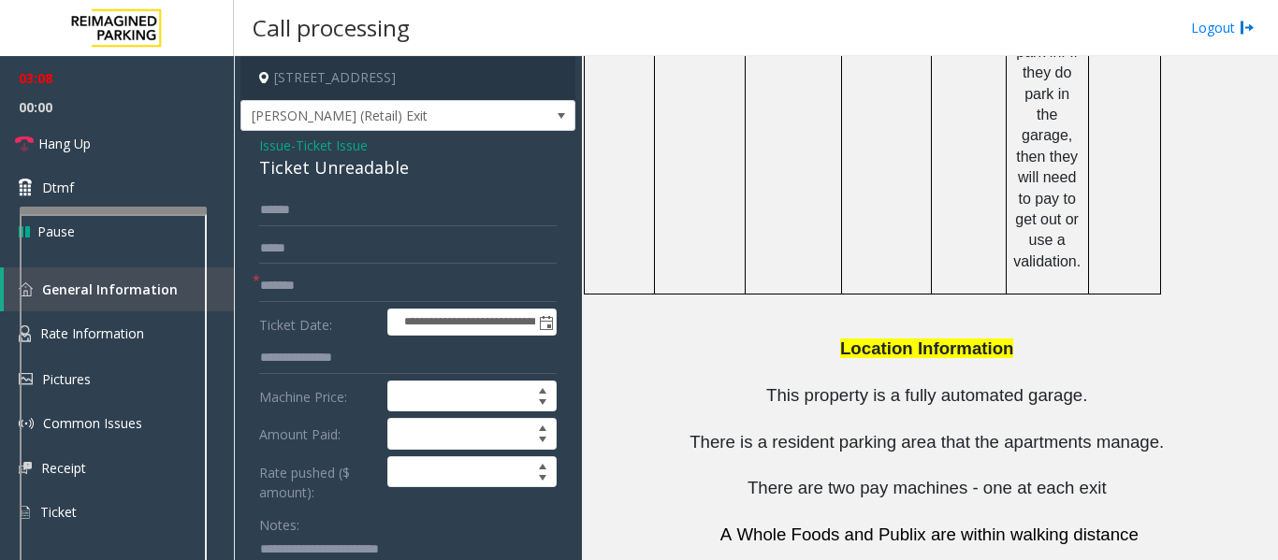
click at [275, 155] on span "Issue" at bounding box center [275, 146] width 32 height 20
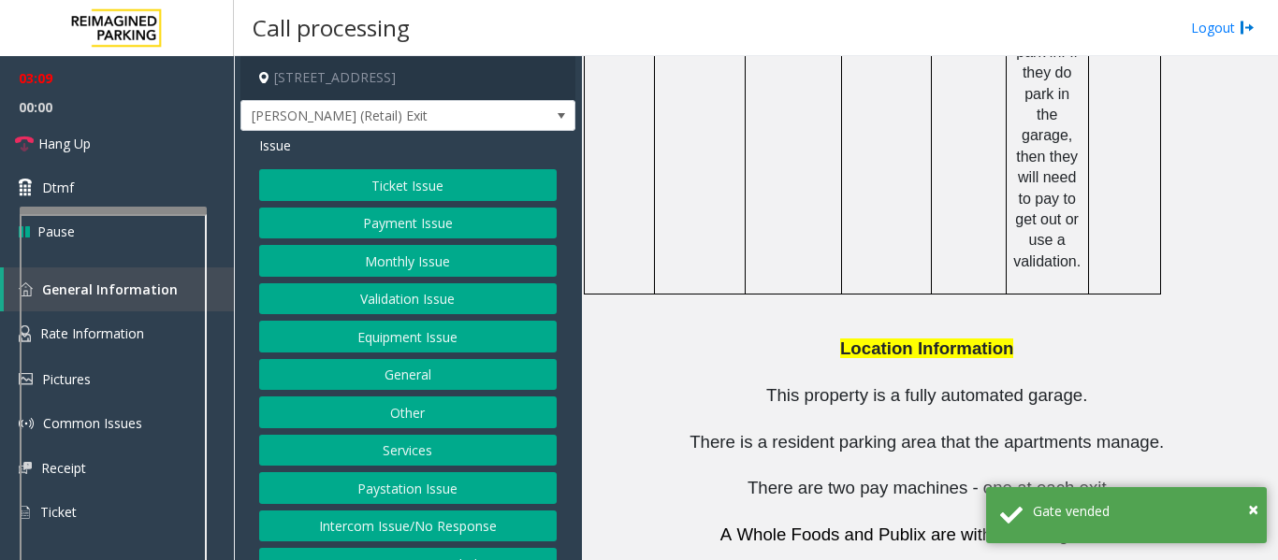
click at [393, 233] on button "Payment Issue" at bounding box center [407, 224] width 297 height 32
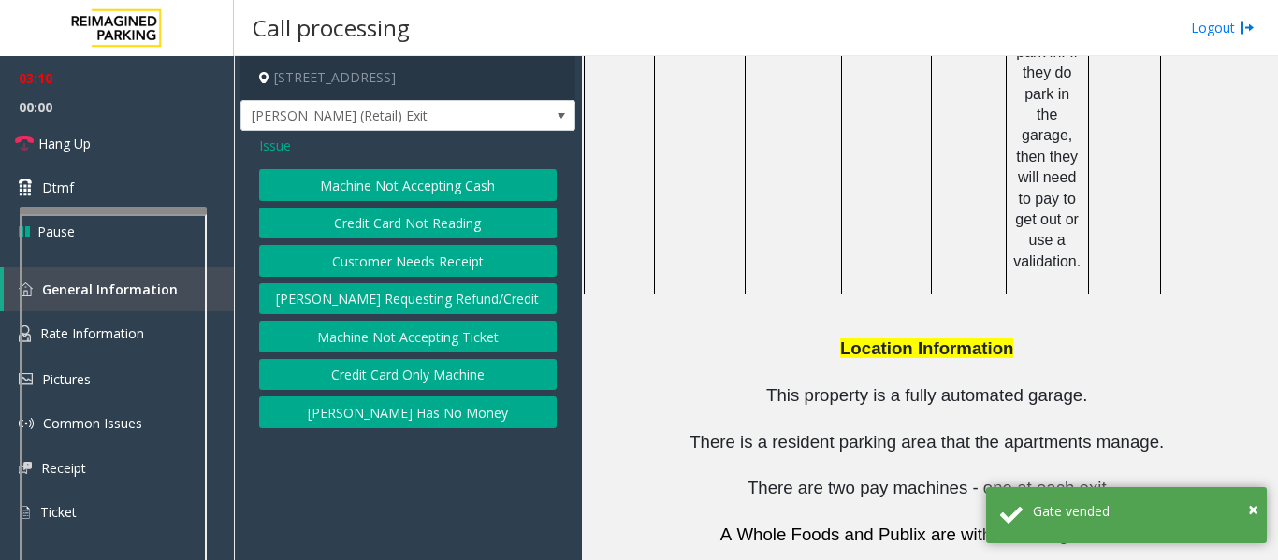
click at [413, 406] on button "[PERSON_NAME] Has No Money" at bounding box center [407, 413] width 297 height 32
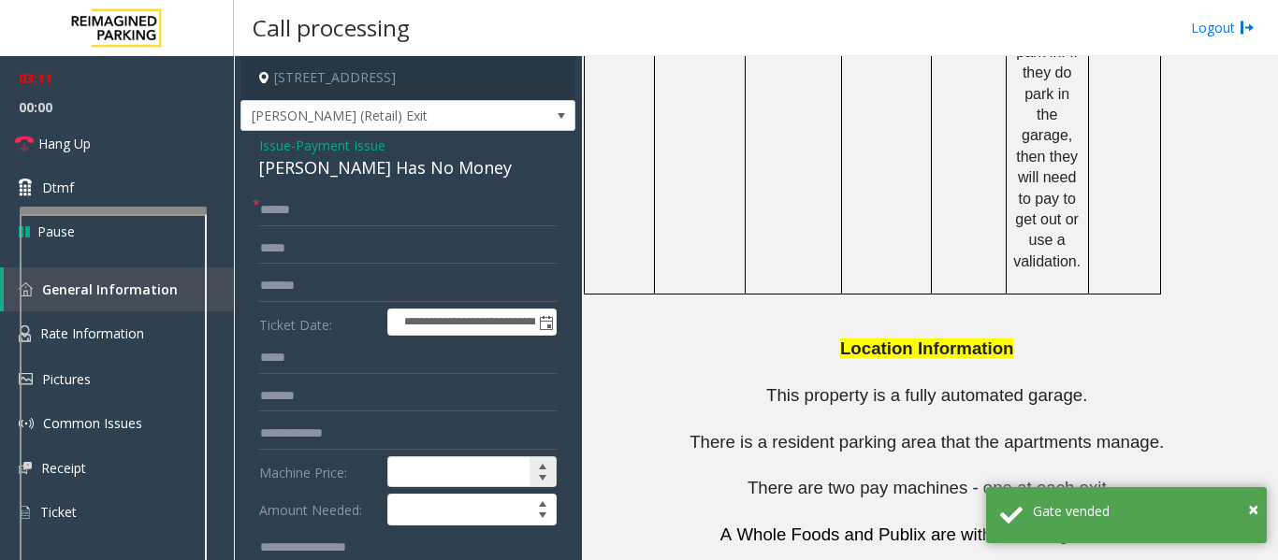
scroll to position [281, 0]
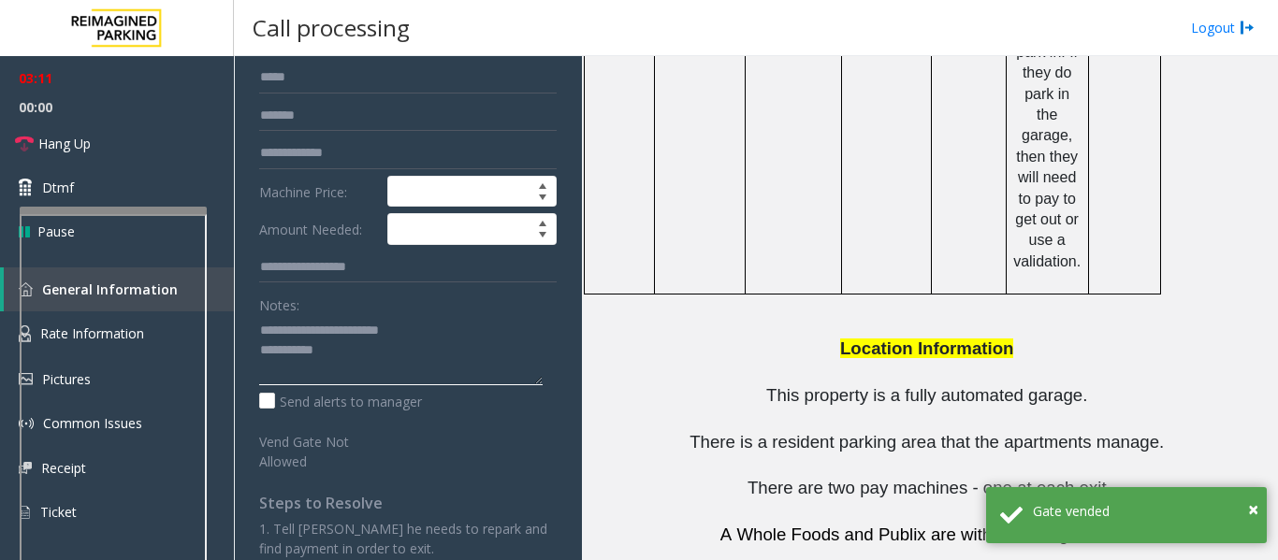
click at [403, 385] on textarea at bounding box center [400, 350] width 283 height 70
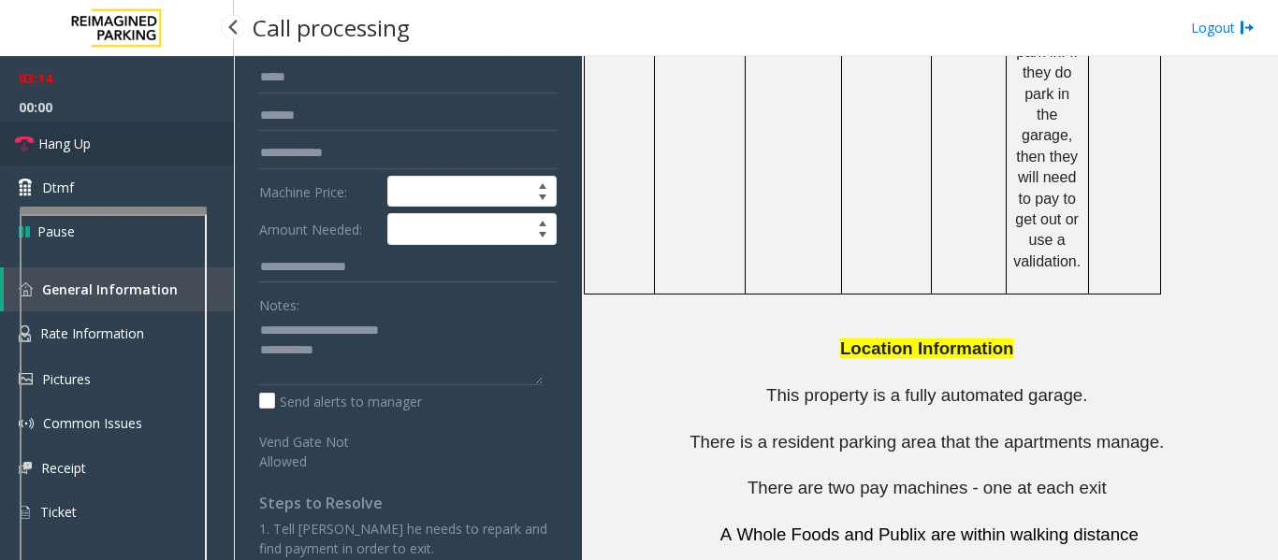
click at [66, 129] on link "Hang Up" at bounding box center [117, 144] width 234 height 44
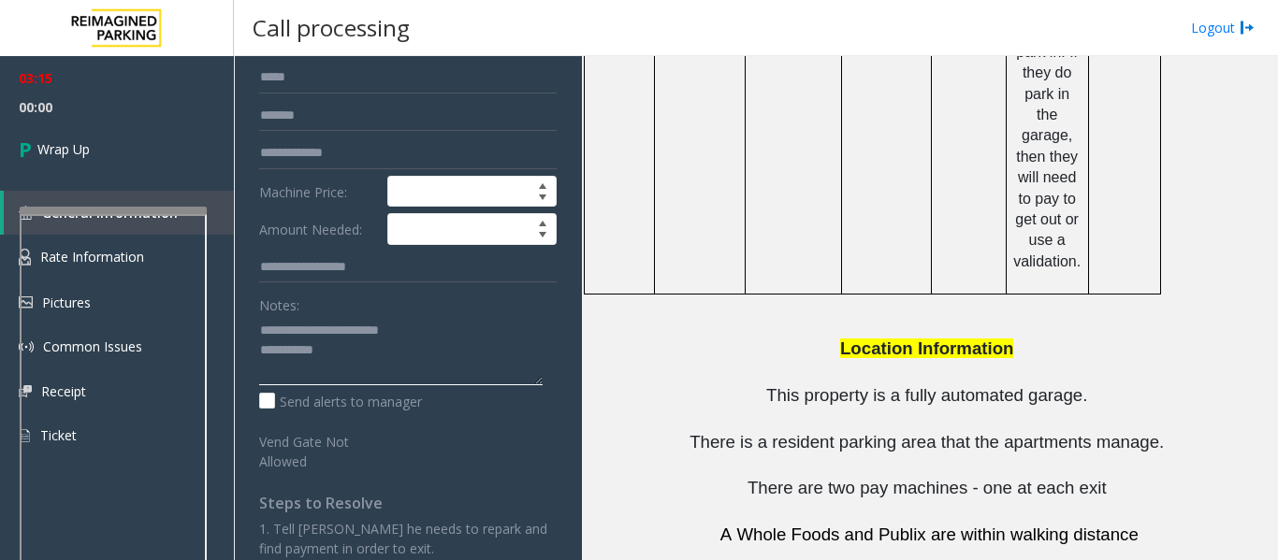
click at [399, 376] on textarea at bounding box center [400, 350] width 283 height 70
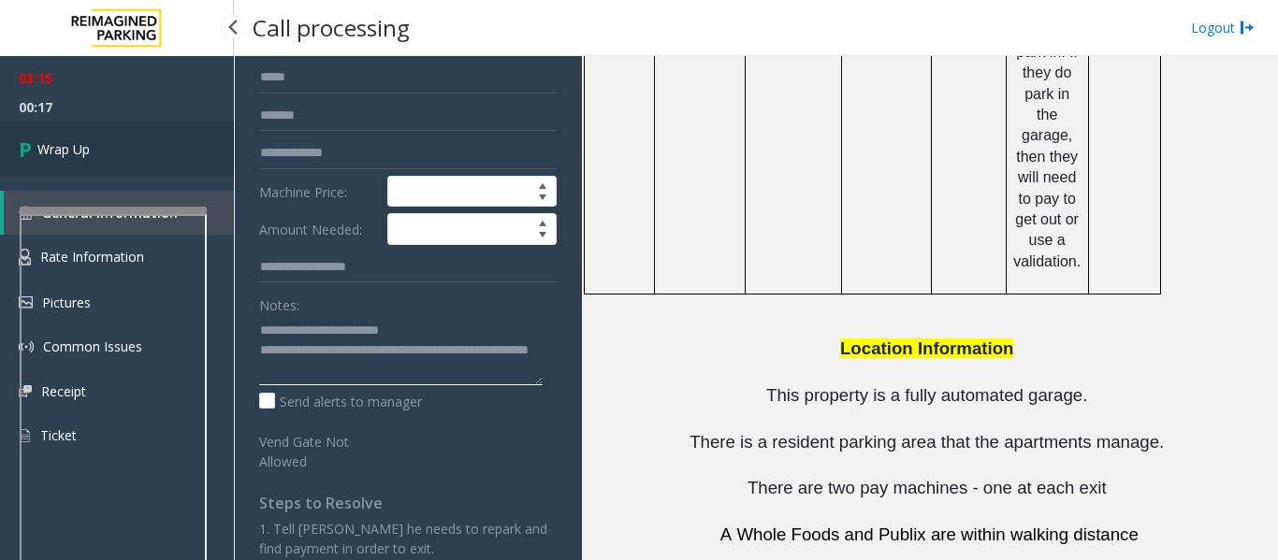
type textarea "**********"
click at [132, 141] on link "Wrap Up" at bounding box center [117, 149] width 234 height 55
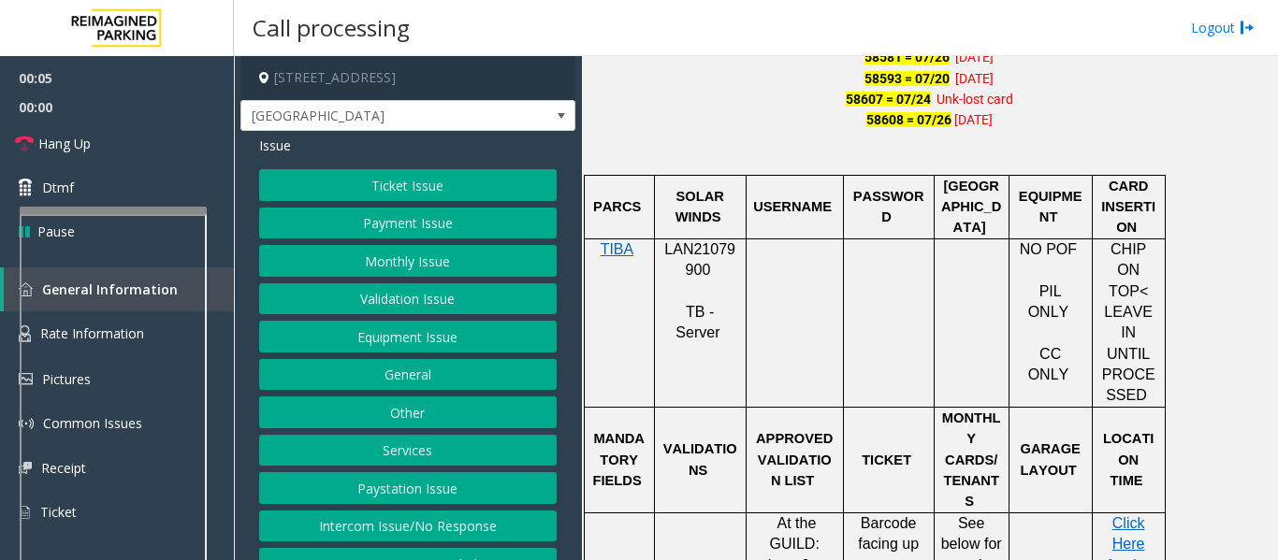
scroll to position [1403, 0]
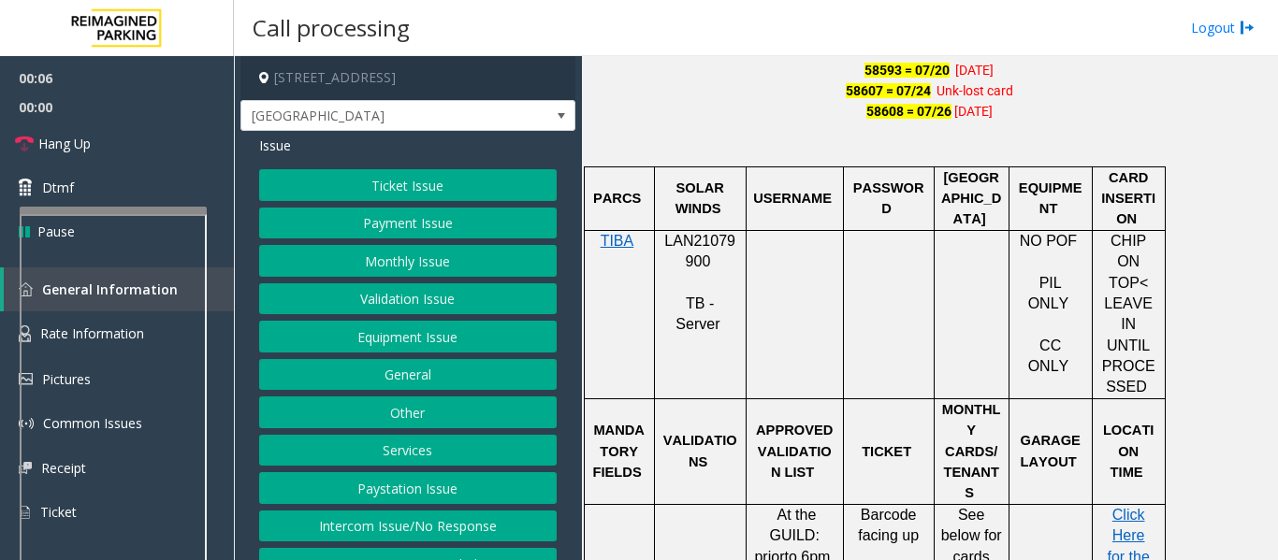
click at [676, 244] on span "LAN21079900" at bounding box center [699, 251] width 71 height 36
click at [464, 248] on button "Monthly Issue" at bounding box center [407, 261] width 297 height 32
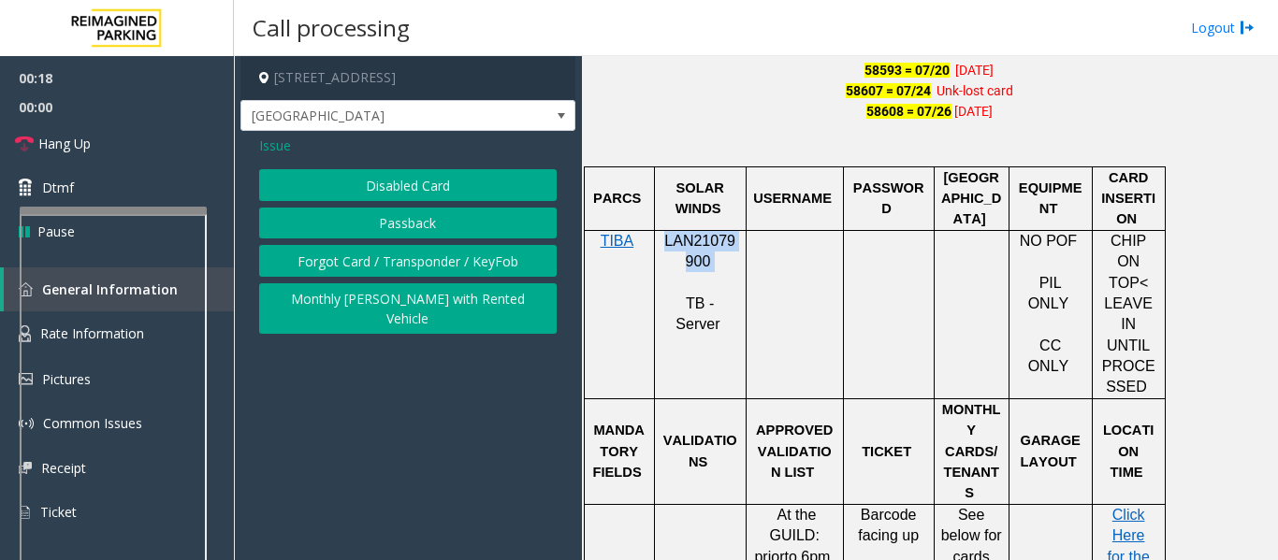
click at [480, 217] on button "Passback" at bounding box center [407, 224] width 297 height 32
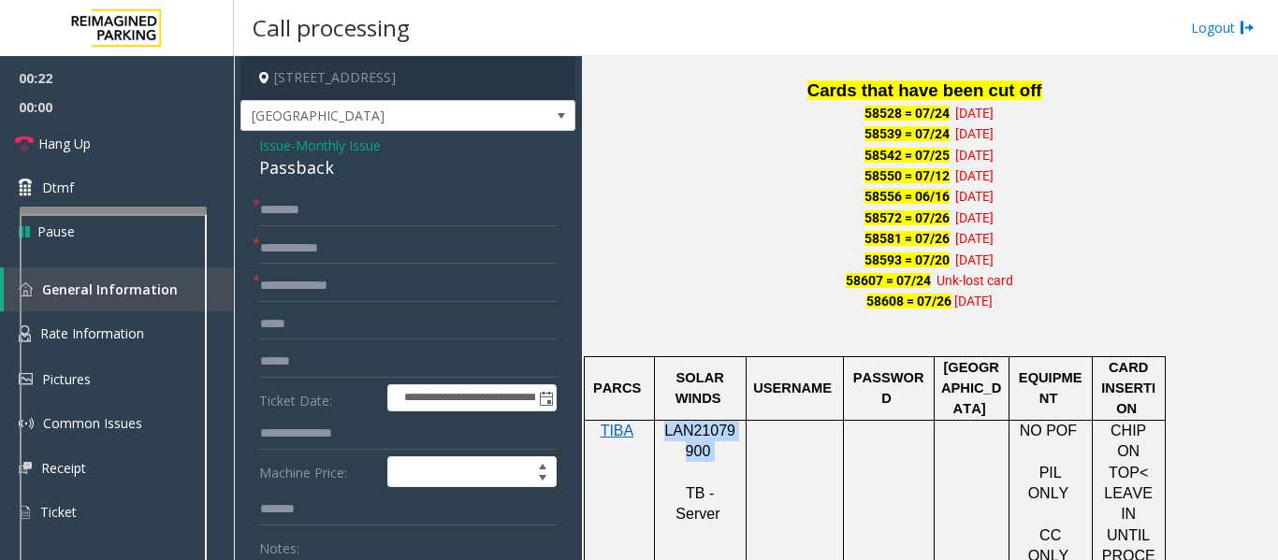
scroll to position [1216, 0]
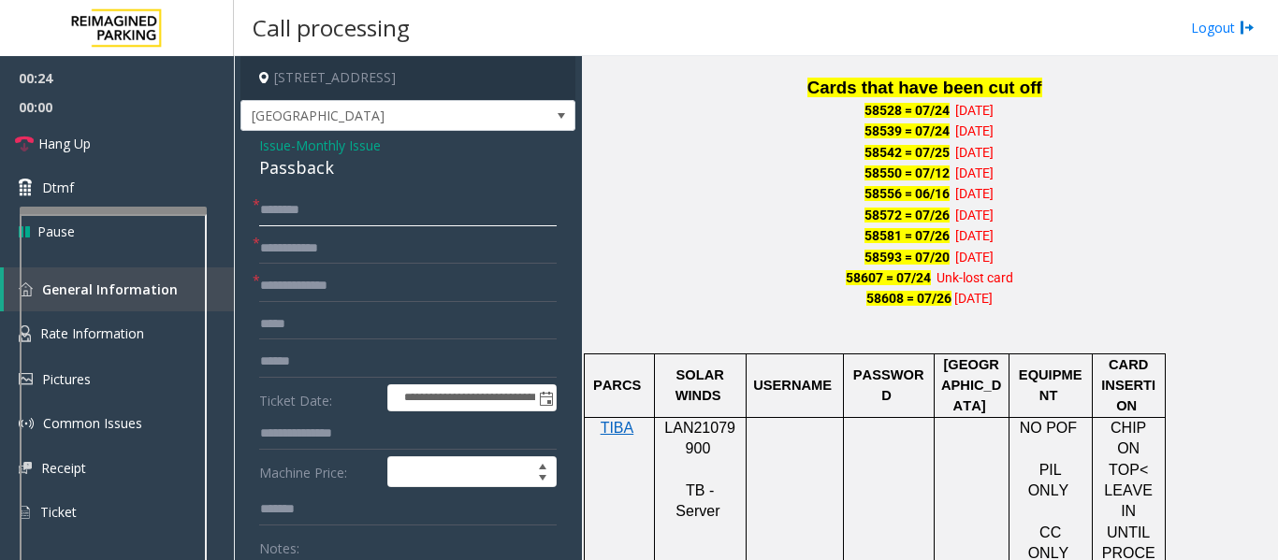
click at [359, 212] on input "text" at bounding box center [407, 211] width 297 height 32
click at [397, 212] on input "text" at bounding box center [407, 211] width 297 height 32
type input "*"
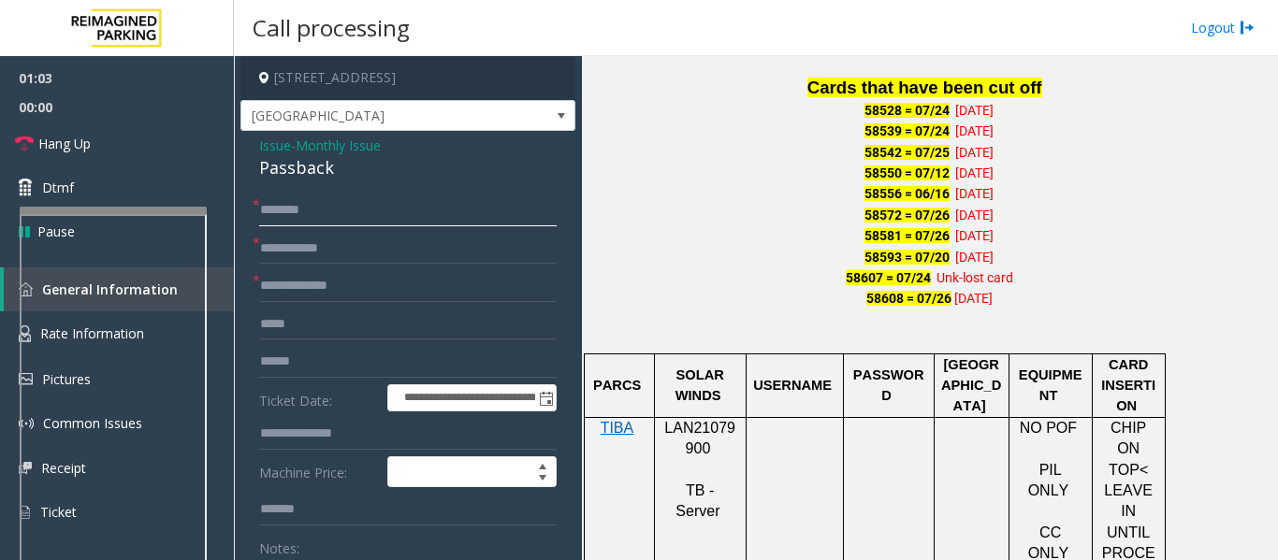
click at [286, 223] on input "text" at bounding box center [407, 211] width 297 height 32
type input "****"
click at [314, 239] on input "text" at bounding box center [407, 249] width 297 height 32
type input "*****"
click at [513, 296] on input "text" at bounding box center [407, 286] width 297 height 32
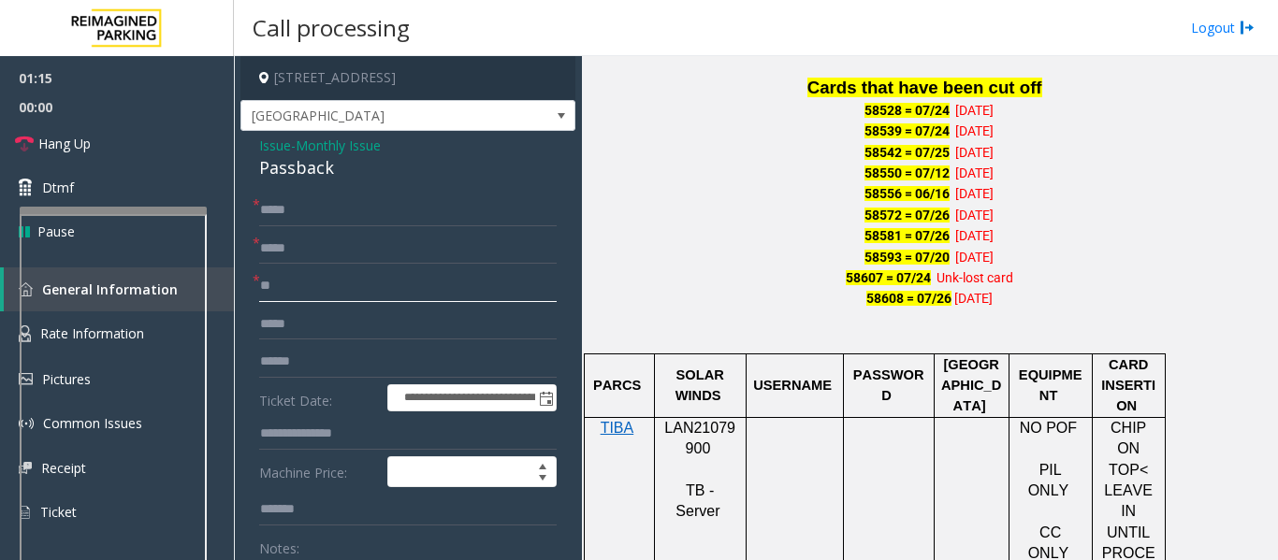
type input "**"
click at [304, 165] on div "Passback" at bounding box center [407, 167] width 297 height 25
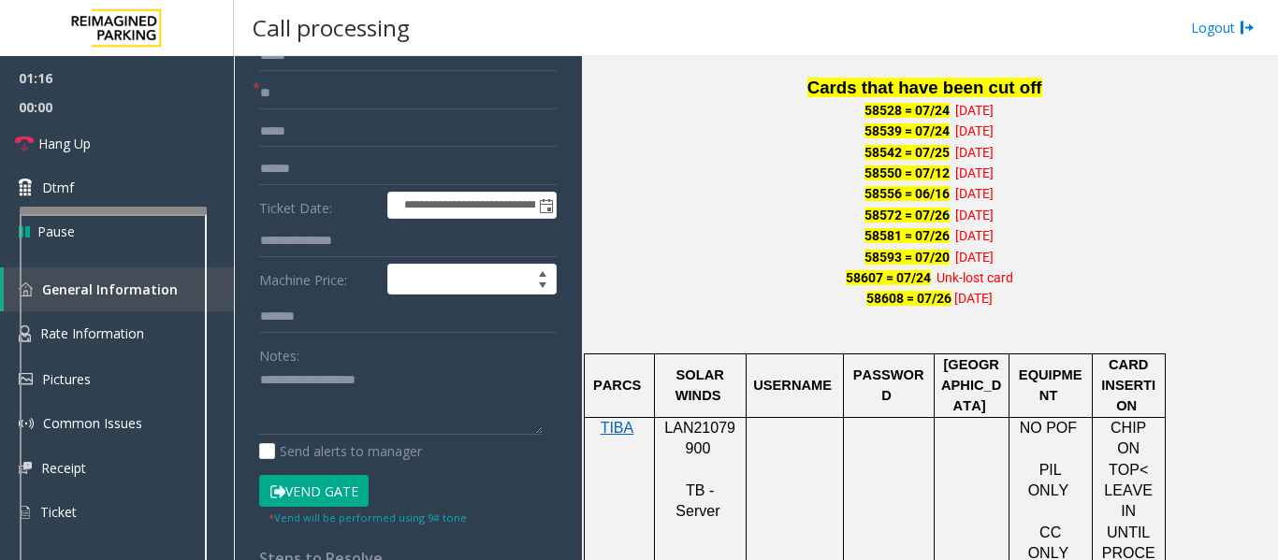
scroll to position [374, 0]
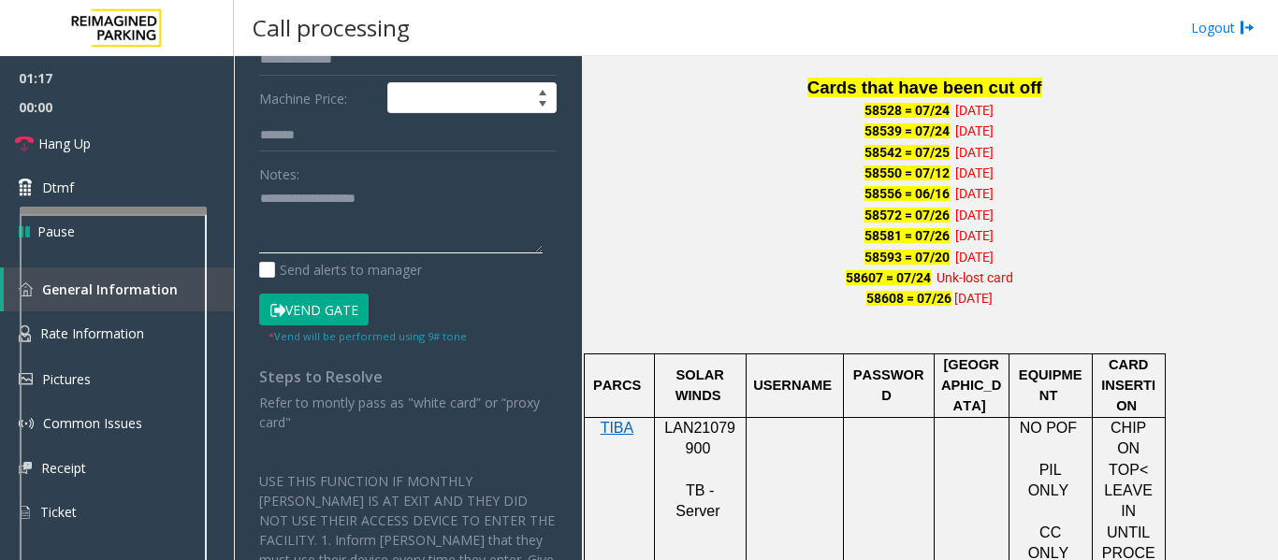
click at [308, 226] on textarea at bounding box center [400, 219] width 283 height 70
paste textarea "********"
click at [312, 302] on button "Vend Gate" at bounding box center [313, 310] width 109 height 32
click at [312, 230] on textarea at bounding box center [400, 219] width 283 height 70
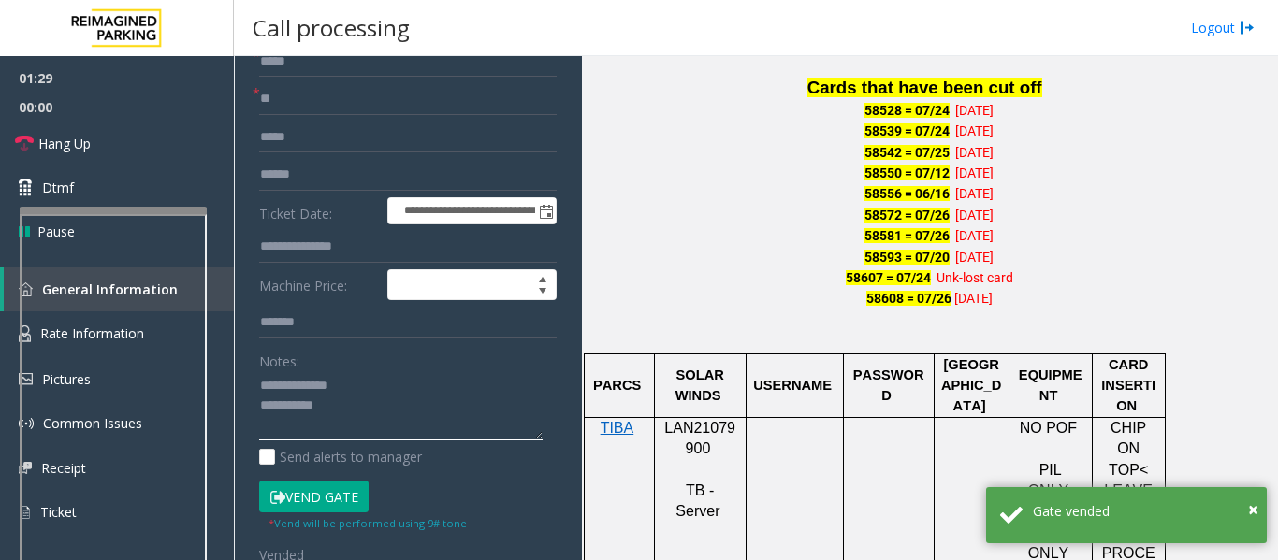
scroll to position [0, 0]
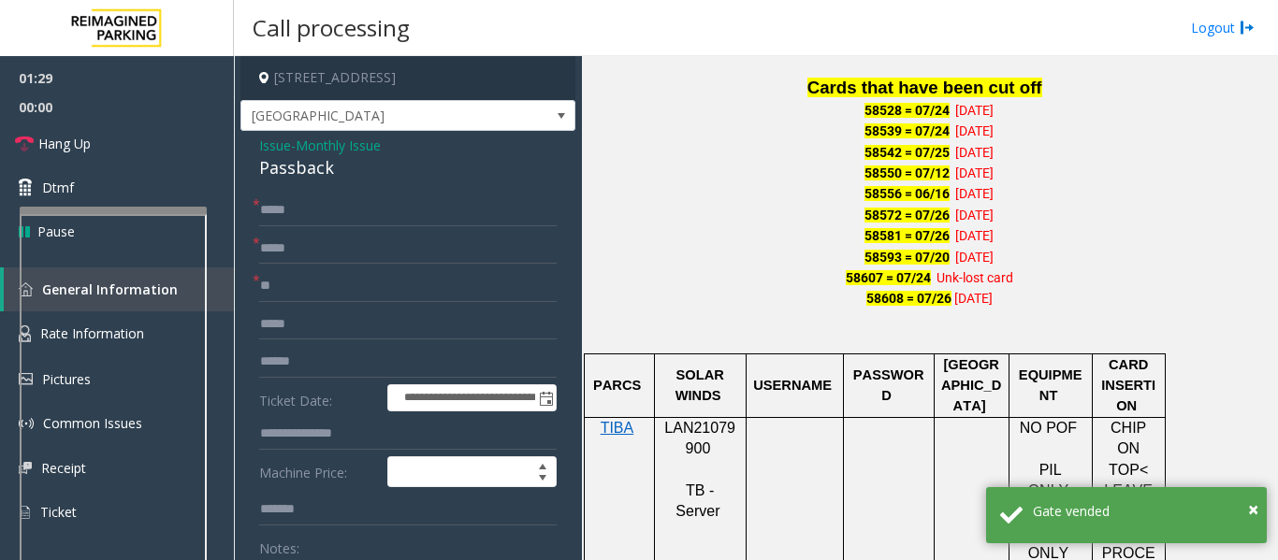
type textarea "**********"
click at [270, 141] on span "Issue" at bounding box center [275, 146] width 32 height 20
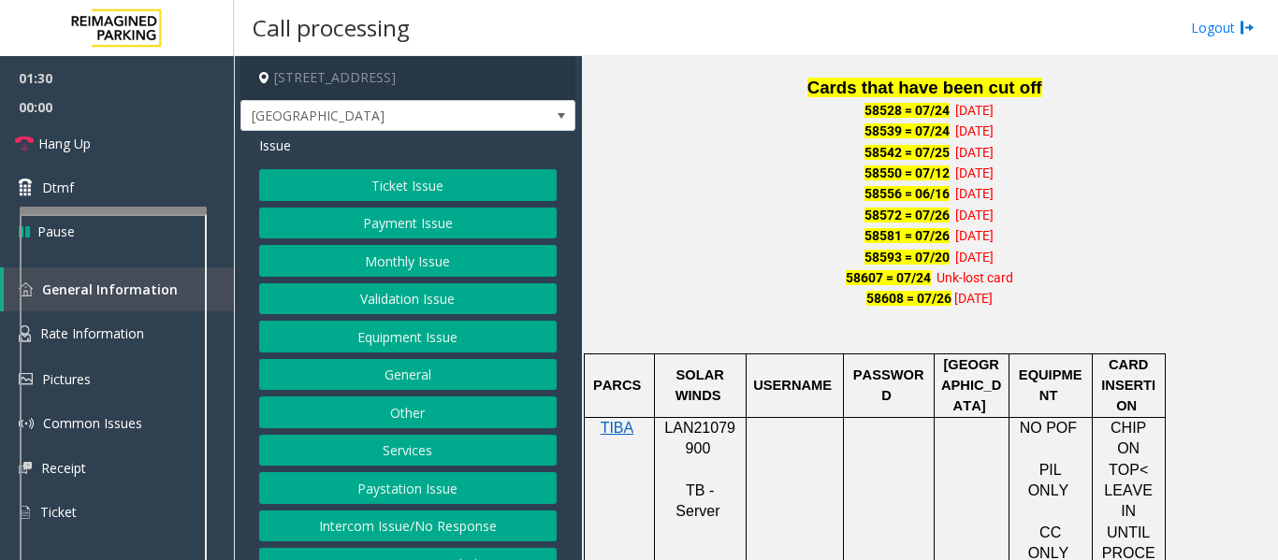
click at [387, 260] on button "Monthly Issue" at bounding box center [407, 261] width 297 height 32
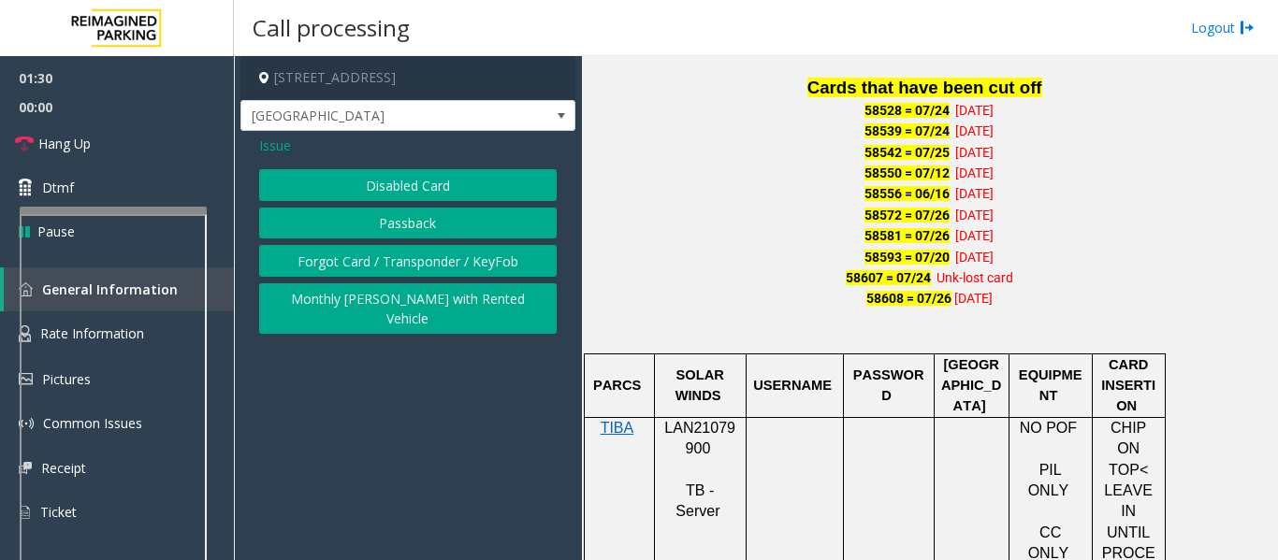
click at [413, 195] on button "Disabled Card" at bounding box center [407, 185] width 297 height 32
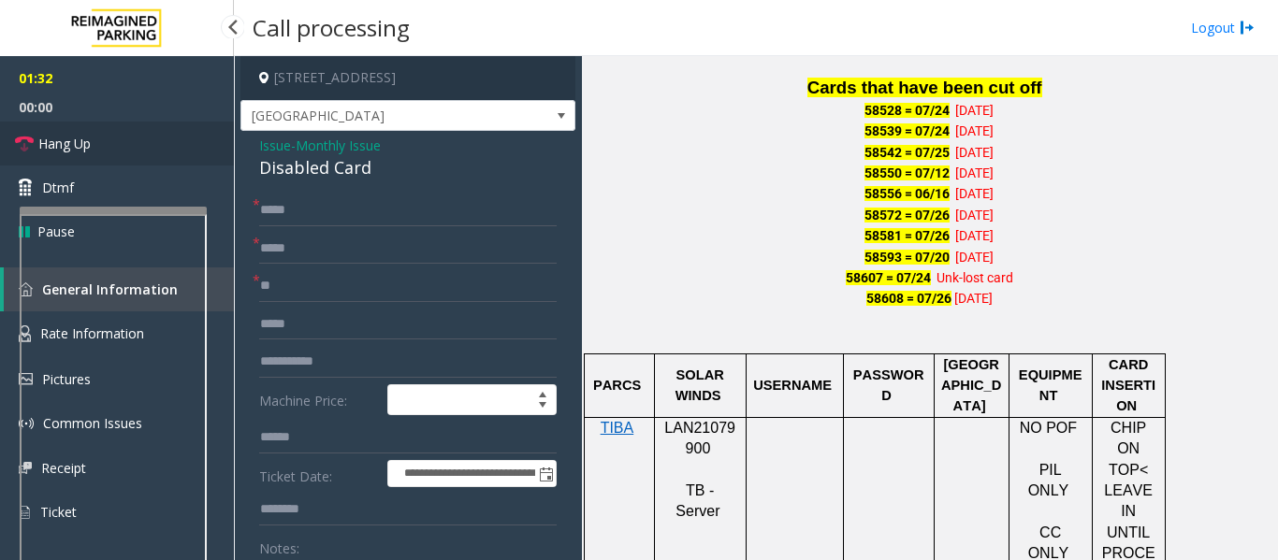
click at [56, 140] on span "Hang Up" at bounding box center [64, 144] width 52 height 20
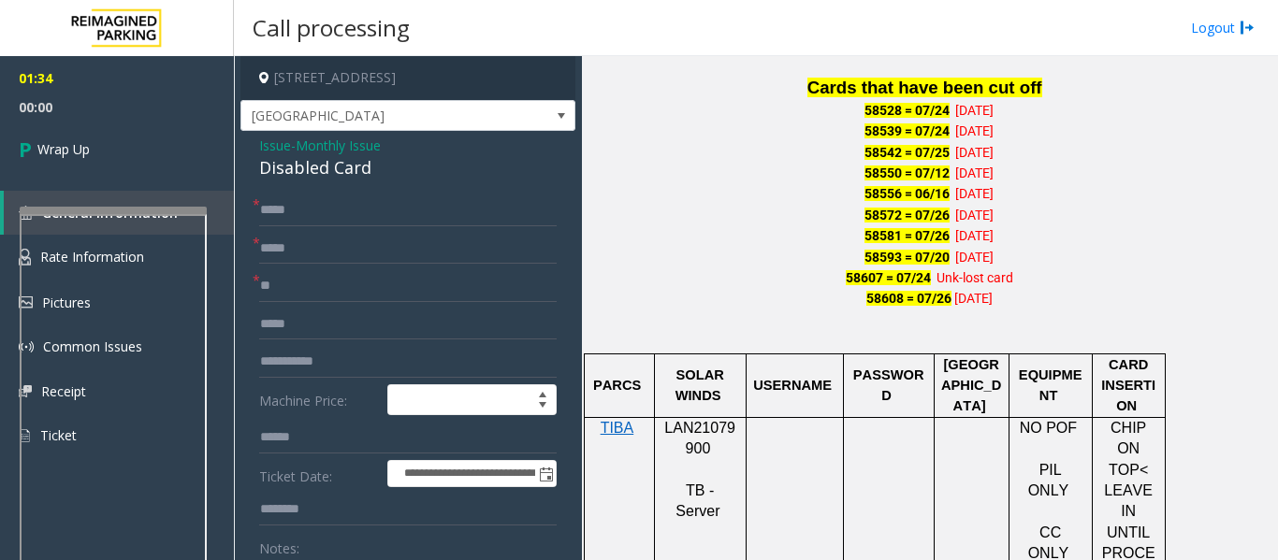
click at [340, 159] on div "Disabled Card" at bounding box center [407, 167] width 297 height 25
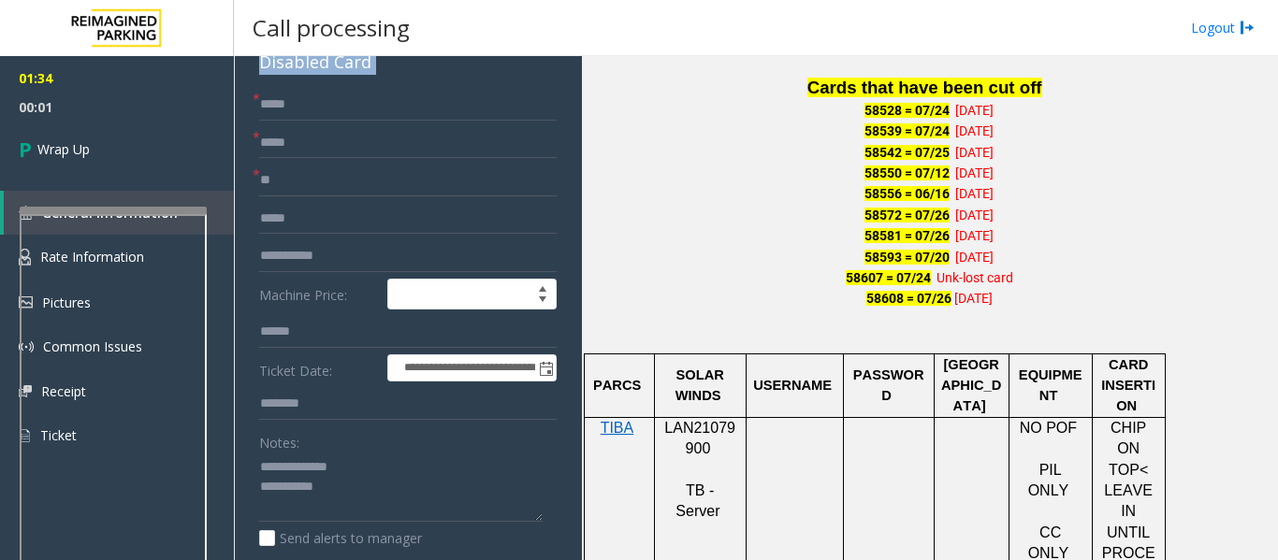
scroll to position [281, 0]
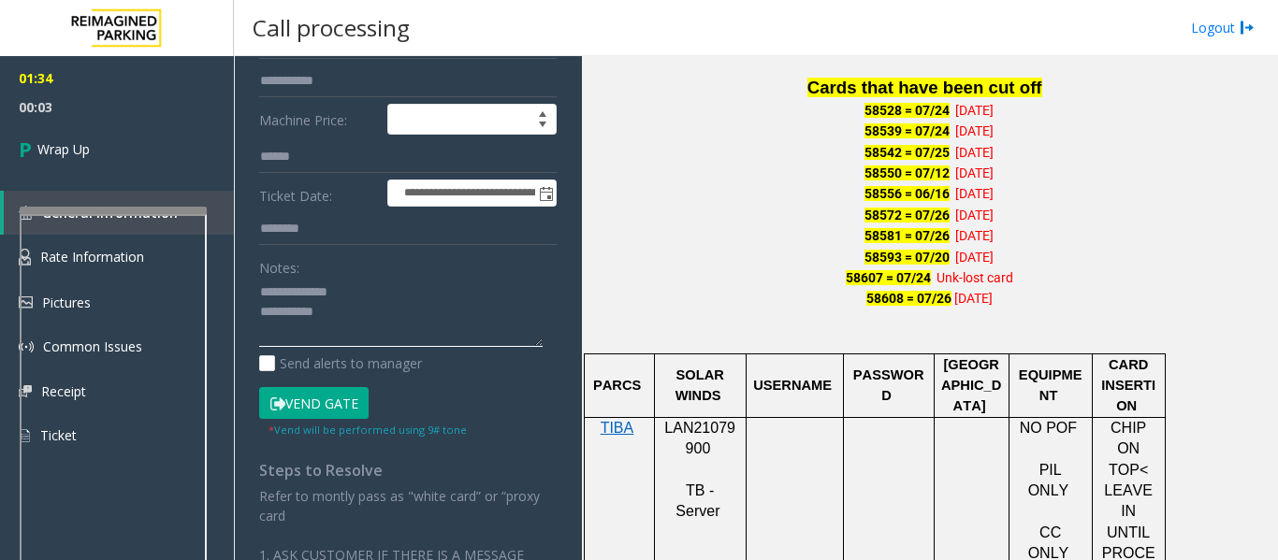
drag, startPoint x: 297, startPoint y: 288, endPoint x: 375, endPoint y: 288, distance: 77.6
click at [375, 288] on textarea at bounding box center [400, 313] width 283 height 70
paste textarea "*****"
click at [368, 337] on textarea at bounding box center [400, 313] width 283 height 70
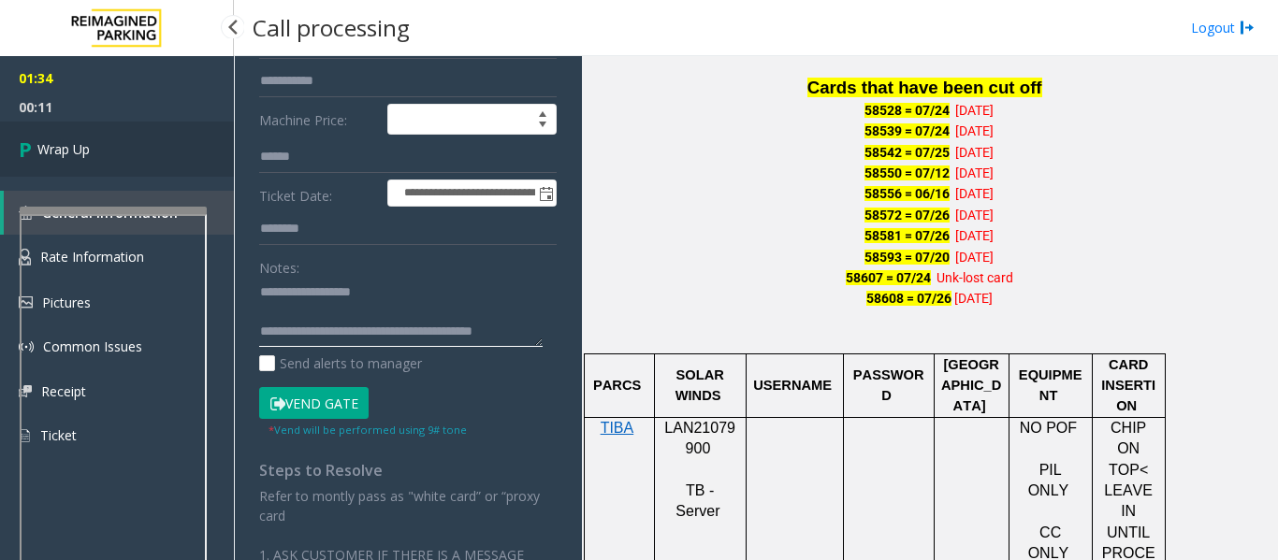
type textarea "**********"
click at [146, 142] on link "Wrap Up" at bounding box center [117, 149] width 234 height 55
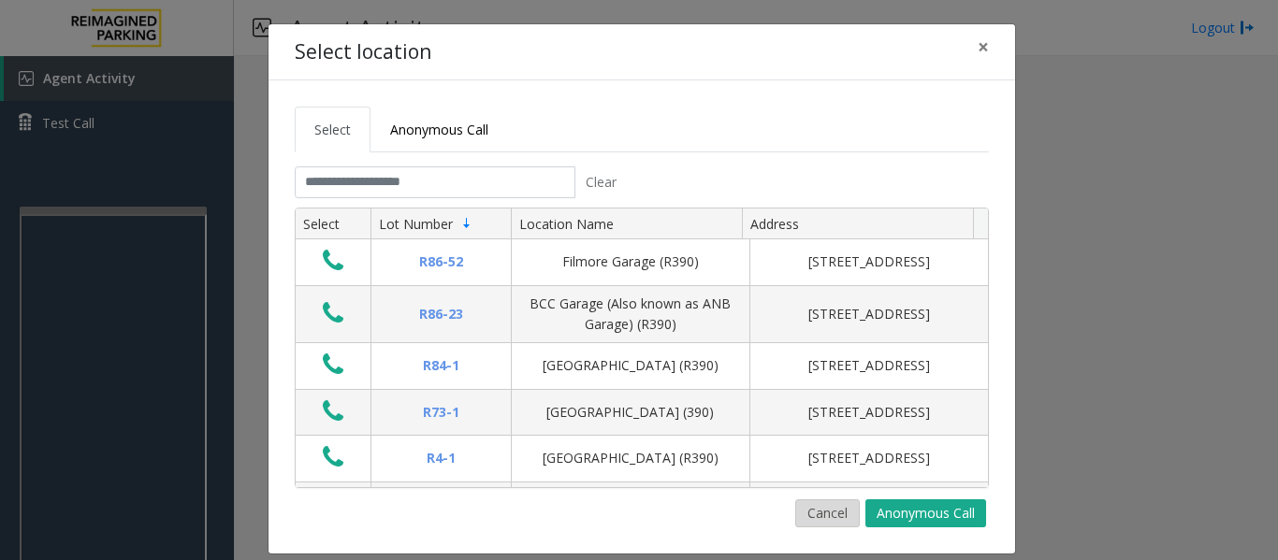
click at [828, 510] on button "Cancel" at bounding box center [827, 514] width 65 height 28
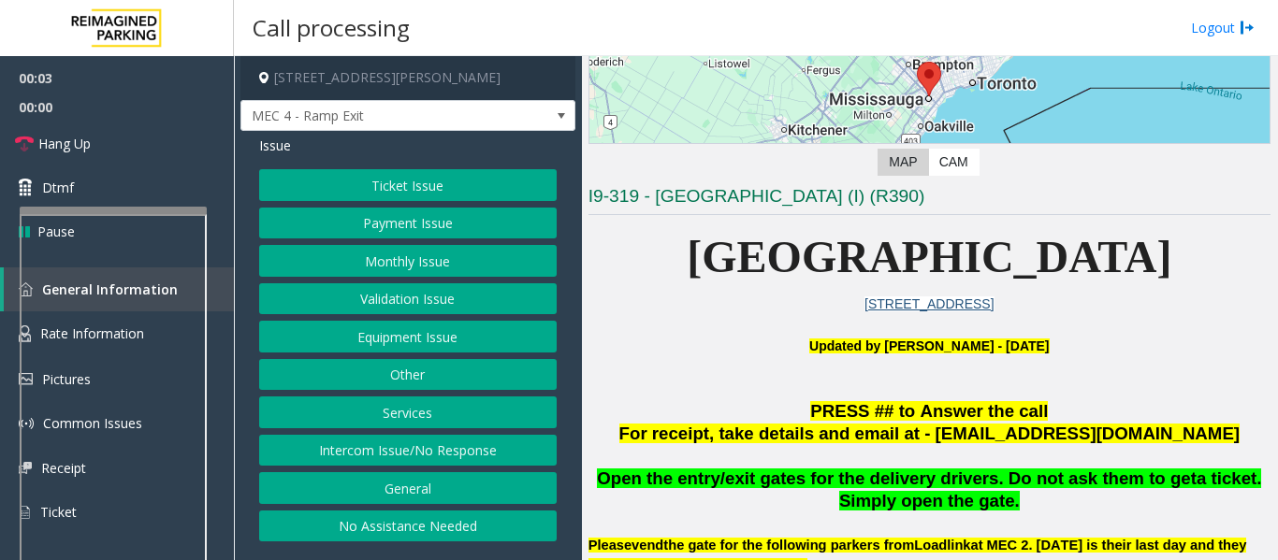
scroll to position [374, 0]
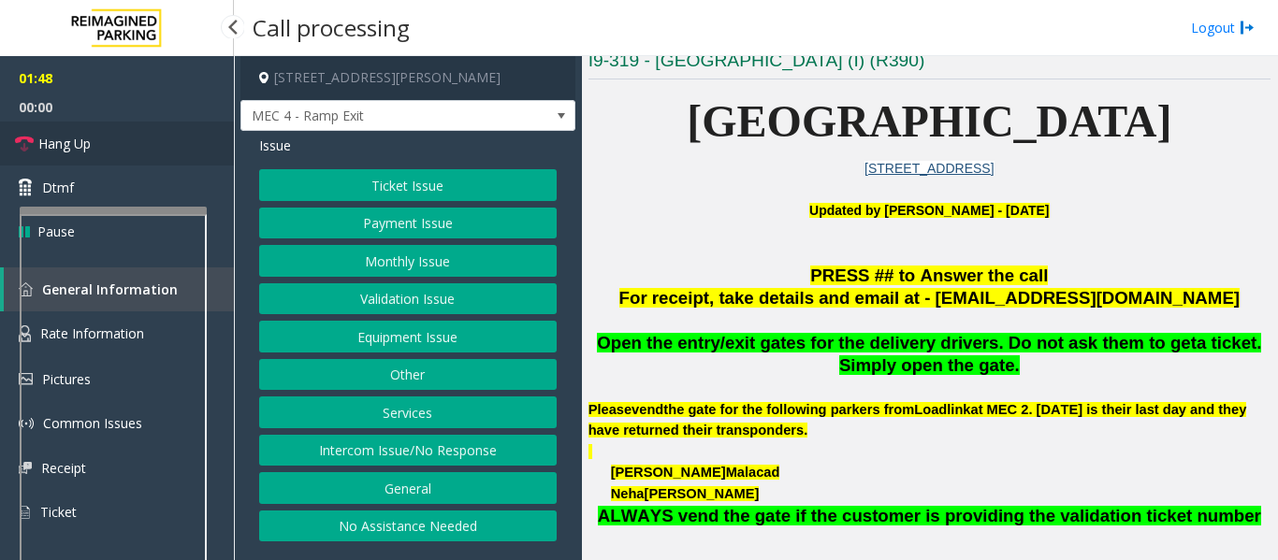
click at [73, 144] on span "Hang Up" at bounding box center [64, 144] width 52 height 20
click at [325, 342] on button "Equipment Issue" at bounding box center [407, 337] width 297 height 32
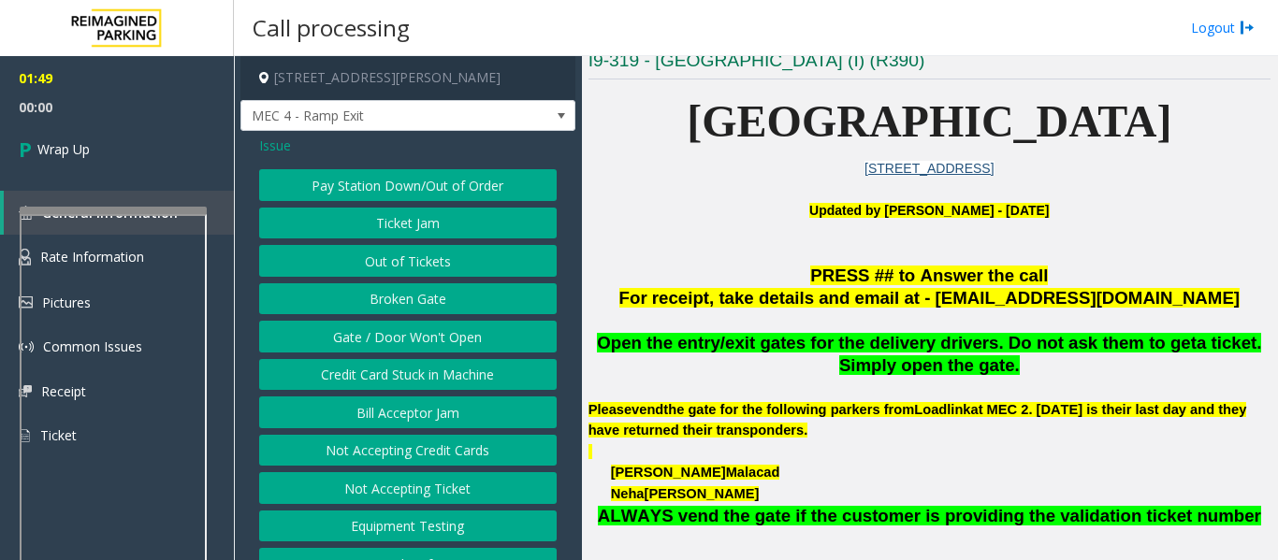
click at [358, 340] on button "Gate / Door Won't Open" at bounding box center [407, 337] width 297 height 32
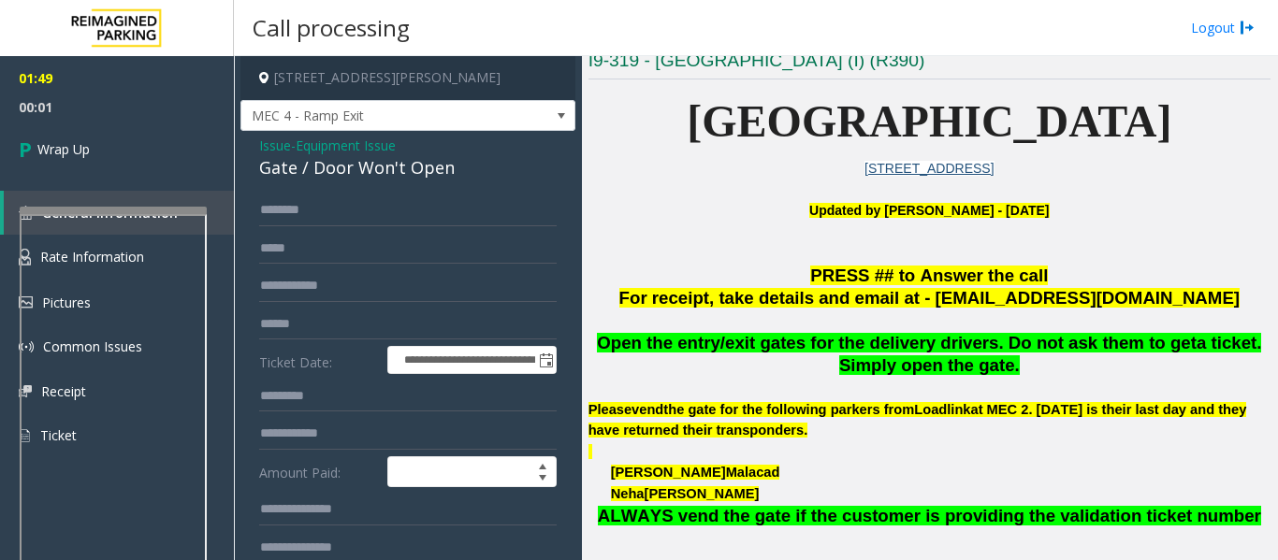
click at [390, 171] on div "Gate / Door Won't Open" at bounding box center [407, 167] width 297 height 25
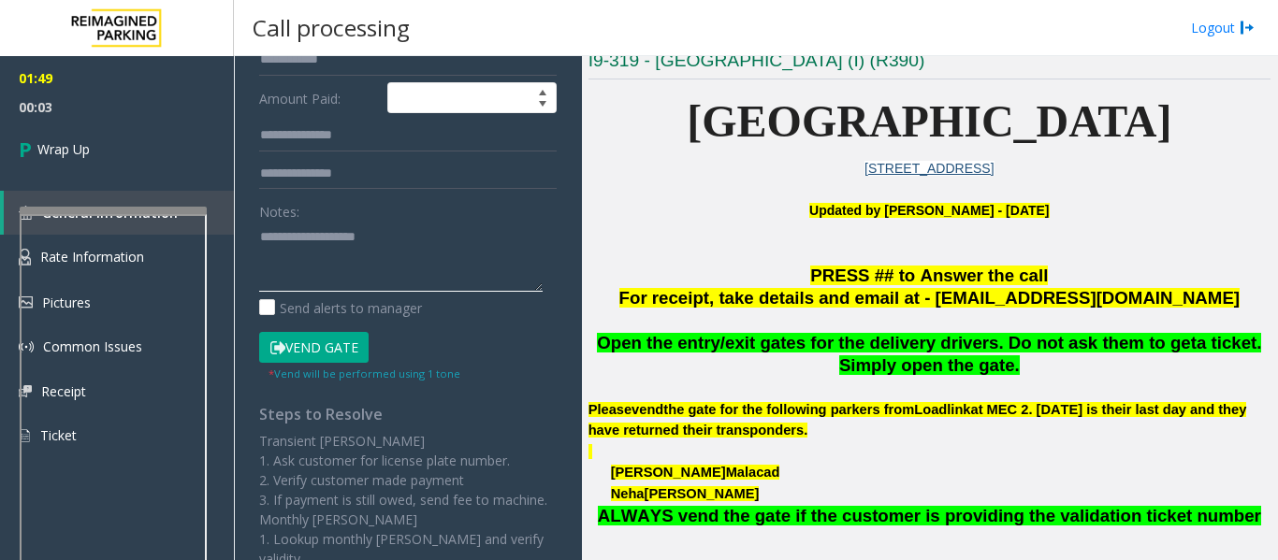
click at [363, 283] on textarea at bounding box center [400, 257] width 283 height 70
paste textarea "**********"
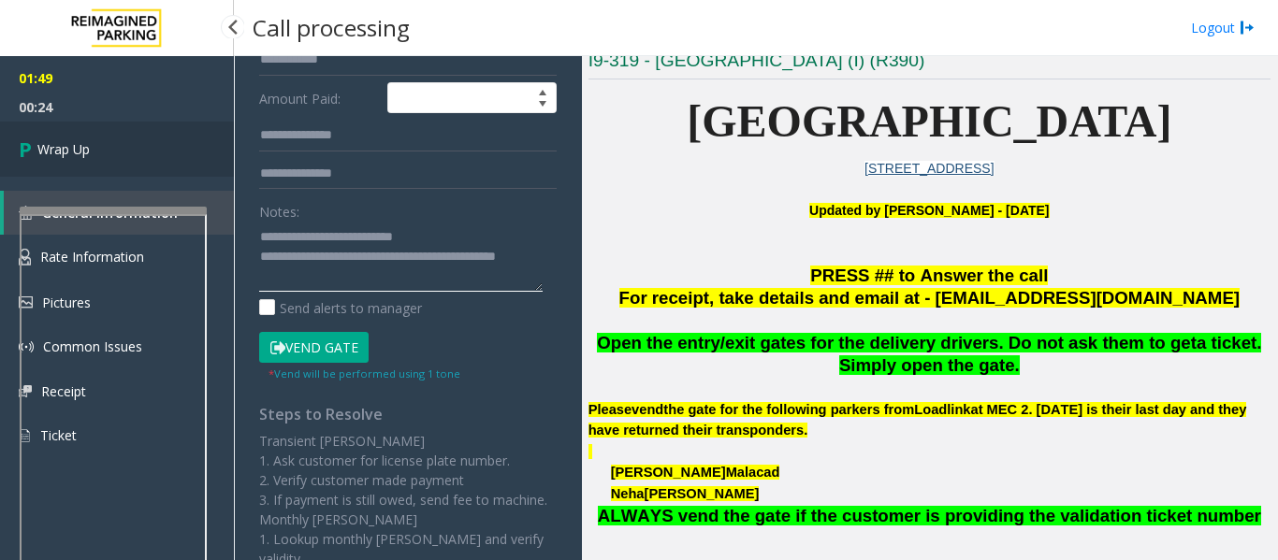
type textarea "**********"
click at [55, 127] on link "Wrap Up" at bounding box center [117, 149] width 234 height 55
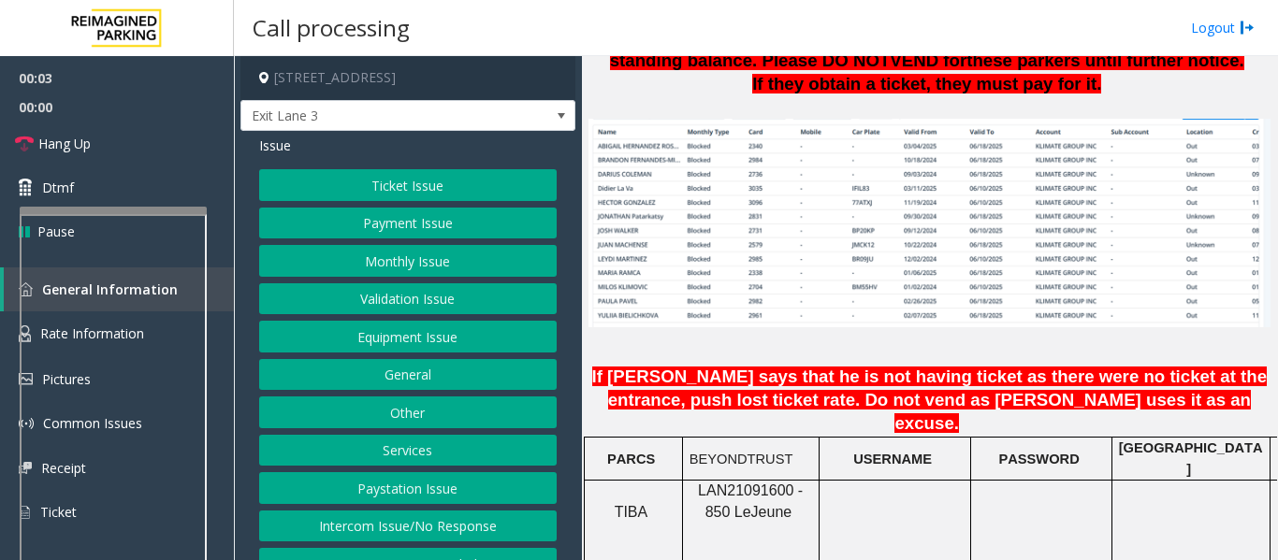
scroll to position [1590, 0]
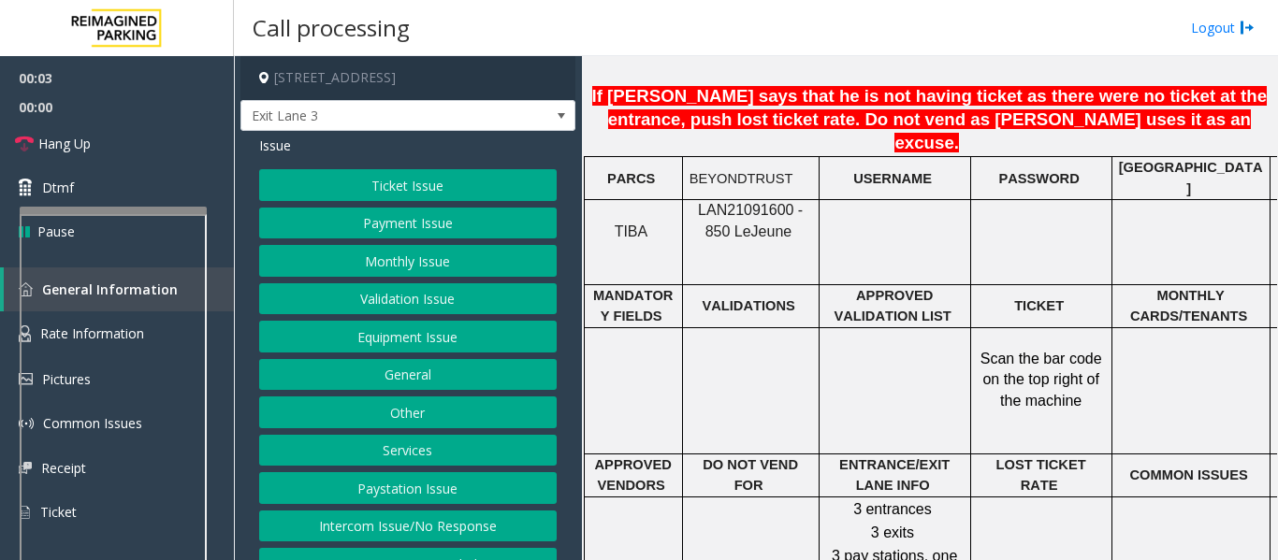
click at [736, 202] on span "LAN21091600 - 850 Le" at bounding box center [750, 220] width 105 height 36
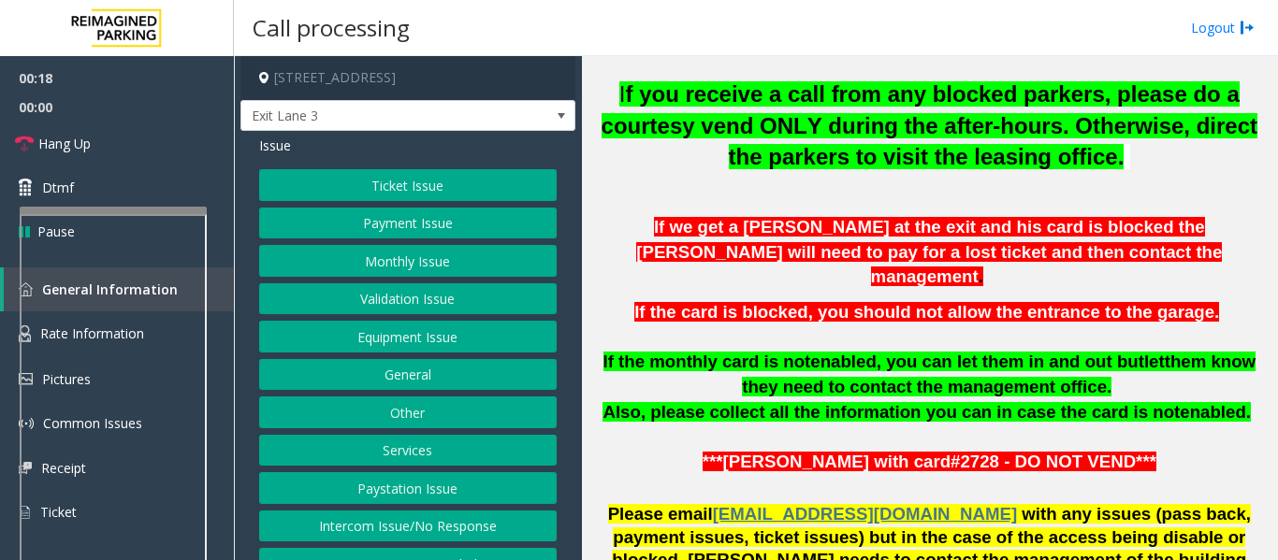
scroll to position [561, 0]
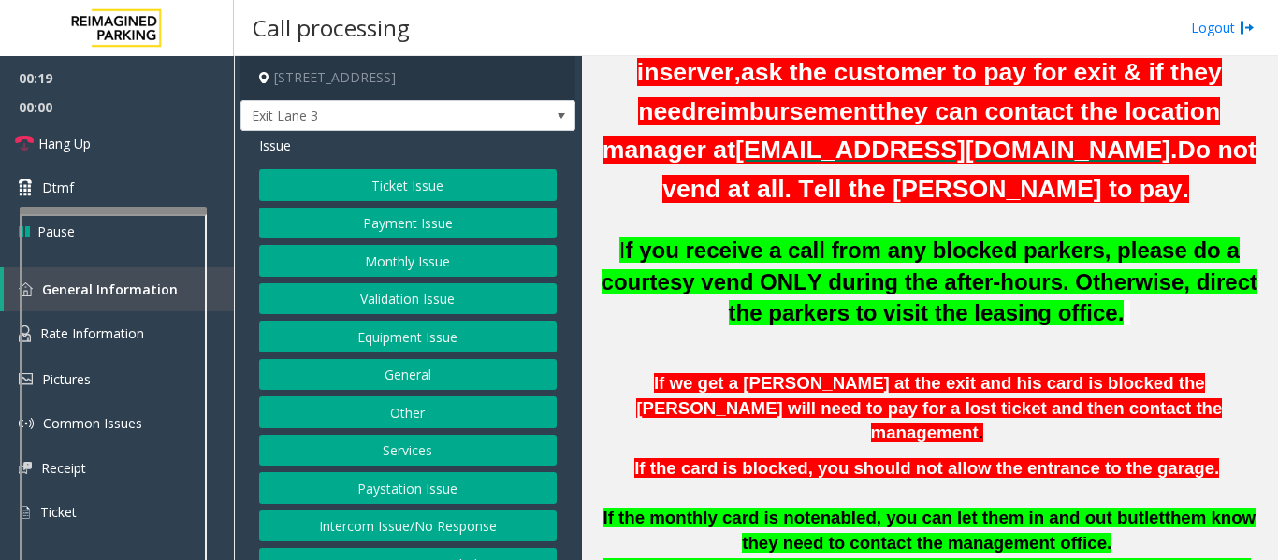
click at [415, 255] on button "Monthly Issue" at bounding box center [407, 261] width 297 height 32
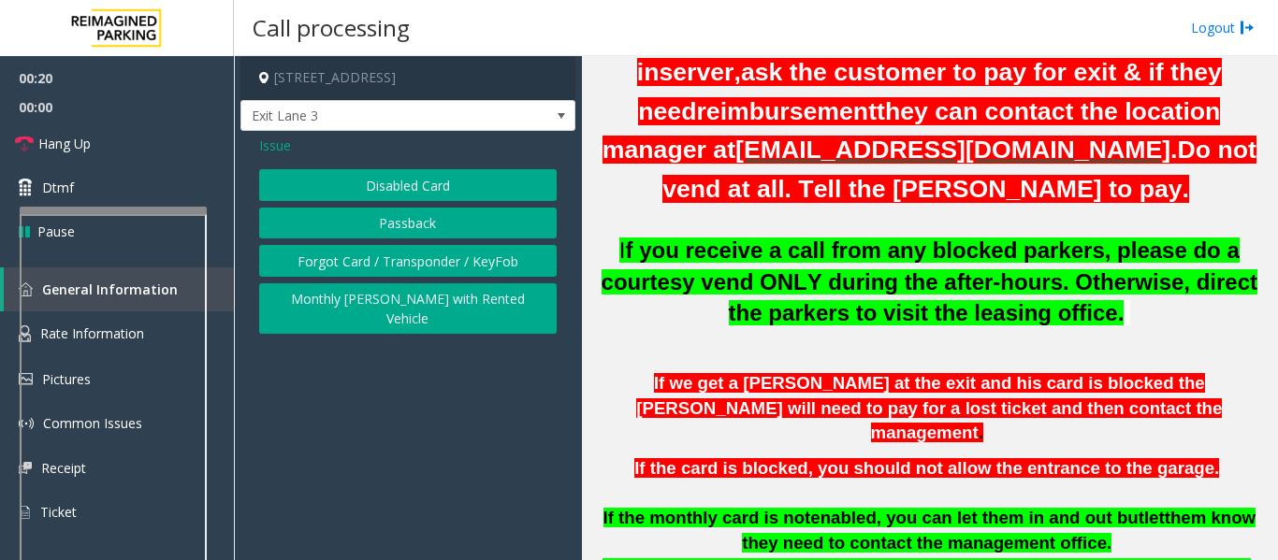
click at [419, 254] on button "Forgot Card / Transponder / KeyFob" at bounding box center [407, 261] width 297 height 32
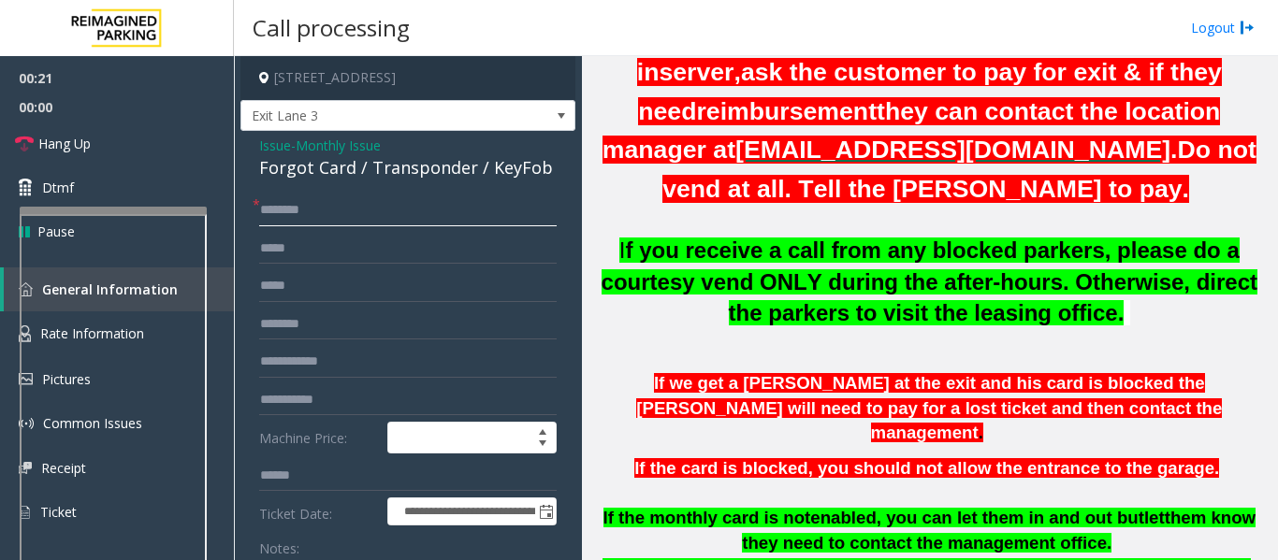
click at [299, 220] on input "text" at bounding box center [407, 211] width 297 height 32
type input "*******"
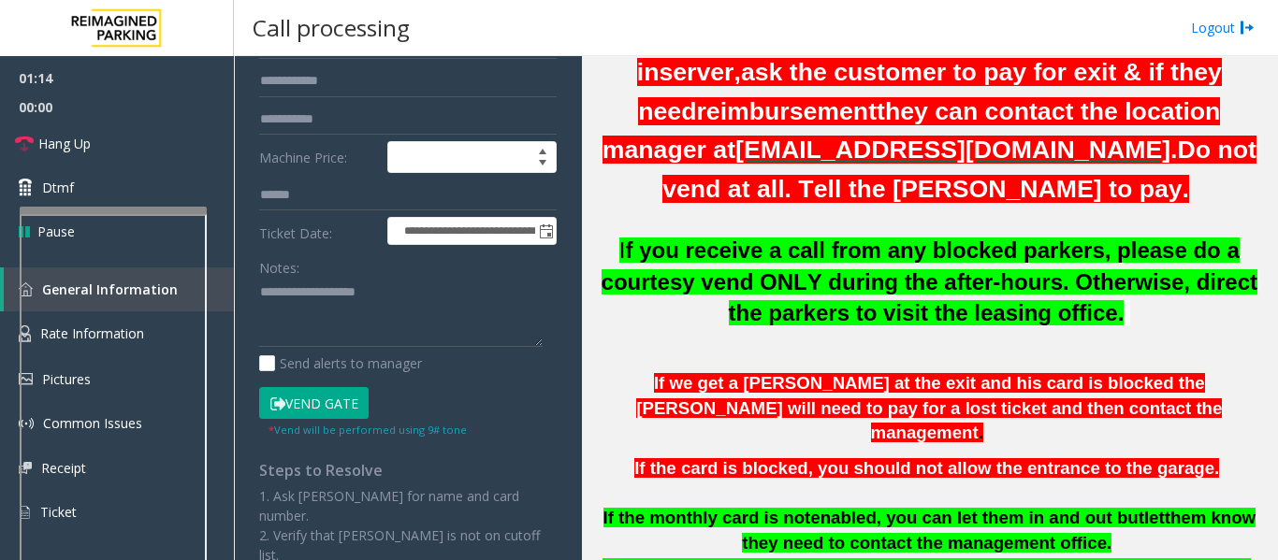
click at [354, 392] on button "Vend Gate" at bounding box center [313, 403] width 109 height 32
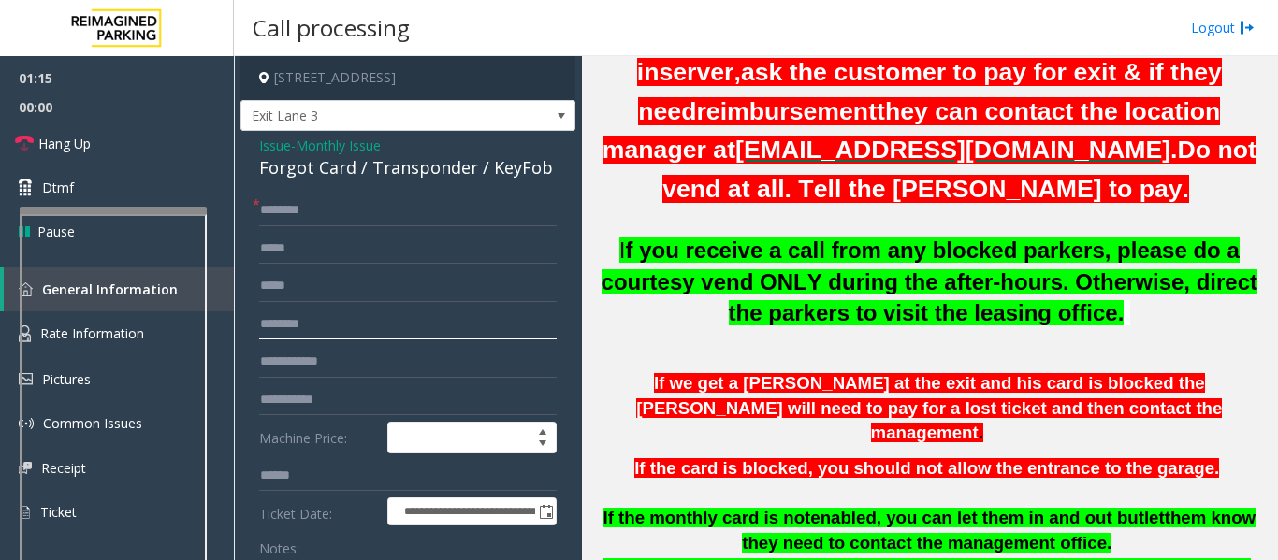
click at [352, 314] on input "text" at bounding box center [407, 325] width 297 height 32
click at [351, 357] on input "text" at bounding box center [407, 362] width 297 height 32
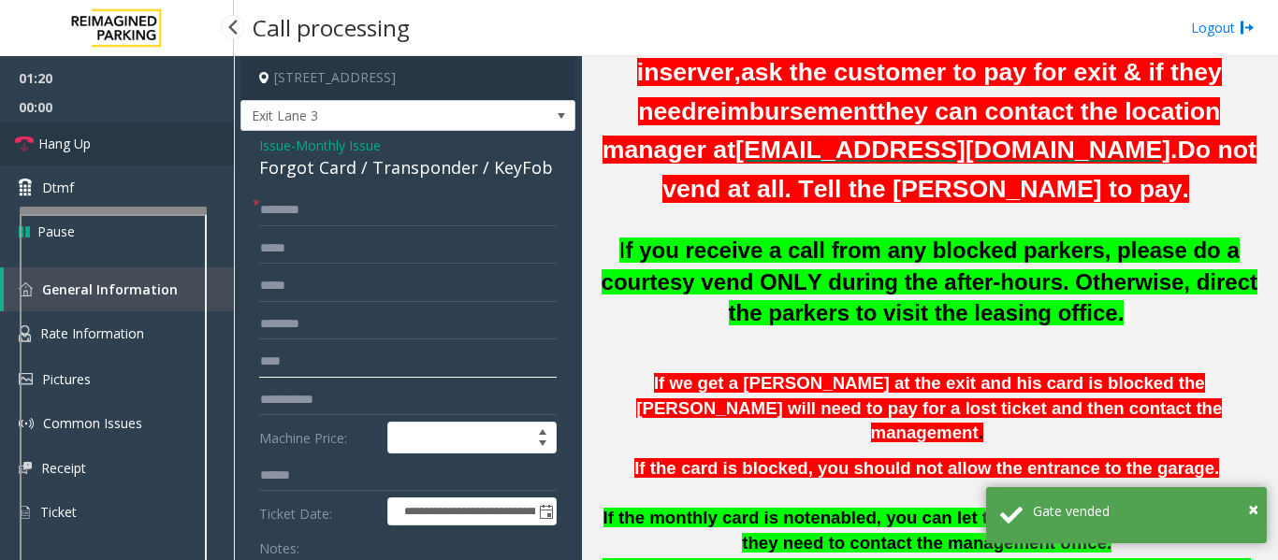
type input "****"
click at [93, 152] on link "Hang Up" at bounding box center [117, 144] width 234 height 44
click at [330, 176] on div "Forgot Card / Transponder / KeyFob" at bounding box center [407, 167] width 297 height 25
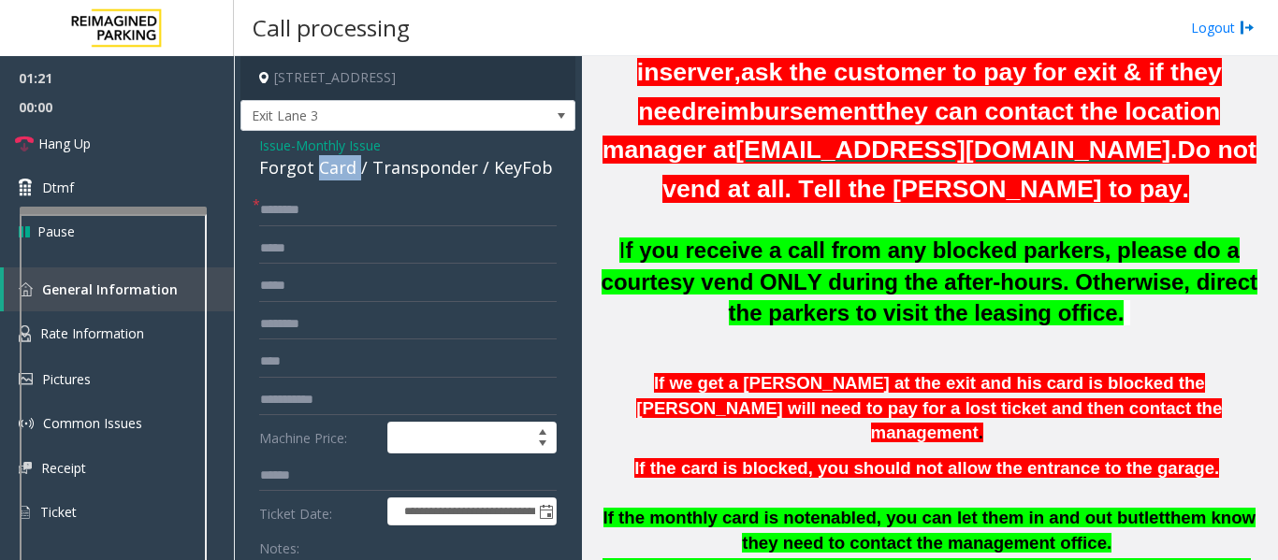
click at [330, 176] on div "Forgot Card / Transponder / KeyFob" at bounding box center [407, 167] width 297 height 25
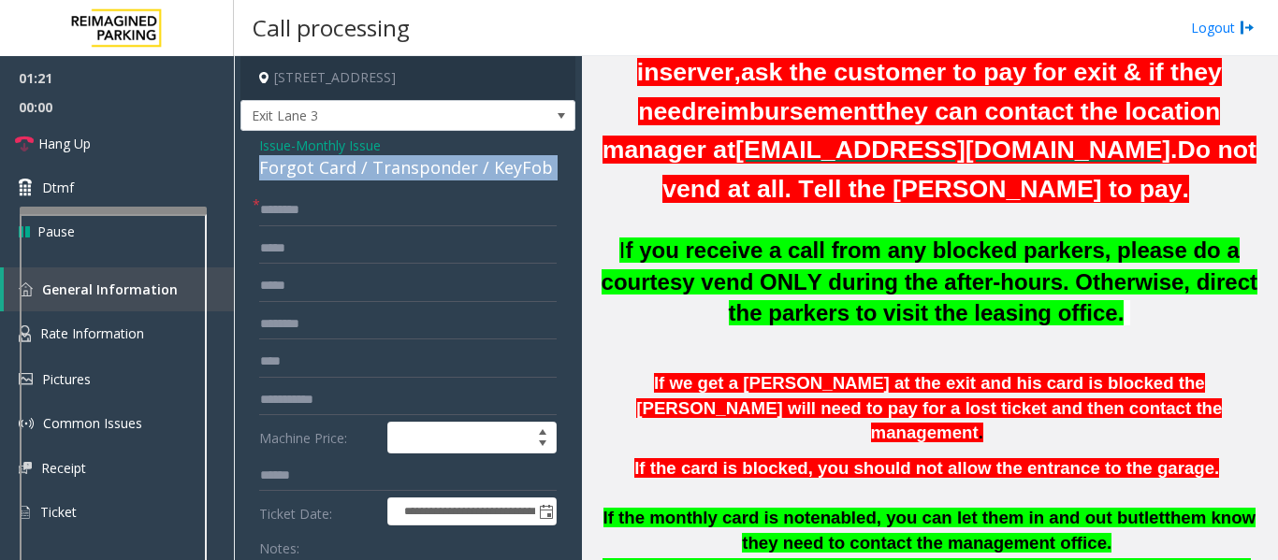
click at [330, 176] on div "Forgot Card / Transponder / KeyFob" at bounding box center [407, 167] width 297 height 25
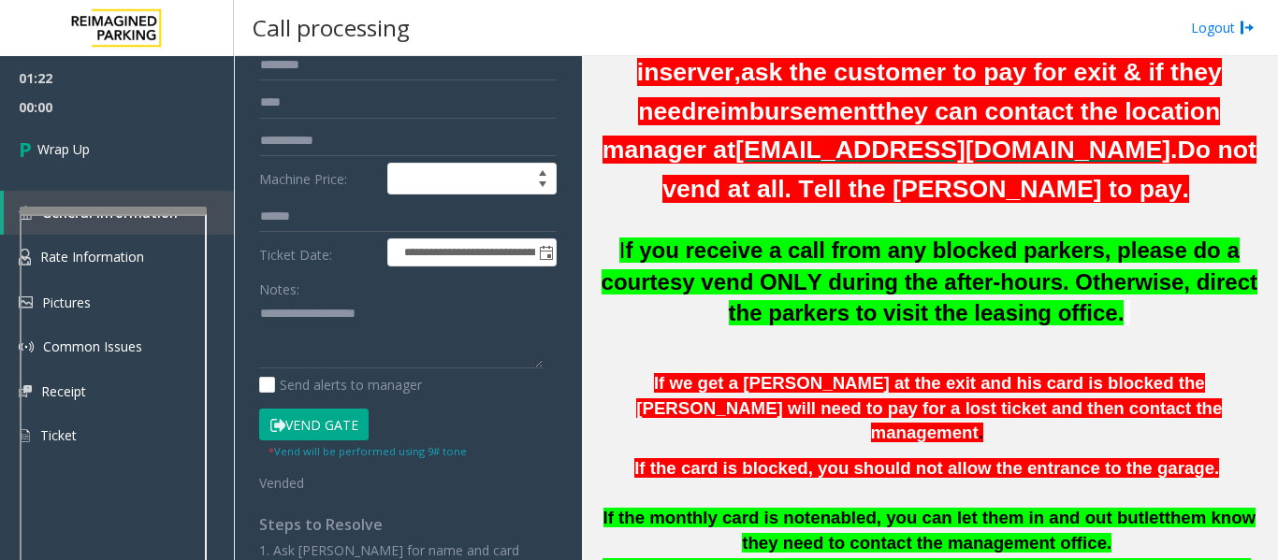
scroll to position [281, 0]
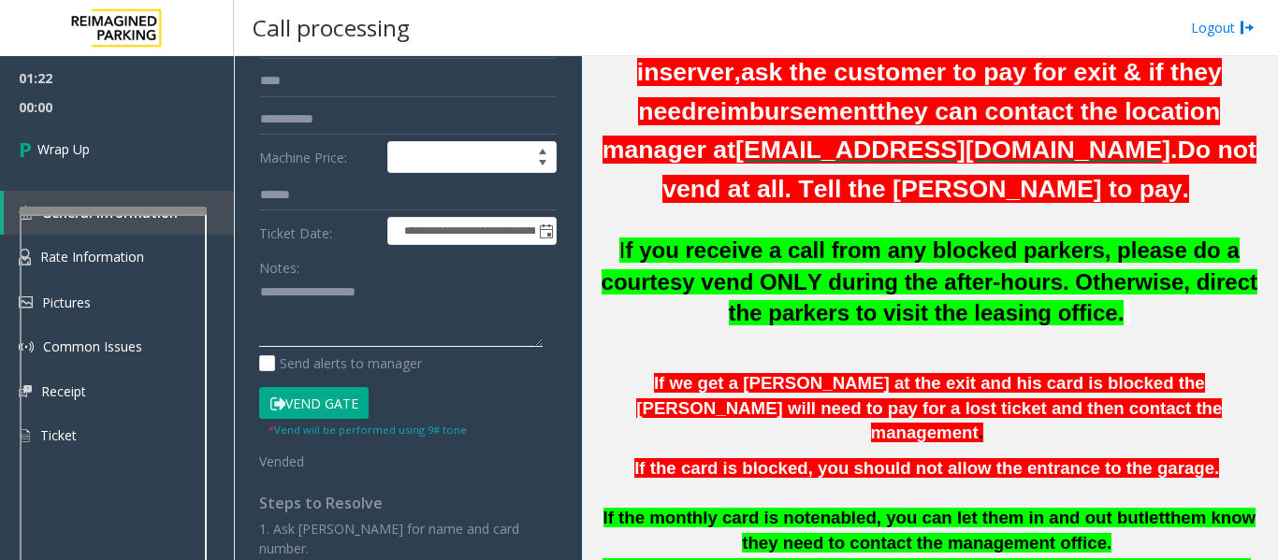
click at [325, 301] on textarea at bounding box center [400, 313] width 283 height 70
paste textarea "**********"
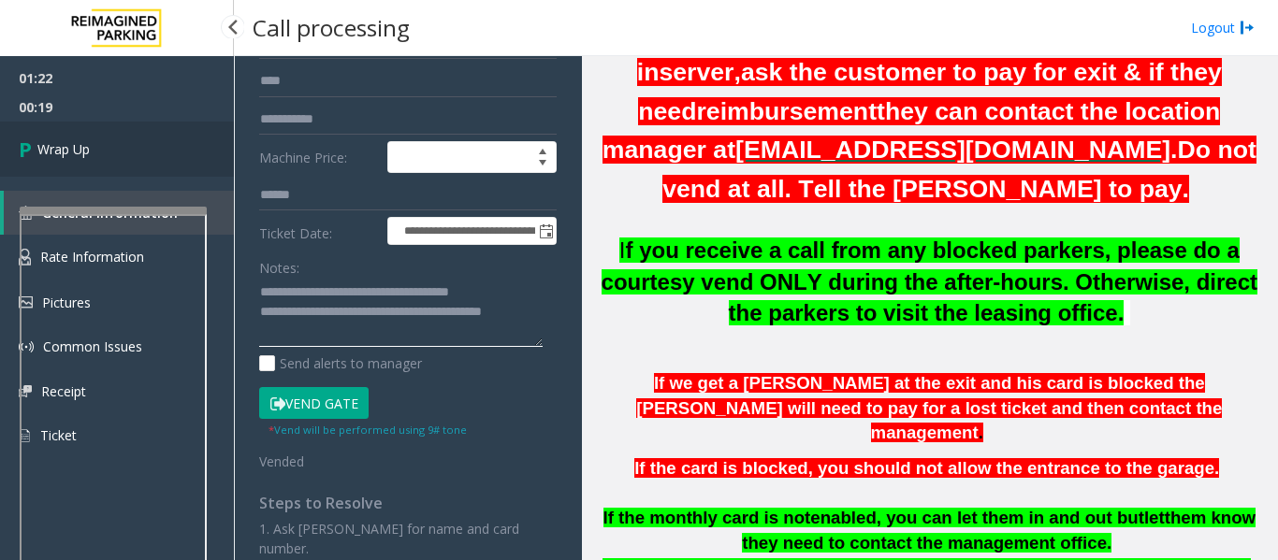
type textarea "**********"
click at [126, 152] on link "Wrap Up" at bounding box center [117, 149] width 234 height 55
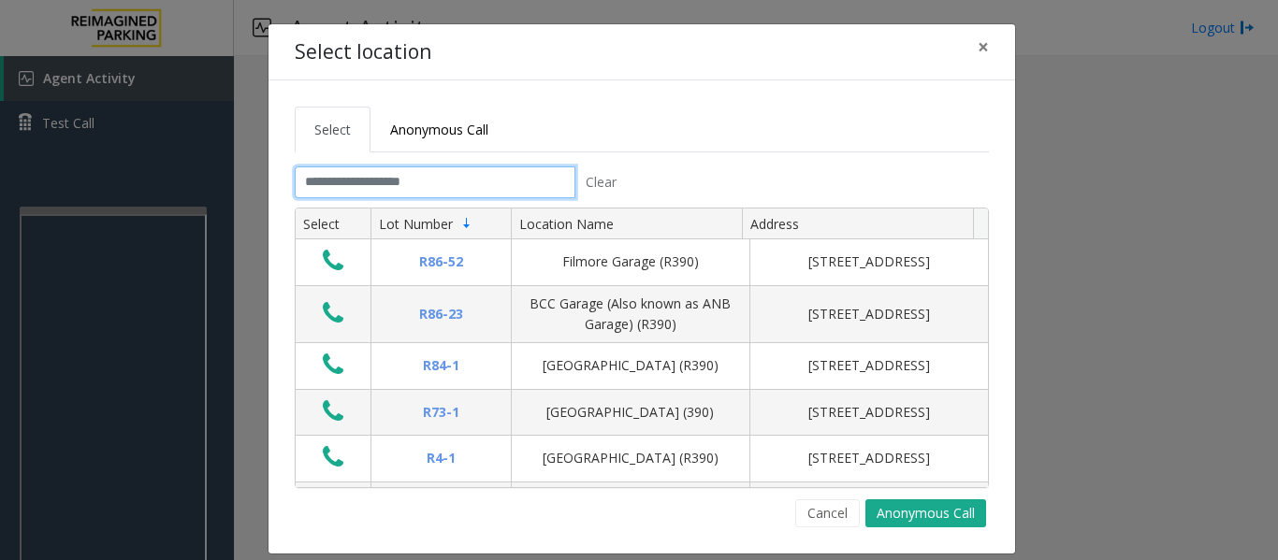
click at [456, 183] on input "text" at bounding box center [435, 183] width 281 height 32
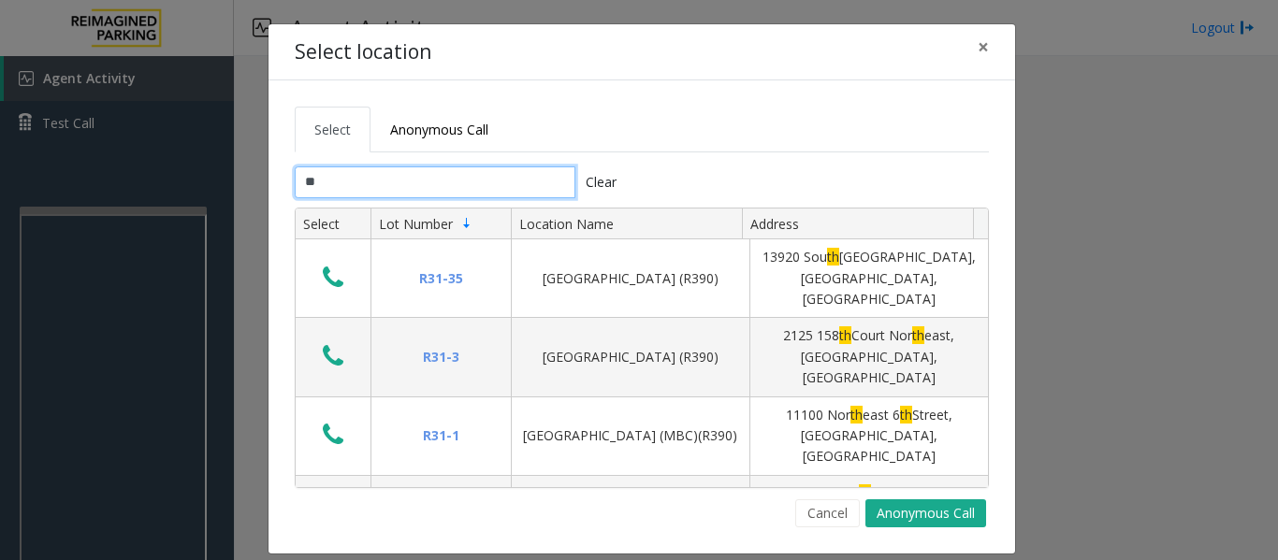
type input "*"
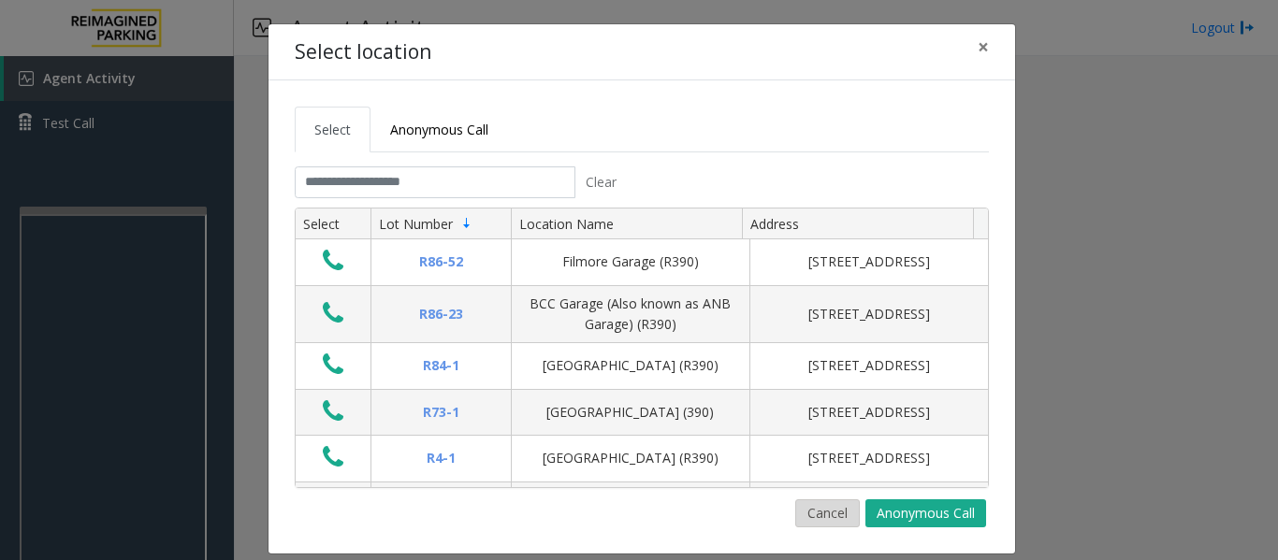
click at [805, 511] on button "Cancel" at bounding box center [827, 514] width 65 height 28
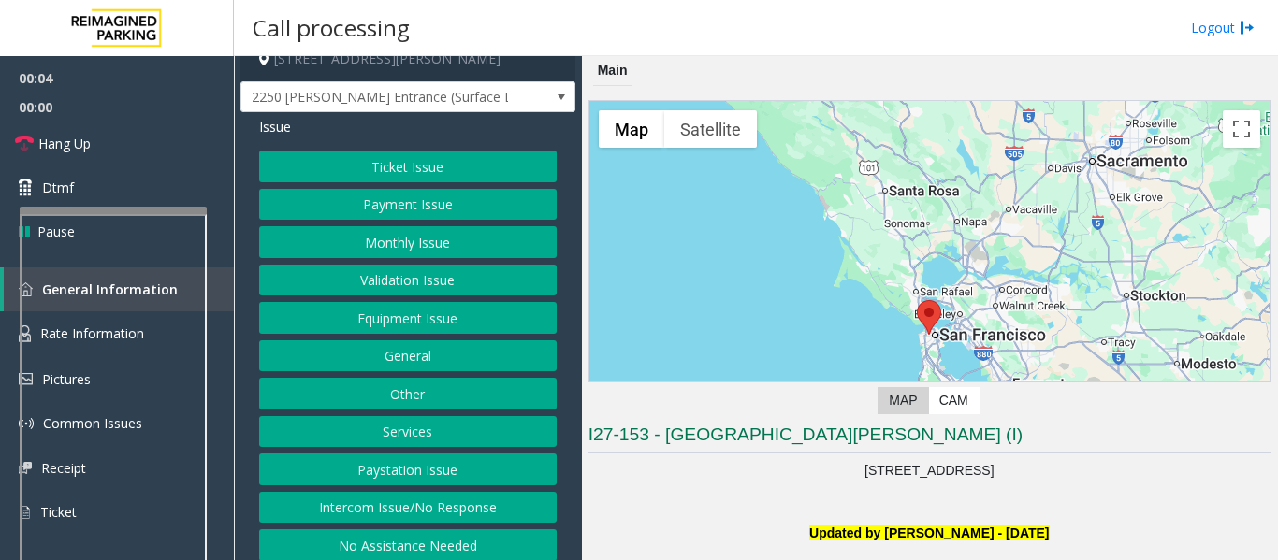
scroll to position [29, 0]
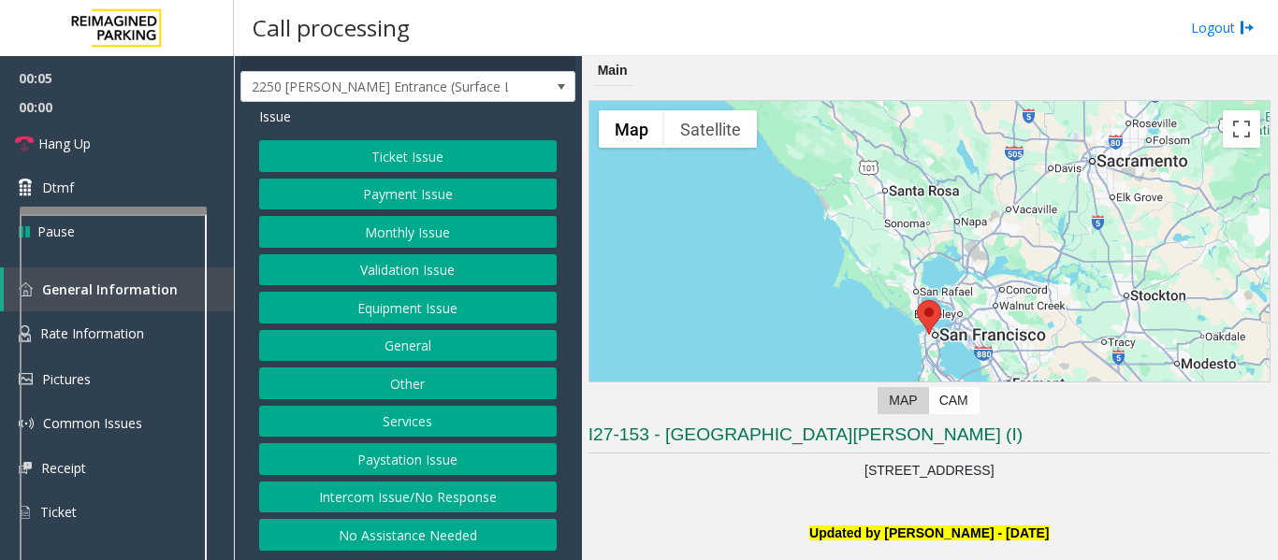
click at [431, 552] on div "Issue Ticket Issue Payment Issue Monthly Issue Validation Issue Equipment Issue…" at bounding box center [407, 331] width 335 height 458
click at [439, 537] on button "No Assistance Needed" at bounding box center [407, 535] width 297 height 32
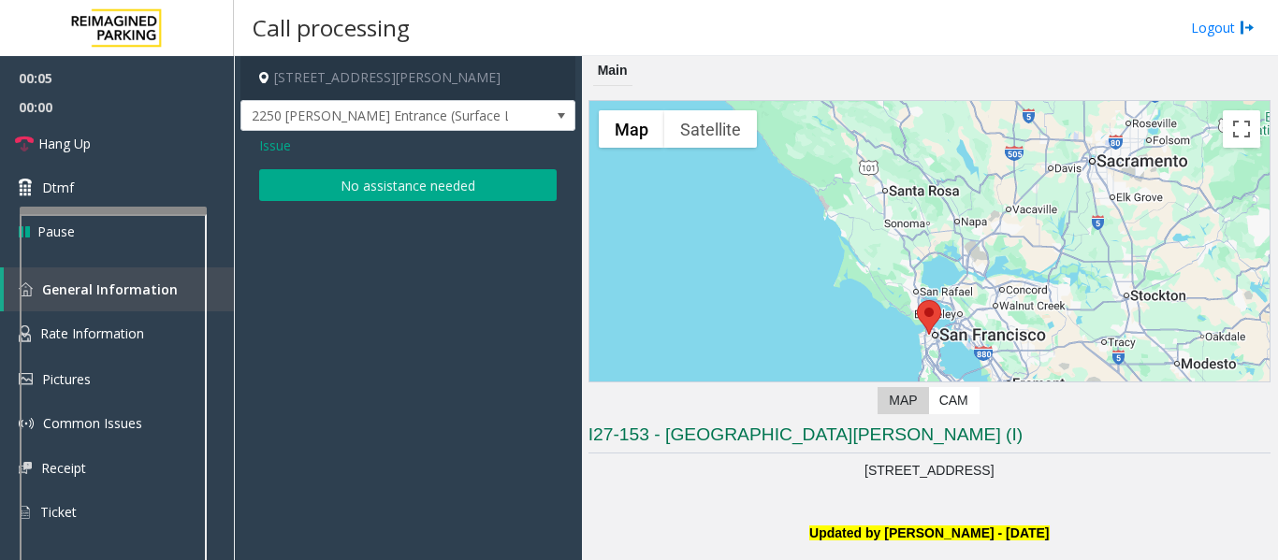
scroll to position [0, 0]
click at [383, 182] on button "No assistance needed" at bounding box center [407, 185] width 297 height 32
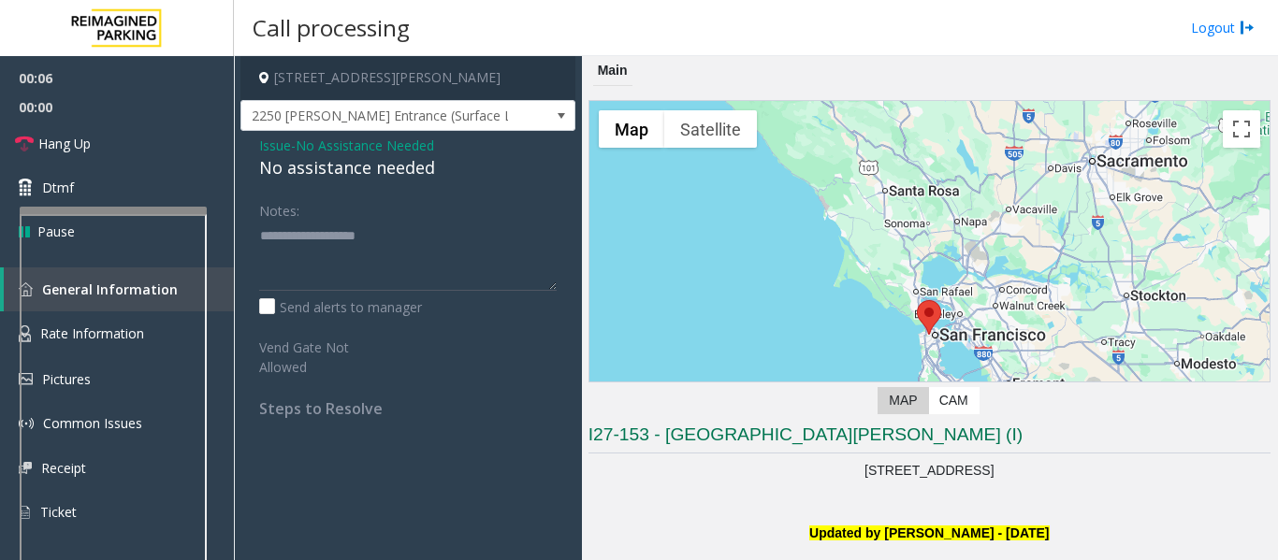
click at [339, 174] on div "No assistance needed" at bounding box center [407, 167] width 297 height 25
click at [377, 181] on div "Issue - No Assistance Needed No assistance needed Notes: Send alerts to manager…" at bounding box center [407, 284] width 335 height 306
click at [382, 170] on div "No assistance needed" at bounding box center [407, 167] width 297 height 25
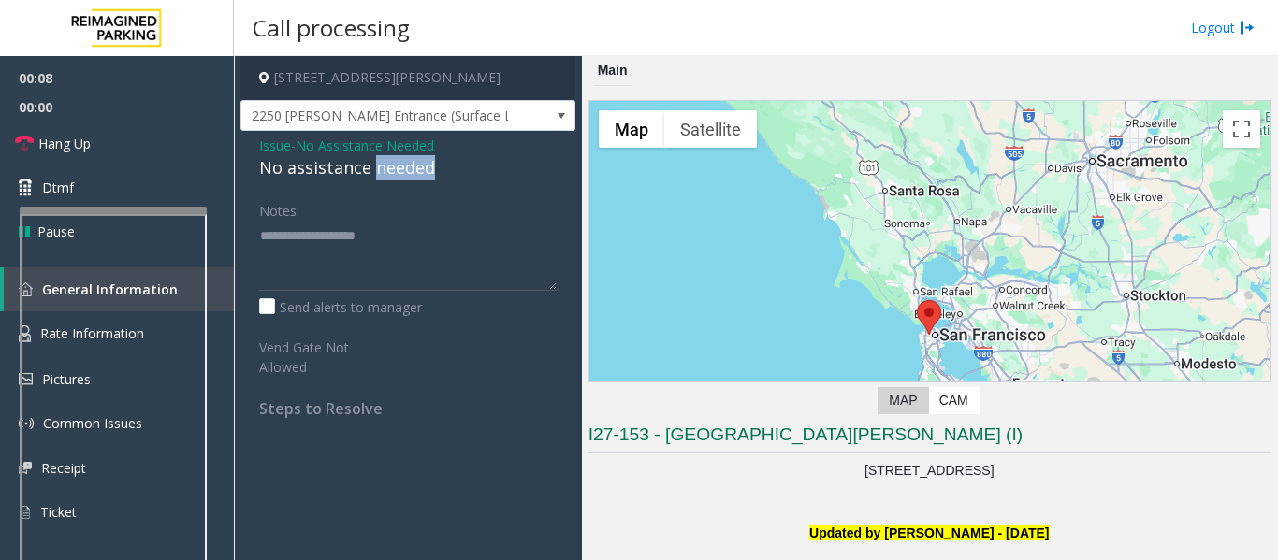
click at [382, 170] on div "No assistance needed" at bounding box center [407, 167] width 297 height 25
click at [449, 233] on textarea at bounding box center [407, 256] width 297 height 70
type textarea "**********"
click at [52, 132] on link "Hang Up" at bounding box center [117, 144] width 234 height 44
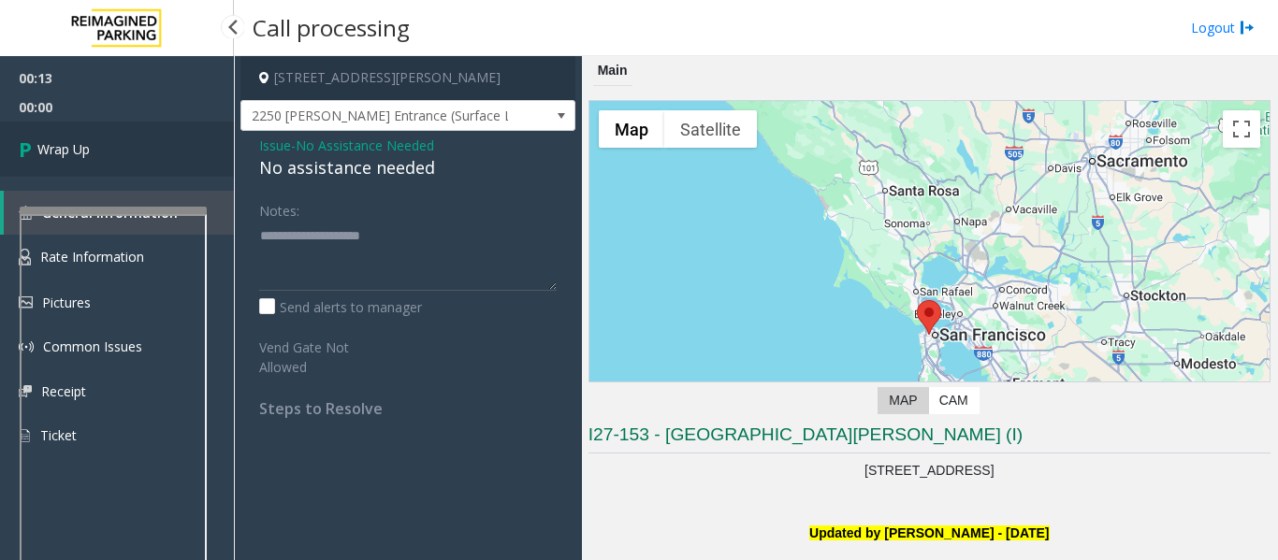
click at [135, 139] on link "Wrap Up" at bounding box center [117, 149] width 234 height 55
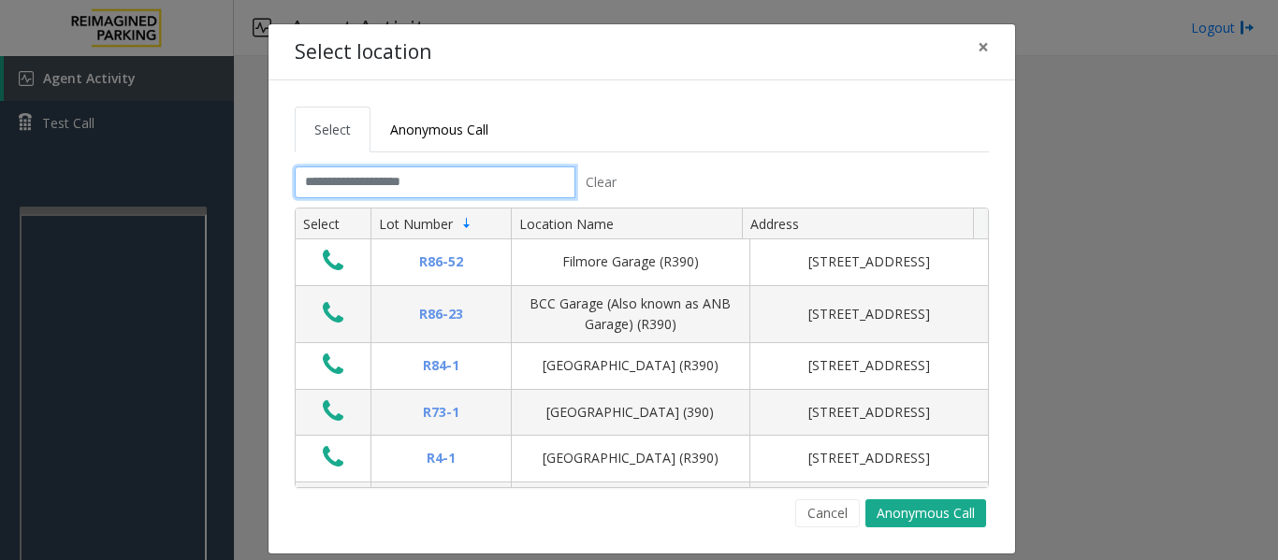
click at [366, 186] on input "text" at bounding box center [435, 183] width 281 height 32
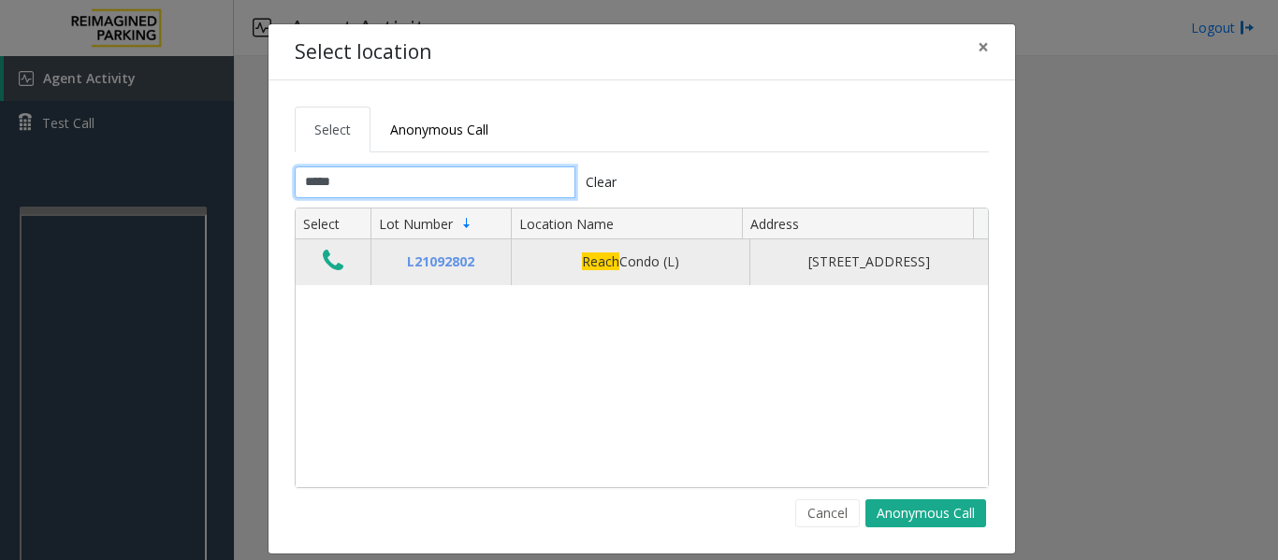
type input "*****"
click at [323, 273] on icon "Data table" at bounding box center [333, 261] width 21 height 26
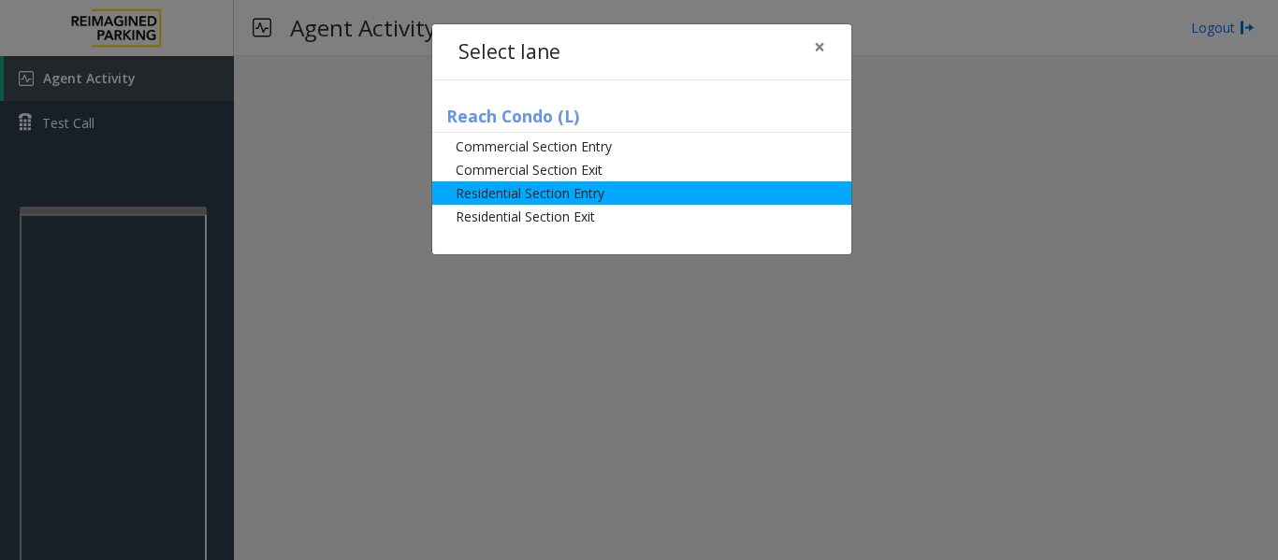
click at [605, 203] on li "Residential Section Entry" at bounding box center [641, 192] width 419 height 23
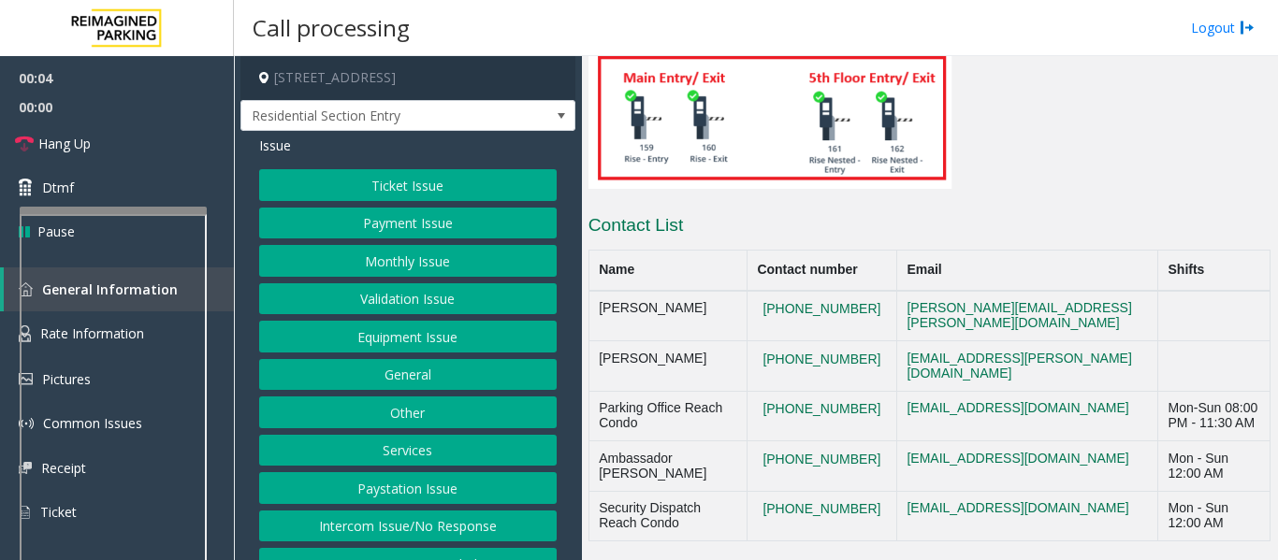
scroll to position [29, 0]
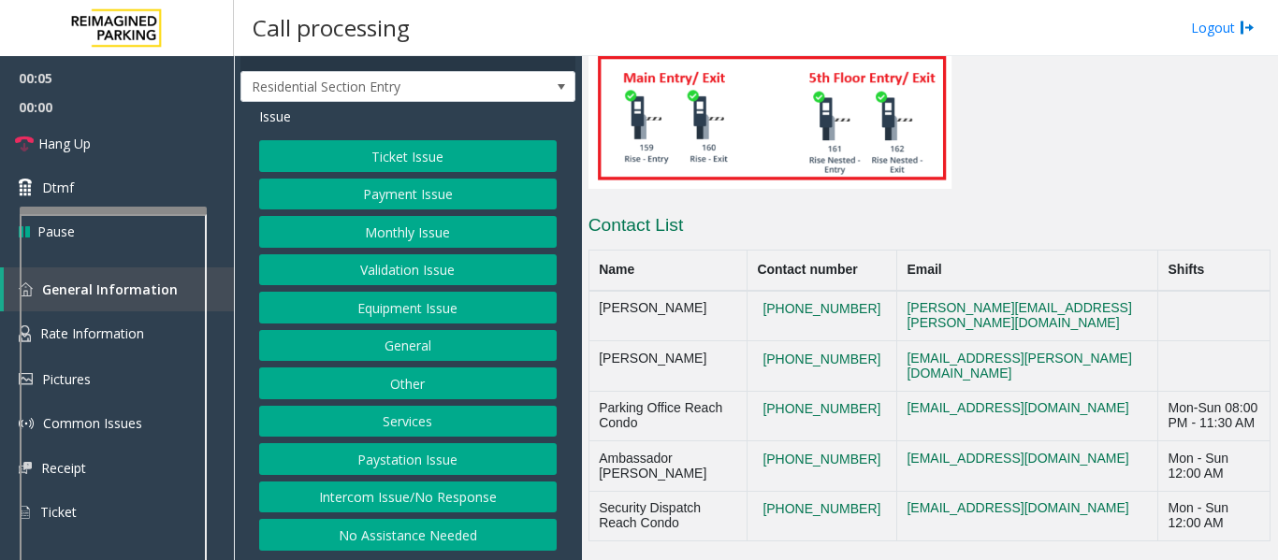
click at [366, 225] on button "Monthly Issue" at bounding box center [407, 232] width 297 height 32
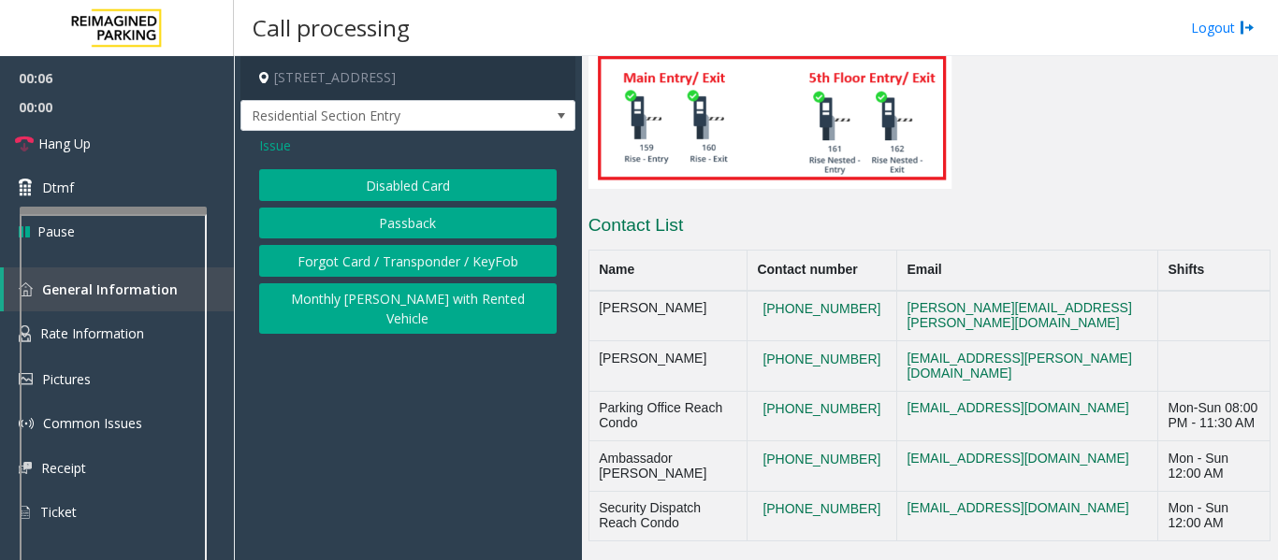
click at [383, 184] on button "Disabled Card" at bounding box center [407, 185] width 297 height 32
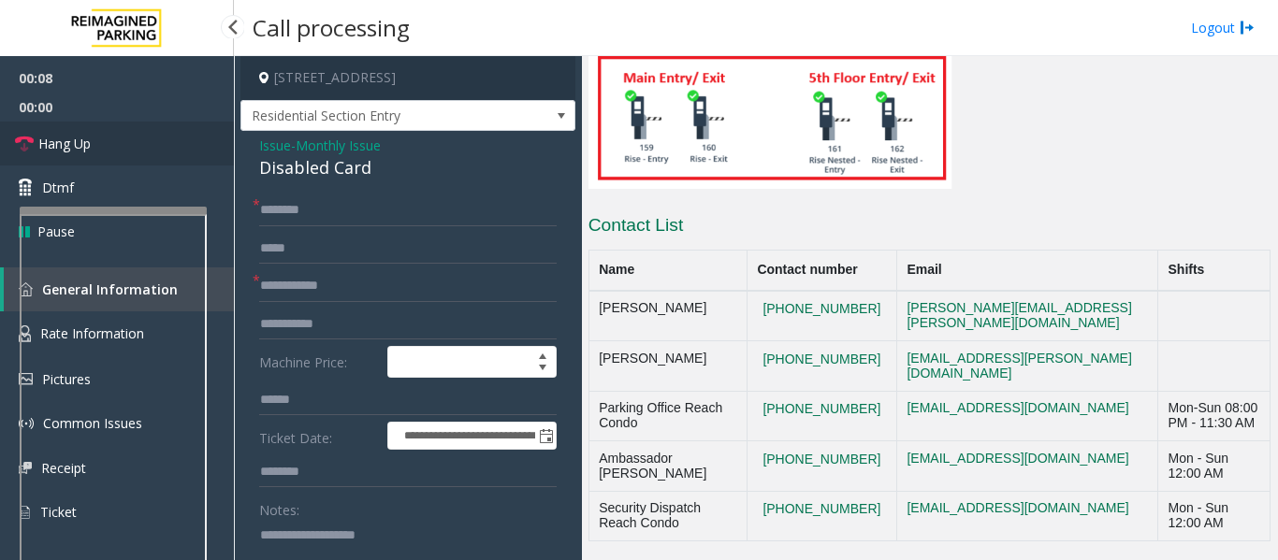
click at [98, 152] on link "Hang Up" at bounding box center [117, 144] width 234 height 44
click at [306, 157] on div "Disabled Card" at bounding box center [407, 167] width 297 height 25
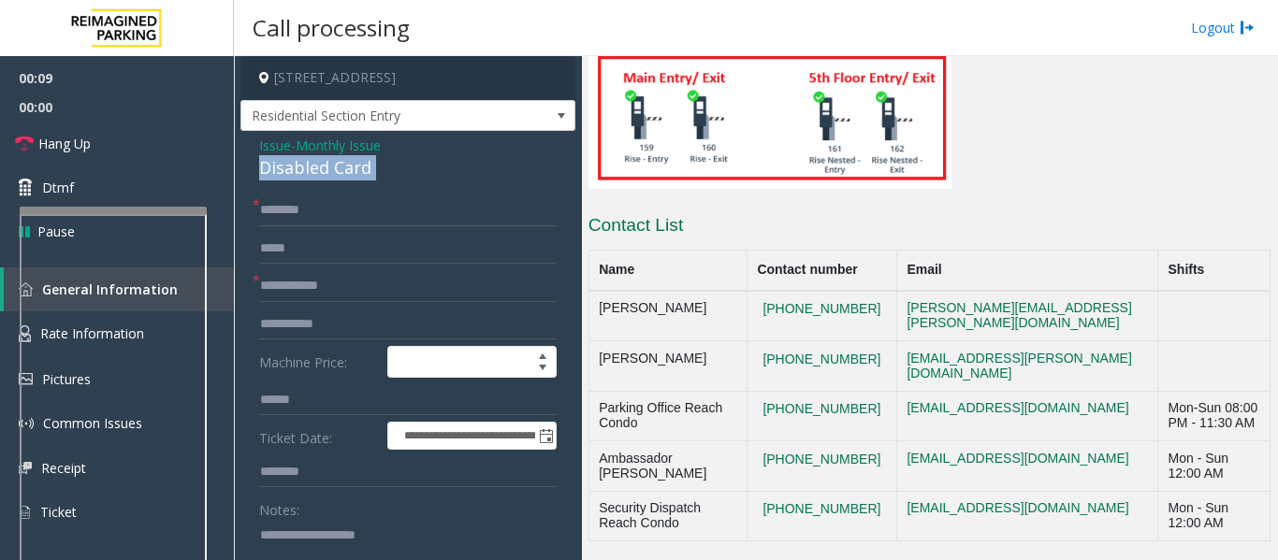
click at [306, 157] on div "Disabled Card" at bounding box center [407, 167] width 297 height 25
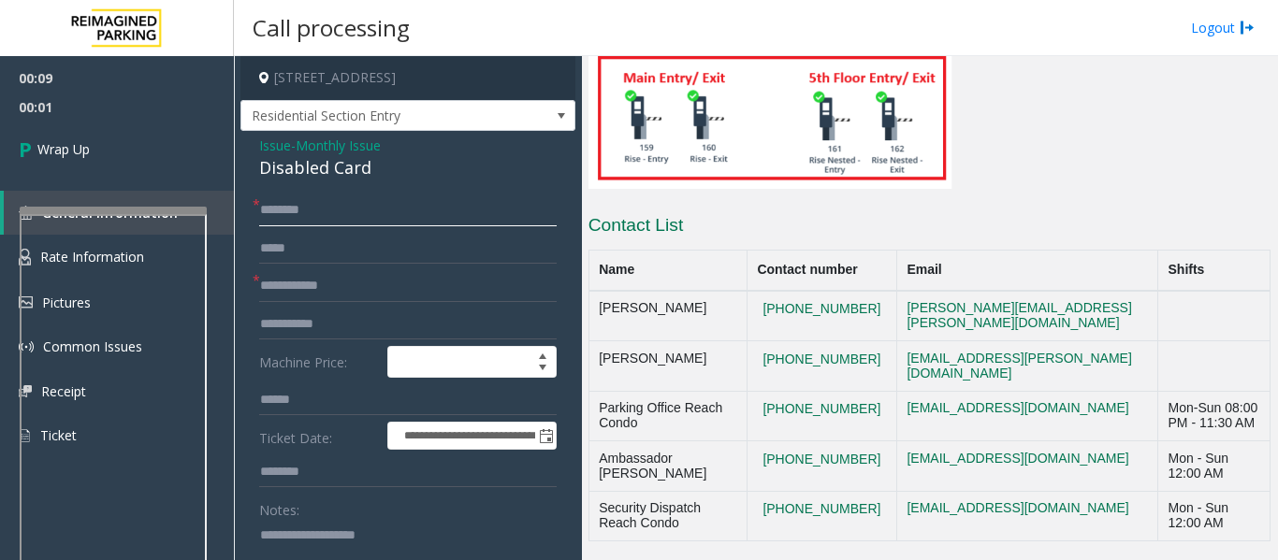
click at [312, 201] on input "text" at bounding box center [407, 211] width 297 height 32
type input "**"
click at [333, 273] on input "text" at bounding box center [407, 286] width 297 height 32
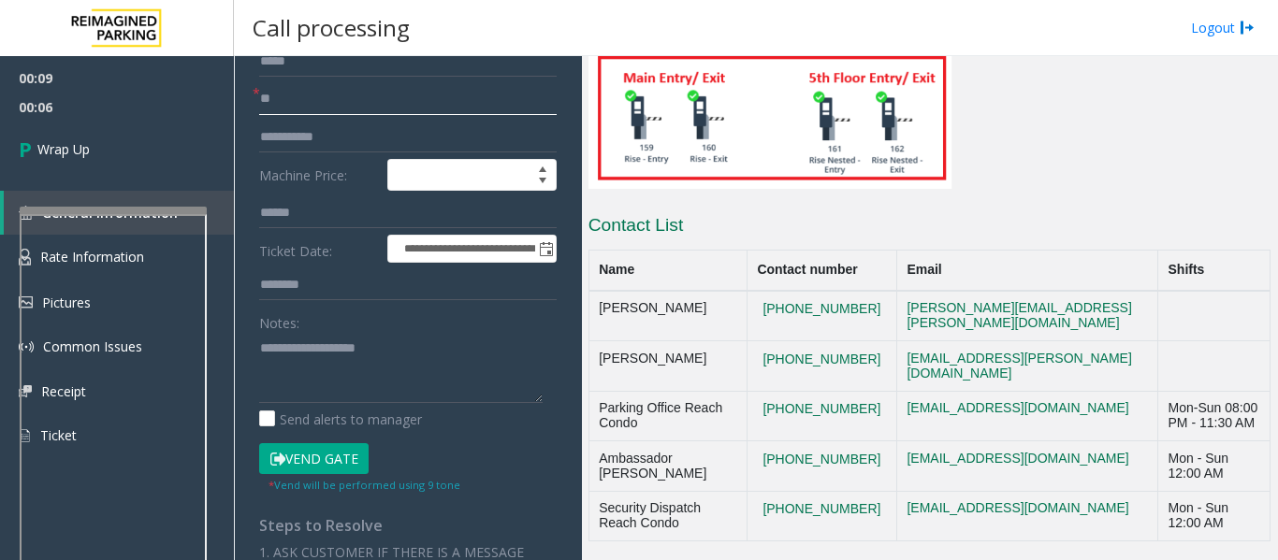
type input "**"
click at [346, 379] on textarea at bounding box center [400, 368] width 283 height 70
paste textarea "**********"
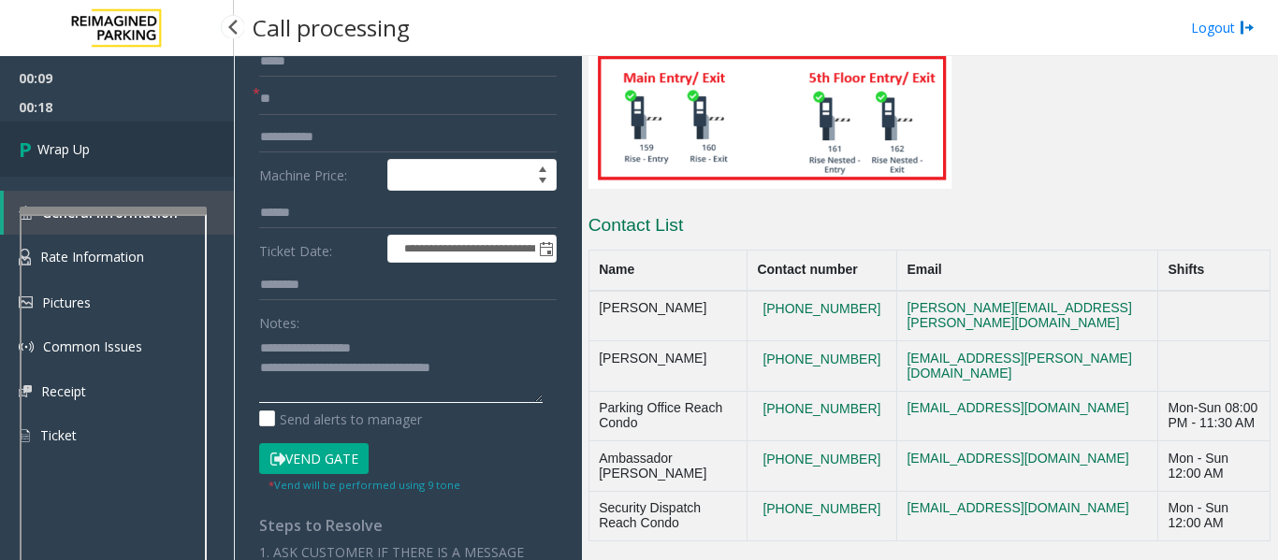
type textarea "**********"
click at [102, 160] on link "Wrap Up" at bounding box center [117, 149] width 234 height 55
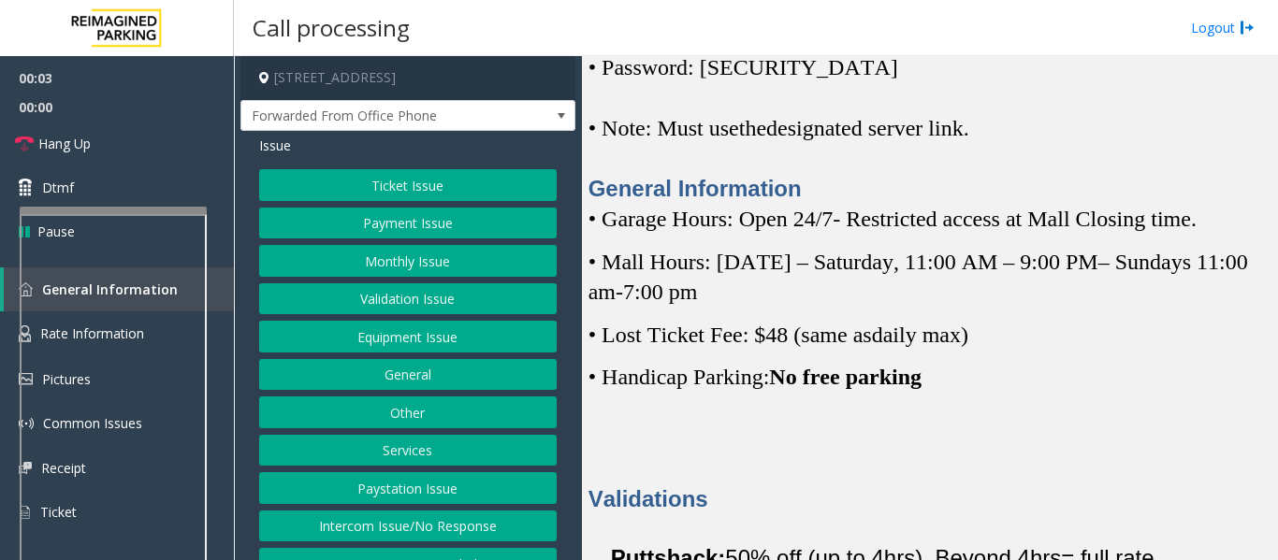
scroll to position [374, 0]
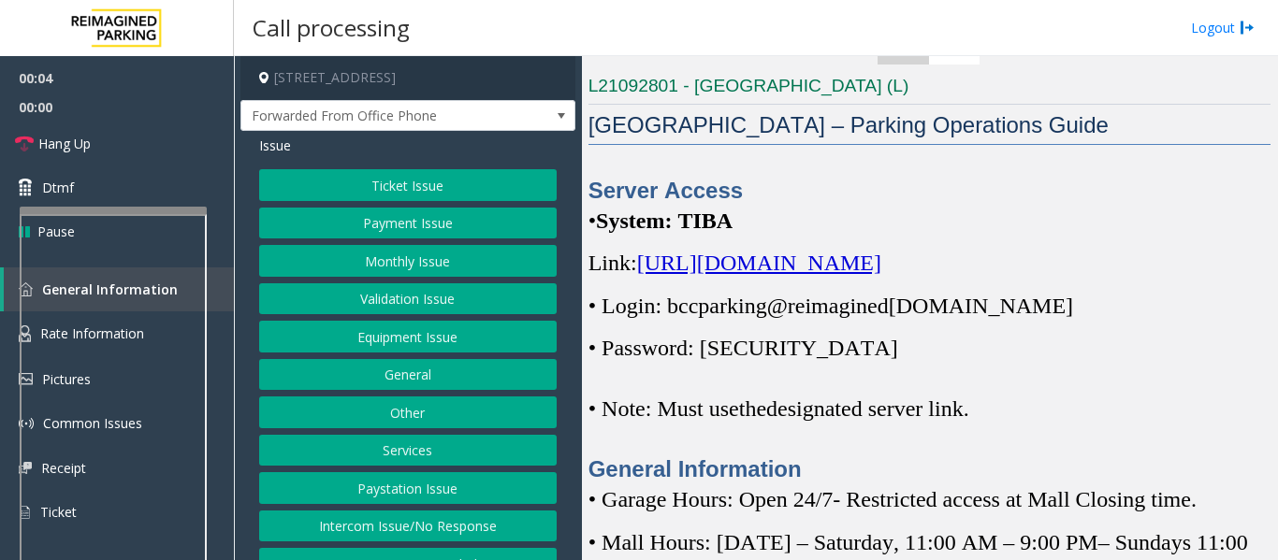
click at [848, 275] on span "https://spark-cloud.tibaparking.net/reimaginedparking/account/login" at bounding box center [759, 263] width 244 height 24
click at [674, 318] on span "• Login: bccparking@re" at bounding box center [696, 306] width 217 height 24
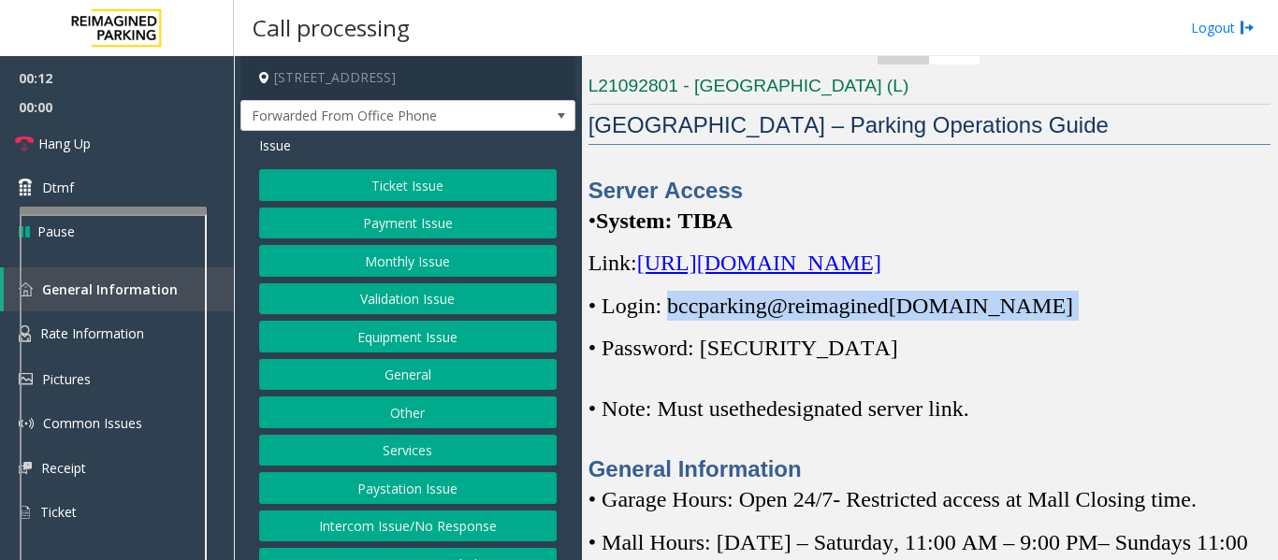
drag, startPoint x: 670, startPoint y: 335, endPoint x: 1036, endPoint y: 326, distance: 366.8
click at [1036, 321] on p "• Login: bccparking@re imagined parking.com" at bounding box center [929, 306] width 682 height 30
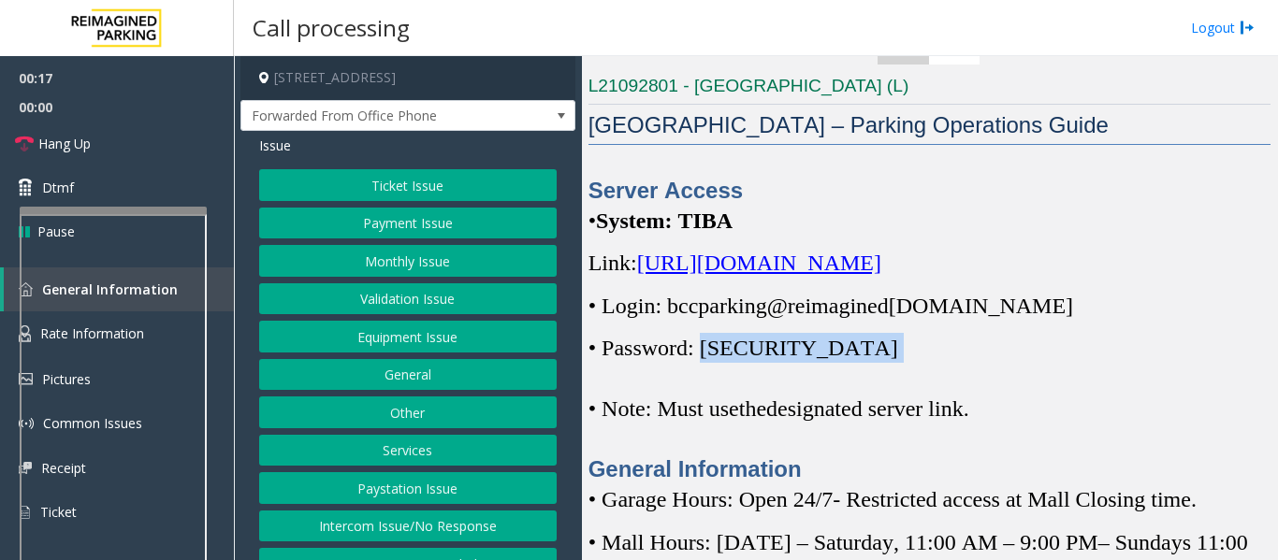
drag, startPoint x: 712, startPoint y: 382, endPoint x: 839, endPoint y: 376, distance: 127.3
click at [839, 363] on p "• Password: Parking1!" at bounding box center [929, 348] width 682 height 30
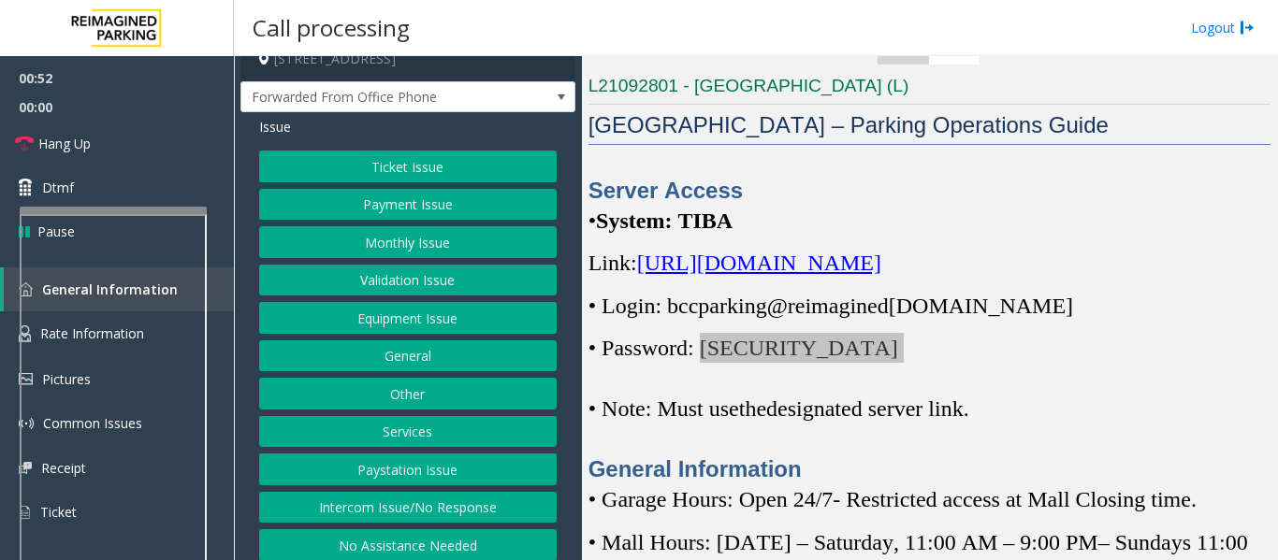
scroll to position [29, 0]
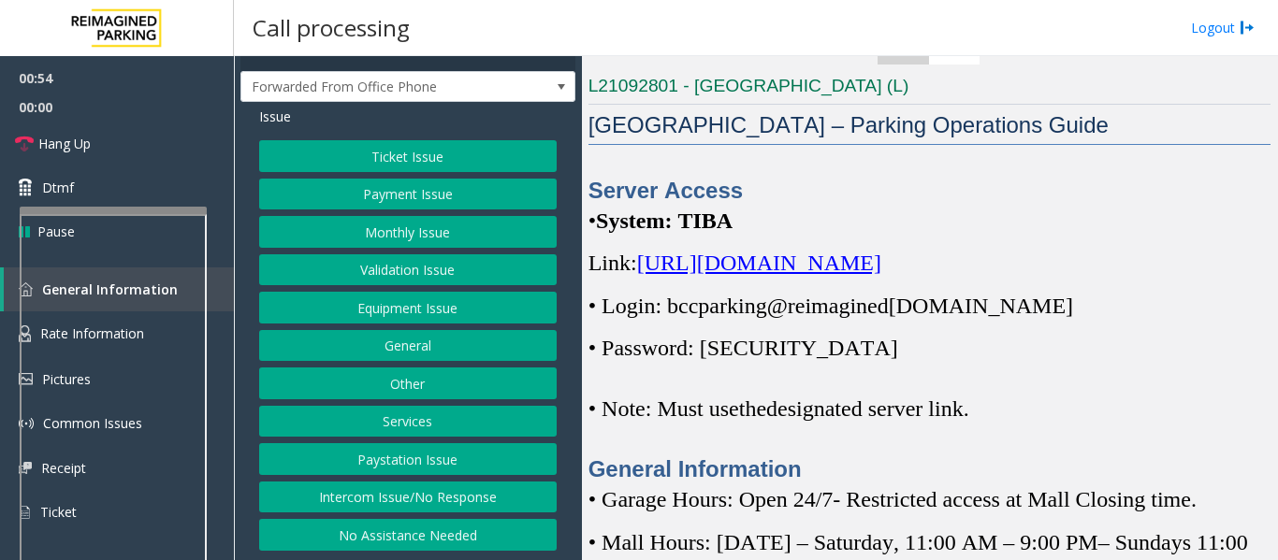
click at [829, 318] on span "imagined" at bounding box center [845, 306] width 83 height 24
drag, startPoint x: 713, startPoint y: 378, endPoint x: 800, endPoint y: 389, distance: 87.7
click at [800, 360] on span "• Password: Parking1!" at bounding box center [743, 348] width 310 height 24
click at [401, 228] on button "Monthly Issue" at bounding box center [407, 232] width 297 height 32
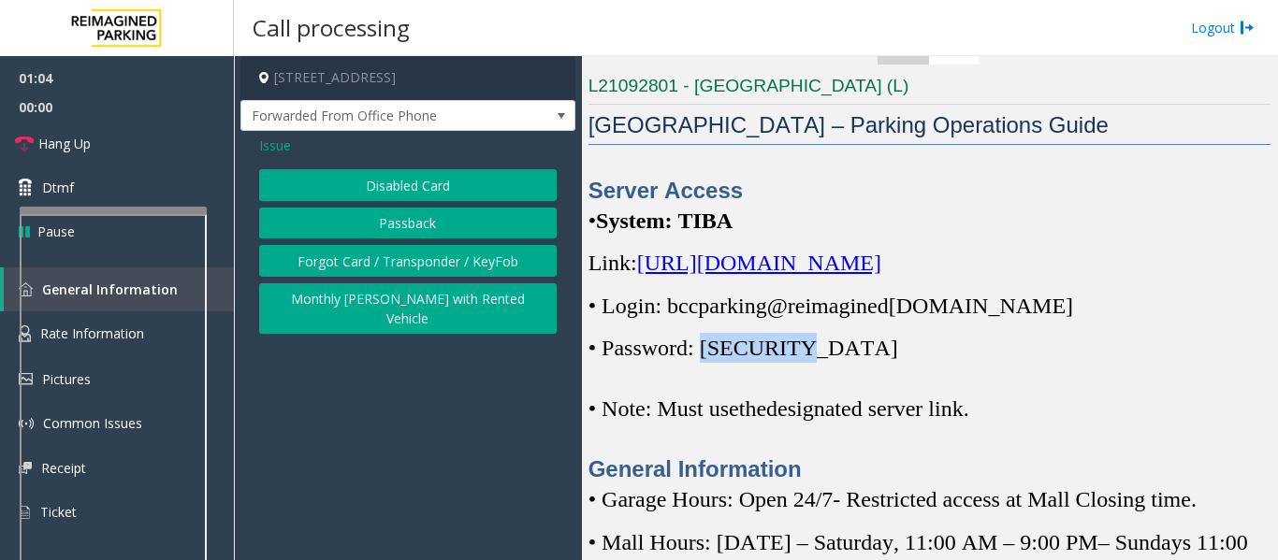
scroll to position [0, 0]
click at [387, 178] on button "Disabled Card" at bounding box center [407, 185] width 297 height 32
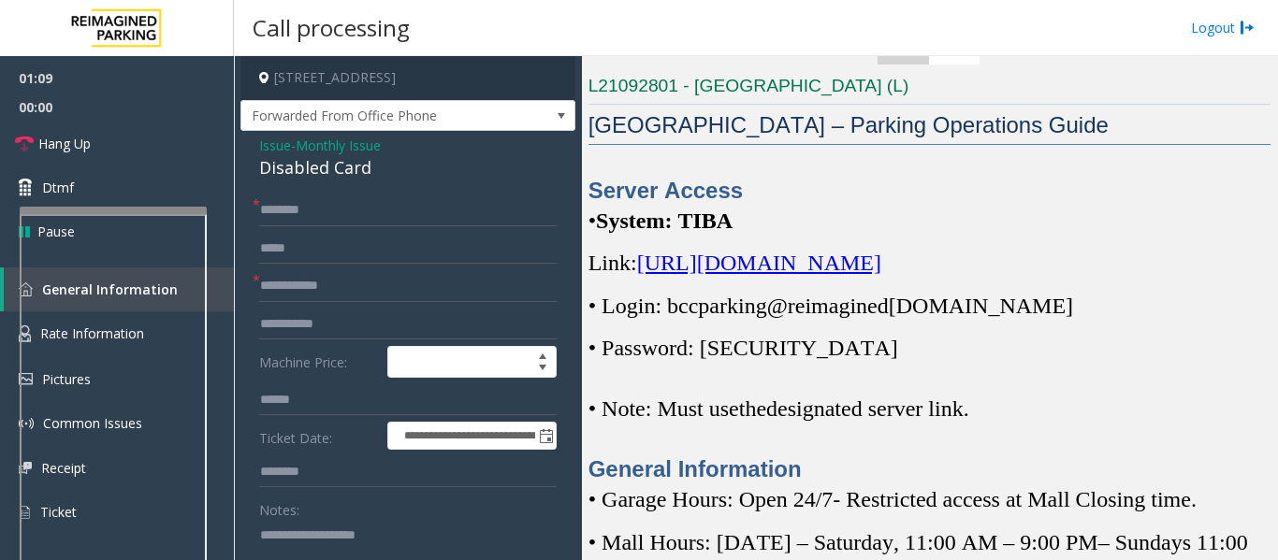
click at [388, 227] on form "**********" at bounding box center [407, 438] width 297 height 486
click at [402, 219] on input "text" at bounding box center [407, 211] width 297 height 32
click at [350, 212] on input "text" at bounding box center [407, 211] width 297 height 32
click at [355, 165] on div "Disabled Card" at bounding box center [407, 167] width 297 height 25
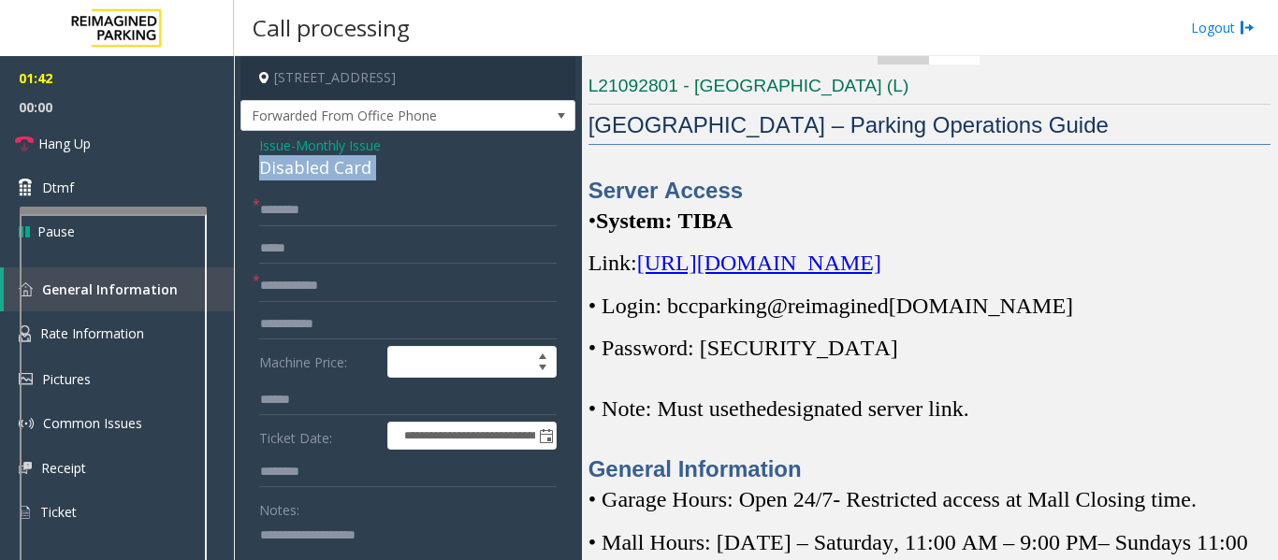
click at [355, 165] on div "Disabled Card" at bounding box center [407, 167] width 297 height 25
click at [320, 557] on textarea at bounding box center [400, 555] width 283 height 70
type textarea "******"
click at [339, 283] on input "text" at bounding box center [407, 286] width 297 height 32
type input "*"
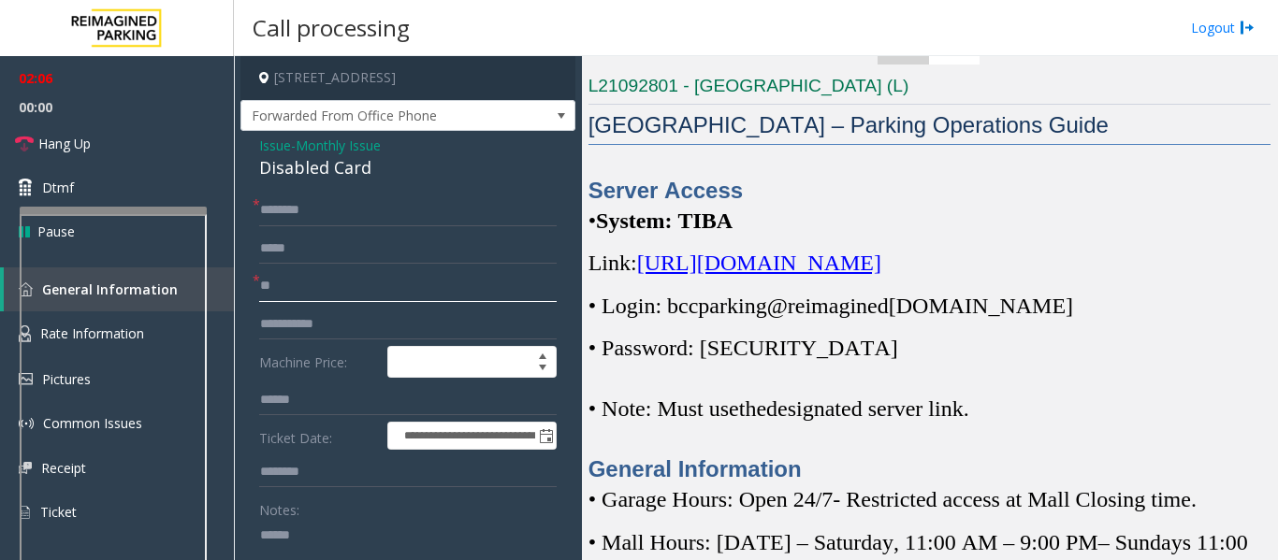
type input "*"
type input "******"
click at [375, 221] on input "text" at bounding box center [407, 211] width 297 height 32
click at [349, 207] on input "text" at bounding box center [407, 211] width 297 height 32
click at [129, 162] on link "Hang Up" at bounding box center [117, 144] width 234 height 44
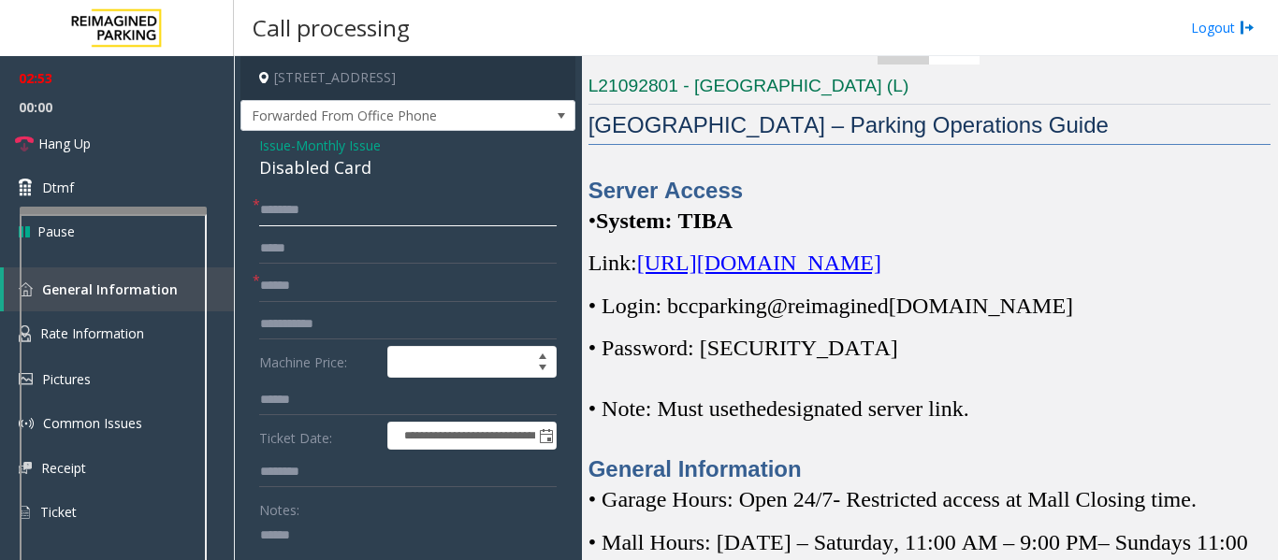
click at [309, 213] on input "text" at bounding box center [407, 211] width 297 height 32
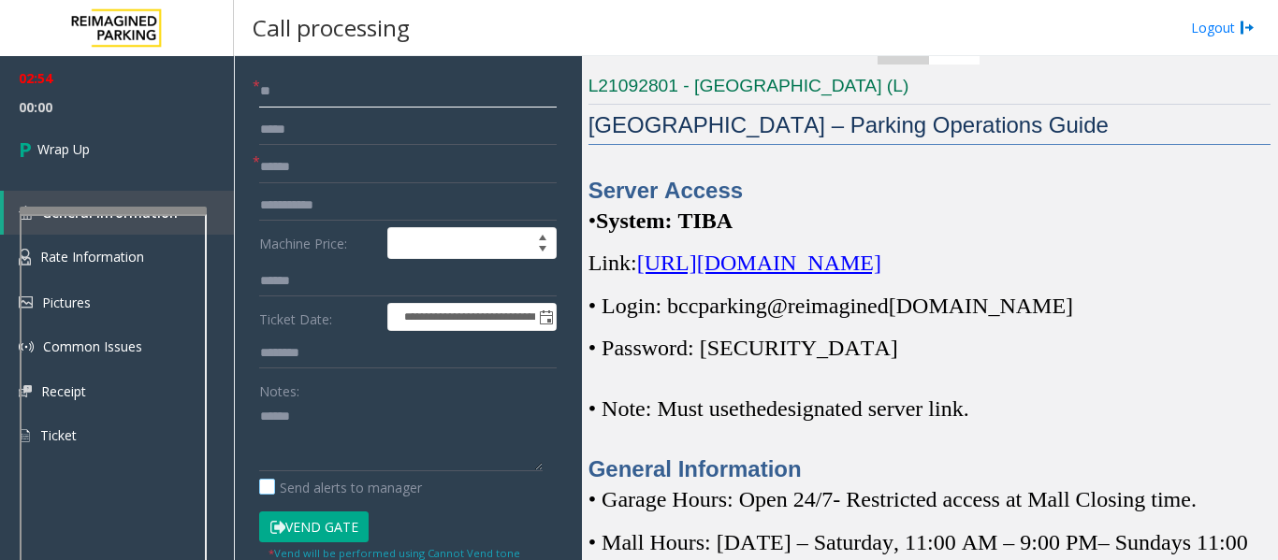
scroll to position [187, 0]
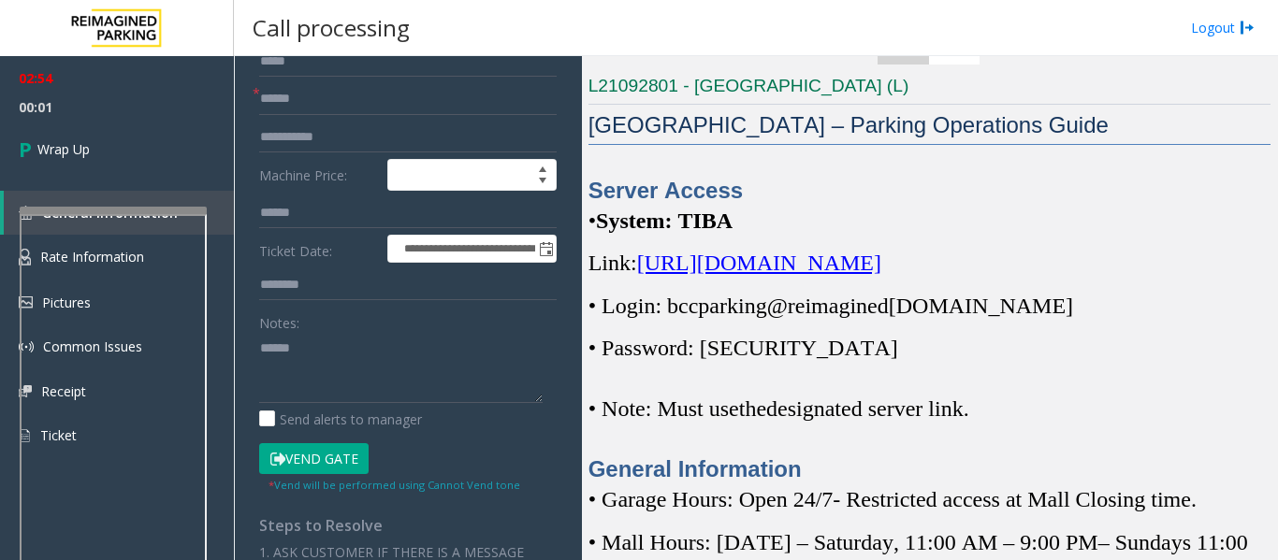
type input "**"
click at [384, 366] on textarea at bounding box center [400, 368] width 283 height 70
paste textarea "**********"
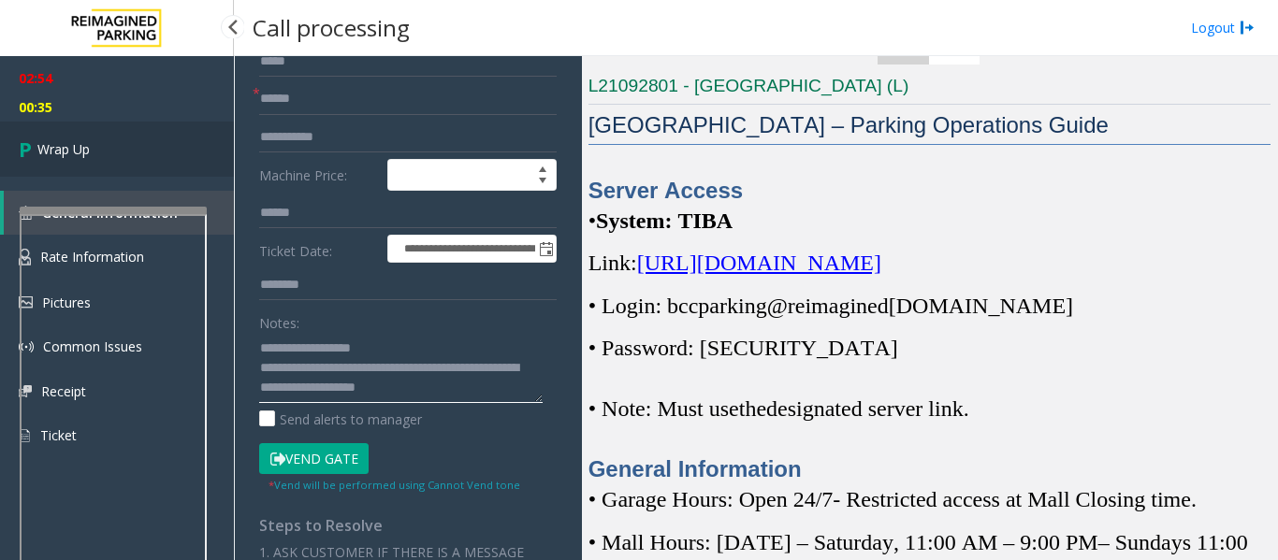
type textarea "**********"
click at [161, 159] on link "Wrap Up" at bounding box center [117, 149] width 234 height 55
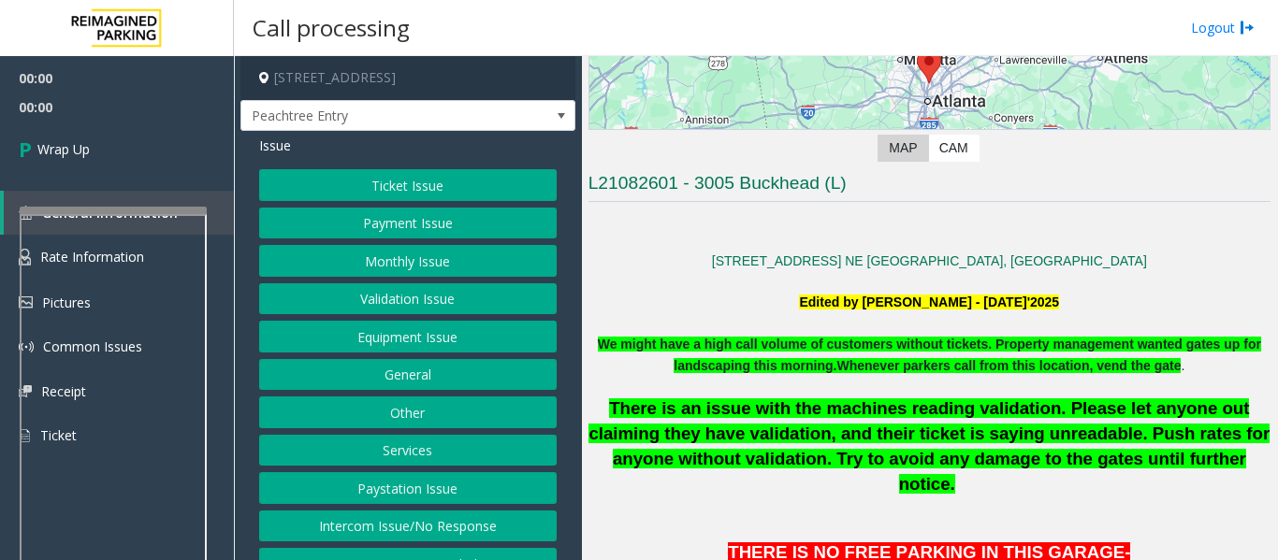
scroll to position [374, 0]
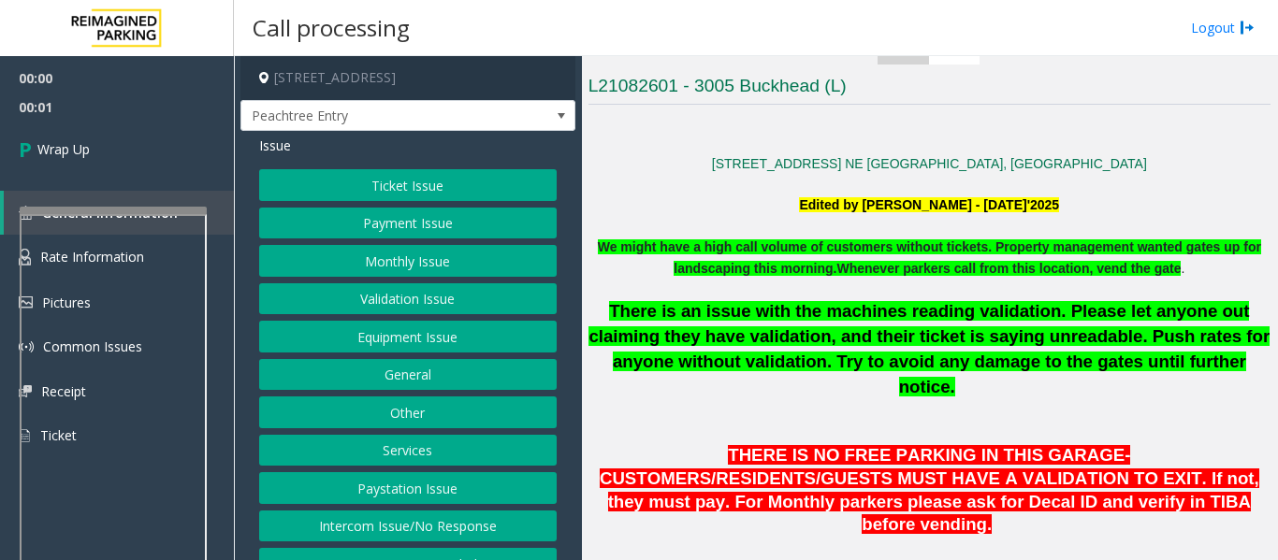
click at [476, 531] on button "Intercom Issue/No Response" at bounding box center [407, 527] width 297 height 32
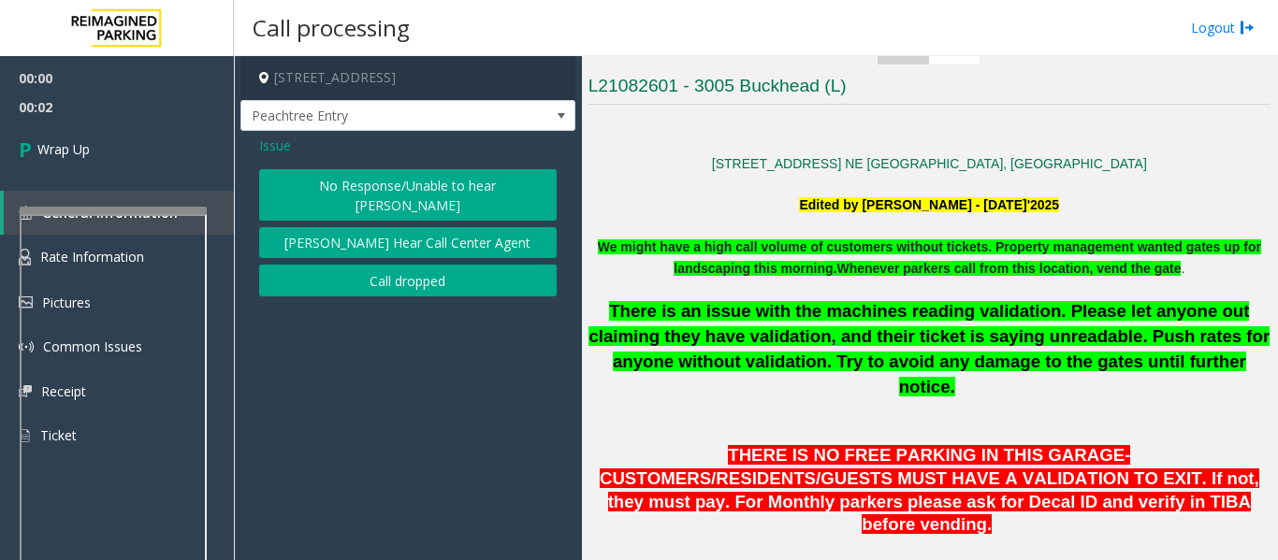
click at [415, 274] on button "Call dropped" at bounding box center [407, 281] width 297 height 32
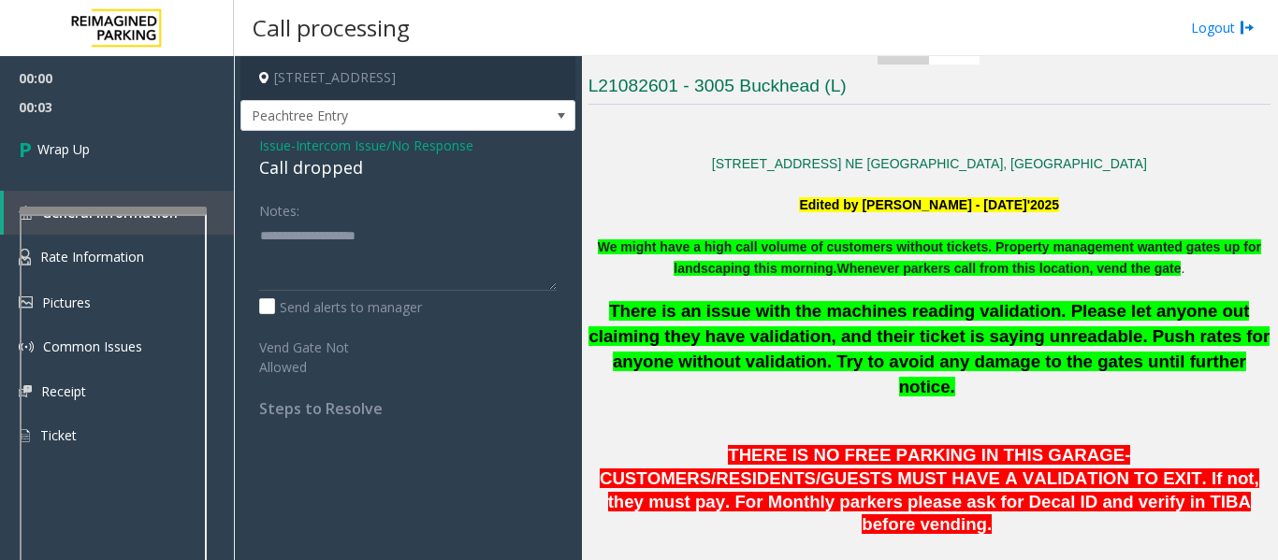
click at [313, 171] on div "Call dropped" at bounding box center [407, 167] width 297 height 25
type textarea "**********"
click at [164, 138] on link "Wrap Up" at bounding box center [117, 149] width 234 height 55
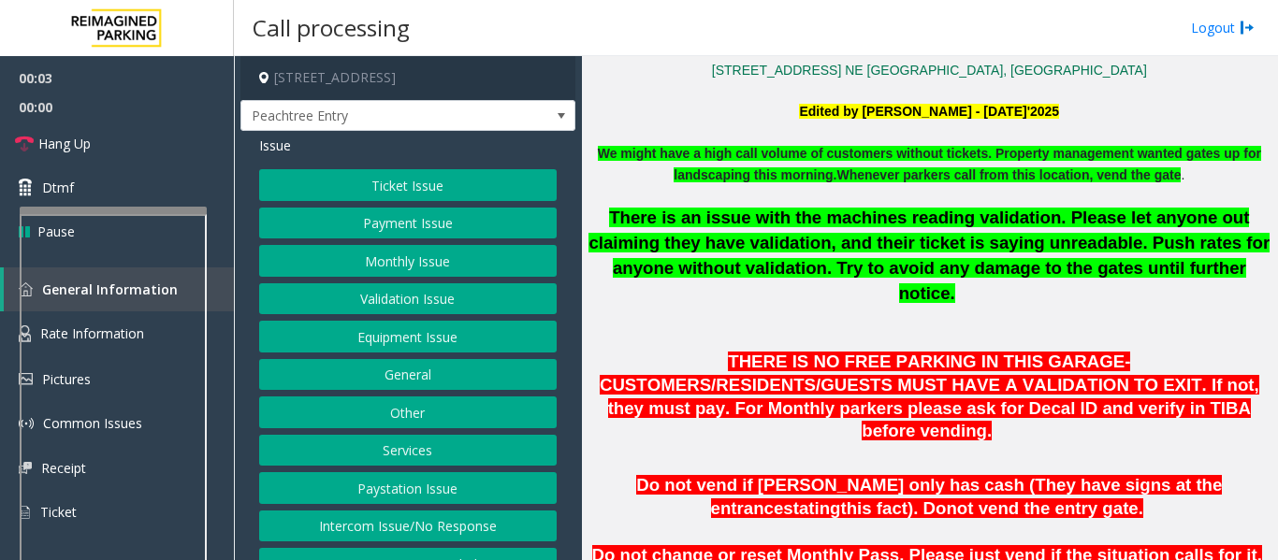
scroll to position [45, 0]
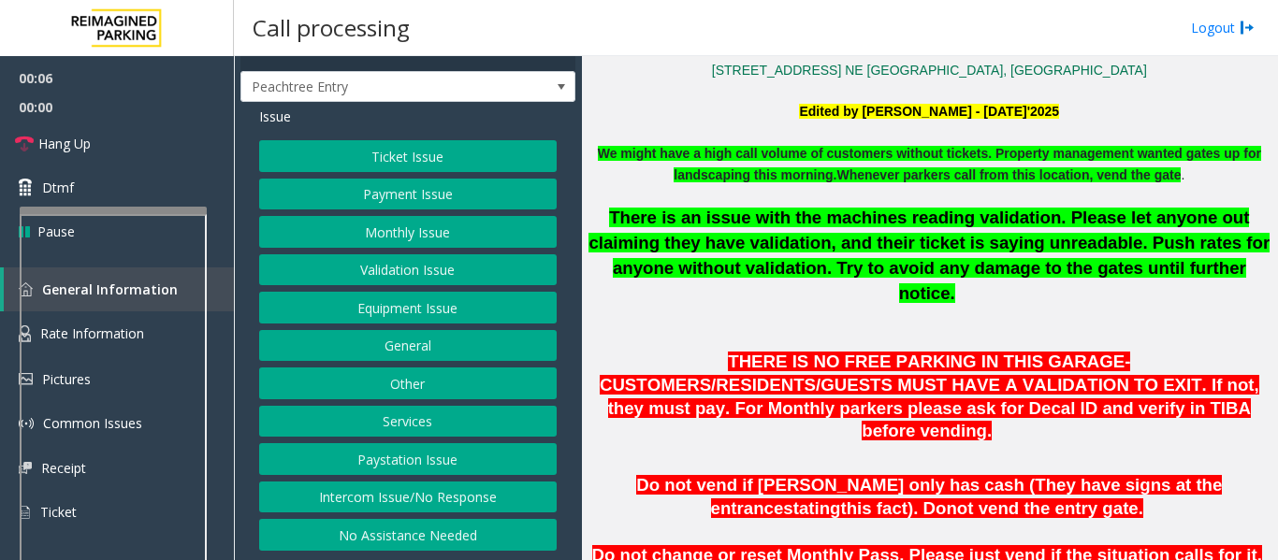
click at [506, 494] on button "Intercom Issue/No Response" at bounding box center [407, 498] width 297 height 32
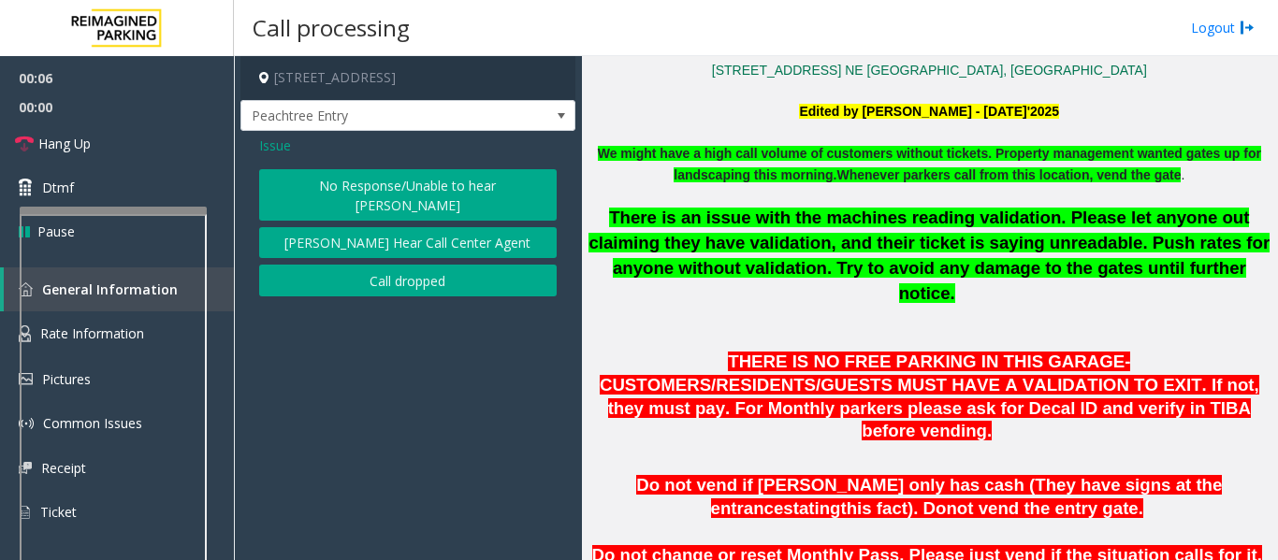
click at [381, 181] on button "No Response/Unable to hear [PERSON_NAME]" at bounding box center [407, 194] width 297 height 51
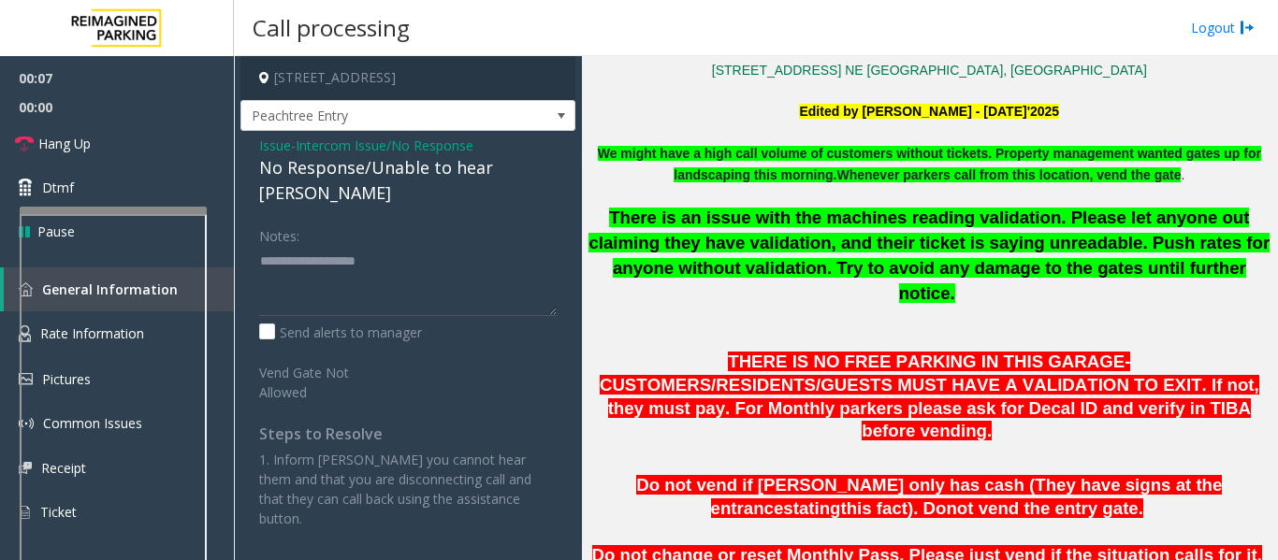
click at [385, 174] on div "No Response/Unable to hear [PERSON_NAME]" at bounding box center [407, 180] width 297 height 51
click at [341, 246] on textarea at bounding box center [407, 281] width 297 height 70
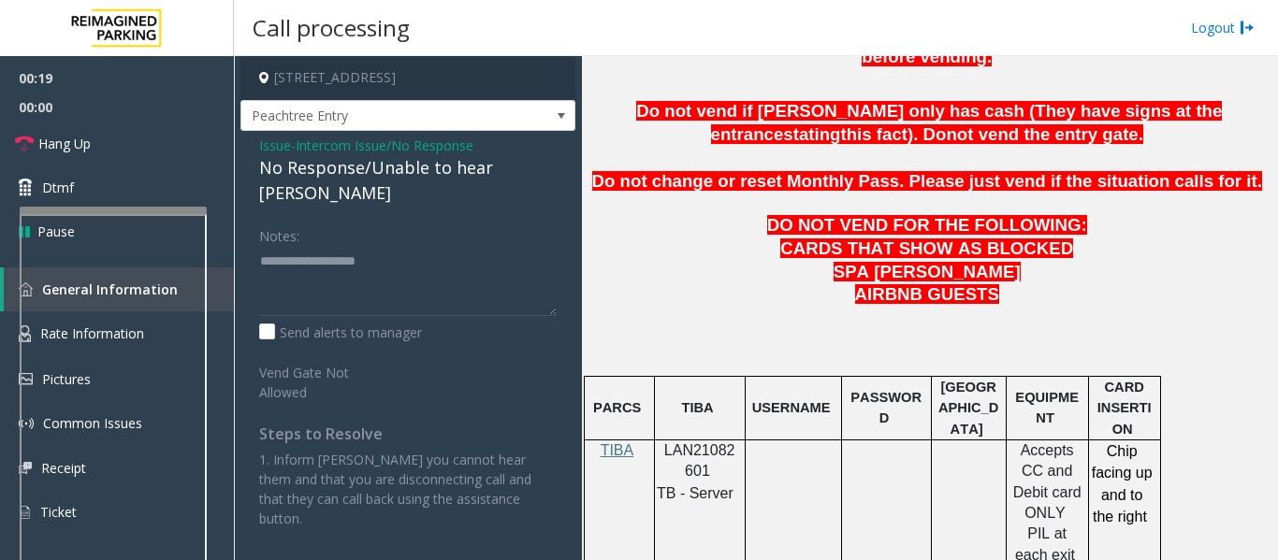
click at [285, 150] on span "Issue" at bounding box center [275, 146] width 32 height 20
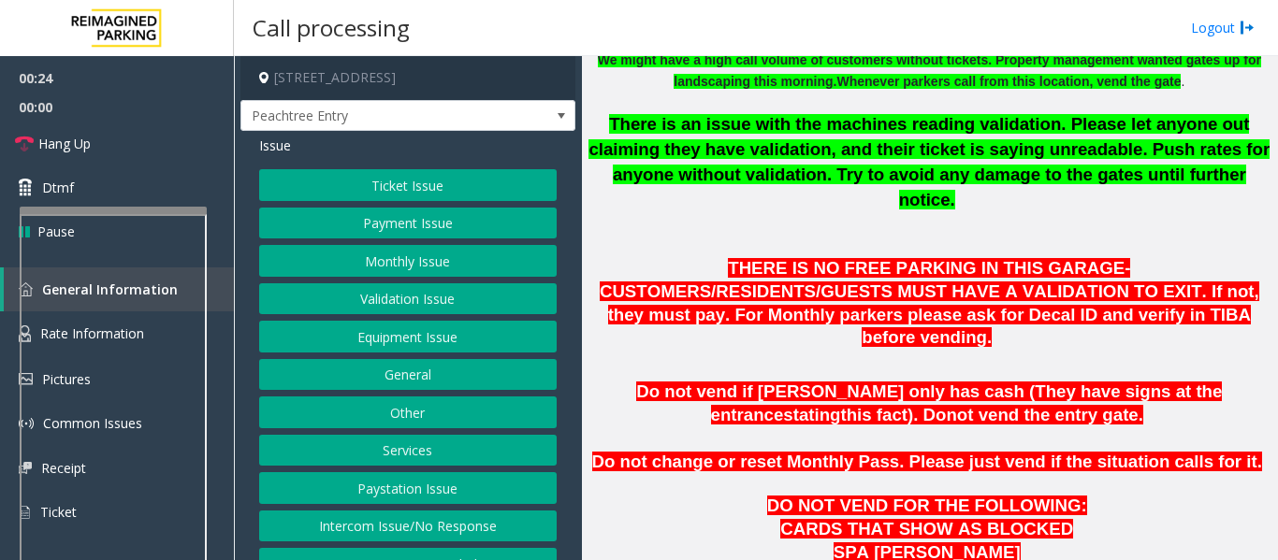
scroll to position [281, 0]
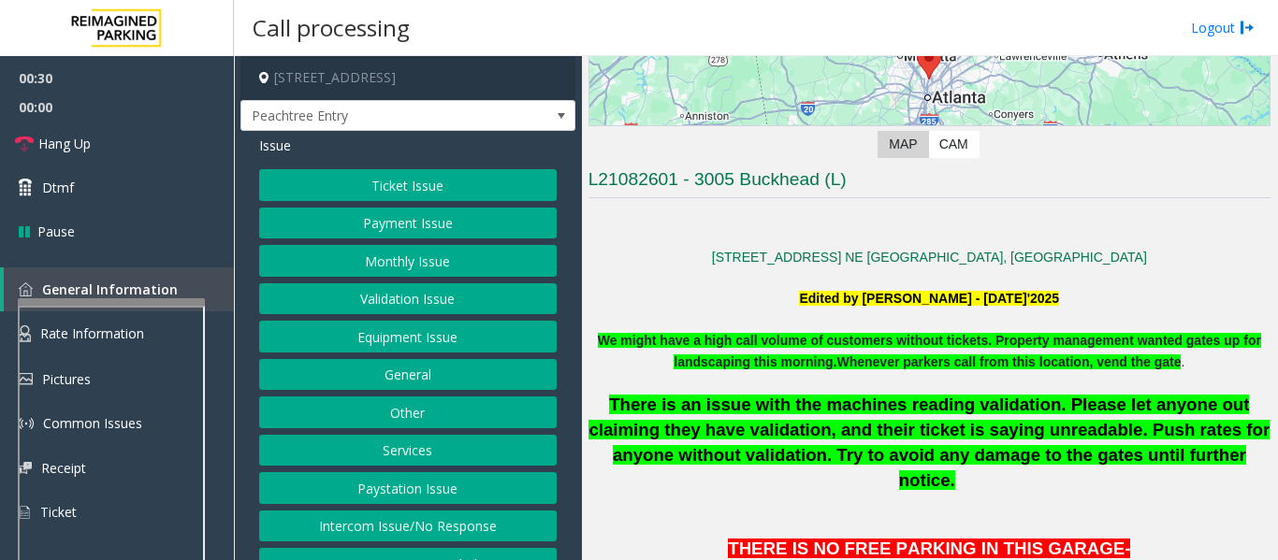
click at [132, 301] on div at bounding box center [111, 301] width 187 height 7
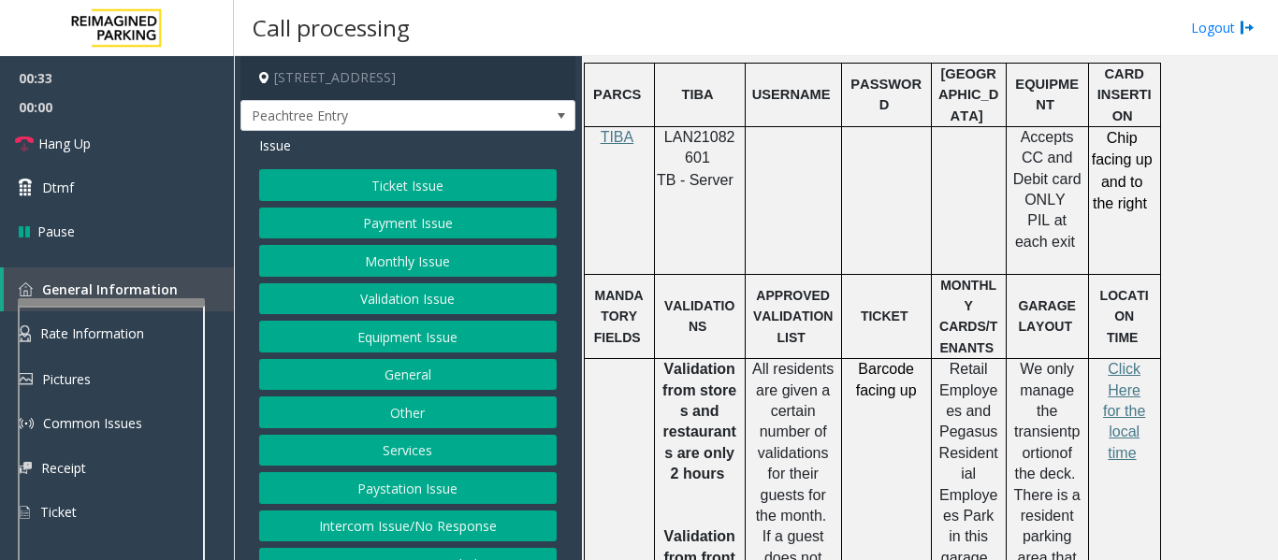
scroll to position [1216, 0]
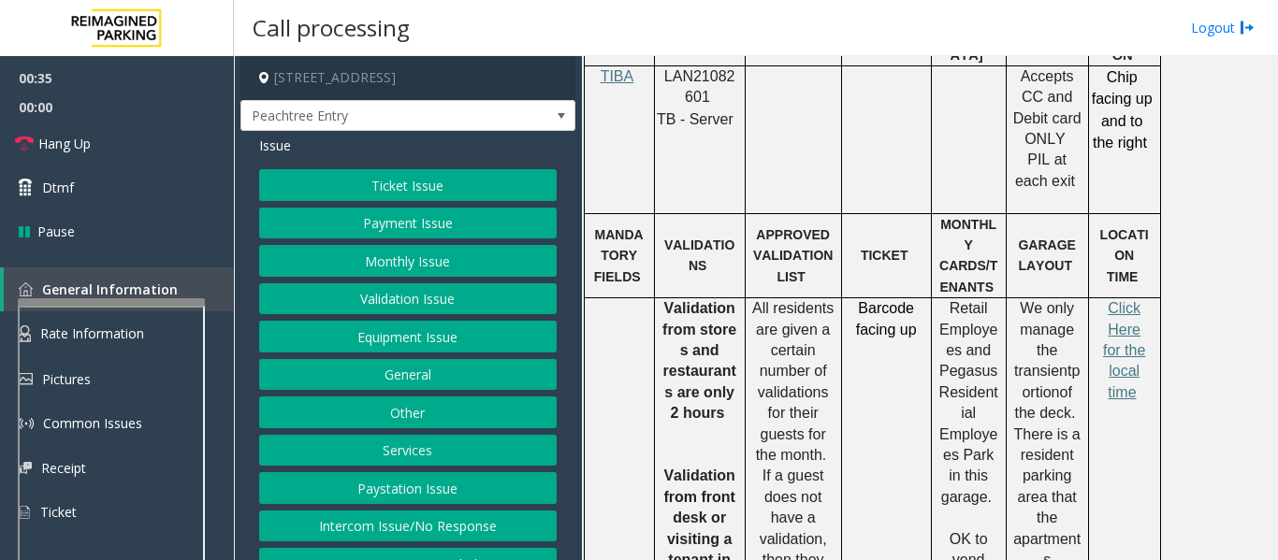
click at [410, 197] on button "Ticket Issue" at bounding box center [407, 185] width 297 height 32
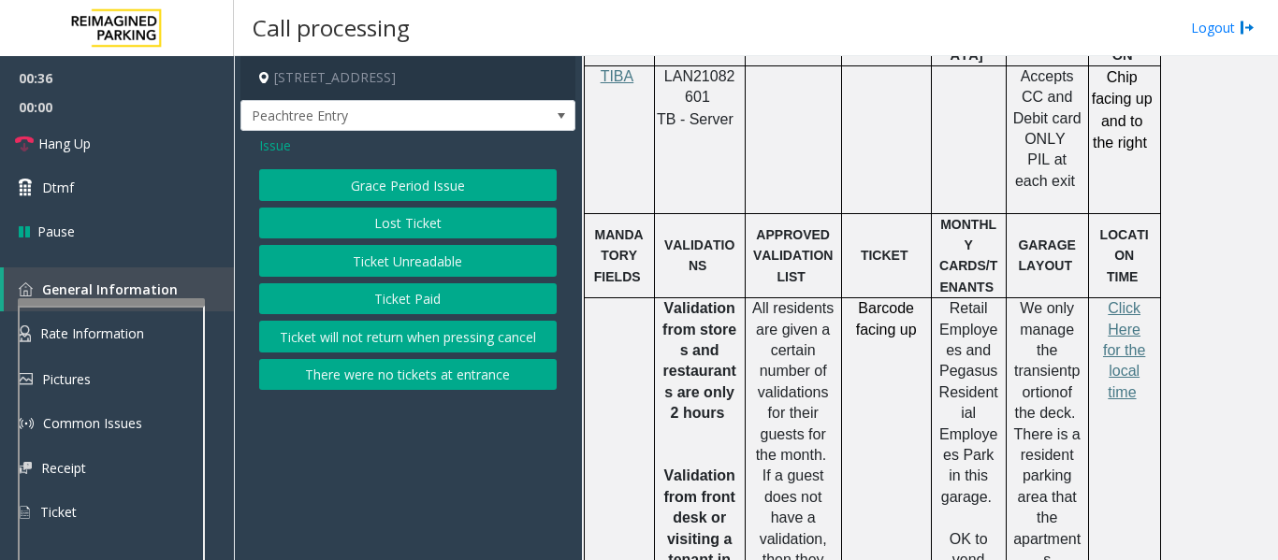
click at [451, 225] on button "Lost Ticket" at bounding box center [407, 224] width 297 height 32
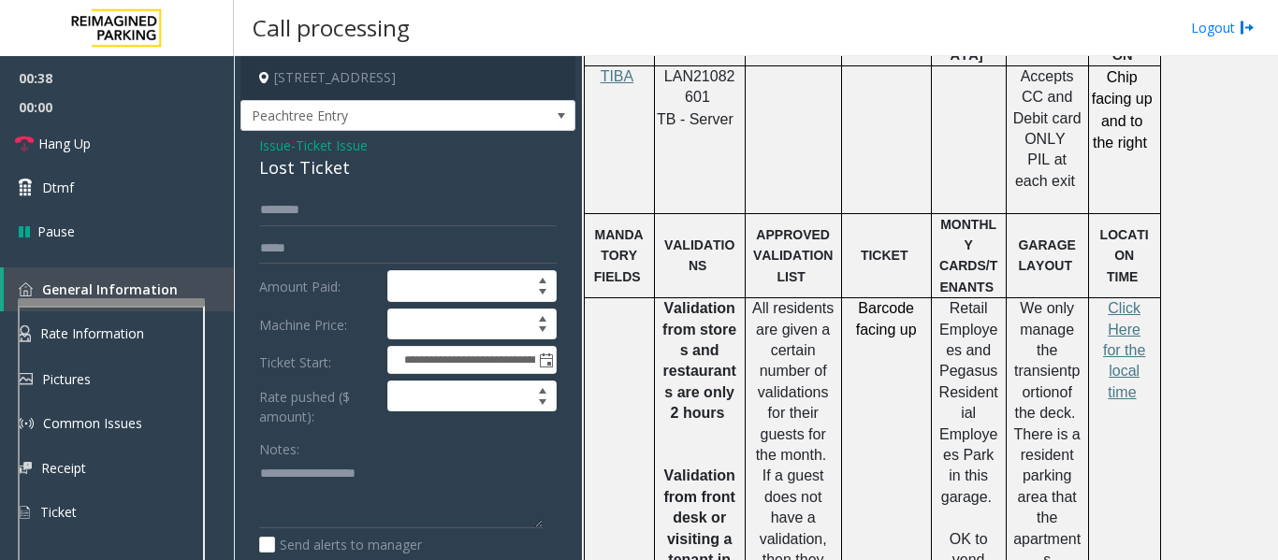
click at [327, 181] on div "Lost Ticket" at bounding box center [407, 167] width 297 height 25
click at [259, 155] on span "Issue" at bounding box center [275, 146] width 32 height 20
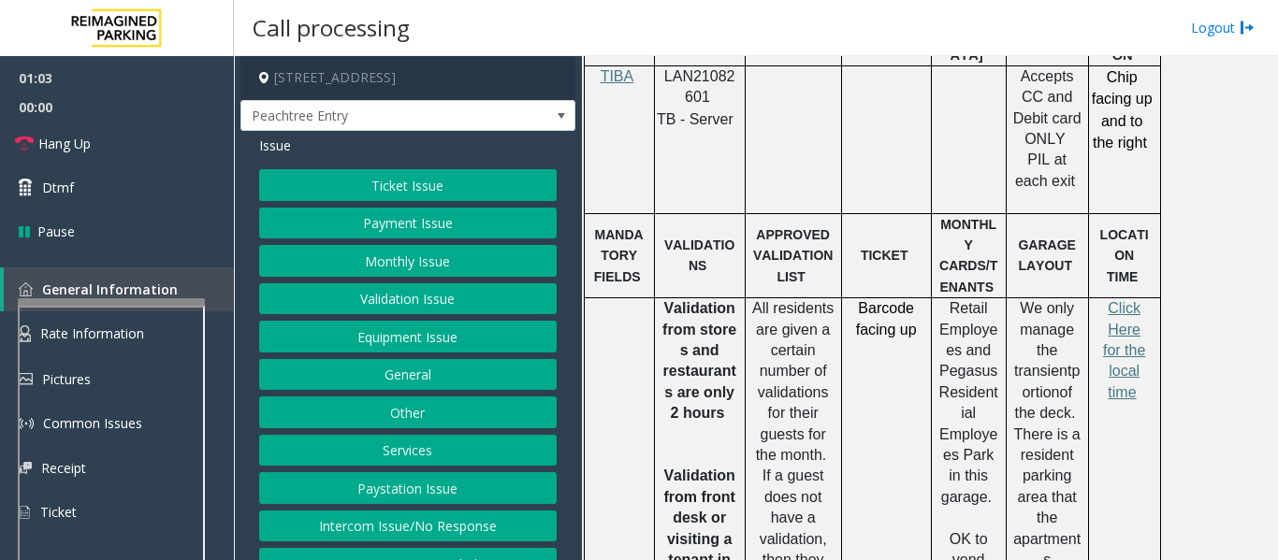
click at [371, 538] on button "Intercom Issue/No Response" at bounding box center [407, 527] width 297 height 32
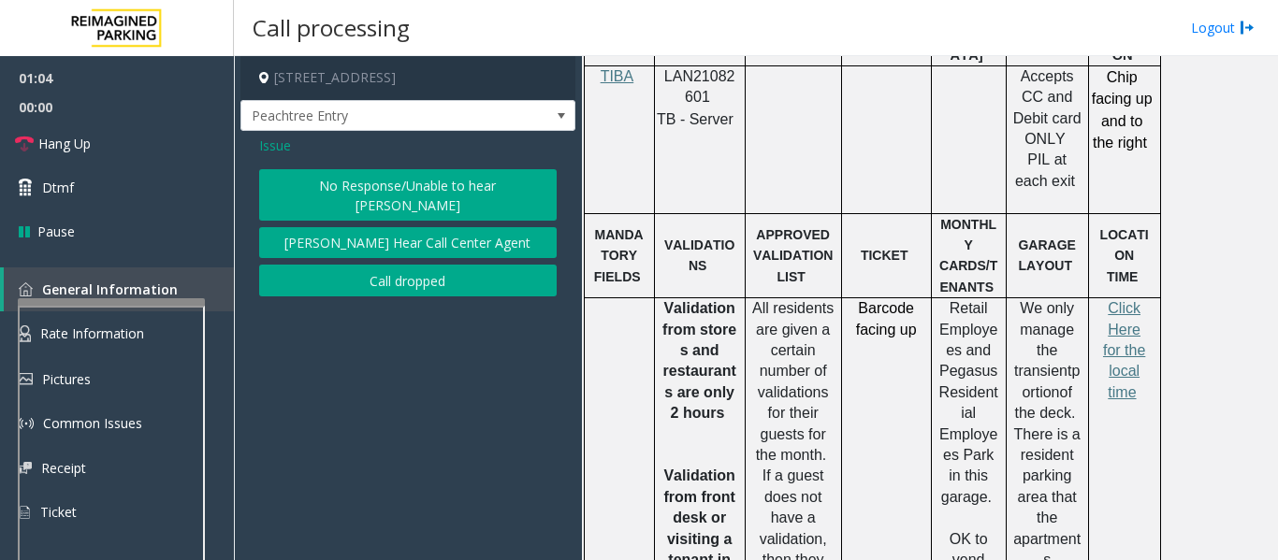
click at [413, 188] on button "No Response/Unable to hear [PERSON_NAME]" at bounding box center [407, 194] width 297 height 51
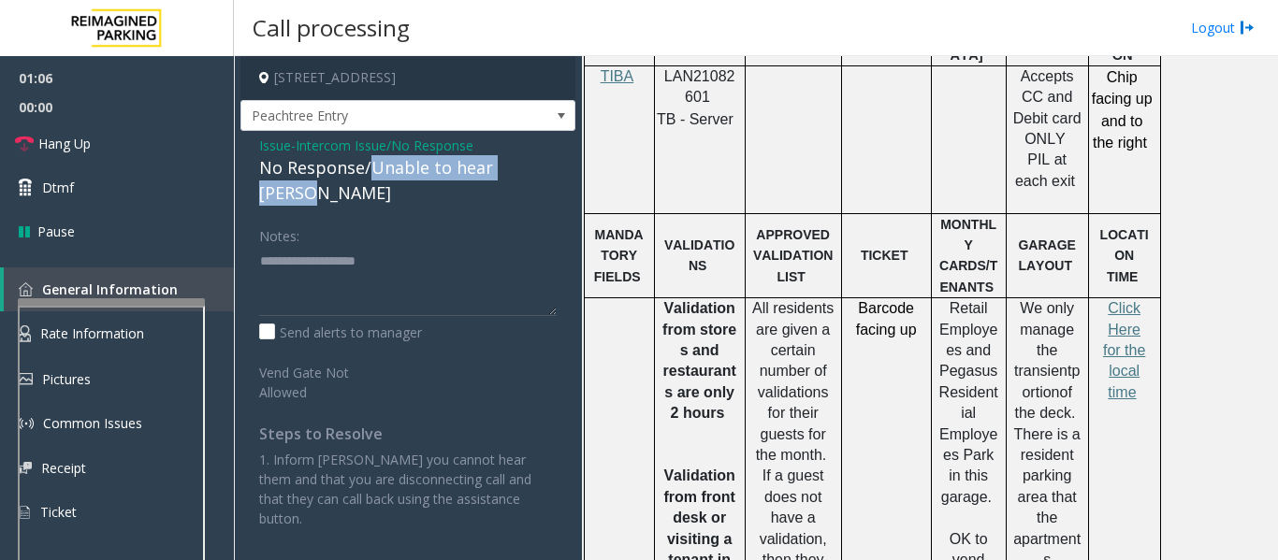
drag, startPoint x: 374, startPoint y: 174, endPoint x: 535, endPoint y: 174, distance: 160.9
click at [559, 175] on div "Issue - Intercom Issue/No Response No Response/Unable to hear [PERSON_NAME] Not…" at bounding box center [407, 339] width 335 height 416
click at [477, 246] on textarea at bounding box center [407, 281] width 297 height 70
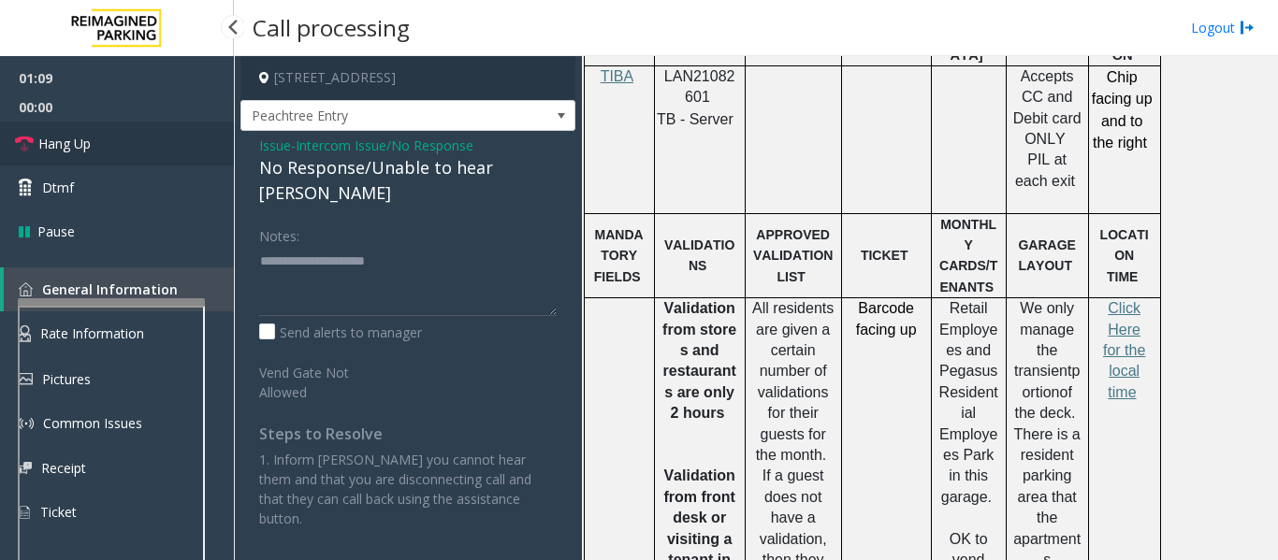
click at [90, 148] on span "Hang Up" at bounding box center [64, 144] width 52 height 20
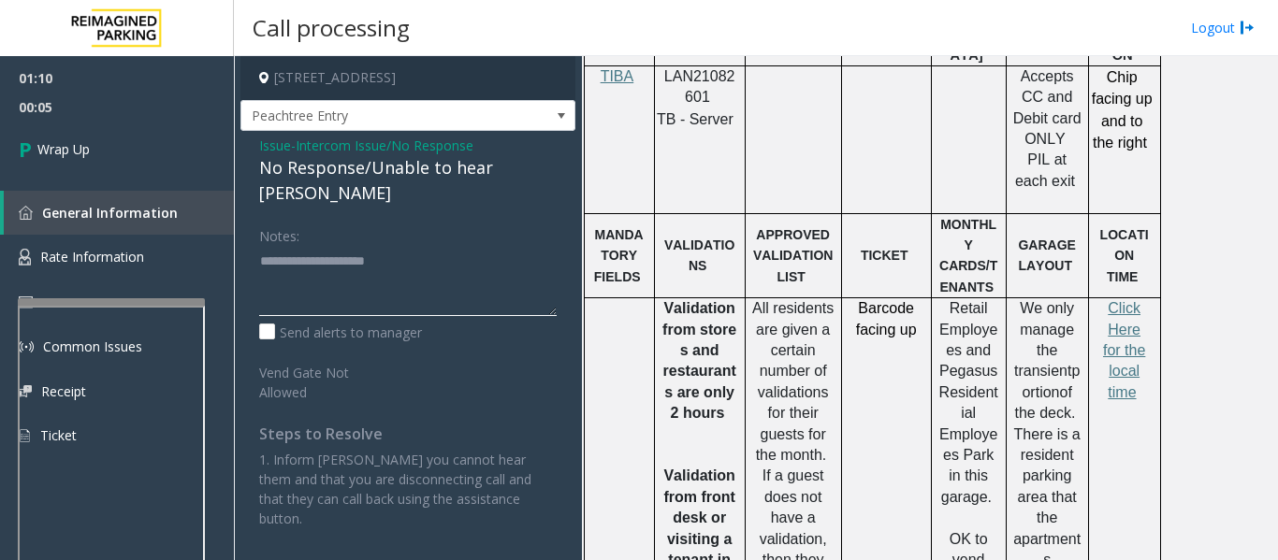
click at [445, 246] on textarea at bounding box center [407, 281] width 297 height 70
paste textarea "**********"
type textarea "**********"
click at [163, 144] on link "Wrap Up" at bounding box center [117, 149] width 234 height 55
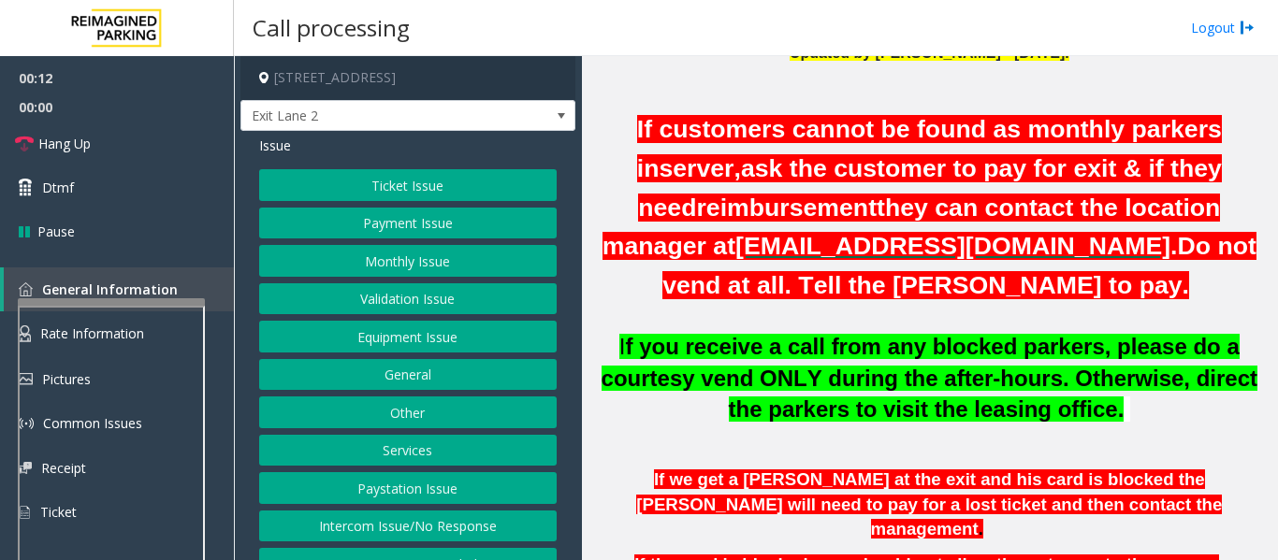
scroll to position [374, 0]
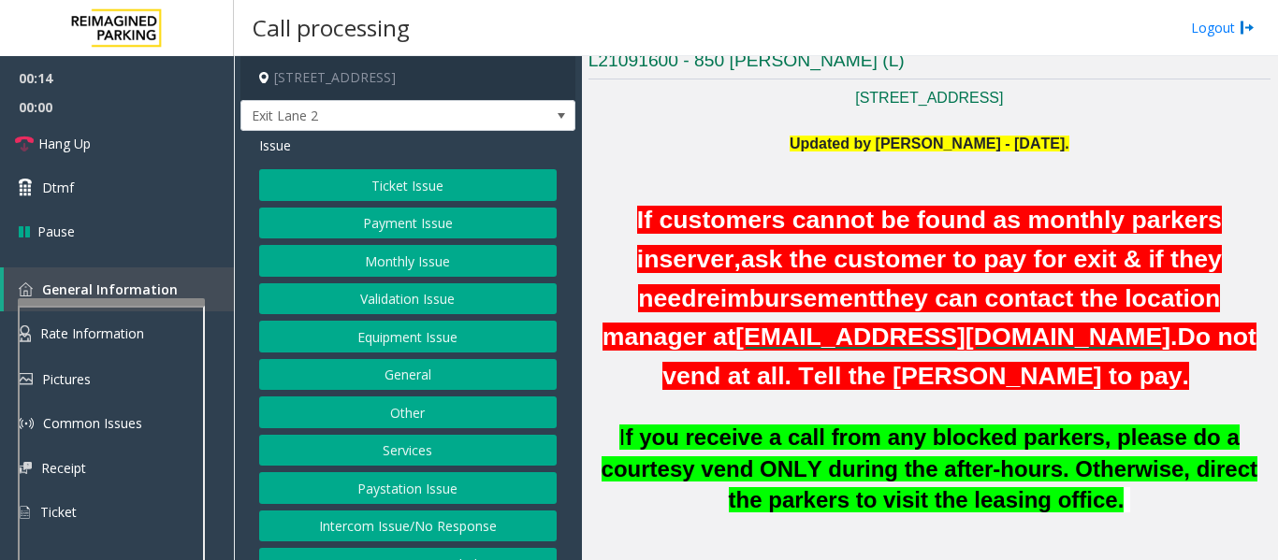
click at [375, 311] on button "Validation Issue" at bounding box center [407, 299] width 297 height 32
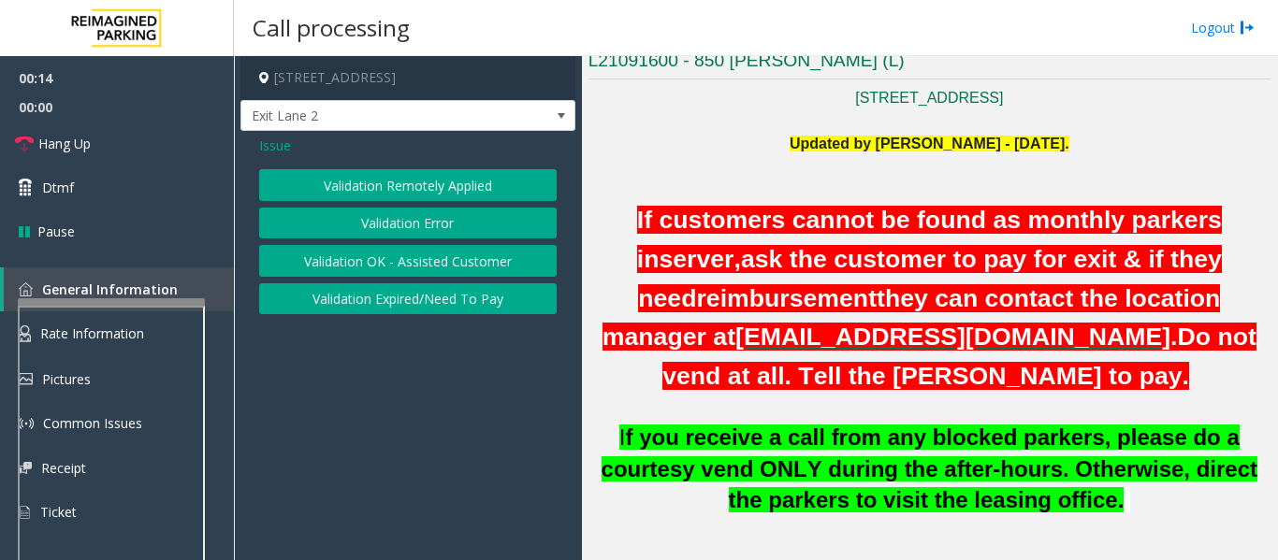
click at [442, 225] on button "Validation Error" at bounding box center [407, 224] width 297 height 32
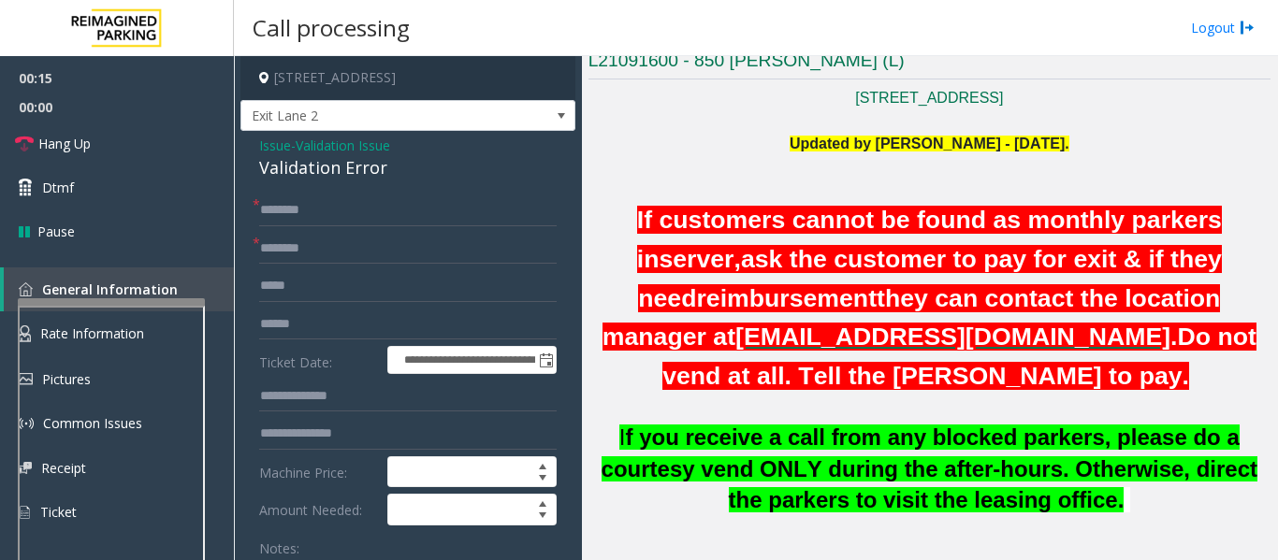
click at [288, 172] on div "Validation Error" at bounding box center [407, 167] width 297 height 25
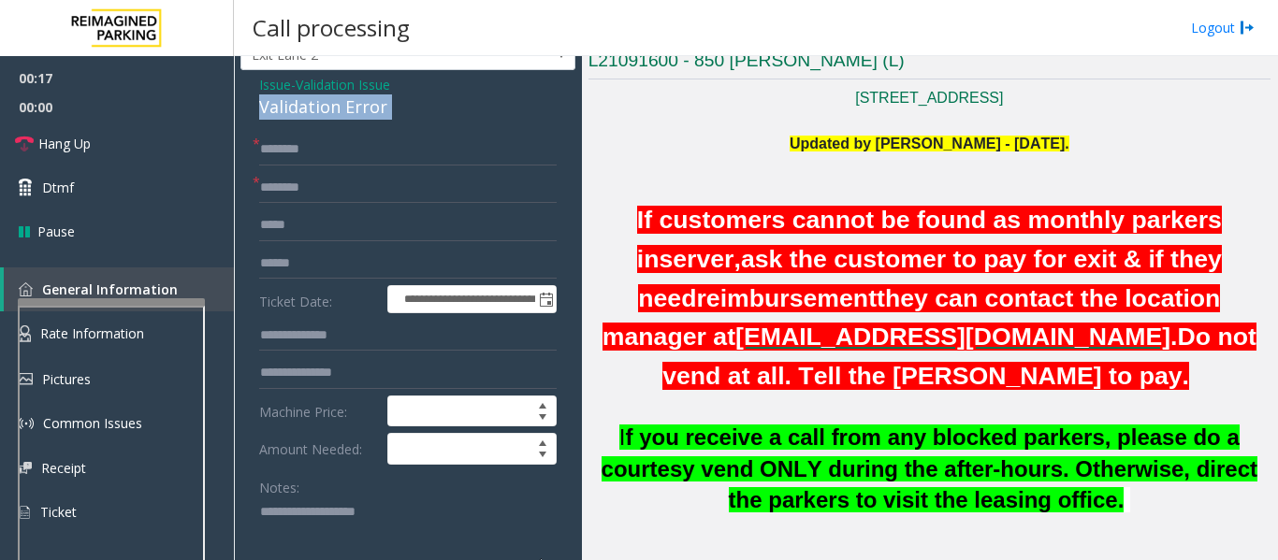
scroll to position [94, 0]
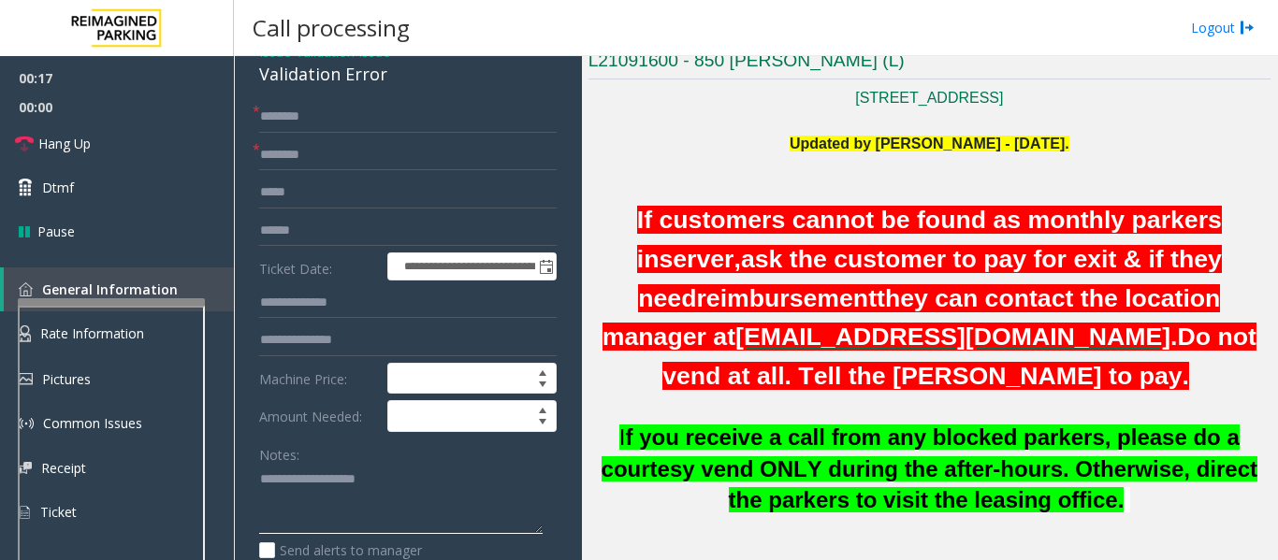
click at [341, 468] on textarea at bounding box center [400, 500] width 283 height 70
paste textarea "**********"
type textarea "**********"
click at [341, 237] on input "text" at bounding box center [407, 231] width 297 height 32
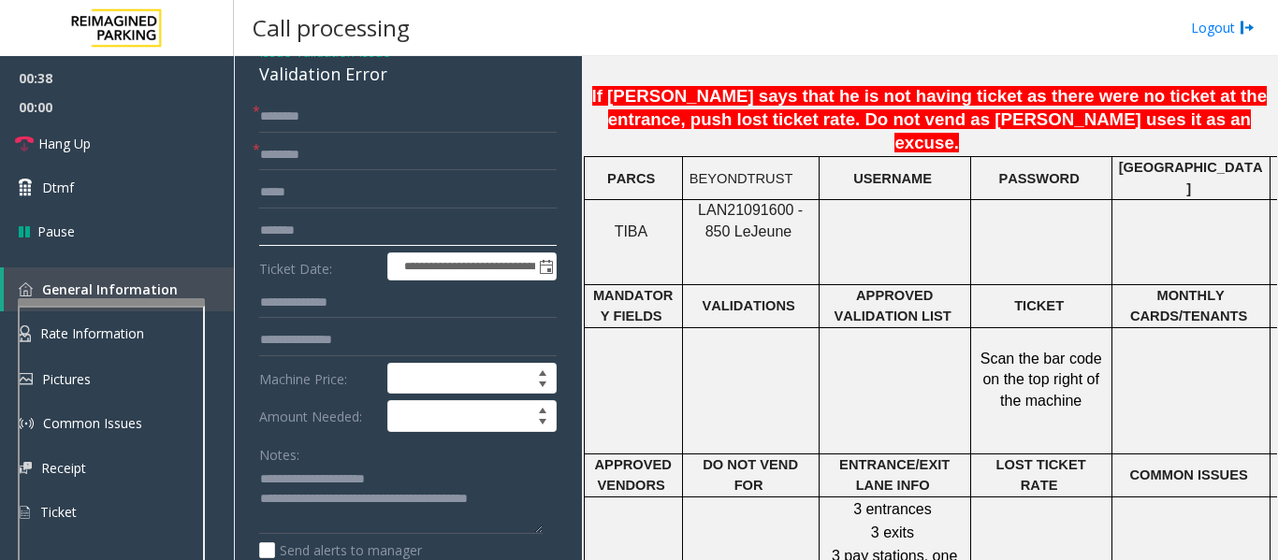
scroll to position [1497, 0]
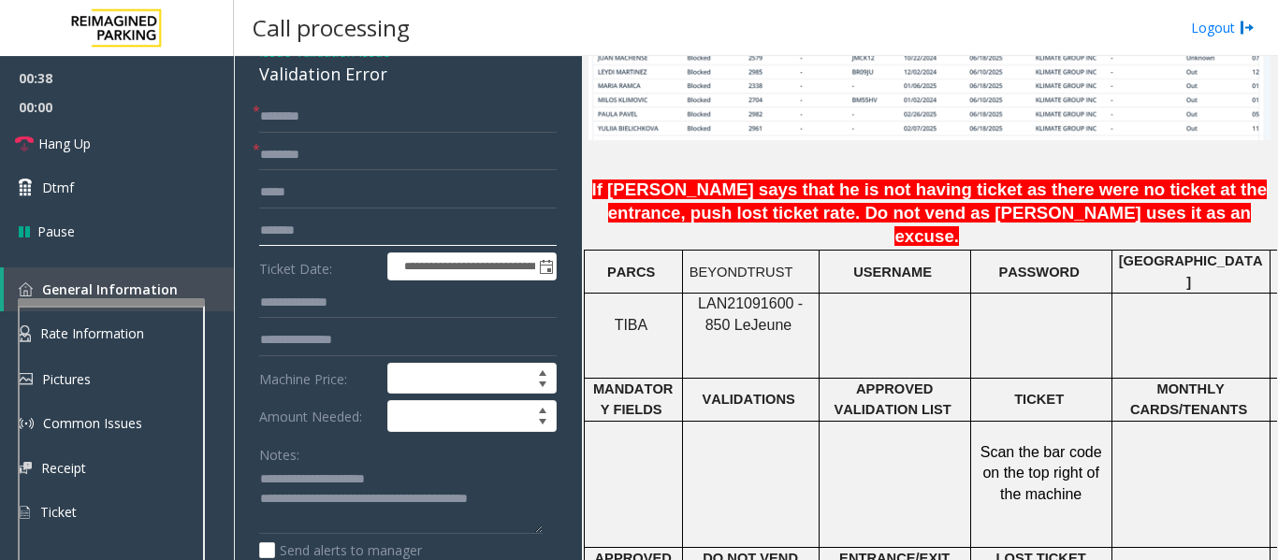
type input "*******"
click at [703, 296] on span "LAN21091600 - 850 Le" at bounding box center [750, 314] width 105 height 36
click at [323, 301] on input "text" at bounding box center [407, 303] width 297 height 32
type input "*****"
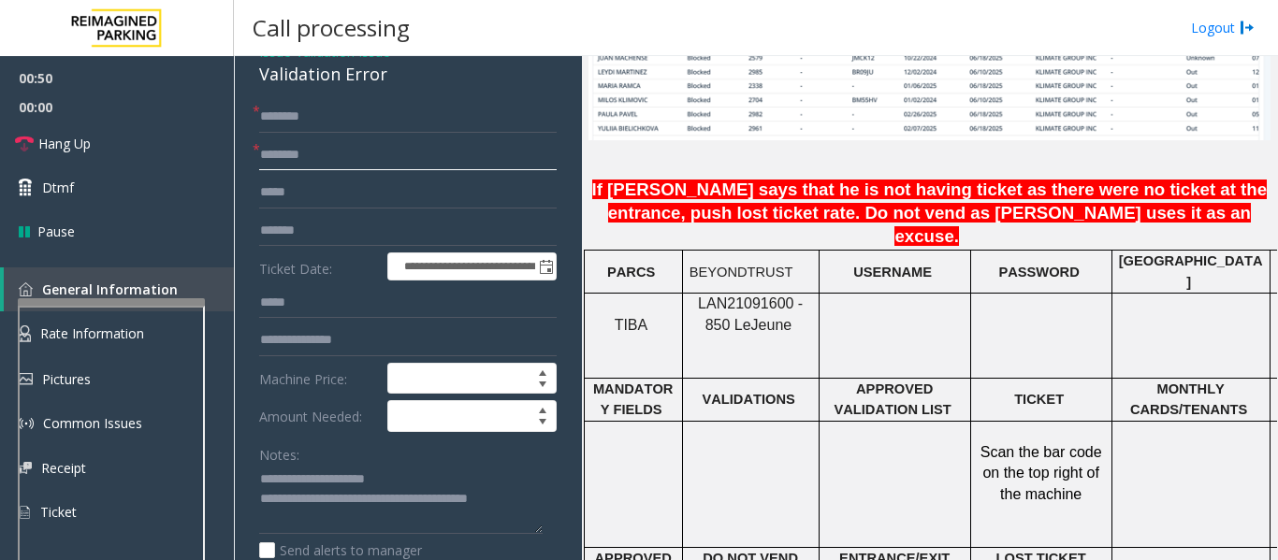
click at [341, 159] on input "text" at bounding box center [407, 155] width 297 height 32
type input "**********"
click at [374, 124] on input "text" at bounding box center [407, 117] width 297 height 32
type input "****"
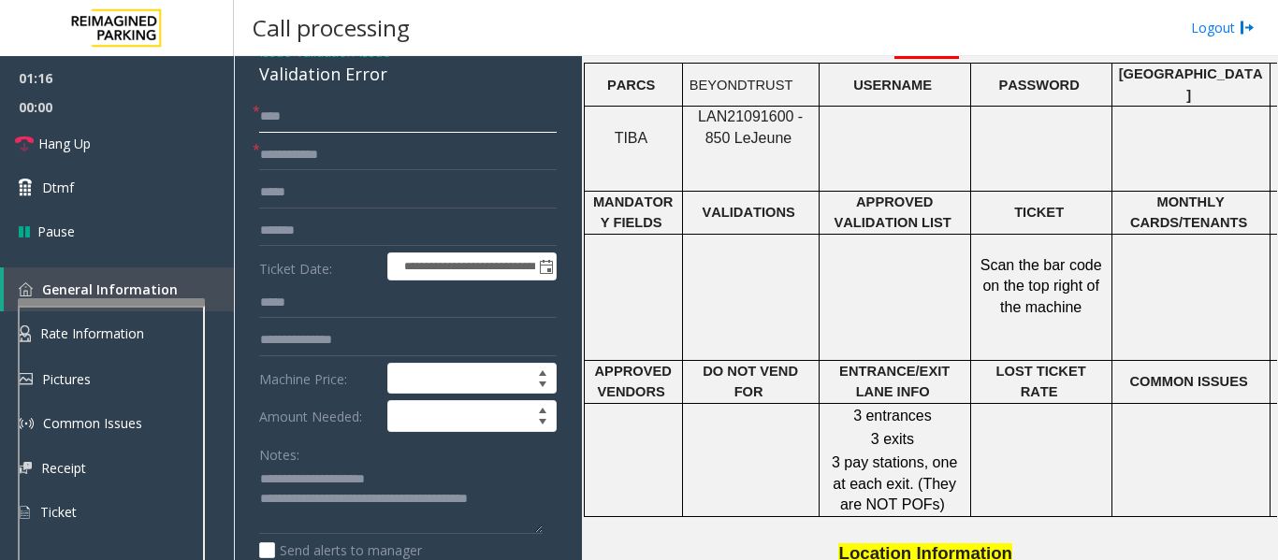
scroll to position [1684, 321]
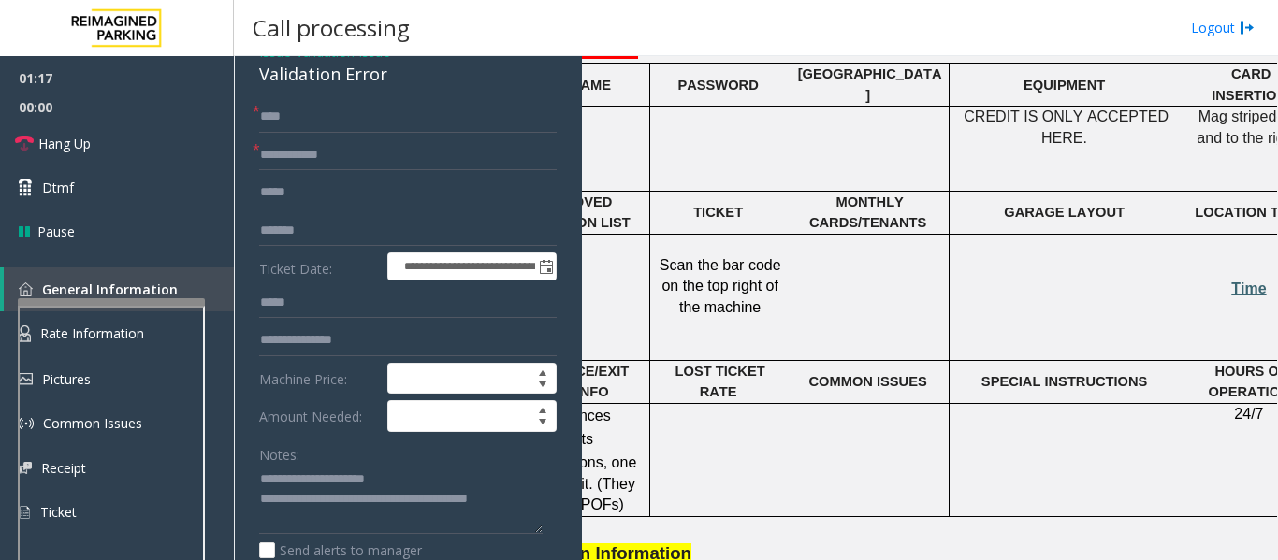
click at [1237, 281] on span "Time" at bounding box center [1248, 289] width 35 height 16
click at [431, 482] on textarea at bounding box center [400, 500] width 283 height 70
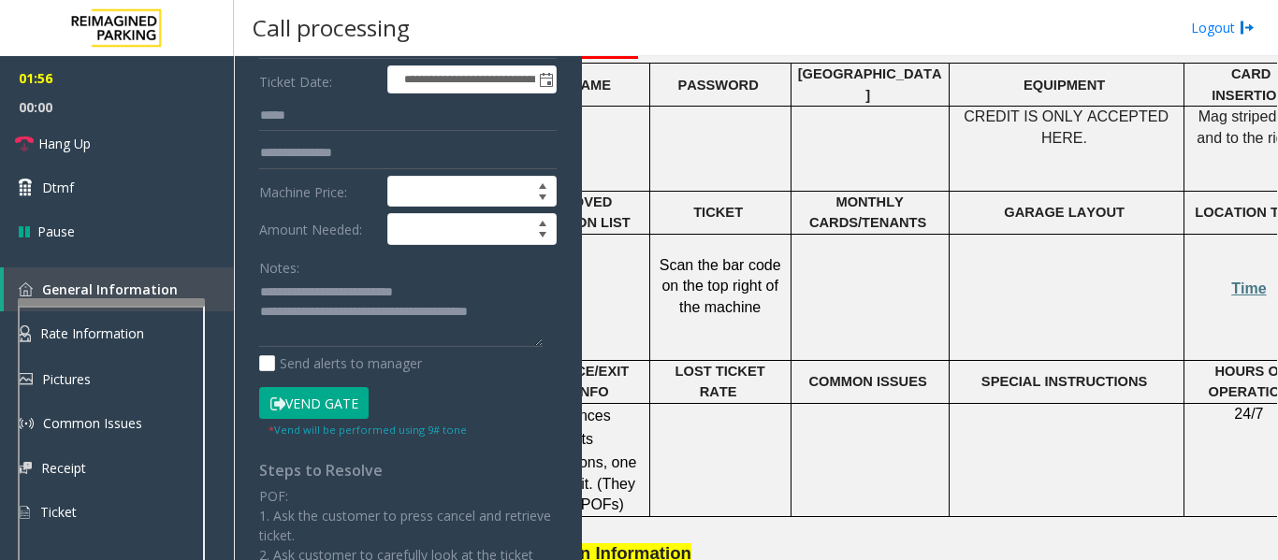
click at [291, 397] on button "Vend Gate" at bounding box center [313, 403] width 109 height 32
click at [539, 316] on textarea at bounding box center [400, 313] width 283 height 70
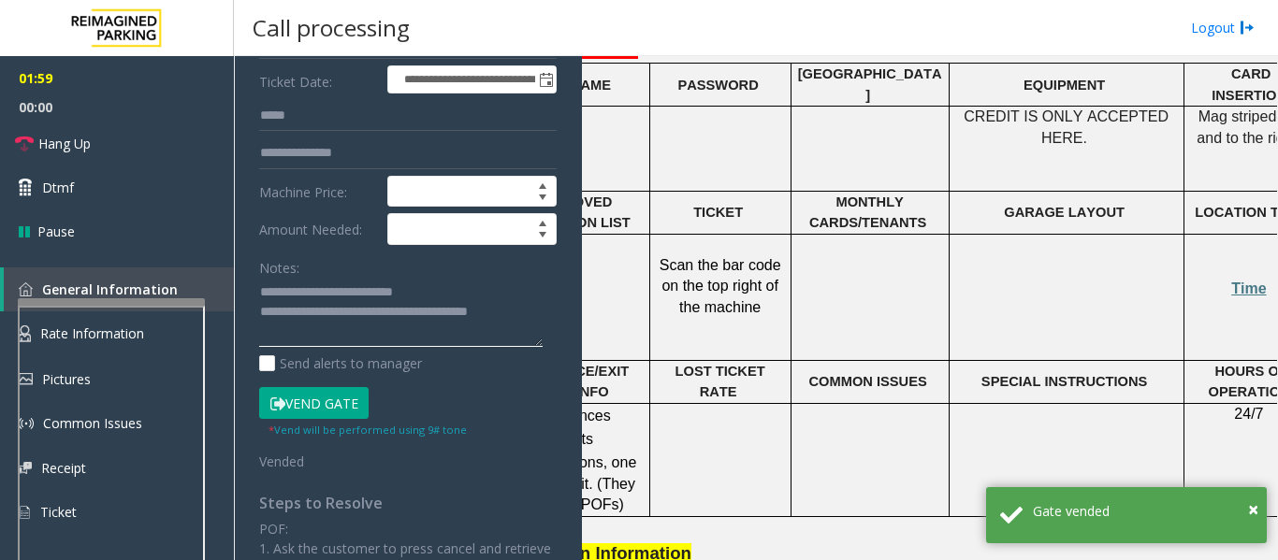
drag, startPoint x: 395, startPoint y: 289, endPoint x: 454, endPoint y: 290, distance: 58.9
click at [454, 290] on textarea at bounding box center [400, 313] width 283 height 70
type textarea "**********"
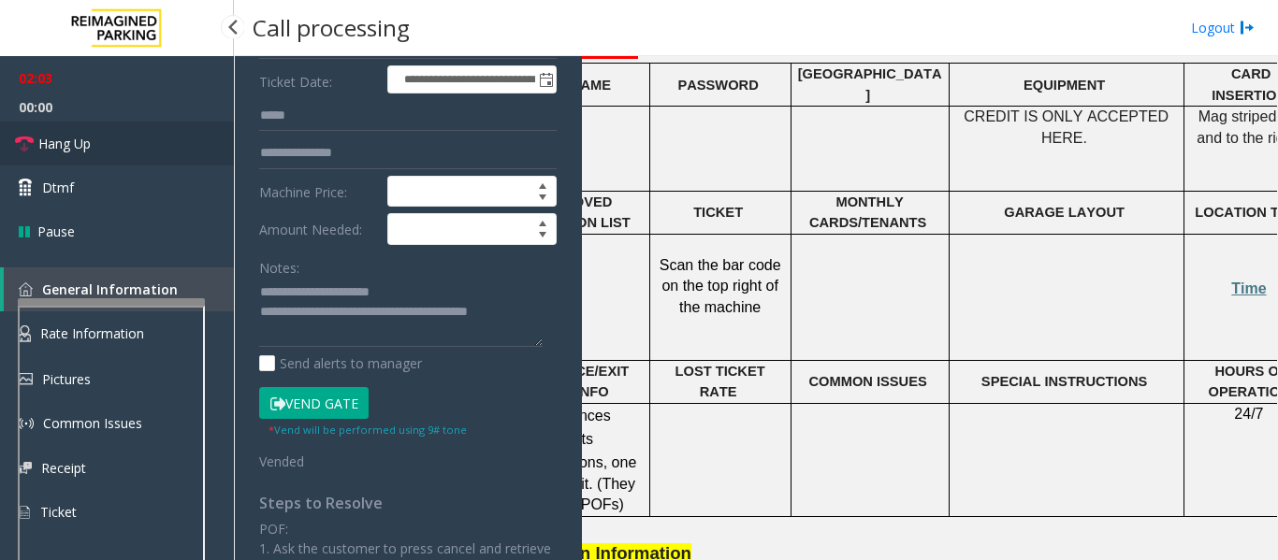
click at [35, 135] on link "Hang Up" at bounding box center [117, 144] width 234 height 44
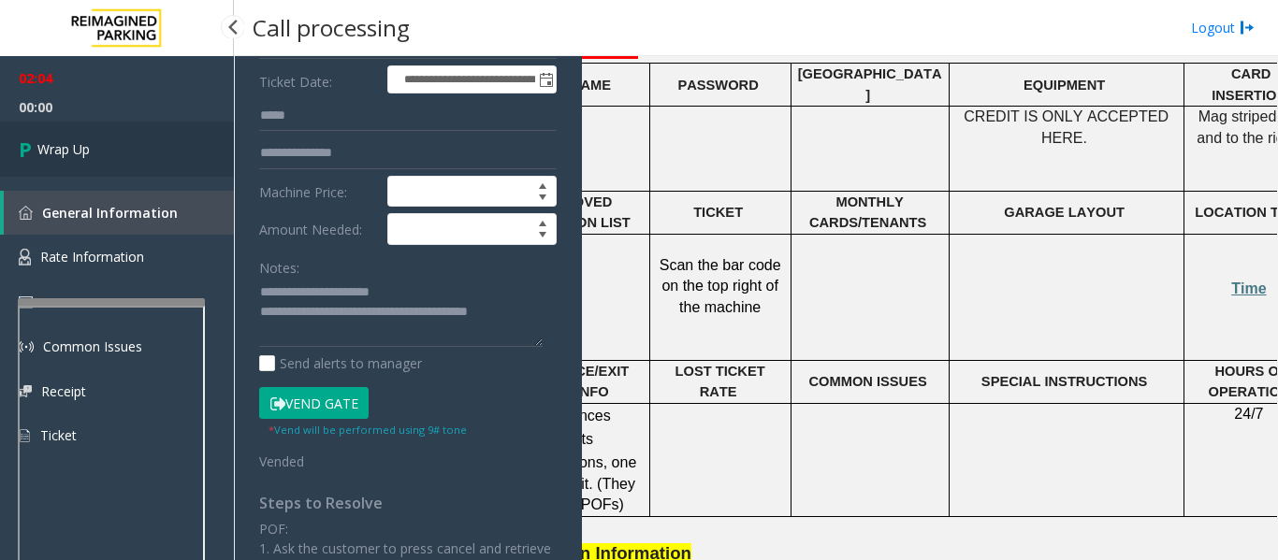
click at [165, 150] on link "Wrap Up" at bounding box center [117, 149] width 234 height 55
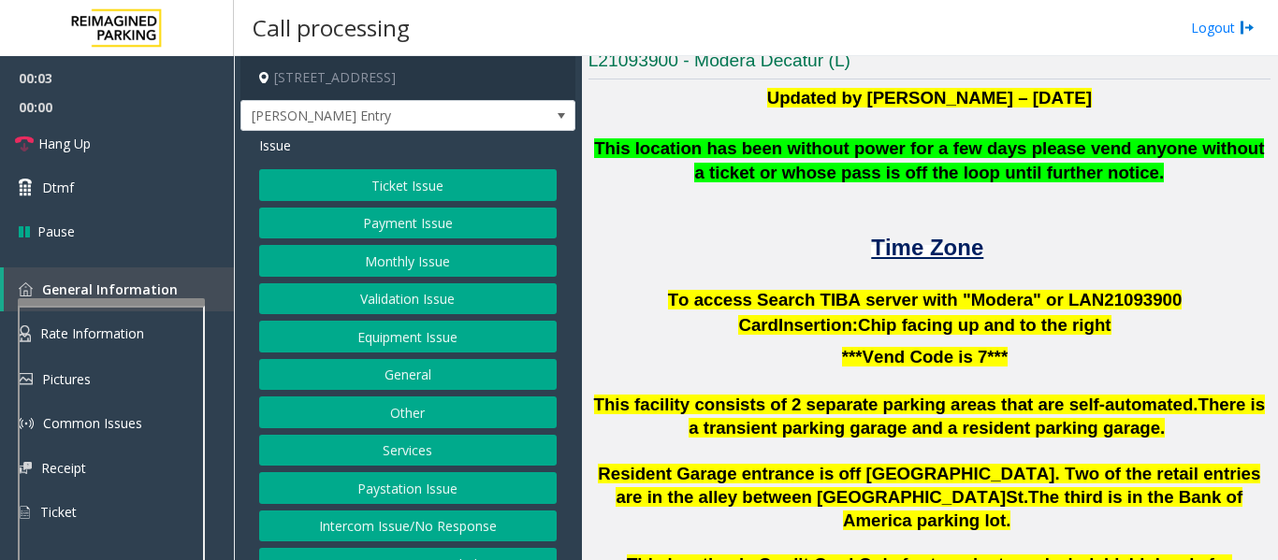
scroll to position [29, 0]
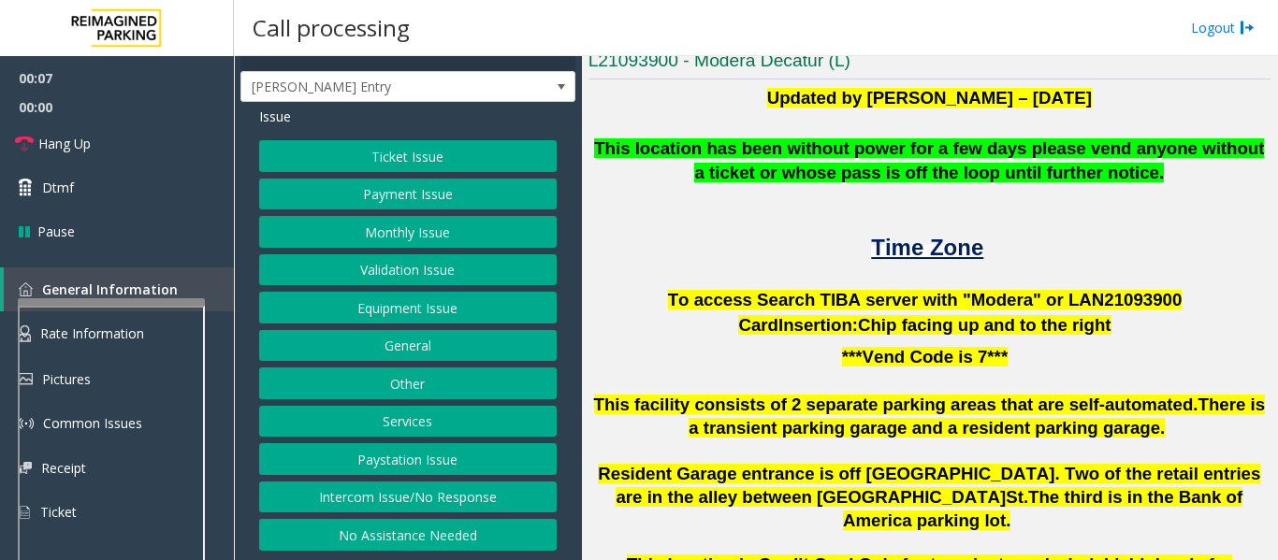
click at [451, 500] on button "Intercom Issue/No Response" at bounding box center [407, 498] width 297 height 32
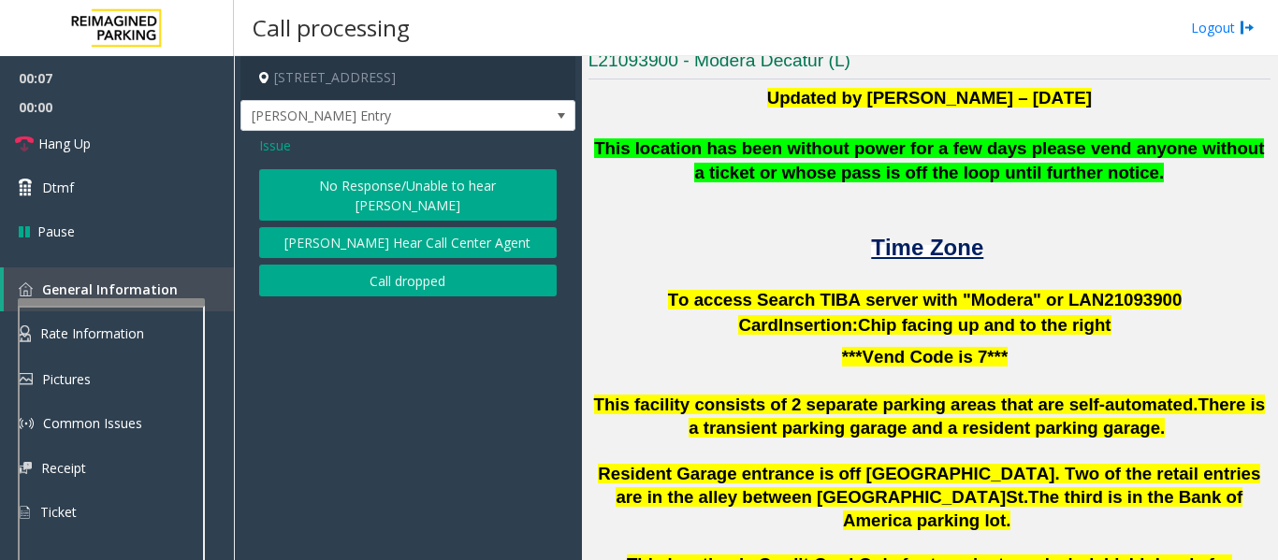
scroll to position [0, 0]
click at [424, 170] on button "No Response/Unable to hear [PERSON_NAME]" at bounding box center [407, 194] width 297 height 51
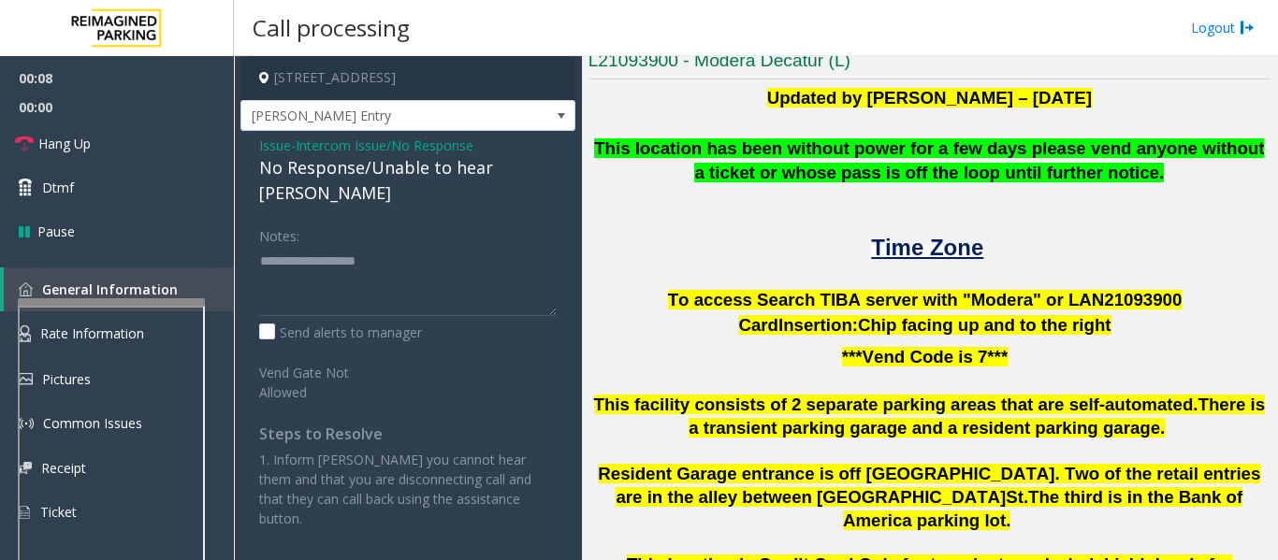
click at [417, 177] on div "No Response/Unable to hear [PERSON_NAME]" at bounding box center [407, 180] width 297 height 51
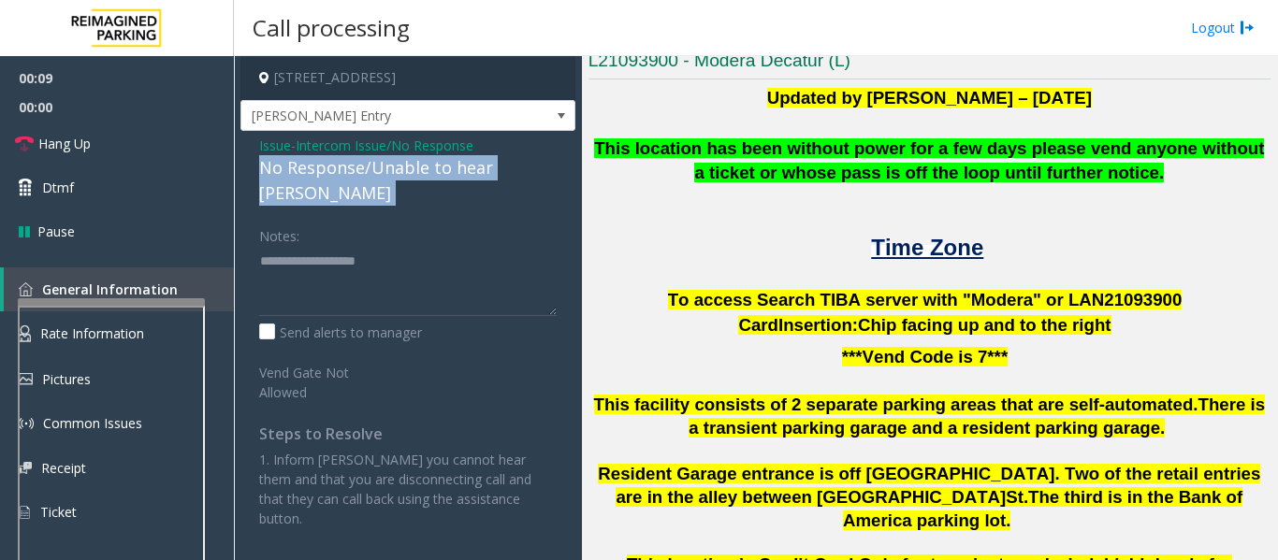
click at [417, 177] on div "No Response/Unable to hear [PERSON_NAME]" at bounding box center [407, 180] width 297 height 51
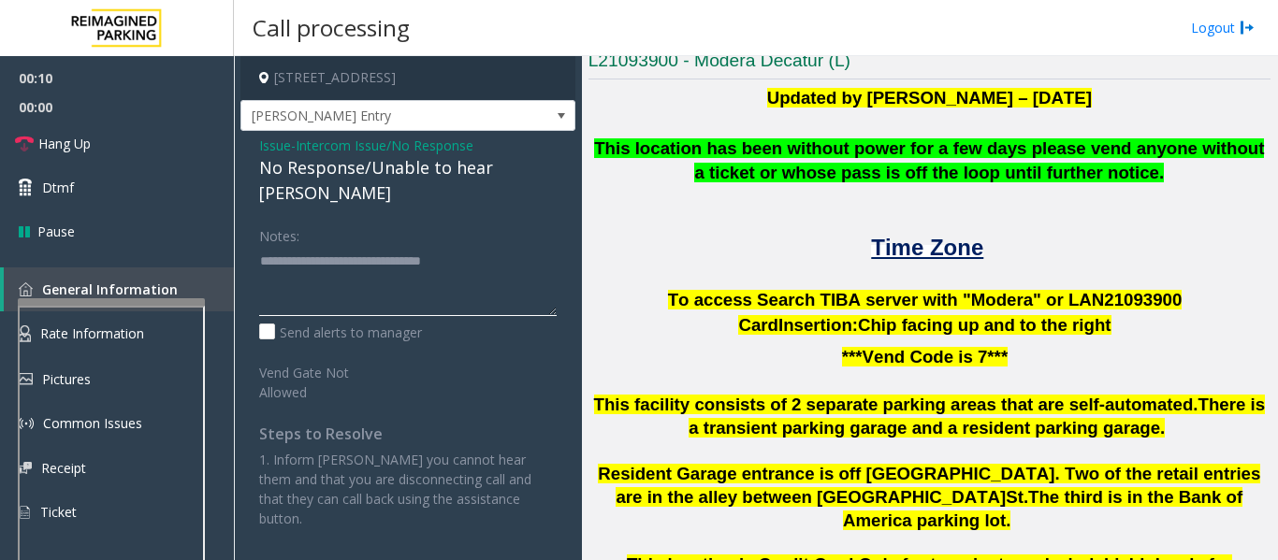
click at [479, 246] on textarea at bounding box center [407, 281] width 297 height 70
type textarea "**********"
click at [59, 152] on span "Hang Up" at bounding box center [64, 144] width 52 height 20
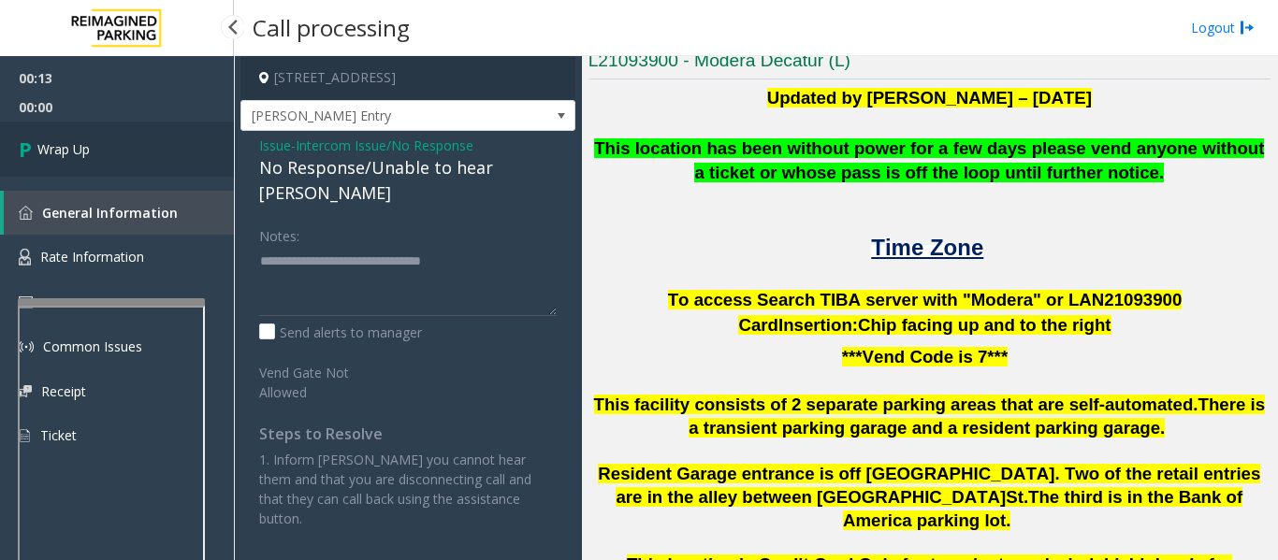
click at [36, 147] on icon at bounding box center [28, 149] width 19 height 31
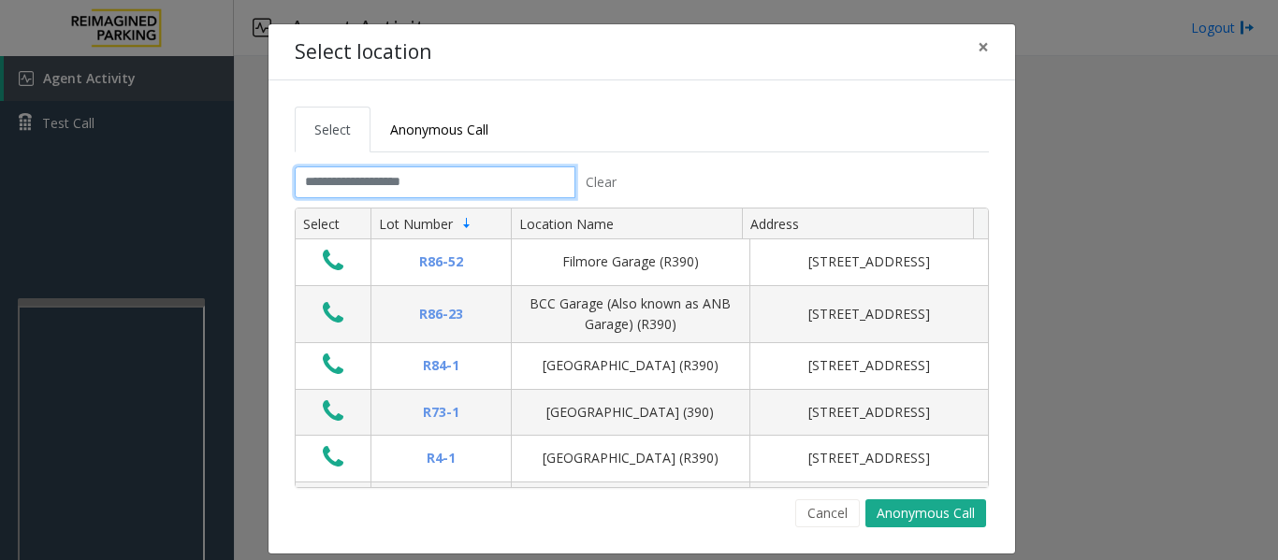
click at [488, 188] on input "text" at bounding box center [435, 183] width 281 height 32
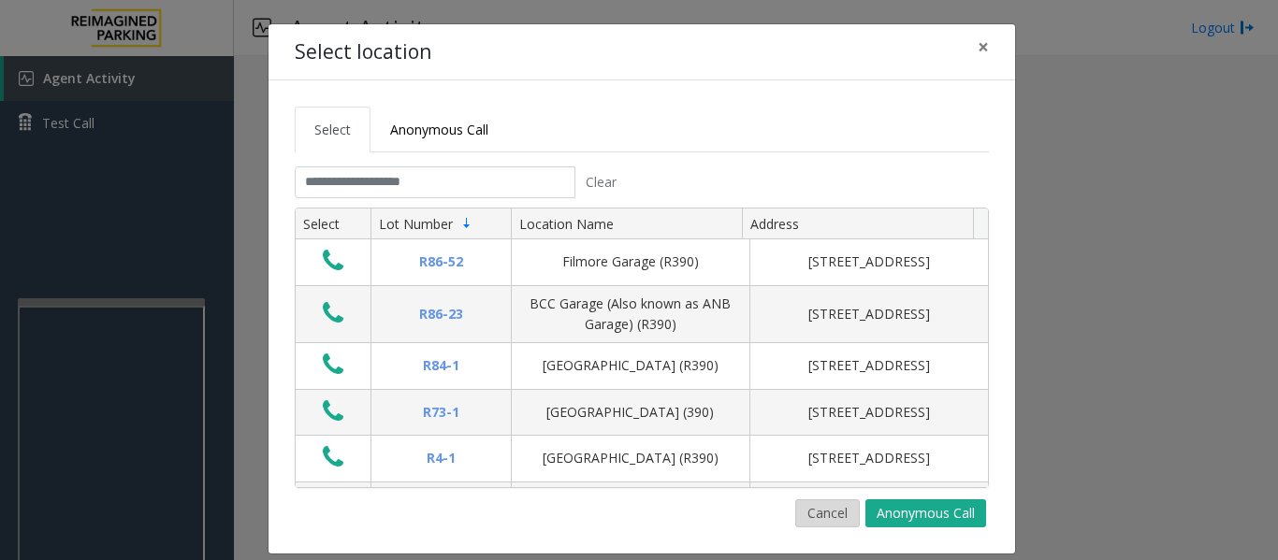
click at [837, 527] on button "Cancel" at bounding box center [827, 514] width 65 height 28
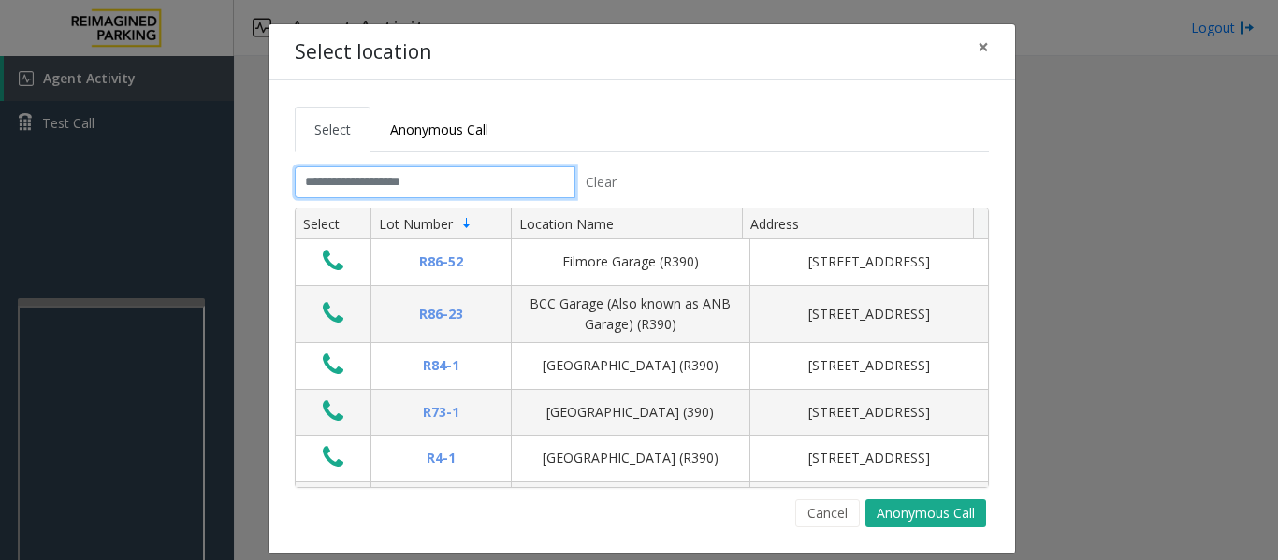
click at [479, 173] on input "text" at bounding box center [435, 183] width 281 height 32
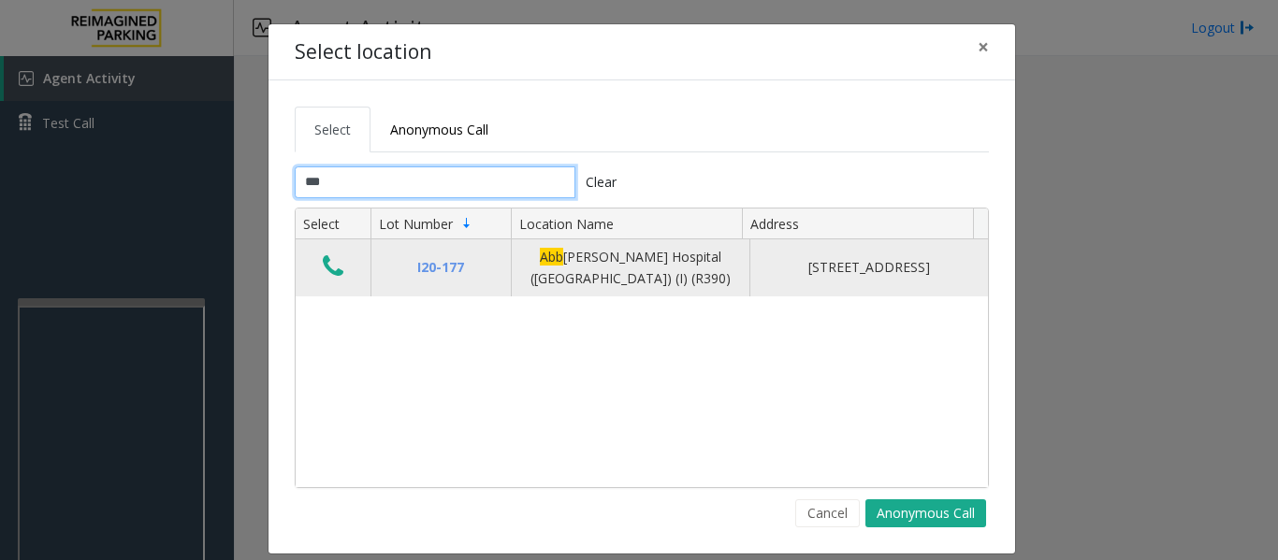
type input "***"
click at [317, 258] on button "Data table" at bounding box center [333, 268] width 32 height 30
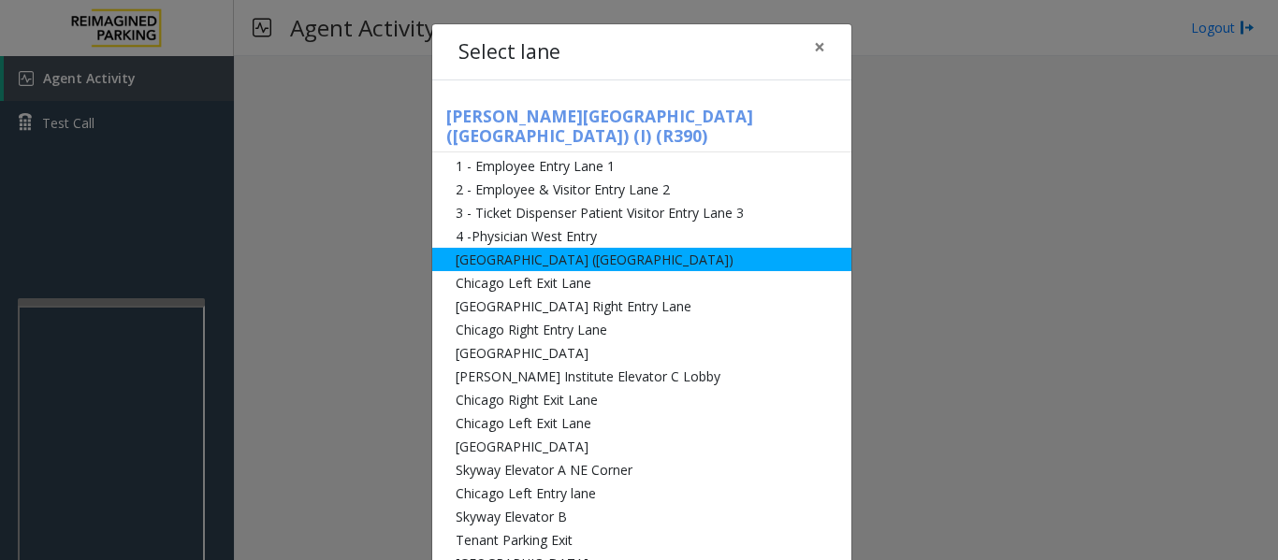
click at [616, 248] on li "[GEOGRAPHIC_DATA] ([GEOGRAPHIC_DATA])" at bounding box center [641, 259] width 419 height 23
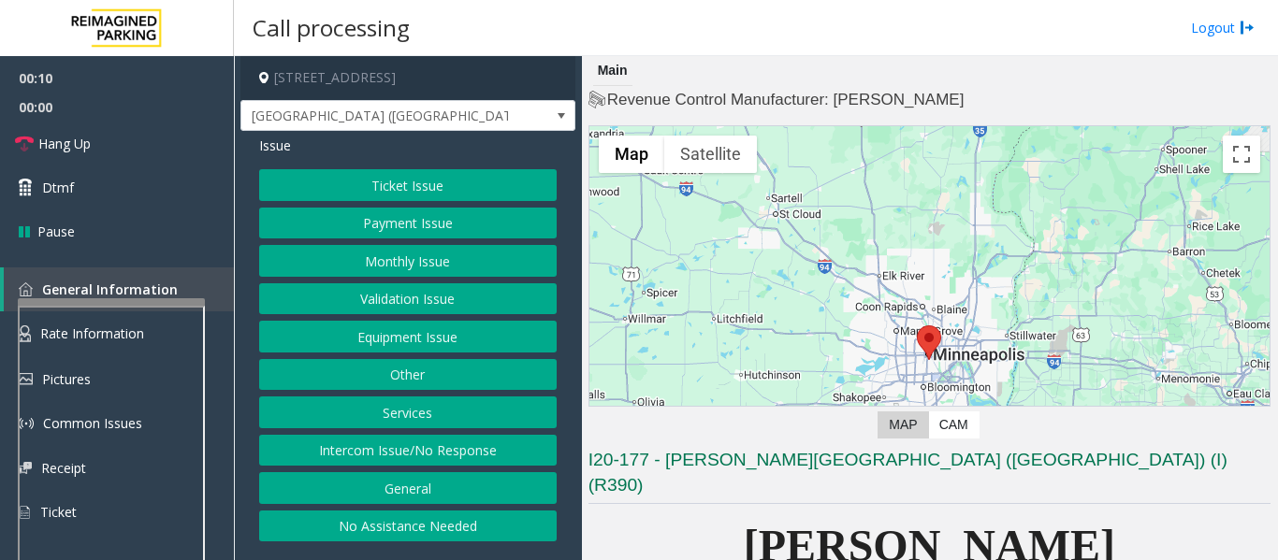
click at [555, 188] on button "Ticket Issue" at bounding box center [407, 185] width 297 height 32
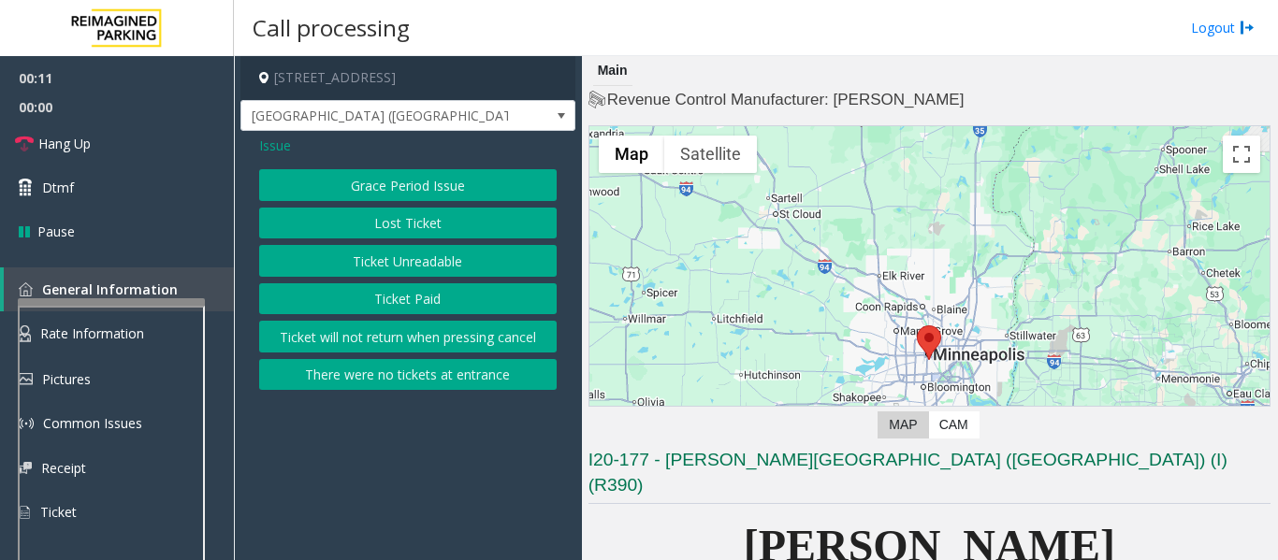
click at [521, 254] on button "Ticket Unreadable" at bounding box center [407, 261] width 297 height 32
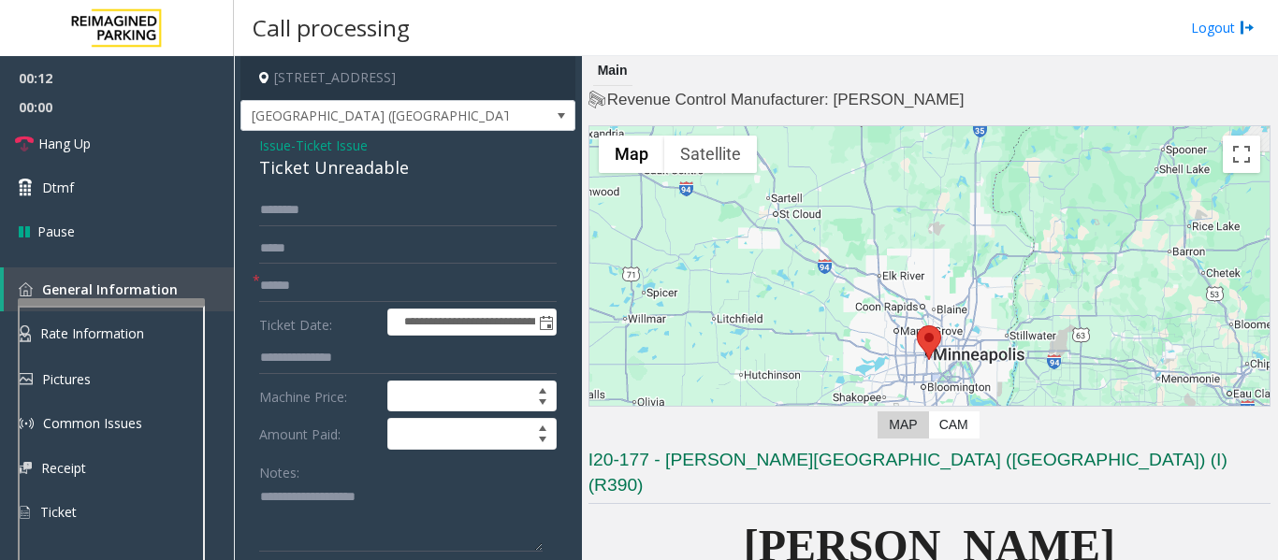
click at [294, 157] on div "Ticket Unreadable" at bounding box center [407, 167] width 297 height 25
click at [307, 500] on textarea at bounding box center [400, 518] width 283 height 70
paste textarea "**********"
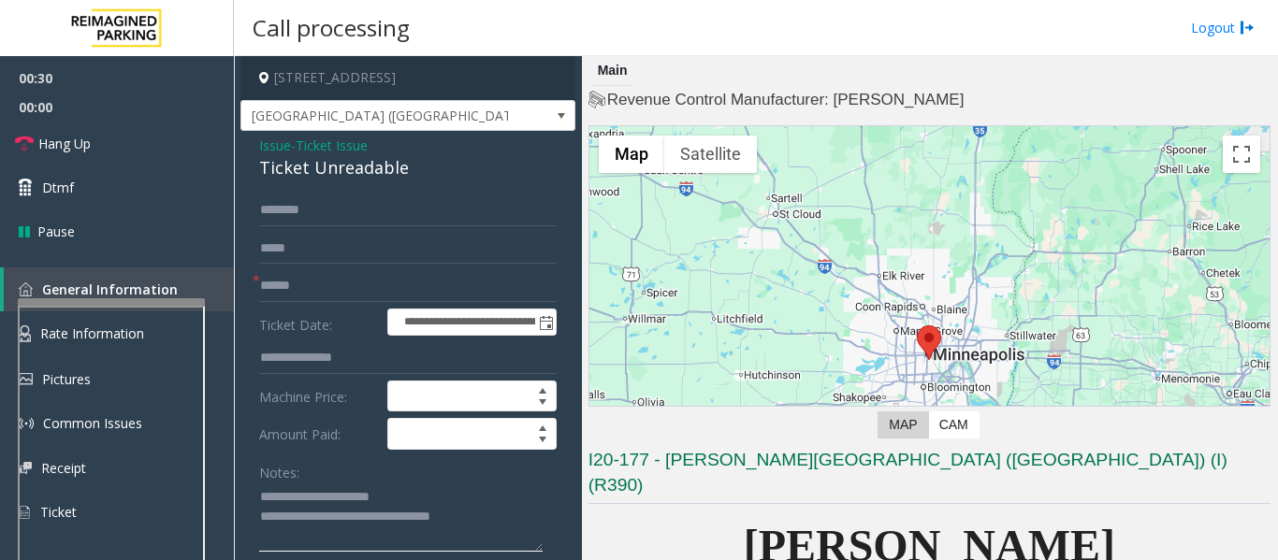
type textarea "**********"
click at [304, 281] on input "text" at bounding box center [407, 286] width 297 height 32
type input "**"
click at [107, 162] on link "Hang Up" at bounding box center [117, 144] width 234 height 44
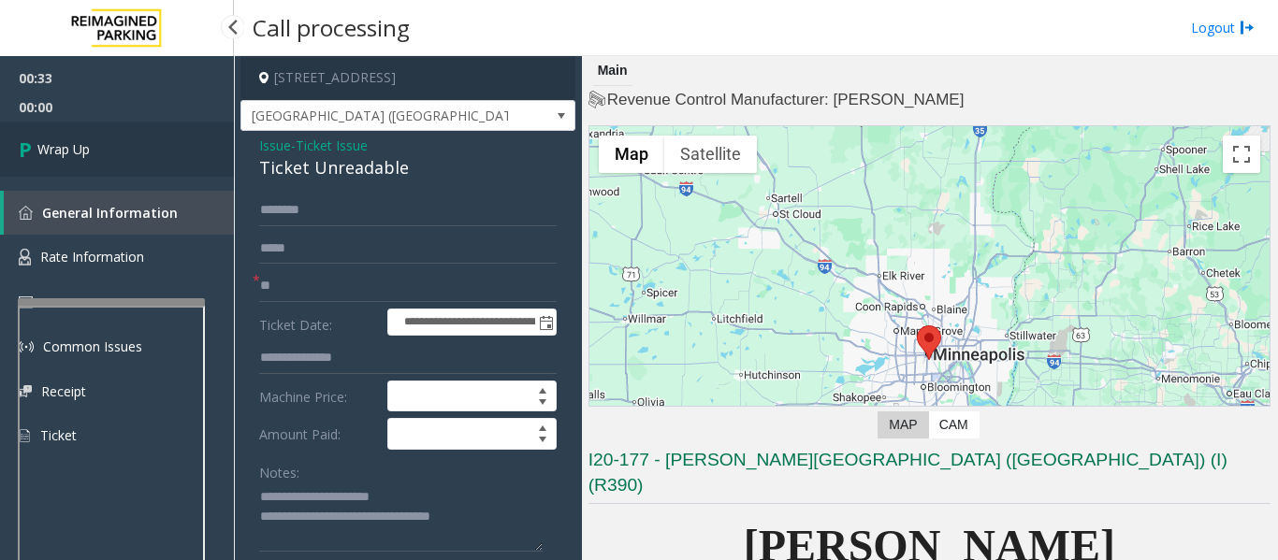
click at [27, 140] on icon at bounding box center [28, 149] width 19 height 31
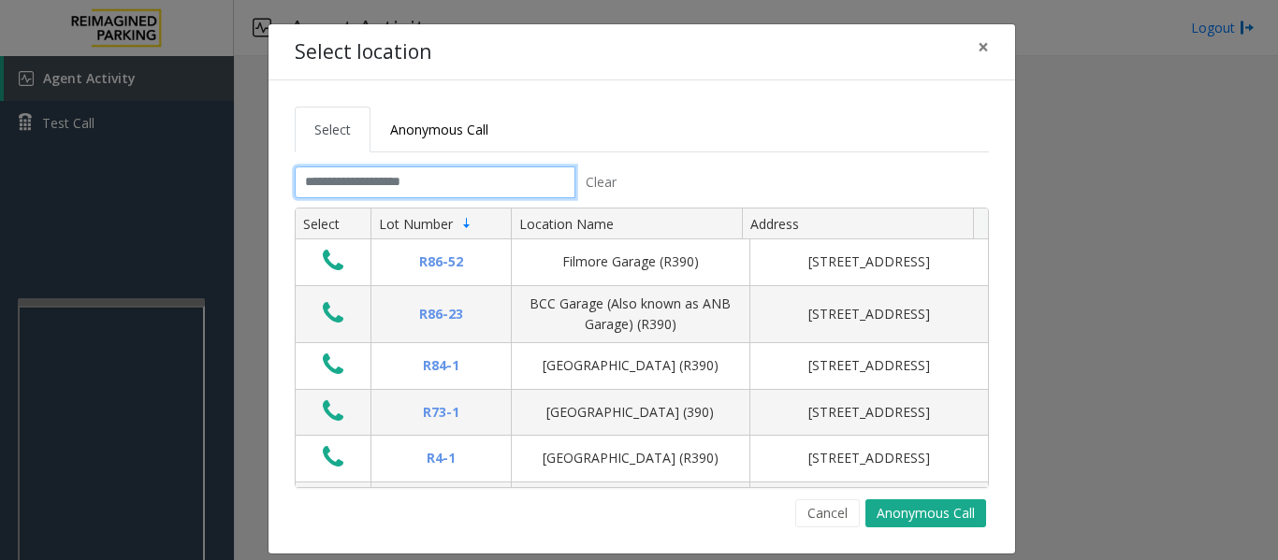
click at [427, 182] on input "text" at bounding box center [435, 183] width 281 height 32
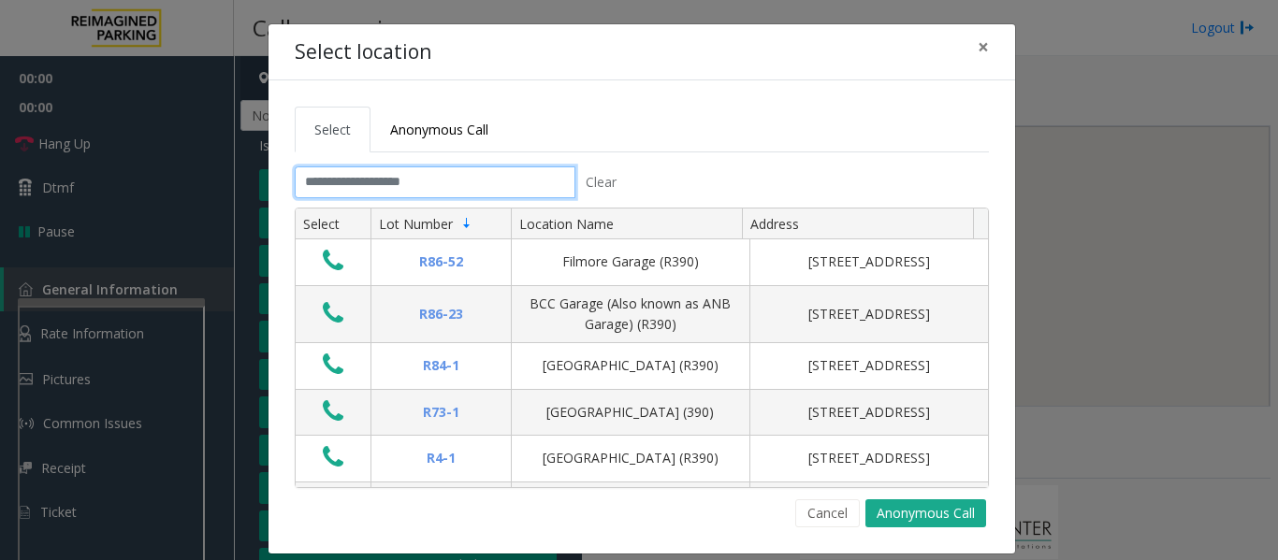
click at [439, 188] on input "text" at bounding box center [435, 183] width 281 height 32
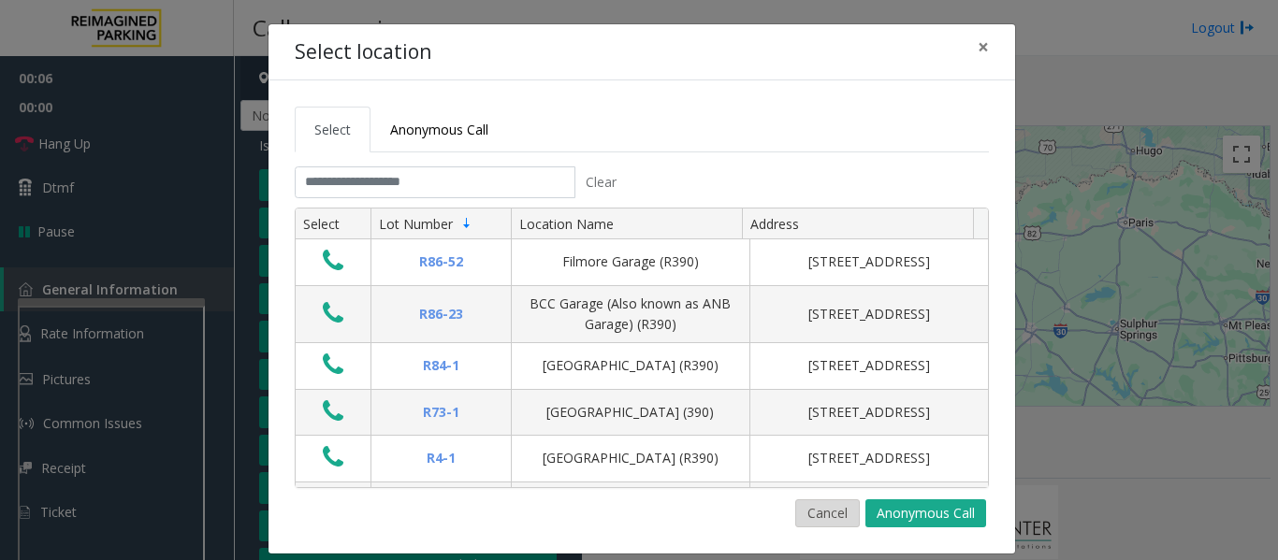
click at [803, 513] on button "Cancel" at bounding box center [827, 514] width 65 height 28
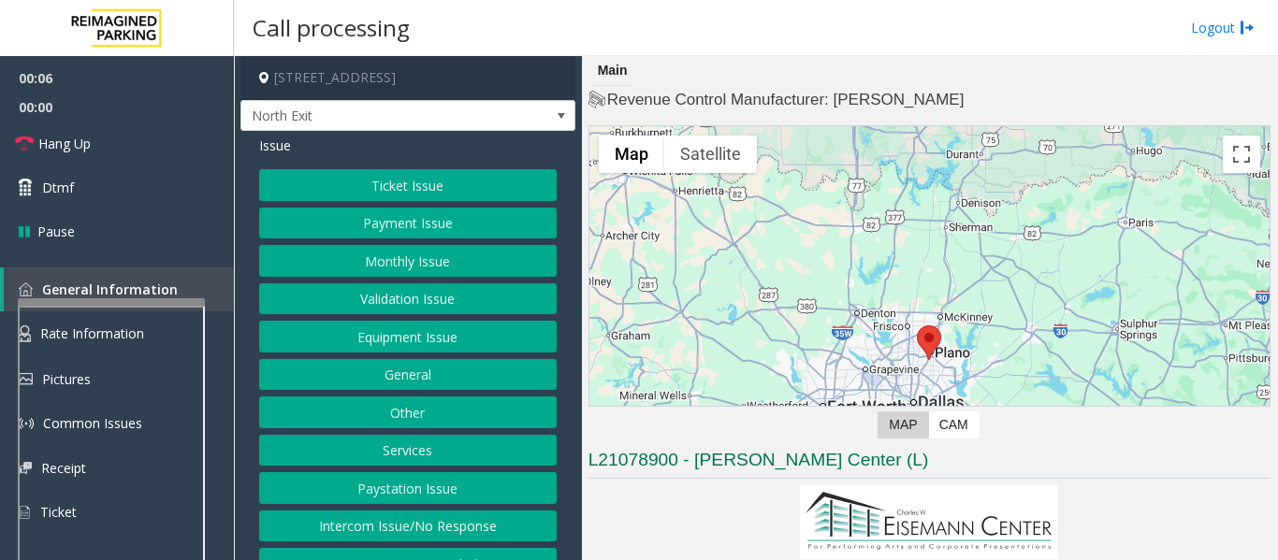
scroll to position [374, 0]
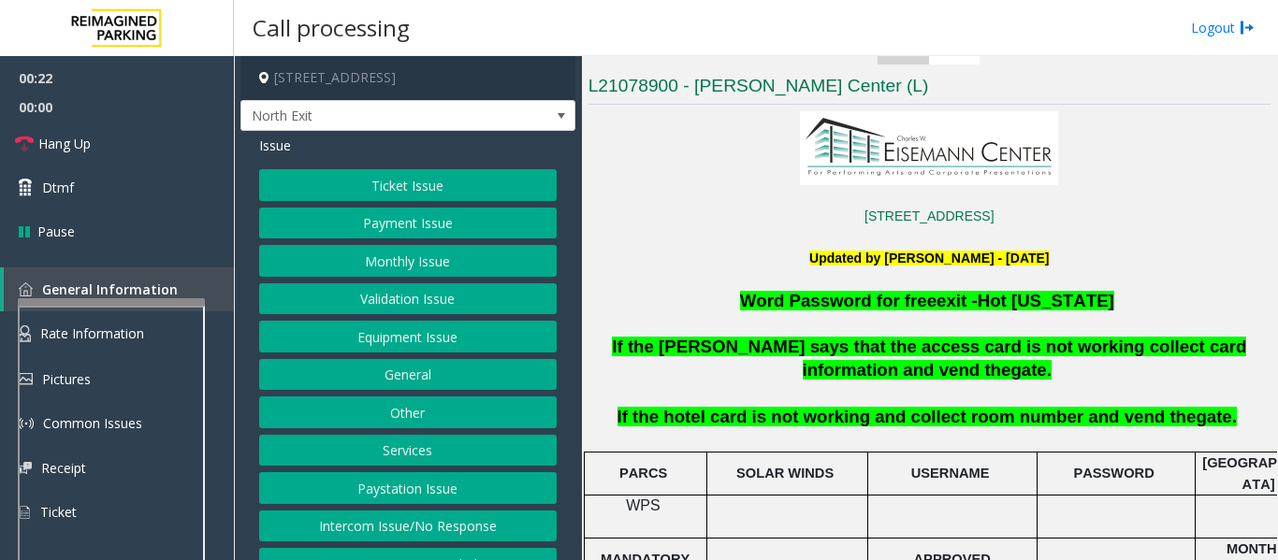
click at [362, 523] on button "Intercom Issue/No Response" at bounding box center [407, 527] width 297 height 32
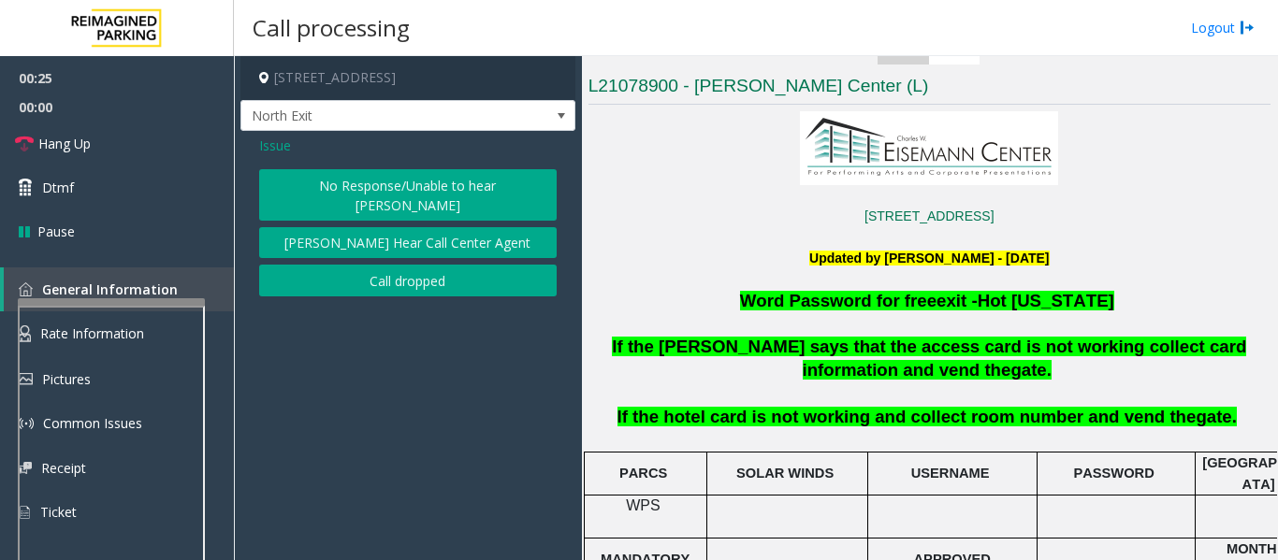
click at [405, 182] on button "No Response/Unable to hear [PERSON_NAME]" at bounding box center [407, 194] width 297 height 51
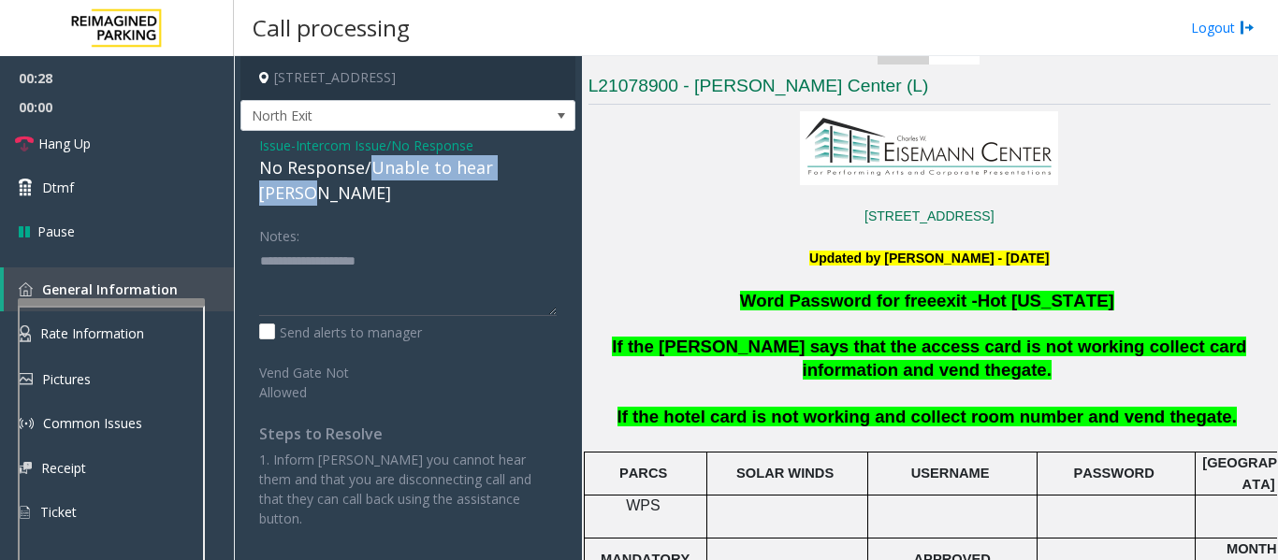
drag, startPoint x: 372, startPoint y: 167, endPoint x: 547, endPoint y: 173, distance: 175.0
click at [550, 170] on div "No Response/Unable to hear [PERSON_NAME]" at bounding box center [407, 180] width 297 height 51
click at [491, 247] on textarea at bounding box center [407, 281] width 297 height 70
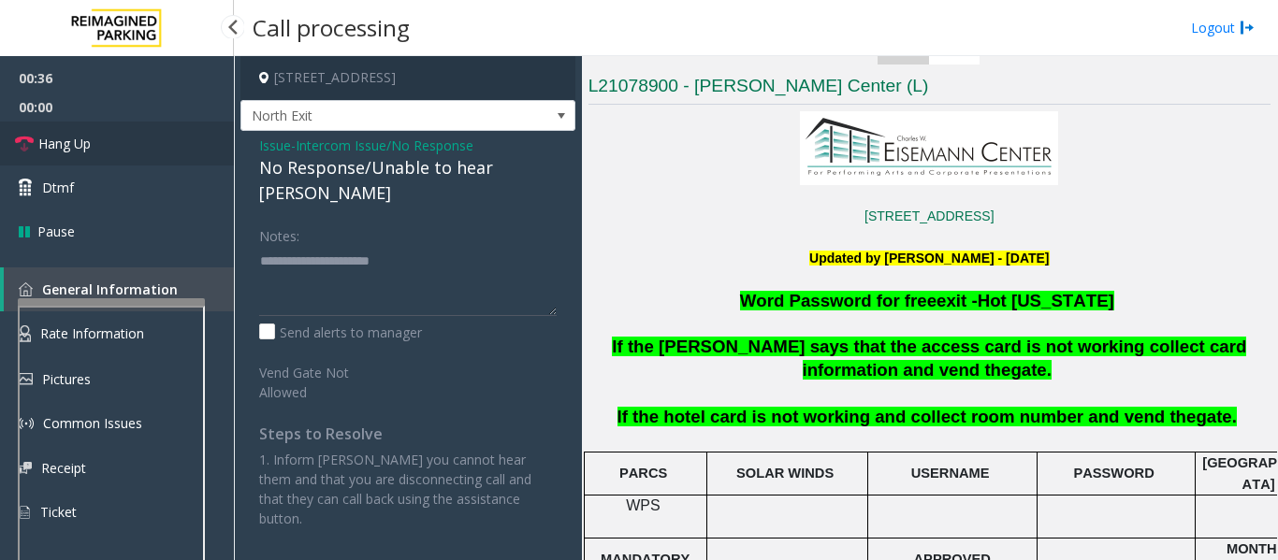
click at [90, 125] on link "Hang Up" at bounding box center [117, 144] width 234 height 44
click at [468, 246] on textarea at bounding box center [407, 281] width 297 height 70
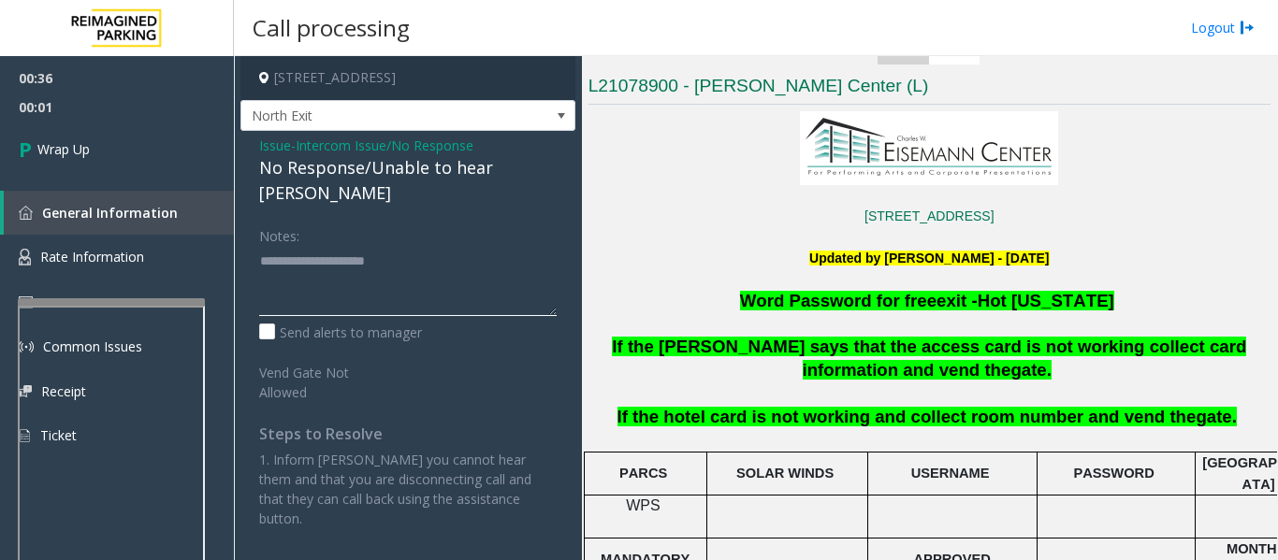
paste textarea "**********"
type textarea "**********"
click at [32, 151] on icon at bounding box center [28, 149] width 19 height 31
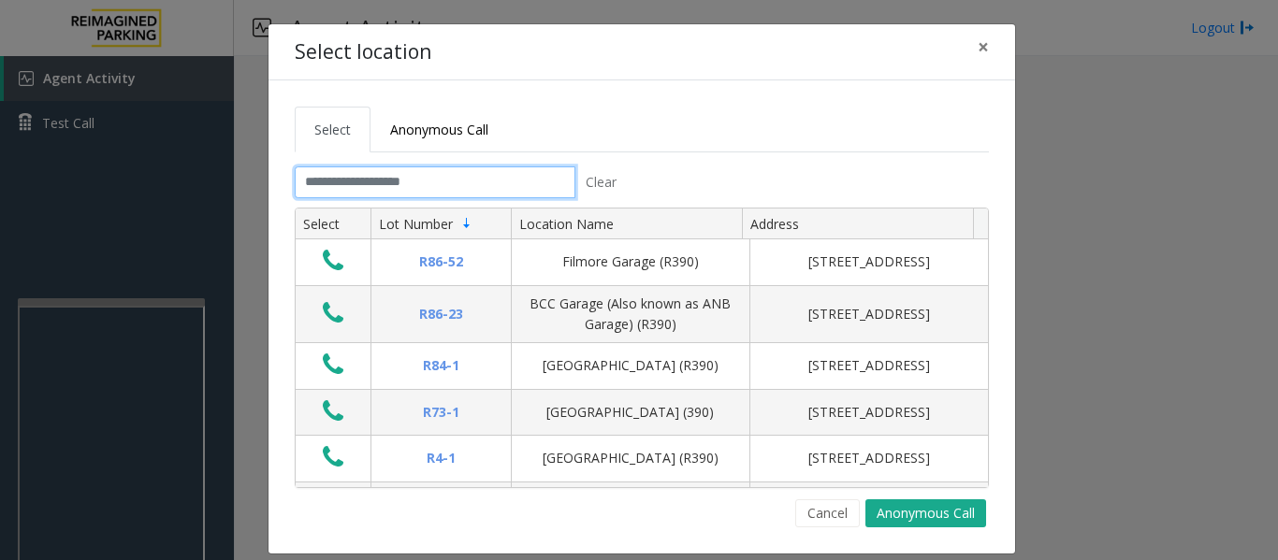
click at [356, 188] on input "text" at bounding box center [435, 183] width 281 height 32
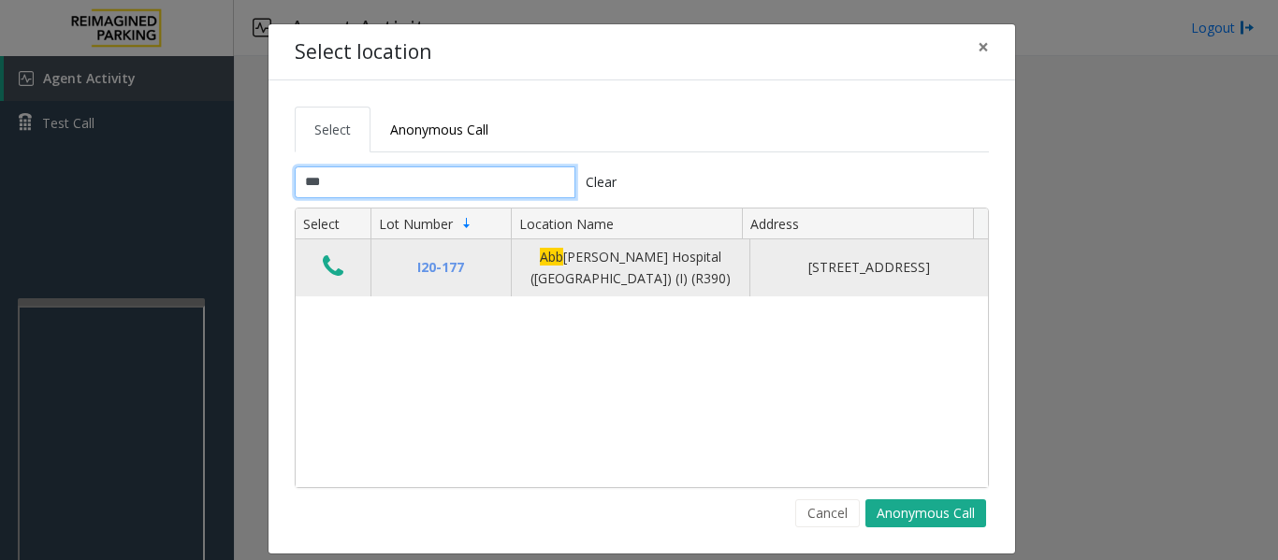
type input "***"
click at [335, 273] on icon "Data table" at bounding box center [333, 267] width 21 height 26
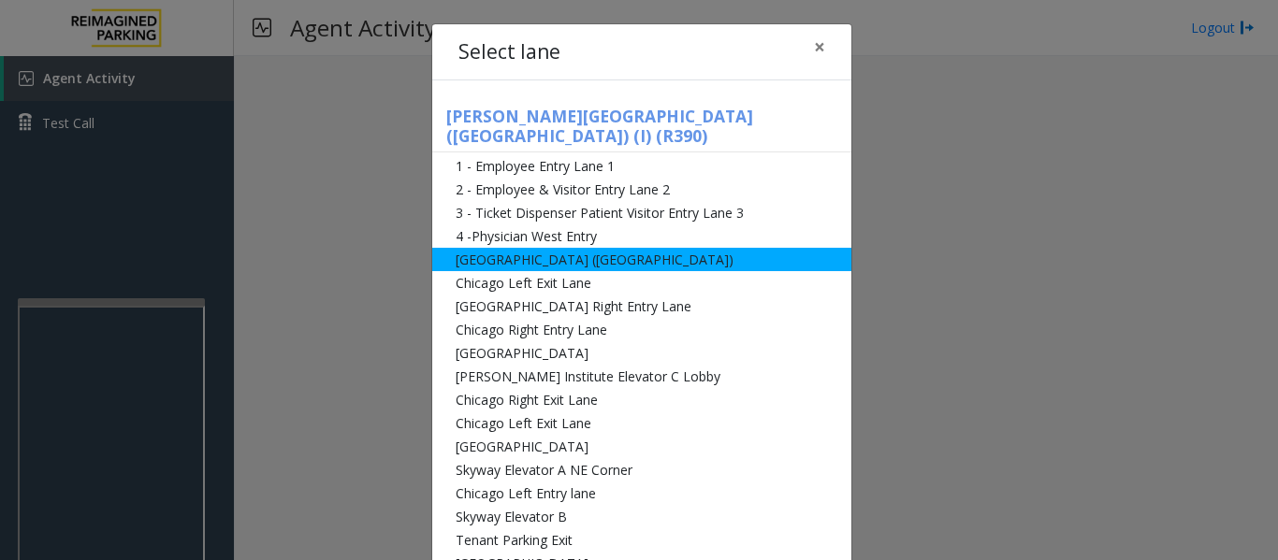
click at [528, 248] on li "[GEOGRAPHIC_DATA] ([GEOGRAPHIC_DATA])" at bounding box center [641, 259] width 419 height 23
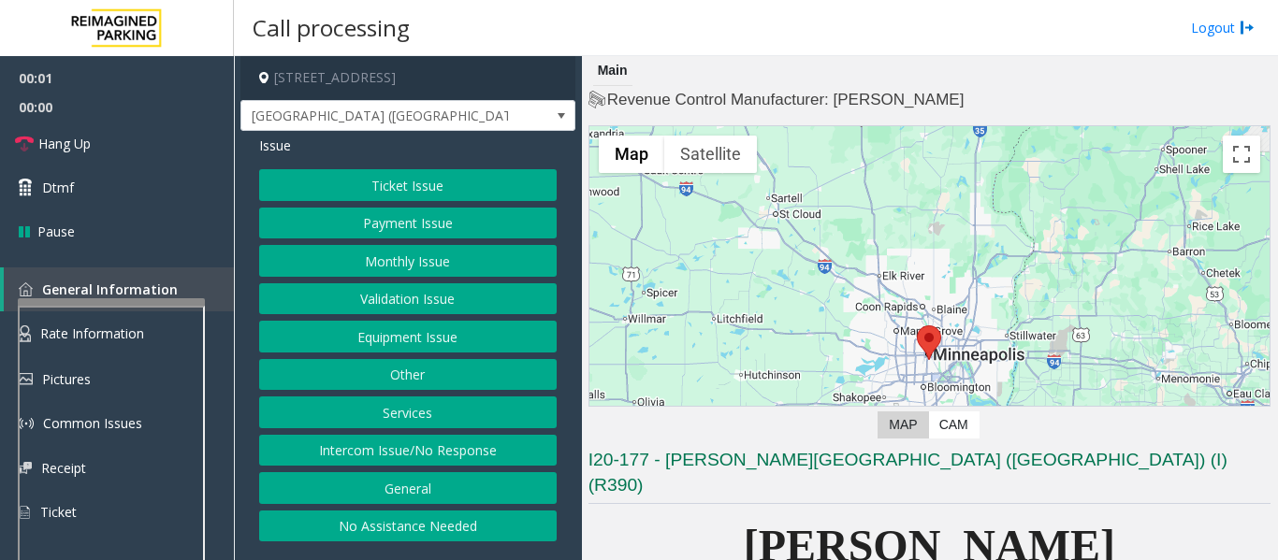
scroll to position [281, 0]
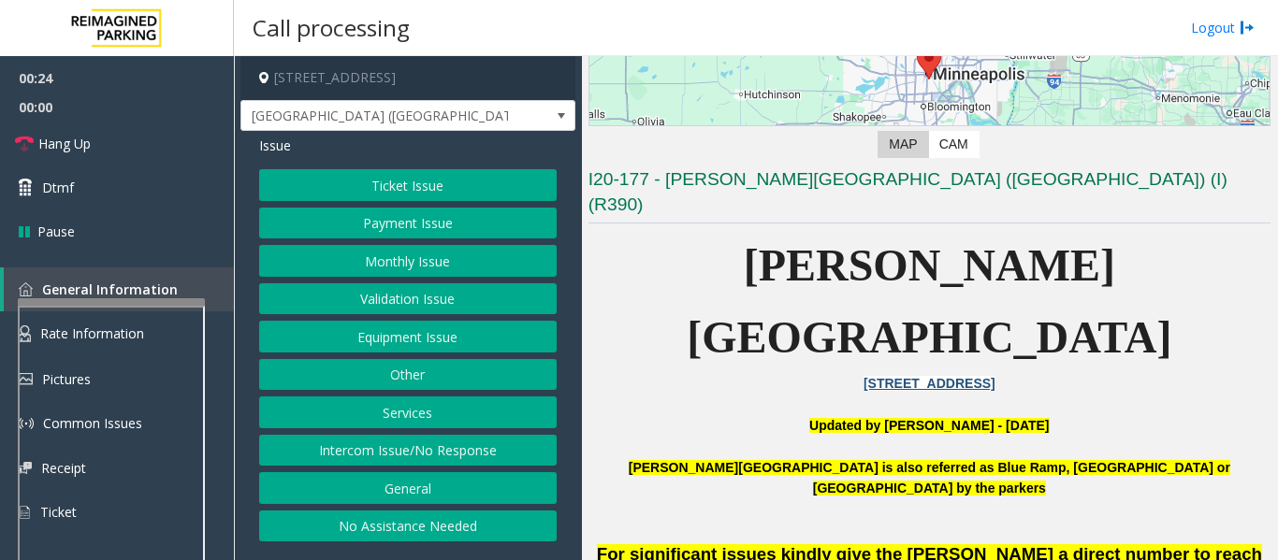
click at [435, 265] on button "Monthly Issue" at bounding box center [407, 261] width 297 height 32
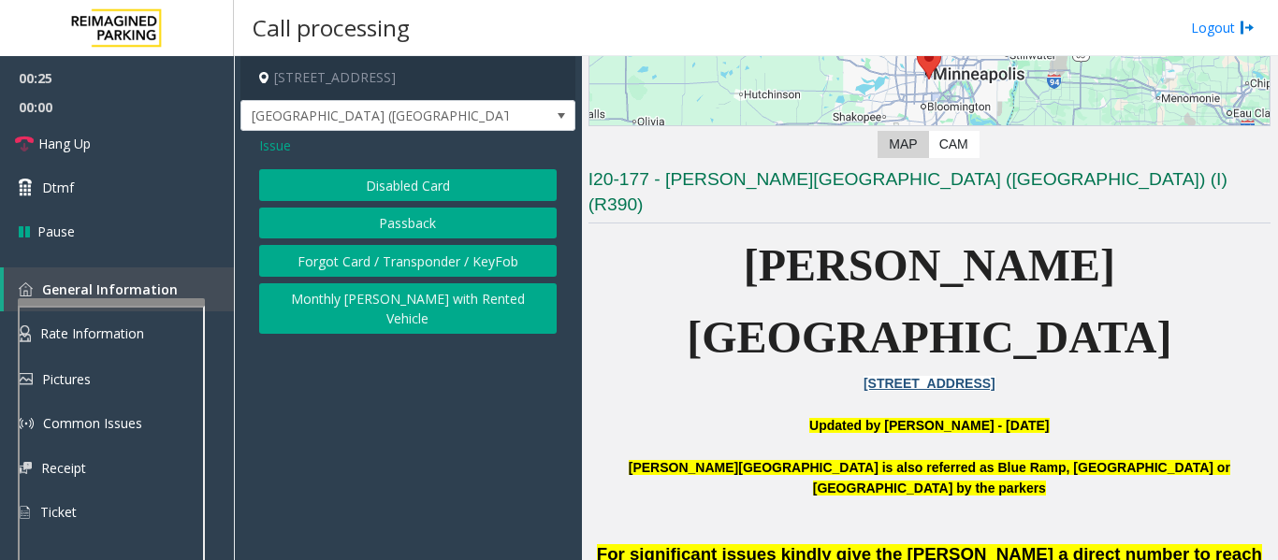
click at [451, 180] on button "Disabled Card" at bounding box center [407, 185] width 297 height 32
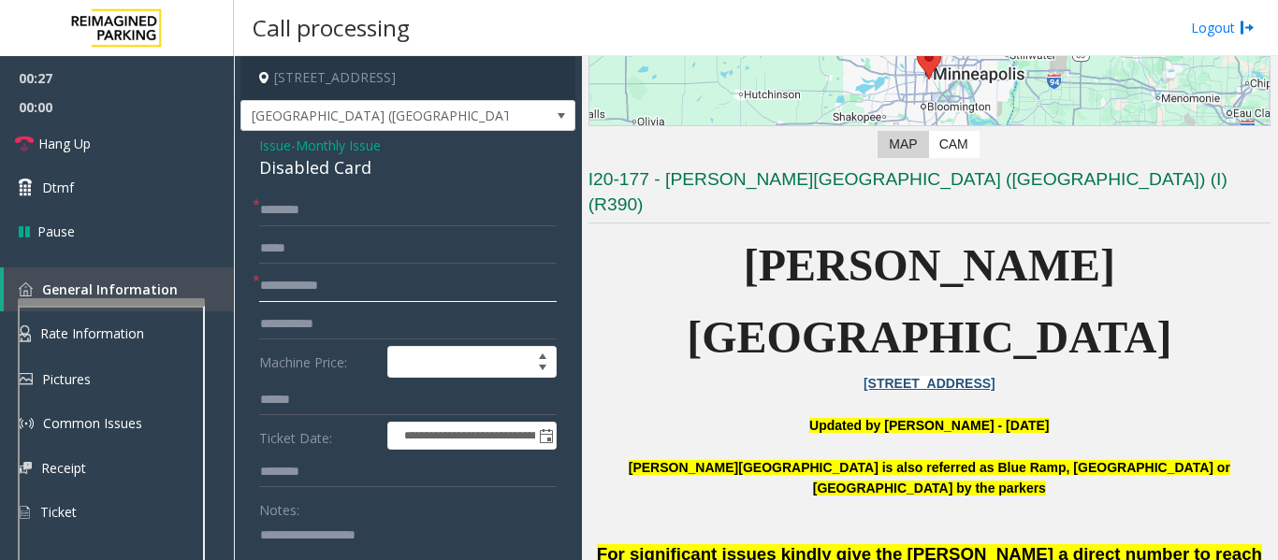
click at [352, 285] on input "text" at bounding box center [407, 286] width 297 height 32
type input "*"
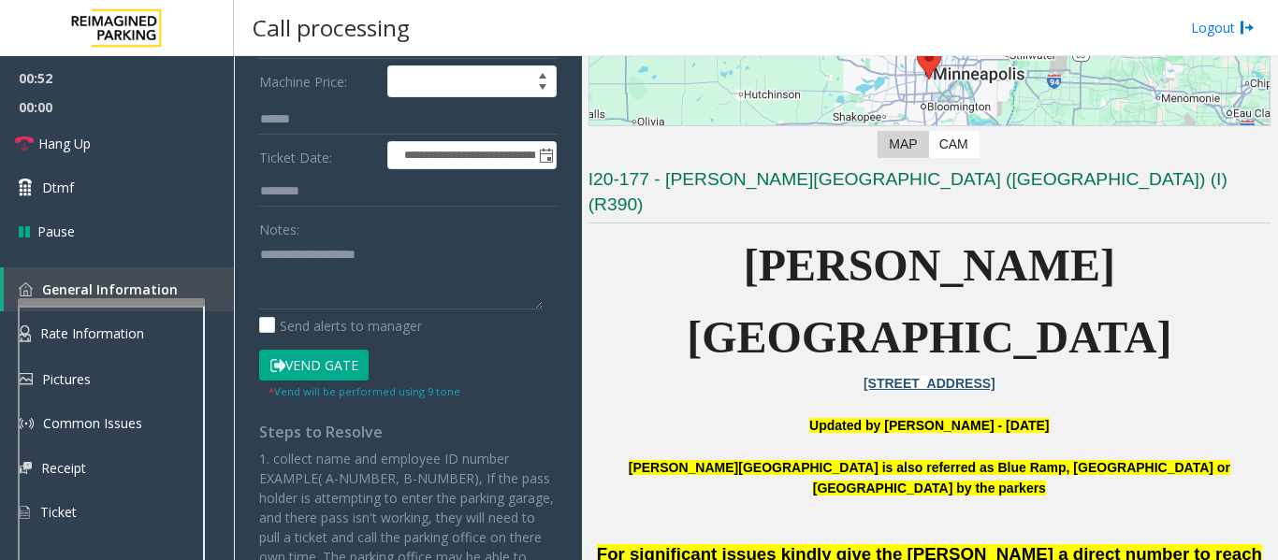
click at [313, 352] on button "Vend Gate" at bounding box center [313, 366] width 109 height 32
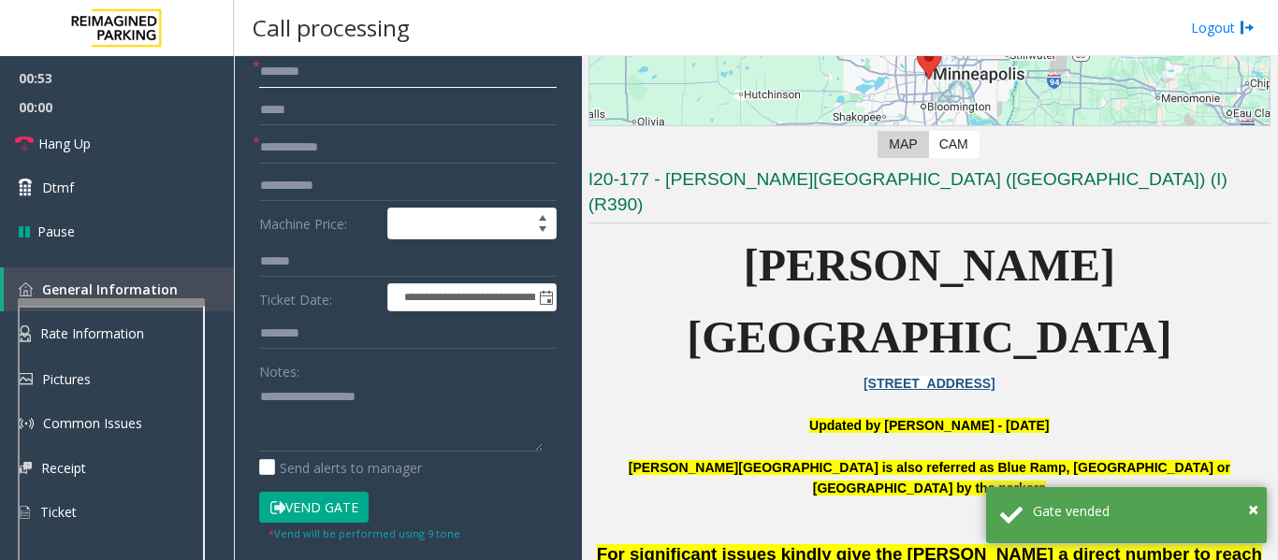
click at [275, 64] on input "text" at bounding box center [407, 72] width 297 height 32
type input "**"
click at [318, 148] on input "text" at bounding box center [407, 148] width 297 height 32
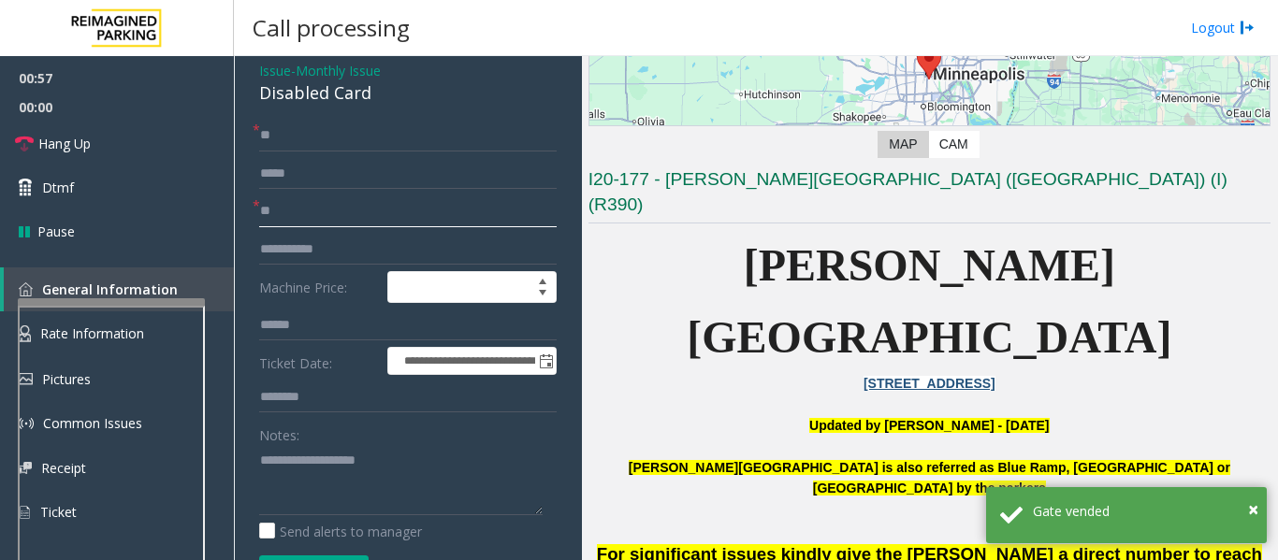
scroll to position [0, 0]
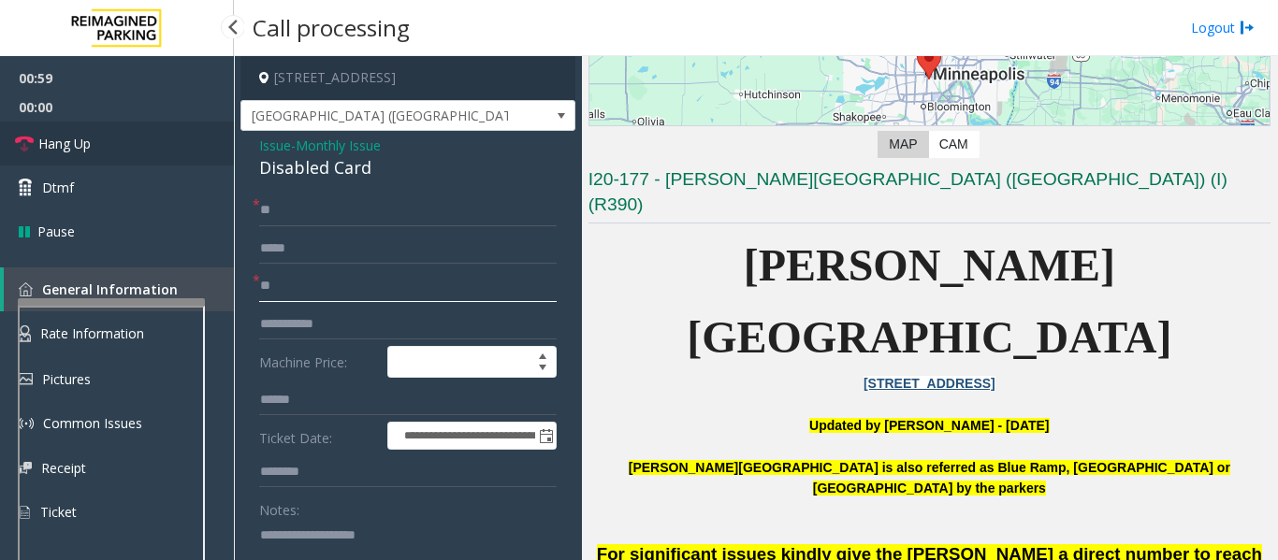
type input "**"
click at [106, 132] on link "Hang Up" at bounding box center [117, 144] width 234 height 44
click at [313, 167] on div "Disabled Card" at bounding box center [407, 167] width 297 height 25
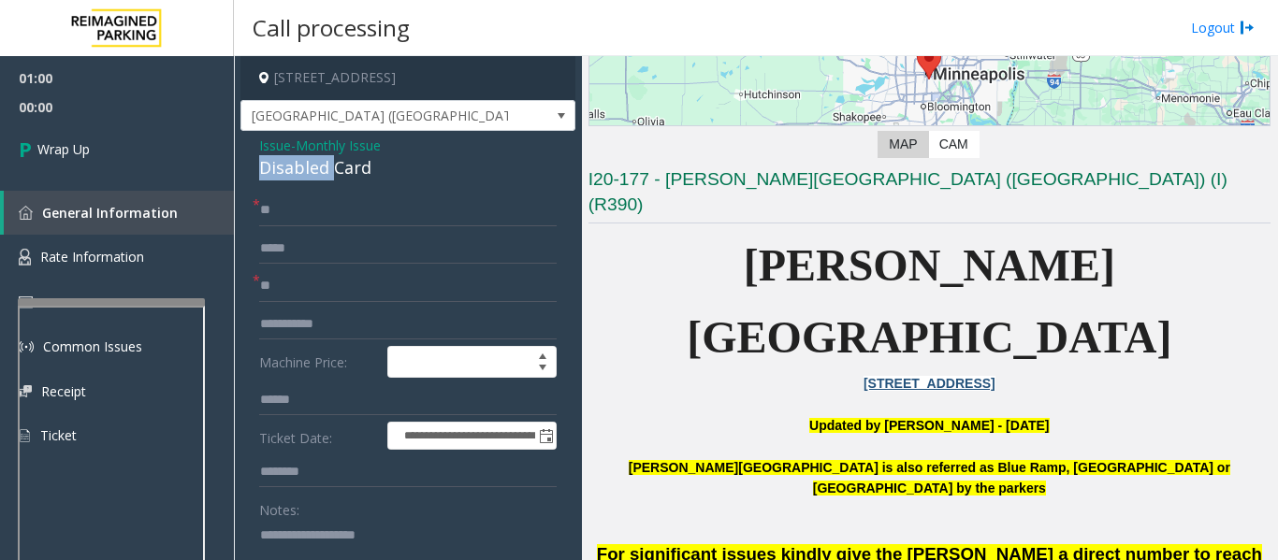
click at [313, 167] on div "Disabled Card" at bounding box center [407, 167] width 297 height 25
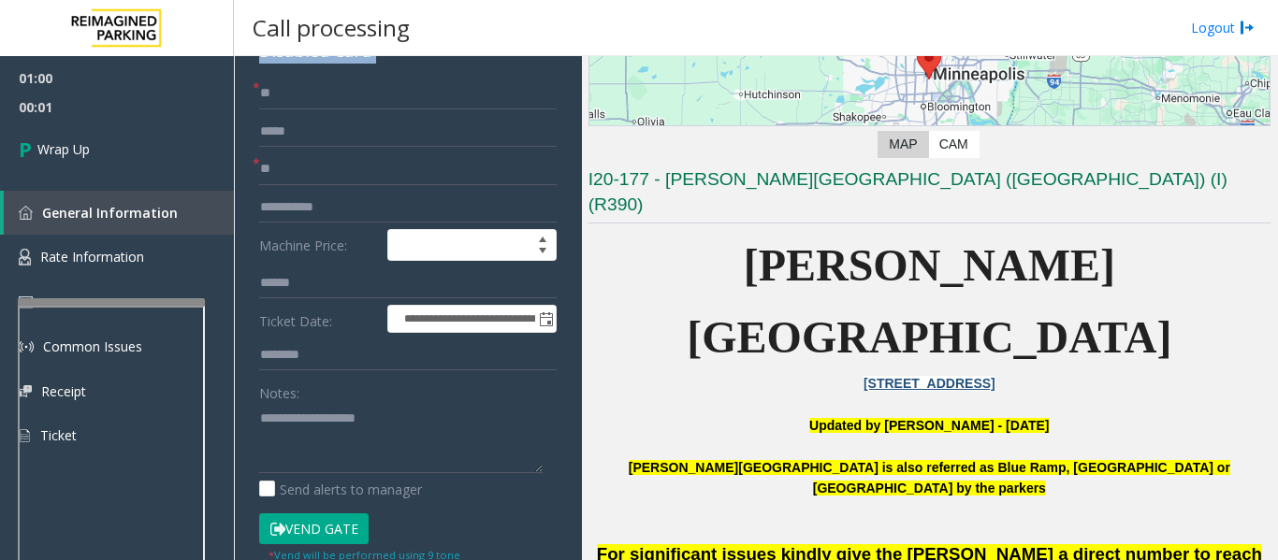
scroll to position [281, 0]
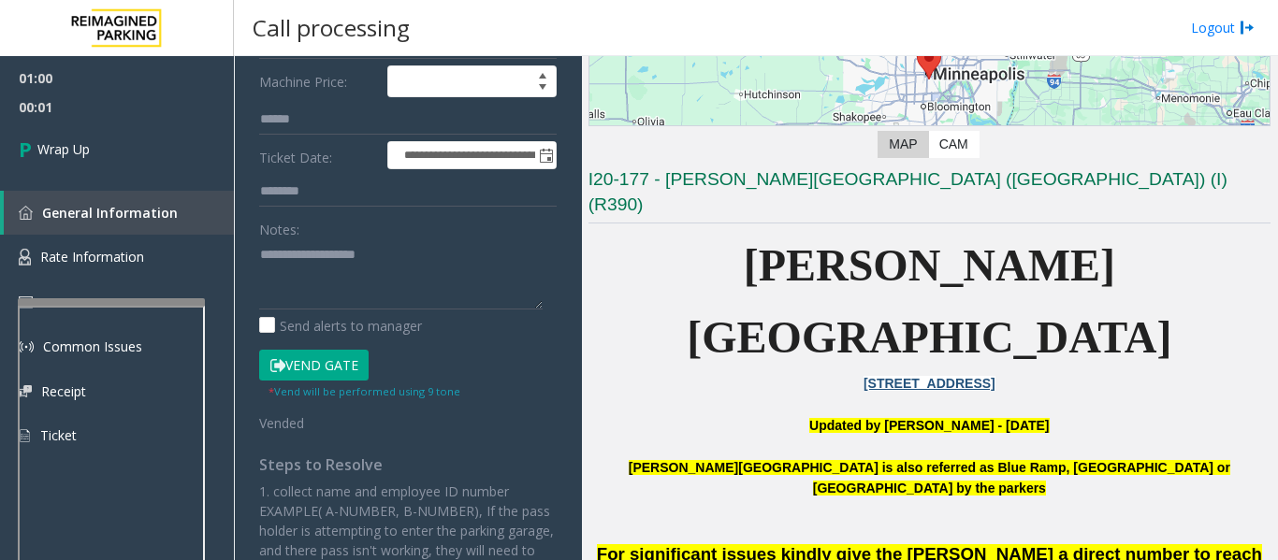
click at [282, 236] on label "Notes:" at bounding box center [279, 226] width 40 height 26
click at [282, 260] on textarea at bounding box center [400, 274] width 283 height 70
paste textarea "**********"
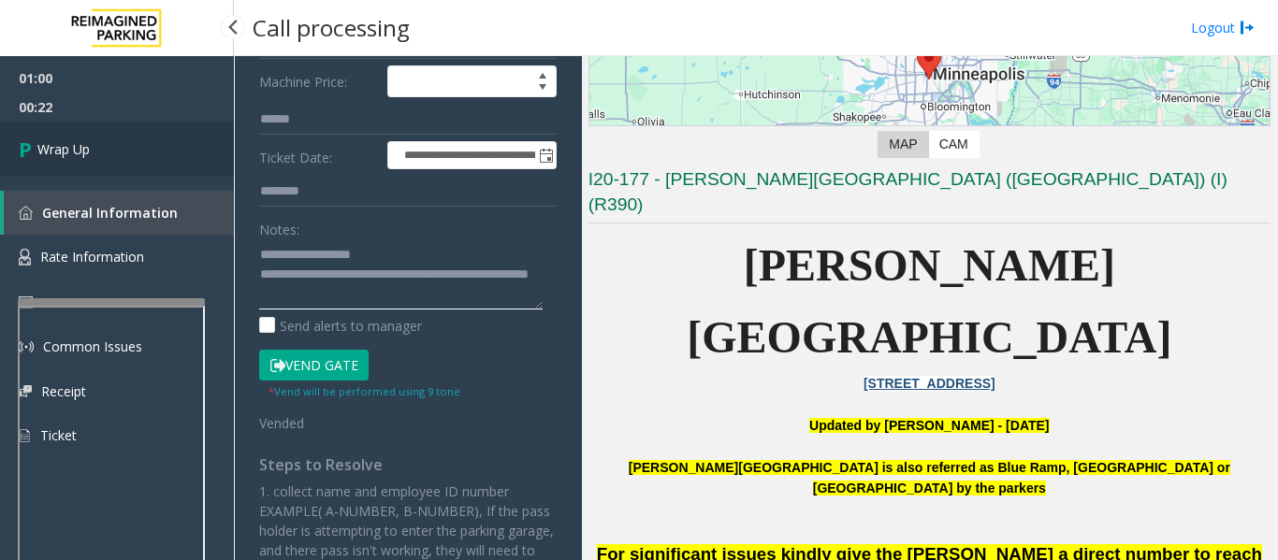
type textarea "**********"
click at [94, 153] on link "Wrap Up" at bounding box center [117, 149] width 234 height 55
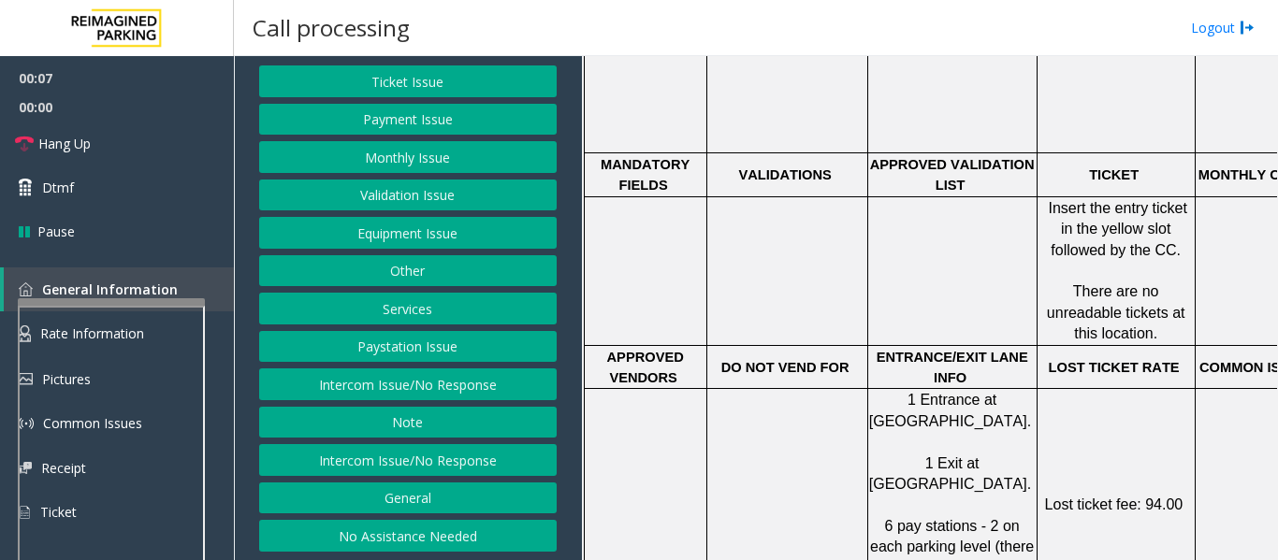
scroll to position [105, 0]
click at [412, 458] on button "Intercom Issue/No Response" at bounding box center [407, 459] width 297 height 32
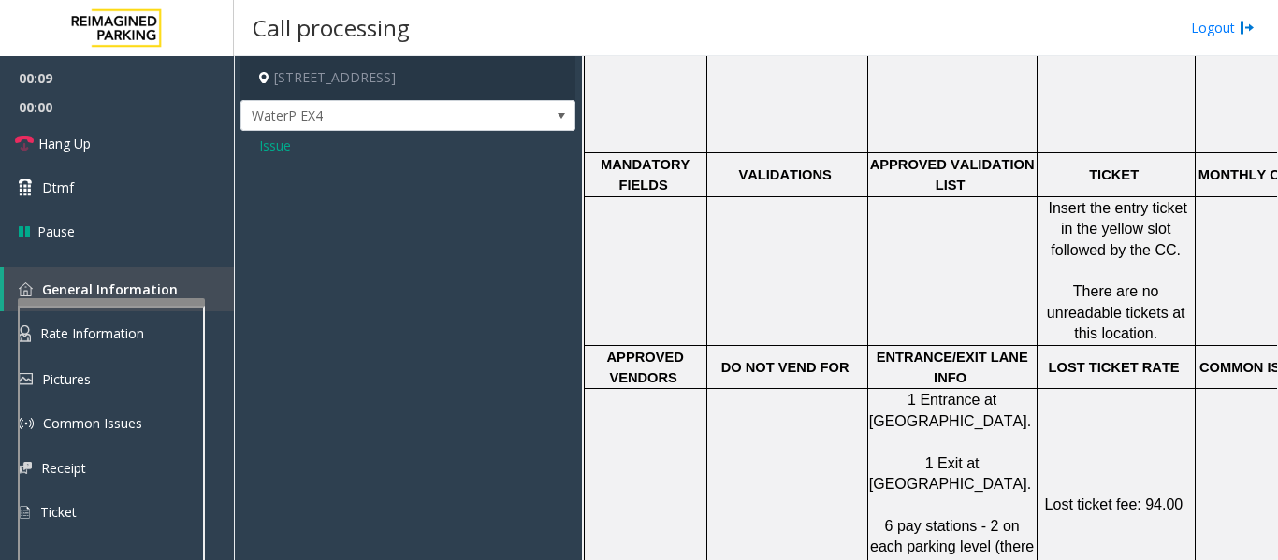
scroll to position [0, 0]
click at [278, 142] on span "Issue" at bounding box center [275, 146] width 32 height 20
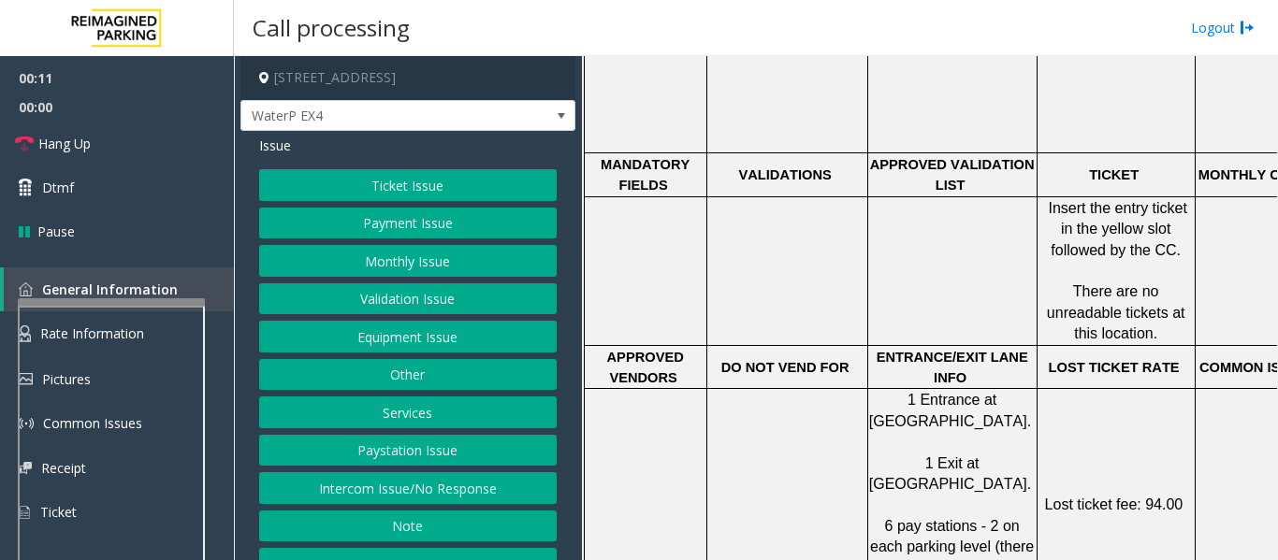
click at [354, 490] on button "Intercom Issue/No Response" at bounding box center [407, 488] width 297 height 32
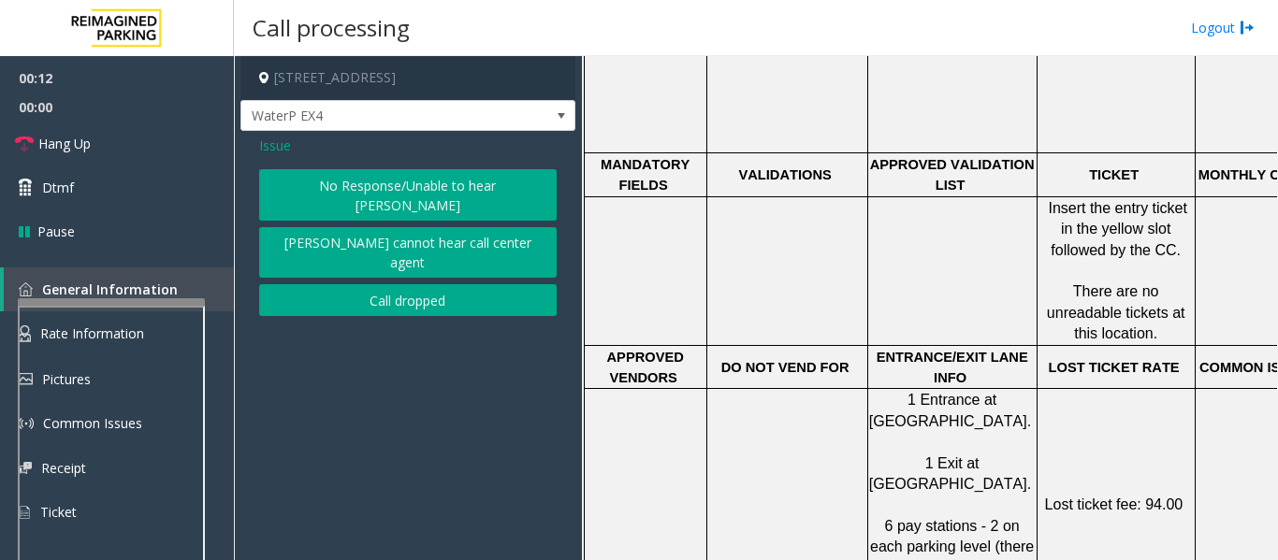
click at [352, 182] on button "No Response/Unable to hear [PERSON_NAME]" at bounding box center [407, 194] width 297 height 51
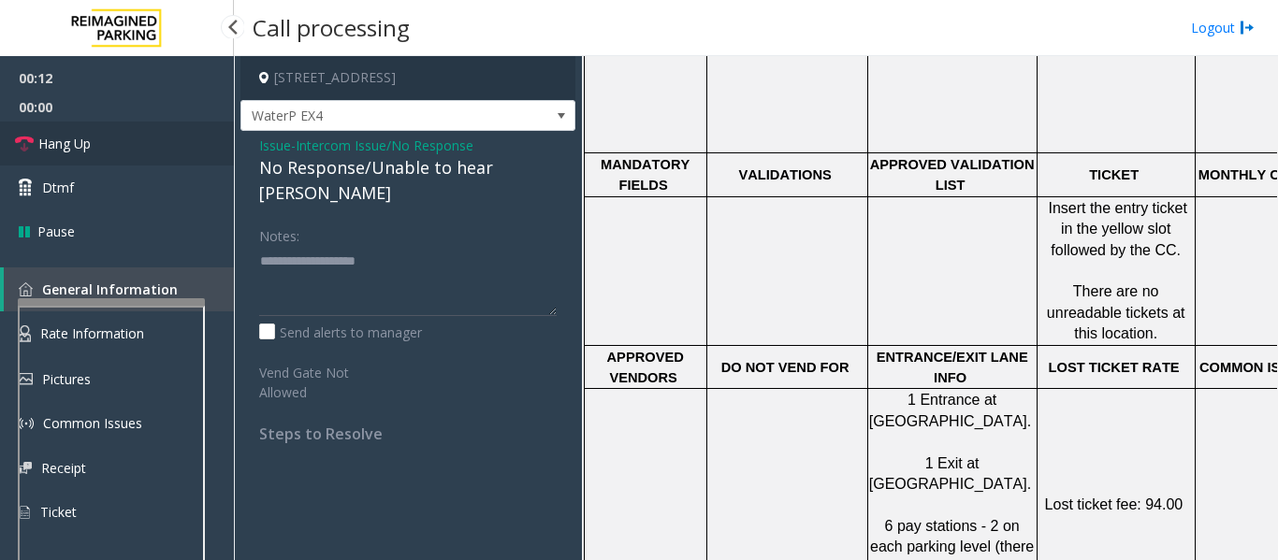
click at [146, 144] on link "Hang Up" at bounding box center [117, 144] width 234 height 44
click at [354, 172] on div "No Response/Unable to hear [PERSON_NAME]" at bounding box center [407, 180] width 297 height 51
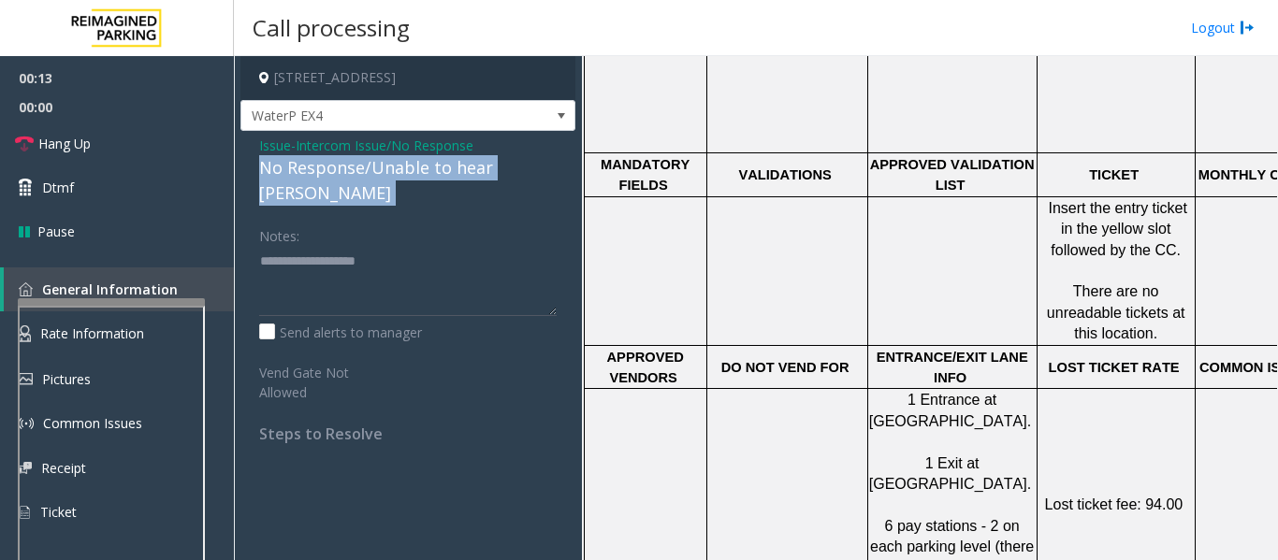
click at [354, 172] on div "No Response/Unable to hear [PERSON_NAME]" at bounding box center [407, 180] width 297 height 51
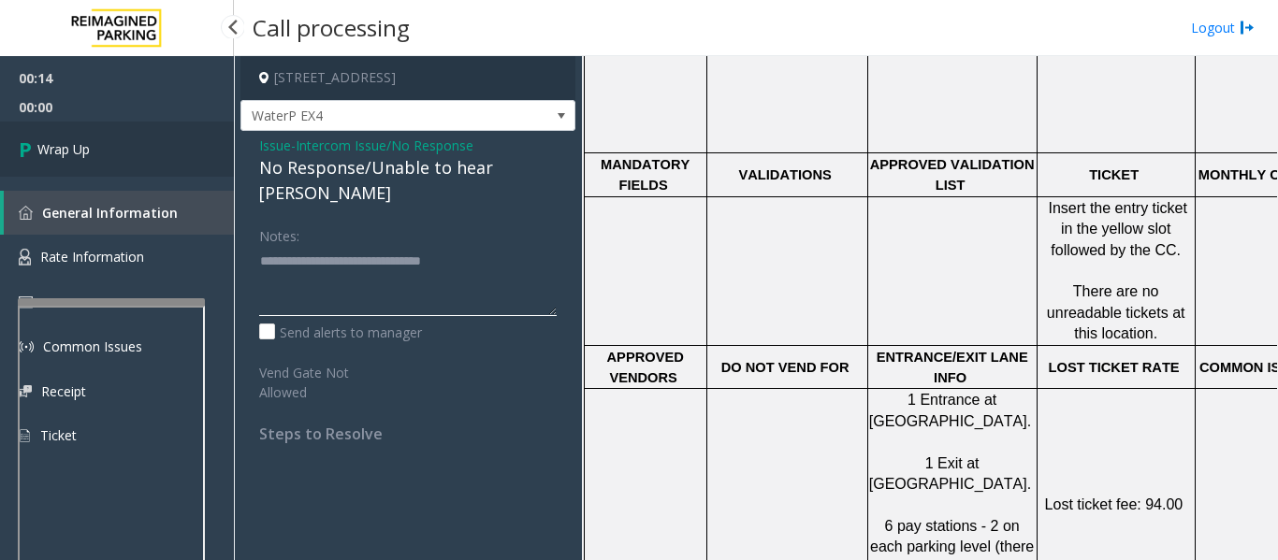
type textarea "**********"
click at [75, 136] on link "Wrap Up" at bounding box center [117, 149] width 234 height 55
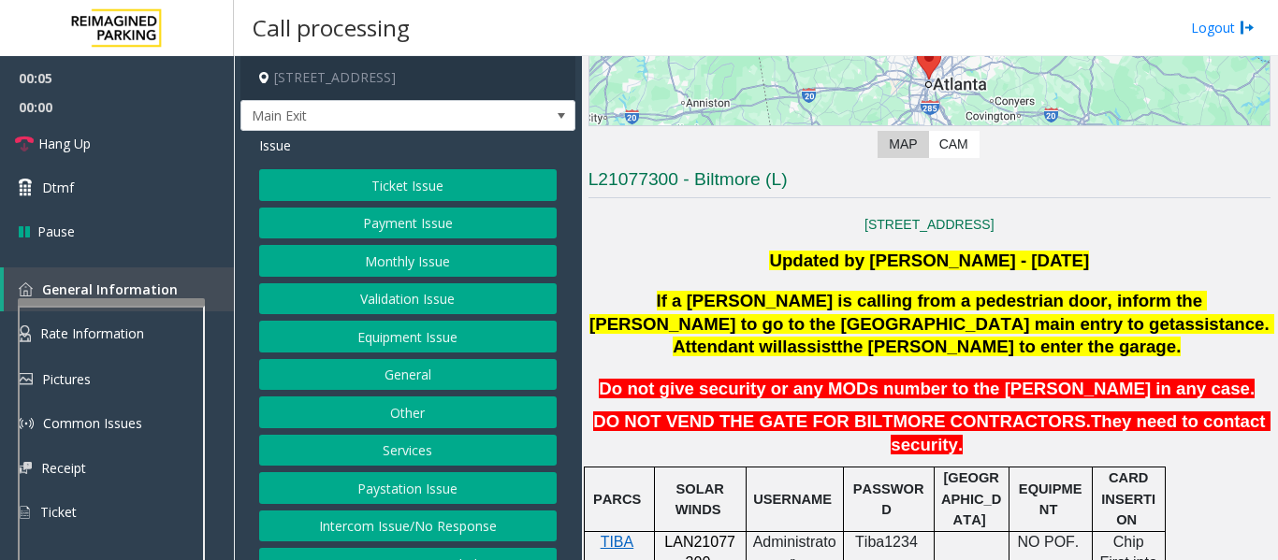
scroll to position [561, 0]
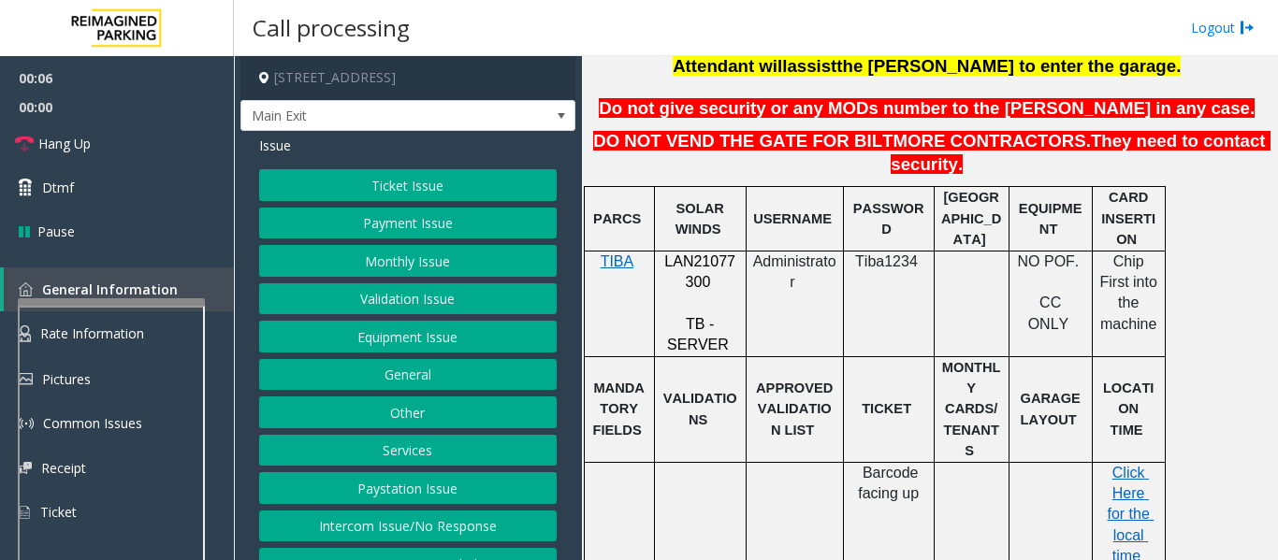
click at [693, 254] on span "LAN21077300" at bounding box center [699, 272] width 71 height 36
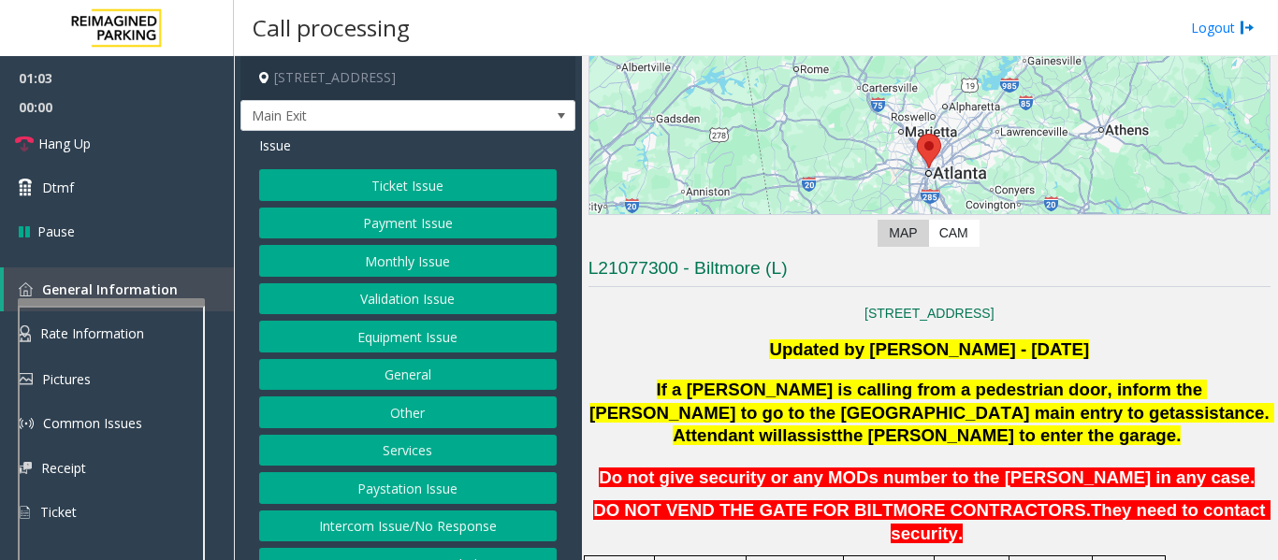
scroll to position [187, 0]
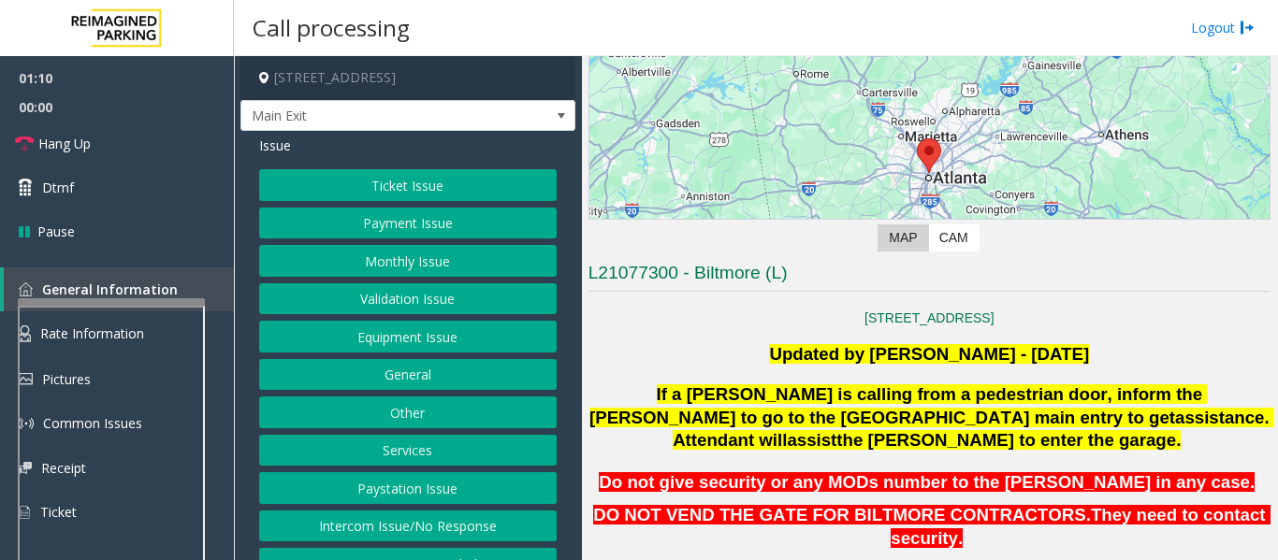
click at [447, 100] on h4 "[STREET_ADDRESS]" at bounding box center [407, 78] width 335 height 44
click at [452, 123] on span "Main Exit" at bounding box center [374, 116] width 267 height 30
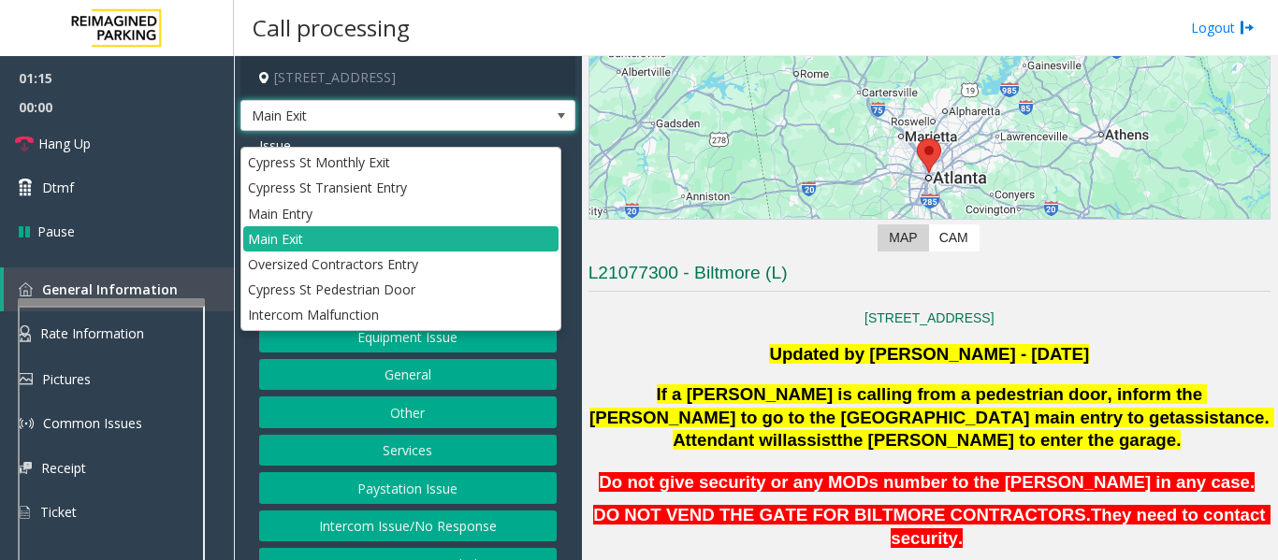
click at [550, 121] on span at bounding box center [561, 116] width 26 height 30
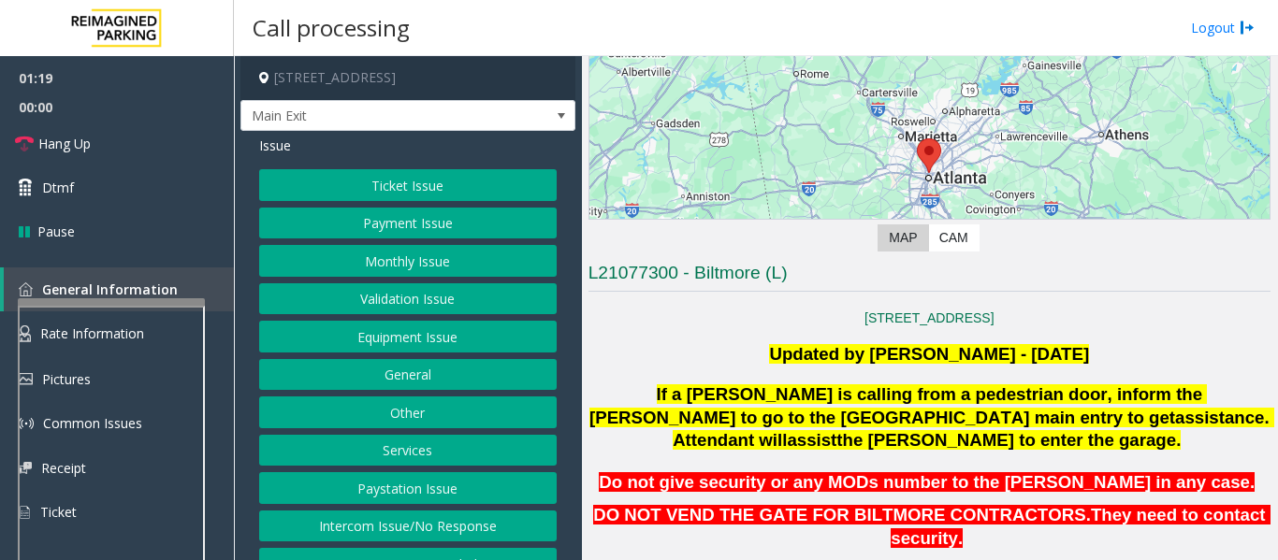
click at [461, 230] on button "Payment Issue" at bounding box center [407, 224] width 297 height 32
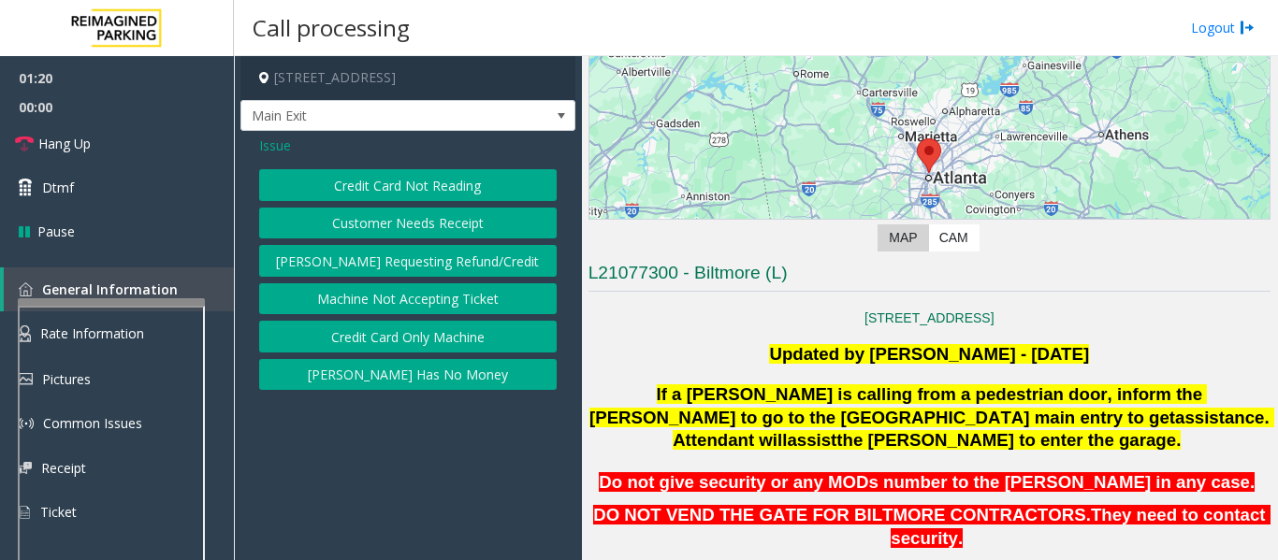
click at [475, 201] on button "Credit Card Not Reading" at bounding box center [407, 185] width 297 height 32
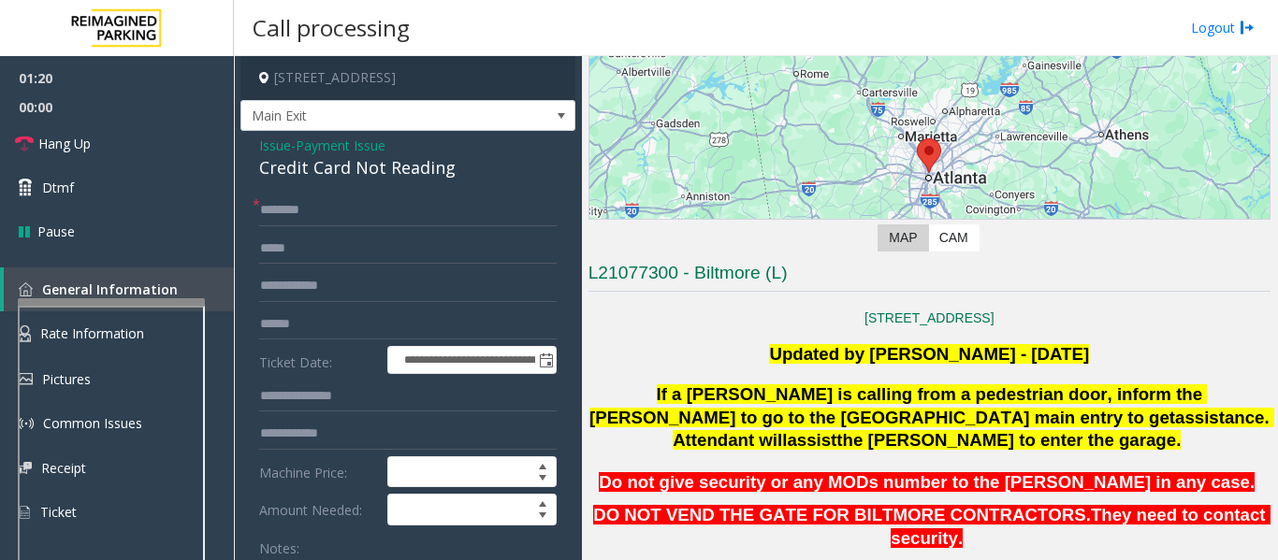
click at [319, 180] on div "Credit Card Not Reading" at bounding box center [407, 167] width 297 height 25
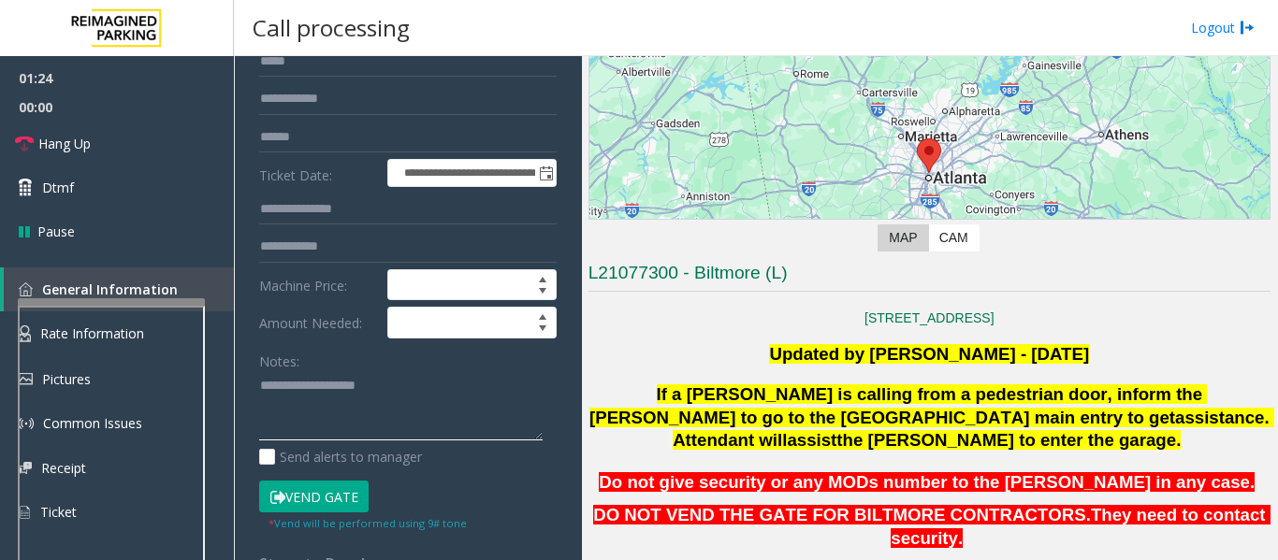
click at [369, 407] on textarea at bounding box center [400, 406] width 283 height 70
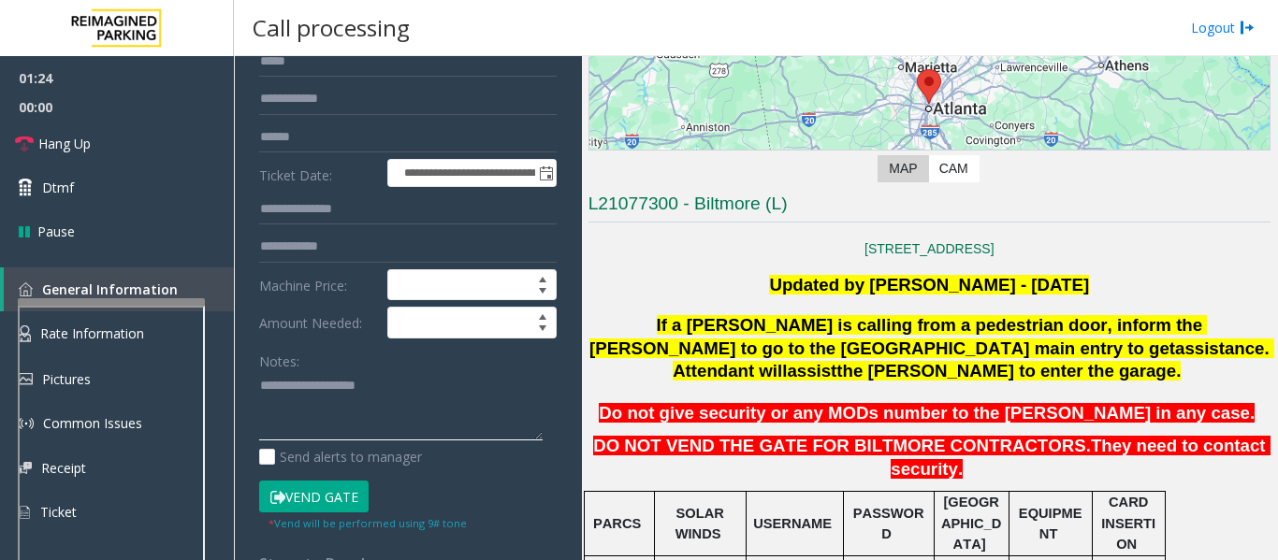
scroll to position [468, 0]
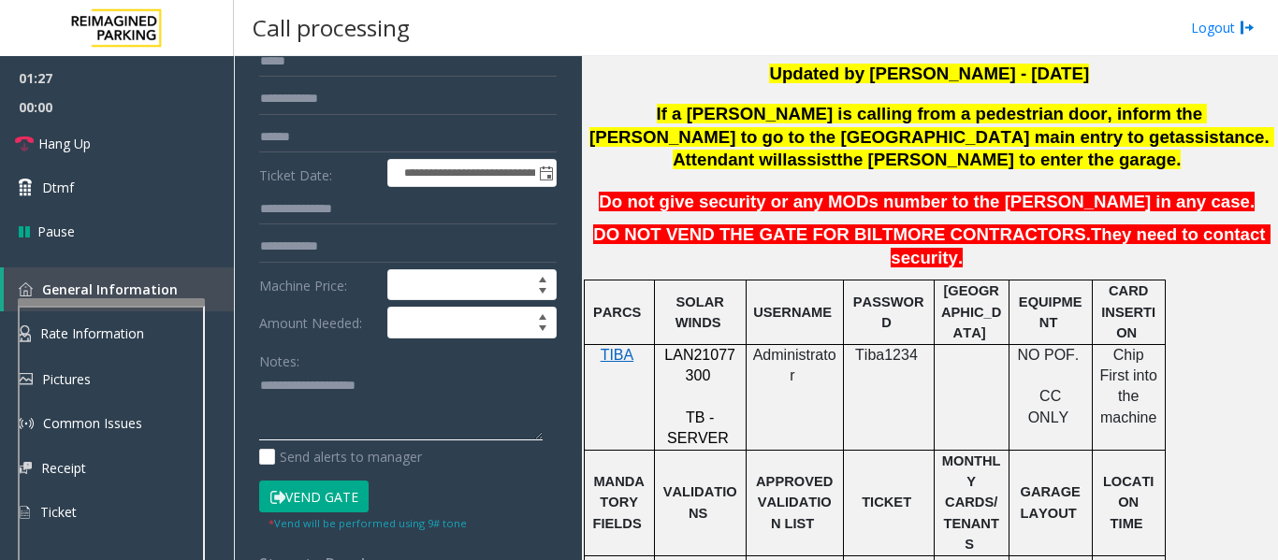
click at [330, 431] on textarea at bounding box center [400, 406] width 283 height 70
paste textarea "**********"
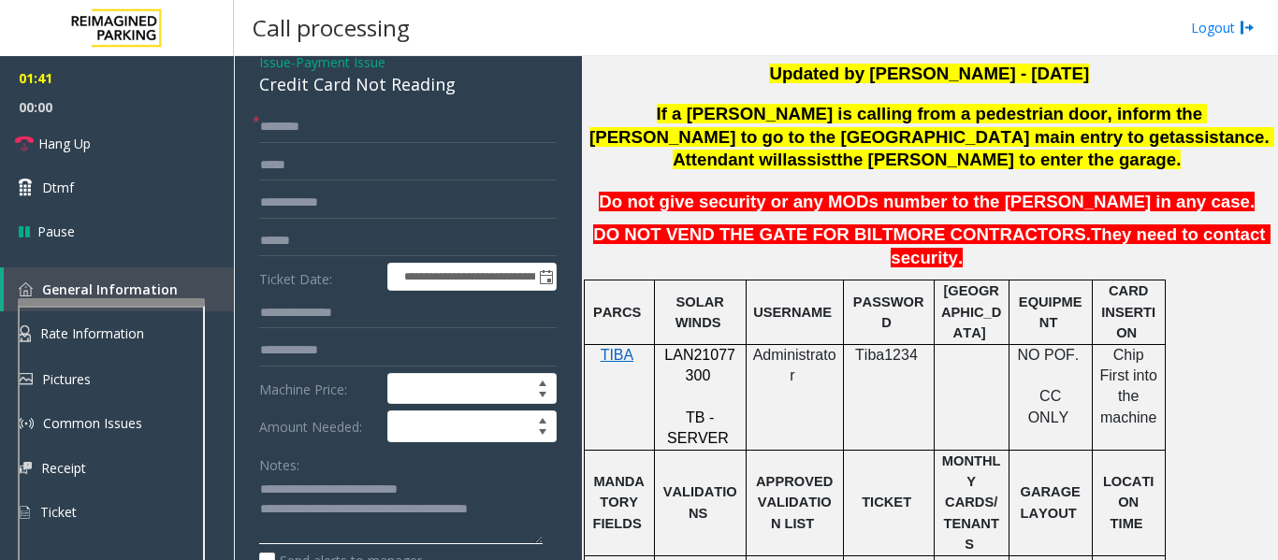
scroll to position [0, 0]
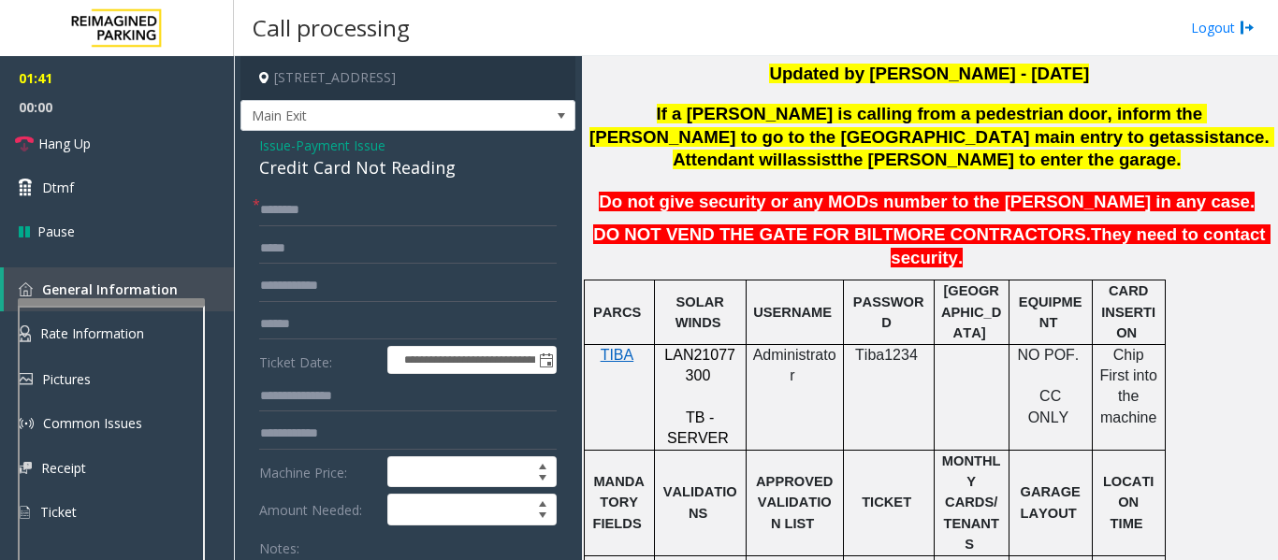
type textarea "**********"
click at [353, 201] on div "**********" at bounding box center [407, 527] width 335 height 792
click at [353, 222] on input "text" at bounding box center [407, 211] width 297 height 32
click at [336, 330] on input "text" at bounding box center [407, 325] width 297 height 32
type input "*******"
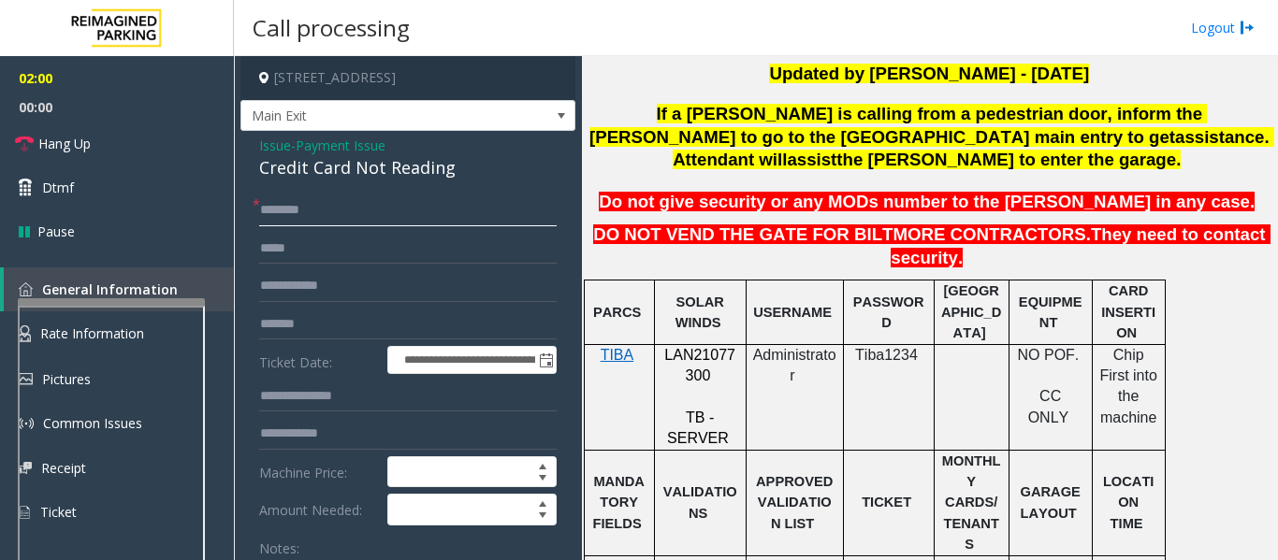
click at [379, 226] on input "text" at bounding box center [407, 211] width 297 height 32
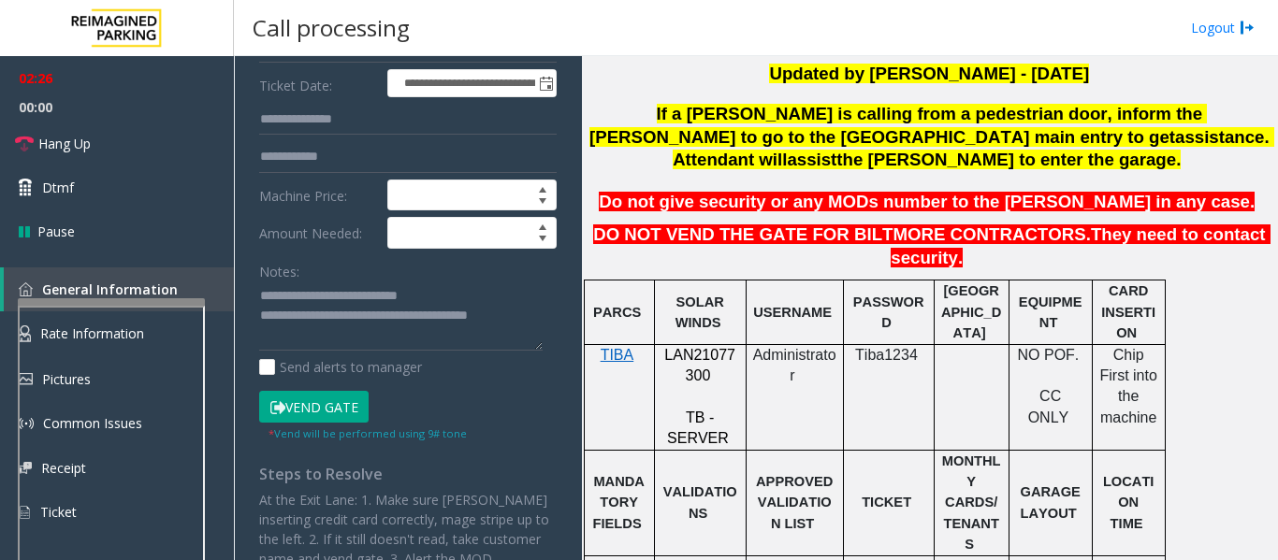
scroll to position [281, 0]
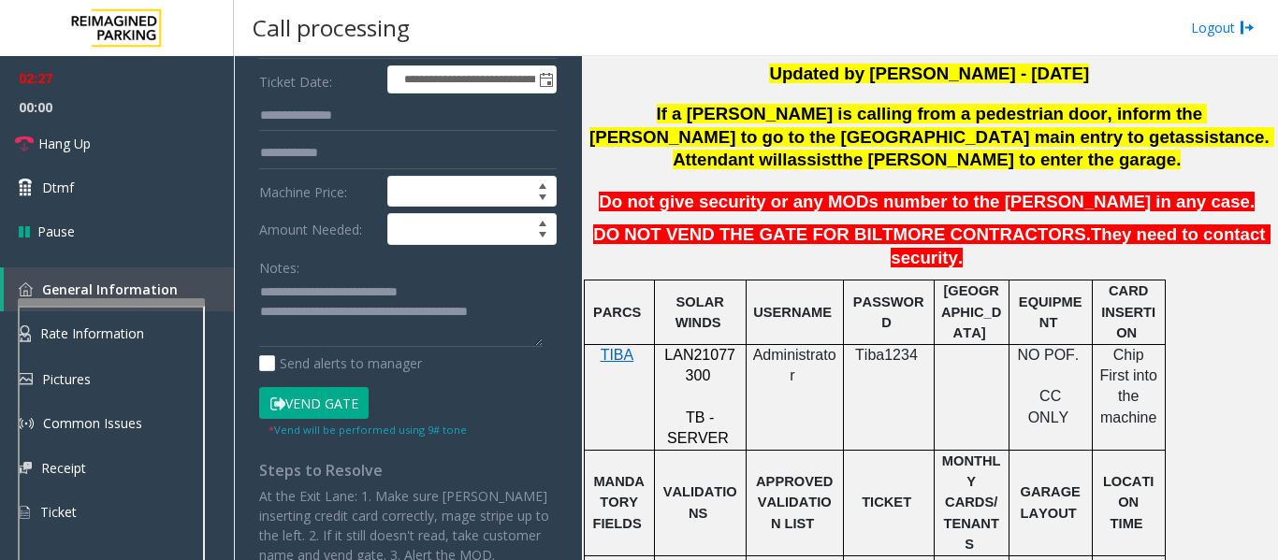
type input "*****"
click at [306, 409] on button "Vend Gate" at bounding box center [313, 403] width 109 height 32
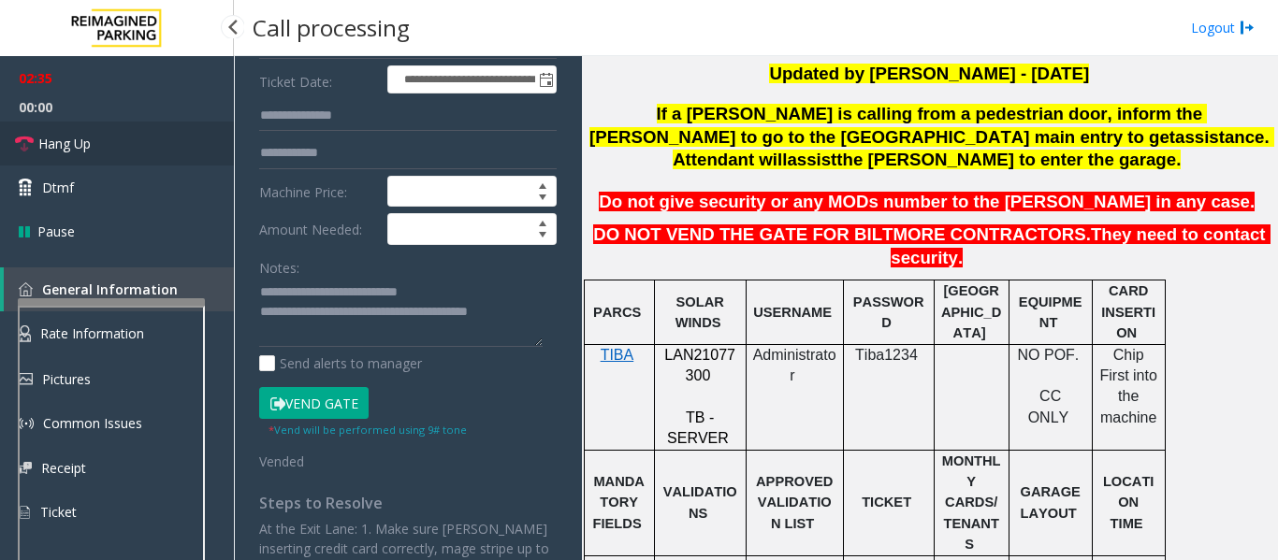
click at [77, 152] on span "Hang Up" at bounding box center [64, 144] width 52 height 20
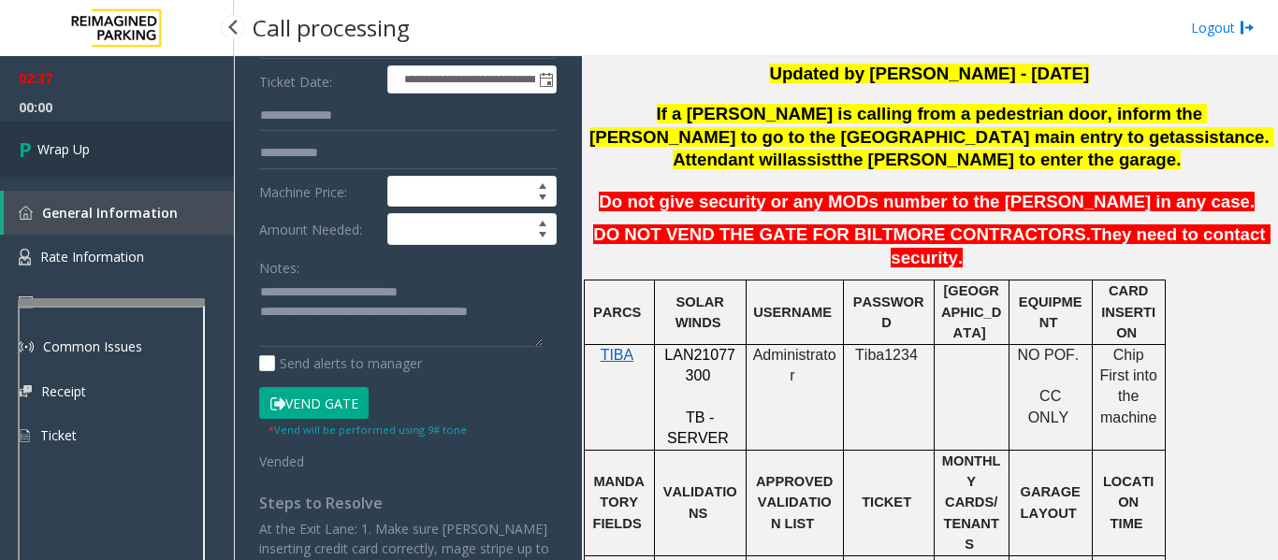
click at [75, 161] on link "Wrap Up" at bounding box center [117, 149] width 234 height 55
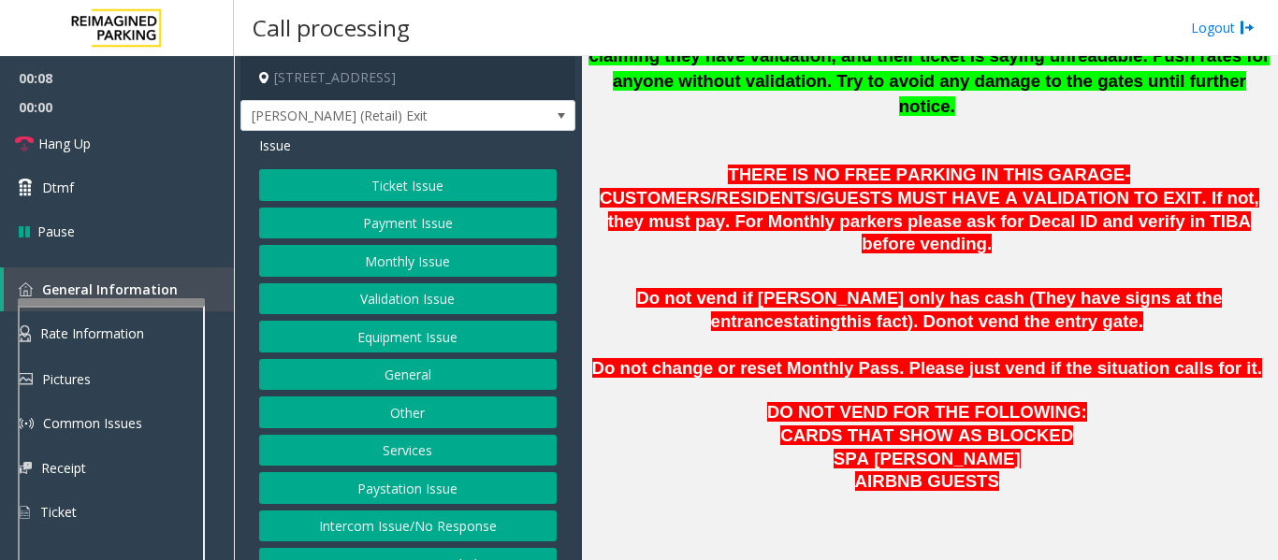
scroll to position [1029, 0]
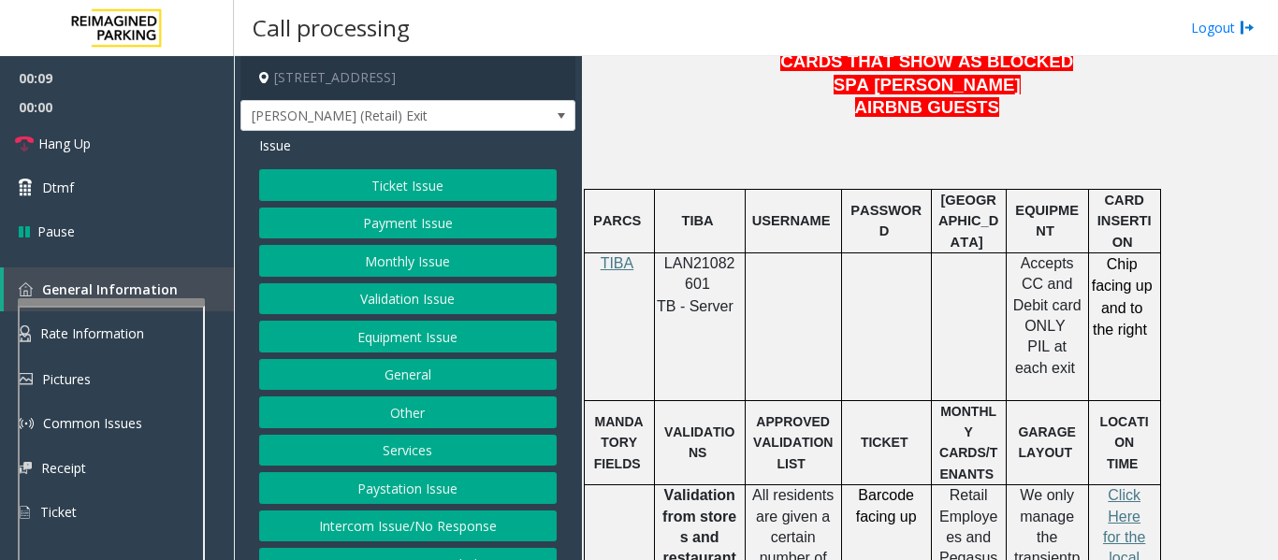
click at [691, 255] on span "LAN21082601" at bounding box center [699, 273] width 71 height 36
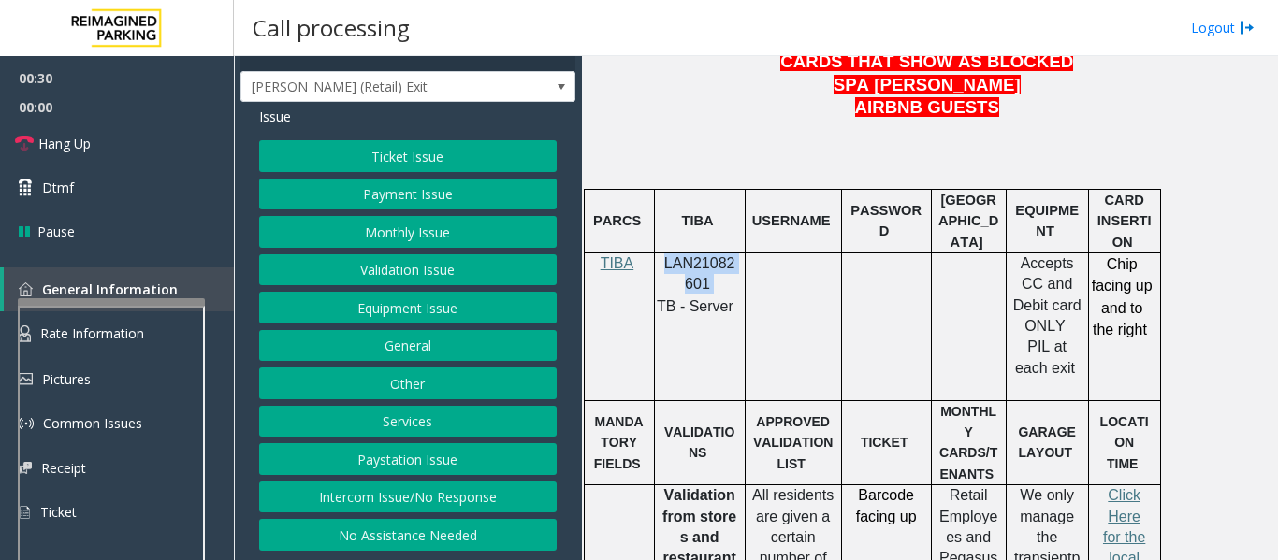
click at [411, 486] on button "Intercom Issue/No Response" at bounding box center [407, 498] width 297 height 32
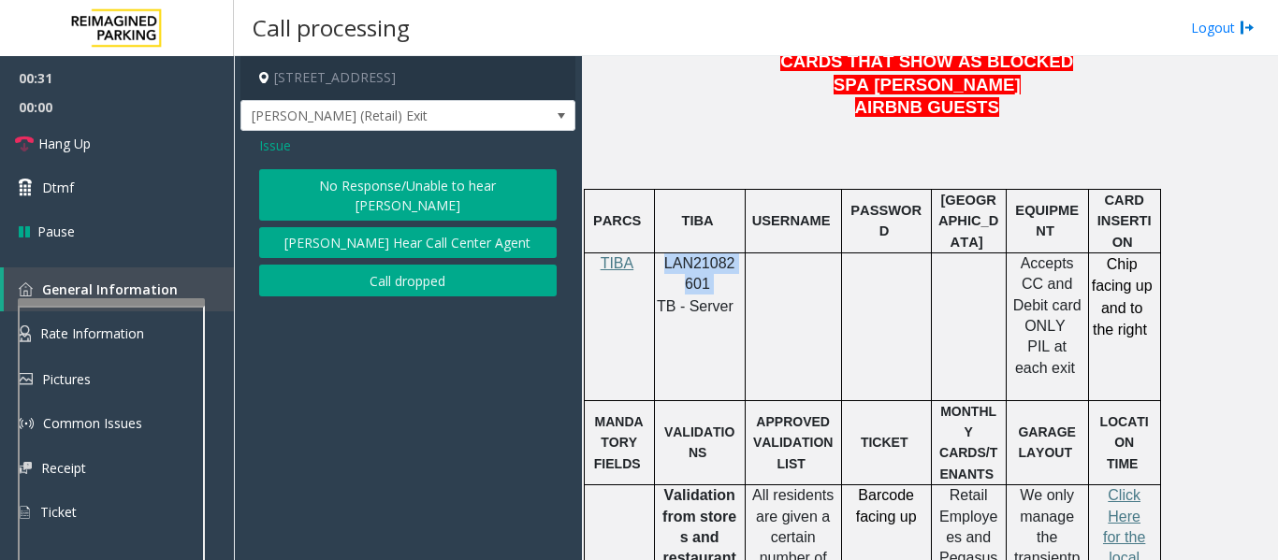
click at [448, 227] on button "[PERSON_NAME] Hear Call Center Agent" at bounding box center [407, 243] width 297 height 32
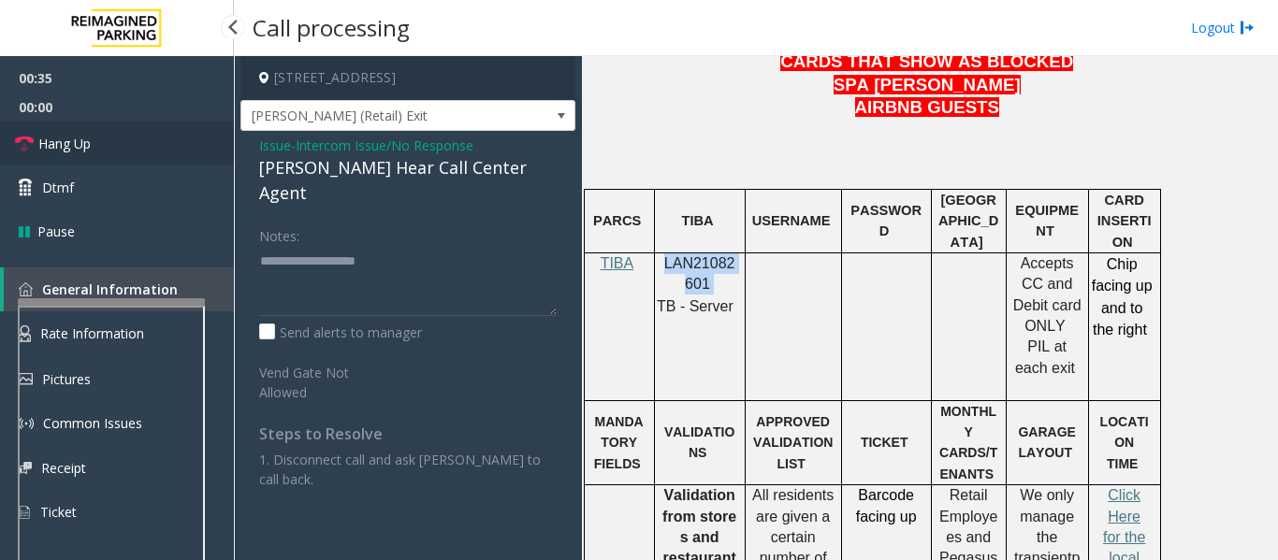
click at [51, 152] on span "Hang Up" at bounding box center [64, 144] width 52 height 20
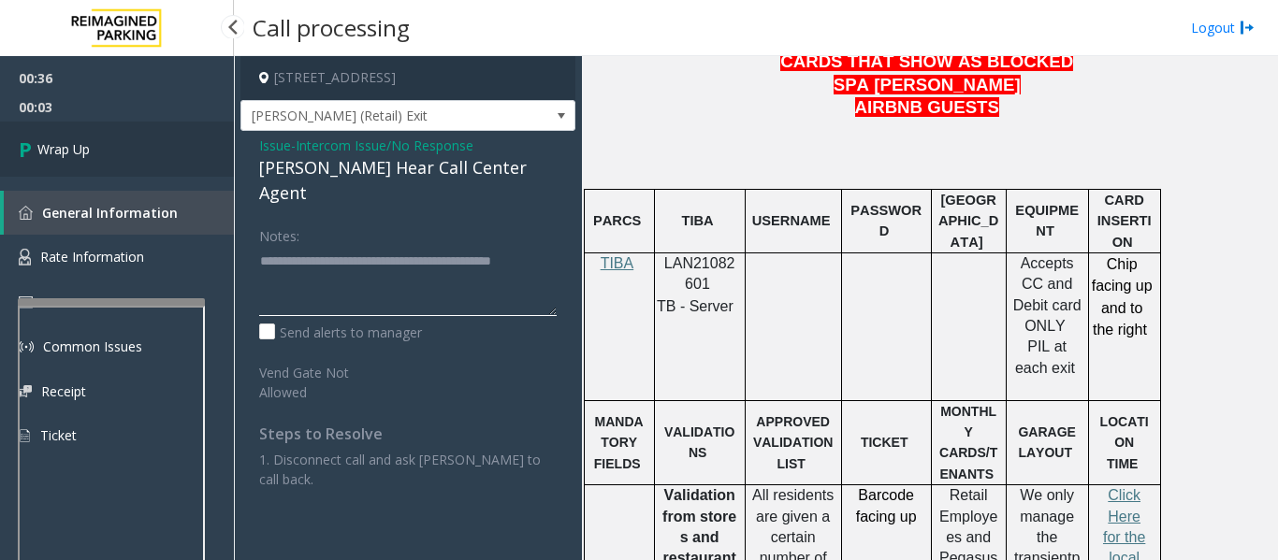
type textarea "**********"
click at [64, 174] on link "Wrap Up" at bounding box center [117, 149] width 234 height 55
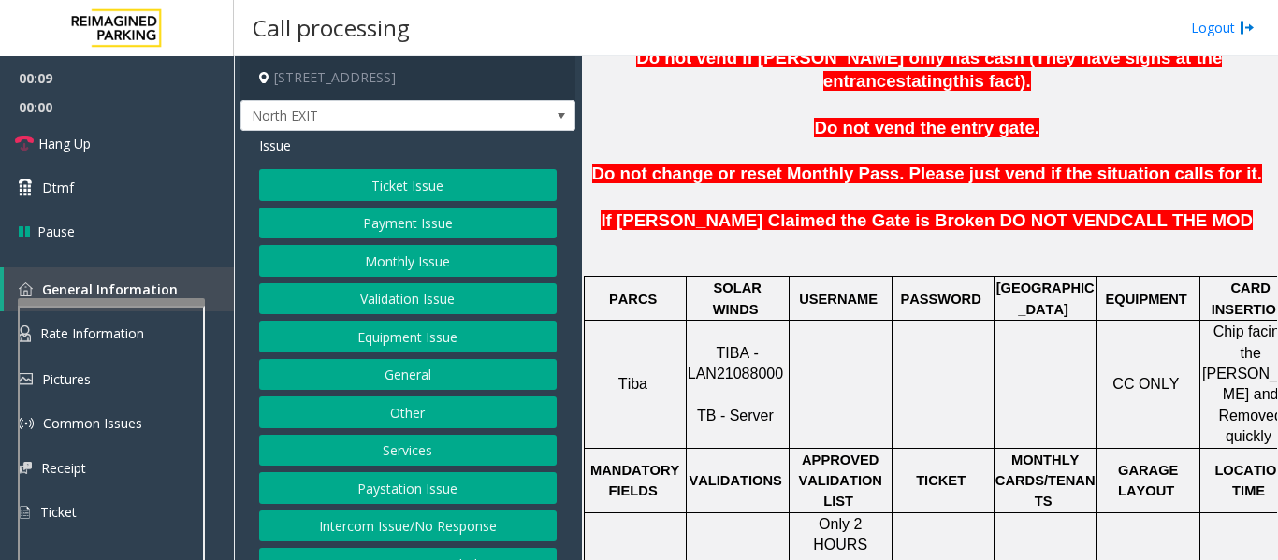
scroll to position [655, 0]
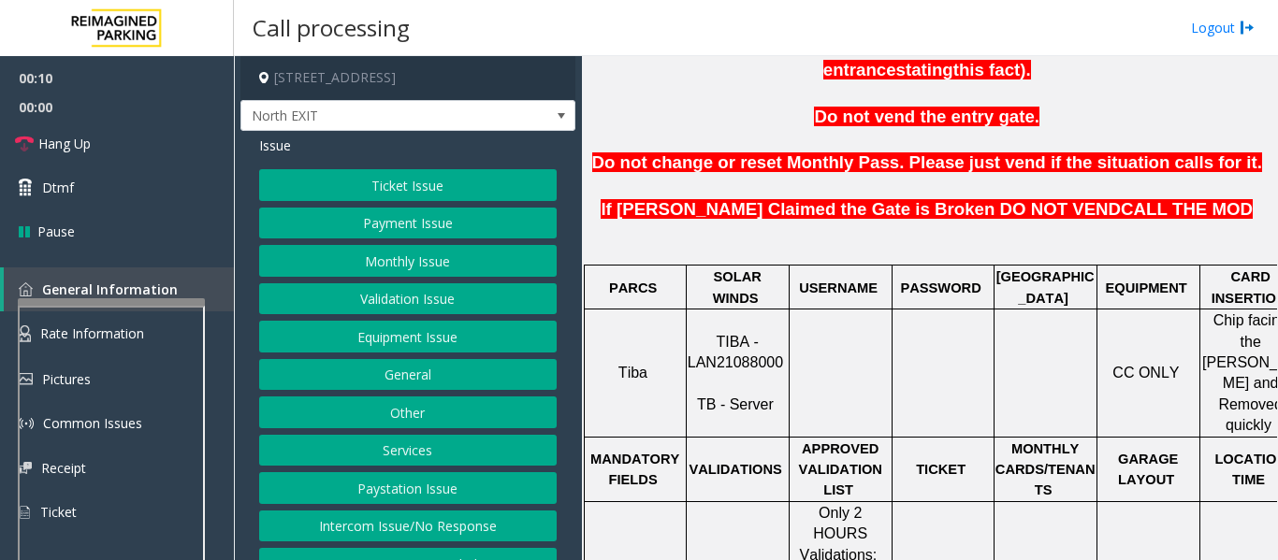
click at [753, 334] on span "TIBA - LAN21088000" at bounding box center [735, 352] width 95 height 36
click at [380, 304] on button "Validation Issue" at bounding box center [407, 299] width 297 height 32
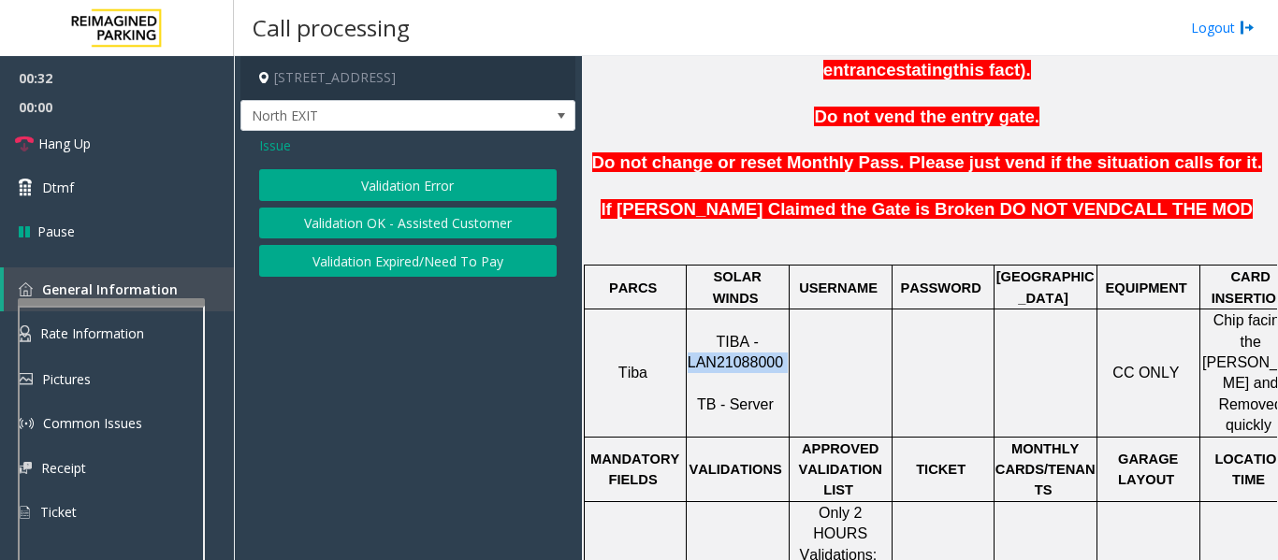
click at [422, 196] on button "Validation Error" at bounding box center [407, 185] width 297 height 32
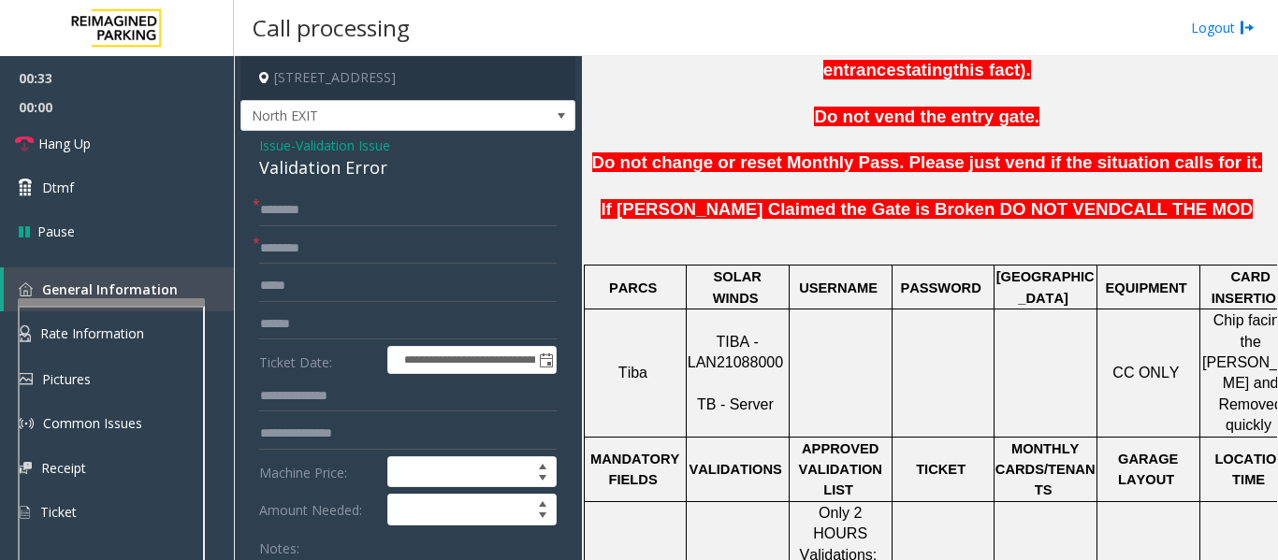
click at [297, 177] on div "Validation Error" at bounding box center [407, 167] width 297 height 25
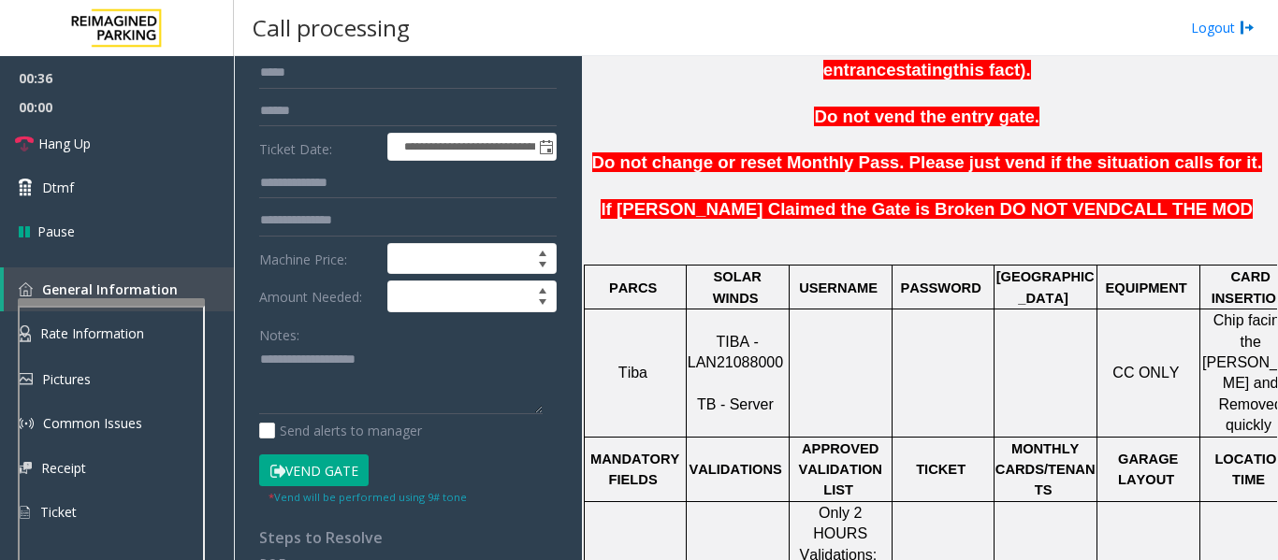
scroll to position [374, 0]
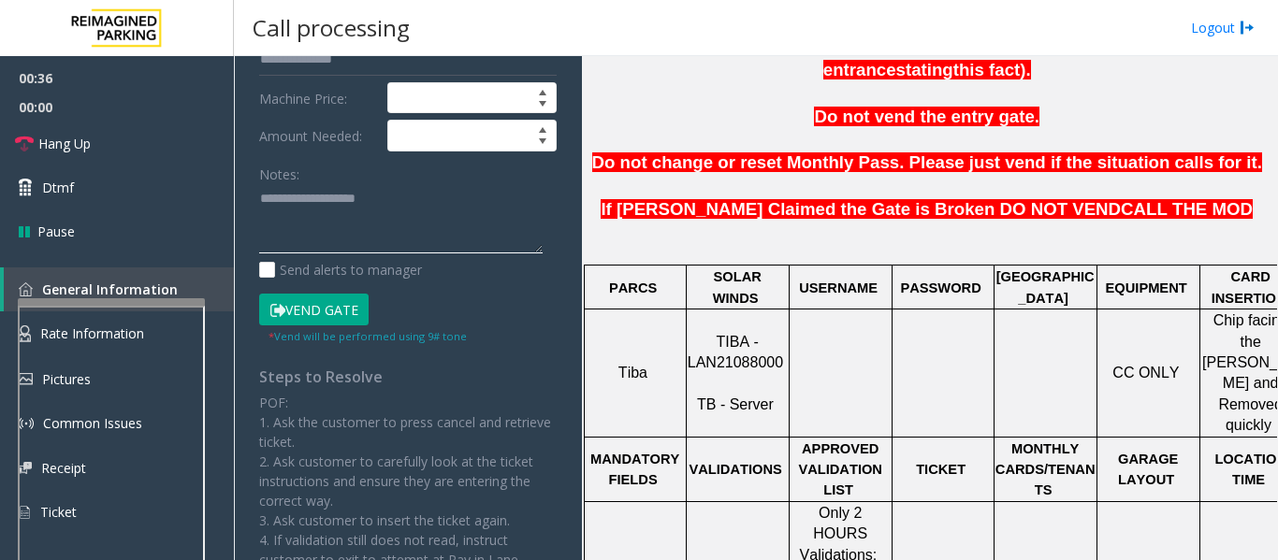
click at [384, 242] on textarea at bounding box center [400, 219] width 283 height 70
paste textarea "**********"
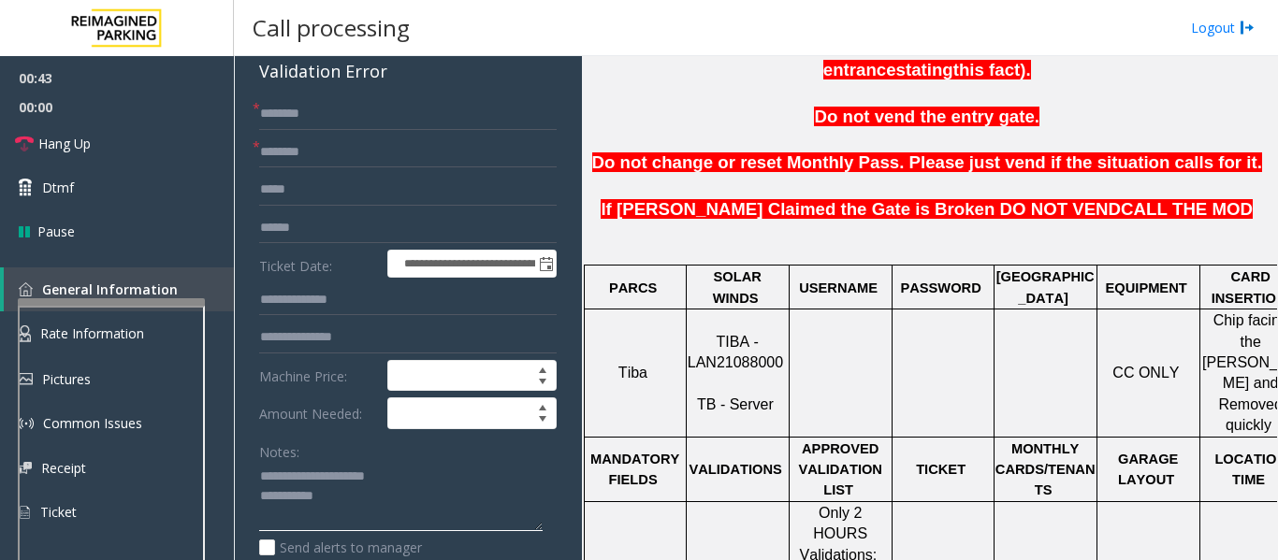
scroll to position [94, 0]
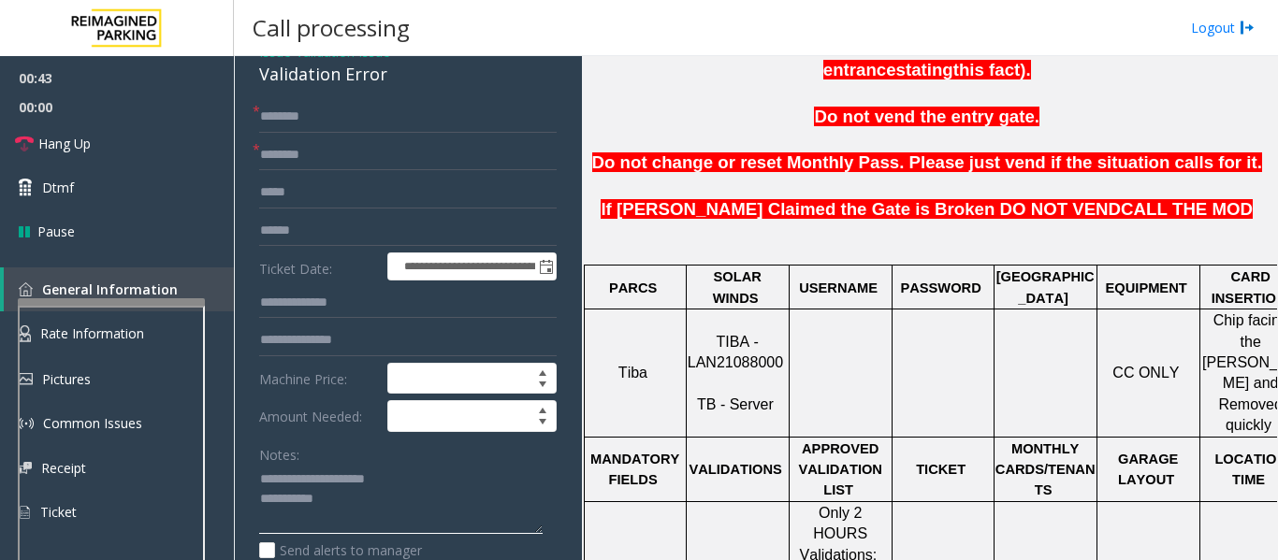
type textarea "**********"
click at [394, 232] on input "text" at bounding box center [407, 231] width 297 height 32
type input "*"
click at [360, 497] on textarea at bounding box center [400, 500] width 283 height 70
click at [117, 130] on link "Hang Up" at bounding box center [117, 144] width 234 height 44
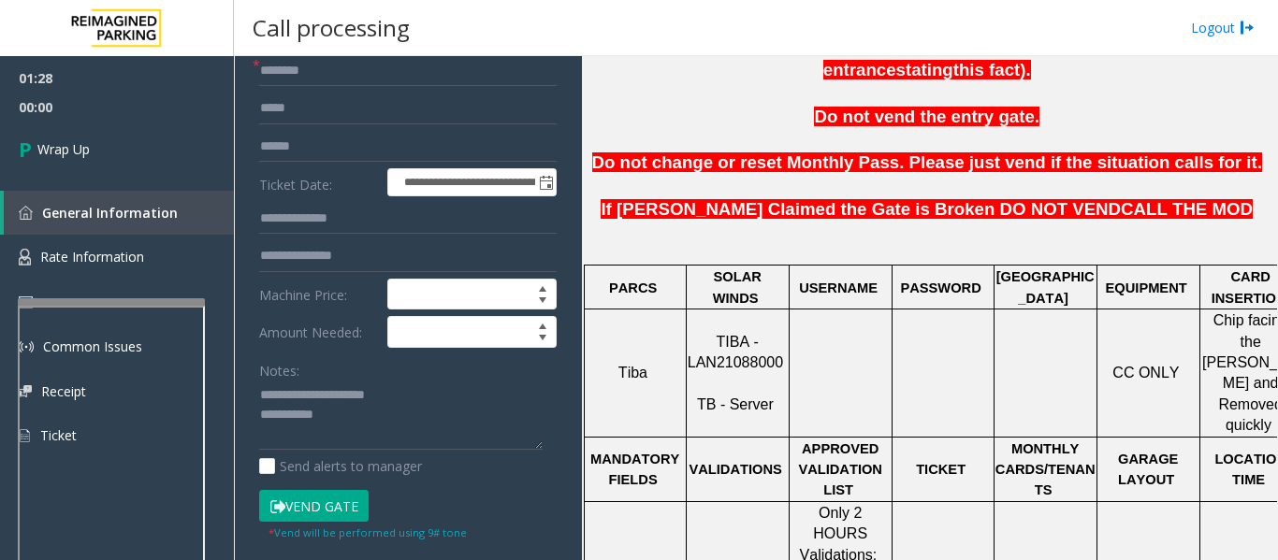
scroll to position [200, 0]
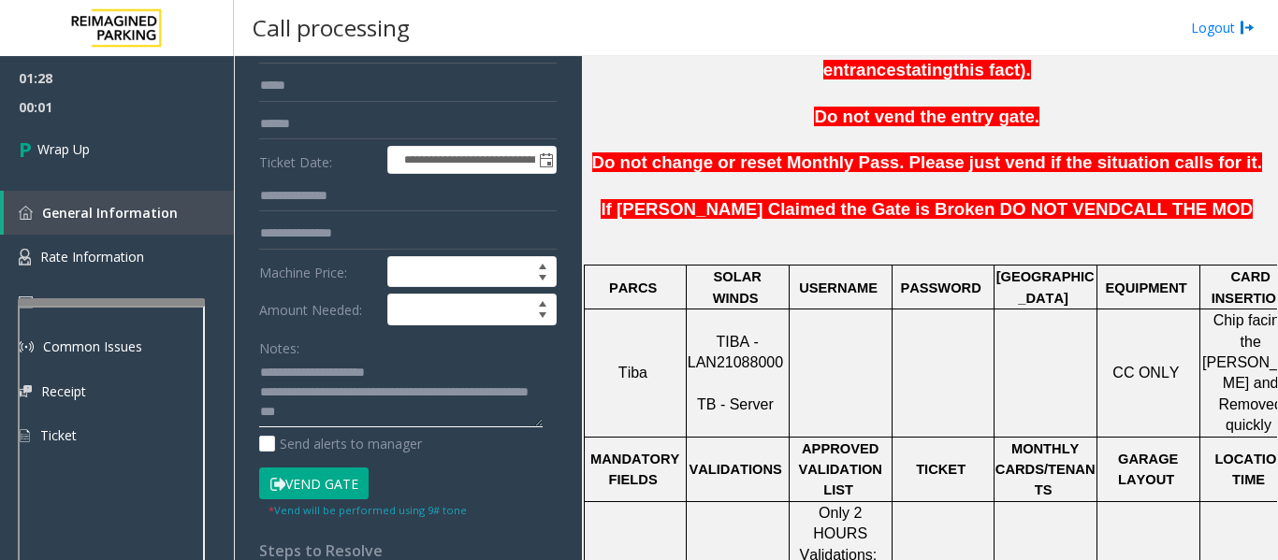
click at [467, 419] on textarea at bounding box center [400, 393] width 283 height 70
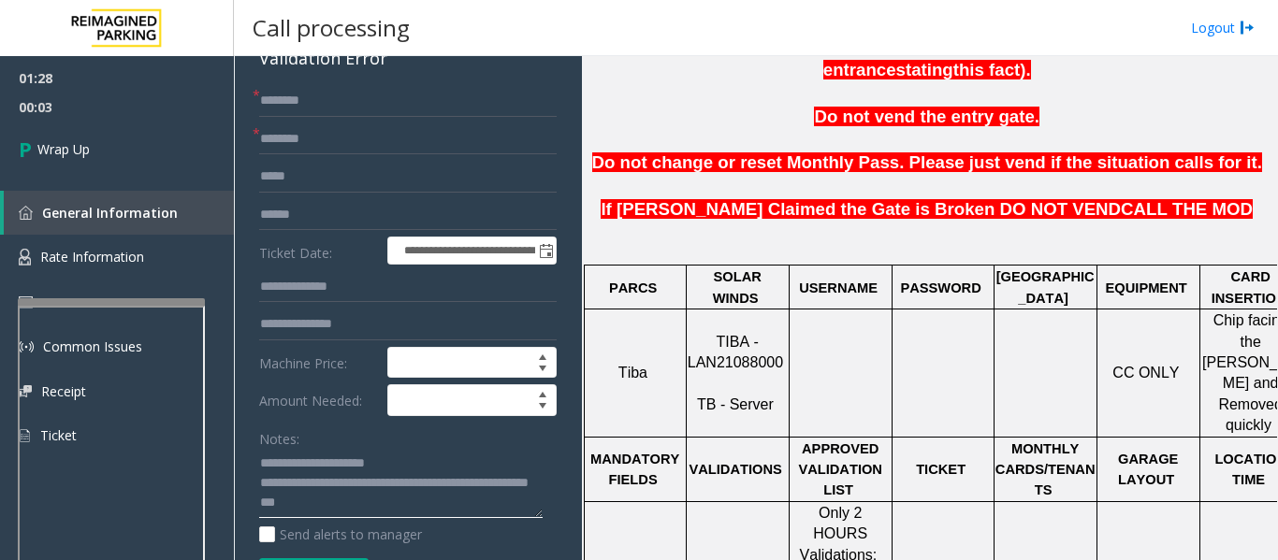
scroll to position [0, 0]
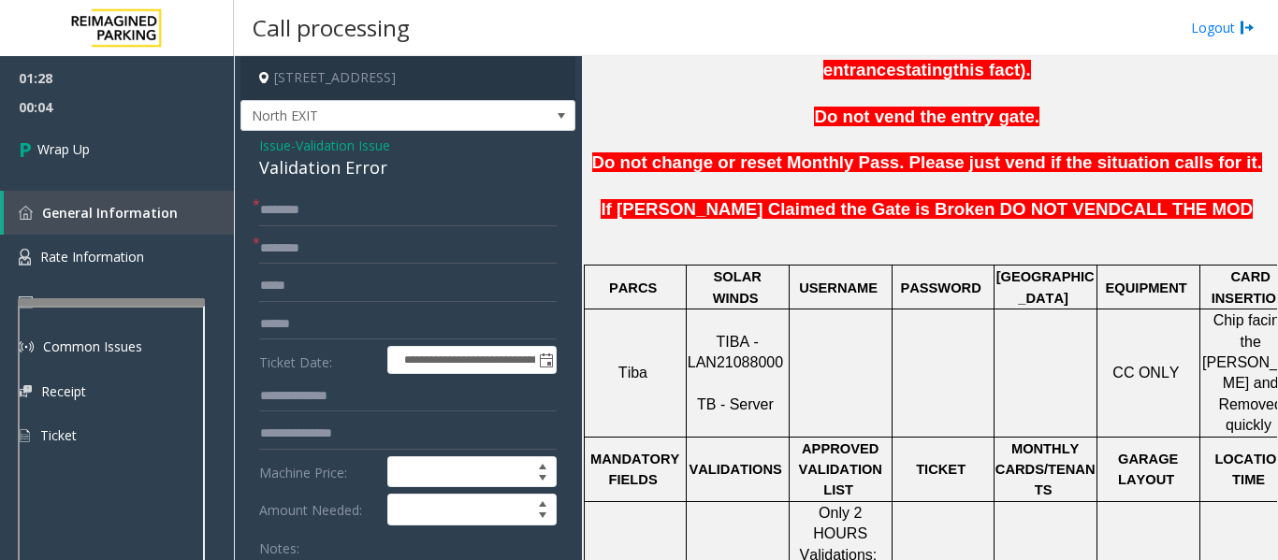
type textarea "**********"
click at [390, 259] on input "text" at bounding box center [407, 249] width 297 height 32
type input "**"
click at [399, 214] on input "text" at bounding box center [407, 211] width 297 height 32
type input "**"
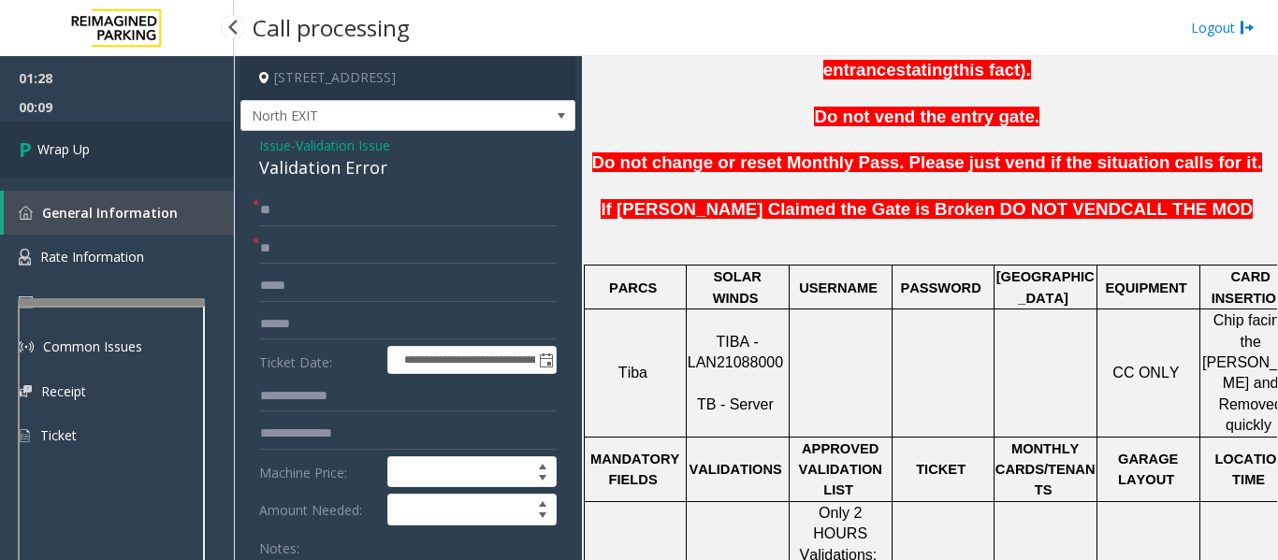
click at [138, 151] on link "Wrap Up" at bounding box center [117, 149] width 234 height 55
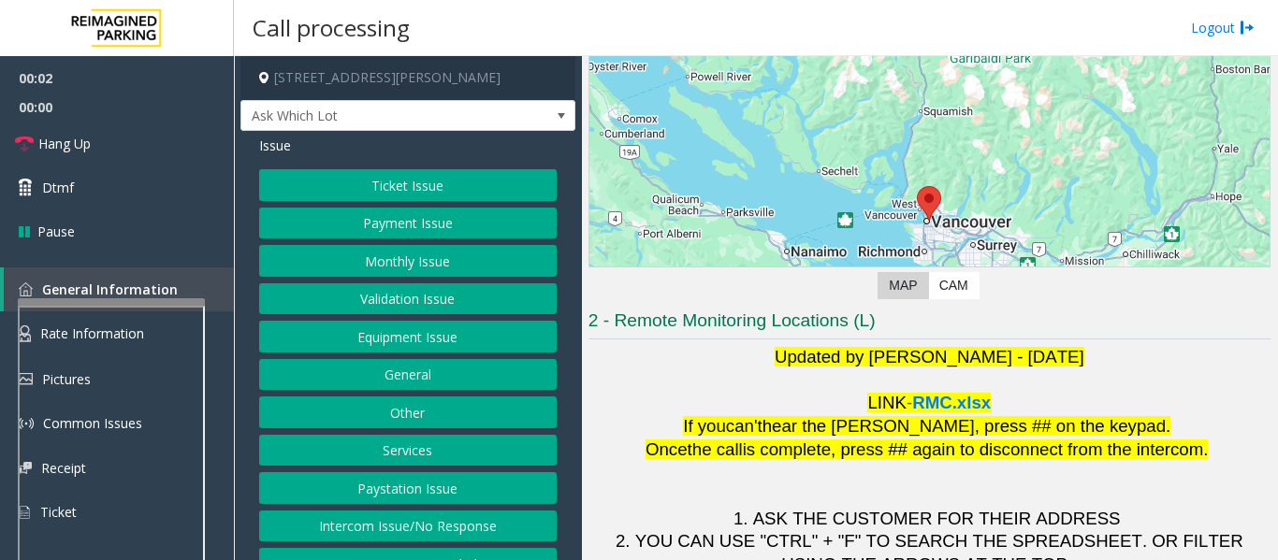
scroll to position [281, 0]
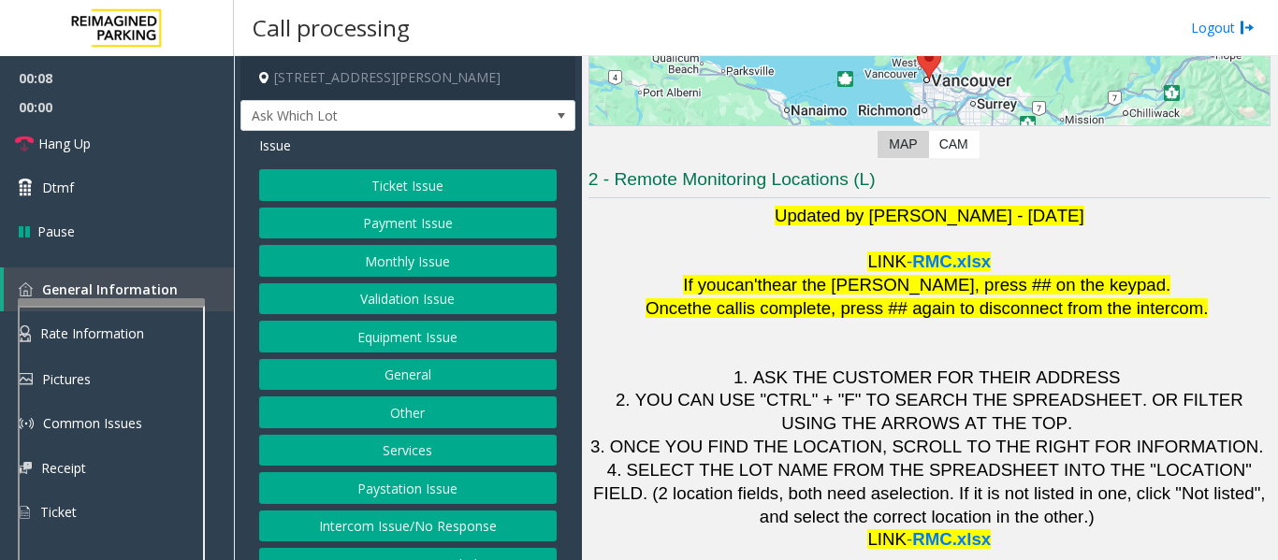
click at [406, 299] on button "Validation Issue" at bounding box center [407, 299] width 297 height 32
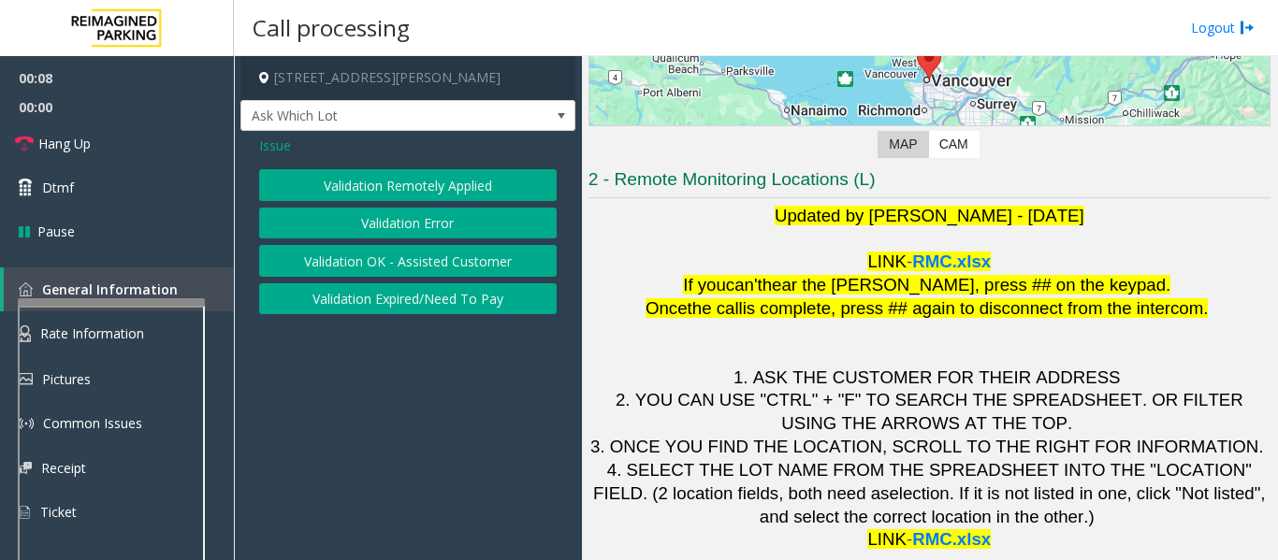
click at [424, 235] on button "Validation Error" at bounding box center [407, 224] width 297 height 32
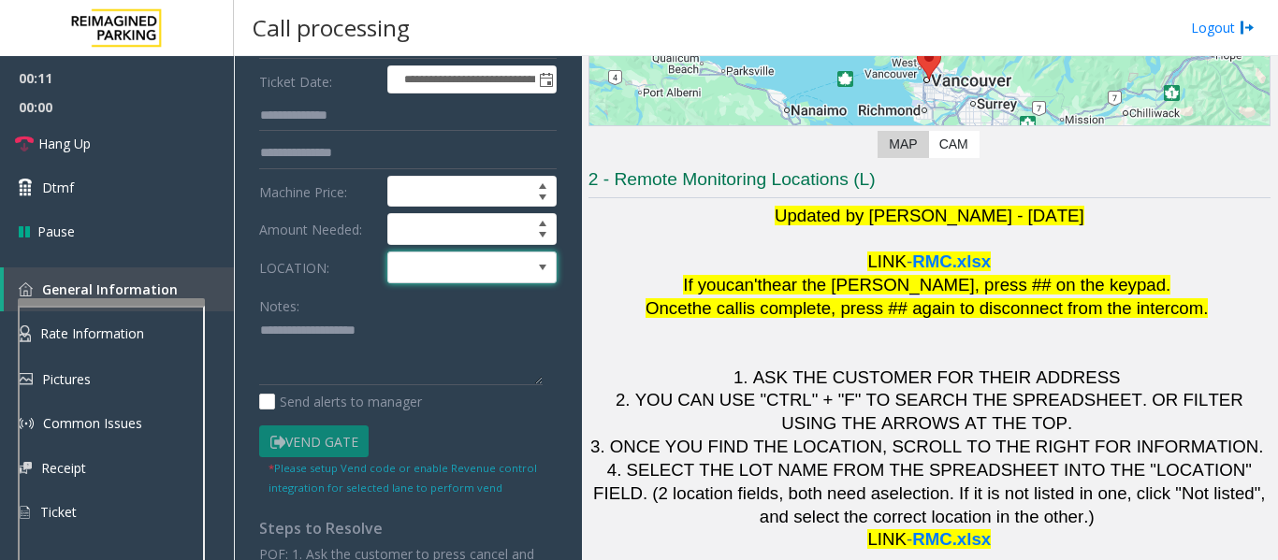
click at [507, 277] on span at bounding box center [455, 268] width 134 height 30
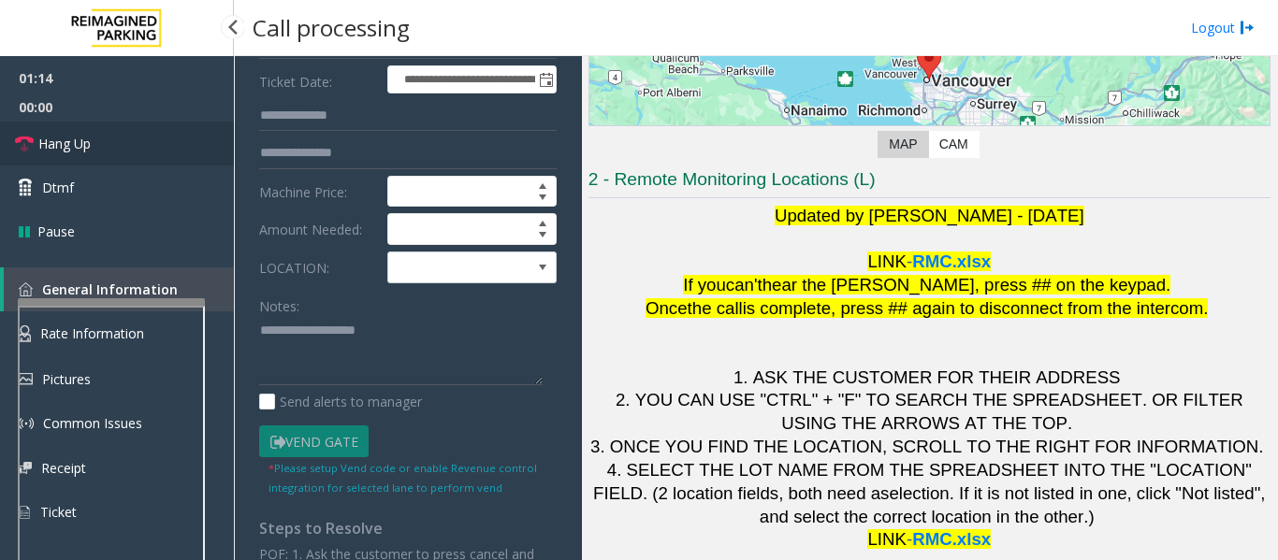
click at [97, 139] on link "Hang Up" at bounding box center [117, 144] width 234 height 44
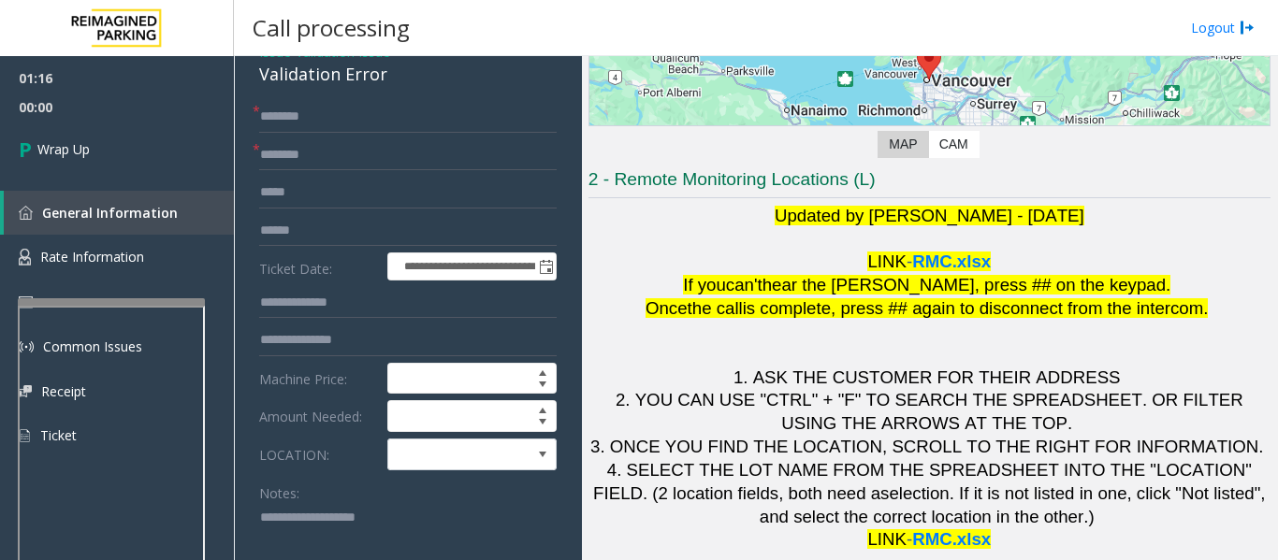
scroll to position [0, 0]
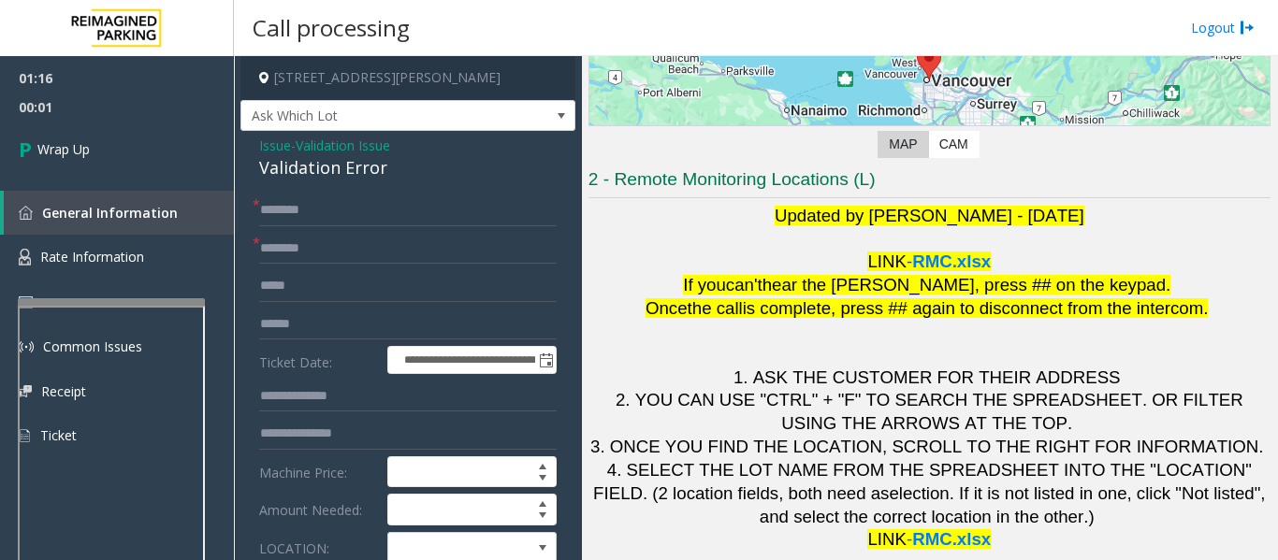
click at [272, 139] on span "Issue" at bounding box center [275, 146] width 32 height 20
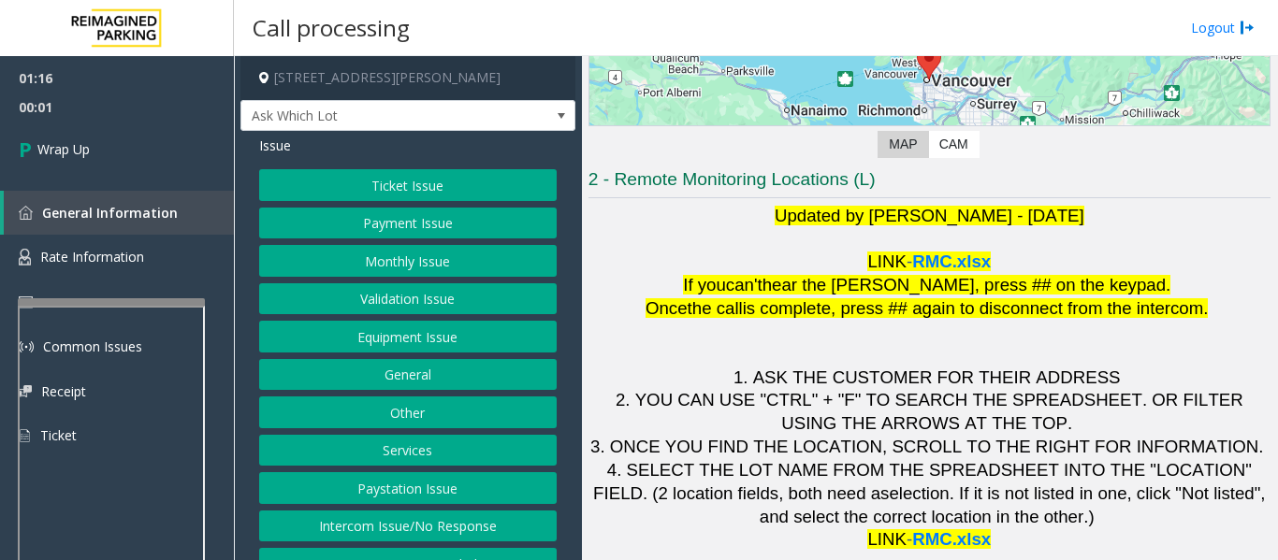
click at [416, 300] on button "Validation Issue" at bounding box center [407, 299] width 297 height 32
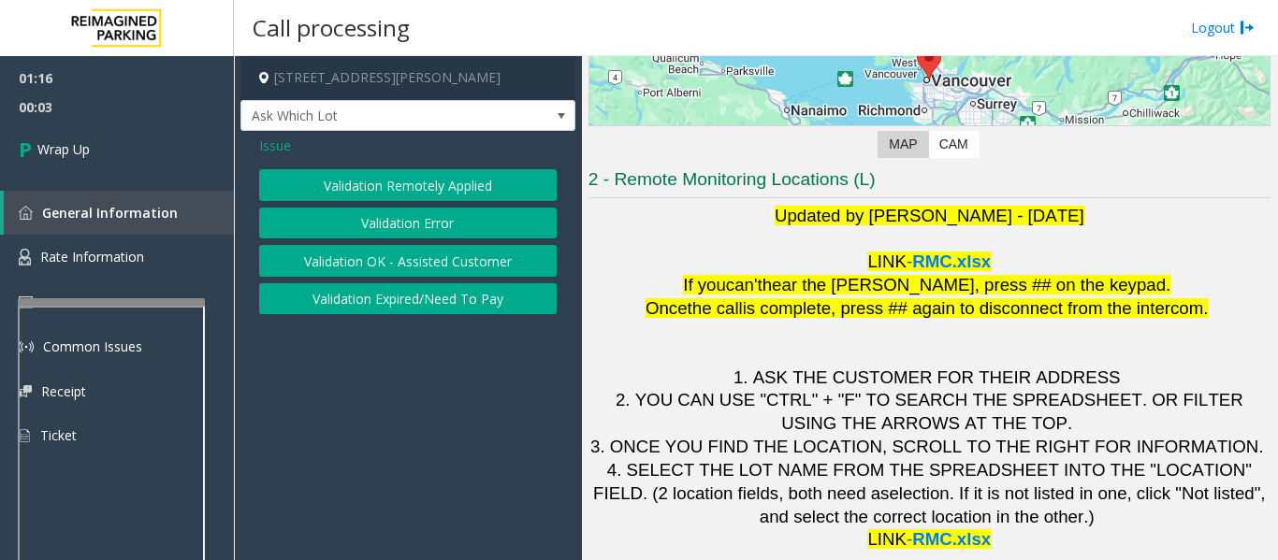
click at [430, 295] on button "Validation Expired/Need To Pay" at bounding box center [407, 299] width 297 height 32
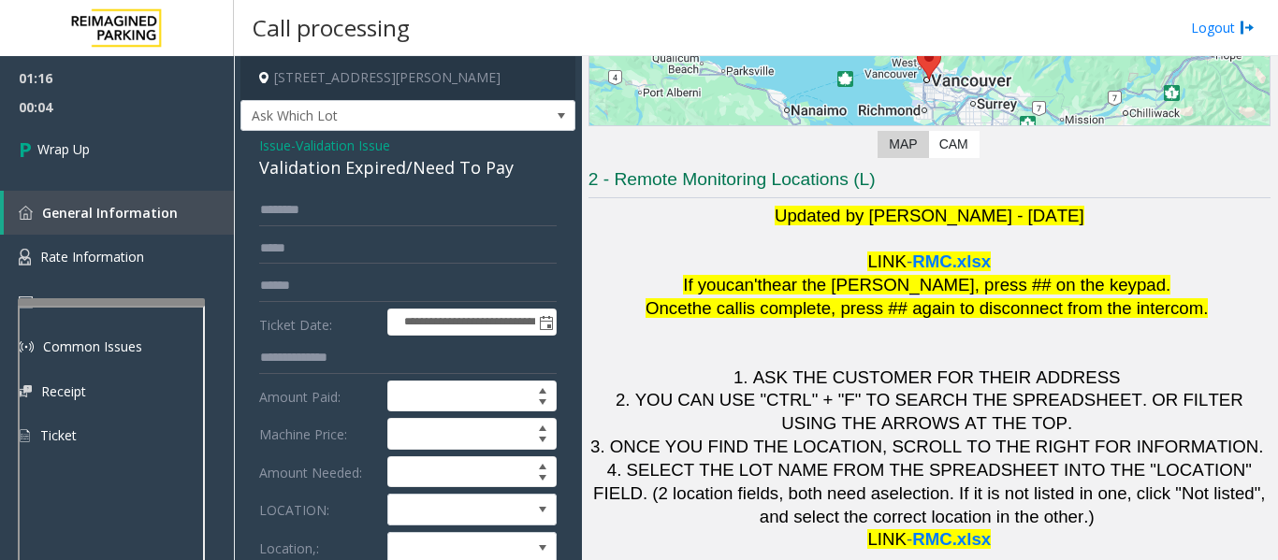
click at [335, 165] on div "Validation Expired/Need To Pay" at bounding box center [407, 167] width 297 height 25
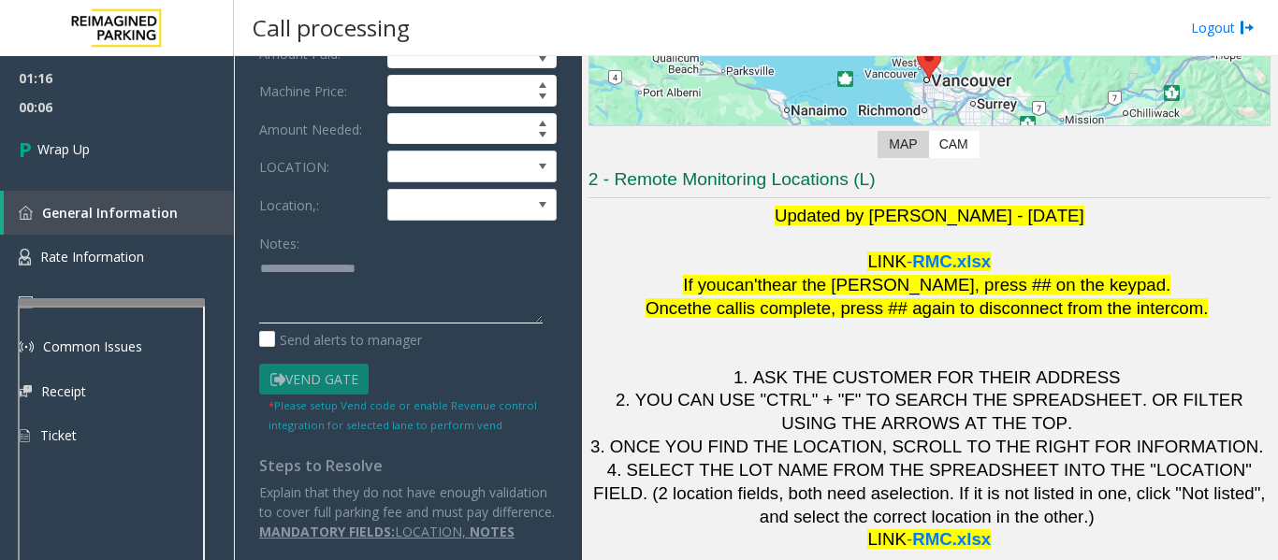
click at [351, 254] on textarea at bounding box center [400, 289] width 283 height 70
paste textarea "**********"
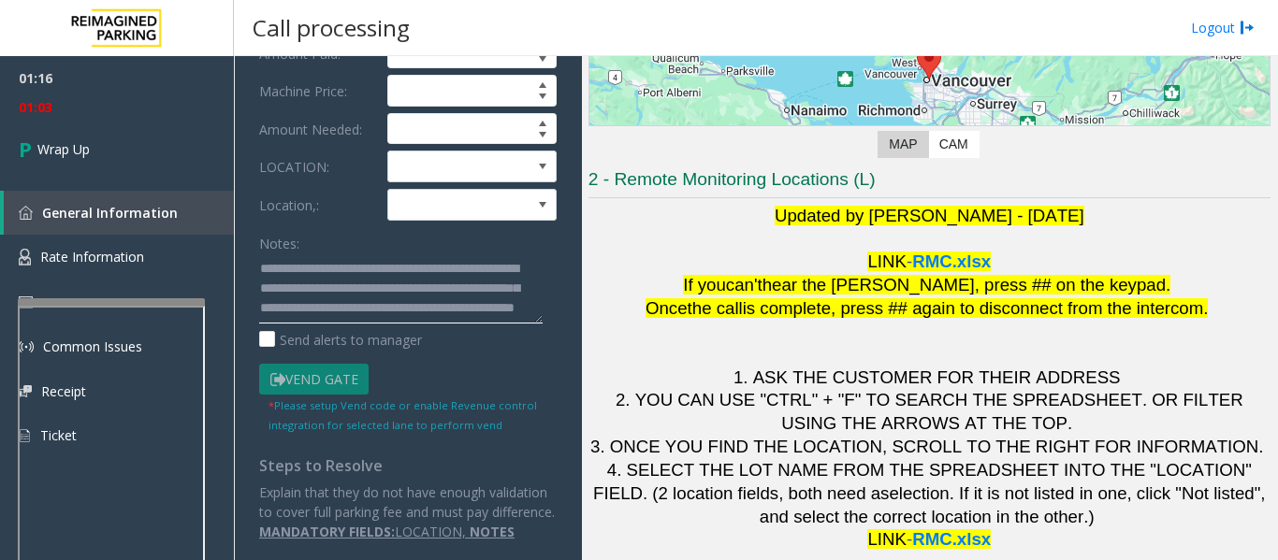
scroll to position [53, 0]
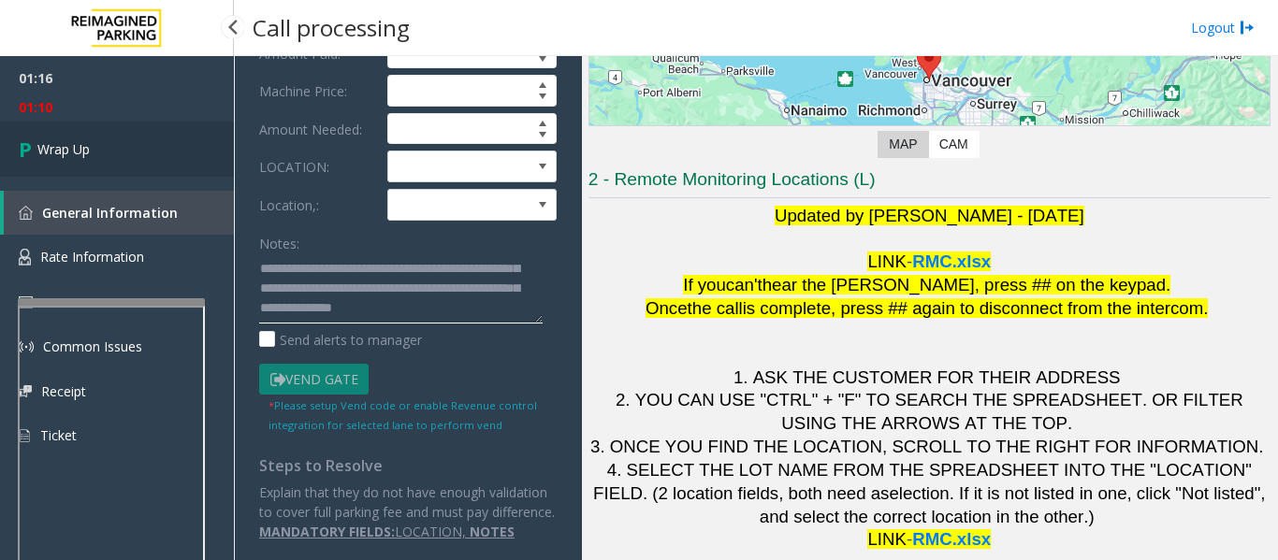
type textarea "**********"
click at [114, 135] on link "Wrap Up" at bounding box center [117, 149] width 234 height 55
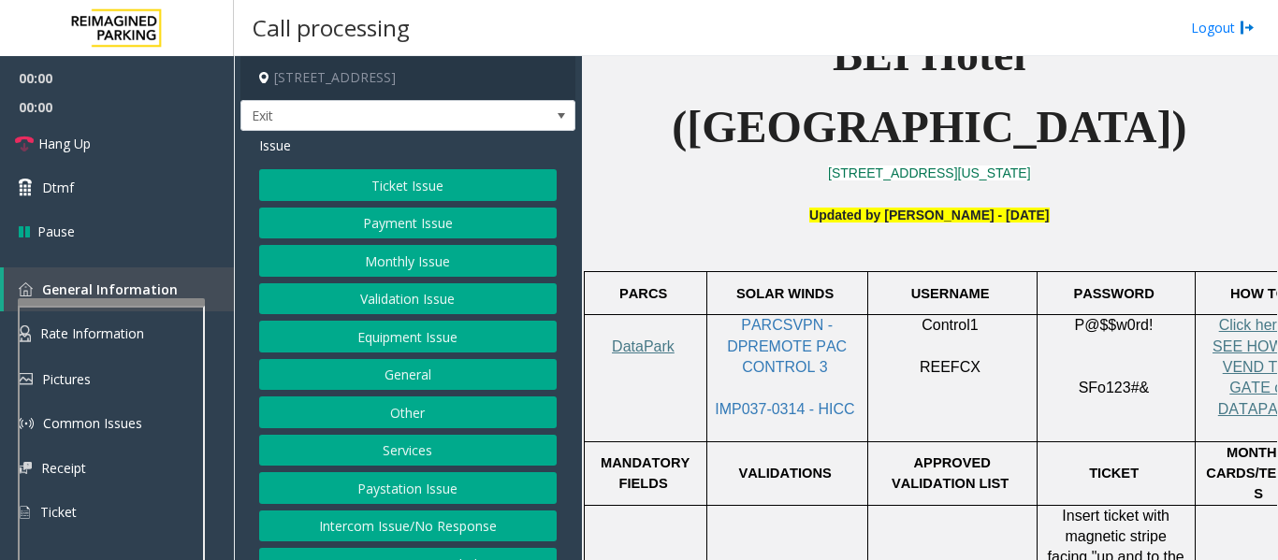
scroll to position [468, 0]
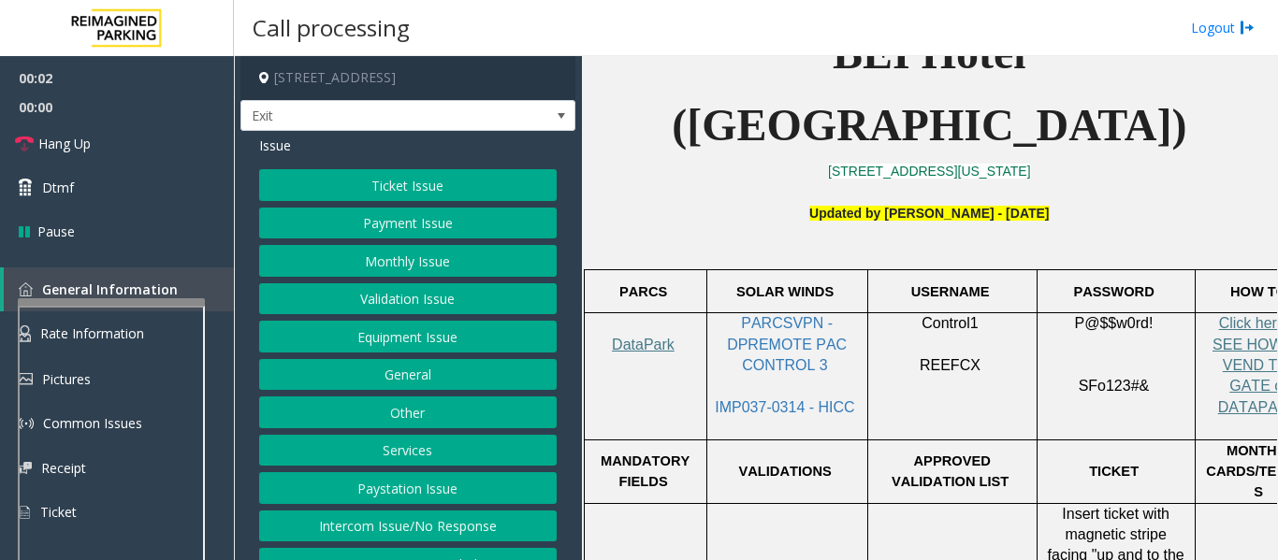
click at [482, 446] on button "Services" at bounding box center [407, 451] width 297 height 32
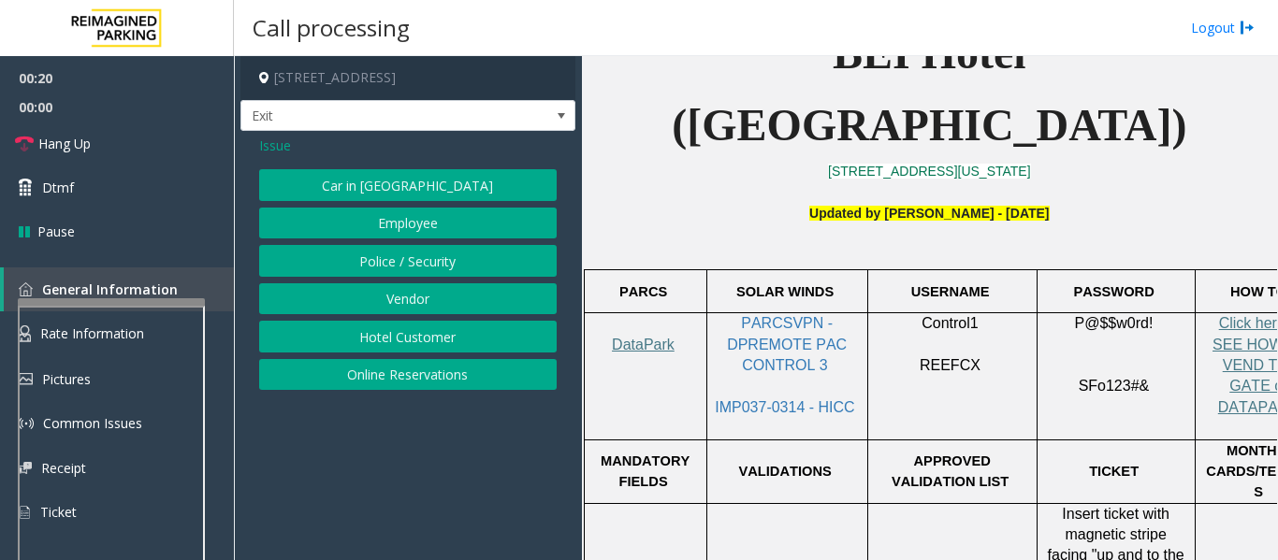
click at [529, 350] on button "Hotel Customer" at bounding box center [407, 337] width 297 height 32
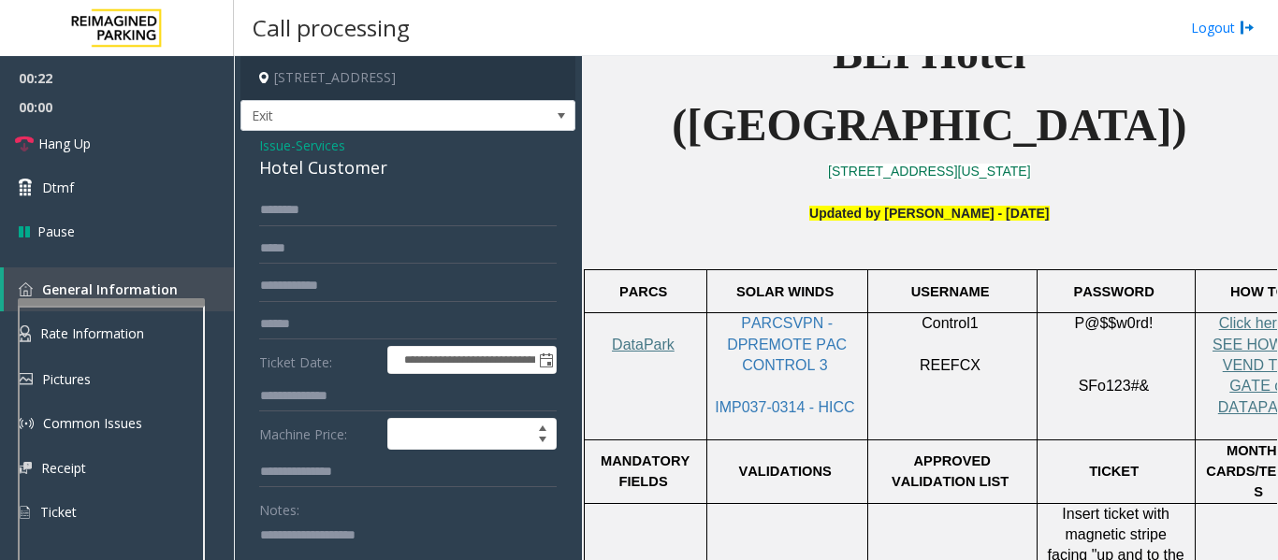
click at [360, 172] on div "Hotel Customer" at bounding box center [407, 167] width 297 height 25
click at [328, 537] on textarea at bounding box center [400, 555] width 283 height 70
paste textarea "**********"
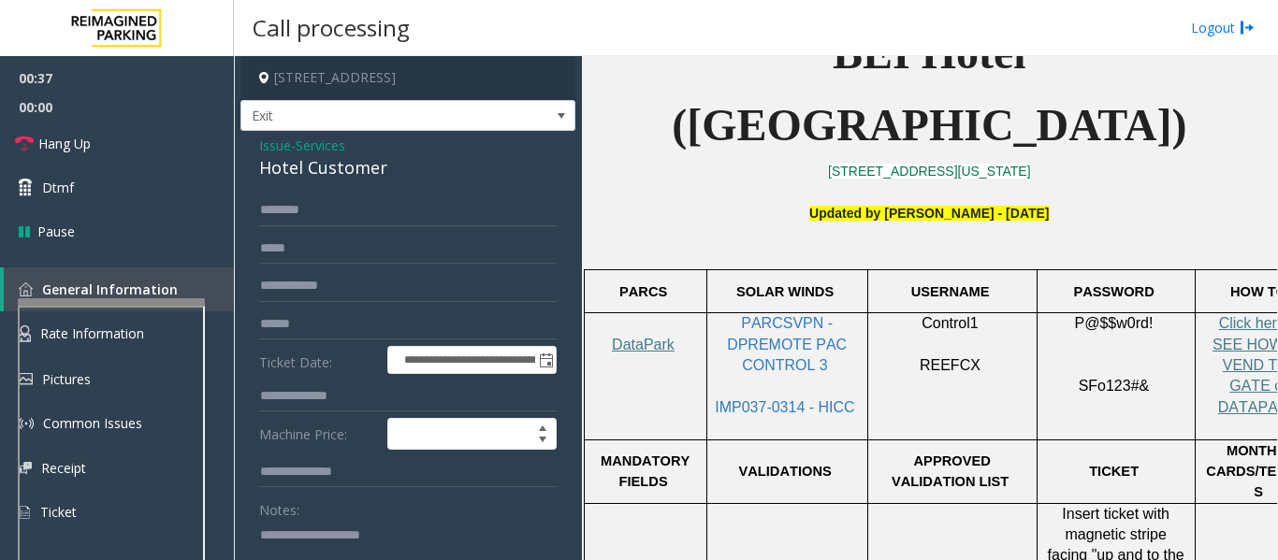
scroll to position [4, 0]
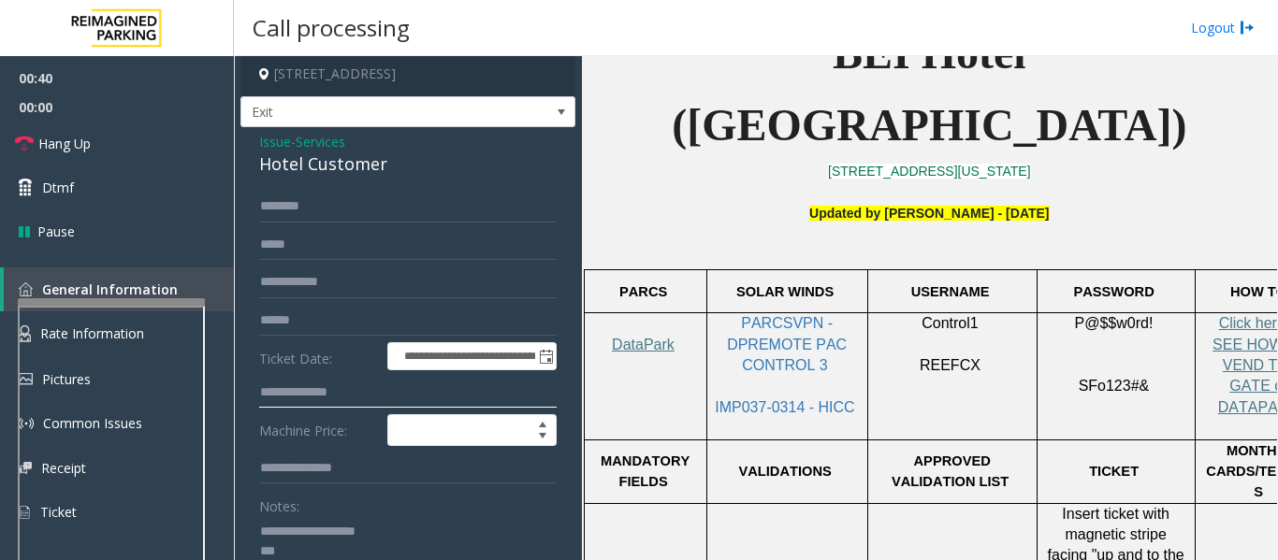
click at [413, 385] on input "text" at bounding box center [407, 393] width 297 height 32
click at [354, 393] on input "text" at bounding box center [407, 393] width 297 height 32
click at [313, 554] on textarea at bounding box center [400, 551] width 283 height 70
type textarea "**********"
click at [326, 210] on input "text" at bounding box center [407, 207] width 297 height 32
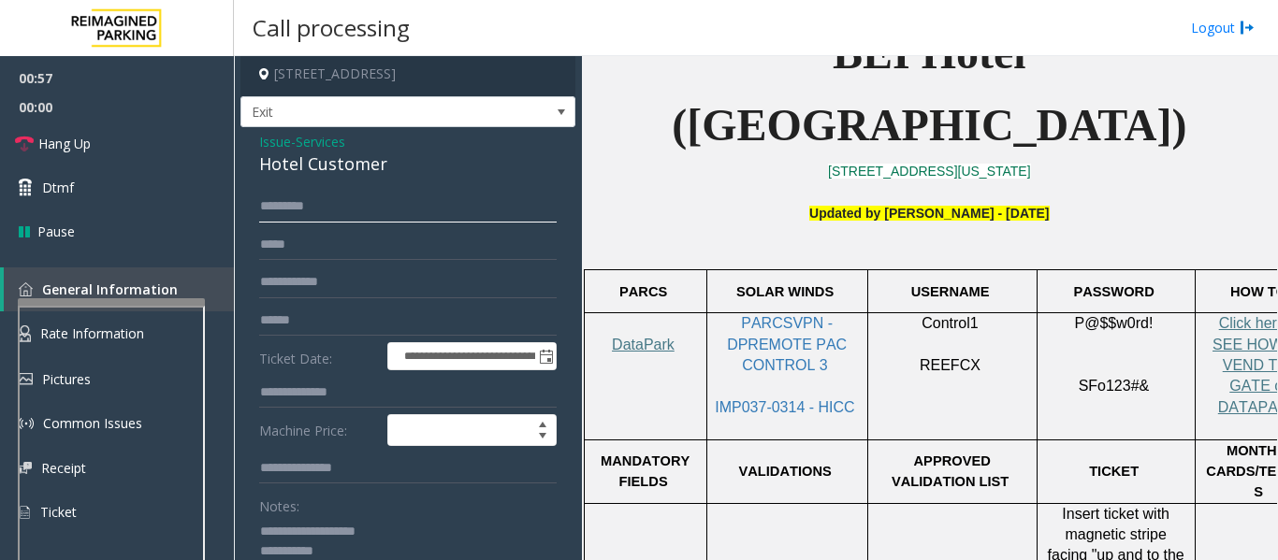
type input "********"
click at [359, 386] on input "text" at bounding box center [407, 393] width 297 height 32
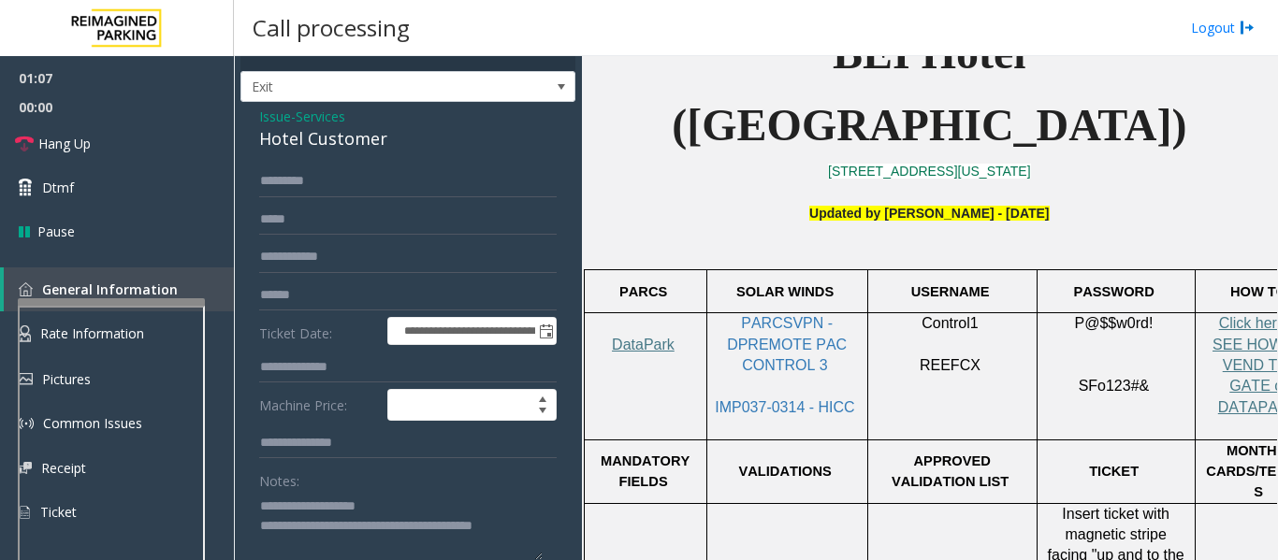
type textarea "**********"
click at [312, 373] on input "text" at bounding box center [407, 368] width 297 height 32
type input "****"
click at [356, 182] on input "********" at bounding box center [407, 182] width 297 height 32
click at [315, 187] on input "********" at bounding box center [407, 182] width 297 height 32
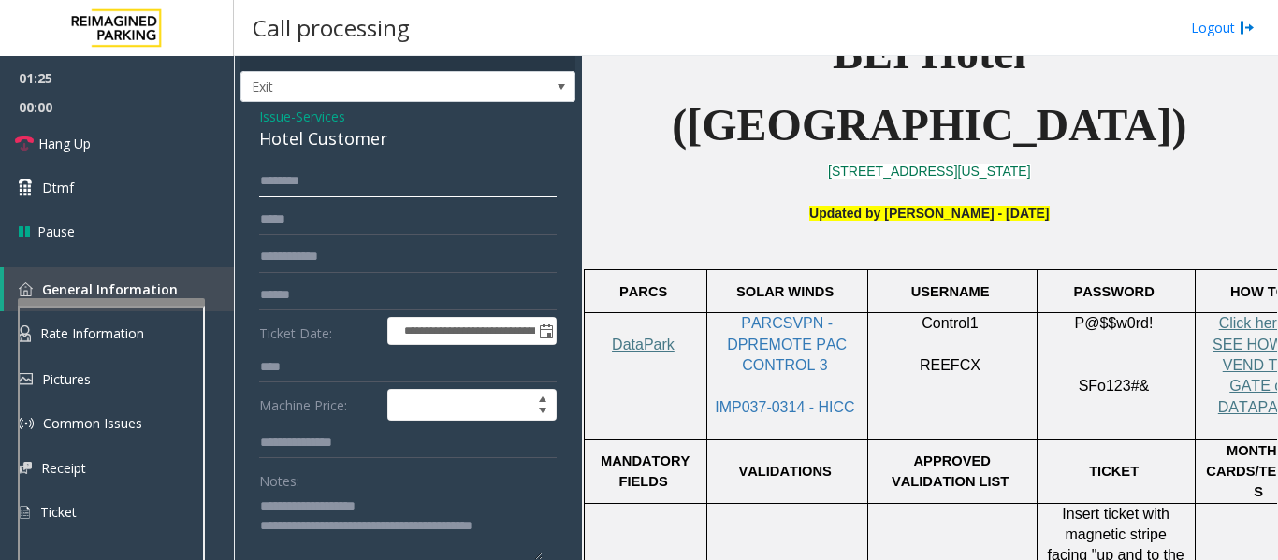
click at [328, 181] on input "*******" at bounding box center [407, 182] width 297 height 32
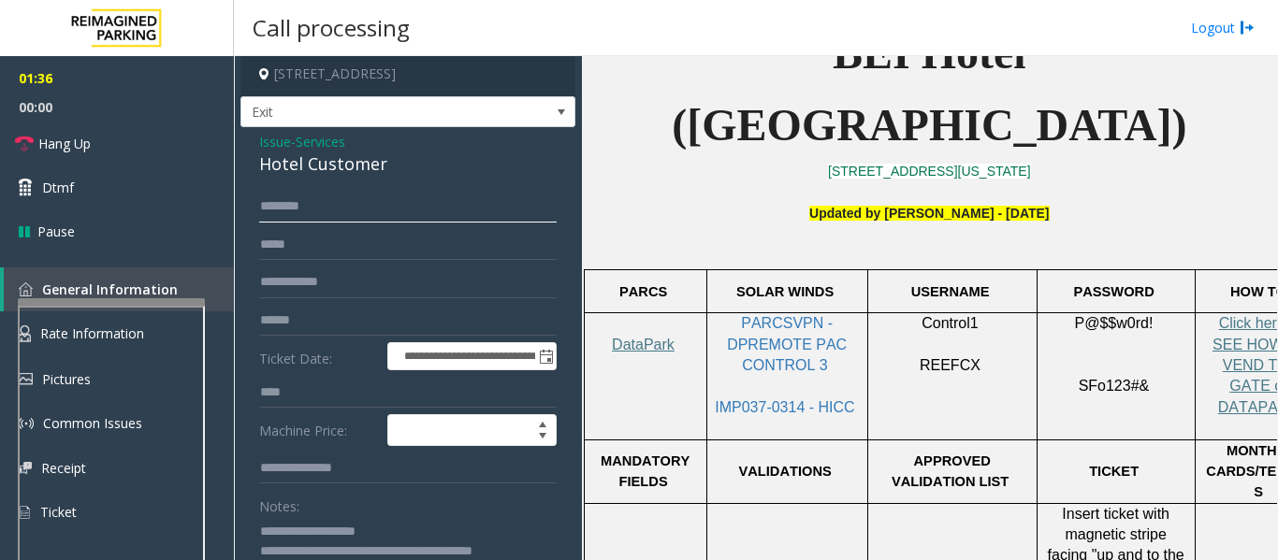
scroll to position [0, 0]
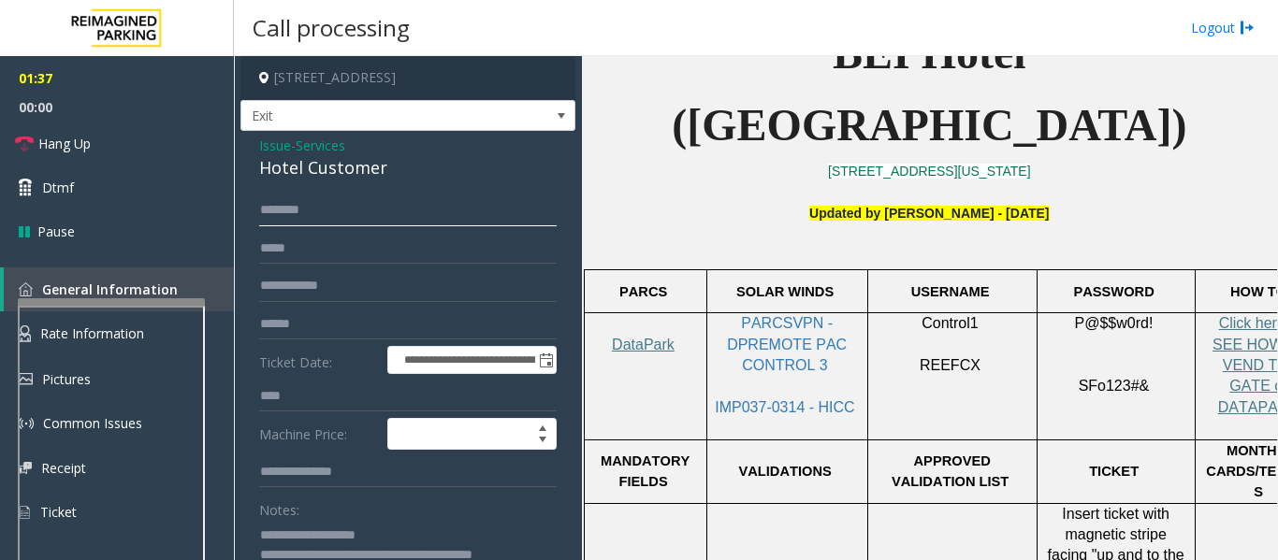
click at [413, 205] on input "*******" at bounding box center [407, 211] width 297 height 32
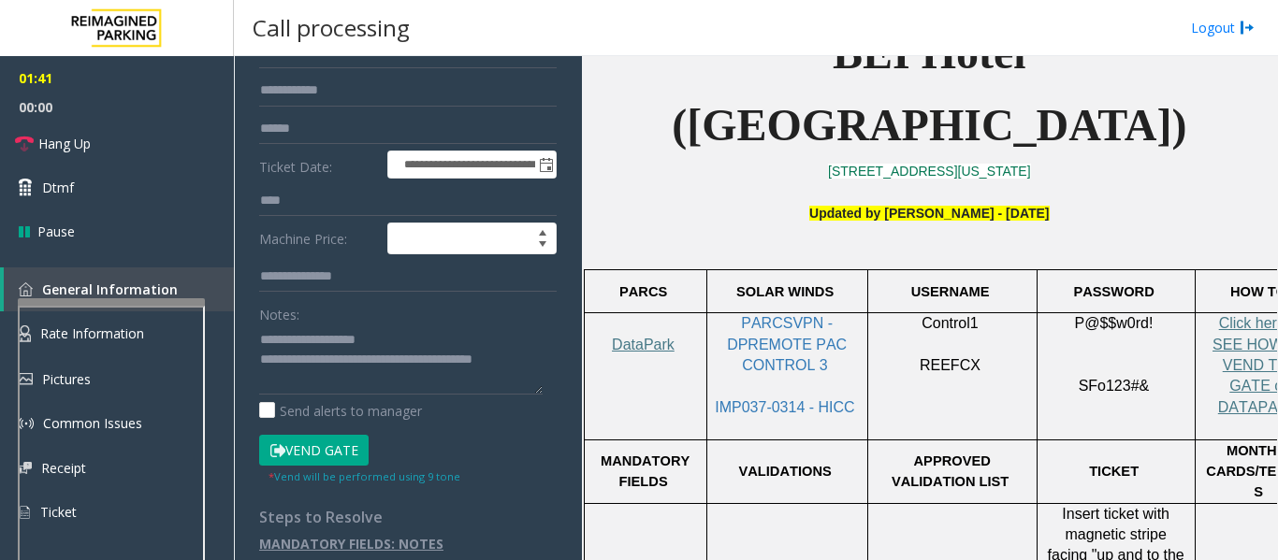
scroll to position [208, 0]
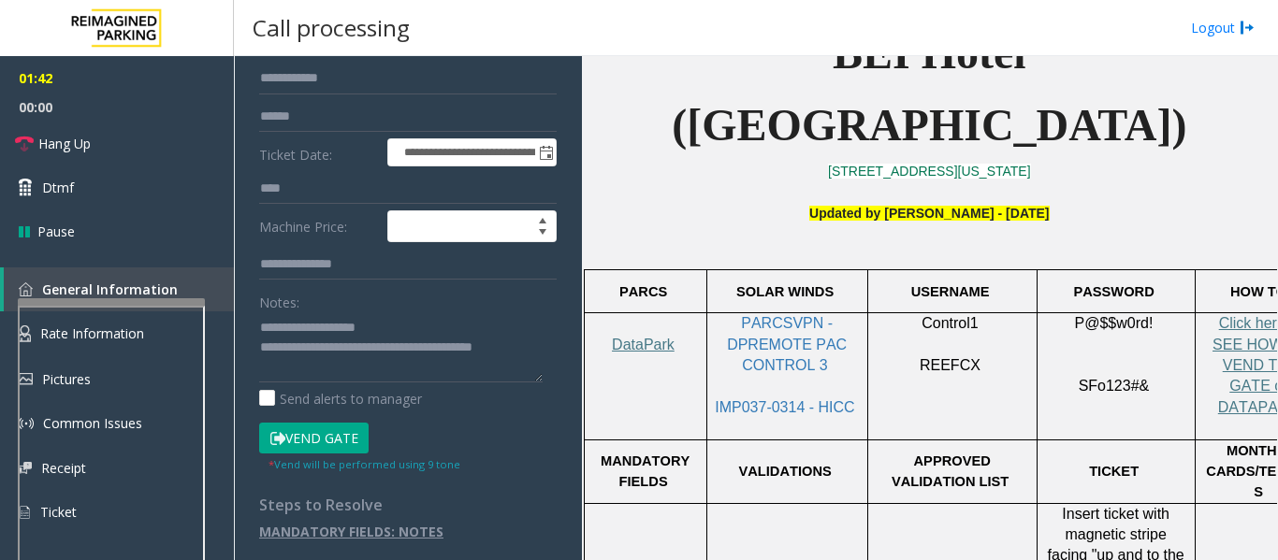
type input "*******"
click at [355, 441] on button "Vend Gate" at bounding box center [313, 439] width 109 height 32
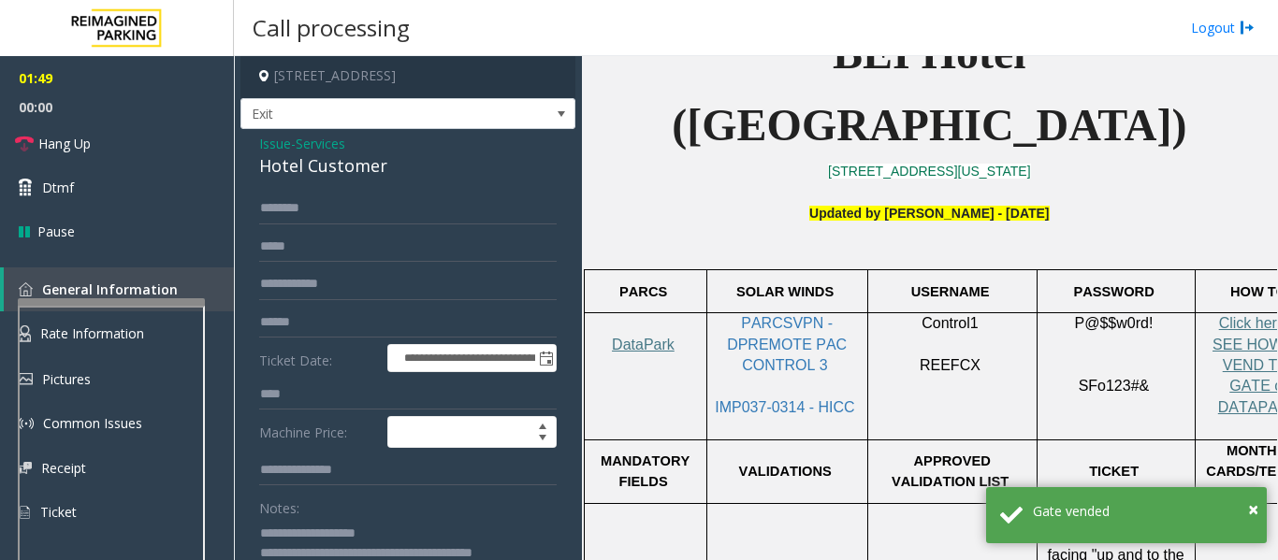
scroll to position [0, 0]
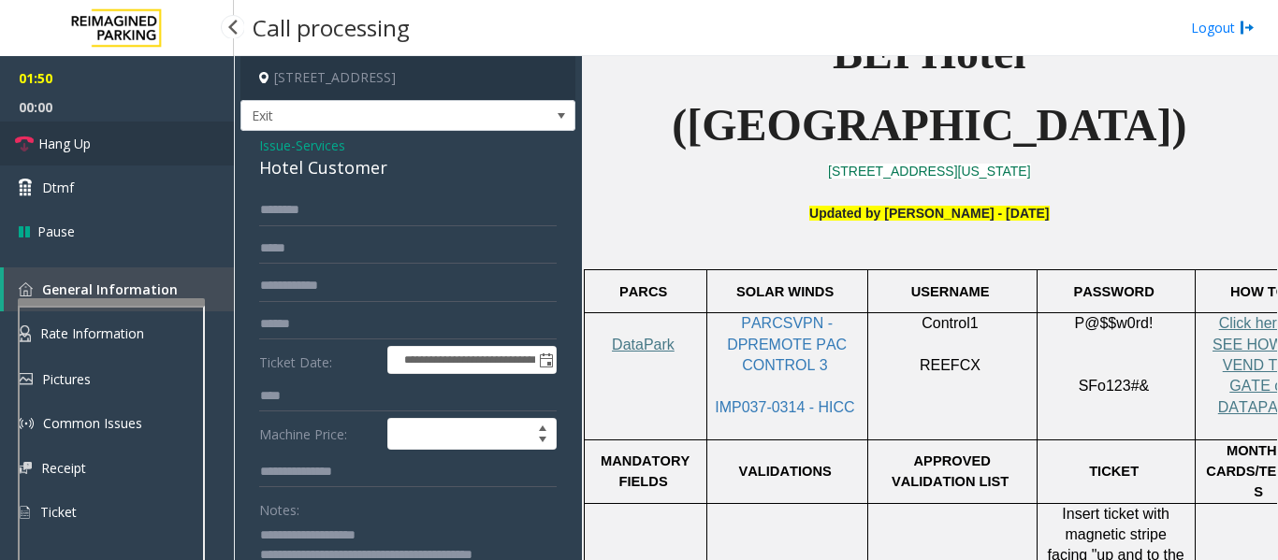
click at [85, 134] on span "Hang Up" at bounding box center [64, 144] width 52 height 20
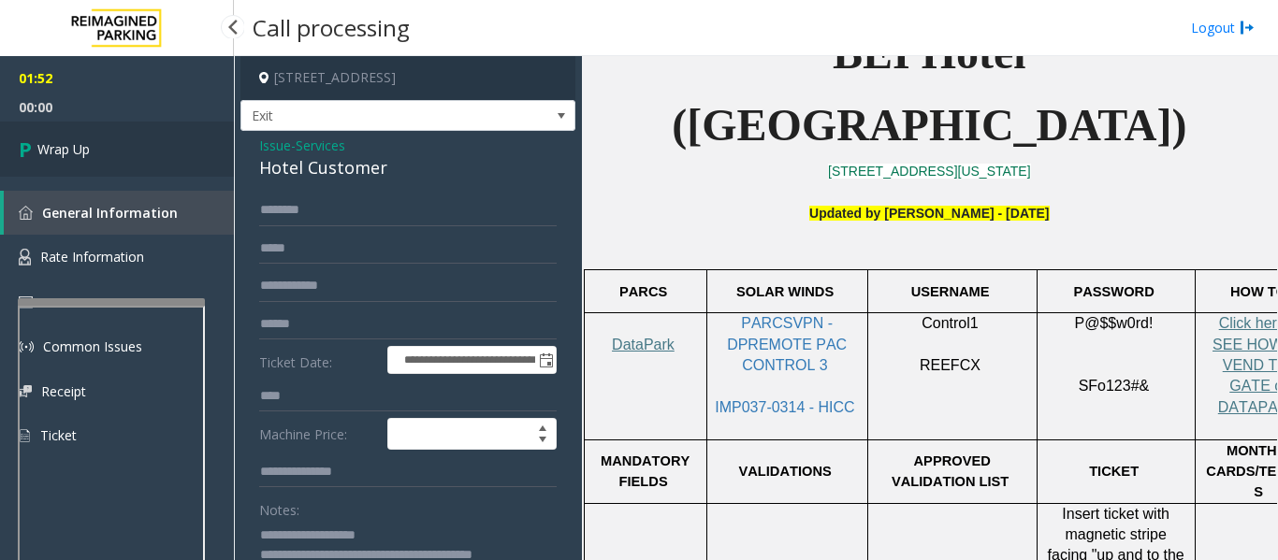
click at [111, 142] on link "Wrap Up" at bounding box center [117, 149] width 234 height 55
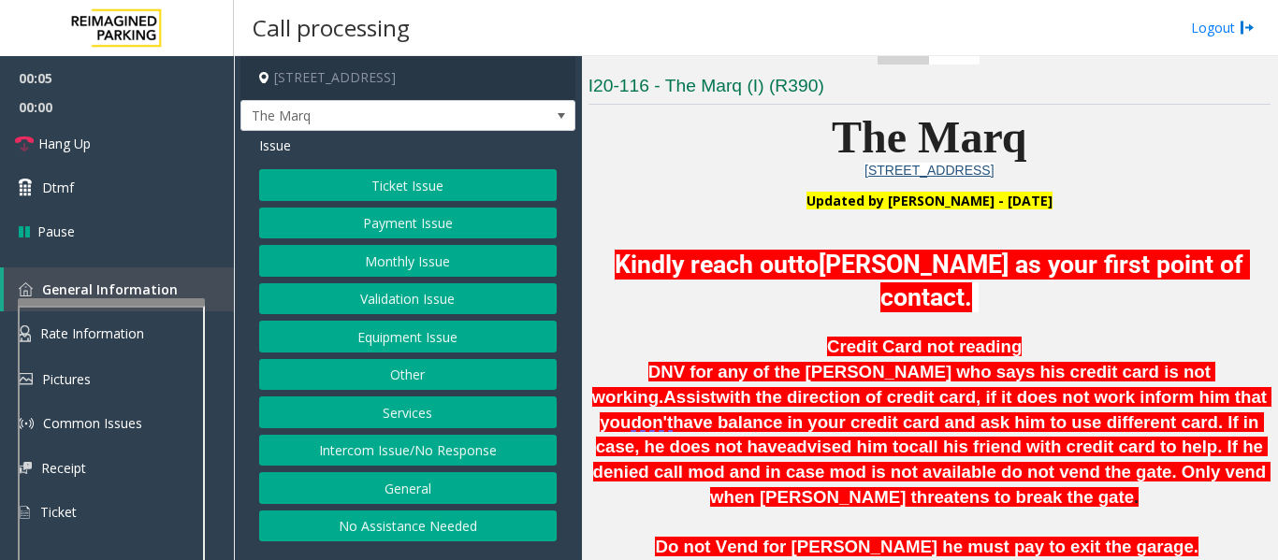
scroll to position [7, 0]
click at [380, 458] on button "Intercom Issue/No Response" at bounding box center [407, 451] width 297 height 32
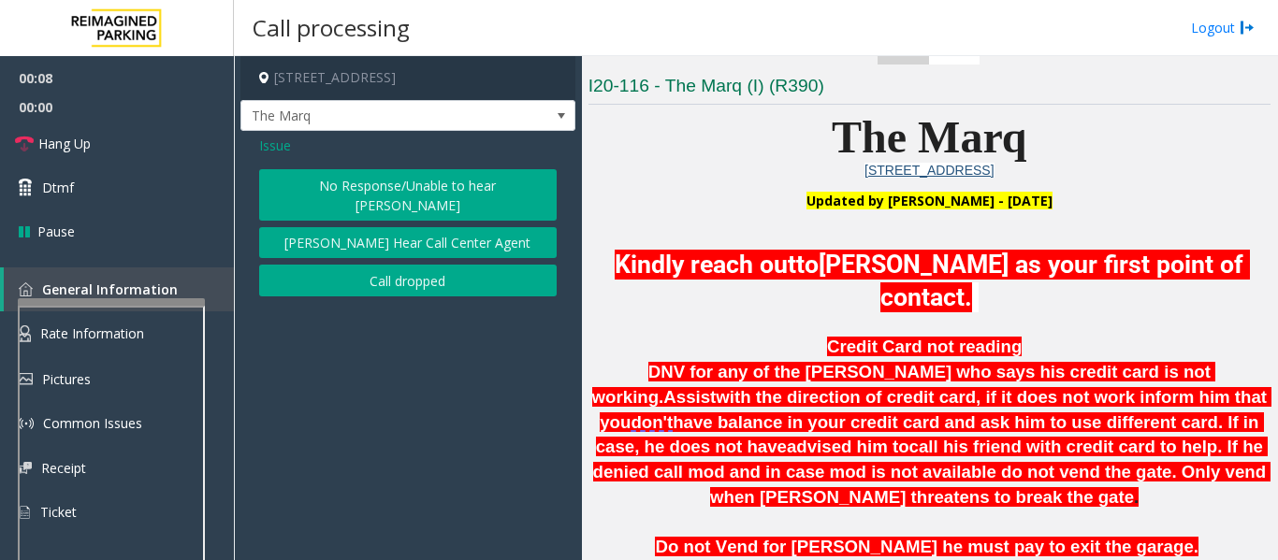
scroll to position [0, 0]
click at [474, 199] on button "No Response/Unable to hear [PERSON_NAME]" at bounding box center [407, 194] width 297 height 51
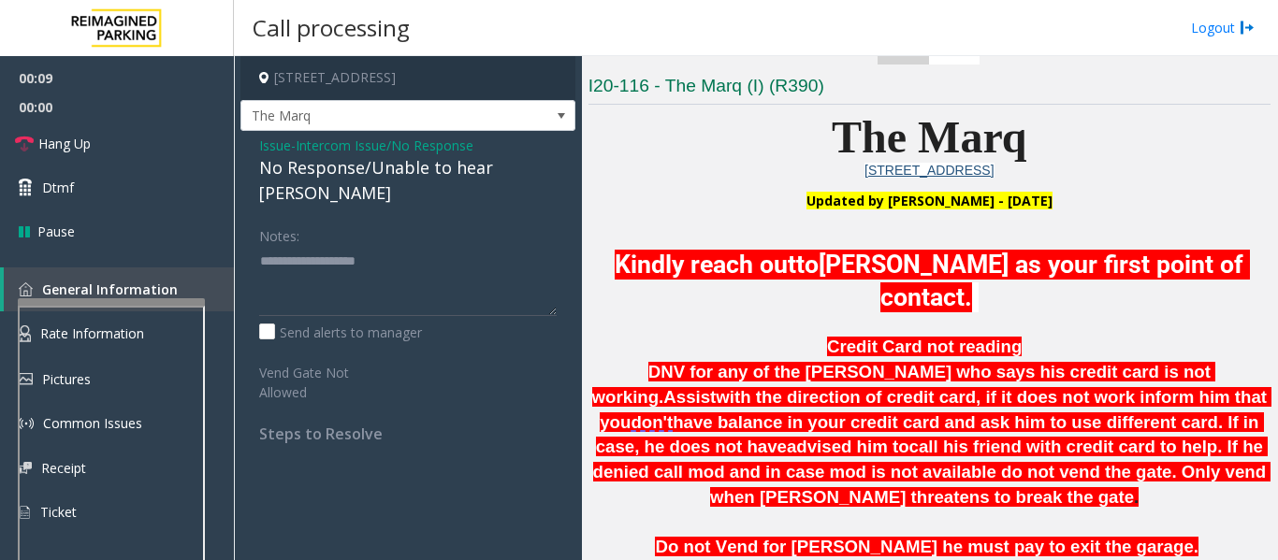
click at [437, 189] on div "No Response/Unable to hear [PERSON_NAME]" at bounding box center [407, 180] width 297 height 51
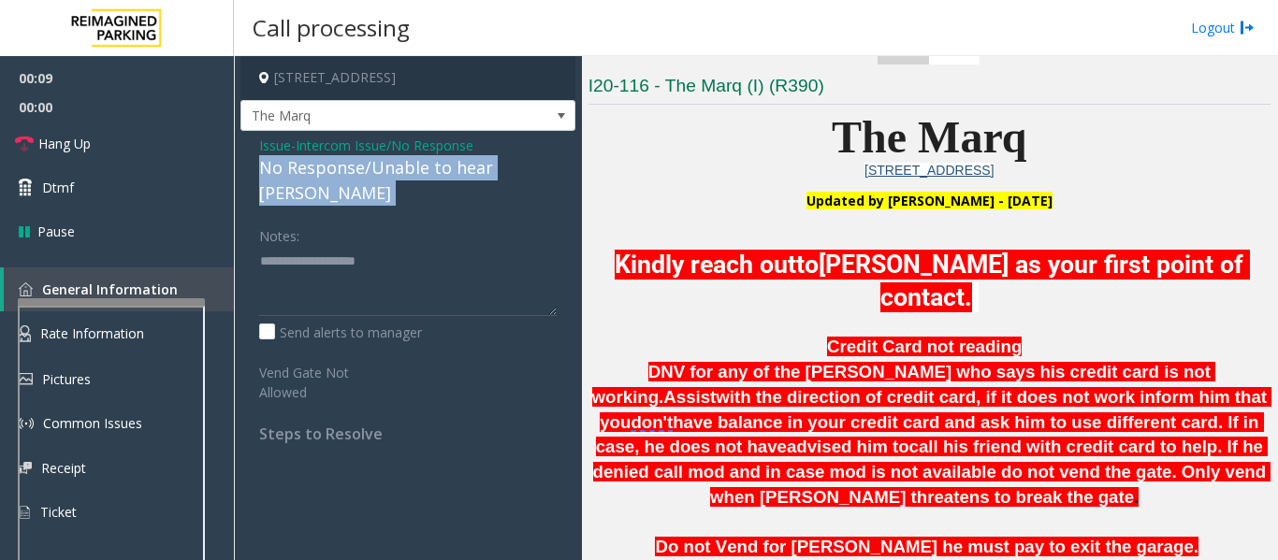
click at [437, 189] on div "No Response/Unable to hear [PERSON_NAME]" at bounding box center [407, 180] width 297 height 51
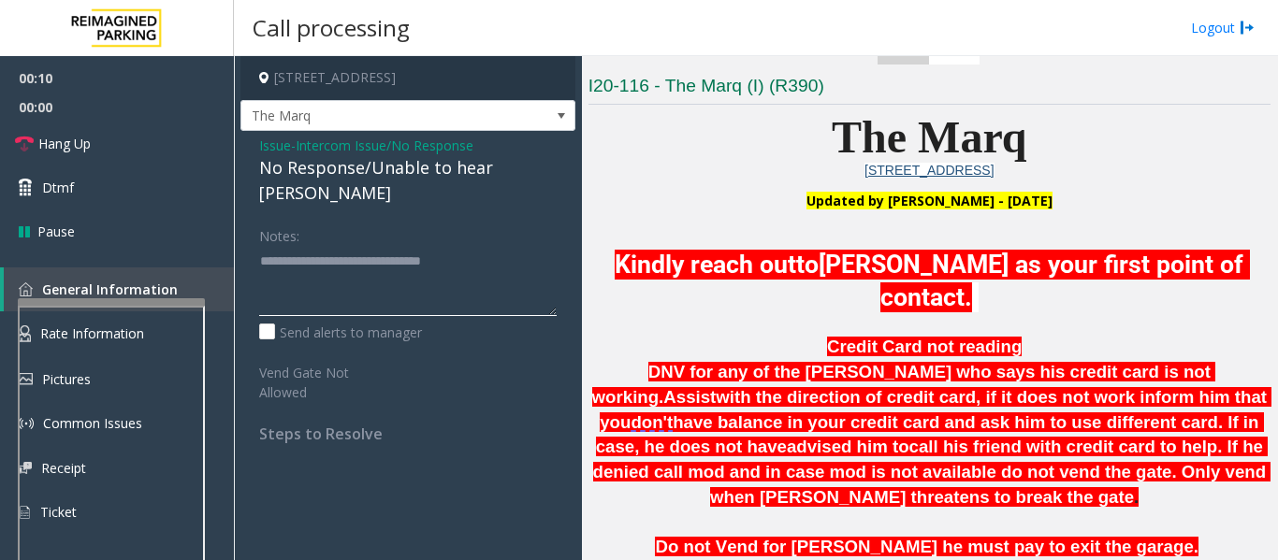
type textarea "**********"
click at [570, 255] on div "Notes: Send alerts to manager Vend Gate Not Allowed Steps to Resolve" at bounding box center [408, 332] width 326 height 224
click at [50, 146] on span "Hang Up" at bounding box center [64, 144] width 52 height 20
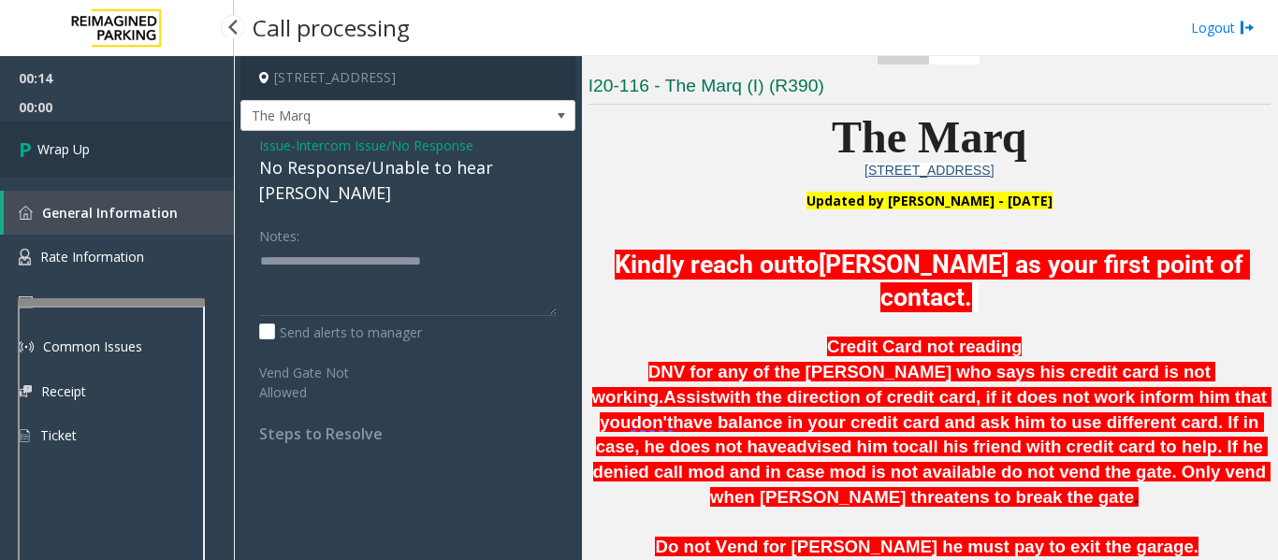
click at [50, 146] on span "Wrap Up" at bounding box center [63, 149] width 52 height 20
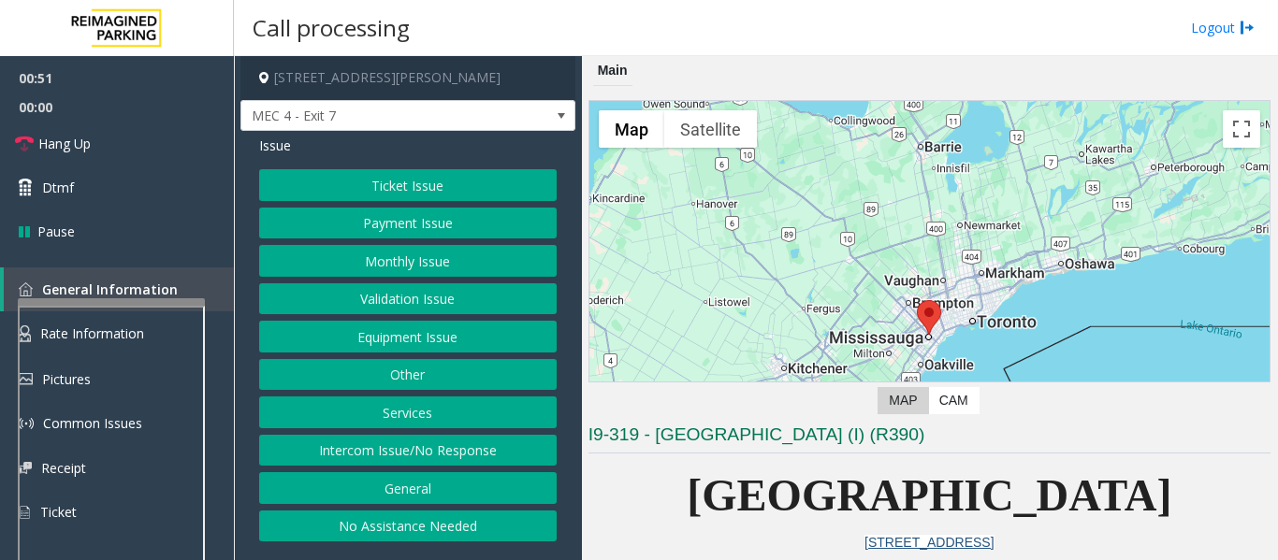
click at [372, 267] on button "Monthly Issue" at bounding box center [407, 261] width 297 height 32
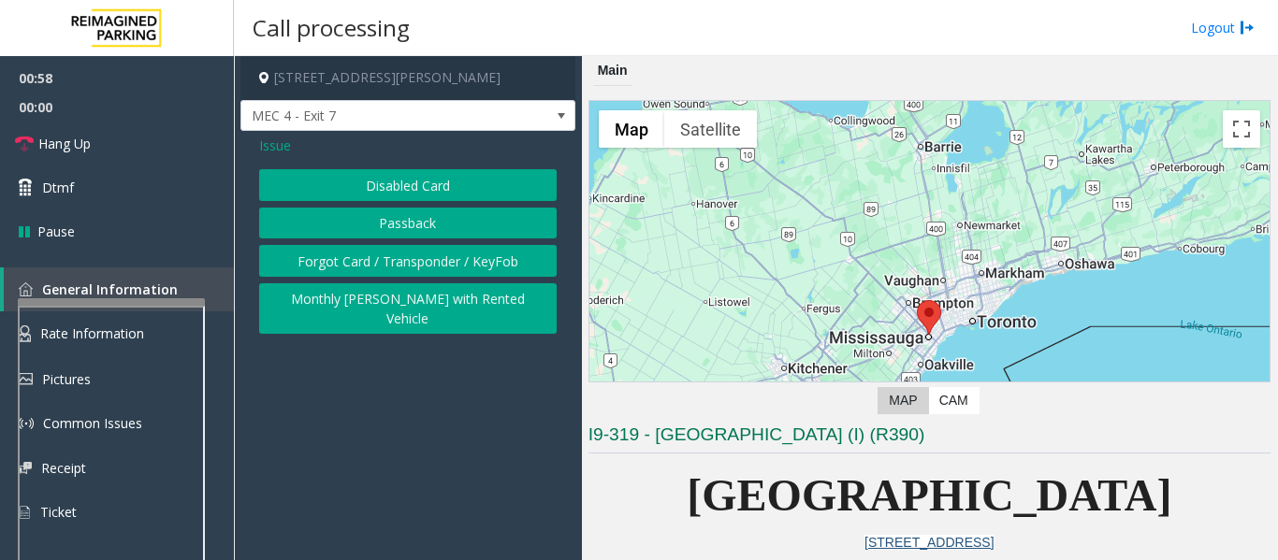
click at [412, 263] on button "Forgot Card / Transponder / KeyFob" at bounding box center [407, 261] width 297 height 32
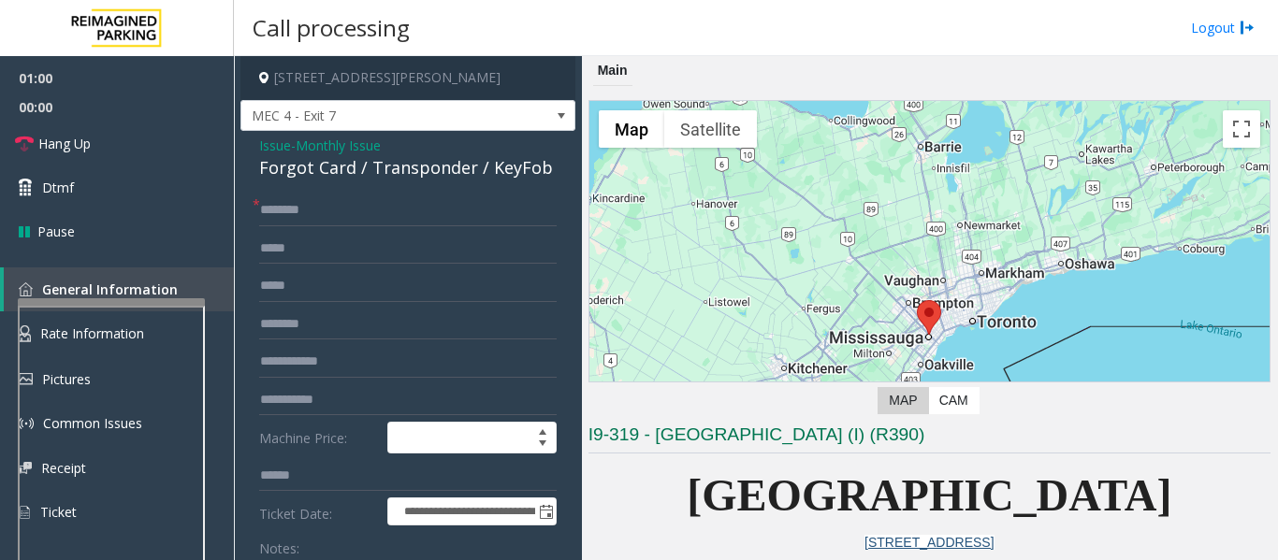
click at [418, 157] on div "Forgot Card / Transponder / KeyFob" at bounding box center [407, 167] width 297 height 25
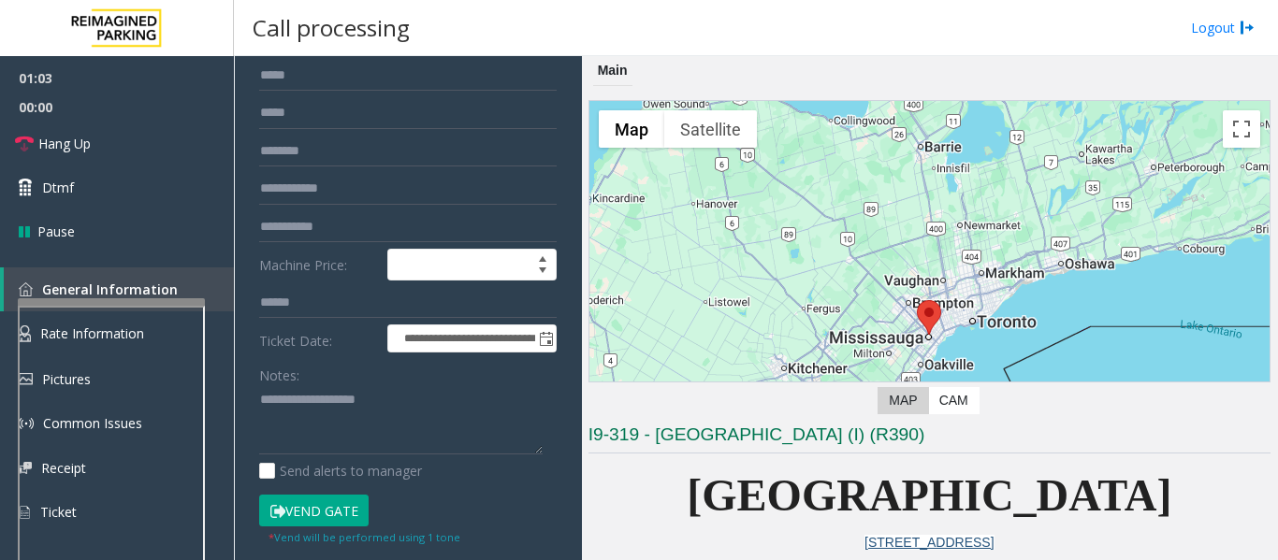
scroll to position [187, 0]
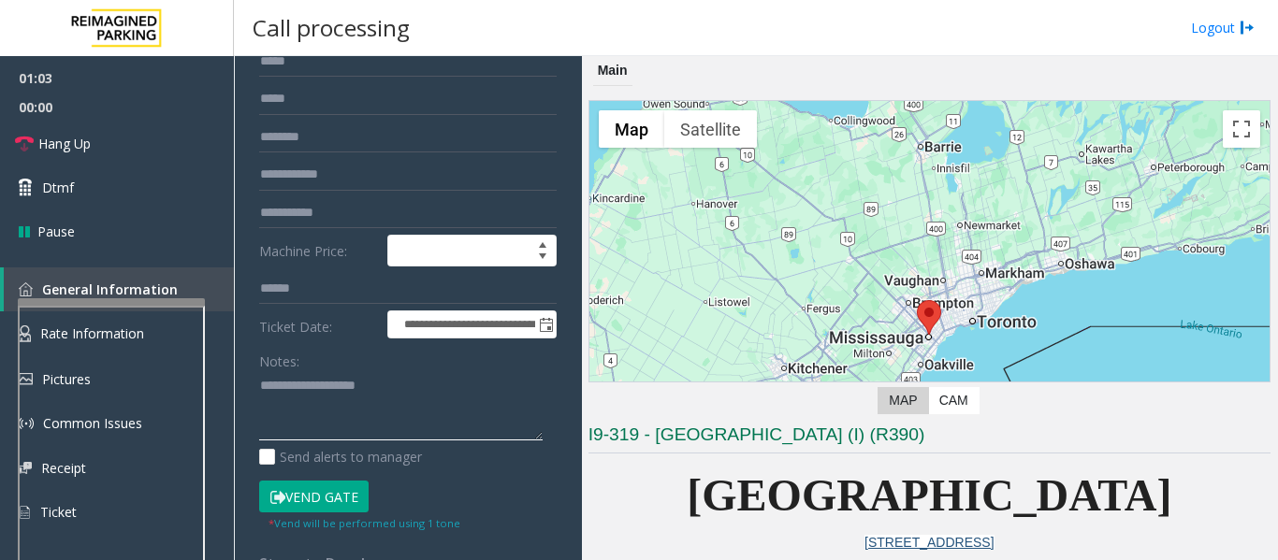
click at [361, 390] on textarea at bounding box center [400, 406] width 283 height 70
paste textarea "**********"
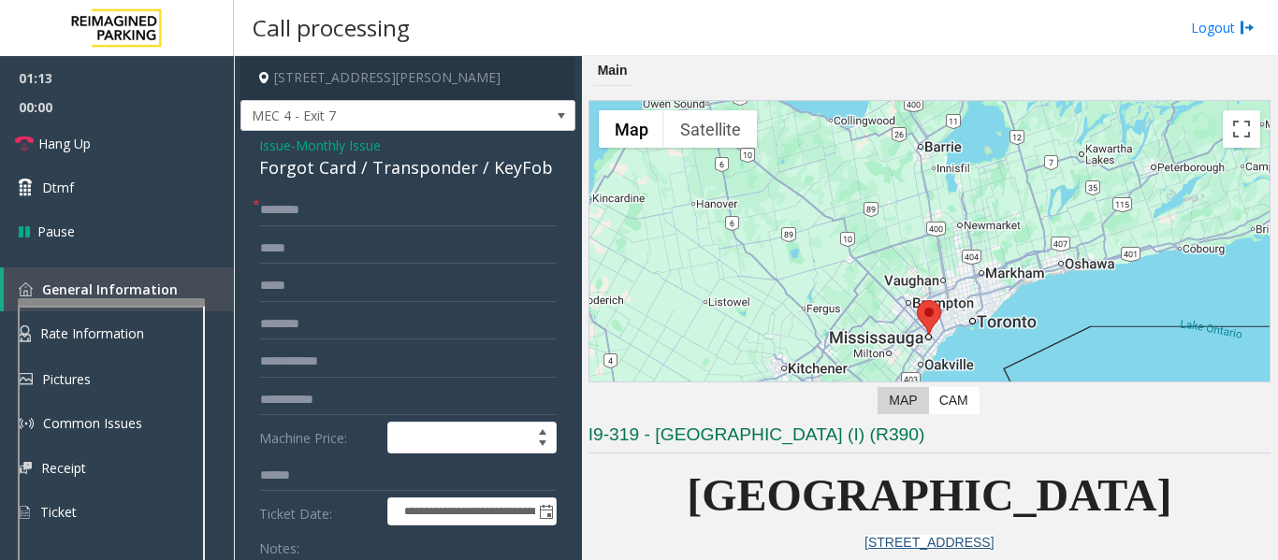
type textarea "**********"
click at [343, 211] on input "text" at bounding box center [407, 211] width 297 height 32
type input "*"
drag, startPoint x: 298, startPoint y: 214, endPoint x: 262, endPoint y: 236, distance: 42.4
click at [262, 236] on input "text" at bounding box center [407, 249] width 297 height 32
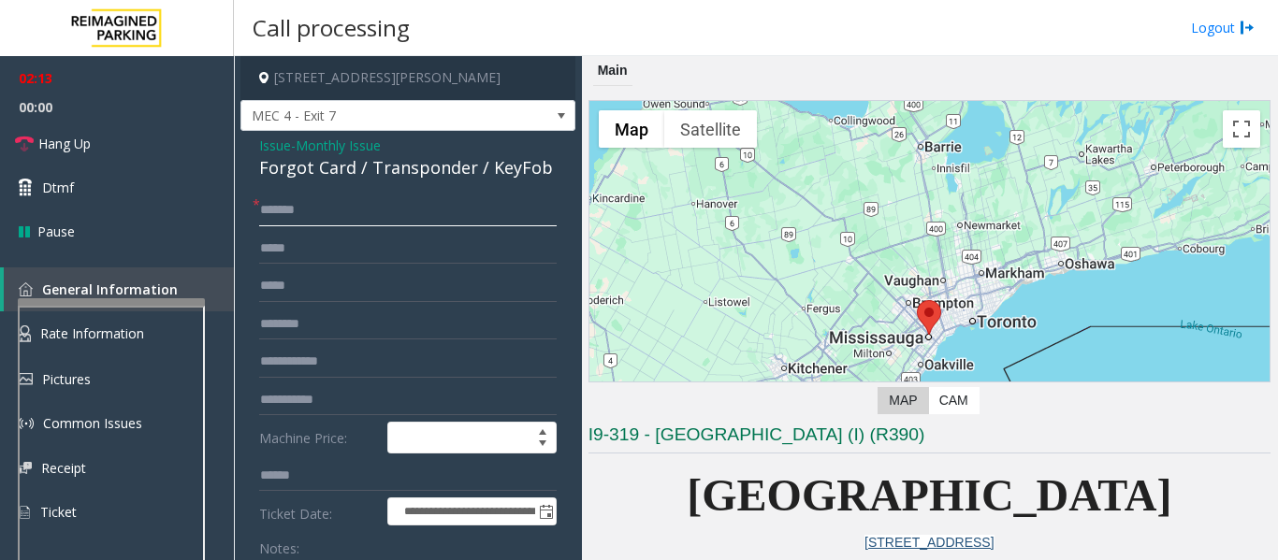
click at [271, 212] on input "*******" at bounding box center [407, 211] width 297 height 32
click at [353, 218] on input "*******" at bounding box center [407, 211] width 297 height 32
click at [288, 212] on input "*******" at bounding box center [407, 211] width 297 height 32
click at [302, 210] on input "*******" at bounding box center [407, 211] width 297 height 32
type input "*******"
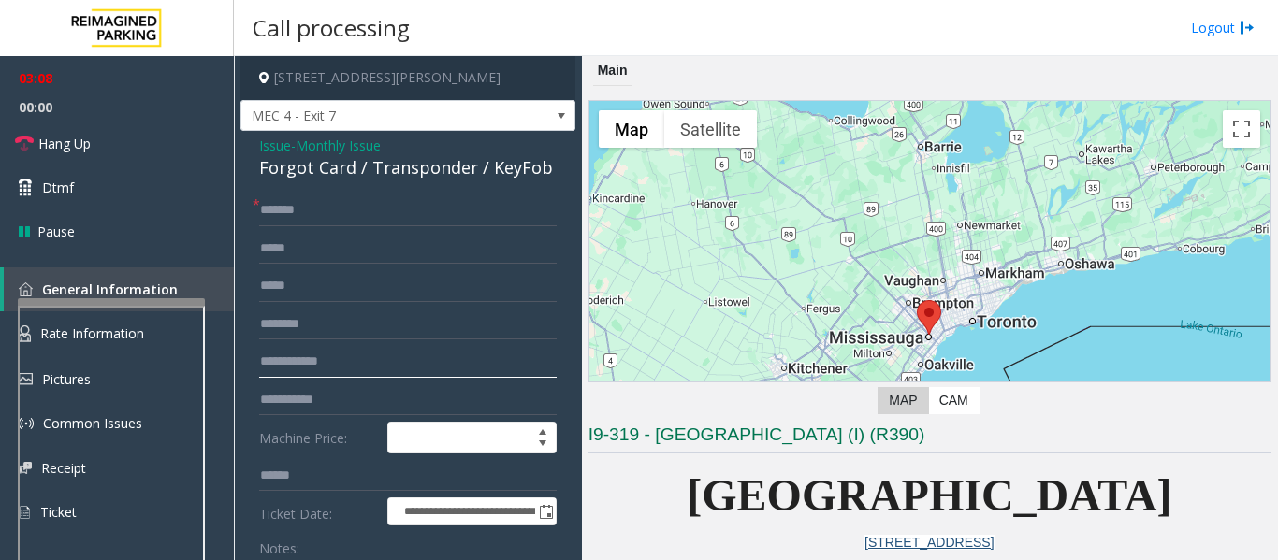
click at [389, 360] on input "text" at bounding box center [407, 362] width 297 height 32
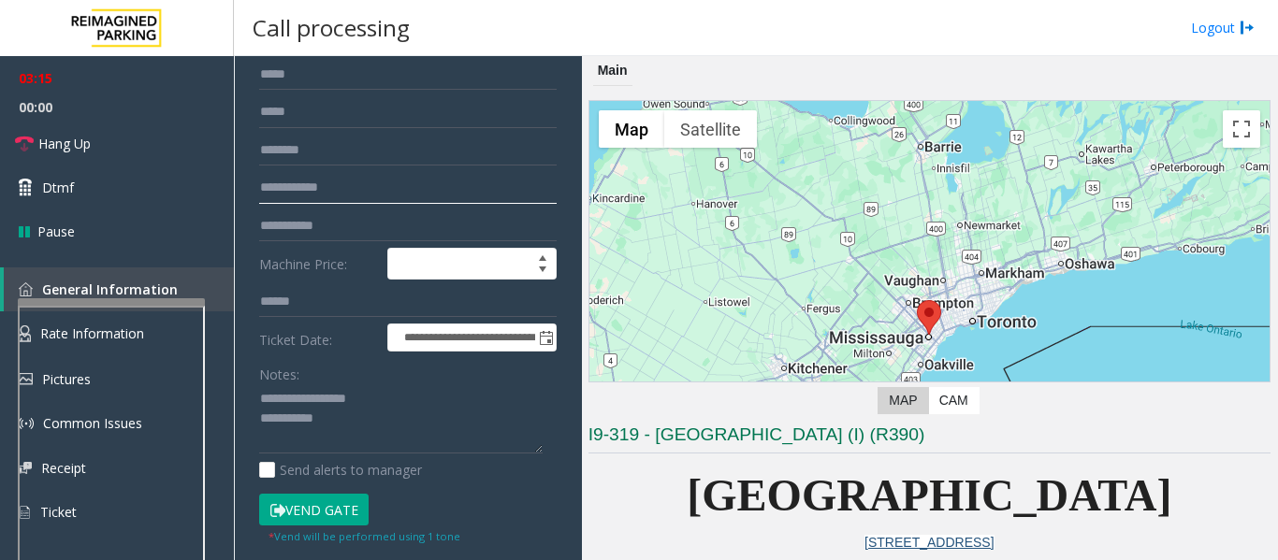
scroll to position [187, 0]
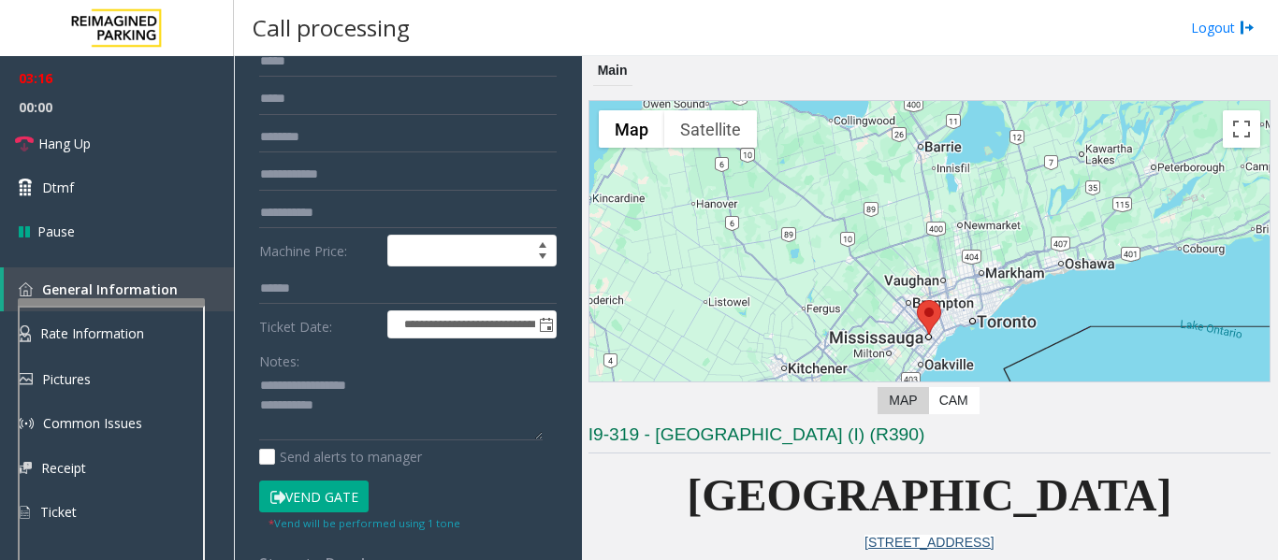
click at [344, 484] on button "Vend Gate" at bounding box center [313, 497] width 109 height 32
click at [365, 422] on textarea at bounding box center [400, 406] width 283 height 70
type textarea "**********"
click at [108, 144] on link "Hang Up" at bounding box center [117, 144] width 234 height 44
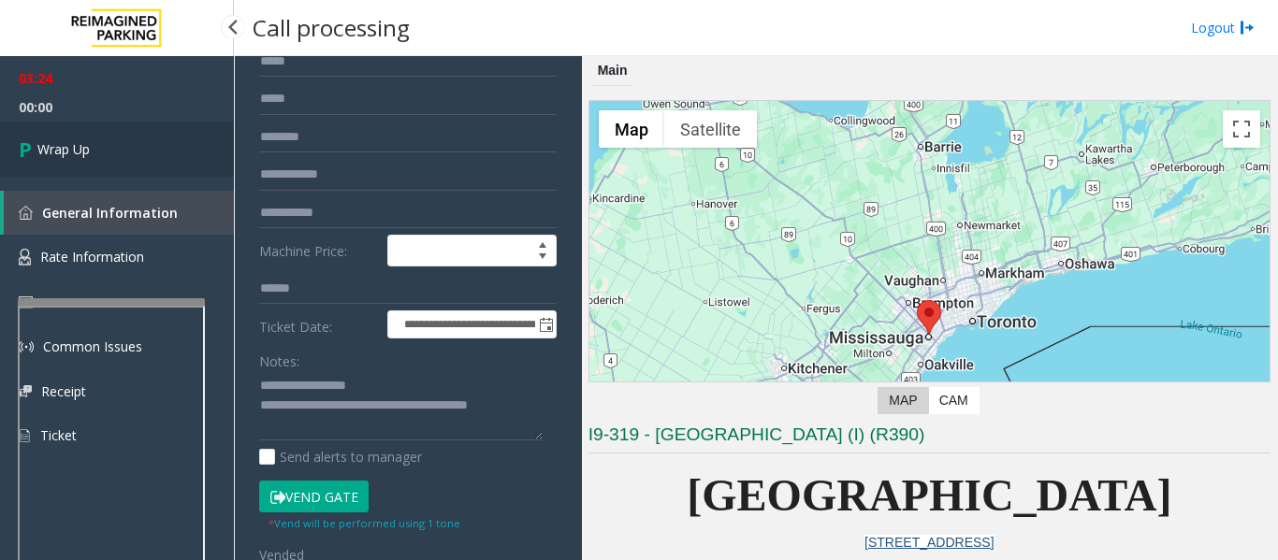
click at [55, 136] on link "Wrap Up" at bounding box center [117, 149] width 234 height 55
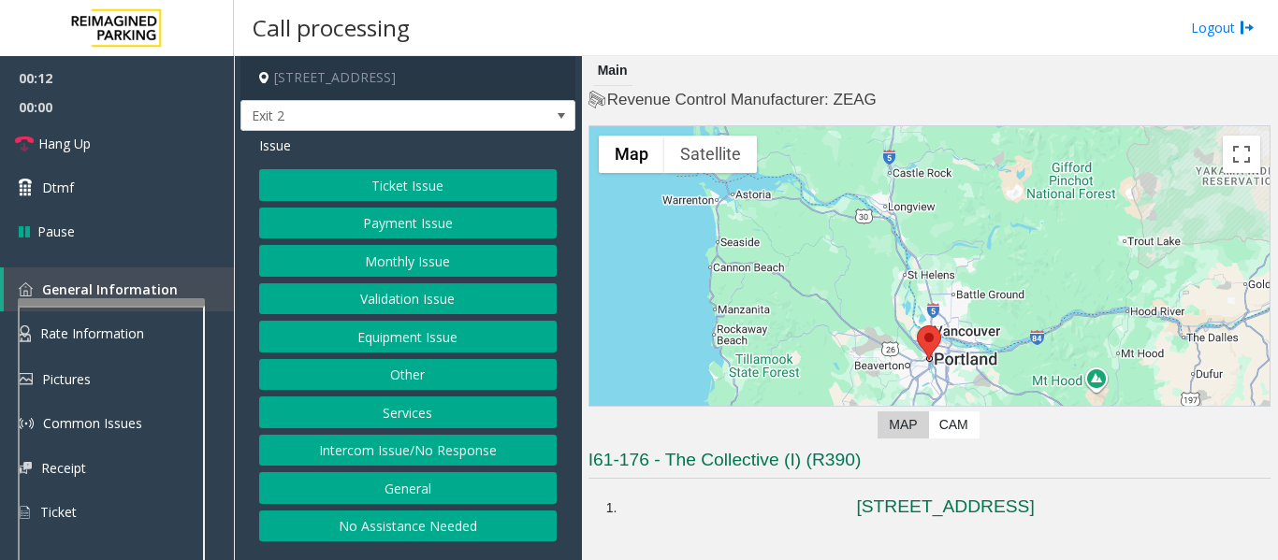
click at [461, 445] on button "Intercom Issue/No Response" at bounding box center [407, 451] width 297 height 32
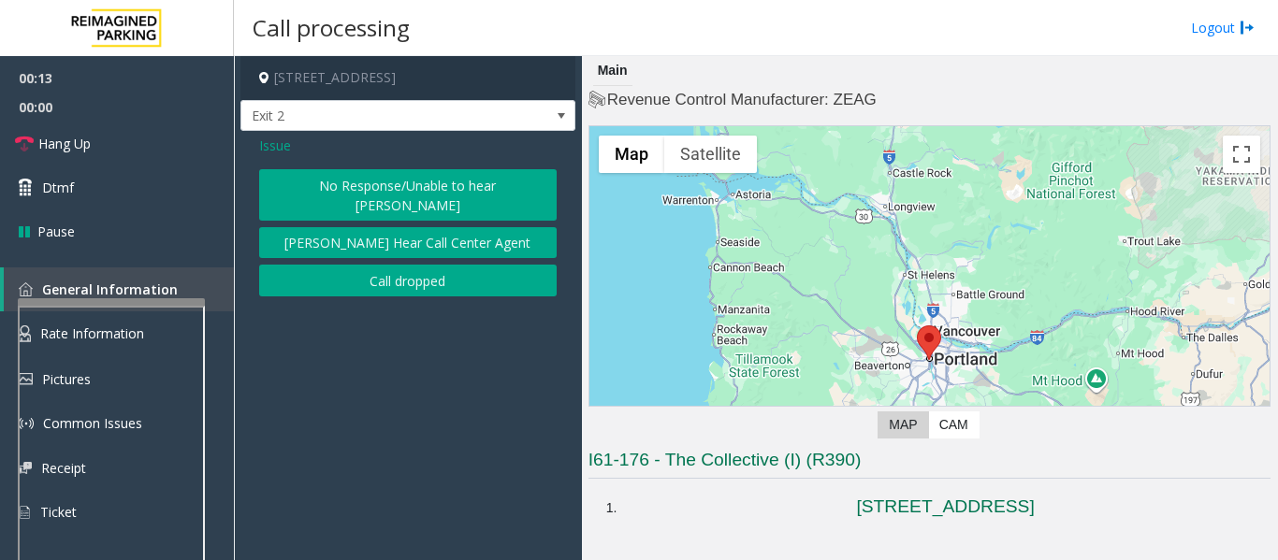
click at [422, 189] on button "No Response/Unable to hear [PERSON_NAME]" at bounding box center [407, 194] width 297 height 51
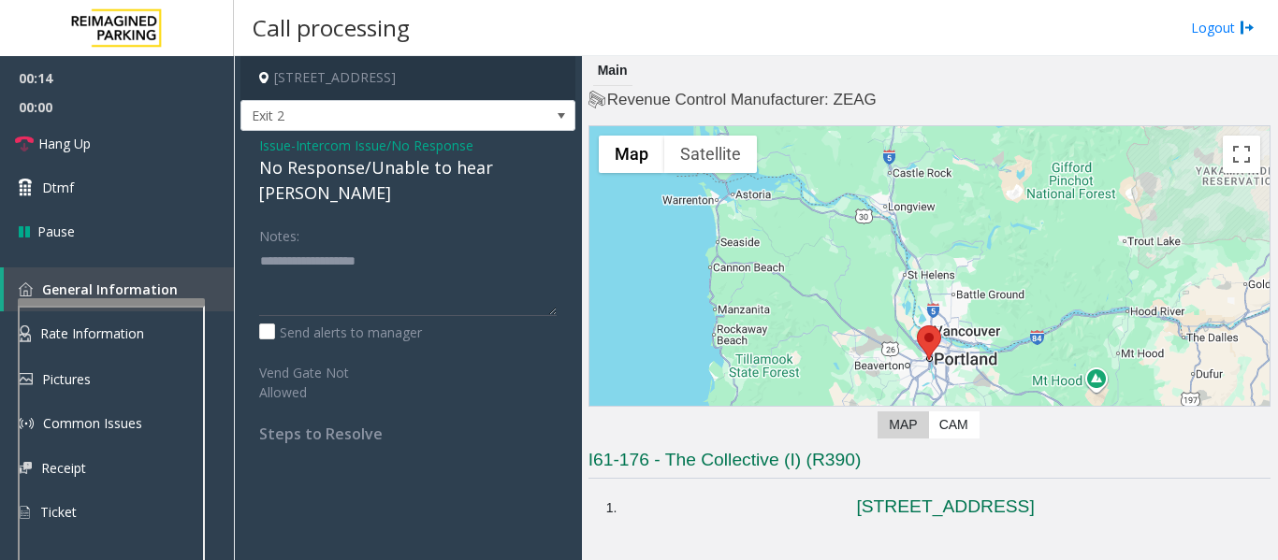
click at [417, 179] on div "No Response/Unable to hear [PERSON_NAME]" at bounding box center [407, 180] width 297 height 51
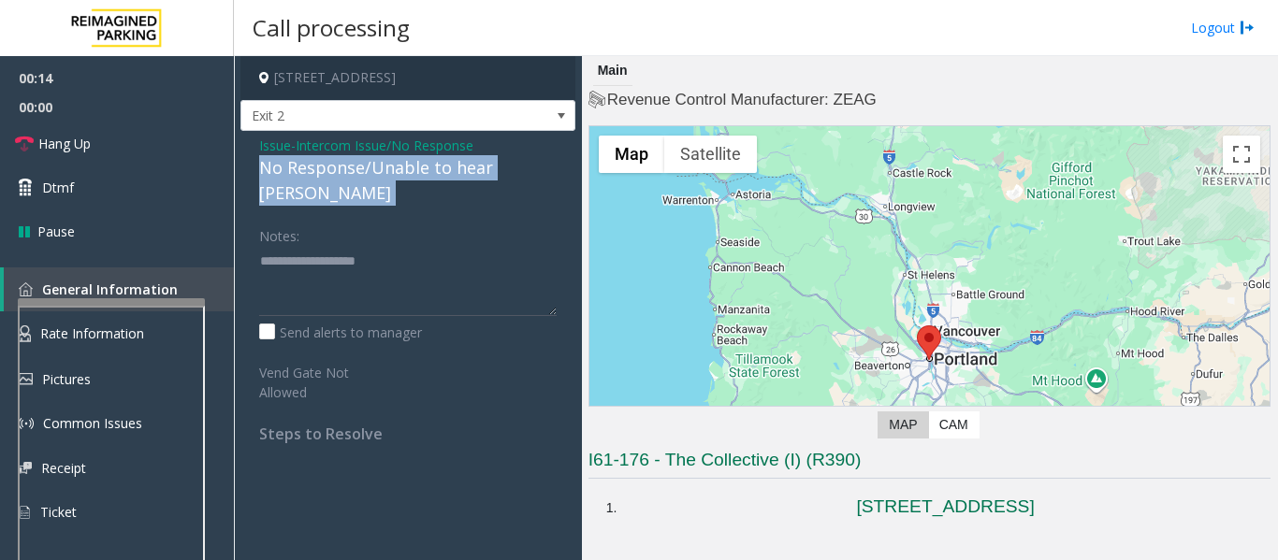
click at [417, 179] on div "No Response/Unable to hear [PERSON_NAME]" at bounding box center [407, 180] width 297 height 51
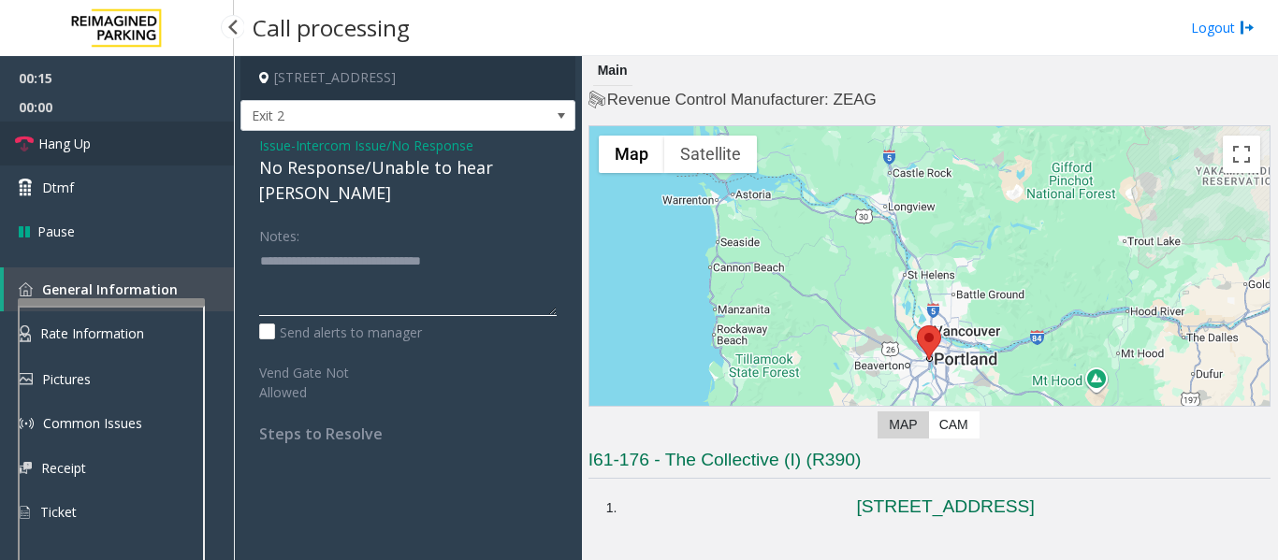
type textarea "**********"
click at [106, 148] on link "Hang Up" at bounding box center [117, 144] width 234 height 44
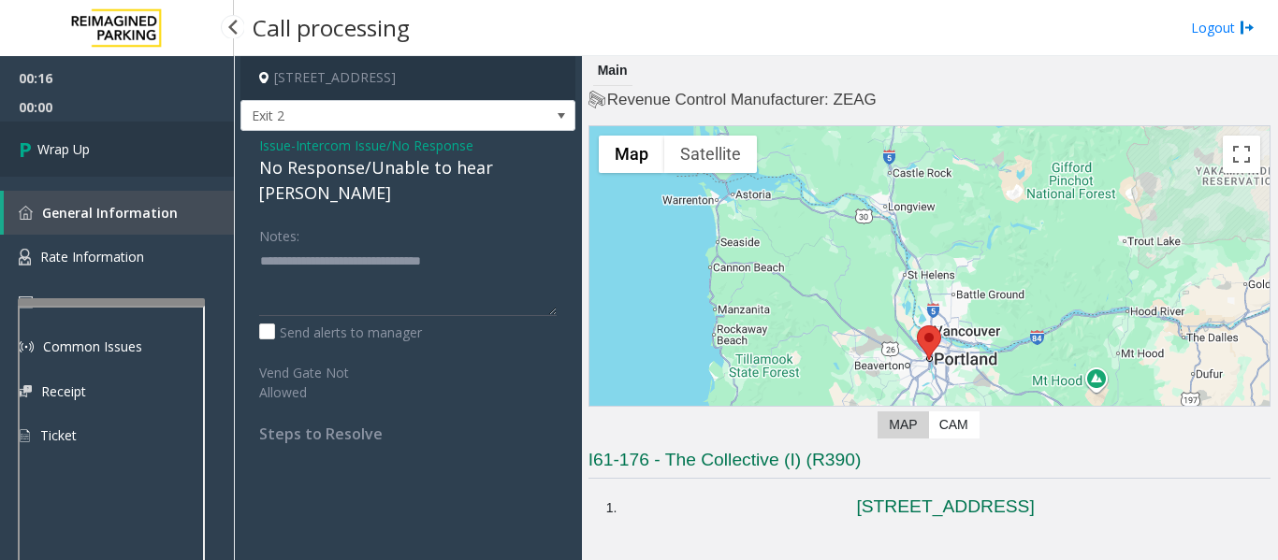
click at [156, 170] on link "Wrap Up" at bounding box center [117, 149] width 234 height 55
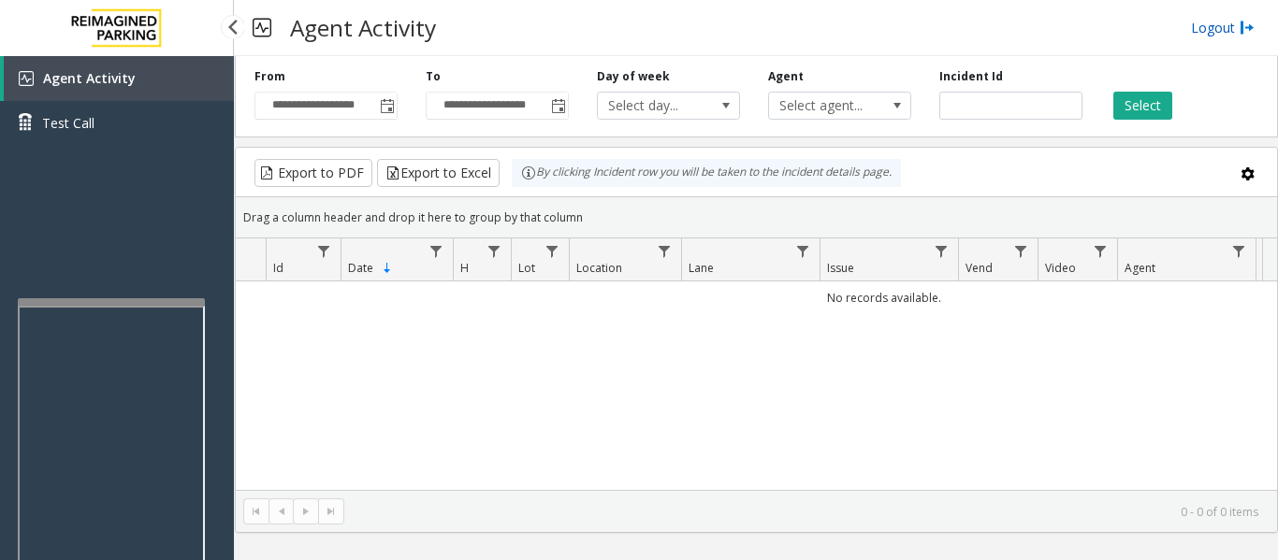
click at [1211, 23] on link "Logout" at bounding box center [1223, 28] width 64 height 20
